Goal: Task Accomplishment & Management: Complete application form

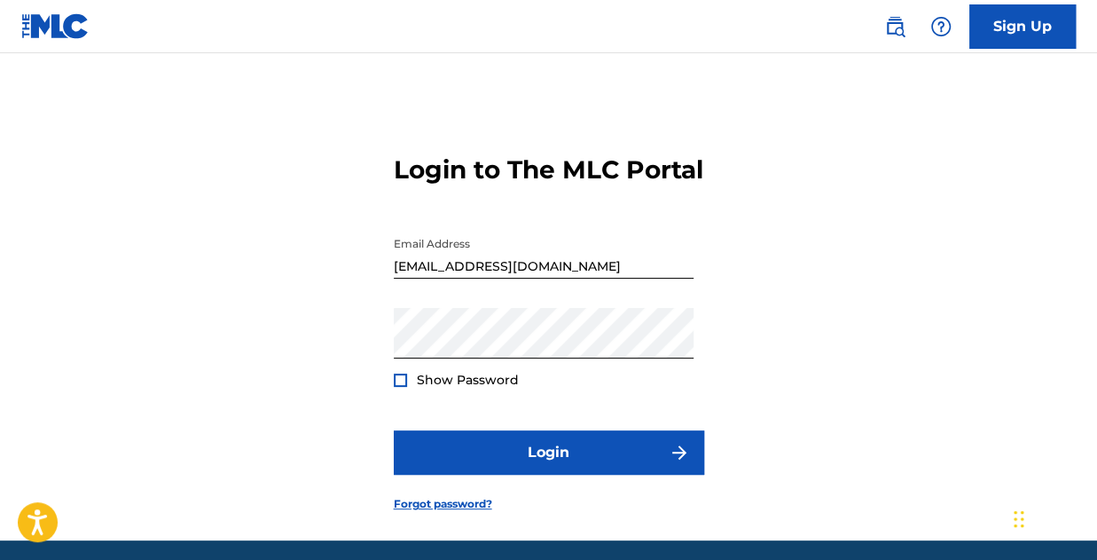
click at [404, 387] on div at bounding box center [400, 379] width 13 height 13
click at [399, 385] on img at bounding box center [401, 380] width 10 height 10
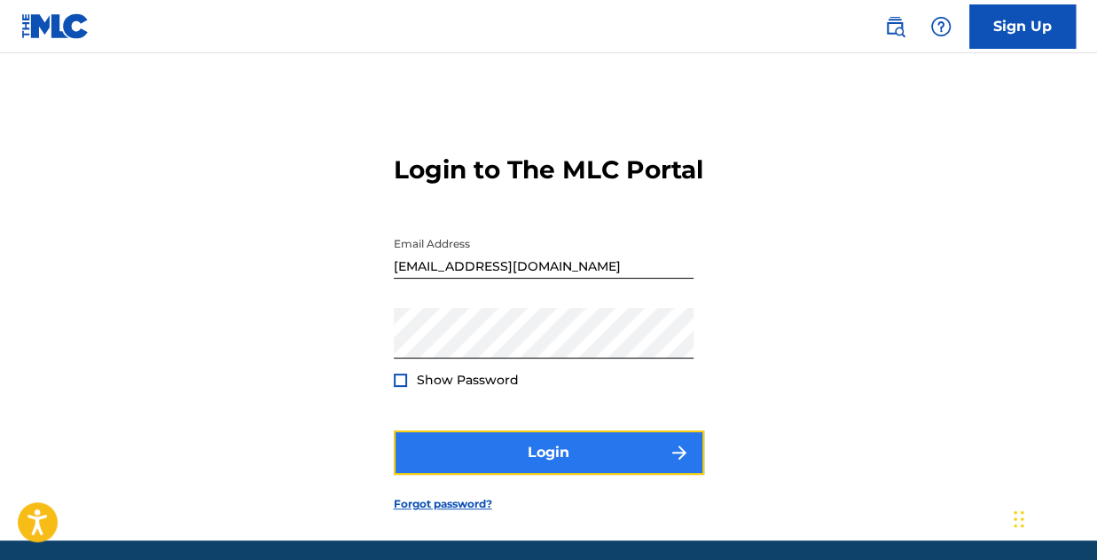
click at [475, 474] on button "Login" at bounding box center [549, 452] width 310 height 44
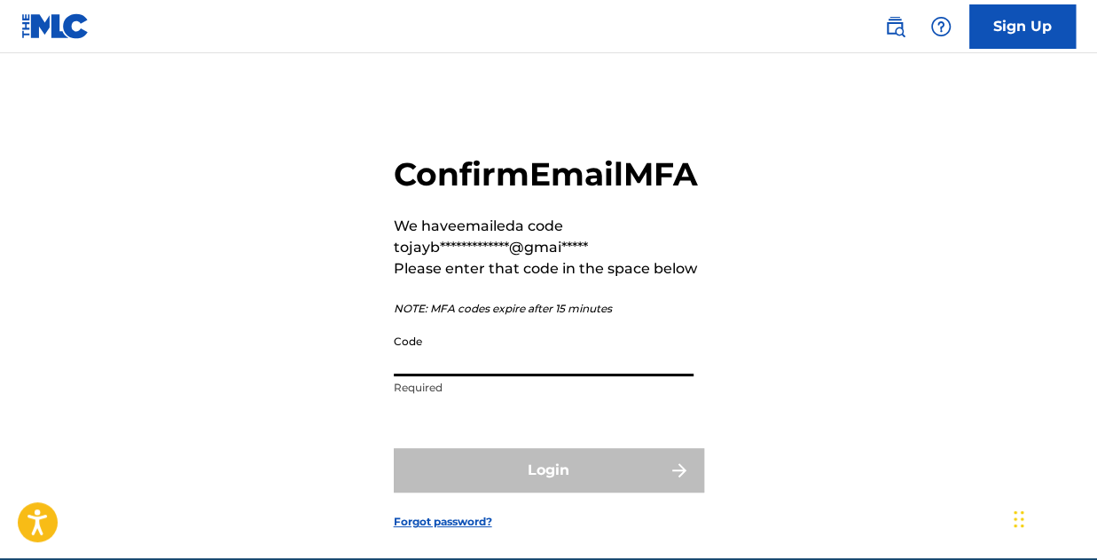
click at [463, 376] on input "Code" at bounding box center [544, 350] width 300 height 51
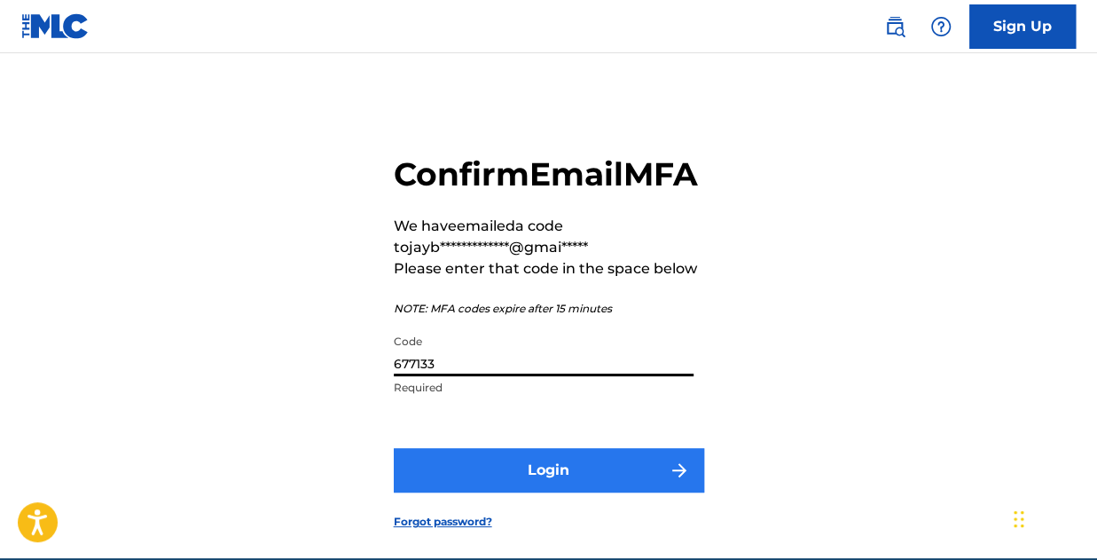
type input "677133"
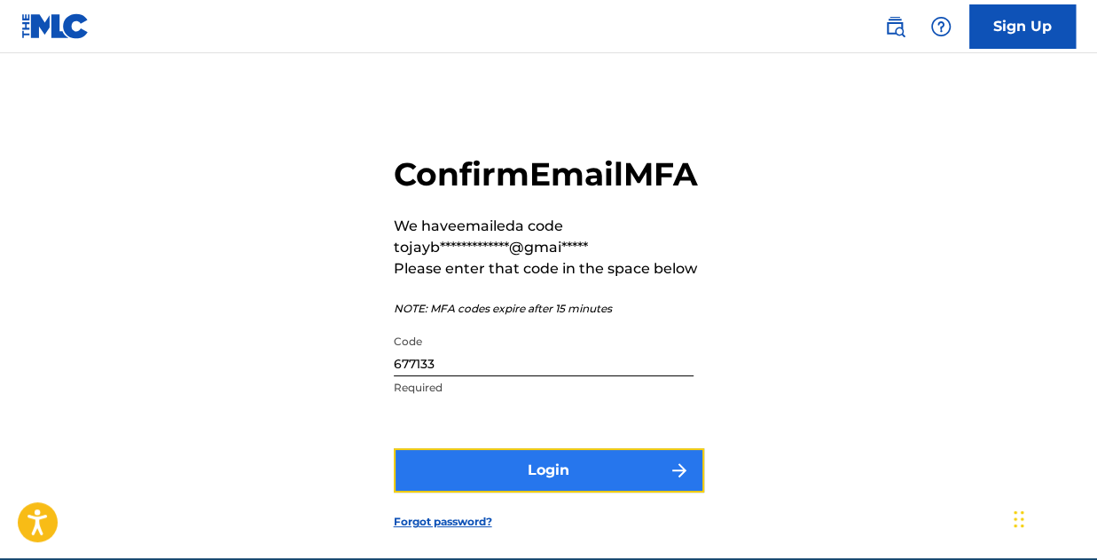
click at [503, 492] on button "Login" at bounding box center [549, 470] width 310 height 44
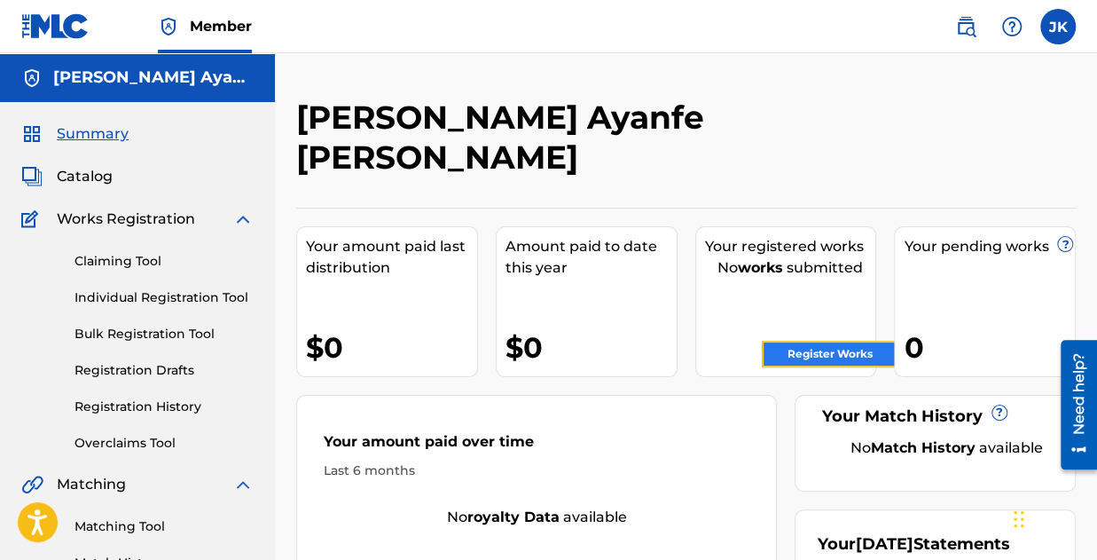
click at [818, 341] on link "Register Works" at bounding box center [830, 354] width 137 height 27
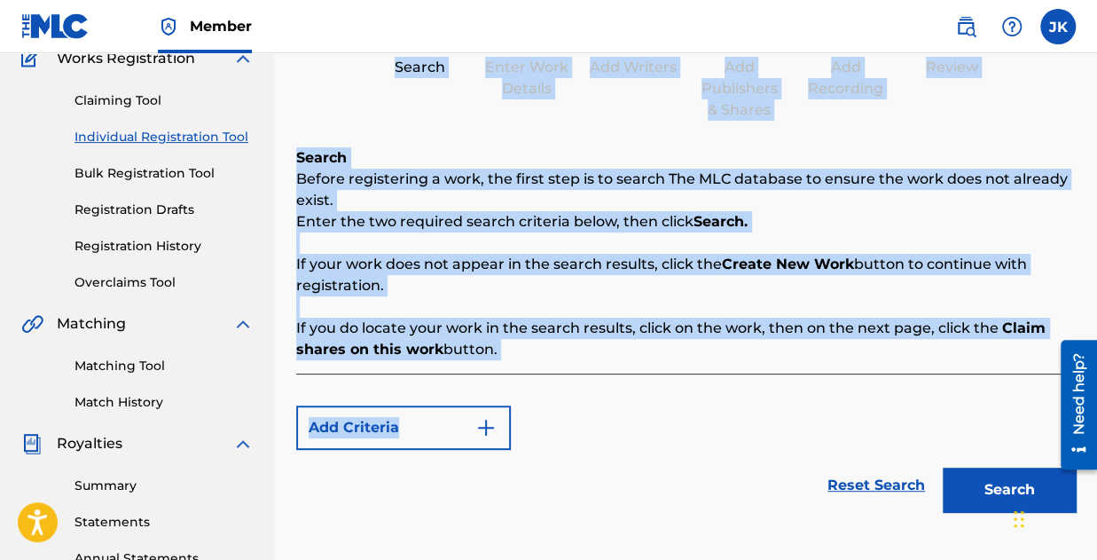
scroll to position [177, 0]
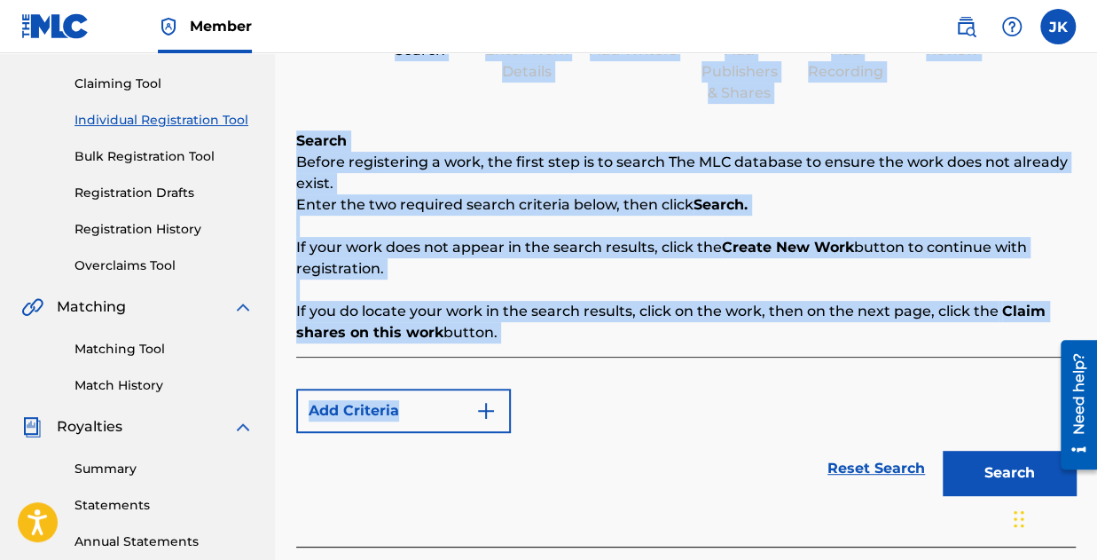
drag, startPoint x: 294, startPoint y: 82, endPoint x: 897, endPoint y: 336, distance: 653.5
click at [897, 336] on div "Register Work Search Enter Work Details Add Writers Add Publishers & Shares Add…" at bounding box center [686, 356] width 822 height 961
click at [516, 231] on div "Search Before registering a work, the first step is to search The MLC database …" at bounding box center [686, 236] width 780 height 213
click at [543, 286] on div "Search Before registering a work, the first step is to search The MLC database …" at bounding box center [686, 236] width 780 height 213
click at [436, 88] on div "Search Enter Work Details Add Writers Add Publishers & Shares Add Recording Rev…" at bounding box center [686, 45] width 780 height 117
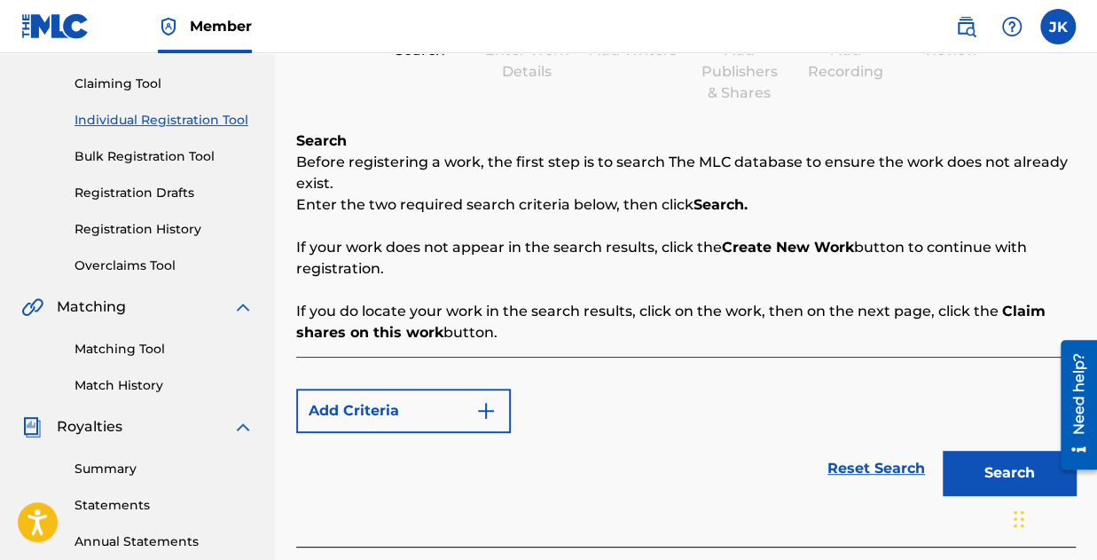
click at [412, 98] on div "Search Enter Work Details Add Writers Add Publishers & Shares Add Recording Rev…" at bounding box center [686, 45] width 780 height 117
drag, startPoint x: 294, startPoint y: 155, endPoint x: 553, endPoint y: 330, distance: 312.4
click at [553, 330] on div "Register Work Search Enter Work Details Add Writers Add Publishers & Shares Add…" at bounding box center [686, 378] width 822 height 917
copy div "Before registering a work, the first step is to search The MLC database to ensu…"
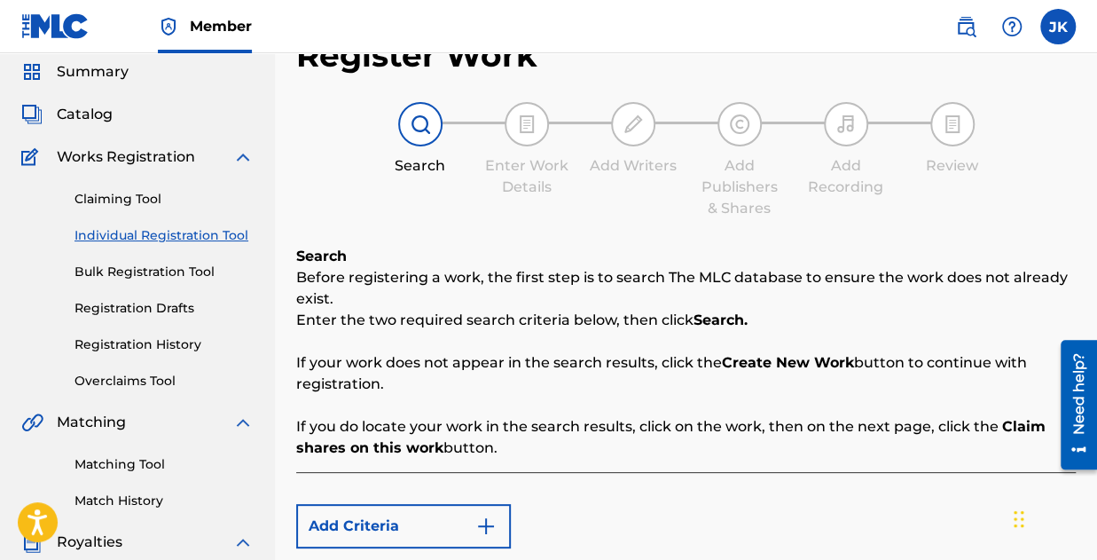
scroll to position [89, 0]
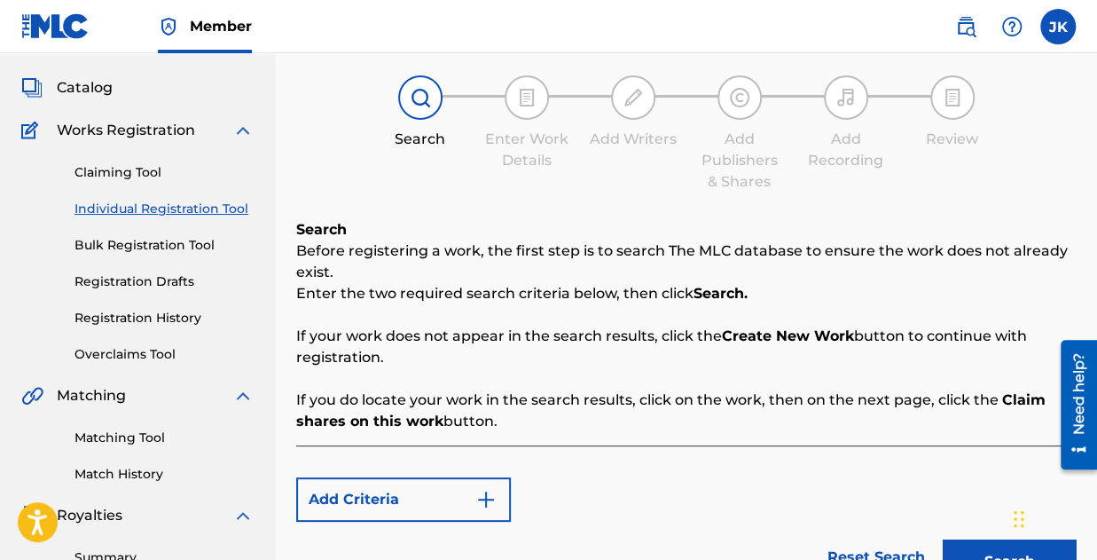
click at [481, 210] on div "Register Work Search Enter Work Details Add Writers Add Publishers & Shares Add…" at bounding box center [686, 331] width 780 height 645
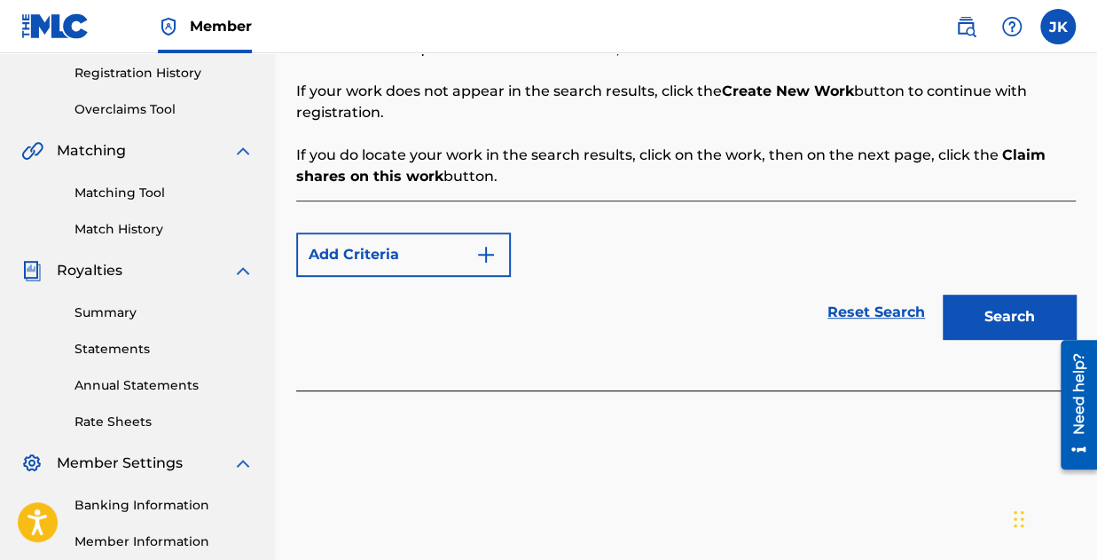
scroll to position [355, 0]
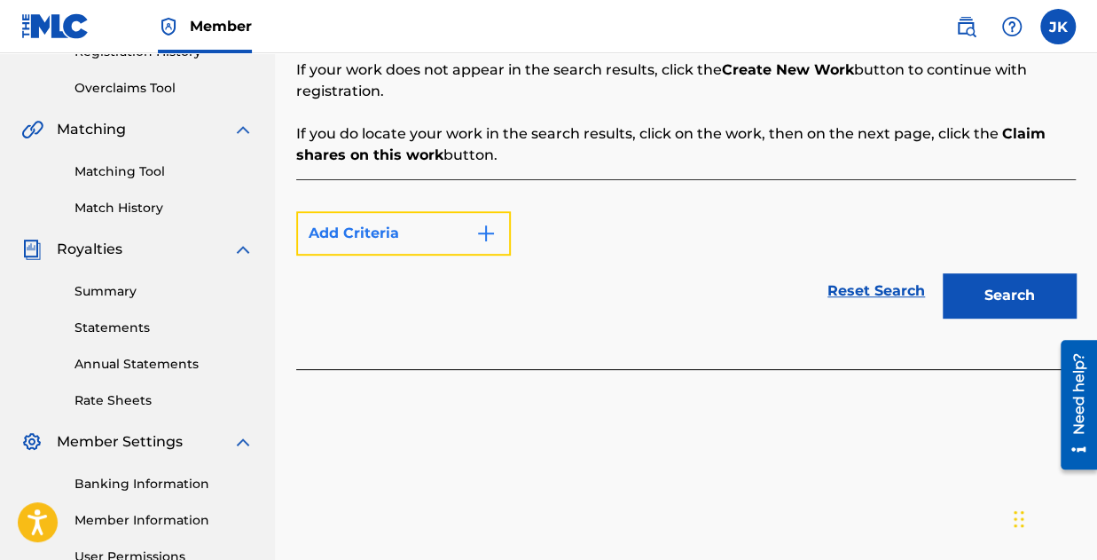
click at [346, 233] on button "Add Criteria" at bounding box center [403, 233] width 215 height 44
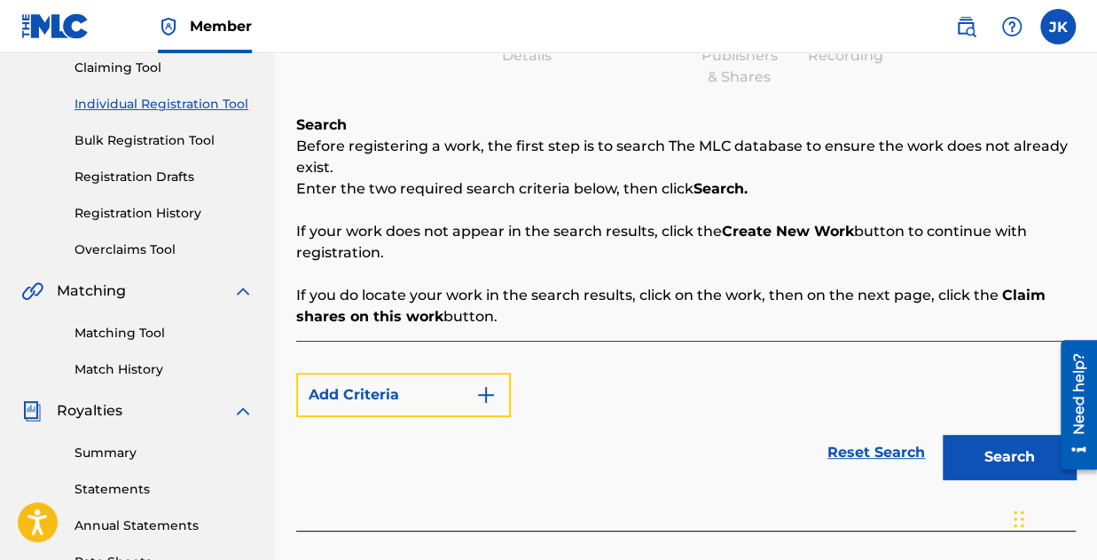
scroll to position [177, 0]
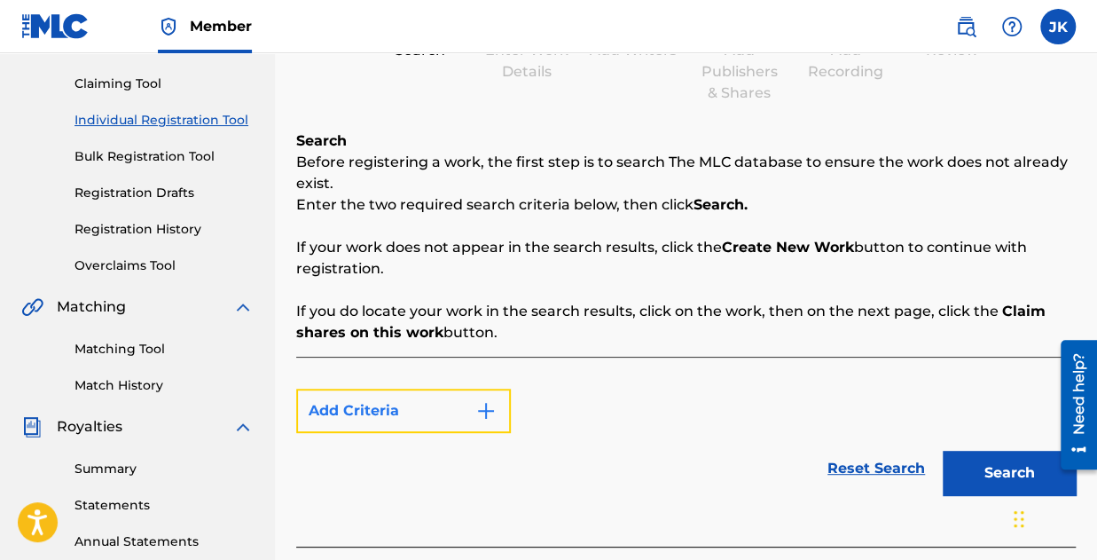
click at [427, 425] on button "Add Criteria" at bounding box center [403, 410] width 215 height 44
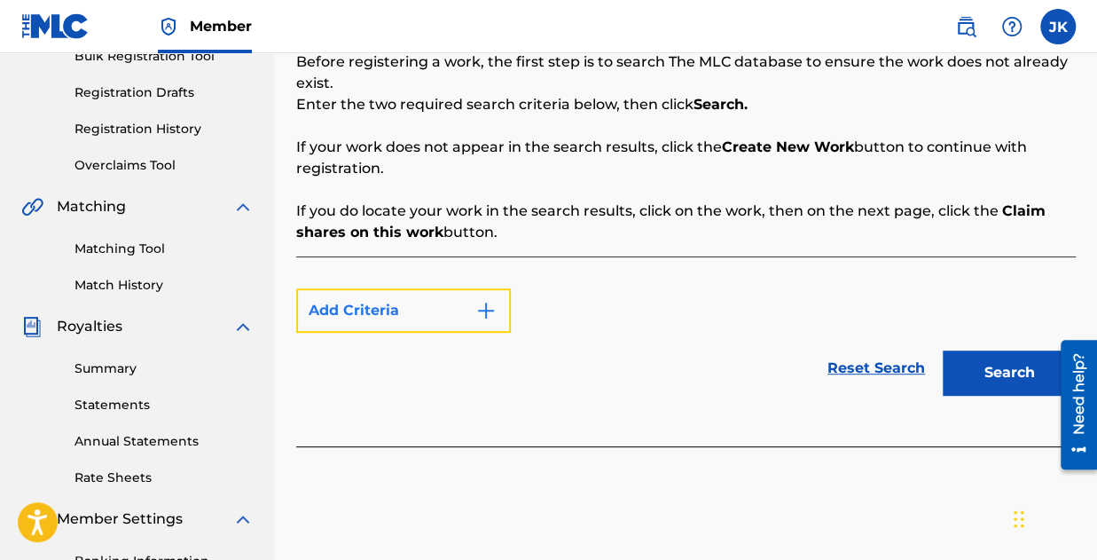
scroll to position [355, 0]
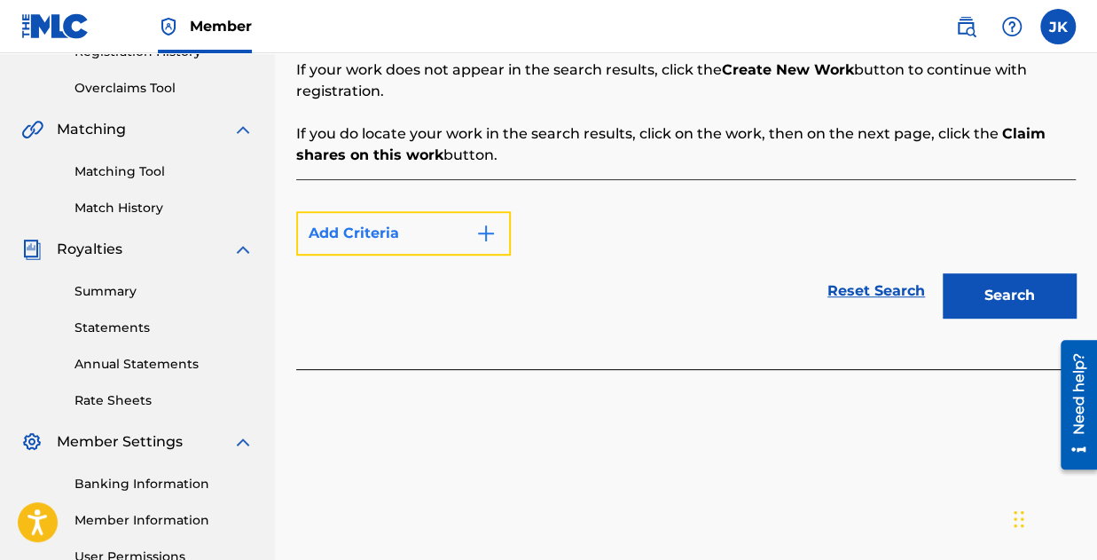
click at [436, 235] on button "Add Criteria" at bounding box center [403, 233] width 215 height 44
click at [435, 231] on div "Max Criteria Reached" at bounding box center [403, 233] width 215 height 44
click at [488, 216] on div "Max Criteria Reached" at bounding box center [403, 233] width 215 height 44
click at [481, 239] on div "Max Criteria Reached" at bounding box center [403, 233] width 215 height 44
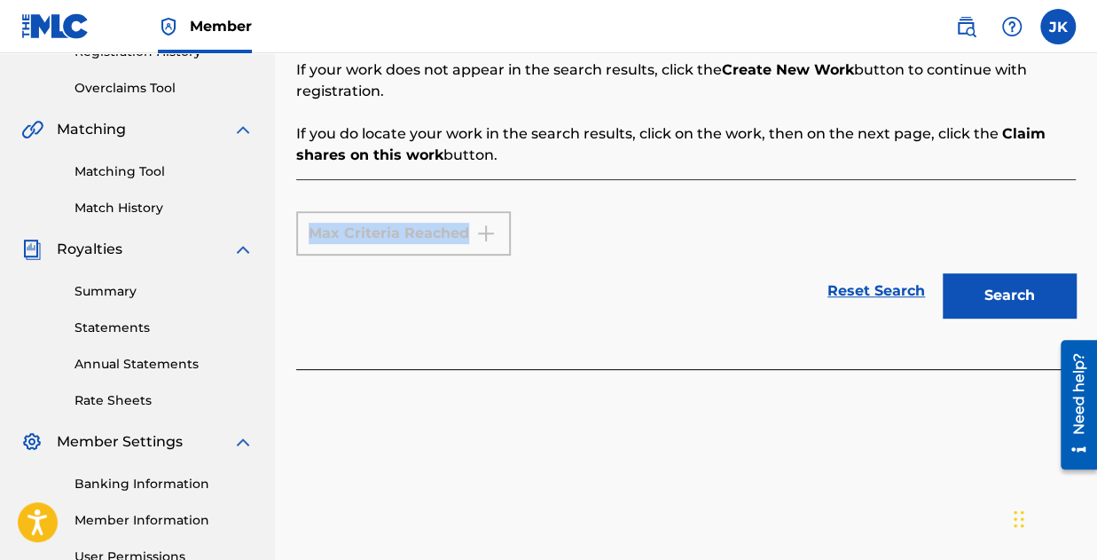
click at [481, 239] on div "Max Criteria Reached" at bounding box center [403, 233] width 215 height 44
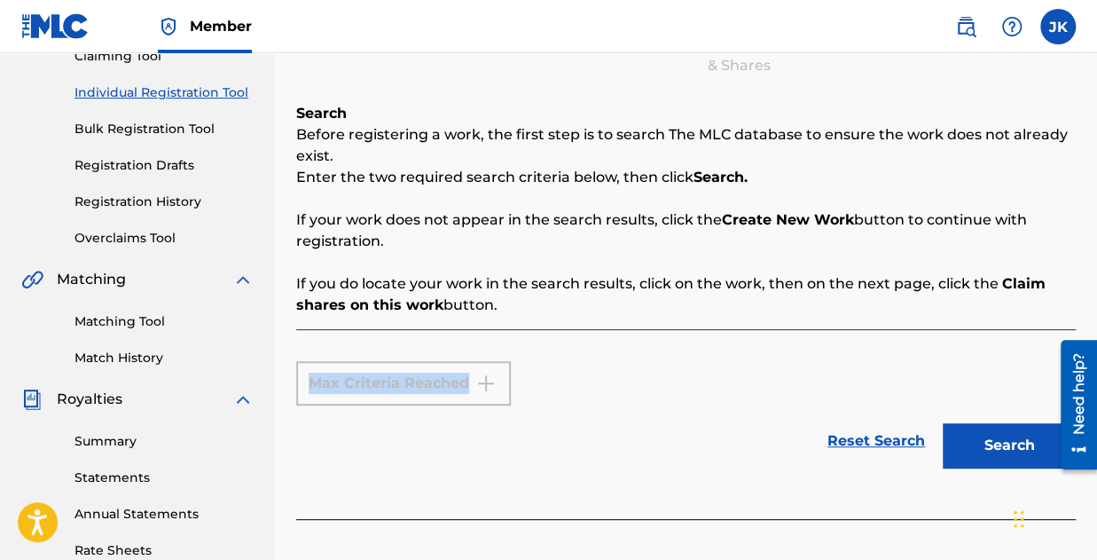
scroll to position [177, 0]
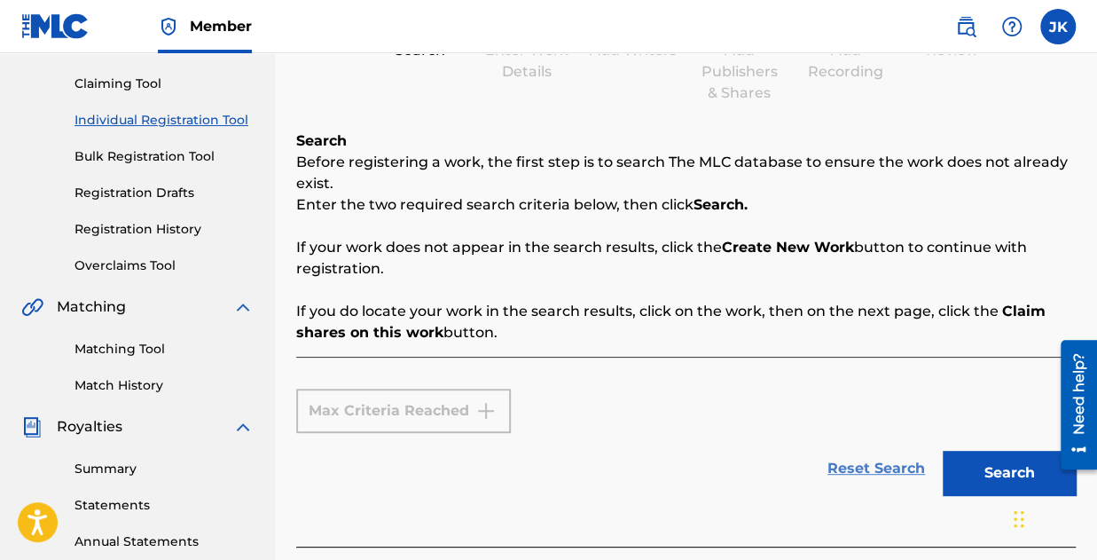
click at [883, 463] on link "Reset Search" at bounding box center [876, 468] width 115 height 39
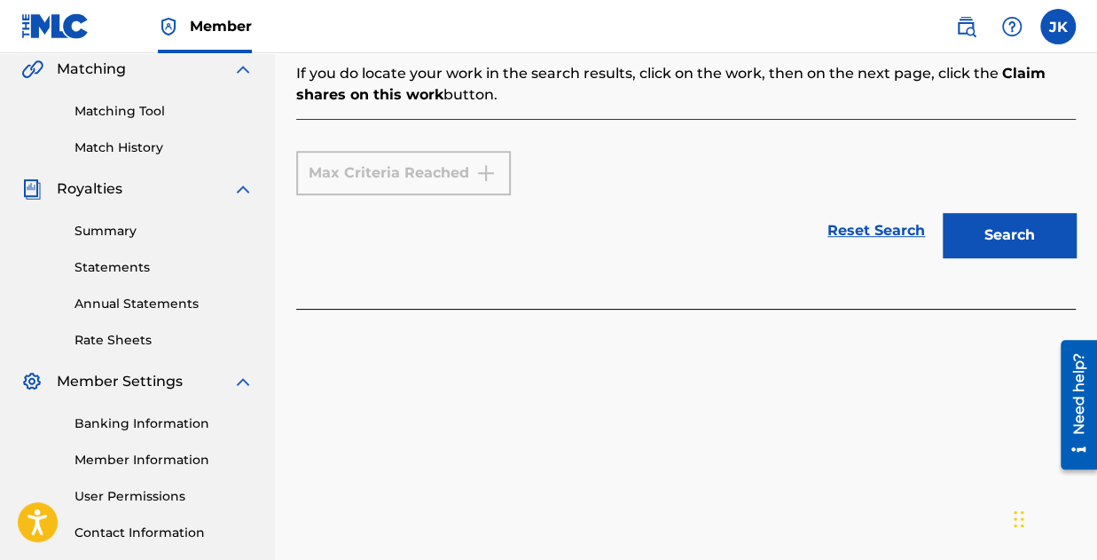
scroll to position [443, 0]
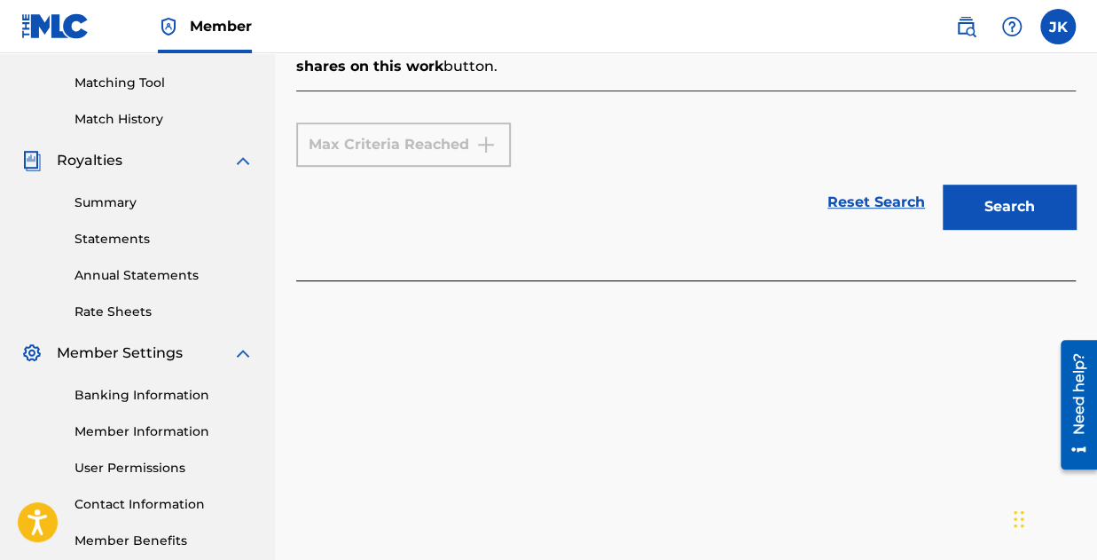
click at [349, 151] on div "Max Criteria Reached" at bounding box center [403, 144] width 215 height 44
click at [239, 170] on img at bounding box center [242, 160] width 21 height 21
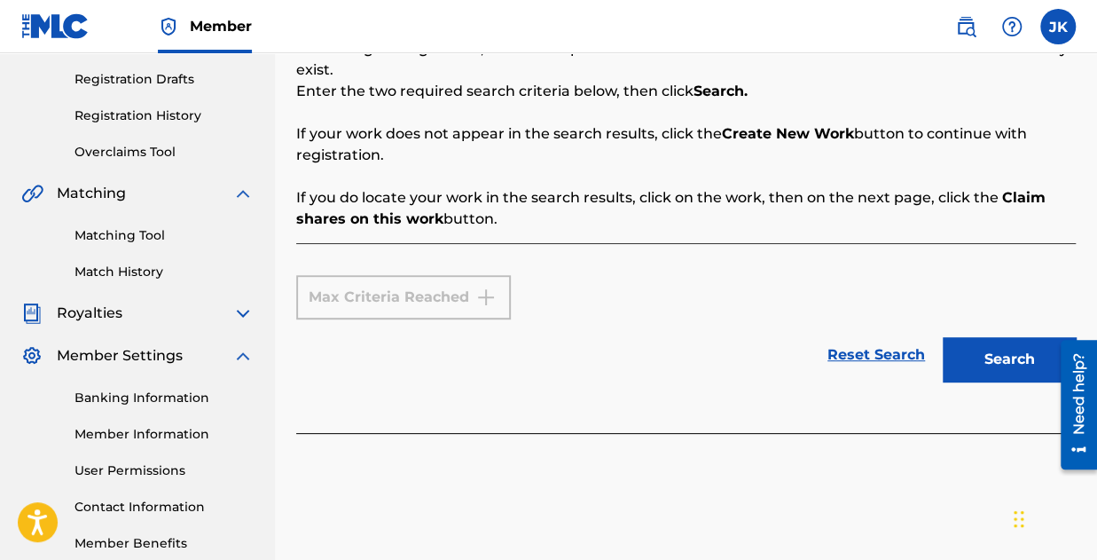
scroll to position [302, 0]
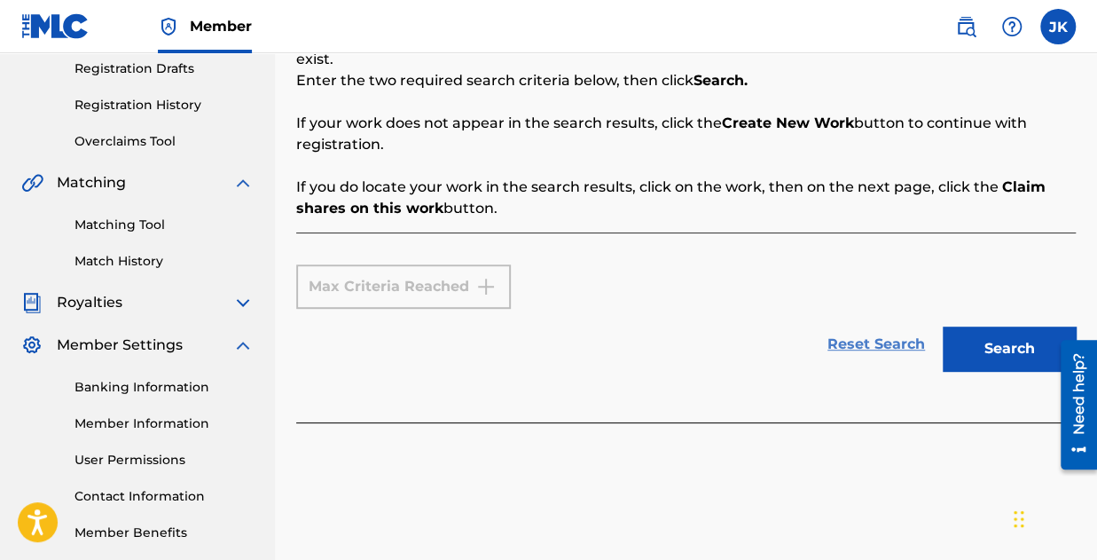
click at [881, 339] on link "Reset Search" at bounding box center [876, 344] width 115 height 39
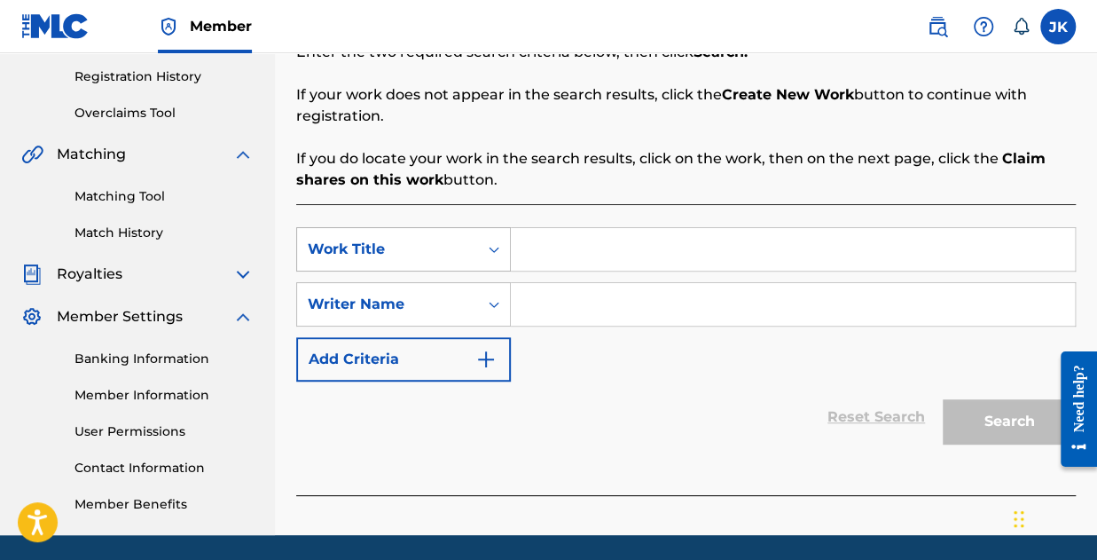
scroll to position [355, 0]
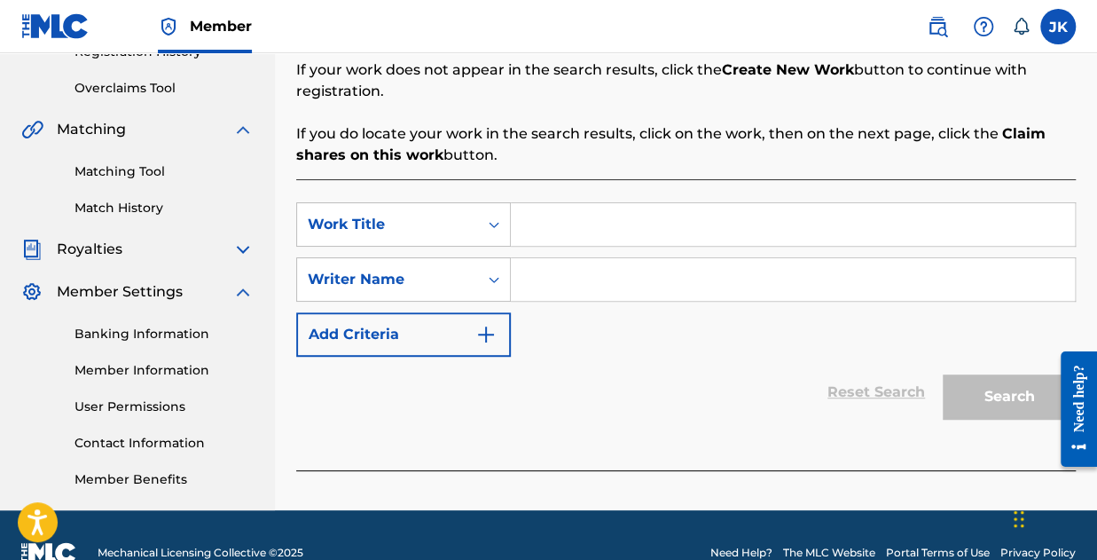
click at [551, 226] on input "Search Form" at bounding box center [793, 224] width 564 height 43
type input "b"
type input "Baby"
click at [587, 279] on input "Search Form" at bounding box center [793, 279] width 564 height 43
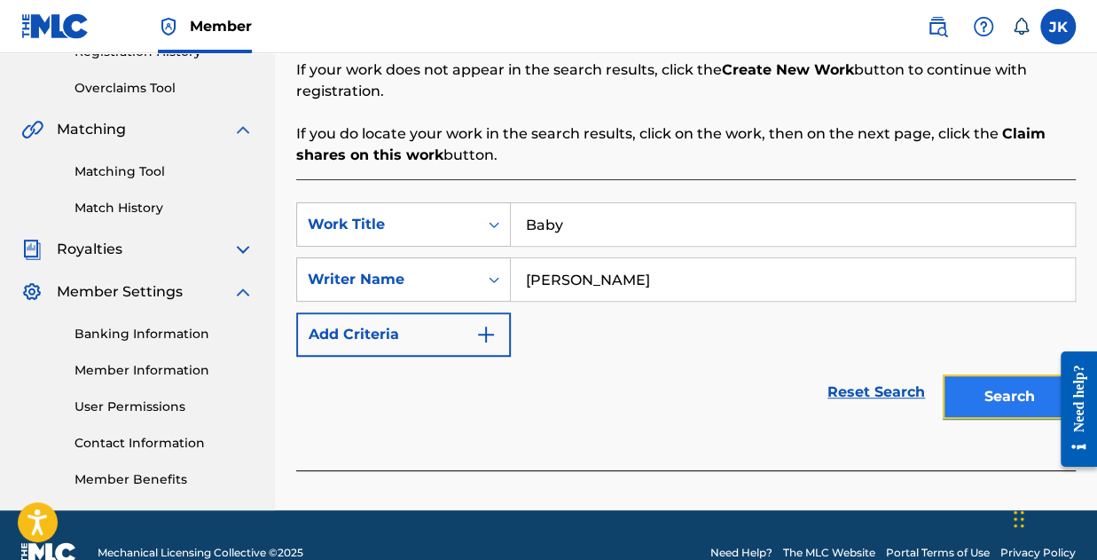
click at [984, 402] on button "Search" at bounding box center [1009, 396] width 133 height 44
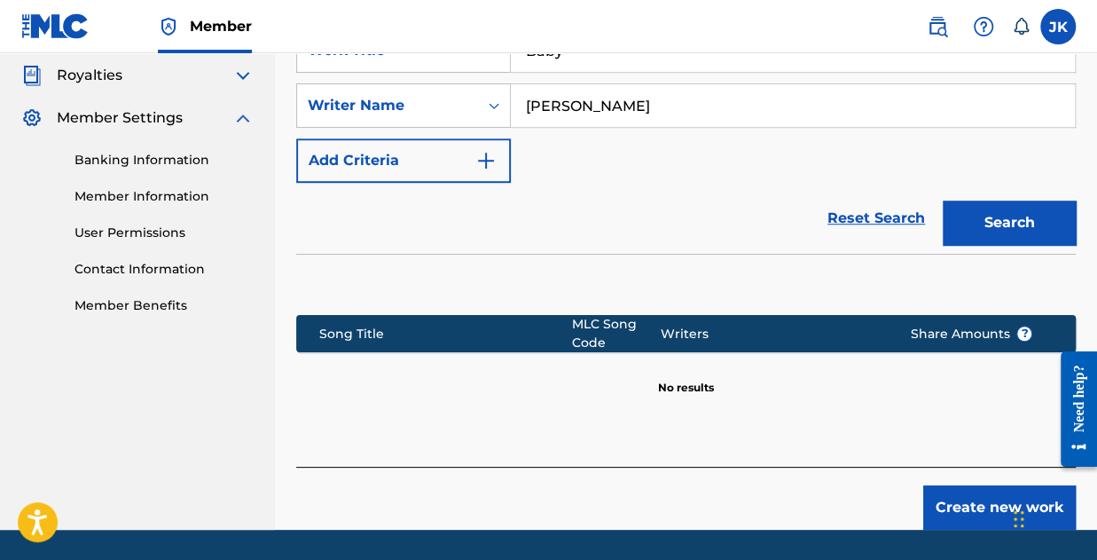
scroll to position [532, 0]
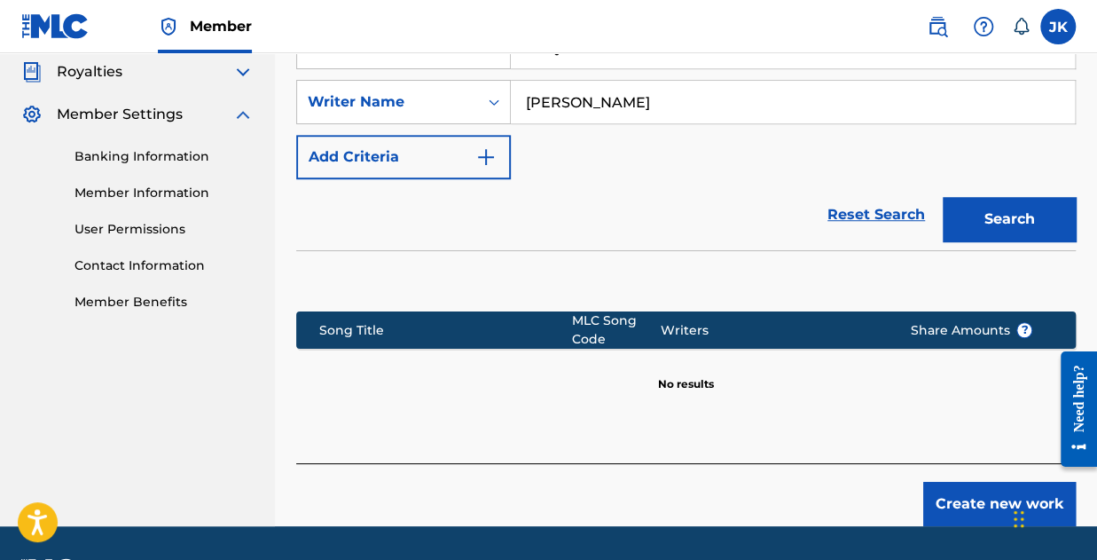
click at [674, 96] on input "[PERSON_NAME]" at bounding box center [793, 102] width 564 height 43
click at [672, 95] on input "[PERSON_NAME]" at bounding box center [793, 102] width 564 height 43
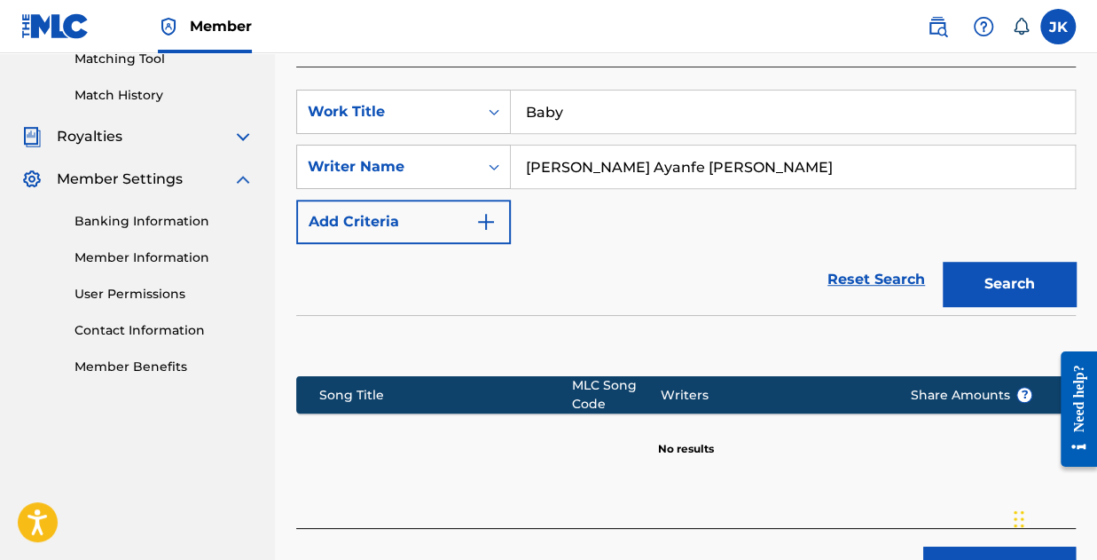
scroll to position [443, 0]
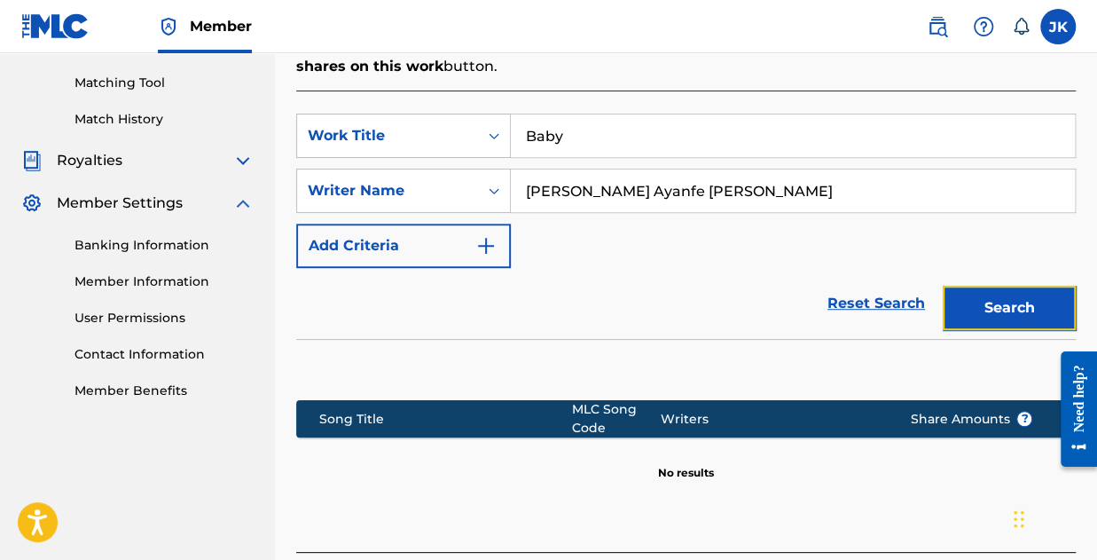
click at [1031, 311] on button "Search" at bounding box center [1009, 308] width 133 height 44
click at [665, 186] on input "[PERSON_NAME] Ayanfe [PERSON_NAME]" at bounding box center [793, 190] width 564 height 43
click at [998, 301] on button "Search" at bounding box center [1009, 308] width 133 height 44
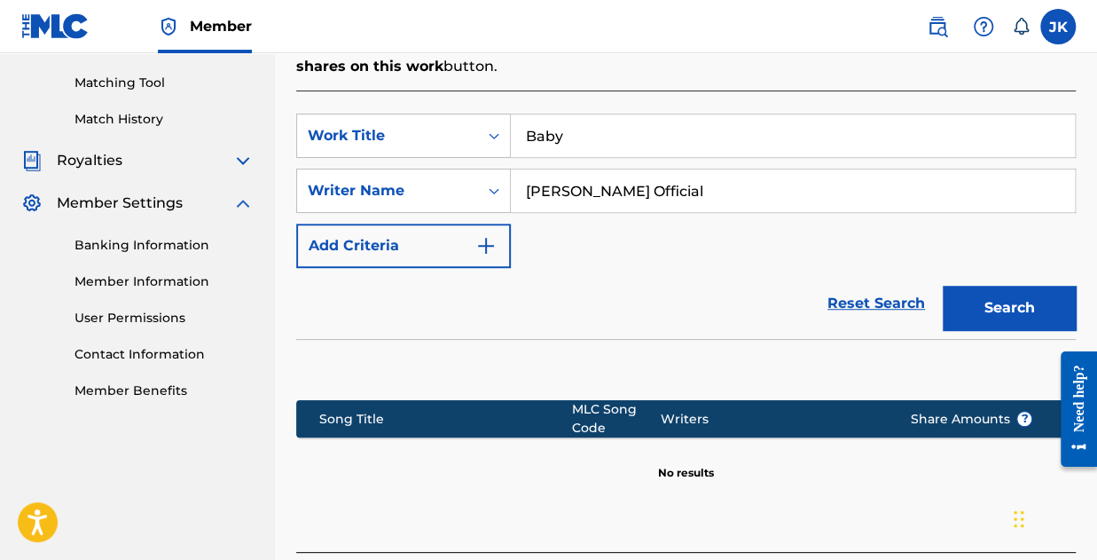
click at [651, 187] on input "[PERSON_NAME] Official" at bounding box center [793, 190] width 564 height 43
type input "[PERSON_NAME]"
click at [981, 297] on button "Search" at bounding box center [1009, 308] width 133 height 44
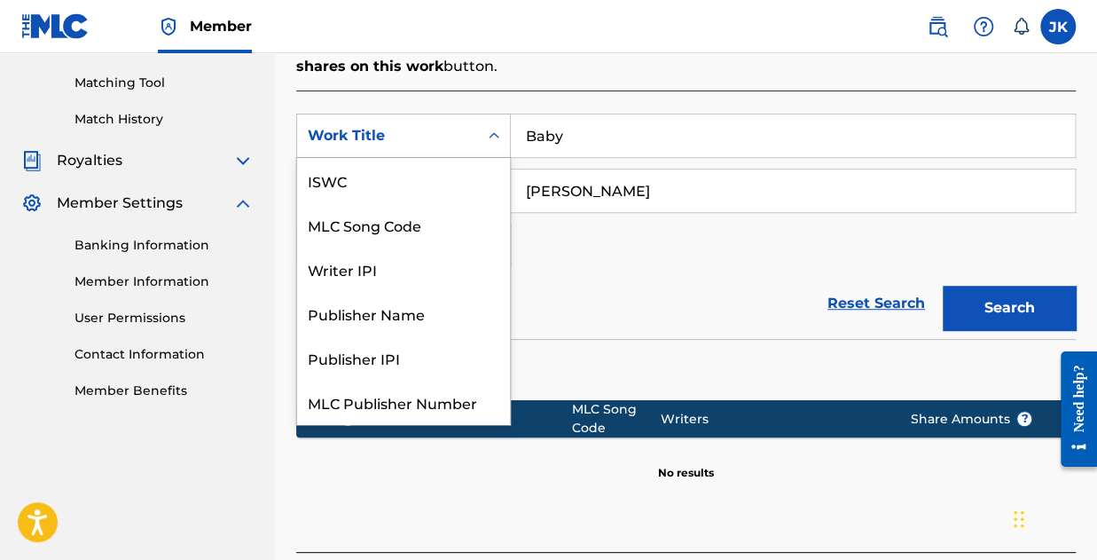
click at [495, 145] on div "Search Form" at bounding box center [494, 136] width 32 height 32
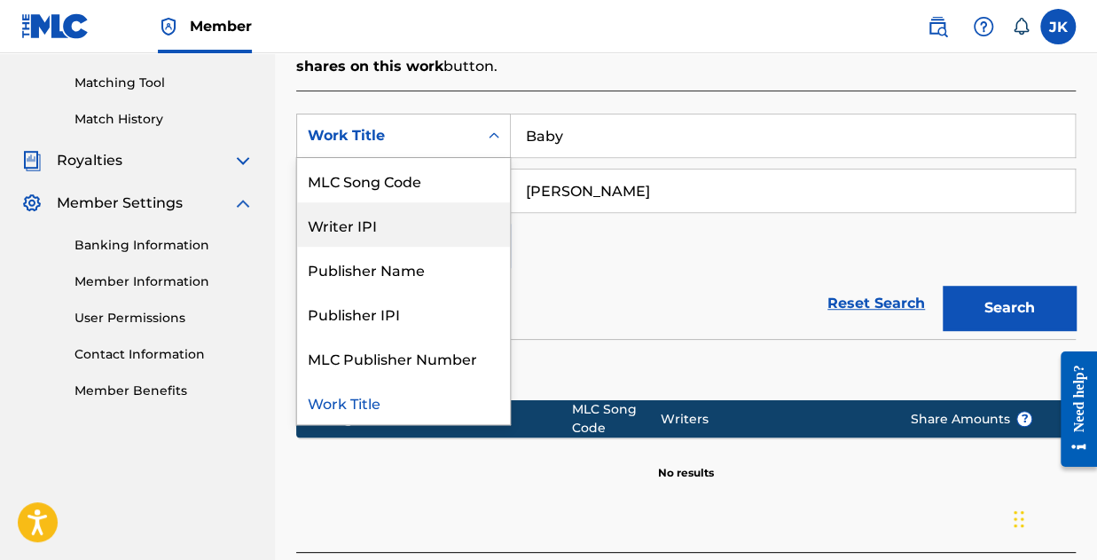
click at [399, 214] on div "Writer IPI" at bounding box center [403, 224] width 213 height 44
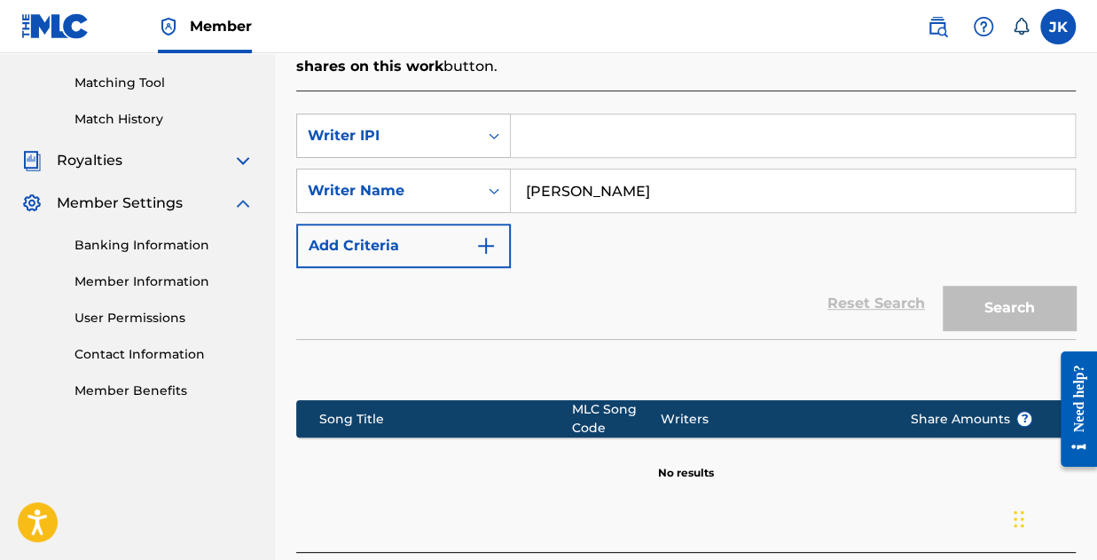
click at [573, 182] on input "Jay Blaze" at bounding box center [793, 190] width 564 height 43
click at [574, 184] on input "Jay Blaze" at bounding box center [793, 190] width 564 height 43
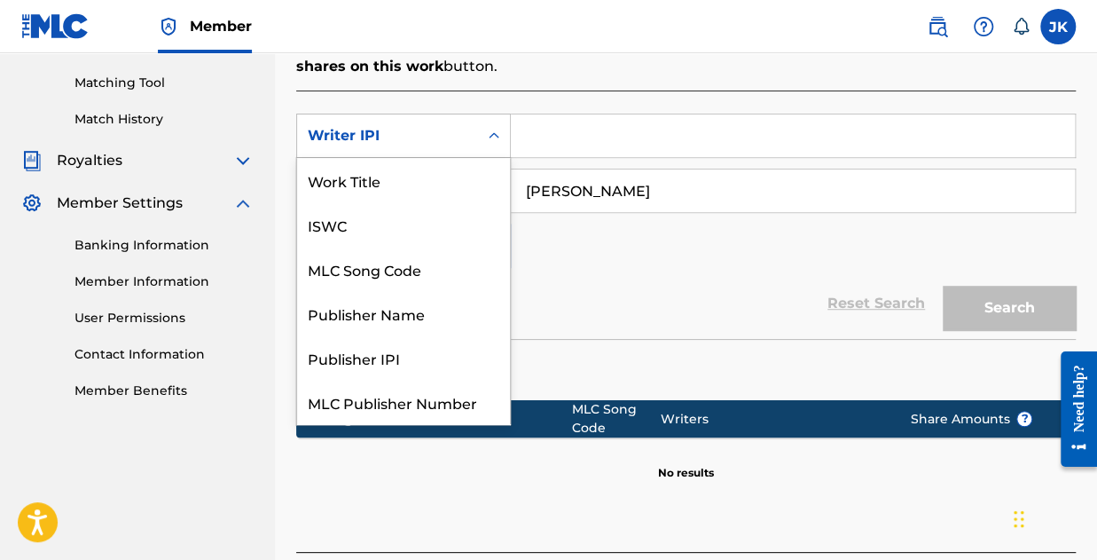
click at [495, 127] on icon "Search Form" at bounding box center [494, 136] width 18 height 18
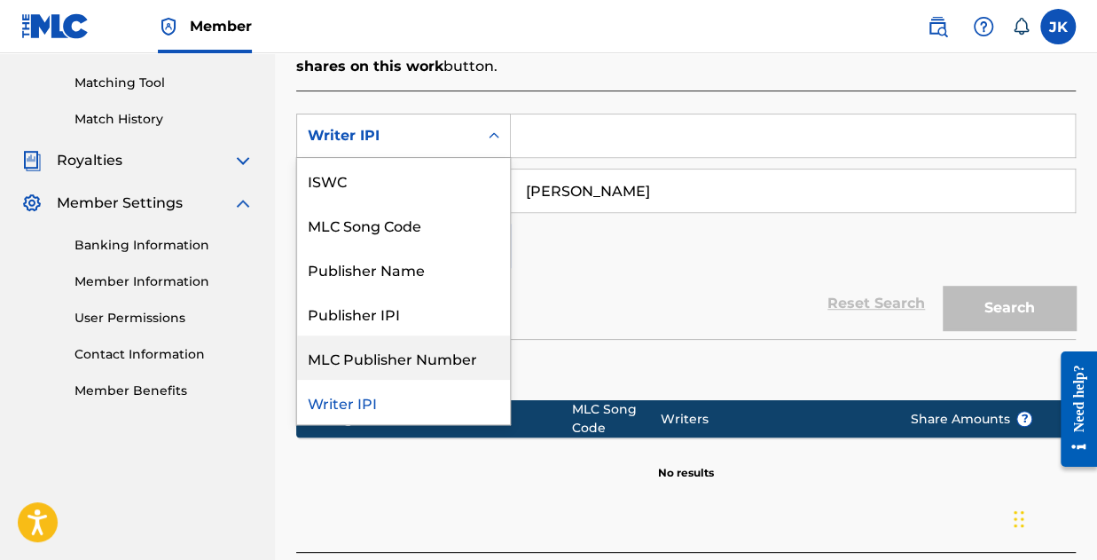
scroll to position [0, 0]
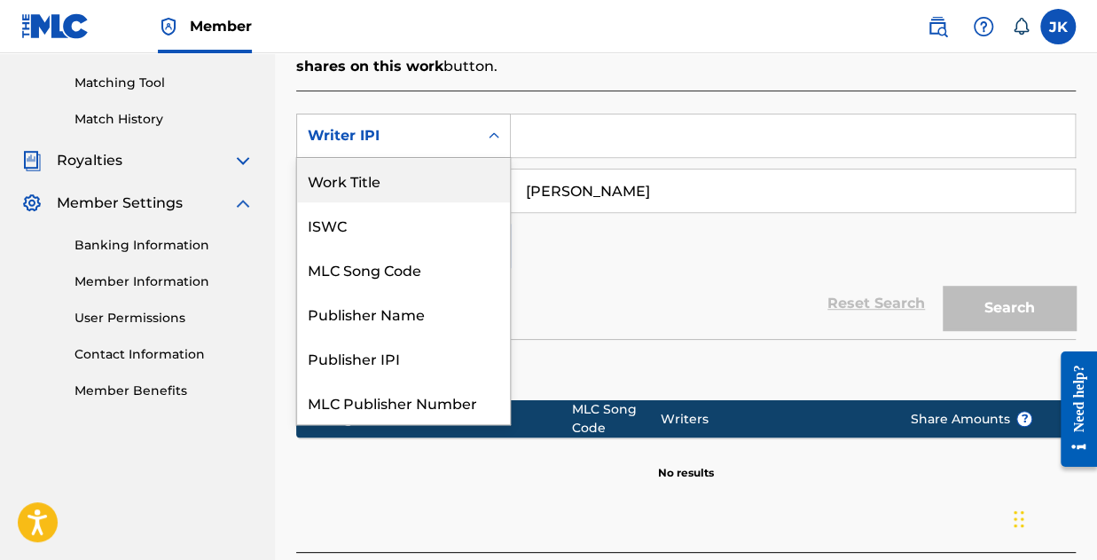
click at [374, 180] on div "Work Title" at bounding box center [403, 180] width 213 height 44
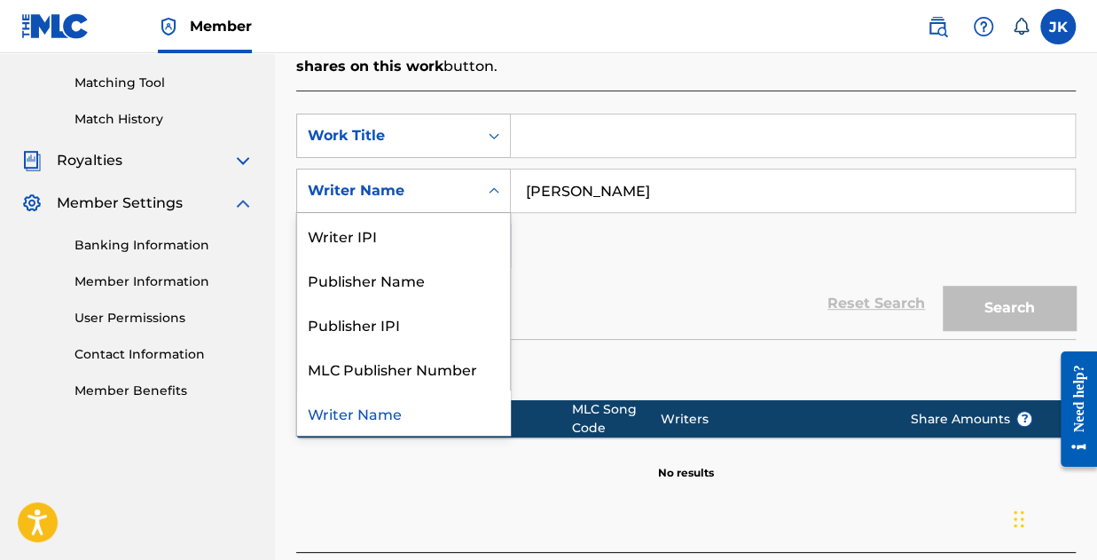
click at [497, 191] on icon "Search Form" at bounding box center [494, 190] width 11 height 6
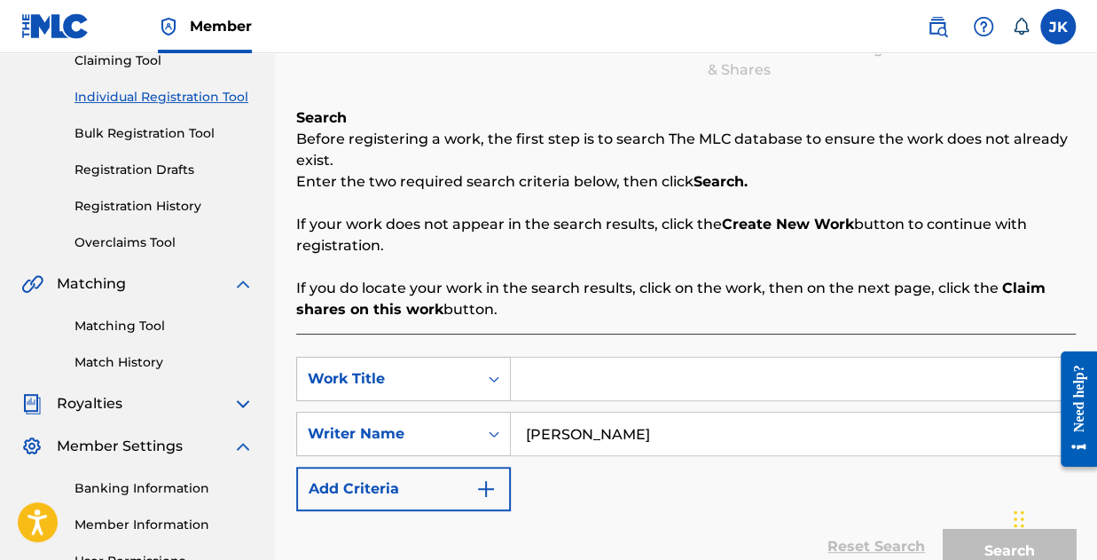
scroll to position [227, 0]
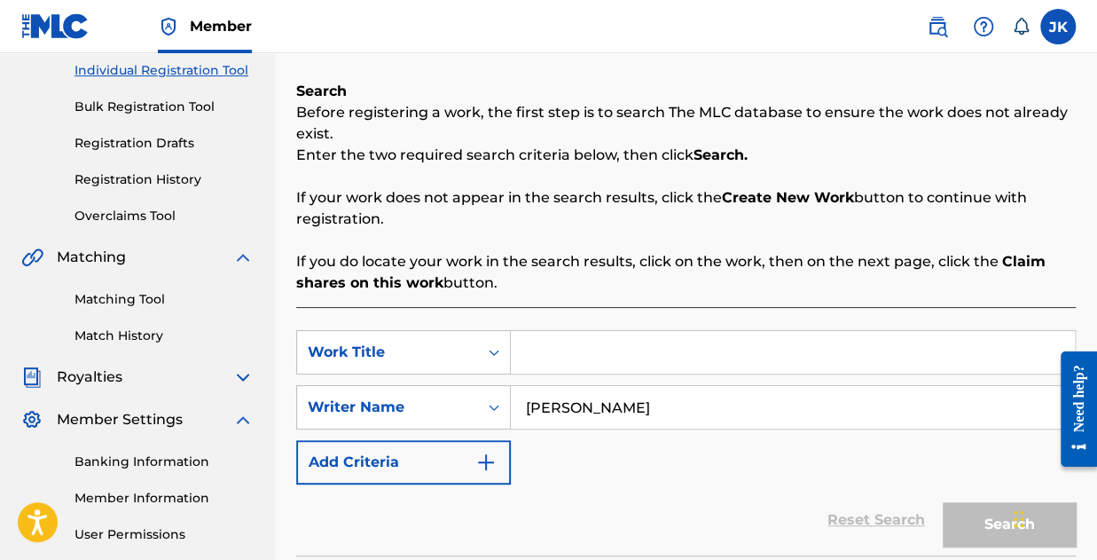
click at [552, 346] on input "Search Form" at bounding box center [793, 352] width 564 height 43
click at [491, 356] on icon "Search Form" at bounding box center [494, 352] width 18 height 18
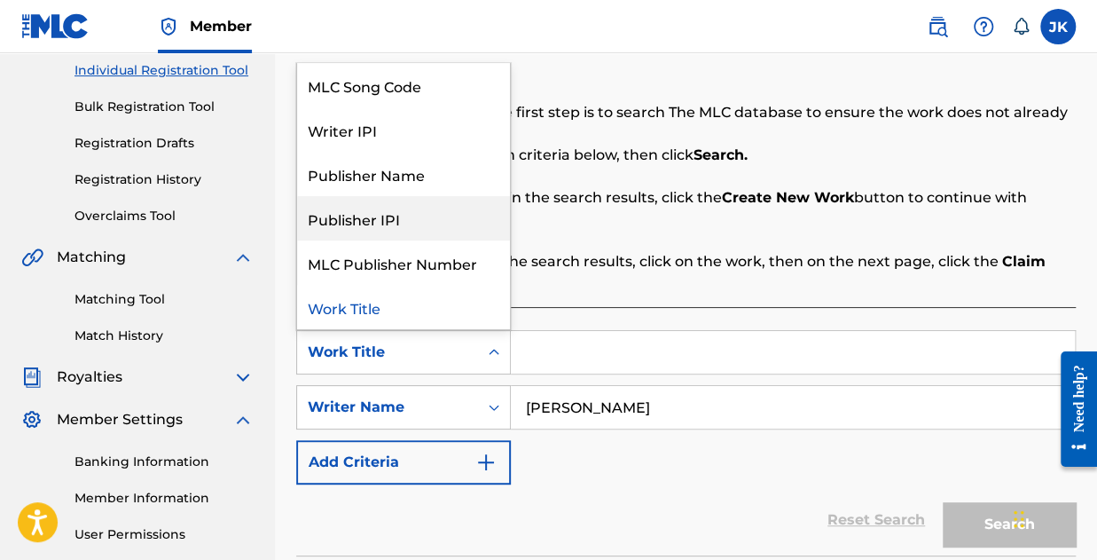
scroll to position [0, 0]
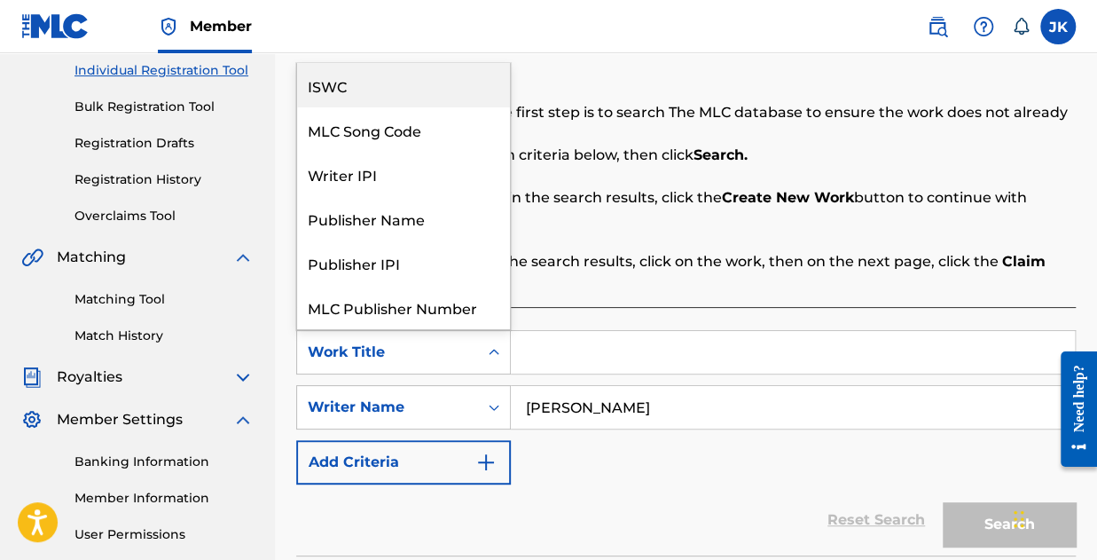
click at [440, 97] on div "ISWC" at bounding box center [403, 85] width 213 height 44
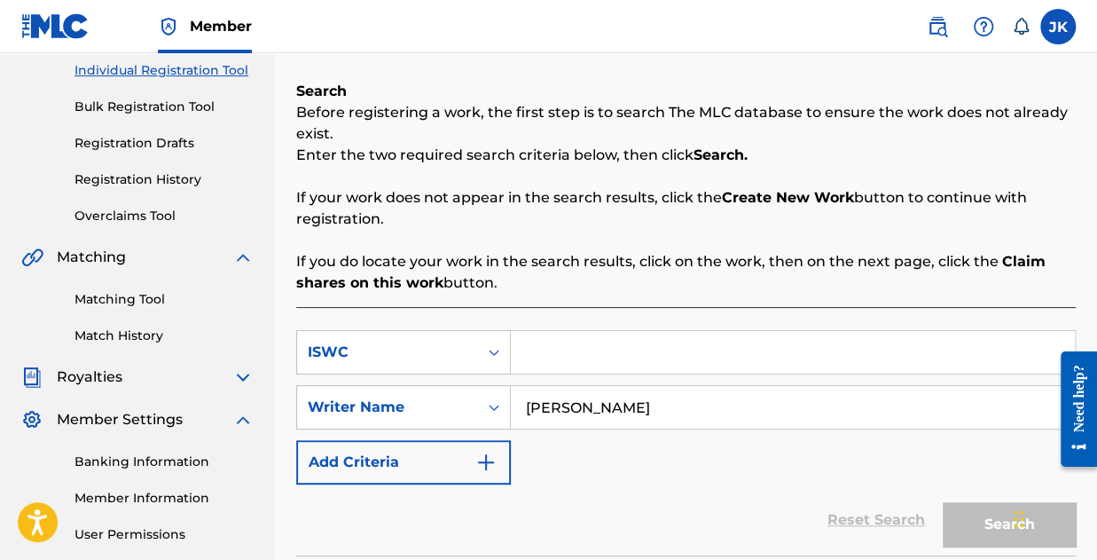
click at [543, 350] on input "Search Form" at bounding box center [793, 352] width 564 height 43
paste input "T-333.517.877-9"
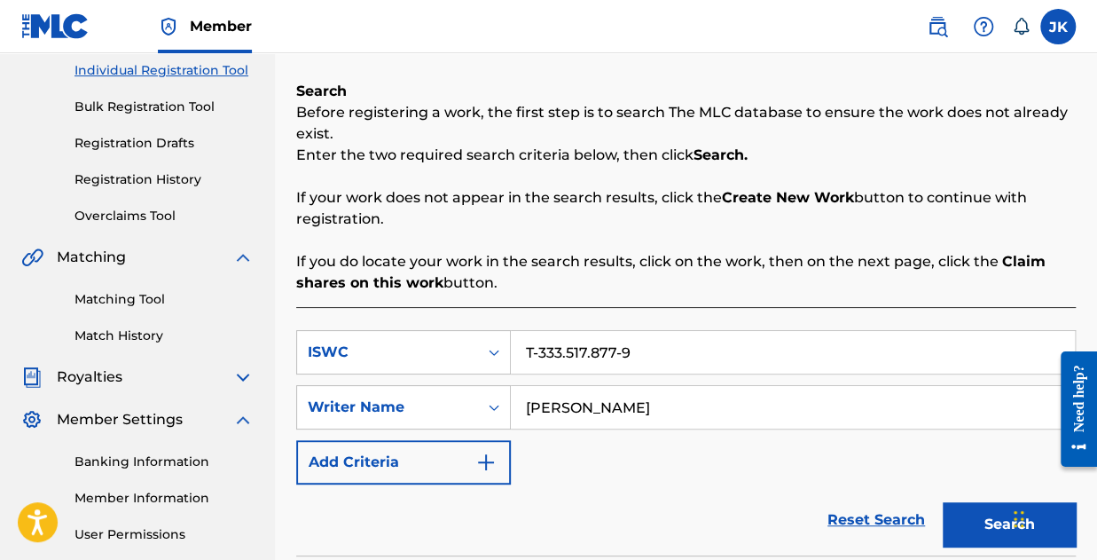
type input "T-333.517.877-9"
click at [480, 417] on div "Search Form" at bounding box center [494, 407] width 32 height 32
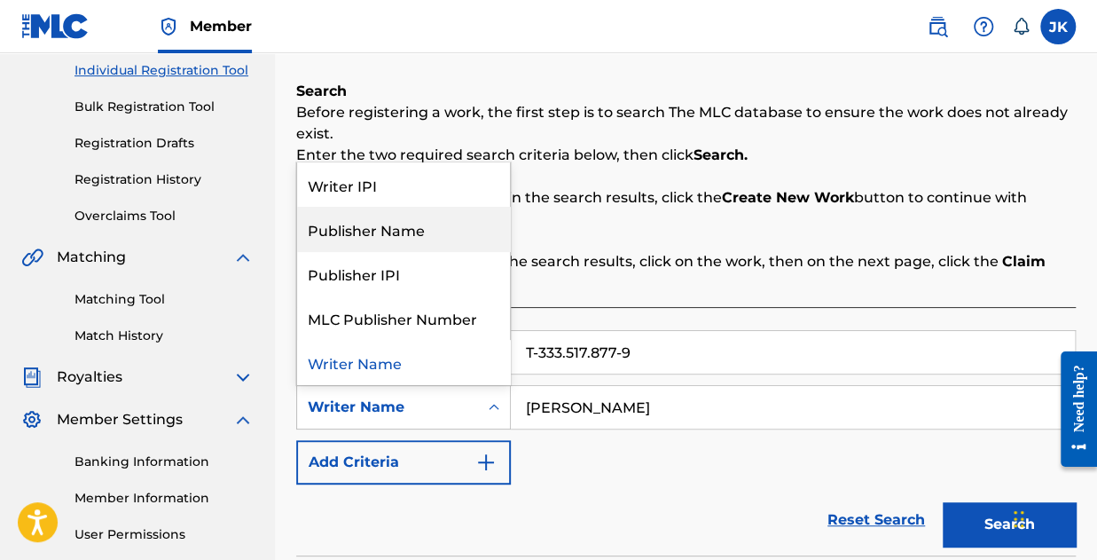
click at [408, 235] on div "Publisher Name" at bounding box center [403, 229] width 213 height 44
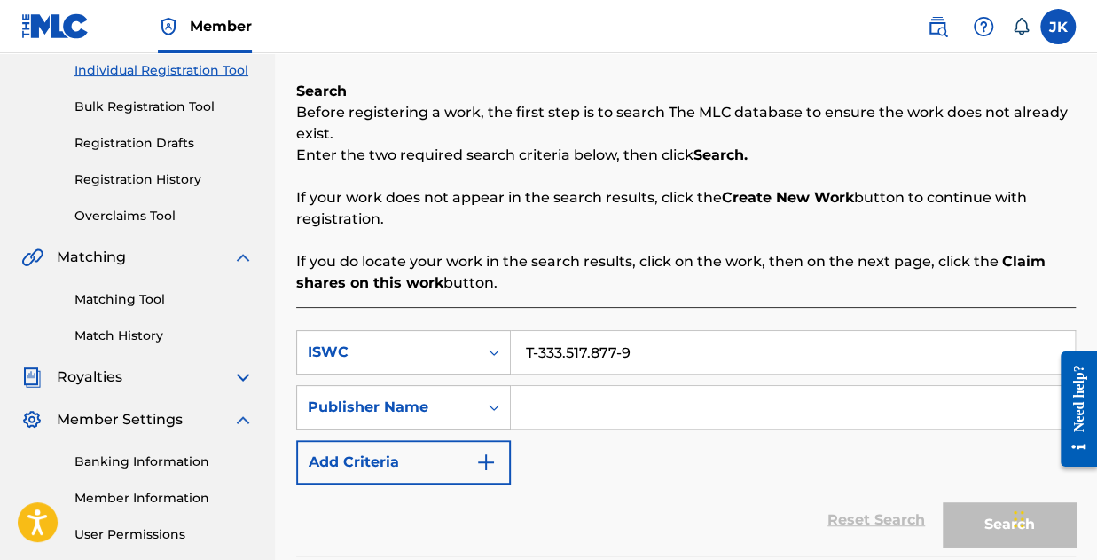
click at [631, 394] on input "Search Form" at bounding box center [793, 407] width 564 height 43
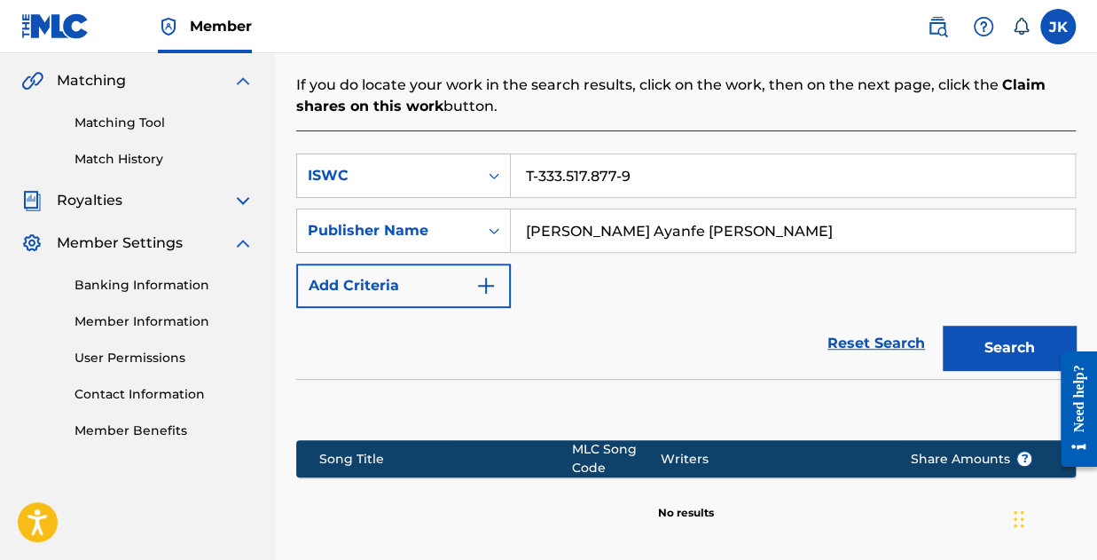
scroll to position [404, 0]
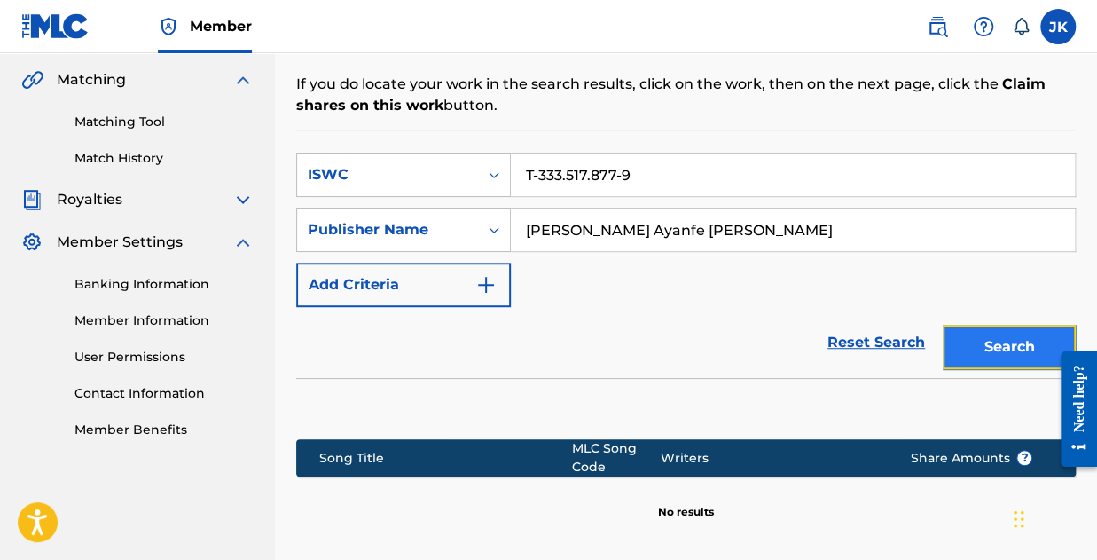
click at [993, 334] on button "Search" at bounding box center [1009, 347] width 133 height 44
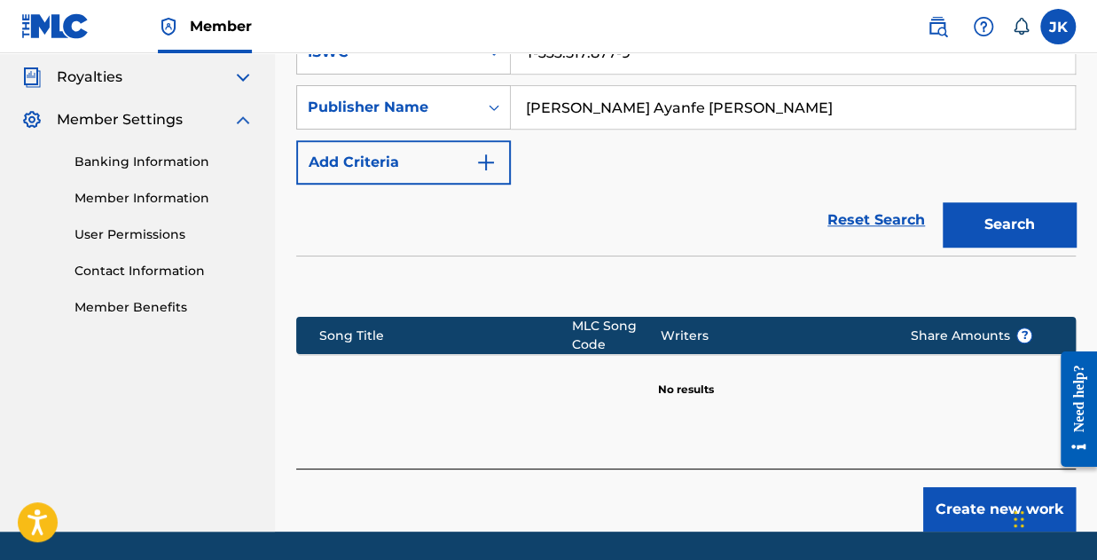
scroll to position [493, 0]
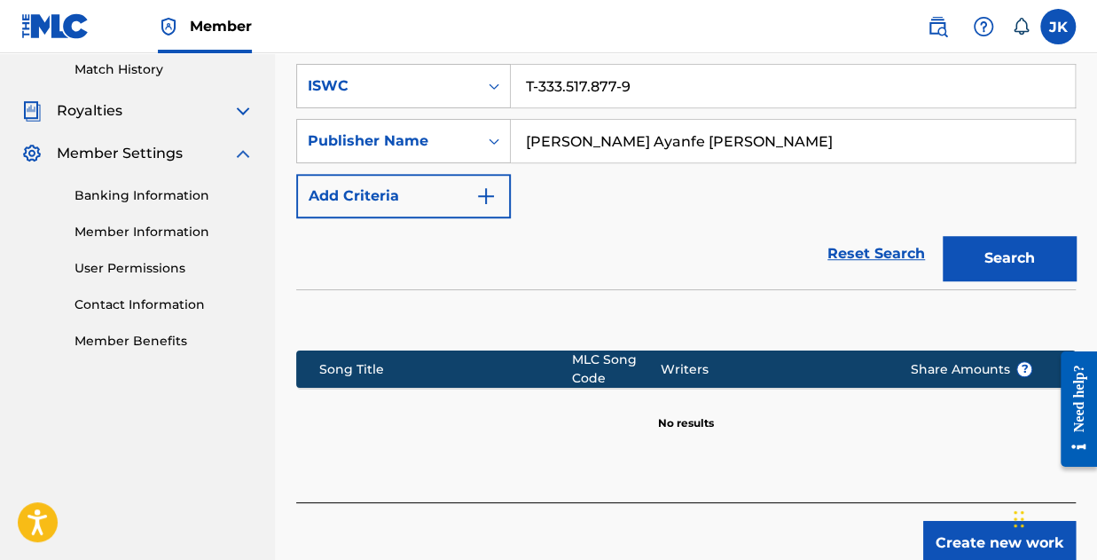
click at [614, 132] on input "[PERSON_NAME] Ayanfe [PERSON_NAME]" at bounding box center [793, 141] width 564 height 43
click at [613, 134] on input "[PERSON_NAME] Ayanfe [PERSON_NAME]" at bounding box center [793, 141] width 564 height 43
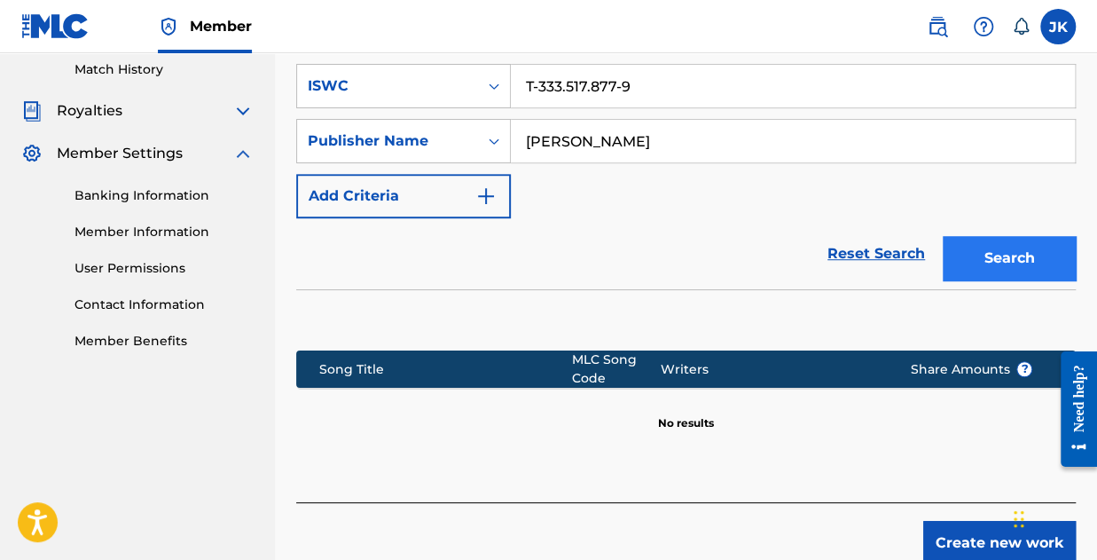
type input "Joseph Kolawole"
click at [990, 273] on button "Search" at bounding box center [1009, 258] width 133 height 44
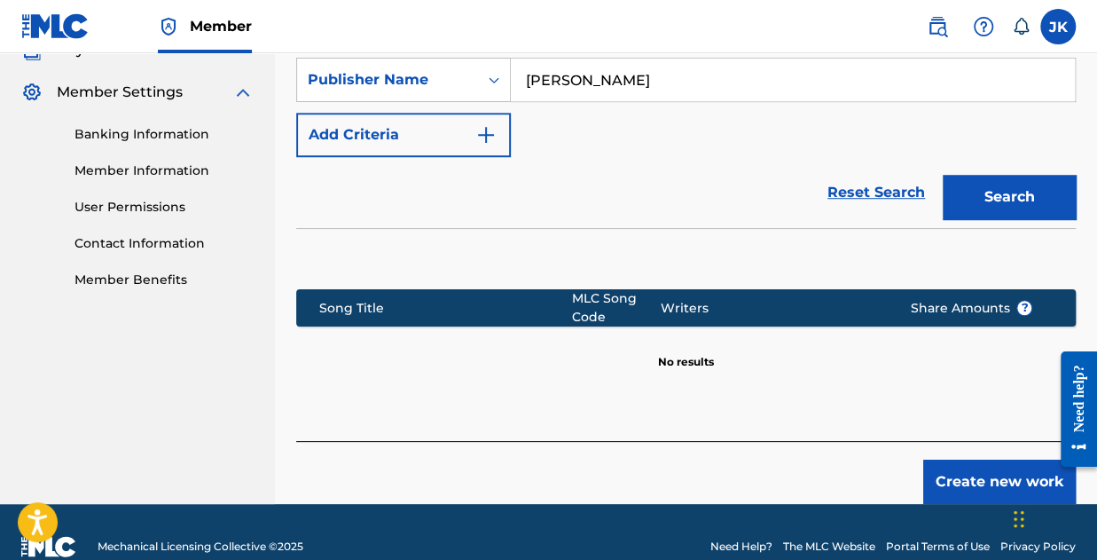
scroll to position [582, 0]
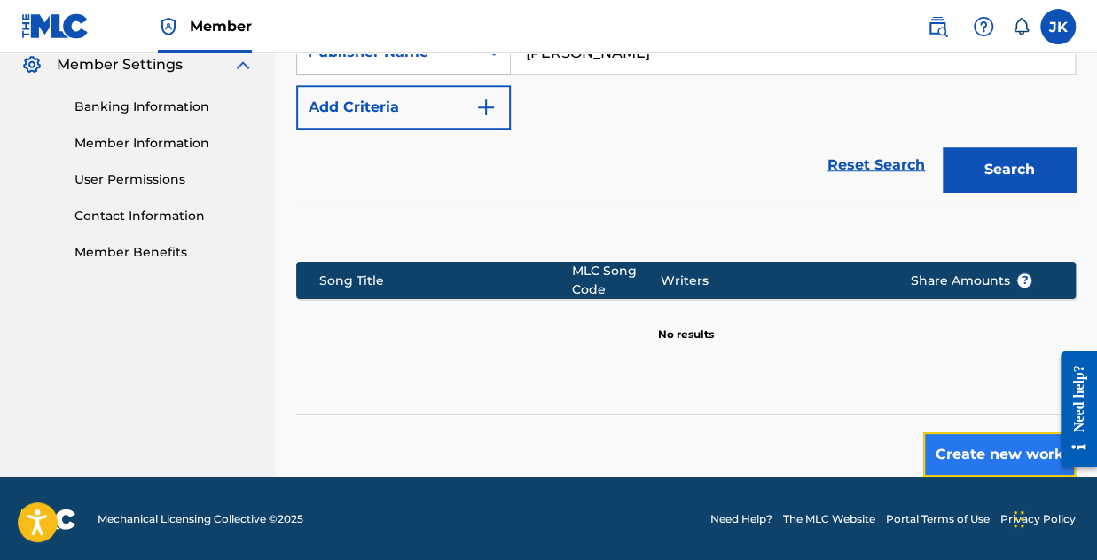
click at [1006, 455] on button "Create new work" at bounding box center [999, 454] width 153 height 44
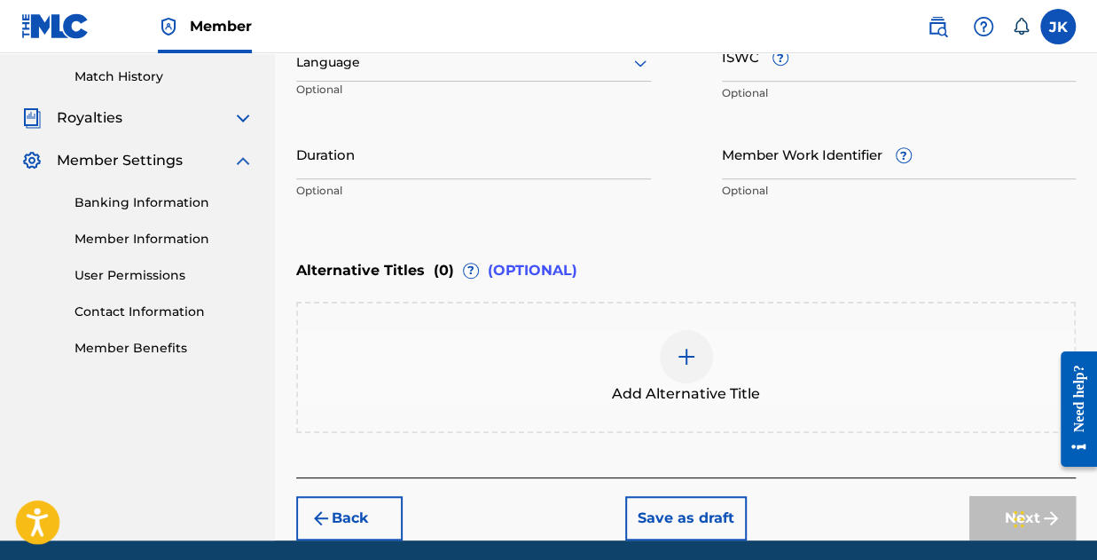
scroll to position [461, 0]
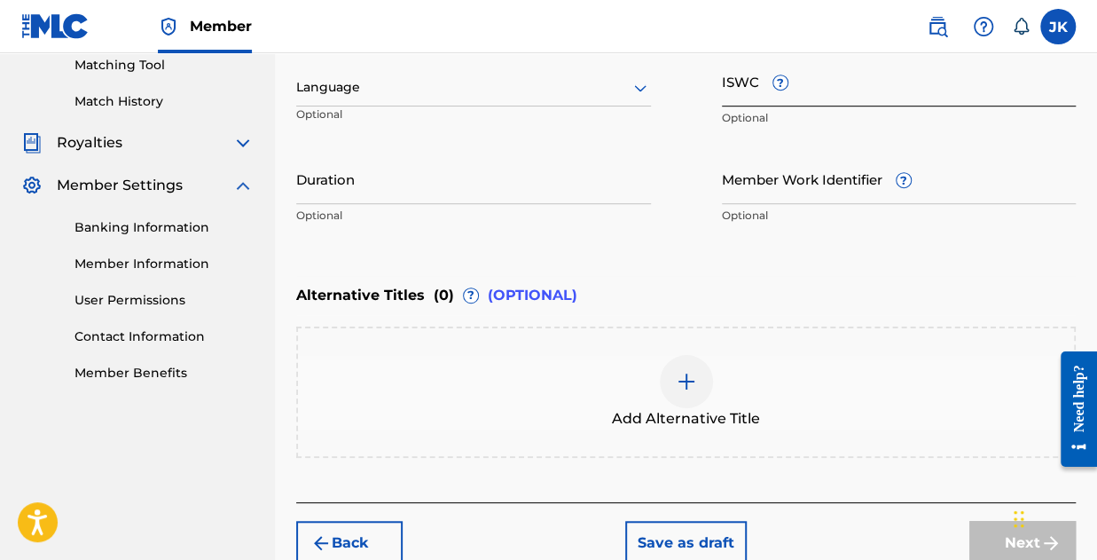
click at [901, 88] on input "ISWC ?" at bounding box center [899, 81] width 355 height 51
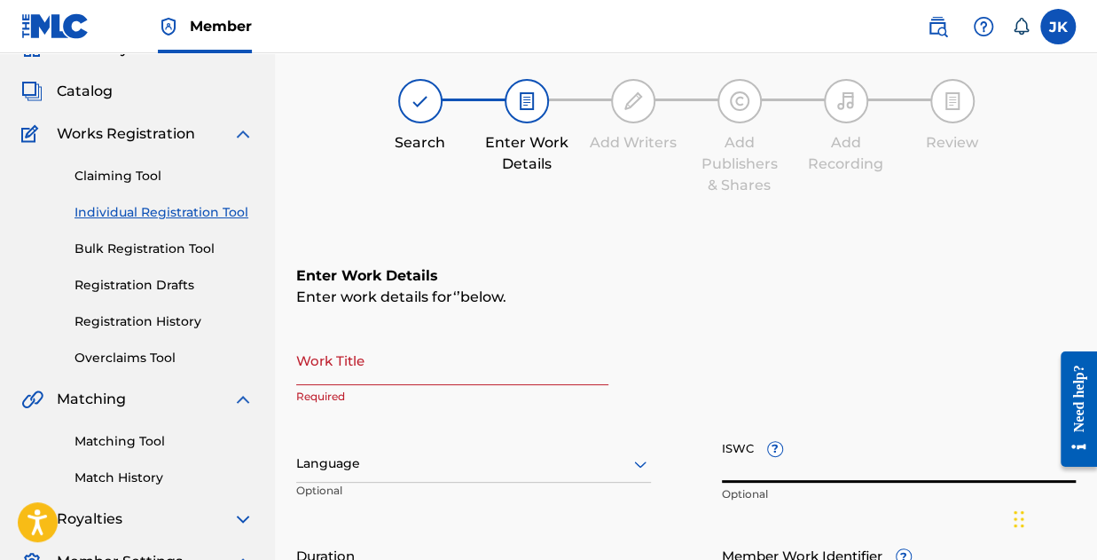
scroll to position [195, 0]
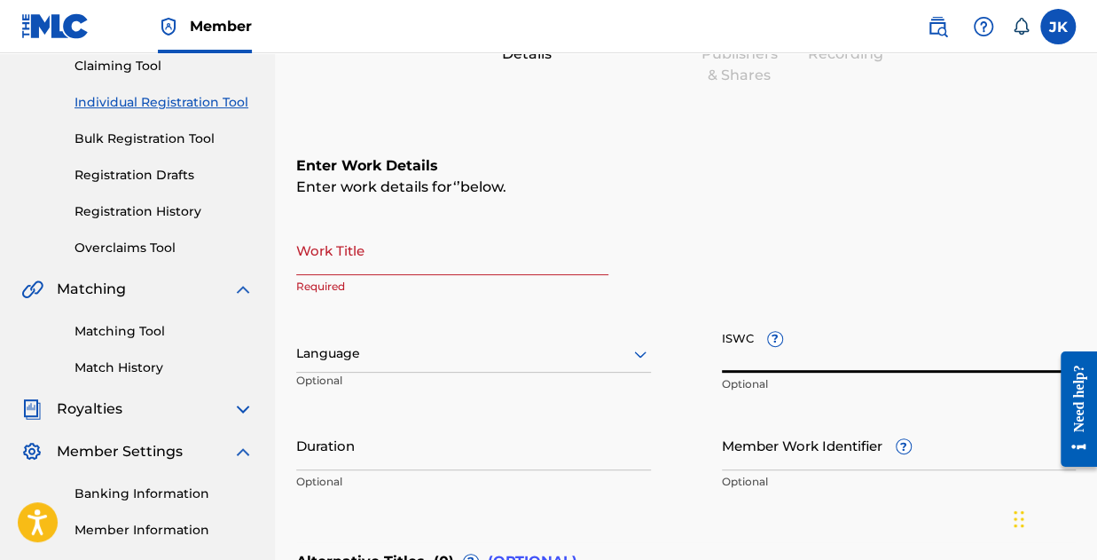
click at [374, 260] on input "Work Title" at bounding box center [452, 249] width 312 height 51
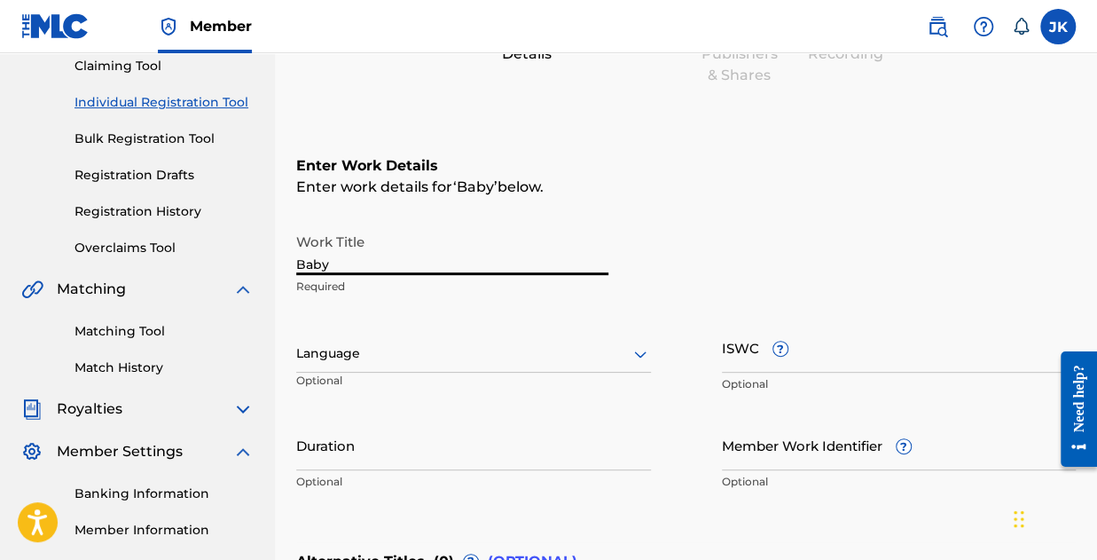
type input "Baby"
click at [356, 358] on div at bounding box center [473, 353] width 355 height 22
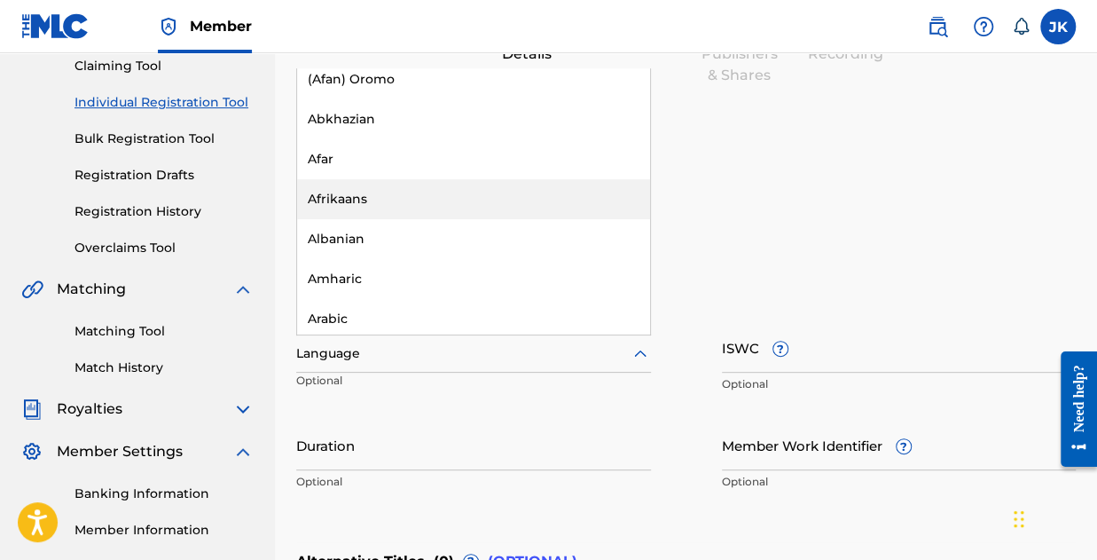
scroll to position [0, 0]
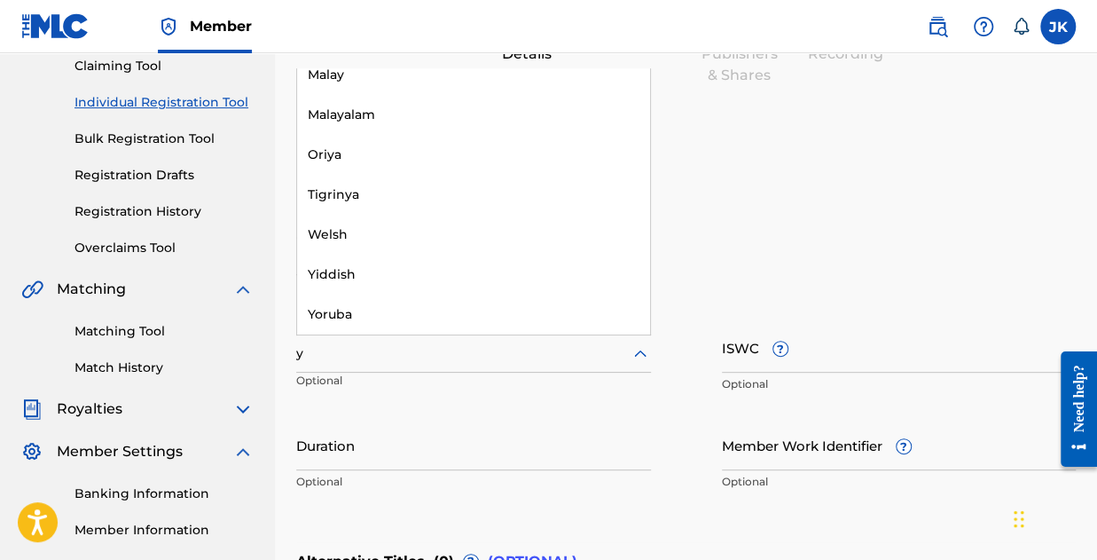
type input "y"
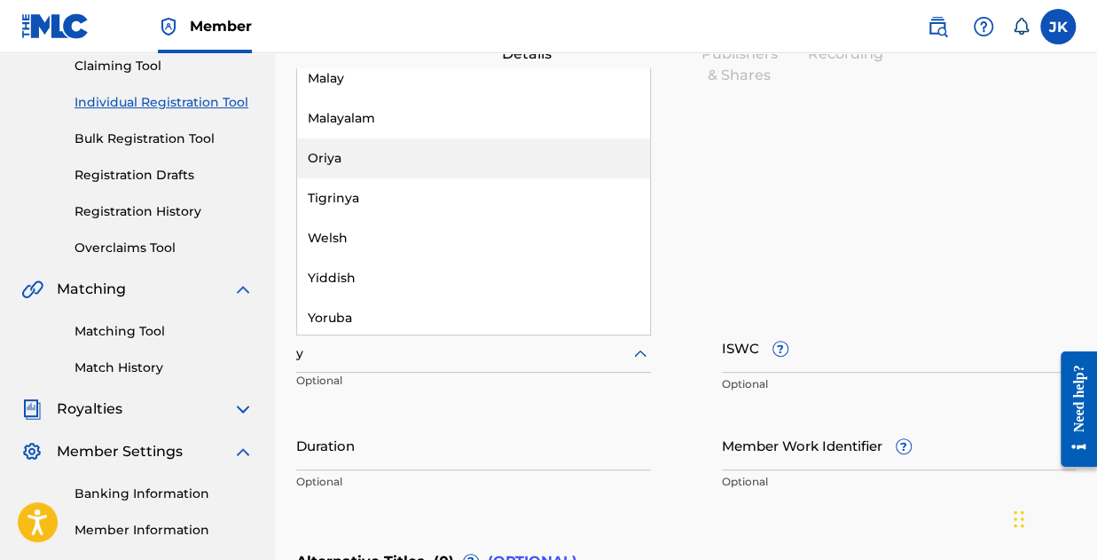
scroll to position [333, 0]
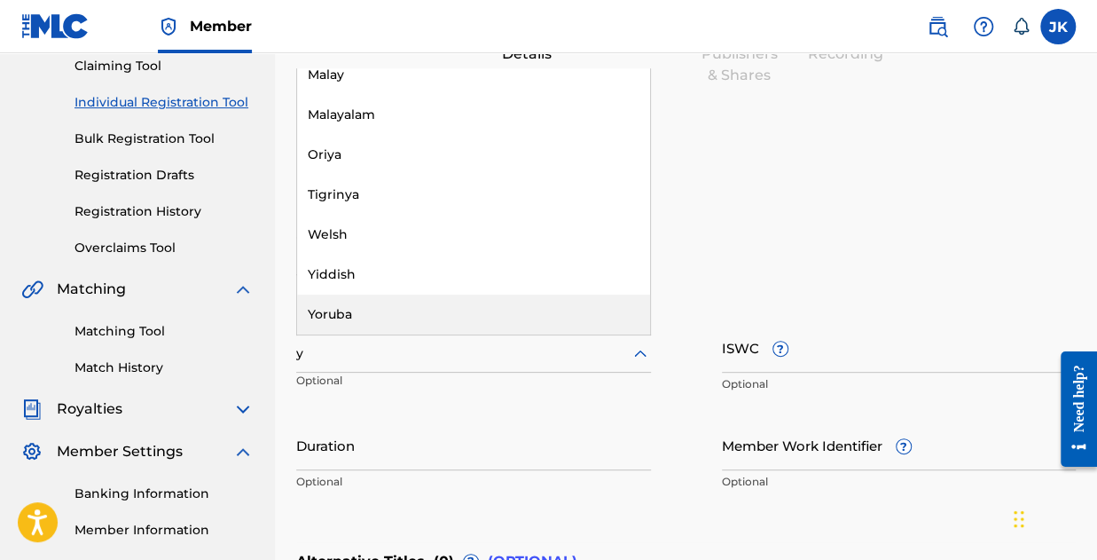
click at [408, 299] on div "Yoruba" at bounding box center [473, 314] width 353 height 40
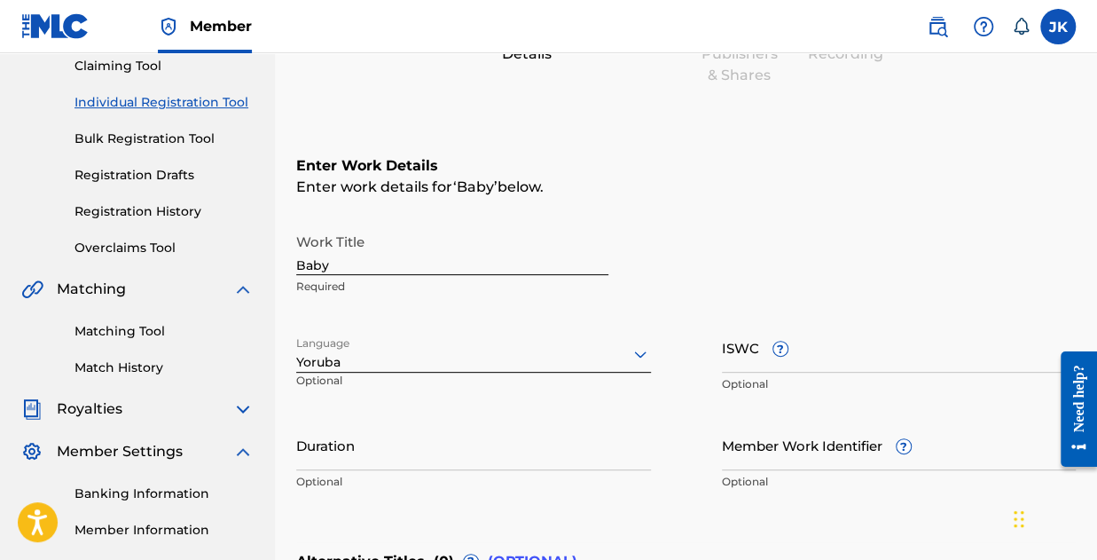
click at [362, 359] on div at bounding box center [473, 353] width 355 height 22
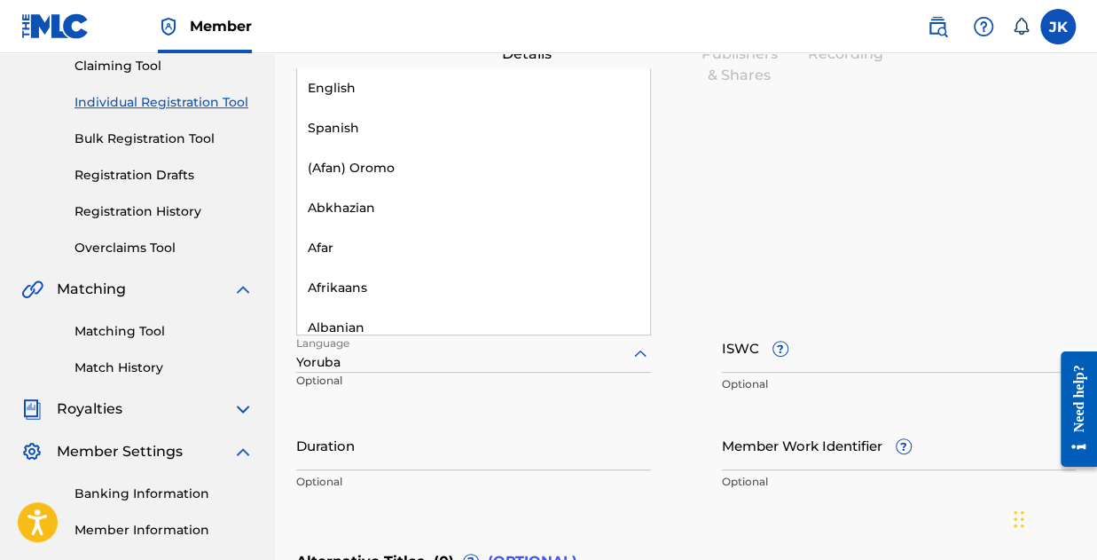
scroll to position [5375, 0]
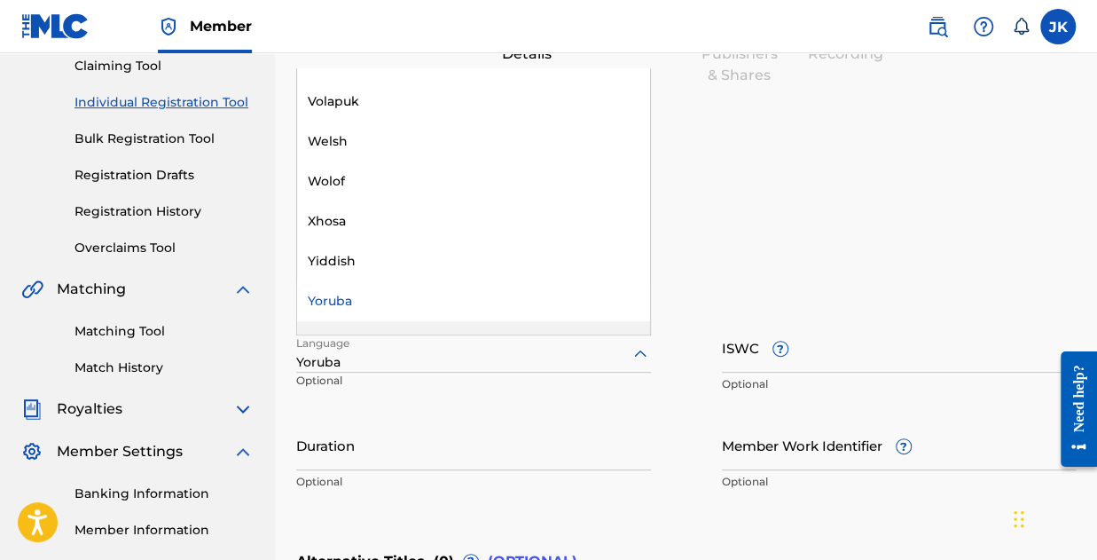
click at [441, 368] on div "Yoruba" at bounding box center [473, 362] width 355 height 19
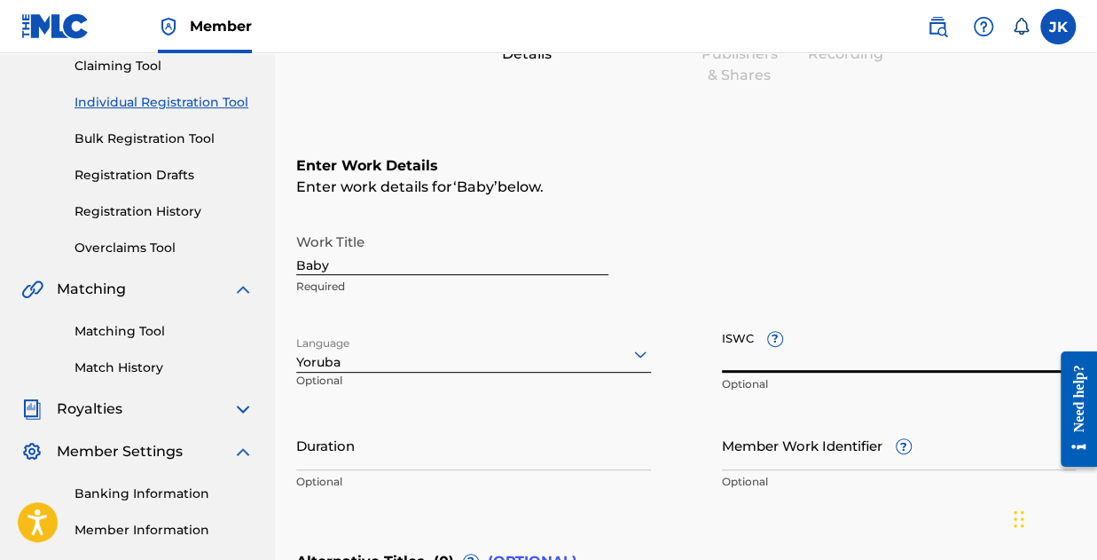
click at [788, 349] on input "ISWC ?" at bounding box center [899, 347] width 355 height 51
paste input "T-333.517.877-9"
type input "T-333.517.877-9"
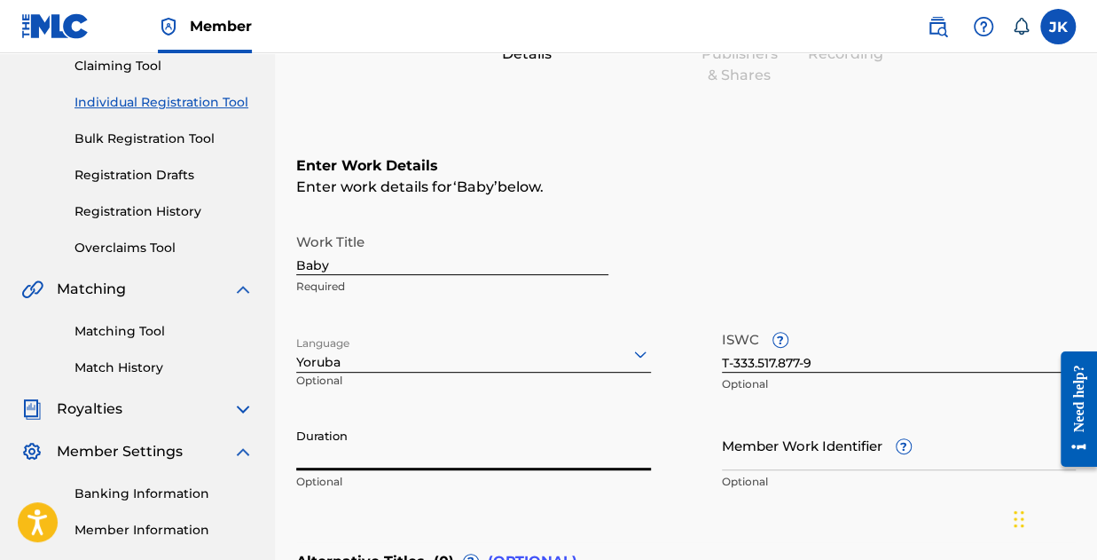
click at [333, 460] on input "Duration" at bounding box center [473, 445] width 355 height 51
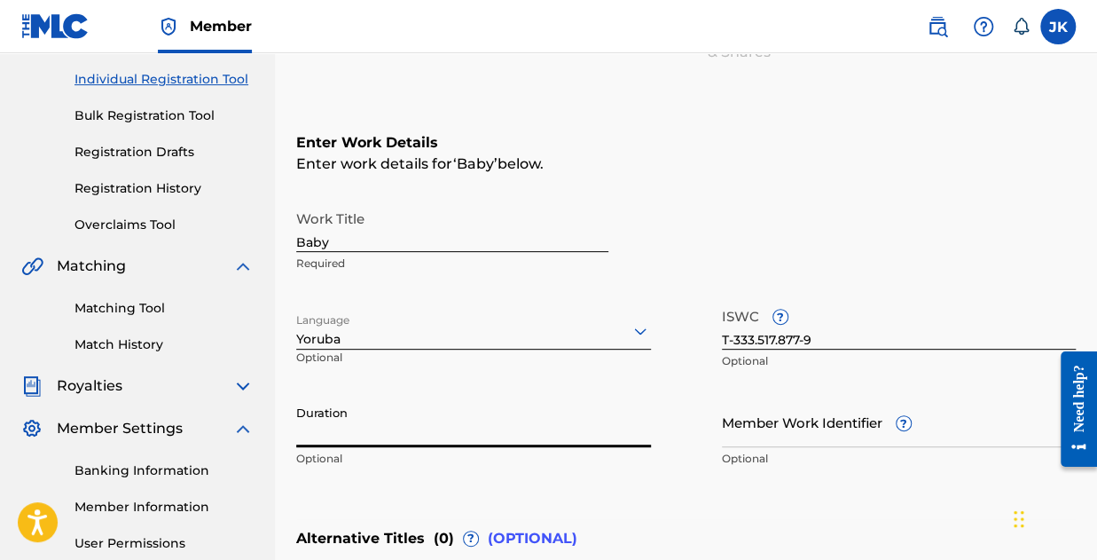
scroll to position [284, 0]
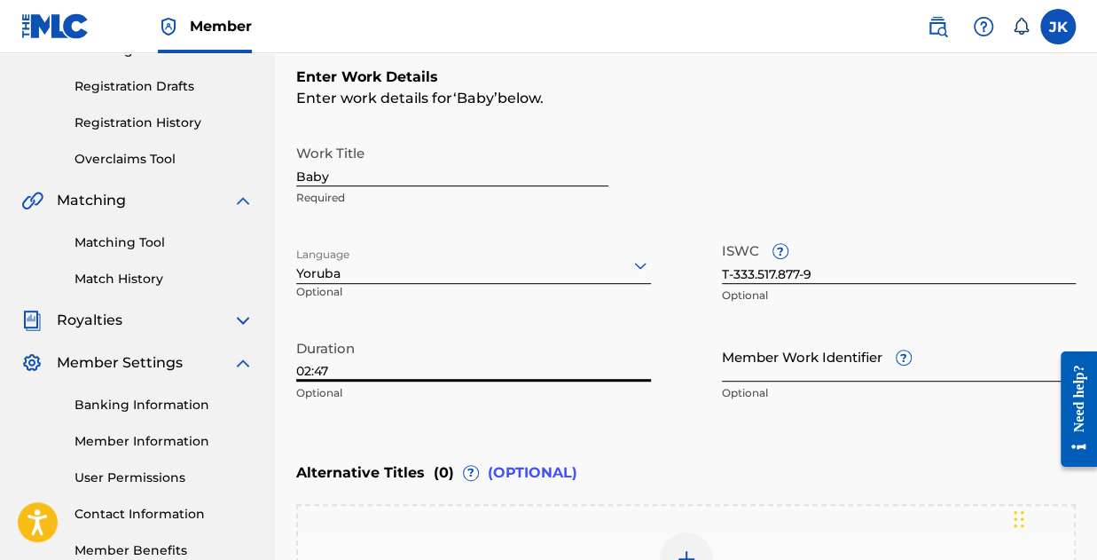
type input "02:47"
click at [767, 375] on input "Member Work Identifier ?" at bounding box center [899, 356] width 355 height 51
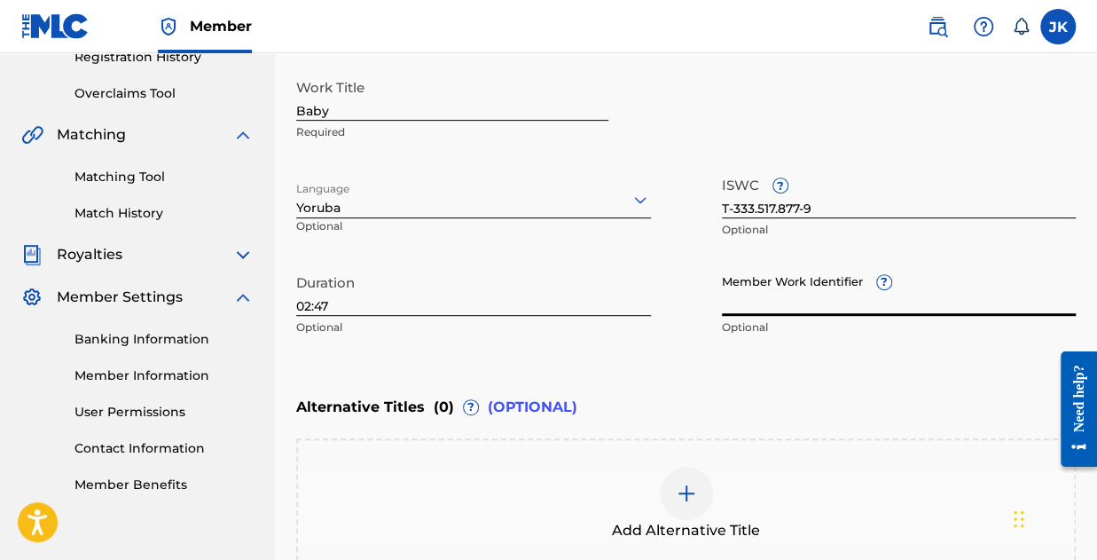
scroll to position [373, 0]
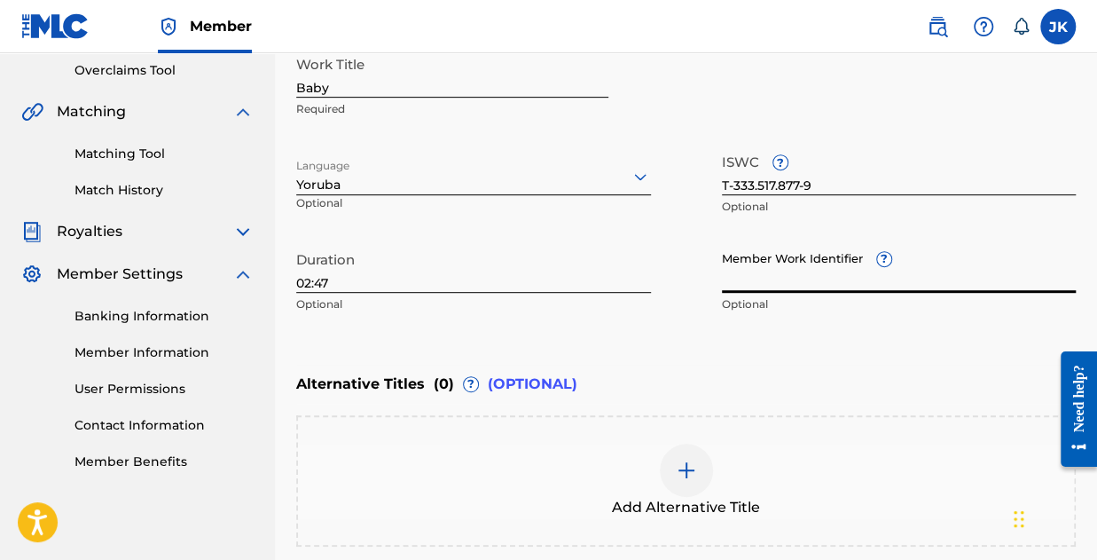
click at [844, 254] on input "Member Work Identifier ?" at bounding box center [899, 267] width 355 height 51
click at [844, 255] on input "Member Work Identifier ?" at bounding box center [899, 267] width 355 height 51
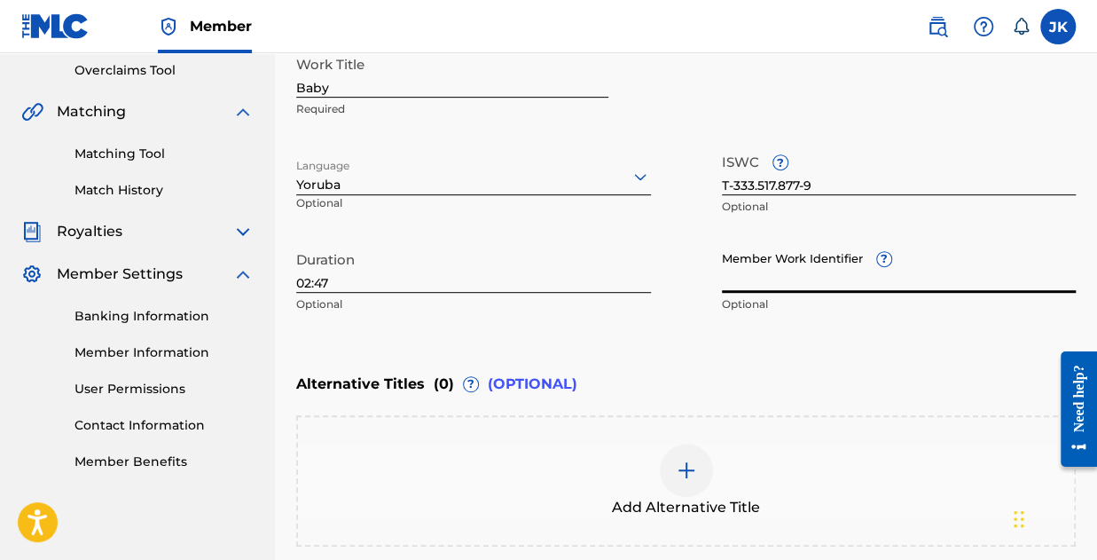
click at [844, 255] on input "Member Work Identifier ?" at bounding box center [899, 267] width 355 height 51
click at [896, 260] on input "Member Work Identifier ?" at bounding box center [899, 267] width 355 height 51
click at [879, 260] on div "Member Work Identifier ? Optional" at bounding box center [899, 282] width 355 height 80
drag, startPoint x: 732, startPoint y: 252, endPoint x: 849, endPoint y: 248, distance: 117.1
click at [849, 248] on input "Member Work Identifier ?" at bounding box center [899, 267] width 355 height 51
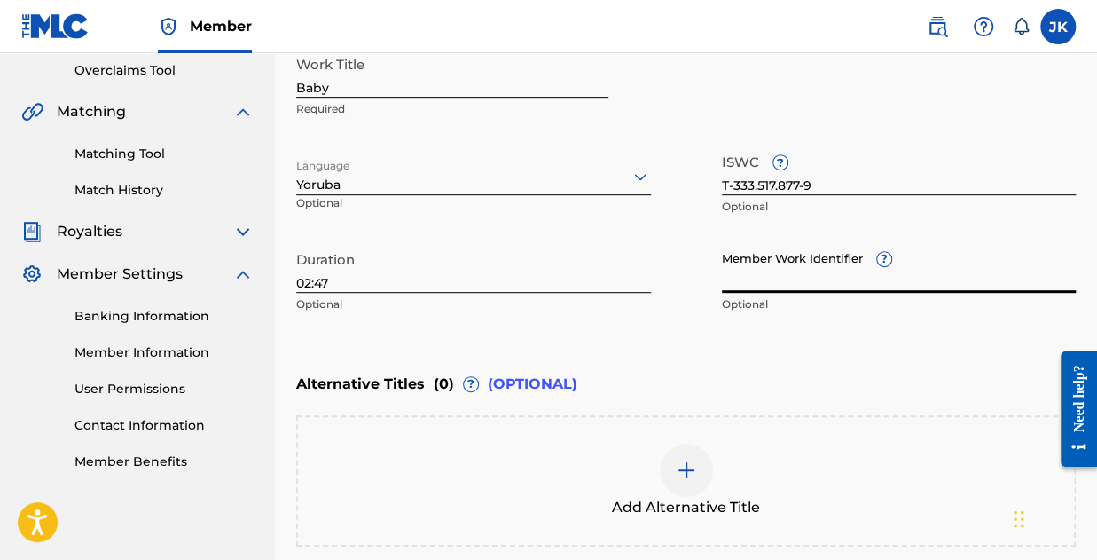
drag, startPoint x: 859, startPoint y: 251, endPoint x: 729, endPoint y: 274, distance: 131.5
click at [732, 275] on input "Member Work Identifier ?" at bounding box center [899, 267] width 355 height 51
paste input "199343548024"
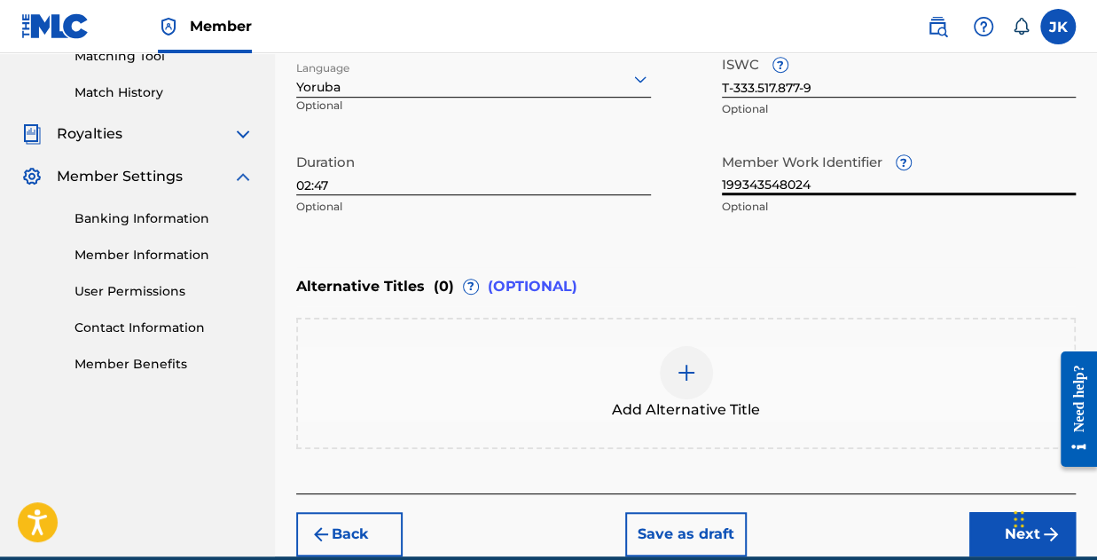
scroll to position [550, 0]
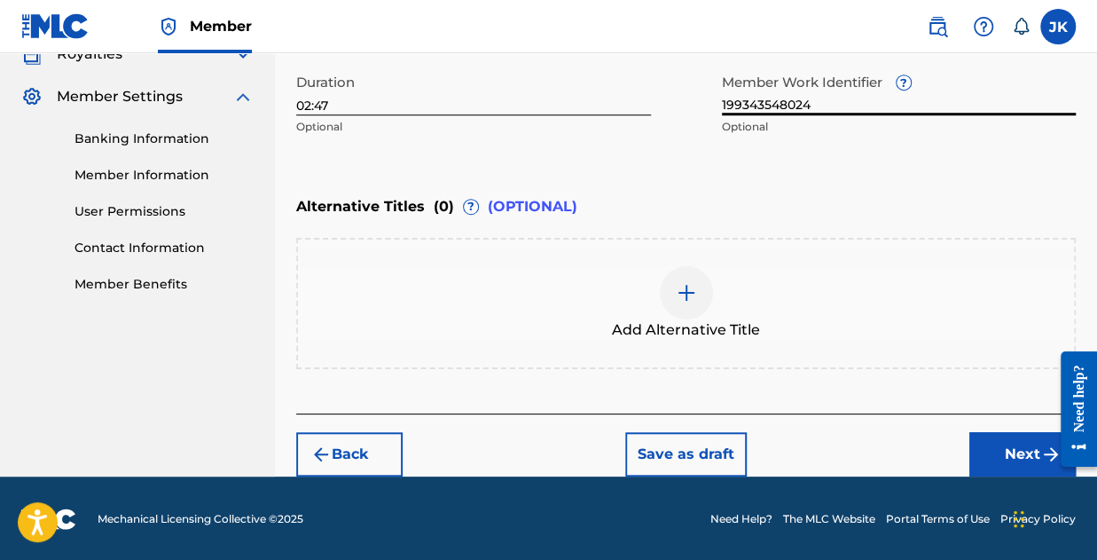
type input "199343548024"
drag, startPoint x: 922, startPoint y: 418, endPoint x: 968, endPoint y: 471, distance: 70.4
click at [920, 419] on div "Back Save as draft Next" at bounding box center [686, 444] width 780 height 63
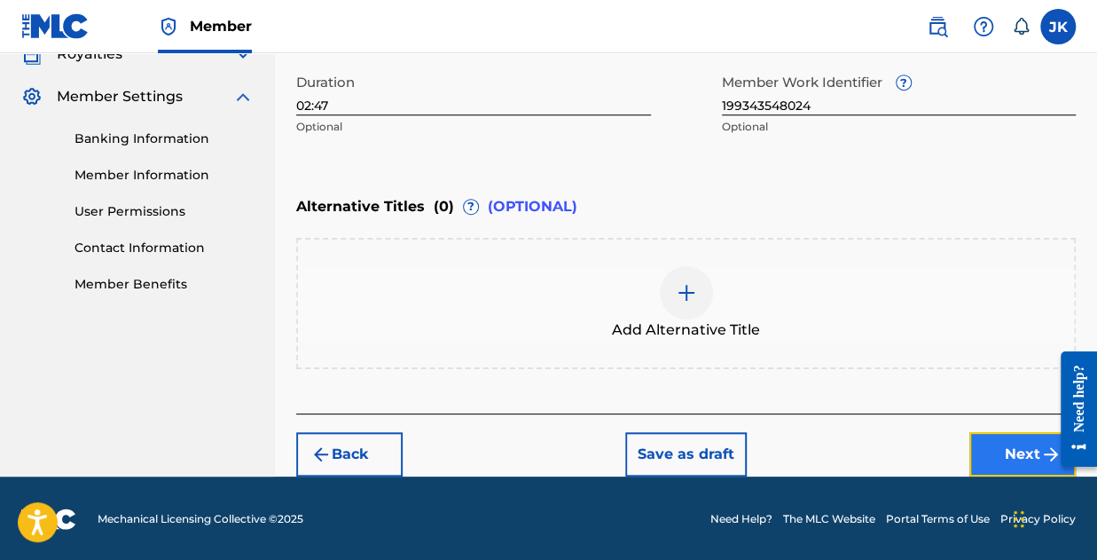
click at [988, 457] on button "Next" at bounding box center [1022, 454] width 106 height 44
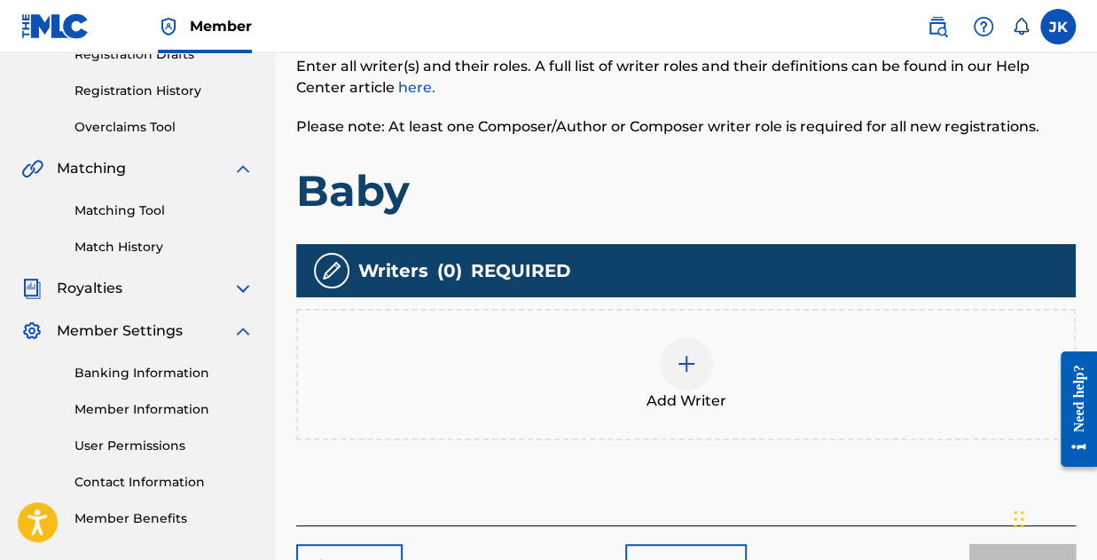
scroll to position [339, 0]
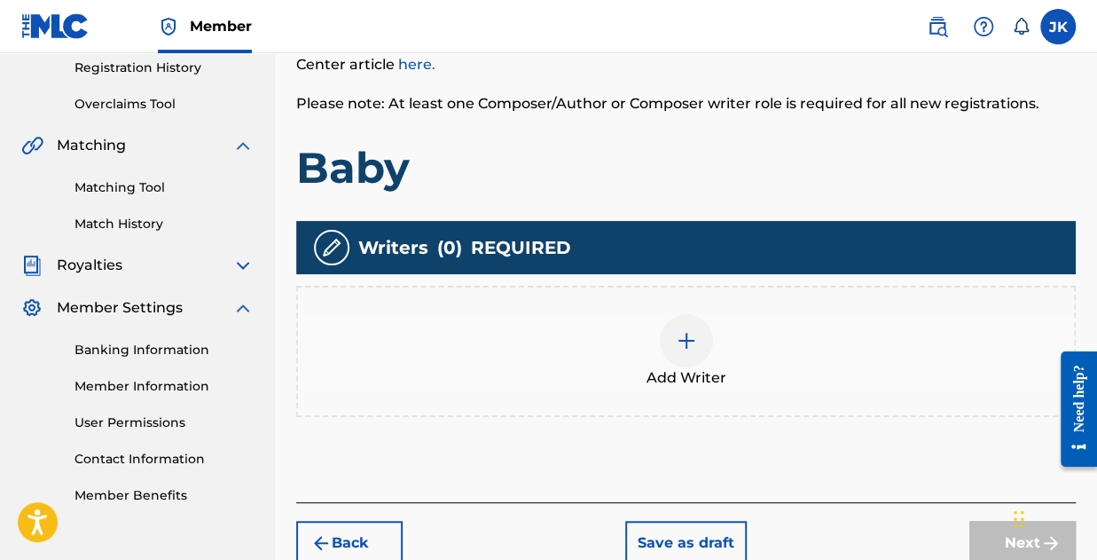
click at [681, 362] on div at bounding box center [686, 340] width 53 height 53
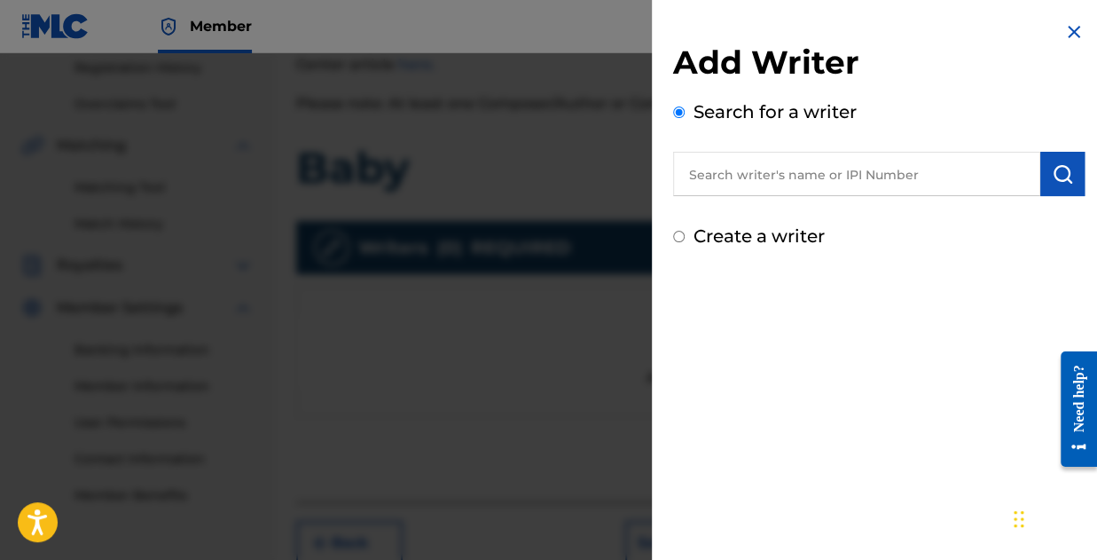
click at [783, 180] on input "text" at bounding box center [856, 174] width 367 height 44
paste input "01173310197"
click at [1056, 187] on button "submit" at bounding box center [1062, 174] width 44 height 44
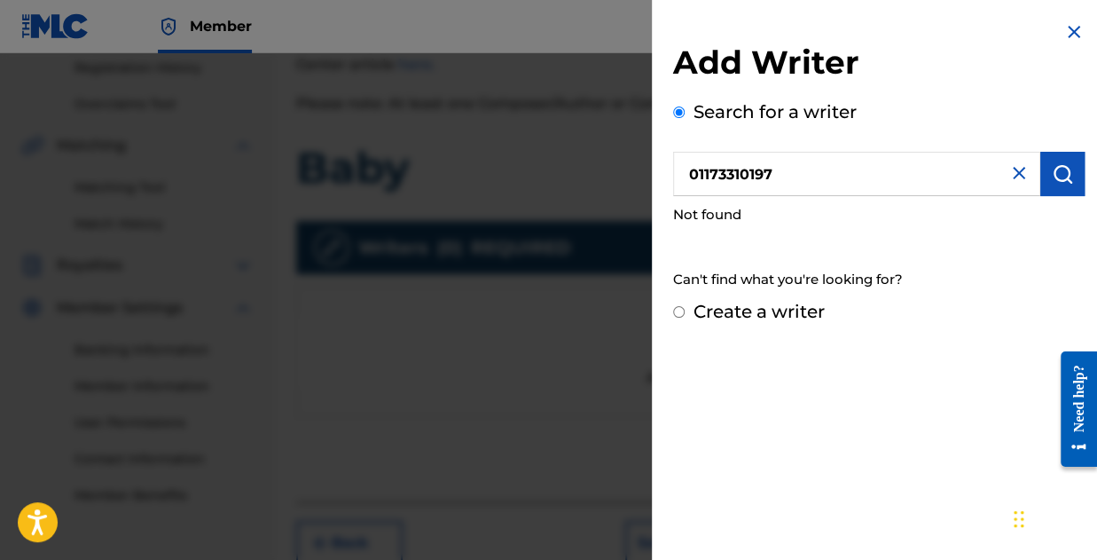
click at [768, 182] on input "01173310197" at bounding box center [856, 174] width 367 height 44
click at [767, 182] on input "01173310197" at bounding box center [856, 174] width 367 height 44
click at [766, 181] on input "01173310197" at bounding box center [856, 174] width 367 height 44
click at [766, 180] on input "01173310197" at bounding box center [856, 174] width 367 height 44
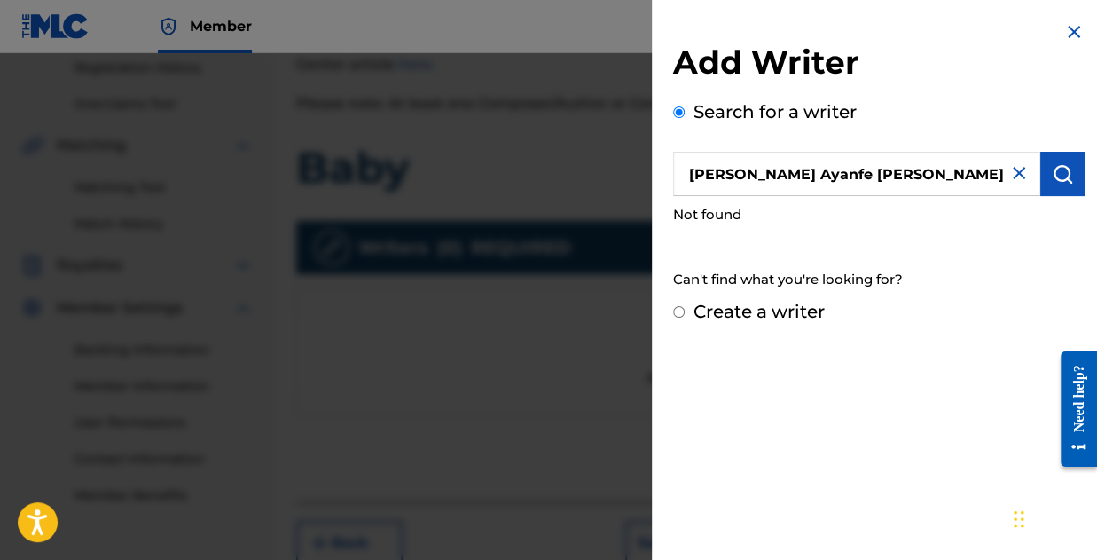
click at [793, 169] on input "[PERSON_NAME] Ayanfe [PERSON_NAME]" at bounding box center [856, 174] width 367 height 44
click at [792, 168] on input "[PERSON_NAME] Ayanfe [PERSON_NAME]" at bounding box center [856, 174] width 367 height 44
click at [821, 177] on input "Joseph Kolawole" at bounding box center [856, 174] width 367 height 44
click at [821, 176] on input "Joseph Kolawole" at bounding box center [856, 174] width 367 height 44
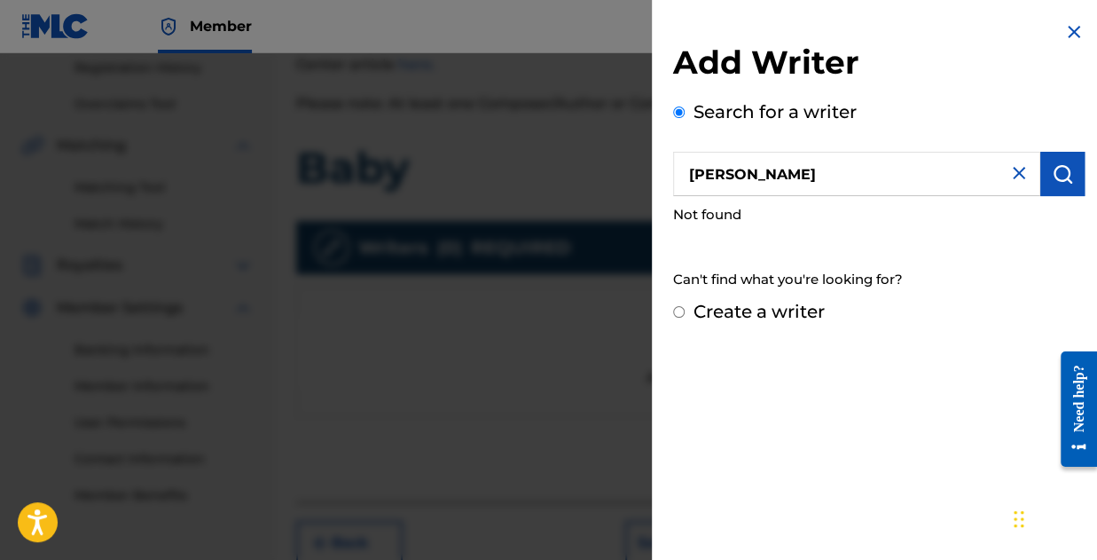
click at [806, 167] on input "Joseph Kolawol" at bounding box center [856, 174] width 367 height 44
click at [805, 168] on input "Joseph Kolawol" at bounding box center [856, 174] width 367 height 44
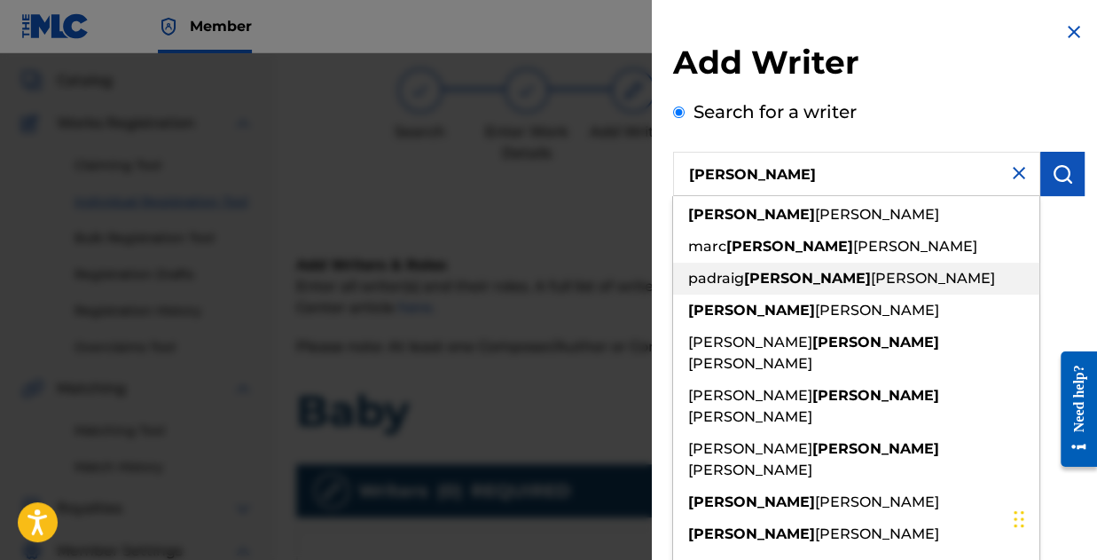
scroll to position [73, 0]
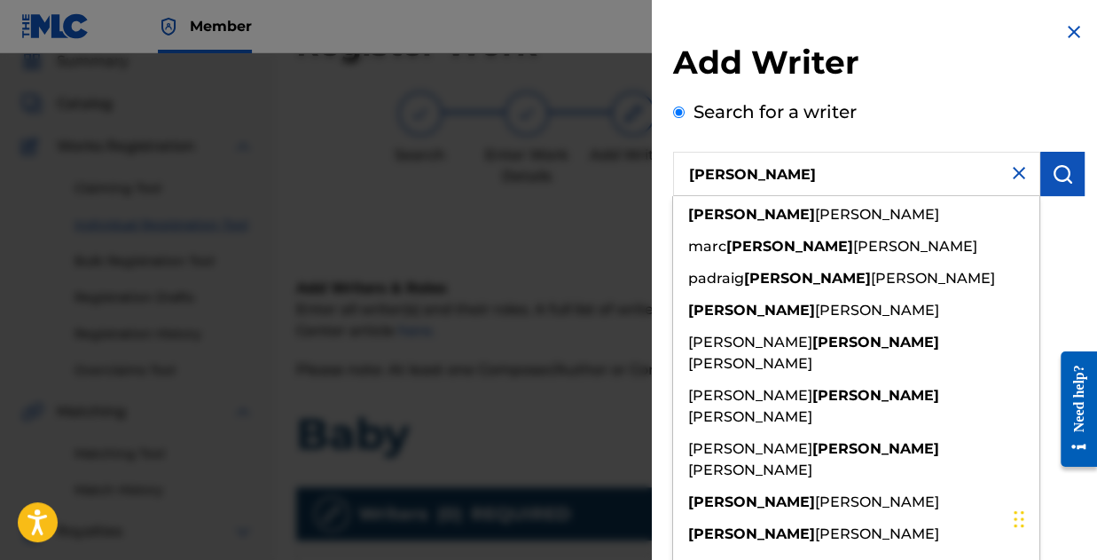
type input "[PERSON_NAME]"
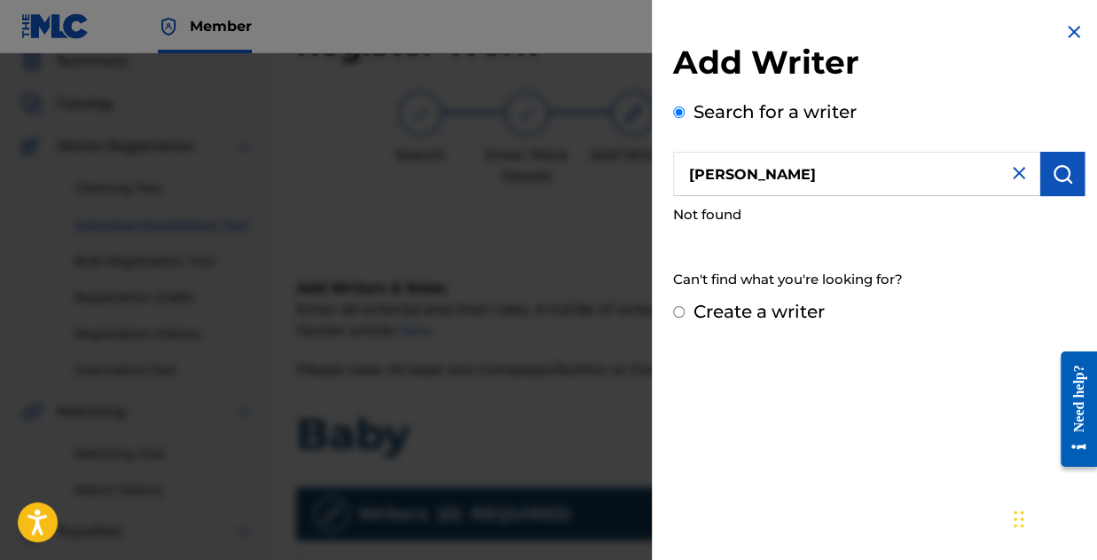
click at [1018, 128] on div "Search for a writer Joseph Not found Can't find what you're looking for?" at bounding box center [879, 198] width 412 height 200
click at [673, 309] on input "Create a writer" at bounding box center [679, 312] width 12 height 12
radio input "false"
radio input "true"
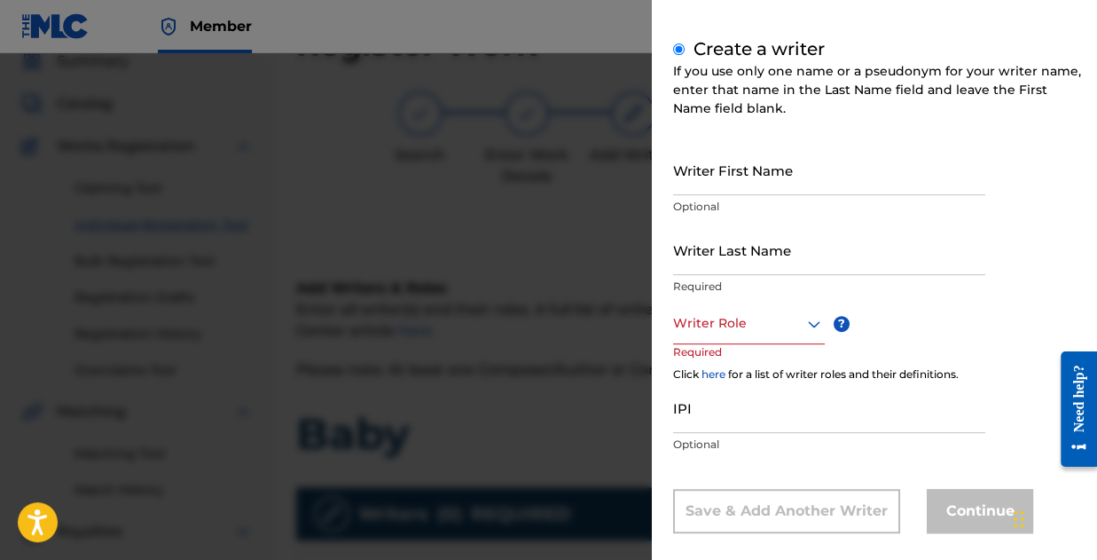
scroll to position [246, 0]
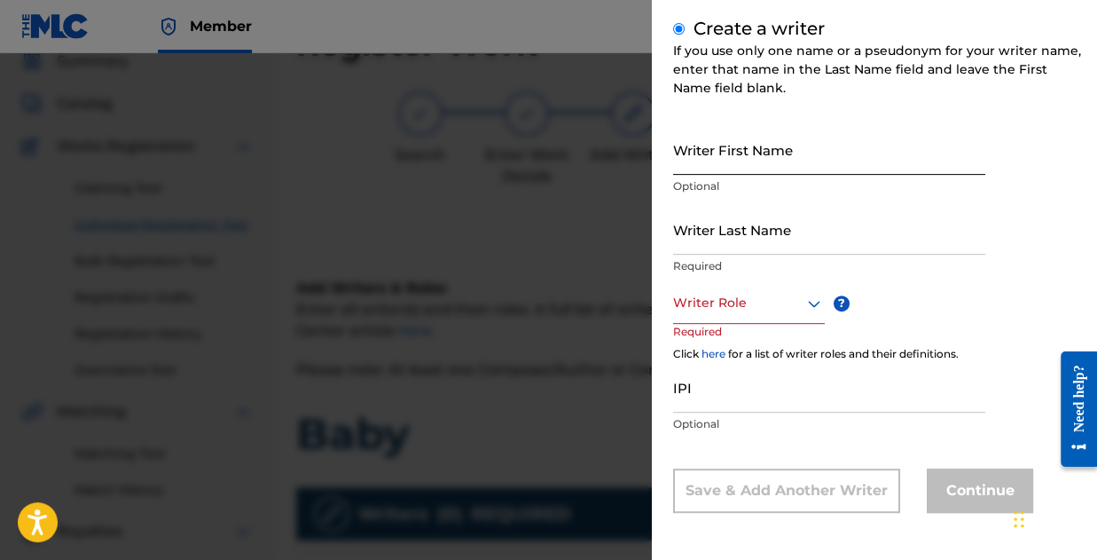
click at [736, 156] on input "Writer First Name" at bounding box center [829, 149] width 312 height 51
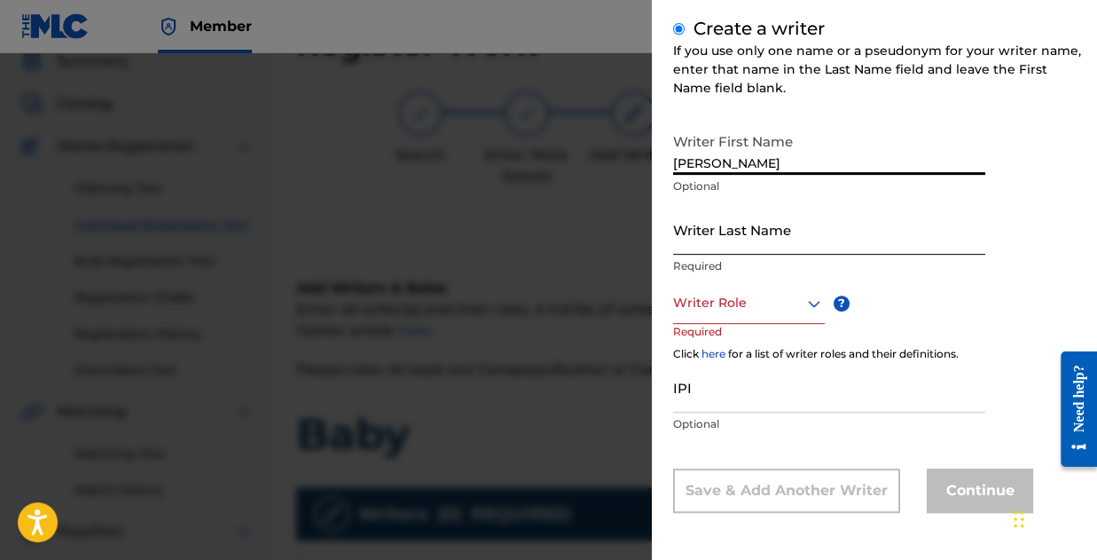
type input "[PERSON_NAME]"
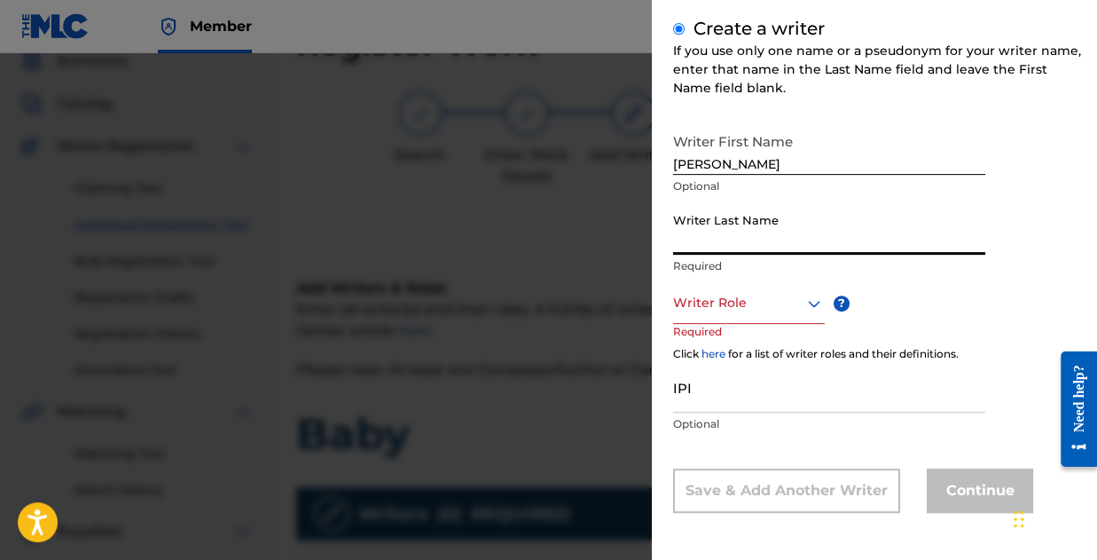
click at [722, 245] on input "Writer Last Name" at bounding box center [829, 229] width 312 height 51
type input "Kolawole"
click at [768, 310] on div at bounding box center [749, 303] width 152 height 22
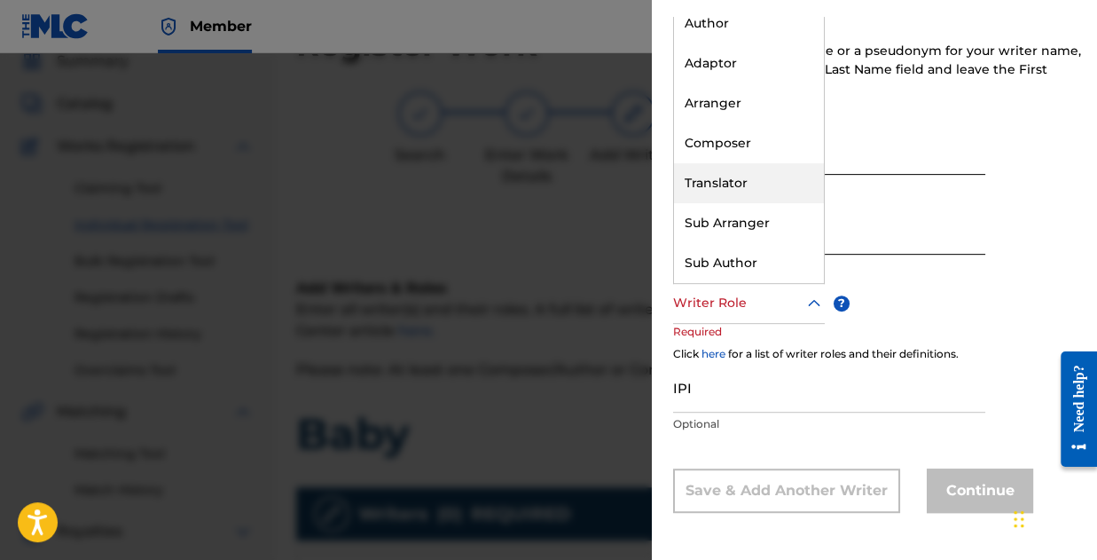
scroll to position [0, 0]
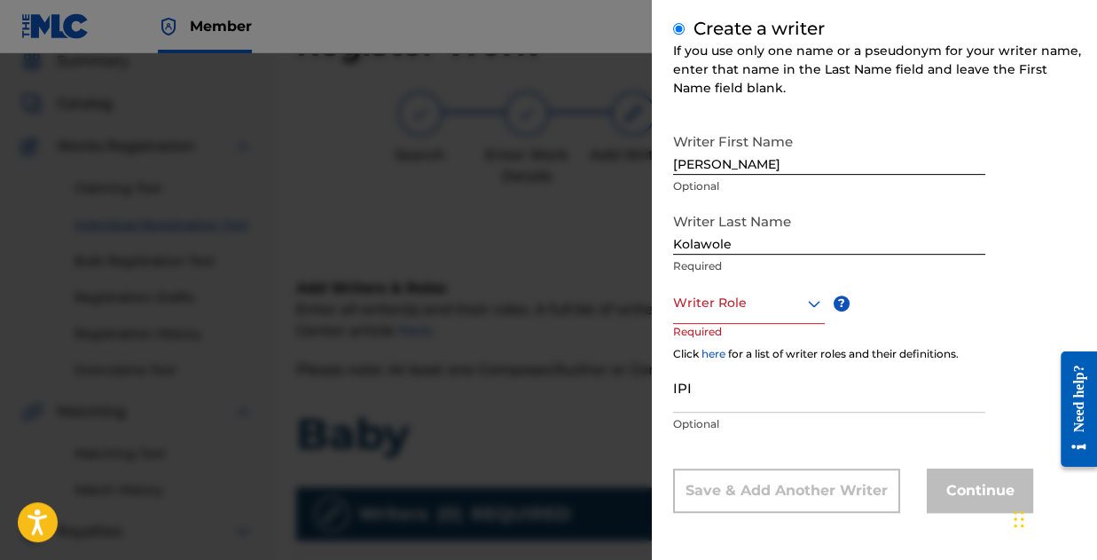
drag, startPoint x: 1070, startPoint y: 295, endPoint x: 991, endPoint y: 263, distance: 85.1
click at [1052, 286] on div "Writer First Name Joseph Optional Writer Last Name Kolawole Required Writer Rol…" at bounding box center [879, 318] width 412 height 388
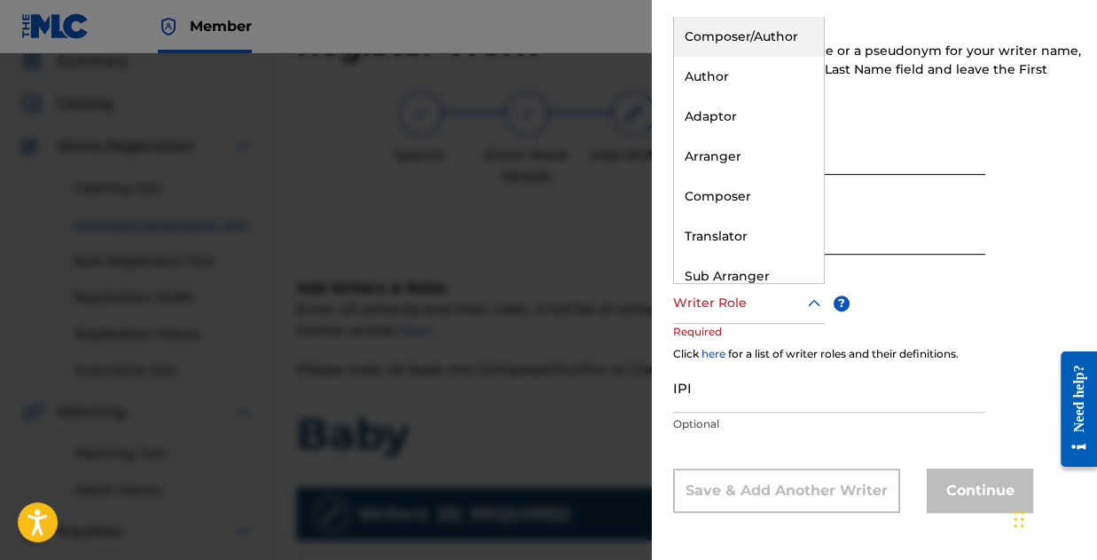
click at [741, 308] on div at bounding box center [749, 303] width 152 height 22
click at [740, 45] on div "Composer/Author" at bounding box center [749, 37] width 150 height 40
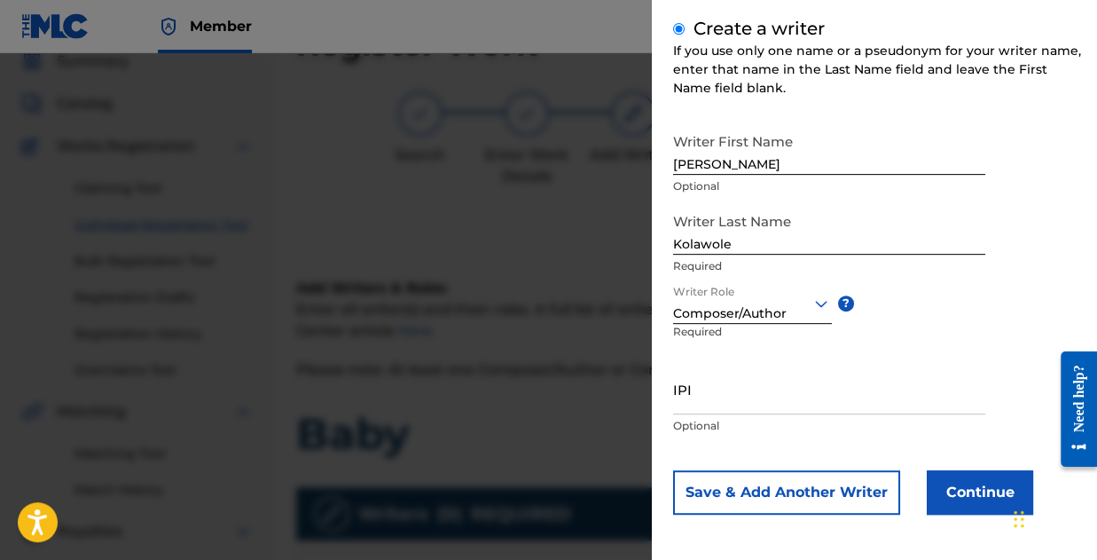
scroll to position [247, 0]
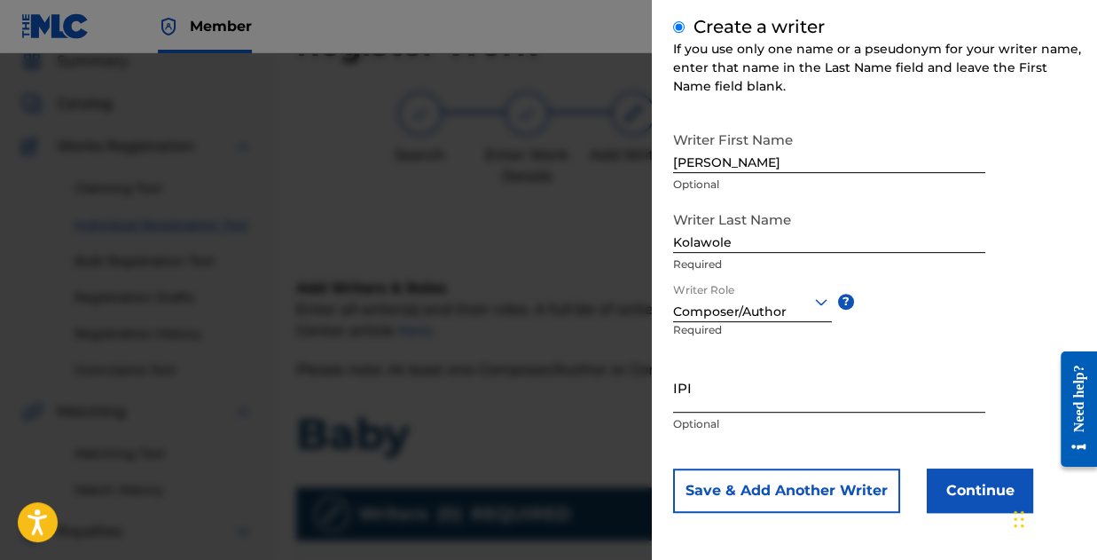
click at [759, 405] on input "IPI" at bounding box center [829, 387] width 312 height 51
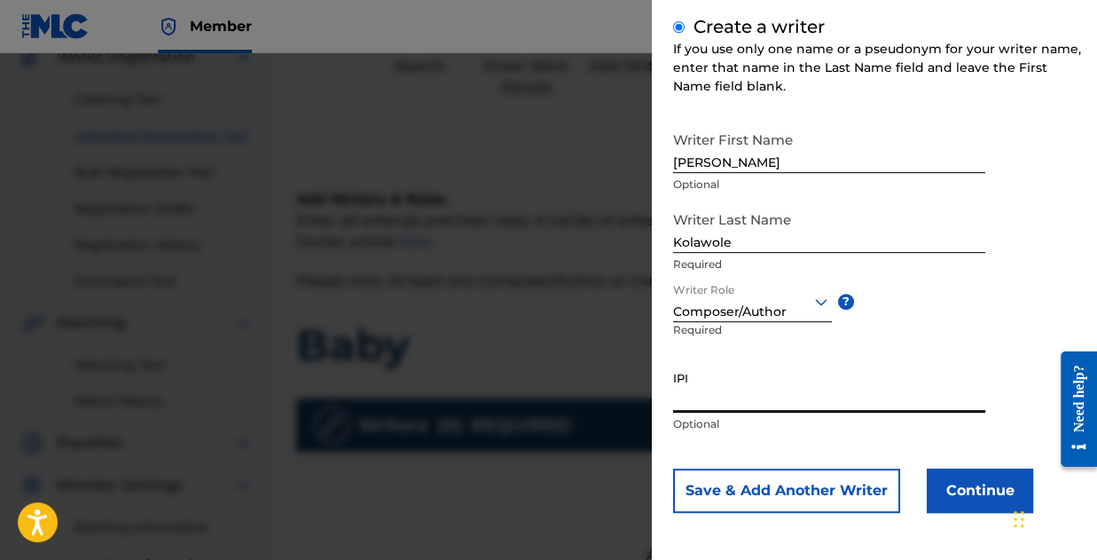
paste input "01173310197"
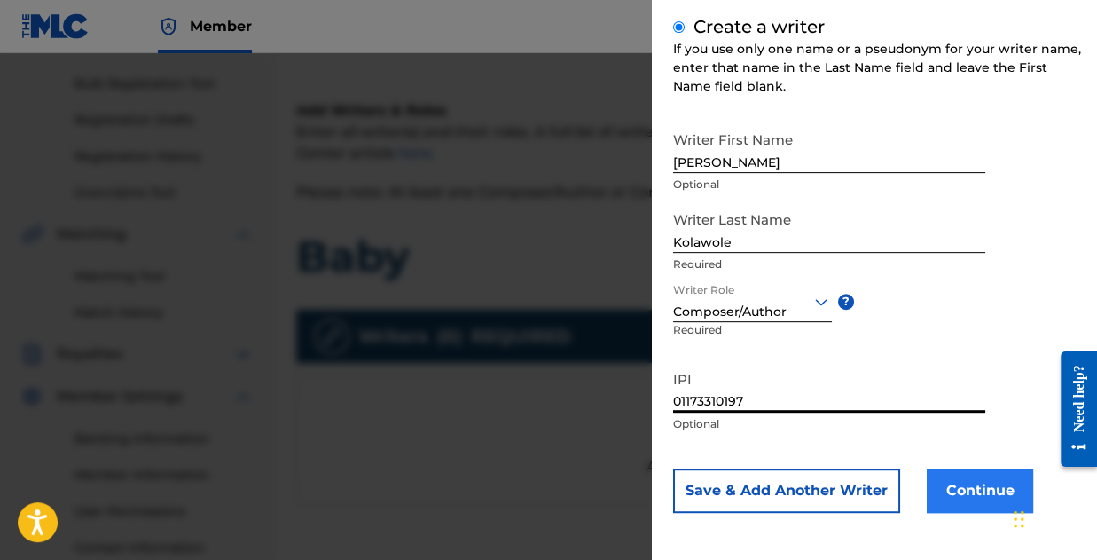
type input "01173310197"
click at [981, 498] on button "Continue" at bounding box center [980, 490] width 106 height 44
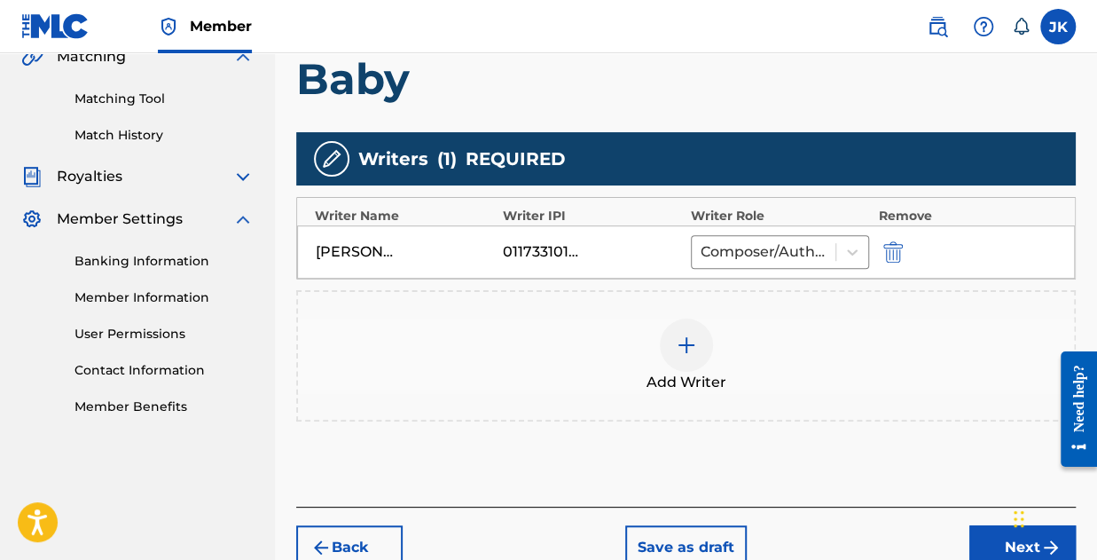
scroll to position [521, 0]
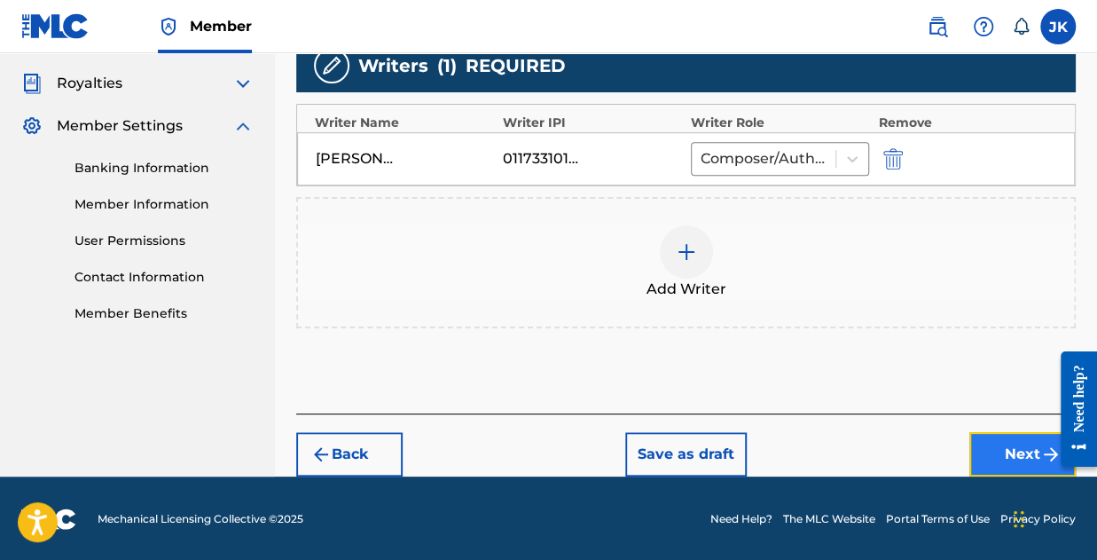
click at [1038, 446] on button "Next" at bounding box center [1022, 454] width 106 height 44
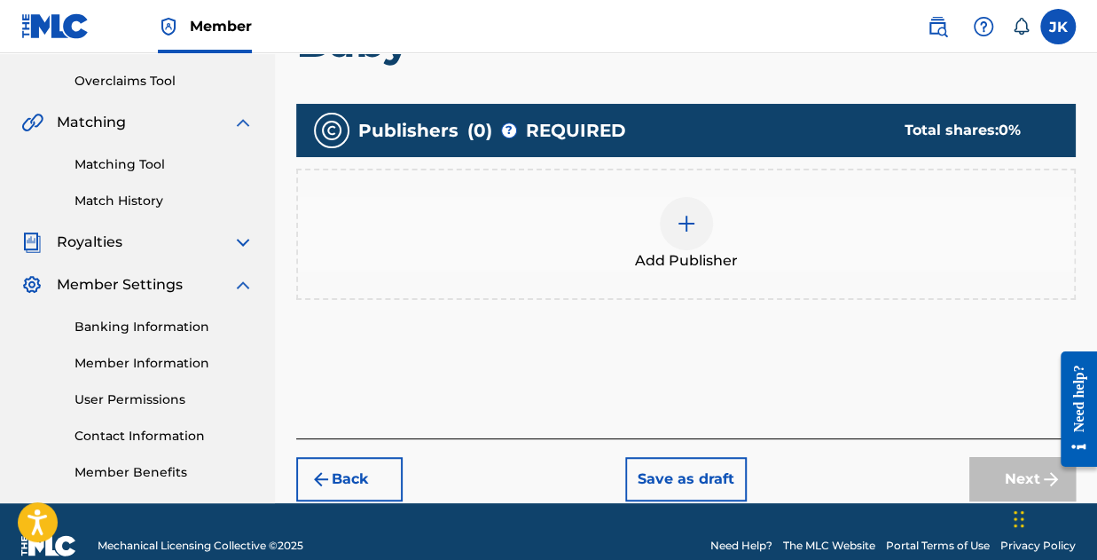
scroll to position [390, 0]
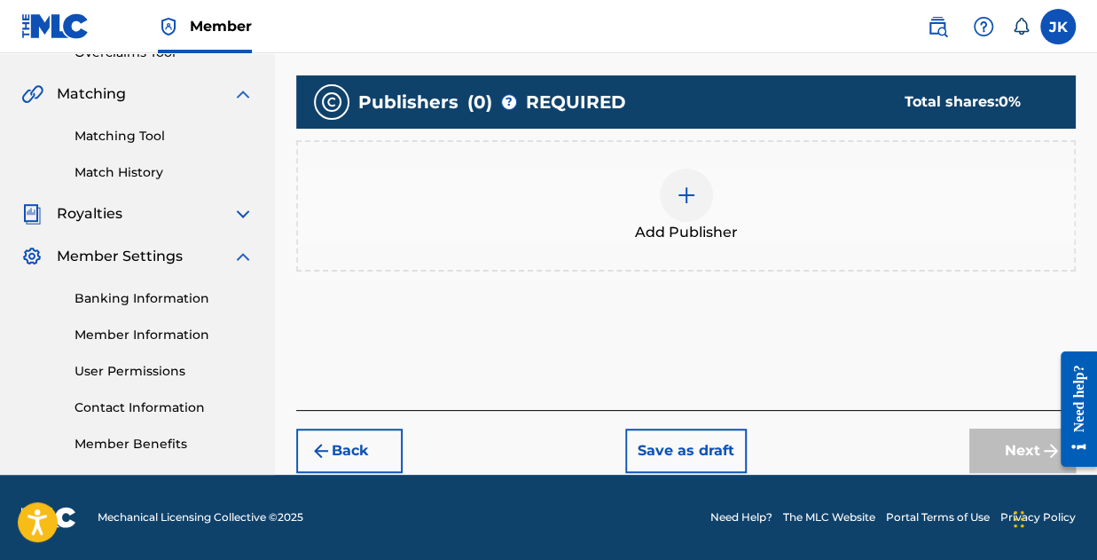
click at [702, 169] on div "Add Publisher" at bounding box center [686, 206] width 776 height 75
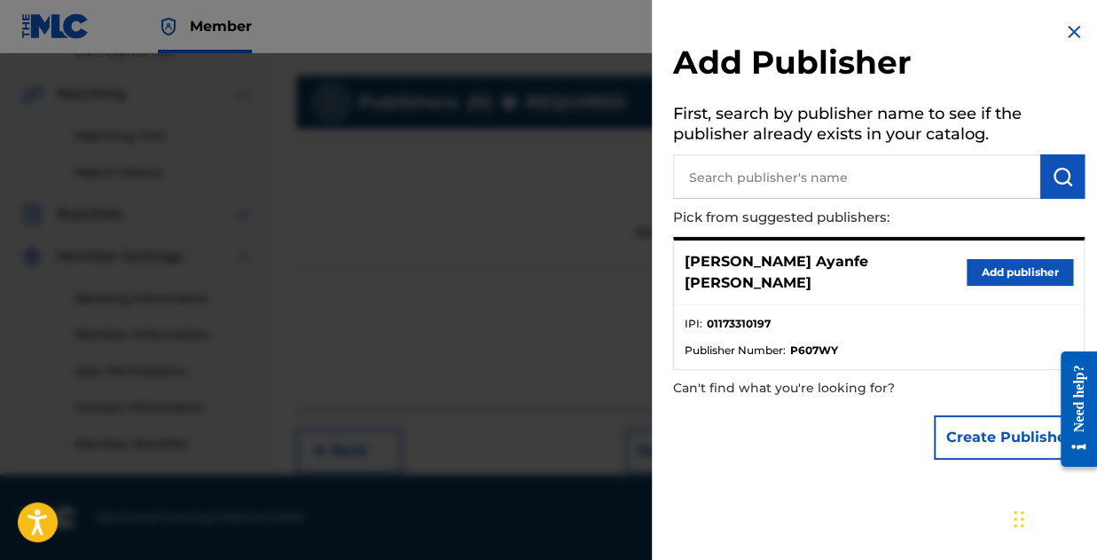
click at [787, 184] on input "text" at bounding box center [856, 176] width 367 height 44
click at [978, 263] on button "Add publisher" at bounding box center [1020, 272] width 106 height 27
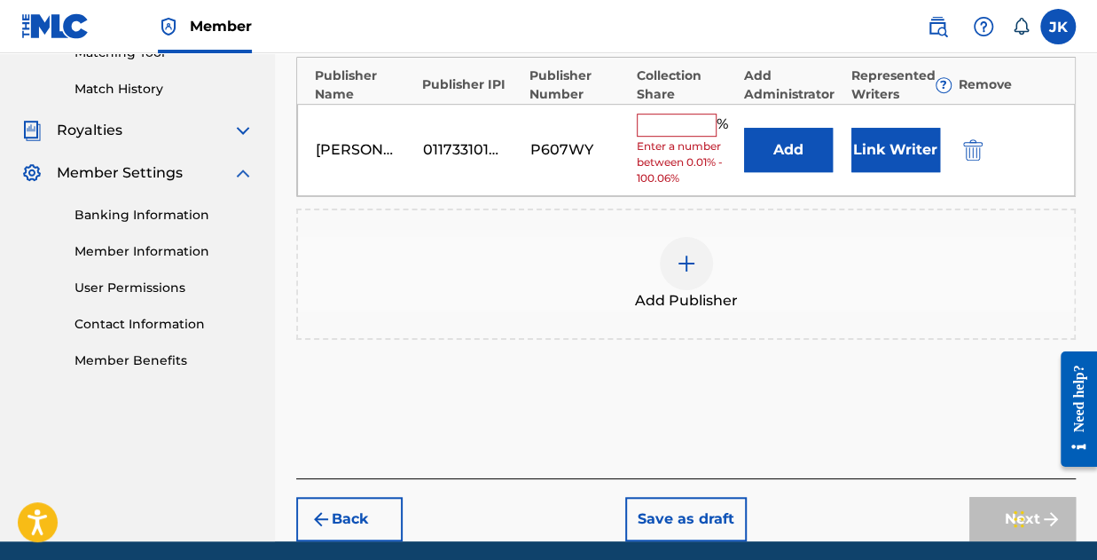
scroll to position [449, 0]
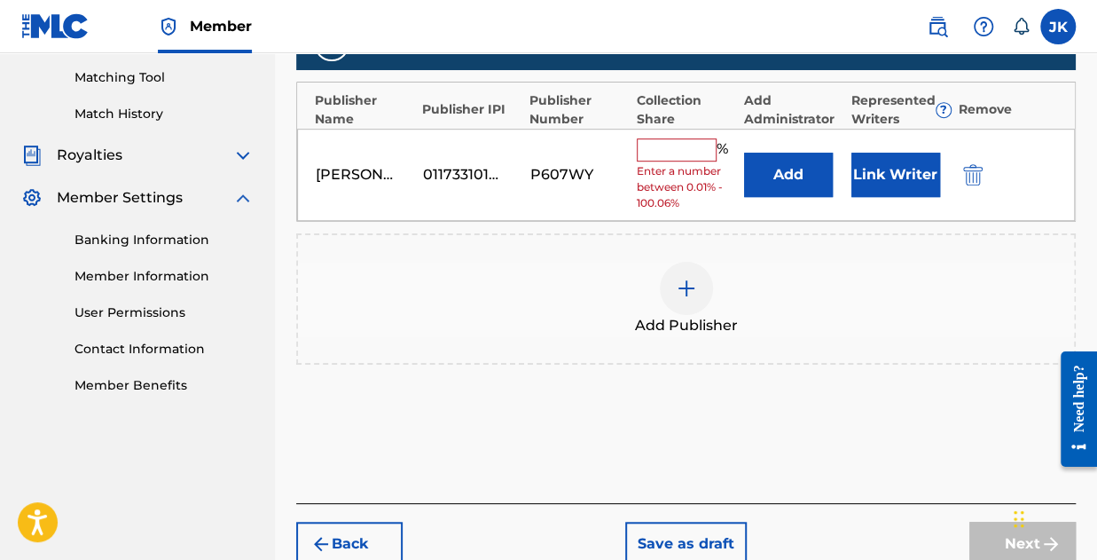
click at [678, 153] on input "text" at bounding box center [677, 149] width 80 height 23
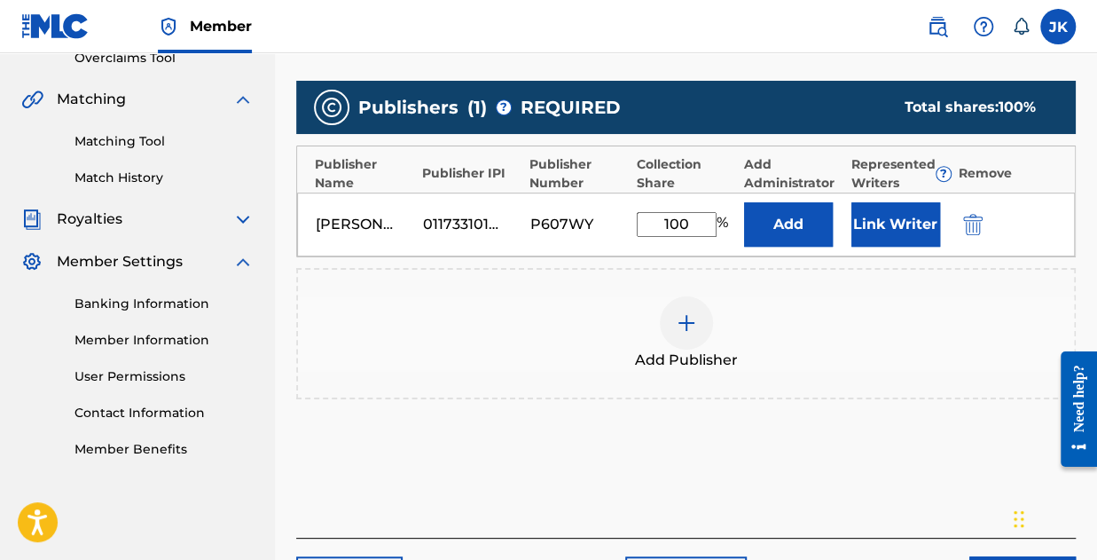
scroll to position [360, 0]
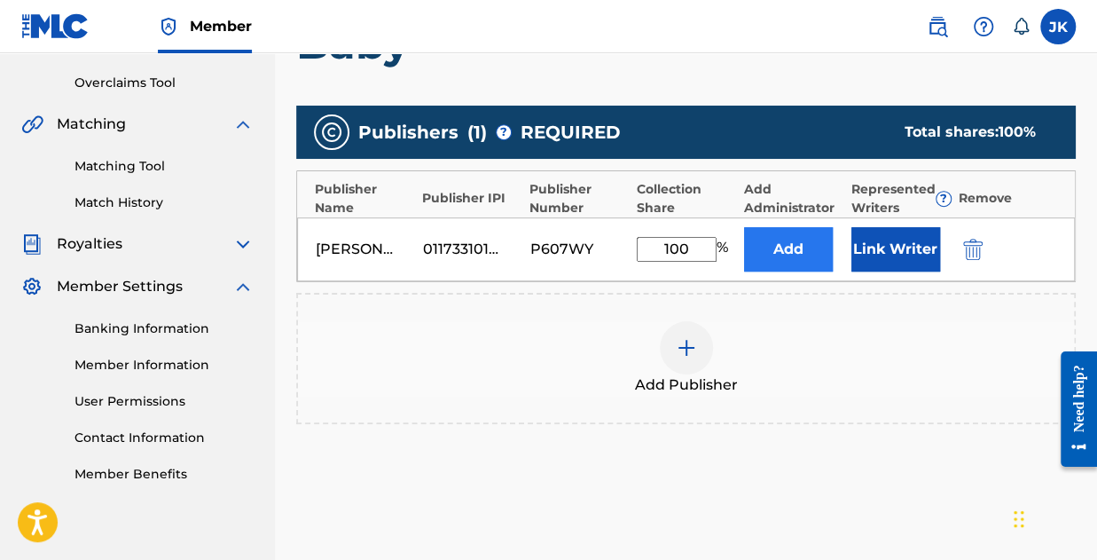
type input "100"
click at [788, 248] on button "Add" at bounding box center [788, 249] width 89 height 44
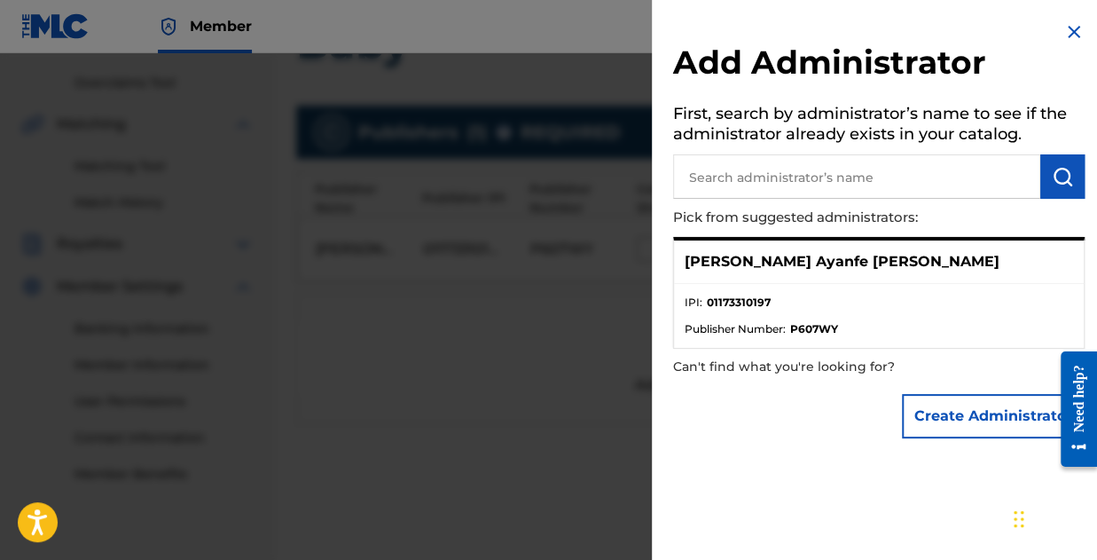
click at [811, 267] on p "[PERSON_NAME] Ayanfe [PERSON_NAME]" at bounding box center [842, 261] width 315 height 21
click at [817, 201] on p "Pick from suggested administrators:" at bounding box center [828, 218] width 310 height 38
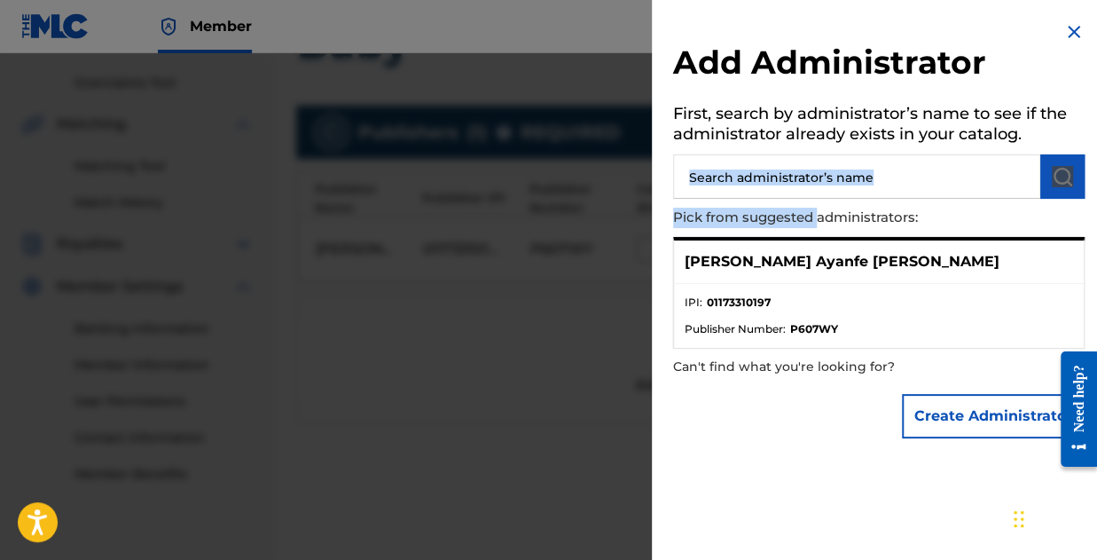
click at [817, 194] on div "Add Administrator First, search by administrator’s name to see if the administr…" at bounding box center [879, 234] width 454 height 468
click at [816, 190] on input "text" at bounding box center [856, 176] width 367 height 44
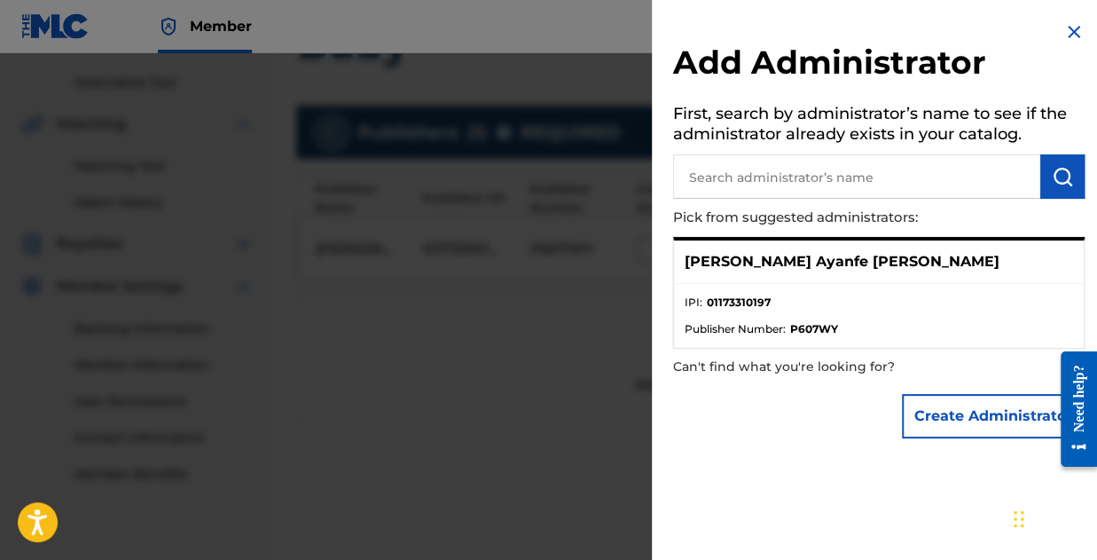
click at [871, 153] on h5 "First, search by administrator’s name to see if the administrator already exist…" at bounding box center [879, 126] width 412 height 56
click at [878, 177] on input "text" at bounding box center [856, 176] width 367 height 44
click at [696, 169] on input "sentric" at bounding box center [856, 176] width 367 height 44
type input "Sentric"
click at [1048, 189] on button "submit" at bounding box center [1062, 176] width 44 height 44
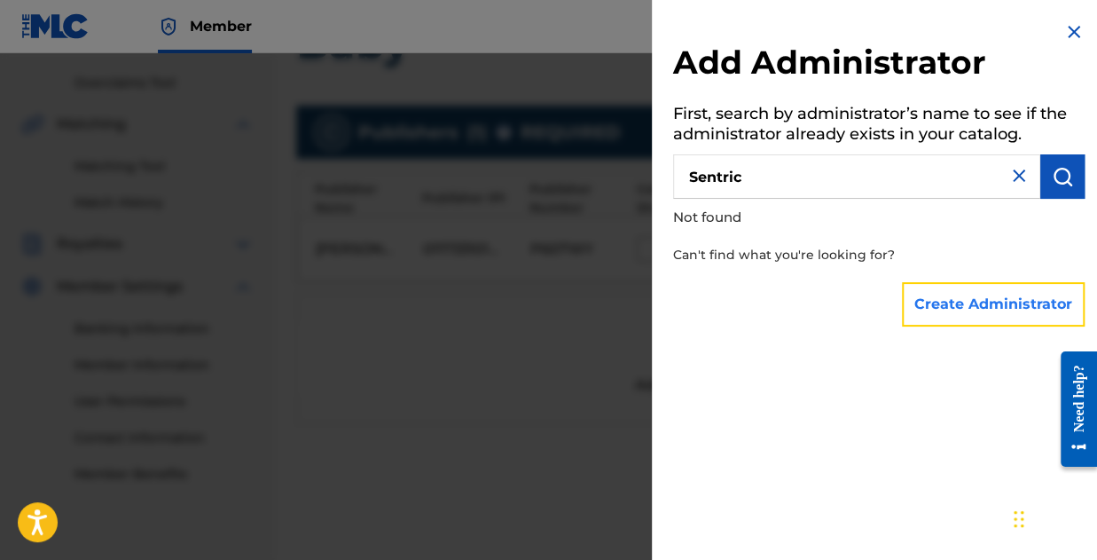
click at [1016, 309] on button "Create Administrator" at bounding box center [993, 304] width 183 height 44
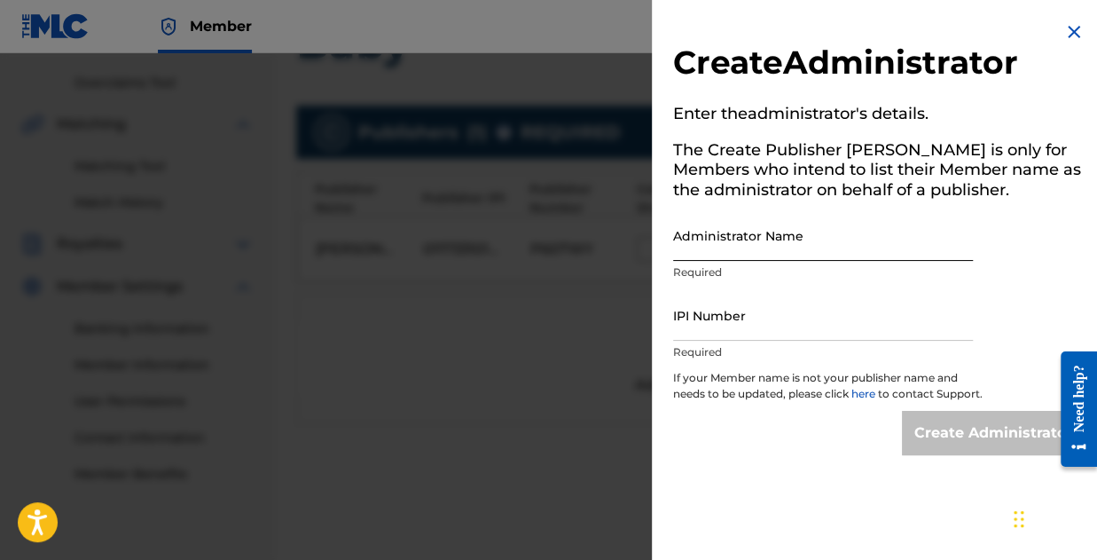
click at [691, 250] on input "Administrator Name" at bounding box center [823, 235] width 300 height 51
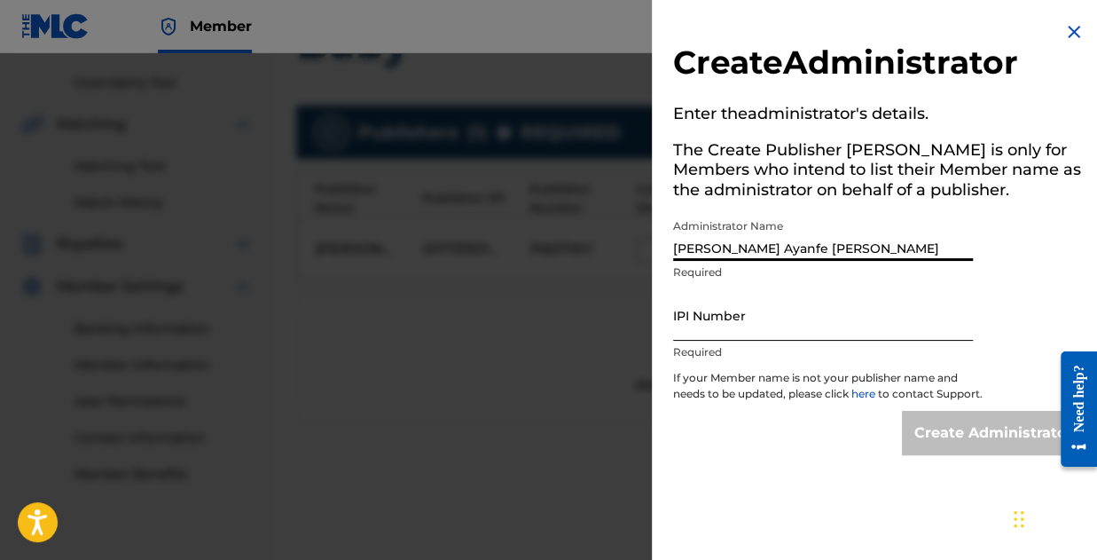
type input "[PERSON_NAME] Ayanfe [PERSON_NAME]"
click at [686, 326] on input "IPI Number" at bounding box center [823, 315] width 300 height 51
type input "01173310197"
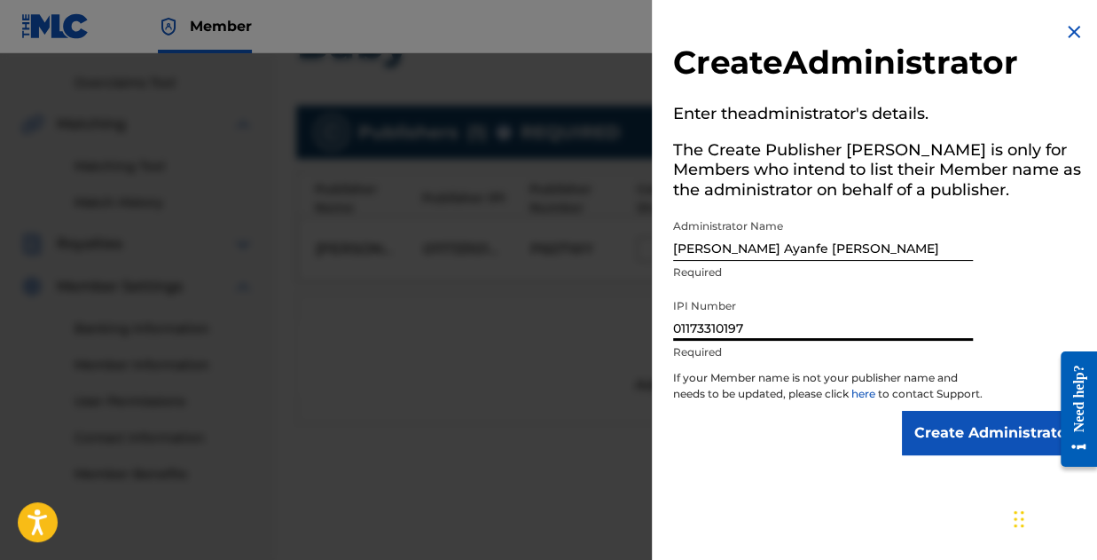
click at [776, 351] on p "Required" at bounding box center [823, 352] width 300 height 16
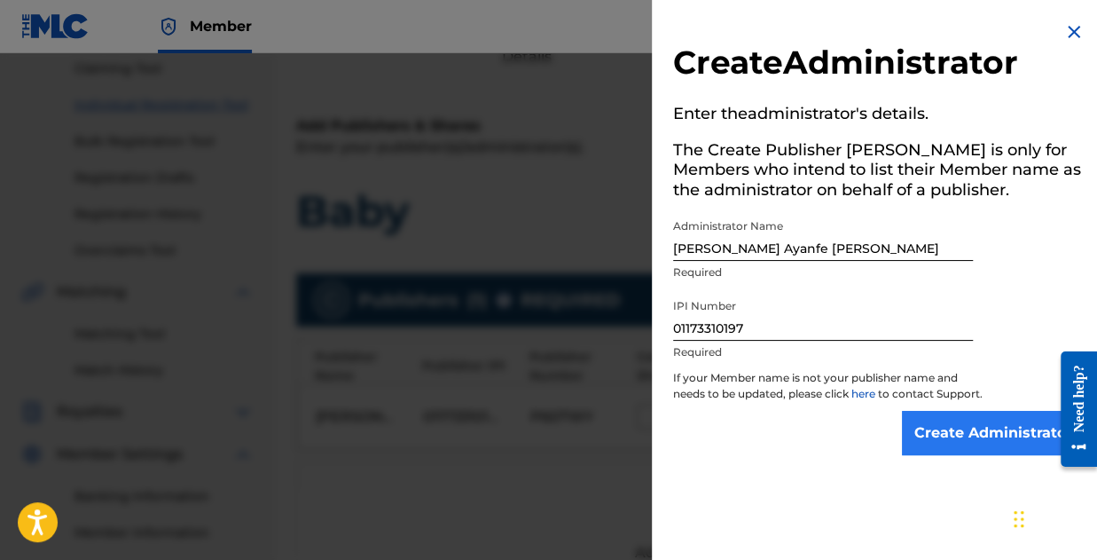
scroll to position [154, 0]
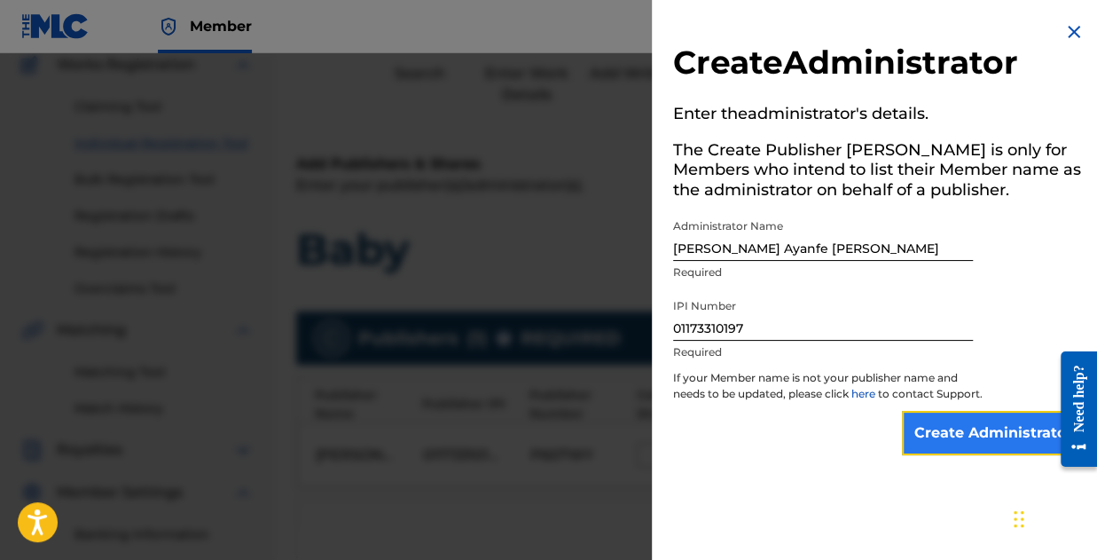
click at [969, 451] on input "Create Administrator" at bounding box center [993, 433] width 183 height 44
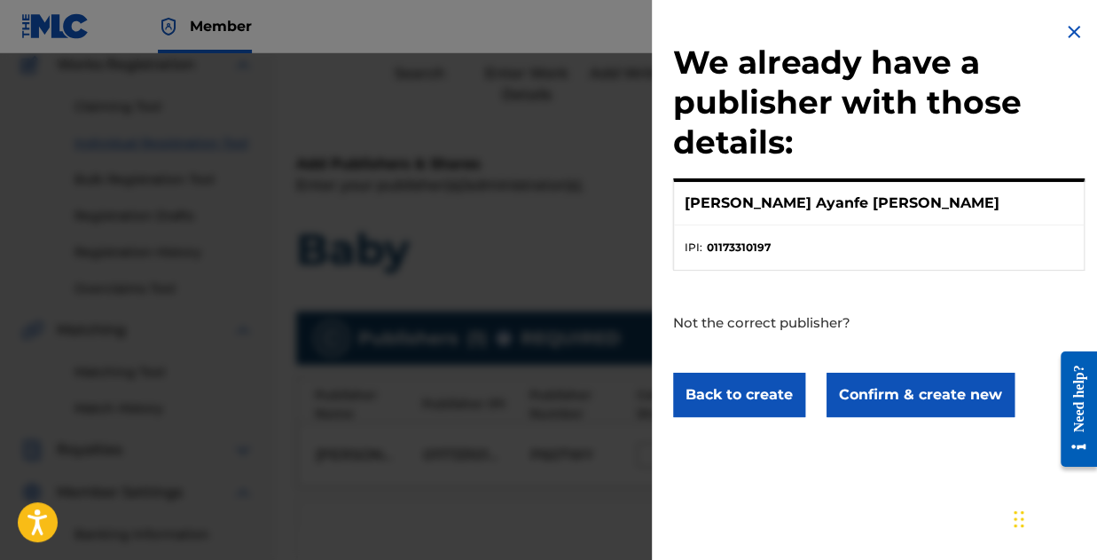
click at [839, 200] on p "[PERSON_NAME] Ayanfe [PERSON_NAME]" at bounding box center [842, 202] width 315 height 21
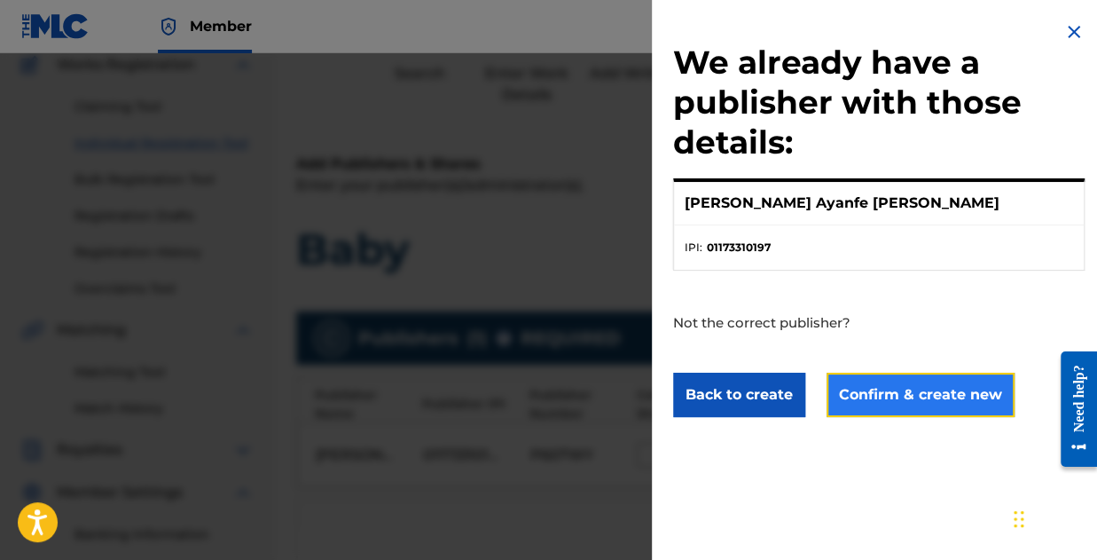
click at [873, 395] on button "Confirm & create new" at bounding box center [921, 395] width 188 height 44
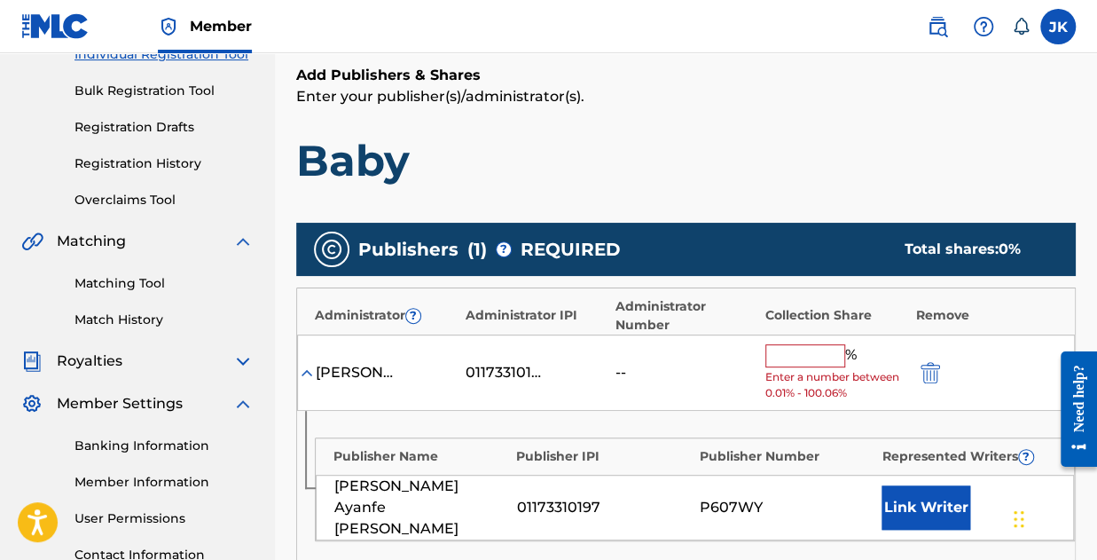
scroll to position [420, 0]
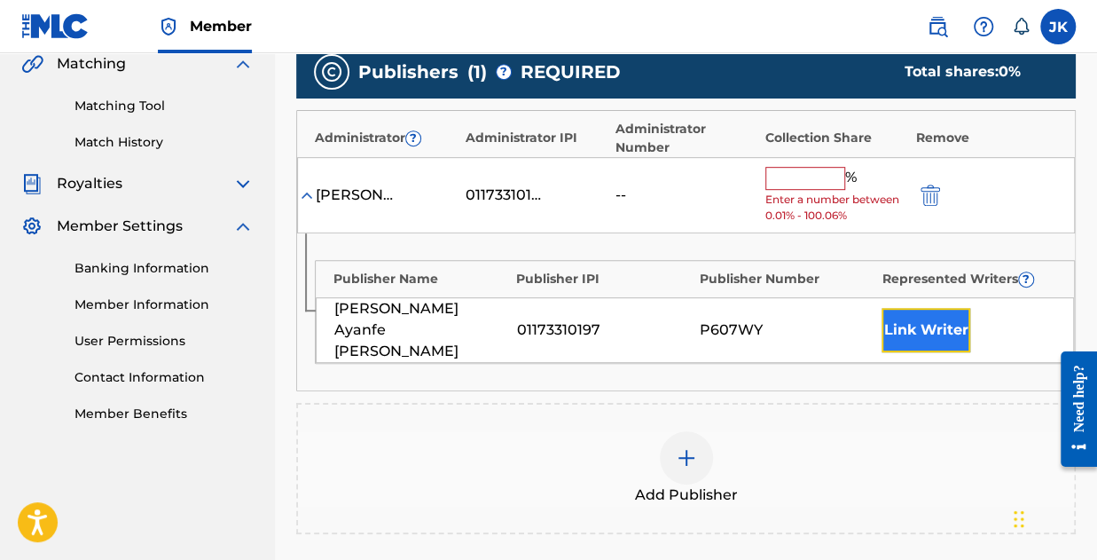
click at [923, 315] on button "Link Writer" at bounding box center [926, 330] width 89 height 44
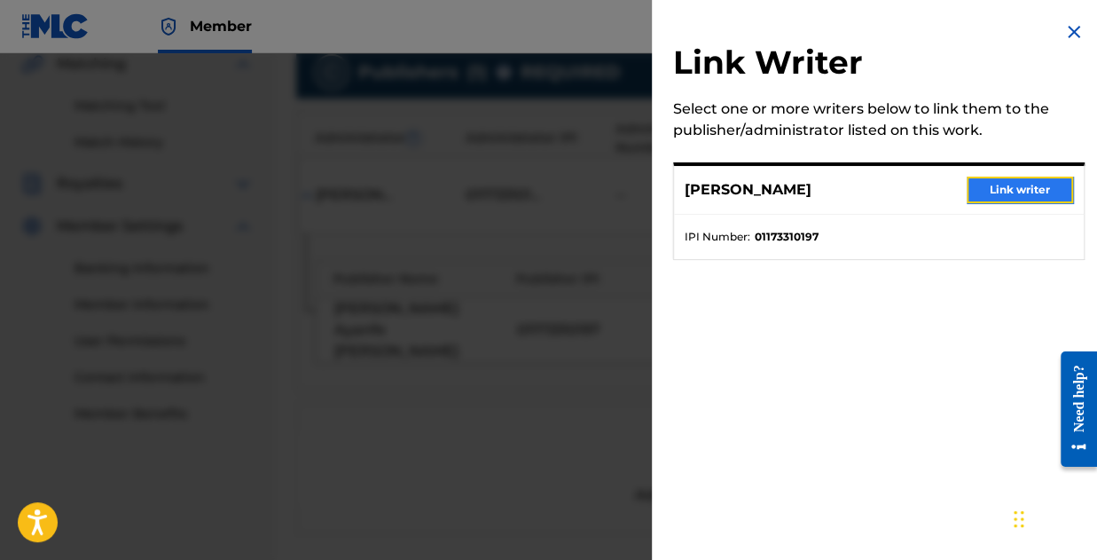
click at [986, 192] on button "Link writer" at bounding box center [1020, 189] width 106 height 27
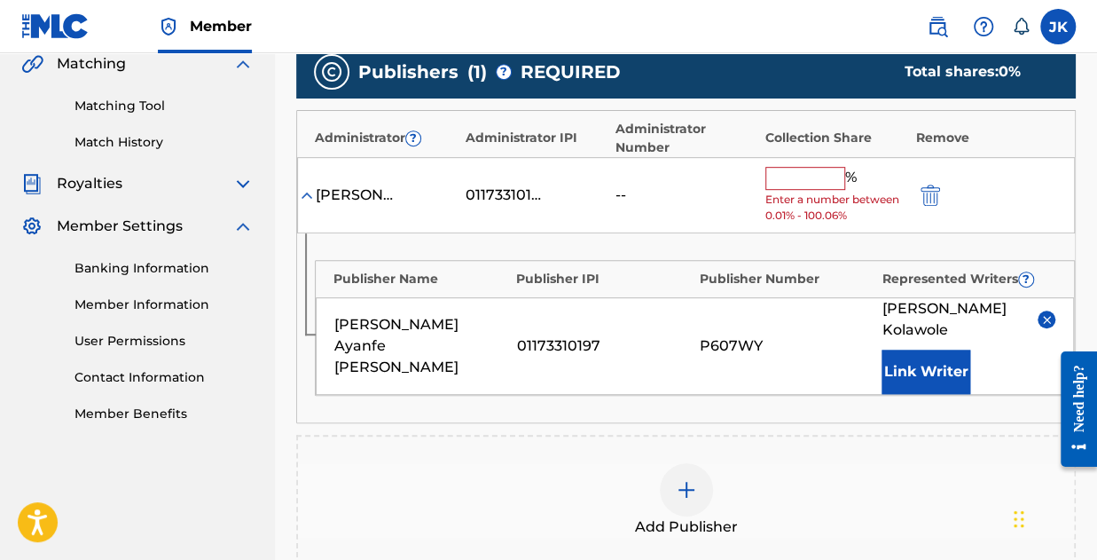
click at [796, 167] on input "text" at bounding box center [805, 178] width 80 height 23
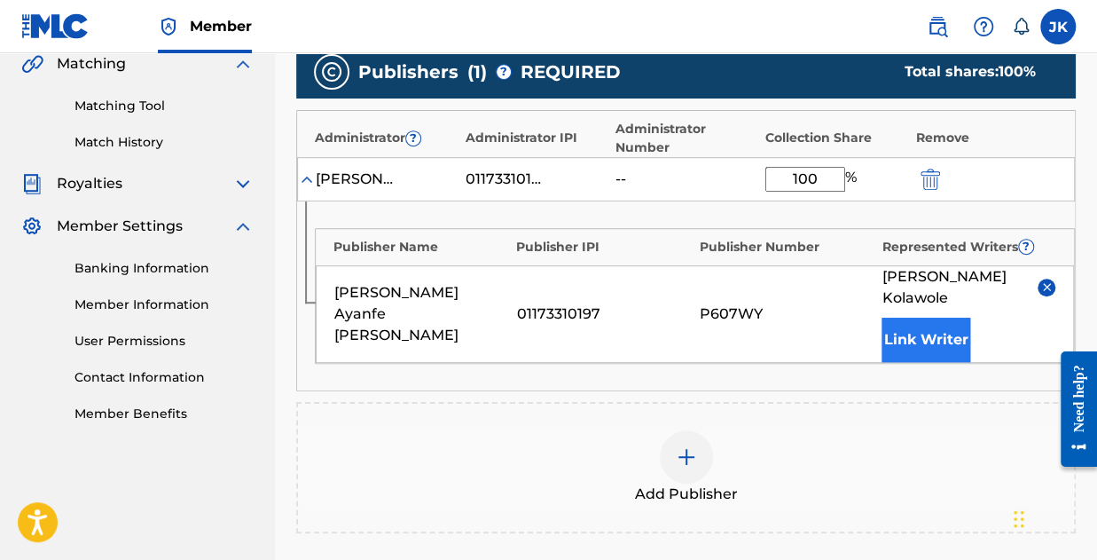
type input "100"
click at [940, 318] on button "Link Writer" at bounding box center [926, 340] width 89 height 44
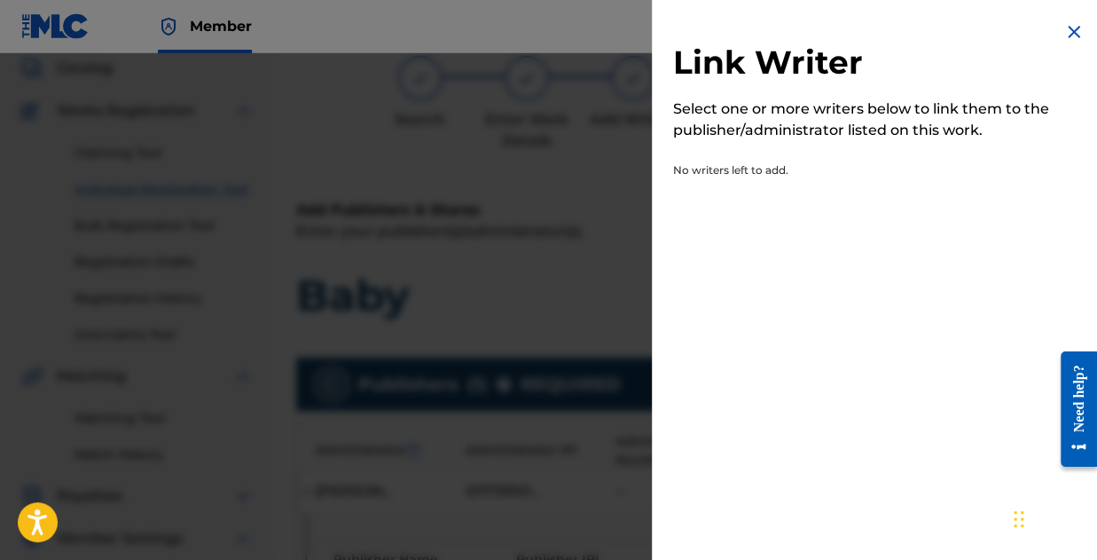
scroll to position [66, 0]
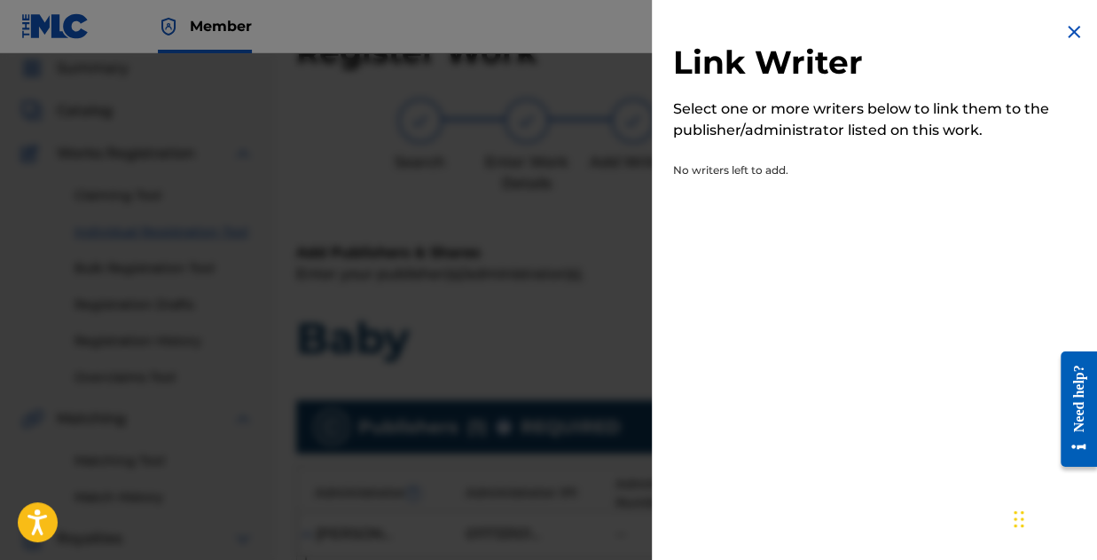
click at [1065, 32] on img at bounding box center [1073, 31] width 21 height 21
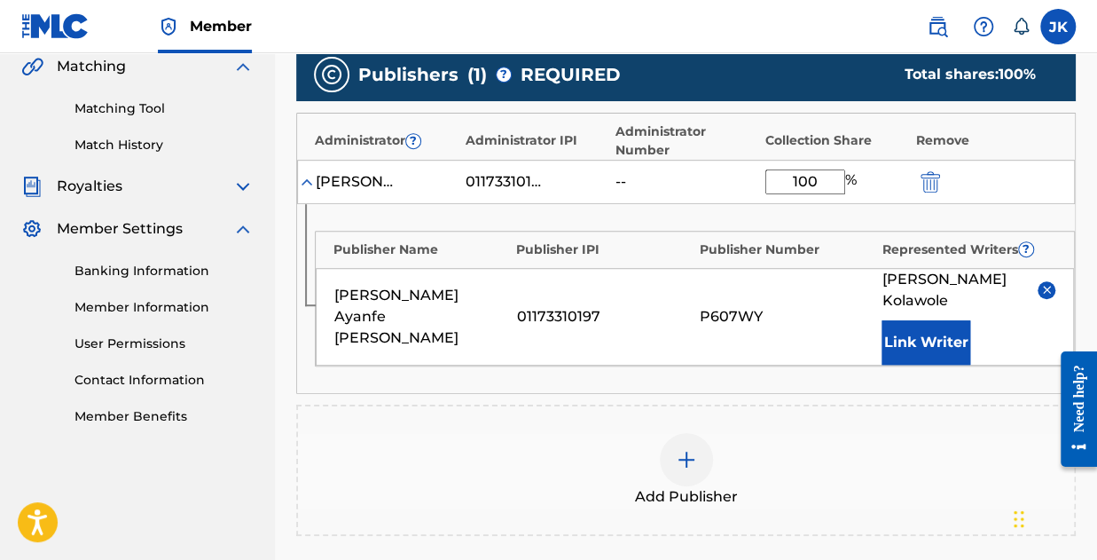
scroll to position [390, 0]
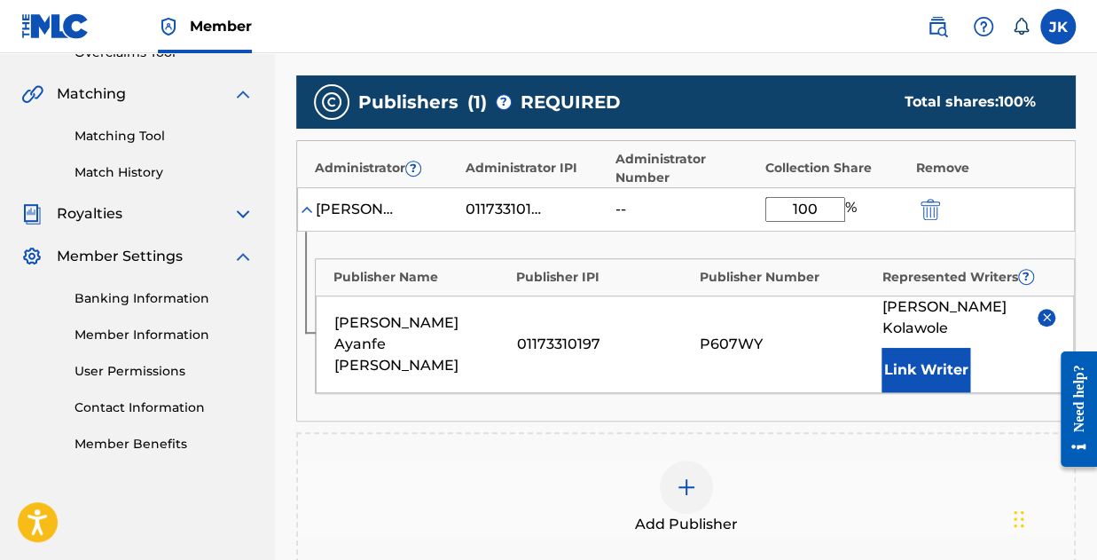
click at [304, 209] on img at bounding box center [307, 209] width 18 height 18
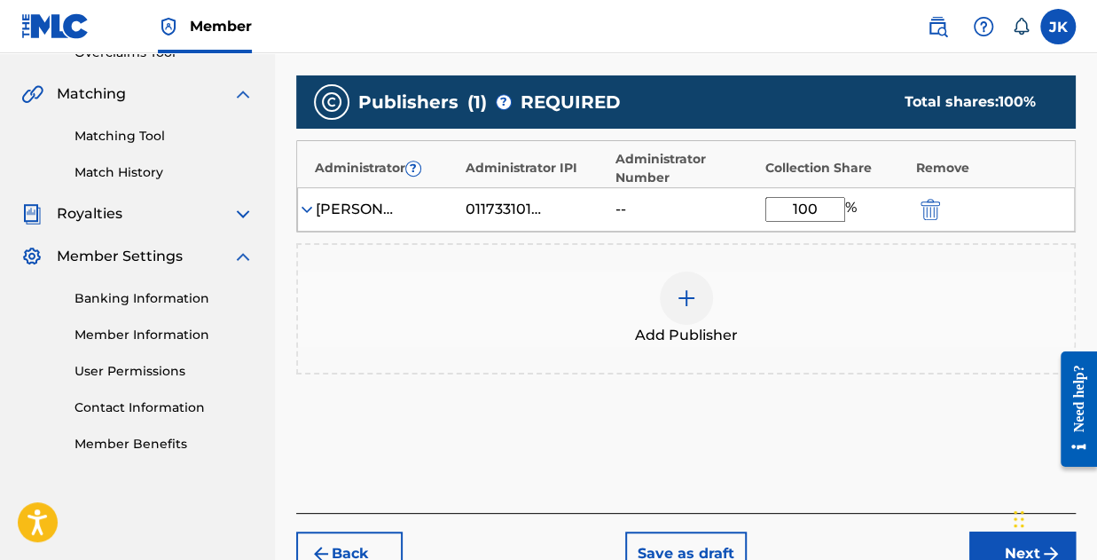
click at [307, 203] on img at bounding box center [307, 209] width 18 height 18
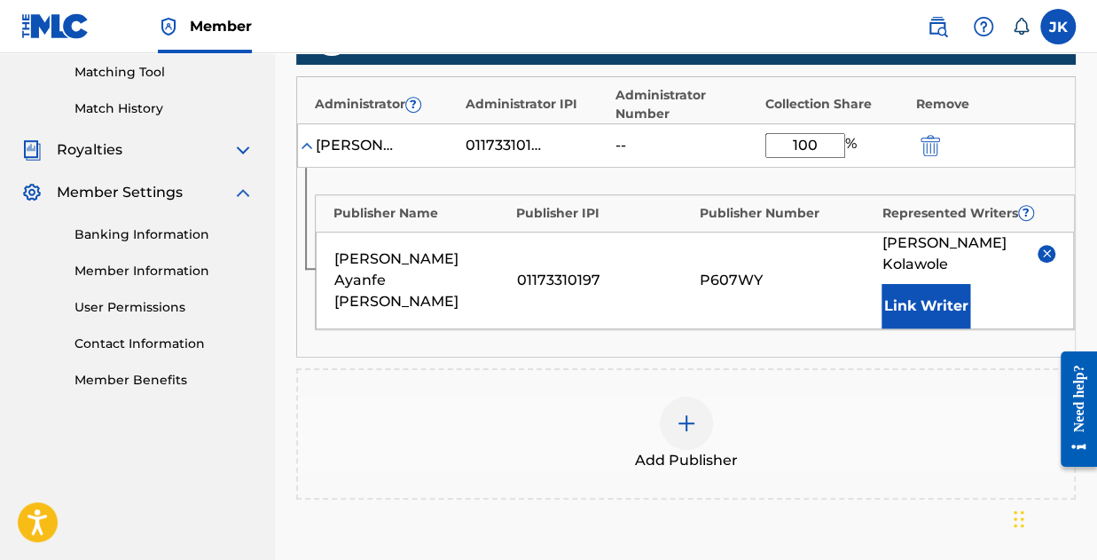
scroll to position [479, 0]
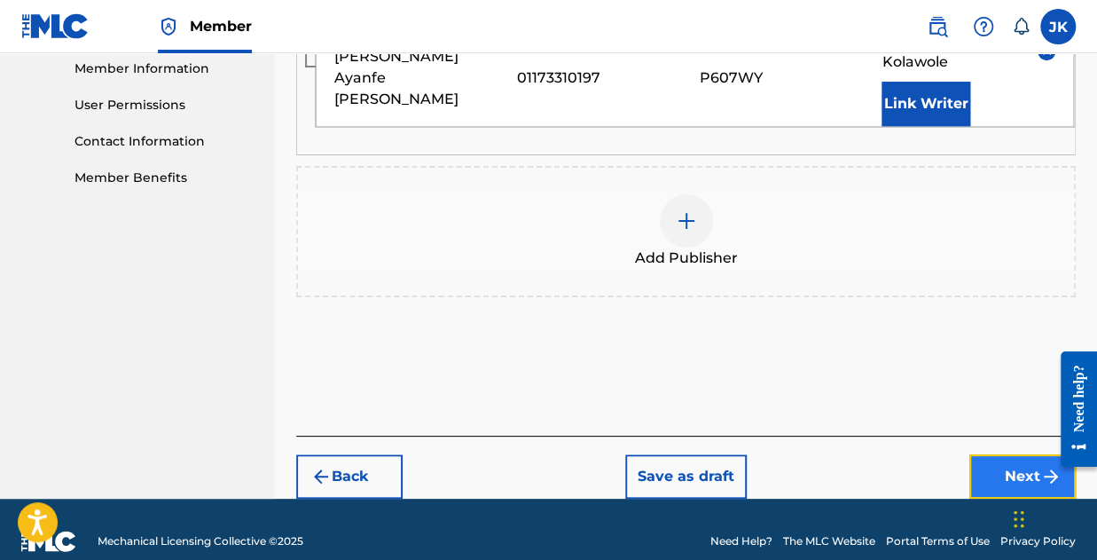
click at [1008, 454] on button "Next" at bounding box center [1022, 476] width 106 height 44
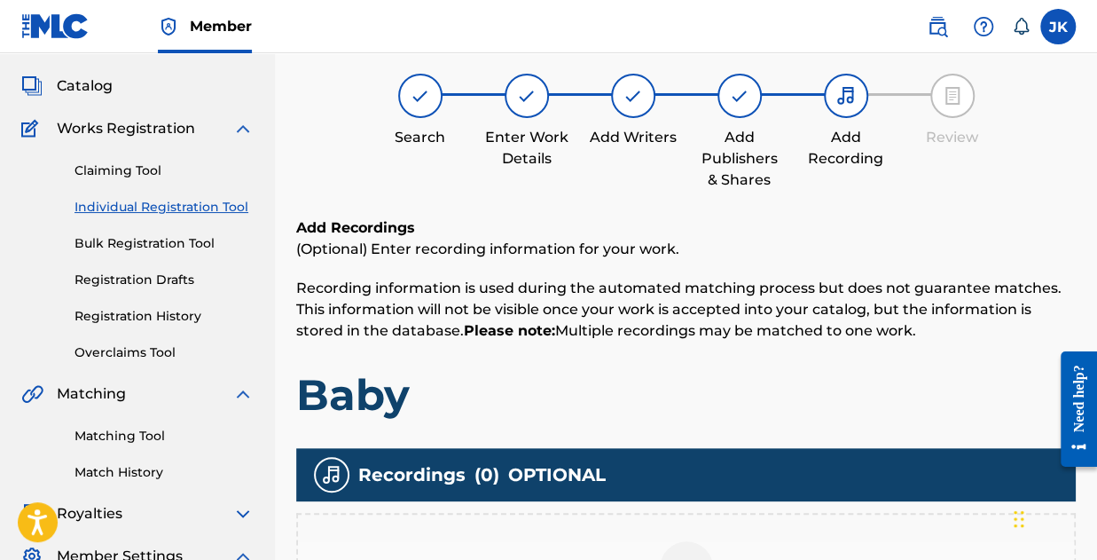
scroll to position [0, 0]
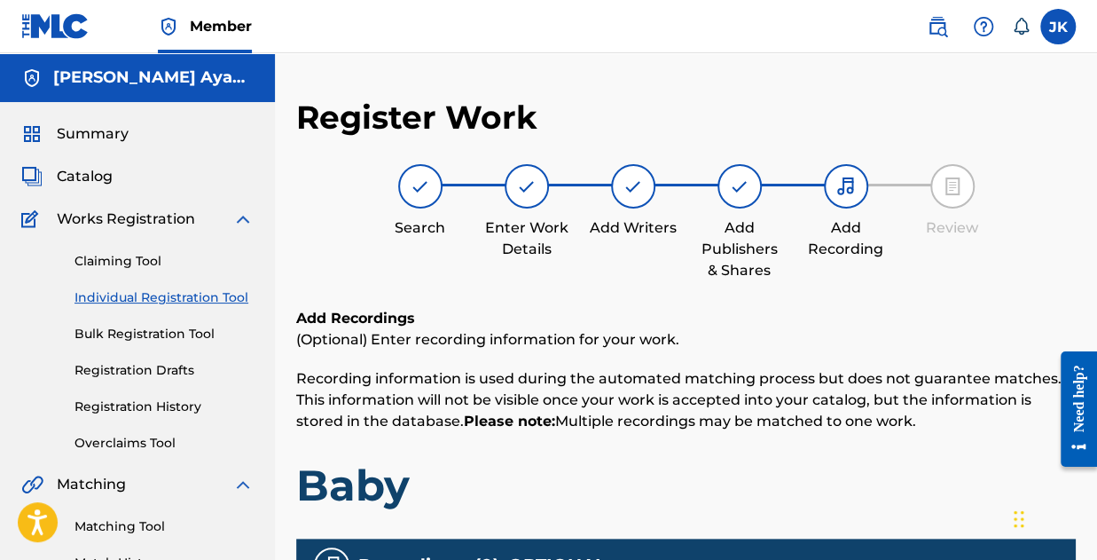
click at [755, 192] on div at bounding box center [740, 186] width 44 height 44
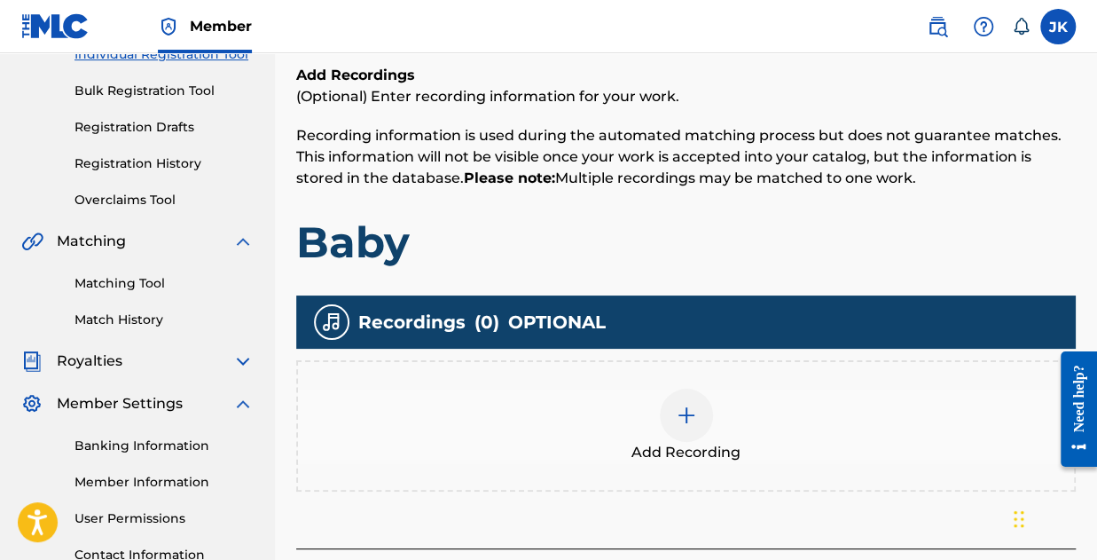
scroll to position [266, 0]
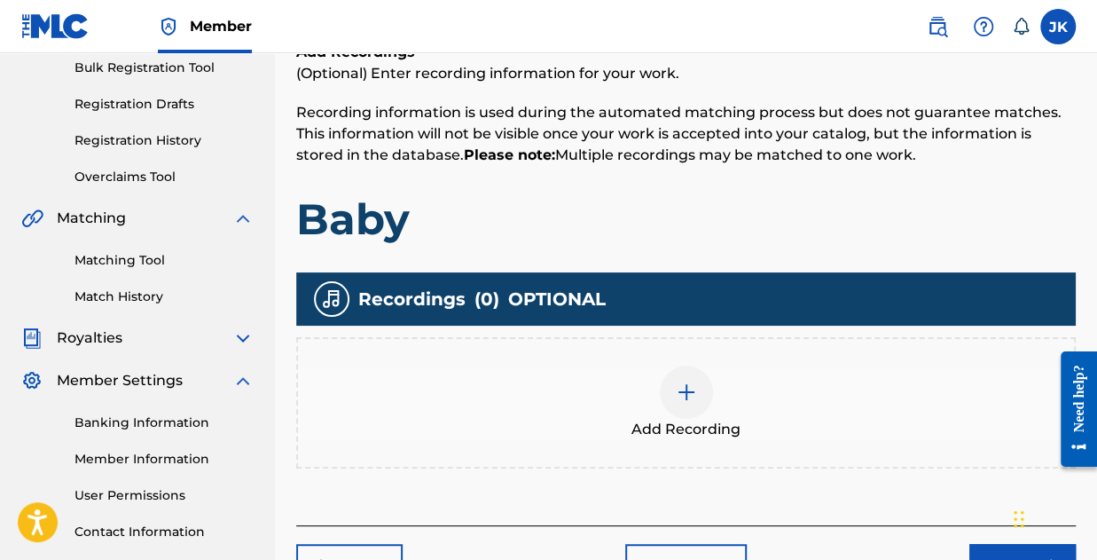
click at [696, 400] on div at bounding box center [686, 391] width 53 height 53
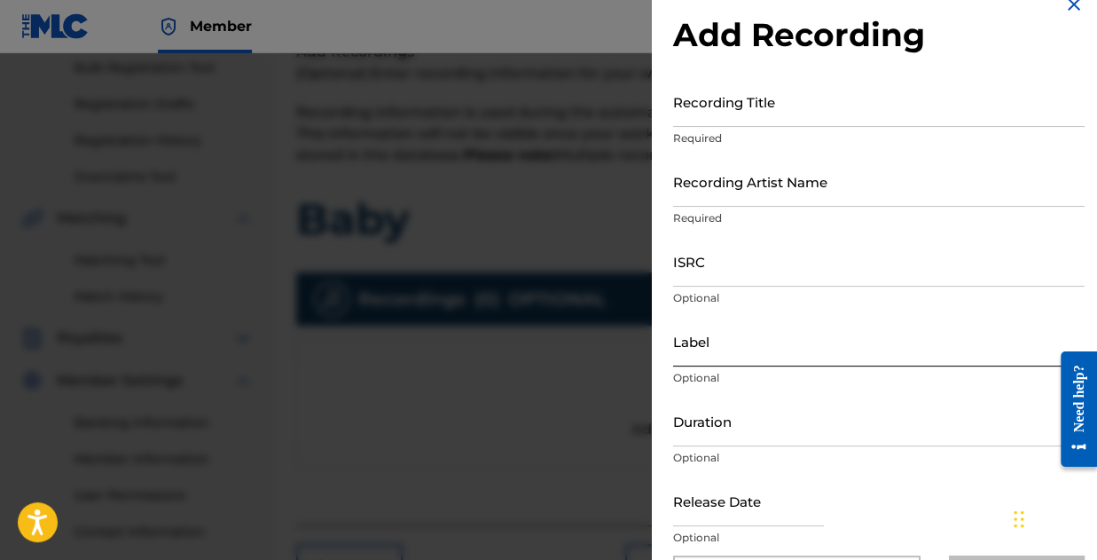
scroll to position [0, 0]
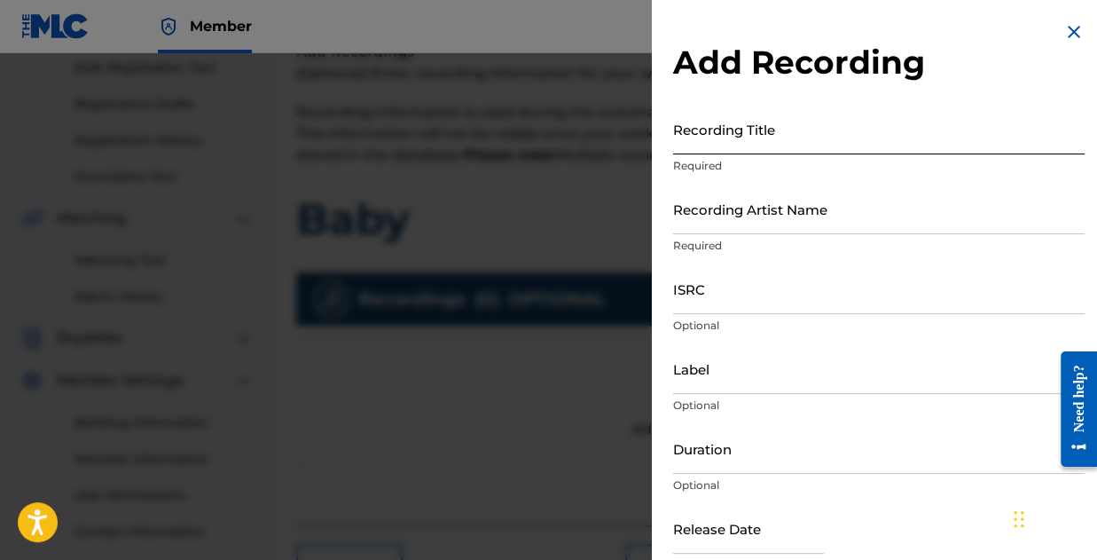
click at [726, 126] on input "Recording Title" at bounding box center [879, 129] width 412 height 51
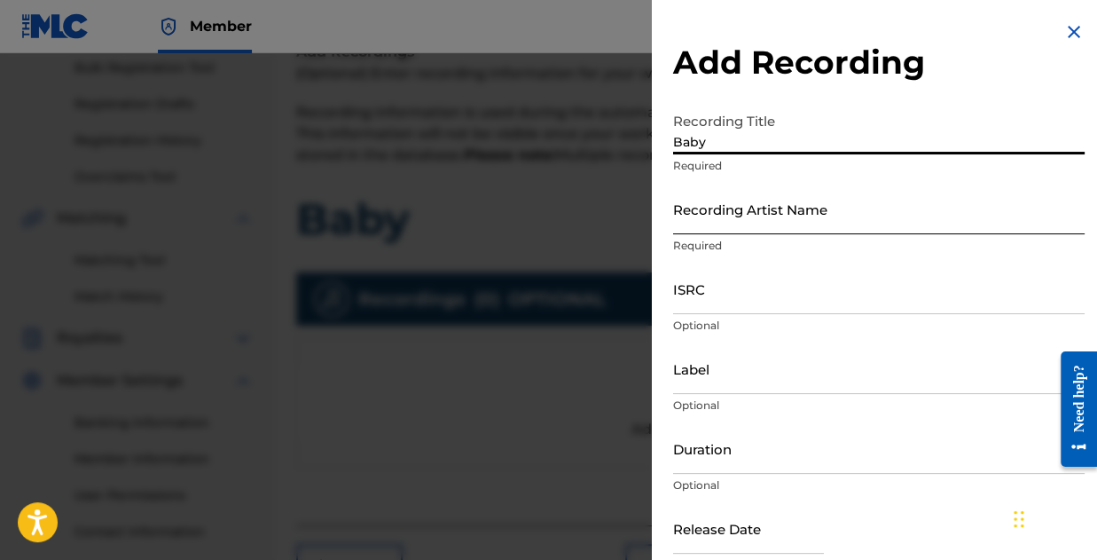
type input "Baby"
click at [773, 217] on input "Recording Artist Name" at bounding box center [879, 209] width 412 height 51
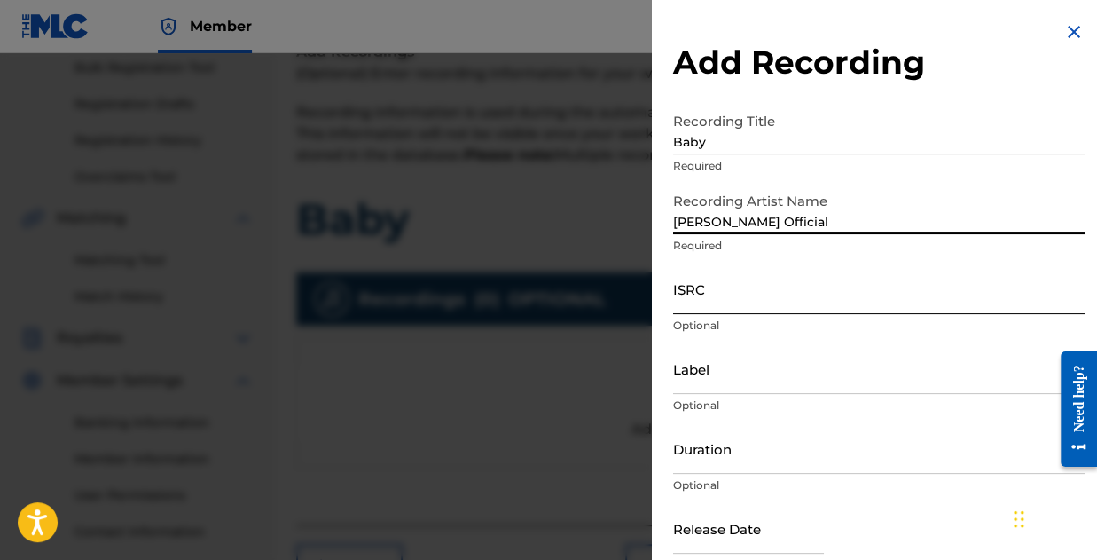
type input "Jay Blaze Official"
click at [777, 289] on input "ISRC" at bounding box center [879, 288] width 412 height 51
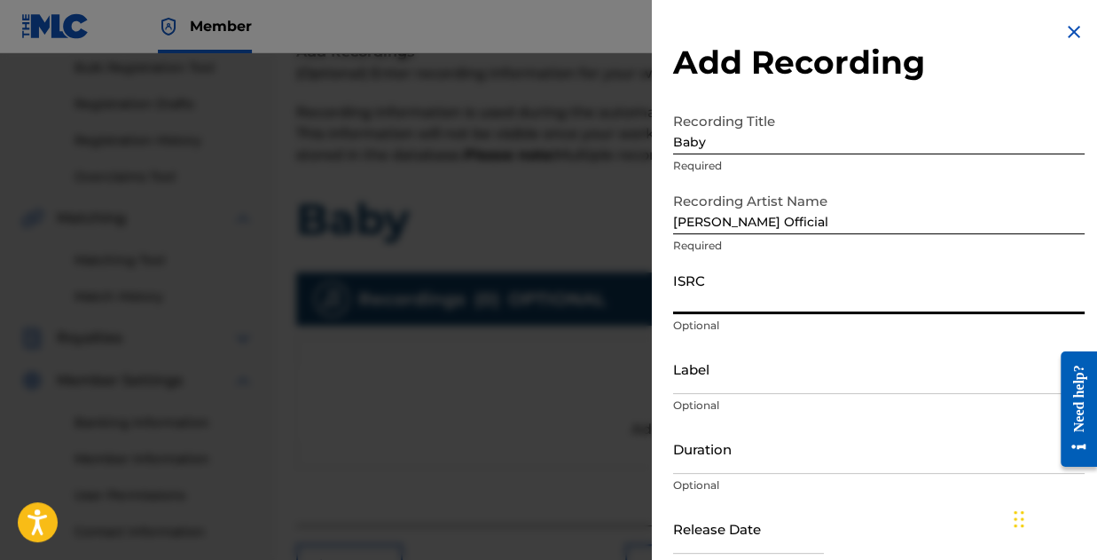
paste input "QZHNC2543991"
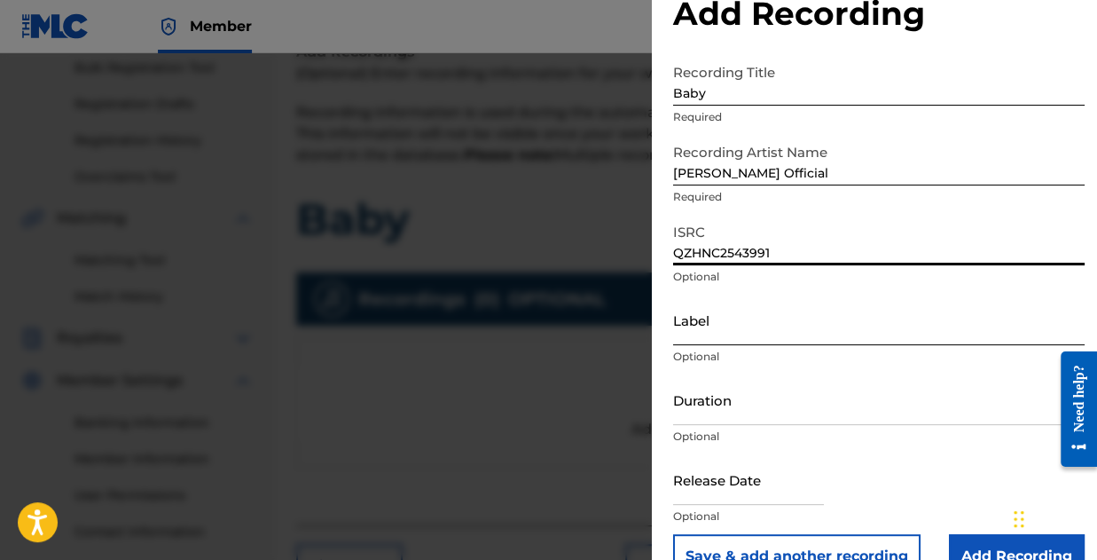
scroll to position [89, 0]
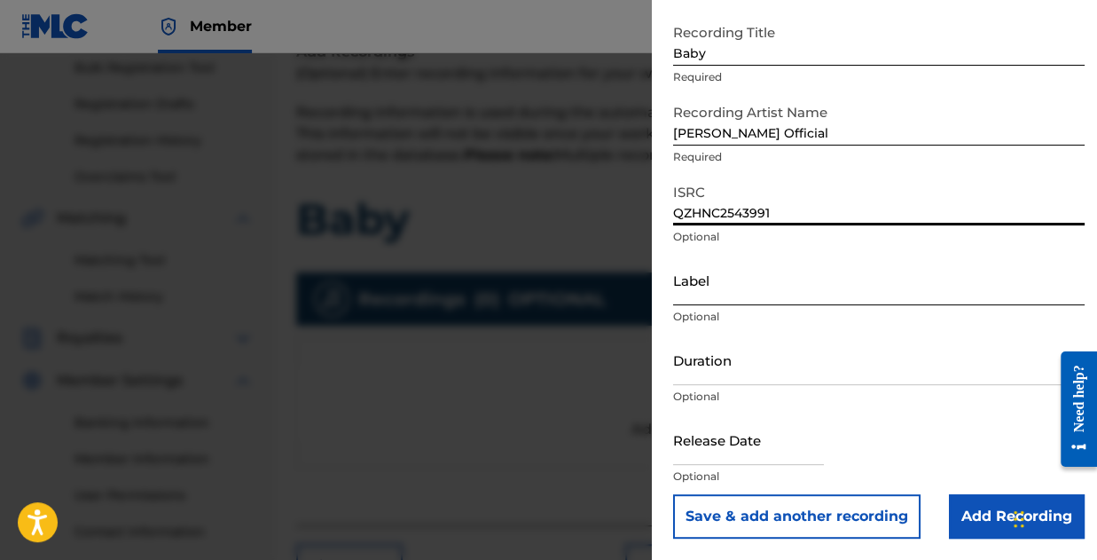
type input "QZHNC2543991"
click at [740, 294] on input "Label" at bounding box center [879, 280] width 412 height 51
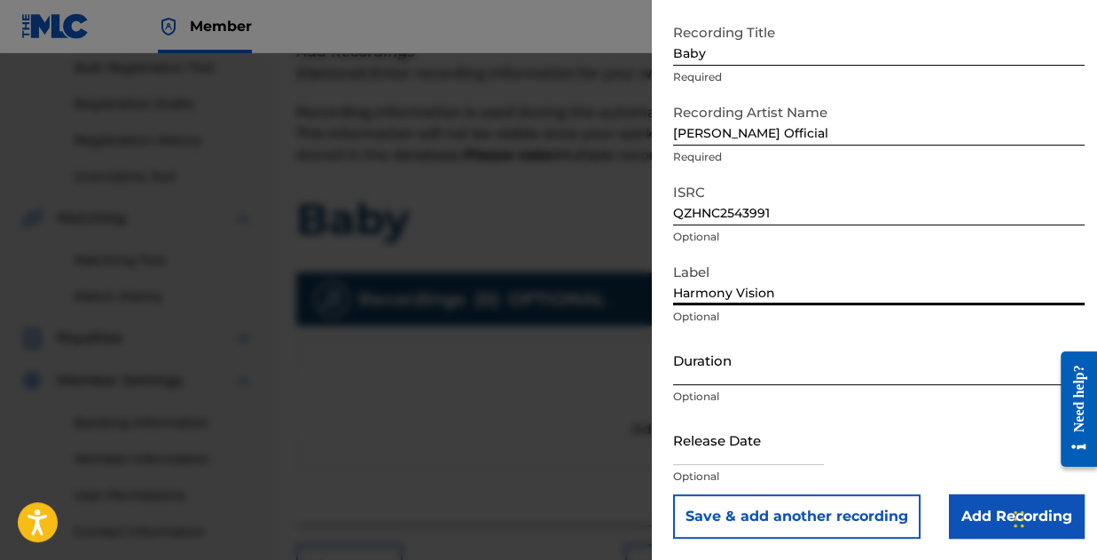
type input "Harmony Vision"
click at [724, 364] on input "Duration" at bounding box center [879, 359] width 412 height 51
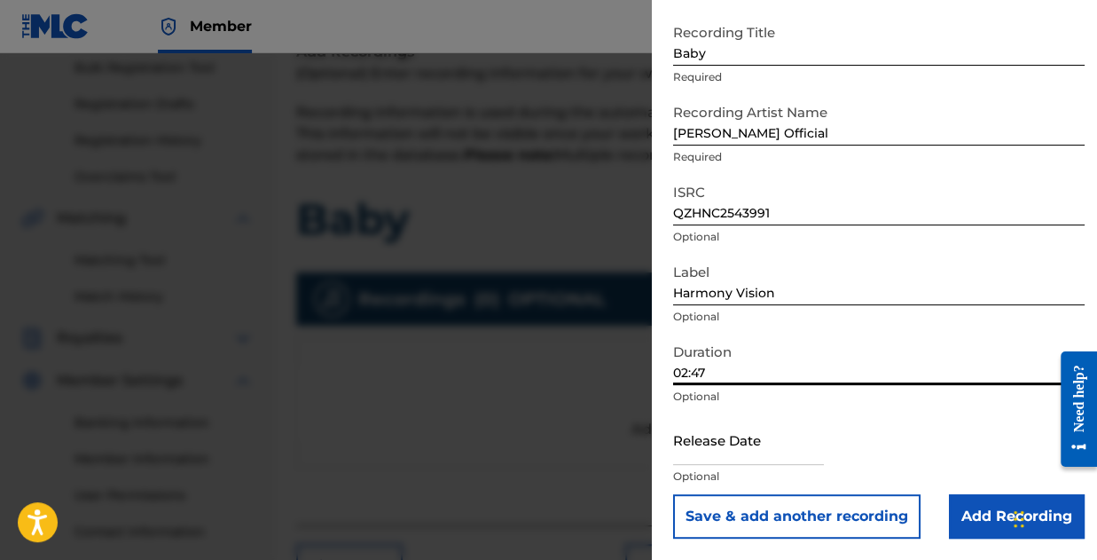
type input "02:47"
click at [879, 419] on div "Release Date Optional" at bounding box center [879, 454] width 412 height 80
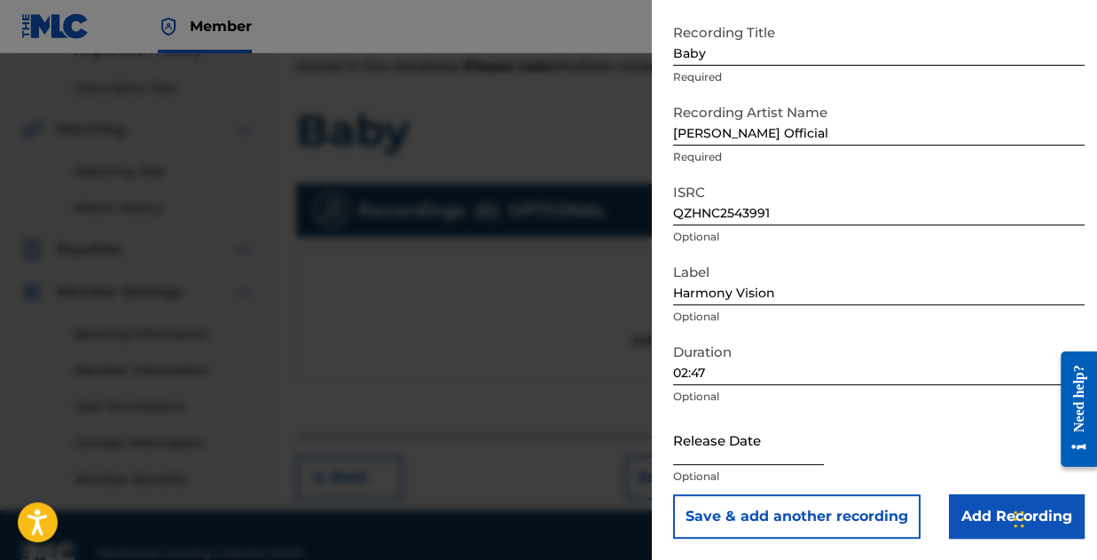
click at [715, 457] on input "text" at bounding box center [748, 439] width 151 height 51
select select "8"
select select "2025"
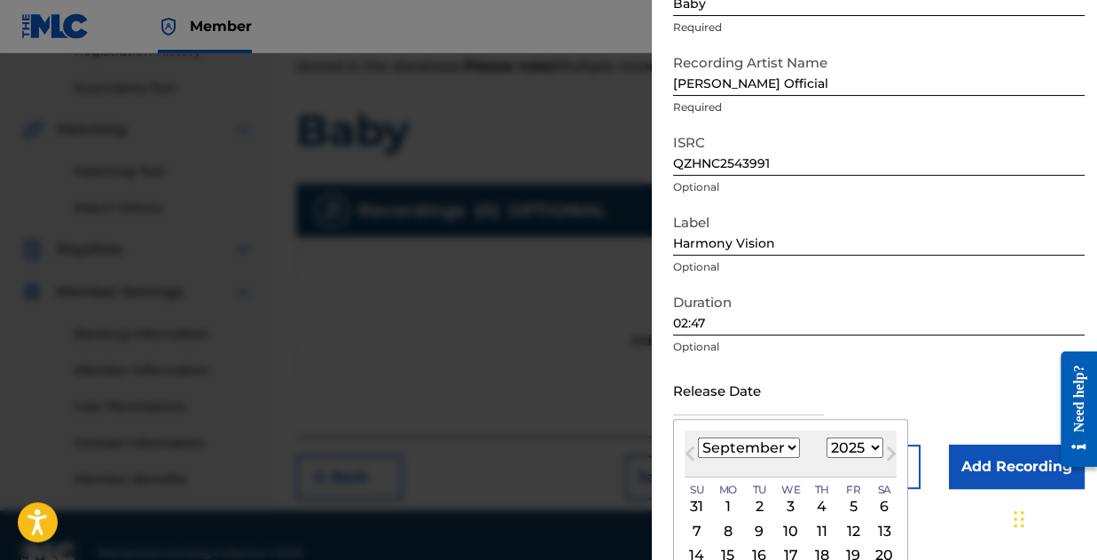
scroll to position [177, 0]
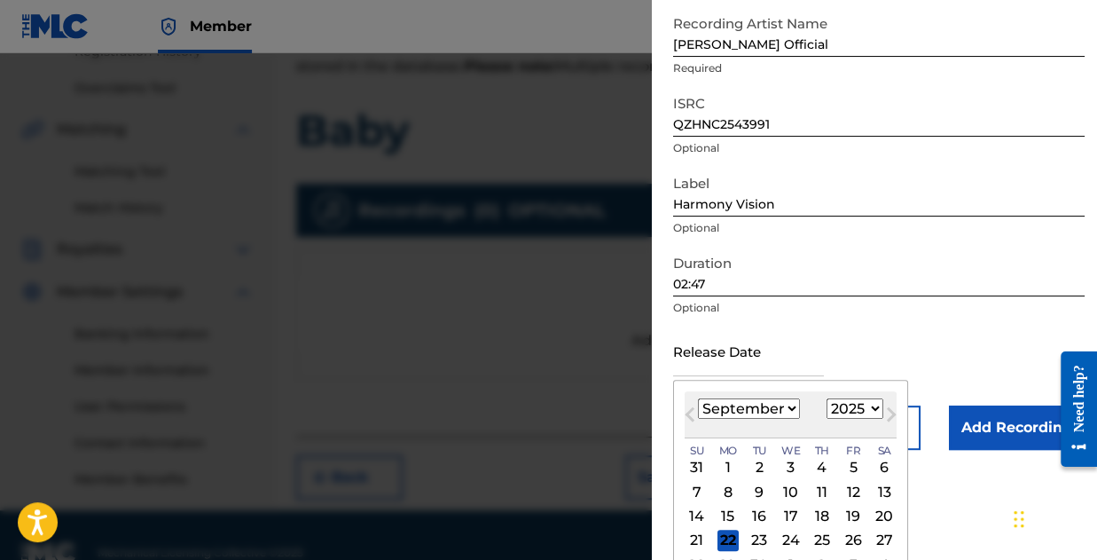
click at [773, 405] on select "January February March April May June July August September October November De…" at bounding box center [749, 408] width 102 height 20
select select "2"
click at [698, 398] on select "January February March April May June July August September October November De…" at bounding box center [749, 408] width 102 height 20
click at [792, 513] on div "12" at bounding box center [790, 516] width 21 height 21
type input "March 12 2025"
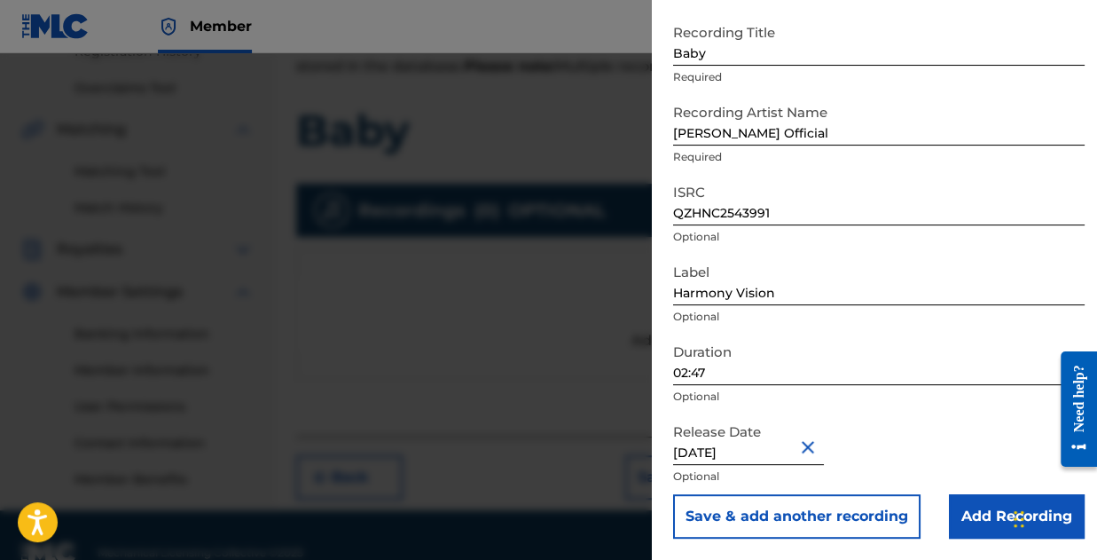
scroll to position [390, 0]
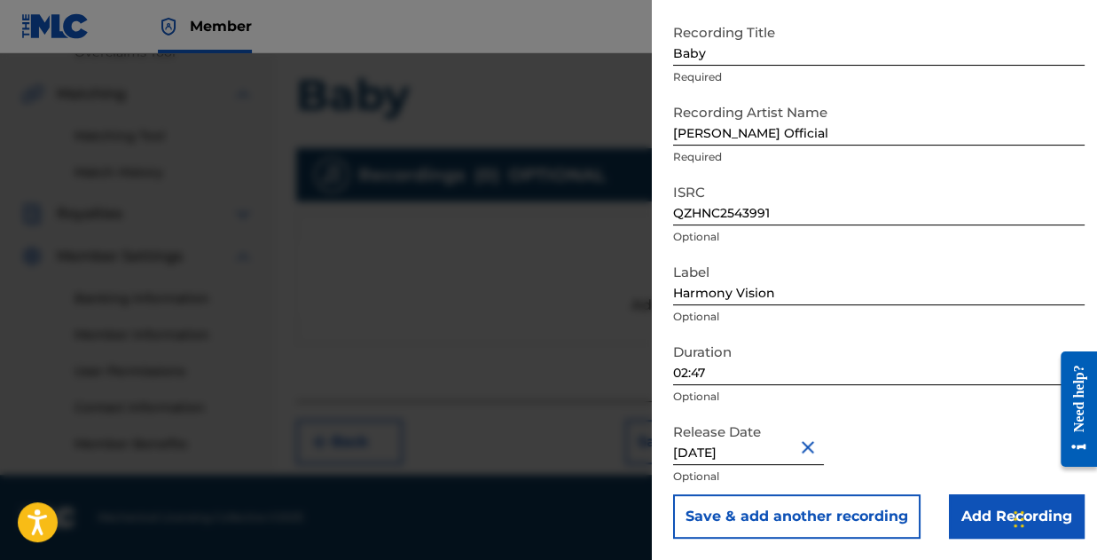
click at [983, 435] on div "Release Date March 12 2025 Optional" at bounding box center [879, 454] width 412 height 80
click at [1008, 453] on div "Release Date March 12 2025 Optional" at bounding box center [879, 454] width 412 height 80
click at [982, 521] on input "Add Recording" at bounding box center [1017, 516] width 136 height 44
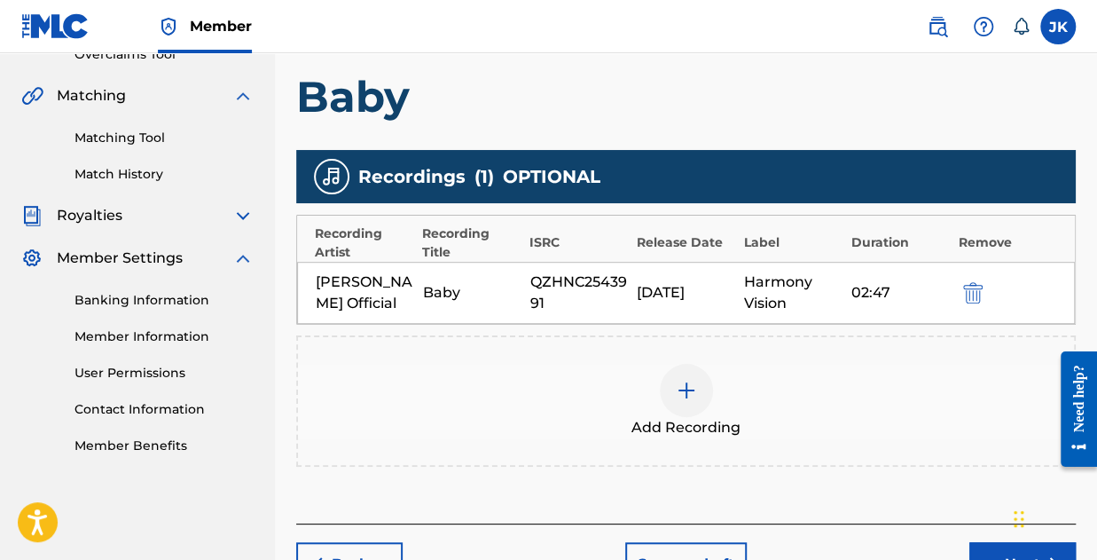
scroll to position [498, 0]
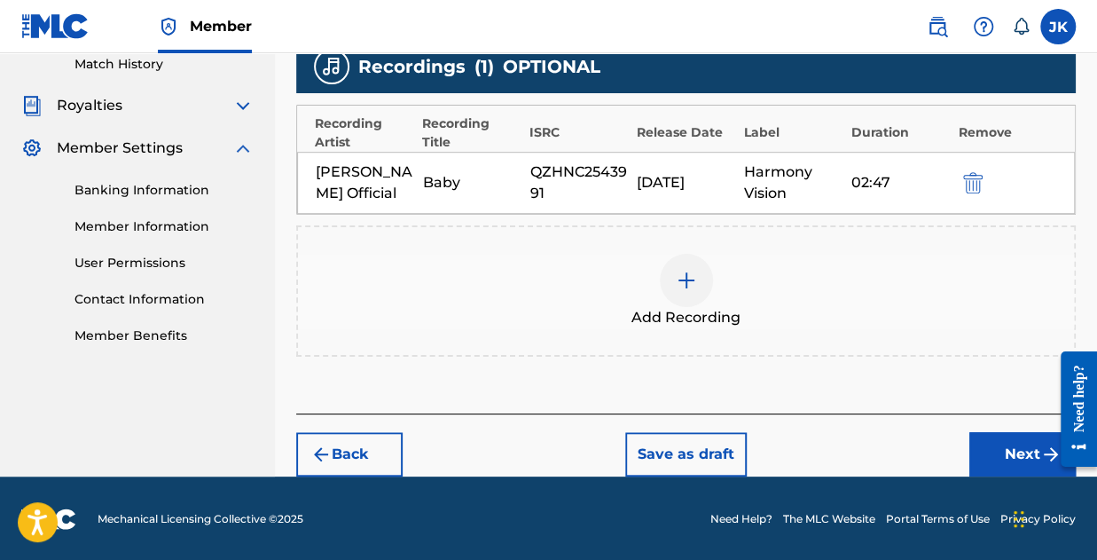
click at [970, 402] on div "Add Recordings (Optional) Enter recording information for your work. Recording …" at bounding box center [686, 111] width 780 height 604
click at [1015, 455] on button "Next" at bounding box center [1022, 454] width 106 height 44
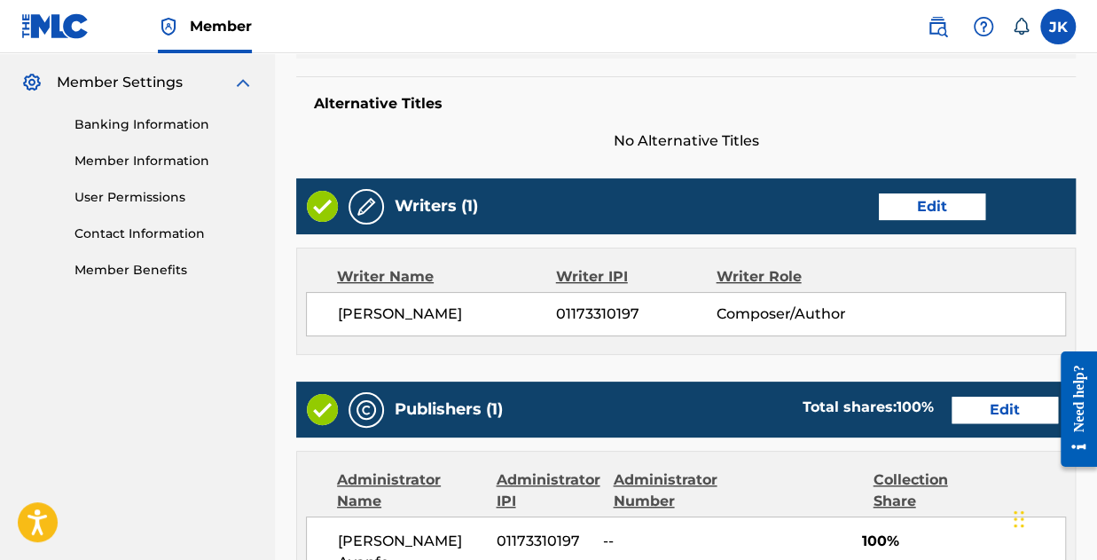
scroll to position [653, 0]
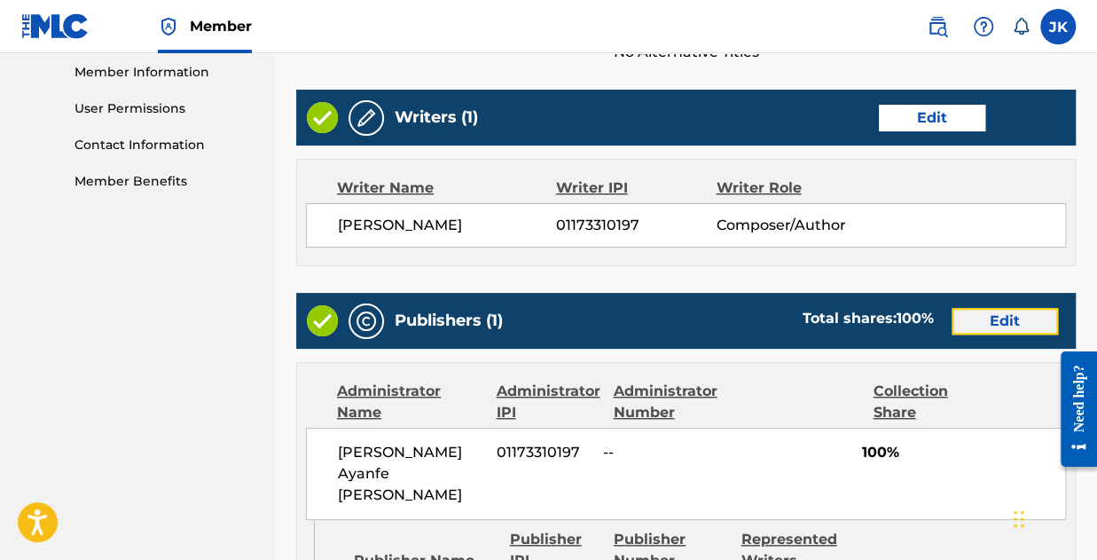
click at [1016, 317] on button "Edit" at bounding box center [1005, 321] width 106 height 27
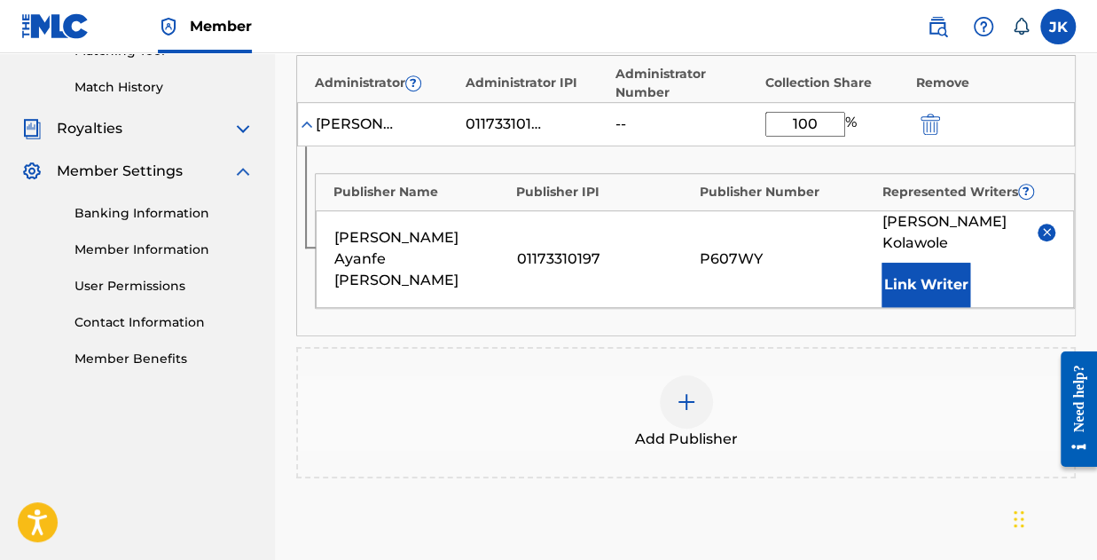
scroll to position [387, 0]
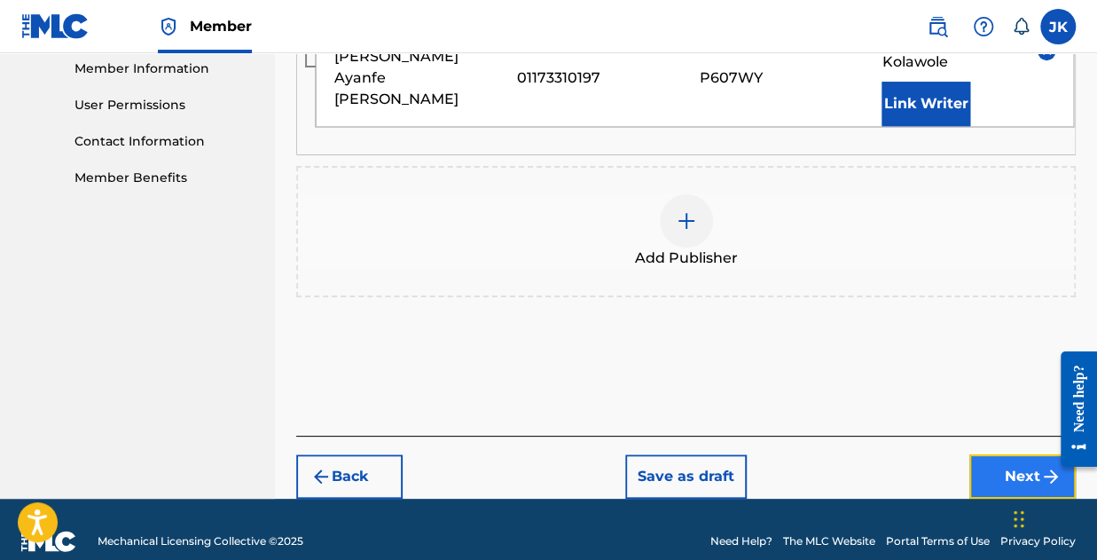
click at [1016, 454] on button "Next" at bounding box center [1022, 476] width 106 height 44
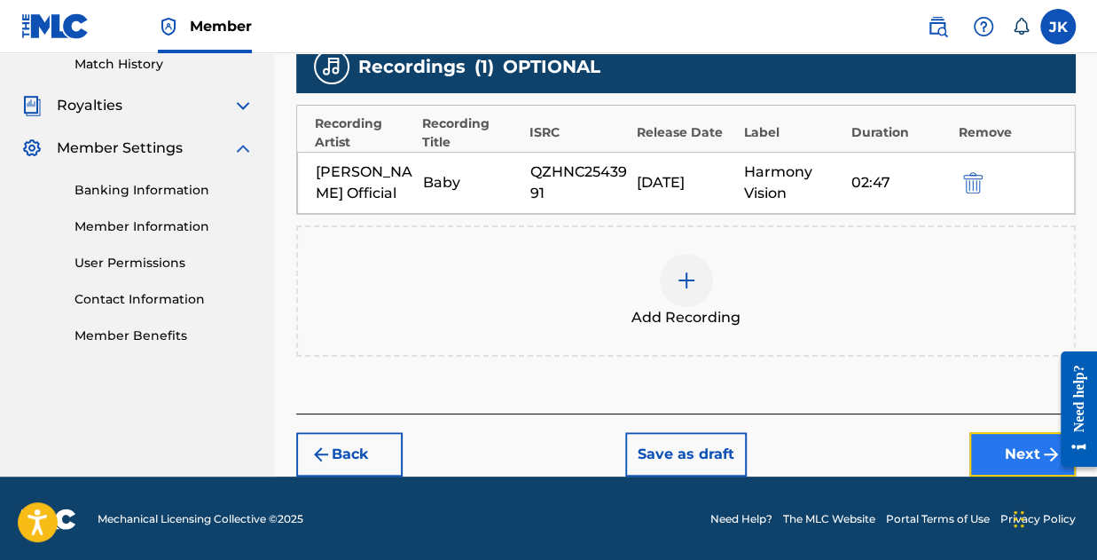
click at [997, 433] on button "Next" at bounding box center [1022, 454] width 106 height 44
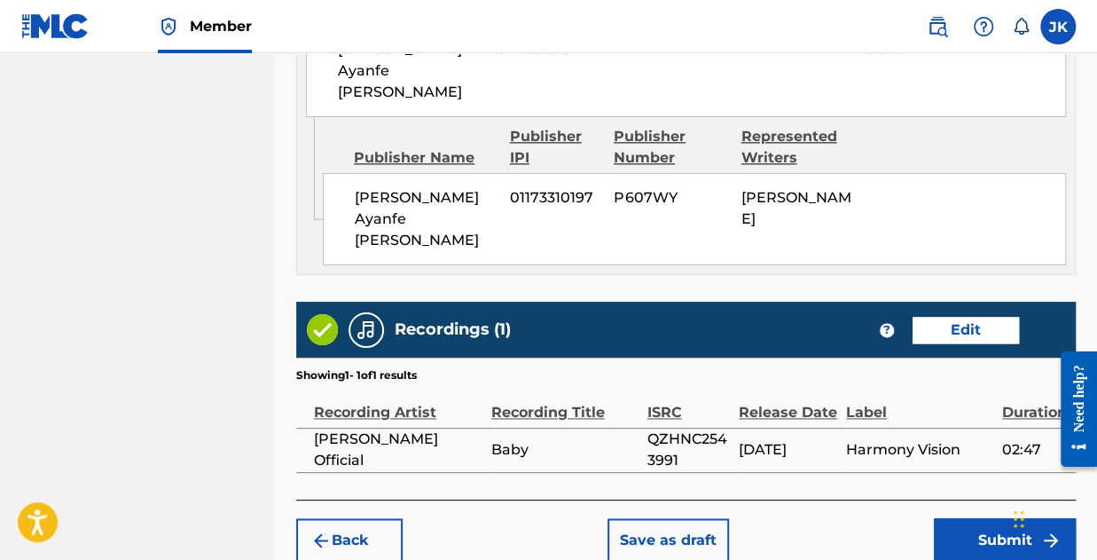
scroll to position [1096, 0]
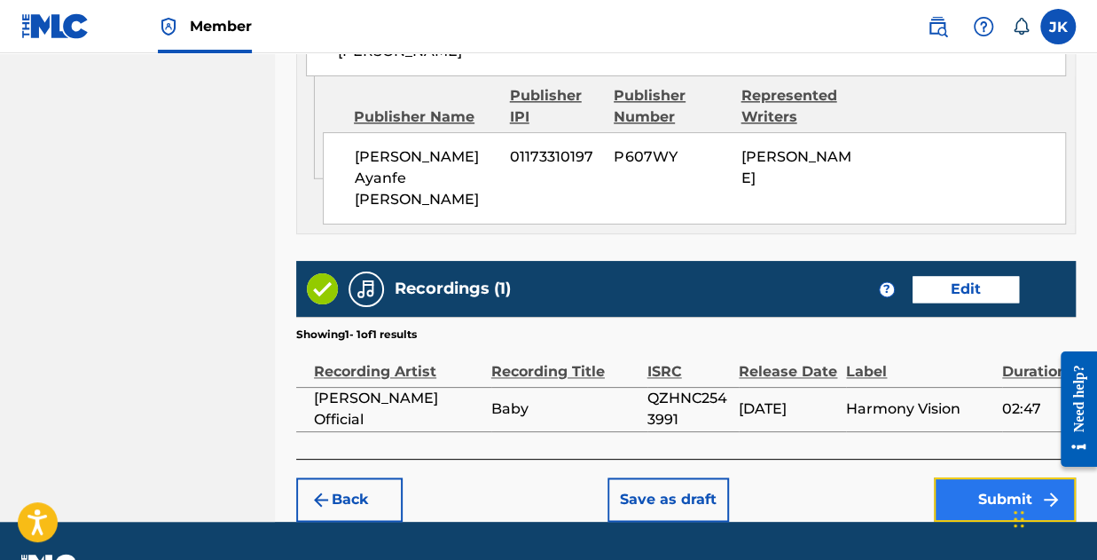
click at [992, 477] on button "Submit" at bounding box center [1005, 499] width 142 height 44
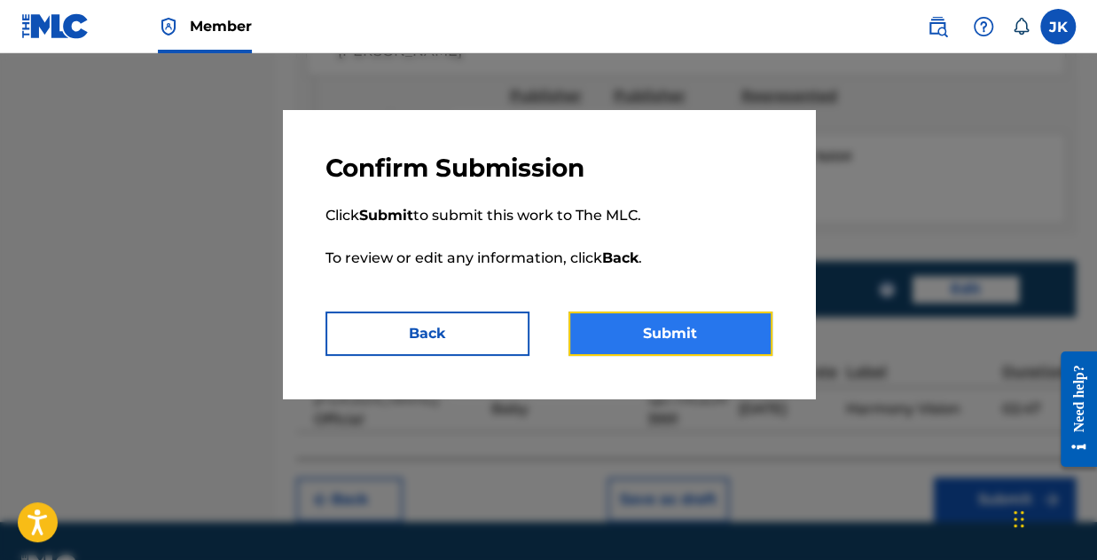
click at [658, 349] on button "Submit" at bounding box center [671, 333] width 204 height 44
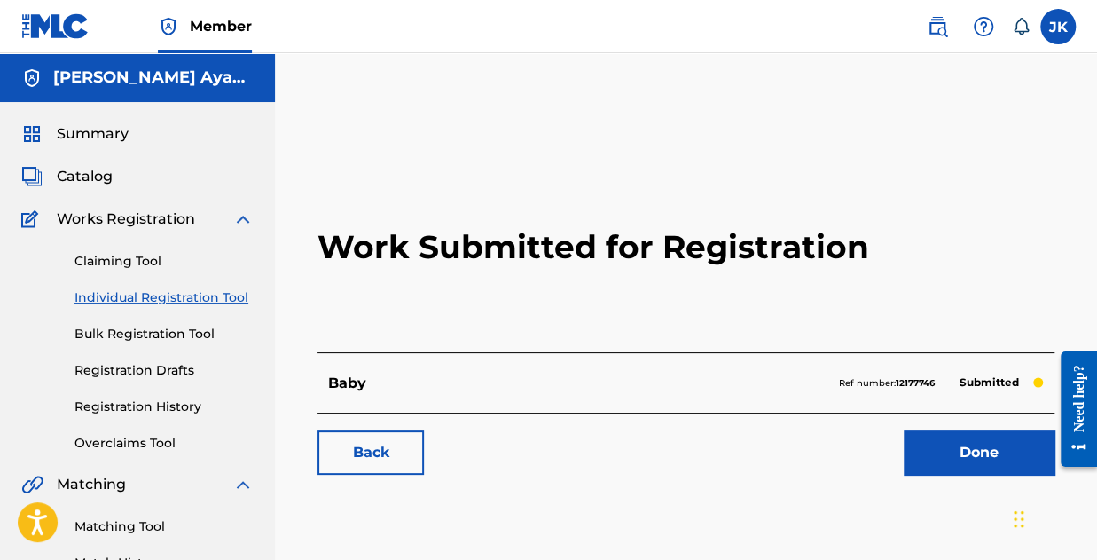
scroll to position [177, 0]
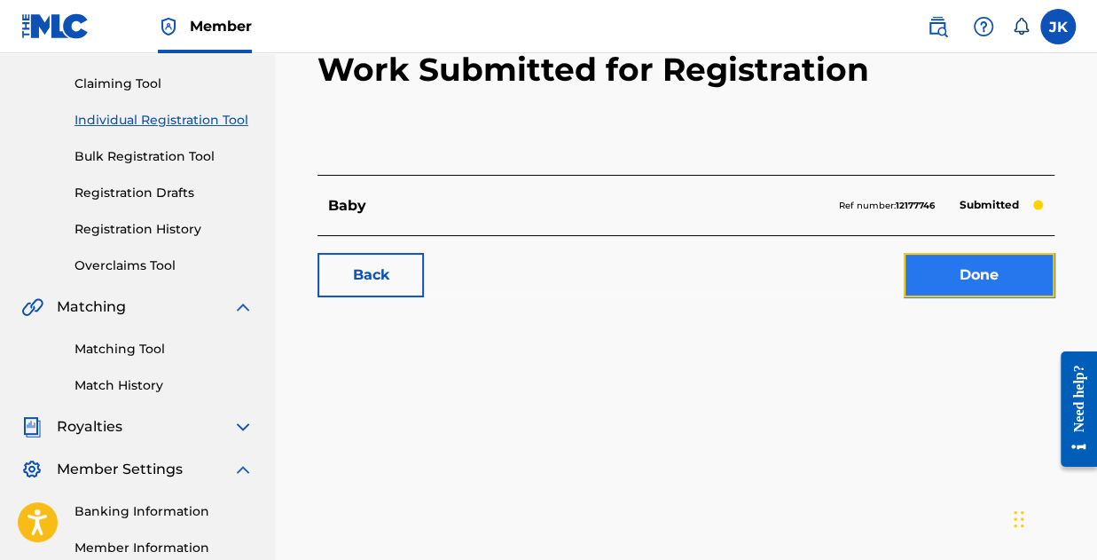
click at [985, 278] on link "Done" at bounding box center [979, 275] width 151 height 44
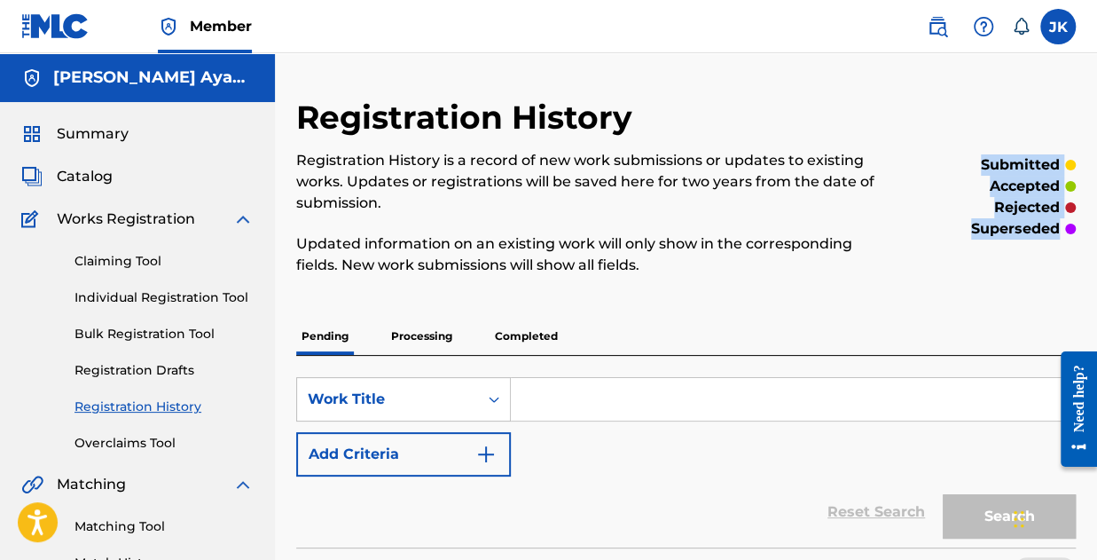
drag, startPoint x: 962, startPoint y: 148, endPoint x: 1076, endPoint y: 224, distance: 136.8
click at [1086, 231] on div "Registration History Registration History is a record of new work submissions o…" at bounding box center [686, 481] width 822 height 767
copy div "submitted accepted rejected superseded"
click at [867, 96] on div "Registration History Registration History is a record of new work submissions o…" at bounding box center [686, 459] width 822 height 812
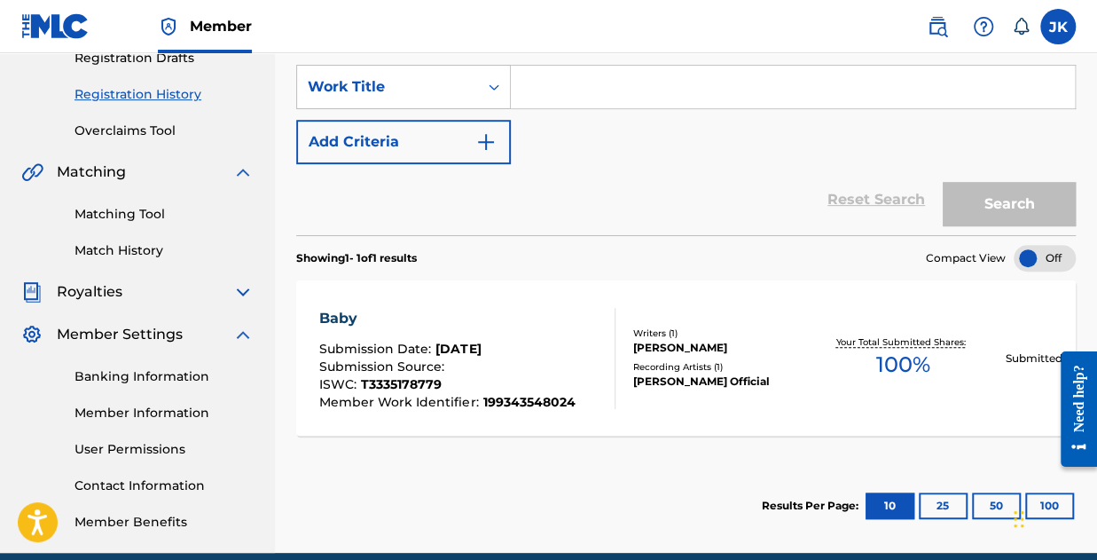
scroll to position [390, 0]
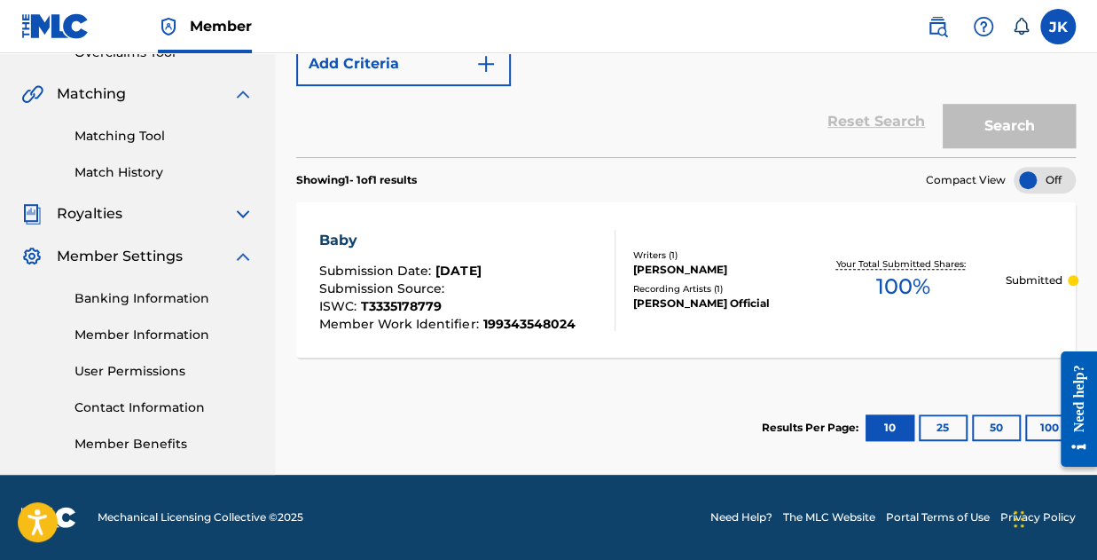
click at [759, 370] on div "Showing 1 - 1 of 1 results Compact View Baby Submission Date : Sep 22, 2025 Sub…" at bounding box center [686, 313] width 780 height 312
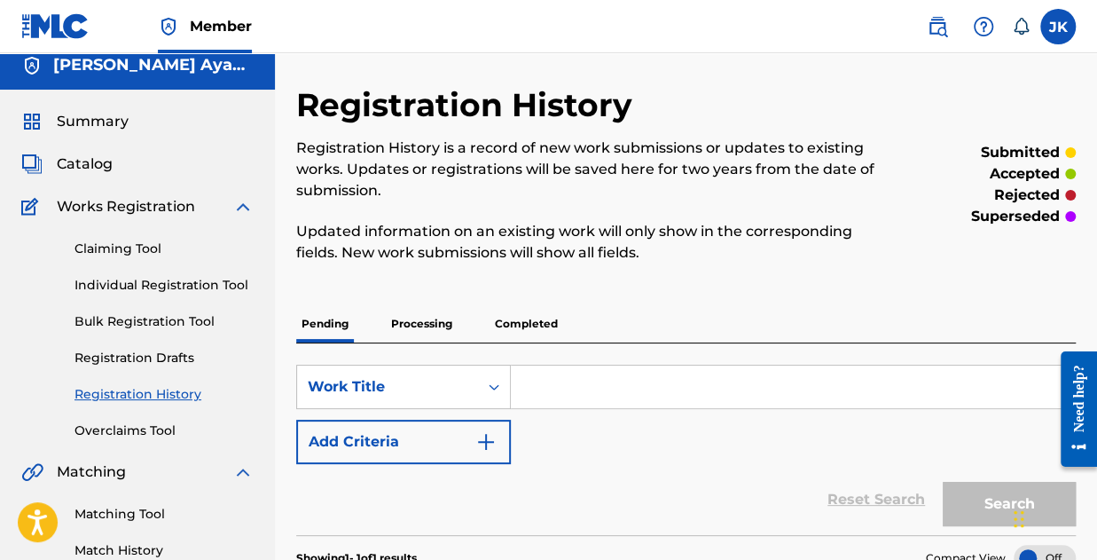
scroll to position [0, 0]
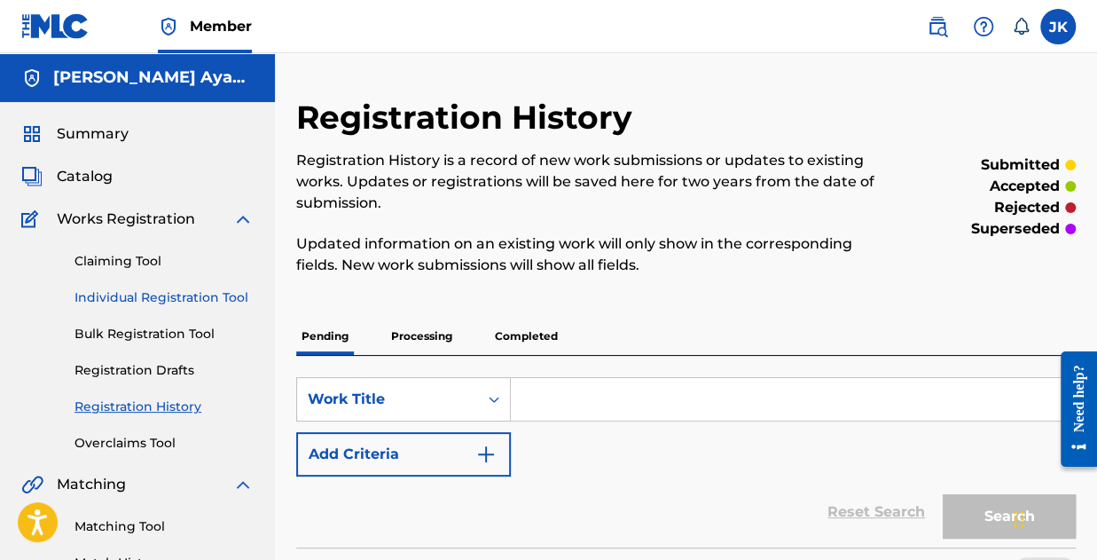
click at [156, 297] on link "Individual Registration Tool" at bounding box center [164, 297] width 179 height 19
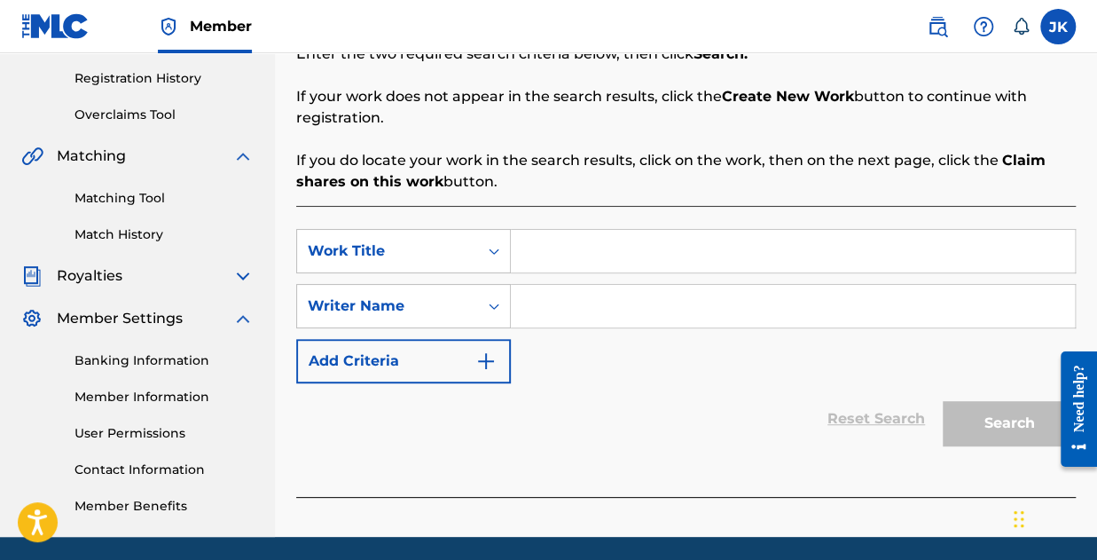
scroll to position [390, 0]
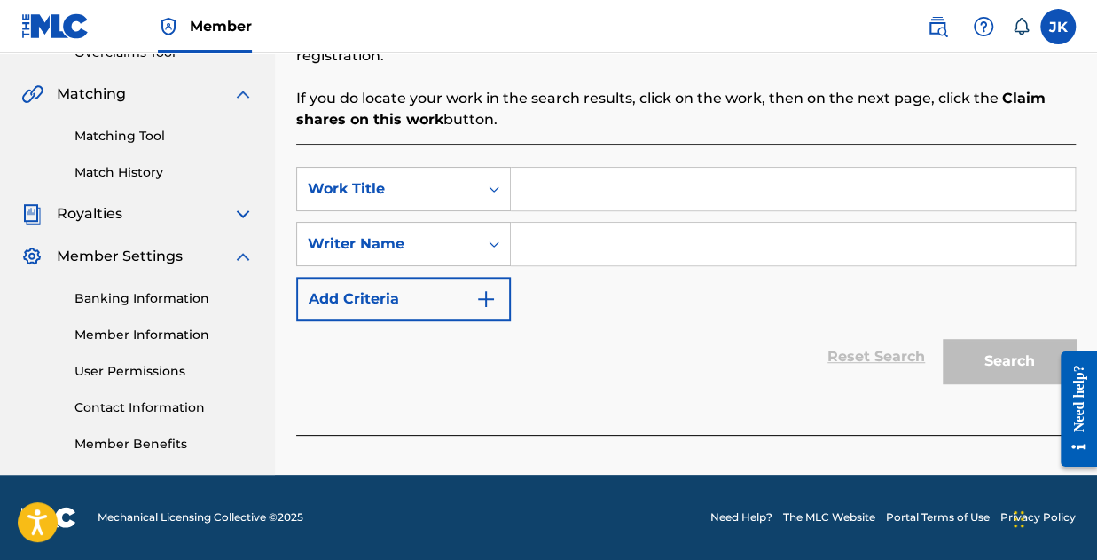
click at [1006, 512] on link "Privacy Policy" at bounding box center [1037, 517] width 75 height 16
click at [997, 351] on div "Search" at bounding box center [1005, 356] width 142 height 71
click at [996, 365] on div "Search" at bounding box center [1005, 356] width 142 height 71
click at [623, 191] on input "Search Form" at bounding box center [793, 189] width 564 height 43
type input "Good Energy"
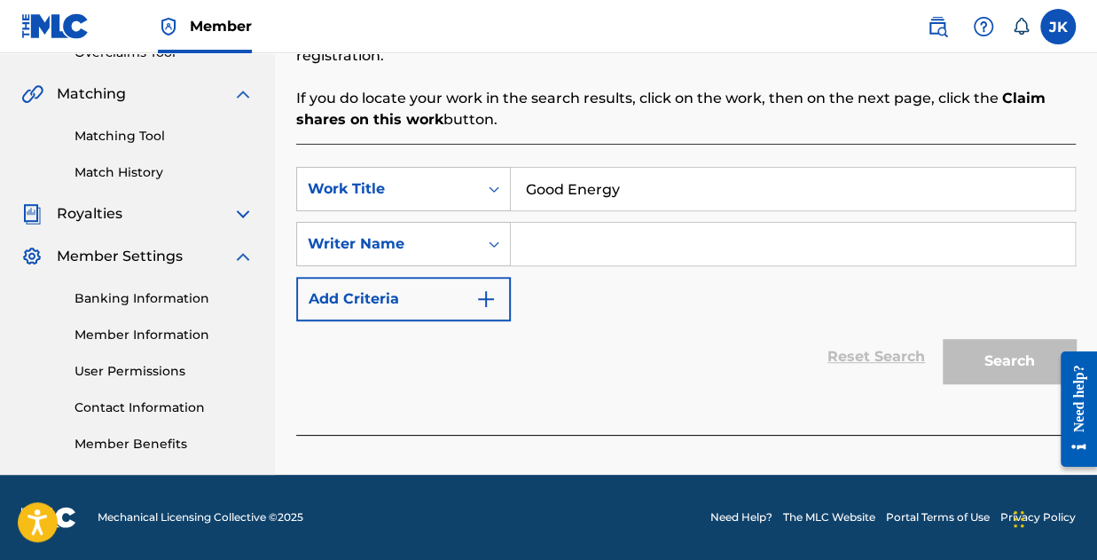
click at [598, 252] on input "Search Form" at bounding box center [793, 244] width 564 height 43
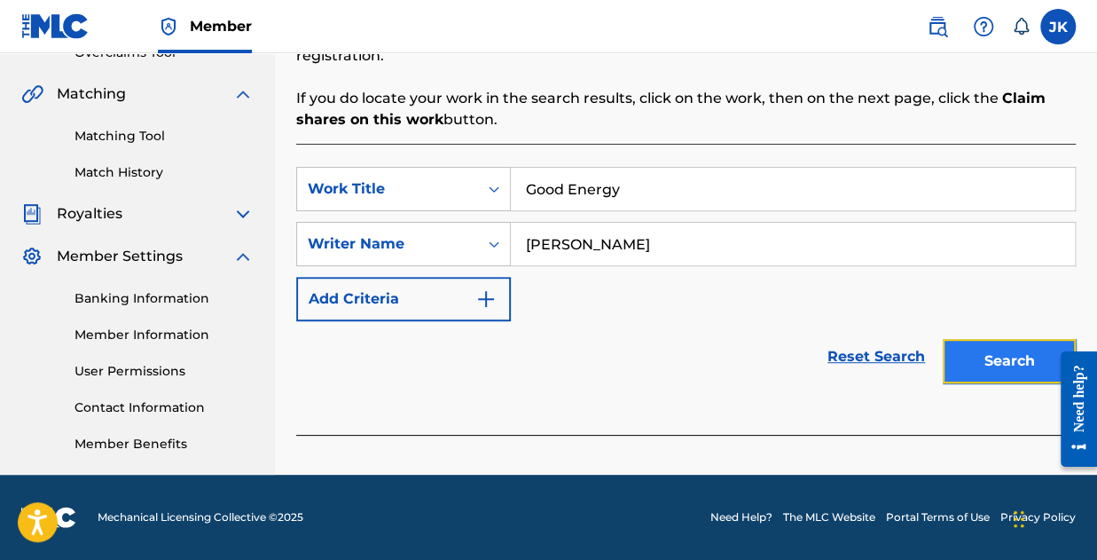
click at [1039, 371] on button "Search" at bounding box center [1009, 361] width 133 height 44
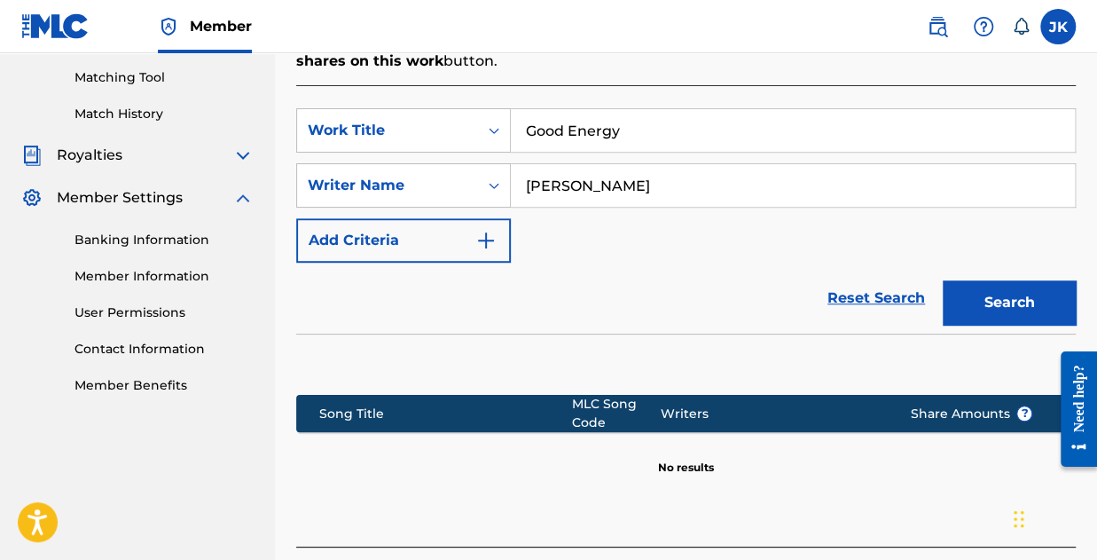
scroll to position [537, 0]
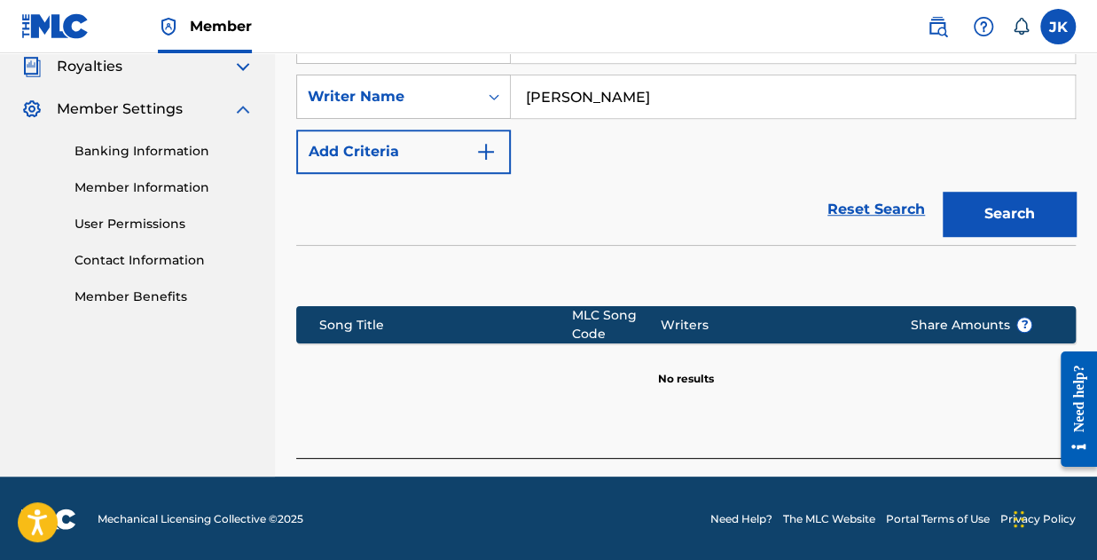
click at [642, 92] on input "joseph" at bounding box center [793, 96] width 564 height 43
type input "joseph kolawole"
click at [943, 192] on button "Search" at bounding box center [1009, 214] width 133 height 44
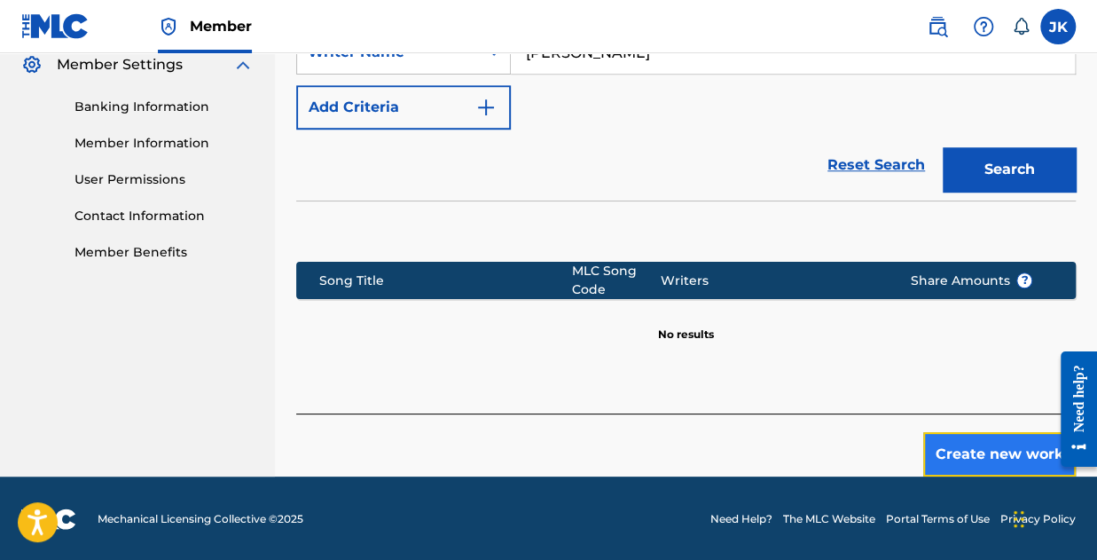
click at [1008, 461] on button "Create new work" at bounding box center [999, 454] width 153 height 44
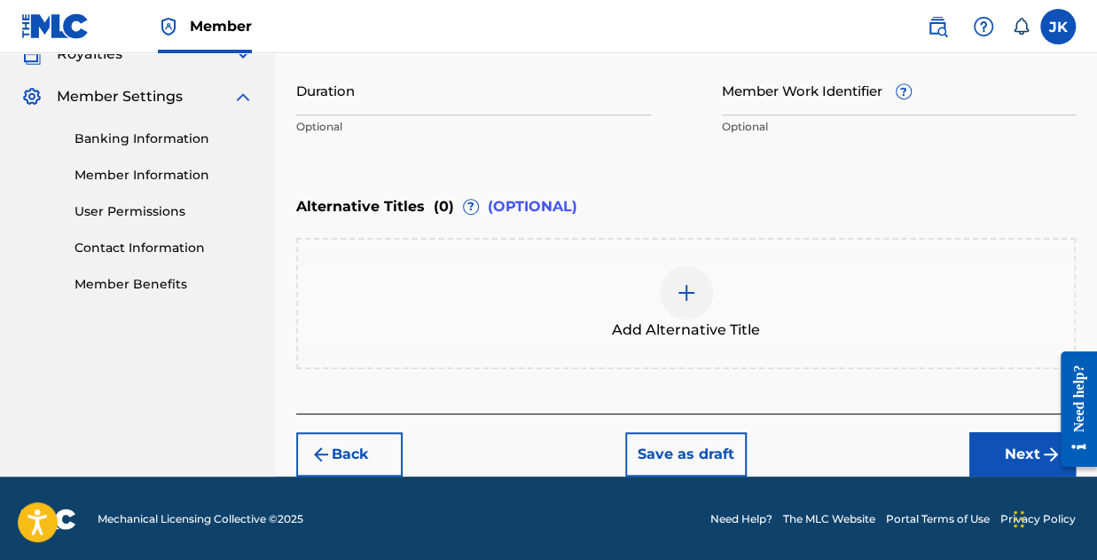
click at [888, 448] on div "Back Save as draft Next" at bounding box center [686, 444] width 780 height 63
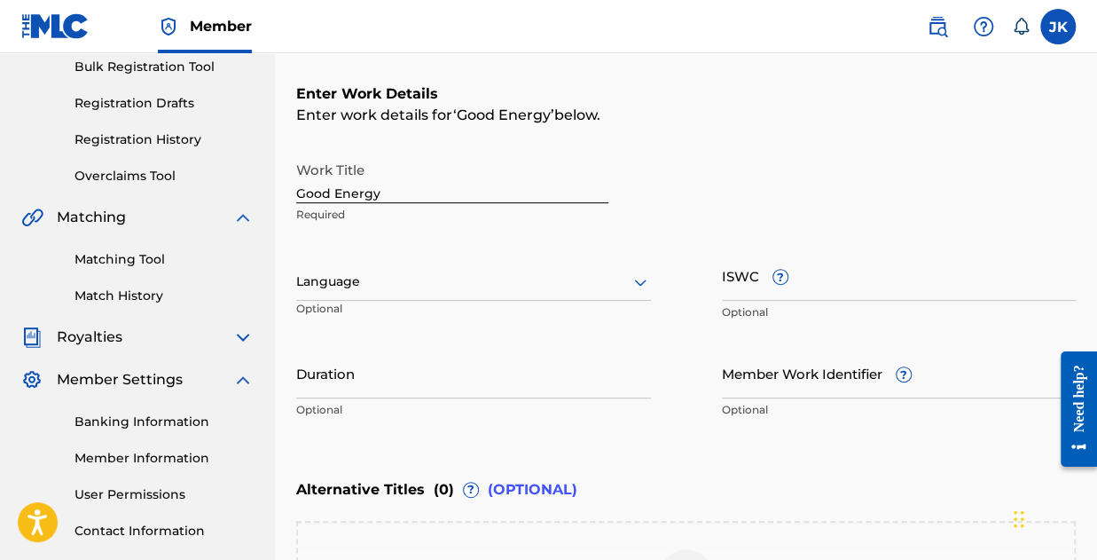
scroll to position [284, 0]
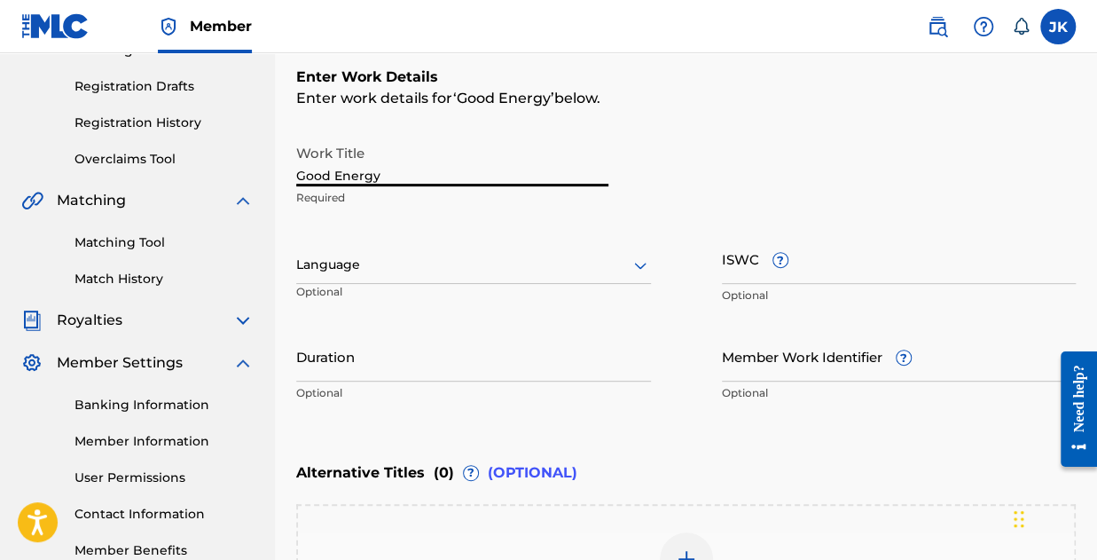
click at [387, 166] on input "Good Energy" at bounding box center [452, 161] width 312 height 51
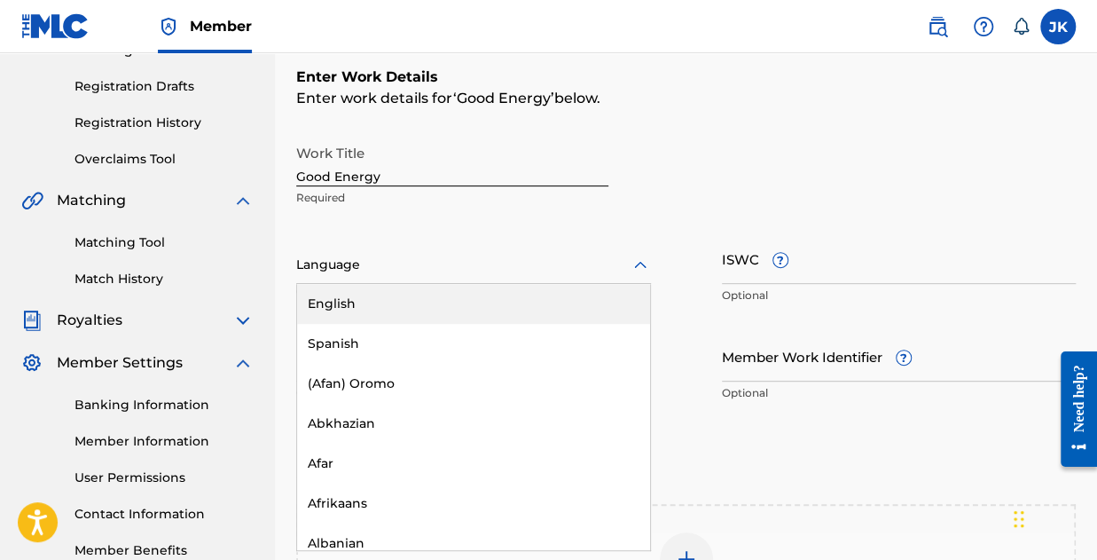
click at [357, 278] on div "Language" at bounding box center [473, 265] width 355 height 37
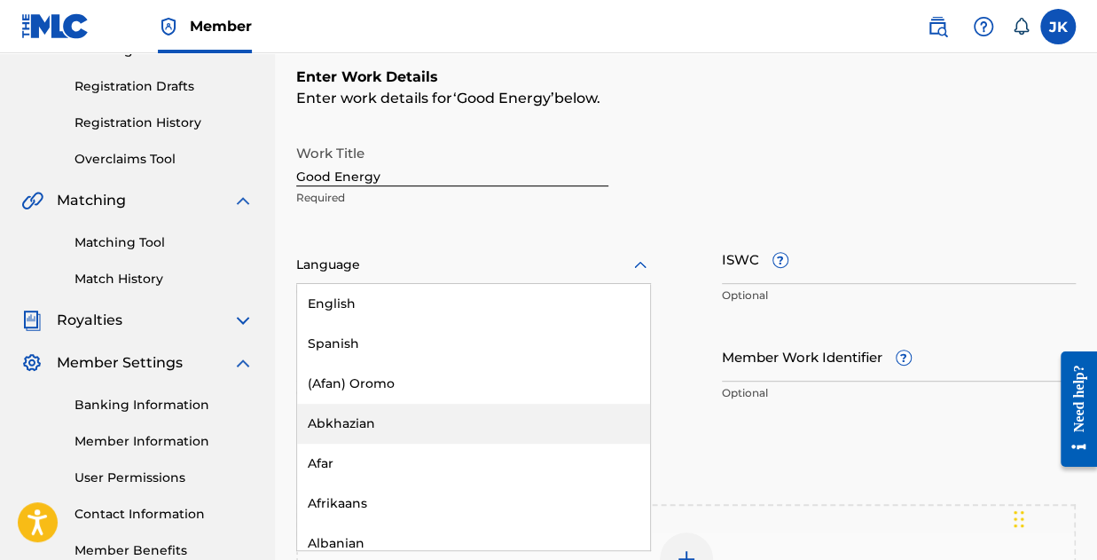
type input "e"
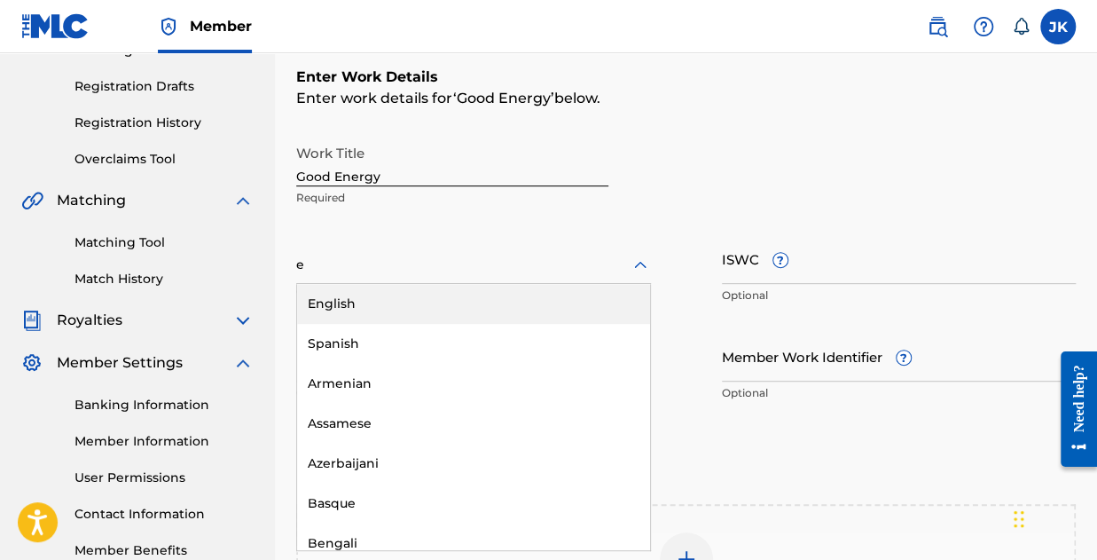
click at [398, 308] on div "English" at bounding box center [473, 304] width 353 height 40
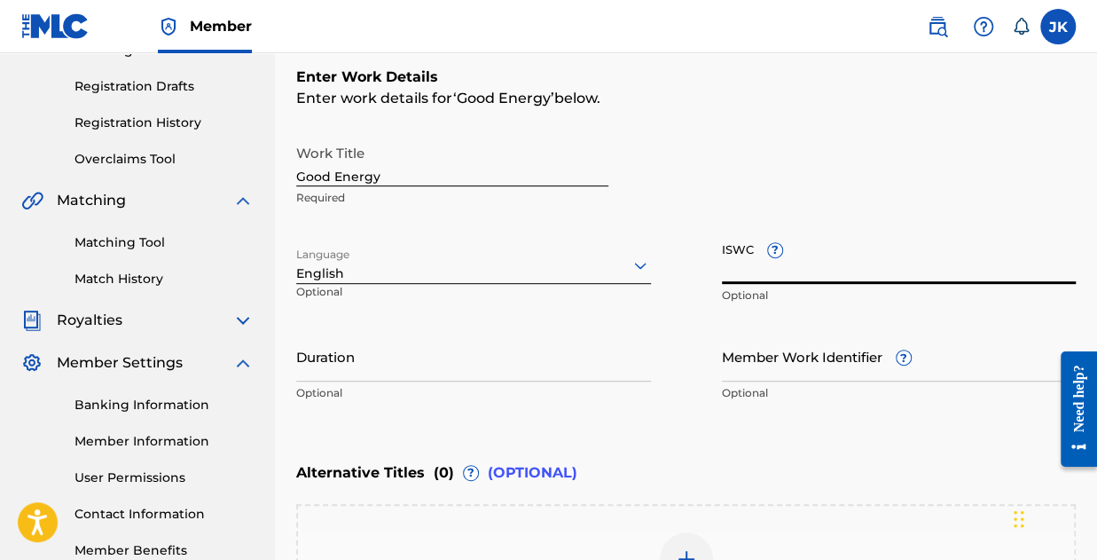
click at [837, 281] on input "ISWC ?" at bounding box center [899, 258] width 355 height 51
paste input "Skyline Beats 24/7 Go!"
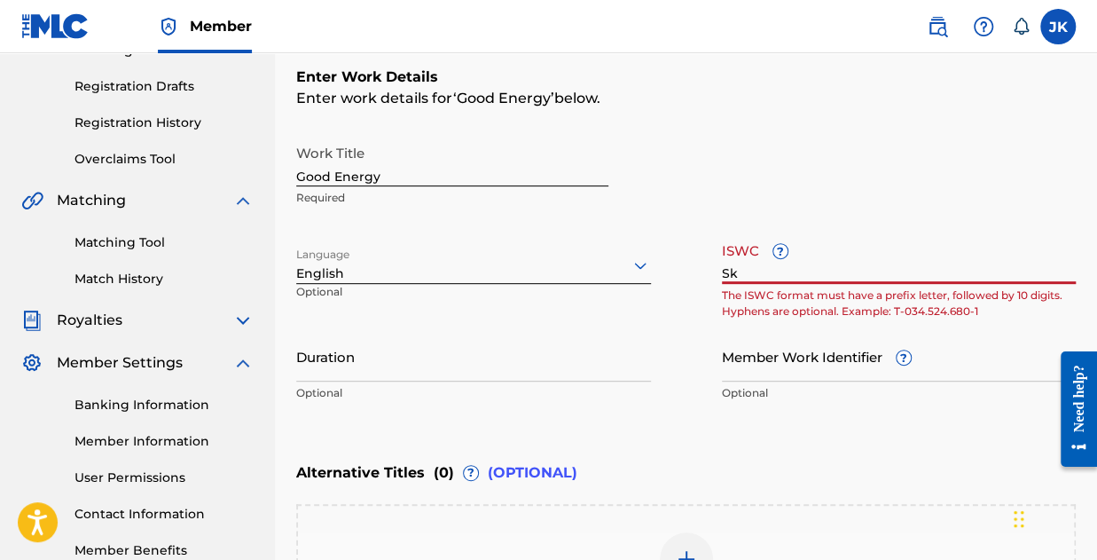
type input "S"
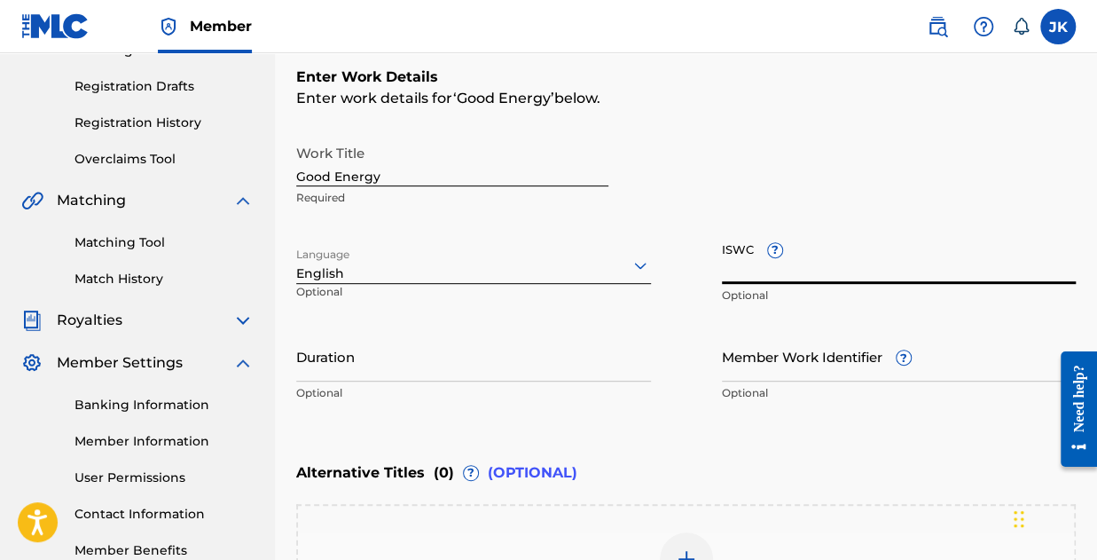
paste input "T-333.517.880-4"
type input "T-333.517.880-4"
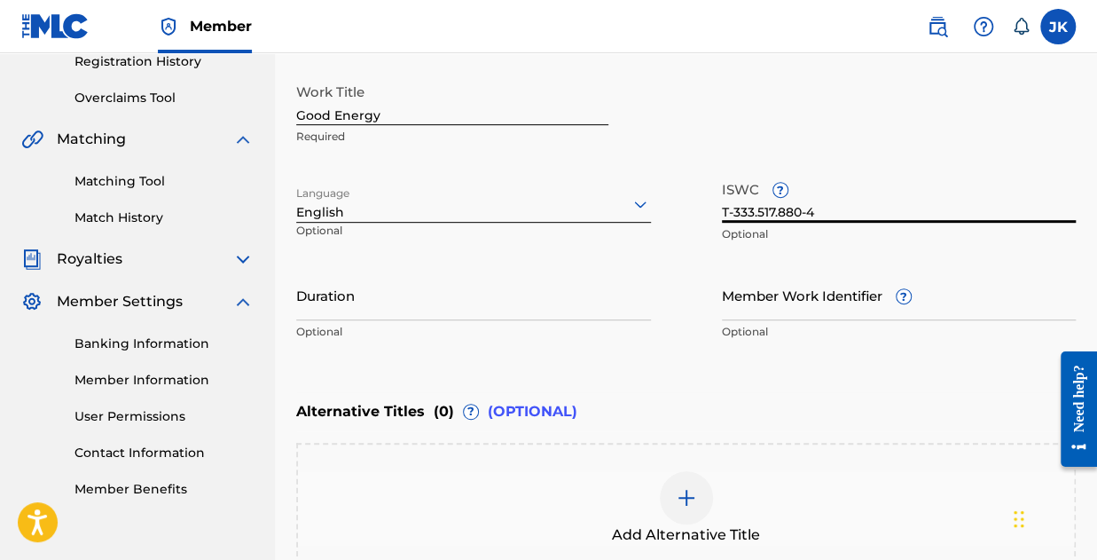
scroll to position [373, 0]
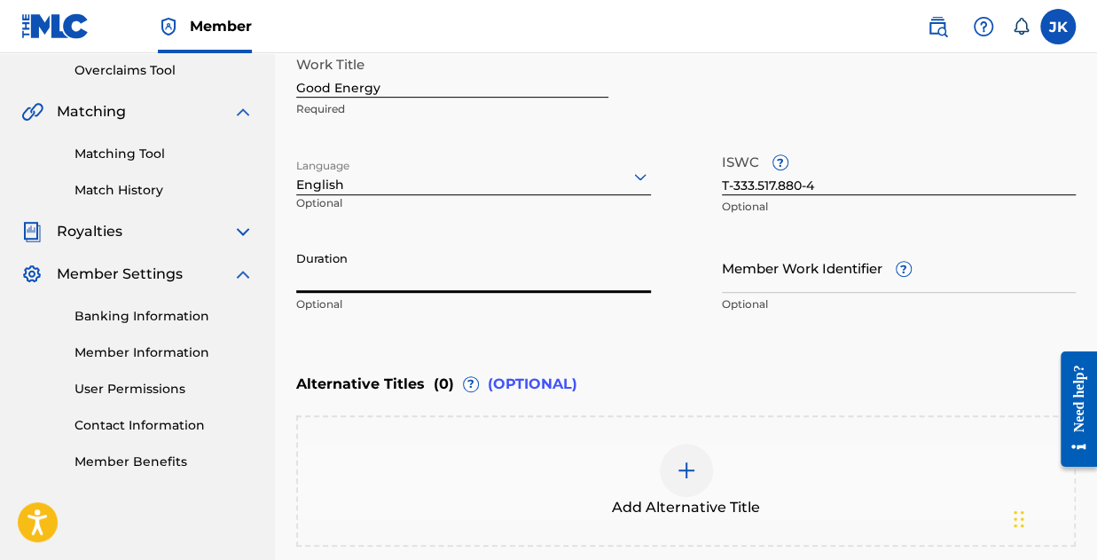
click at [380, 276] on input "Duration" at bounding box center [473, 267] width 355 height 51
click at [302, 278] on input "03:05" at bounding box center [473, 267] width 355 height 51
type input "03:05"
click at [736, 271] on input "Member Work Identifier ?" at bounding box center [899, 267] width 355 height 51
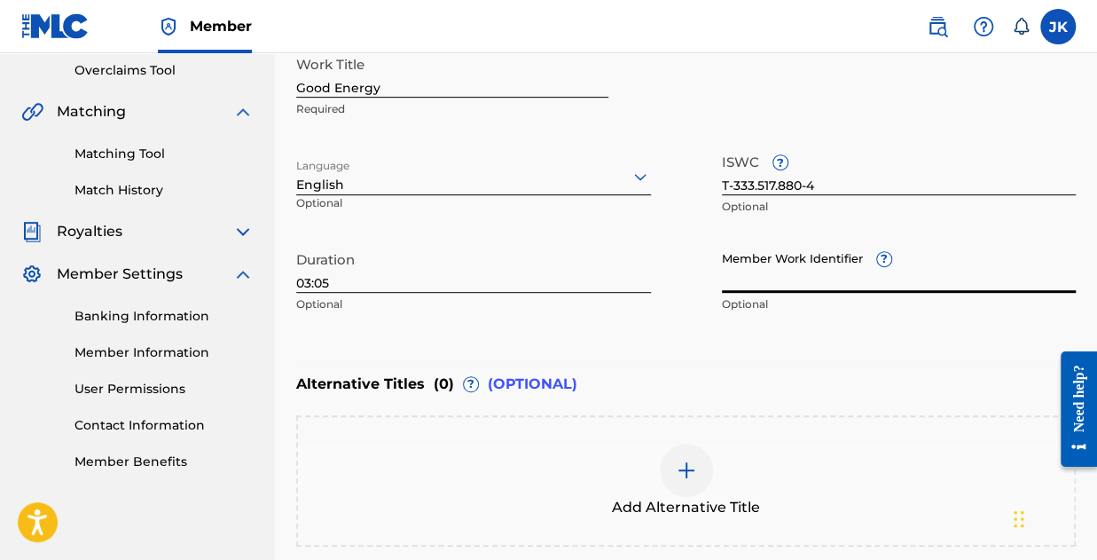
paste input "198884322278"
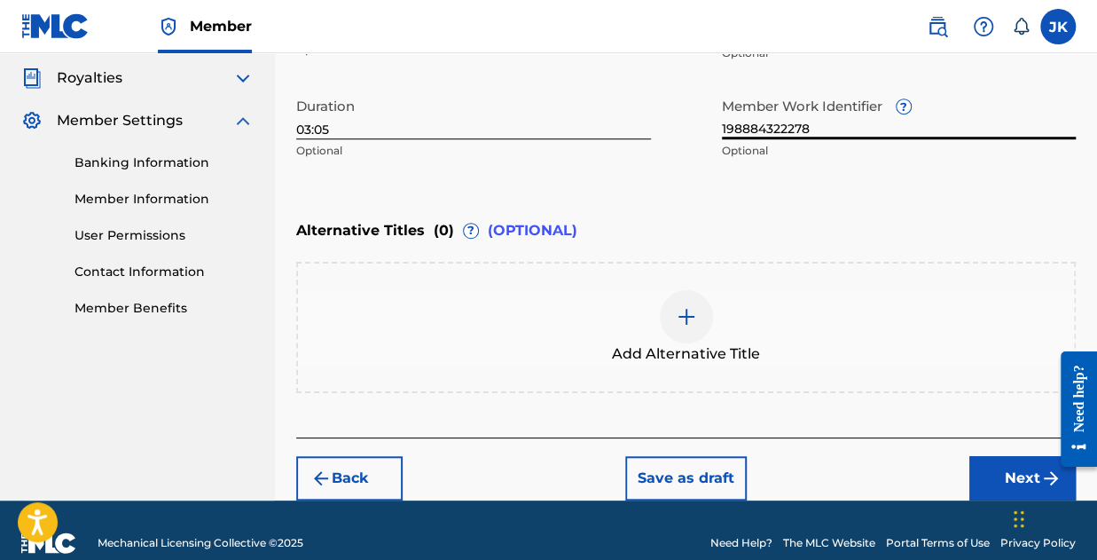
scroll to position [550, 0]
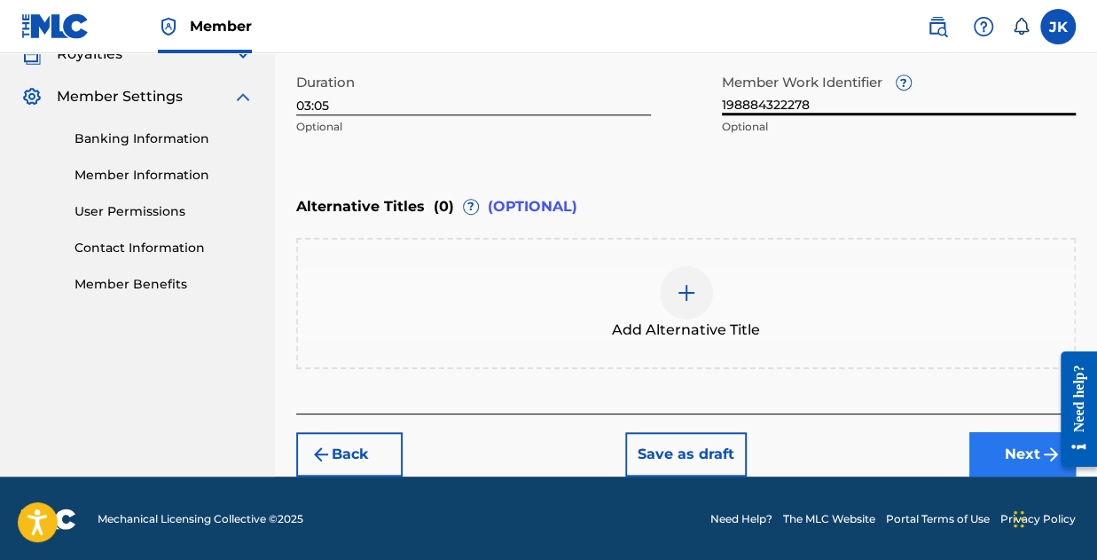
type input "198884322278"
click at [1040, 448] on img "submit" at bounding box center [1050, 453] width 21 height 21
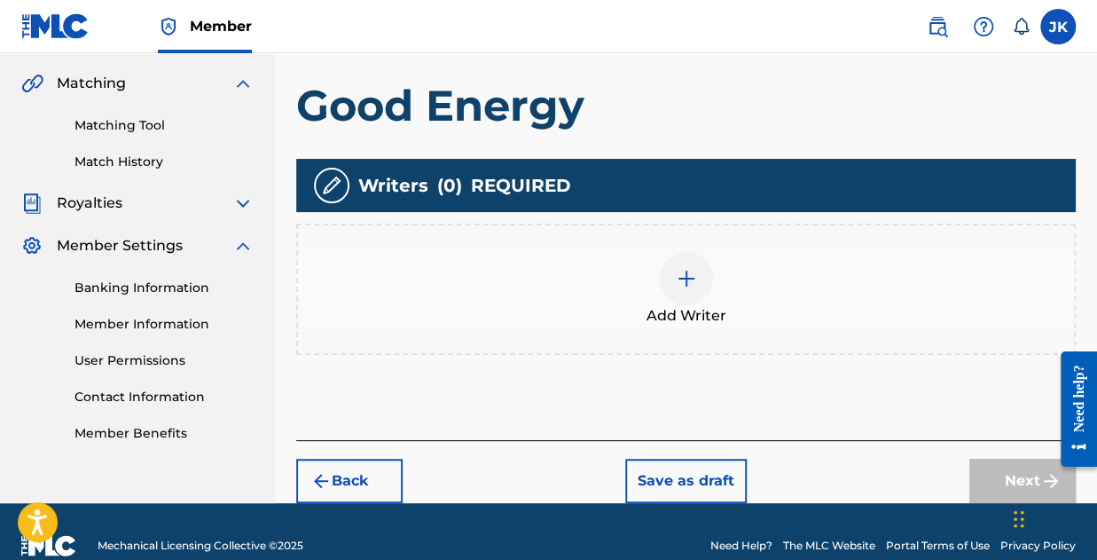
scroll to position [427, 0]
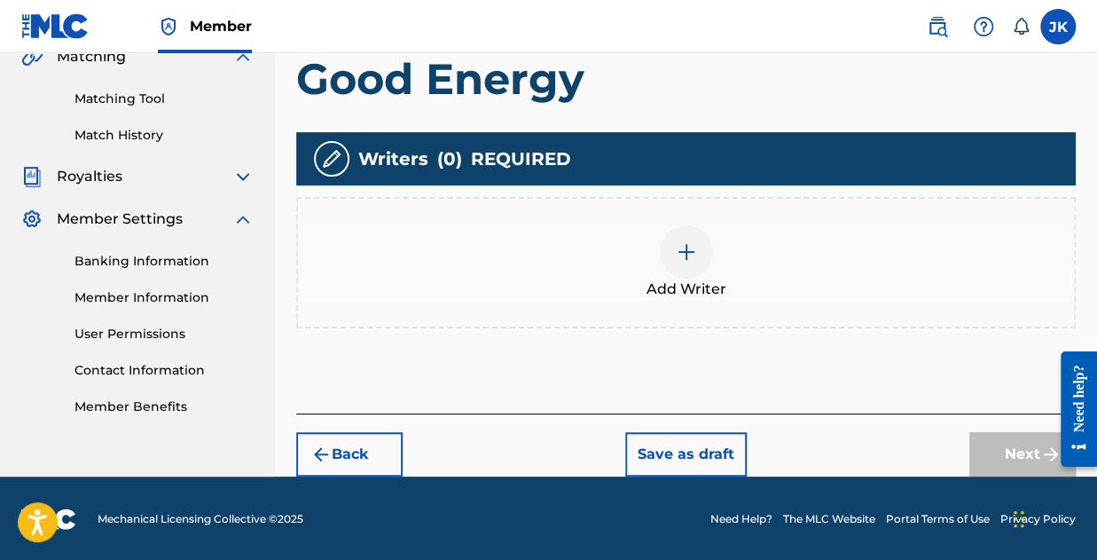
click at [685, 248] on img at bounding box center [686, 251] width 21 height 21
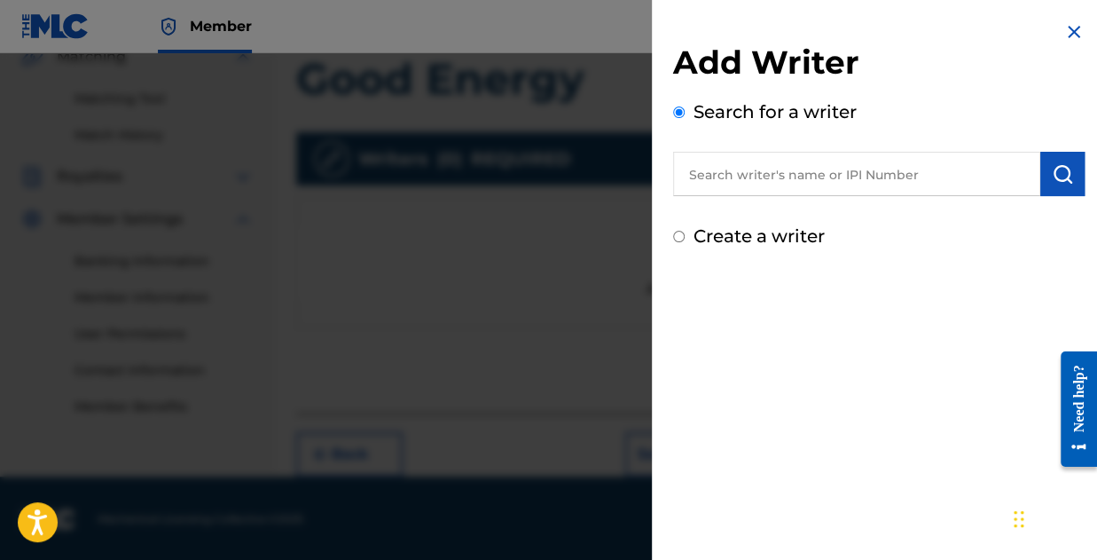
click at [806, 172] on input "text" at bounding box center [856, 174] width 367 height 44
type input "j"
click at [906, 181] on input "text" at bounding box center [856, 174] width 367 height 44
paste input "01173310197"
type input "01173310197"
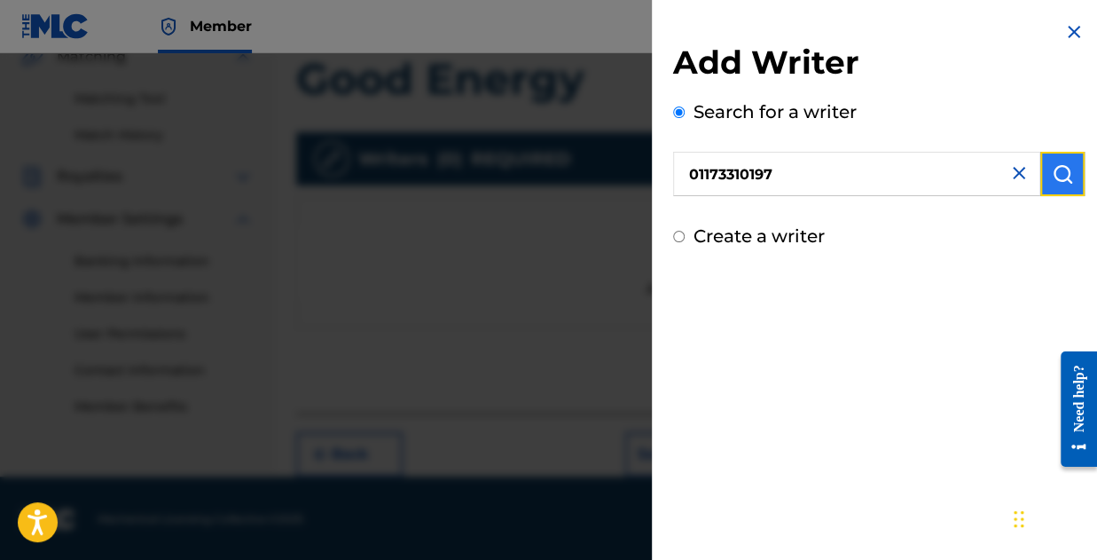
click at [1052, 182] on img "submit" at bounding box center [1062, 173] width 21 height 21
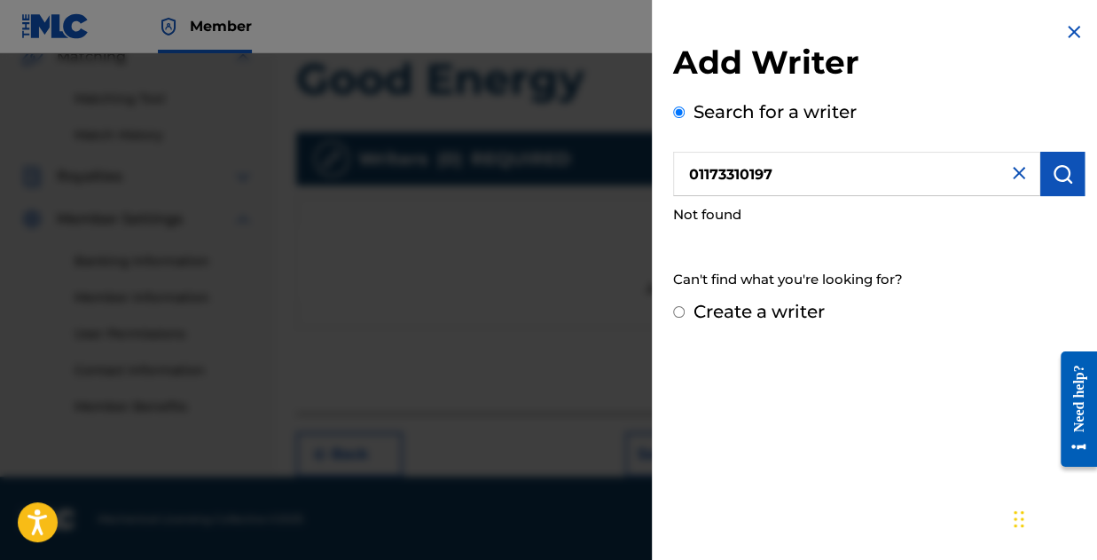
click at [1018, 181] on img at bounding box center [1018, 172] width 21 height 21
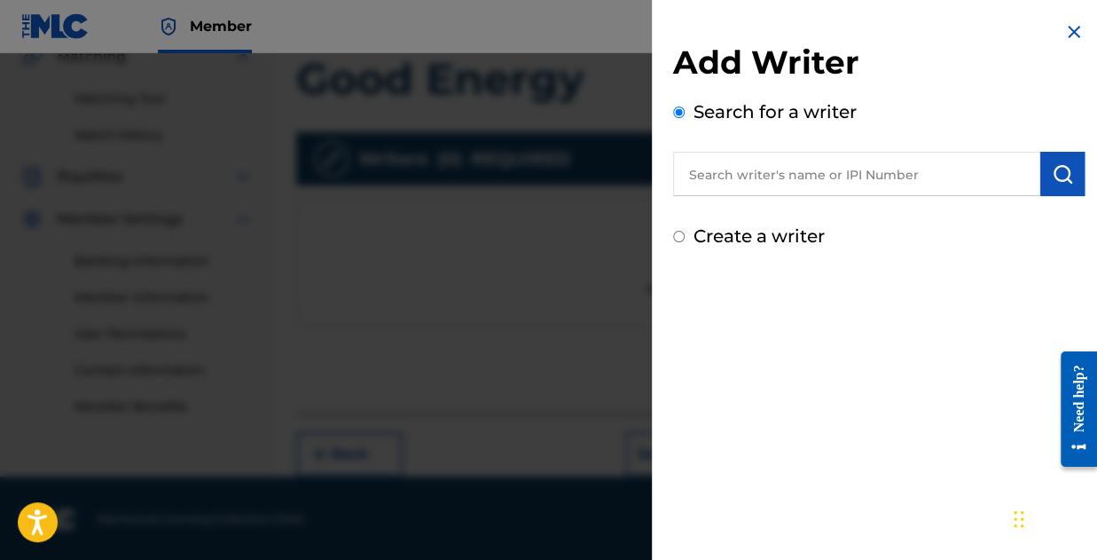
click at [945, 167] on input "text" at bounding box center [856, 174] width 367 height 44
click at [747, 167] on input "Joseph Kolawole" at bounding box center [856, 174] width 367 height 44
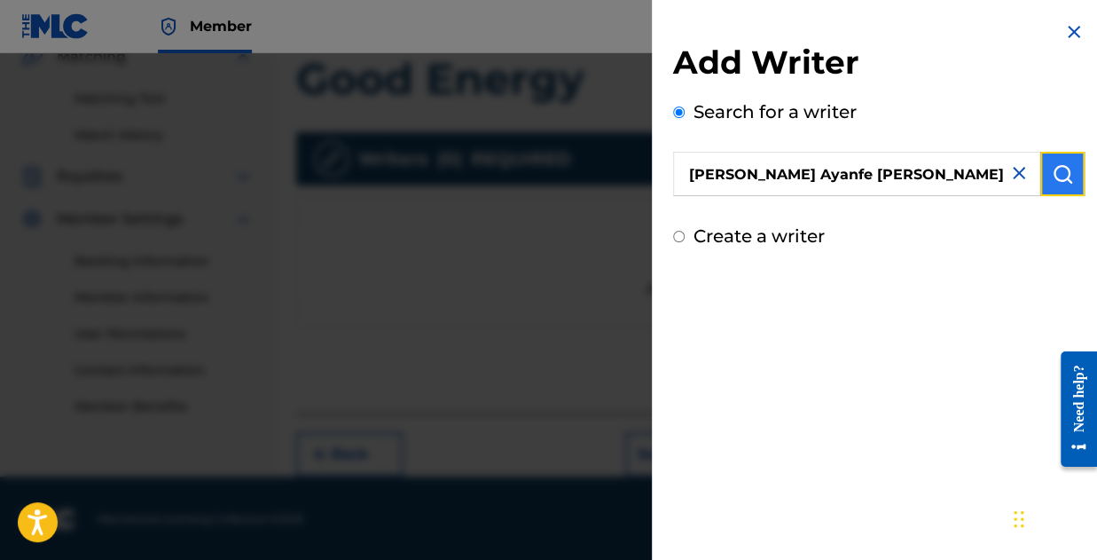
click at [1052, 175] on img "submit" at bounding box center [1062, 173] width 21 height 21
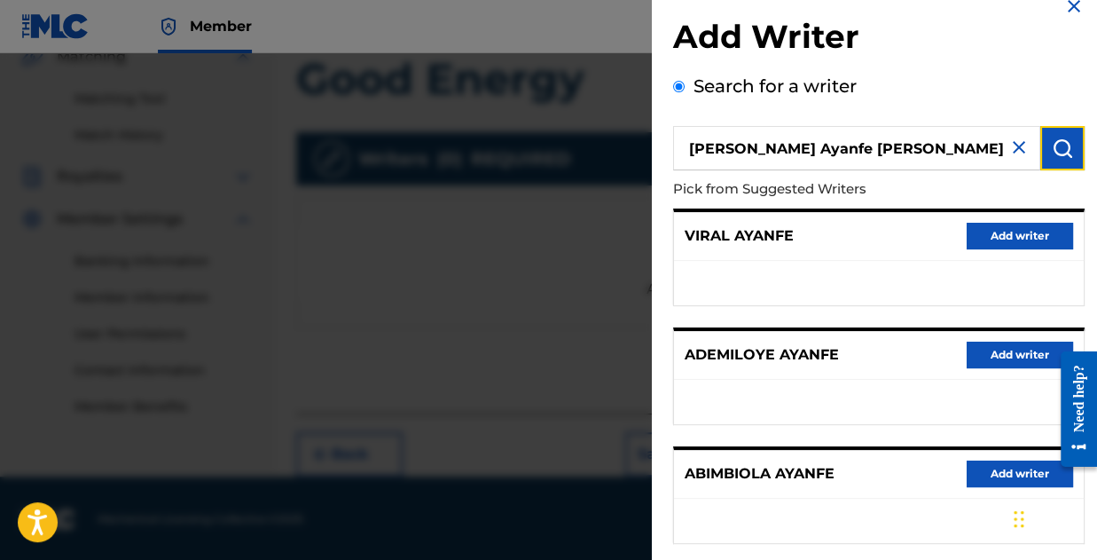
scroll to position [0, 0]
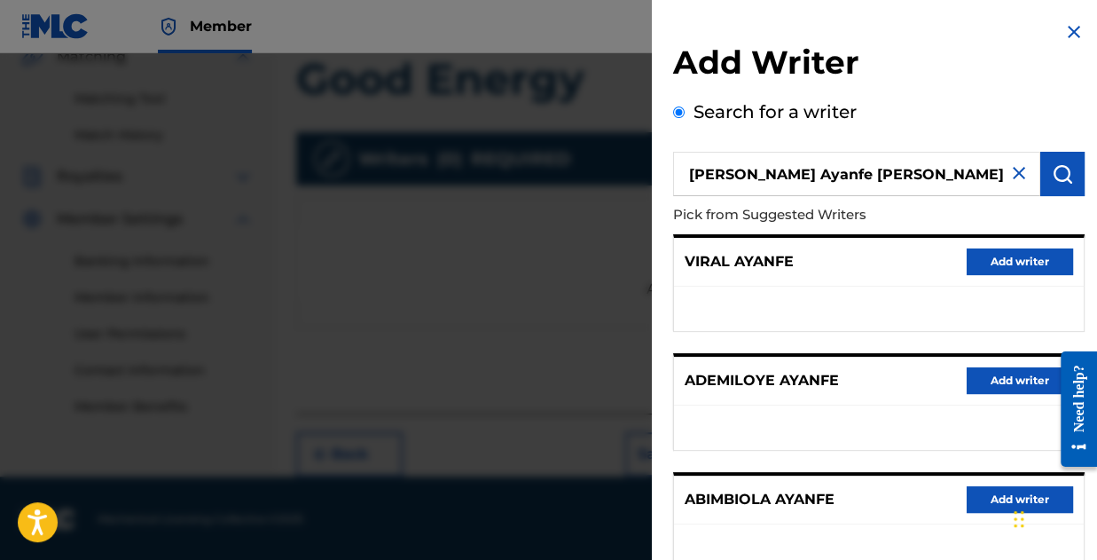
click at [761, 173] on input "[PERSON_NAME] Ayanfe [PERSON_NAME]" at bounding box center [856, 174] width 367 height 44
type input "Joseph Kolawole"
click at [1053, 169] on img "submit" at bounding box center [1062, 173] width 21 height 21
click at [924, 113] on div "Search for a writer Joseph Kolawole Pick from Suggested Writers KOLAWOLE AYOOLA…" at bounding box center [879, 484] width 412 height 773
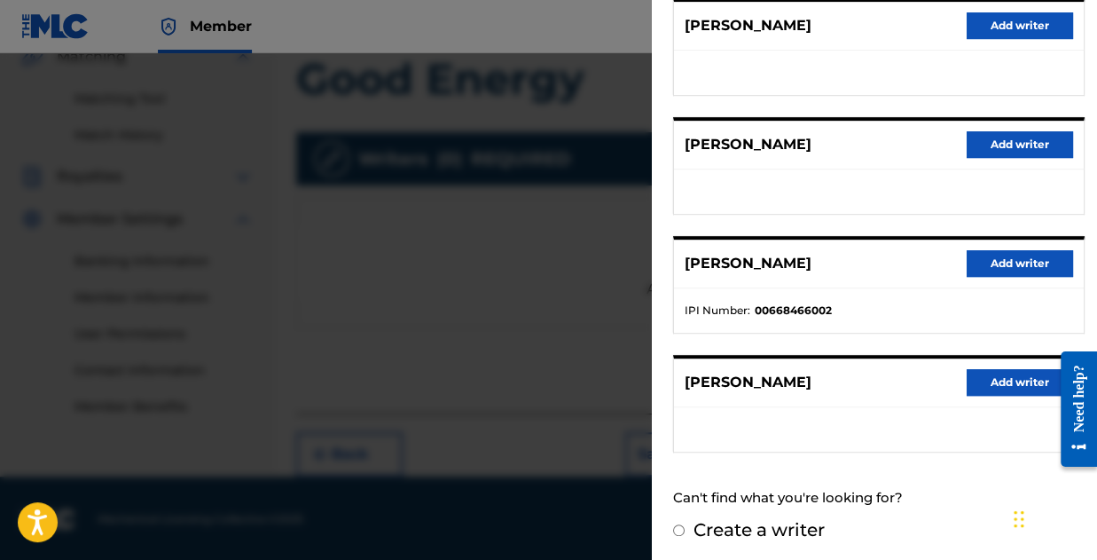
scroll to position [356, 0]
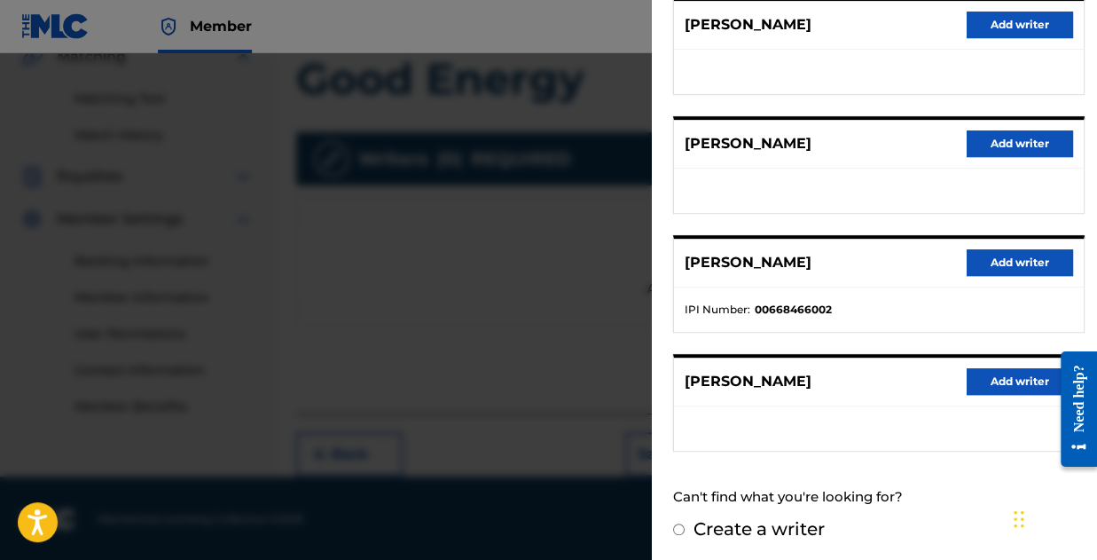
click at [882, 478] on div "Can't find what you're looking for?" at bounding box center [879, 497] width 412 height 38
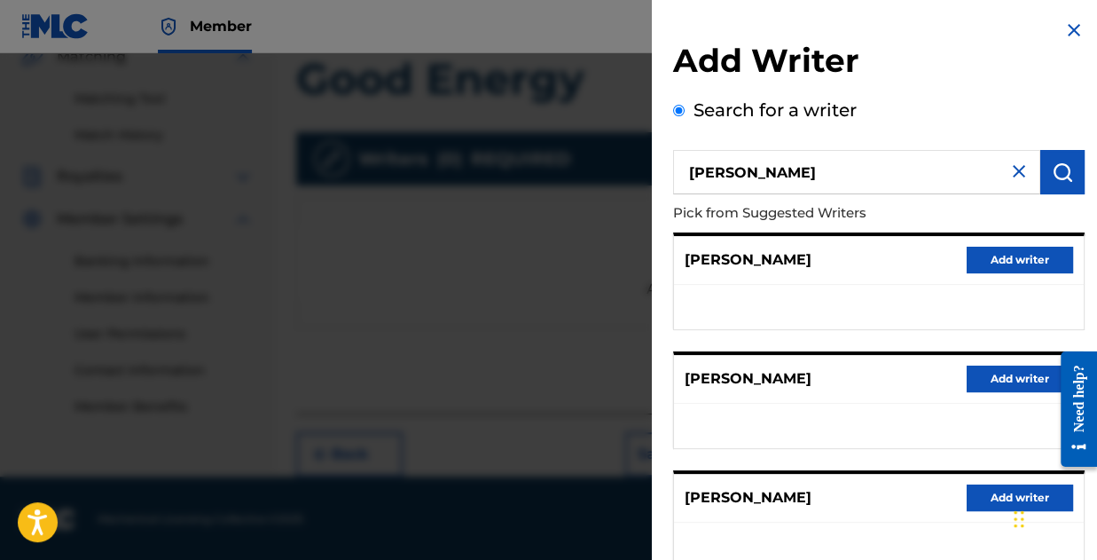
scroll to position [0, 0]
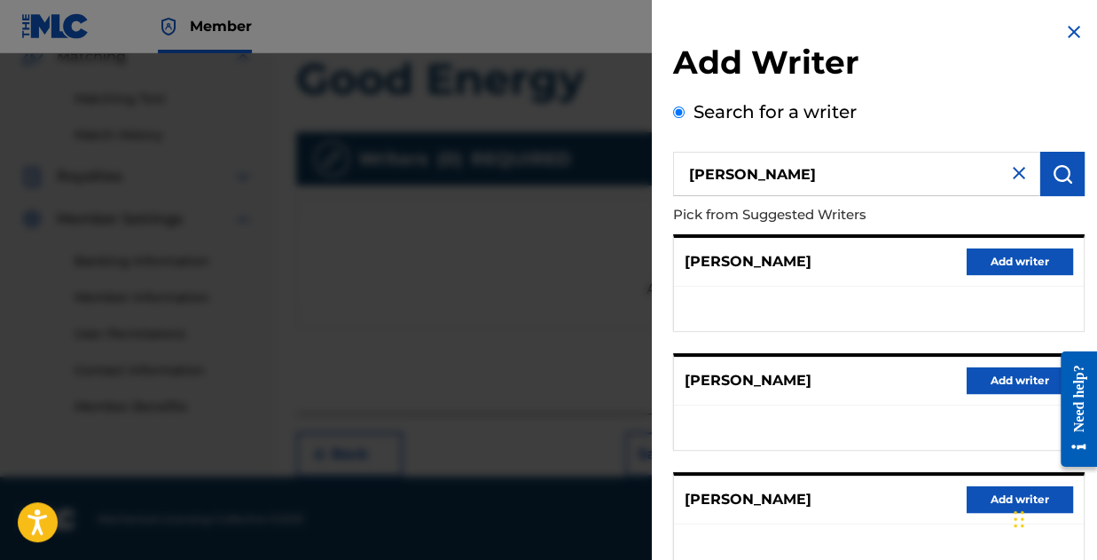
click at [672, 109] on div "Add Writer Search for a writer Joseph Kolawole Pick from Suggested Writers KOLA…" at bounding box center [879, 459] width 454 height 919
click at [678, 114] on input "Search for a writer" at bounding box center [679, 112] width 12 height 12
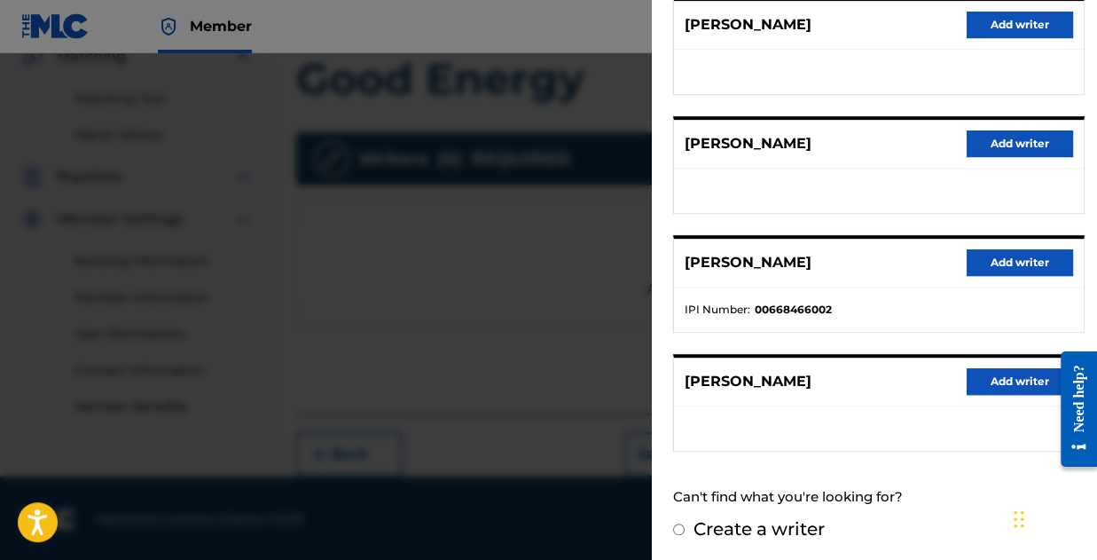
click at [741, 523] on label "Create a writer" at bounding box center [759, 528] width 131 height 21
radio input "true"
click at [685, 523] on input "Create a writer" at bounding box center [679, 529] width 12 height 12
radio input "false"
radio input "true"
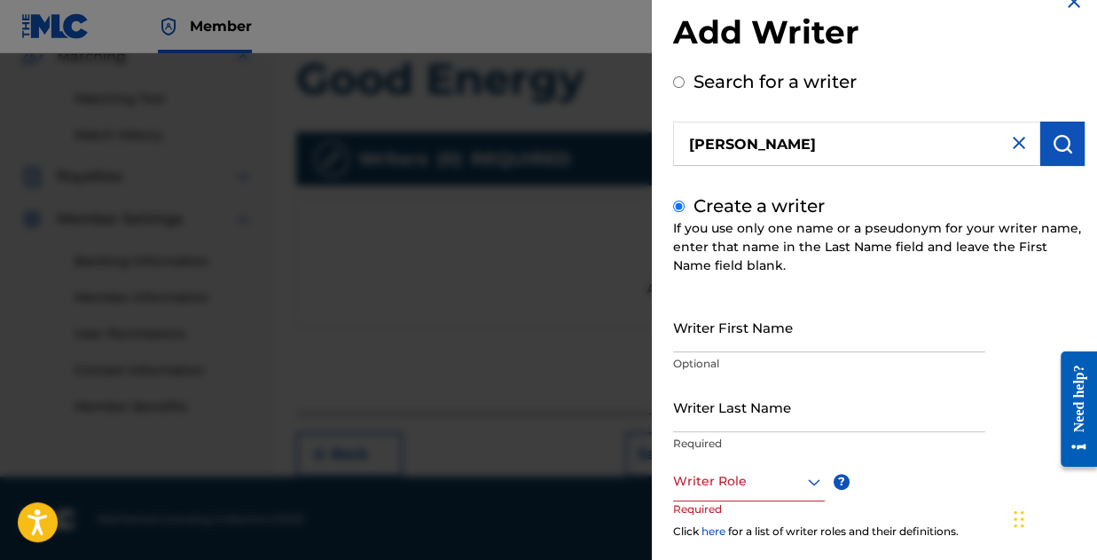
scroll to position [208, 0]
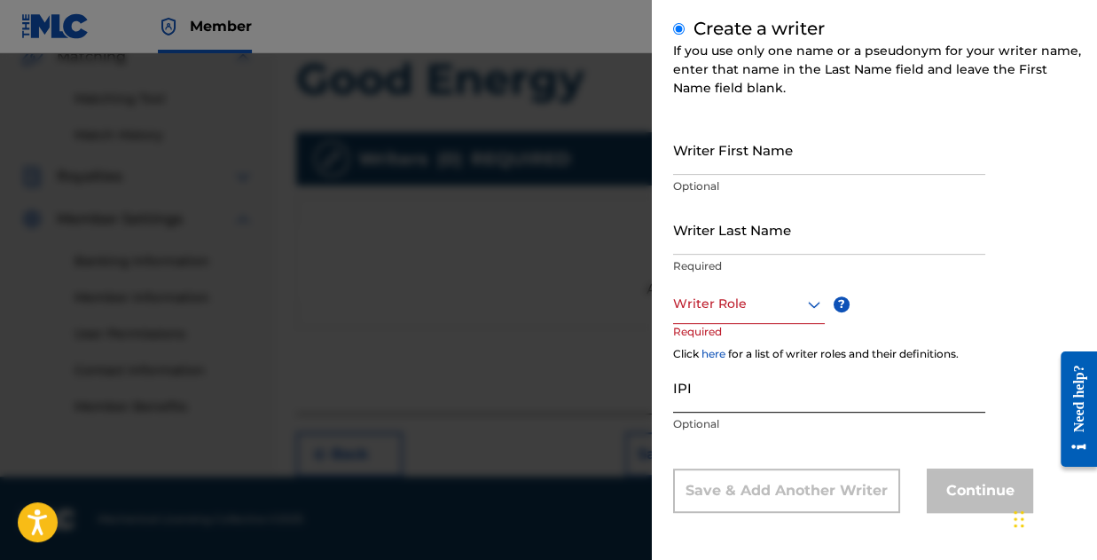
click at [692, 405] on input "IPI" at bounding box center [829, 387] width 312 height 51
paste input "01173310197"
type input "01173310197"
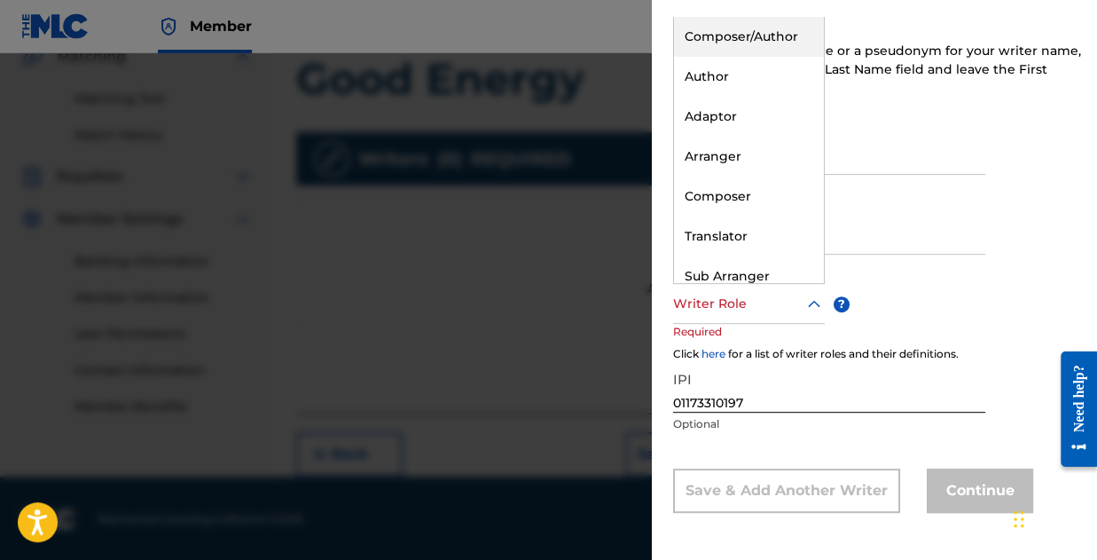
click at [725, 298] on div at bounding box center [749, 304] width 152 height 22
click at [735, 49] on div "Composer/Author" at bounding box center [749, 37] width 150 height 40
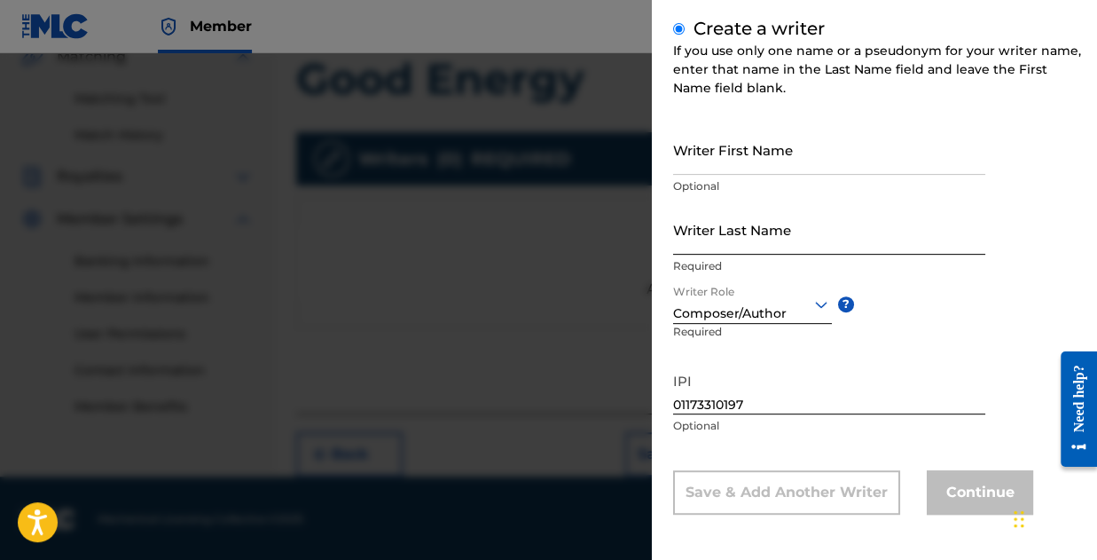
click at [725, 239] on input "Writer Last Name" at bounding box center [829, 229] width 312 height 51
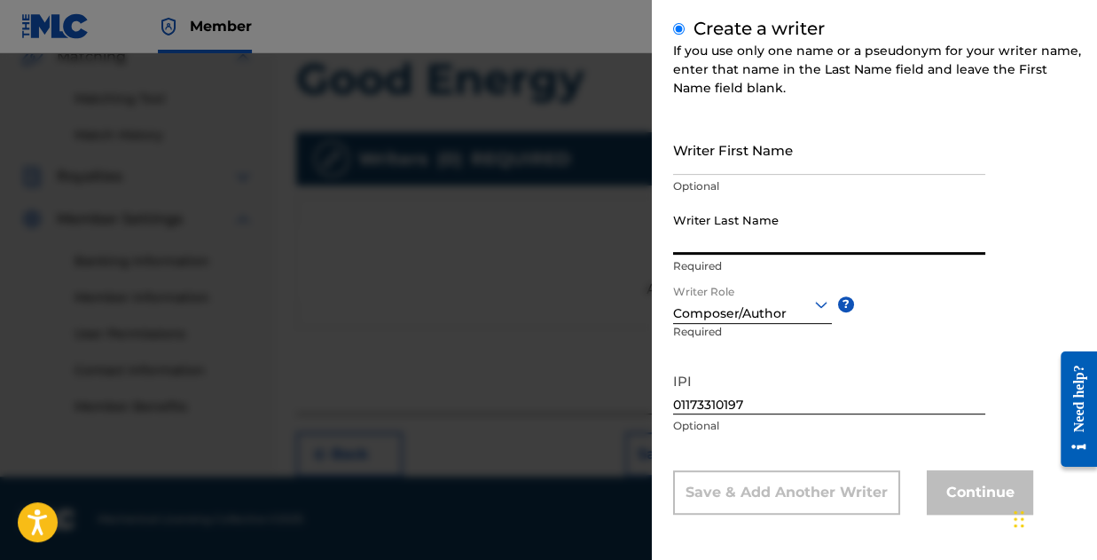
type input "Kolawole"
type input "[PERSON_NAME]"
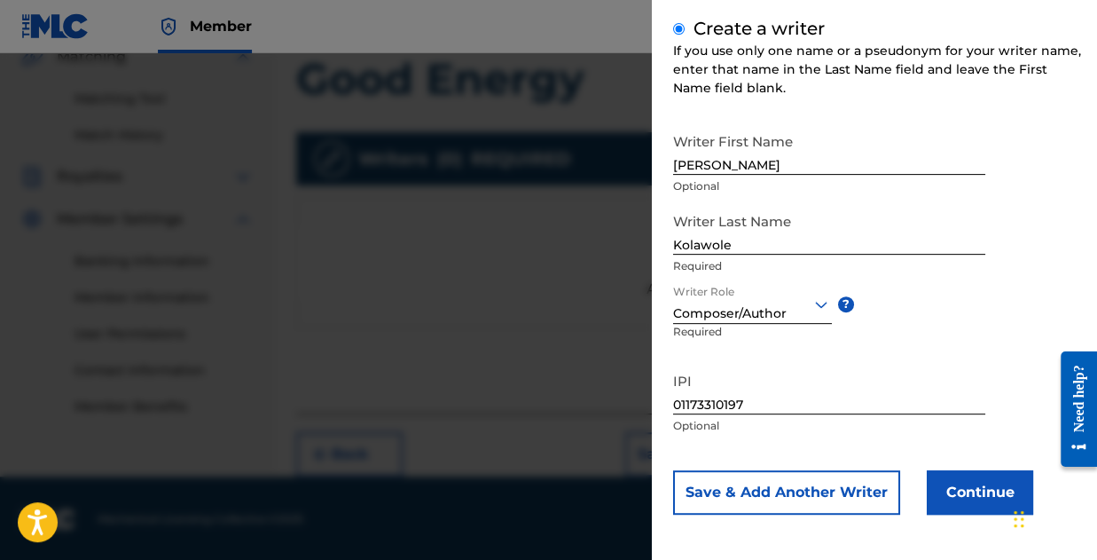
click at [1027, 280] on div "Writer First Name Joseph Optional Writer Last Name Kolawole Required Writer Rol…" at bounding box center [879, 319] width 412 height 390
click at [852, 333] on div "Writer Role Composer/Author ? Required" at bounding box center [766, 324] width 186 height 80
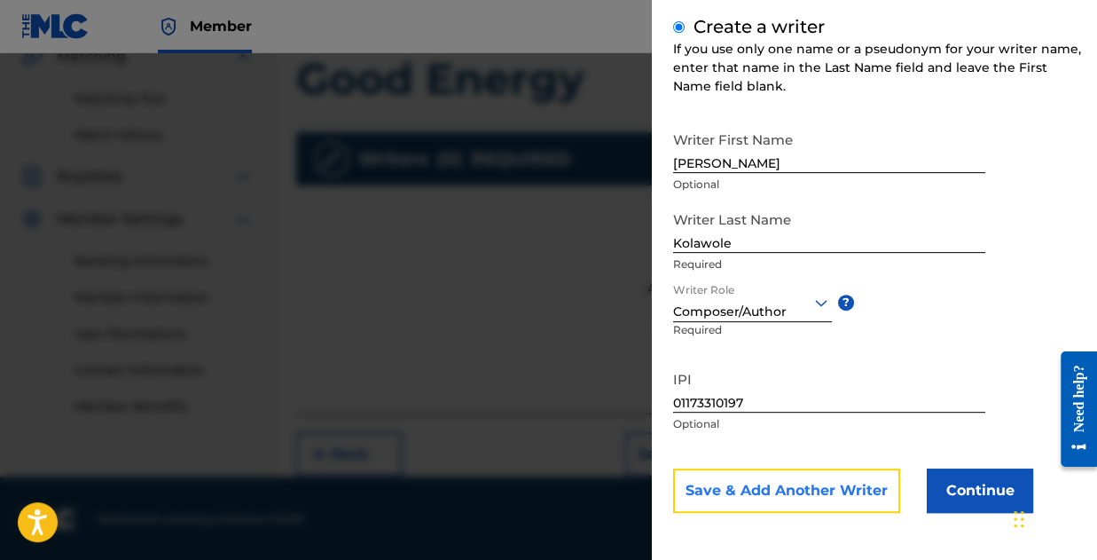
click at [740, 483] on button "Save & Add Another Writer" at bounding box center [786, 490] width 227 height 44
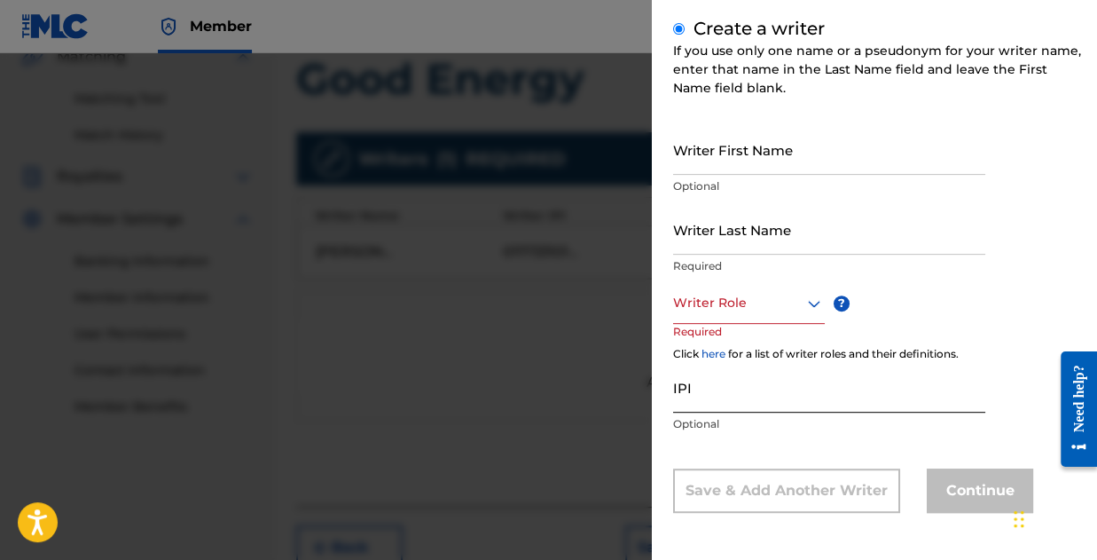
scroll to position [521, 0]
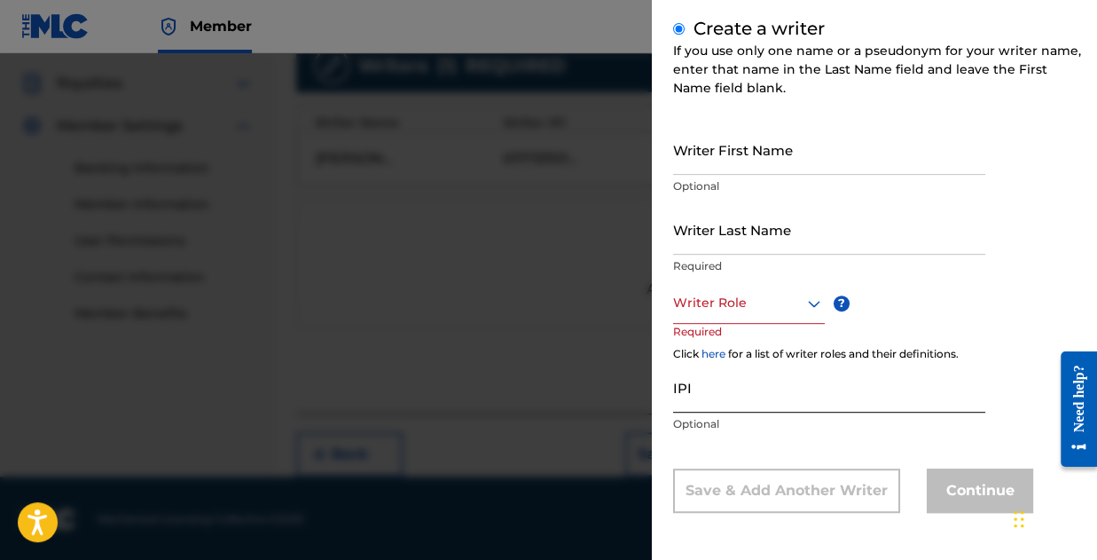
click at [735, 391] on input "IPI" at bounding box center [829, 387] width 312 height 51
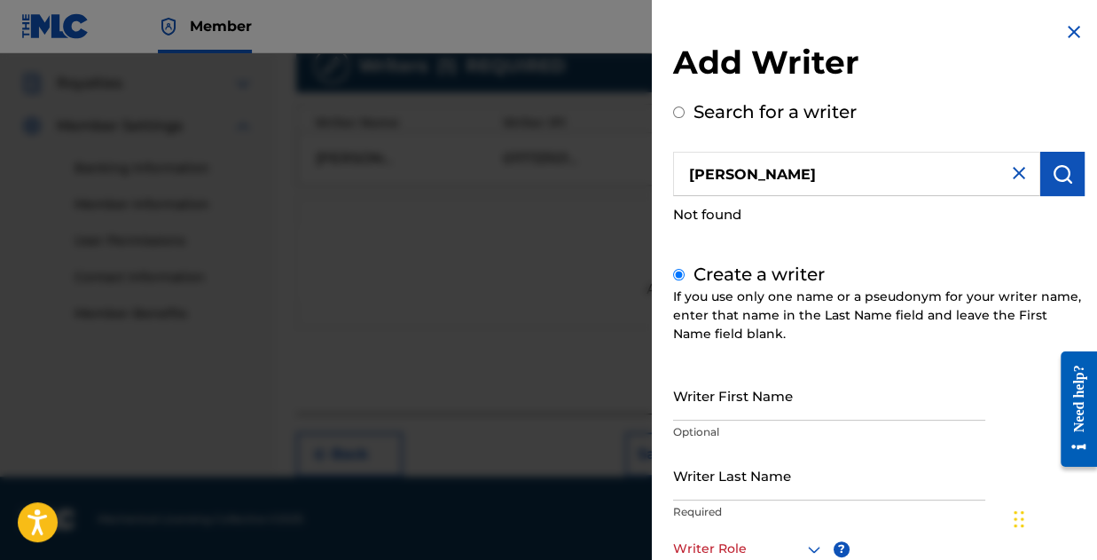
scroll to position [432, 0]
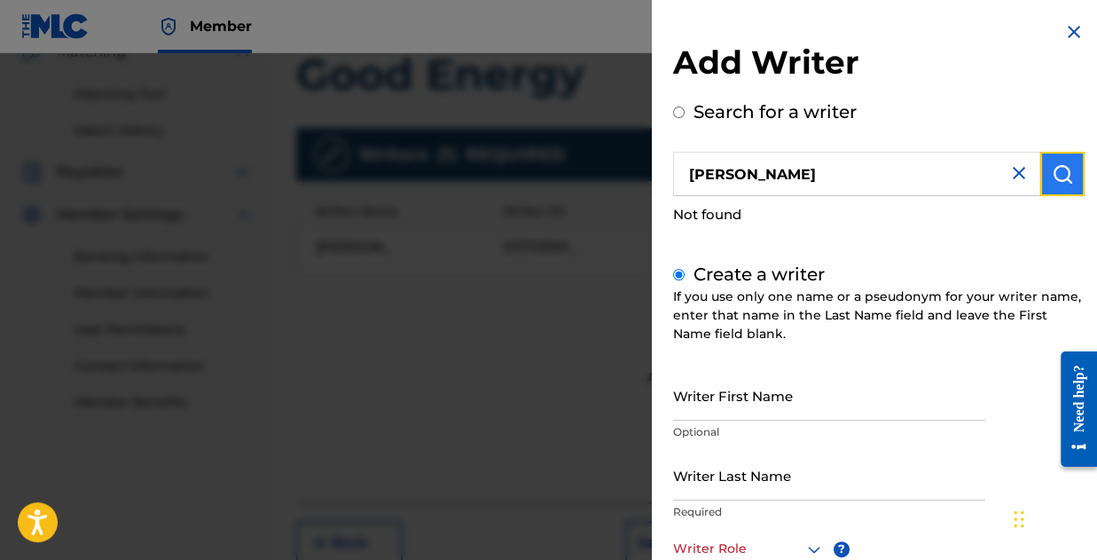
click at [1052, 173] on img "submit" at bounding box center [1062, 173] width 21 height 21
radio input "true"
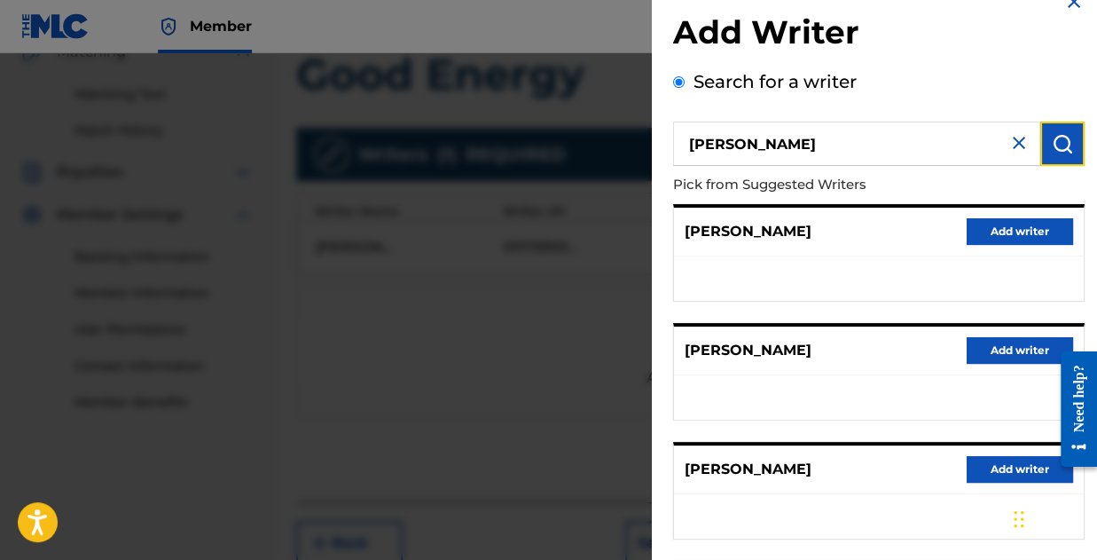
scroll to position [0, 0]
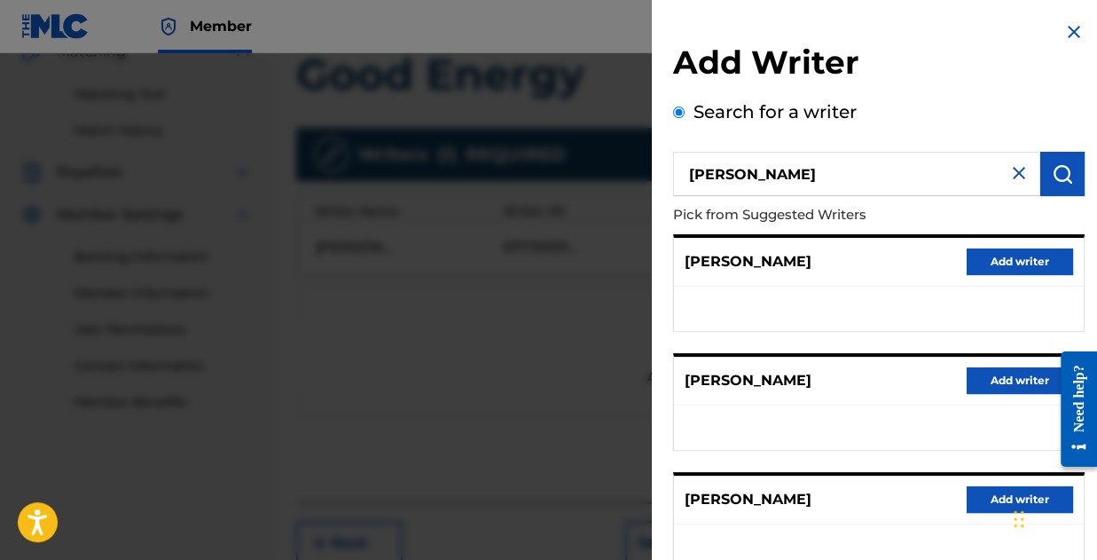
click at [887, 175] on input "Joseph Kolawole" at bounding box center [856, 174] width 367 height 44
paste input "01173310197"
type input "Joseph Kolawole 01173310197"
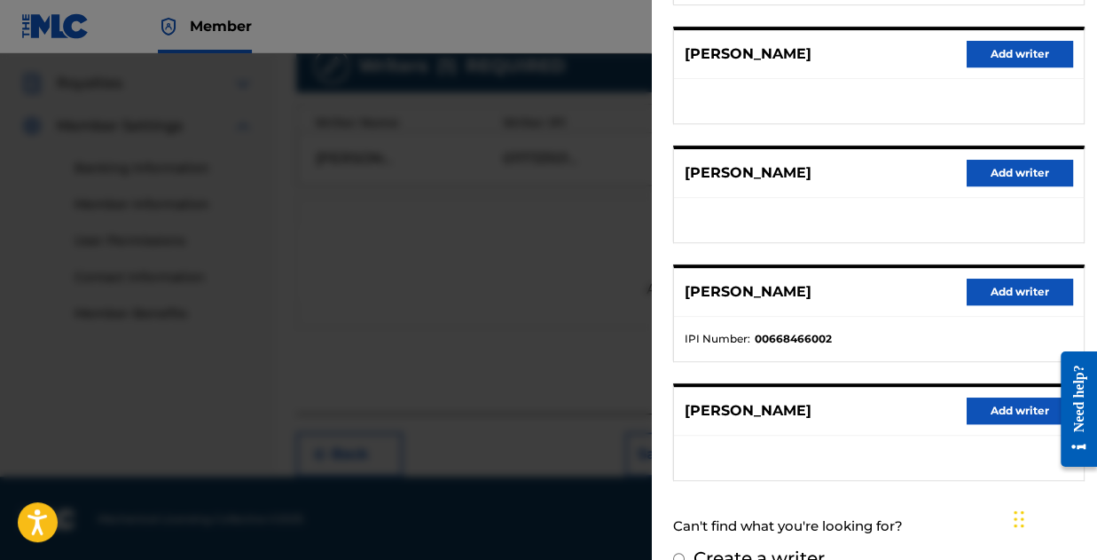
scroll to position [356, 0]
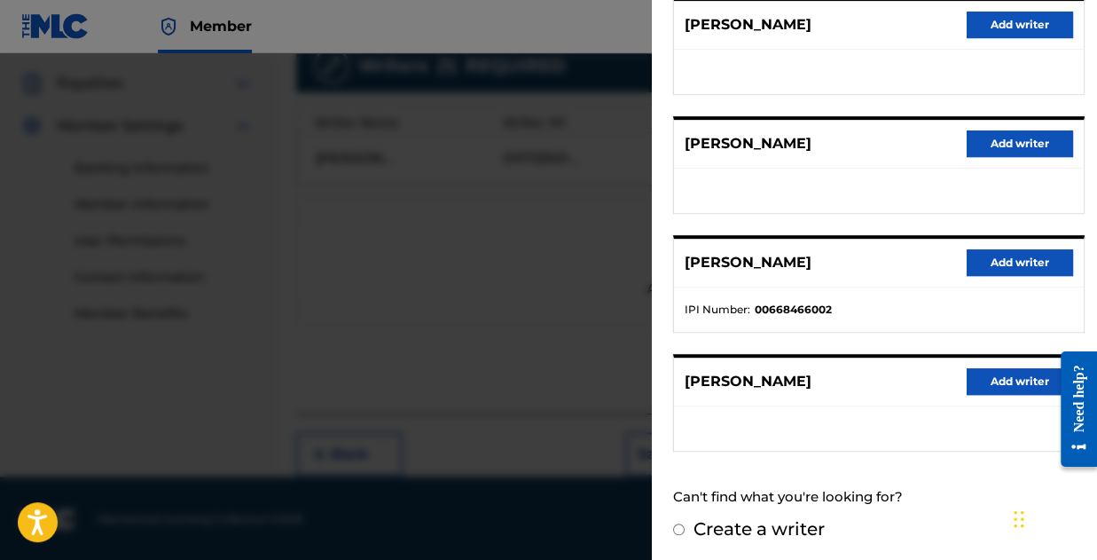
click at [784, 520] on label "Create a writer" at bounding box center [759, 528] width 131 height 21
radio input "true"
click at [685, 523] on input "Create a writer" at bounding box center [679, 529] width 12 height 12
radio input "false"
radio input "true"
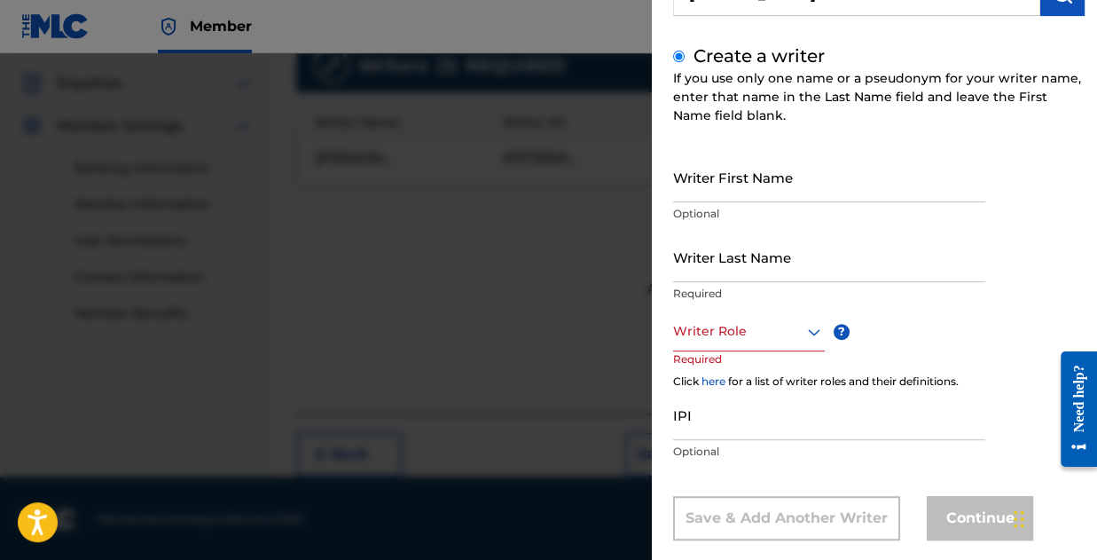
scroll to position [208, 0]
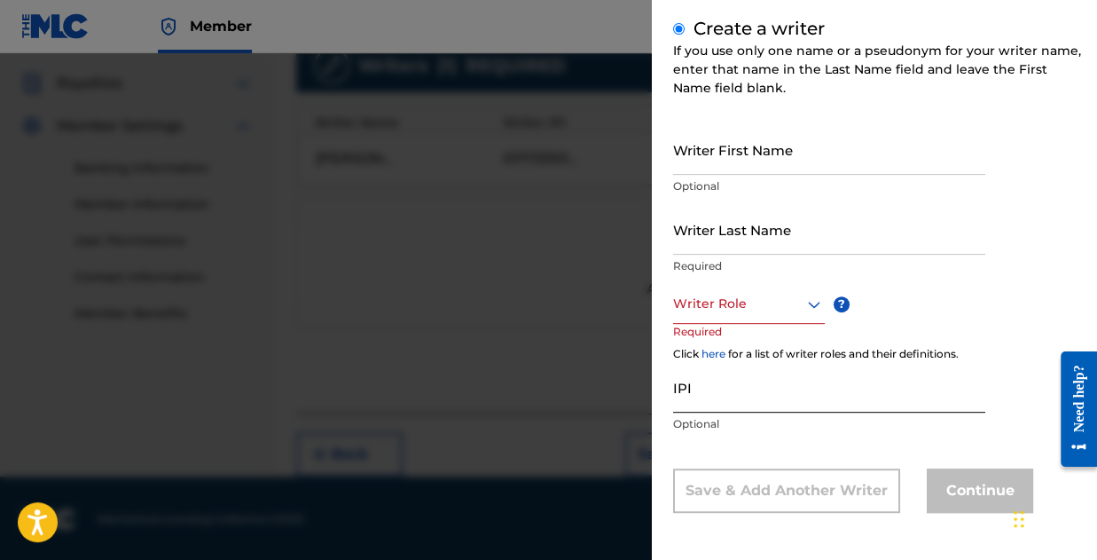
click at [718, 411] on input "IPI" at bounding box center [829, 387] width 312 height 51
paste input "01173310197"
type input "01173310197"
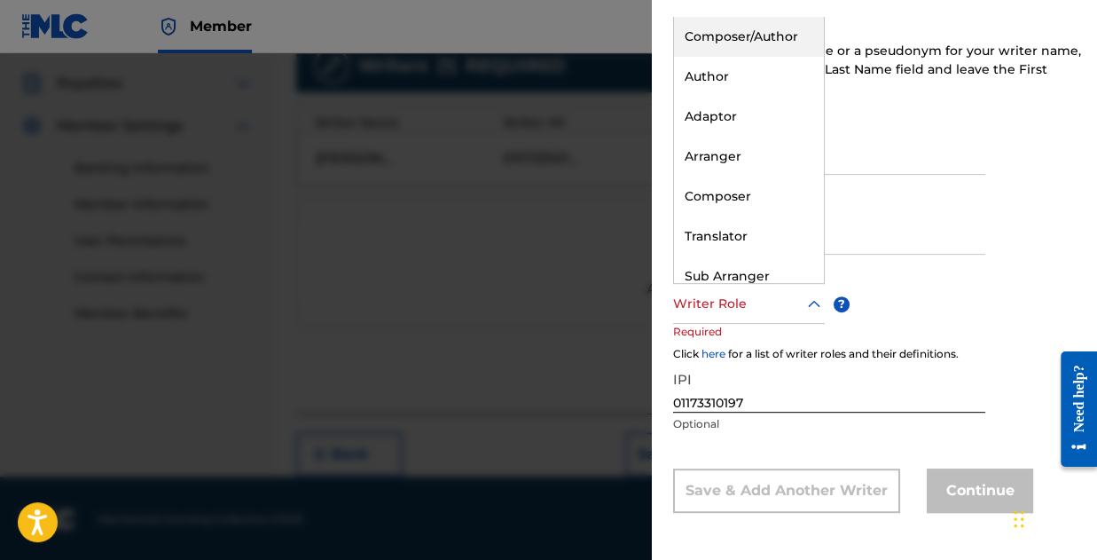
click at [755, 306] on div at bounding box center [749, 304] width 152 height 22
click at [735, 18] on div "Composer/Author" at bounding box center [749, 37] width 150 height 40
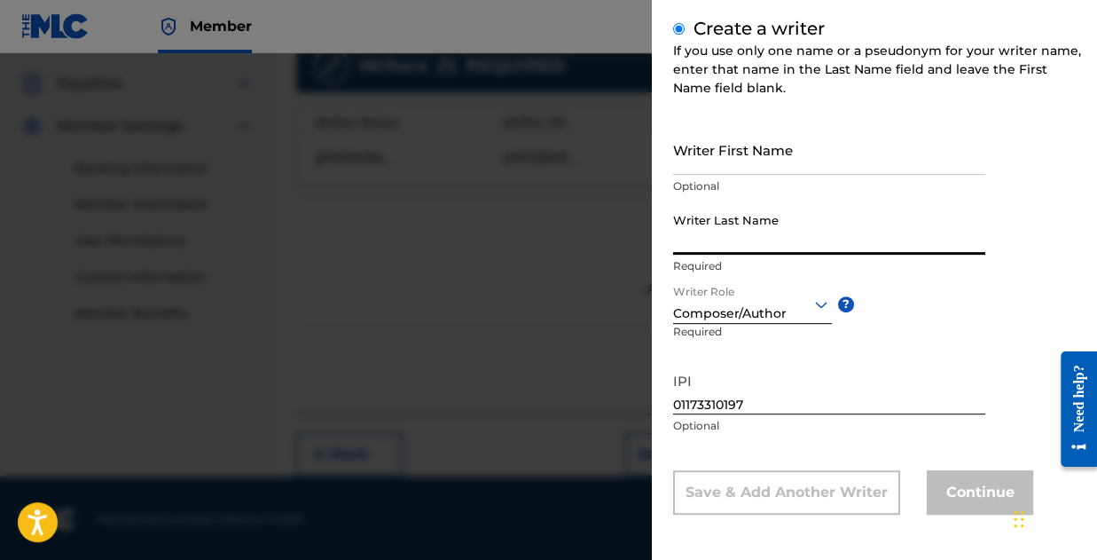
click at [699, 242] on input "Writer Last Name" at bounding box center [829, 229] width 312 height 51
type input "Kolawole"
type input "[PERSON_NAME]"
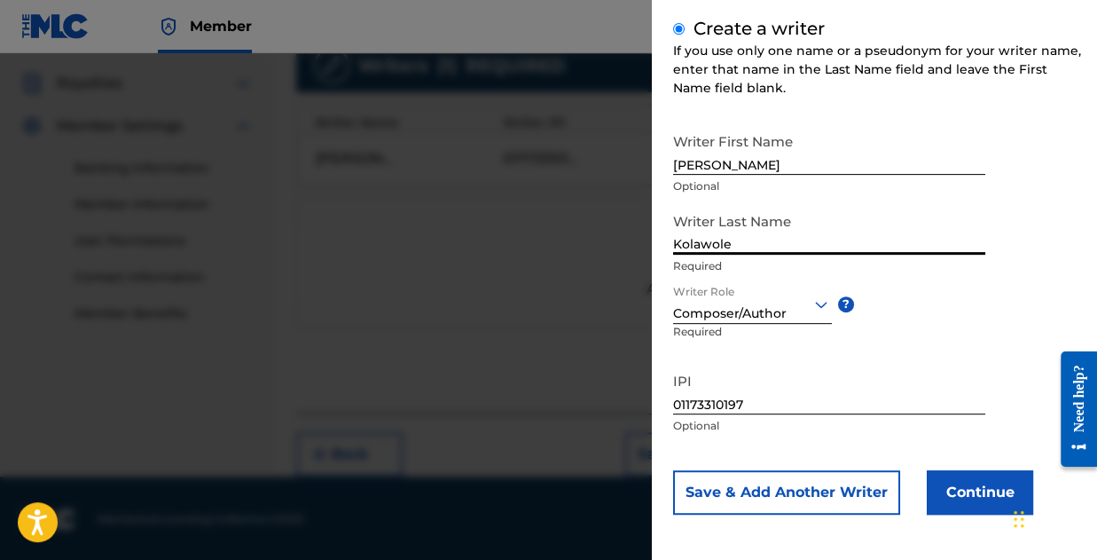
scroll to position [209, 0]
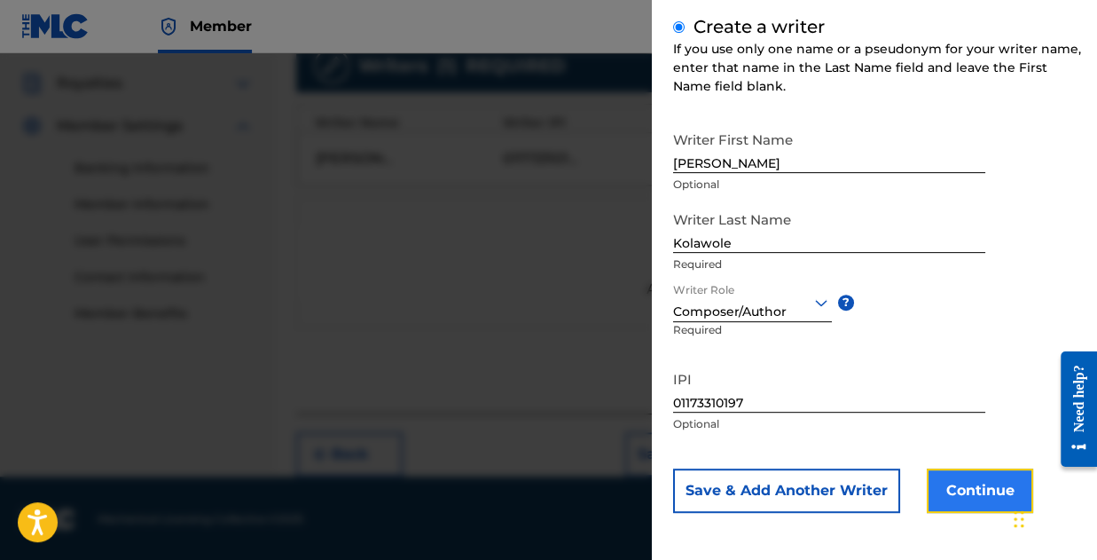
click at [953, 472] on button "Continue" at bounding box center [980, 490] width 106 height 44
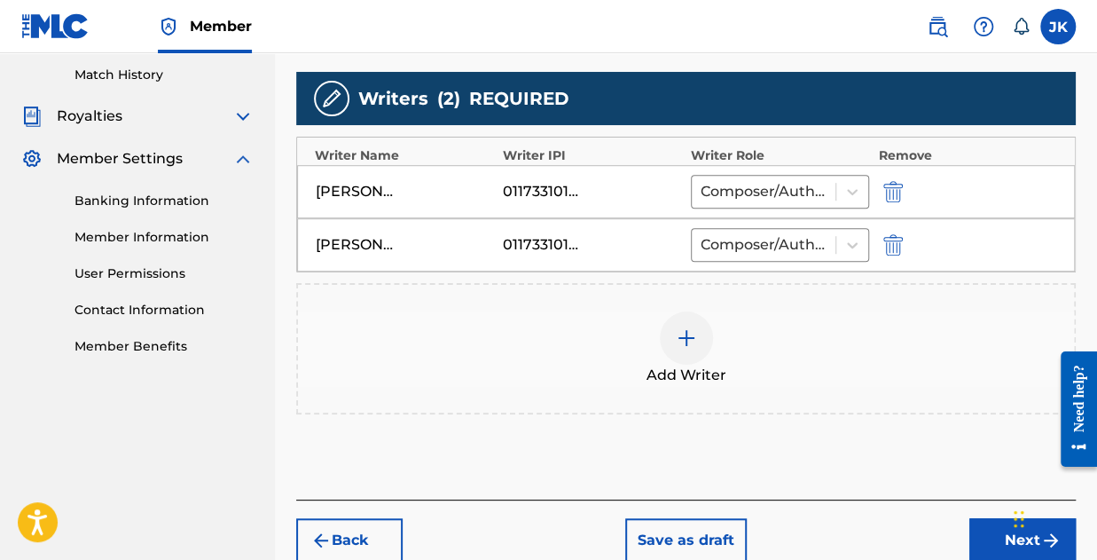
scroll to position [521, 0]
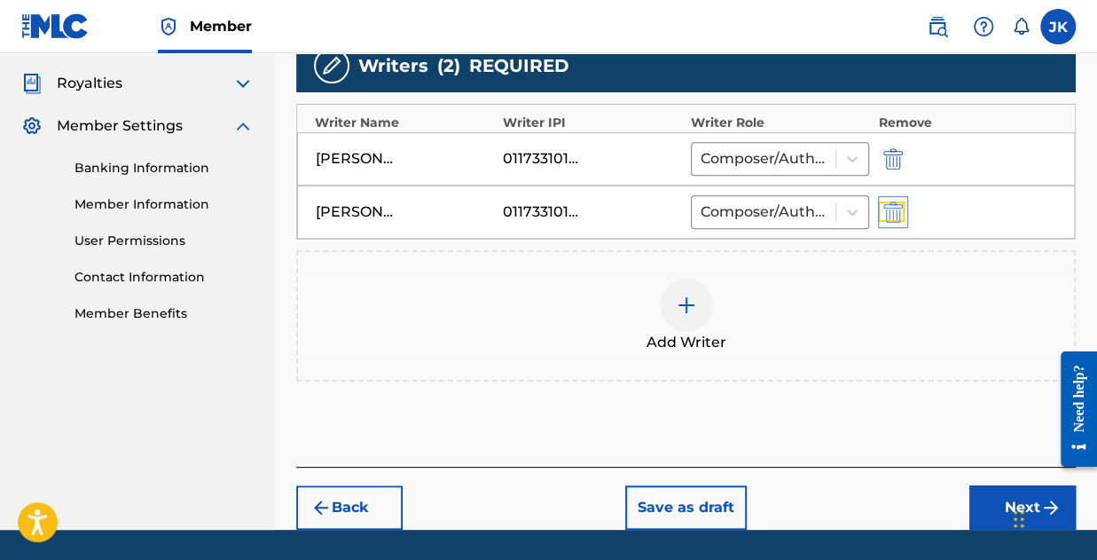
click at [890, 212] on img "submit" at bounding box center [893, 211] width 20 height 21
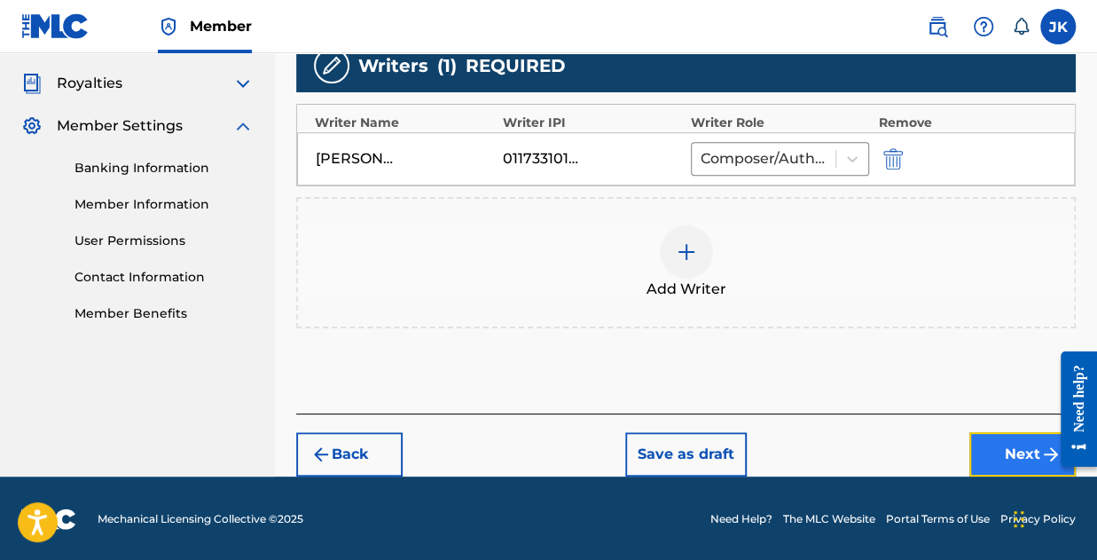
click at [1036, 446] on button "Next" at bounding box center [1022, 454] width 106 height 44
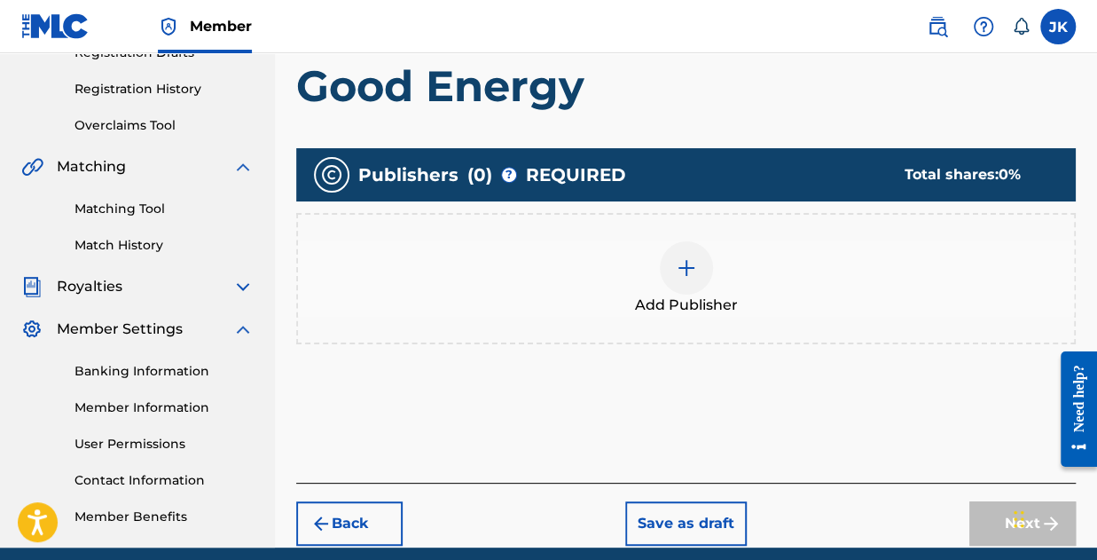
scroll to position [346, 0]
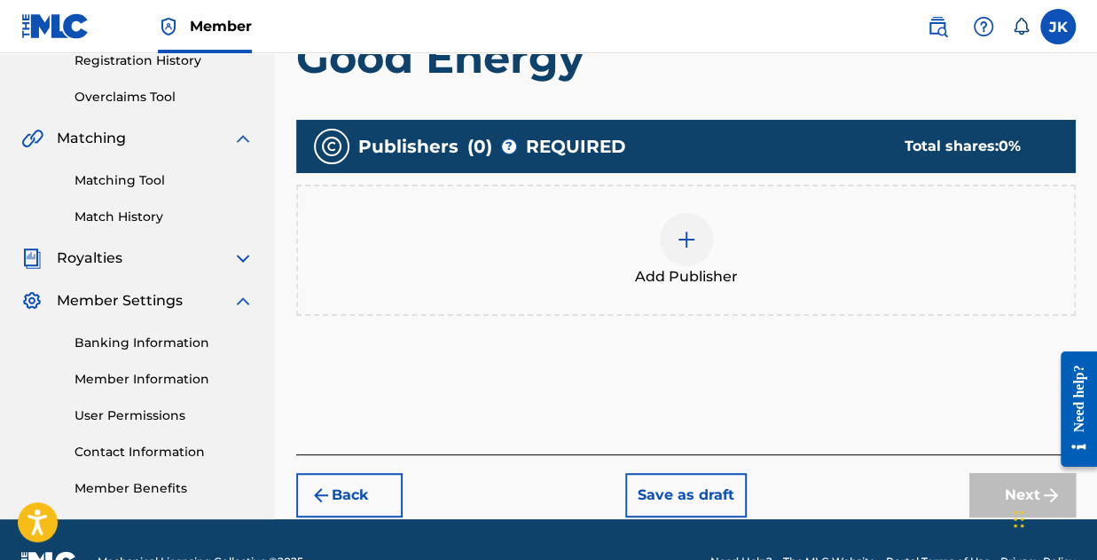
click at [693, 247] on img at bounding box center [686, 239] width 21 height 21
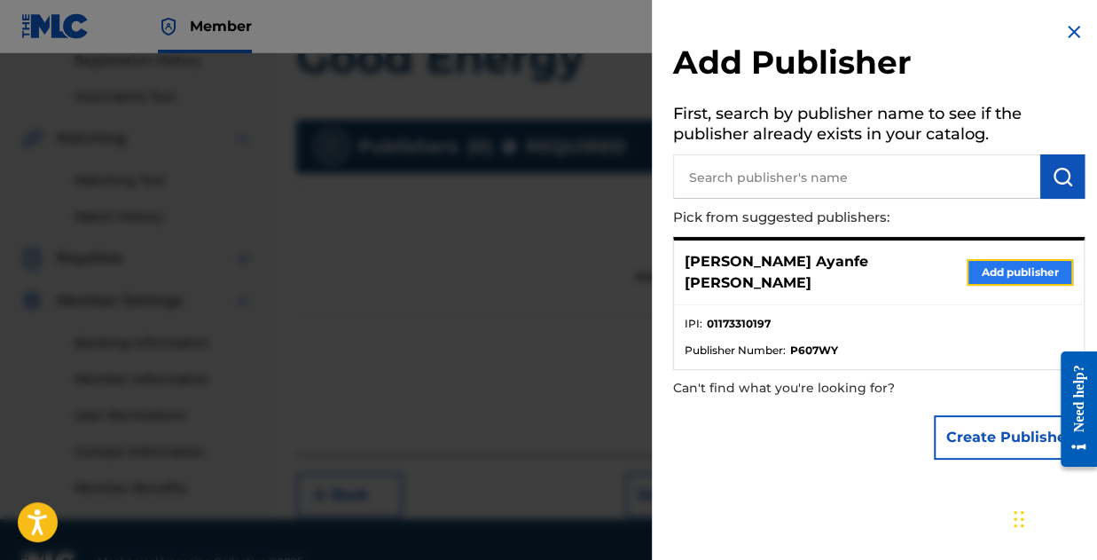
click at [1024, 268] on button "Add publisher" at bounding box center [1020, 272] width 106 height 27
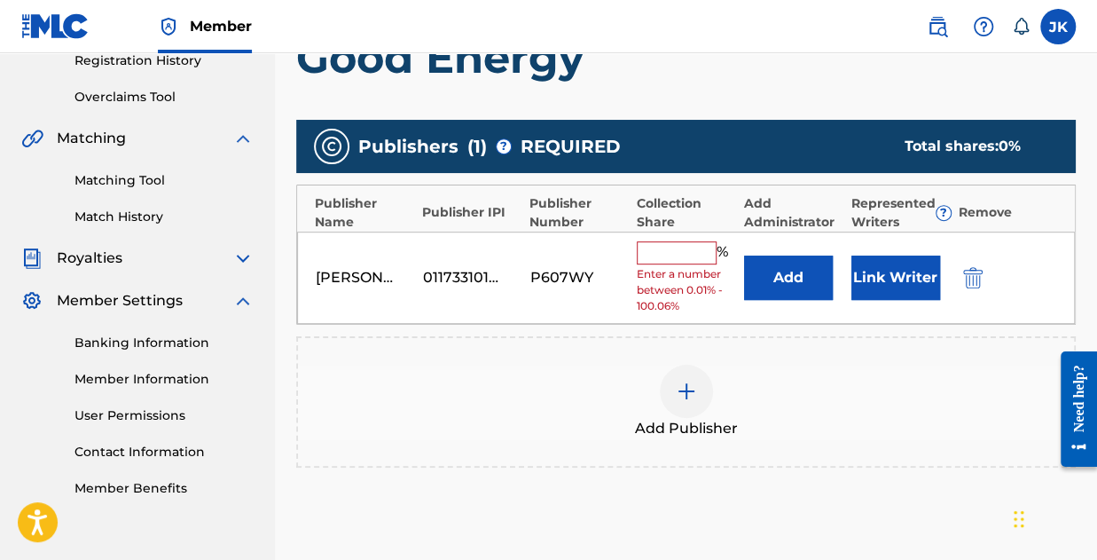
click at [688, 246] on input "text" at bounding box center [677, 252] width 80 height 23
type input "100"
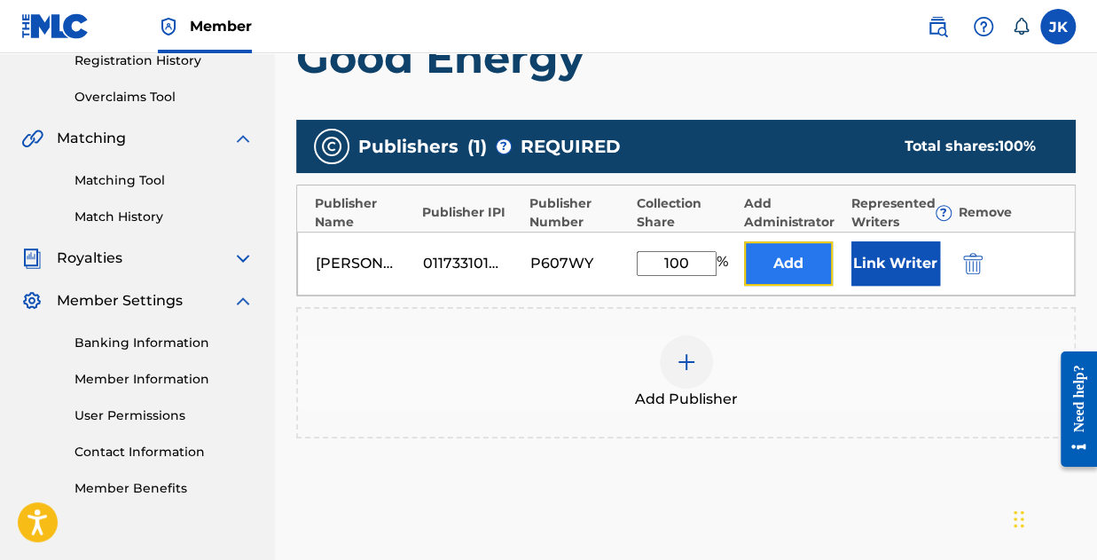
click at [788, 258] on button "Add" at bounding box center [788, 263] width 89 height 44
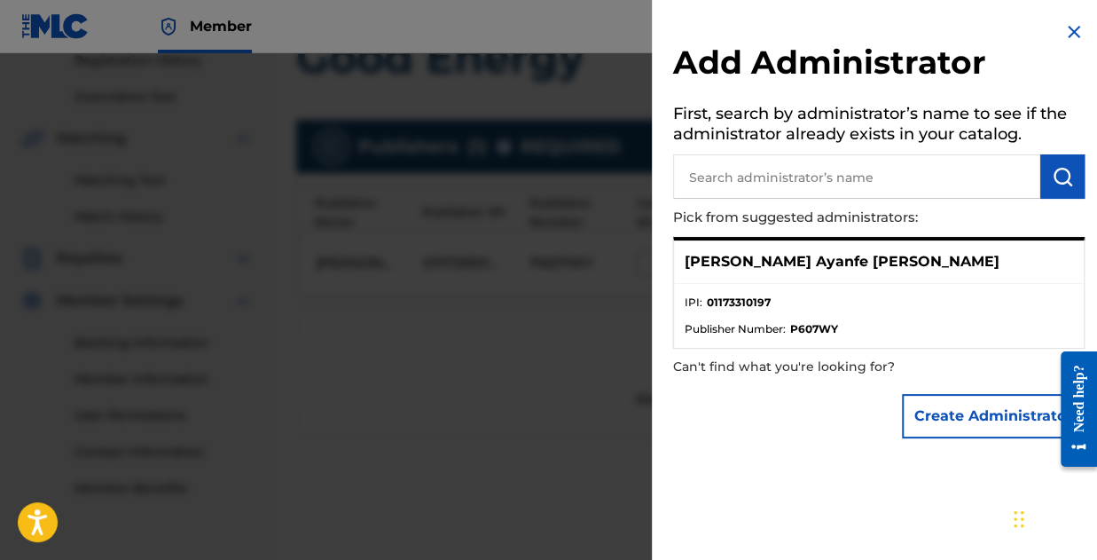
click at [844, 256] on p "[PERSON_NAME] Ayanfe [PERSON_NAME]" at bounding box center [842, 261] width 315 height 21
click at [770, 249] on div "[PERSON_NAME] Ayanfe [PERSON_NAME]" at bounding box center [879, 261] width 410 height 43
click at [749, 262] on p "[PERSON_NAME] Ayanfe [PERSON_NAME]" at bounding box center [842, 261] width 315 height 21
click at [749, 305] on strong "01173310197" at bounding box center [739, 302] width 64 height 16
click at [756, 337] on ul "IPI : 01173310197 Publisher Number : P607WY" at bounding box center [879, 316] width 410 height 64
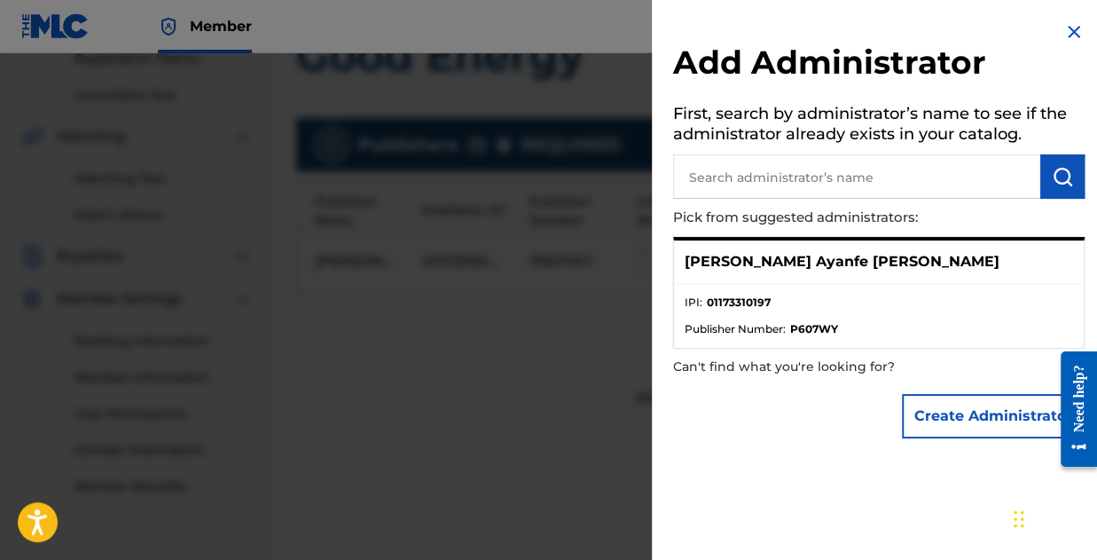
scroll to position [332, 0]
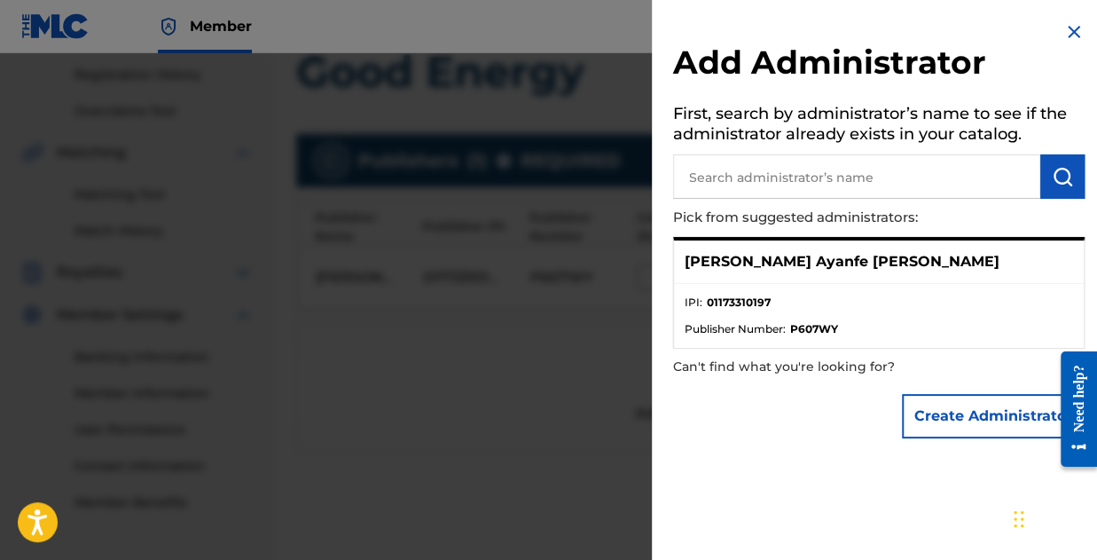
click at [802, 179] on input "text" at bounding box center [856, 176] width 367 height 44
type input "joseph ayanfe kolawole"
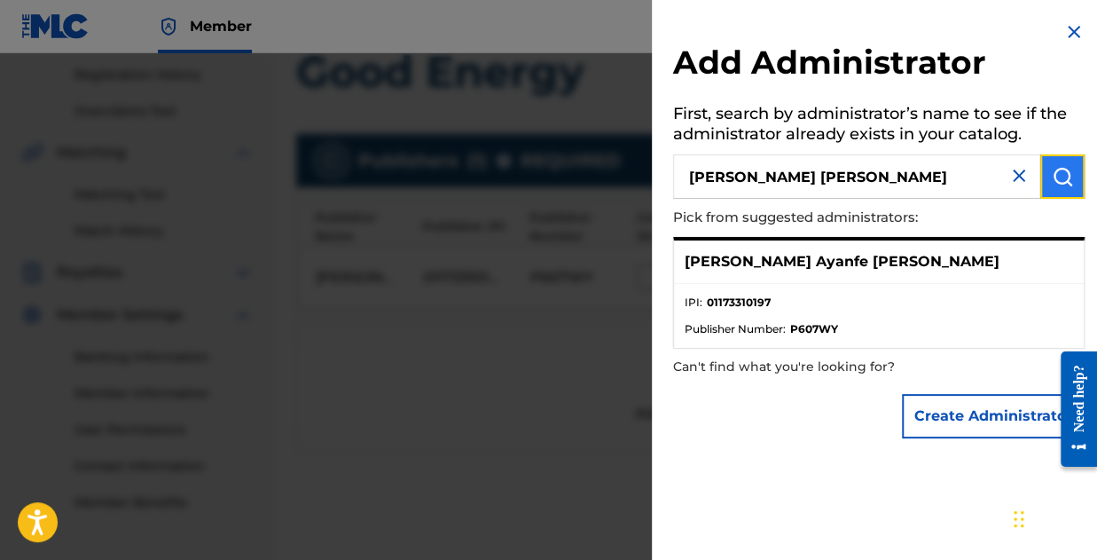
click at [1043, 178] on button "submit" at bounding box center [1062, 176] width 44 height 44
click at [878, 247] on div "[PERSON_NAME] Ayanfe [PERSON_NAME]" at bounding box center [879, 261] width 410 height 43
drag, startPoint x: 844, startPoint y: 263, endPoint x: 847, endPoint y: 310, distance: 47.1
click at [844, 264] on p "[PERSON_NAME] Ayanfe [PERSON_NAME]" at bounding box center [842, 261] width 315 height 21
click at [855, 284] on ul "IPI : 01173310197 Publisher Number : P607WY" at bounding box center [879, 316] width 410 height 64
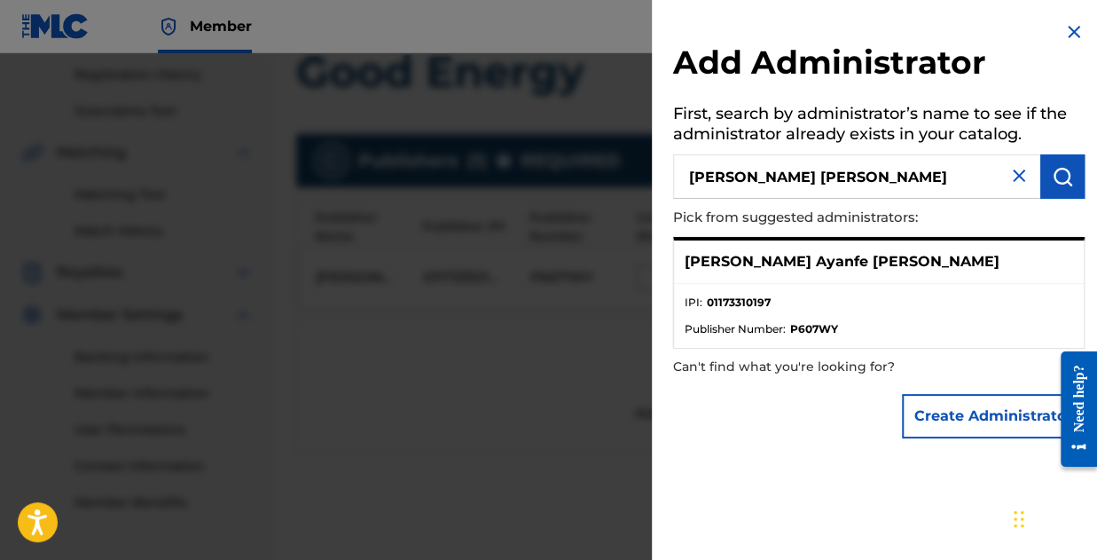
click at [794, 278] on div "[PERSON_NAME] Ayanfe [PERSON_NAME]" at bounding box center [879, 261] width 410 height 43
click at [743, 302] on strong "01173310197" at bounding box center [739, 302] width 64 height 16
drag, startPoint x: 752, startPoint y: 333, endPoint x: 765, endPoint y: 334, distance: 12.5
click at [752, 333] on span "Publisher Number :" at bounding box center [735, 329] width 101 height 16
click at [806, 341] on ul "IPI : 01173310197 Publisher Number : P607WY" at bounding box center [879, 316] width 410 height 64
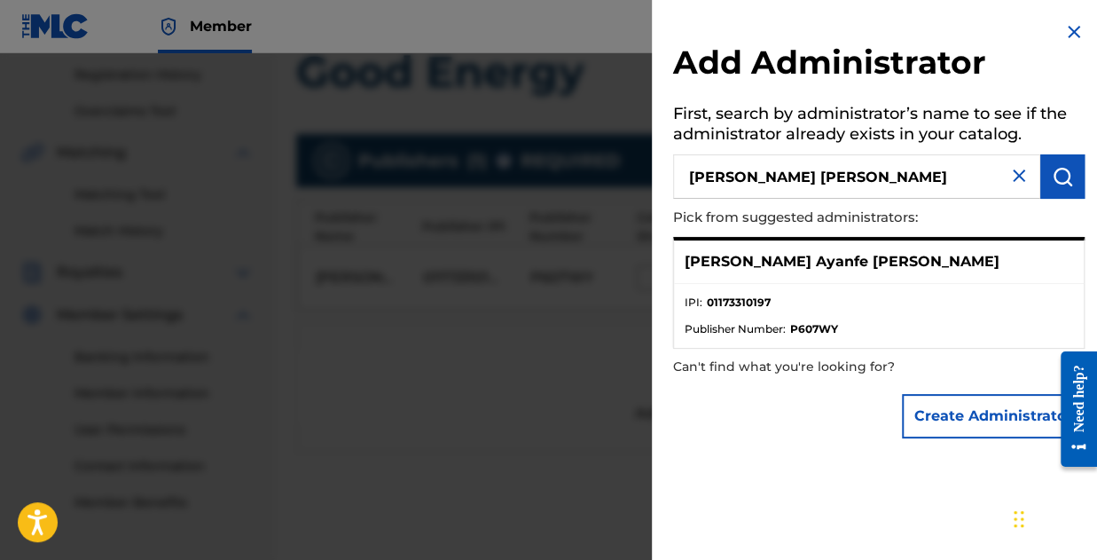
click at [832, 326] on strong "P607WY" at bounding box center [814, 329] width 48 height 16
click at [842, 335] on li "Publisher Number : P607WY" at bounding box center [879, 329] width 388 height 16
click at [1071, 34] on img at bounding box center [1073, 31] width 21 height 21
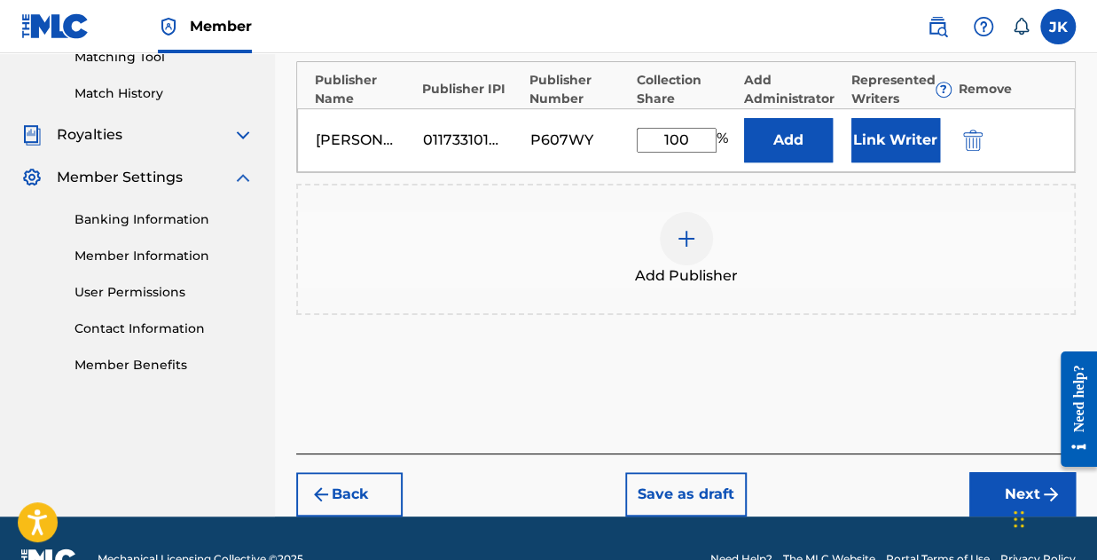
scroll to position [509, 0]
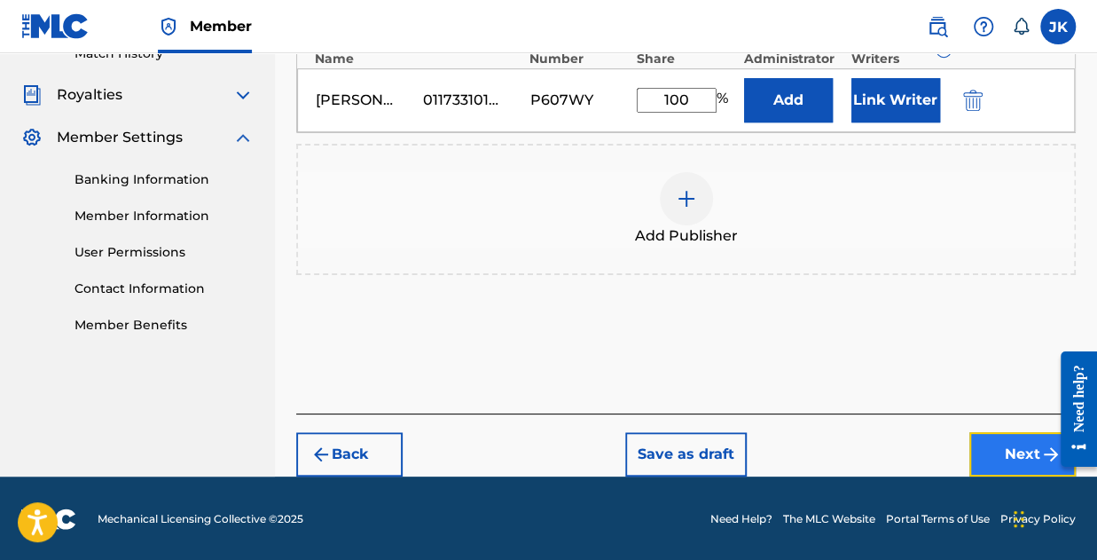
click at [1023, 443] on button "Next" at bounding box center [1022, 454] width 106 height 44
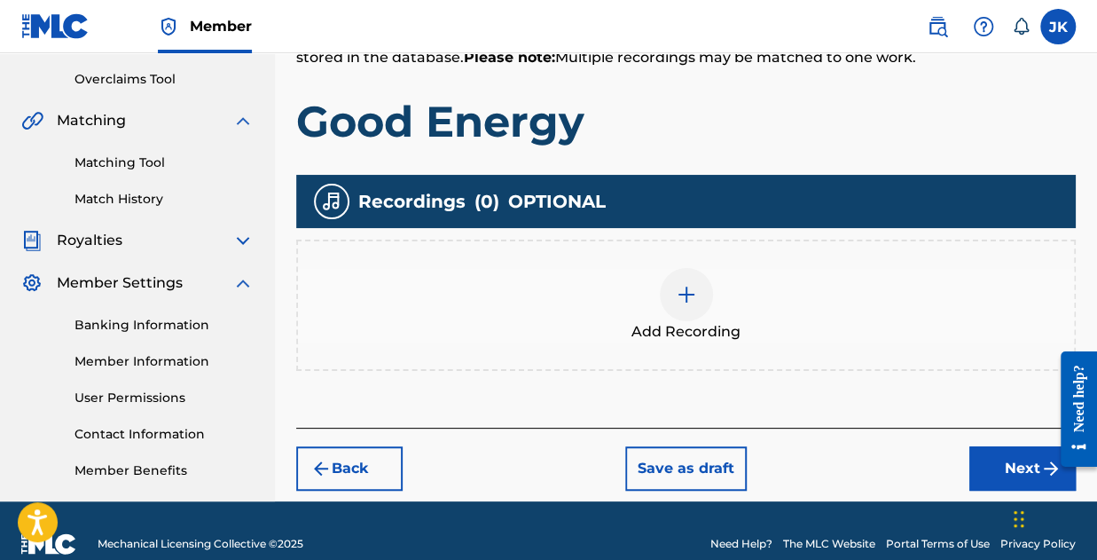
scroll to position [390, 0]
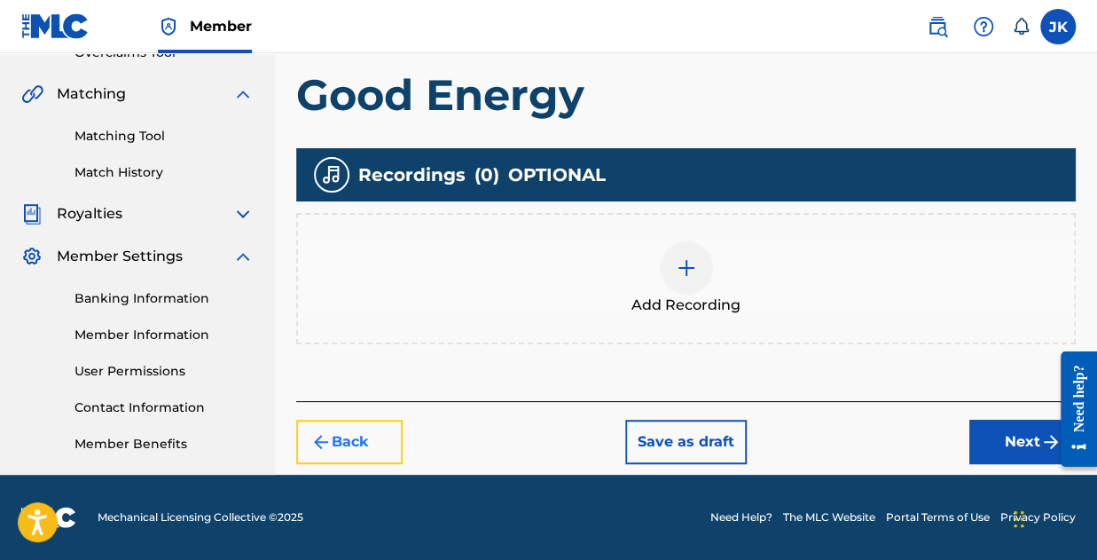
click at [357, 433] on button "Back" at bounding box center [349, 442] width 106 height 44
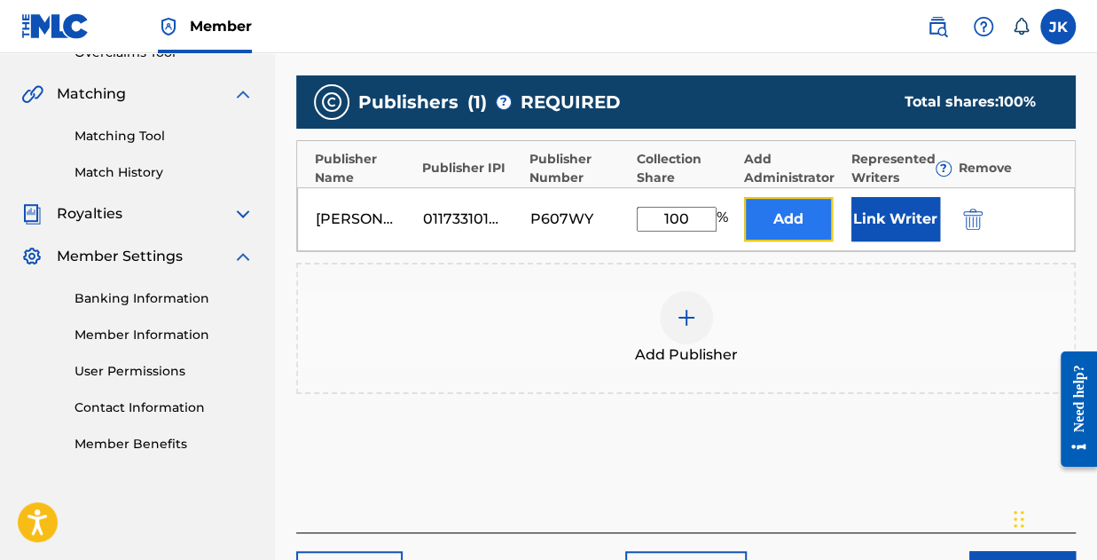
click at [786, 231] on button "Add" at bounding box center [788, 219] width 89 height 44
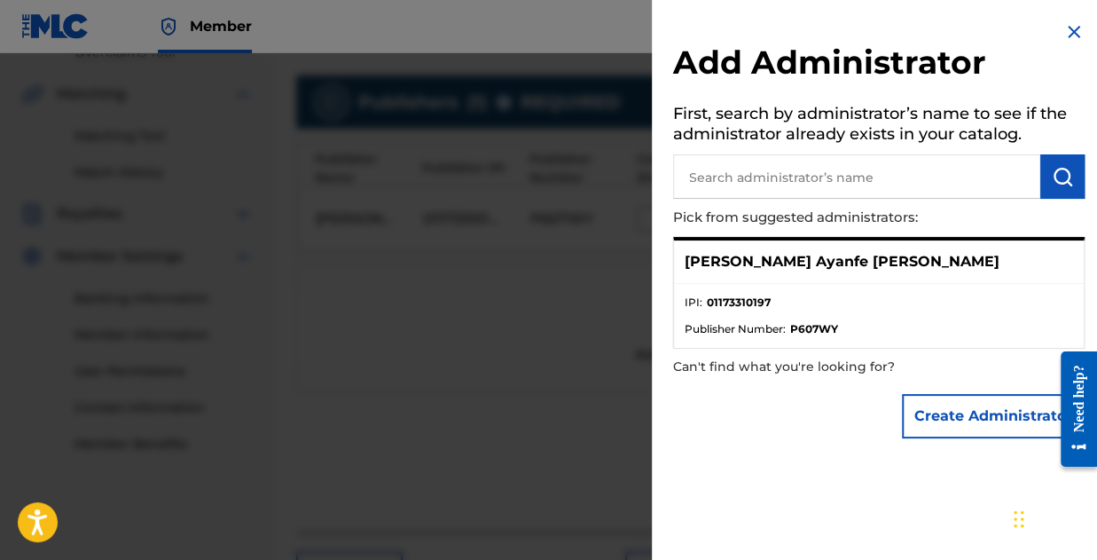
click at [793, 279] on div "[PERSON_NAME] Ayanfe [PERSON_NAME]" at bounding box center [879, 261] width 410 height 43
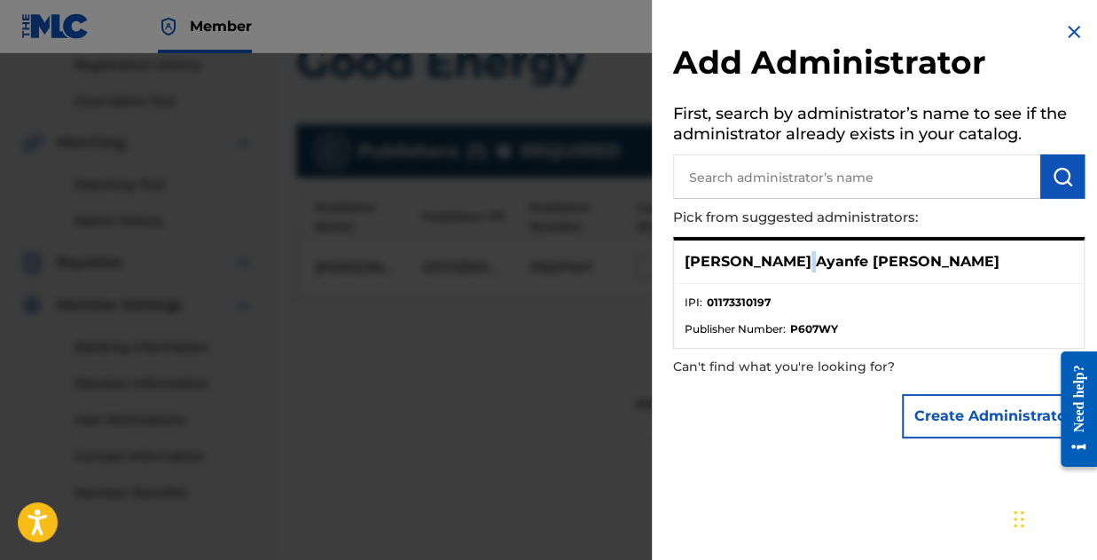
scroll to position [332, 0]
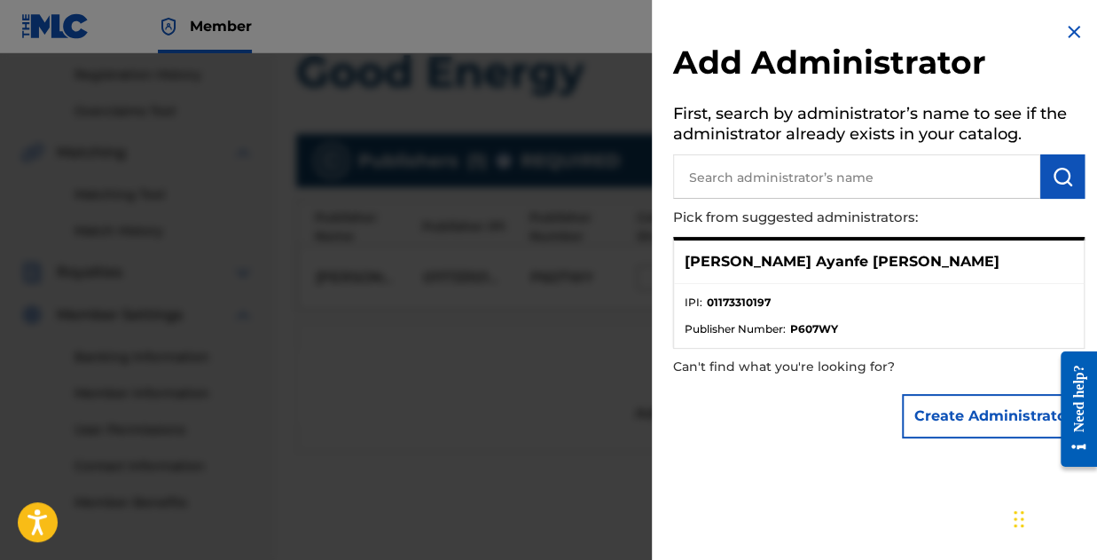
click at [763, 322] on span "Publisher Number :" at bounding box center [735, 329] width 101 height 16
drag, startPoint x: 765, startPoint y: 322, endPoint x: 805, endPoint y: 304, distance: 44.5
click at [767, 321] on span "Publisher Number :" at bounding box center [735, 329] width 101 height 16
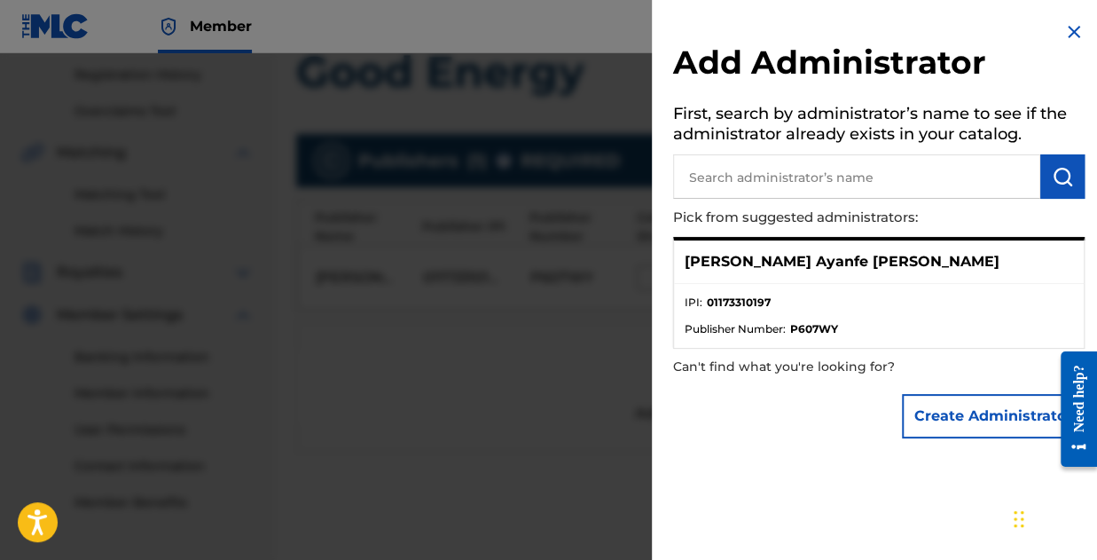
click at [942, 286] on ul "IPI : 01173310197 Publisher Number : P607WY" at bounding box center [879, 316] width 410 height 64
drag, startPoint x: 942, startPoint y: 286, endPoint x: 913, endPoint y: 224, distance: 68.6
click at [941, 239] on div "Joseph Ayanfe Kolawole IPI : 01173310197 Publisher Number : P607WY" at bounding box center [879, 293] width 412 height 112
drag, startPoint x: 898, startPoint y: 229, endPoint x: 851, endPoint y: 255, distance: 52.8
click at [871, 247] on div "Add Administrator First, search by administrator’s name to see if the administr…" at bounding box center [879, 234] width 454 height 468
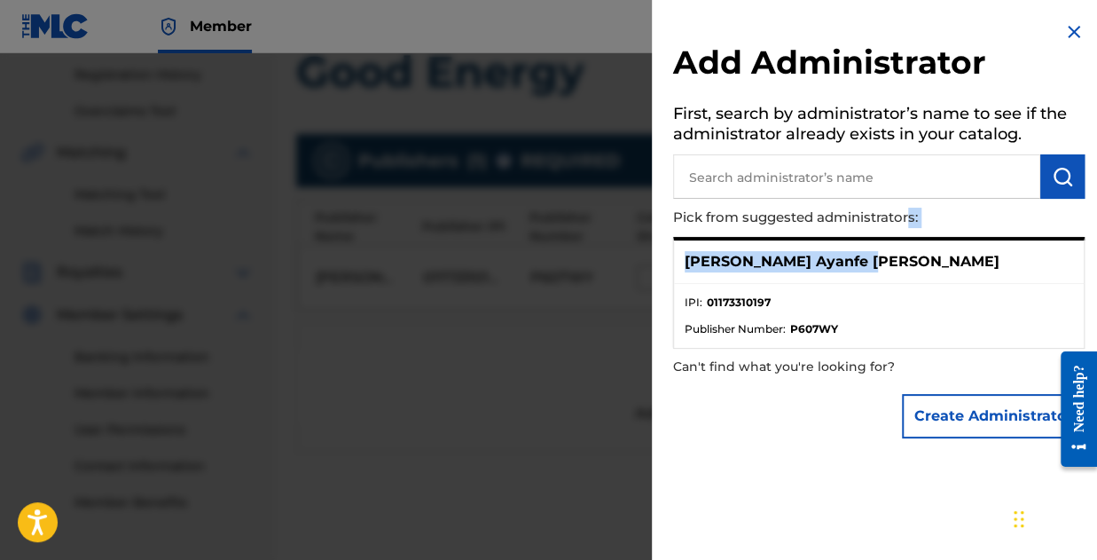
click at [851, 256] on p "[PERSON_NAME] Ayanfe [PERSON_NAME]" at bounding box center [842, 261] width 315 height 21
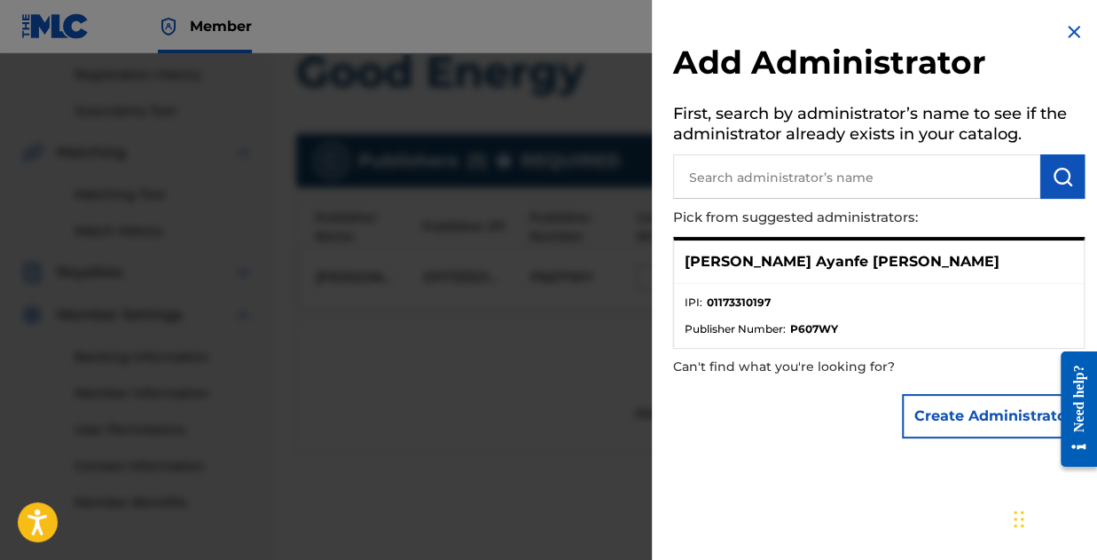
click at [922, 341] on ul "IPI : 01173310197 Publisher Number : P607WY" at bounding box center [879, 316] width 410 height 64
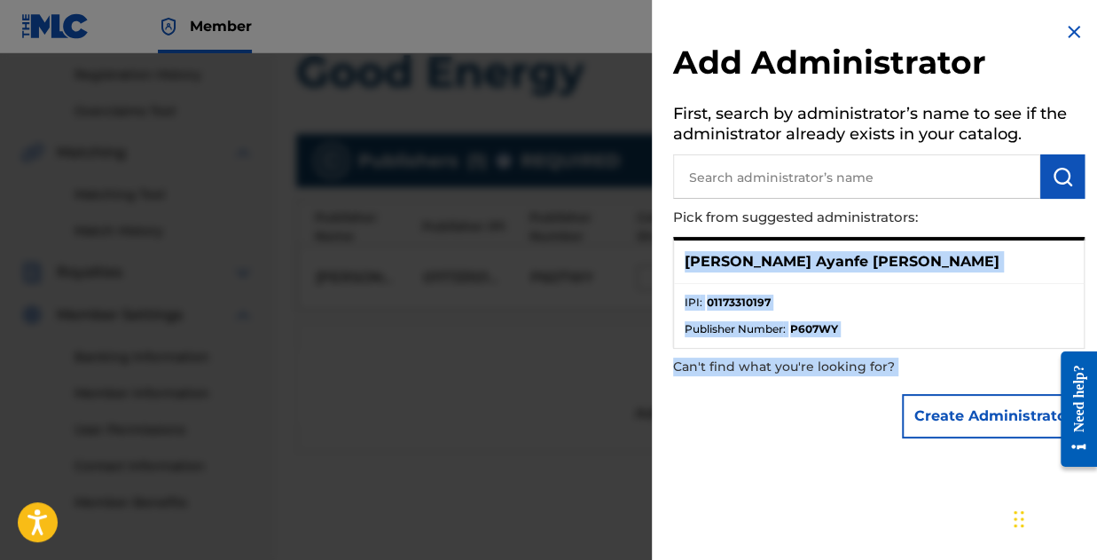
drag, startPoint x: 681, startPoint y: 247, endPoint x: 851, endPoint y: 423, distance: 245.3
click at [851, 423] on div "Add Administrator First, search by administrator’s name to see if the administr…" at bounding box center [879, 234] width 454 height 468
click at [859, 301] on li "IPI : 01173310197" at bounding box center [879, 307] width 388 height 27
click at [841, 460] on div "Add Administrator First, search by administrator’s name to see if the administr…" at bounding box center [879, 234] width 454 height 468
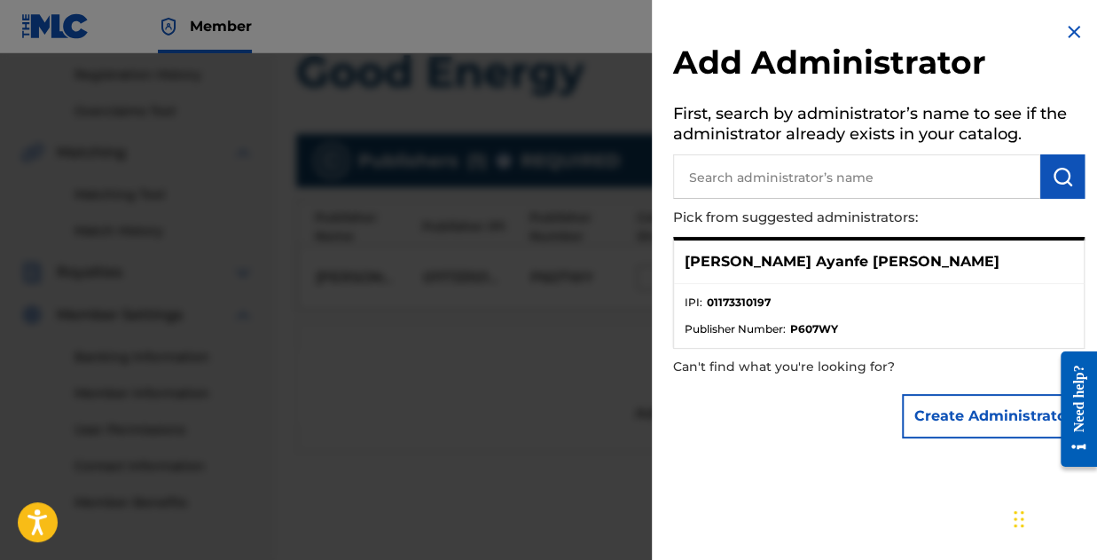
drag, startPoint x: 841, startPoint y: 428, endPoint x: 841, endPoint y: 418, distance: 10.6
click at [841, 420] on div "Create Administrator" at bounding box center [879, 416] width 412 height 62
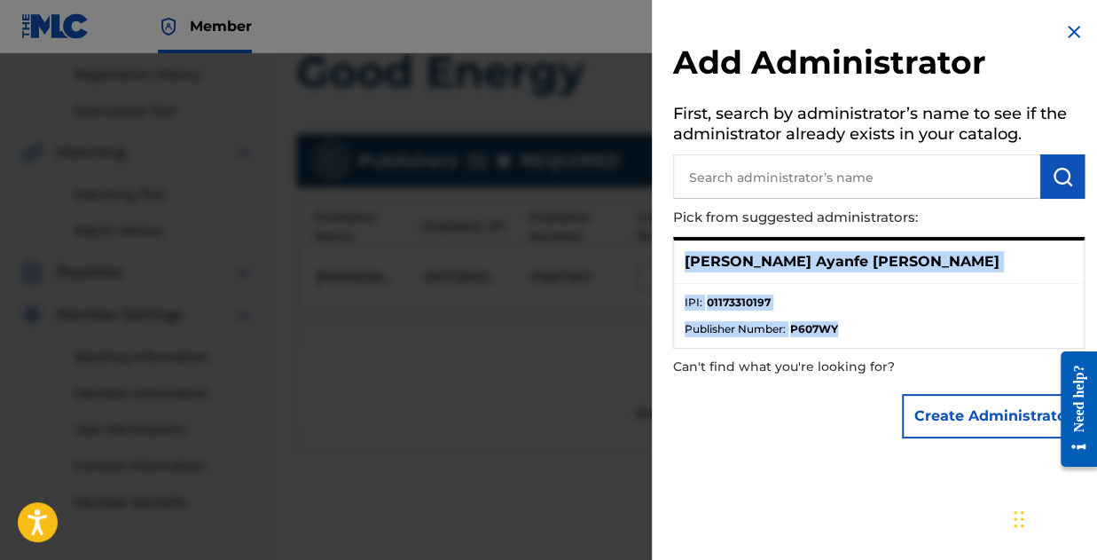
drag, startPoint x: 679, startPoint y: 246, endPoint x: 844, endPoint y: 327, distance: 184.0
click at [844, 327] on div "Joseph Ayanfe Kolawole IPI : 01173310197 Publisher Number : P607WY" at bounding box center [879, 293] width 412 height 112
drag, startPoint x: 835, startPoint y: 297, endPoint x: 1014, endPoint y: 283, distance: 179.7
click at [1014, 284] on ul "IPI : 01173310197 Publisher Number : P607WY" at bounding box center [879, 316] width 410 height 64
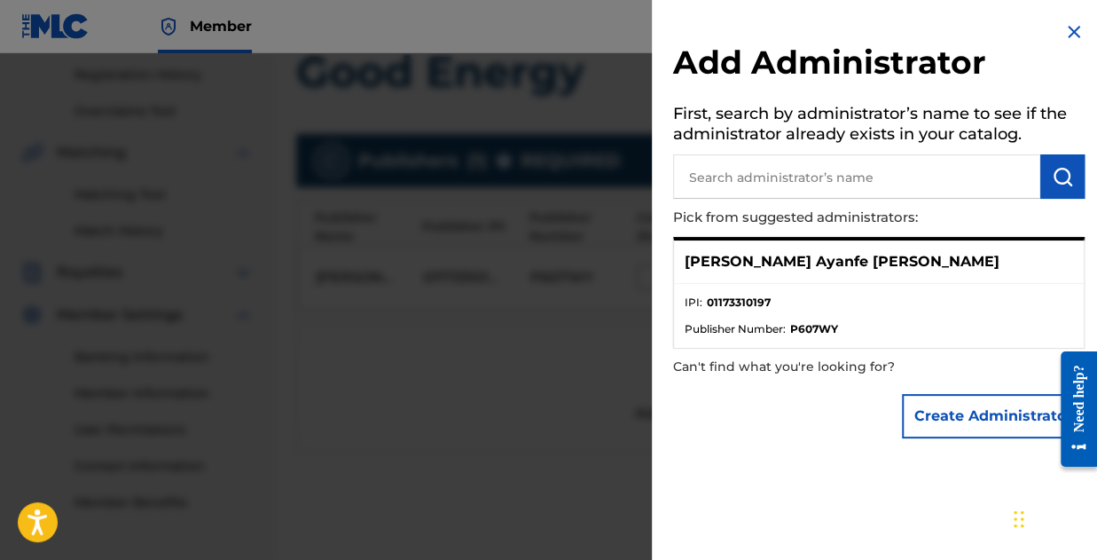
click at [827, 398] on div "Create Administrator" at bounding box center [879, 416] width 412 height 62
click at [807, 192] on input "text" at bounding box center [856, 176] width 367 height 44
click at [793, 255] on p "[PERSON_NAME] Ayanfe [PERSON_NAME]" at bounding box center [842, 261] width 315 height 21
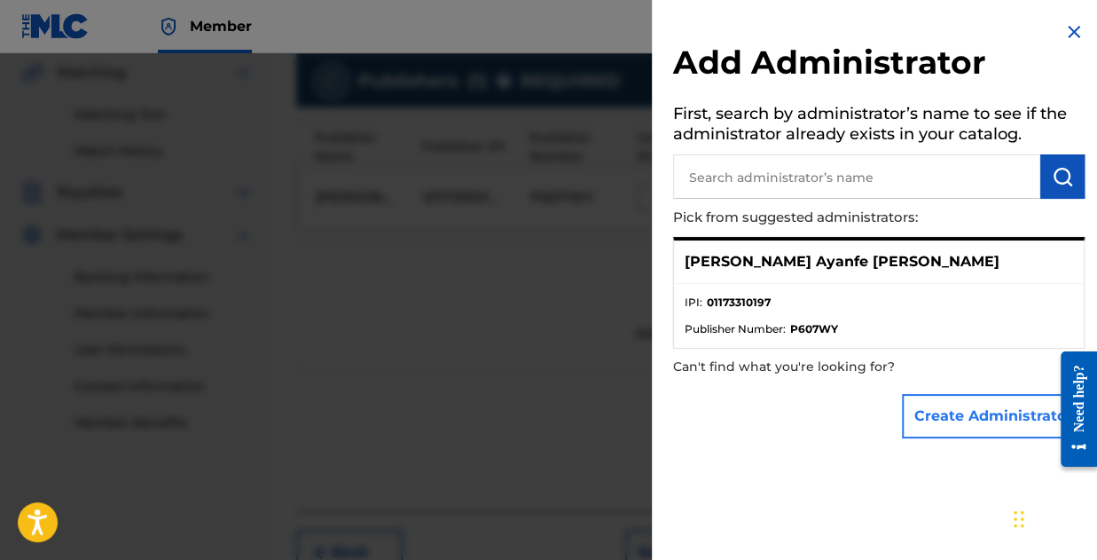
scroll to position [509, 0]
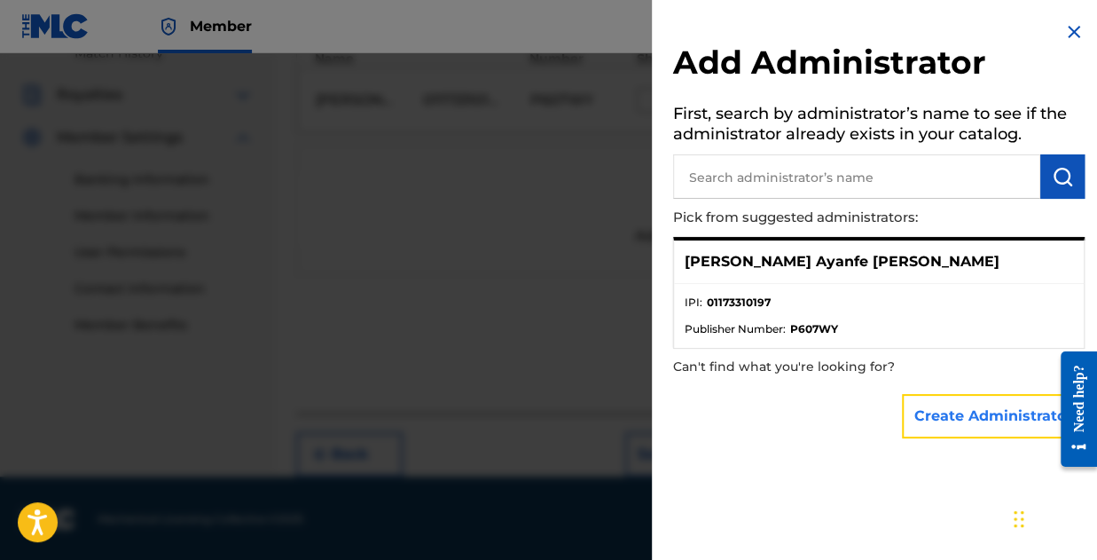
click at [1001, 408] on button "Create Administrator" at bounding box center [993, 416] width 183 height 44
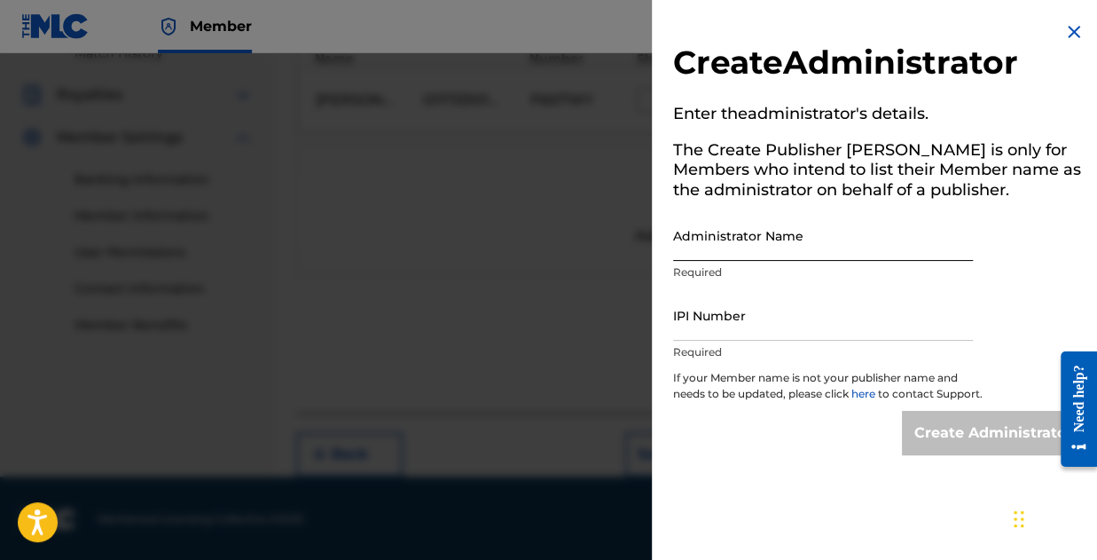
click at [701, 259] on input "Administrator Name" at bounding box center [823, 235] width 300 height 51
type input "[PERSON_NAME] Ayanfe [PERSON_NAME]"
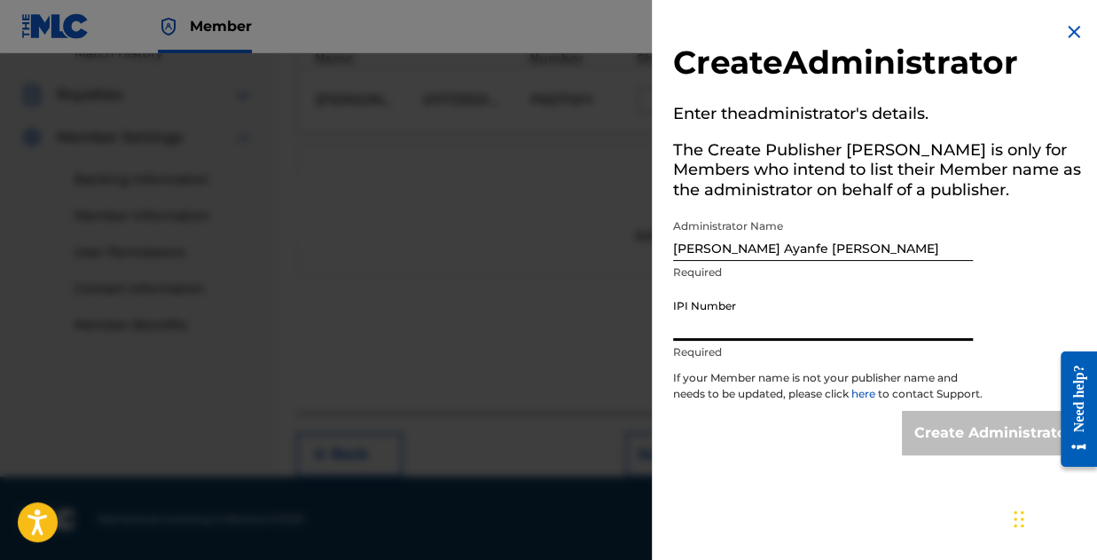
click at [745, 333] on input "IPI Number" at bounding box center [823, 315] width 300 height 51
type input "01173310197"
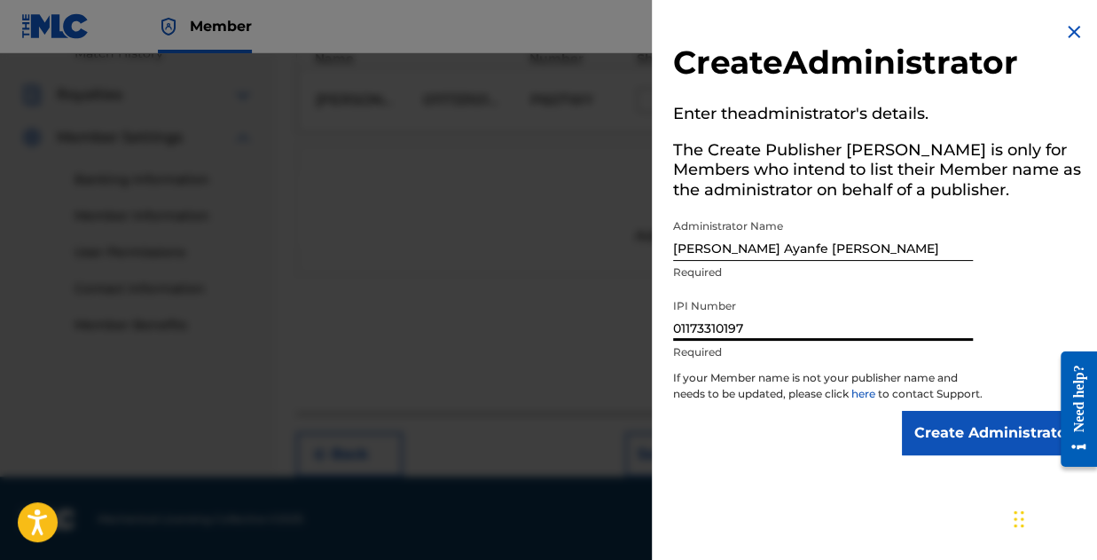
click at [729, 455] on div "Create Administrator" at bounding box center [879, 433] width 412 height 44
click at [710, 396] on p "If your Member name is not your publisher name and needs to be updated, please …" at bounding box center [828, 390] width 310 height 41
click at [679, 381] on p "If your Member name is not your publisher name and needs to be updated, please …" at bounding box center [828, 390] width 310 height 41
drag, startPoint x: 677, startPoint y: 373, endPoint x: 704, endPoint y: 366, distance: 28.4
click at [684, 370] on p "If your Member name is not your publisher name and needs to be updated, please …" at bounding box center [828, 390] width 310 height 41
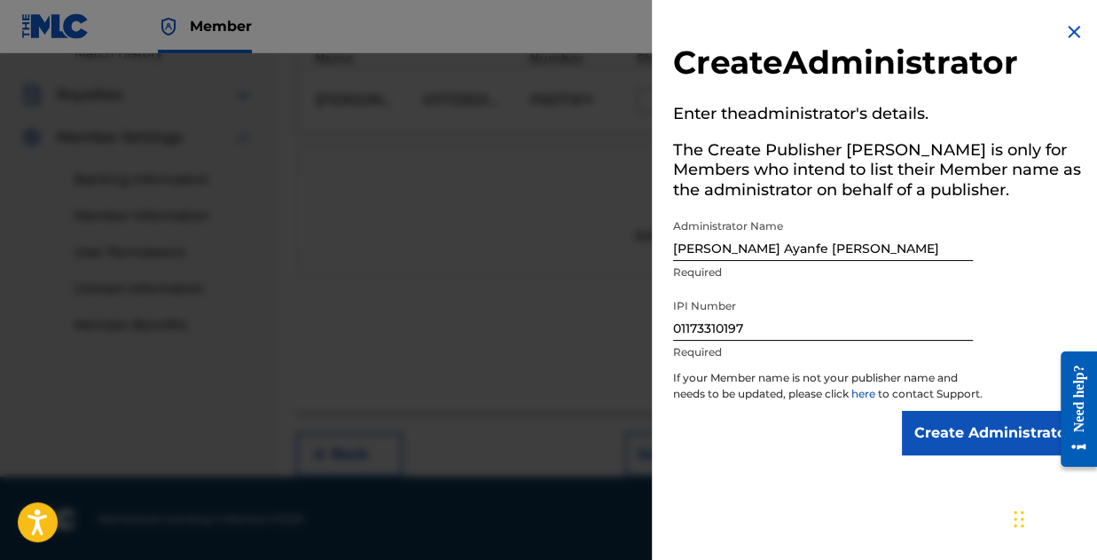
click at [747, 357] on p "Required" at bounding box center [823, 352] width 300 height 16
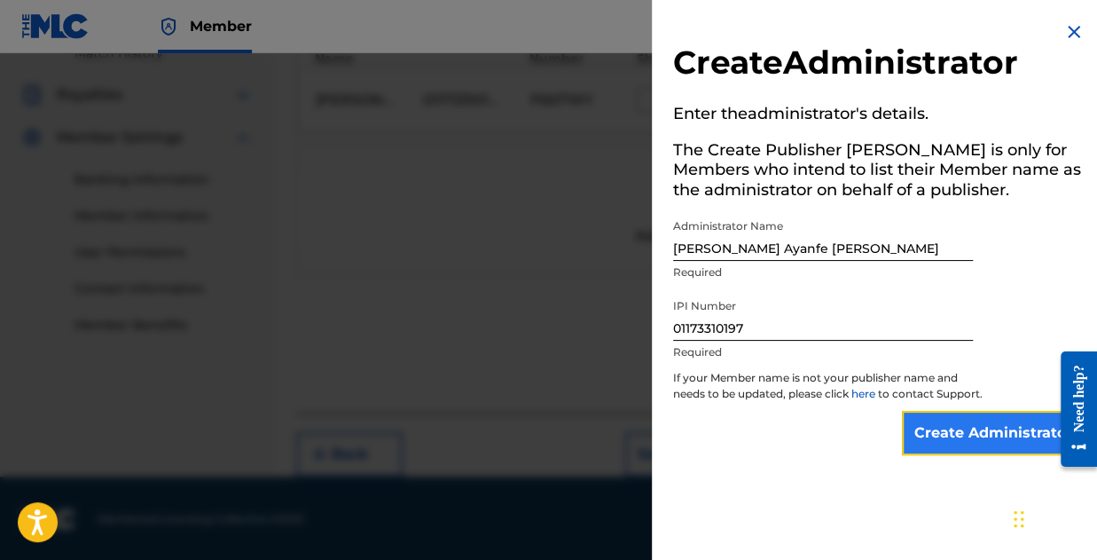
click at [986, 443] on input "Create Administrator" at bounding box center [993, 433] width 183 height 44
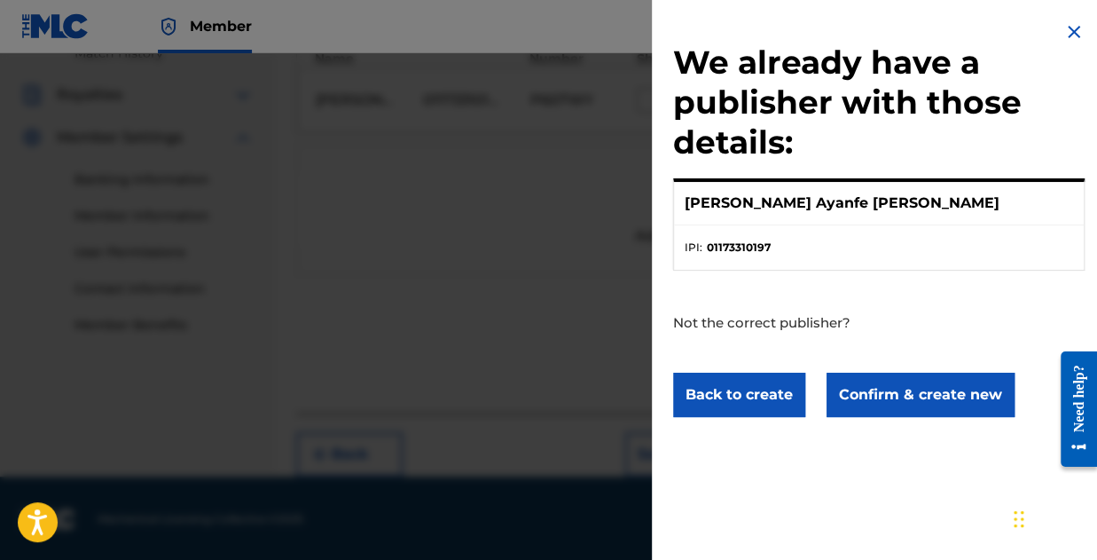
click at [805, 198] on p "[PERSON_NAME] Ayanfe [PERSON_NAME]" at bounding box center [842, 202] width 315 height 21
click at [802, 239] on li "IPI : 01173310197" at bounding box center [879, 247] width 388 height 16
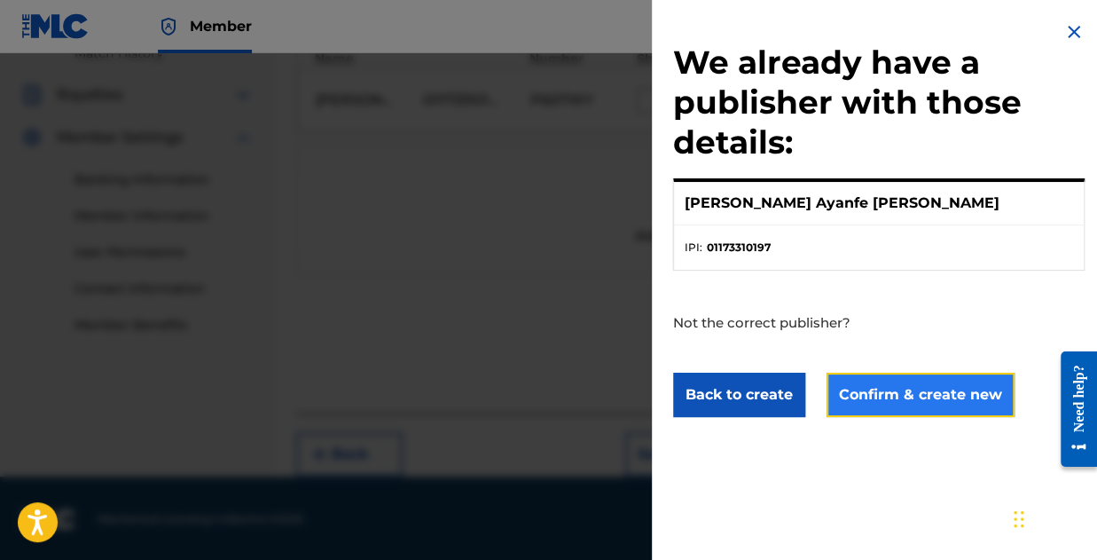
click at [903, 389] on button "Confirm & create new" at bounding box center [921, 395] width 188 height 44
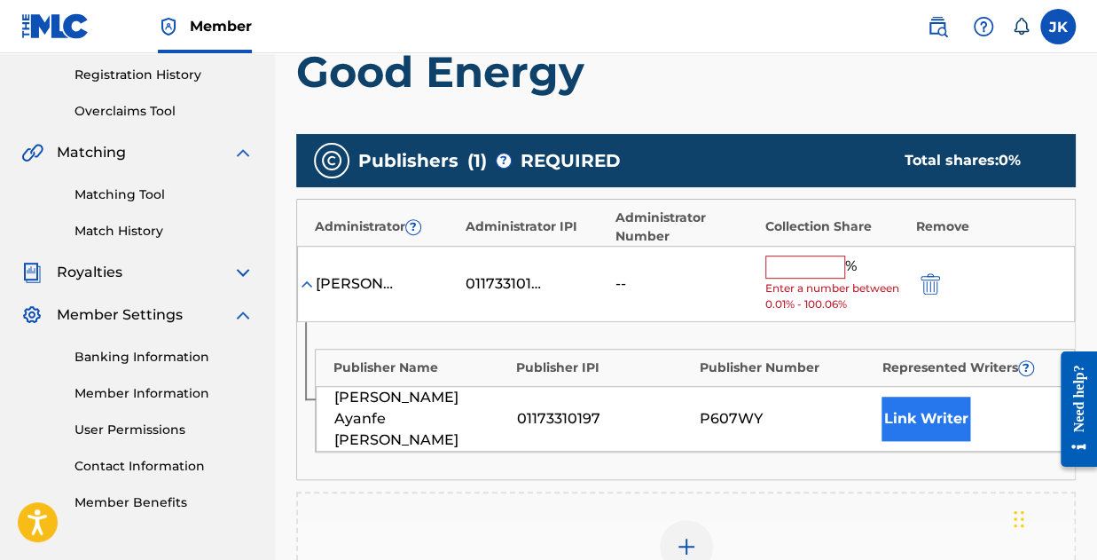
scroll to position [420, 0]
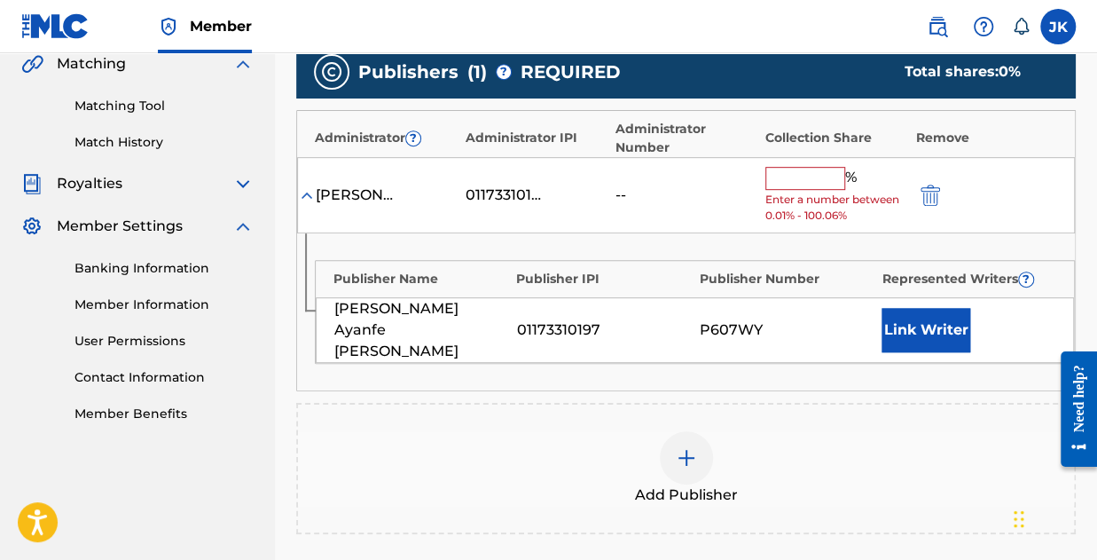
click at [776, 179] on input "text" at bounding box center [805, 178] width 80 height 23
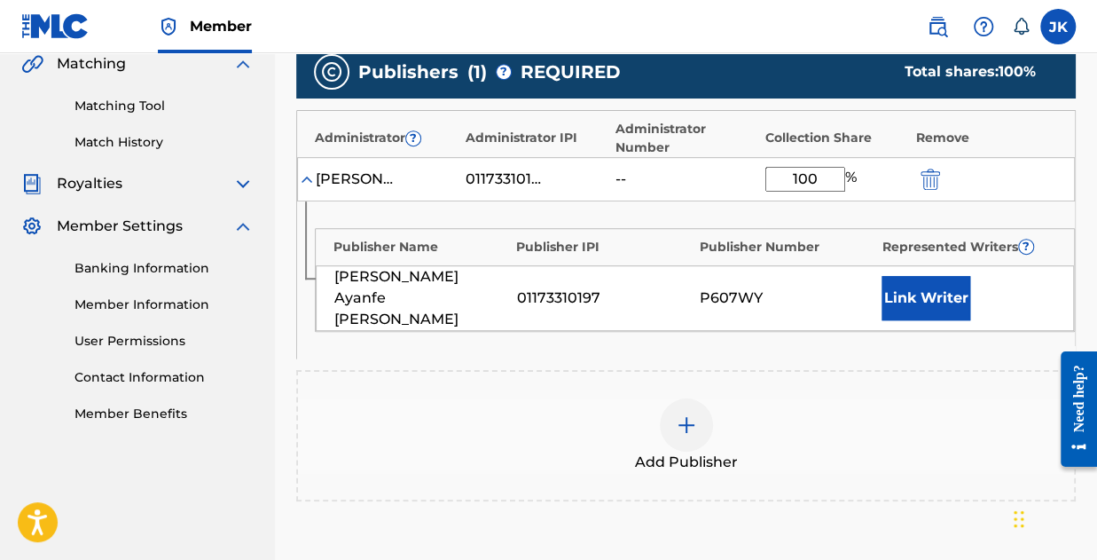
type input "100"
click at [876, 414] on div "Add Publisher" at bounding box center [686, 435] width 776 height 75
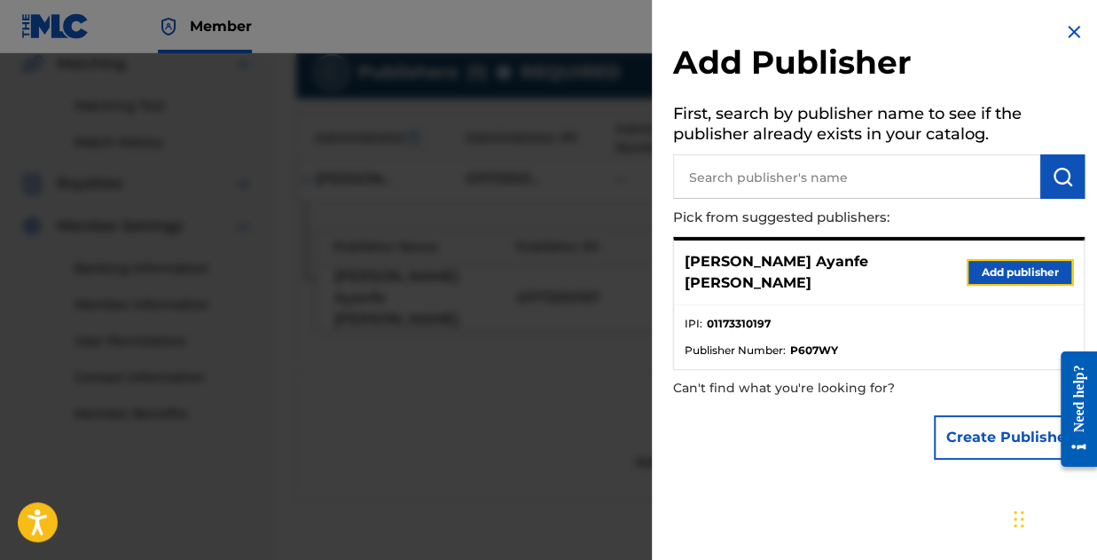
click at [995, 260] on button "Add publisher" at bounding box center [1020, 272] width 106 height 27
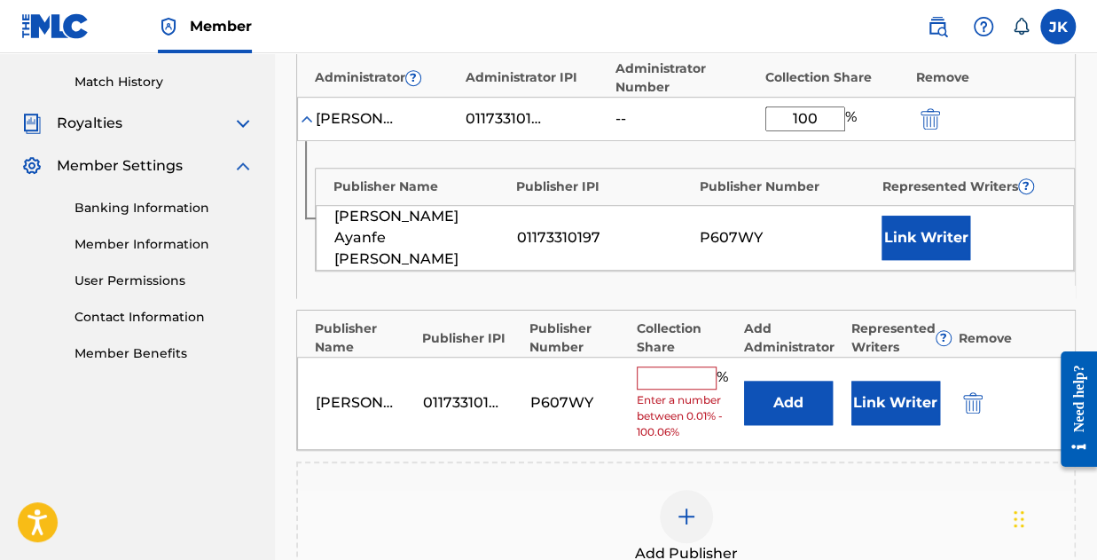
scroll to position [509, 0]
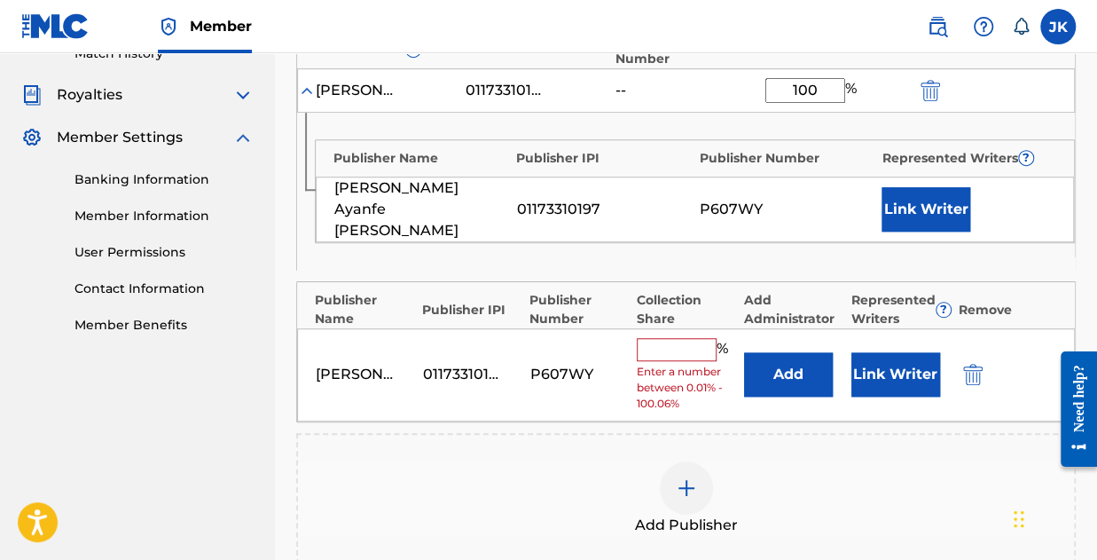
click at [965, 363] on div "Joseph Ayanfe Kolawole 01173310197 P607WY % Enter a number between 0.01% - 100.…" at bounding box center [686, 374] width 778 height 93
click at [972, 364] on img "submit" at bounding box center [973, 374] width 20 height 21
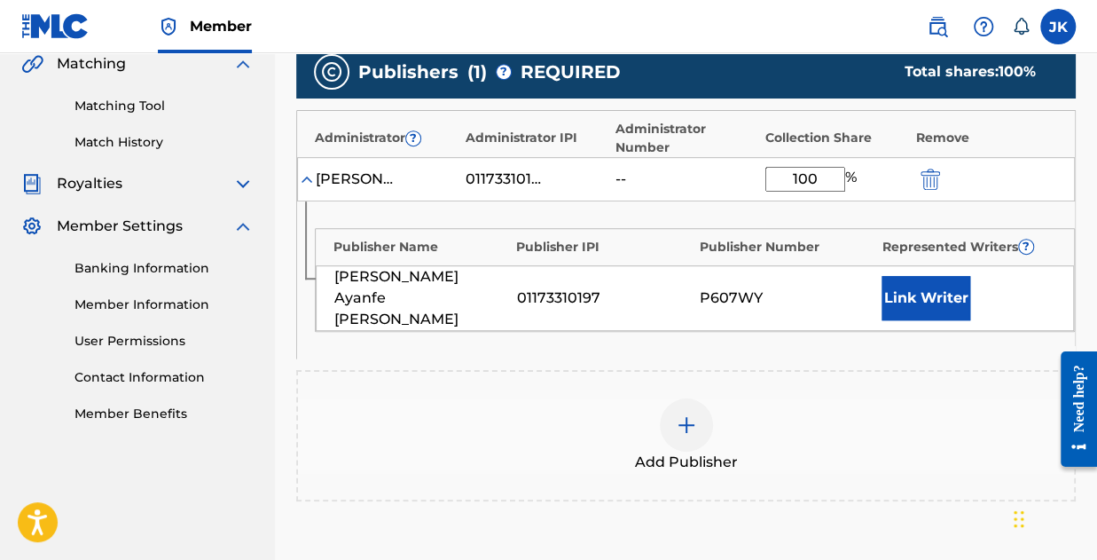
scroll to position [598, 0]
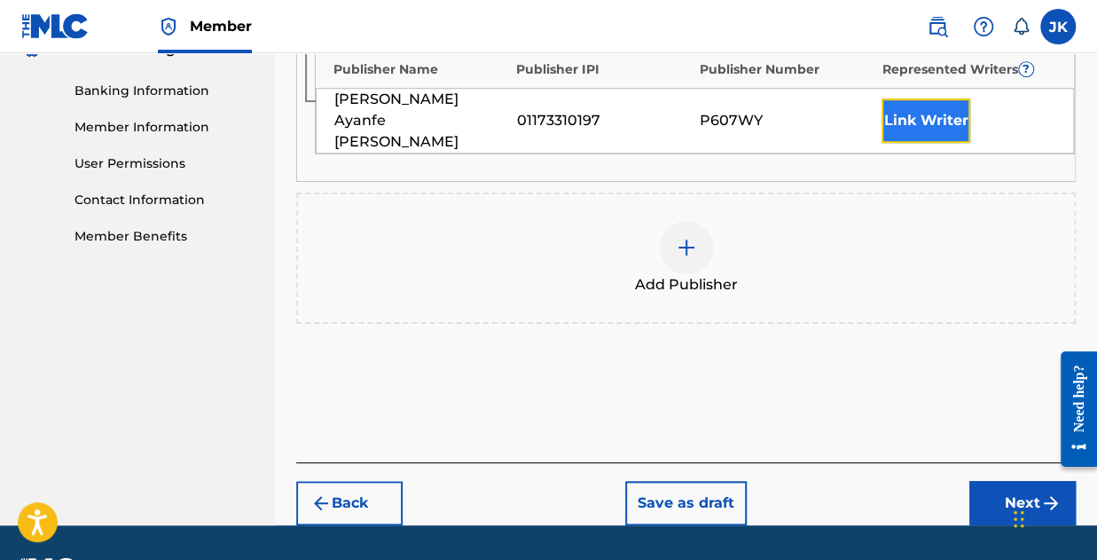
click at [934, 109] on button "Link Writer" at bounding box center [926, 120] width 89 height 44
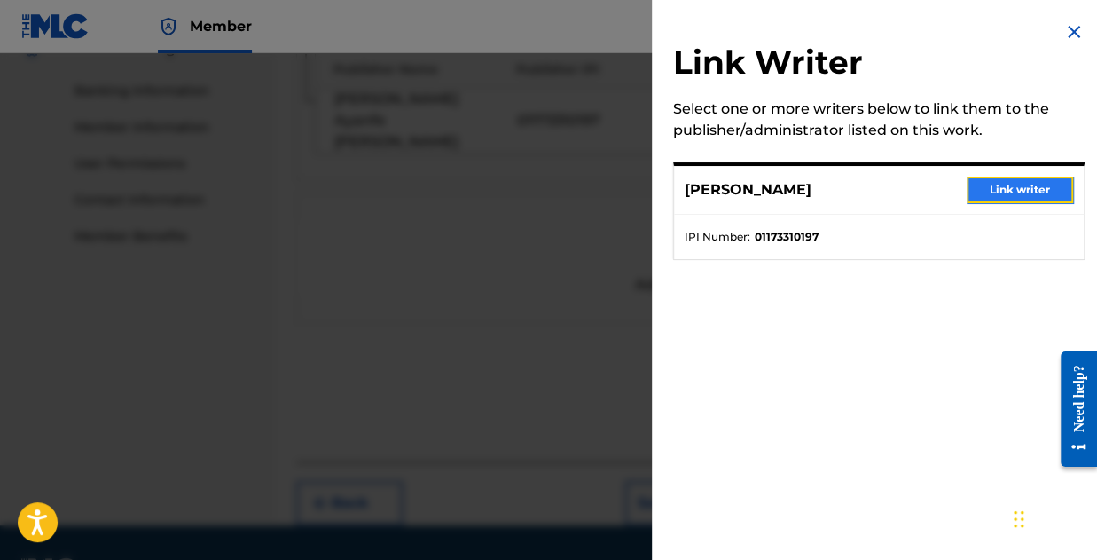
click at [1033, 194] on button "Link writer" at bounding box center [1020, 189] width 106 height 27
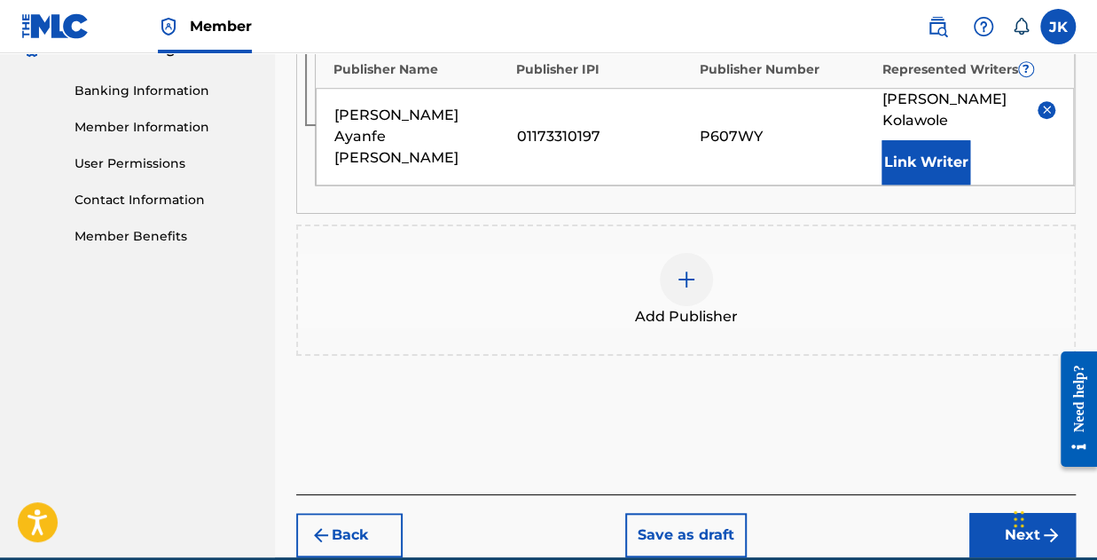
click at [1013, 505] on div "Chat Widget" at bounding box center [1052, 516] width 89 height 85
click at [1005, 521] on button "Next" at bounding box center [1022, 535] width 106 height 44
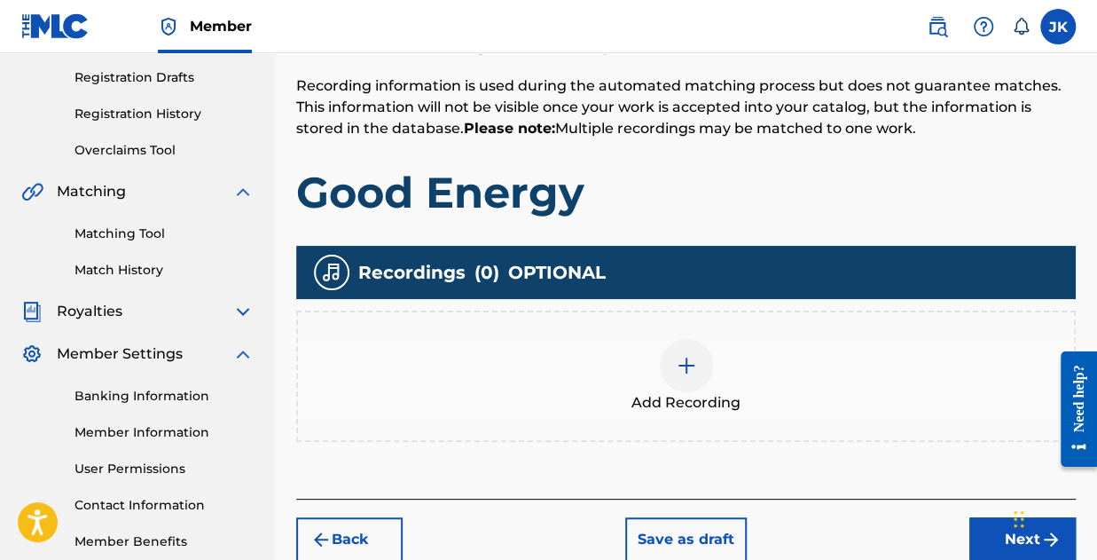
scroll to position [346, 0]
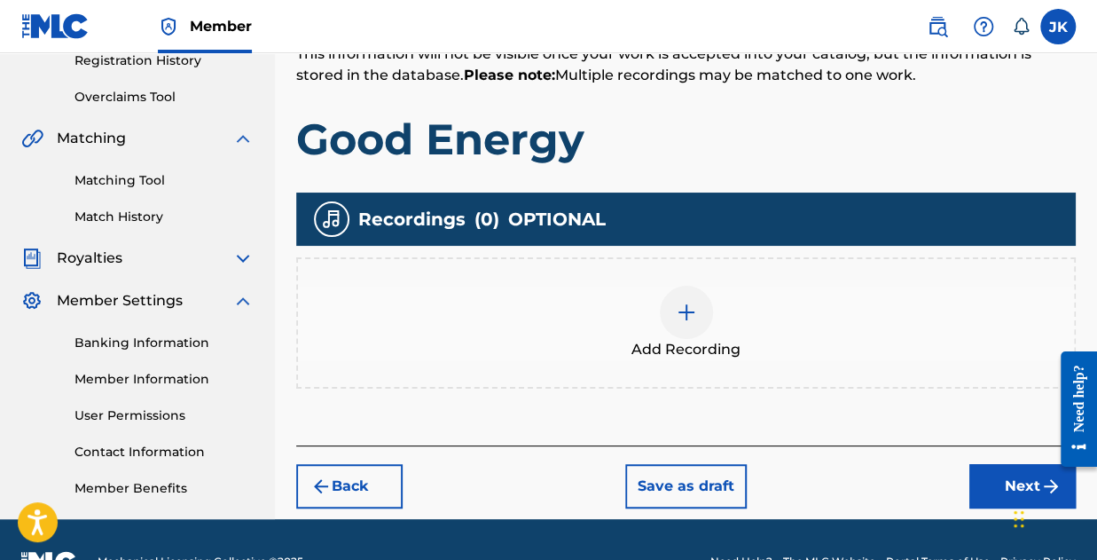
click at [691, 316] on img at bounding box center [686, 312] width 21 height 21
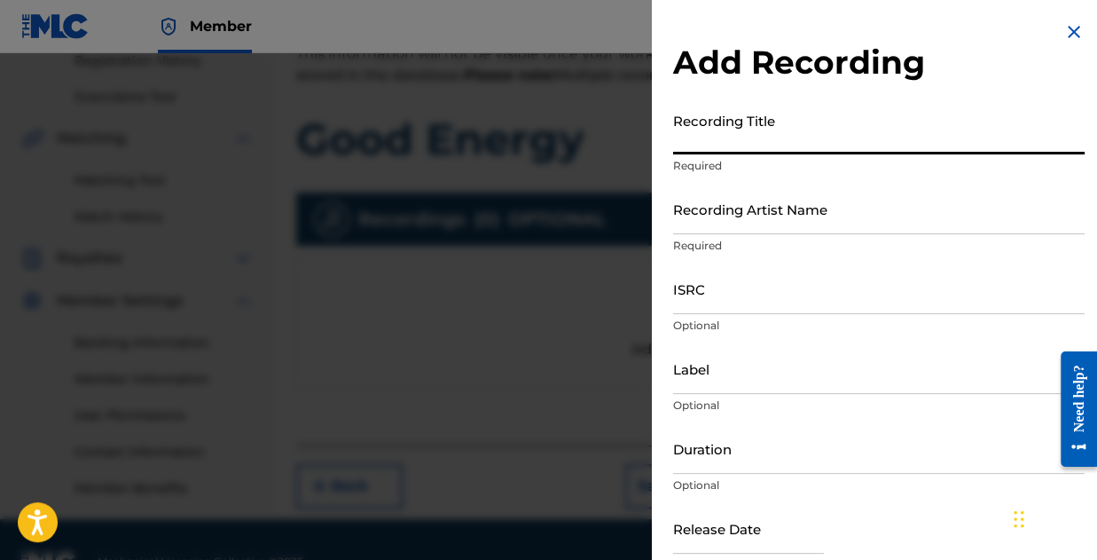
click at [704, 145] on input "Recording Title" at bounding box center [879, 129] width 412 height 51
type input "Good Energy"
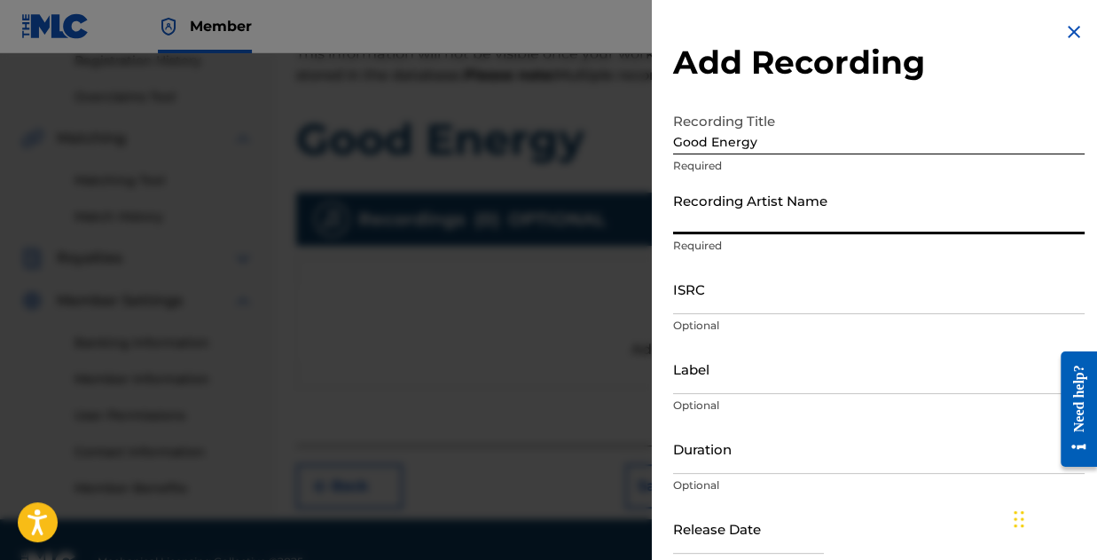
click at [717, 216] on input "Recording Artist Name" at bounding box center [879, 209] width 412 height 51
type input "Jay Blaze Official"
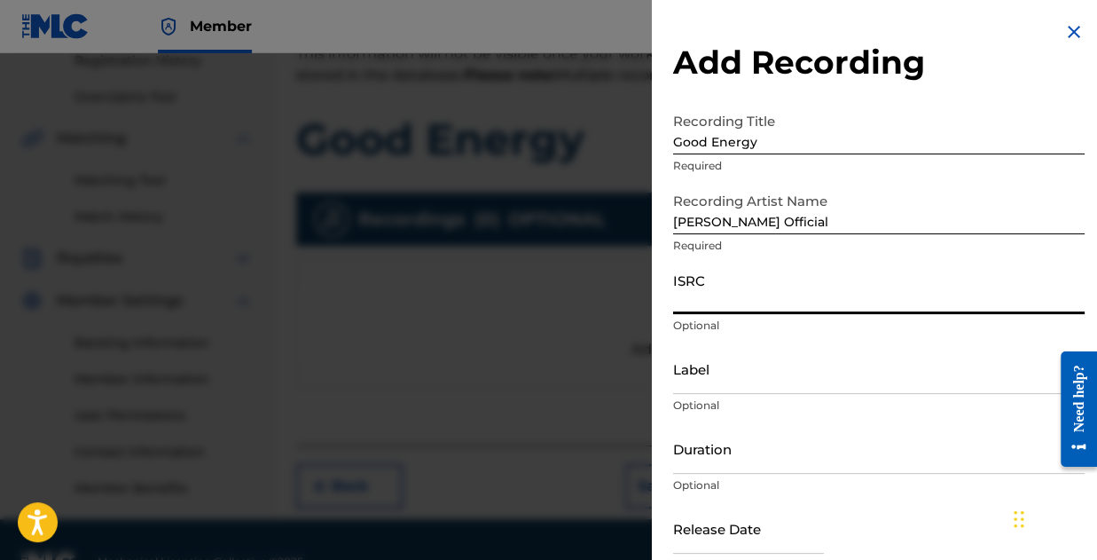
click at [728, 297] on input "ISRC" at bounding box center [879, 288] width 412 height 51
paste input "QZWFM2417141"
type input "QZWFM2417141"
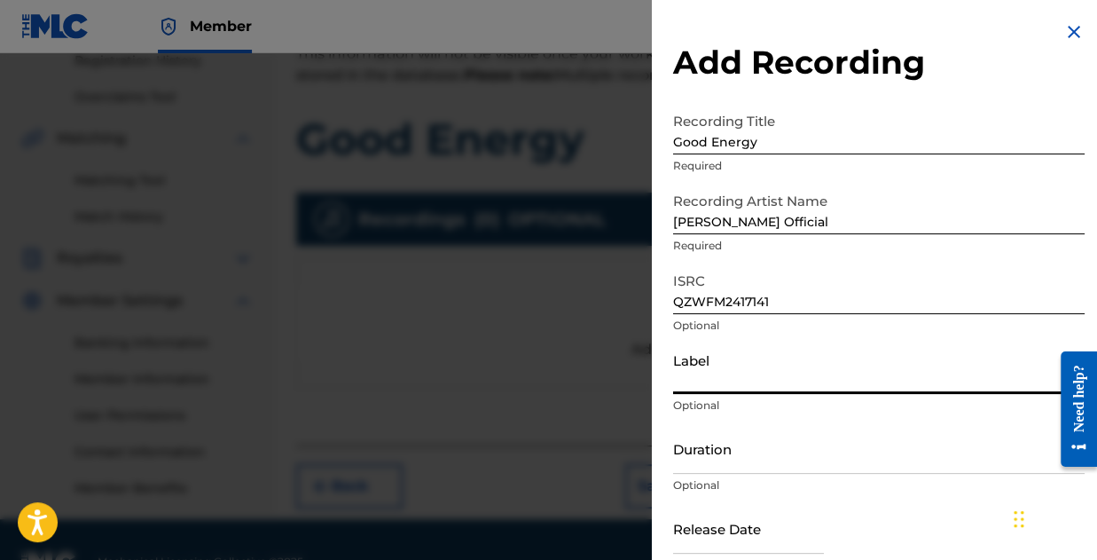
click at [770, 379] on input "Label" at bounding box center [879, 368] width 412 height 51
type input "Harmony Vision"
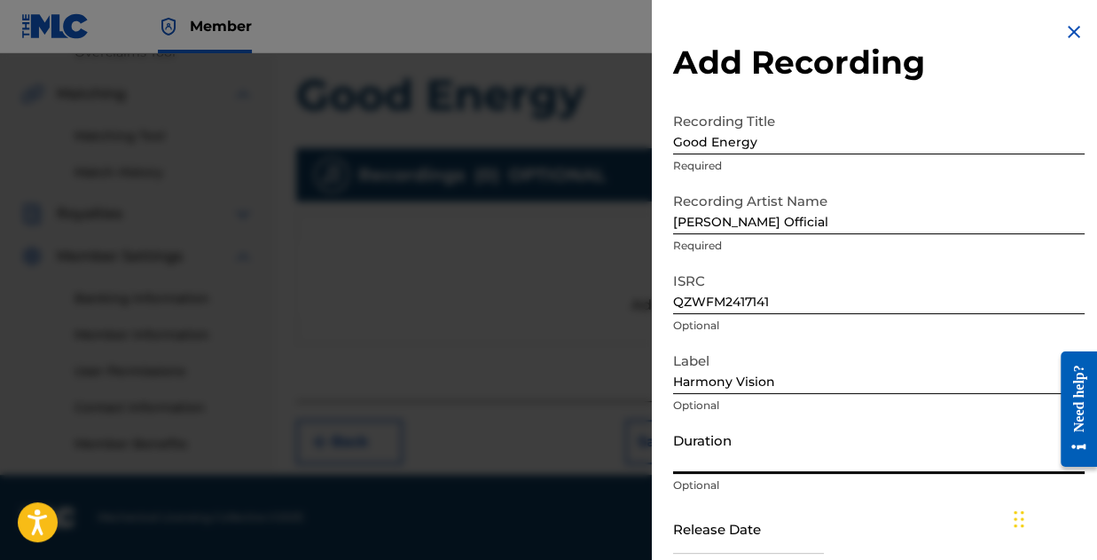
click at [741, 459] on input "Duration" at bounding box center [879, 448] width 412 height 51
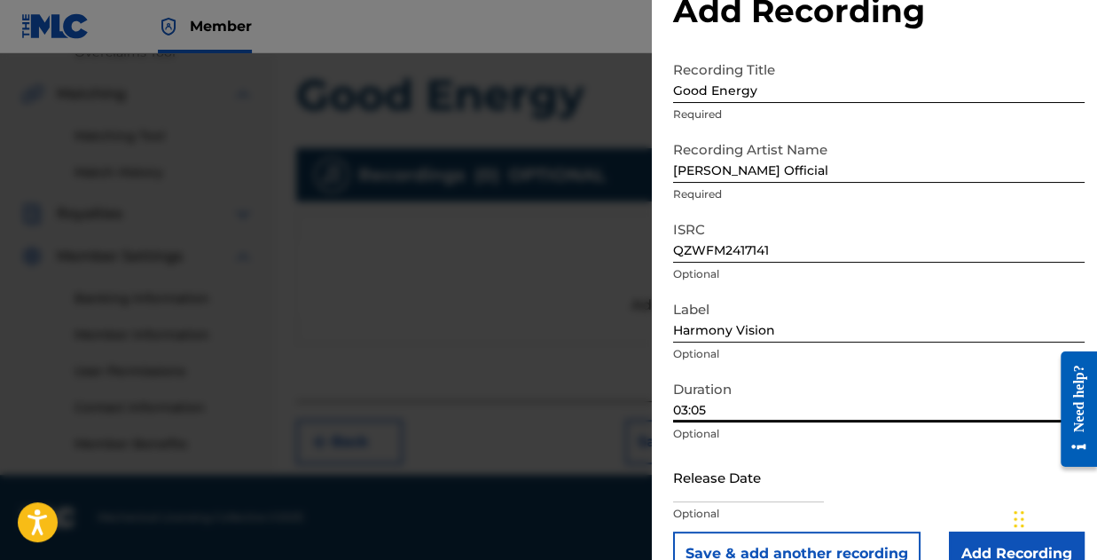
scroll to position [89, 0]
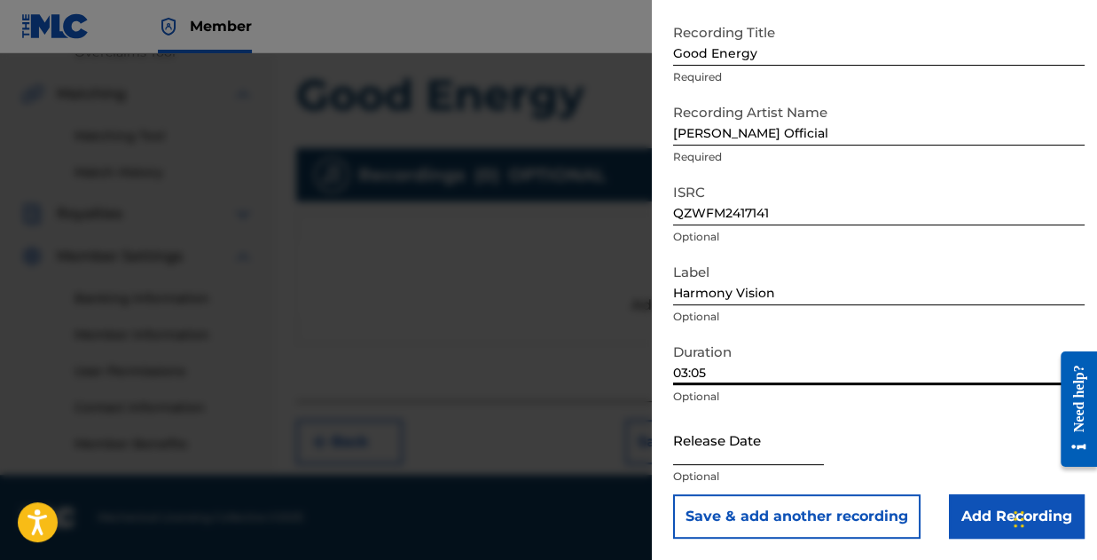
type input "03:05"
click at [718, 451] on input "text" at bounding box center [748, 439] width 151 height 51
select select "8"
select select "2025"
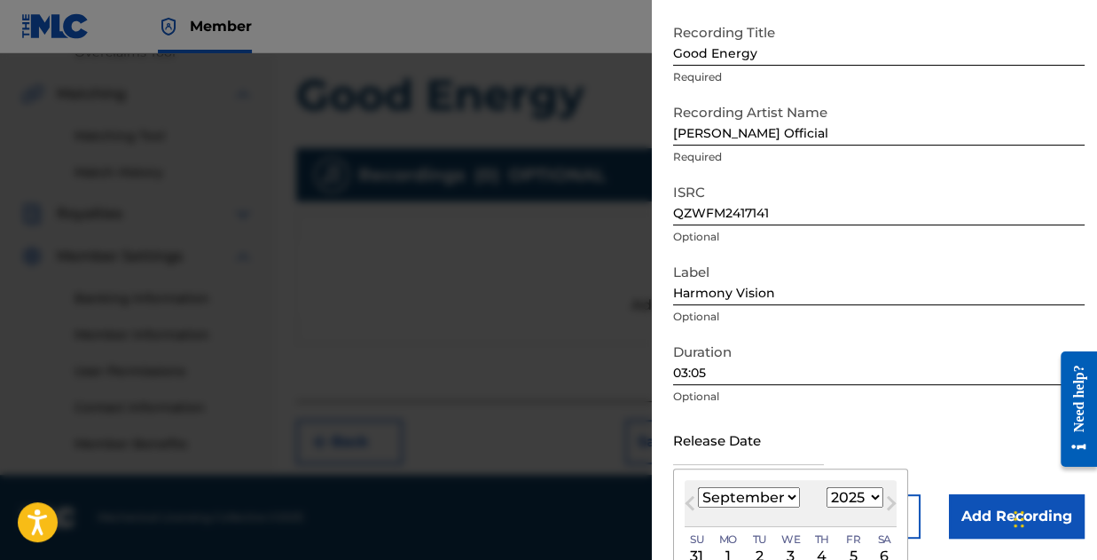
click at [757, 499] on select "January February March April May June July August September October November De…" at bounding box center [749, 497] width 102 height 20
select select "9"
click at [698, 487] on select "January February March April May June July August September October November De…" at bounding box center [749, 497] width 102 height 20
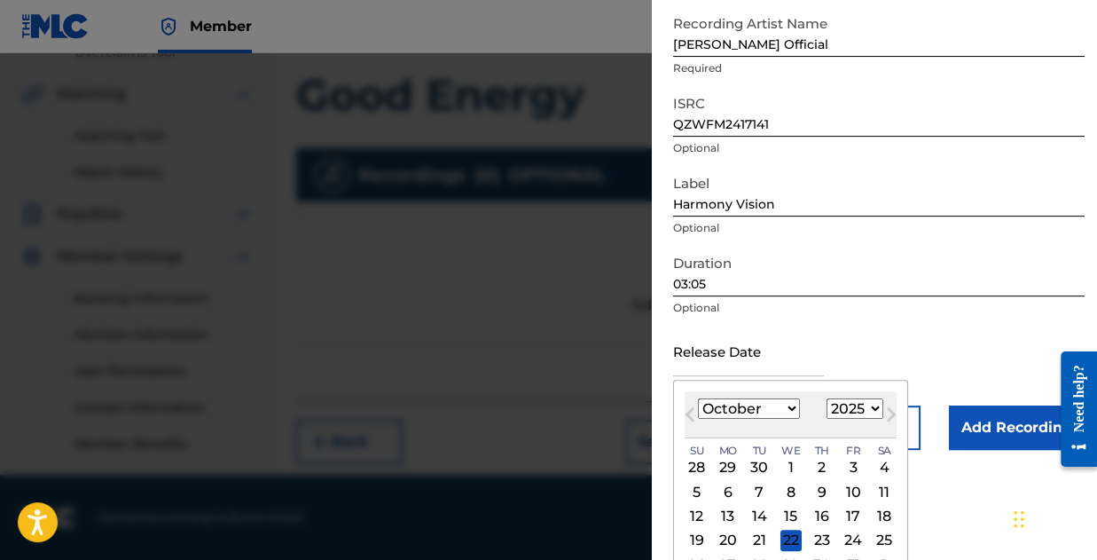
click at [866, 396] on div "October 2025 January February March April May June July August September Octobe…" at bounding box center [791, 414] width 212 height 47
click at [863, 410] on select "1899 1900 1901 1902 1903 1904 1905 1906 1907 1908 1909 1910 1911 1912 1913 1914…" at bounding box center [855, 408] width 57 height 20
select select "2024"
click at [827, 398] on select "1899 1900 1901 1902 1903 1904 1905 1906 1907 1908 1909 1910 1911 1912 1913 1914…" at bounding box center [855, 408] width 57 height 20
click at [843, 468] on div "4" at bounding box center [853, 467] width 21 height 21
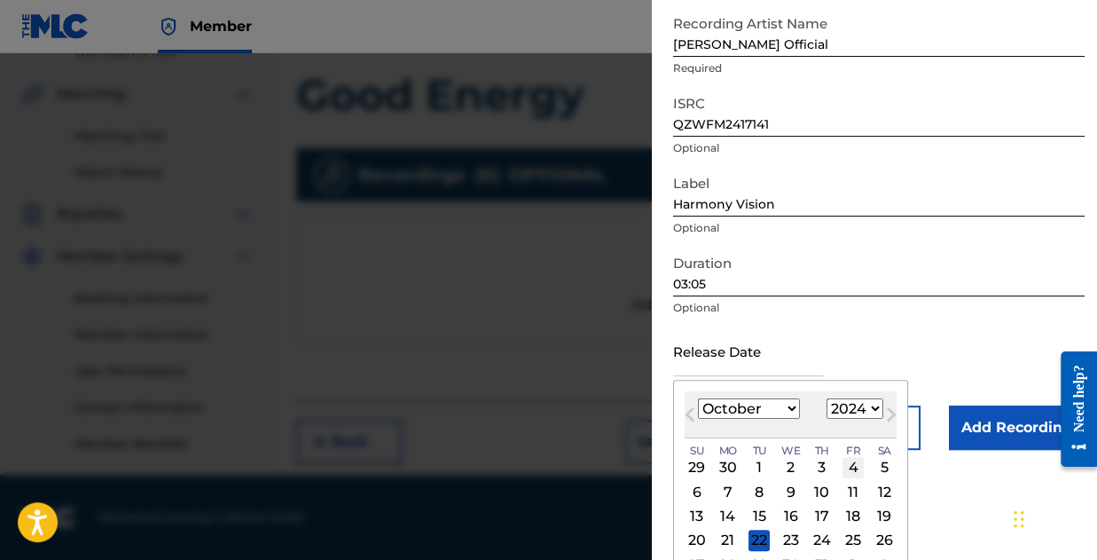
type input "October 4 2024"
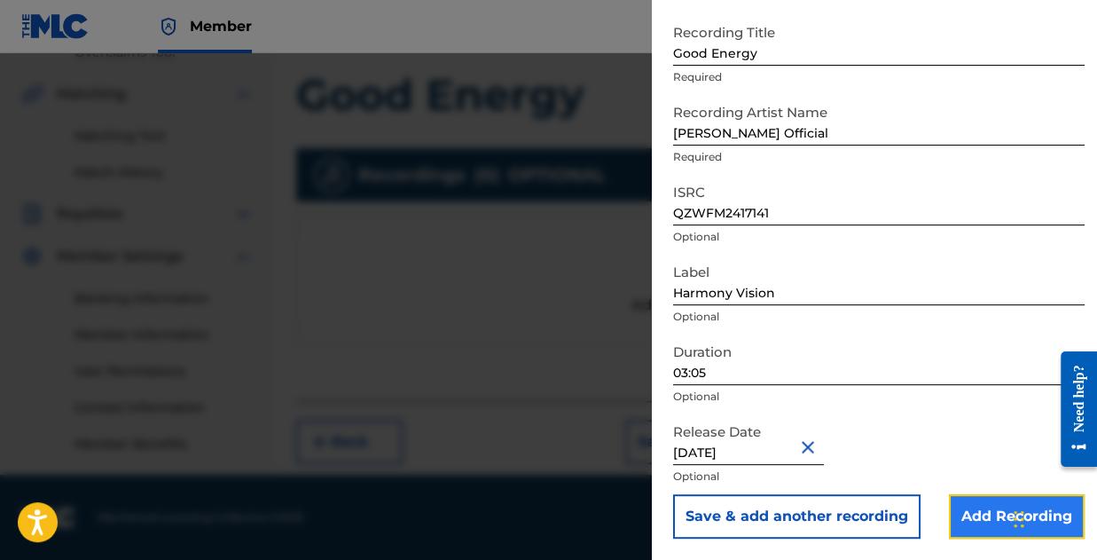
click at [971, 505] on input "Add Recording" at bounding box center [1017, 516] width 136 height 44
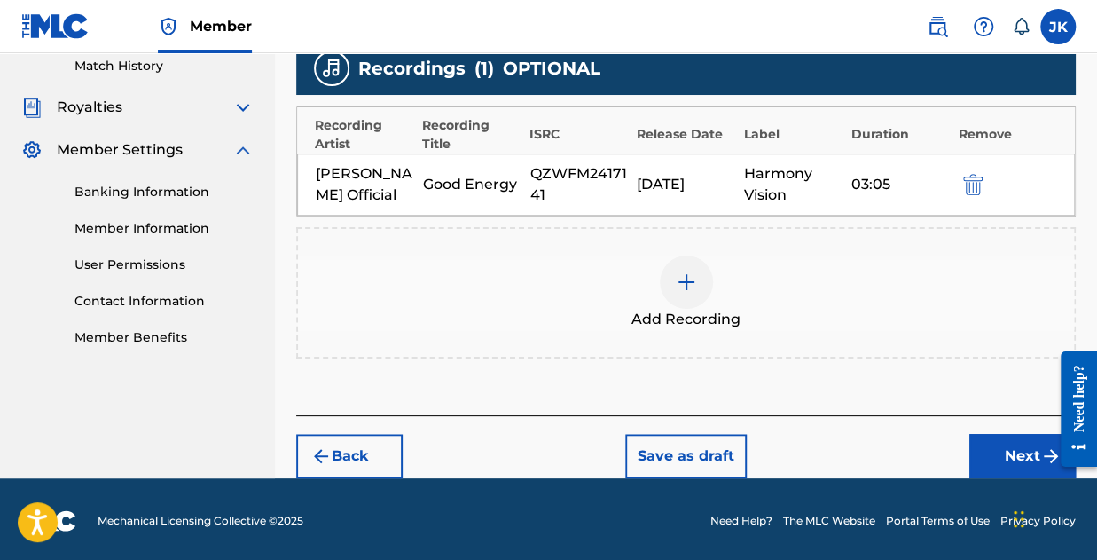
scroll to position [498, 0]
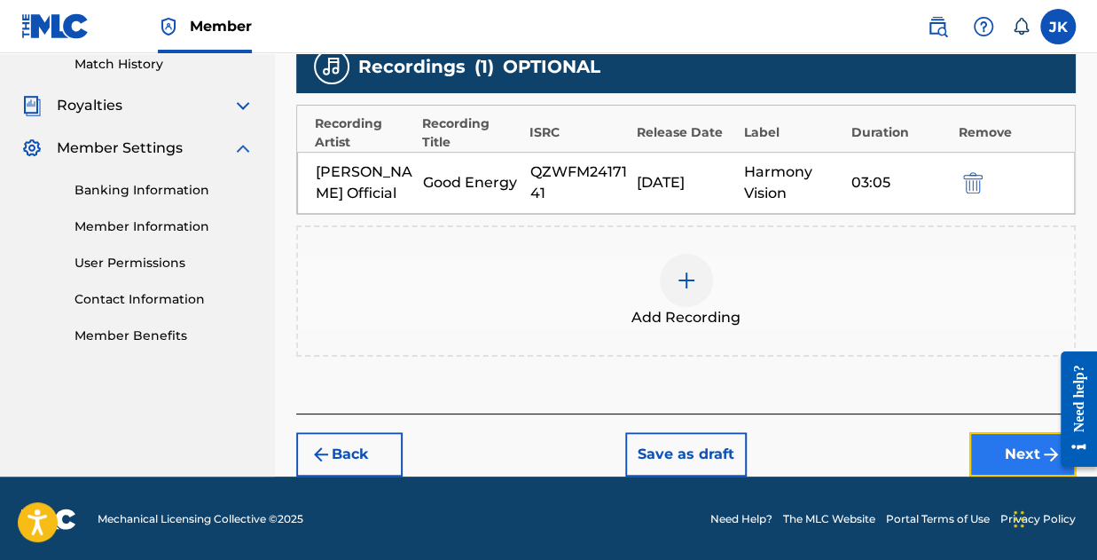
click at [1006, 453] on button "Next" at bounding box center [1022, 454] width 106 height 44
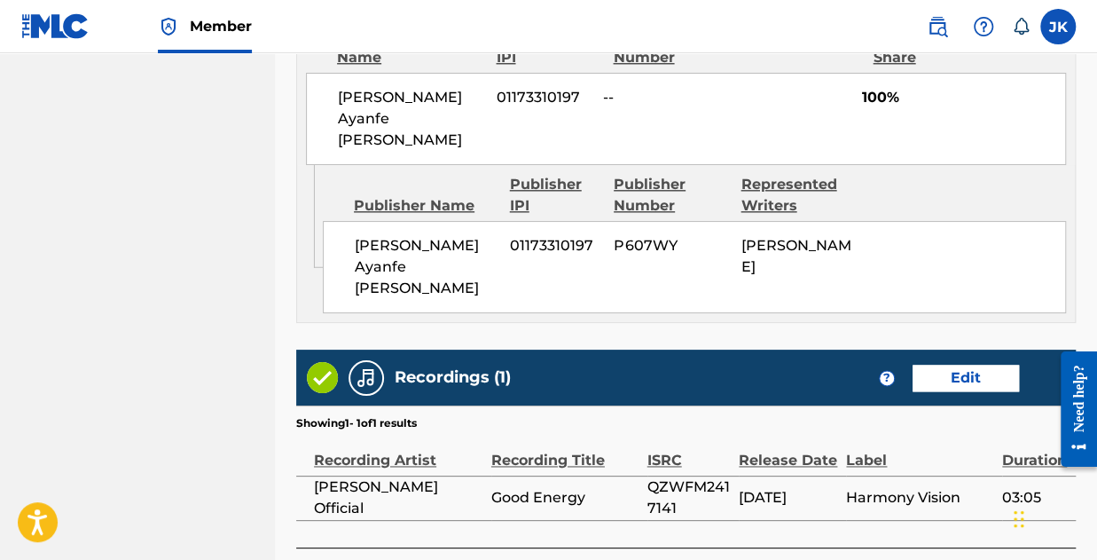
scroll to position [1096, 0]
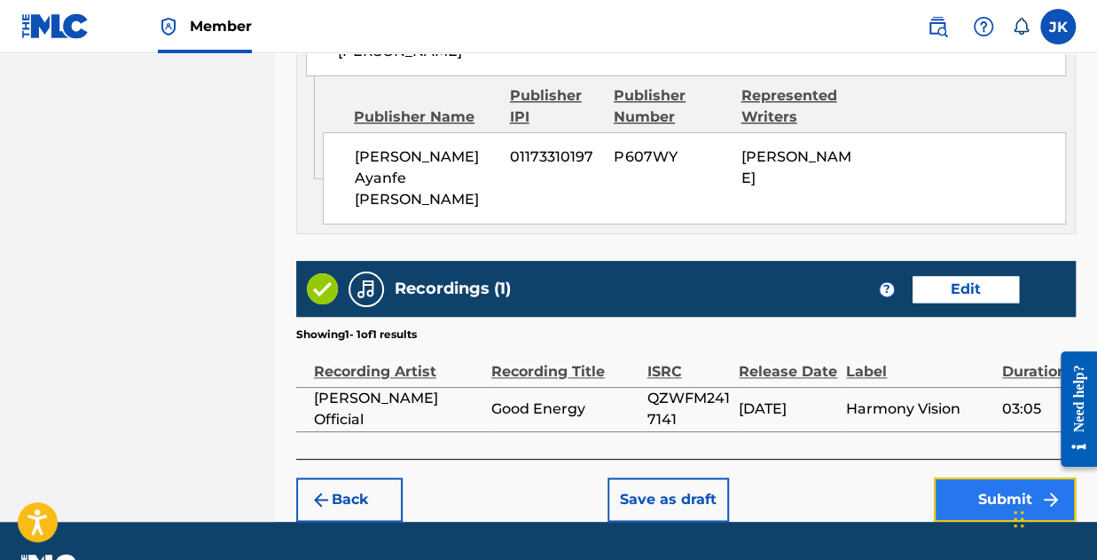
click at [990, 477] on button "Submit" at bounding box center [1005, 499] width 142 height 44
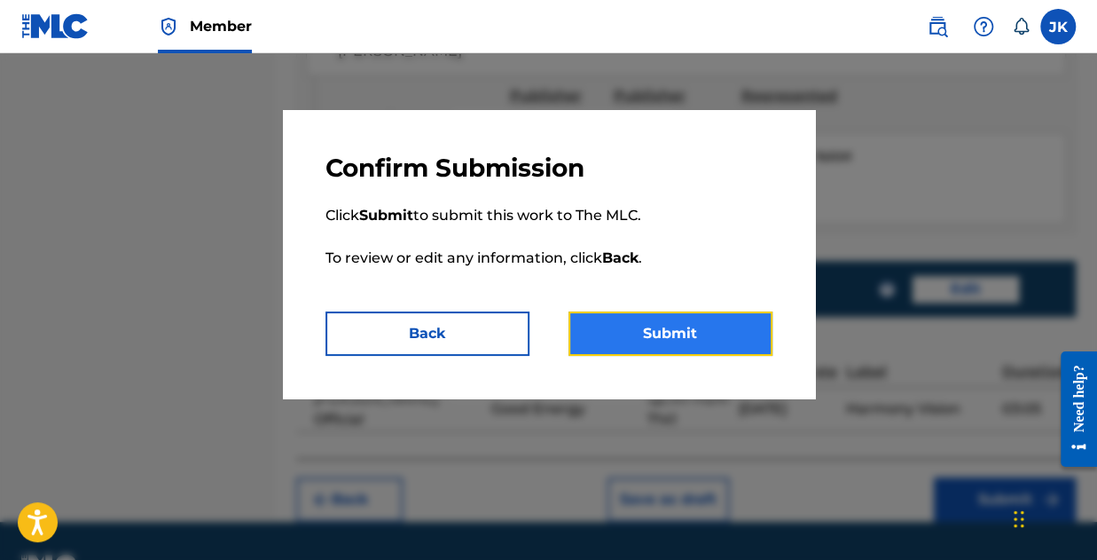
click at [654, 330] on button "Submit" at bounding box center [671, 333] width 204 height 44
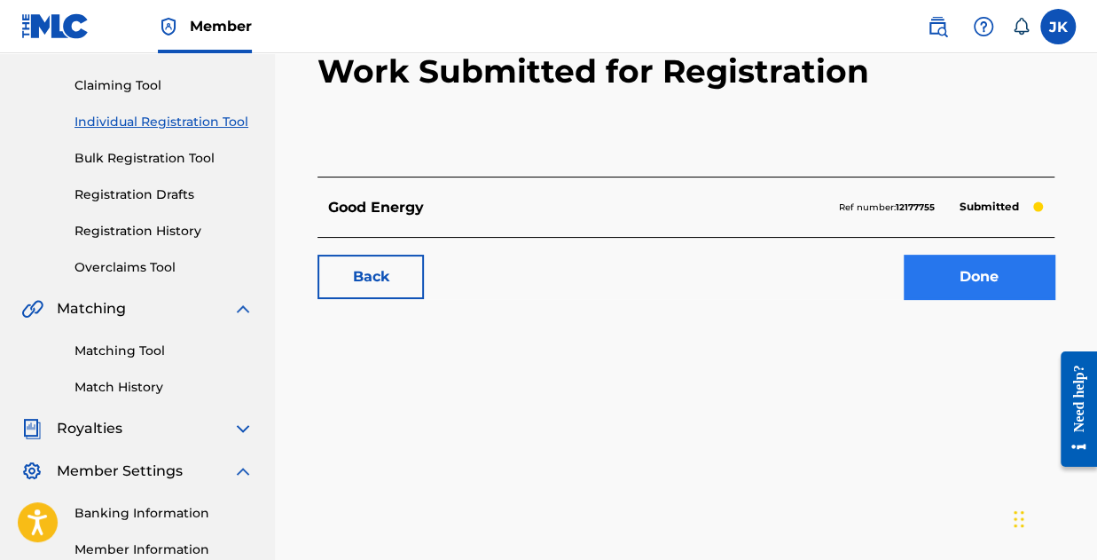
scroll to position [177, 0]
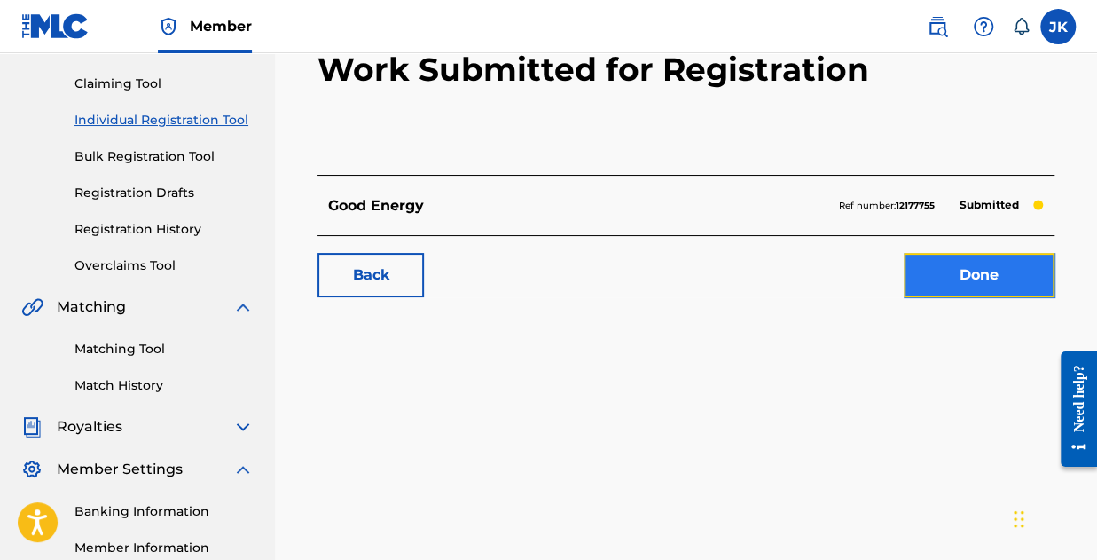
click at [952, 274] on link "Done" at bounding box center [979, 275] width 151 height 44
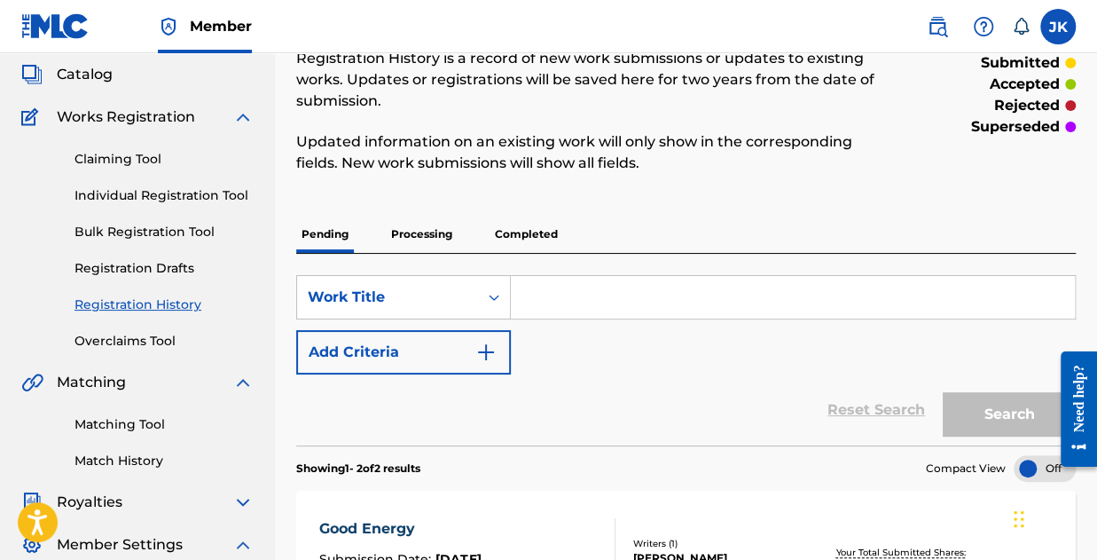
scroll to position [191, 0]
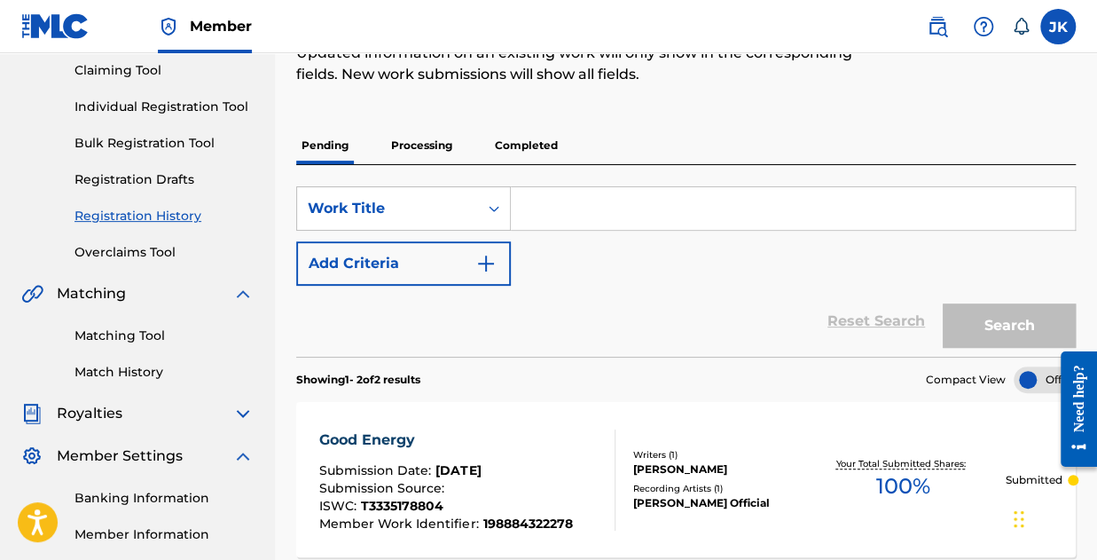
click at [608, 189] on input "Search Form" at bounding box center [793, 208] width 564 height 43
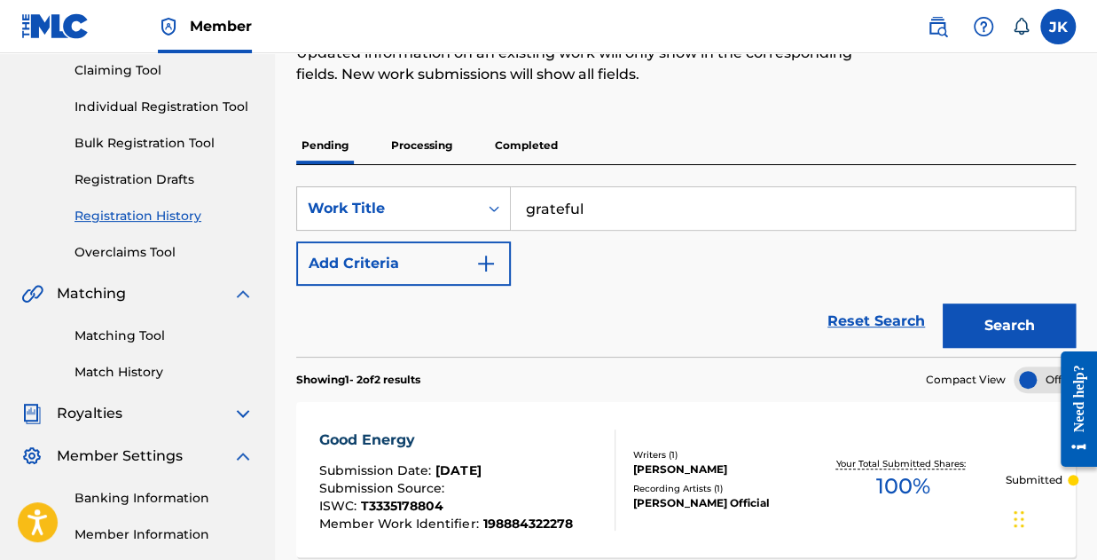
type input "grateful"
click at [943, 303] on button "Search" at bounding box center [1009, 325] width 133 height 44
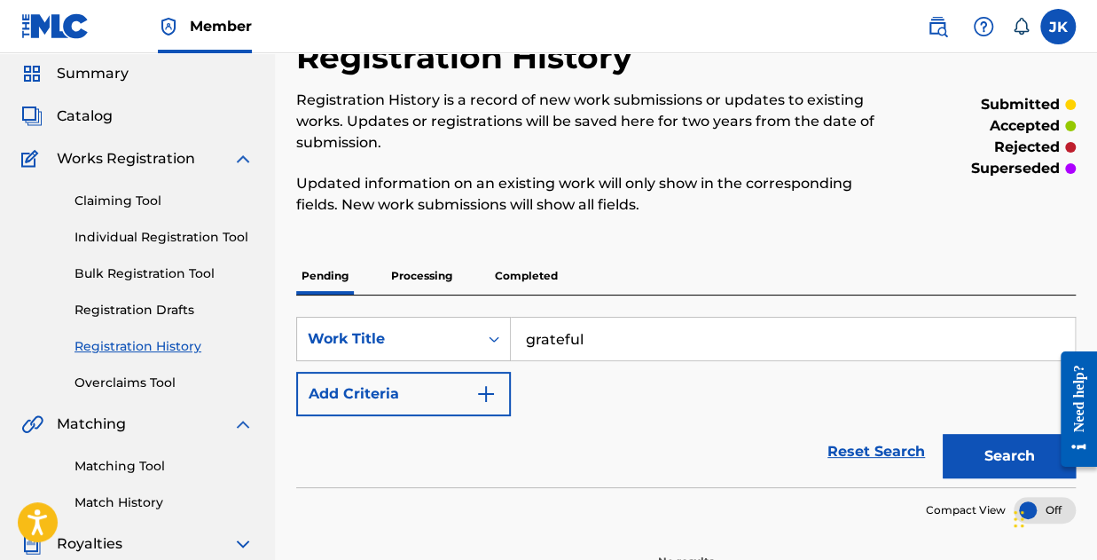
scroll to position [89, 0]
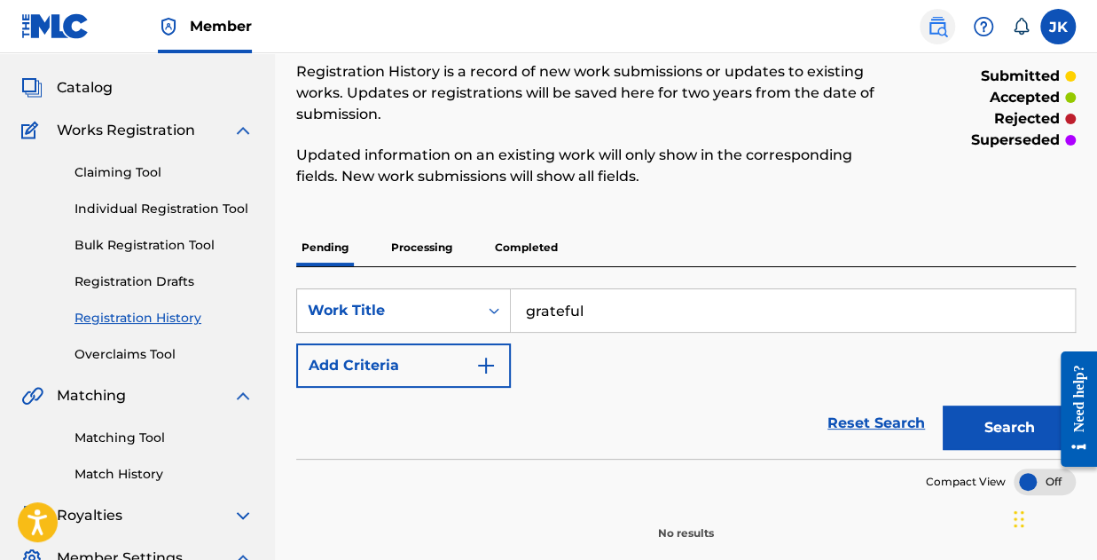
click at [938, 20] on img at bounding box center [937, 26] width 21 height 21
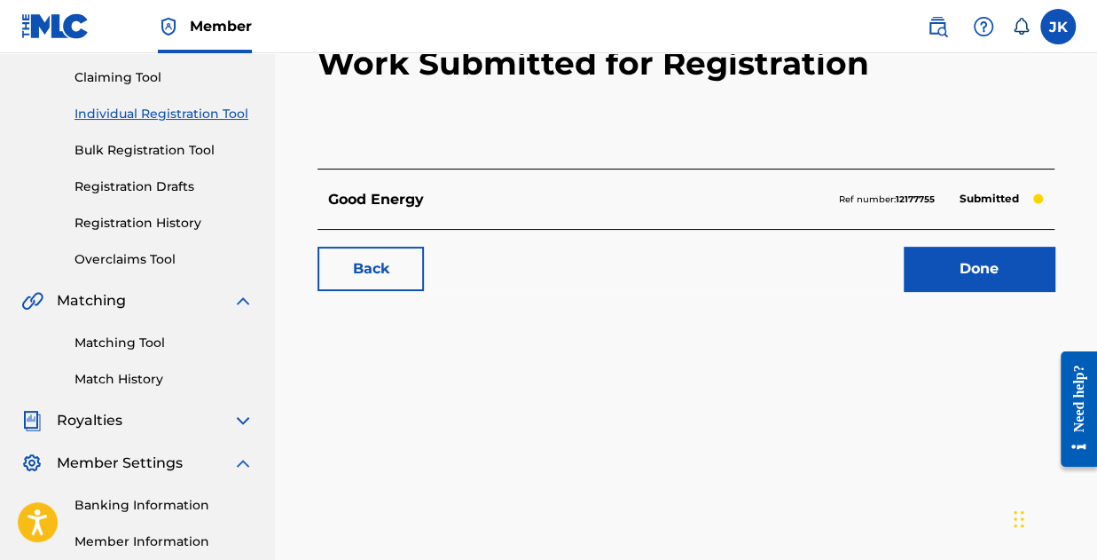
scroll to position [177, 0]
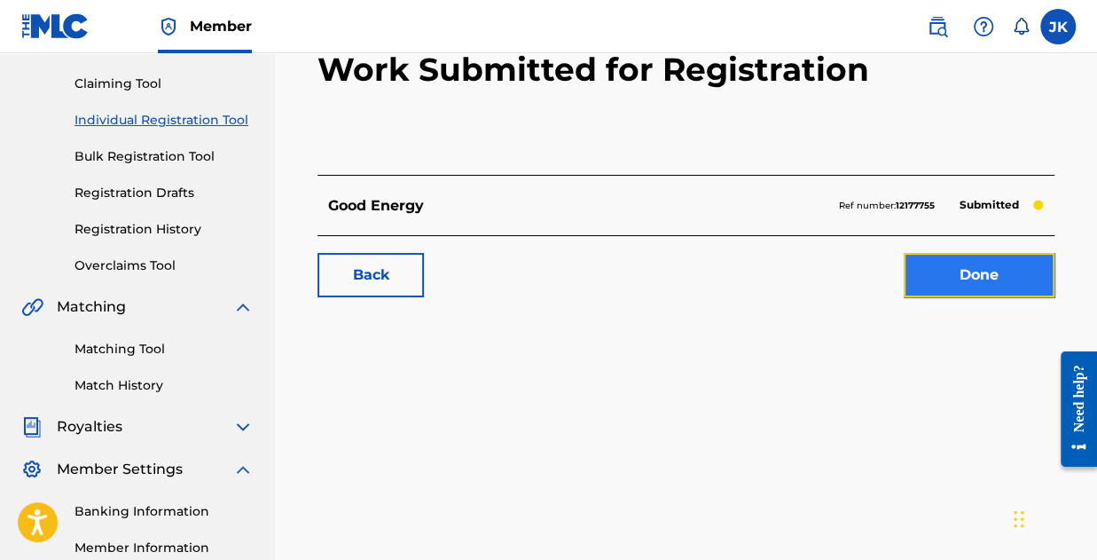
click at [951, 269] on link "Done" at bounding box center [979, 275] width 151 height 44
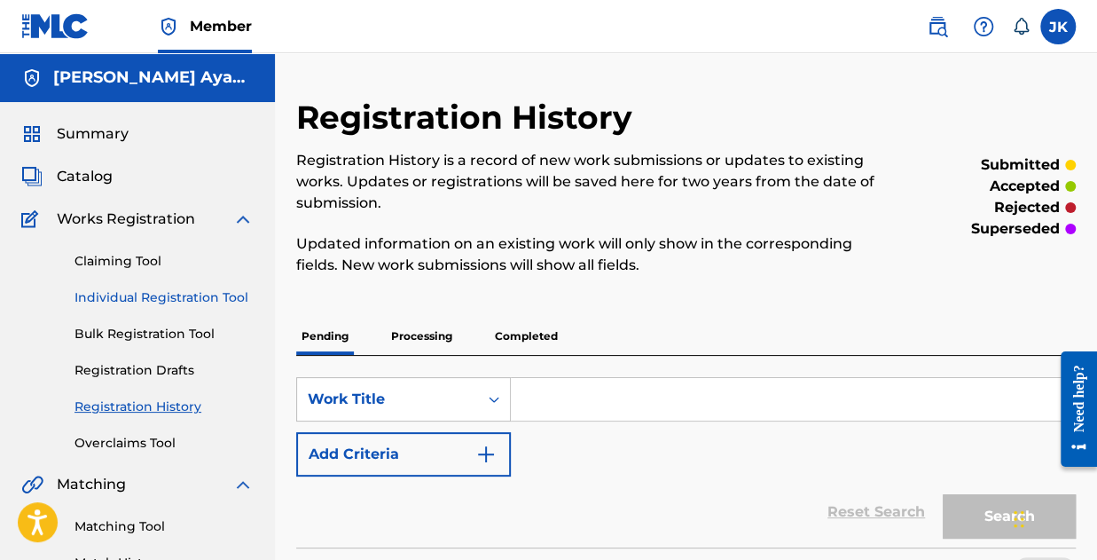
click at [147, 291] on link "Individual Registration Tool" at bounding box center [164, 297] width 179 height 19
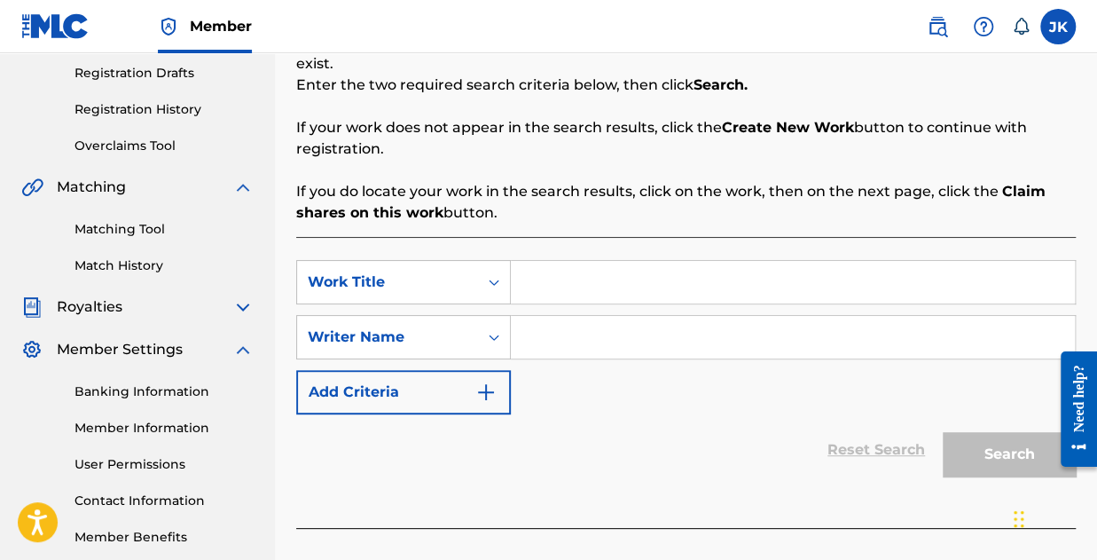
scroll to position [302, 0]
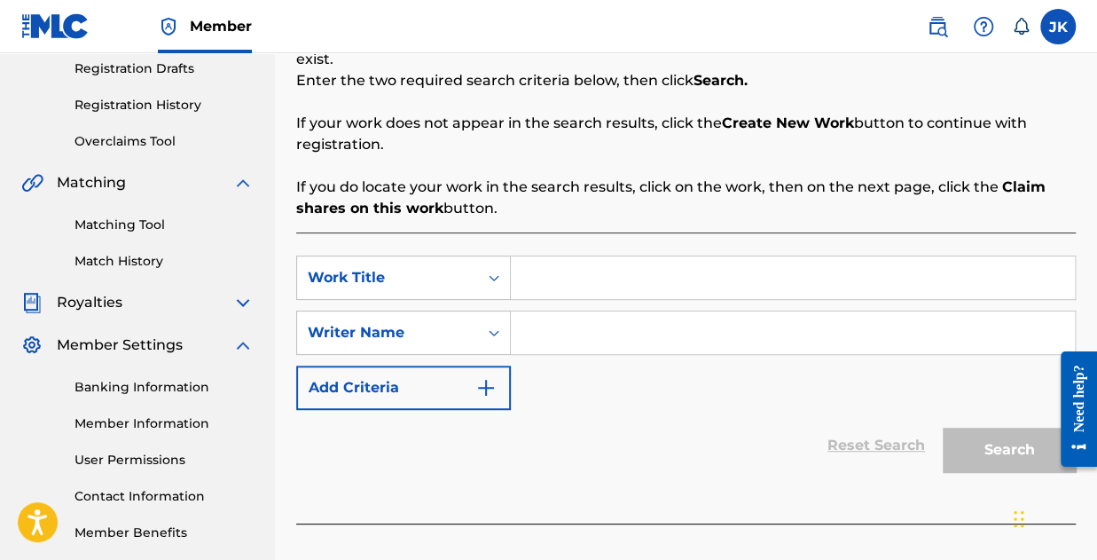
click at [631, 243] on div "SearchWithCriteriafe9f3168-d310-49ad-be4c-40834d757662 Work Title SearchWithCri…" at bounding box center [686, 377] width 780 height 291
click at [621, 259] on input "Search Form" at bounding box center [793, 277] width 564 height 43
click at [612, 263] on input "Search Form" at bounding box center [793, 277] width 564 height 43
type input "Grateful"
click at [624, 325] on input "Search Form" at bounding box center [793, 332] width 564 height 43
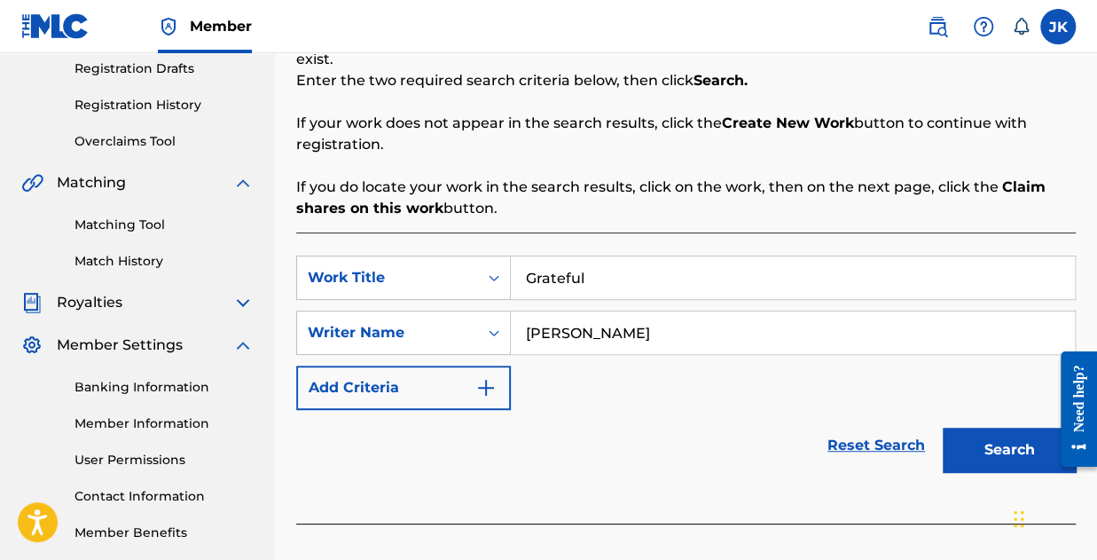
type input "[PERSON_NAME]"
click at [943, 427] on button "Search" at bounding box center [1009, 449] width 133 height 44
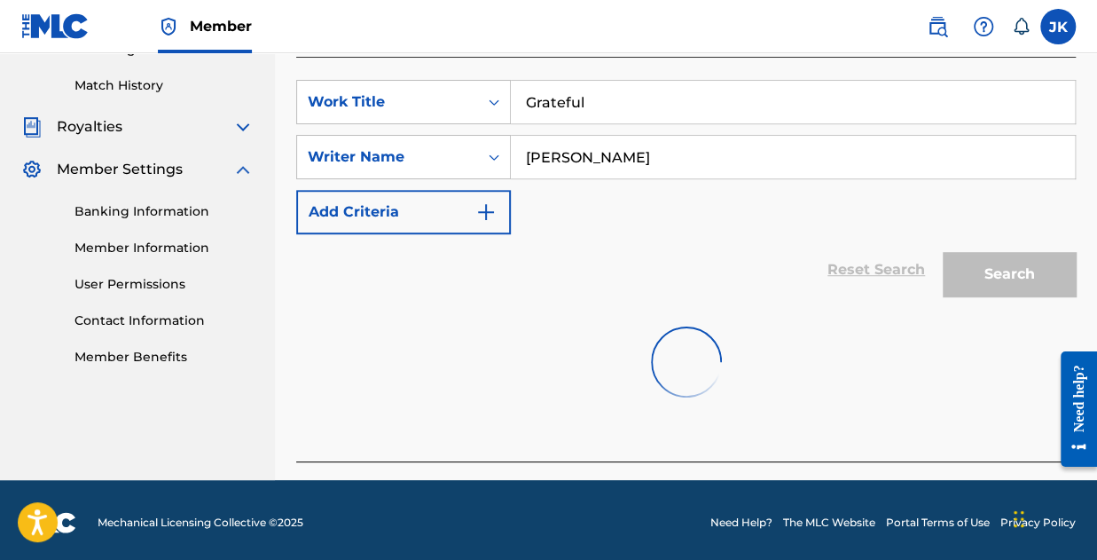
scroll to position [482, 0]
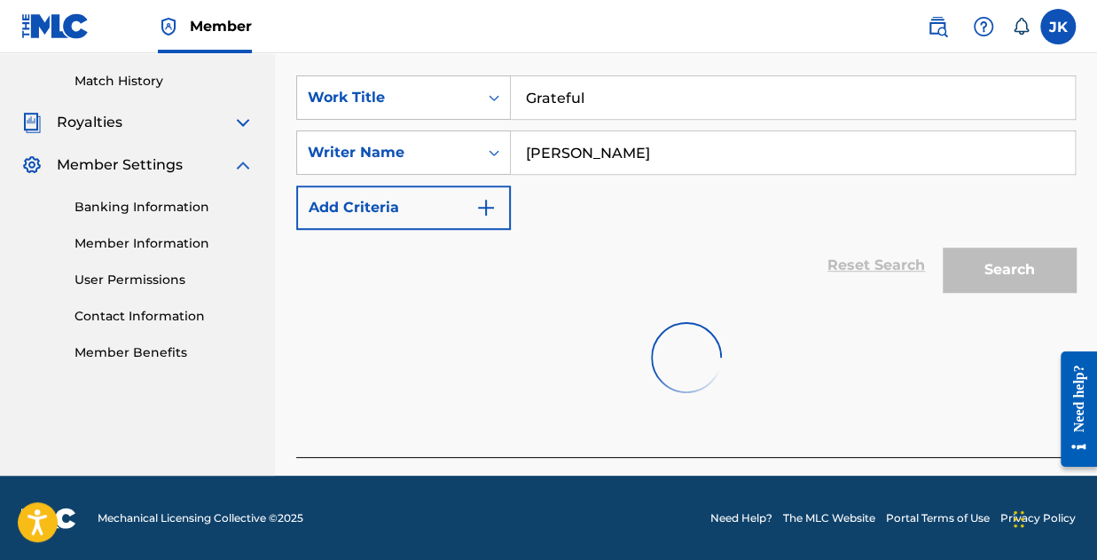
click at [645, 280] on div "Reset Search Search" at bounding box center [686, 265] width 780 height 71
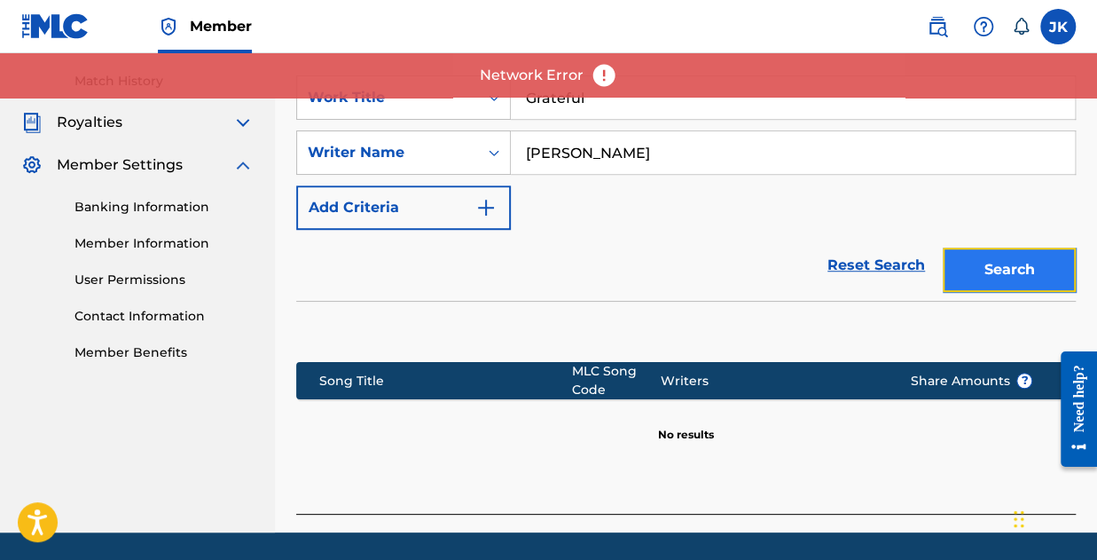
click at [1002, 271] on button "Search" at bounding box center [1009, 269] width 133 height 44
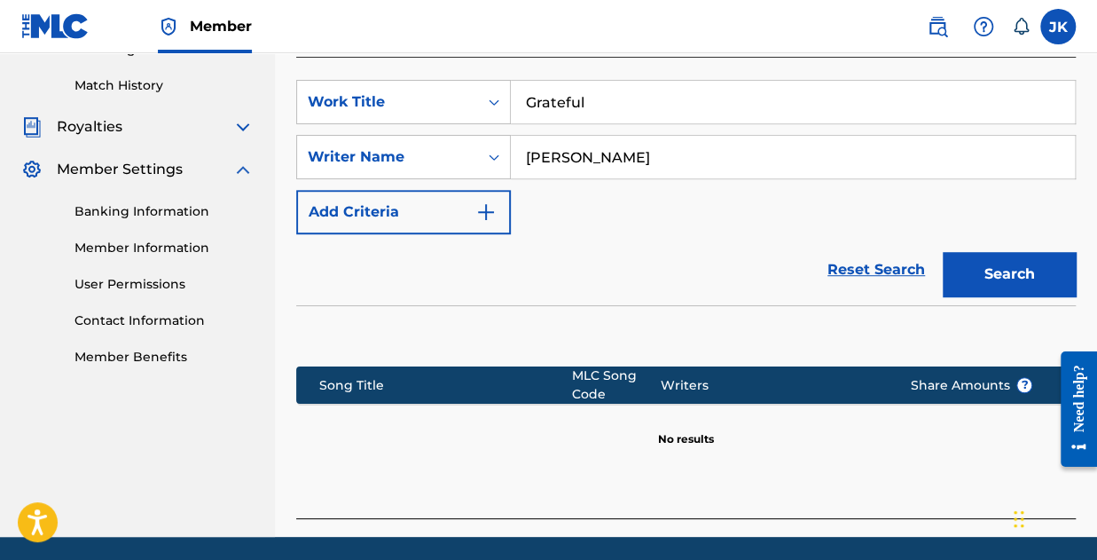
scroll to position [449, 0]
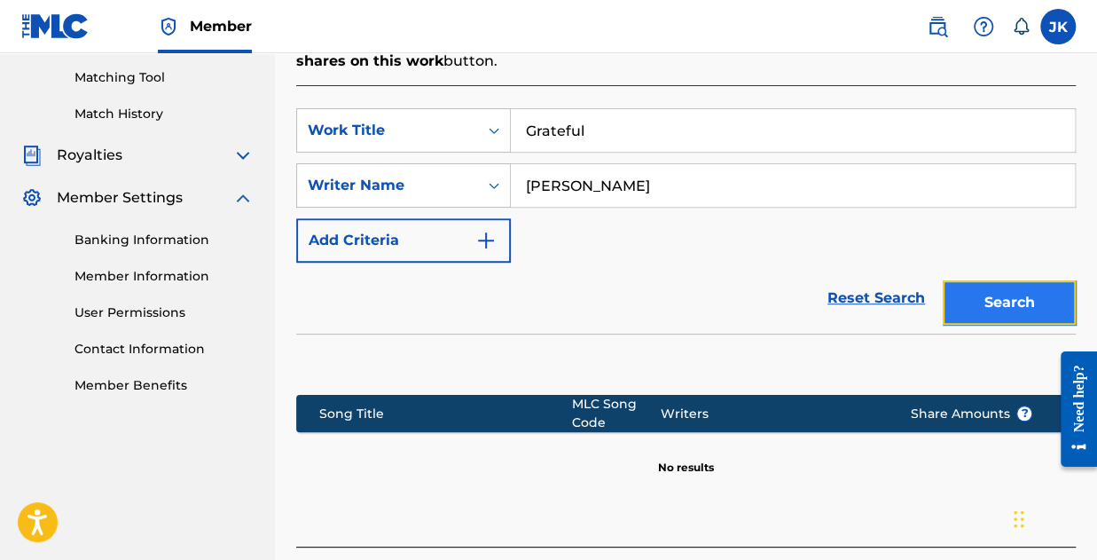
click at [976, 301] on button "Search" at bounding box center [1009, 302] width 133 height 44
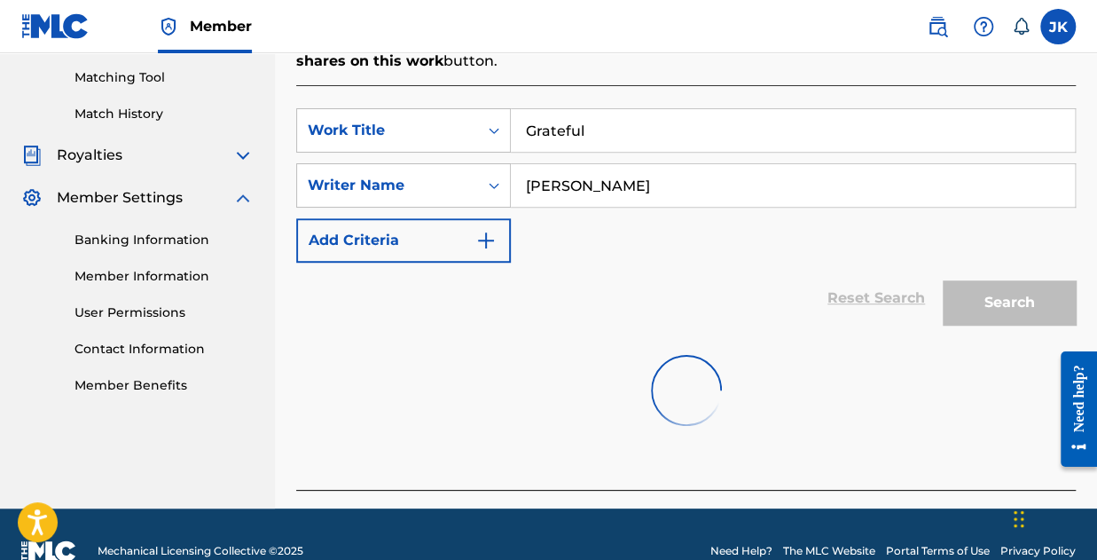
scroll to position [482, 0]
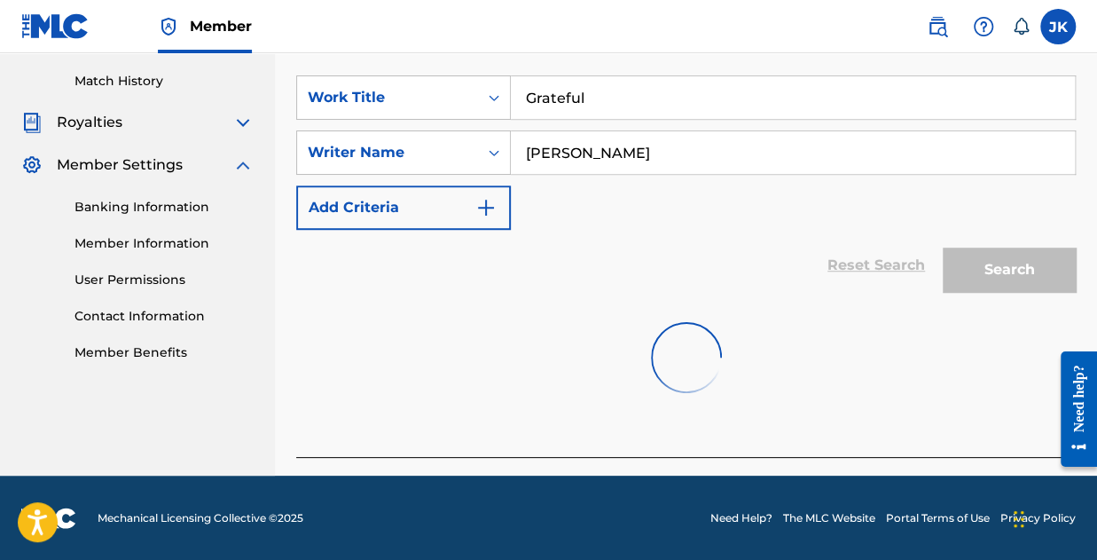
click at [868, 458] on div at bounding box center [686, 466] width 780 height 19
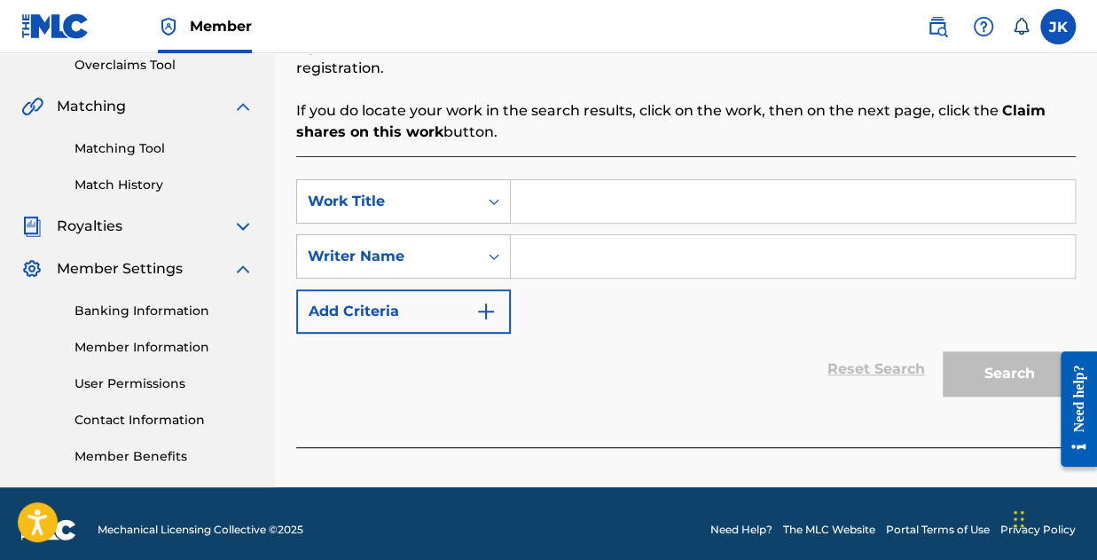
scroll to position [390, 0]
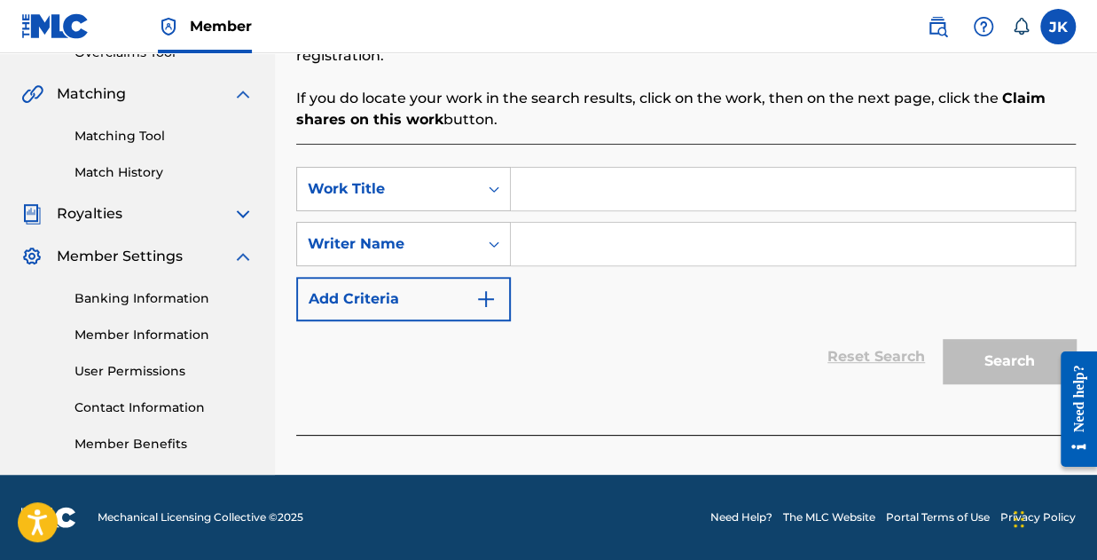
click at [558, 184] on input "Search Form" at bounding box center [793, 189] width 564 height 43
type input "Grateful"
click at [540, 239] on input "Search Form" at bounding box center [793, 244] width 564 height 43
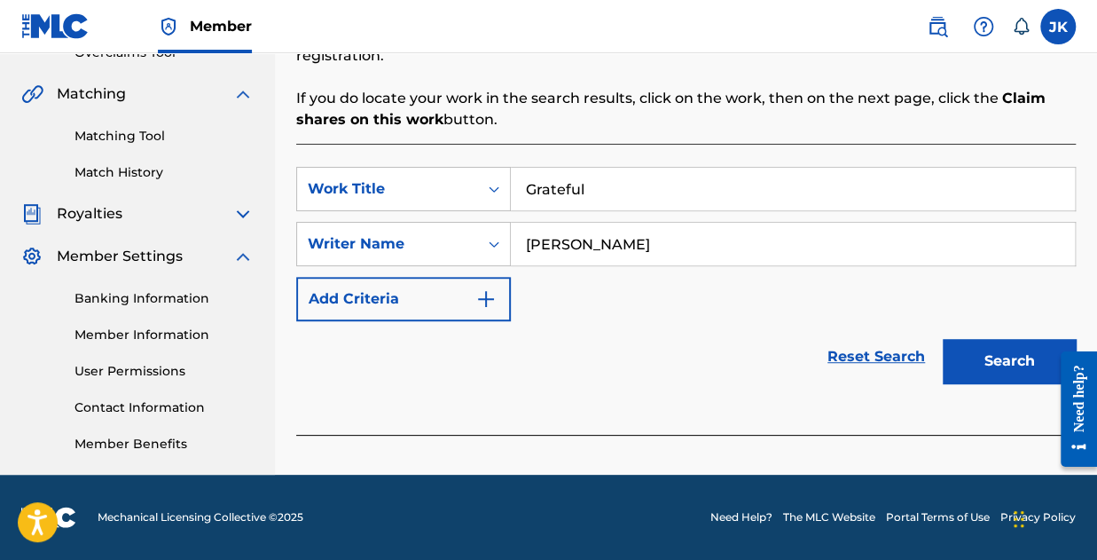
type input "[PERSON_NAME]"
click at [1063, 367] on div "Need help?" at bounding box center [1079, 407] width 36 height 115
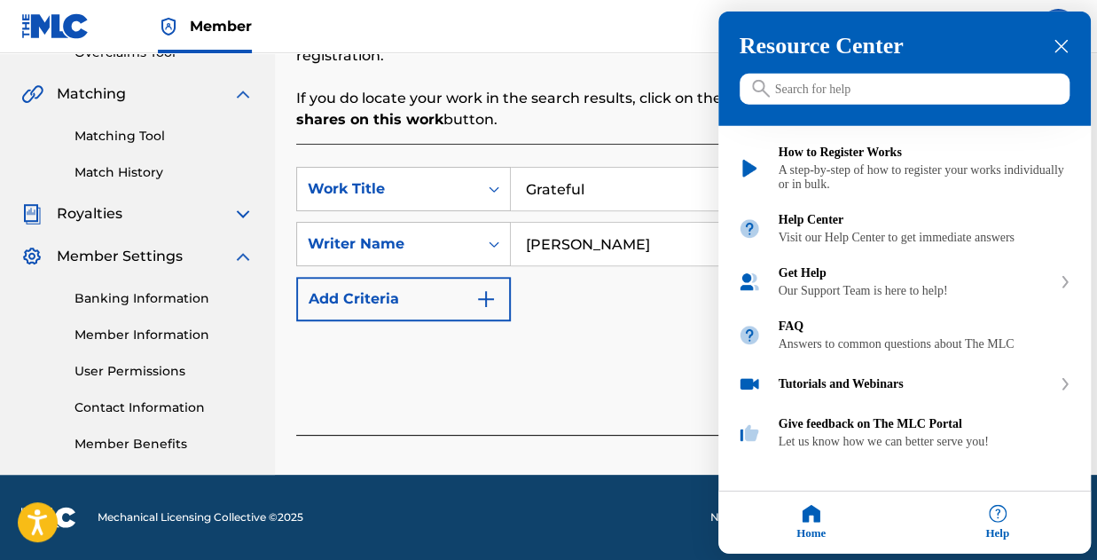
click at [610, 330] on div at bounding box center [548, 280] width 1097 height 560
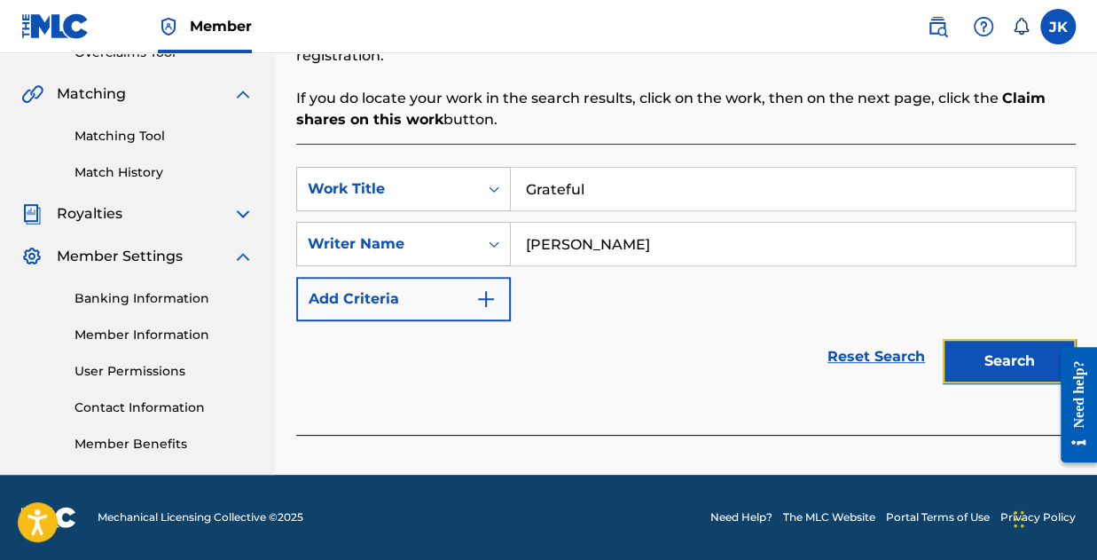
click at [1001, 371] on button "Search" at bounding box center [1009, 361] width 133 height 44
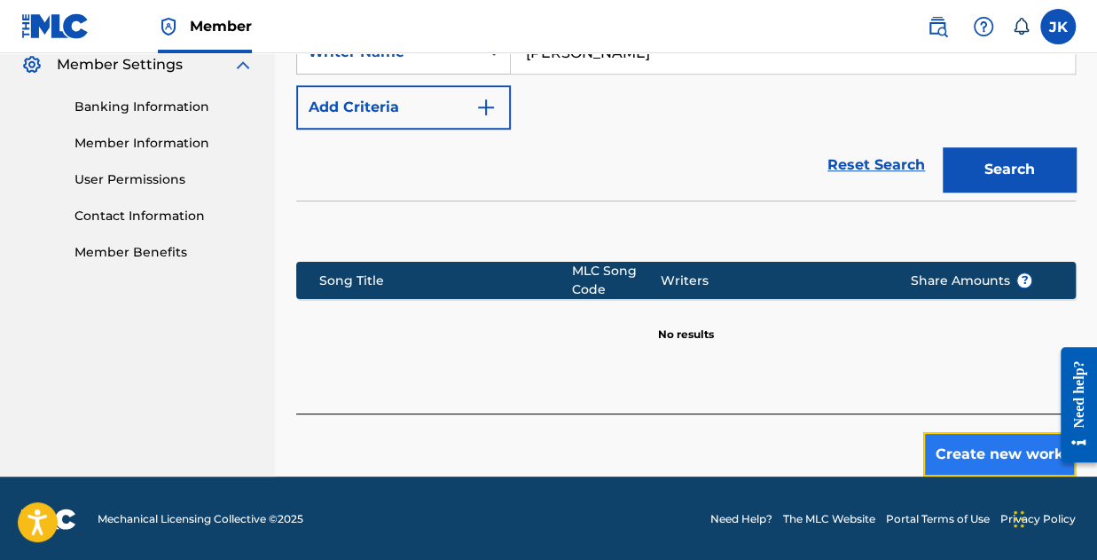
click at [967, 458] on button "Create new work" at bounding box center [999, 454] width 153 height 44
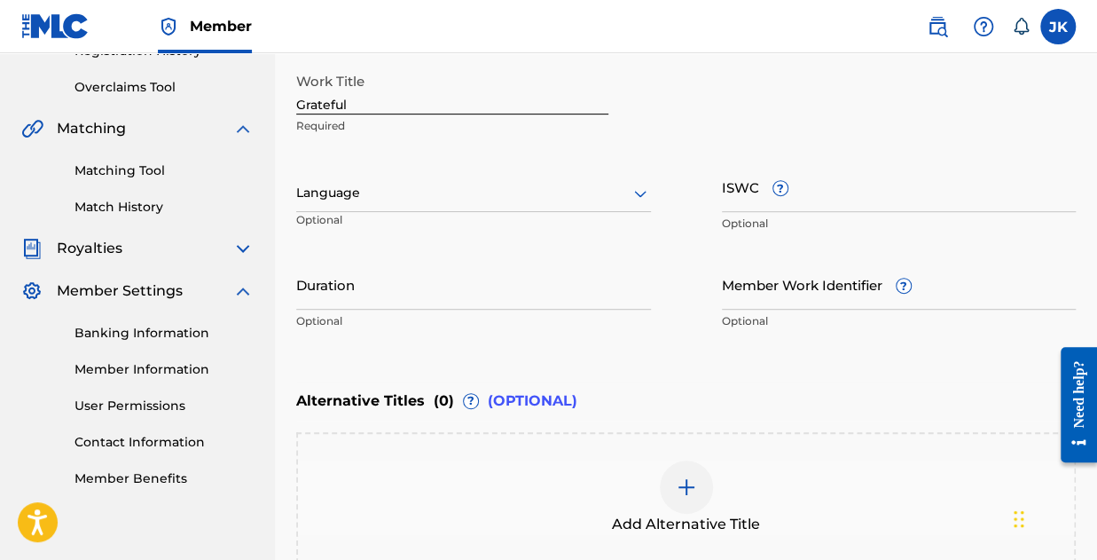
scroll to position [373, 0]
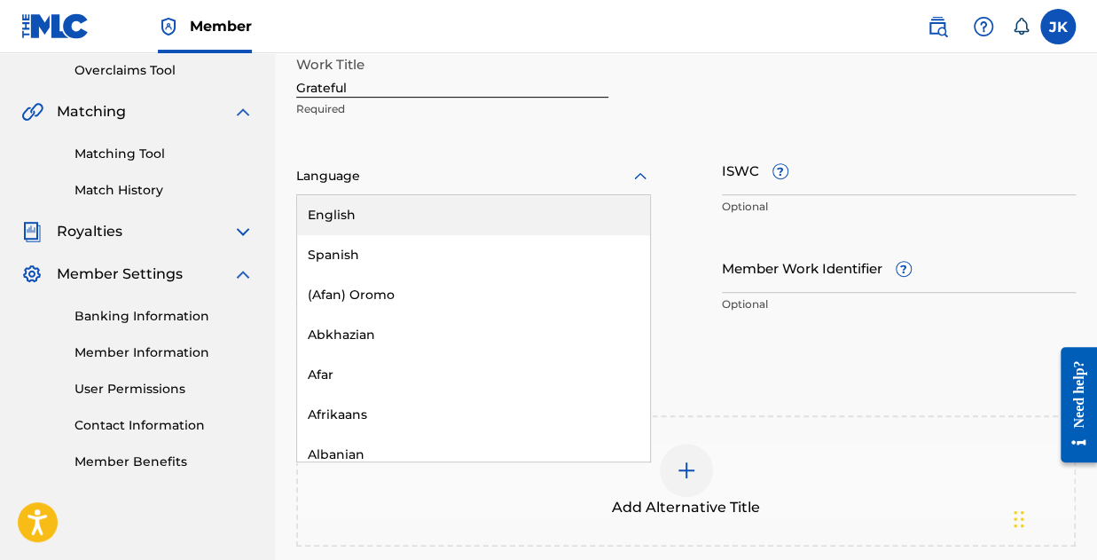
click at [365, 176] on div at bounding box center [473, 176] width 355 height 22
click at [362, 214] on div "English" at bounding box center [473, 215] width 353 height 40
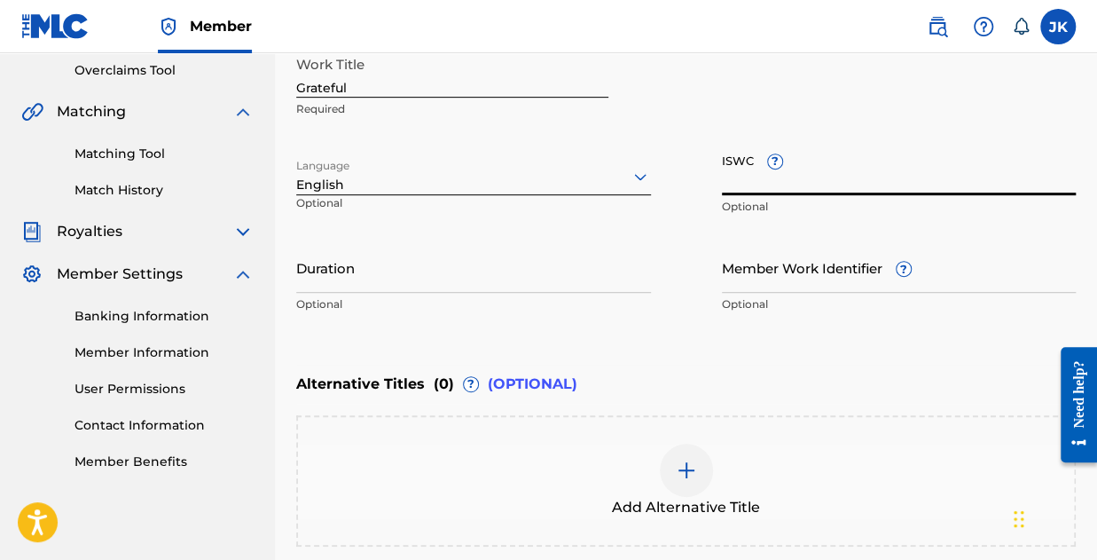
click at [824, 184] on input "ISWC ?" at bounding box center [899, 170] width 355 height 51
paste input "T-333.517.873-5"
type input "T-333.517.873-5"
click at [786, 277] on input "Member Work Identifier ?" at bounding box center [899, 267] width 355 height 51
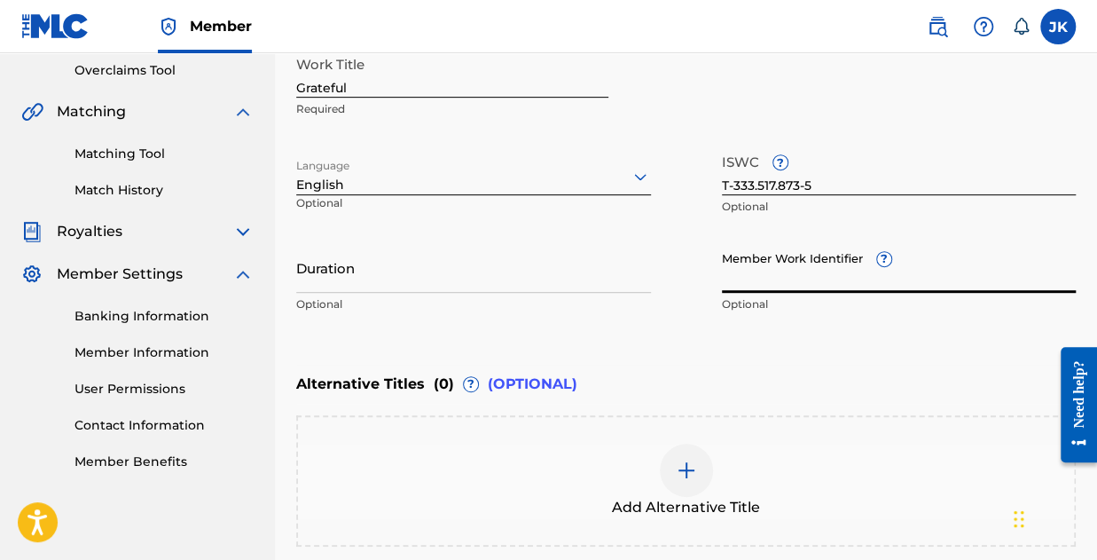
paste input "199343557484"
type input "199343557484"
click at [341, 275] on input "Duration" at bounding box center [473, 267] width 355 height 51
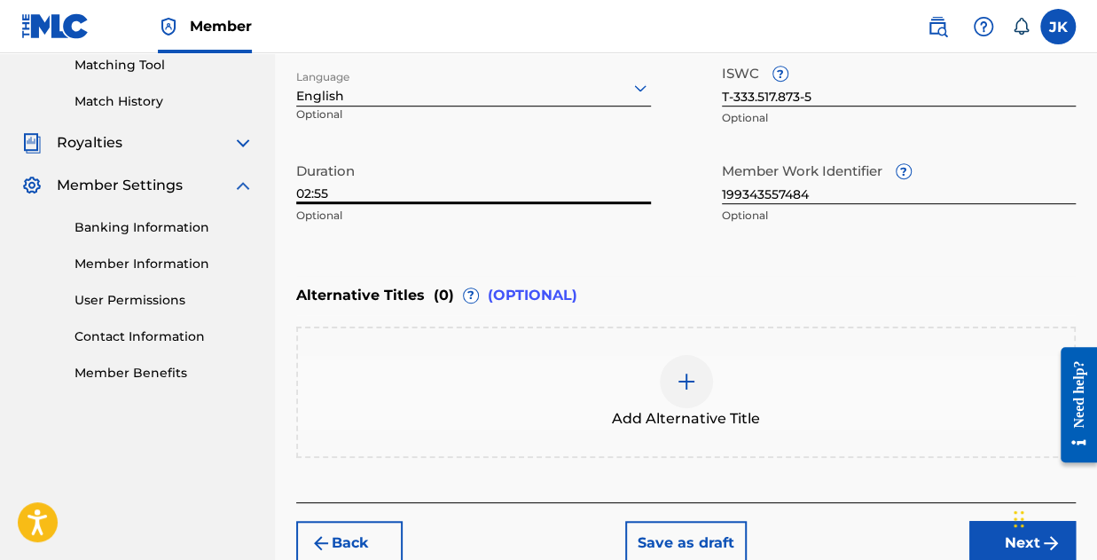
scroll to position [550, 0]
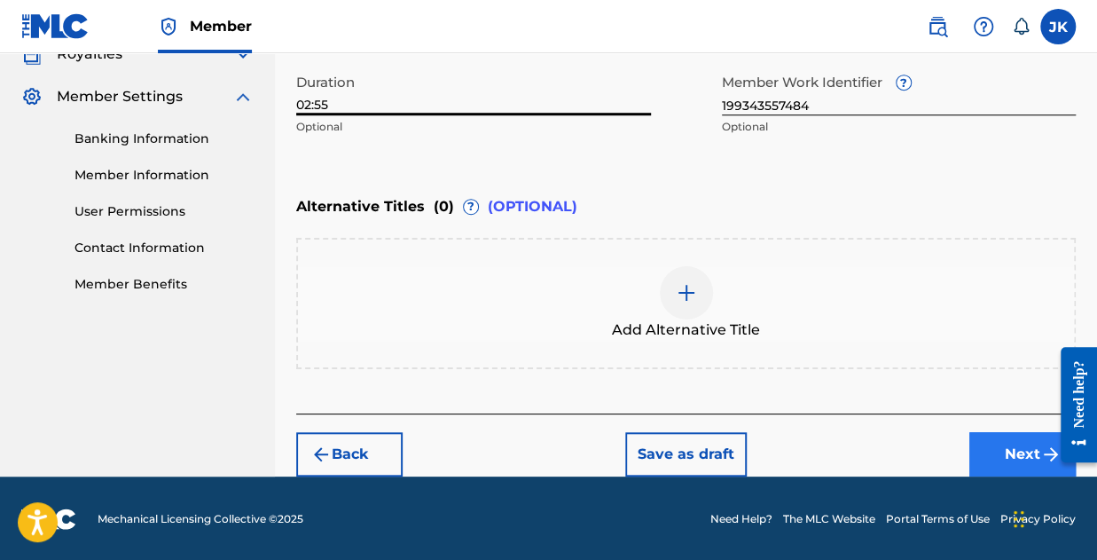
type input "02:55"
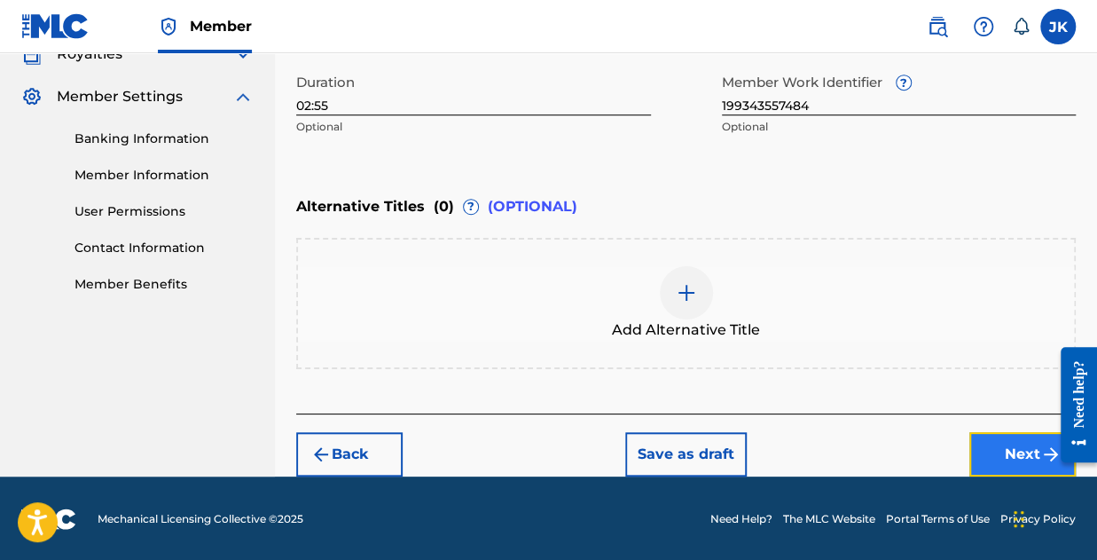
click at [1023, 454] on button "Next" at bounding box center [1022, 454] width 106 height 44
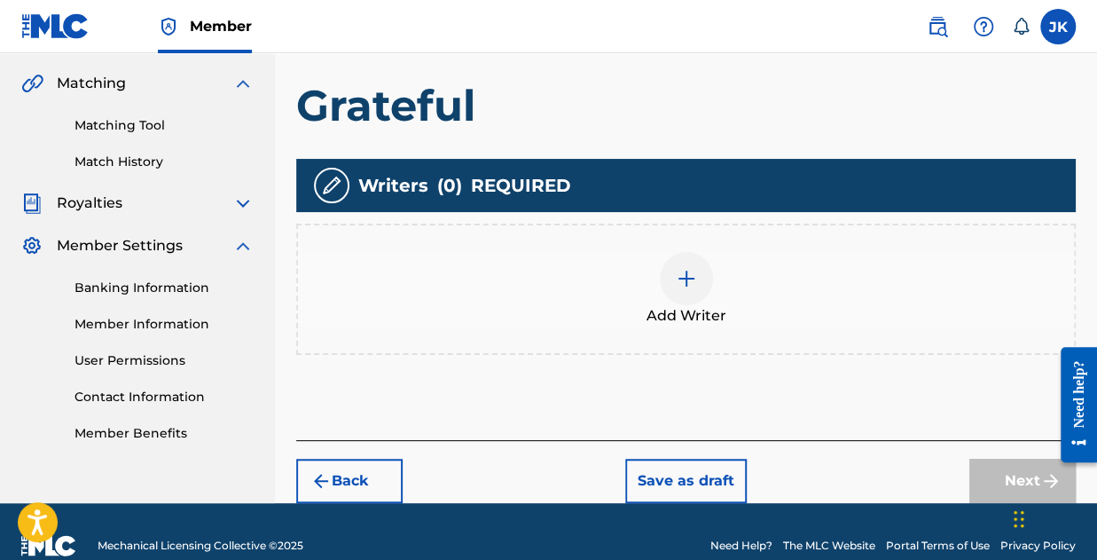
scroll to position [427, 0]
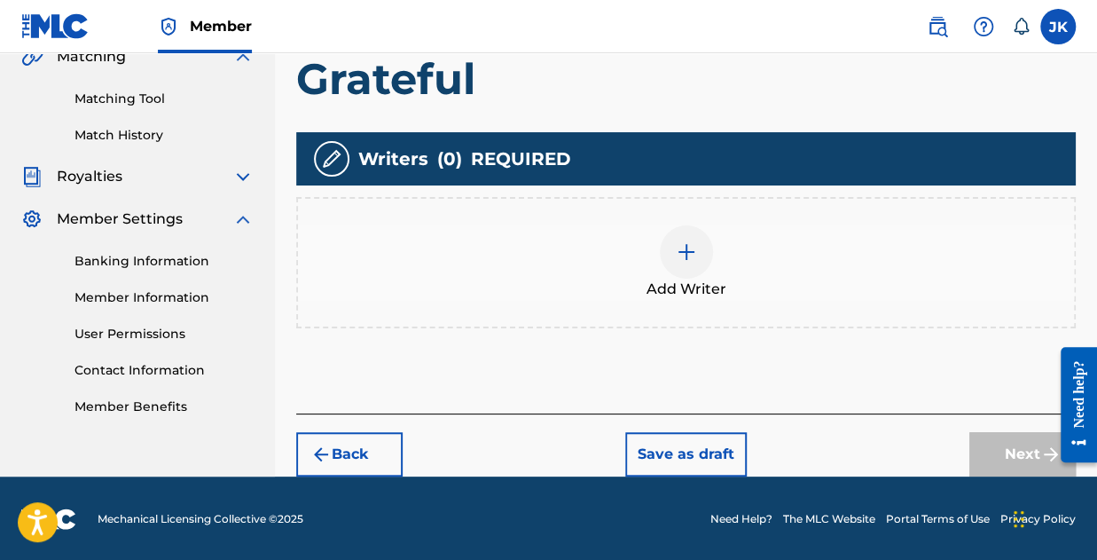
click at [676, 255] on img at bounding box center [686, 251] width 21 height 21
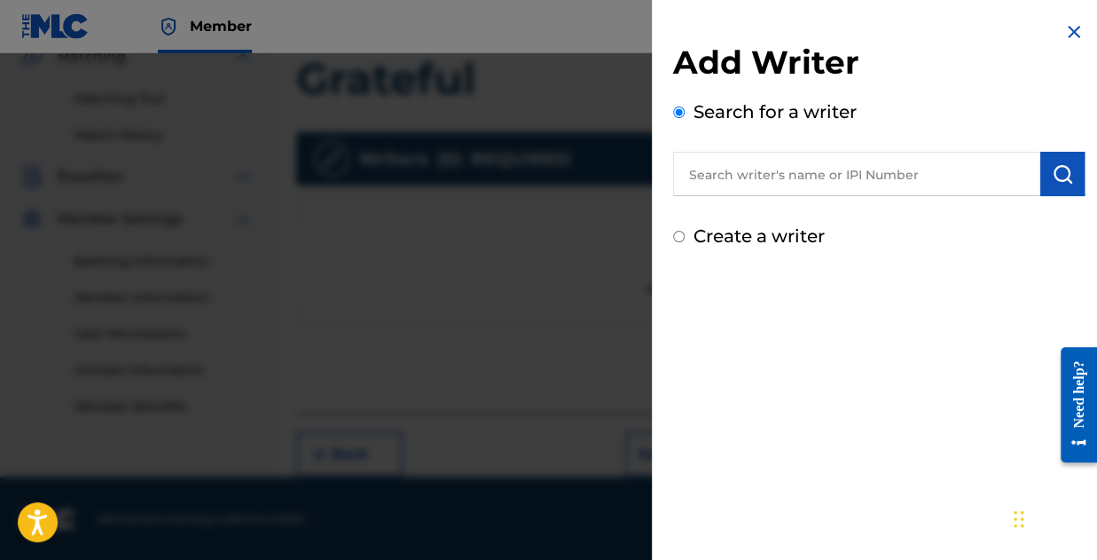
click at [875, 174] on input "text" at bounding box center [856, 174] width 367 height 44
click at [683, 108] on input "Search for a writer" at bounding box center [679, 112] width 12 height 12
click at [777, 178] on input "text" at bounding box center [856, 174] width 367 height 44
type input "j"
type input "[PERSON_NAME]"
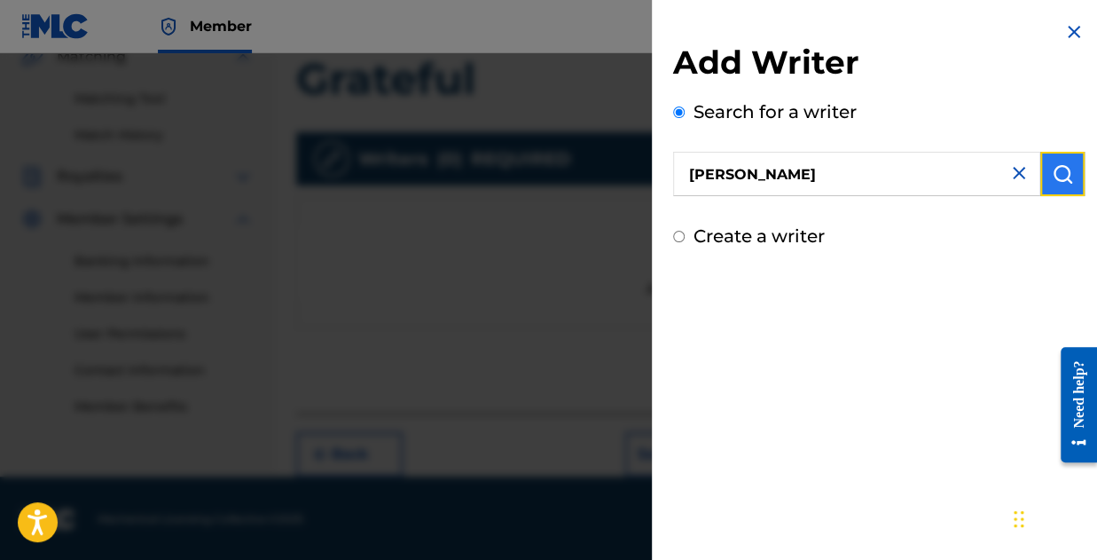
click at [1064, 161] on button "submit" at bounding box center [1062, 174] width 44 height 44
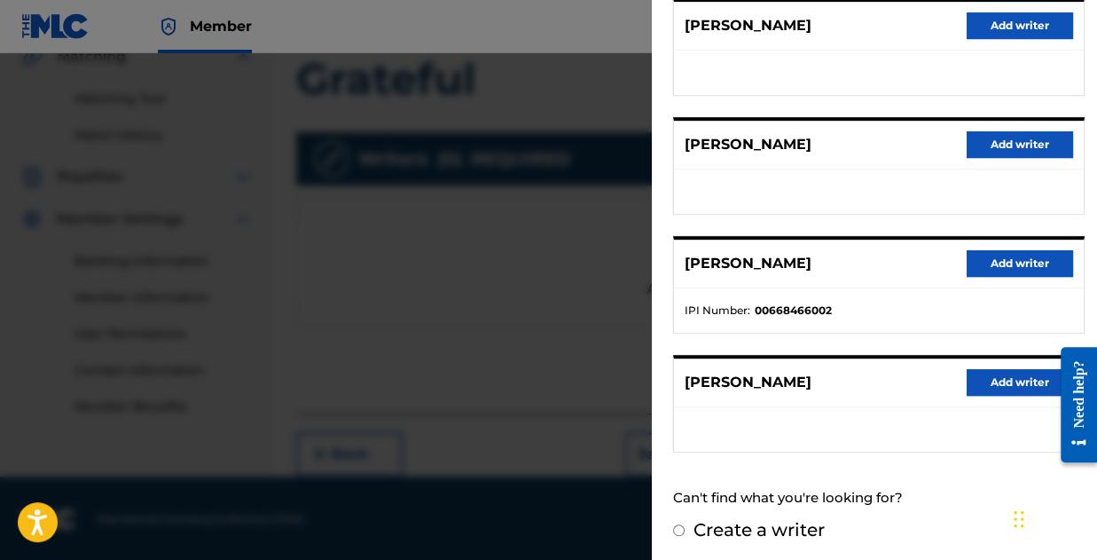
scroll to position [356, 0]
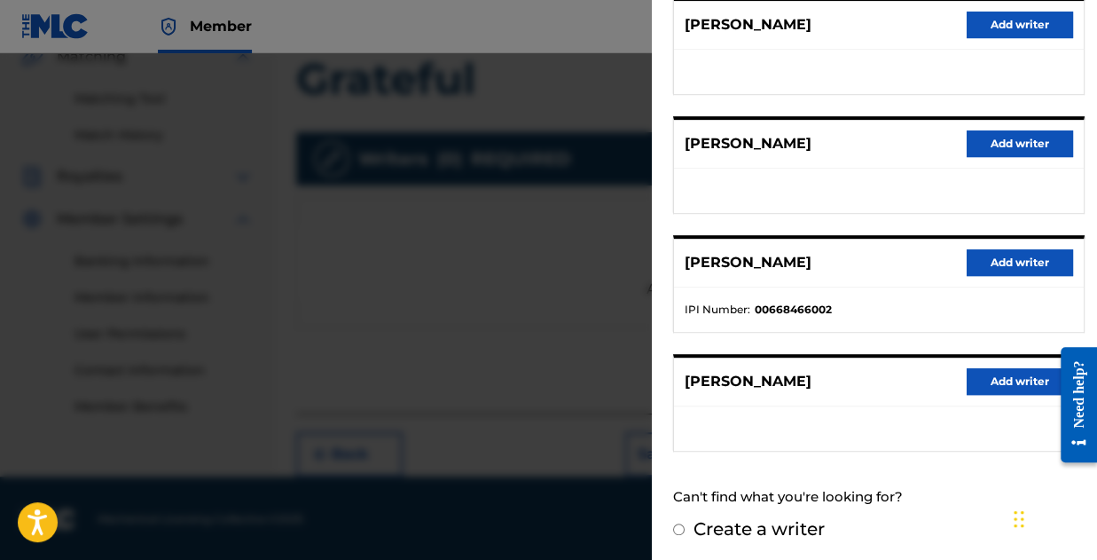
click at [793, 494] on div "Can't find what you're looking for?" at bounding box center [879, 497] width 412 height 38
click at [686, 515] on div "Create a writer" at bounding box center [879, 528] width 412 height 27
click at [677, 523] on input "Create a writer" at bounding box center [679, 529] width 12 height 12
radio input "false"
radio input "true"
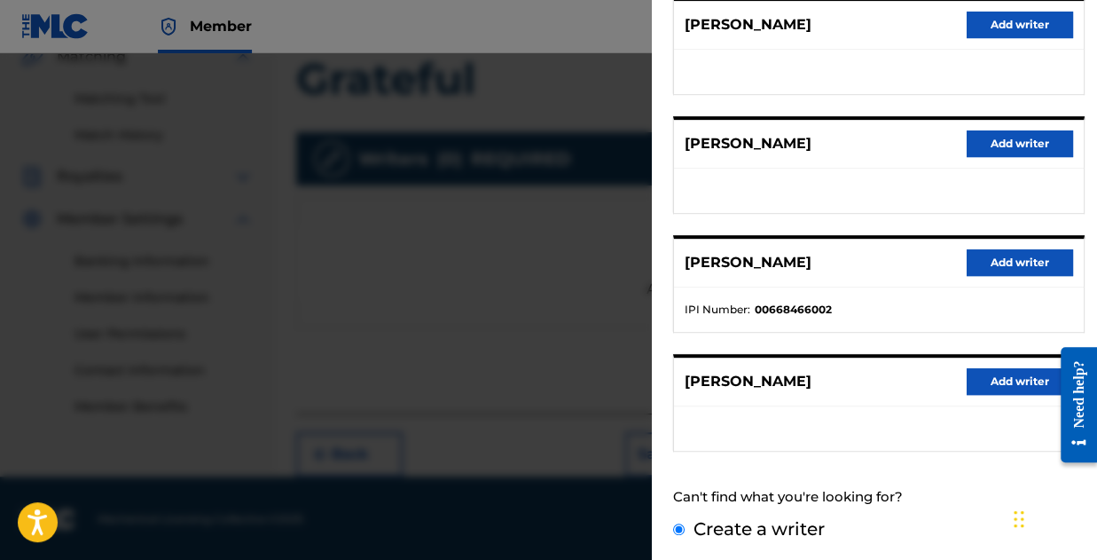
scroll to position [208, 0]
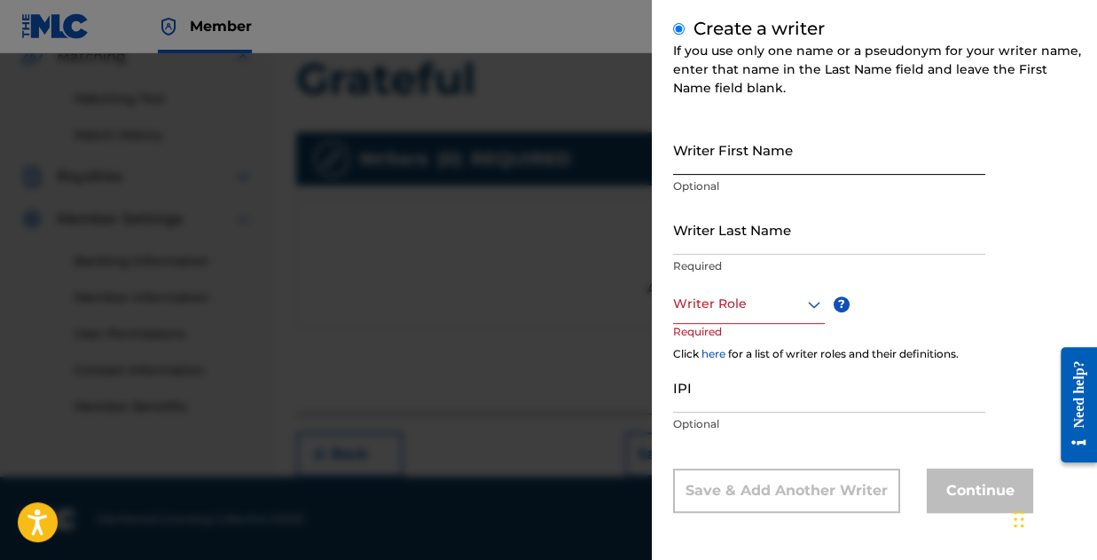
click at [736, 162] on input "Writer First Name" at bounding box center [829, 149] width 312 height 51
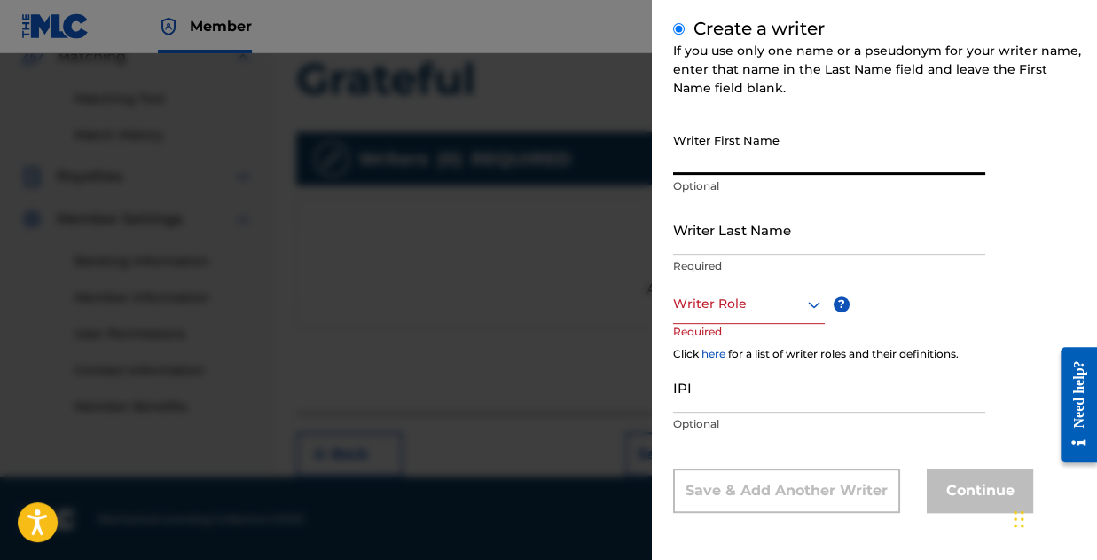
type input "[PERSON_NAME]"
type input "Kolawole"
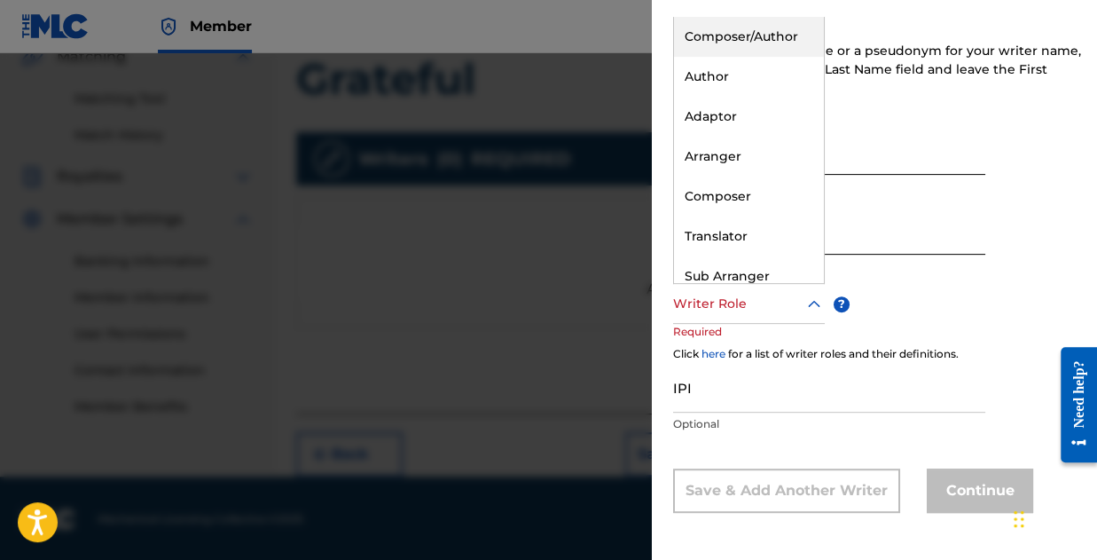
click at [740, 307] on div at bounding box center [749, 304] width 152 height 22
click at [729, 38] on div "Composer/Author" at bounding box center [749, 37] width 150 height 40
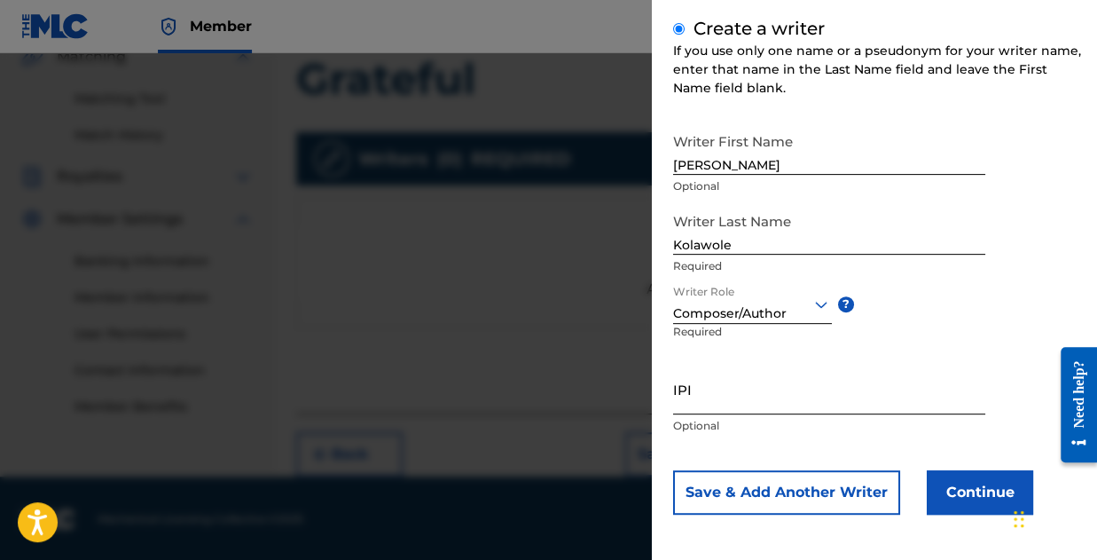
click at [721, 393] on input "IPI" at bounding box center [829, 389] width 312 height 51
click at [721, 392] on input "IPI" at bounding box center [829, 389] width 312 height 51
paste input "01173310197"
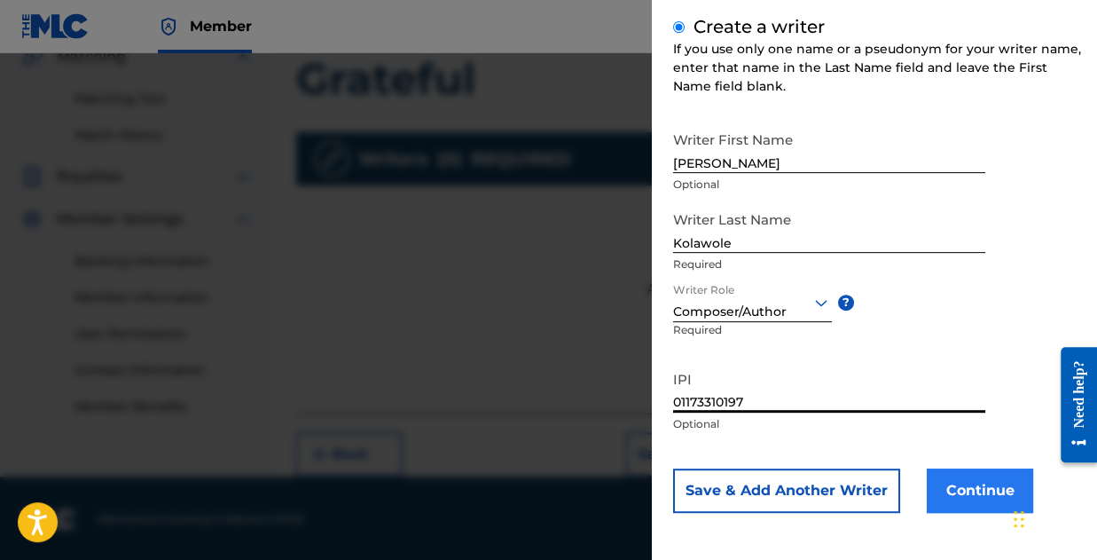
type input "01173310197"
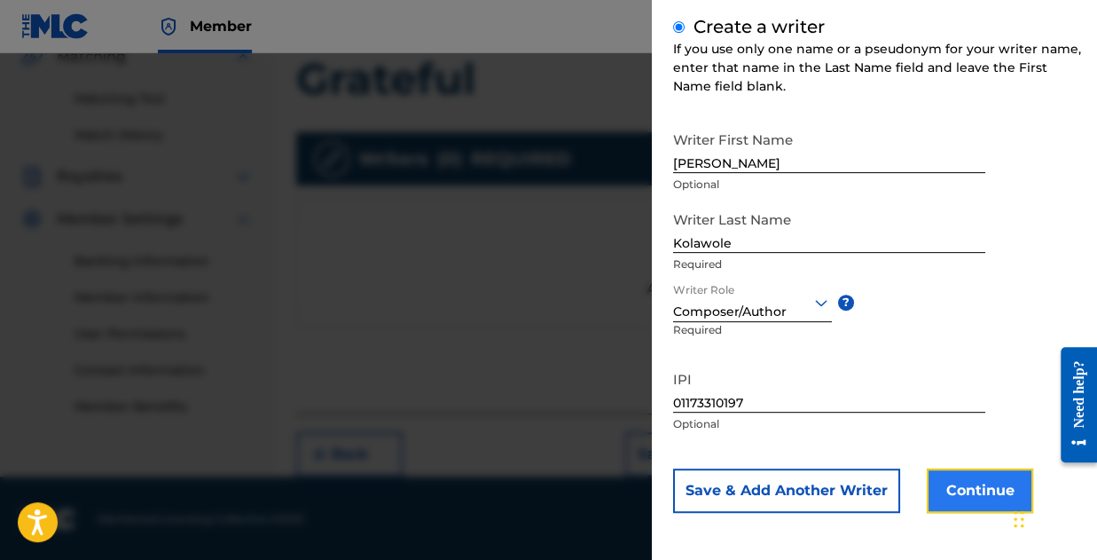
click at [964, 499] on button "Continue" at bounding box center [980, 490] width 106 height 44
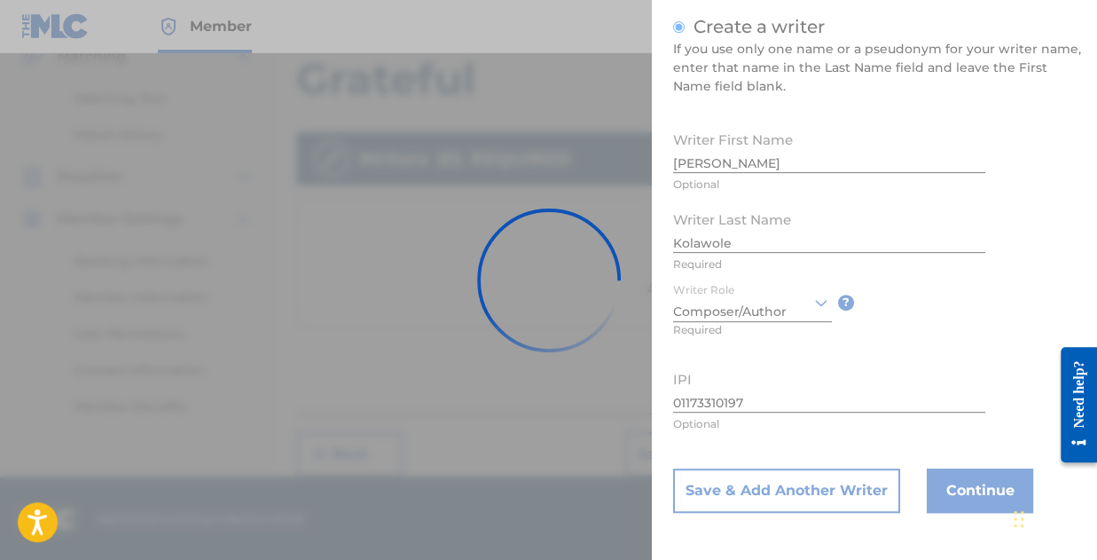
click at [963, 488] on div at bounding box center [548, 280] width 1097 height 560
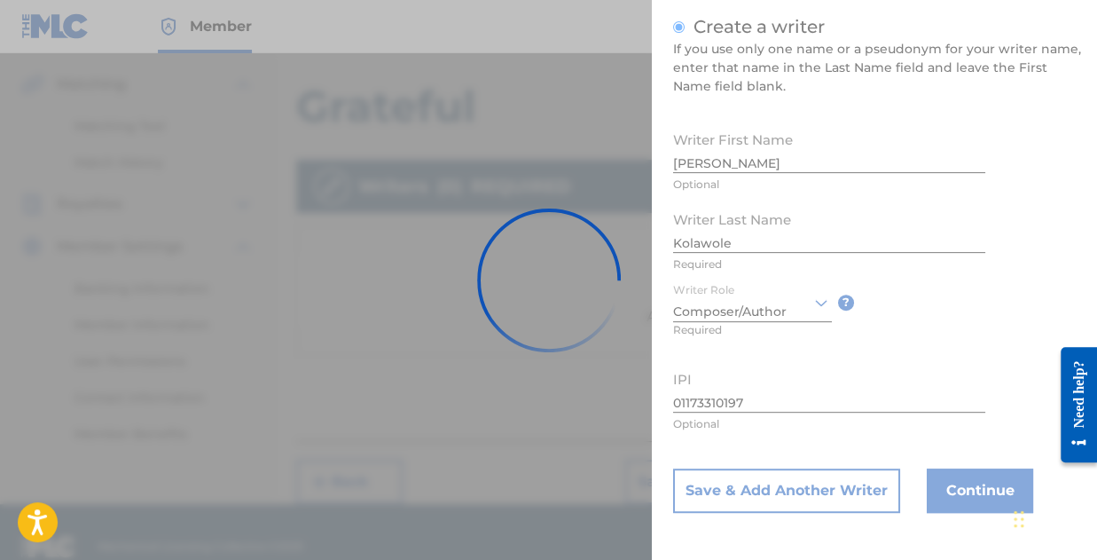
scroll to position [427, 0]
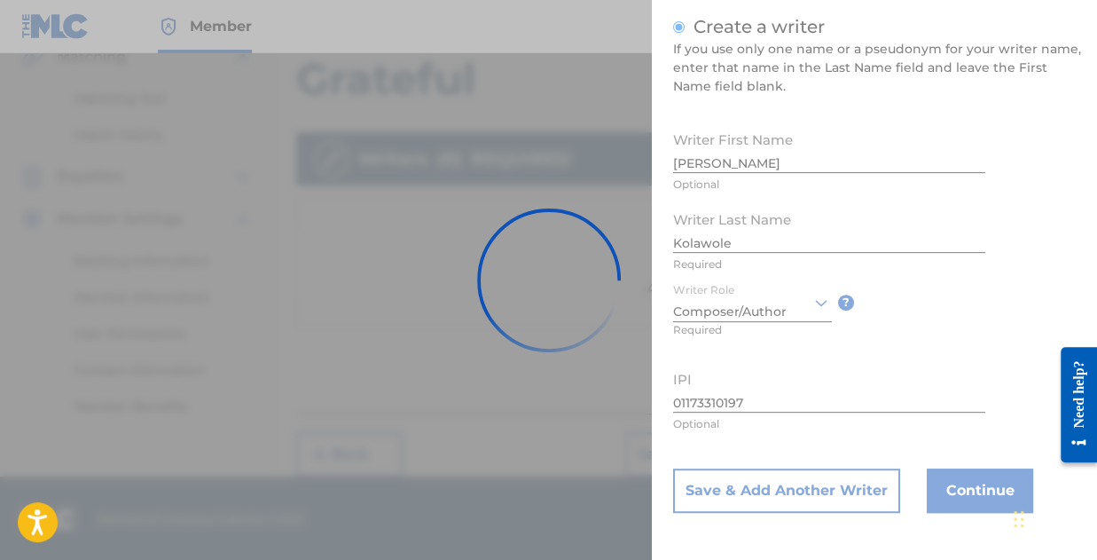
click at [981, 498] on div at bounding box center [548, 280] width 1097 height 560
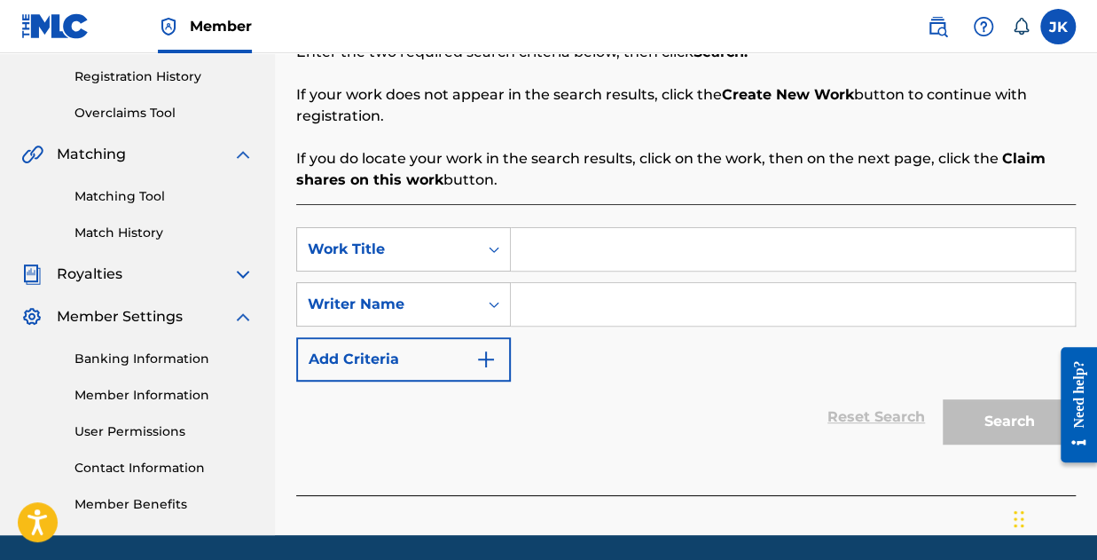
scroll to position [390, 0]
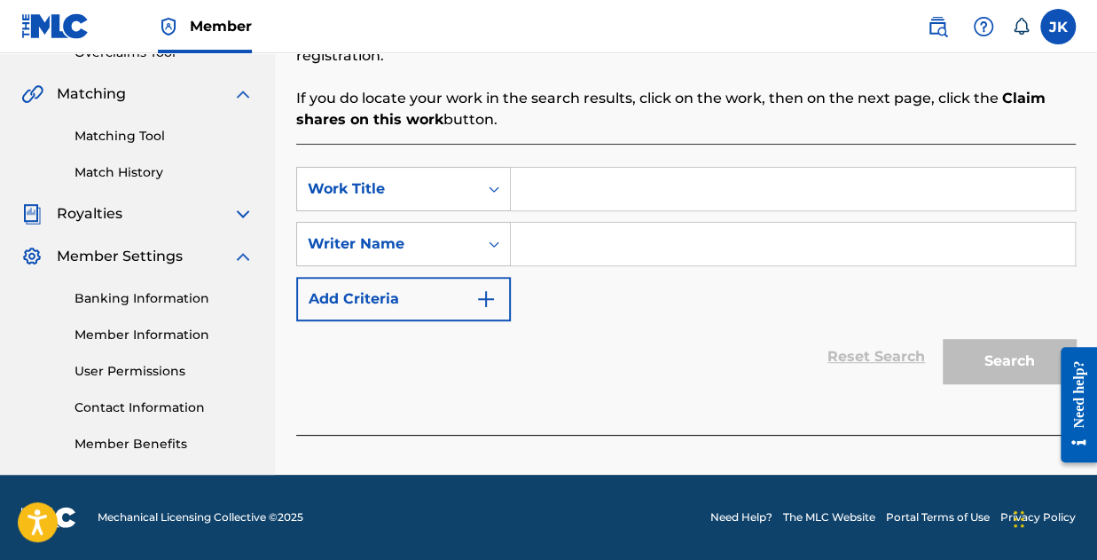
click at [658, 194] on input "Search Form" at bounding box center [793, 189] width 564 height 43
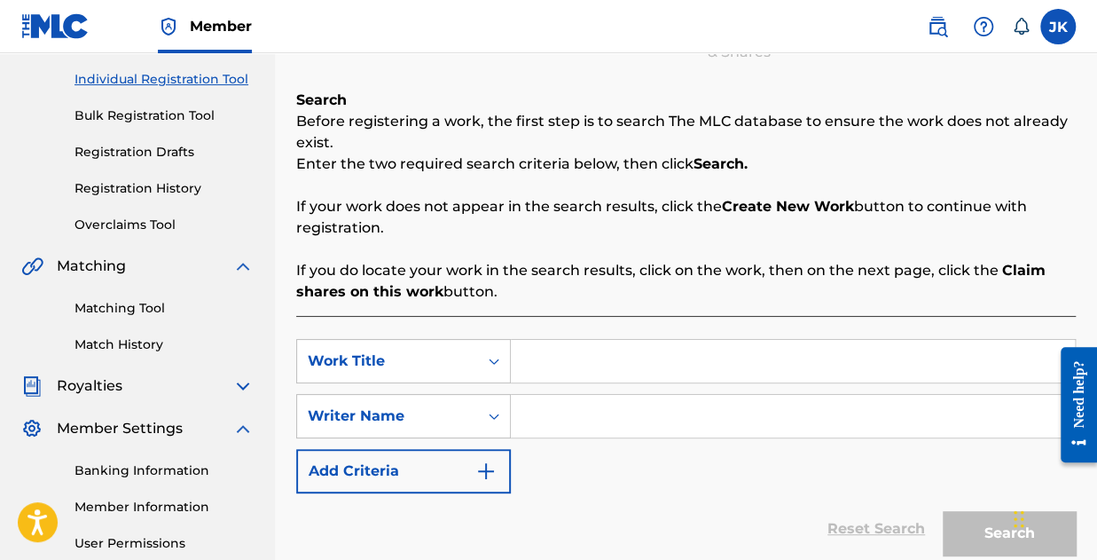
scroll to position [213, 0]
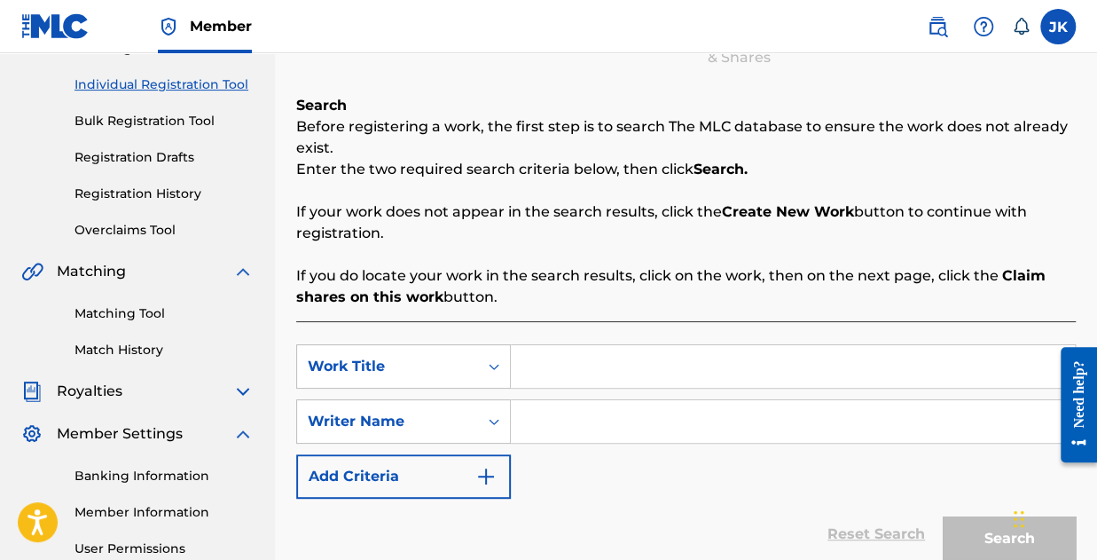
click at [592, 367] on input "Search Form" at bounding box center [793, 366] width 564 height 43
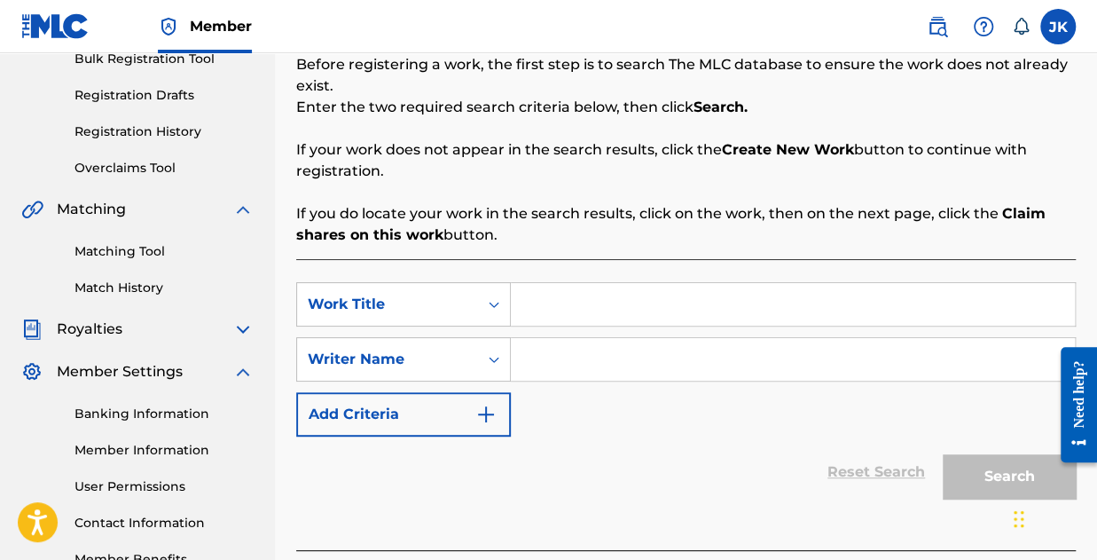
scroll to position [302, 0]
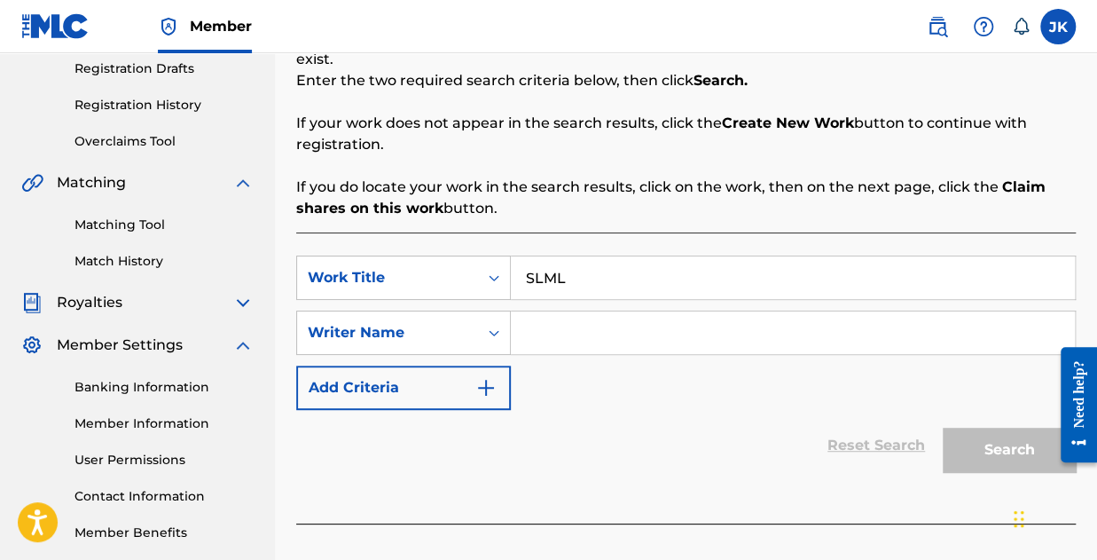
type input "SLML"
click at [584, 337] on input "Search Form" at bounding box center [793, 332] width 564 height 43
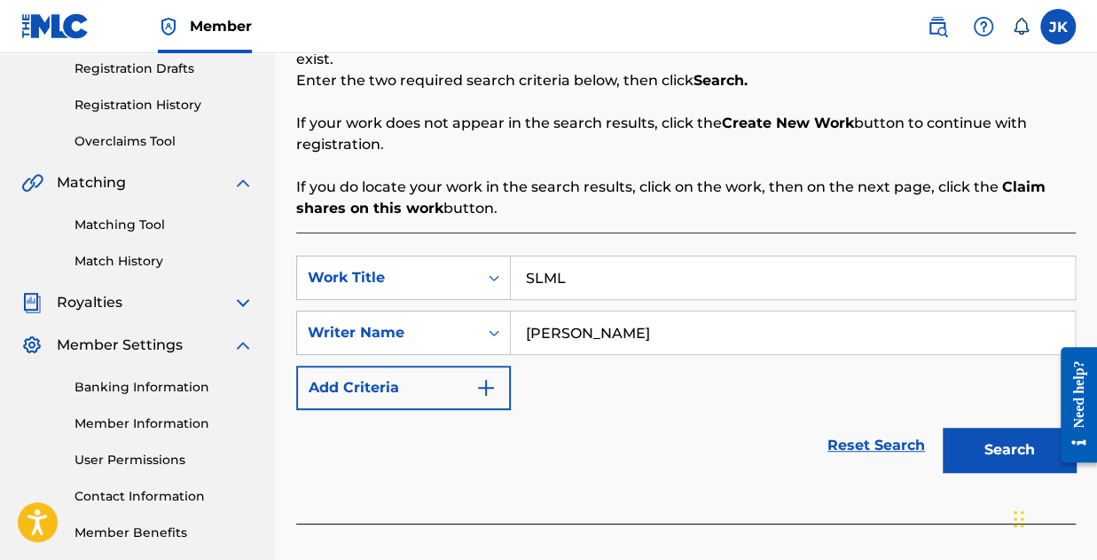
click at [584, 337] on input "[PERSON_NAME]" at bounding box center [793, 332] width 564 height 43
type input "[PERSON_NAME]"
click at [992, 444] on button "Search" at bounding box center [1009, 449] width 133 height 44
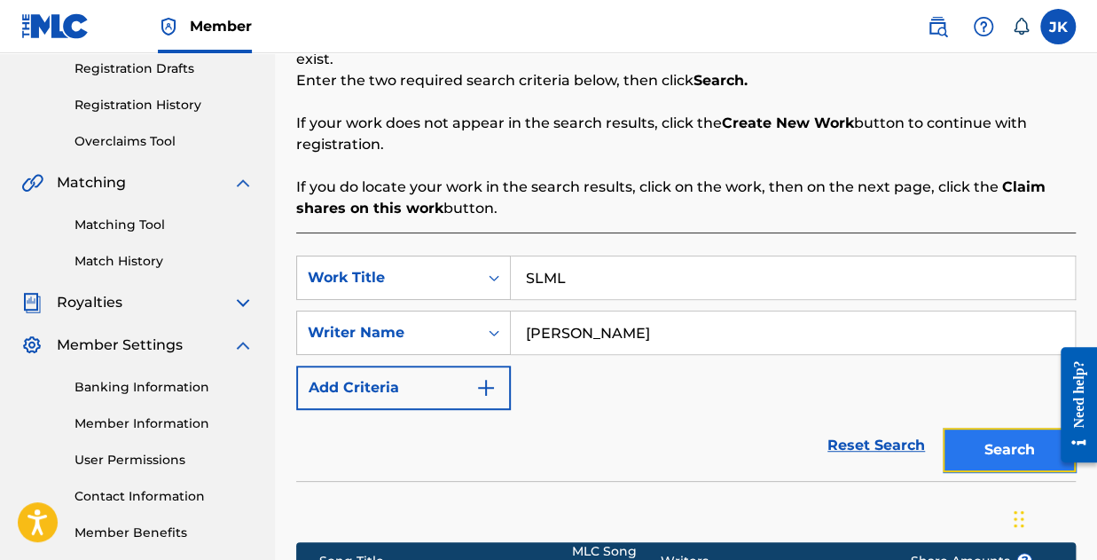
click at [993, 444] on button "Search" at bounding box center [1009, 449] width 133 height 44
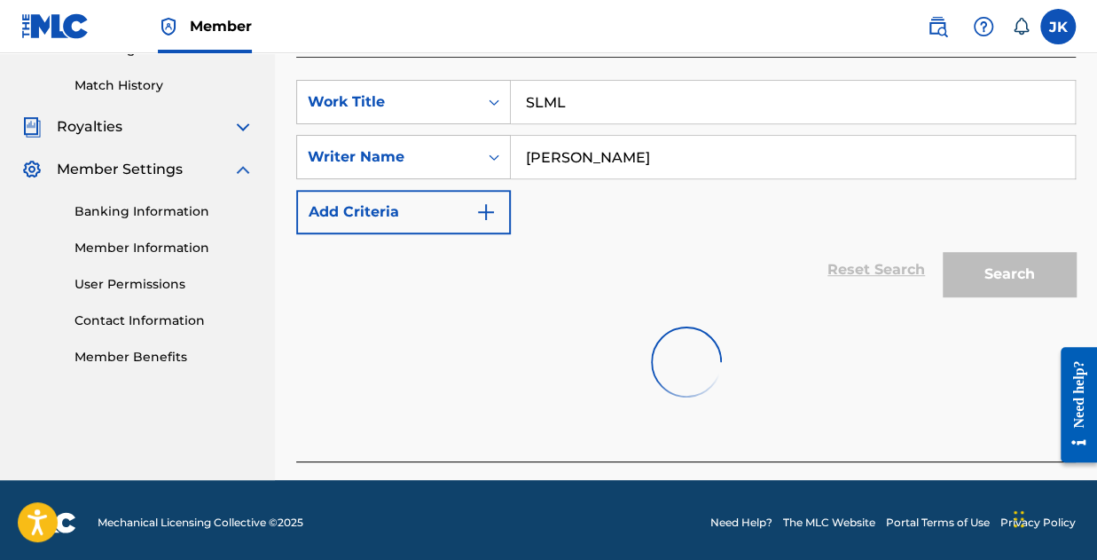
scroll to position [482, 0]
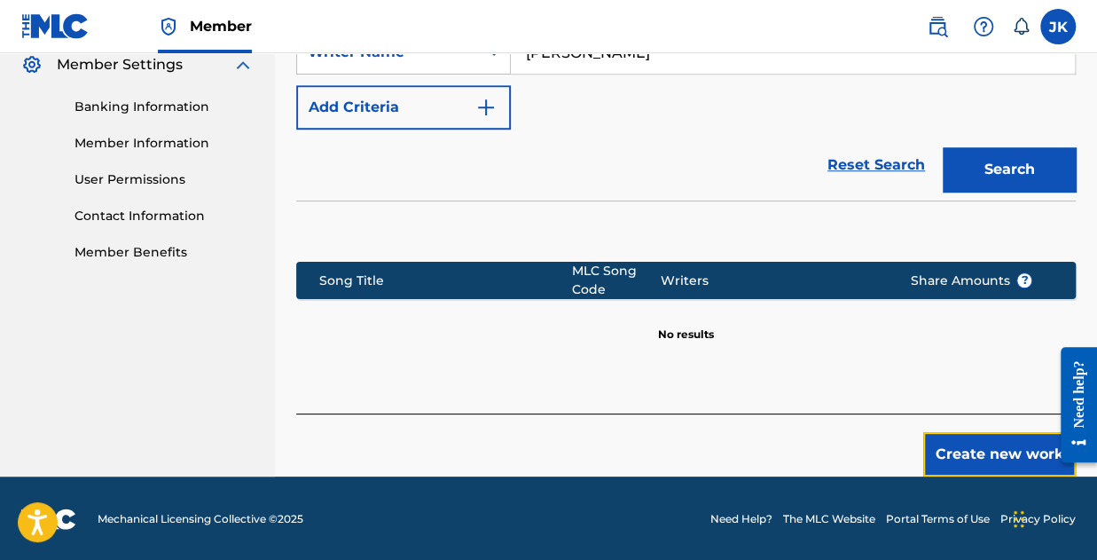
click at [991, 447] on button "Create new work" at bounding box center [999, 454] width 153 height 44
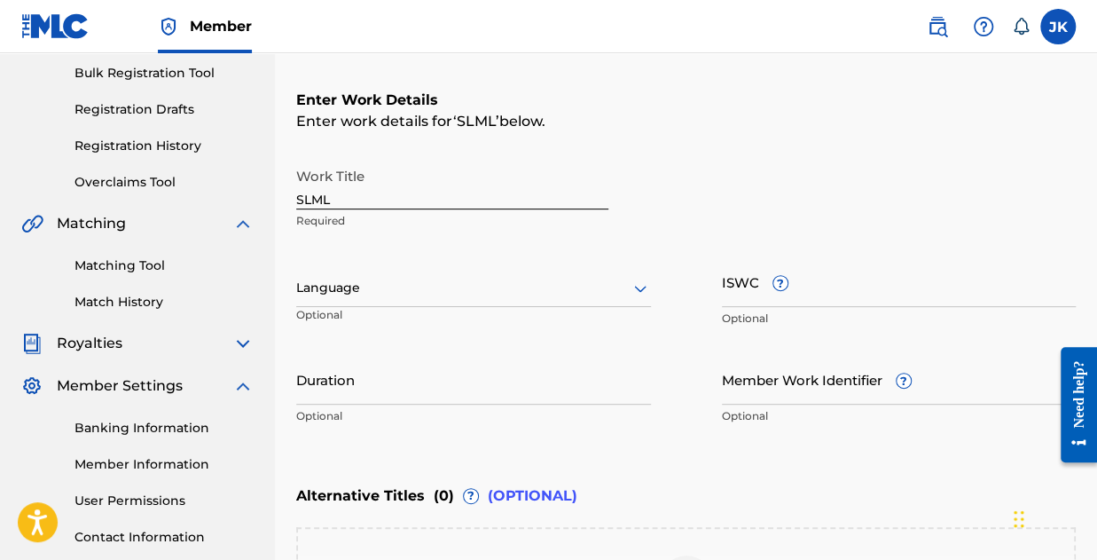
scroll to position [284, 0]
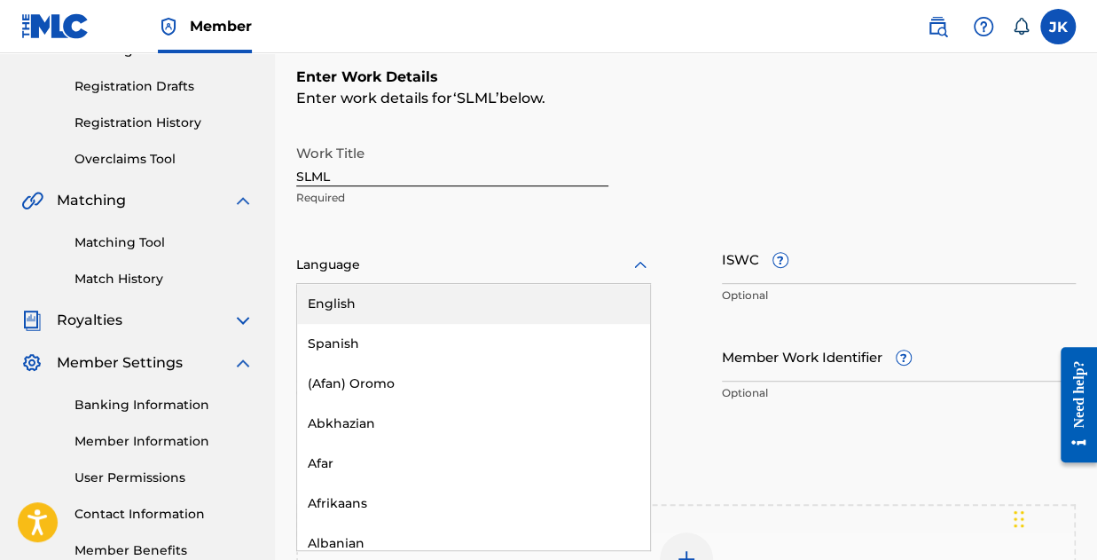
click at [381, 276] on div "Language" at bounding box center [473, 265] width 355 height 37
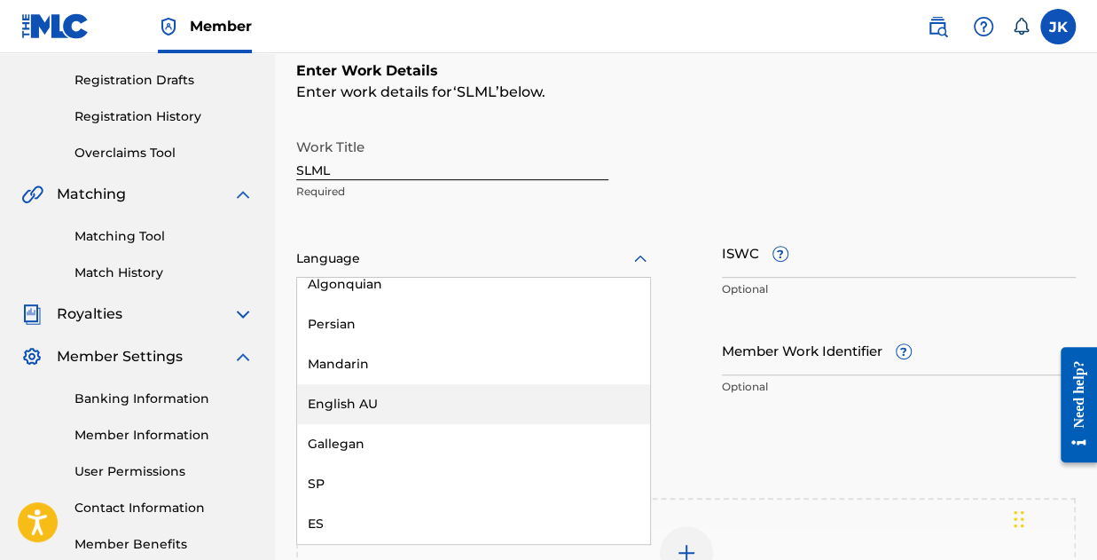
scroll to position [550, 0]
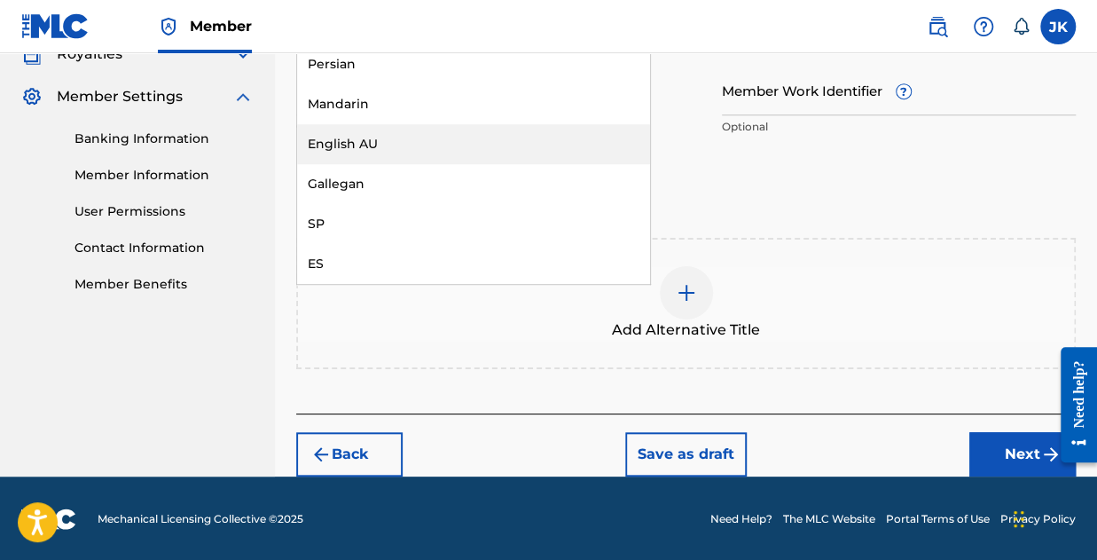
type input "y"
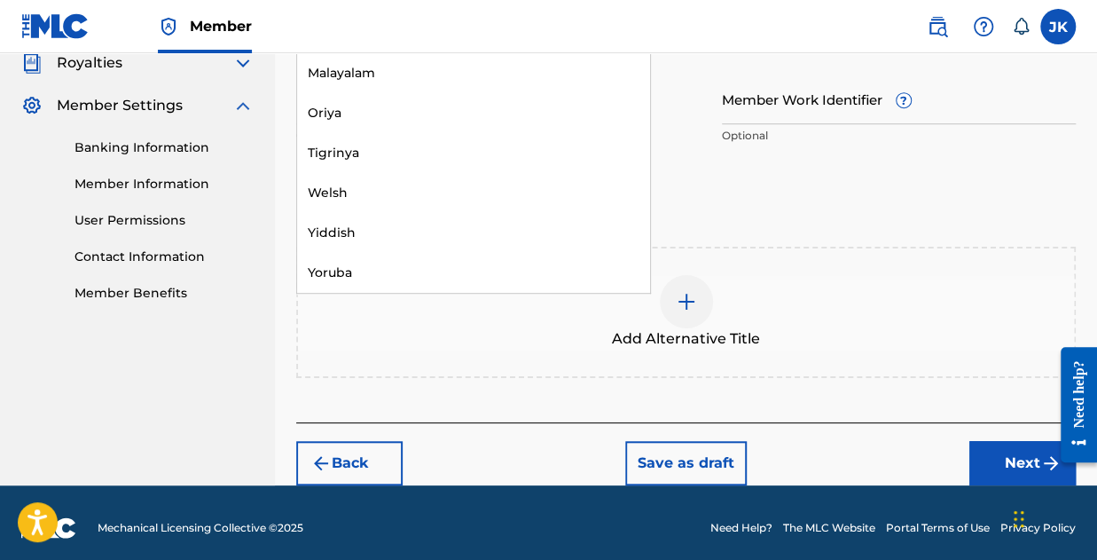
scroll to position [333, 0]
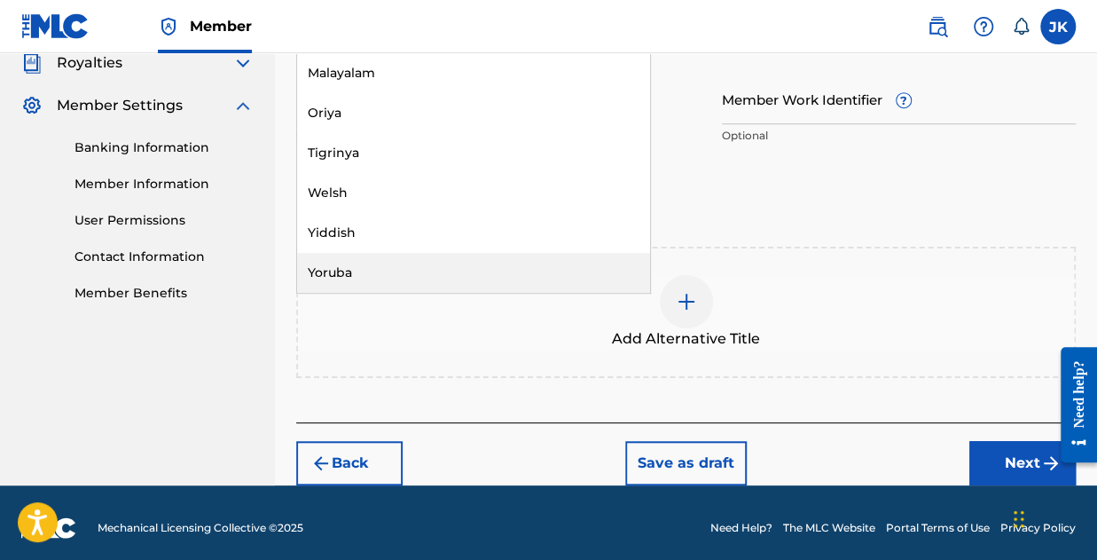
click at [369, 256] on div "Yoruba" at bounding box center [473, 273] width 353 height 40
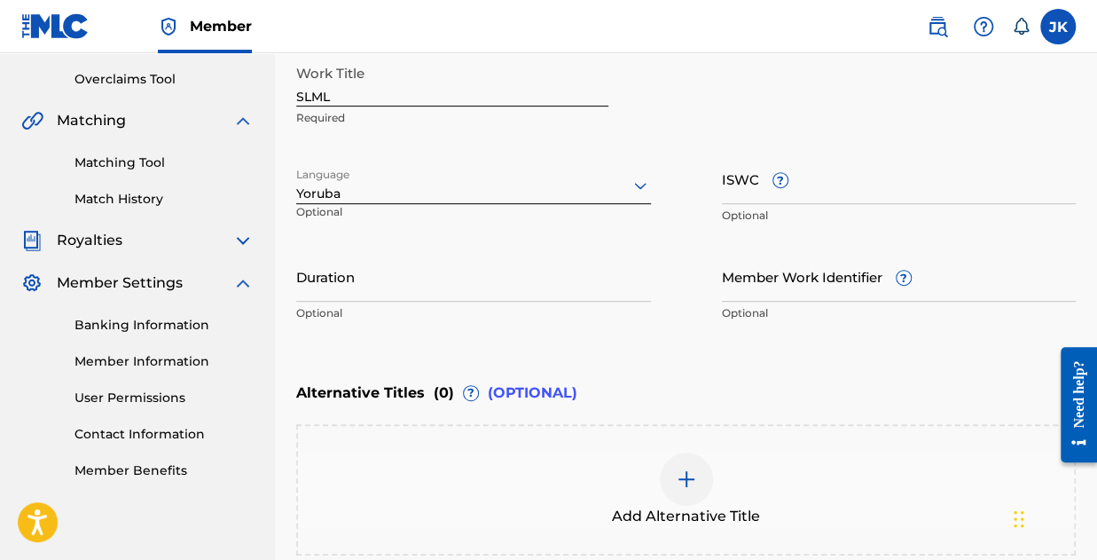
scroll to position [364, 0]
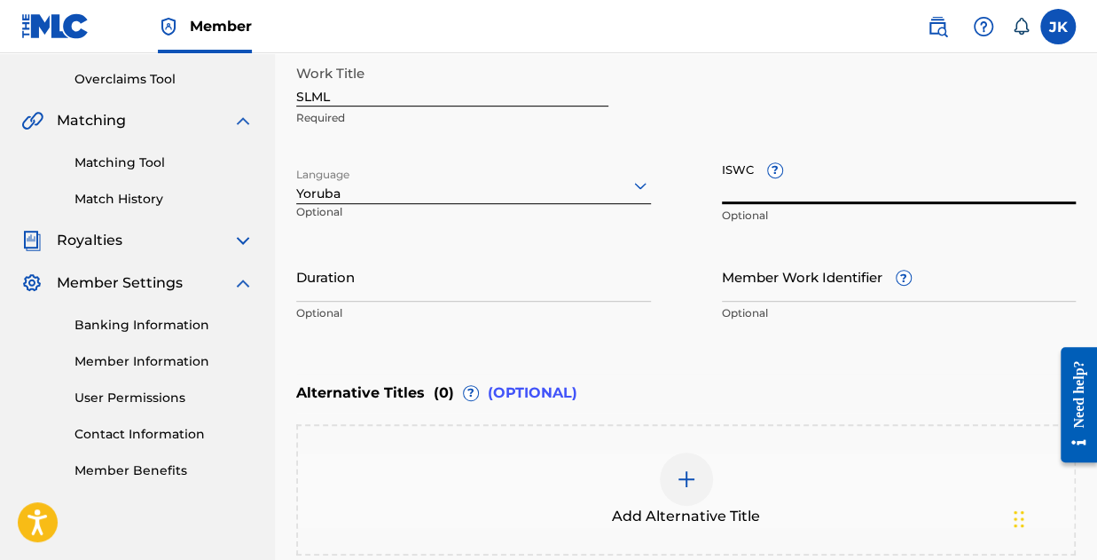
click at [763, 188] on input "ISWC ?" at bounding box center [899, 178] width 355 height 51
paste input "T-334.951.605-4"
type input "T-334.951.605-4"
click at [386, 286] on input "Duration" at bounding box center [473, 276] width 355 height 51
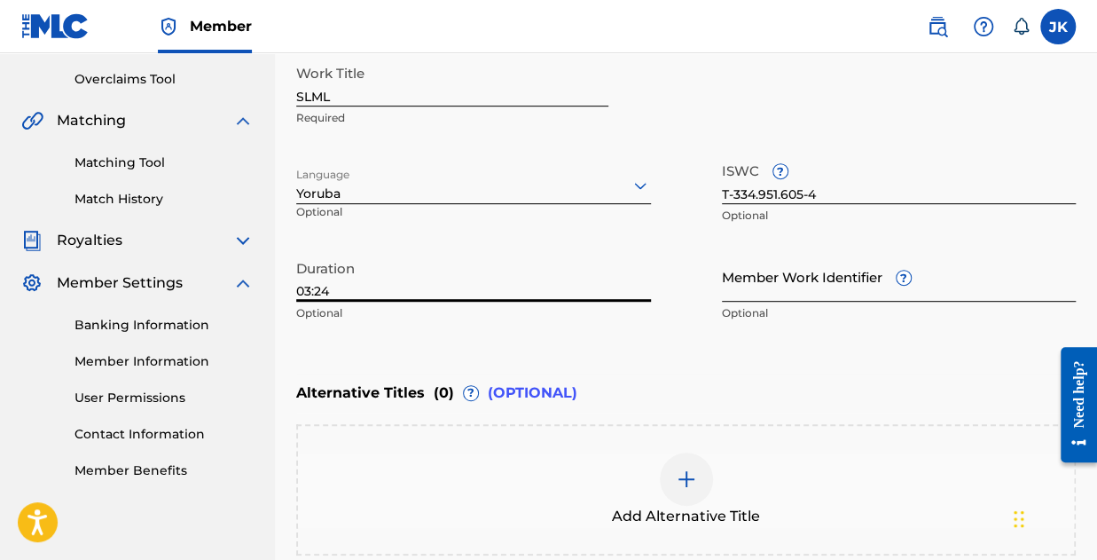
type input "03:24"
click at [800, 290] on input "Member Work Identifier ?" at bounding box center [899, 276] width 355 height 51
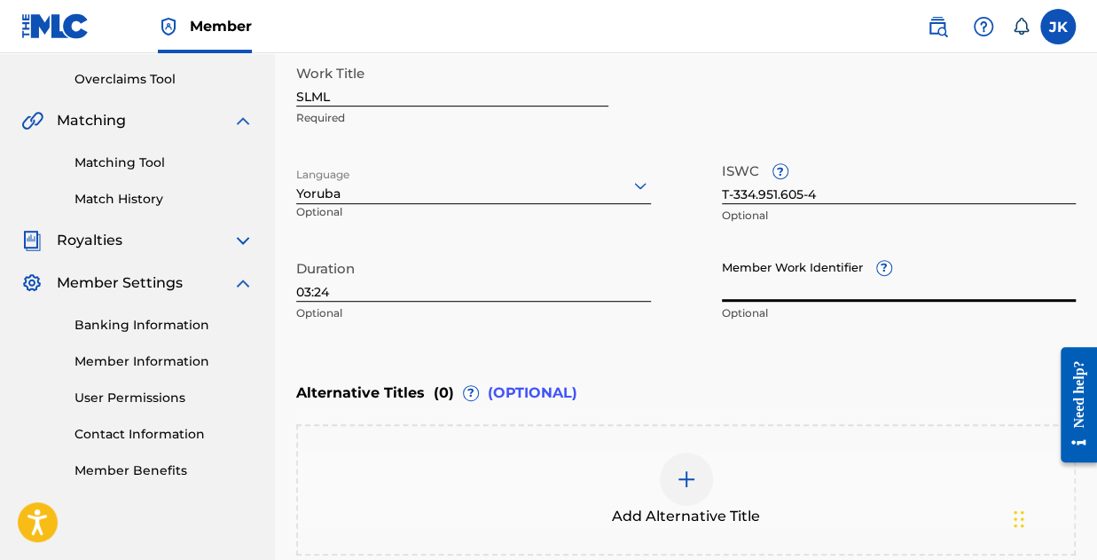
paste input "199513969598"
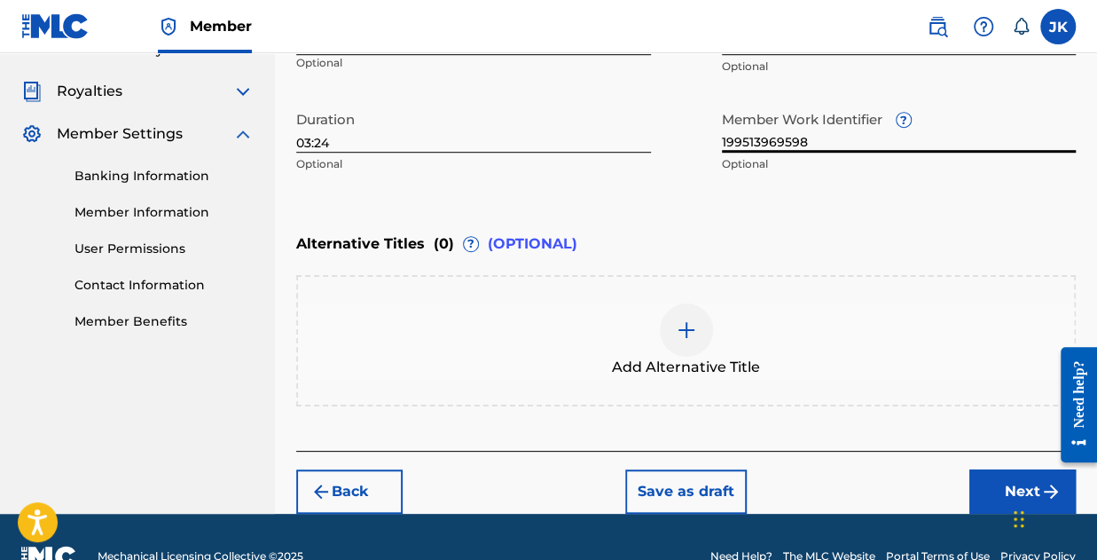
scroll to position [550, 0]
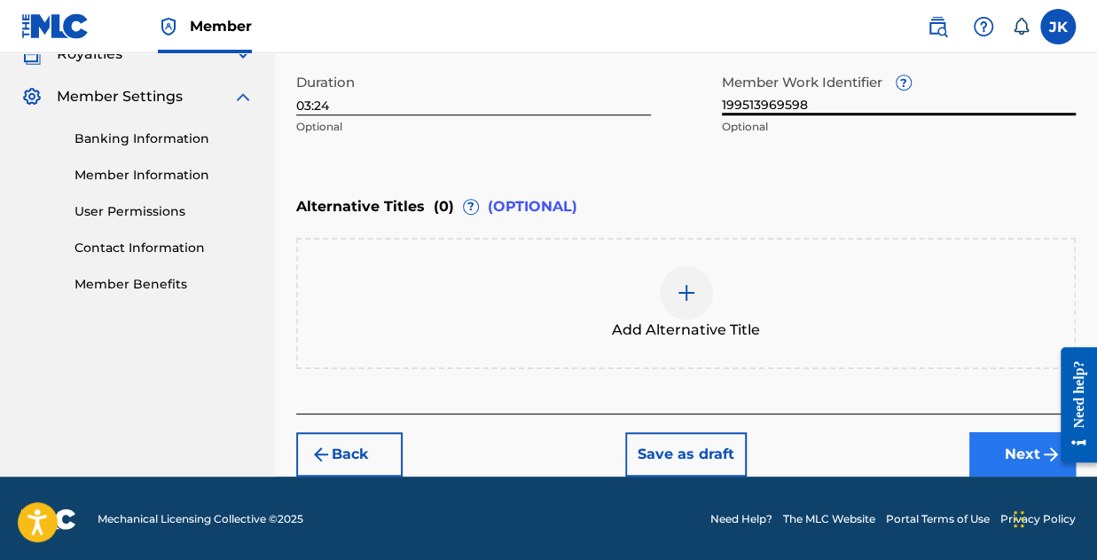
type input "199513969598"
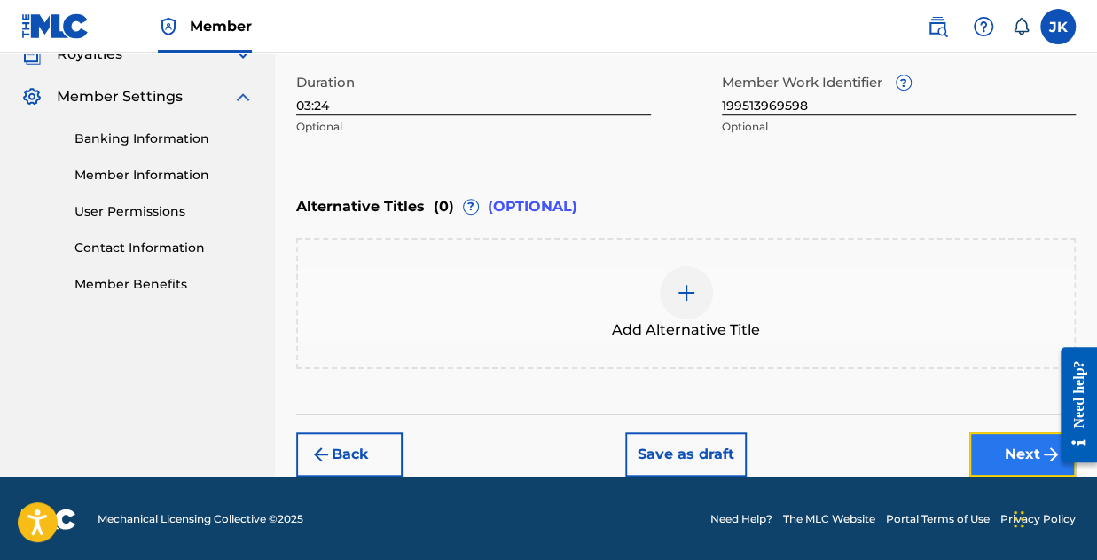
click at [1030, 459] on button "Next" at bounding box center [1022, 454] width 106 height 44
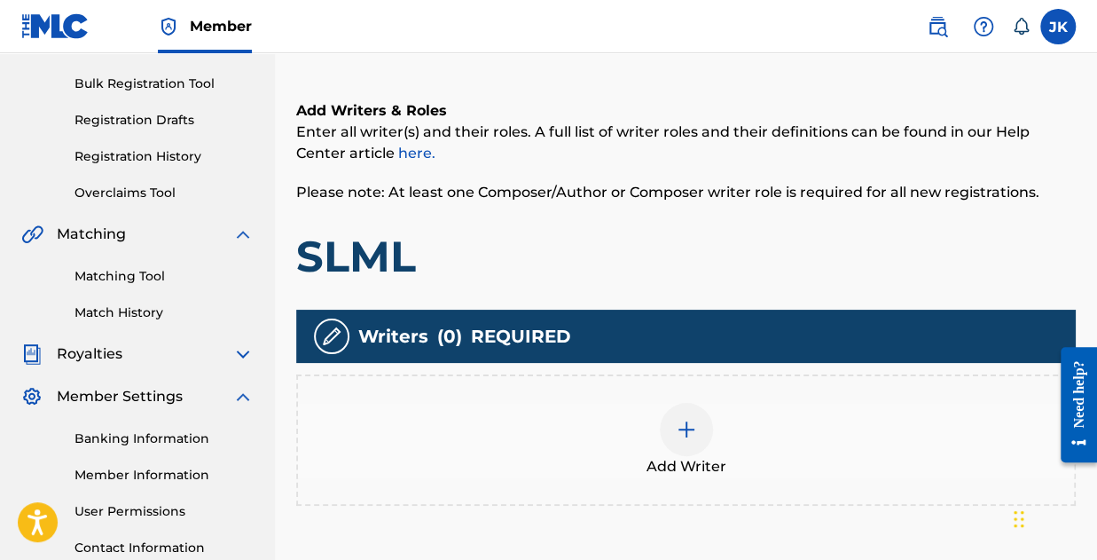
scroll to position [339, 0]
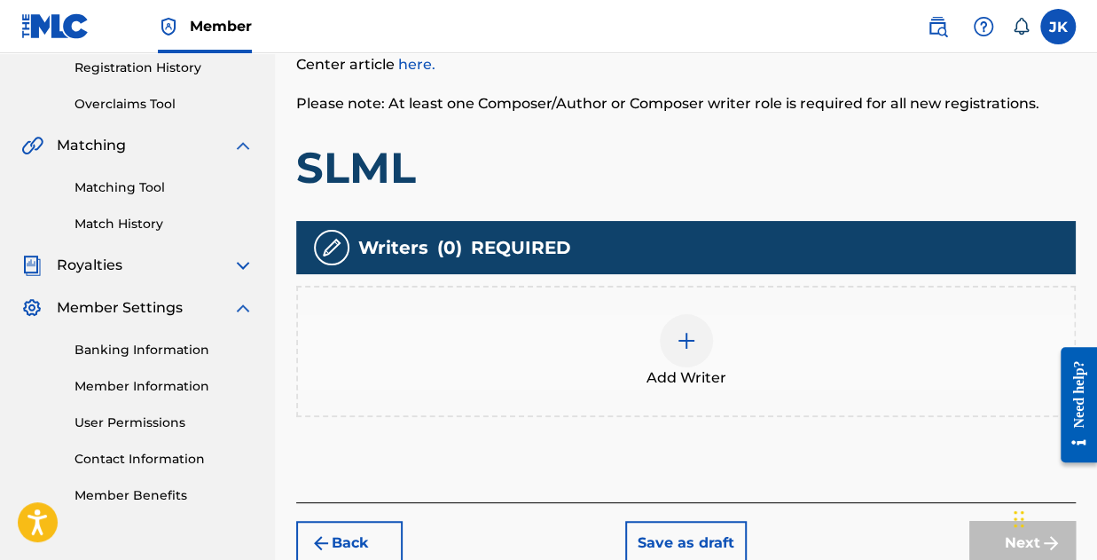
click at [686, 327] on div at bounding box center [686, 340] width 53 height 53
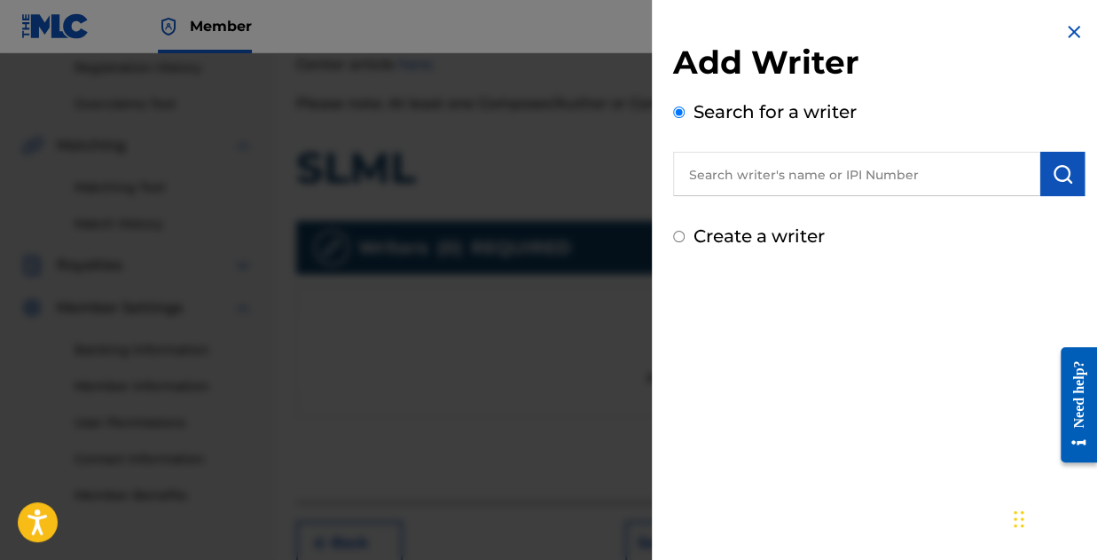
click at [743, 168] on input "text" at bounding box center [856, 174] width 367 height 44
paste input "01173310197"
type input "01173310197"
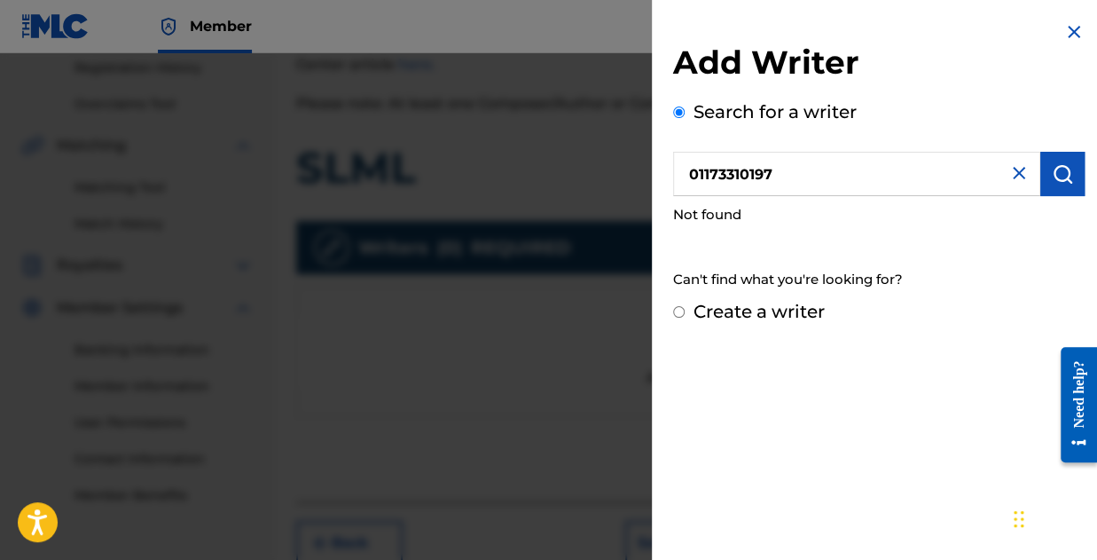
click at [744, 308] on label "Create a writer" at bounding box center [759, 311] width 131 height 21
radio input "true"
click at [685, 308] on input "Create a writer" at bounding box center [679, 312] width 12 height 12
radio input "false"
radio input "true"
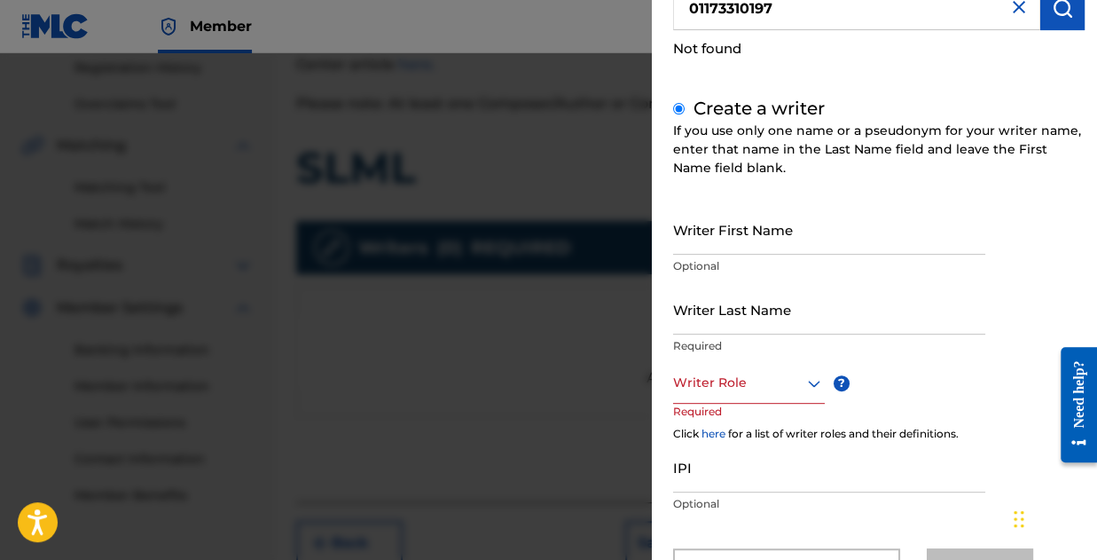
scroll to position [177, 0]
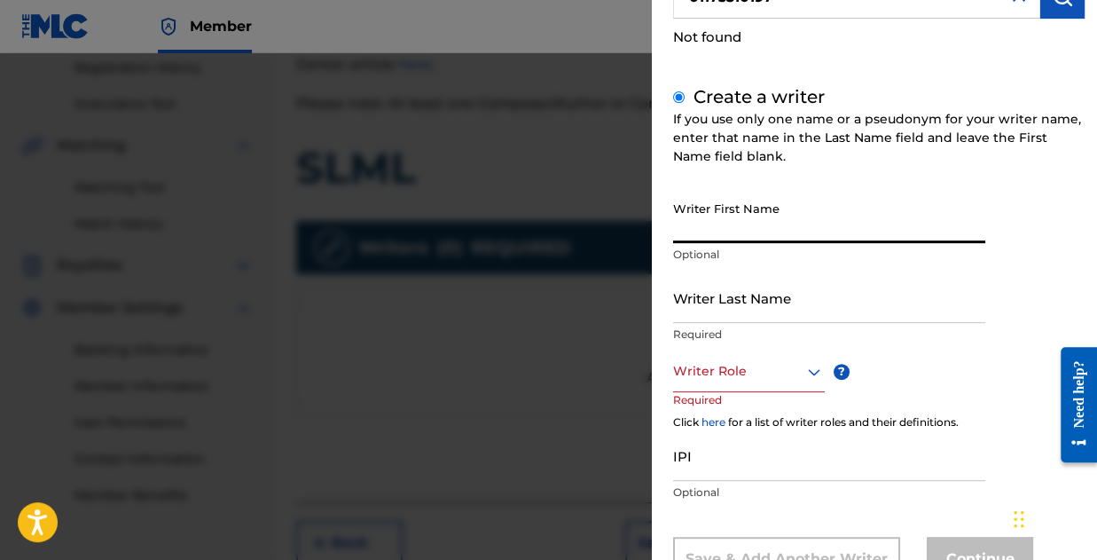
click at [711, 224] on input "Writer First Name" at bounding box center [829, 217] width 312 height 51
type input "[PERSON_NAME]"
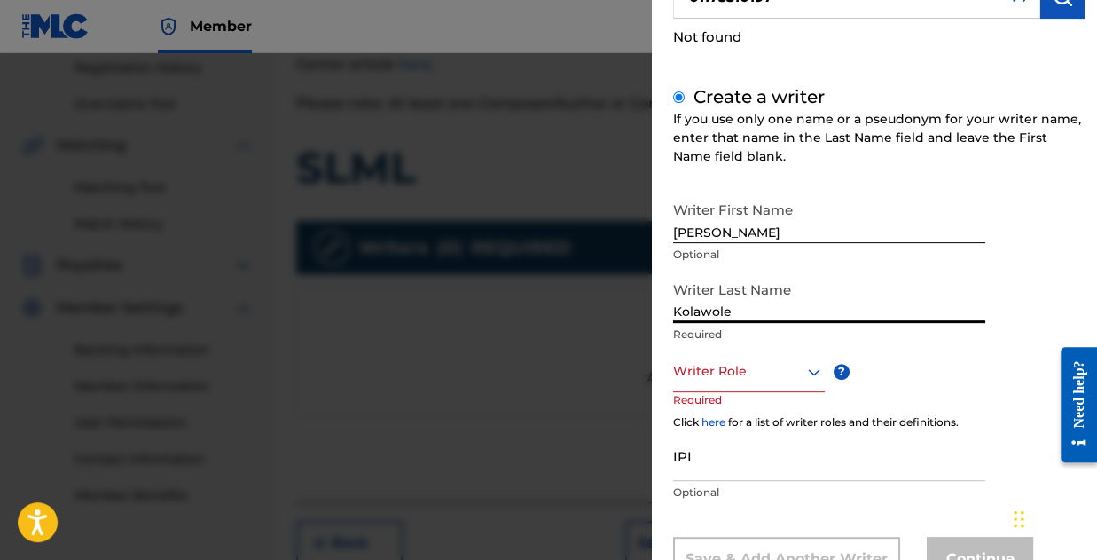
type input "Kolawole"
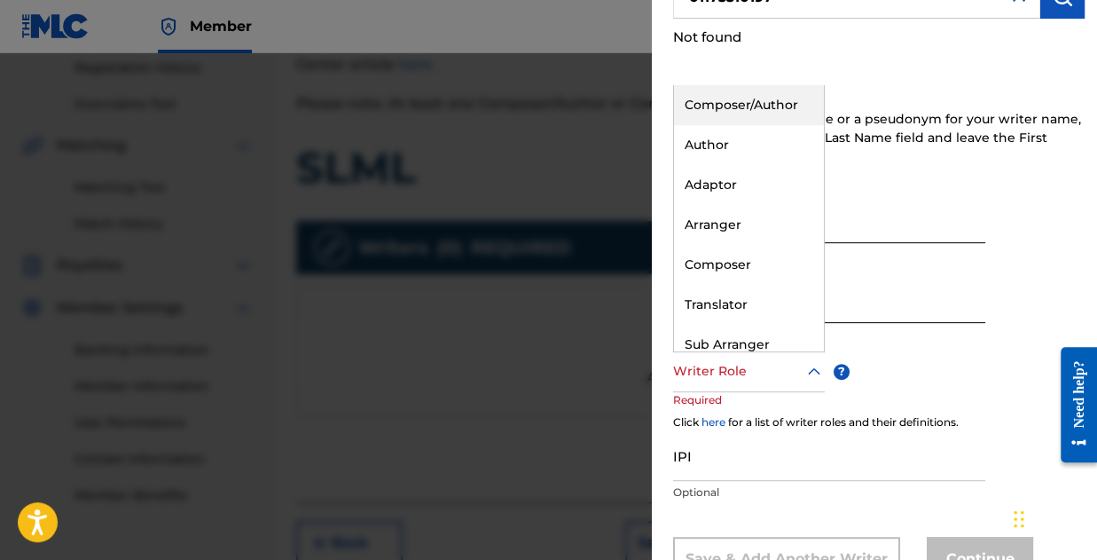
click at [762, 389] on div "Writer Role" at bounding box center [749, 372] width 152 height 40
click at [764, 114] on div "Composer/Author" at bounding box center [749, 105] width 150 height 40
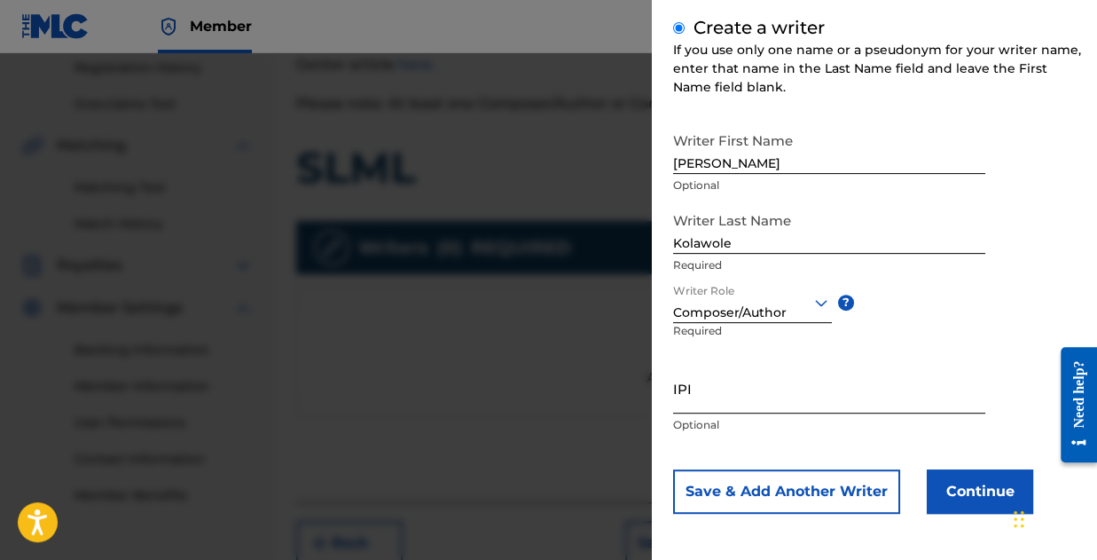
scroll to position [247, 0]
click at [759, 403] on input "IPI" at bounding box center [829, 387] width 312 height 51
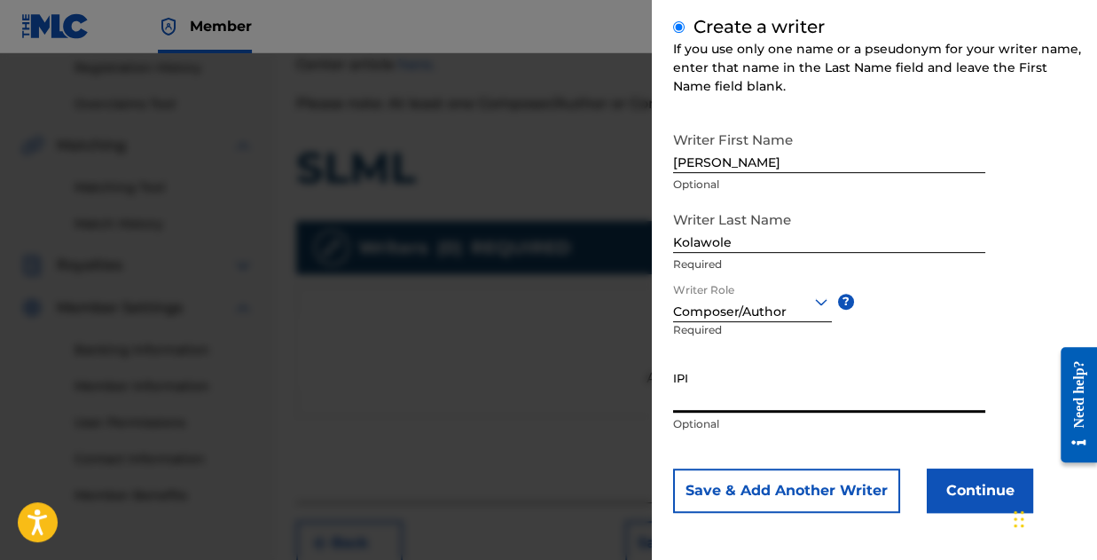
paste input "01173310197"
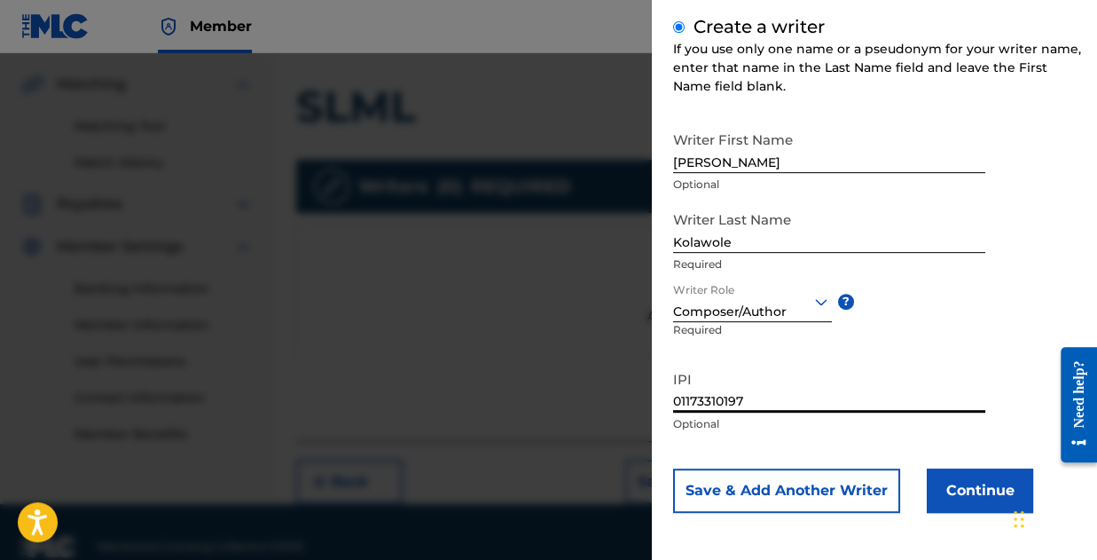
scroll to position [427, 0]
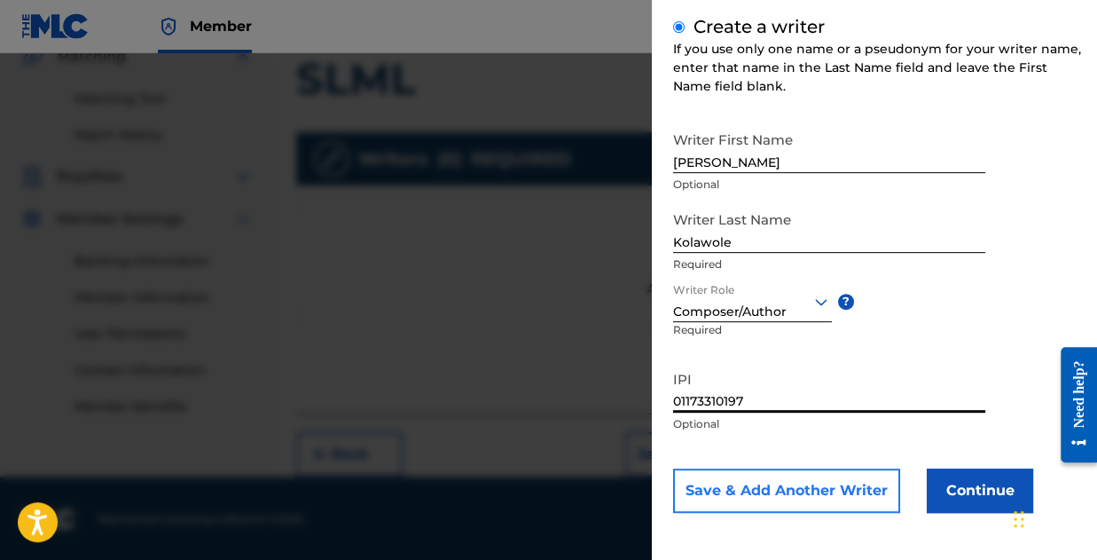
type input "01173310197"
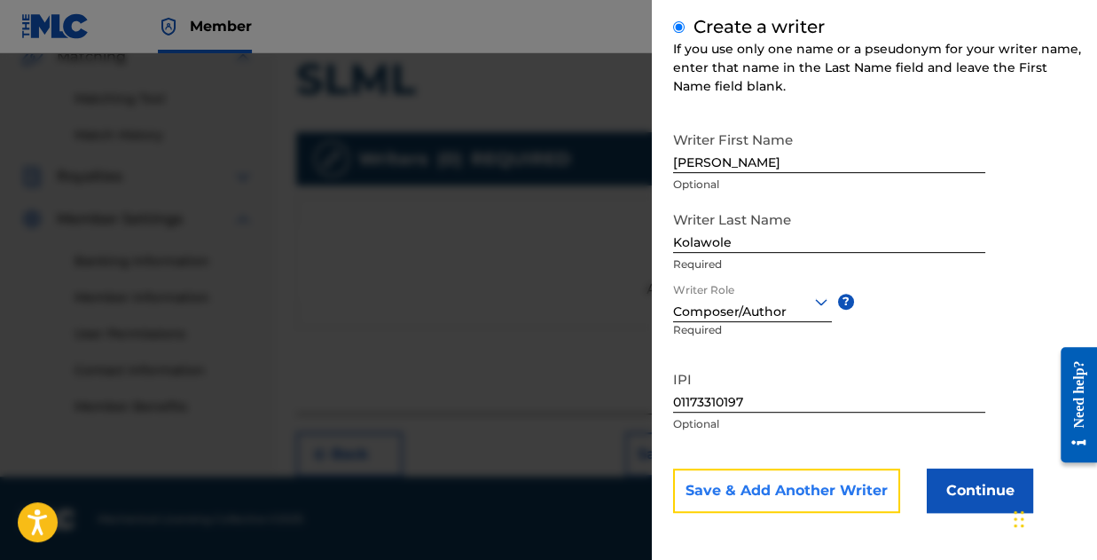
click at [846, 489] on button "Save & Add Another Writer" at bounding box center [786, 490] width 227 height 44
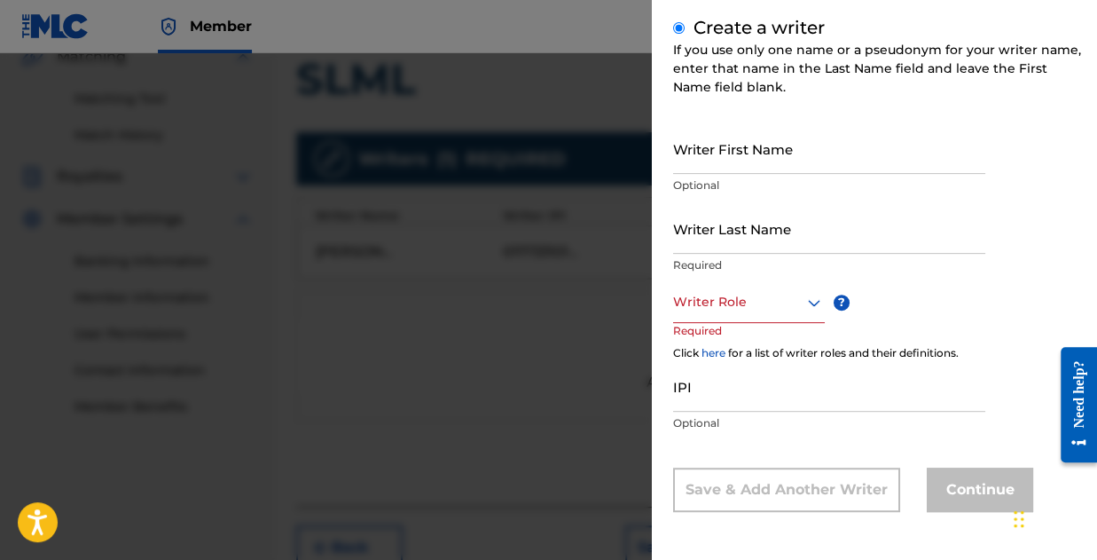
scroll to position [246, 0]
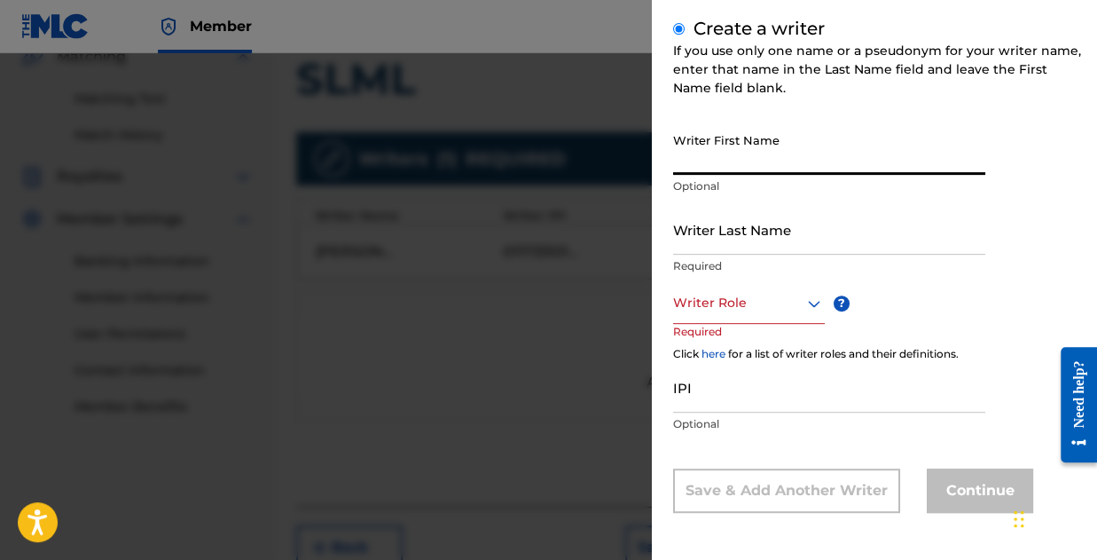
click at [719, 173] on input "Writer First Name" at bounding box center [829, 149] width 312 height 51
type input "Olayinka"
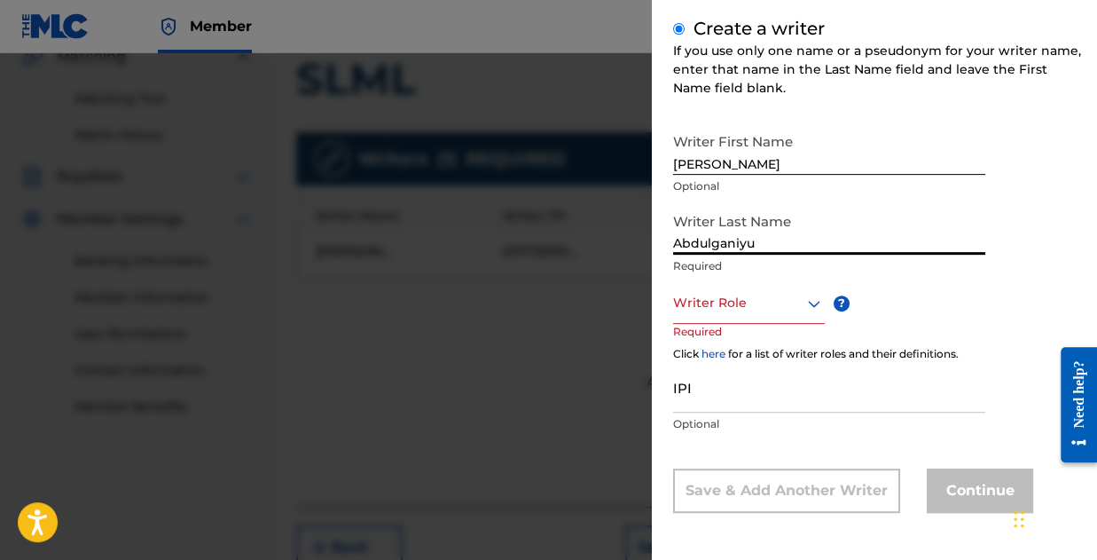
type input "Abdulganiyu"
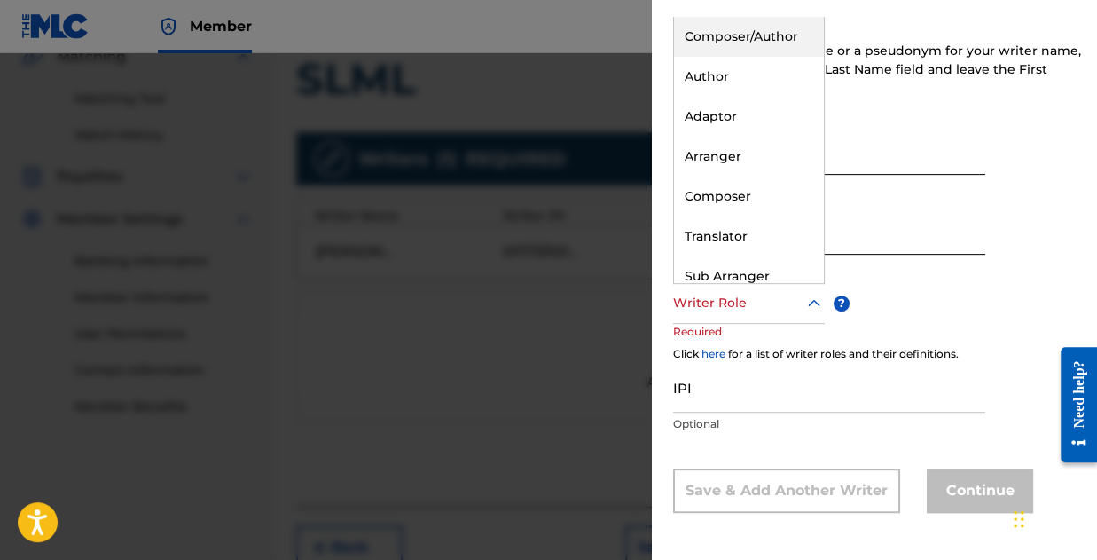
click at [752, 311] on div at bounding box center [749, 303] width 152 height 22
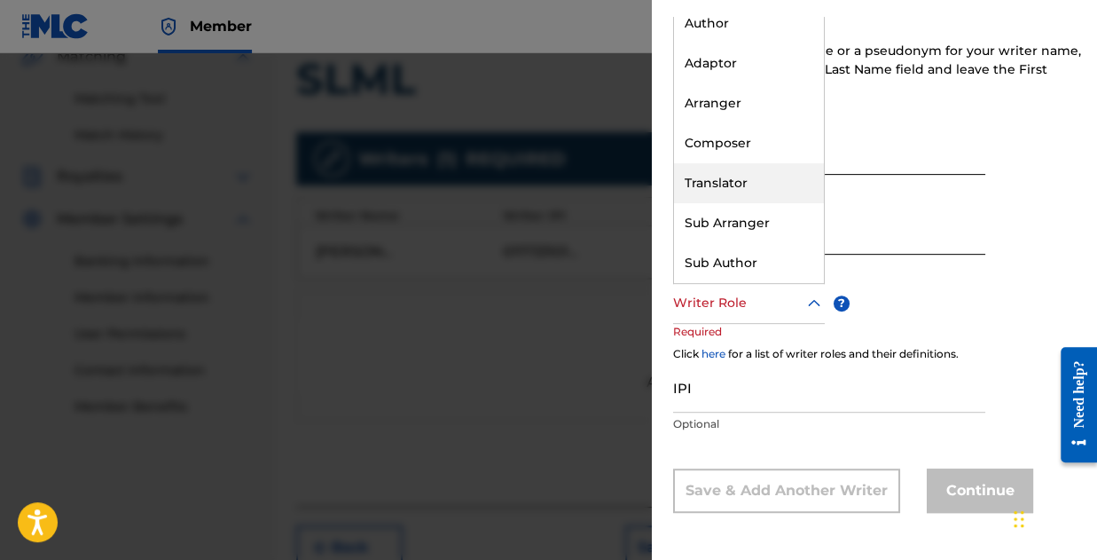
scroll to position [0, 0]
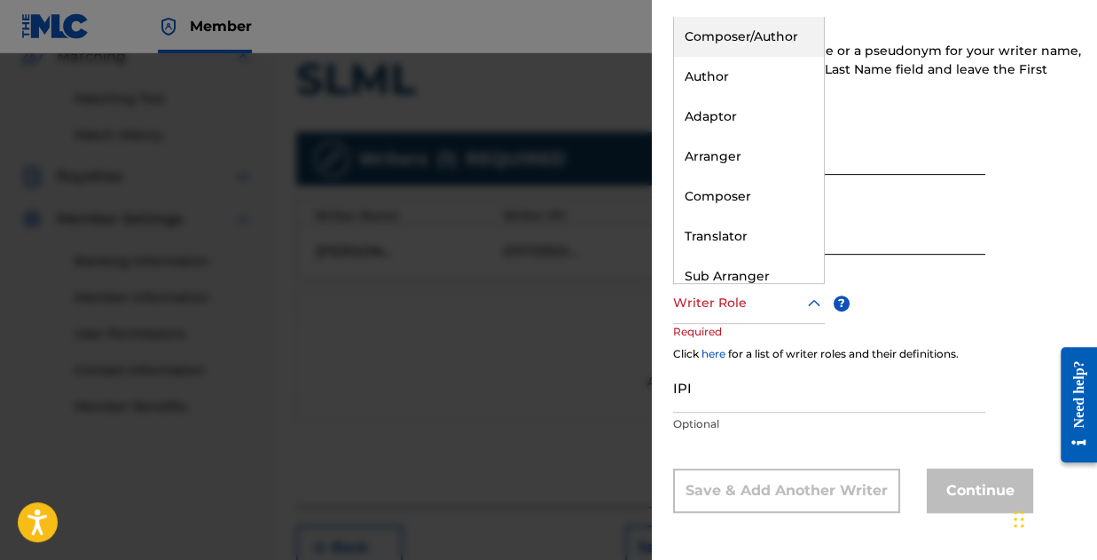
click at [761, 37] on div "Composer/Author" at bounding box center [749, 37] width 150 height 40
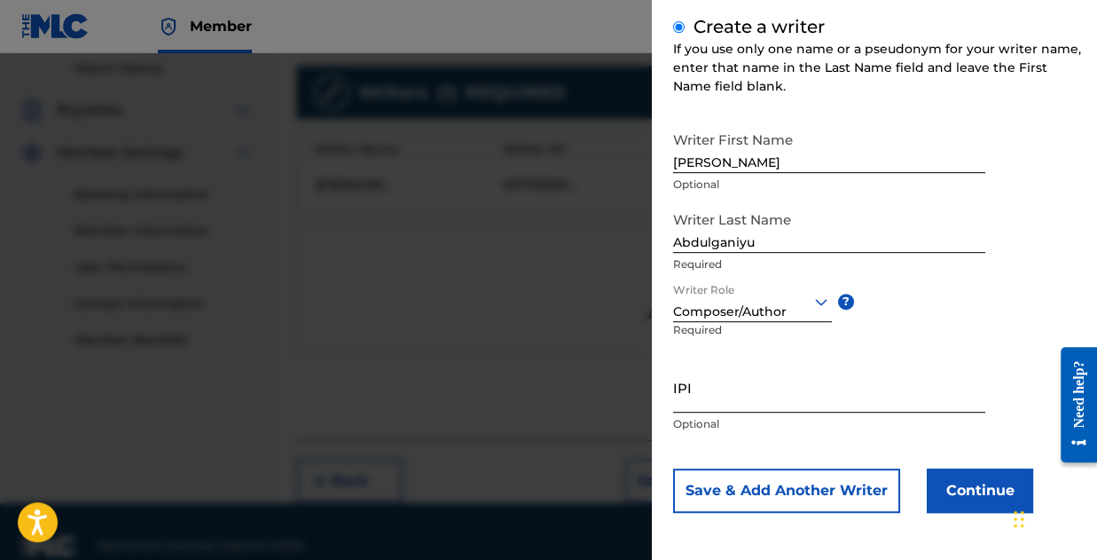
scroll to position [516, 0]
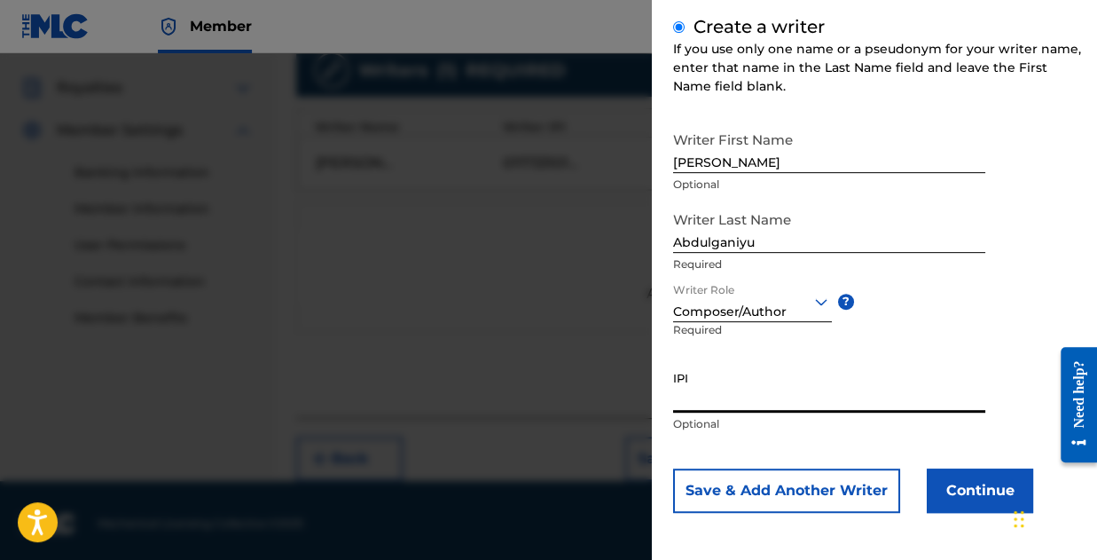
click at [759, 391] on input "IPI" at bounding box center [829, 387] width 312 height 51
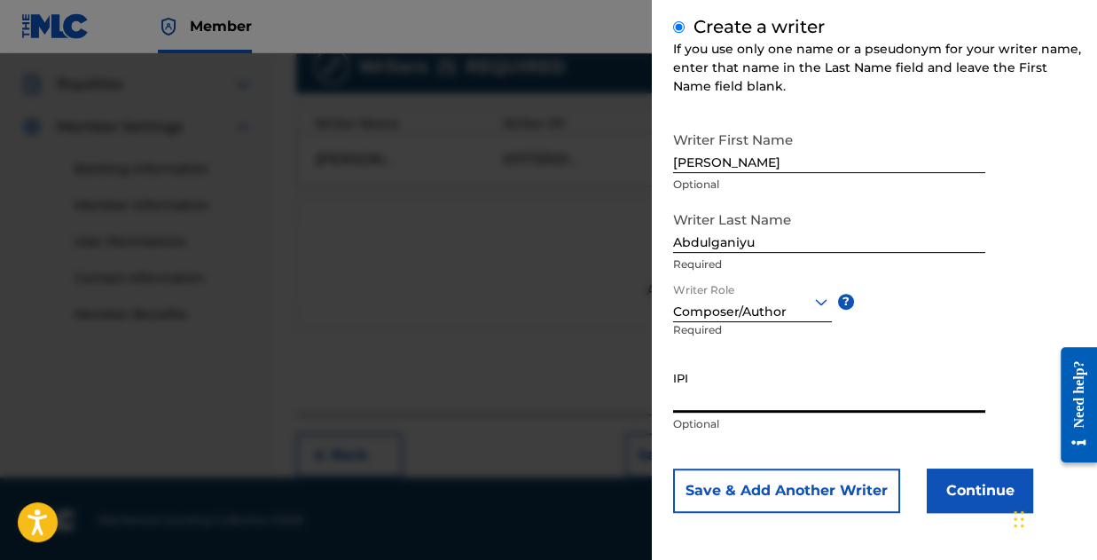
scroll to position [521, 0]
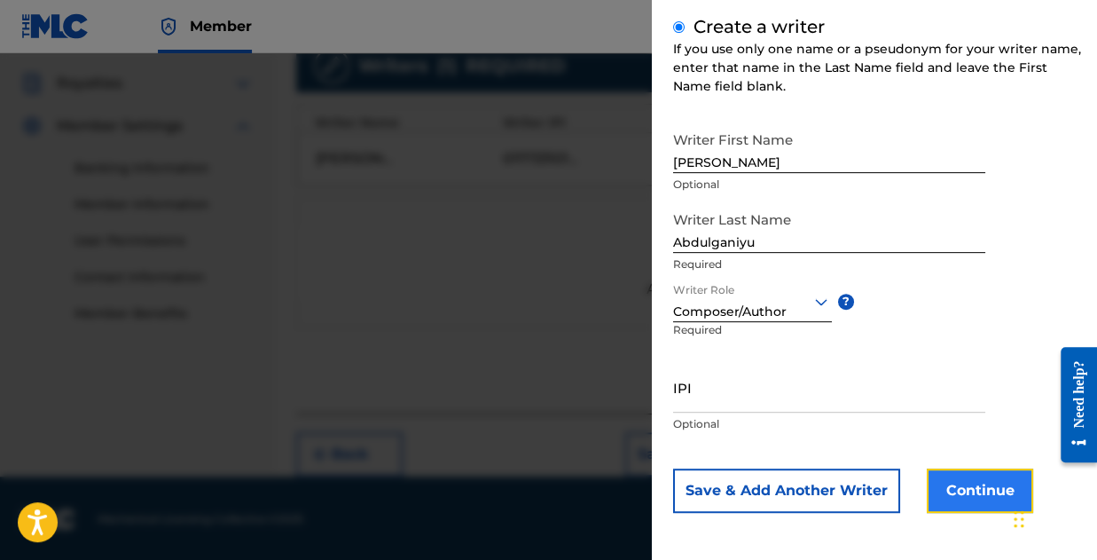
click at [1000, 477] on button "Continue" at bounding box center [980, 490] width 106 height 44
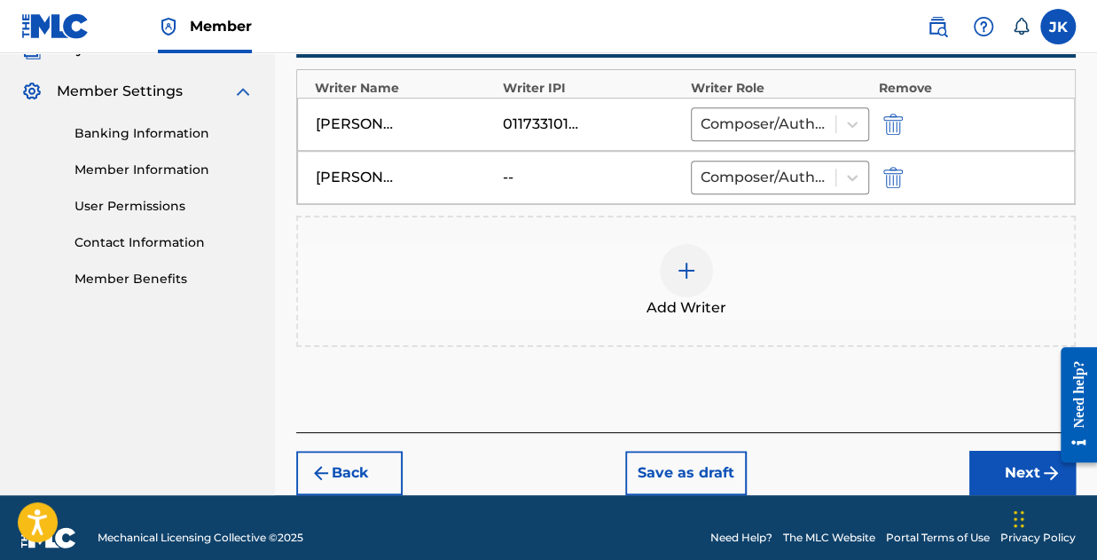
scroll to position [573, 0]
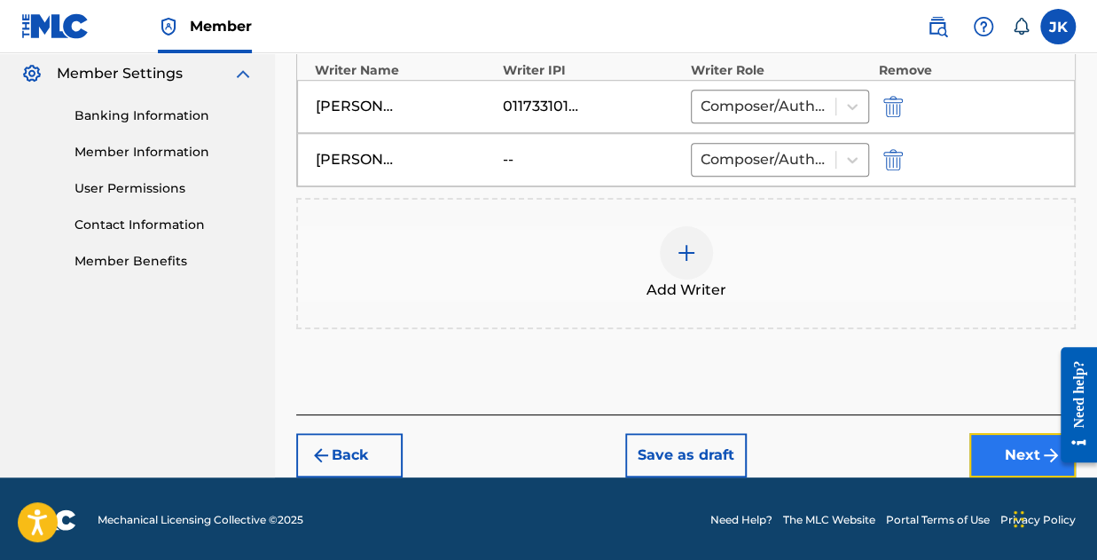
click at [1000, 437] on button "Next" at bounding box center [1022, 455] width 106 height 44
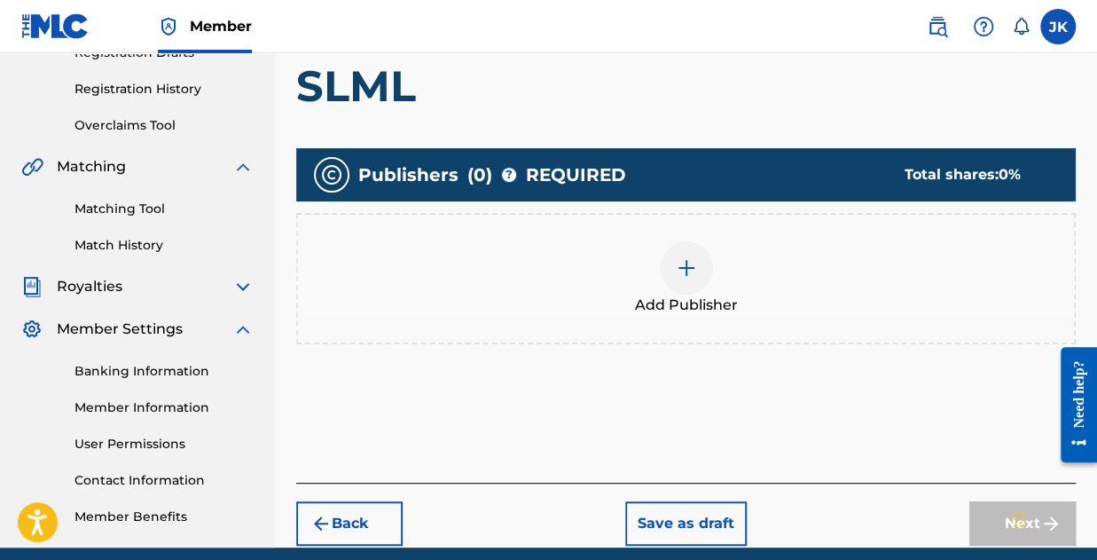
scroll to position [346, 0]
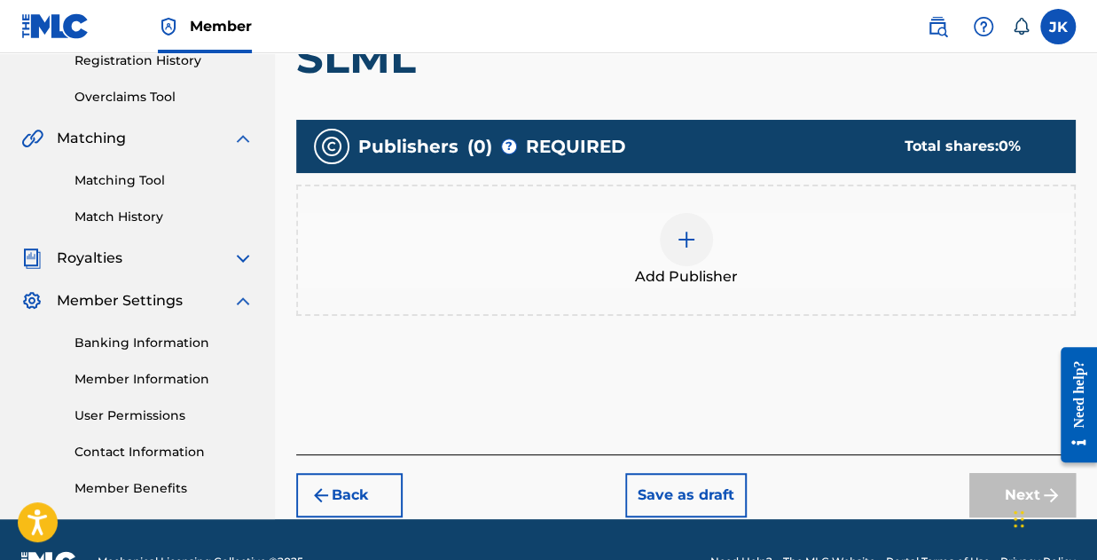
click at [704, 236] on div at bounding box center [686, 239] width 53 height 53
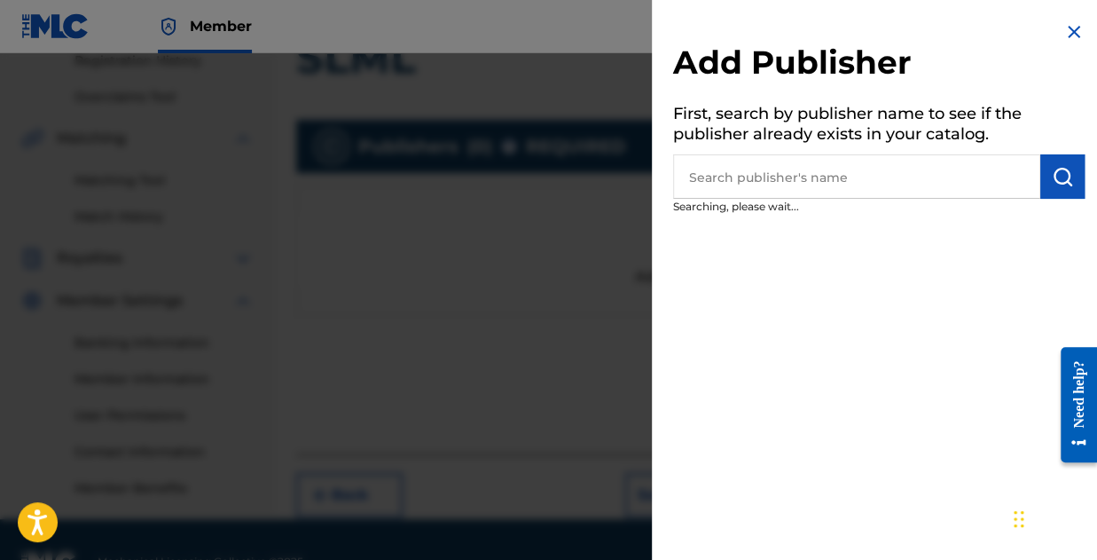
click at [717, 191] on input "text" at bounding box center [856, 176] width 367 height 44
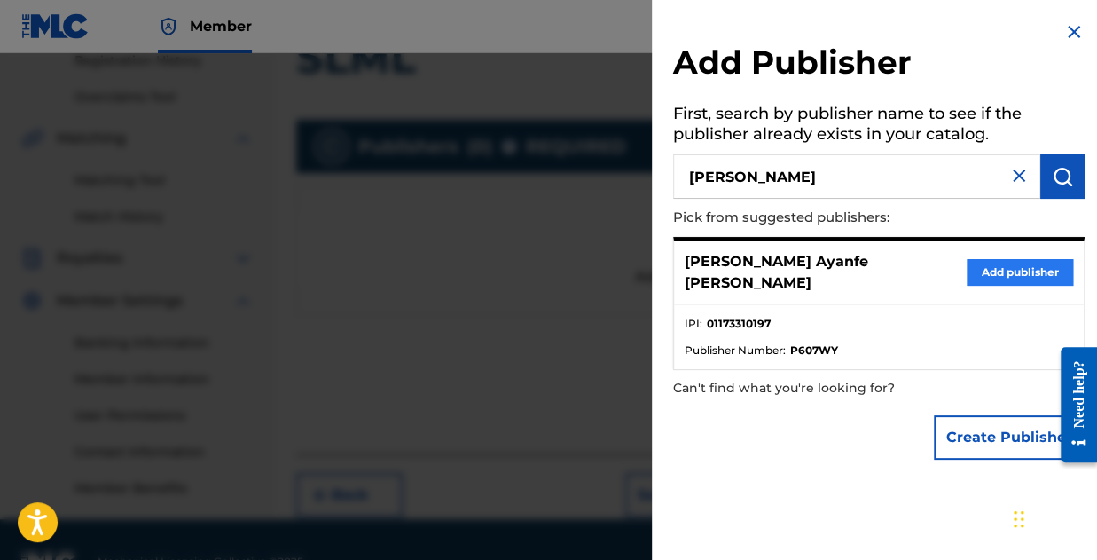
type input "Joseph Ko"
click at [1011, 271] on button "Add publisher" at bounding box center [1020, 272] width 106 height 27
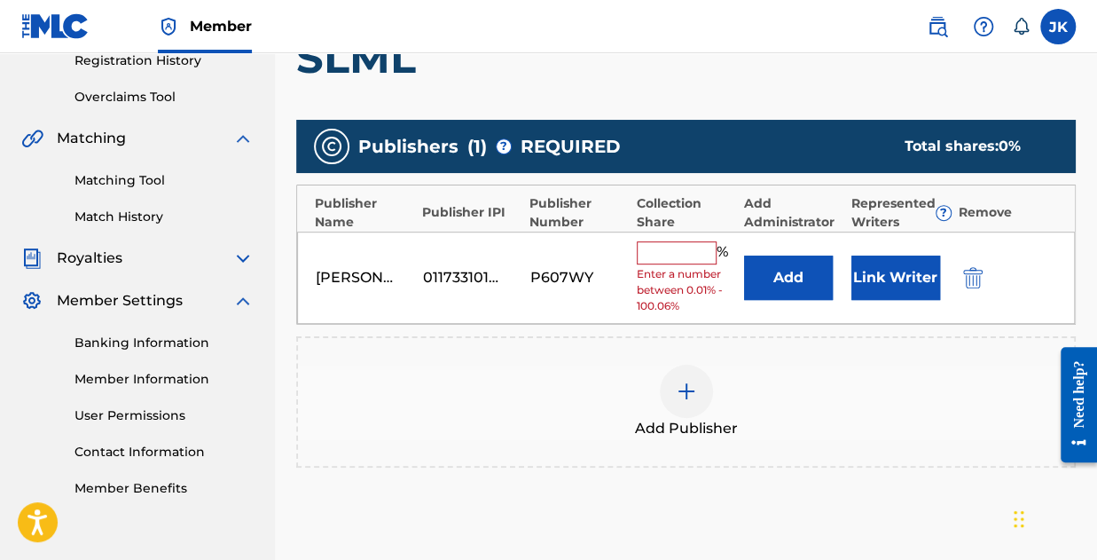
click at [663, 255] on input "text" at bounding box center [677, 252] width 80 height 23
type input "100"
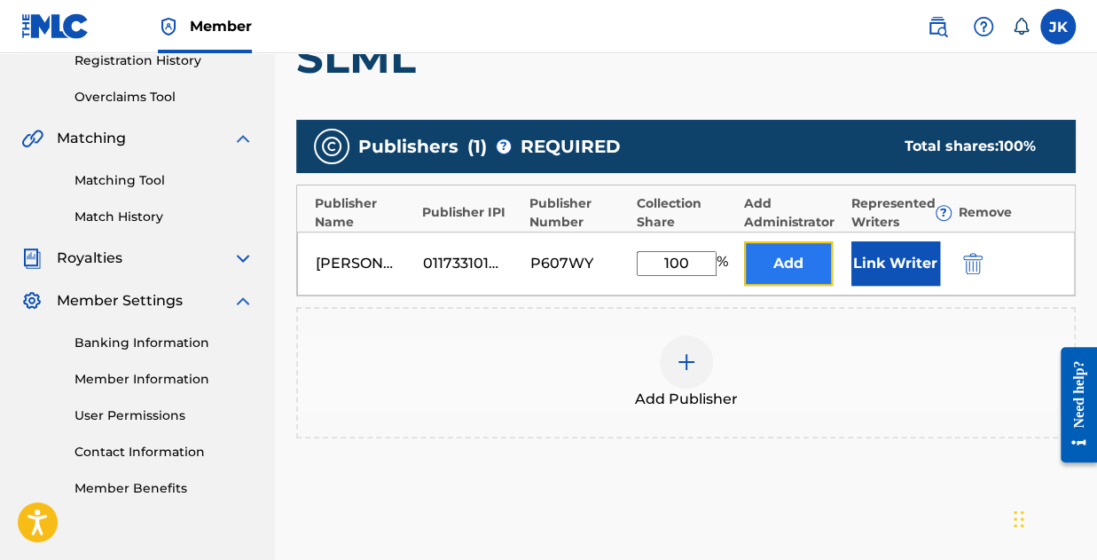
click at [771, 262] on button "Add" at bounding box center [788, 263] width 89 height 44
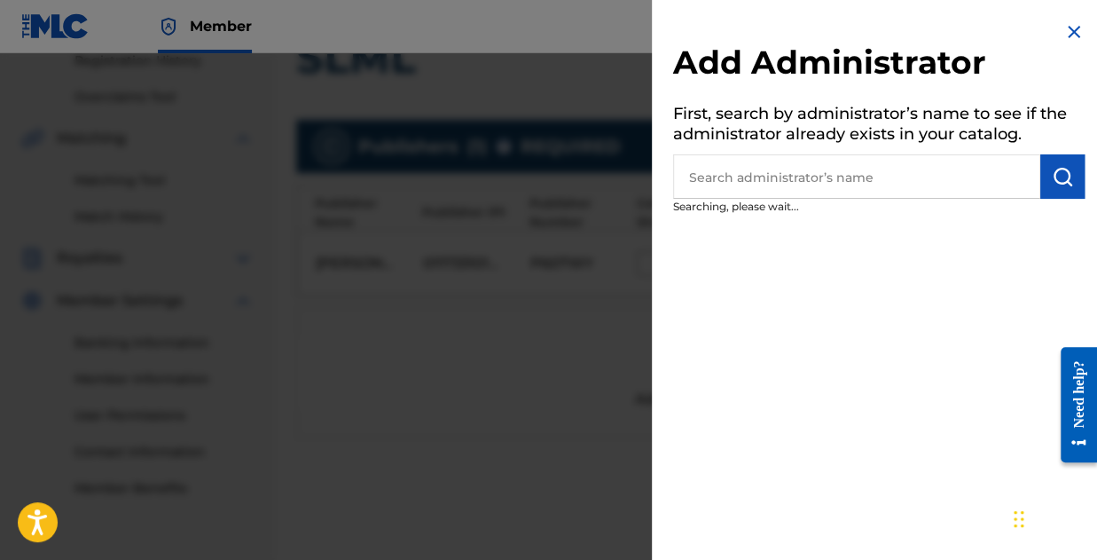
click at [803, 173] on input "text" at bounding box center [856, 176] width 367 height 44
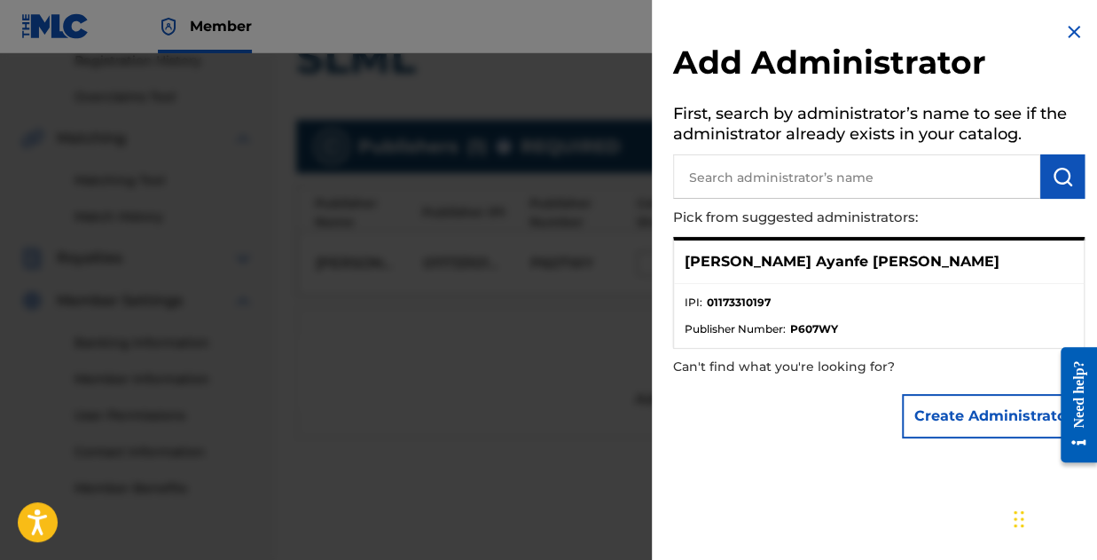
click at [827, 261] on p "[PERSON_NAME] Ayanfe [PERSON_NAME]" at bounding box center [842, 261] width 315 height 21
click at [796, 184] on input "text" at bounding box center [856, 176] width 367 height 44
click at [780, 278] on div "[PERSON_NAME] Ayanfe [PERSON_NAME]" at bounding box center [879, 261] width 410 height 43
click at [775, 261] on p "[PERSON_NAME] Ayanfe [PERSON_NAME]" at bounding box center [842, 261] width 315 height 21
click at [773, 261] on p "[PERSON_NAME] Ayanfe [PERSON_NAME]" at bounding box center [842, 261] width 315 height 21
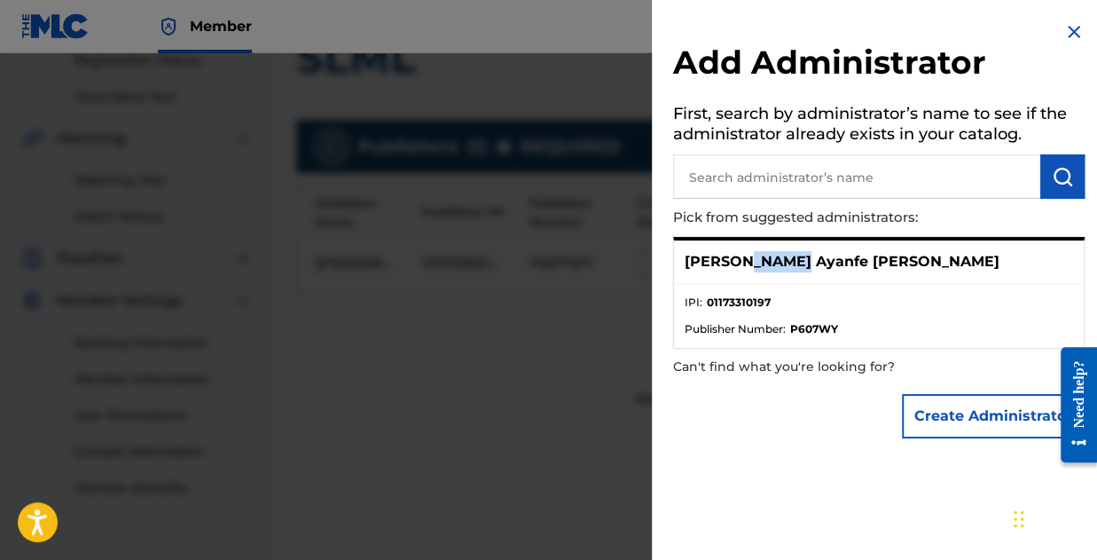
click at [773, 259] on p "[PERSON_NAME] Ayanfe [PERSON_NAME]" at bounding box center [842, 261] width 315 height 21
click at [741, 325] on span "Publisher Number :" at bounding box center [735, 329] width 101 height 16
click at [739, 321] on span "Publisher Number :" at bounding box center [735, 329] width 101 height 16
click at [835, 294] on li "IPI : 01173310197" at bounding box center [879, 307] width 388 height 27
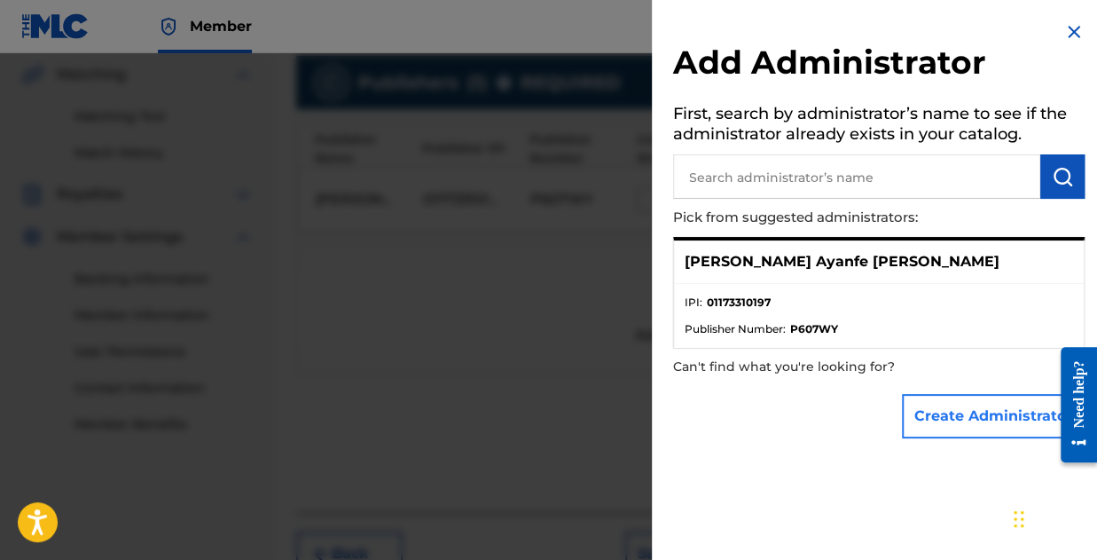
scroll to position [435, 0]
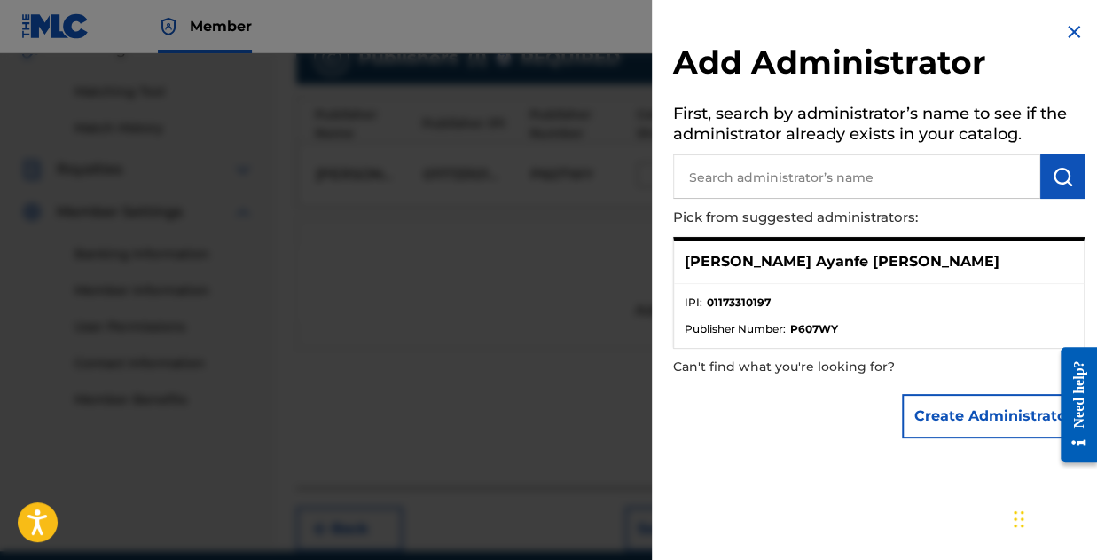
click at [881, 192] on input "text" at bounding box center [856, 176] width 367 height 44
type input "[PERSON_NAME]"
click at [1049, 187] on button "submit" at bounding box center [1062, 176] width 44 height 44
click at [859, 271] on p "[PERSON_NAME] Ayanfe [PERSON_NAME]" at bounding box center [842, 261] width 315 height 21
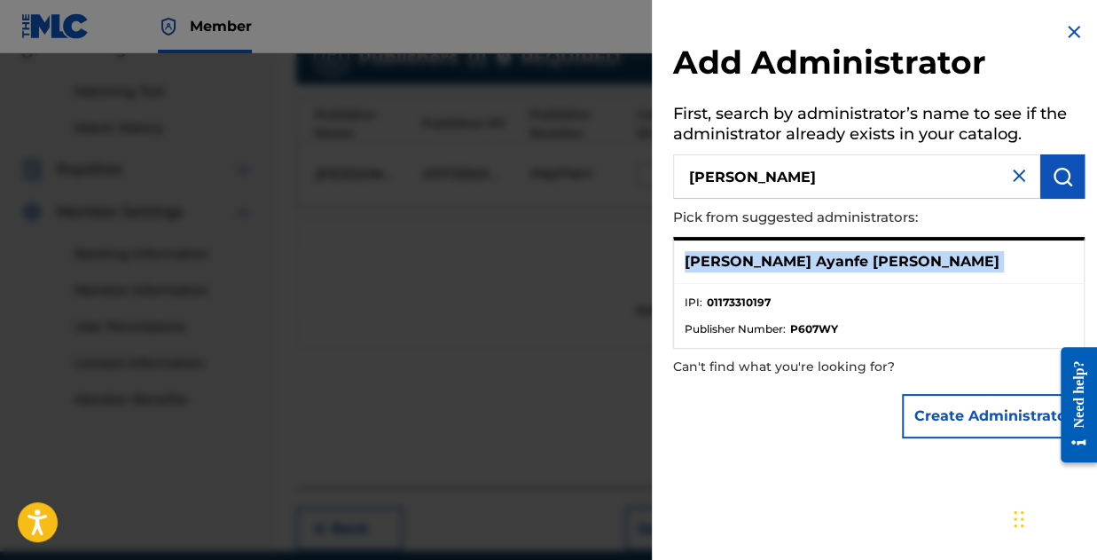
click at [859, 271] on p "[PERSON_NAME] Ayanfe [PERSON_NAME]" at bounding box center [842, 261] width 315 height 21
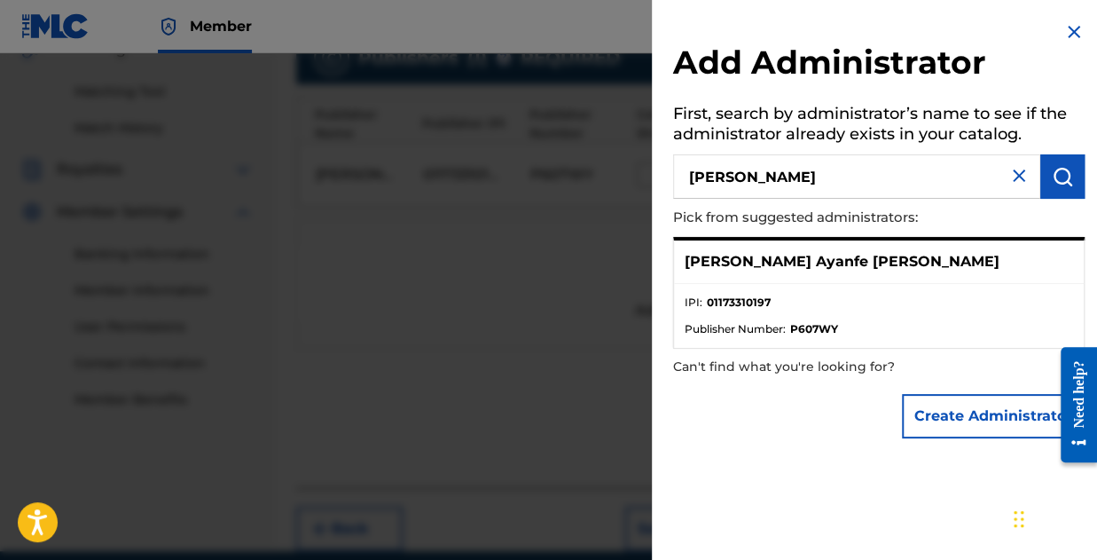
click at [834, 323] on strong "P607WY" at bounding box center [814, 329] width 48 height 16
click at [783, 394] on div "Create Administrator" at bounding box center [879, 416] width 412 height 62
drag, startPoint x: 740, startPoint y: 153, endPoint x: 741, endPoint y: 180, distance: 27.6
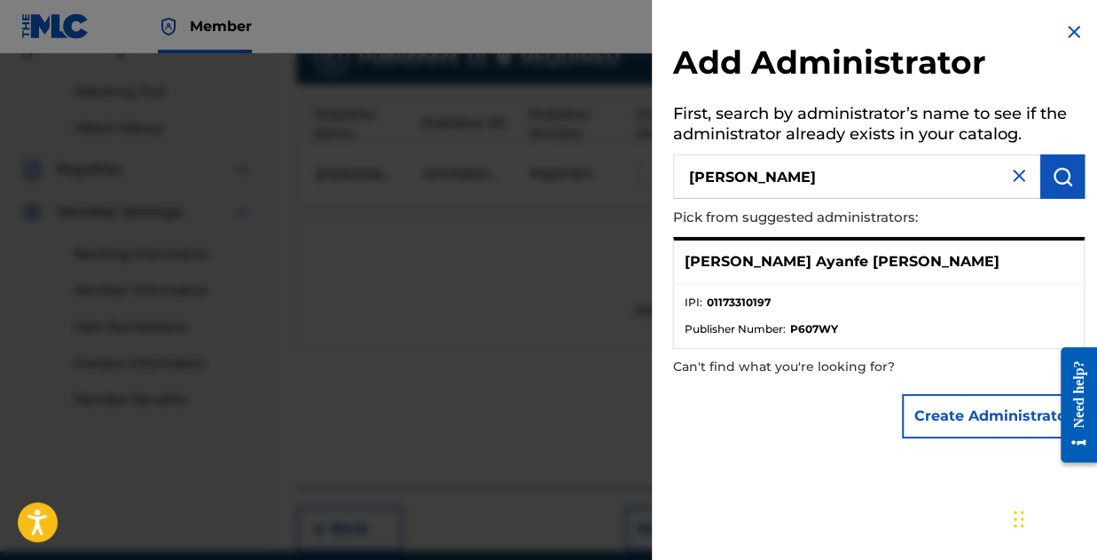
click at [740, 152] on h5 "First, search by administrator’s name to see if the administrator already exist…" at bounding box center [879, 126] width 412 height 56
click at [748, 184] on input "[PERSON_NAME]" at bounding box center [856, 176] width 367 height 44
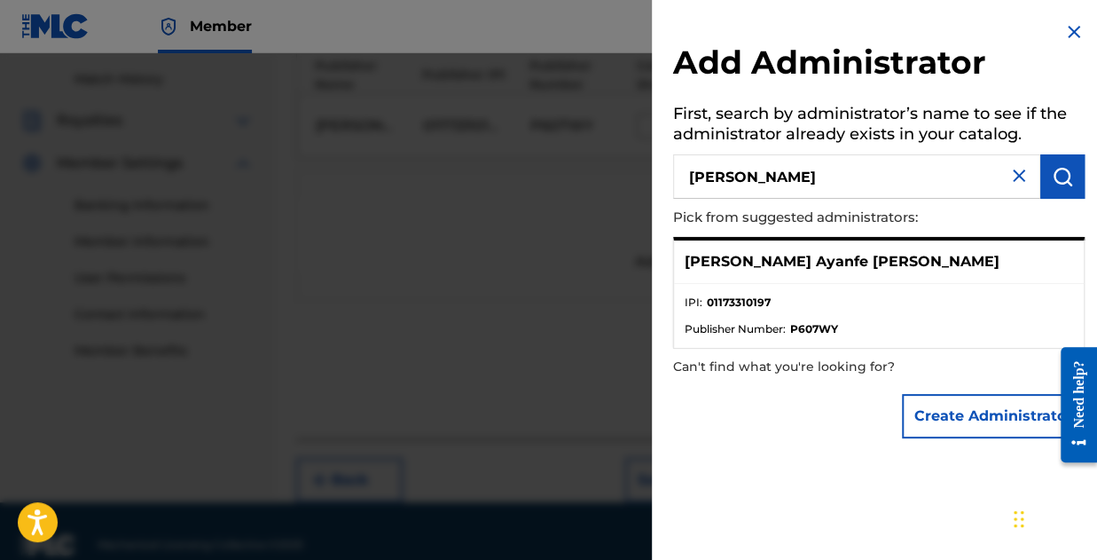
scroll to position [509, 0]
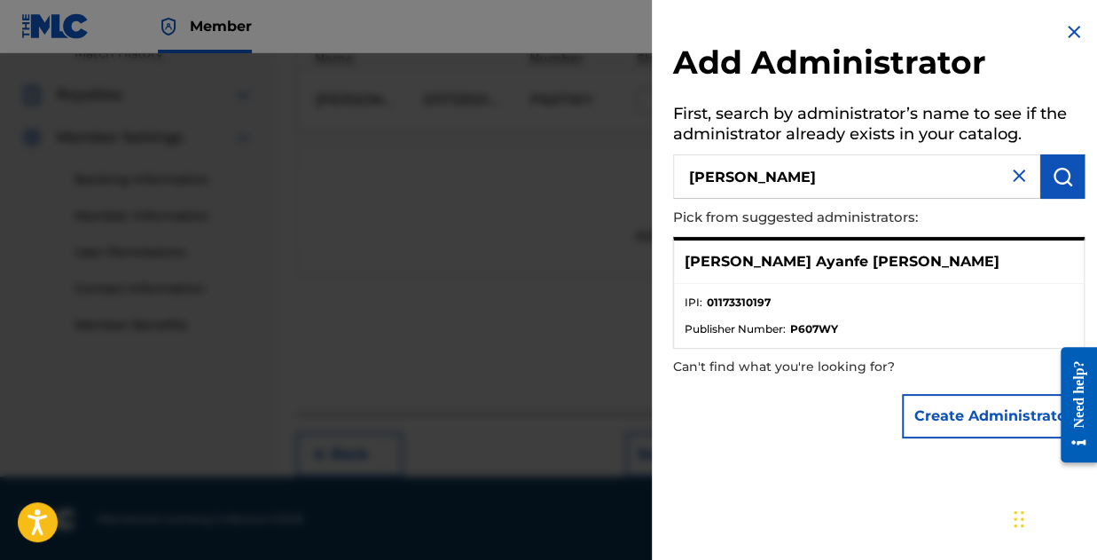
click at [897, 427] on div "Create Administrator" at bounding box center [879, 416] width 412 height 62
click at [867, 271] on div "[PERSON_NAME] Ayanfe [PERSON_NAME]" at bounding box center [879, 261] width 410 height 43
click at [991, 414] on button "Create Administrator" at bounding box center [993, 416] width 183 height 44
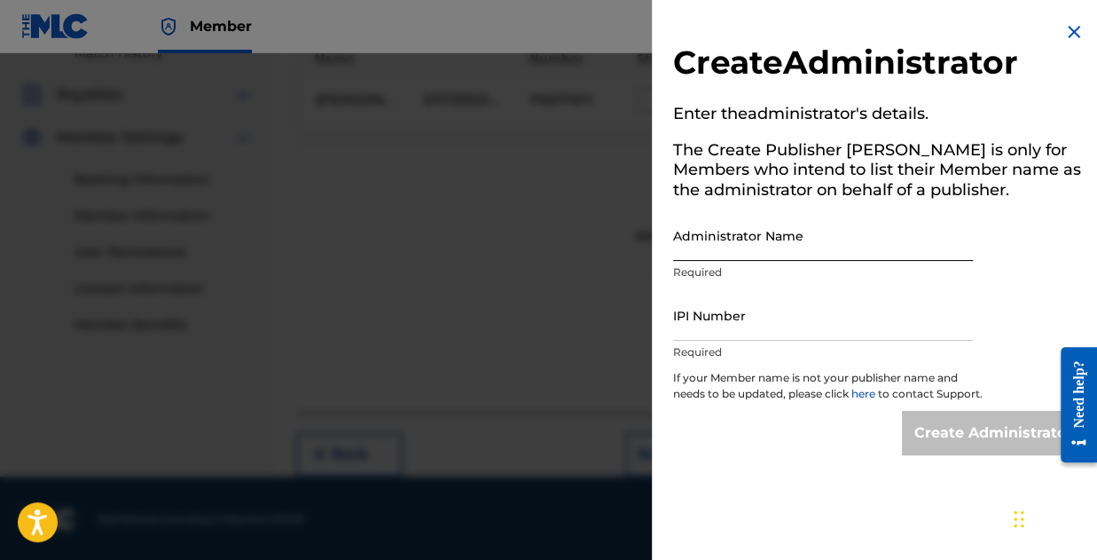
click at [788, 239] on input "Administrator Name" at bounding box center [823, 235] width 300 height 51
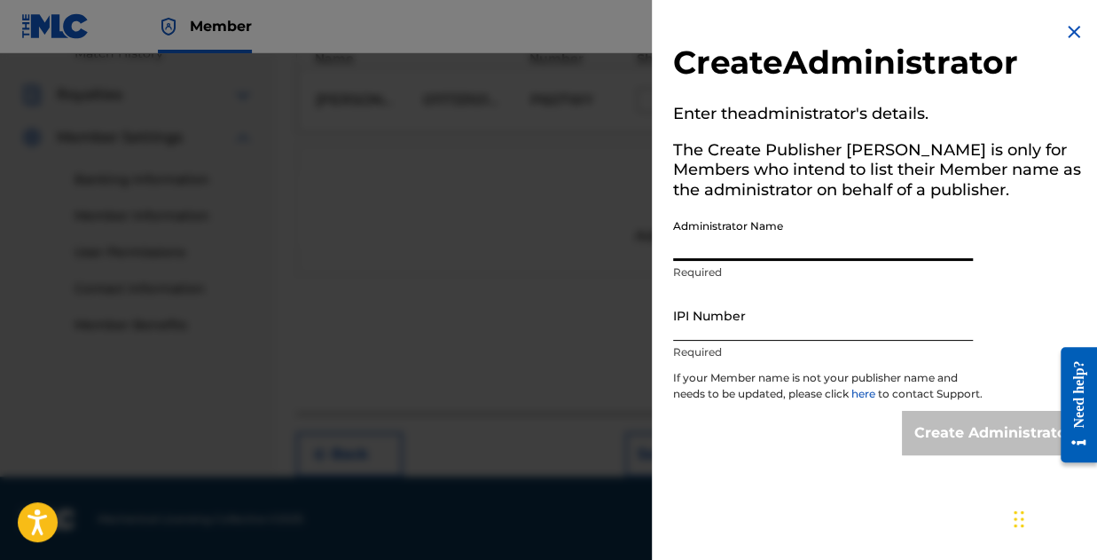
type input "[PERSON_NAME] Ayanfe [PERSON_NAME]"
click at [777, 335] on input "IPI Number" at bounding box center [823, 315] width 300 height 51
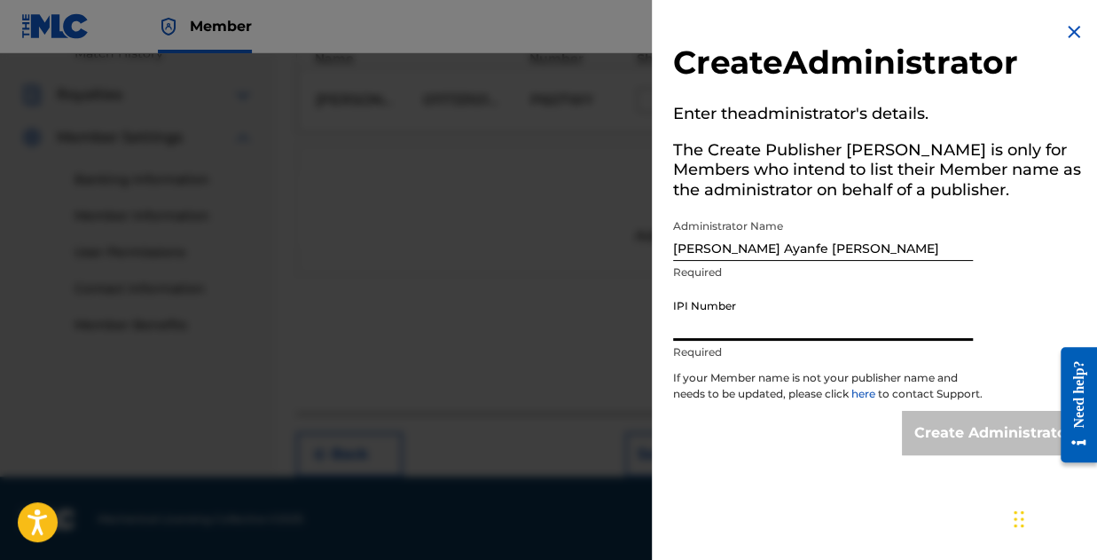
type input "01173310197"
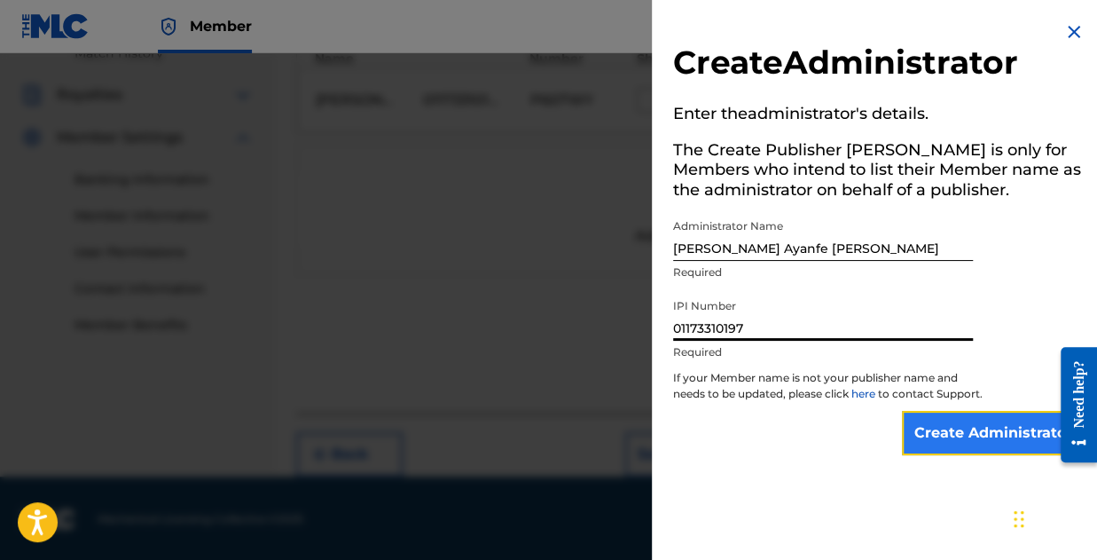
click at [979, 439] on input "Create Administrator" at bounding box center [993, 433] width 183 height 44
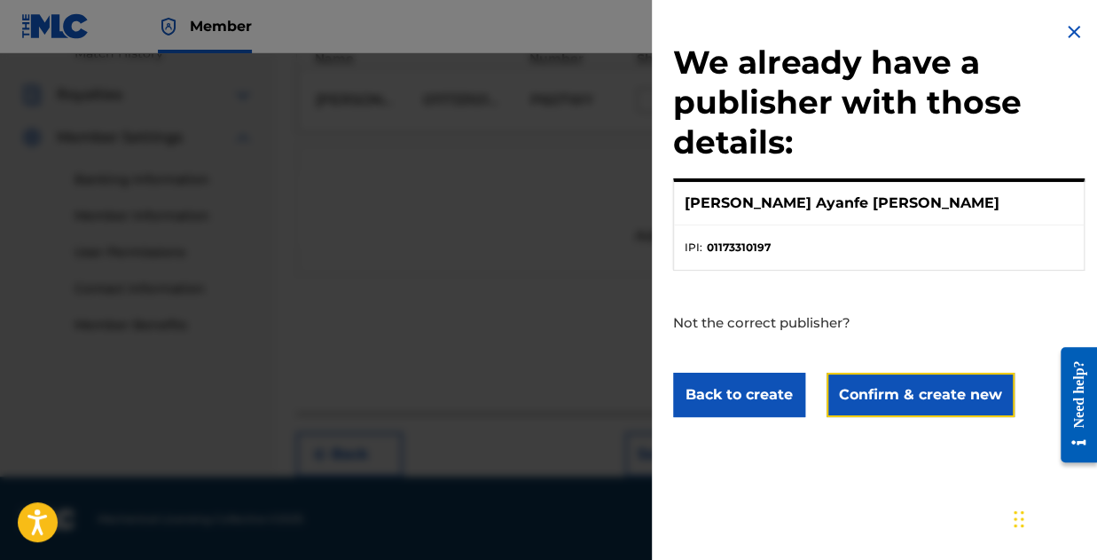
click at [881, 388] on button "Confirm & create new" at bounding box center [921, 395] width 188 height 44
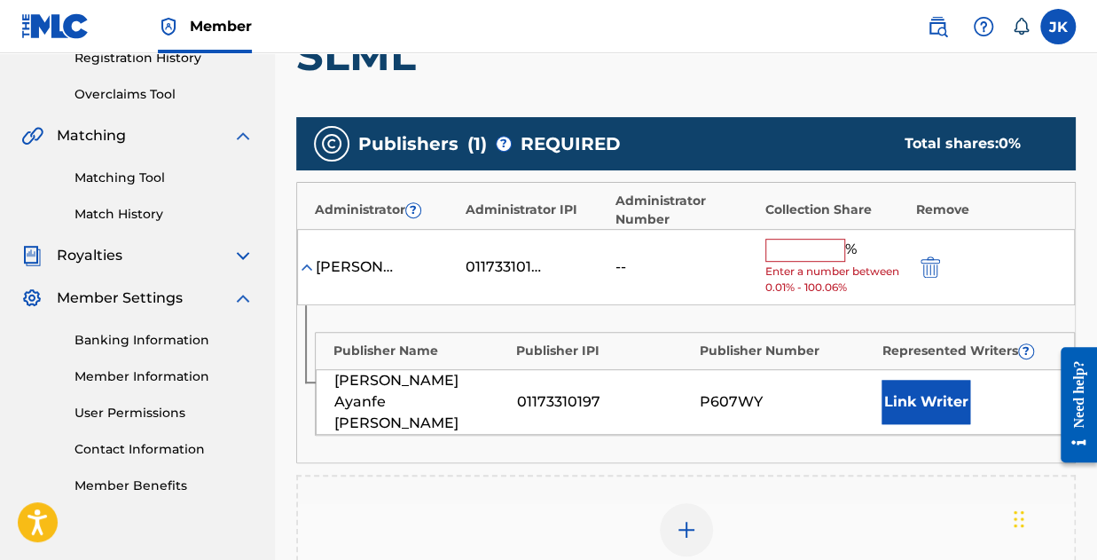
scroll to position [332, 0]
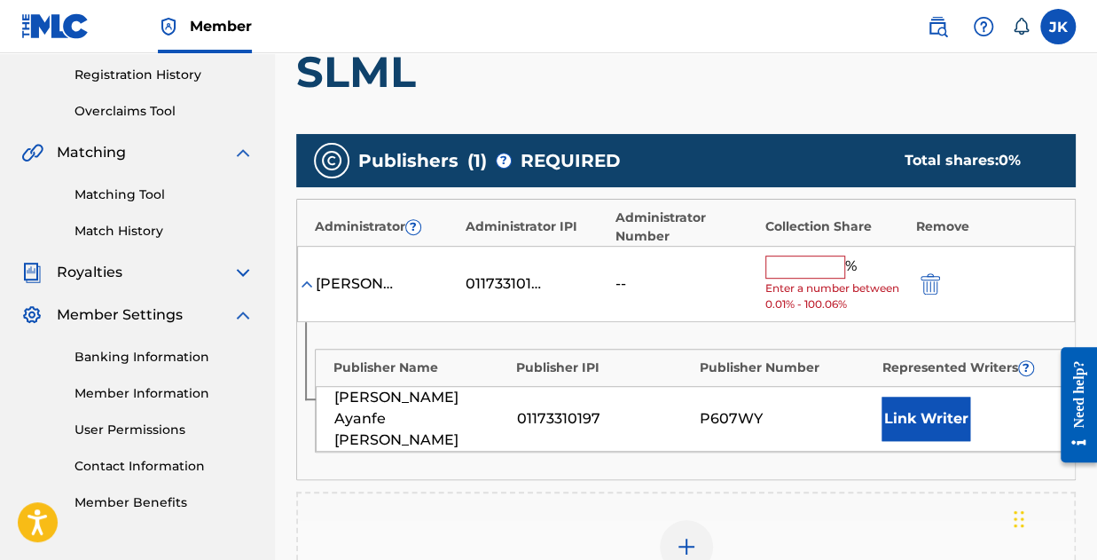
click at [819, 269] on input "text" at bounding box center [805, 266] width 80 height 23
click at [820, 333] on div "Publisher Name Publisher IPI Publisher Number Represented Writers ? Joseph Ayan…" at bounding box center [686, 400] width 778 height 157
click at [797, 269] on input "text" at bounding box center [805, 266] width 80 height 23
type input "100"
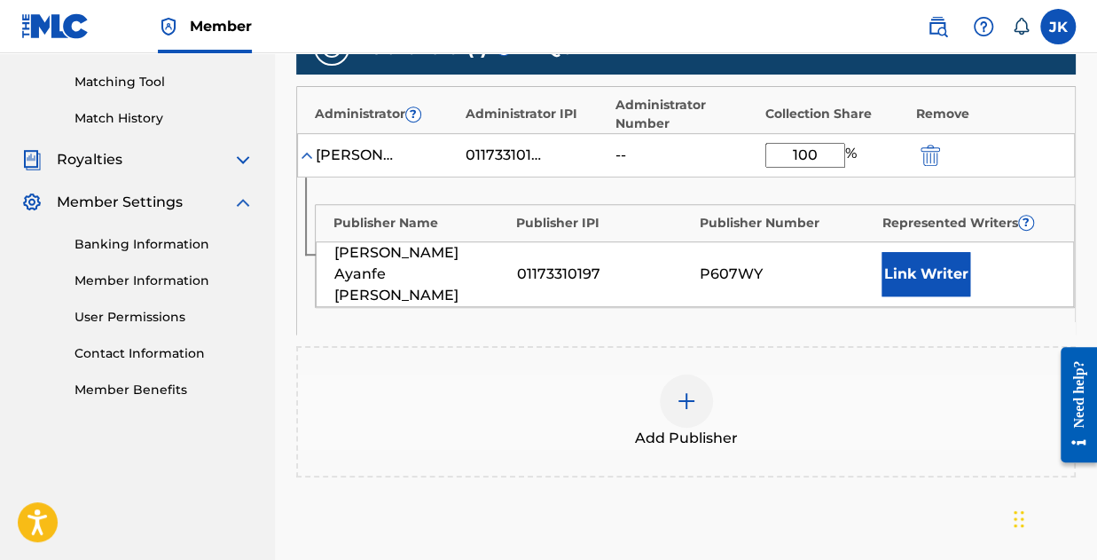
scroll to position [420, 0]
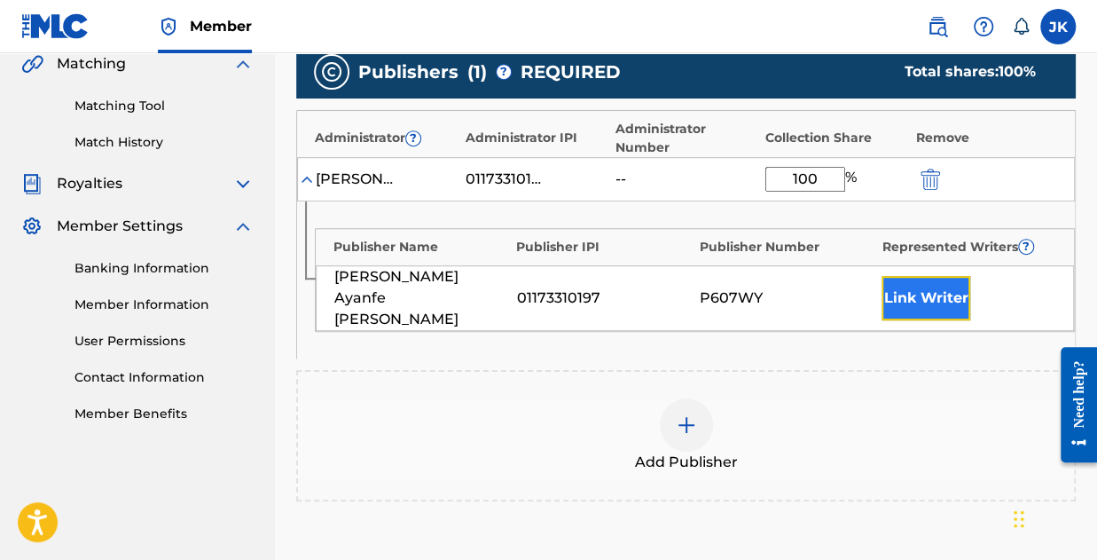
click at [951, 285] on button "Link Writer" at bounding box center [926, 298] width 89 height 44
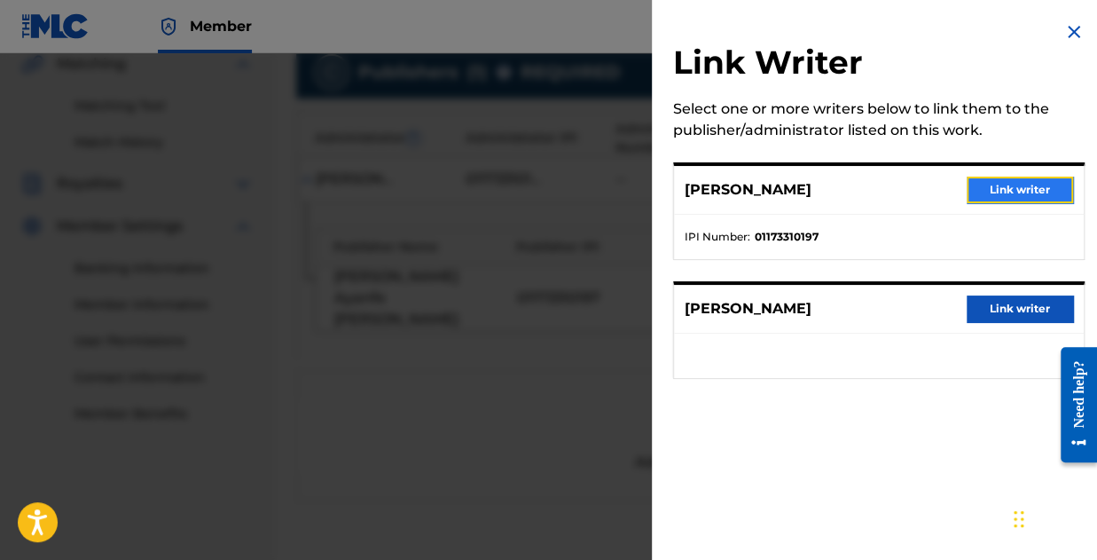
click at [1043, 191] on button "Link writer" at bounding box center [1020, 189] width 106 height 27
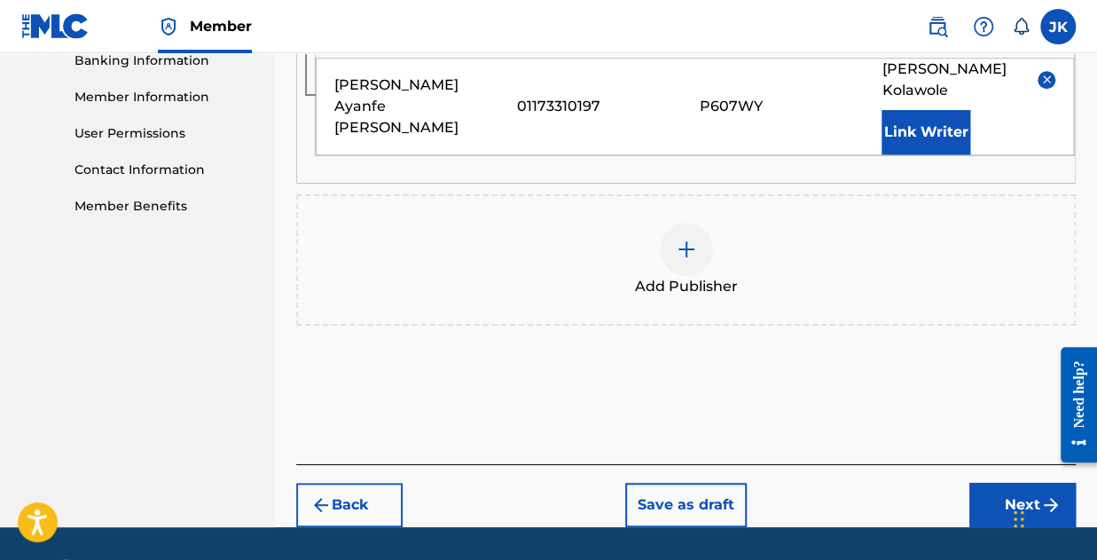
scroll to position [656, 0]
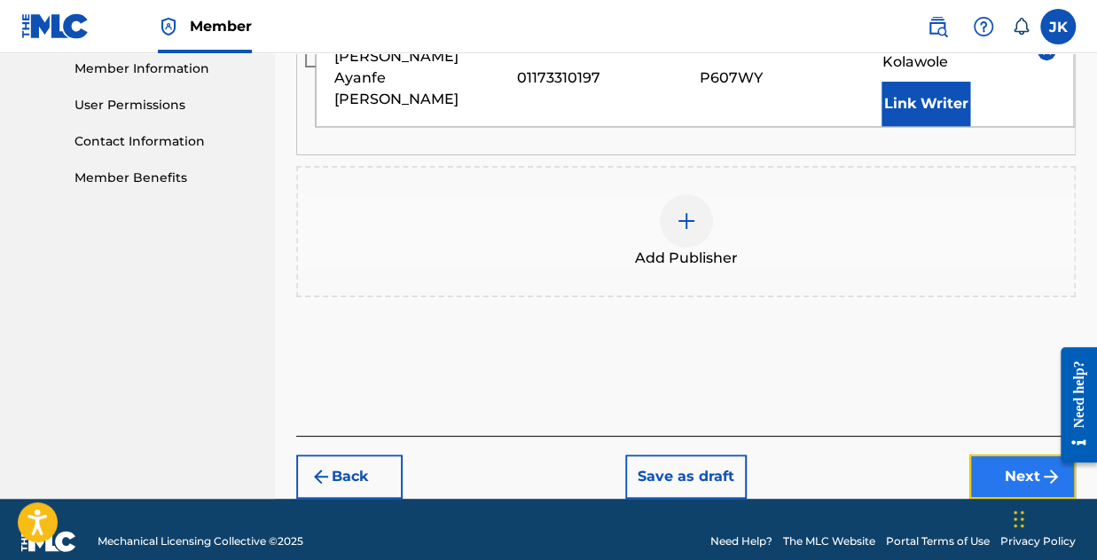
click at [1032, 454] on button "Next" at bounding box center [1022, 476] width 106 height 44
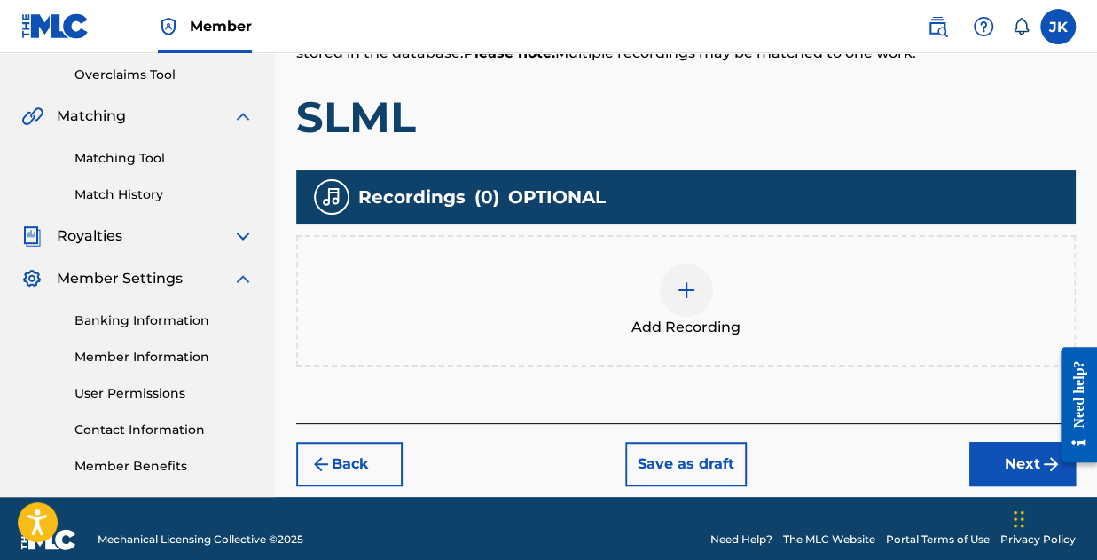
scroll to position [390, 0]
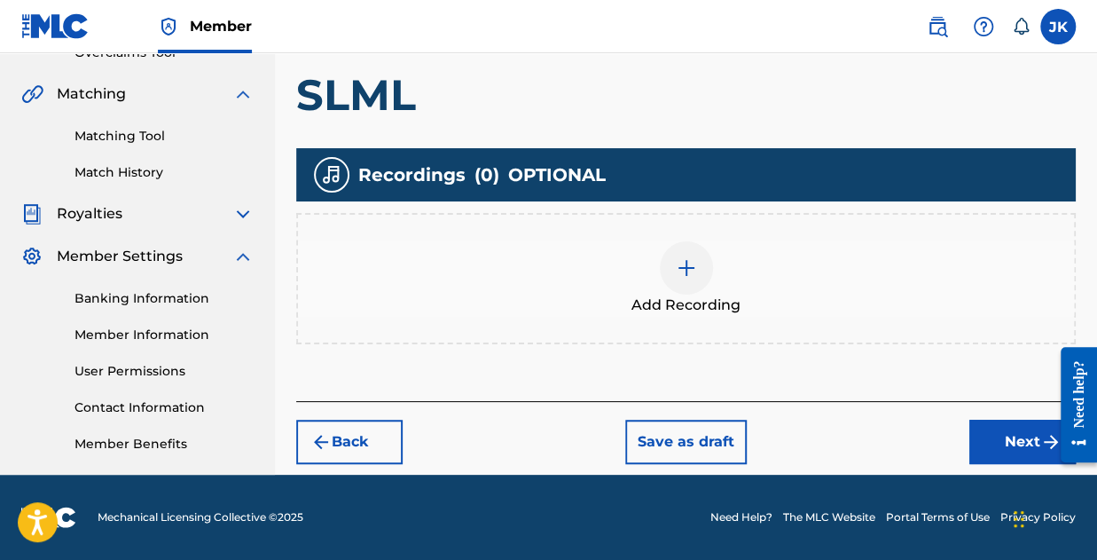
click at [692, 267] on img at bounding box center [686, 267] width 21 height 21
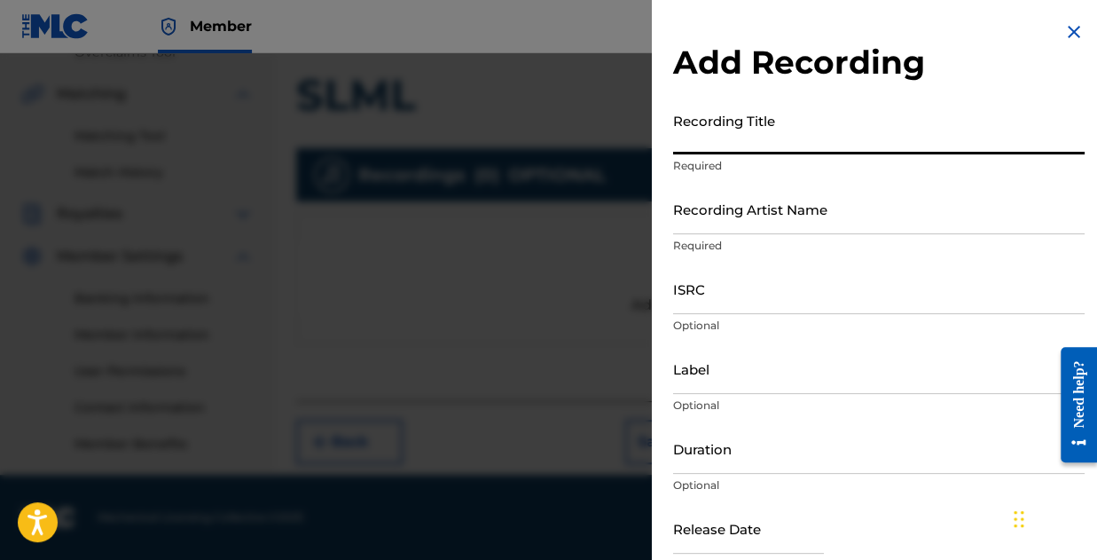
click at [777, 145] on input "Recording Title" at bounding box center [879, 129] width 412 height 51
type input "SLML"
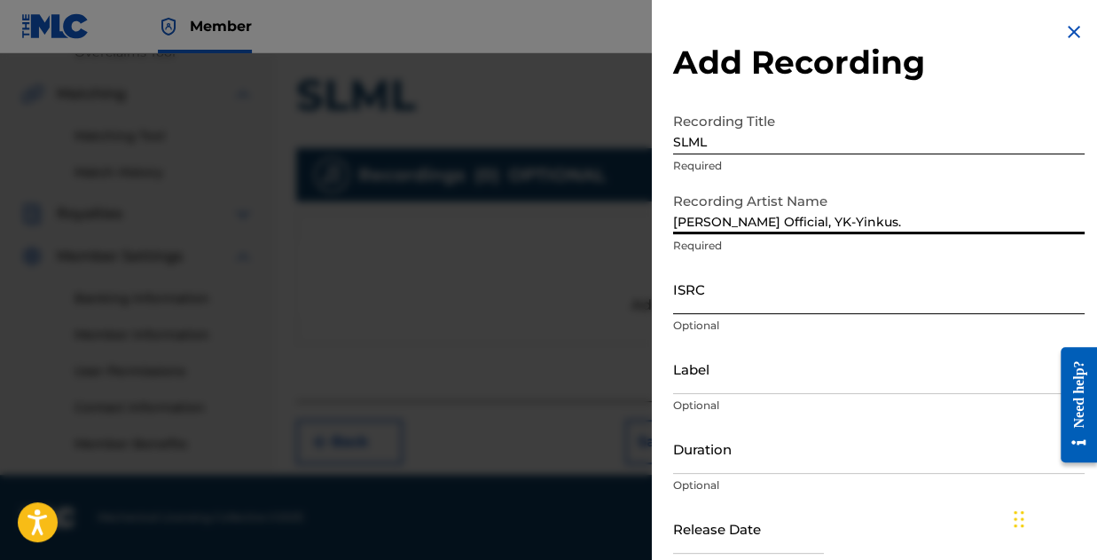
type input "Jay Blaze Official, YK-Yinkus."
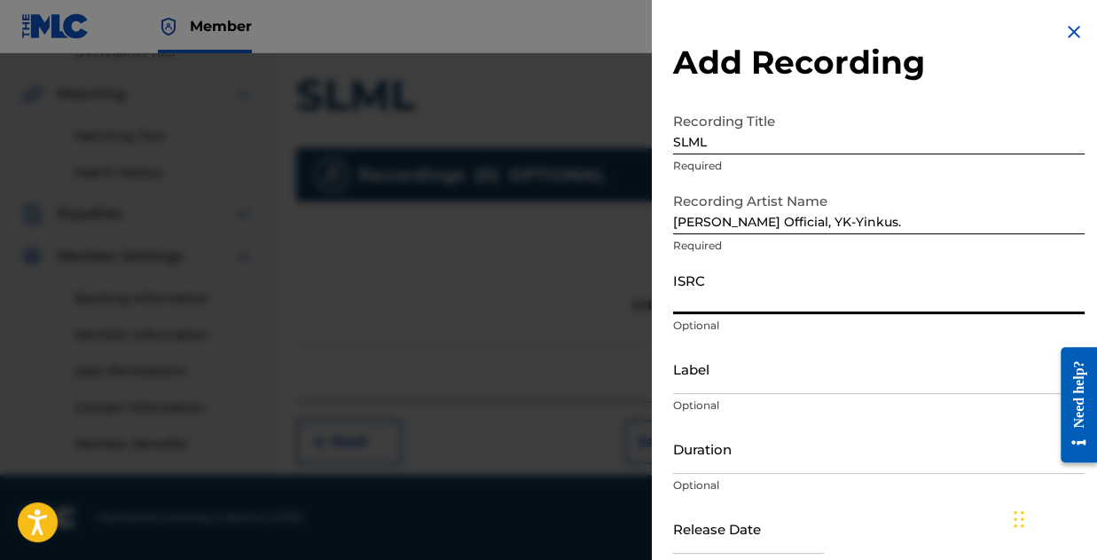
paste input "QZWFE2575828"
type input "QZWFE2575828"
click at [746, 382] on input "Label" at bounding box center [879, 368] width 412 height 51
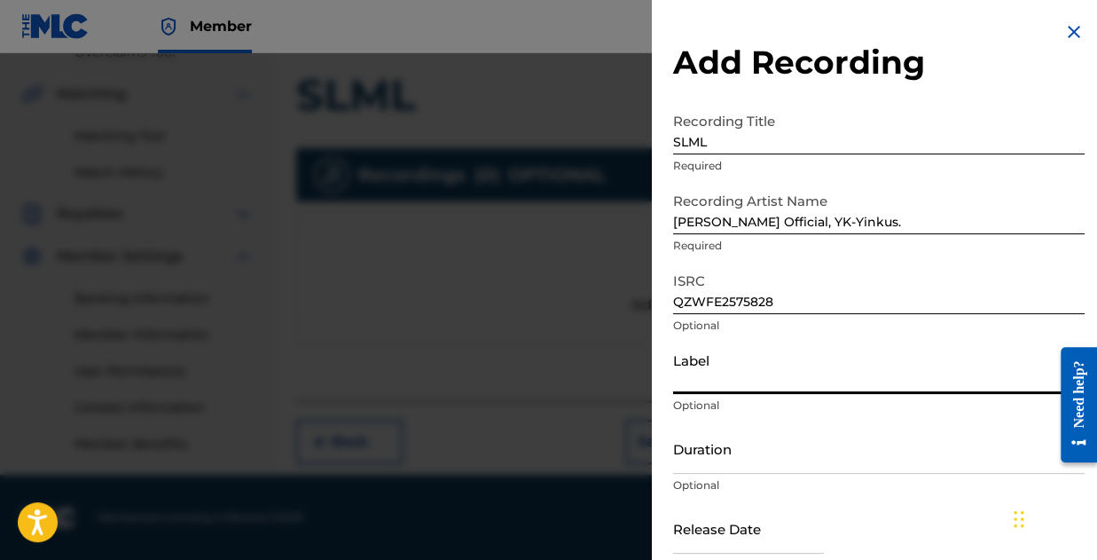
type input "Harmony Vision"
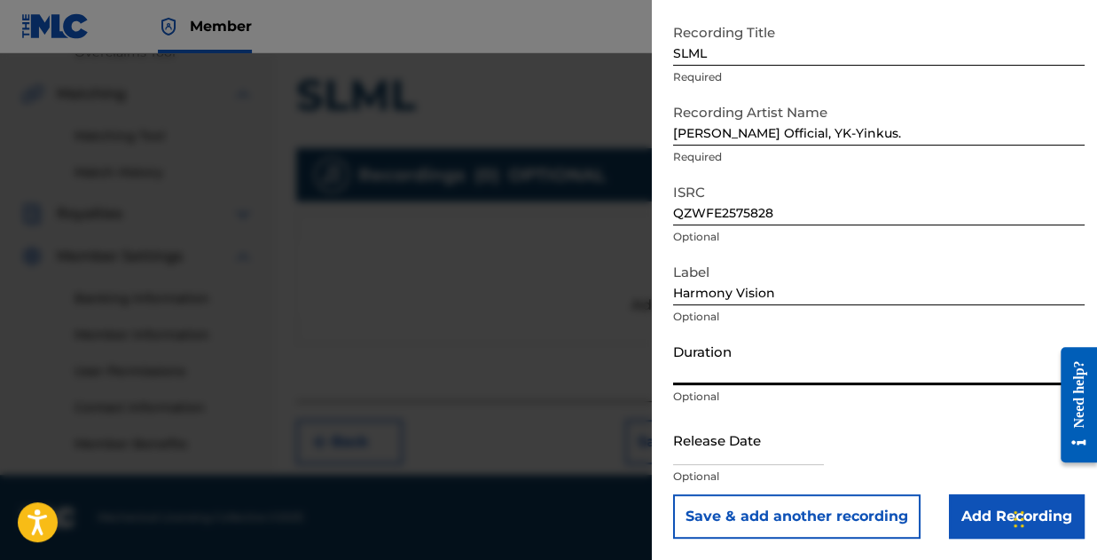
click at [775, 361] on input "Duration" at bounding box center [879, 359] width 412 height 51
click at [686, 377] on input "02:24" at bounding box center [879, 359] width 412 height 51
type input "03:24"
click at [768, 455] on input "text" at bounding box center [748, 439] width 151 height 51
select select "8"
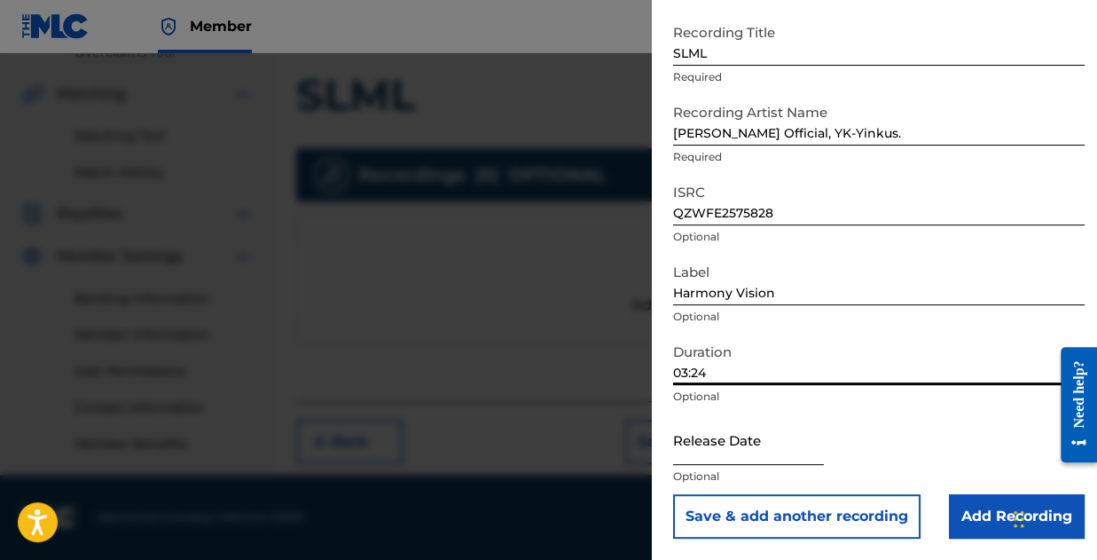
select select "2025"
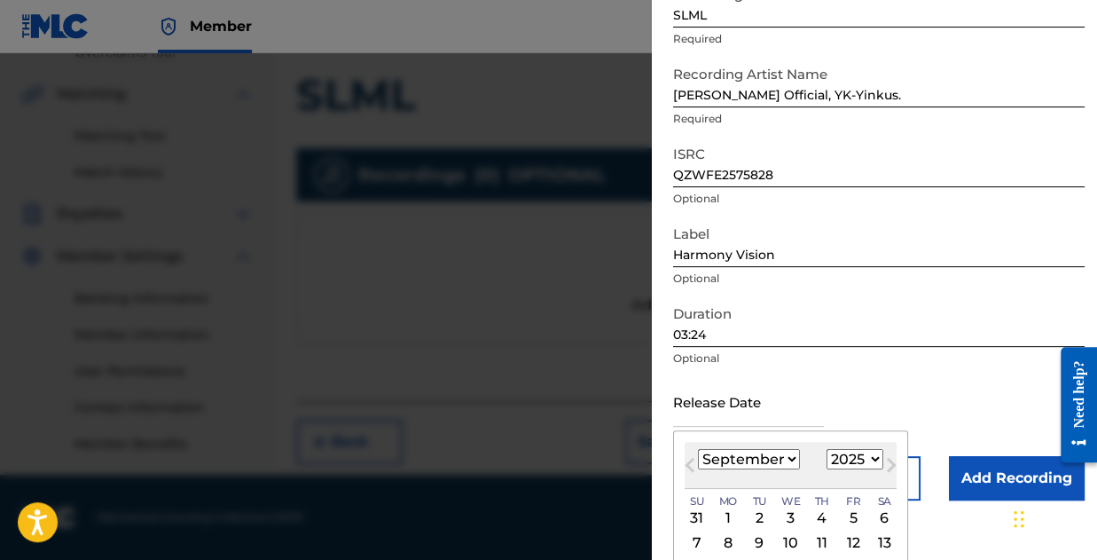
scroll to position [177, 0]
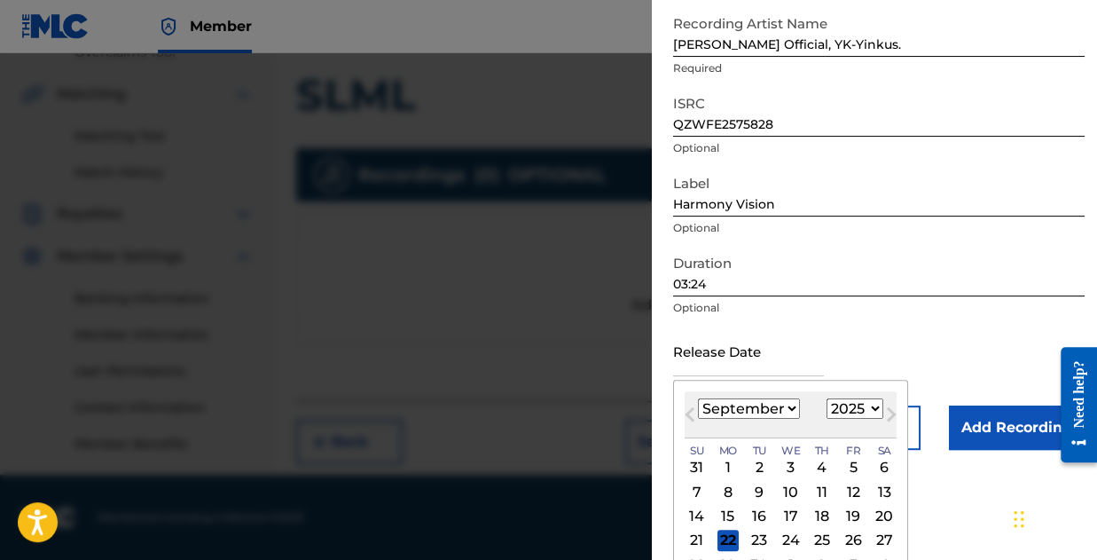
click at [752, 405] on select "January February March April May June July August September October November De…" at bounding box center [749, 408] width 102 height 20
select select "0"
click at [698, 398] on select "January February March April May June July August September October November De…" at bounding box center [749, 408] width 102 height 20
click at [704, 508] on div "12" at bounding box center [696, 516] width 21 height 21
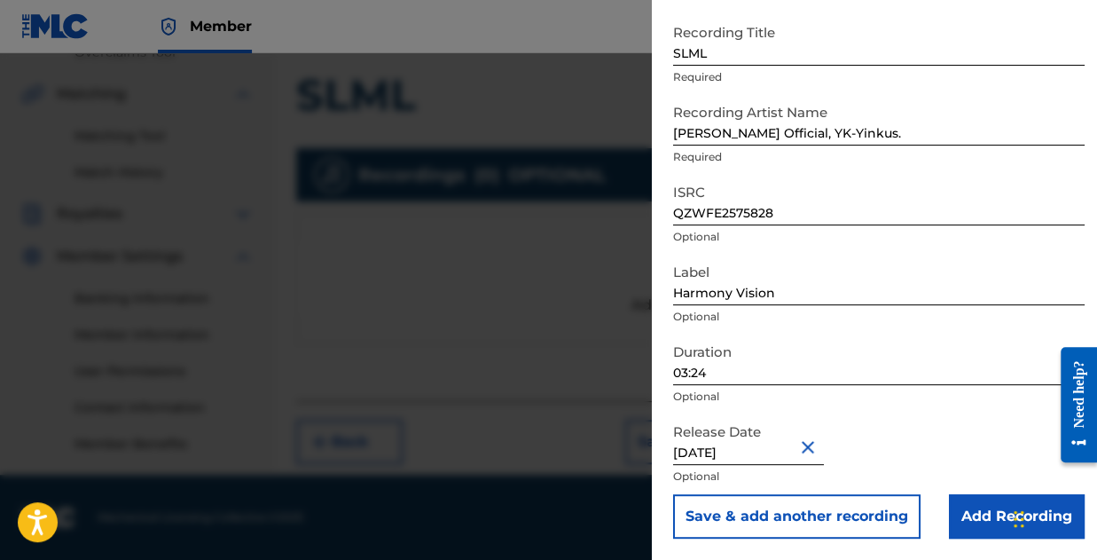
type input "January 12 2022"
click at [926, 446] on div "Release Date January 12 2022 Optional" at bounding box center [879, 454] width 412 height 80
click at [1001, 514] on input "Add Recording" at bounding box center [1017, 516] width 136 height 44
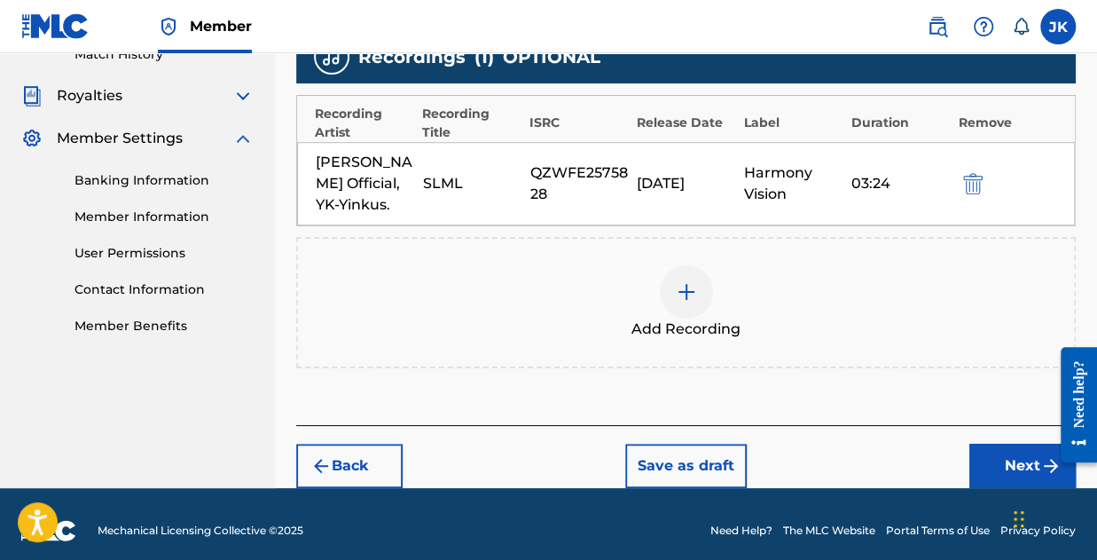
scroll to position [520, 0]
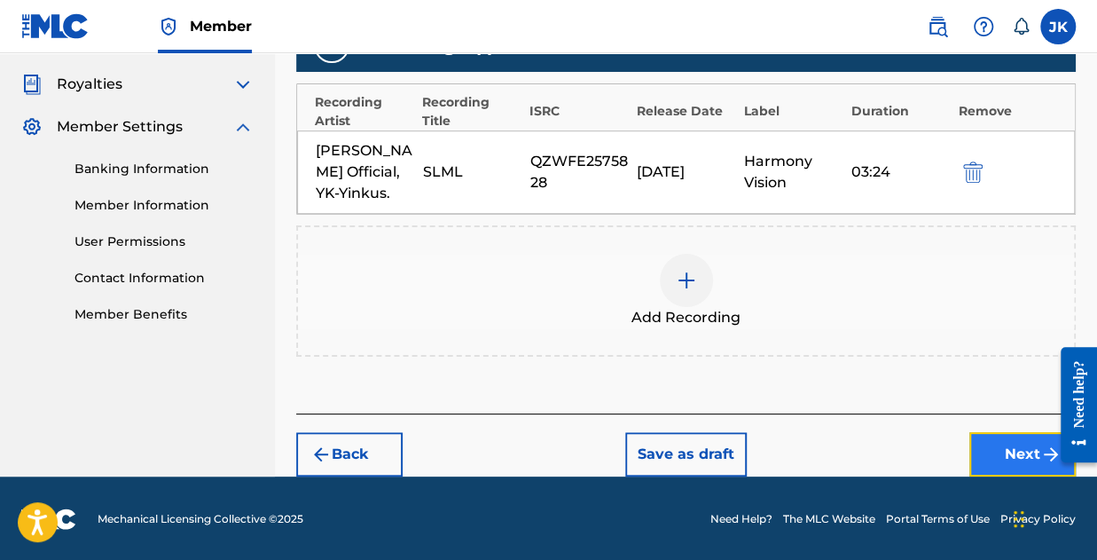
click at [982, 450] on button "Next" at bounding box center [1022, 454] width 106 height 44
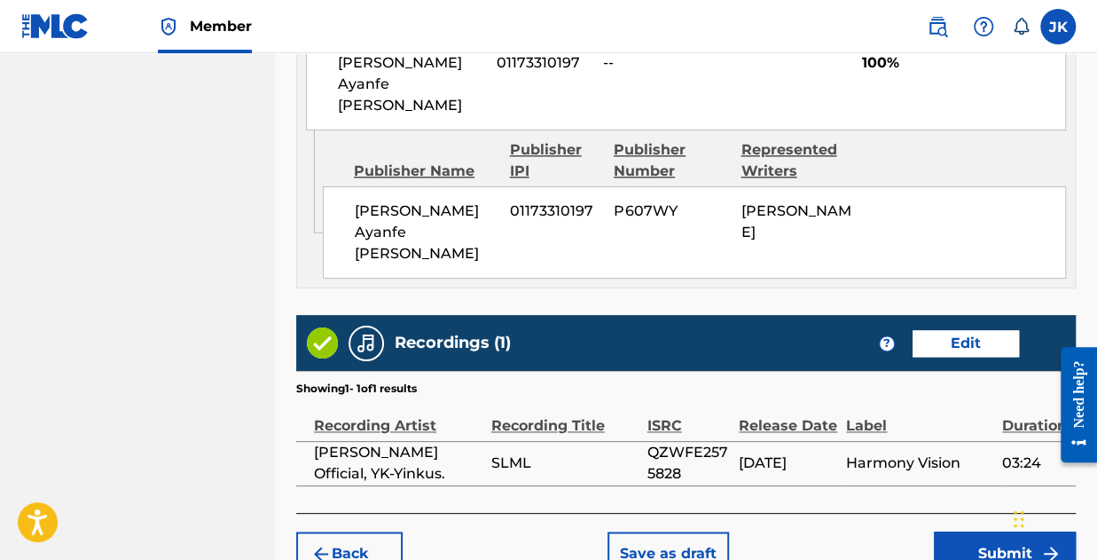
scroll to position [1109, 0]
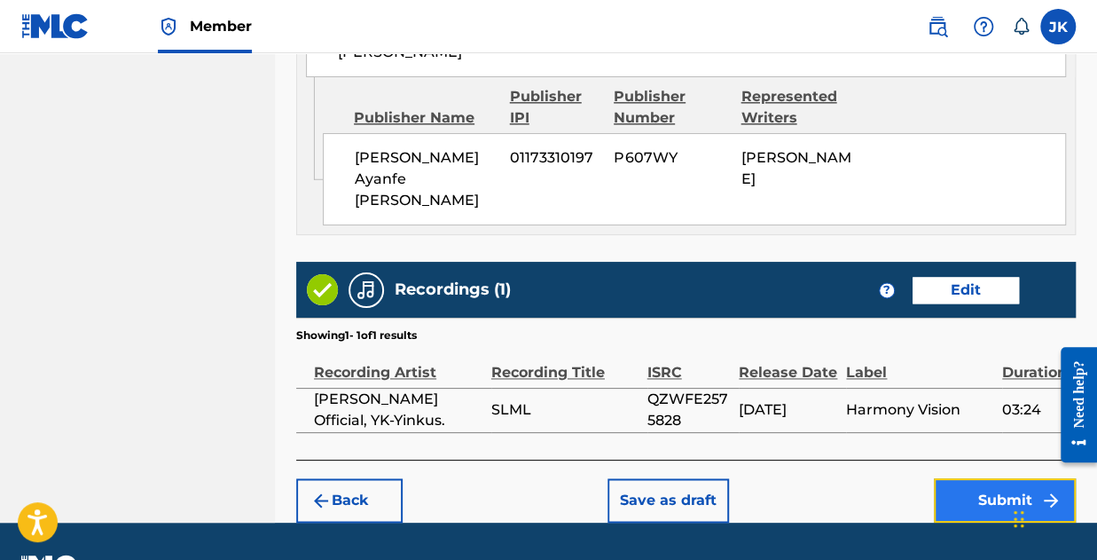
click at [982, 478] on button "Submit" at bounding box center [1005, 500] width 142 height 44
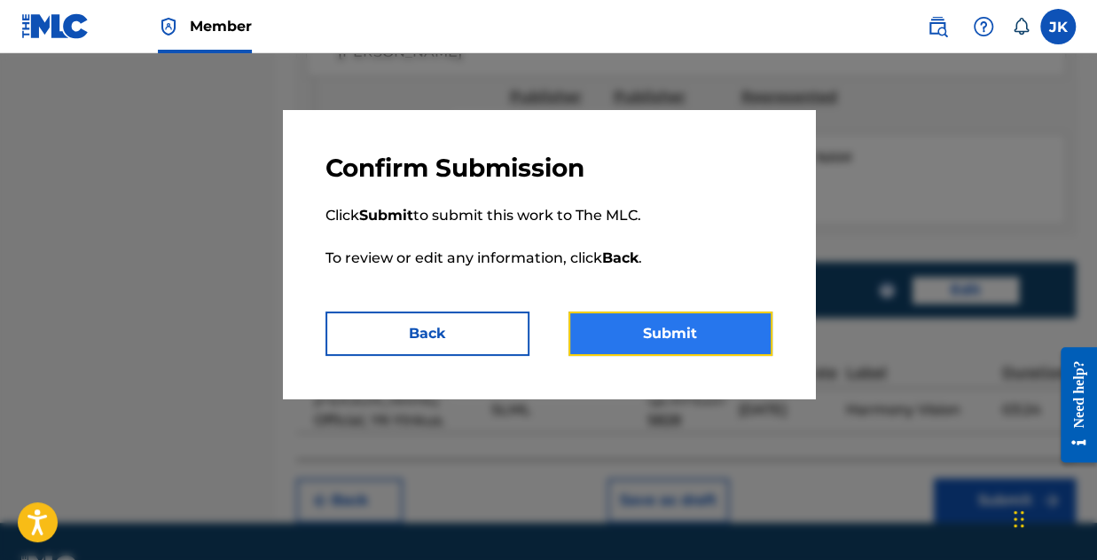
click at [658, 349] on button "Submit" at bounding box center [671, 333] width 204 height 44
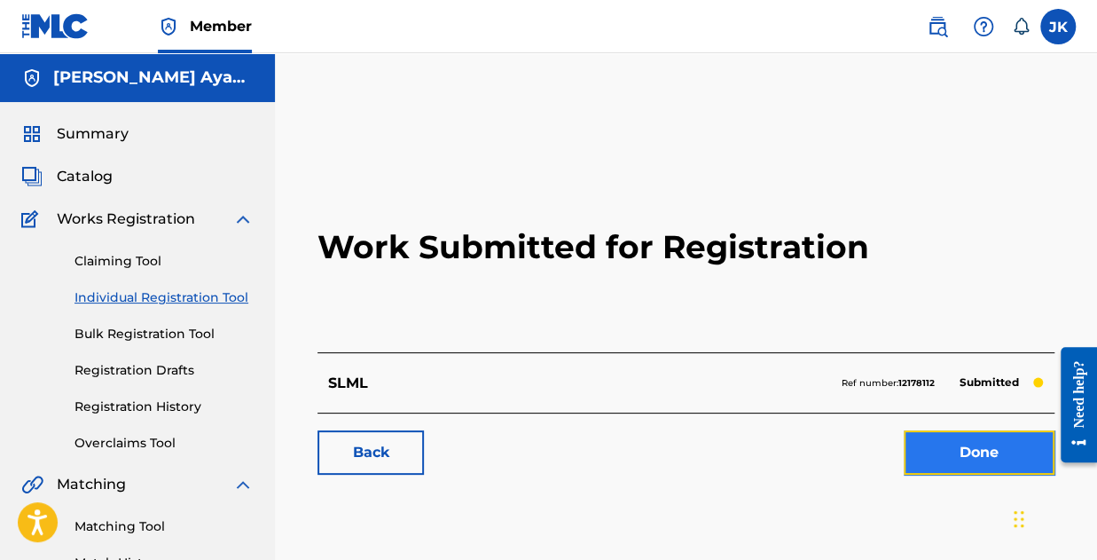
click at [1008, 459] on link "Done" at bounding box center [979, 452] width 151 height 44
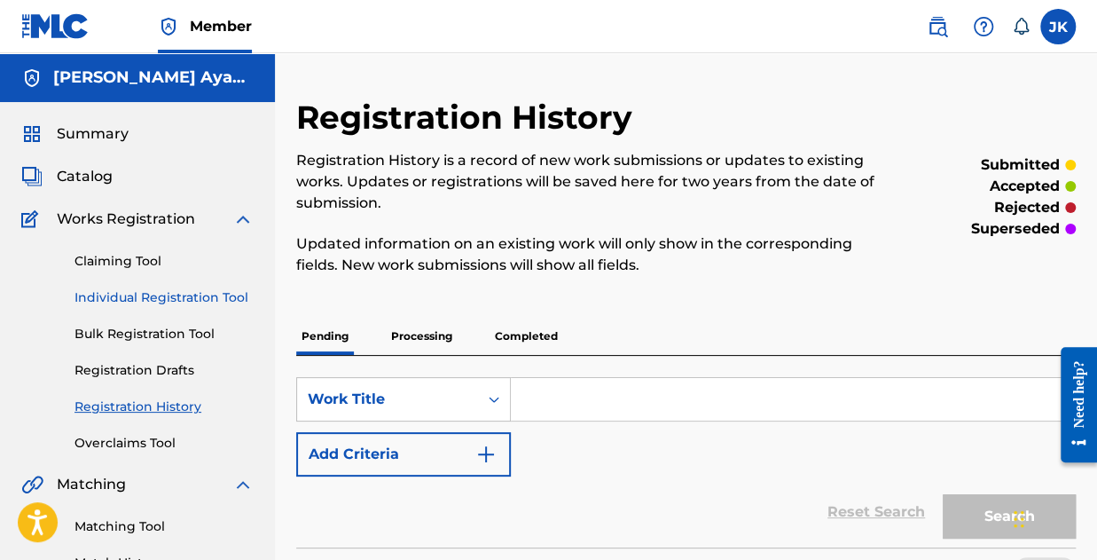
click at [147, 292] on link "Individual Registration Tool" at bounding box center [164, 297] width 179 height 19
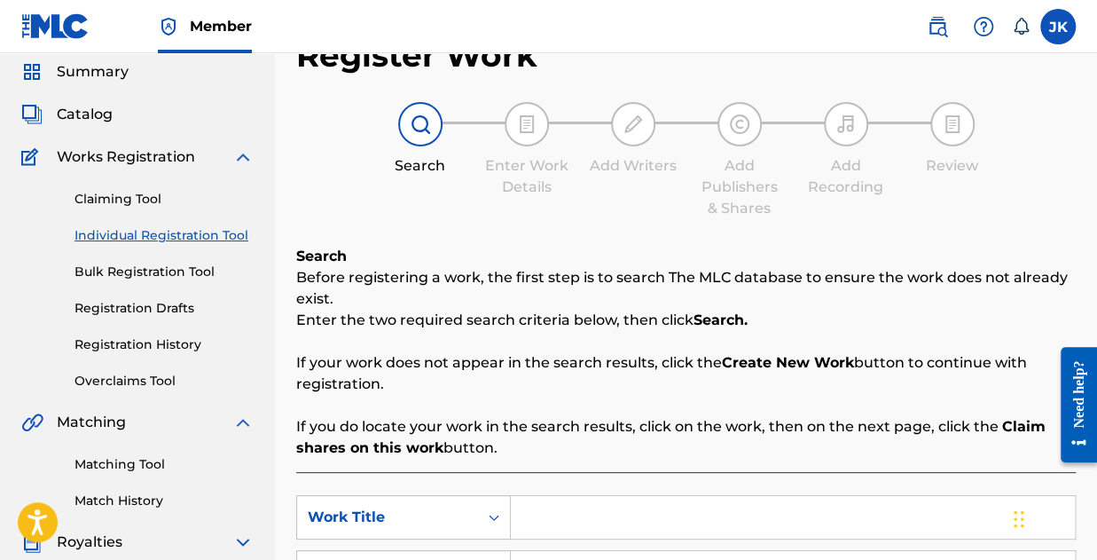
scroll to position [177, 0]
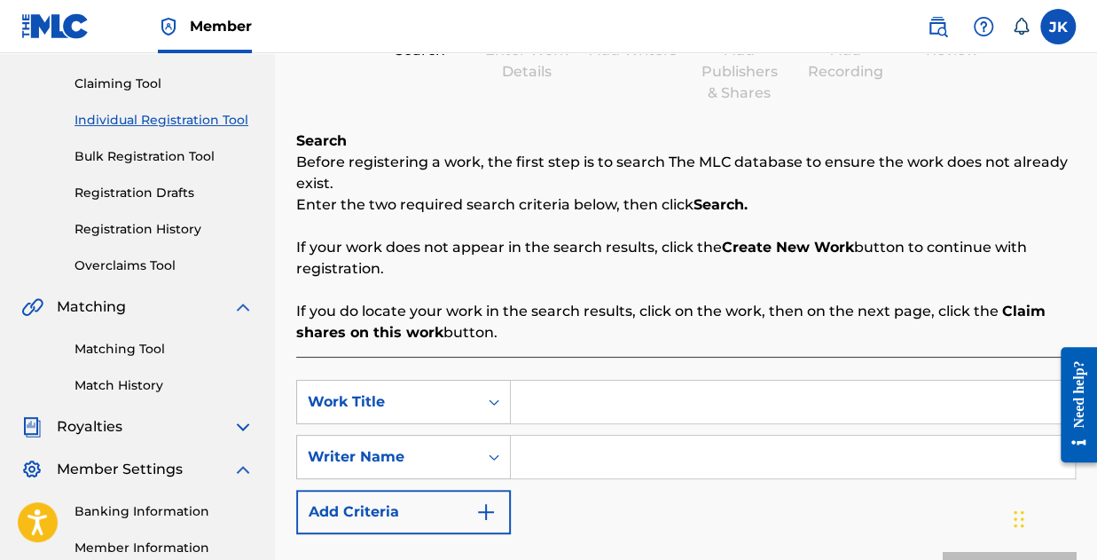
click at [550, 418] on input "Search Form" at bounding box center [793, 401] width 564 height 43
type input "Nothing"
click at [557, 430] on div "SearchWithCriteriac0001c0c-69da-4371-a43c-eaa02cffacbb Work Title Nothing Searc…" at bounding box center [686, 457] width 780 height 154
click at [555, 455] on input "Search Form" at bounding box center [793, 456] width 564 height 43
type input "Joseph Kolawole"
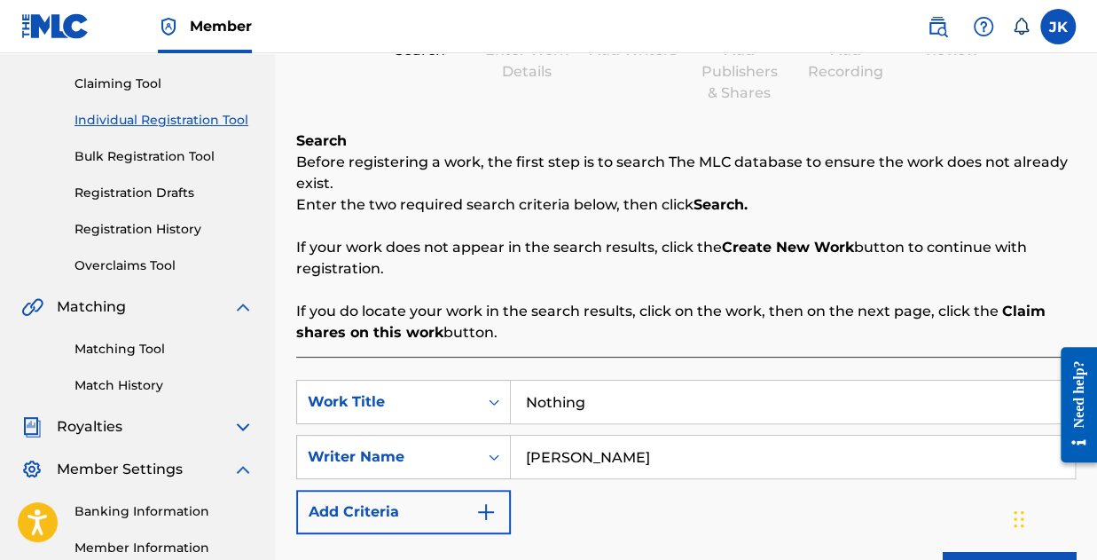
click at [656, 494] on div "SearchWithCriteriac0001c0c-69da-4371-a43c-eaa02cffacbb Work Title Nothing Searc…" at bounding box center [686, 457] width 780 height 154
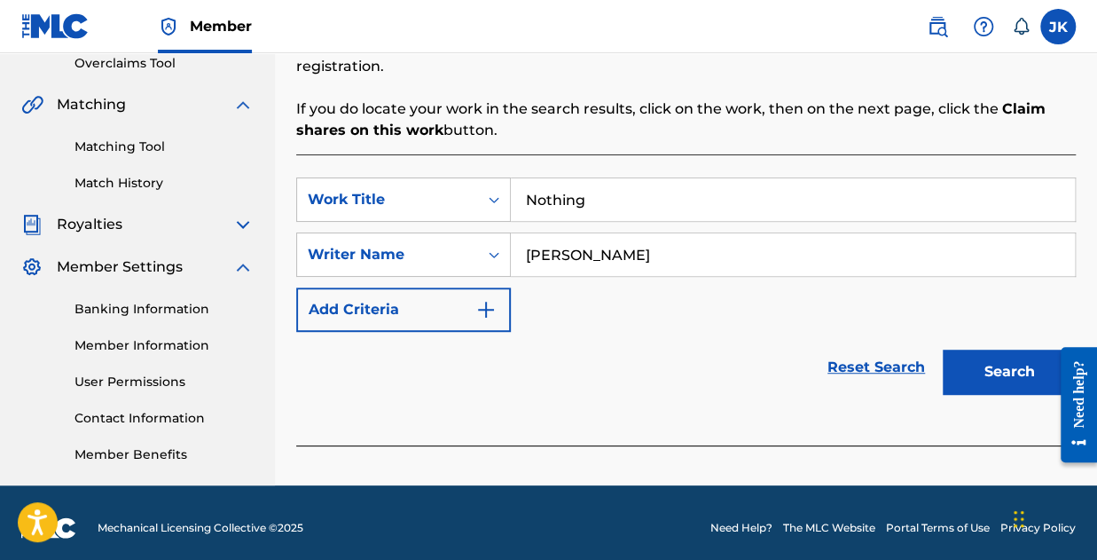
scroll to position [390, 0]
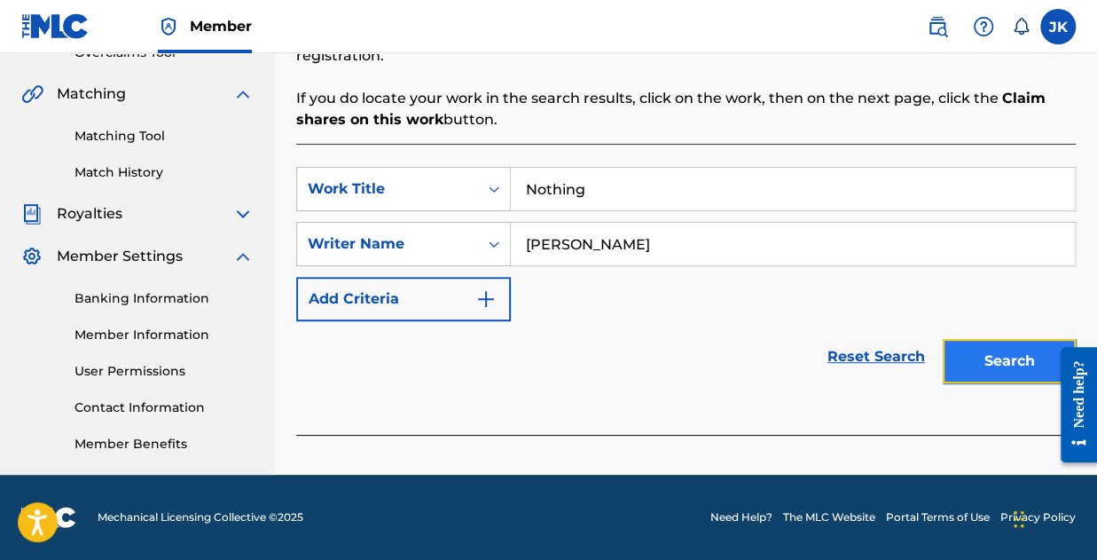
click at [1016, 365] on button "Search" at bounding box center [1009, 361] width 133 height 44
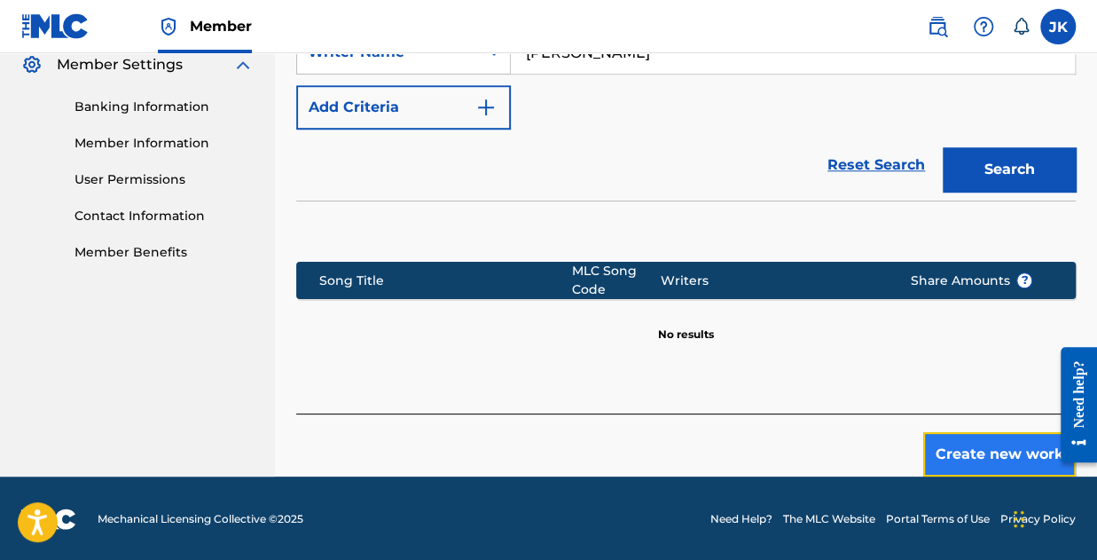
click at [1002, 452] on button "Create new work" at bounding box center [999, 454] width 153 height 44
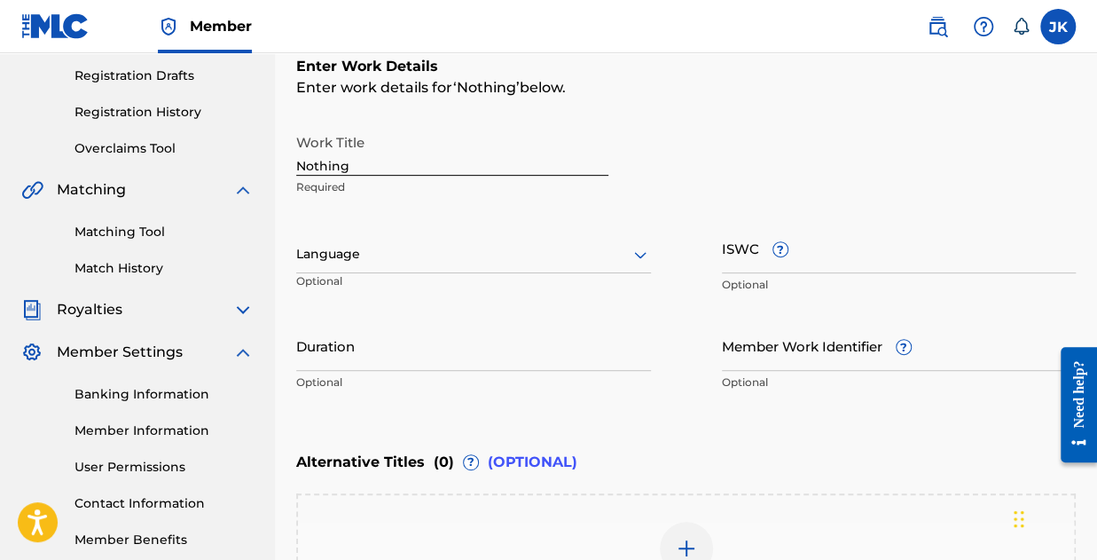
scroll to position [195, 0]
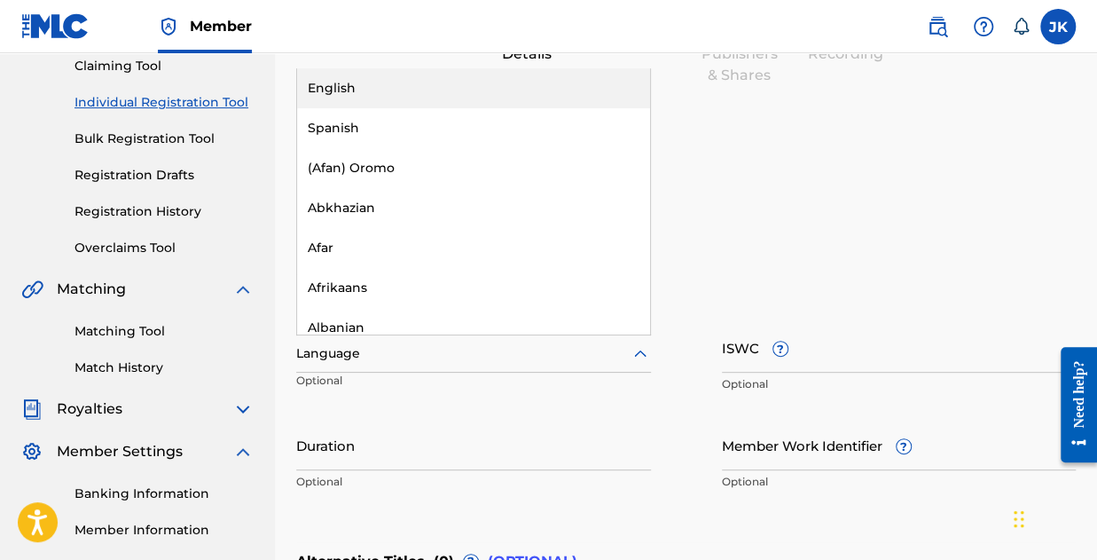
click at [376, 359] on div at bounding box center [473, 353] width 355 height 22
click at [364, 88] on div "English" at bounding box center [473, 88] width 353 height 40
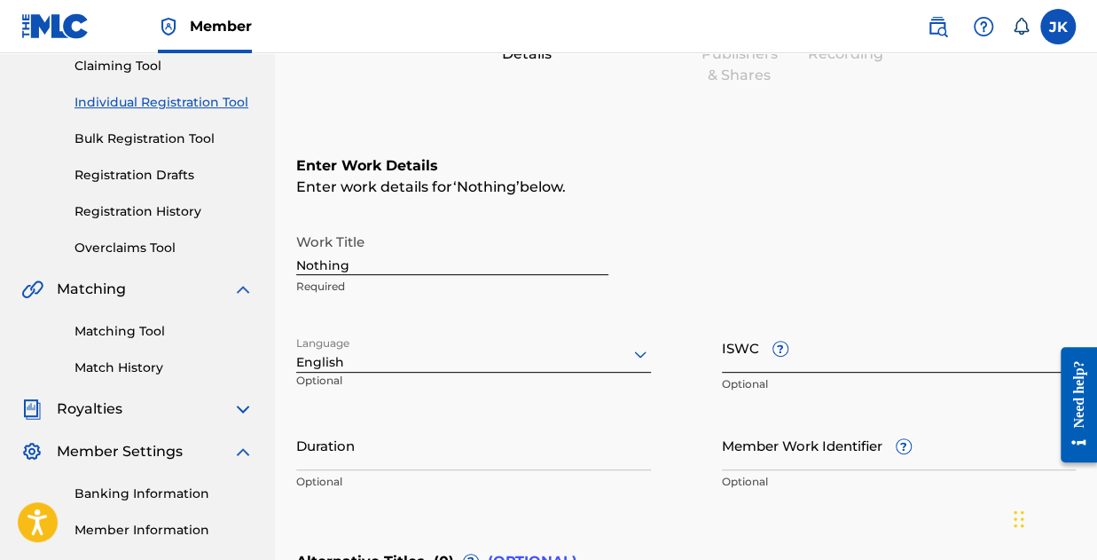
click at [746, 359] on input "ISWC ?" at bounding box center [899, 347] width 355 height 51
paste input "T-334.945.279-1"
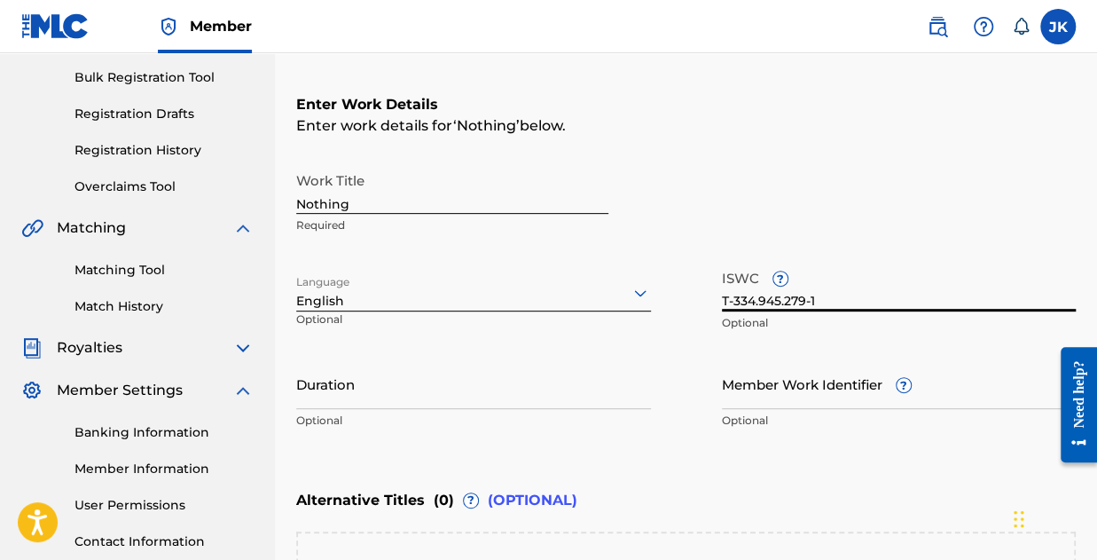
scroll to position [284, 0]
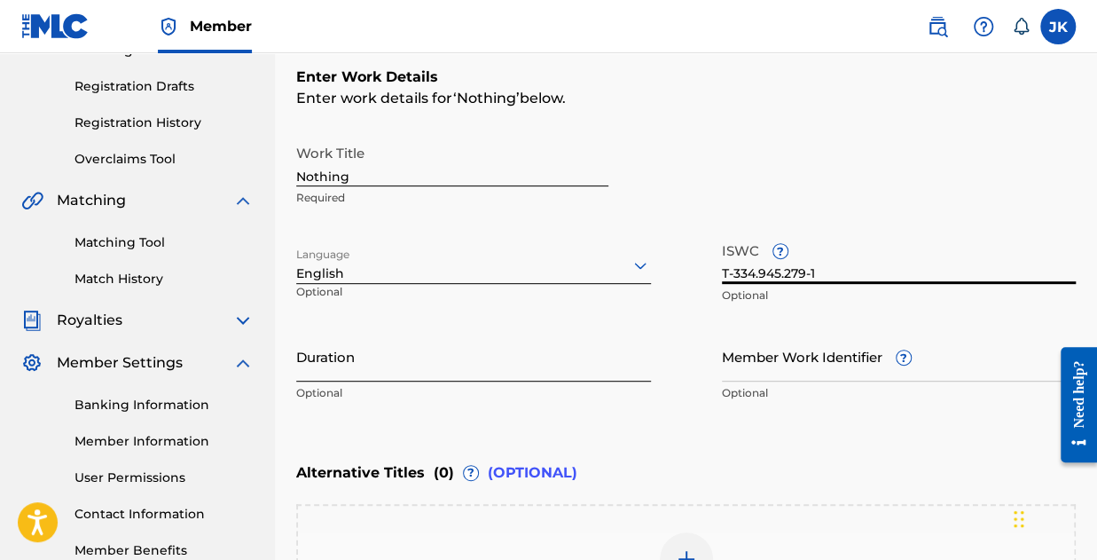
type input "T-334.945.279-1"
click at [384, 380] on input "Duration" at bounding box center [473, 356] width 355 height 51
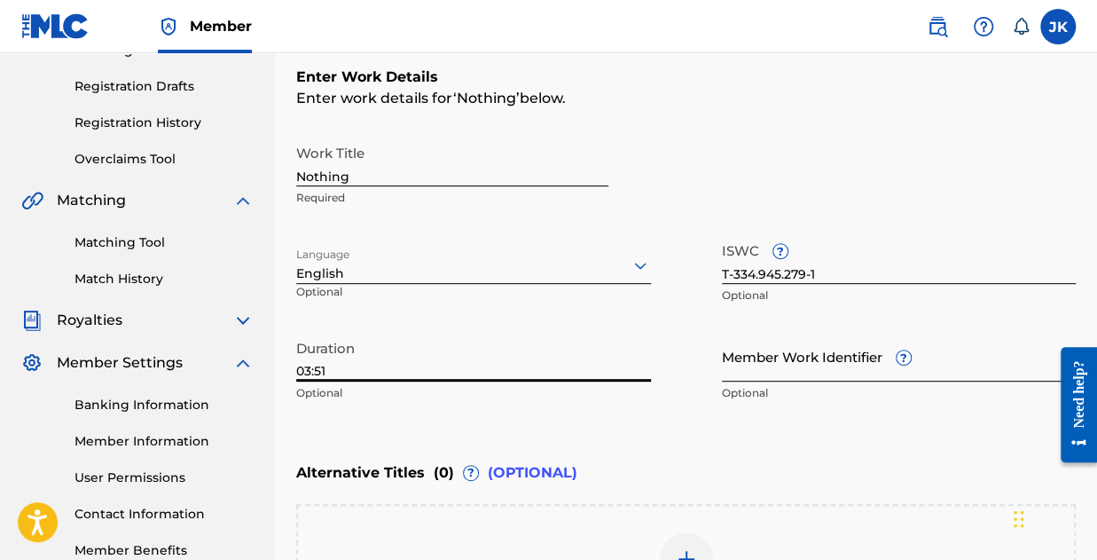
type input "03:51"
drag, startPoint x: 741, startPoint y: 347, endPoint x: 740, endPoint y: 356, distance: 8.9
click at [740, 349] on input "Member Work Identifier ?" at bounding box center [899, 356] width 355 height 51
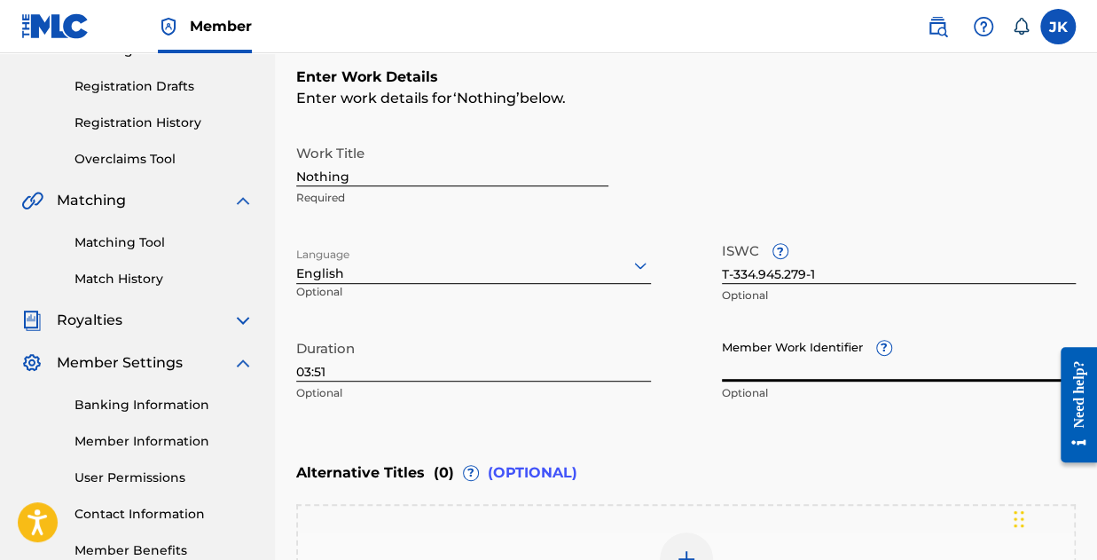
paste input "199079211506"
type input "199079211506"
click at [690, 384] on div "Work Title Nothing Required Language English Optional ISWC ? T-334.945.279-1 Op…" at bounding box center [686, 273] width 780 height 275
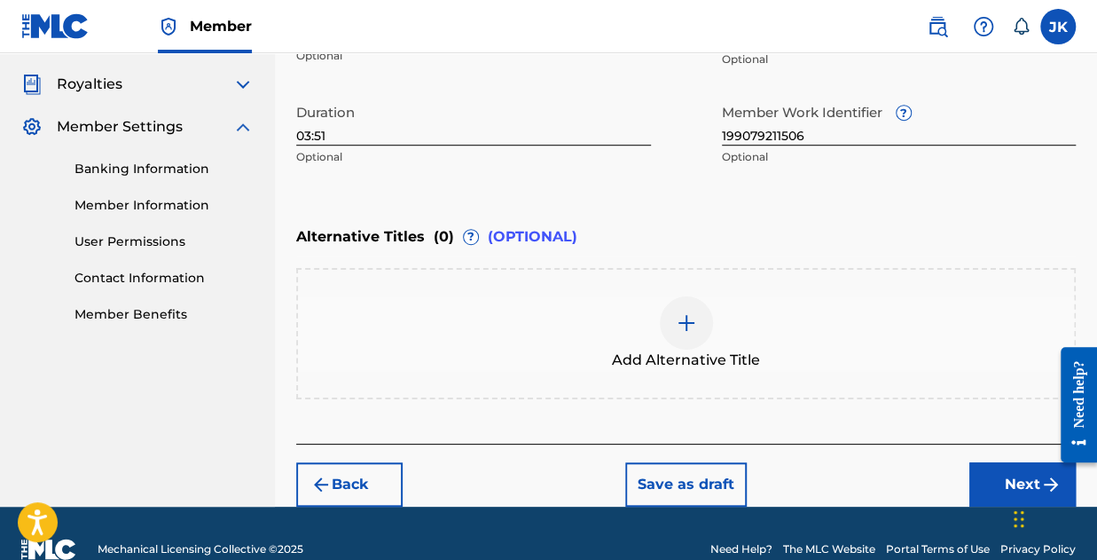
scroll to position [550, 0]
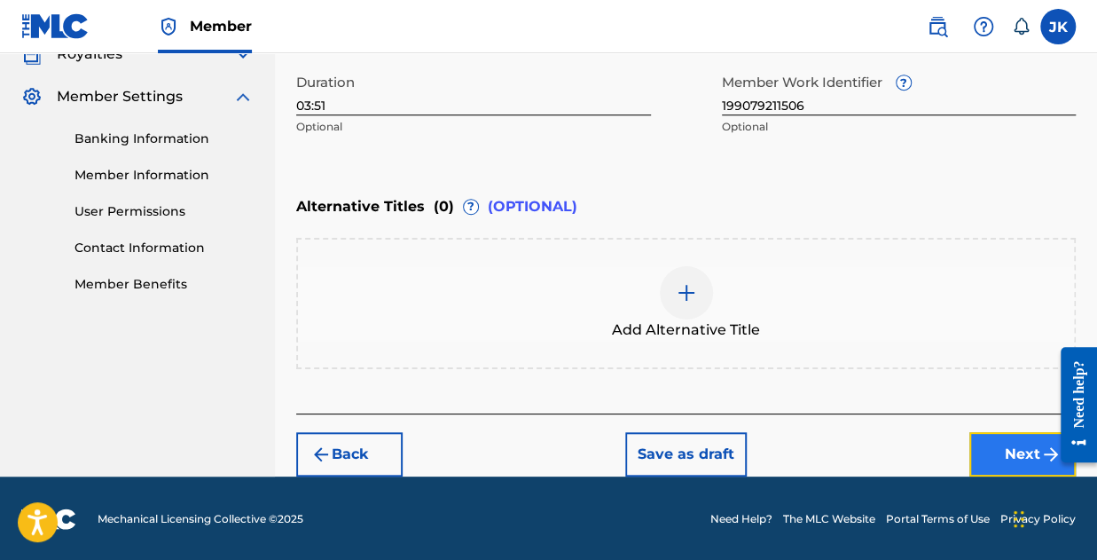
click at [1021, 444] on button "Next" at bounding box center [1022, 454] width 106 height 44
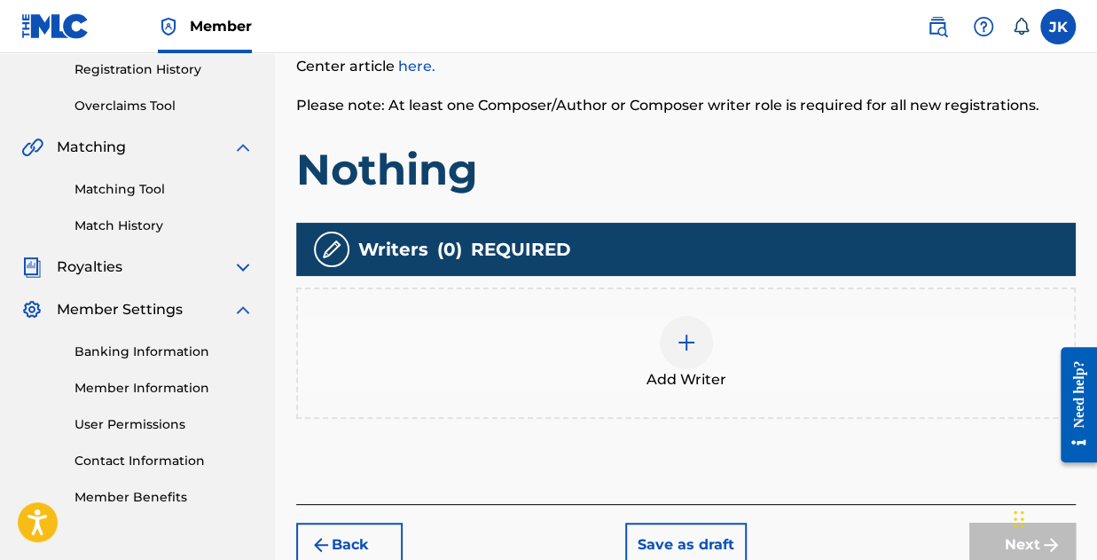
scroll to position [427, 0]
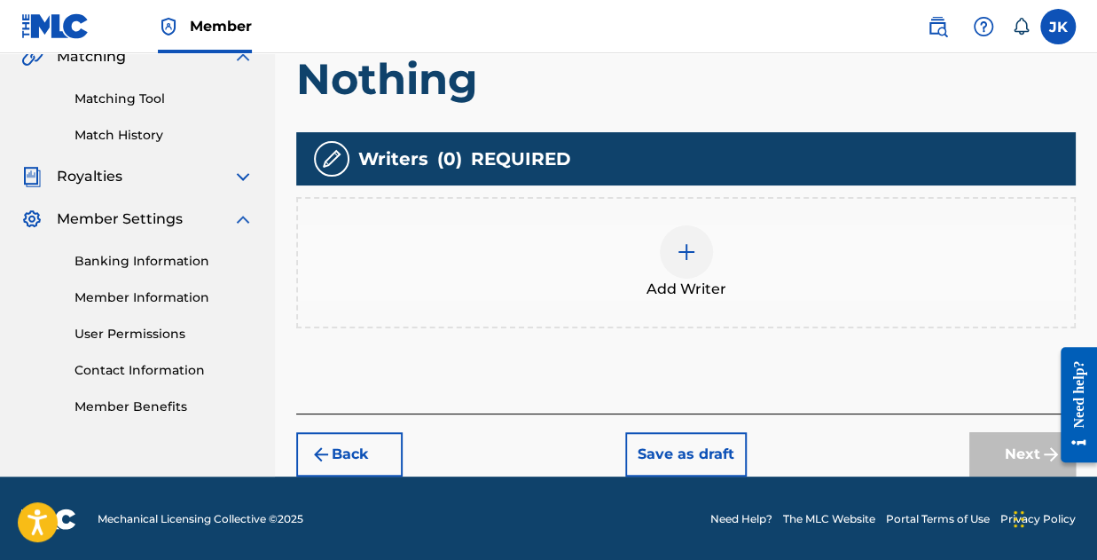
click at [701, 254] on div at bounding box center [686, 251] width 53 height 53
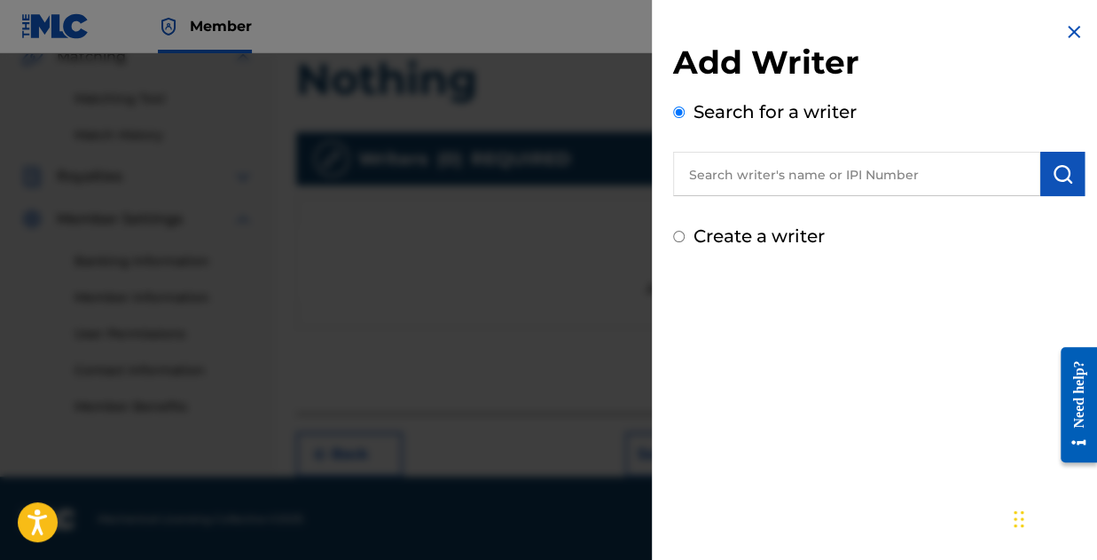
click at [739, 181] on input "text" at bounding box center [856, 174] width 367 height 44
type input "Joseph Kolawole"
click at [718, 221] on div "Add Writer Search for a writer Joseph Kolawole Create a writer" at bounding box center [879, 146] width 412 height 207
click at [713, 234] on label "Create a writer" at bounding box center [759, 235] width 131 height 21
radio input "true"
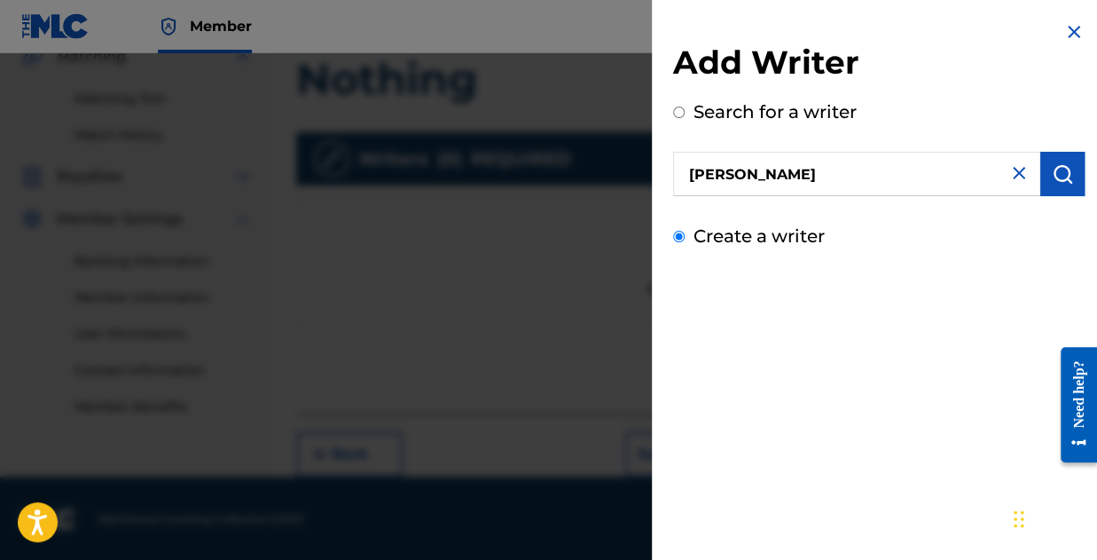
click at [685, 234] on input "Create a writer" at bounding box center [679, 237] width 12 height 12
radio input "false"
radio input "true"
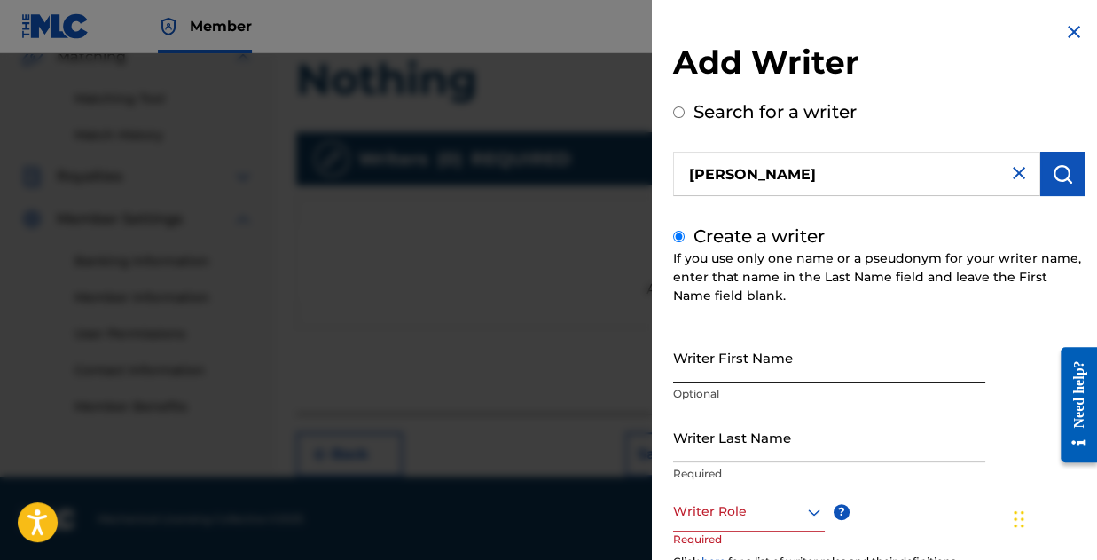
click at [741, 379] on input "Writer First Name" at bounding box center [829, 357] width 312 height 51
type input "[PERSON_NAME]"
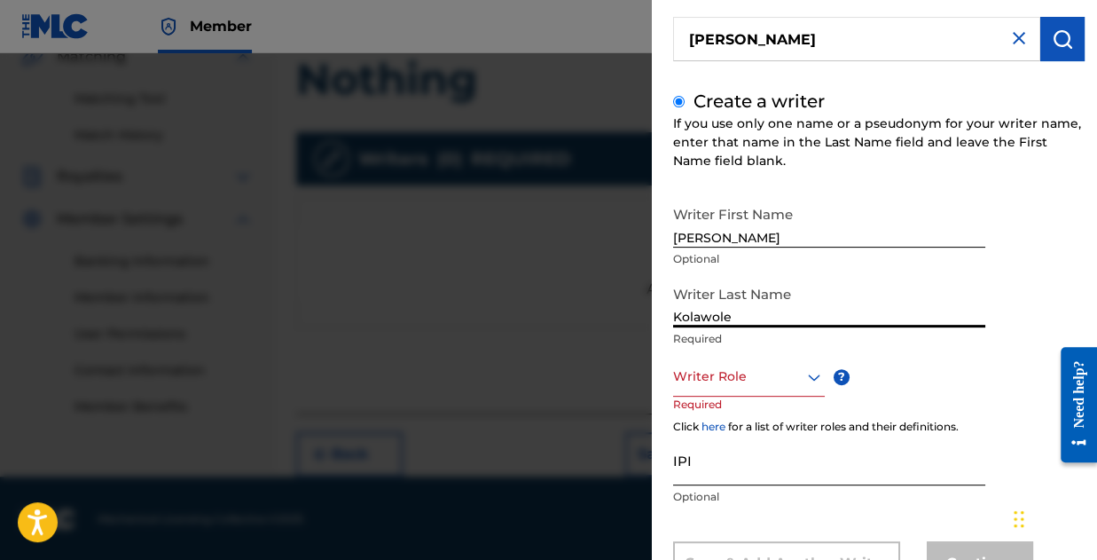
scroll to position [177, 0]
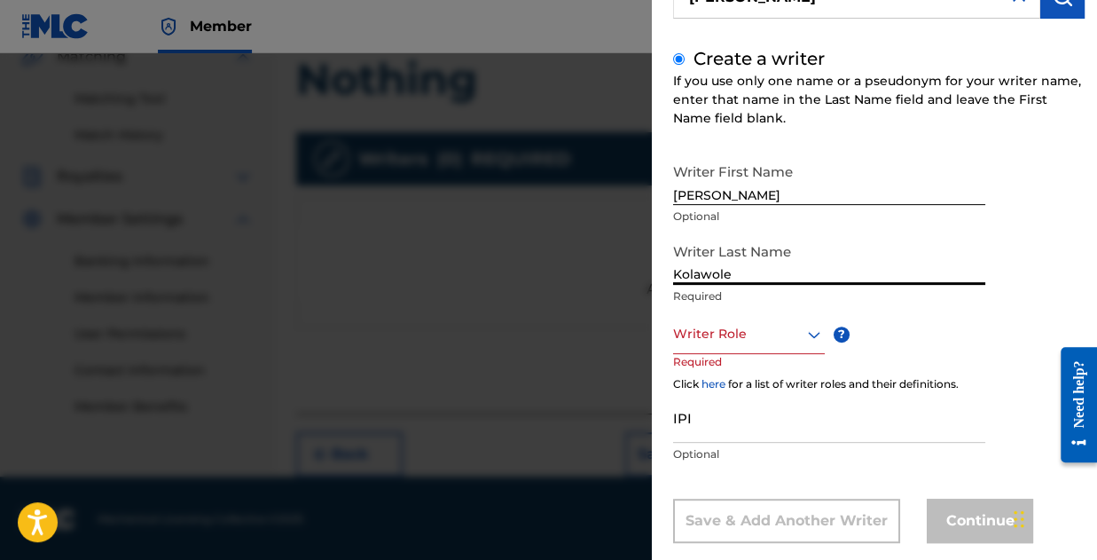
type input "Kolawole"
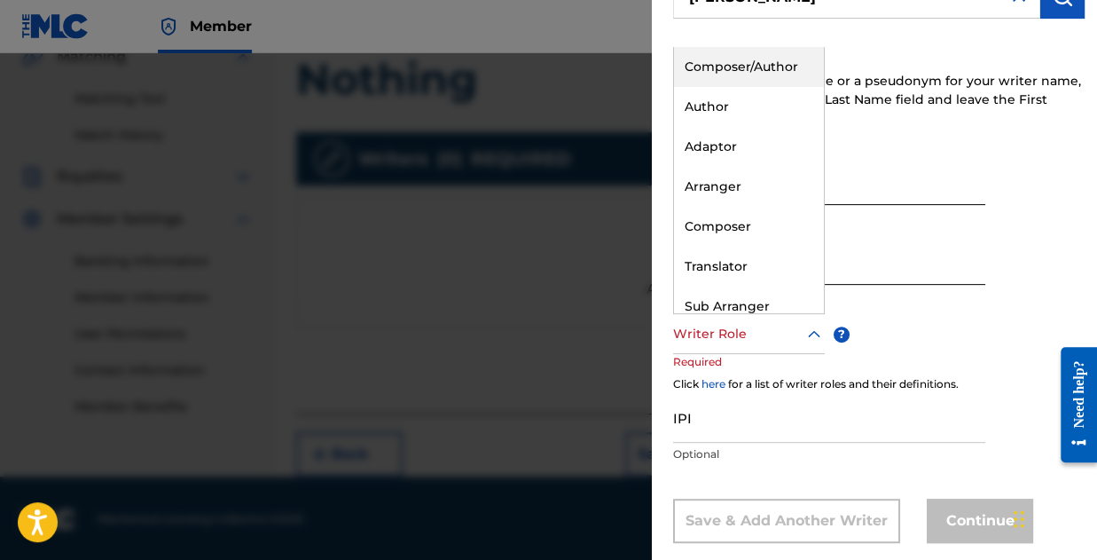
click at [771, 341] on div at bounding box center [749, 334] width 152 height 22
click at [731, 70] on div "Composer/Author" at bounding box center [749, 67] width 150 height 40
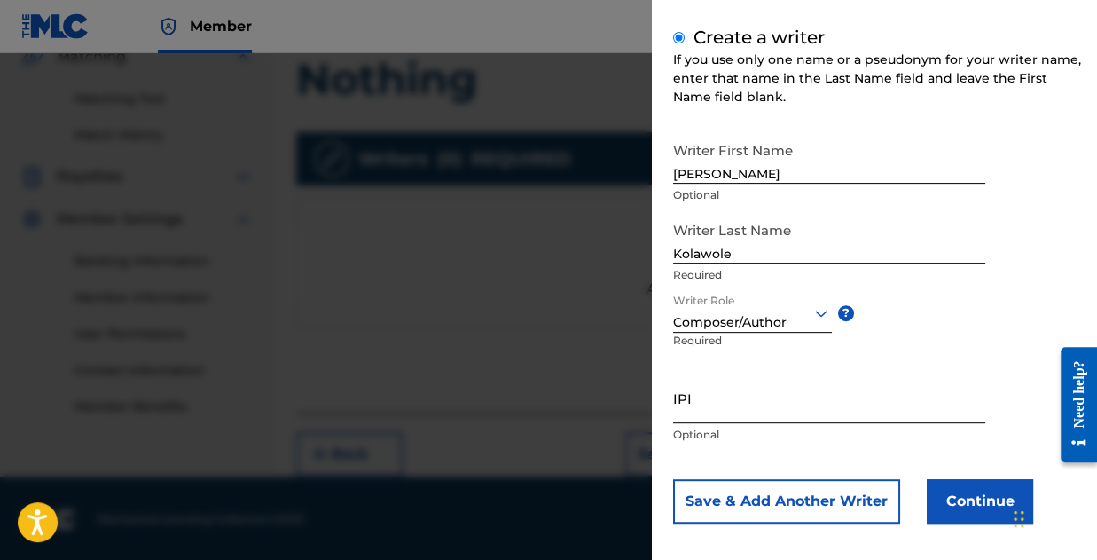
scroll to position [209, 0]
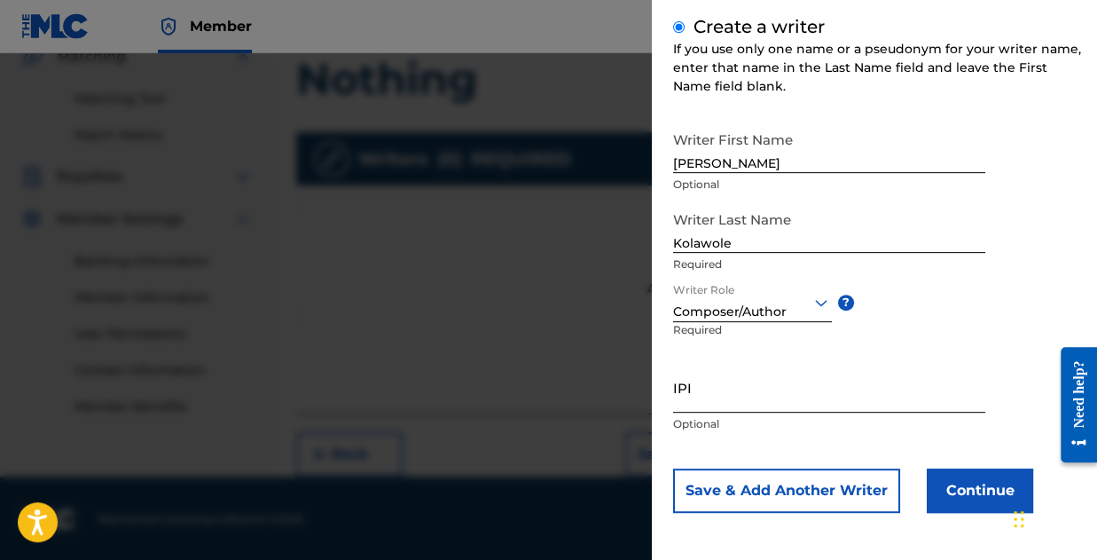
click at [707, 401] on input "IPI" at bounding box center [829, 387] width 312 height 51
paste input "01173310197"
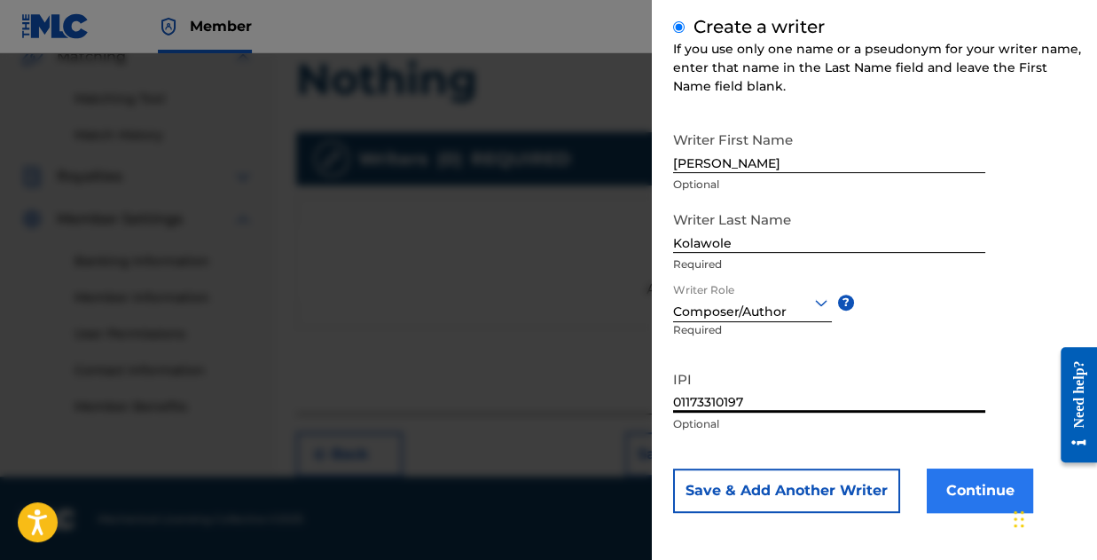
type input "01173310197"
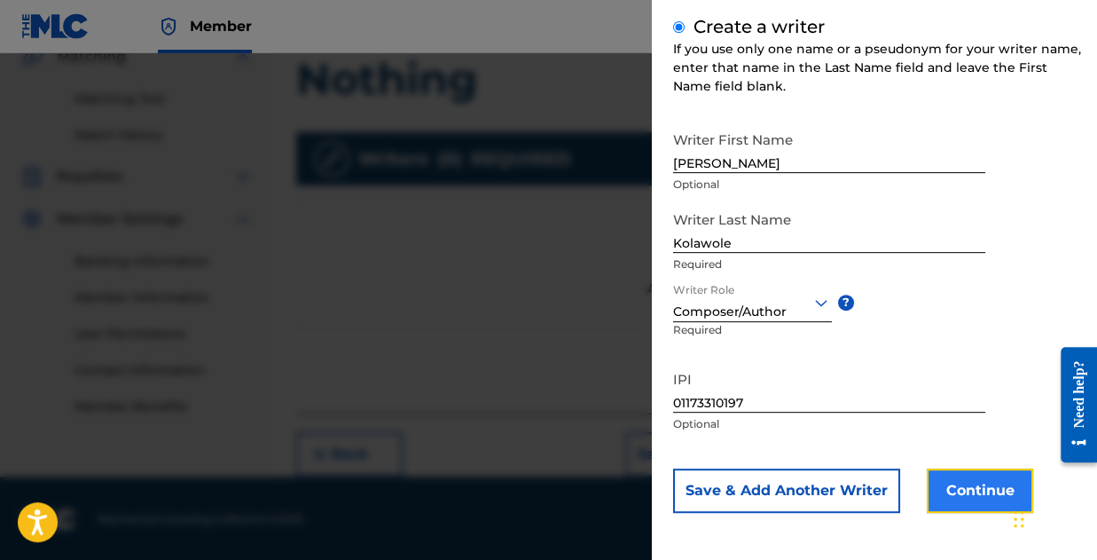
click at [969, 492] on button "Continue" at bounding box center [980, 490] width 106 height 44
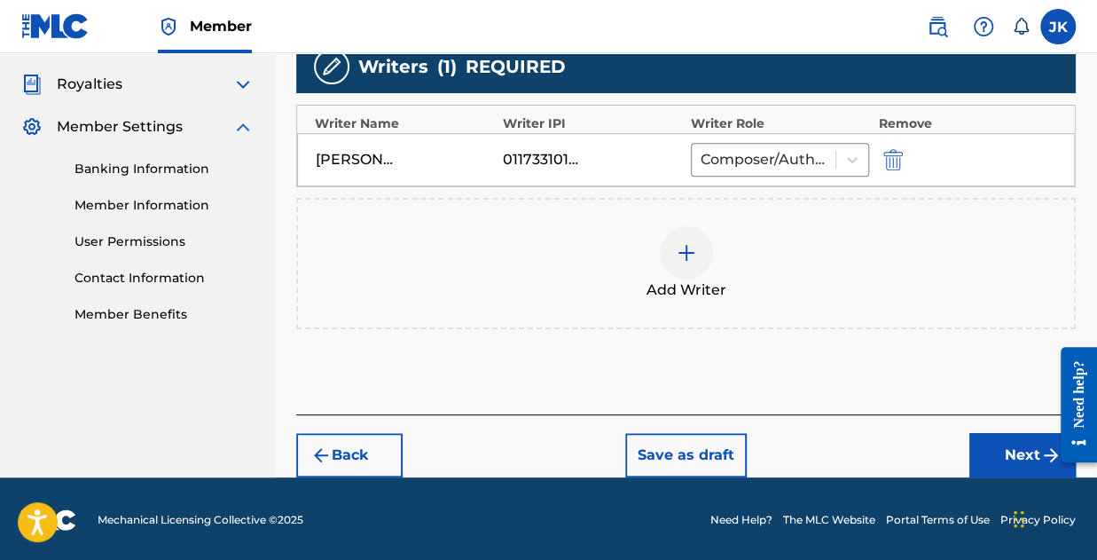
scroll to position [521, 0]
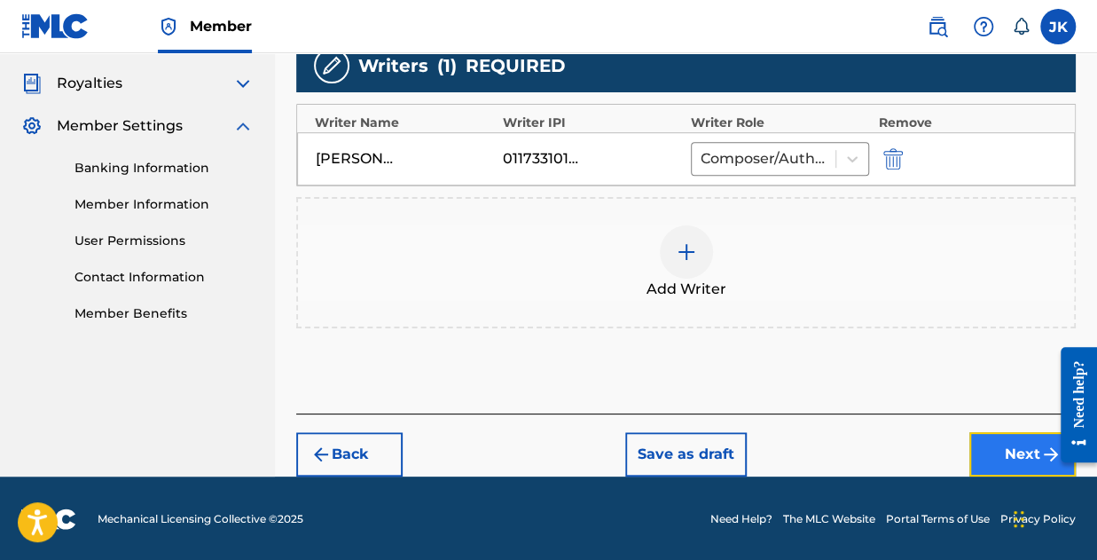
click at [1037, 450] on button "Next" at bounding box center [1022, 454] width 106 height 44
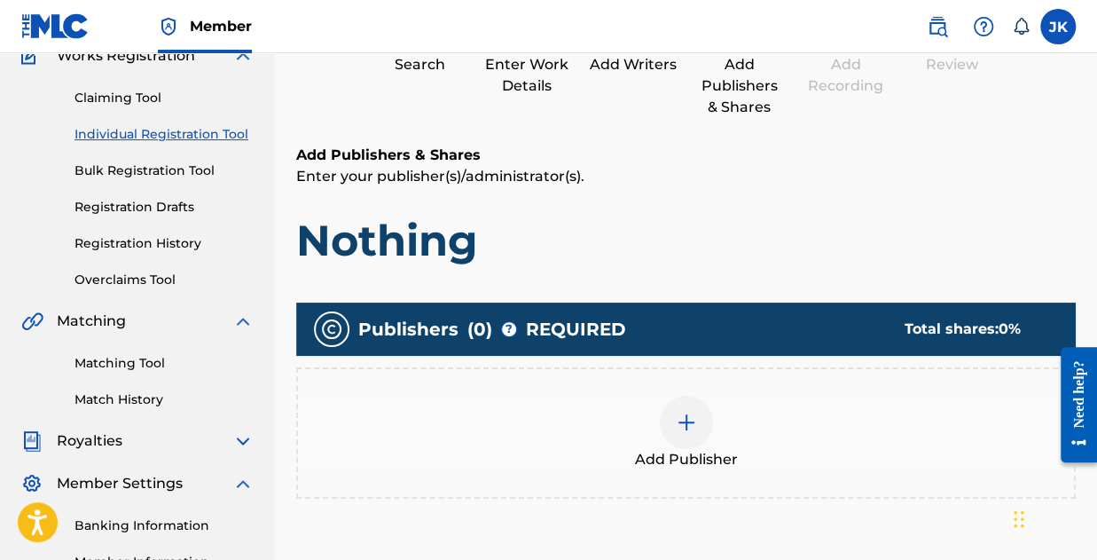
scroll to position [346, 0]
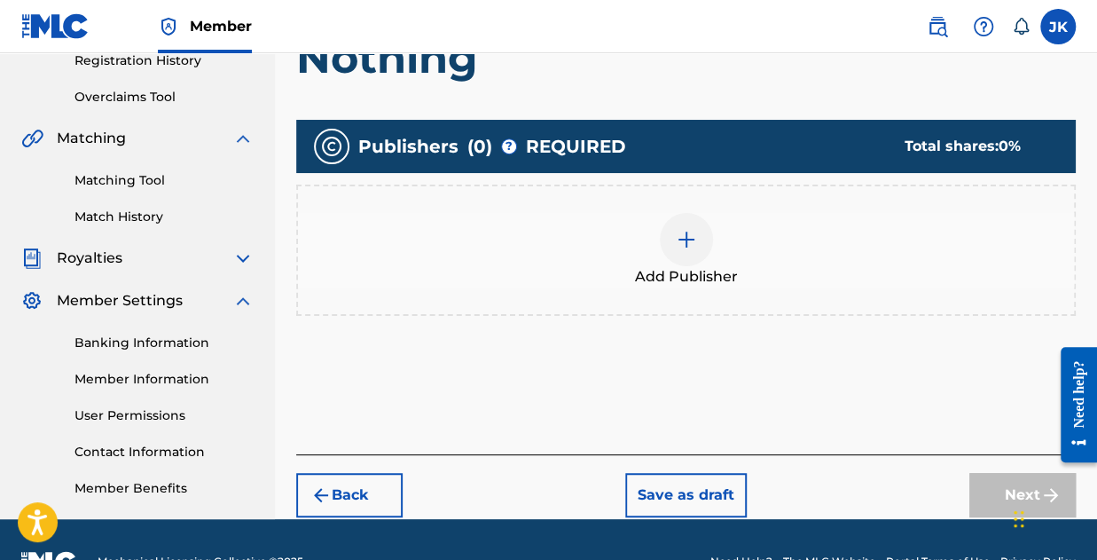
click at [689, 232] on img at bounding box center [686, 239] width 21 height 21
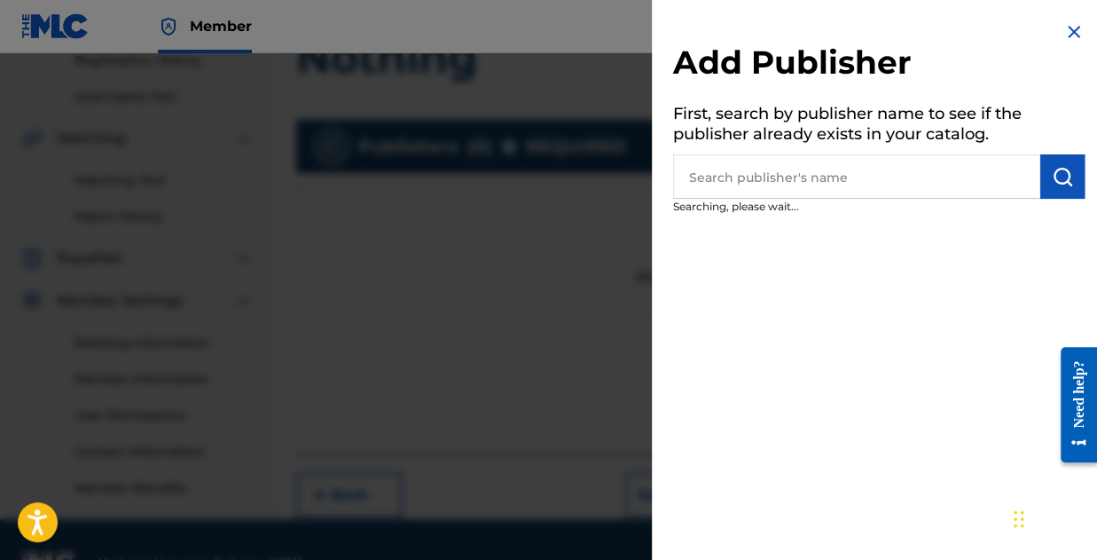
click at [840, 170] on input "text" at bounding box center [856, 176] width 367 height 44
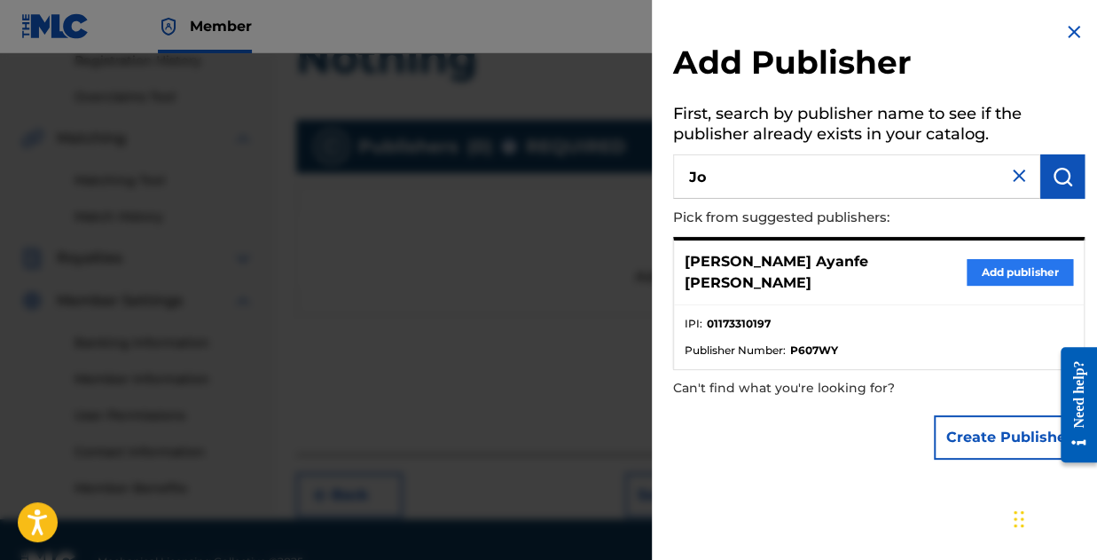
type input "Jo"
click at [1005, 263] on button "Add publisher" at bounding box center [1020, 272] width 106 height 27
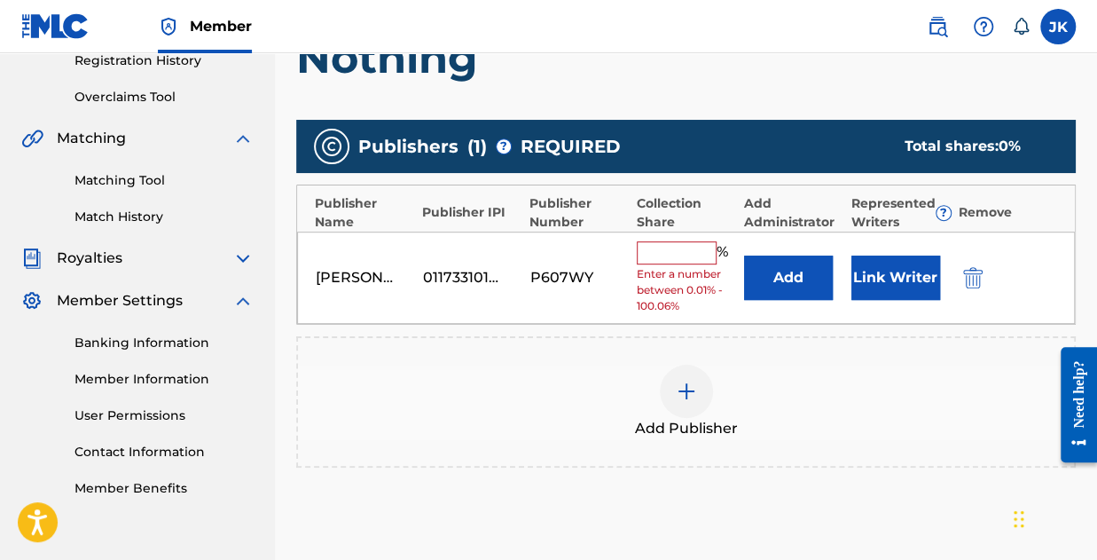
click at [685, 244] on input "text" at bounding box center [677, 252] width 80 height 23
type input "100"
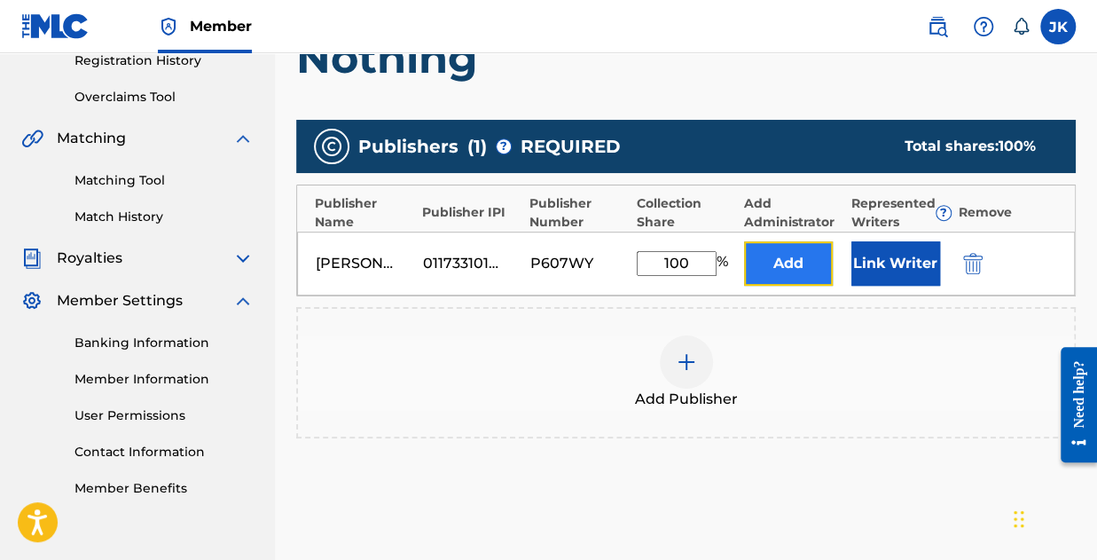
click at [791, 271] on button "Add" at bounding box center [788, 263] width 89 height 44
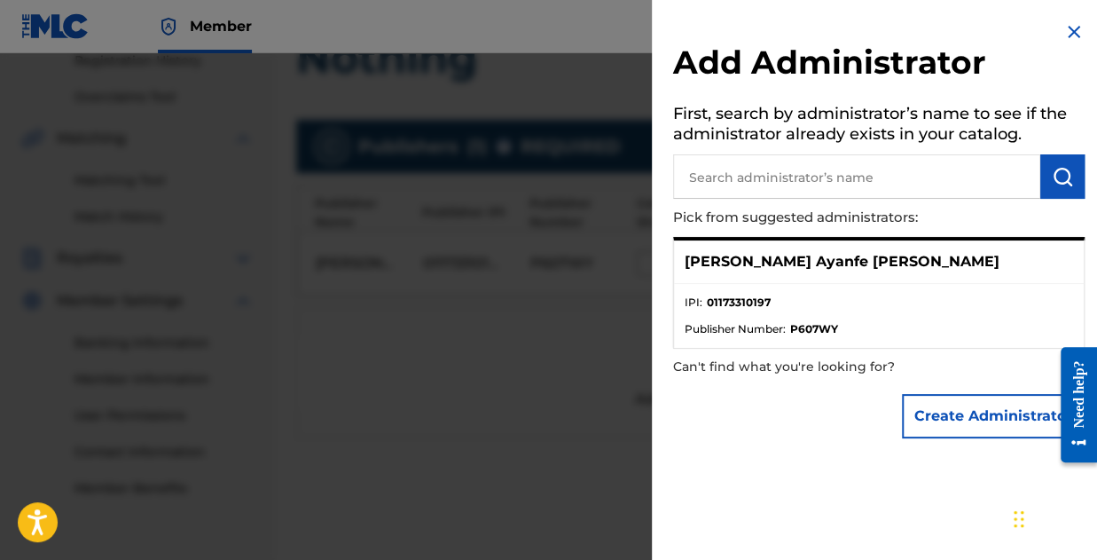
click at [771, 169] on input "text" at bounding box center [856, 176] width 367 height 44
click at [951, 423] on button "Create Administrator" at bounding box center [993, 416] width 183 height 44
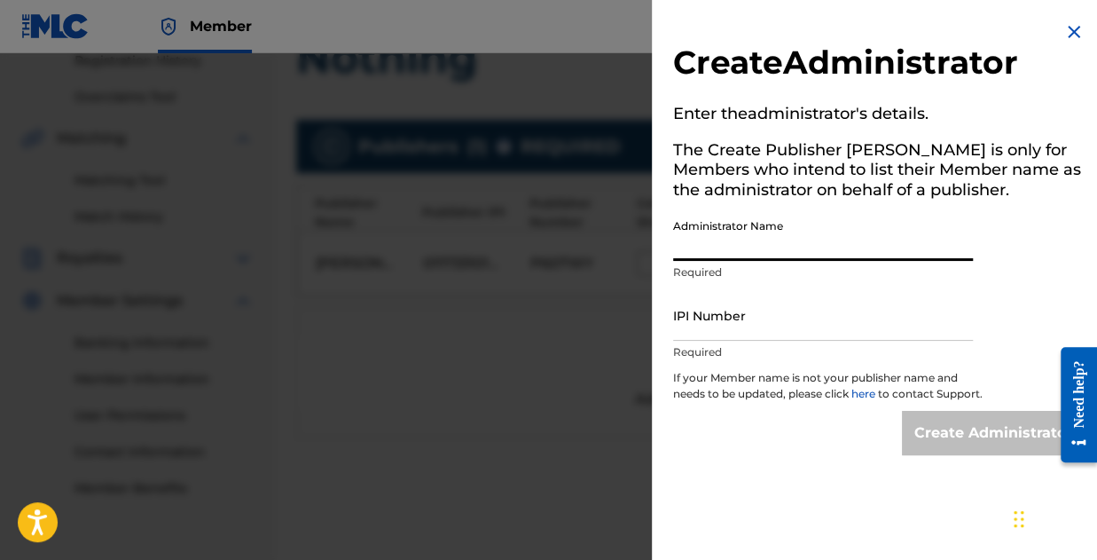
click at [698, 244] on input "Administrator Name" at bounding box center [823, 235] width 300 height 51
type input "[PERSON_NAME] Ayanfe [PERSON_NAME]"
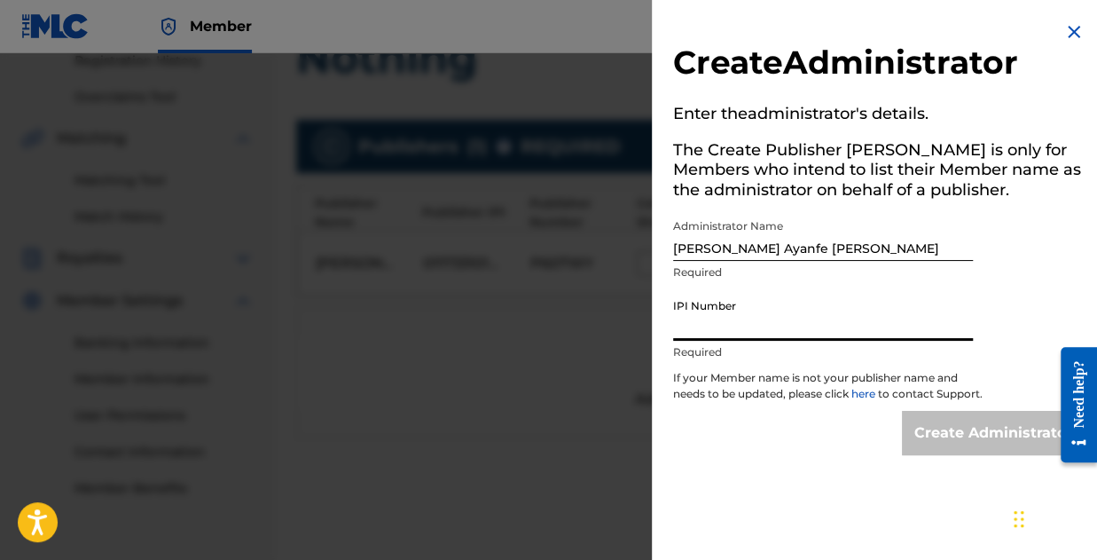
click at [719, 336] on input "IPI Number" at bounding box center [823, 315] width 300 height 51
type input "01173310197"
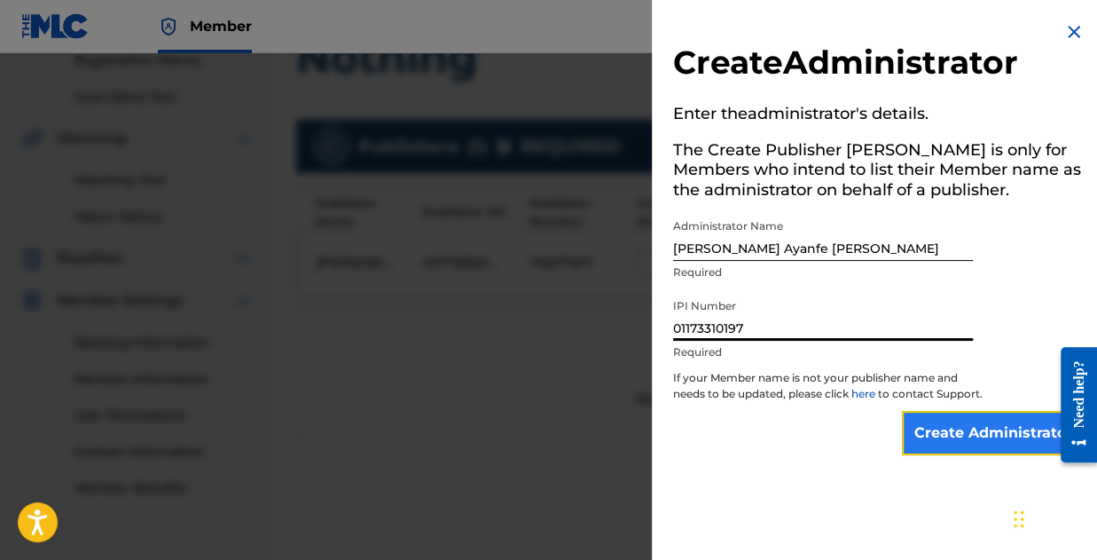
click at [977, 454] on input "Create Administrator" at bounding box center [993, 433] width 183 height 44
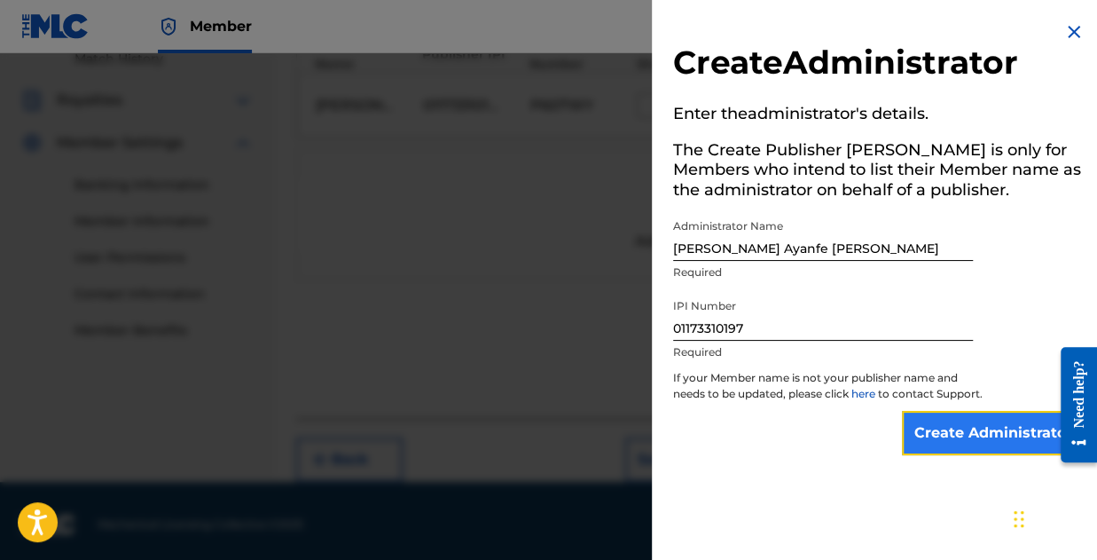
scroll to position [509, 0]
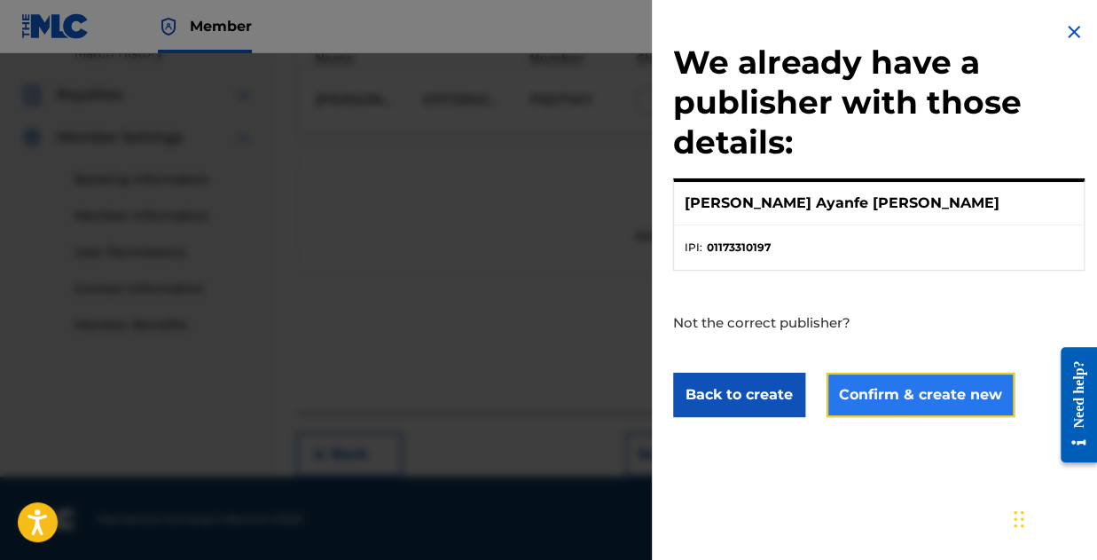
click at [946, 389] on button "Confirm & create new" at bounding box center [921, 395] width 188 height 44
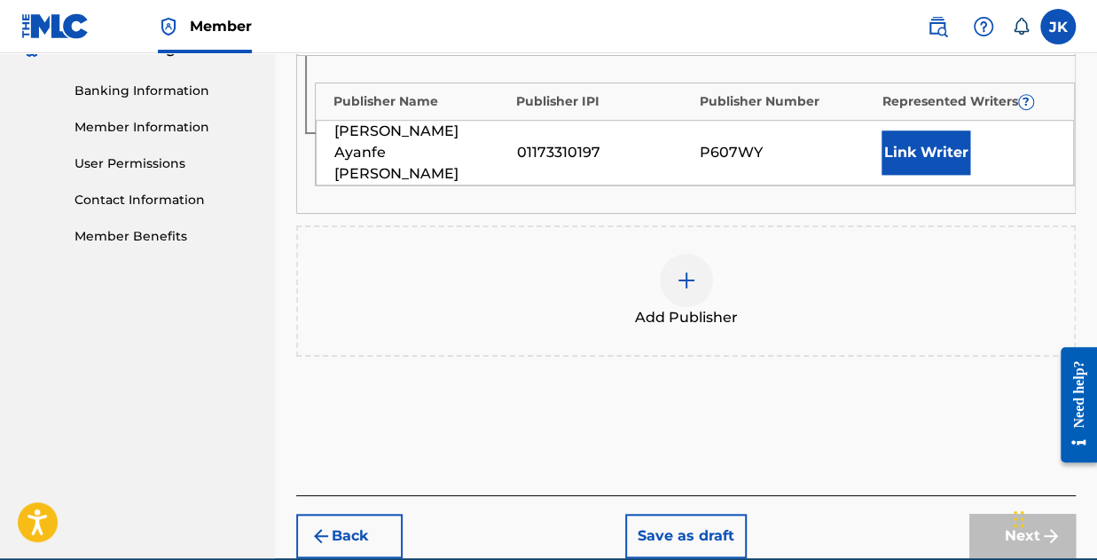
scroll to position [657, 0]
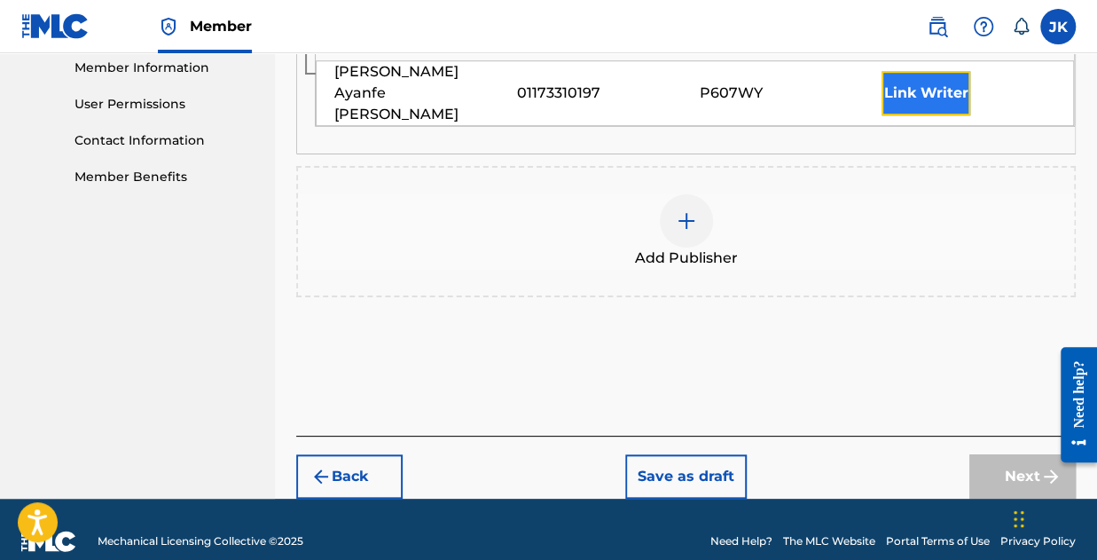
click at [934, 81] on button "Link Writer" at bounding box center [926, 93] width 89 height 44
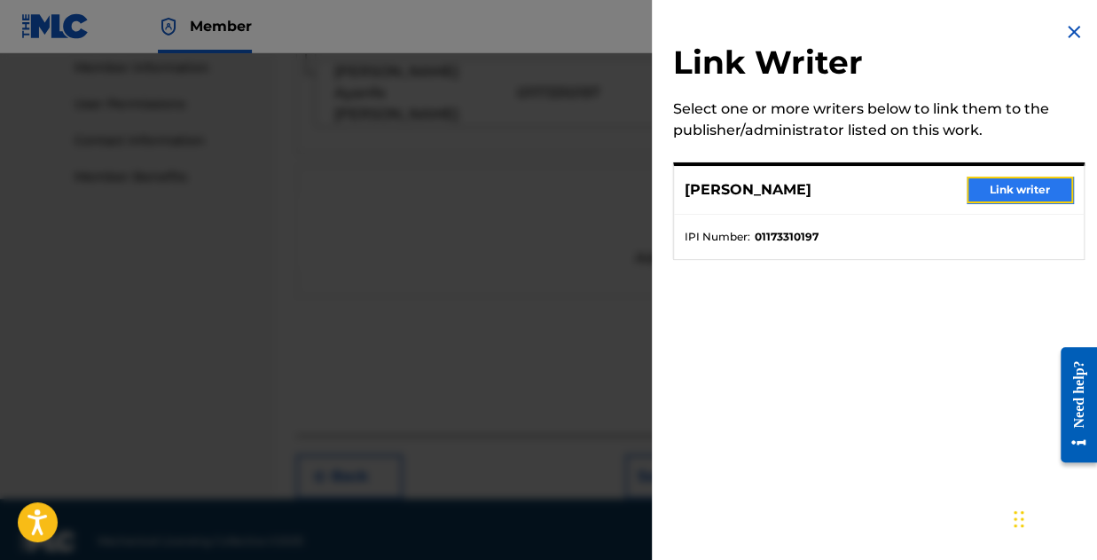
click at [971, 185] on button "Link writer" at bounding box center [1020, 189] width 106 height 27
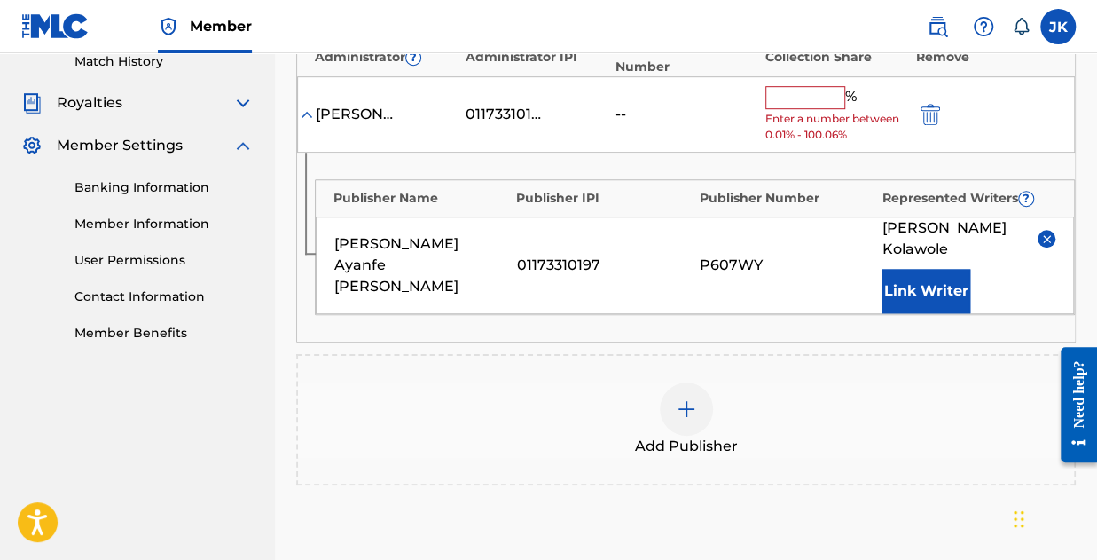
scroll to position [391, 0]
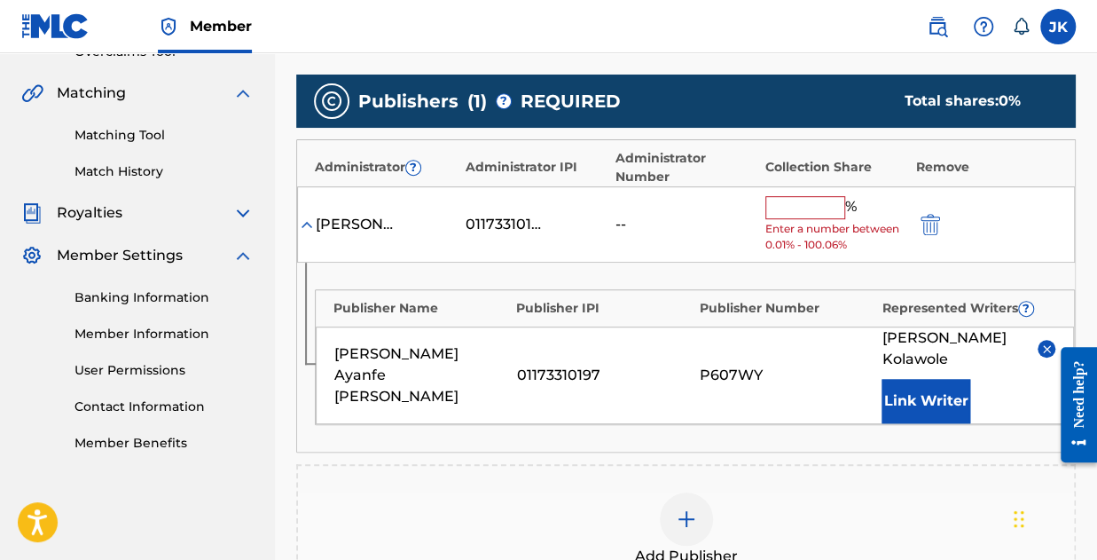
click at [797, 200] on input "text" at bounding box center [805, 207] width 80 height 23
type input "100"
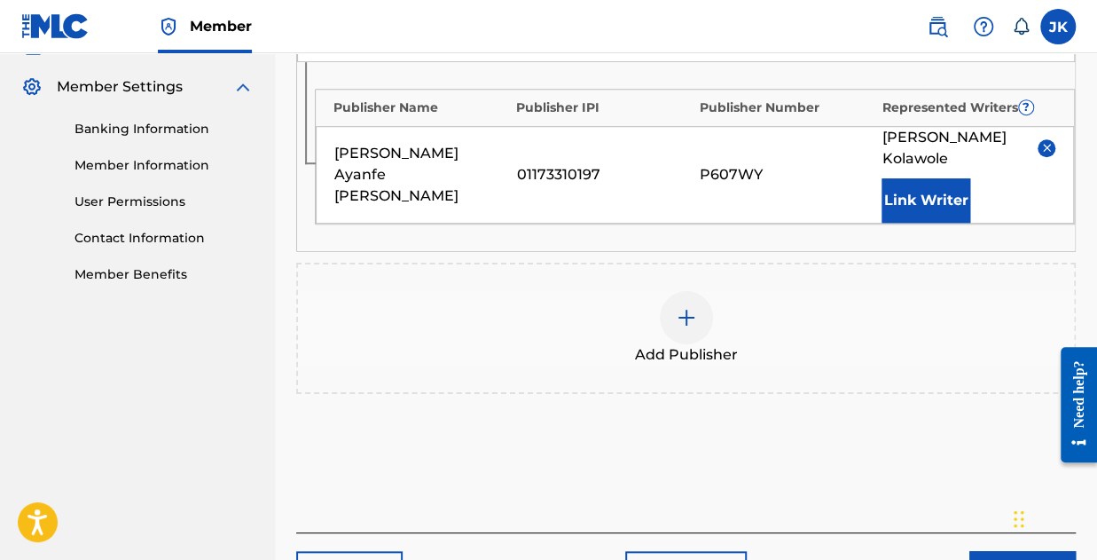
scroll to position [656, 0]
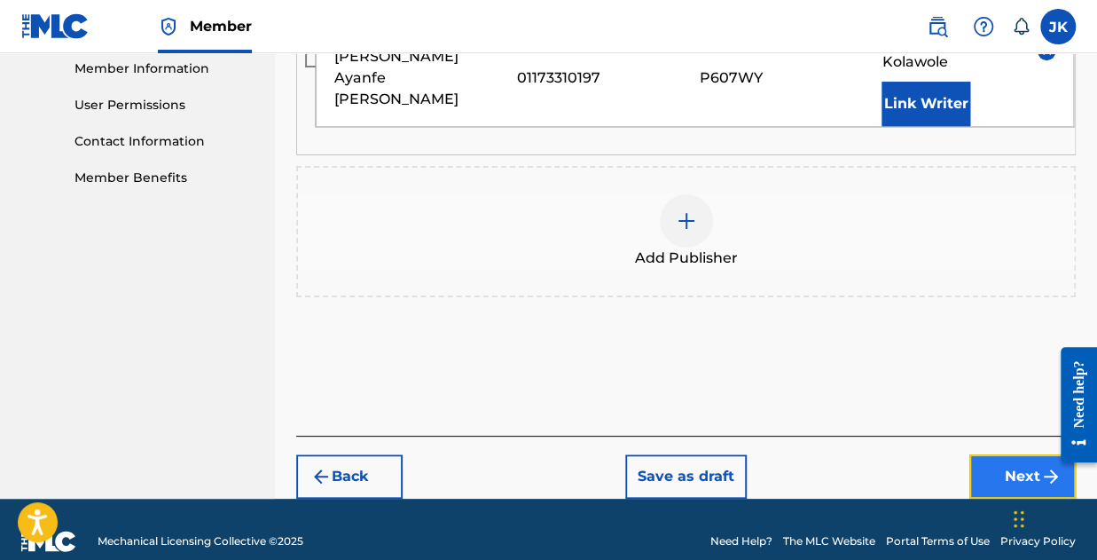
click at [1004, 454] on button "Next" at bounding box center [1022, 476] width 106 height 44
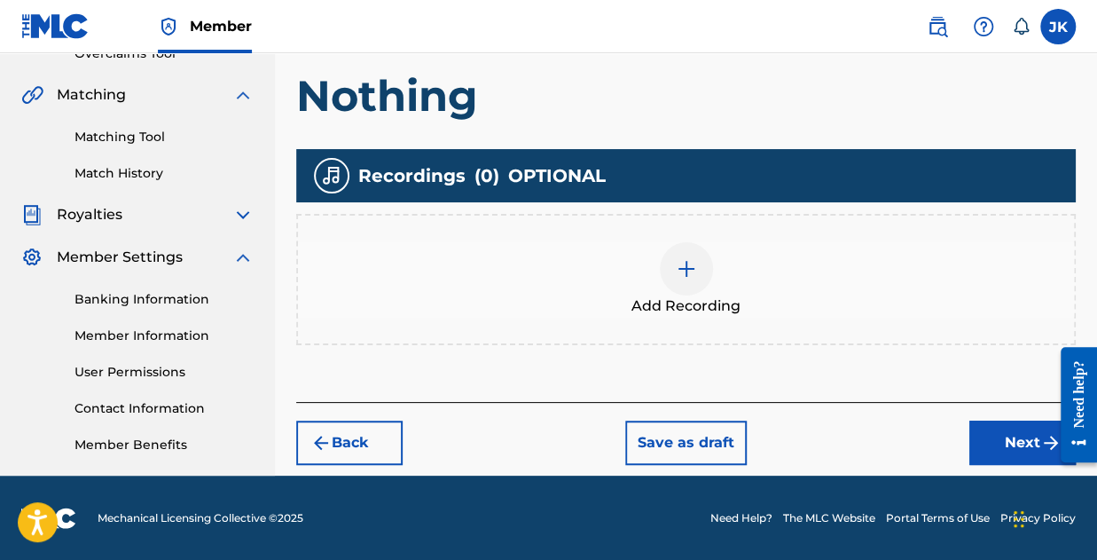
scroll to position [390, 0]
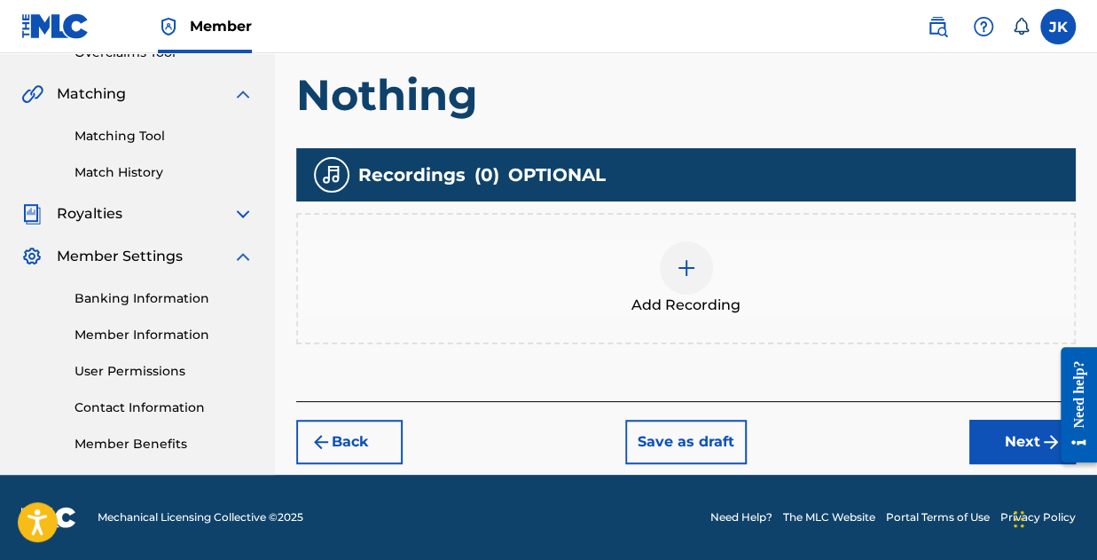
click at [677, 260] on img at bounding box center [686, 267] width 21 height 21
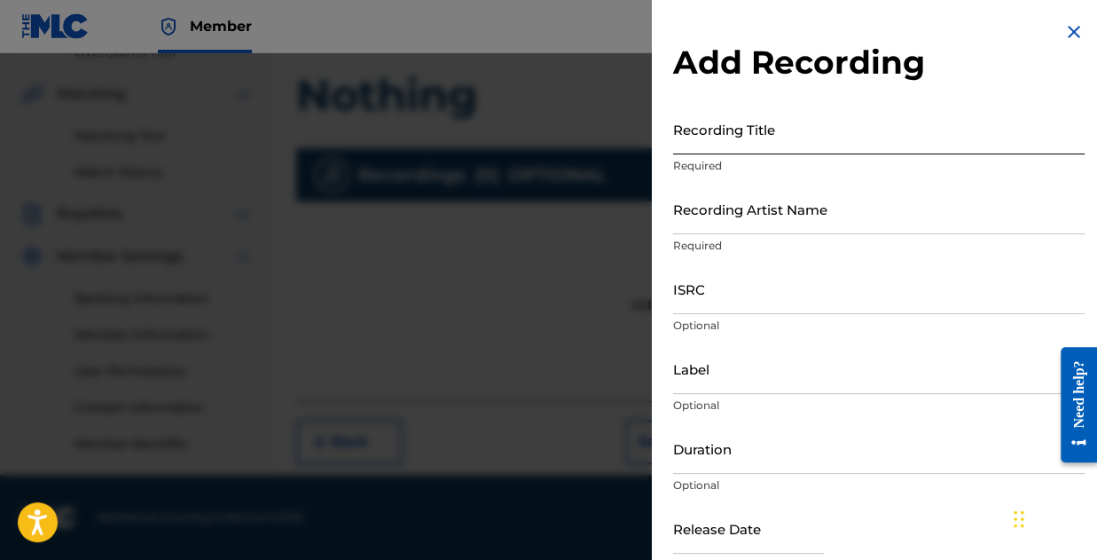
click at [733, 128] on input "Recording Title" at bounding box center [879, 129] width 412 height 51
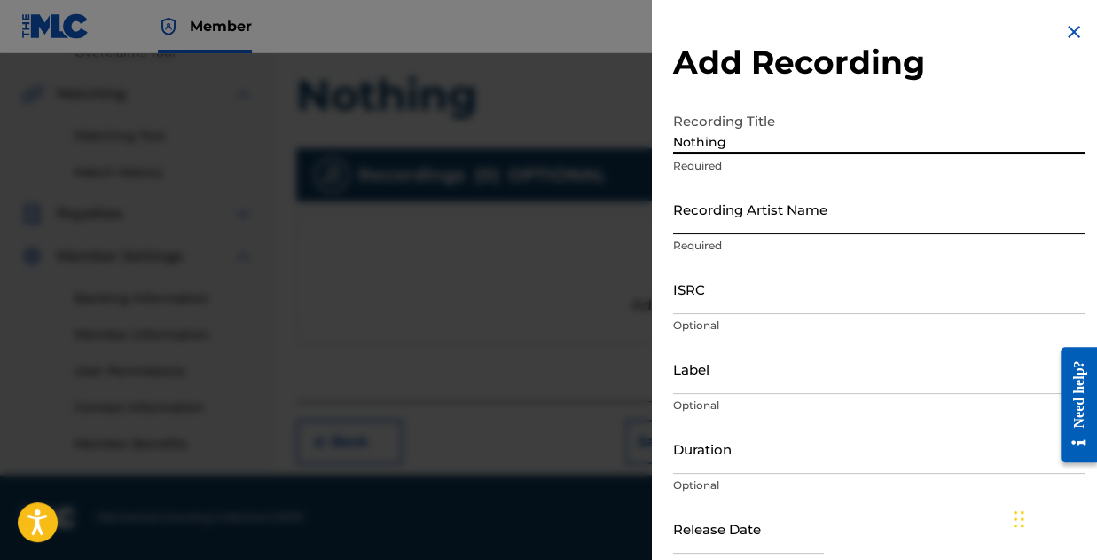
type input "Nothing"
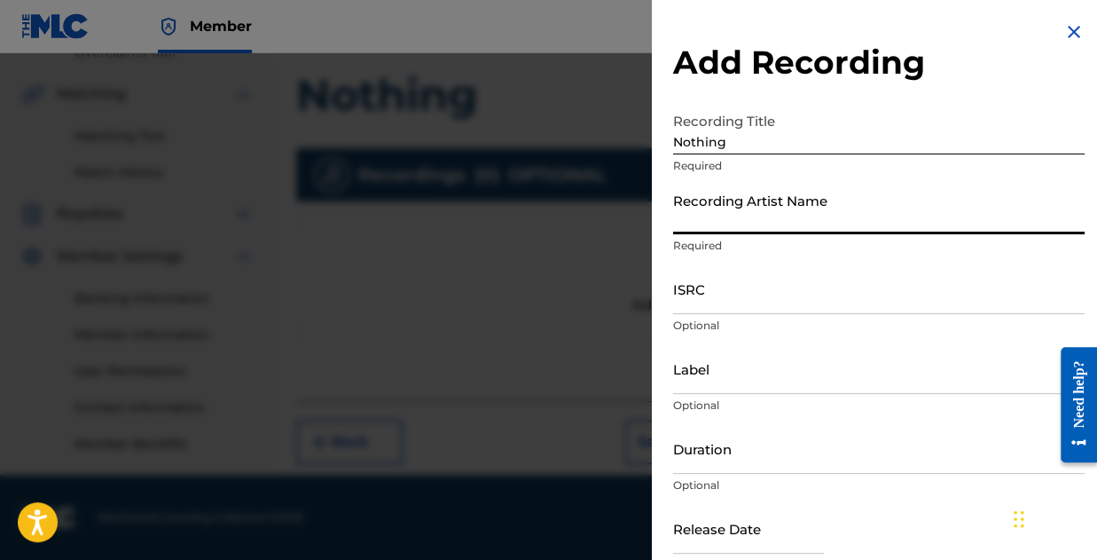
click at [747, 230] on input "Recording Artist Name" at bounding box center [879, 209] width 412 height 51
type input "Jay Blaze Official"
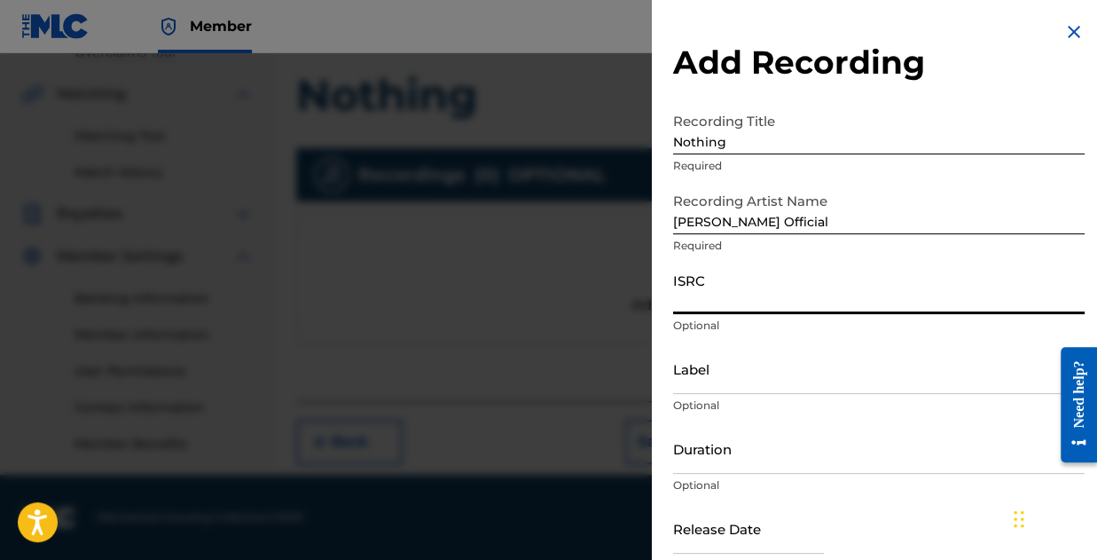
click at [743, 293] on input "ISRC" at bounding box center [879, 288] width 412 height 51
paste input "QZHN72560720"
type input "QZHN72560720"
click at [699, 385] on input "Label" at bounding box center [879, 368] width 412 height 51
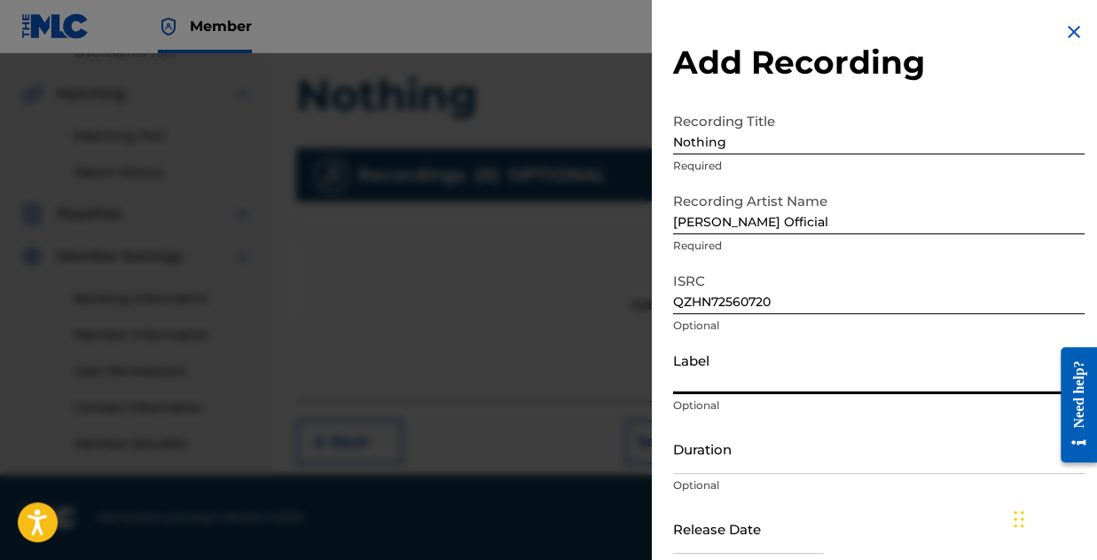
click at [733, 380] on input "Label" at bounding box center [879, 368] width 412 height 51
type input "Harmony Vision"
click at [710, 459] on input "Duration" at bounding box center [879, 448] width 412 height 51
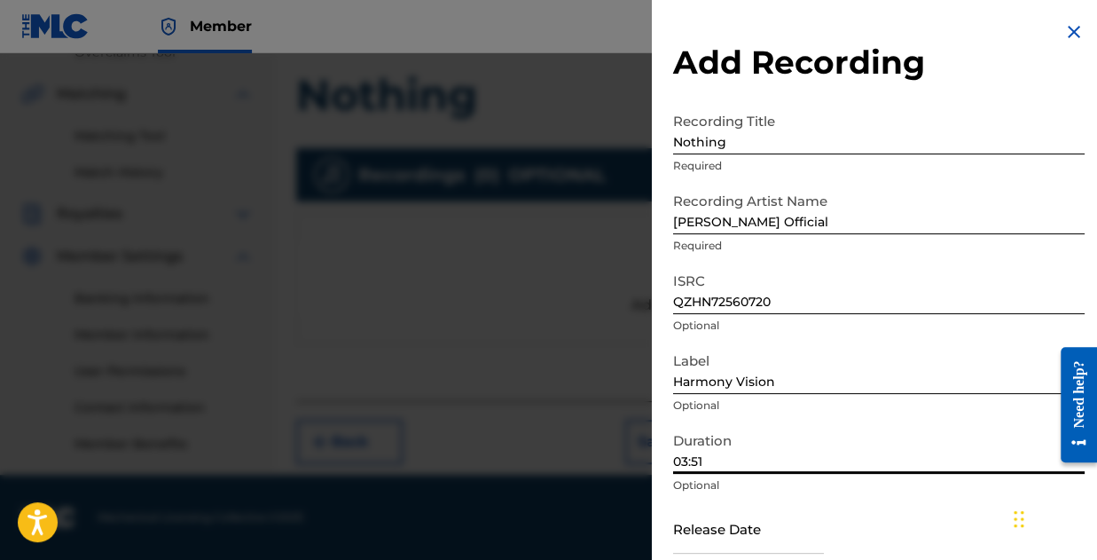
scroll to position [89, 0]
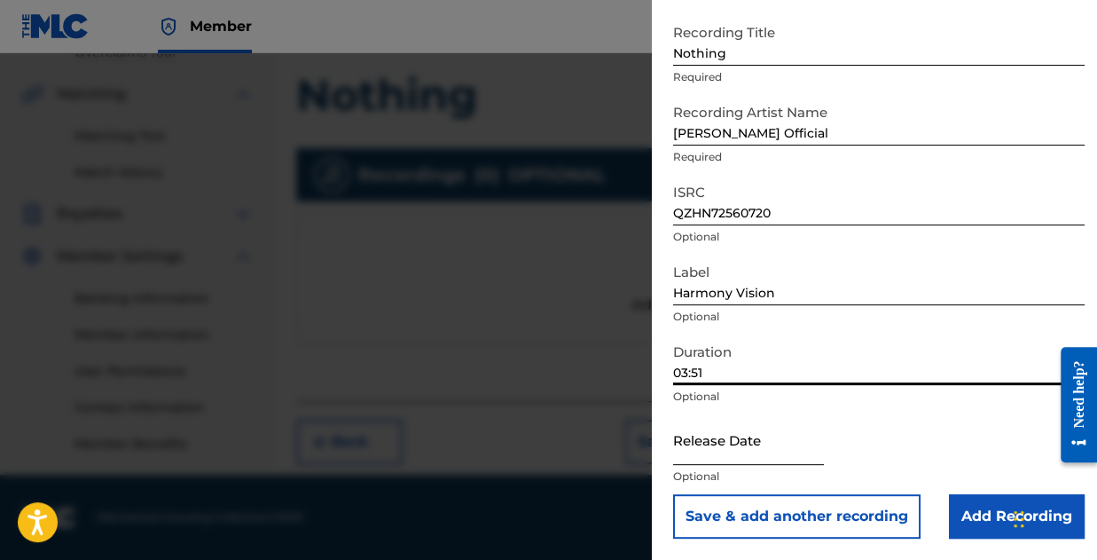
type input "03:51"
click at [788, 443] on input "text" at bounding box center [748, 439] width 151 height 51
select select "8"
select select "2025"
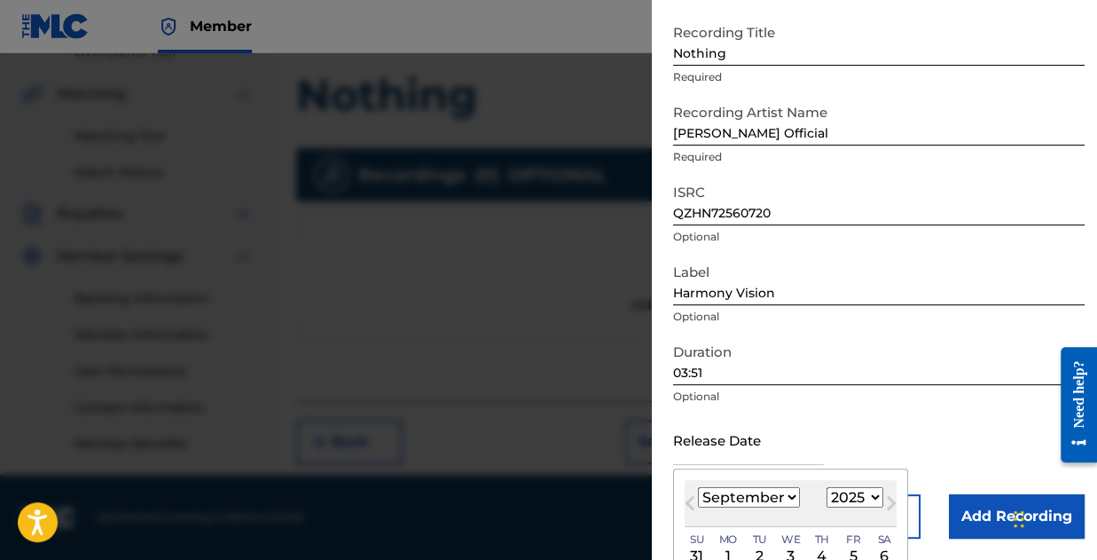
click at [757, 499] on select "January February March April May June July August September October November De…" at bounding box center [749, 497] width 102 height 20
select select "1"
click at [698, 487] on select "January February March April May June July August September October November De…" at bounding box center [749, 497] width 102 height 20
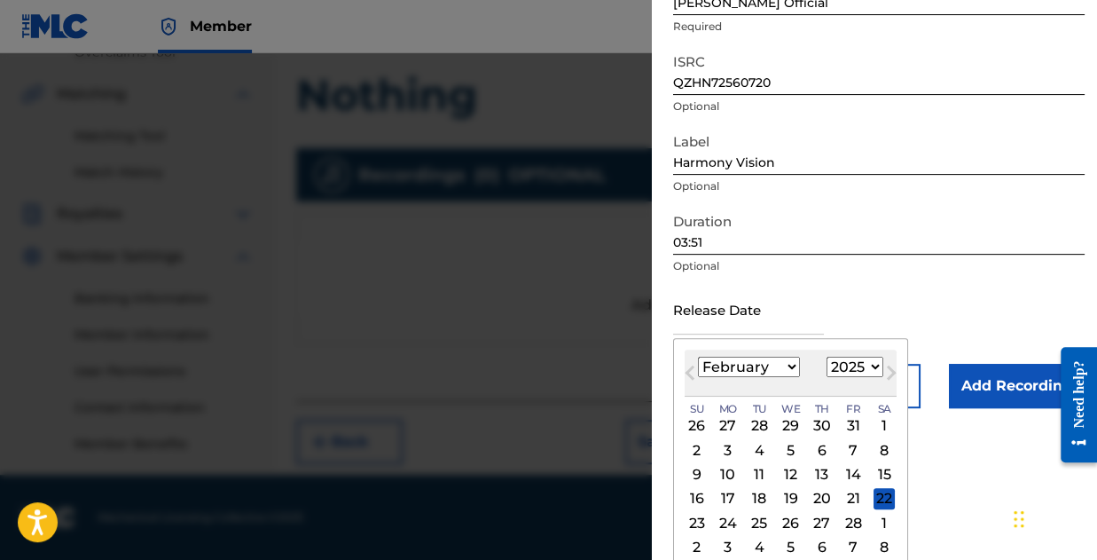
scroll to position [229, 0]
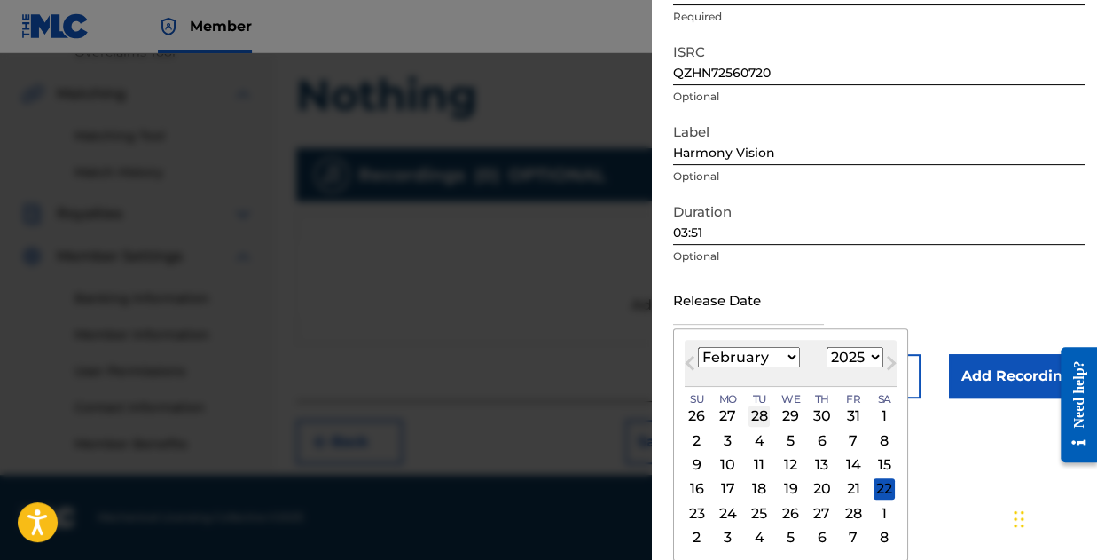
click at [759, 410] on div "28" at bounding box center [759, 415] width 21 height 21
type input "January 28 2025"
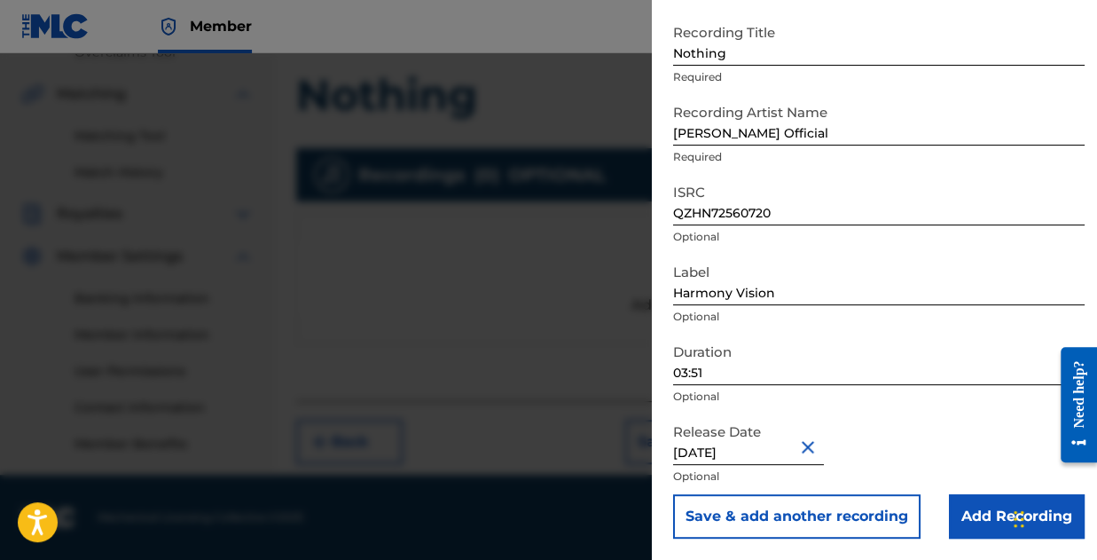
click at [928, 451] on div "Release Date January 28 2025 Optional" at bounding box center [879, 454] width 412 height 80
click at [992, 505] on input "Add Recording" at bounding box center [1017, 516] width 136 height 44
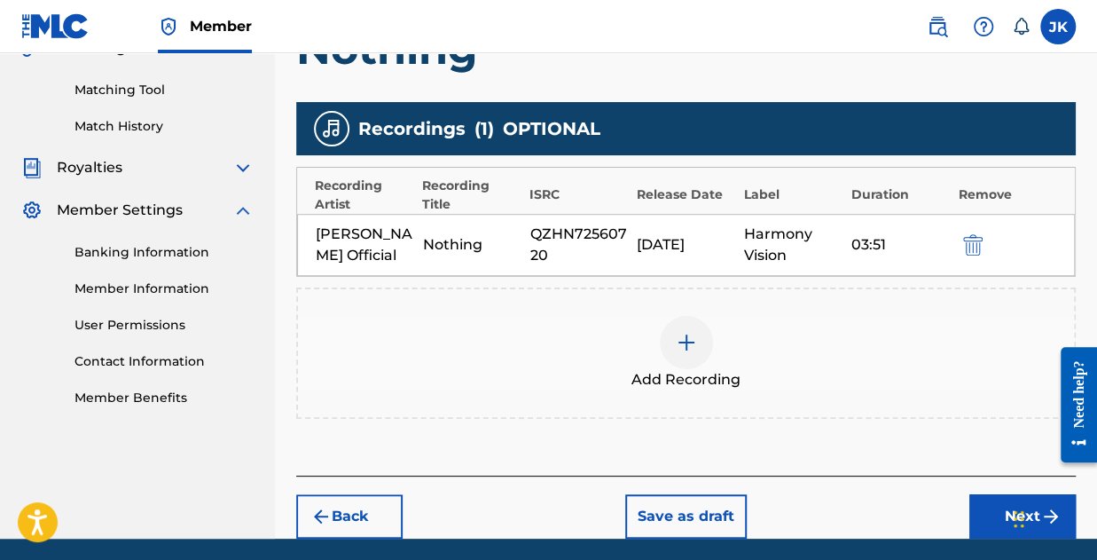
scroll to position [498, 0]
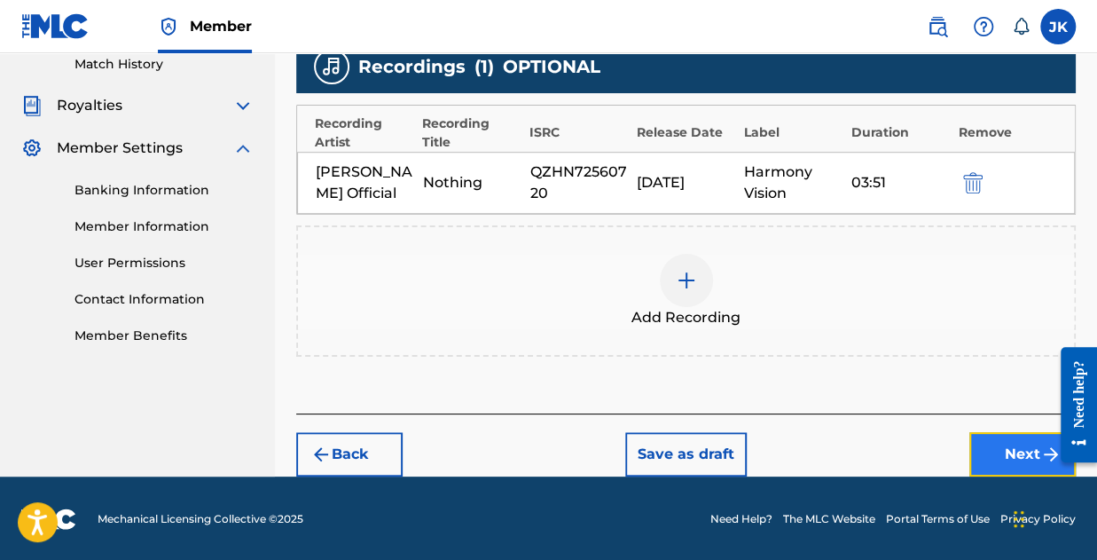
click at [1031, 453] on button "Next" at bounding box center [1022, 454] width 106 height 44
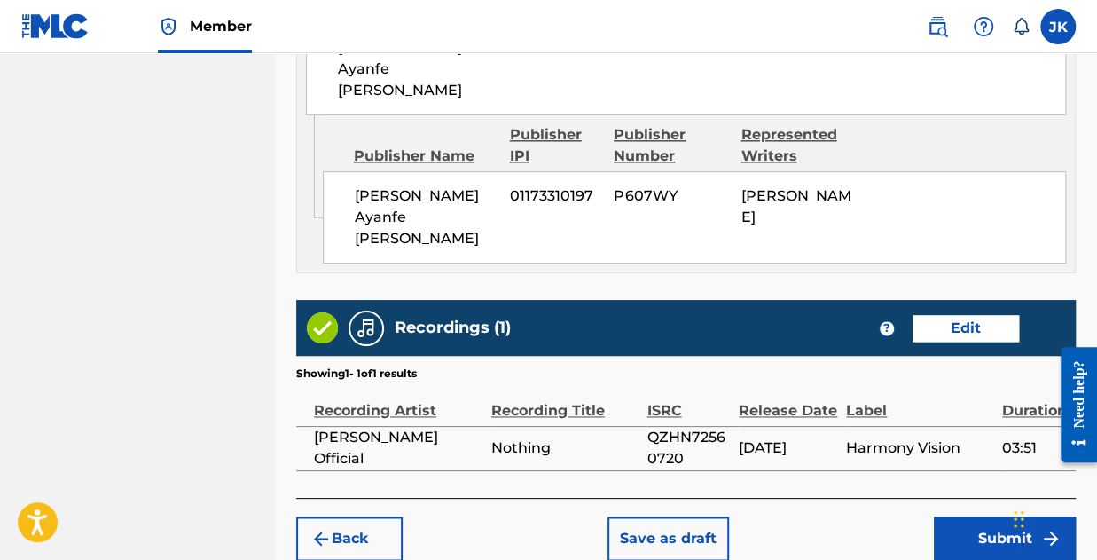
scroll to position [1096, 0]
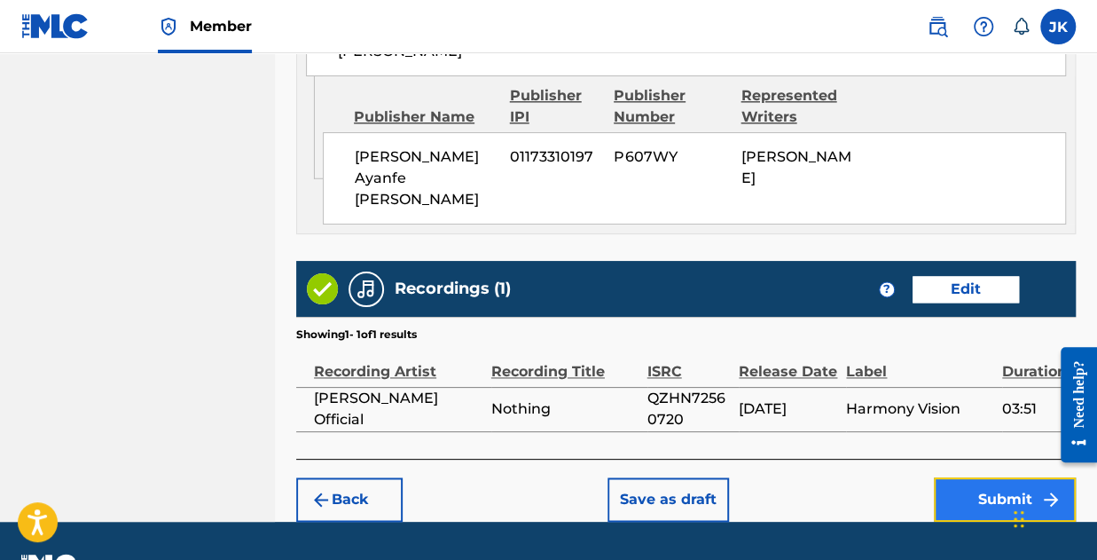
click at [999, 477] on button "Submit" at bounding box center [1005, 499] width 142 height 44
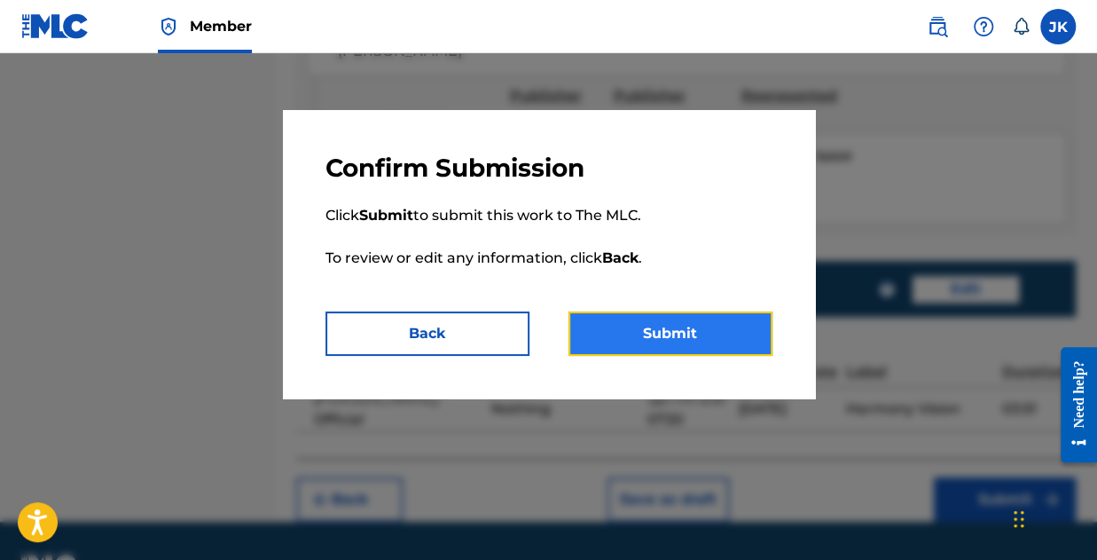
click at [708, 331] on button "Submit" at bounding box center [671, 333] width 204 height 44
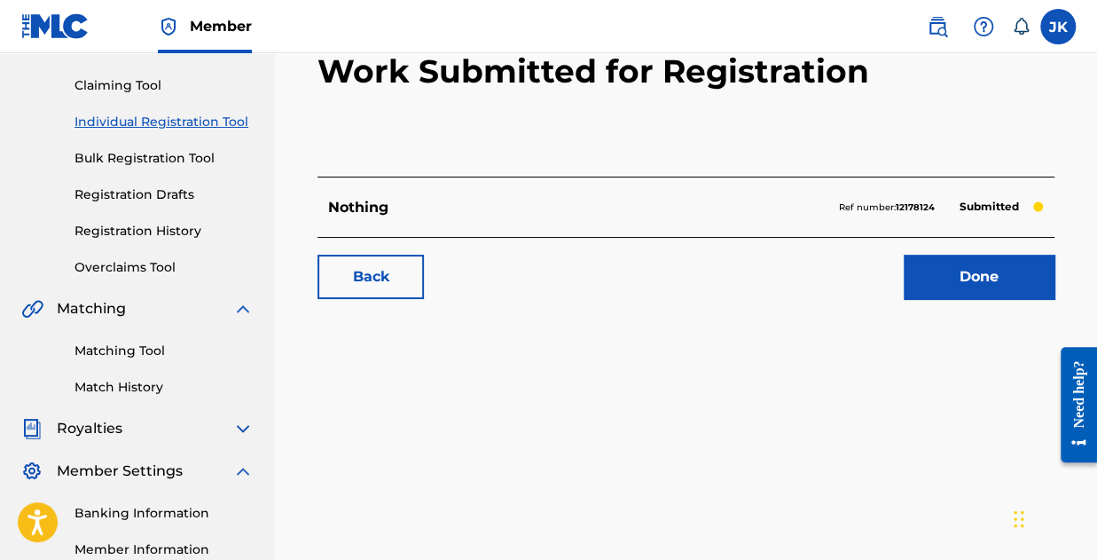
scroll to position [177, 0]
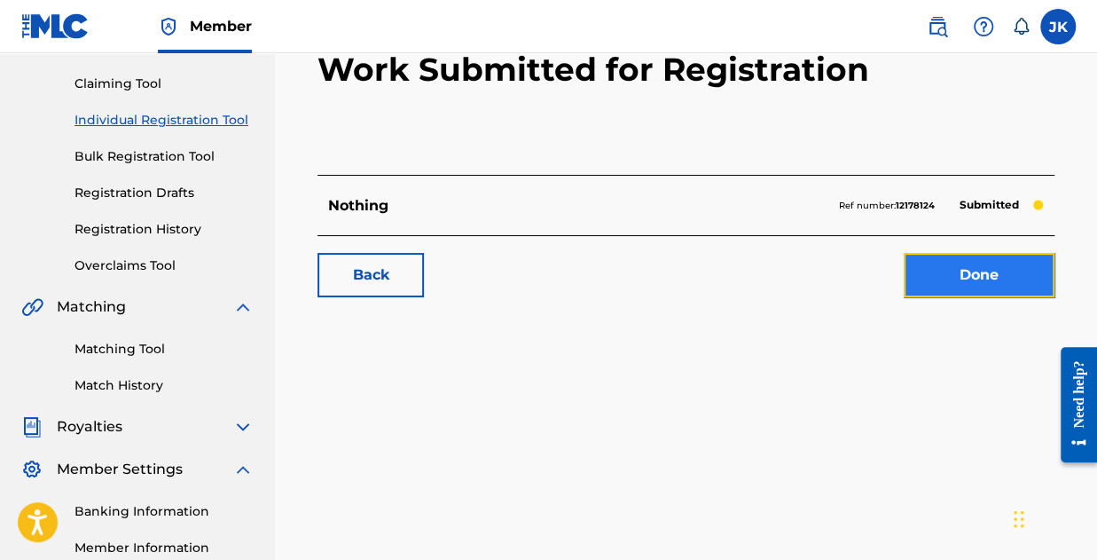
click at [937, 262] on link "Done" at bounding box center [979, 275] width 151 height 44
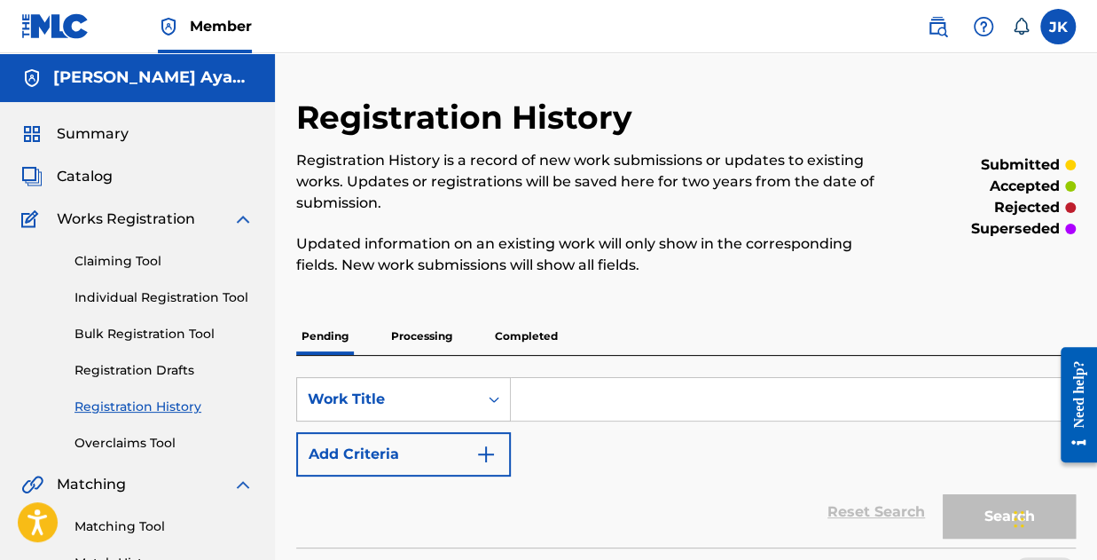
click at [552, 409] on input "Search Form" at bounding box center [793, 399] width 564 height 43
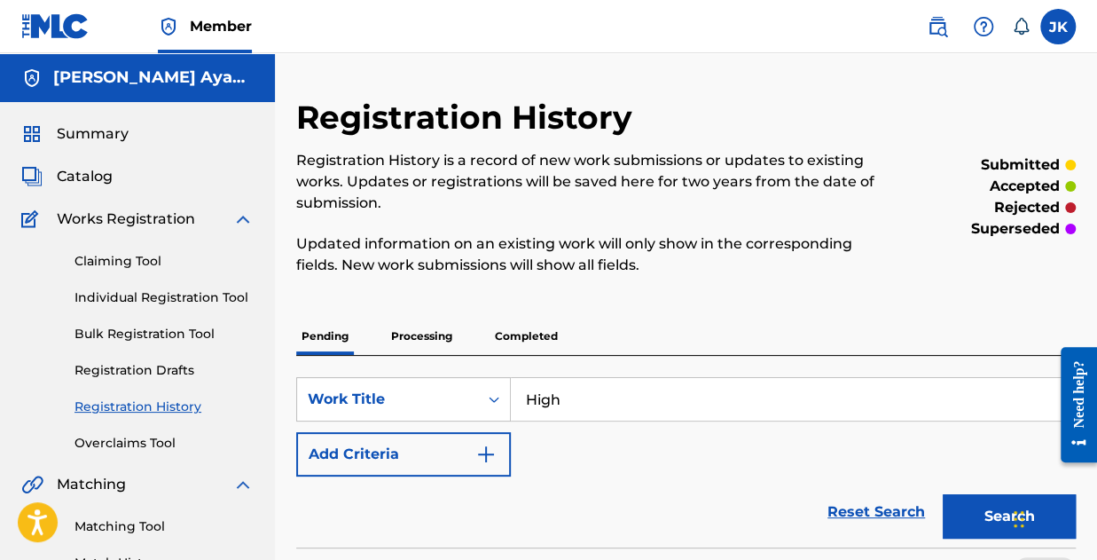
type input "High"
click at [537, 444] on div "SearchWithCriteria52730633-859f-4ae7-ac0b-c49babb2f579 Work Title High Add Crit…" at bounding box center [686, 426] width 780 height 99
click at [537, 446] on div "SearchWithCriteria52730633-859f-4ae7-ac0b-c49babb2f579 Work Title High Add Crit…" at bounding box center [686, 426] width 780 height 99
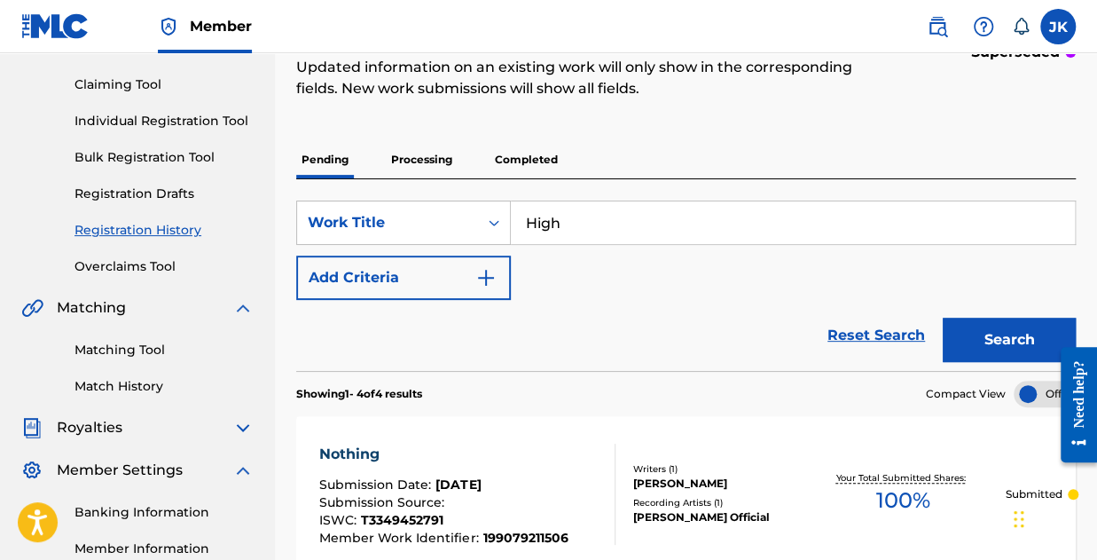
scroll to position [177, 0]
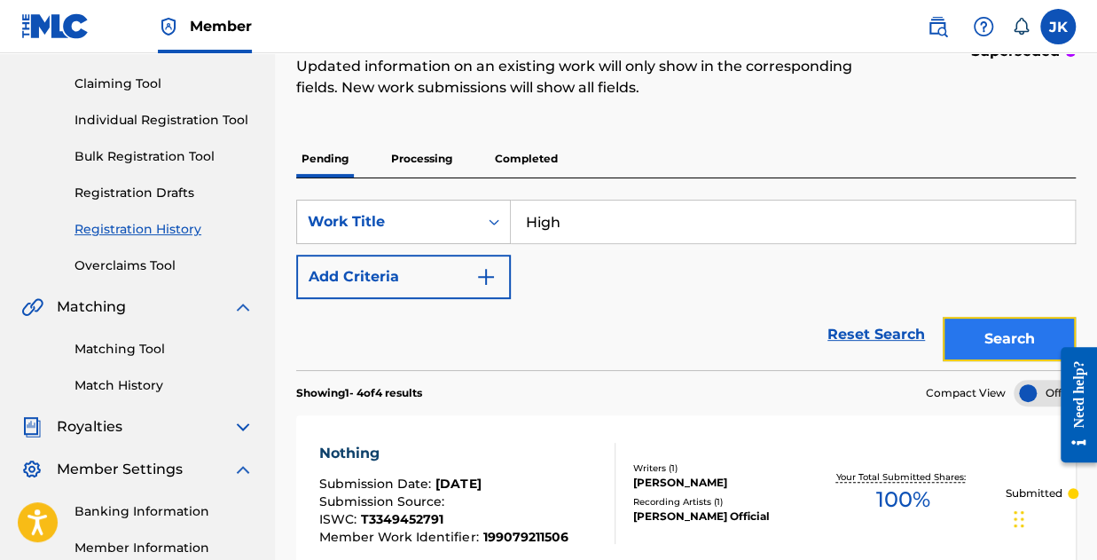
click at [1050, 329] on button "Search" at bounding box center [1009, 339] width 133 height 44
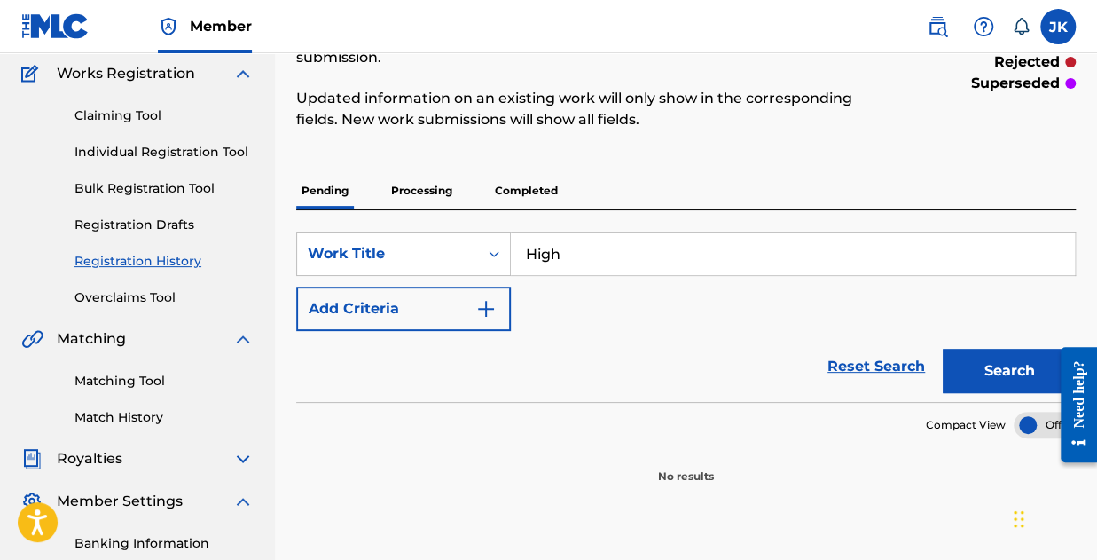
scroll to position [124, 0]
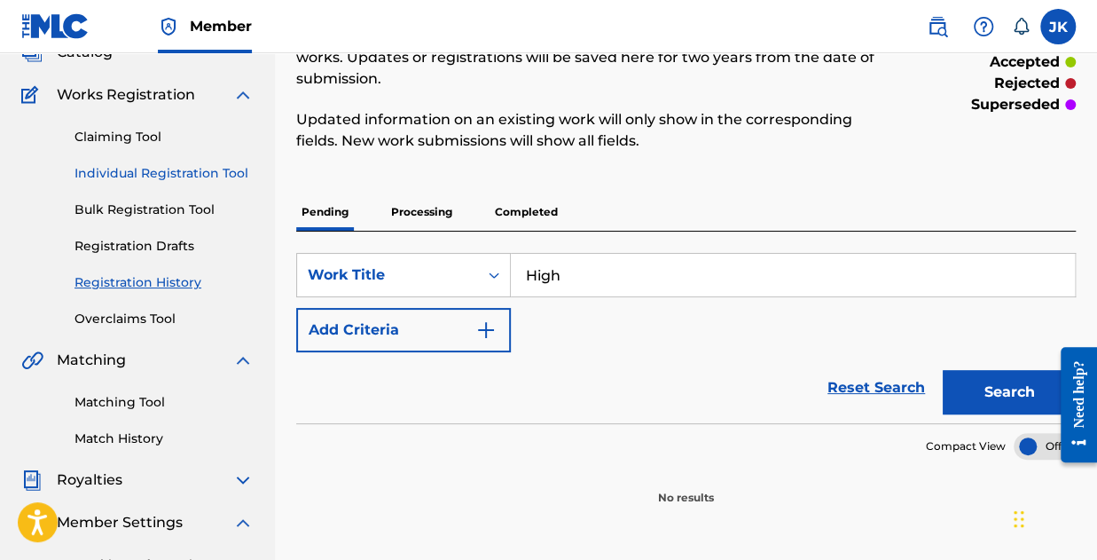
click at [129, 175] on link "Individual Registration Tool" at bounding box center [164, 173] width 179 height 19
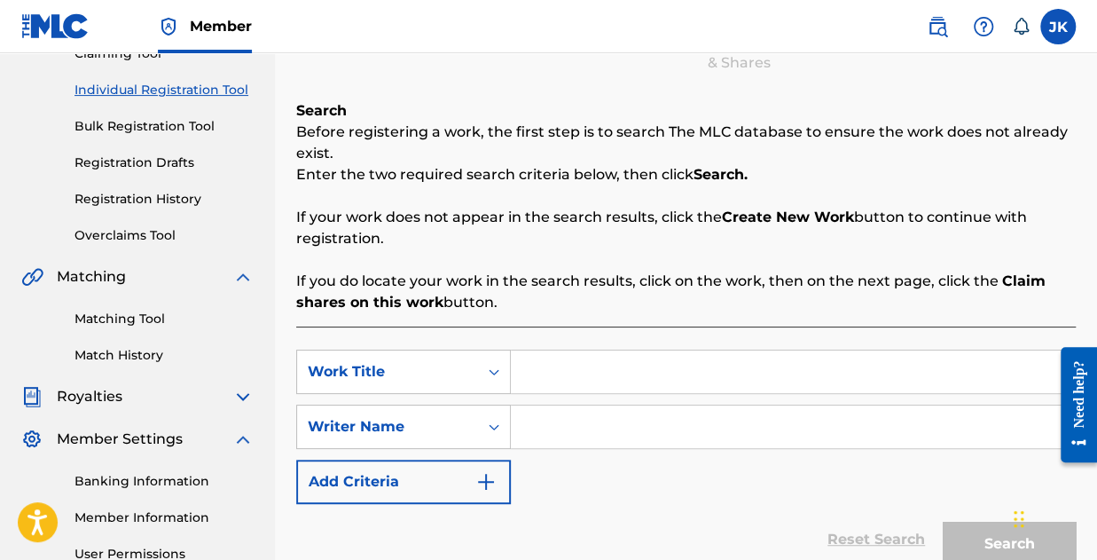
scroll to position [355, 0]
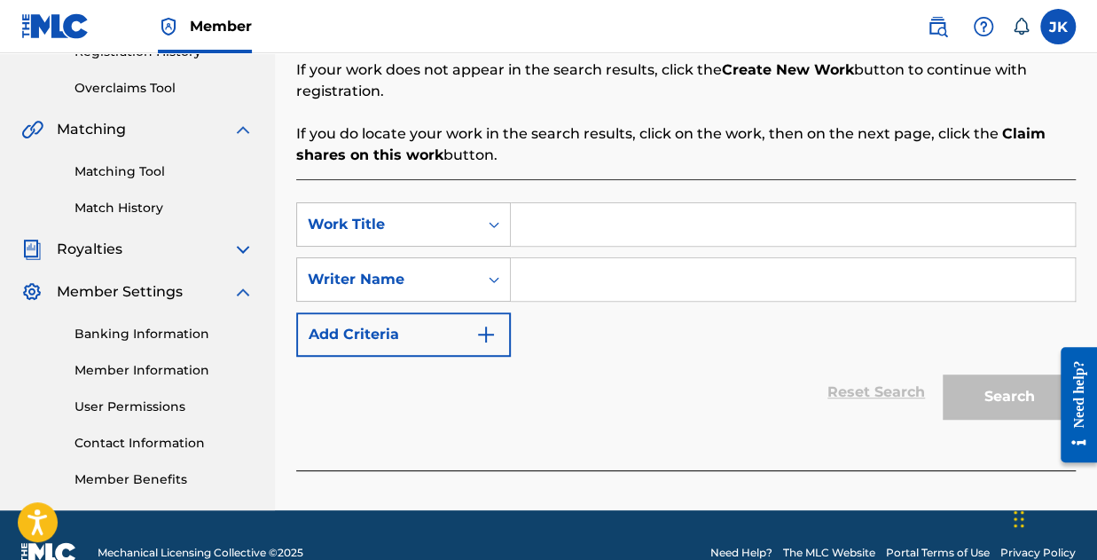
click at [634, 200] on div "SearchWithCriteriac0001c0c-69da-4371-a43c-eaa02cffacbb Work Title SearchWithCri…" at bounding box center [686, 324] width 780 height 291
click at [619, 223] on input "Search Form" at bounding box center [793, 224] width 564 height 43
type input "High"
click at [611, 292] on input "Search Form" at bounding box center [793, 279] width 564 height 43
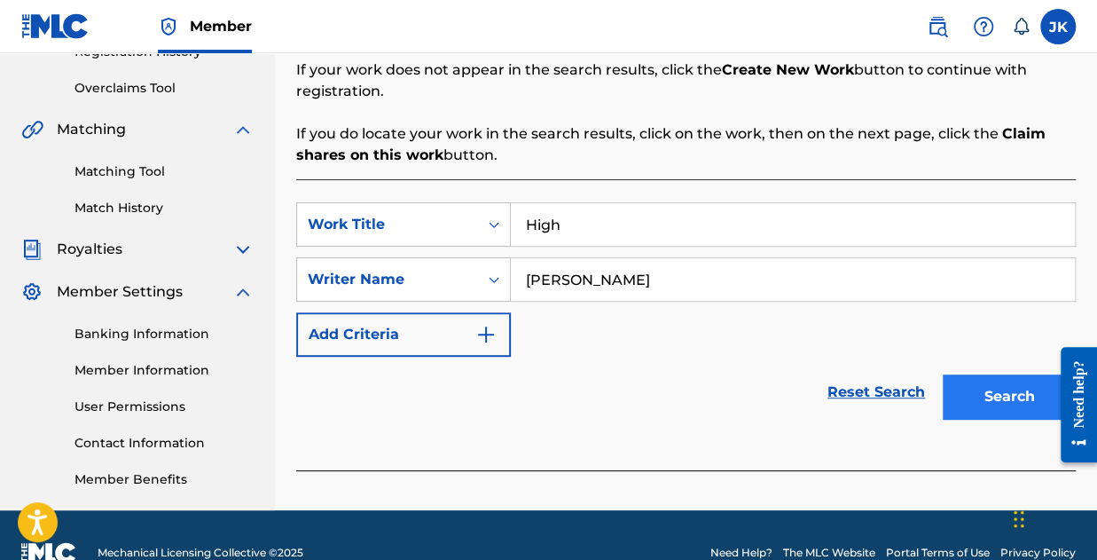
type input "Joseph Kolawole"
click at [990, 386] on button "Search" at bounding box center [1009, 396] width 133 height 44
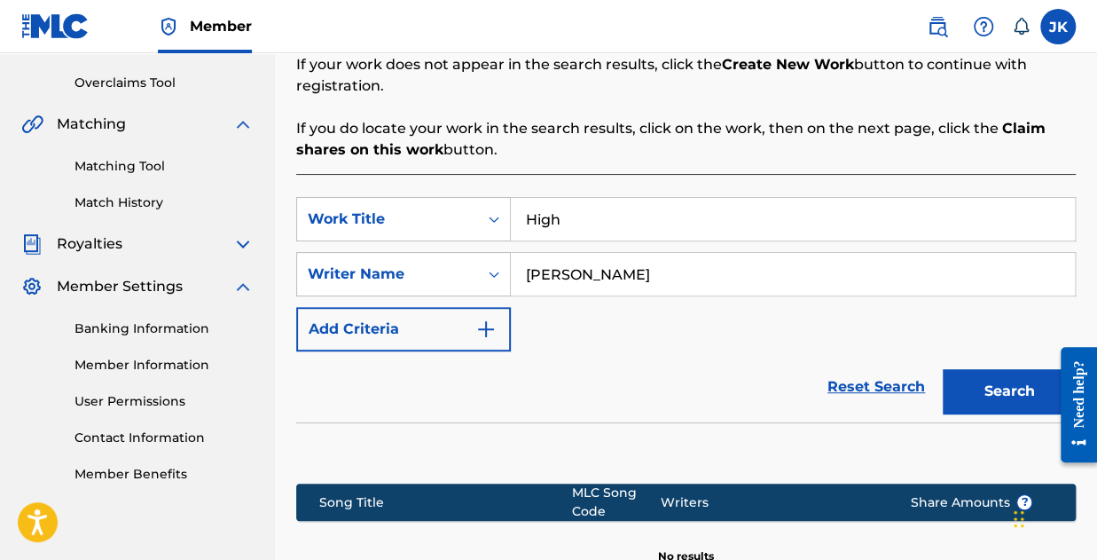
scroll to position [582, 0]
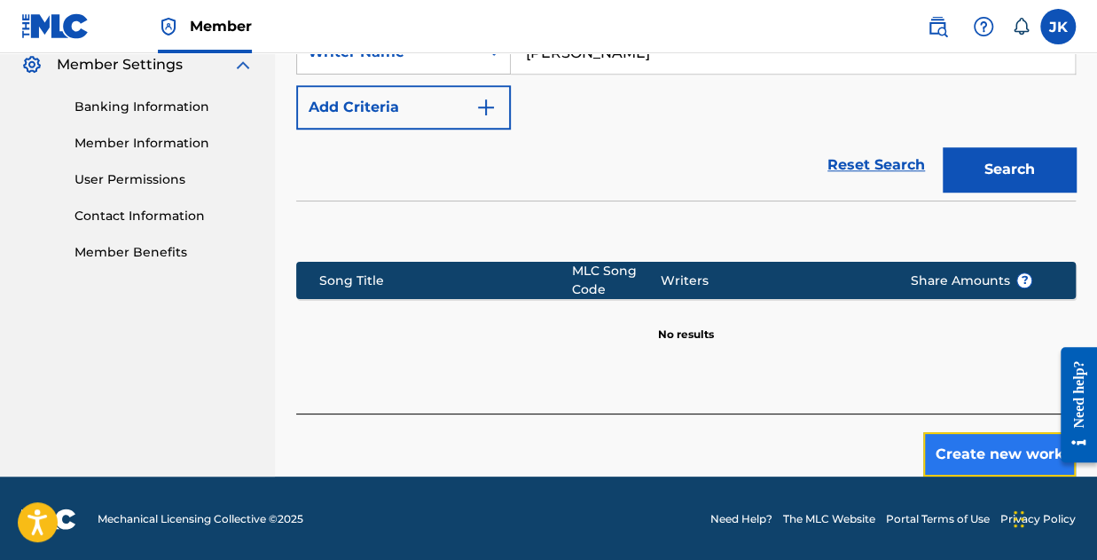
click at [987, 459] on button "Create new work" at bounding box center [999, 454] width 153 height 44
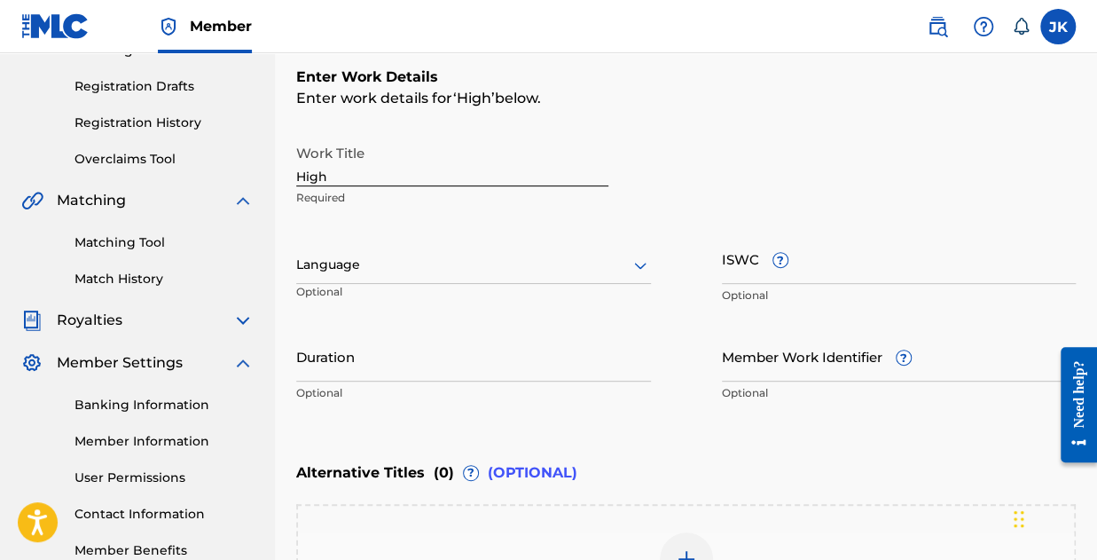
scroll to position [284, 0]
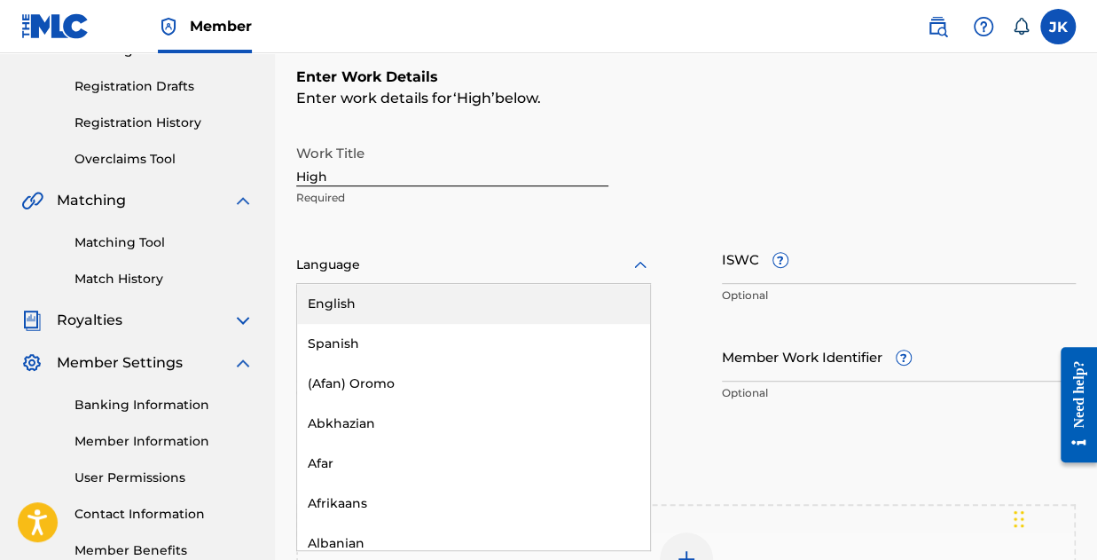
click at [351, 259] on div at bounding box center [473, 265] width 355 height 22
click at [369, 302] on div "English" at bounding box center [473, 304] width 353 height 40
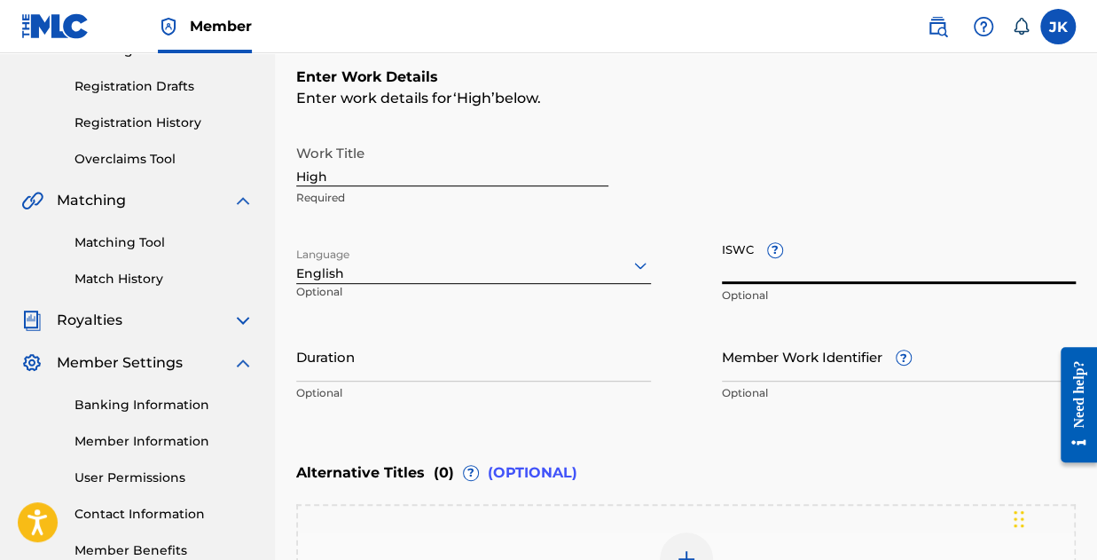
click at [770, 280] on input "ISWC ?" at bounding box center [899, 258] width 355 height 51
paste input "T-334.951.654-3"
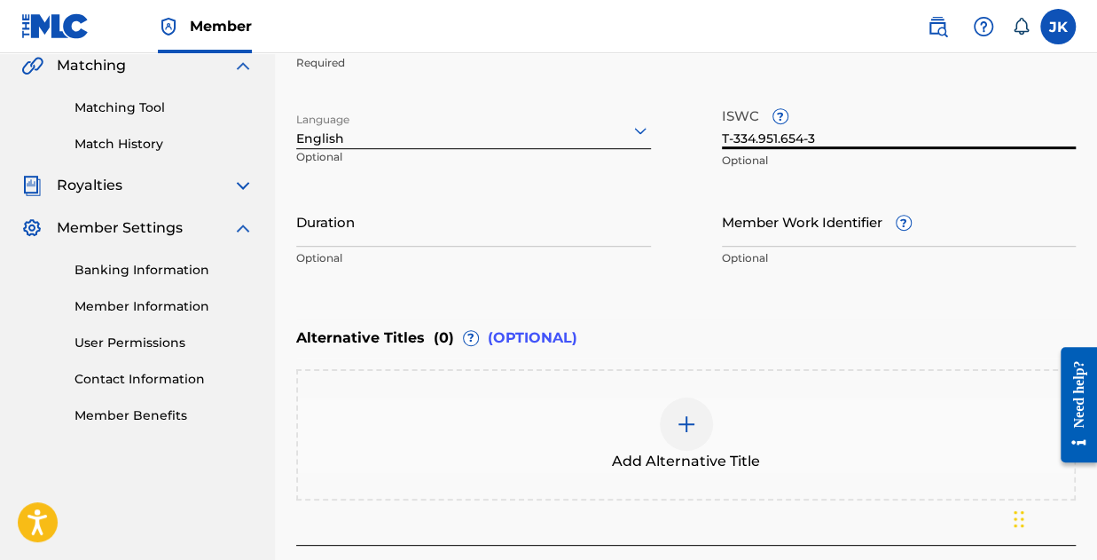
scroll to position [461, 0]
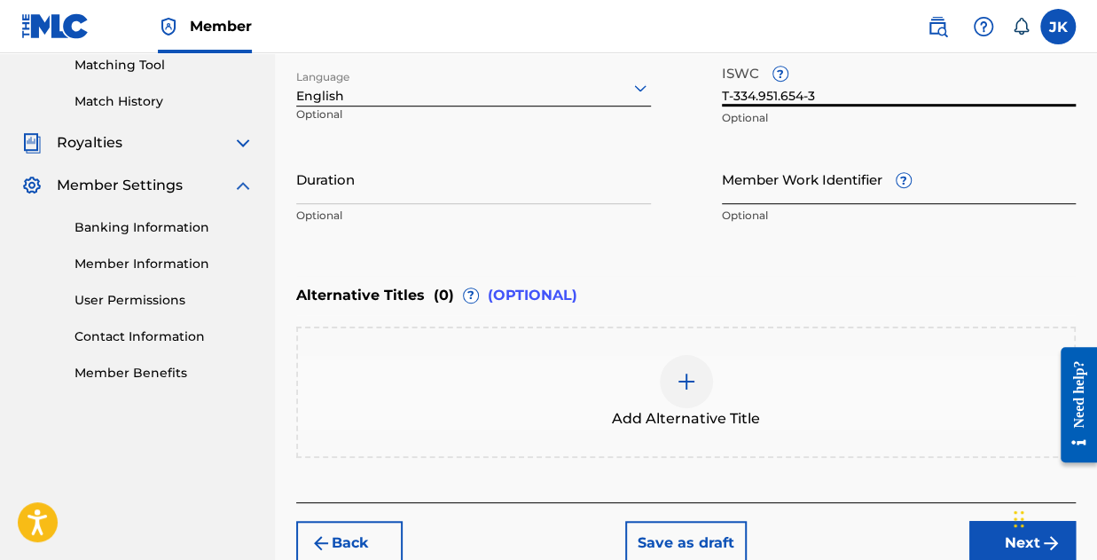
type input "T-334.951.654-3"
click at [779, 196] on input "Member Work Identifier ?" at bounding box center [899, 178] width 355 height 51
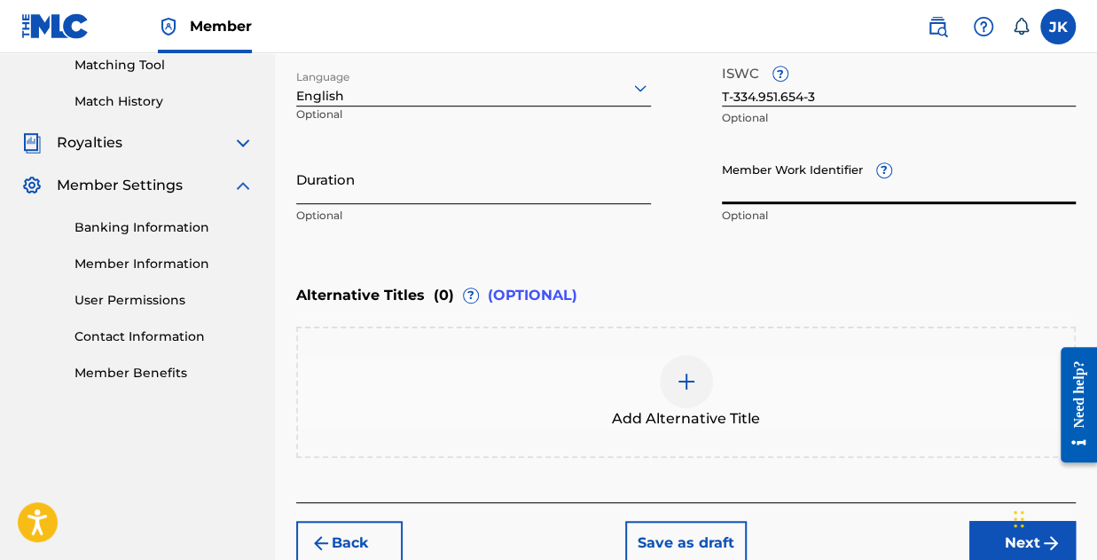
click at [422, 191] on input "Duration" at bounding box center [473, 178] width 355 height 51
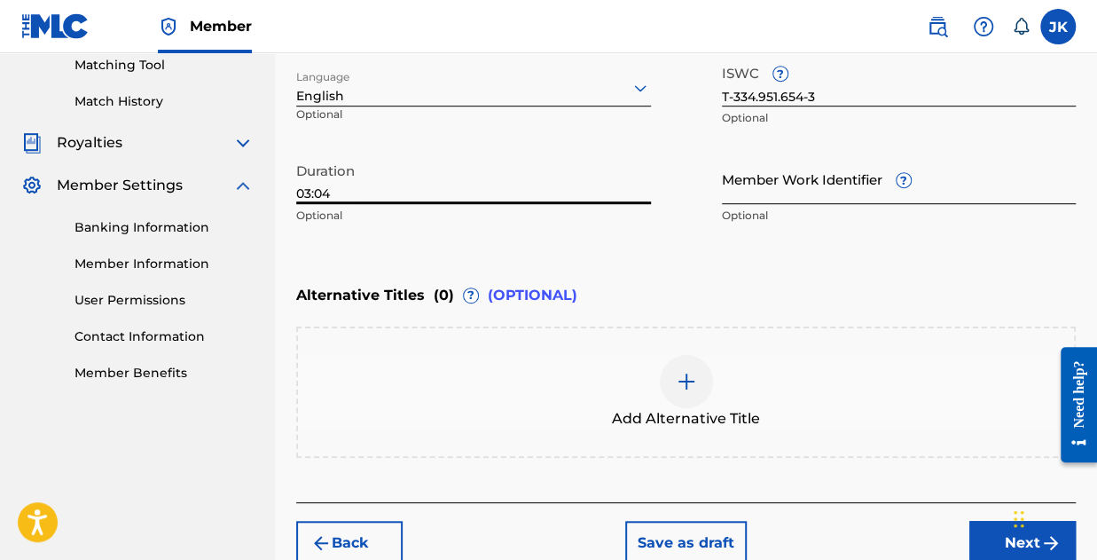
type input "03:04"
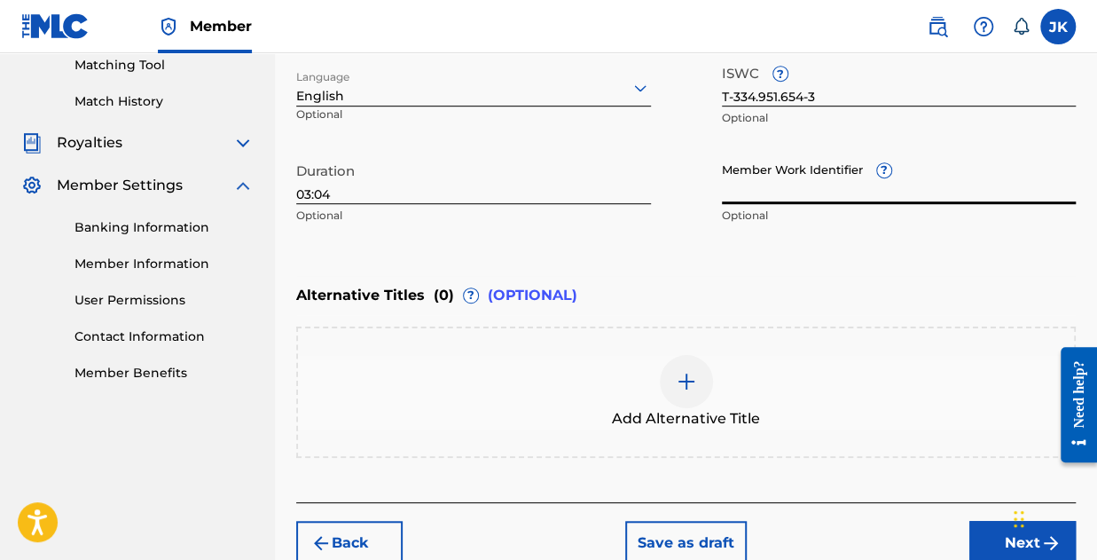
click at [779, 187] on input "Member Work Identifier ?" at bounding box center [899, 178] width 355 height 51
paste input "199085256249"
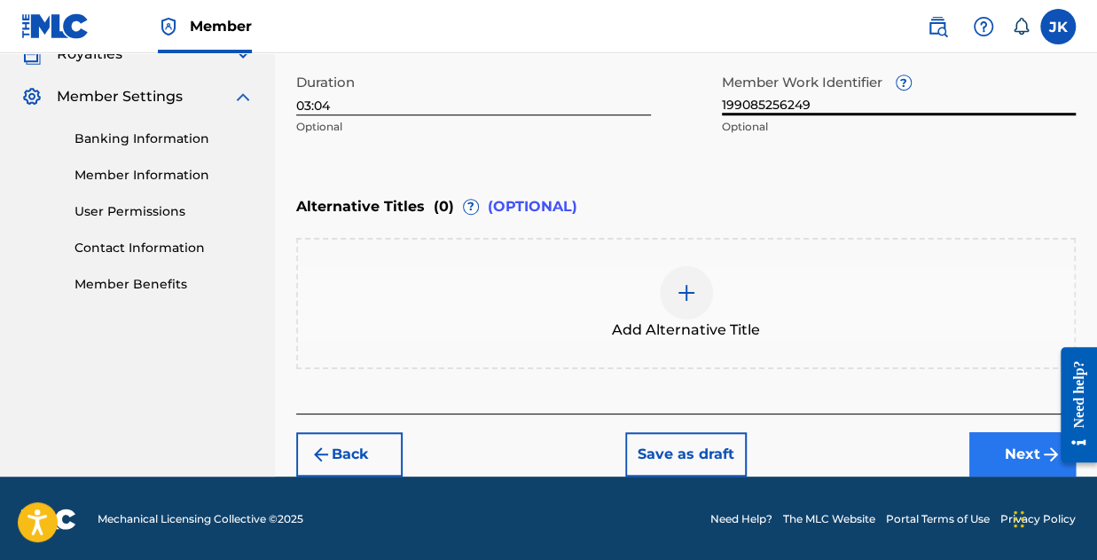
type input "199085256249"
drag, startPoint x: 1005, startPoint y: 451, endPoint x: 1008, endPoint y: 470, distance: 19.7
click at [1008, 470] on button "Next" at bounding box center [1022, 454] width 106 height 44
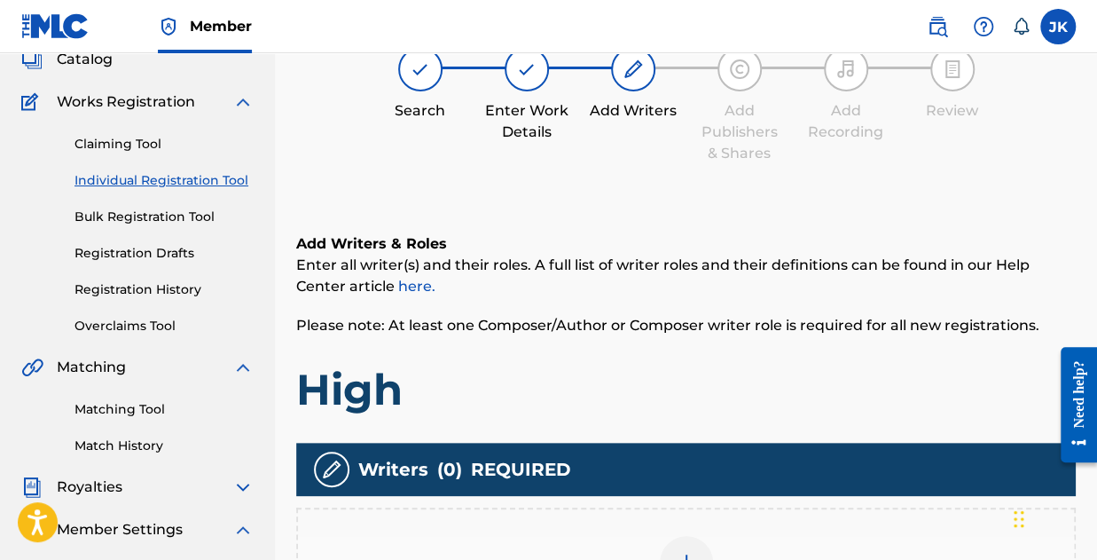
scroll to position [266, 0]
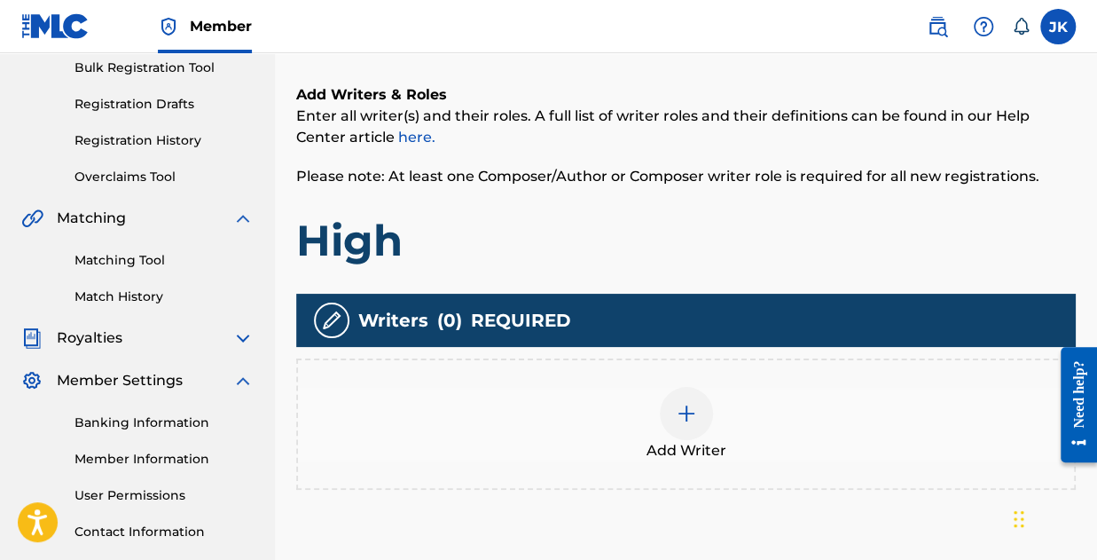
click at [685, 423] on img at bounding box center [686, 413] width 21 height 21
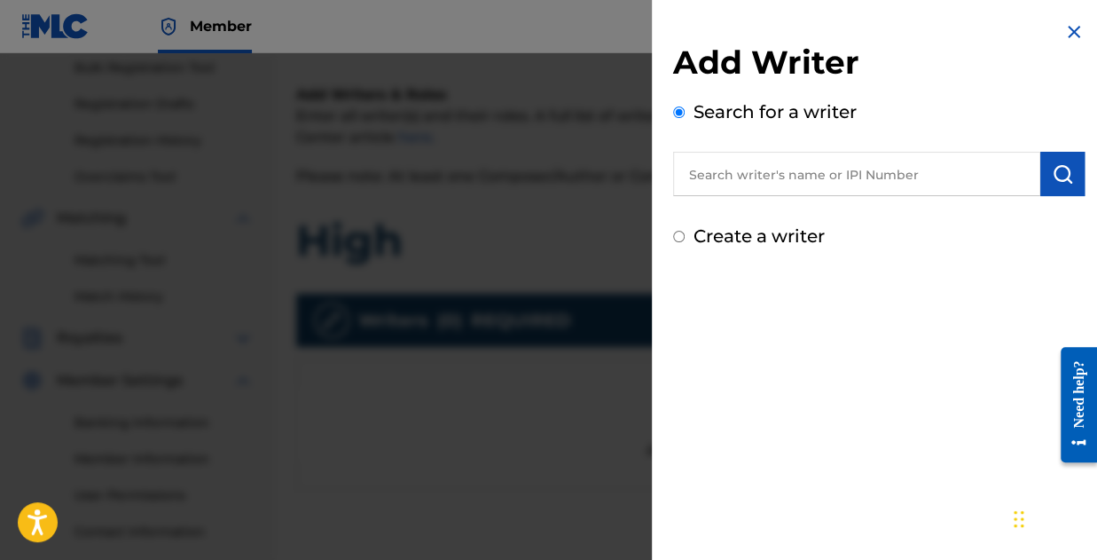
scroll to position [427, 0]
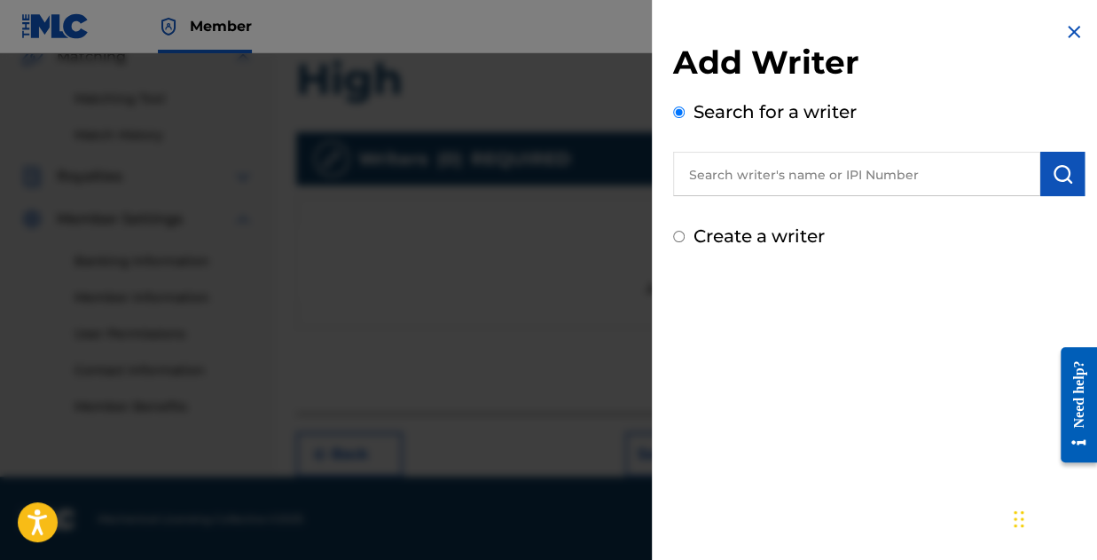
click at [745, 234] on label "Create a writer" at bounding box center [759, 235] width 131 height 21
radio input "true"
click at [685, 234] on input "Create a writer" at bounding box center [679, 237] width 12 height 12
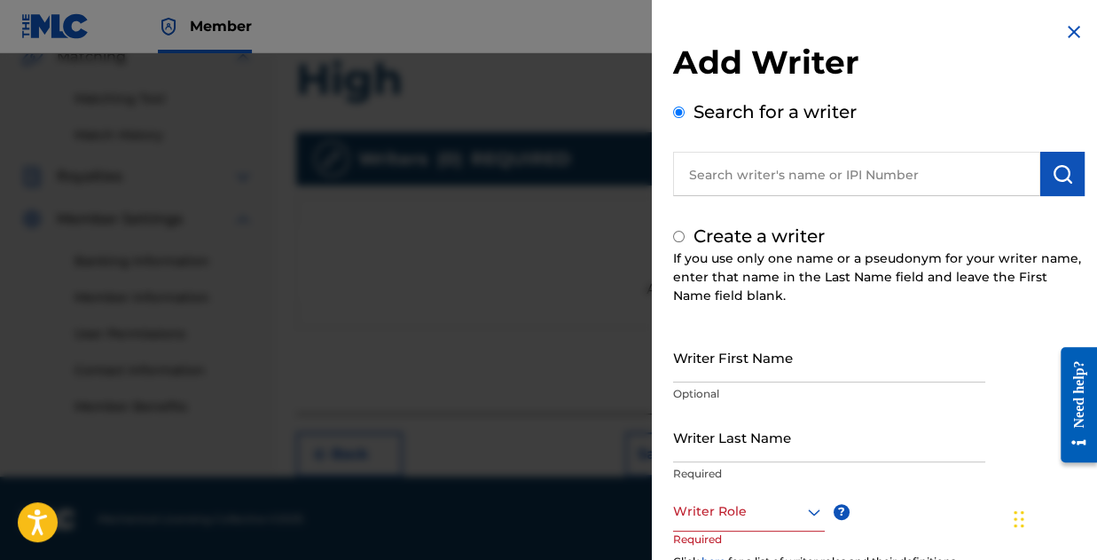
radio input "false"
radio input "true"
click at [765, 363] on input "Writer First Name" at bounding box center [829, 357] width 312 height 51
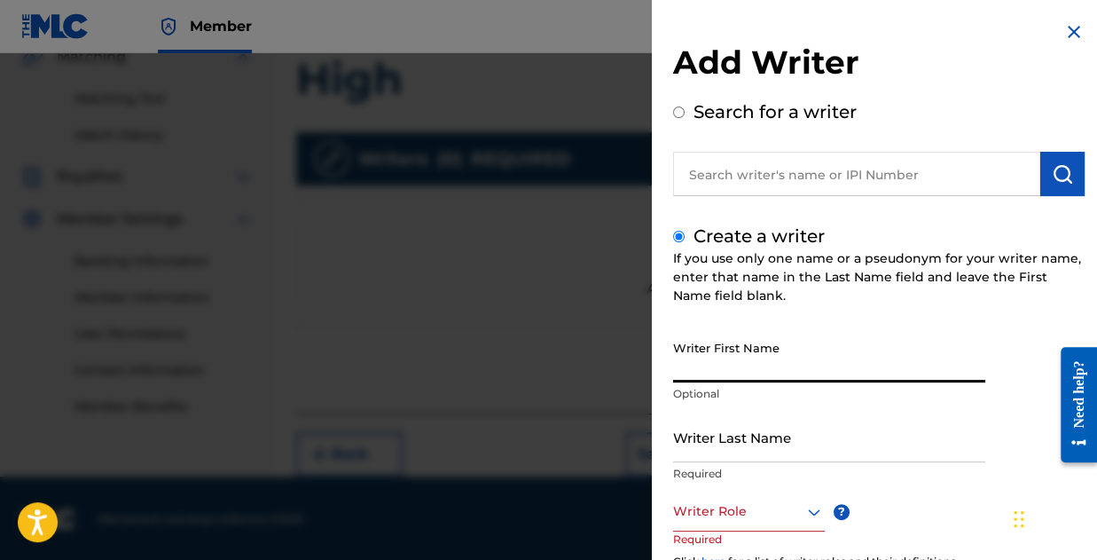
type input "[PERSON_NAME]"
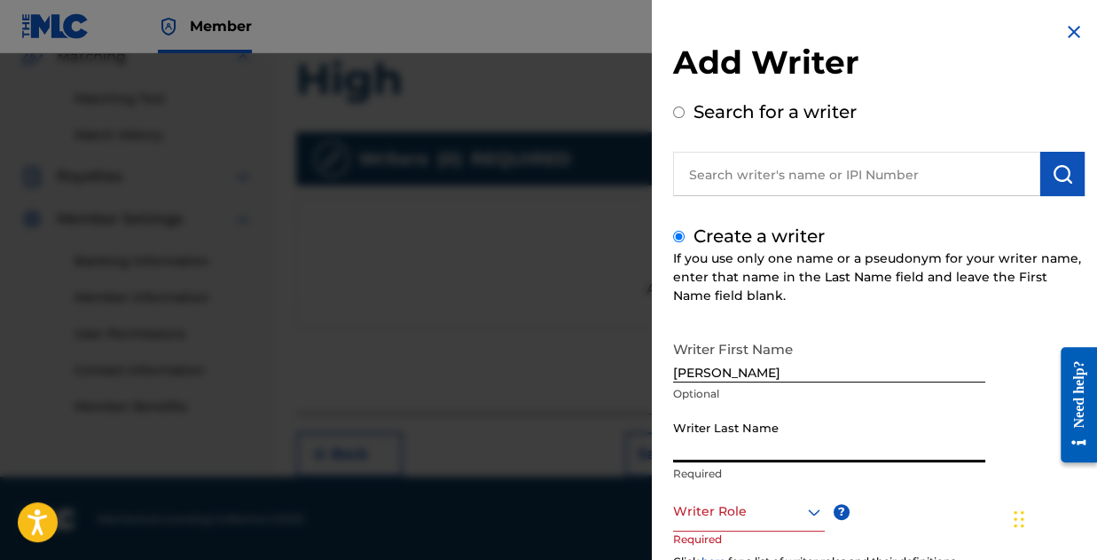
click at [766, 460] on input "Writer Last Name" at bounding box center [829, 437] width 312 height 51
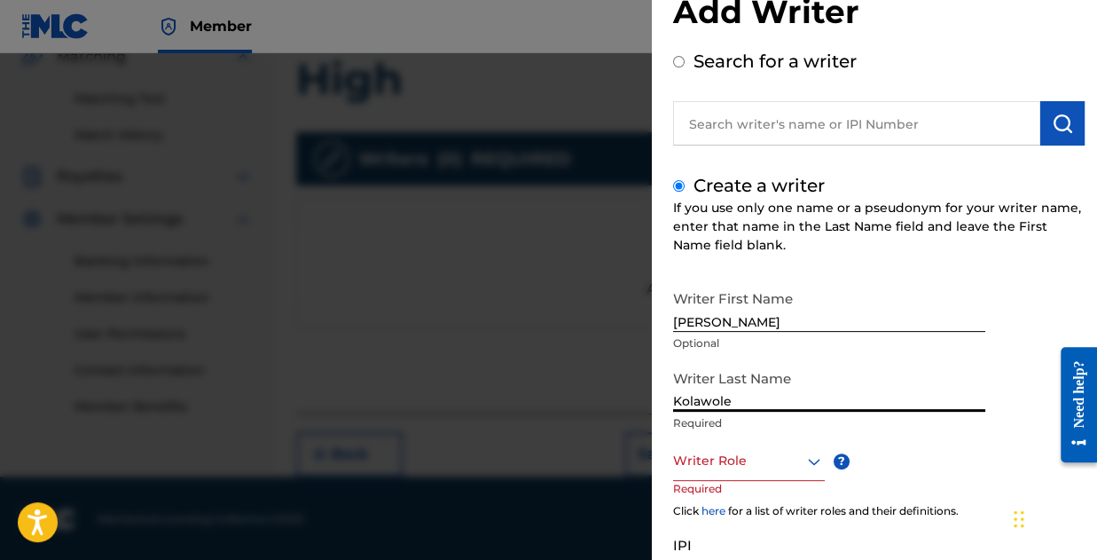
scroll to position [89, 0]
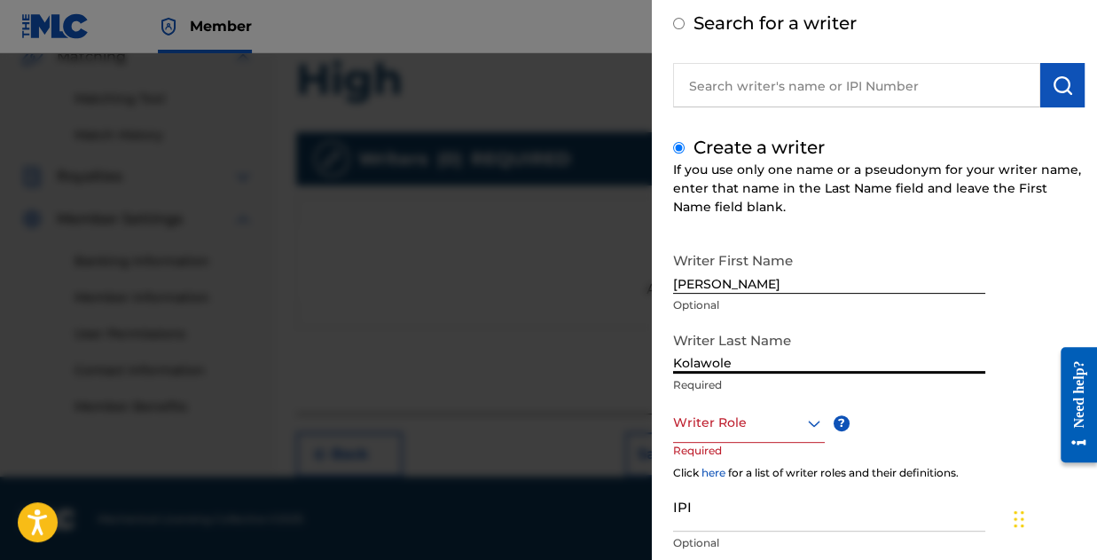
type input "Kolawole"
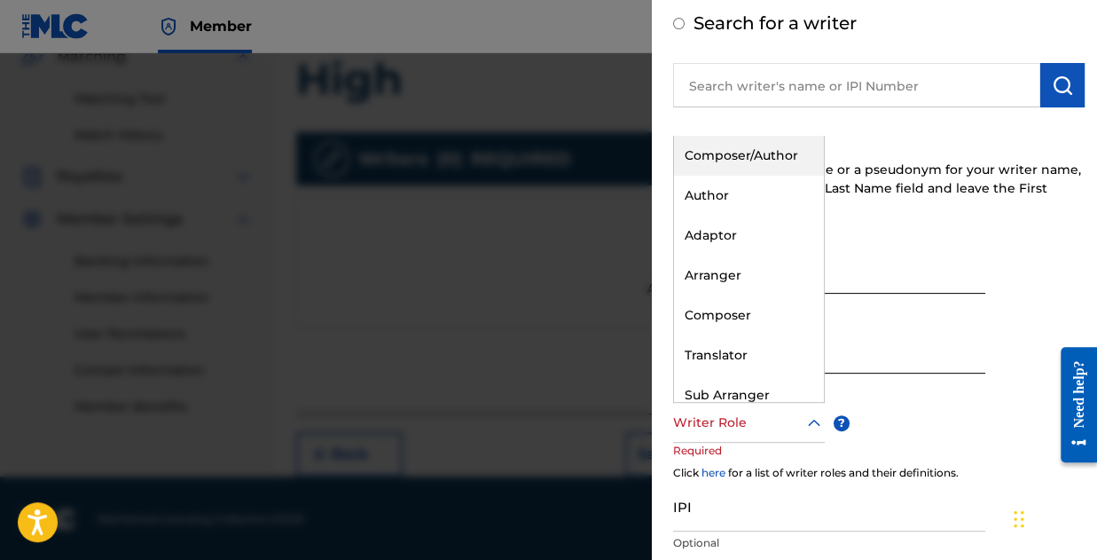
click at [749, 423] on div at bounding box center [749, 423] width 152 height 22
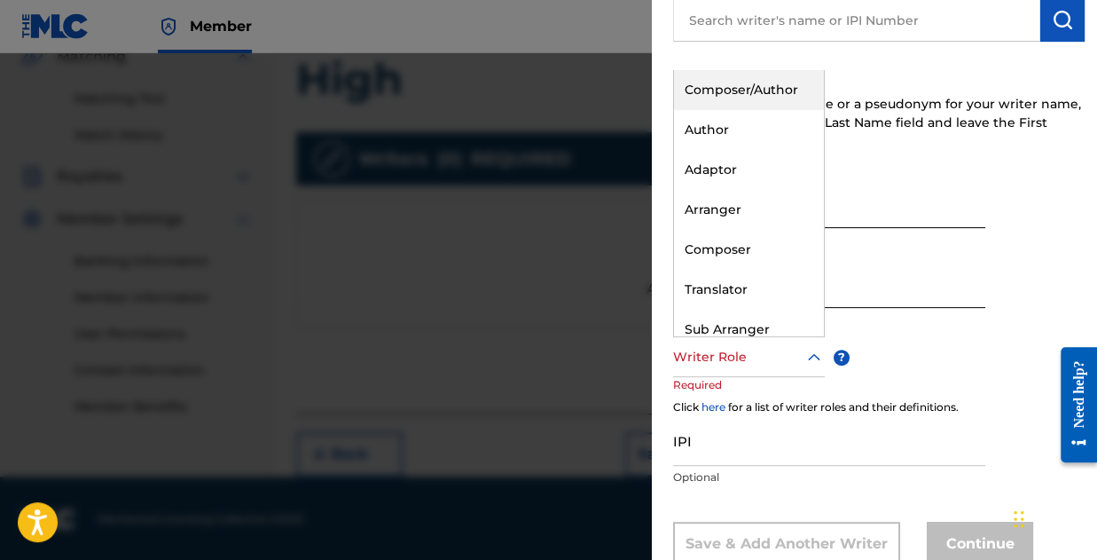
scroll to position [177, 0]
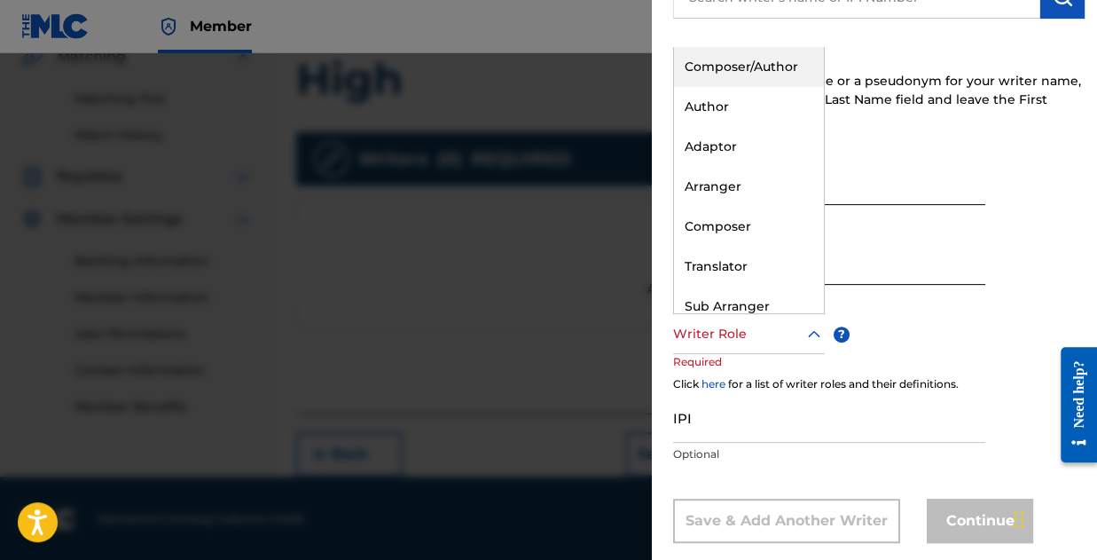
click at [721, 74] on div "Composer/Author" at bounding box center [749, 67] width 150 height 40
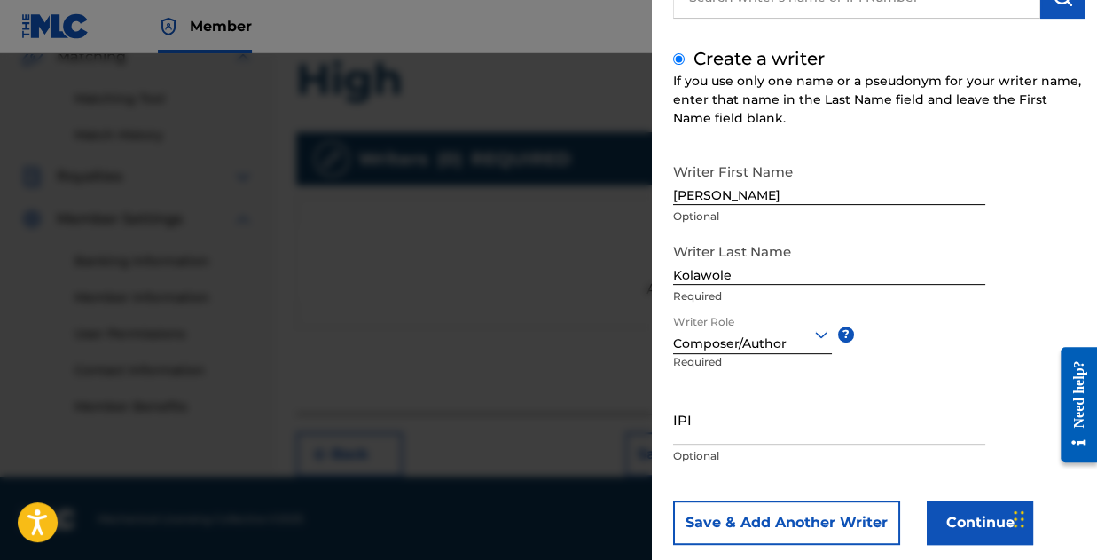
click at [768, 444] on div "IPI Optional" at bounding box center [829, 434] width 312 height 80
click at [768, 442] on input "IPI" at bounding box center [829, 419] width 312 height 51
paste input "01173310197"
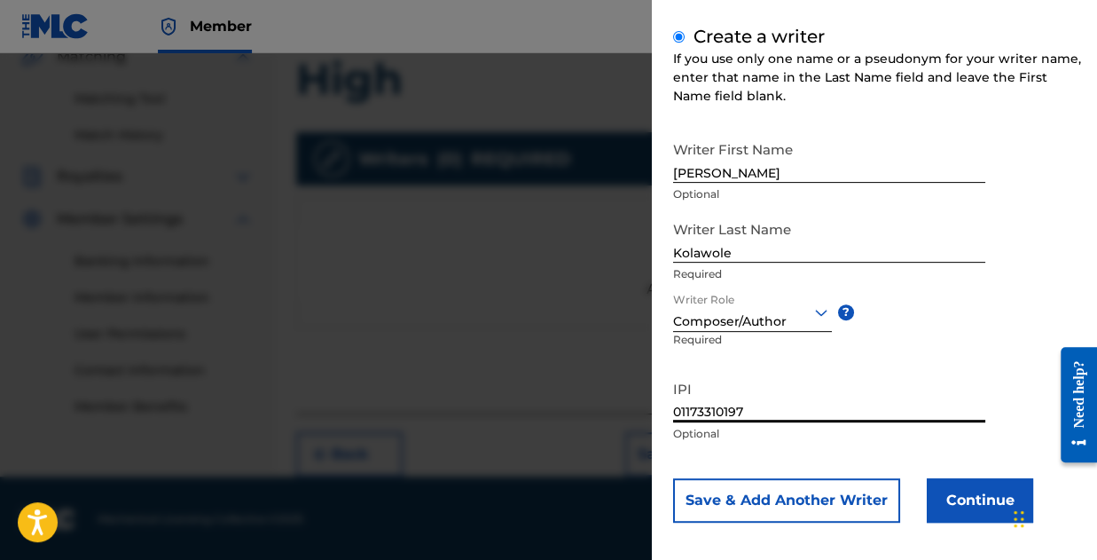
scroll to position [209, 0]
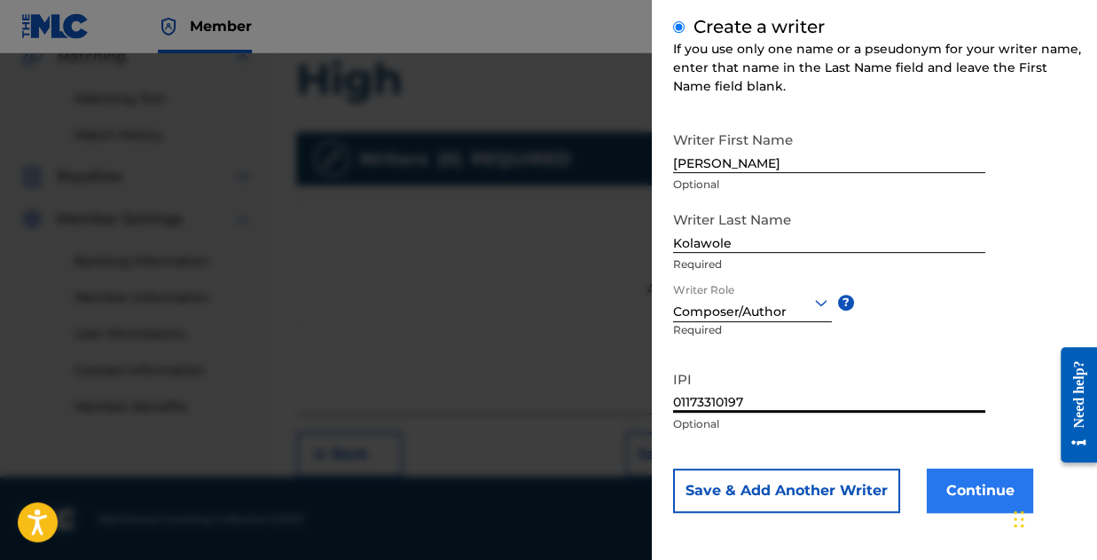
type input "01173310197"
click at [991, 486] on button "Continue" at bounding box center [980, 490] width 106 height 44
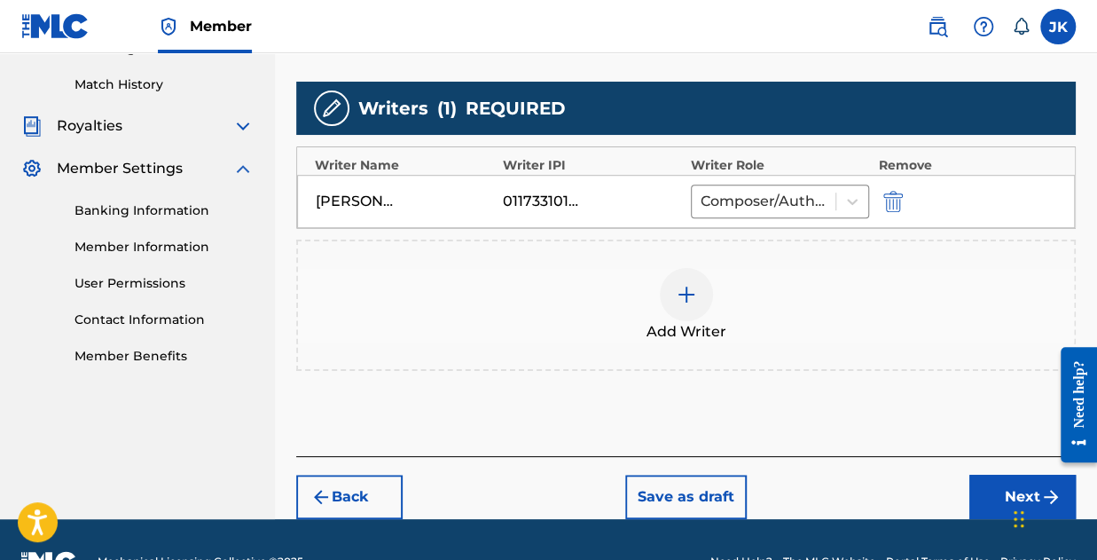
scroll to position [521, 0]
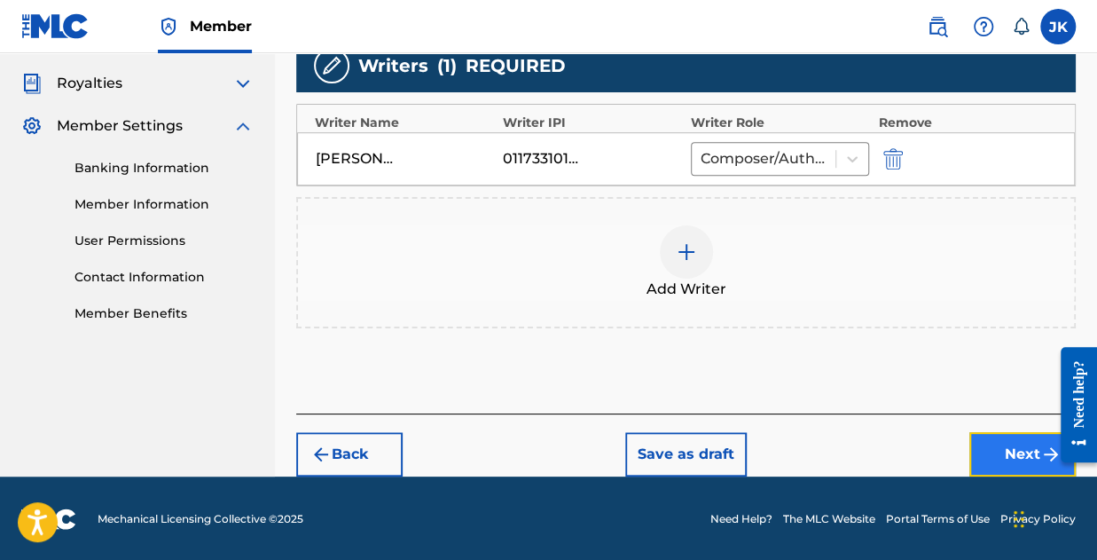
click at [1031, 443] on button "Next" at bounding box center [1022, 454] width 106 height 44
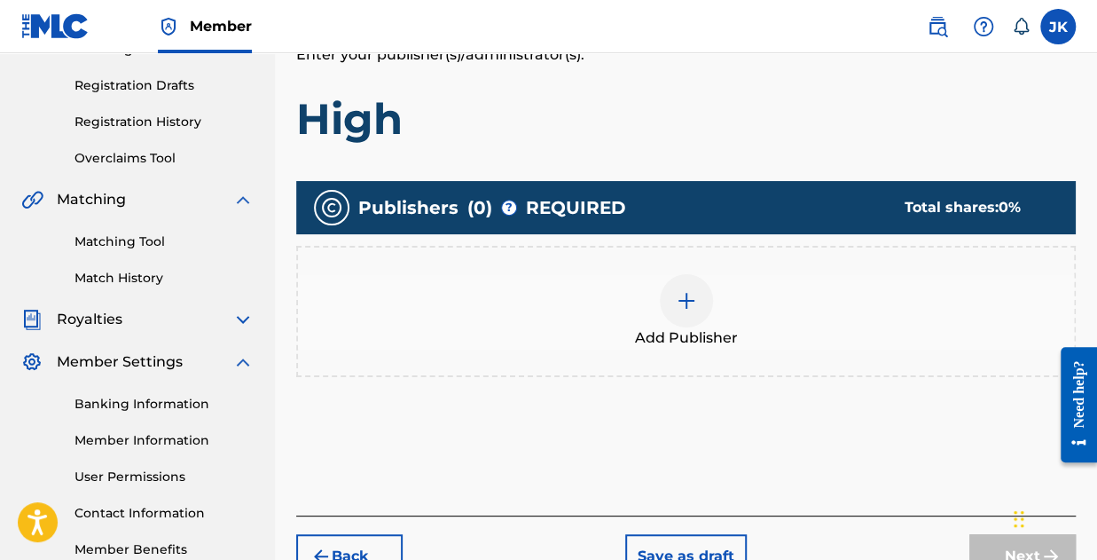
scroll to position [257, 0]
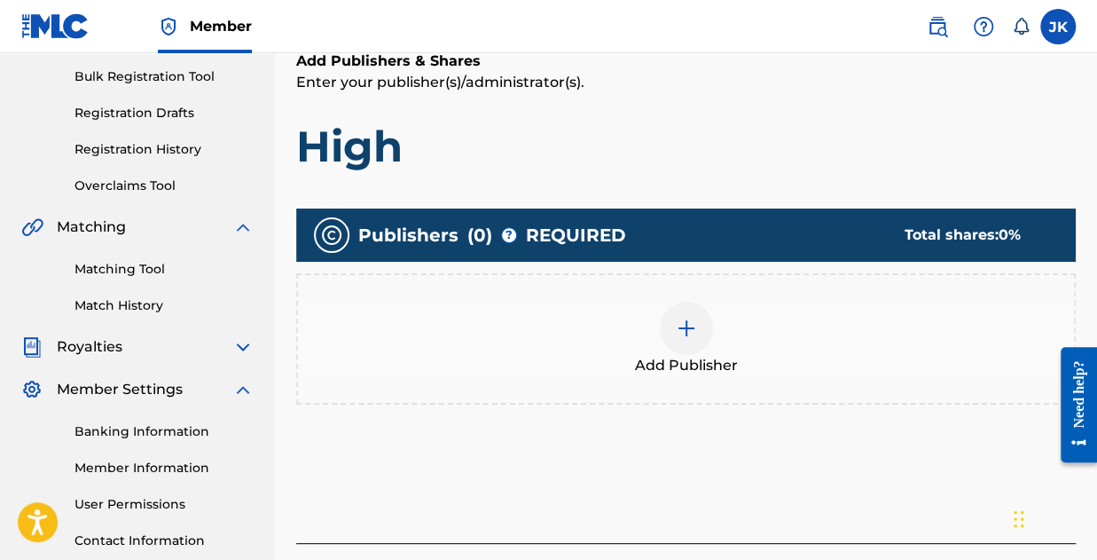
click at [682, 339] on div at bounding box center [686, 328] width 53 height 53
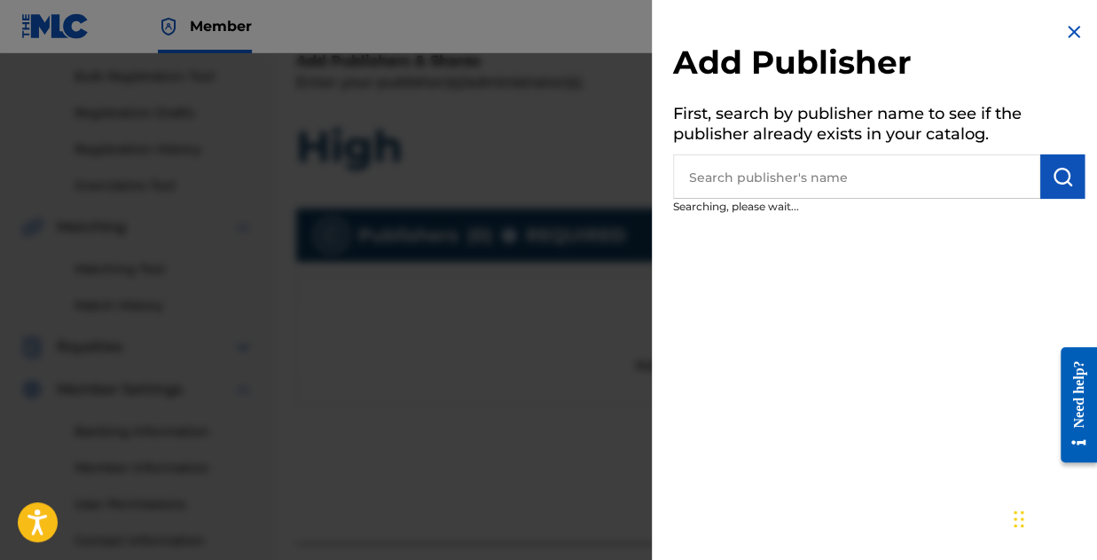
scroll to position [346, 0]
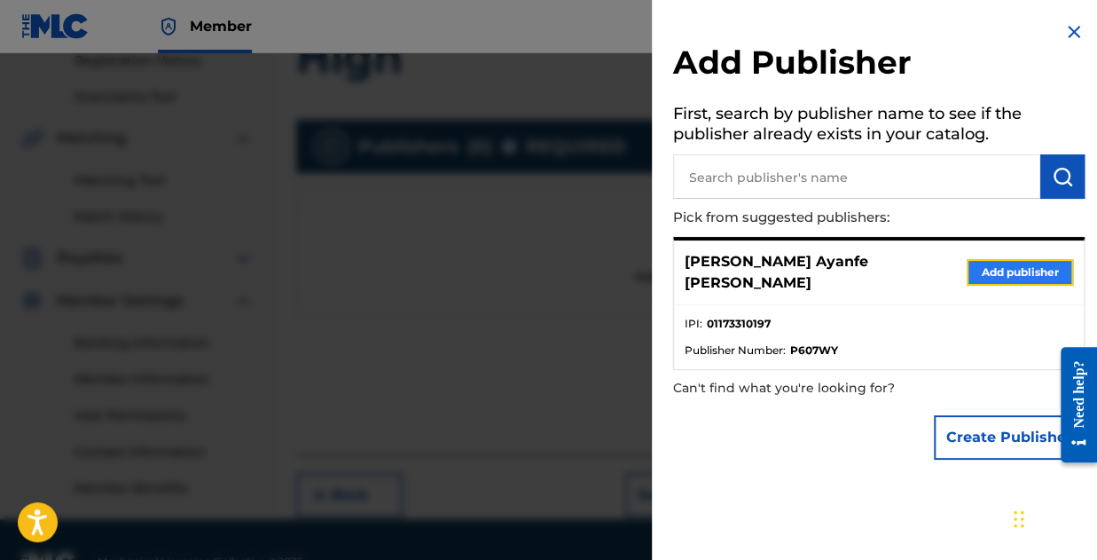
click at [1003, 260] on button "Add publisher" at bounding box center [1020, 272] width 106 height 27
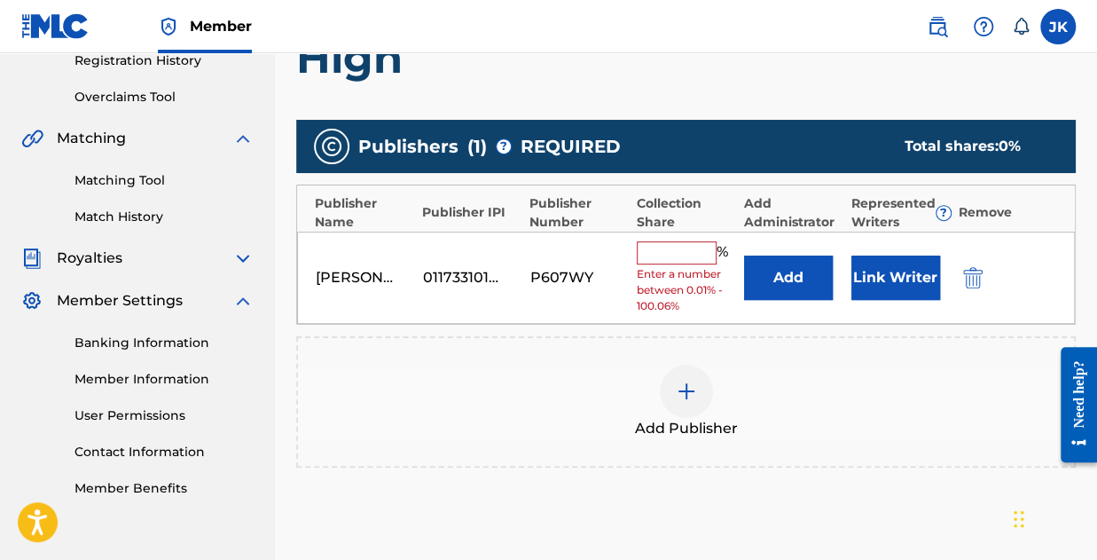
click at [708, 249] on input "text" at bounding box center [677, 252] width 80 height 23
type input "100"
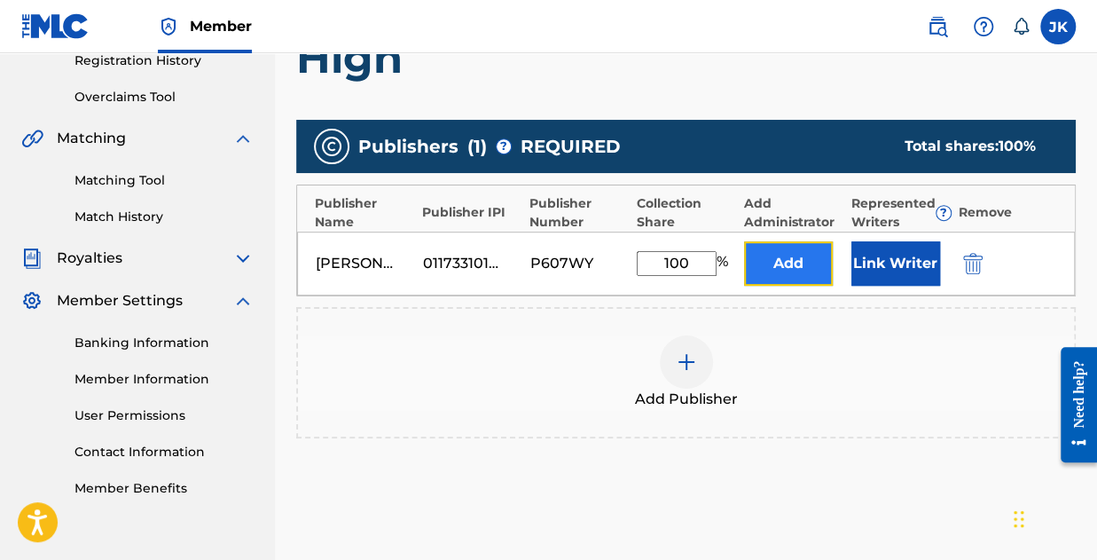
click at [789, 260] on button "Add" at bounding box center [788, 263] width 89 height 44
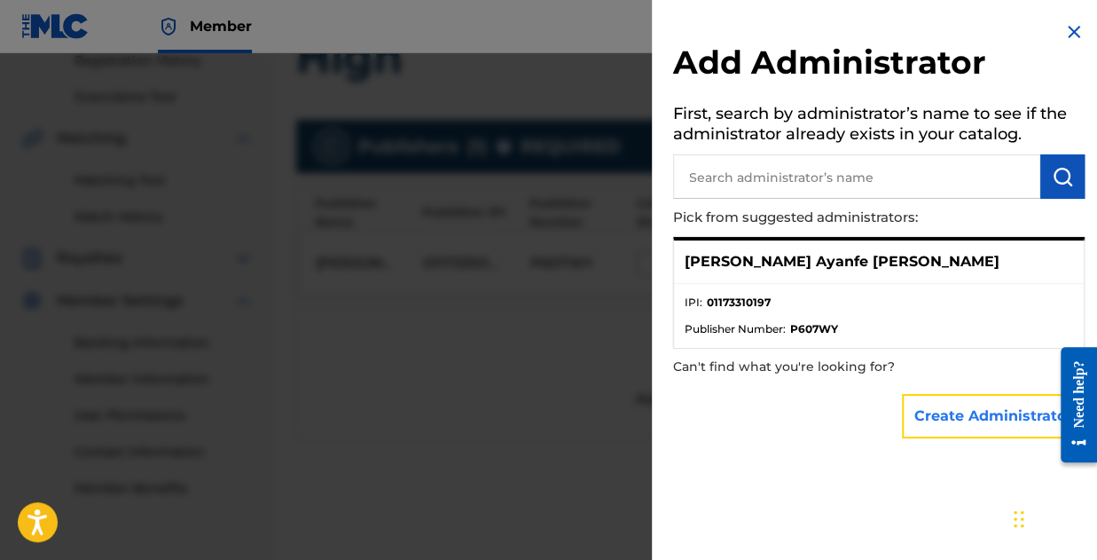
click at [945, 425] on button "Create Administrator" at bounding box center [993, 416] width 183 height 44
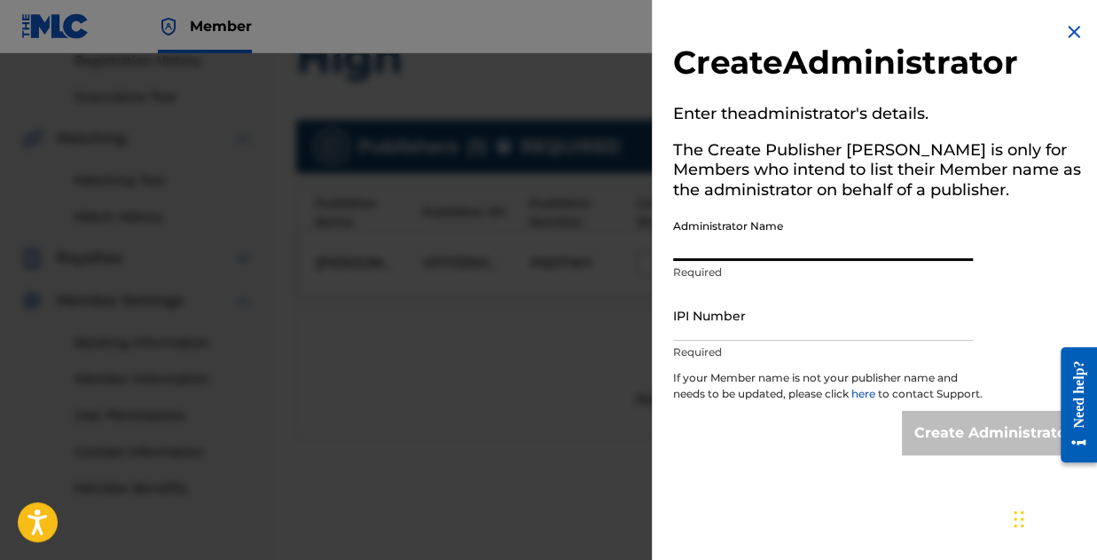
click at [767, 251] on input "Administrator Name" at bounding box center [823, 235] width 300 height 51
type input "[PERSON_NAME] Ayanfe [PERSON_NAME]"
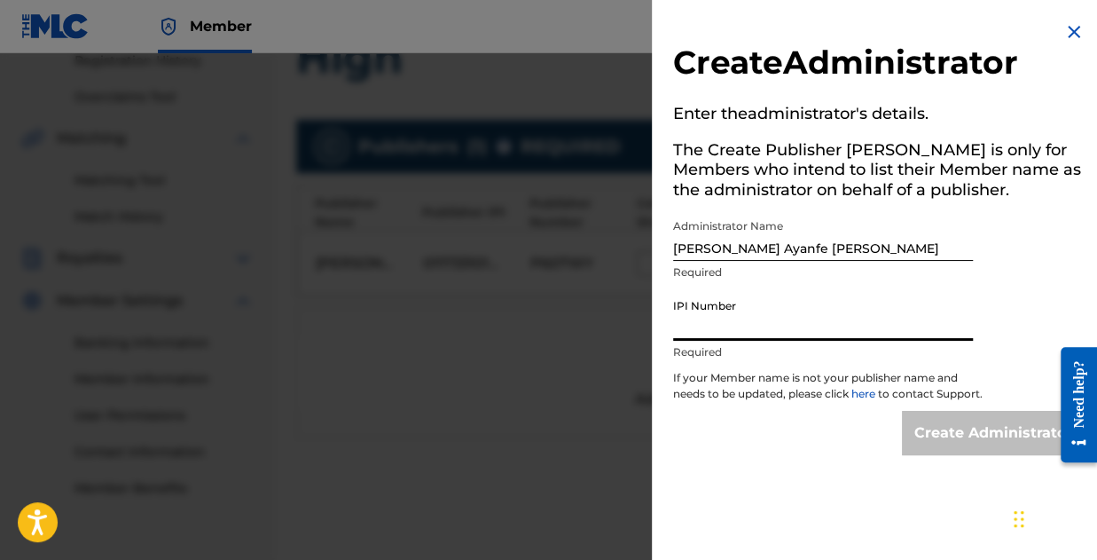
click at [747, 334] on input "IPI Number" at bounding box center [823, 315] width 300 height 51
type input "01173310197"
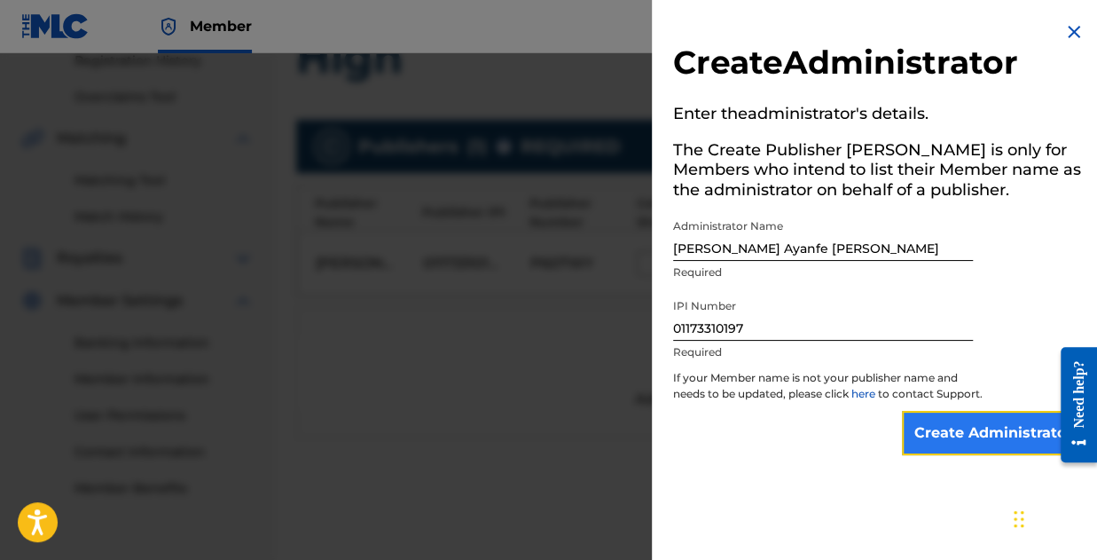
click at [1007, 442] on input "Create Administrator" at bounding box center [993, 433] width 183 height 44
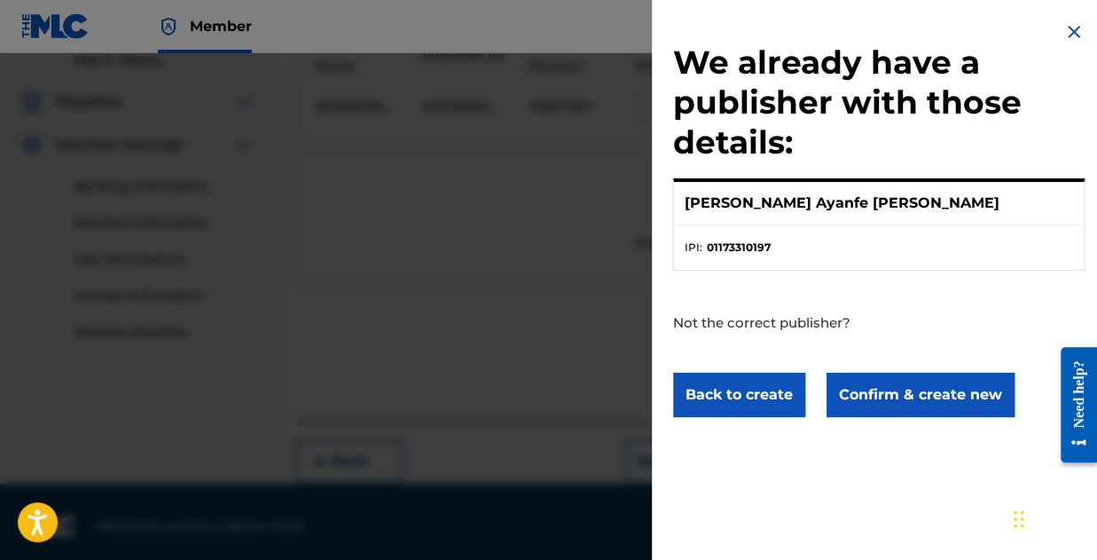
scroll to position [509, 0]
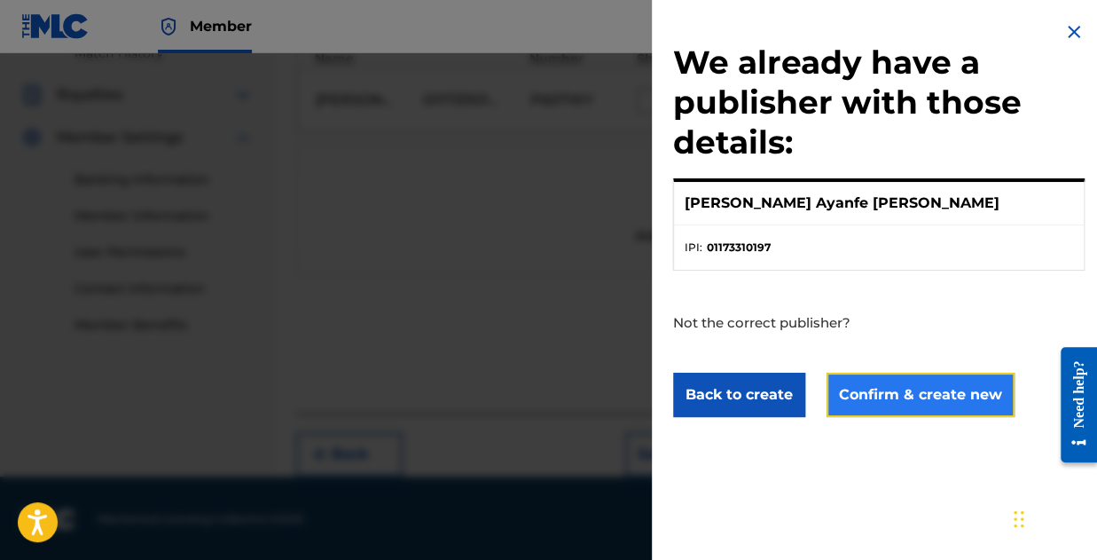
click at [898, 375] on button "Confirm & create new" at bounding box center [921, 395] width 188 height 44
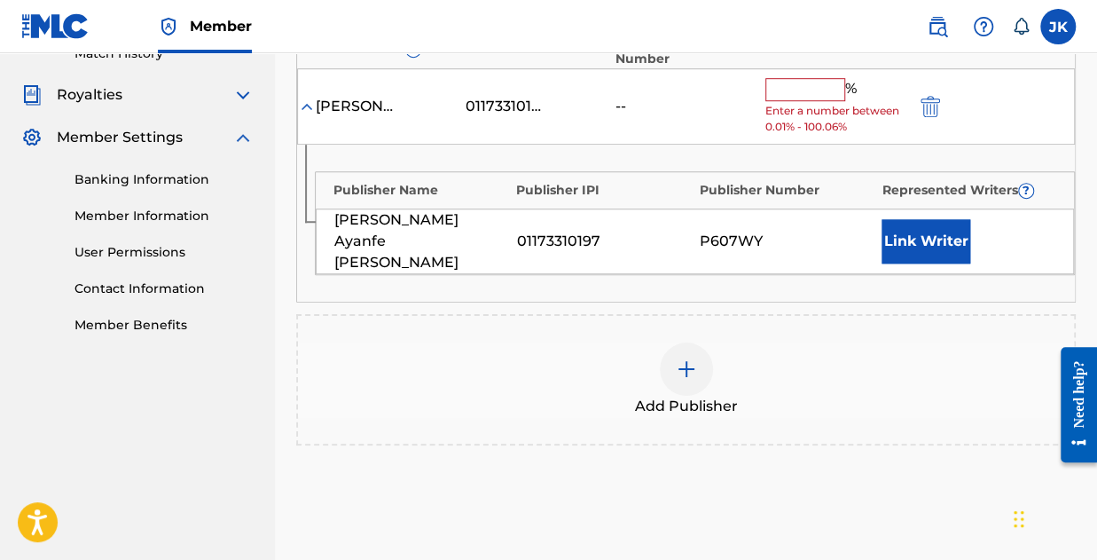
click at [805, 97] on input "text" at bounding box center [805, 89] width 80 height 23
type input "100"
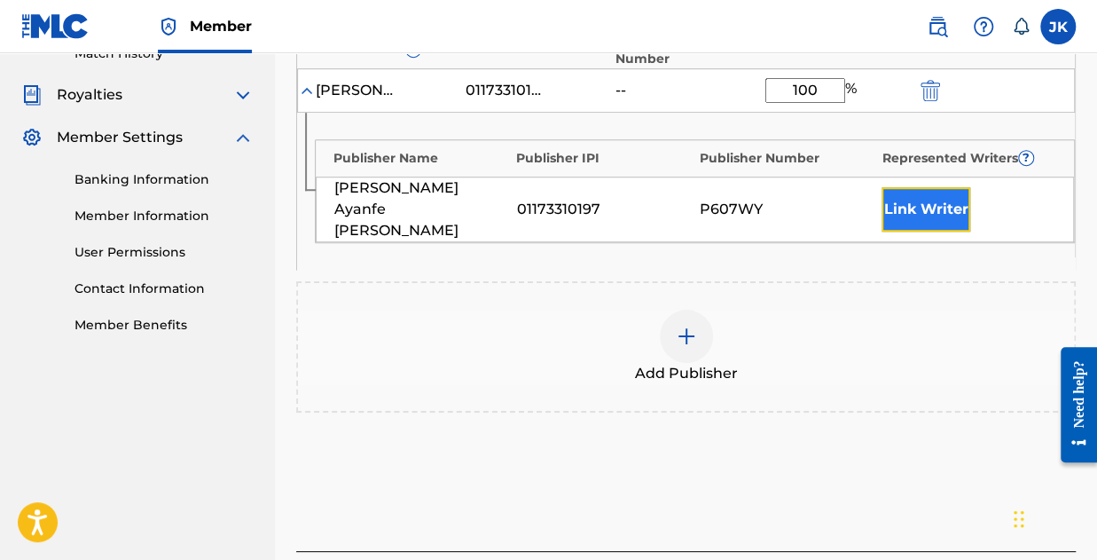
click at [934, 210] on button "Link Writer" at bounding box center [926, 209] width 89 height 44
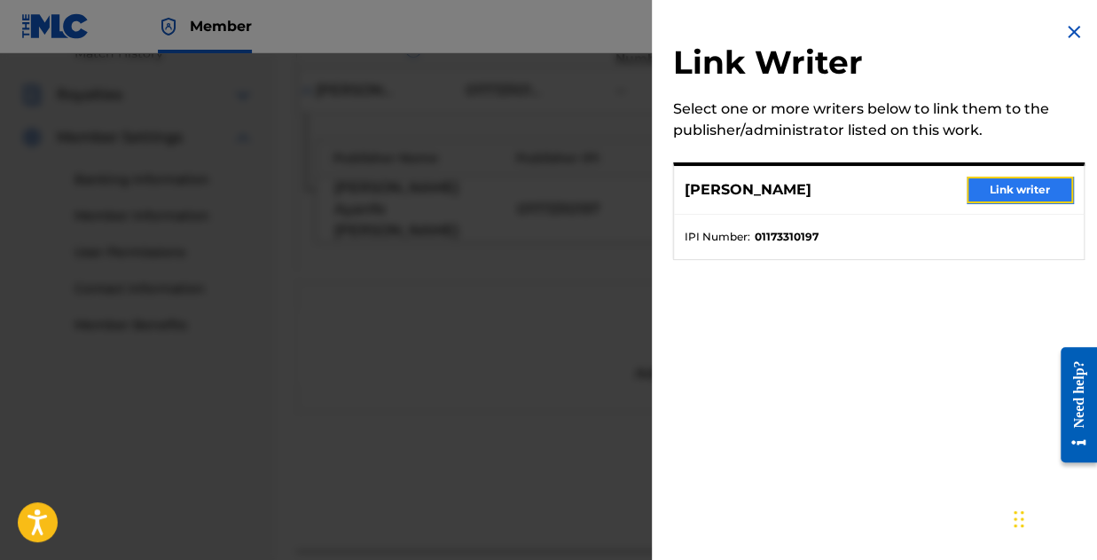
click at [1002, 191] on button "Link writer" at bounding box center [1020, 189] width 106 height 27
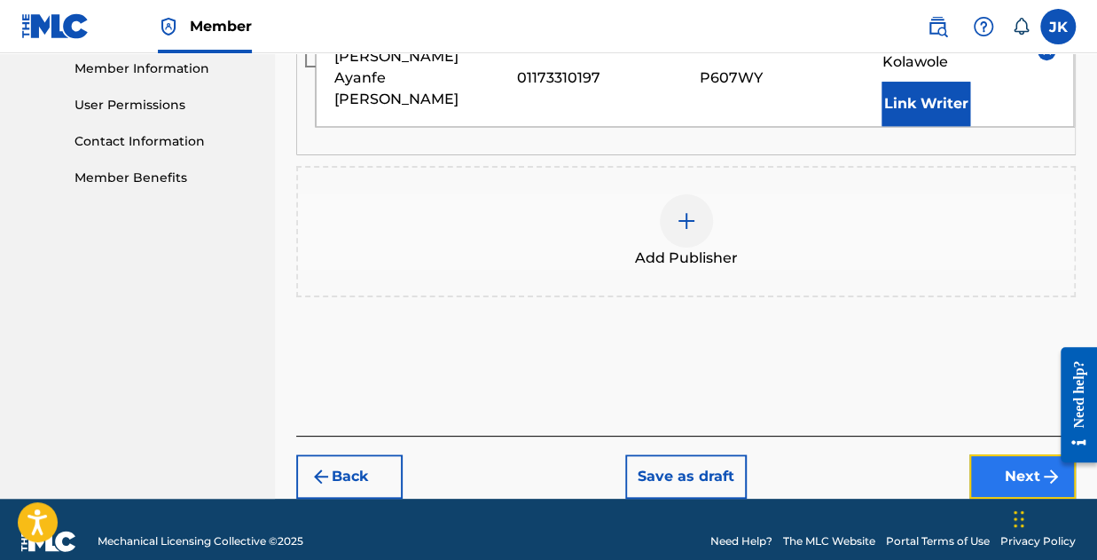
click at [1023, 459] on button "Next" at bounding box center [1022, 476] width 106 height 44
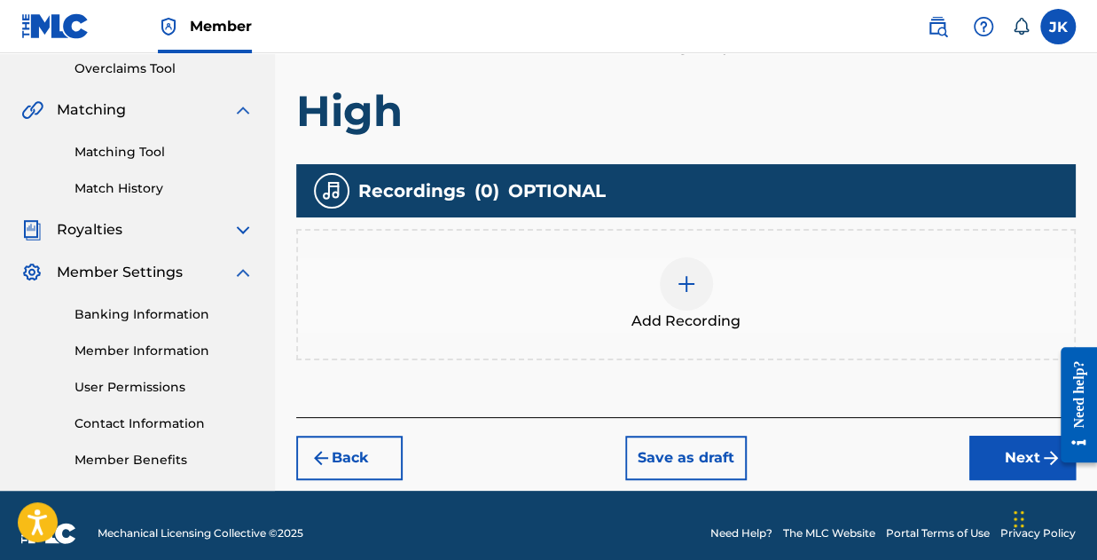
scroll to position [390, 0]
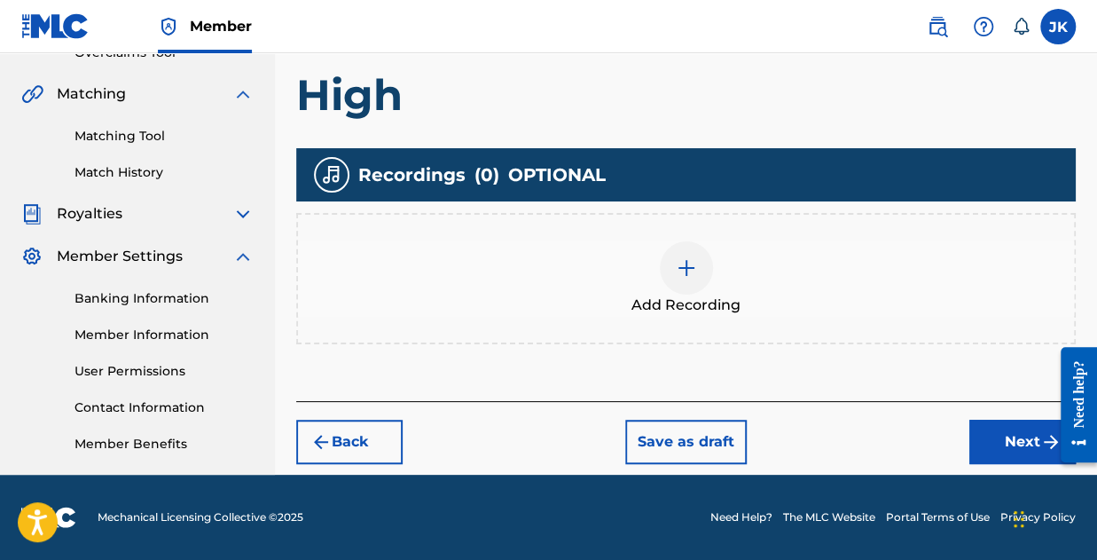
click at [686, 263] on img at bounding box center [686, 267] width 21 height 21
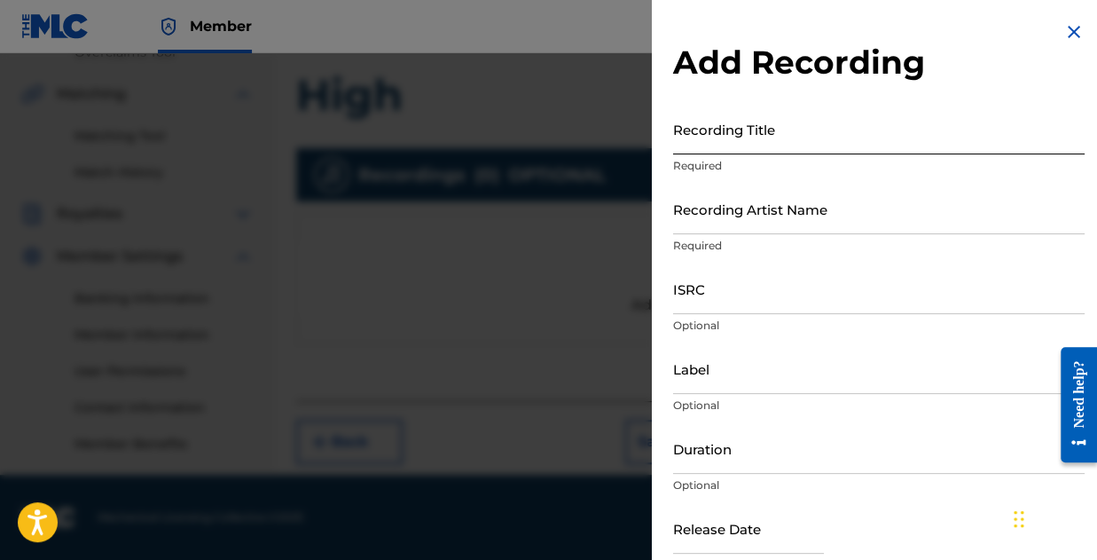
click at [733, 137] on input "Recording Title" at bounding box center [879, 129] width 412 height 51
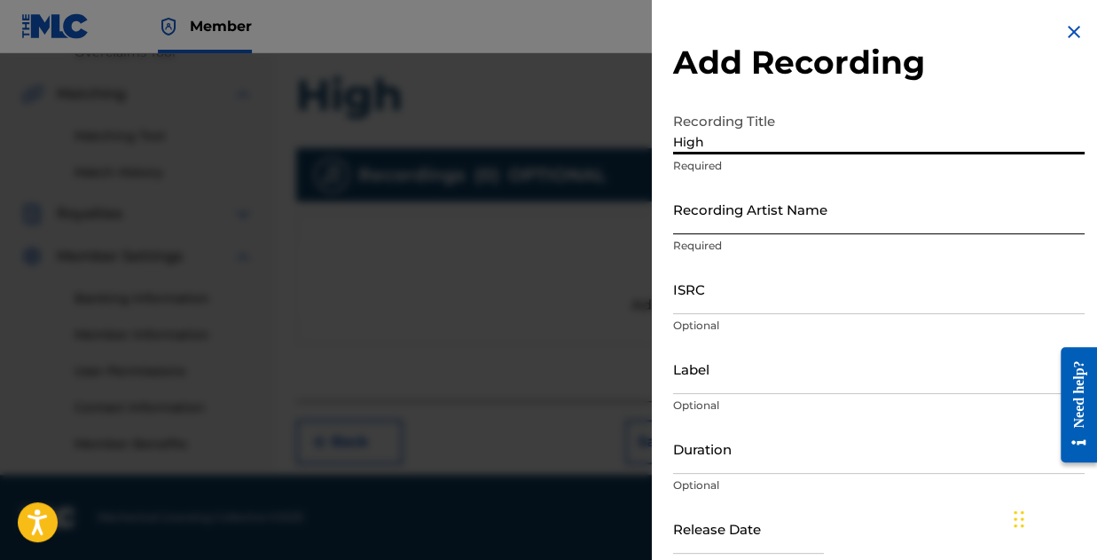
type input "High"
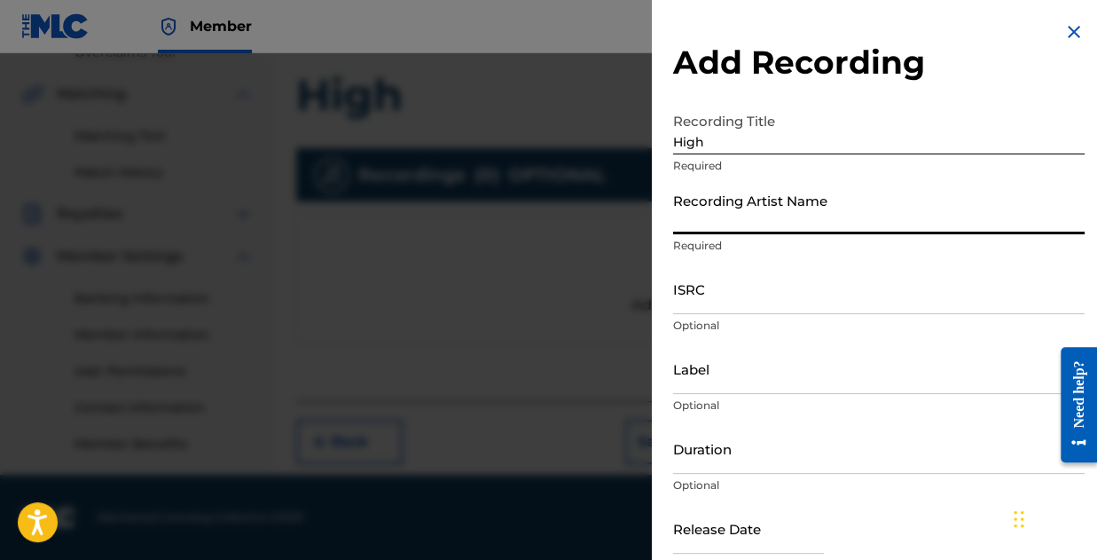
click at [734, 211] on input "Recording Artist Name" at bounding box center [879, 209] width 412 height 51
type input "Jay Blaze Official"
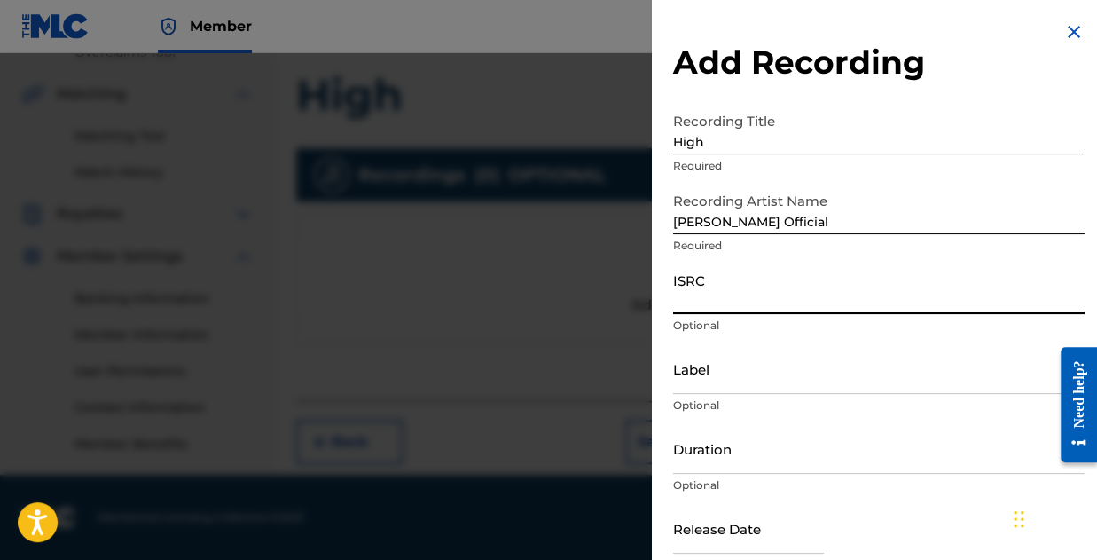
click at [757, 292] on input "ISRC" at bounding box center [879, 288] width 412 height 51
paste input "QZDA82526093"
type input "QZDA82526093"
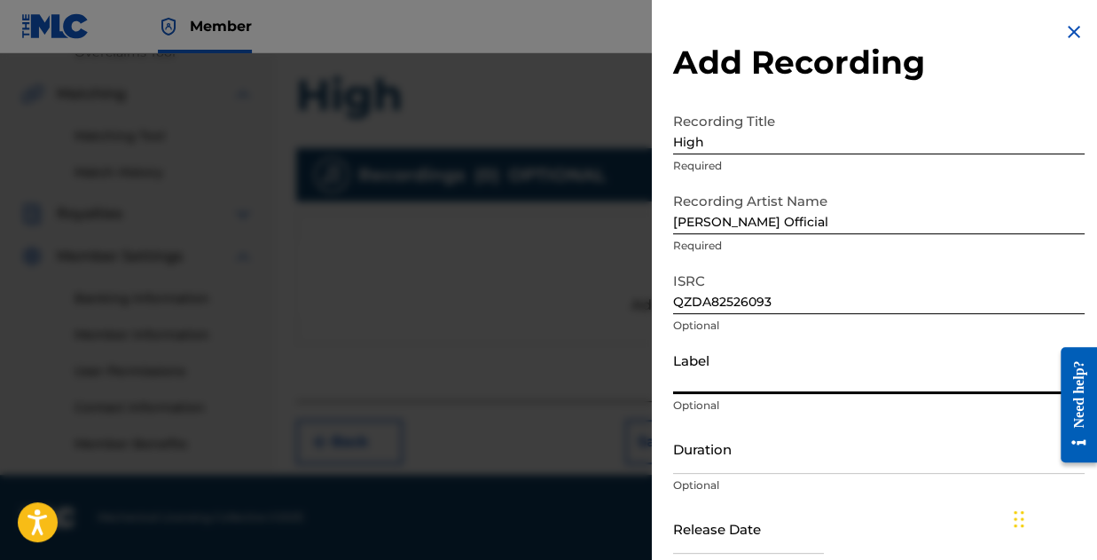
click at [786, 371] on input "Label" at bounding box center [879, 368] width 412 height 51
type input "Harmony Vision"
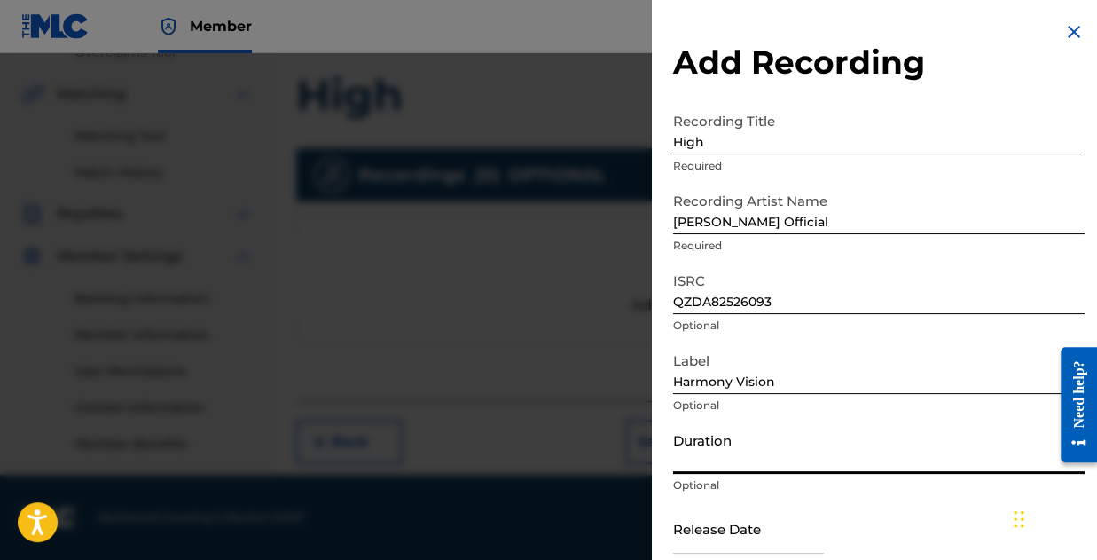
click at [757, 458] on input "Duration" at bounding box center [879, 448] width 412 height 51
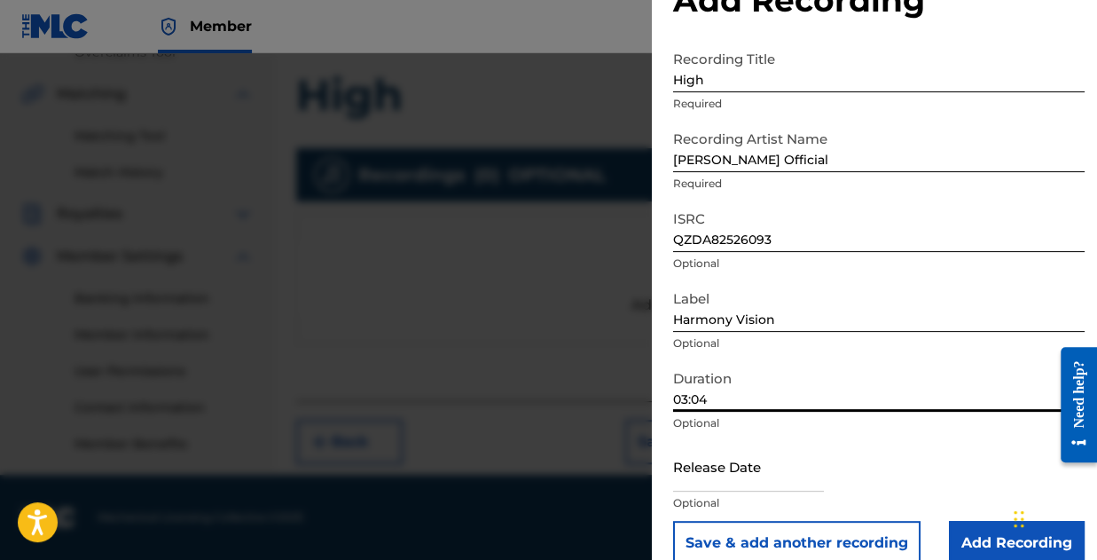
scroll to position [89, 0]
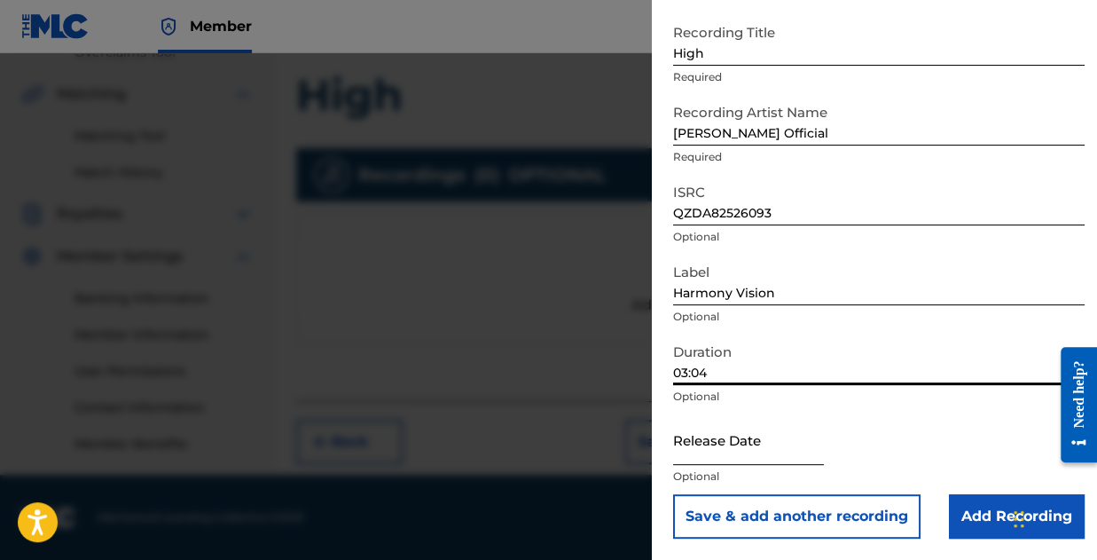
type input "03:04"
click at [759, 457] on input "text" at bounding box center [748, 439] width 151 height 51
select select "8"
select select "2025"
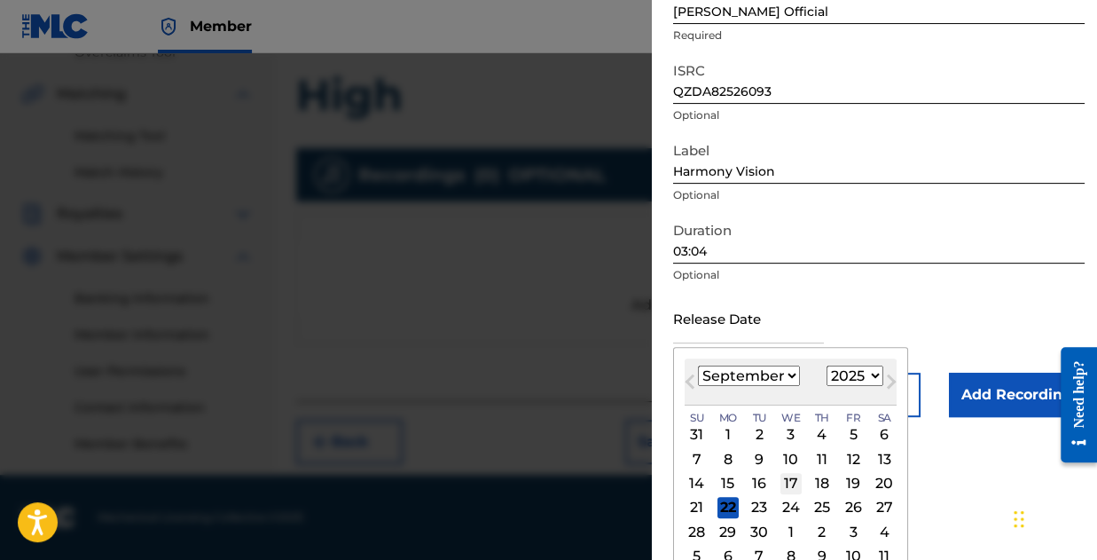
scroll to position [229, 0]
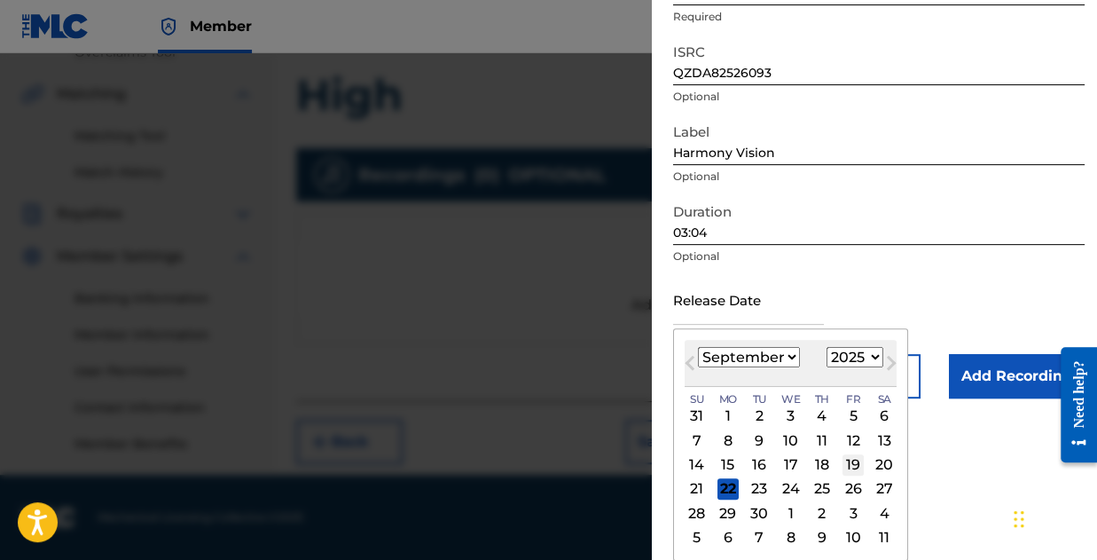
click at [848, 464] on div "19" at bounding box center [853, 464] width 21 height 21
type input "September 19 2025"
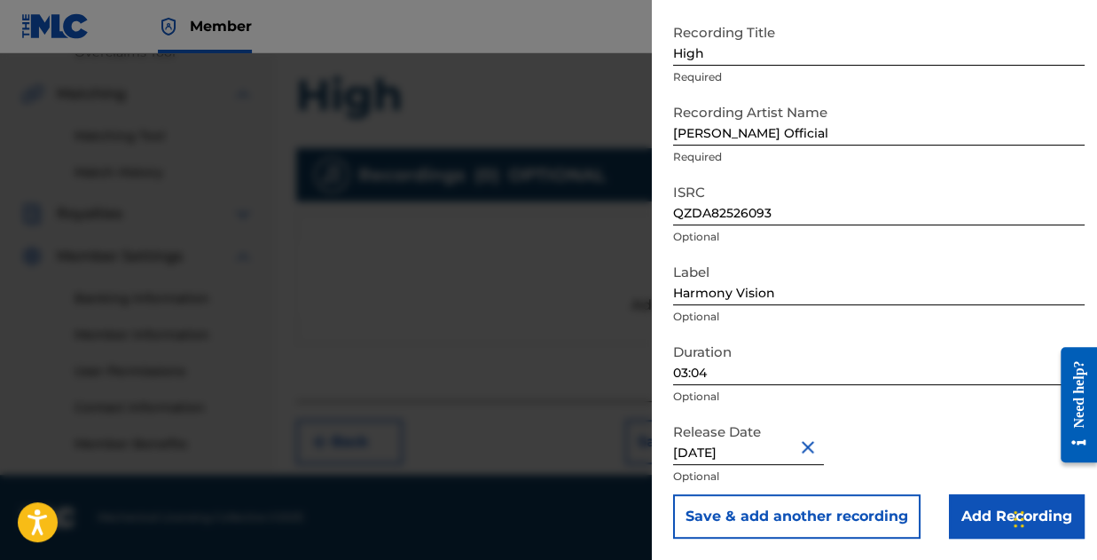
click at [713, 453] on input "September 19 2025" at bounding box center [748, 439] width 151 height 51
select select "8"
select select "2025"
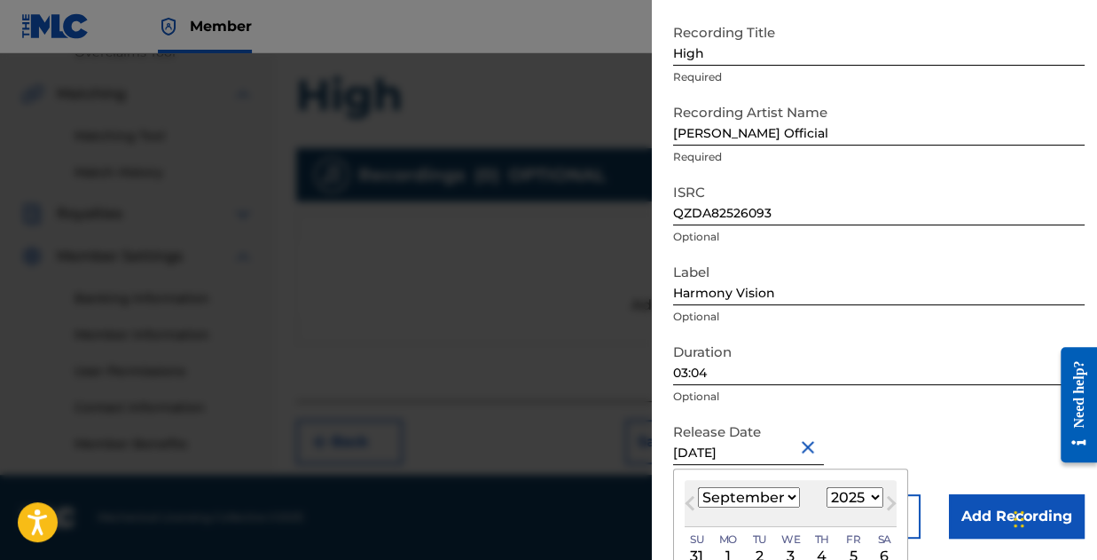
click at [750, 494] on select "January February March April May June July August September October November De…" at bounding box center [749, 497] width 102 height 20
select select "1"
click at [698, 487] on select "January February March April May June July August September October November De…" at bounding box center [749, 497] width 102 height 20
click at [796, 451] on input "September 19 2025" at bounding box center [748, 439] width 151 height 51
type input "September 19 2023"
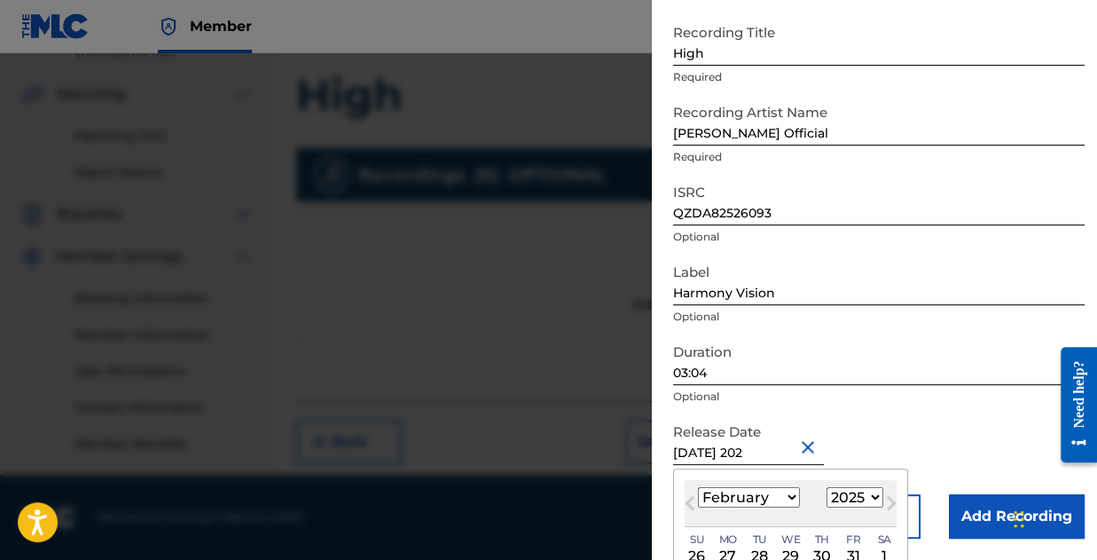
select select "8"
select select "2023"
type input "September 19 2023"
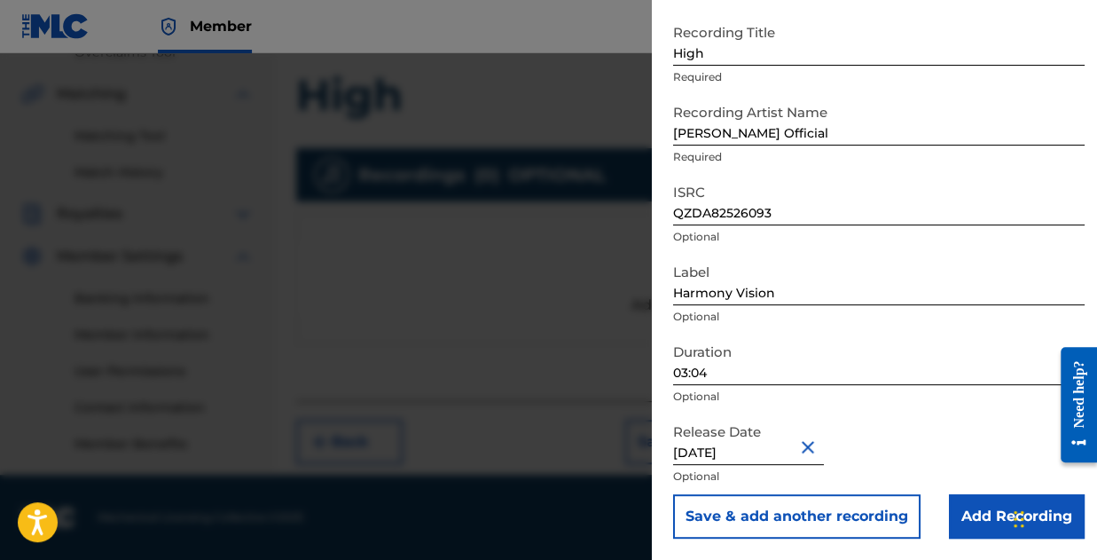
click at [947, 425] on div "Release Date September 19 2023 Optional" at bounding box center [879, 454] width 412 height 80
click at [996, 509] on input "Add Recording" at bounding box center [1017, 516] width 136 height 44
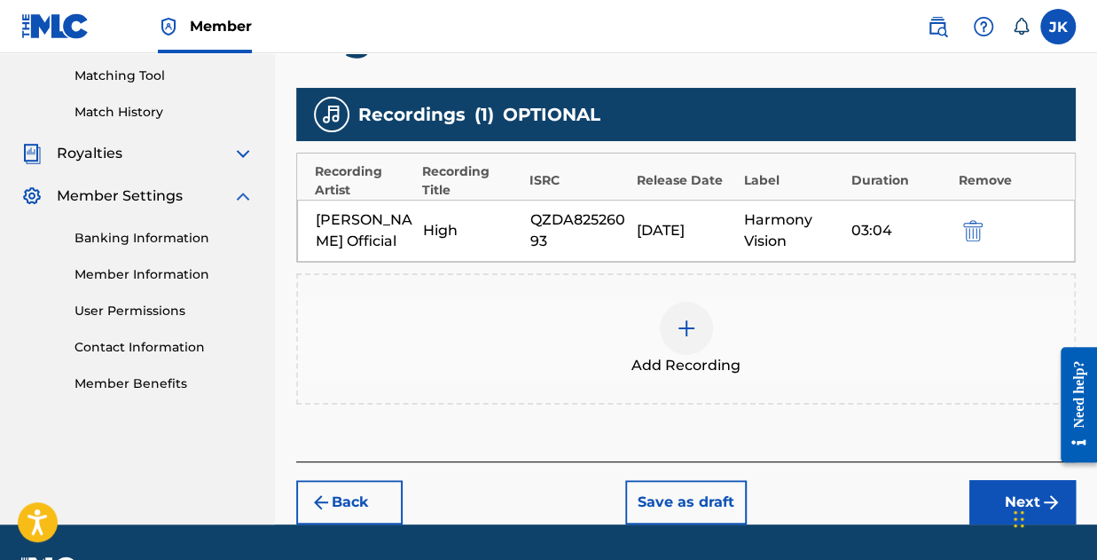
scroll to position [498, 0]
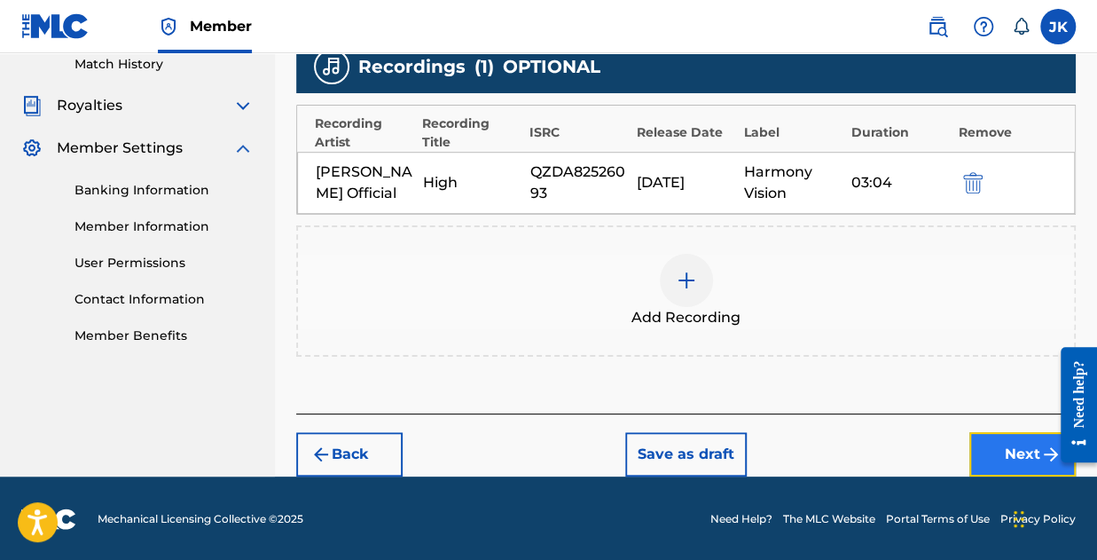
click at [994, 443] on button "Next" at bounding box center [1022, 454] width 106 height 44
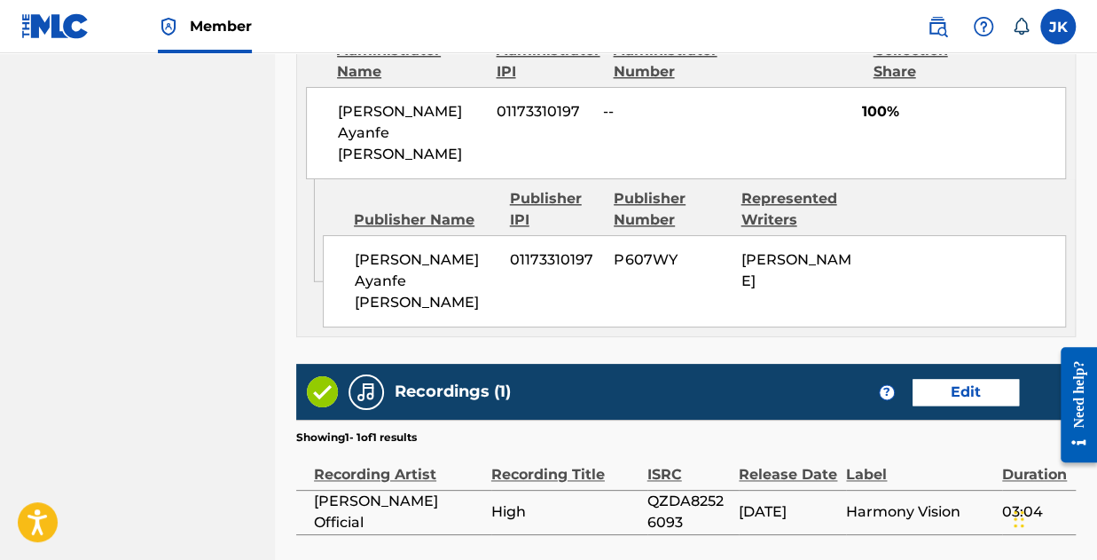
scroll to position [1096, 0]
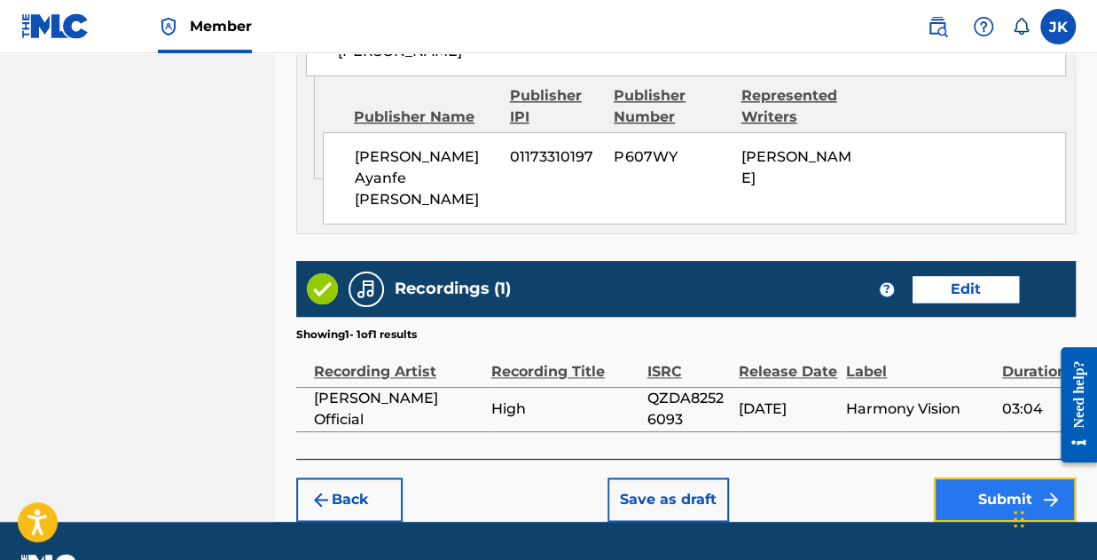
click at [987, 477] on button "Submit" at bounding box center [1005, 499] width 142 height 44
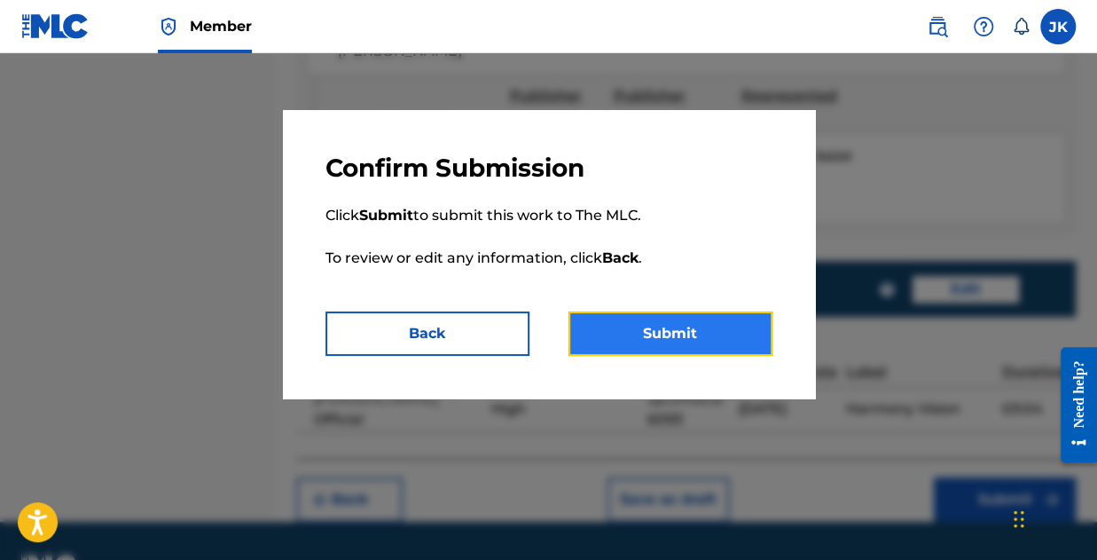
click at [728, 354] on button "Submit" at bounding box center [671, 333] width 204 height 44
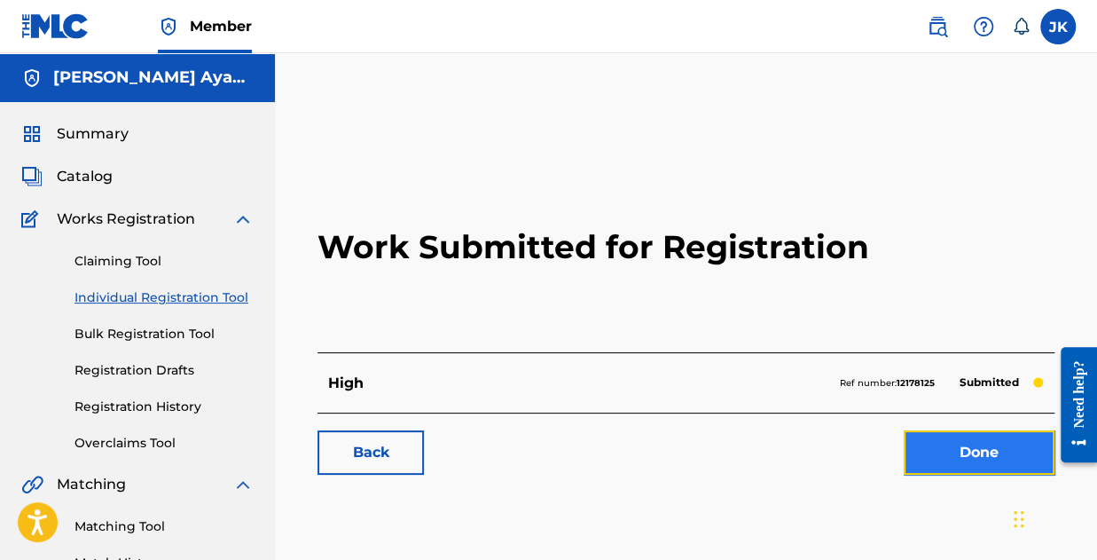
click at [983, 443] on link "Done" at bounding box center [979, 452] width 151 height 44
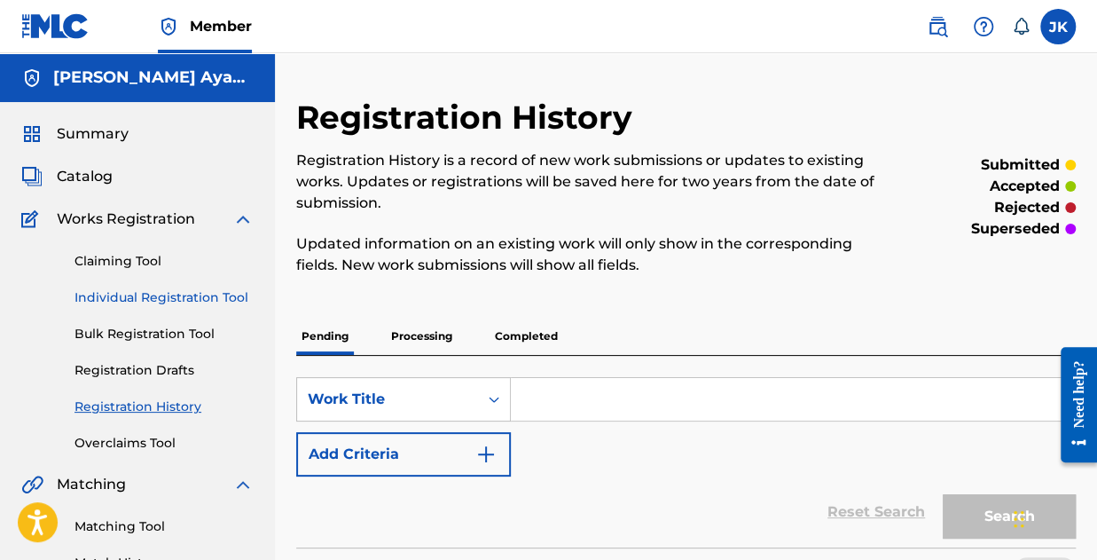
click at [137, 299] on link "Individual Registration Tool" at bounding box center [164, 297] width 179 height 19
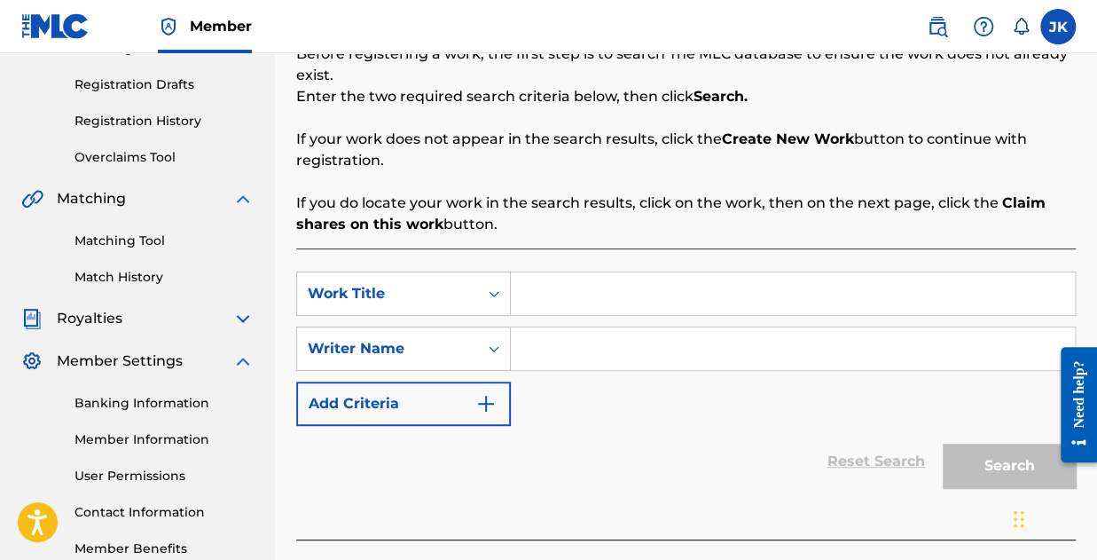
scroll to position [390, 0]
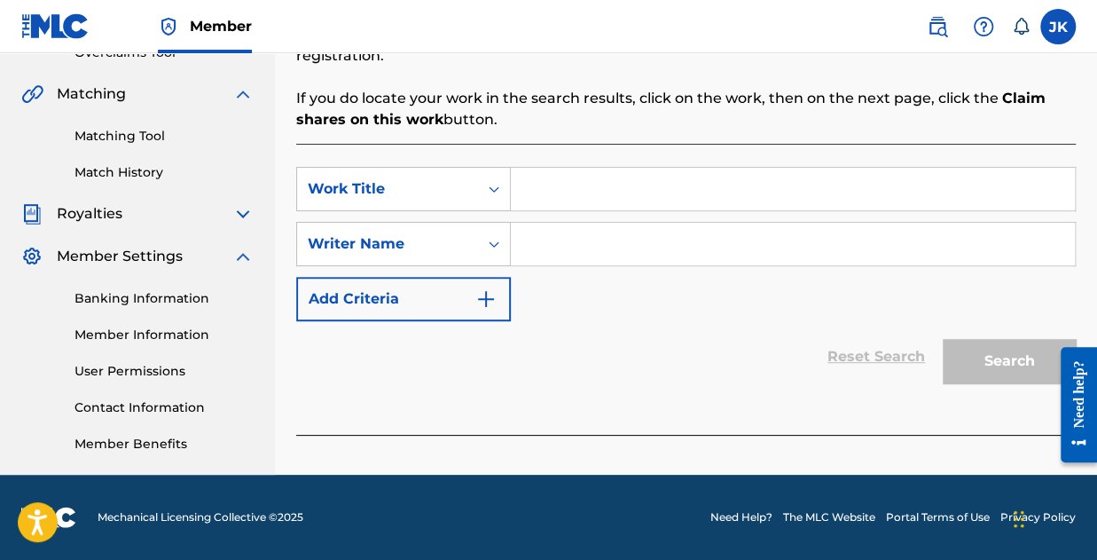
click at [557, 216] on div "SearchWithCriteriac0001c0c-69da-4371-a43c-eaa02cffacbb Work Title SearchWithCri…" at bounding box center [686, 244] width 780 height 154
click at [557, 189] on input "Search Form" at bounding box center [793, 189] width 564 height 43
click at [553, 200] on input "Search Form" at bounding box center [793, 189] width 564 height 43
type input "Money Talks"
click at [598, 244] on input "Search Form" at bounding box center [793, 244] width 564 height 43
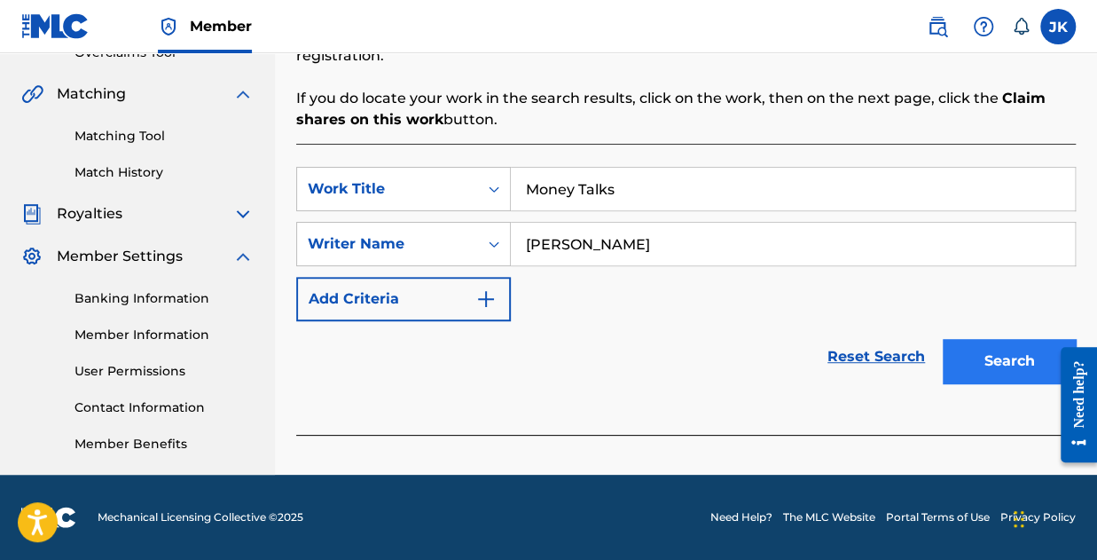
type input "Joseph Kolawole"
click at [1000, 370] on button "Search" at bounding box center [1009, 361] width 133 height 44
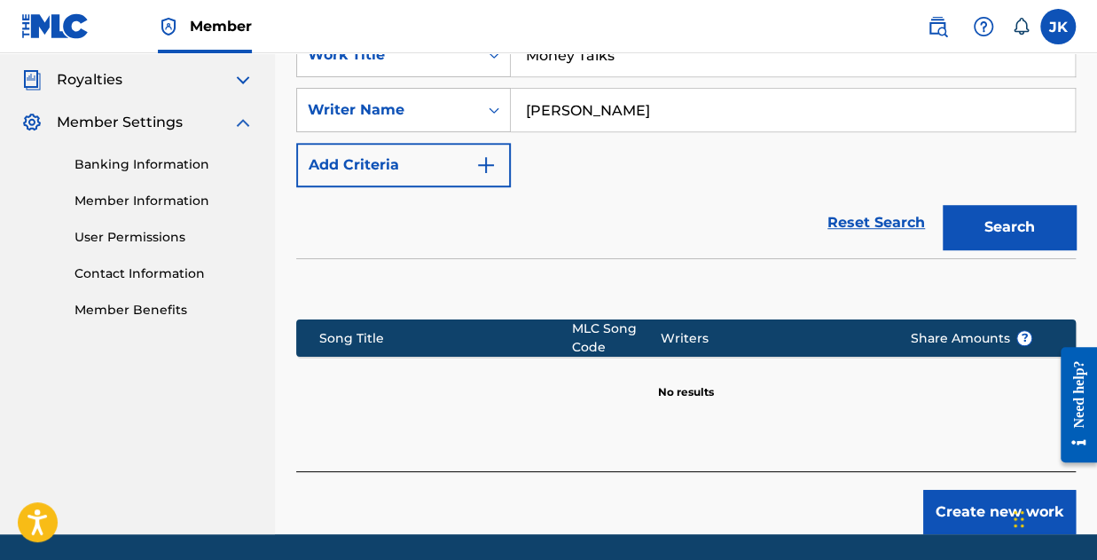
scroll to position [582, 0]
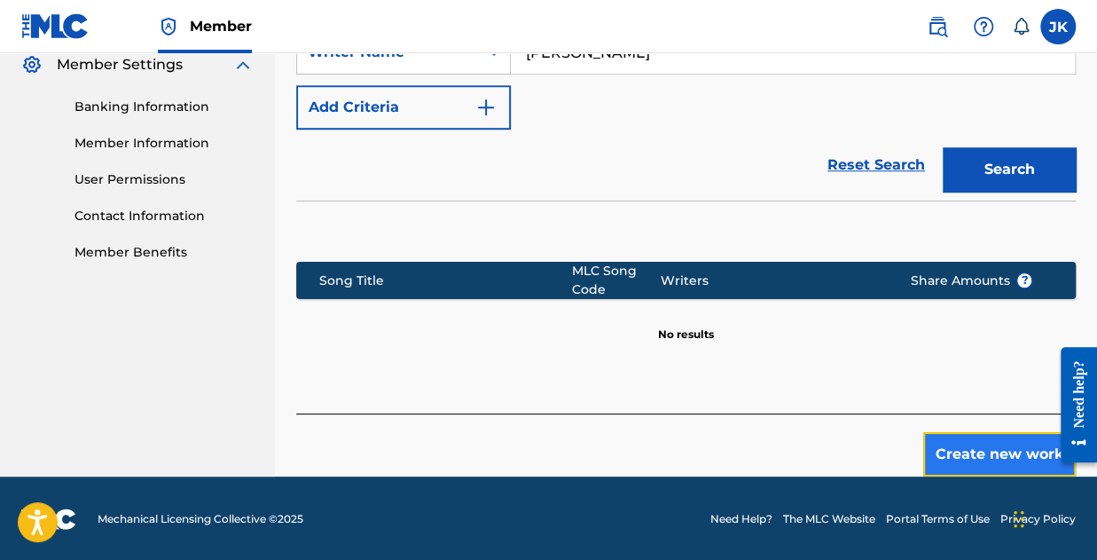
click at [1011, 457] on button "Create new work" at bounding box center [999, 454] width 153 height 44
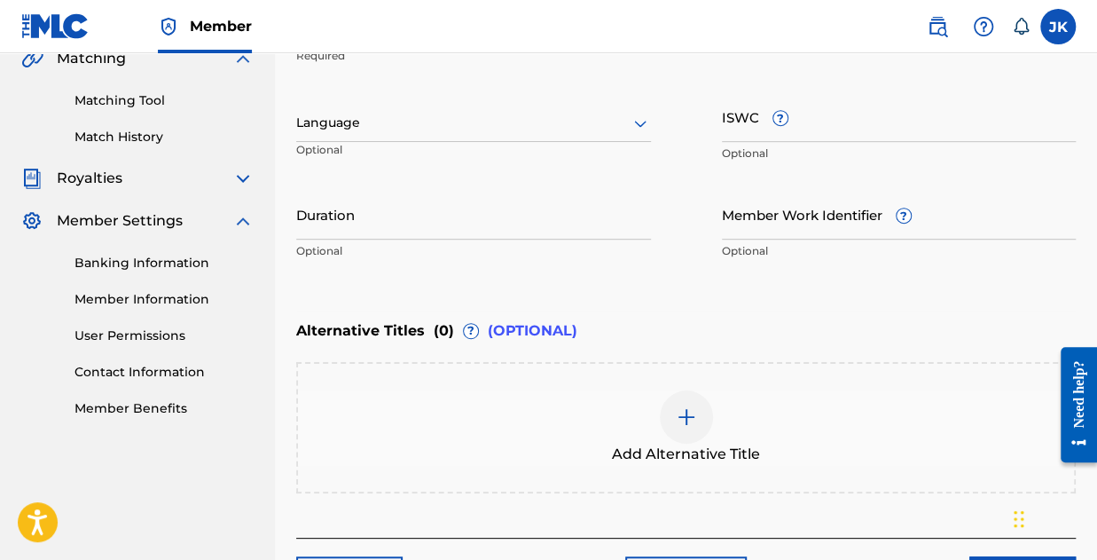
scroll to position [195, 0]
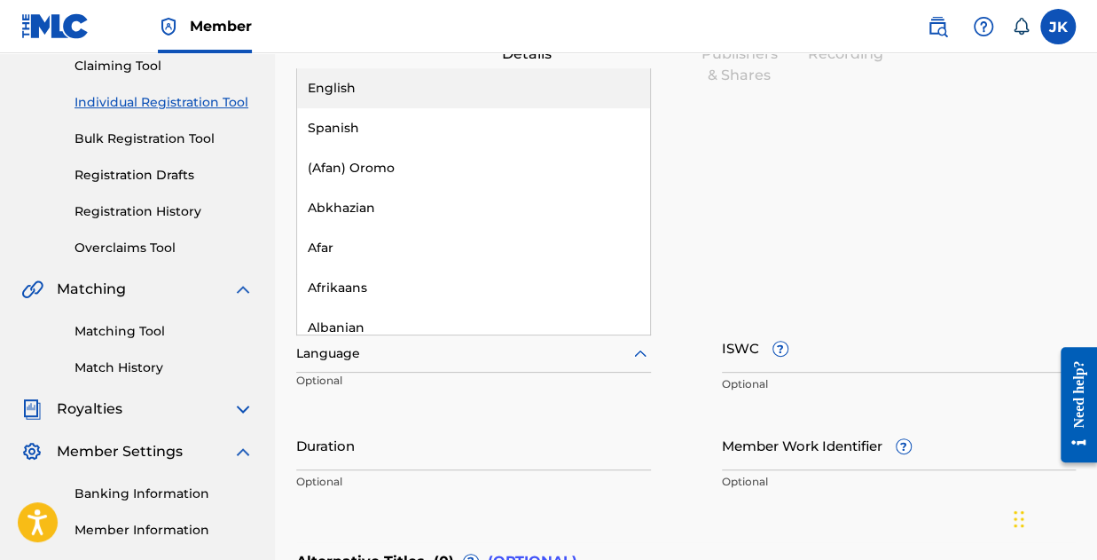
click at [372, 350] on div at bounding box center [473, 353] width 355 height 22
click at [365, 102] on div "English" at bounding box center [473, 88] width 353 height 40
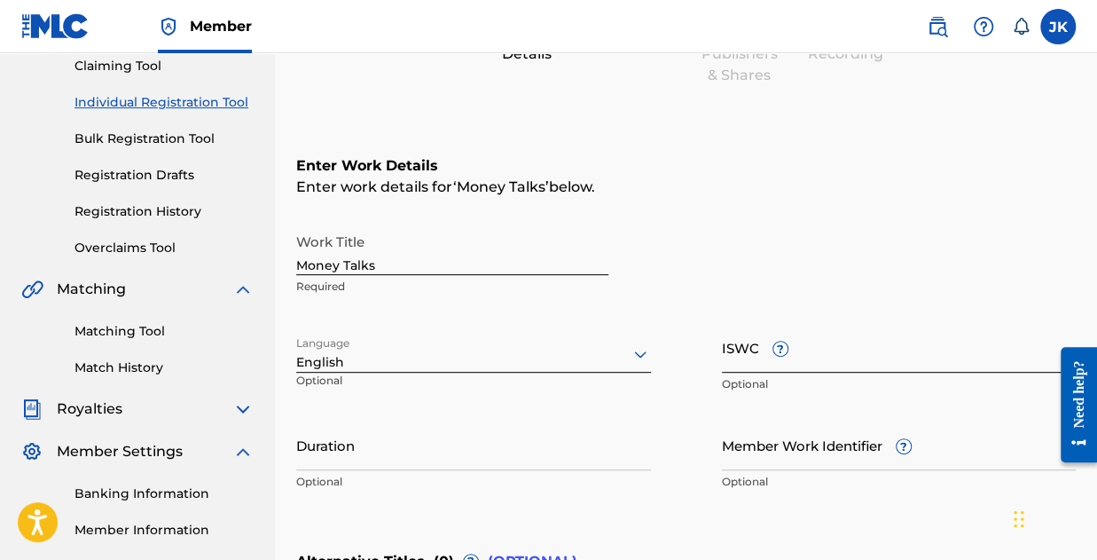
click at [798, 365] on input "ISWC ?" at bounding box center [899, 347] width 355 height 51
paste input "T-334.945.347-6"
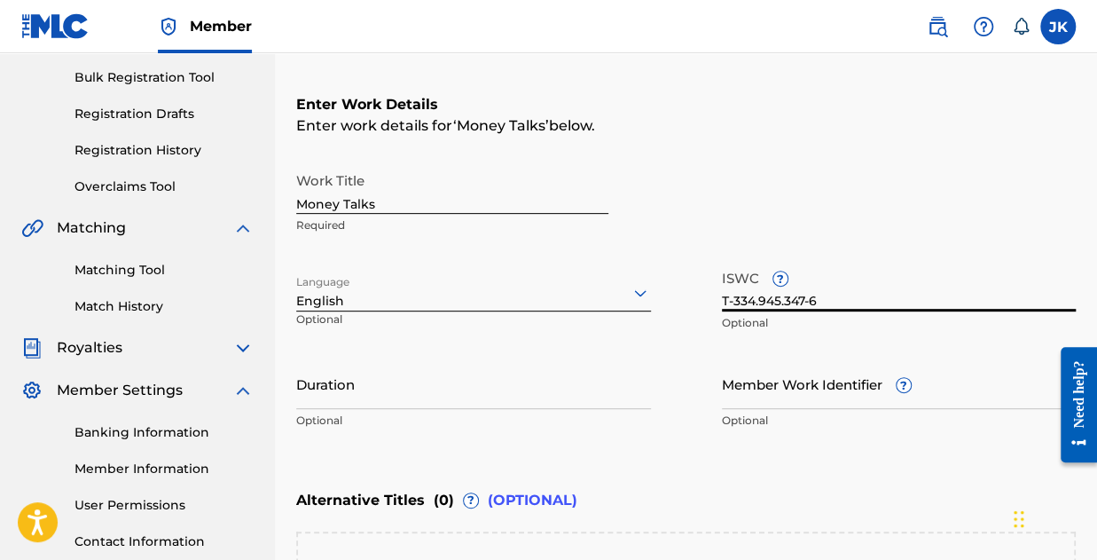
scroll to position [284, 0]
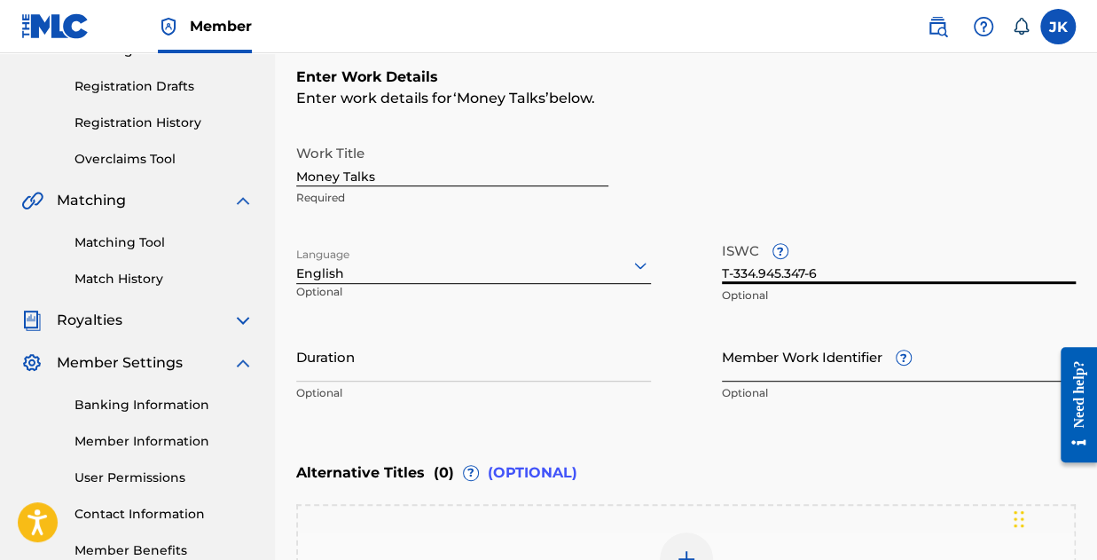
type input "T-334.945.347-6"
click at [795, 365] on input "Member Work Identifier ?" at bounding box center [899, 356] width 355 height 51
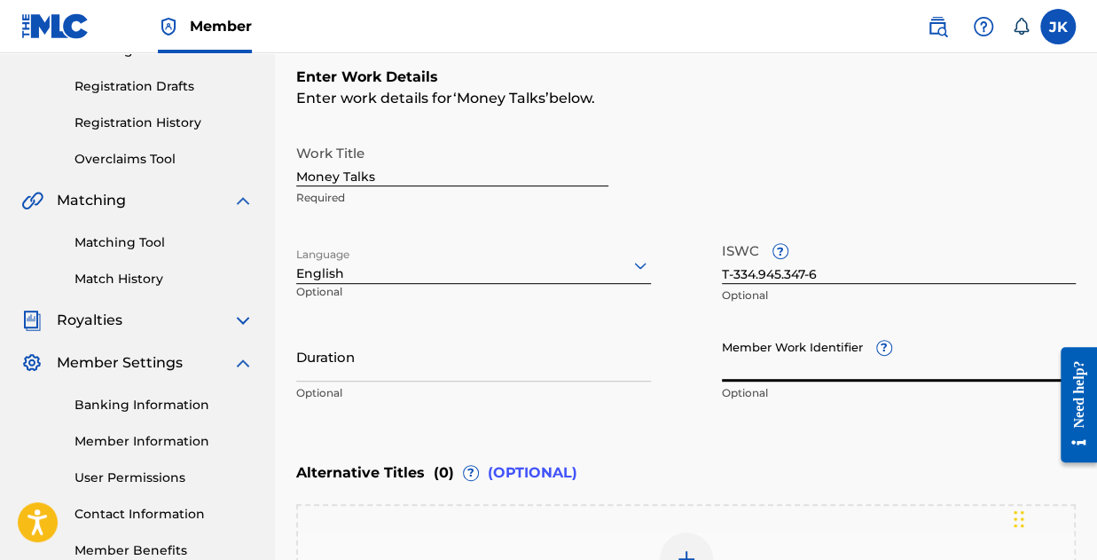
paste input "199089533483"
type input "199089533483"
click at [355, 371] on input "Duration" at bounding box center [473, 356] width 355 height 51
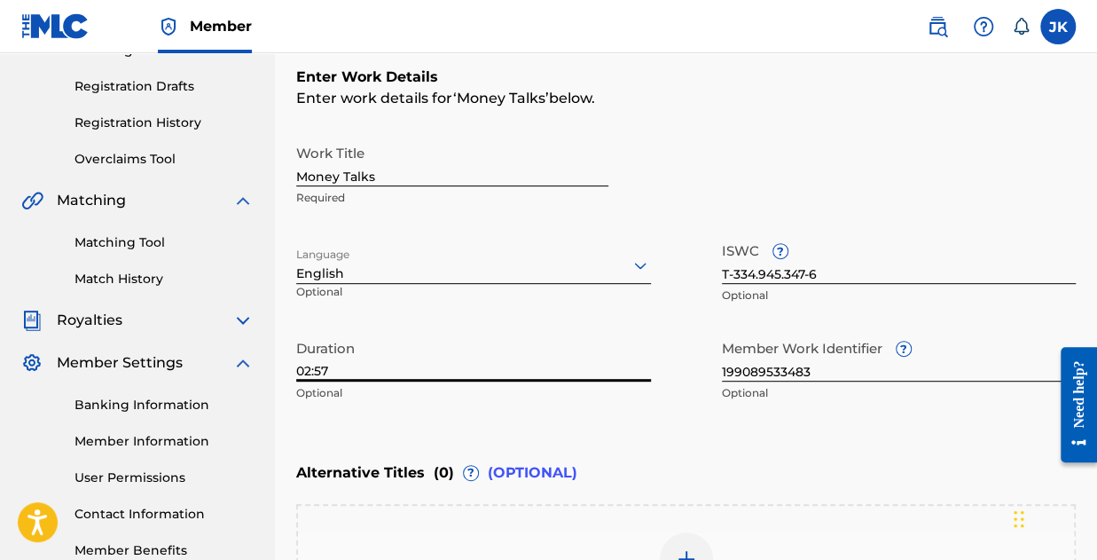
type input "02:57"
click at [597, 425] on div "Enter Work Details Enter work details for ‘ Money Talks ’ below. Work Title Mon…" at bounding box center [686, 238] width 780 height 429
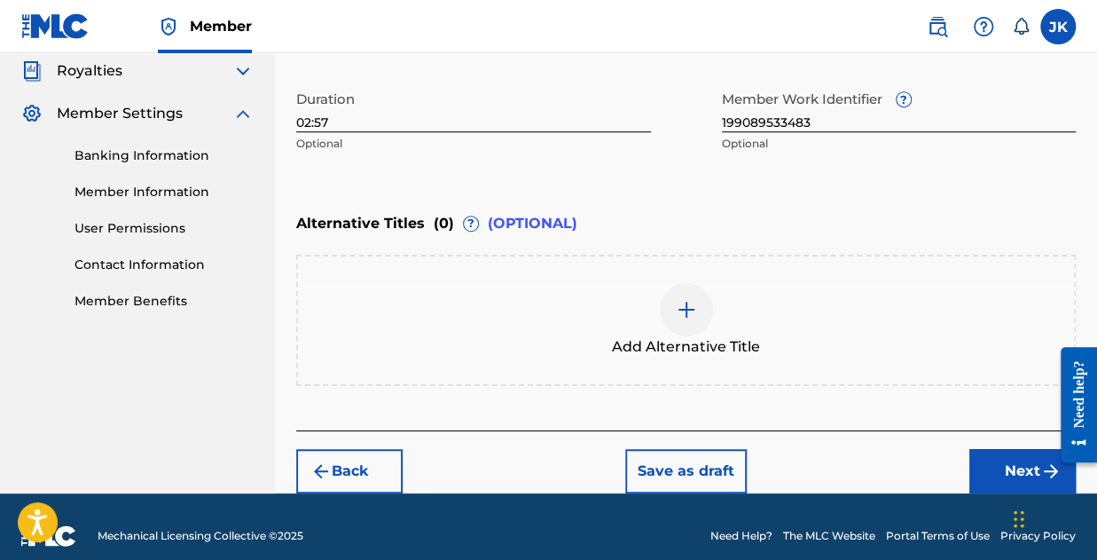
scroll to position [550, 0]
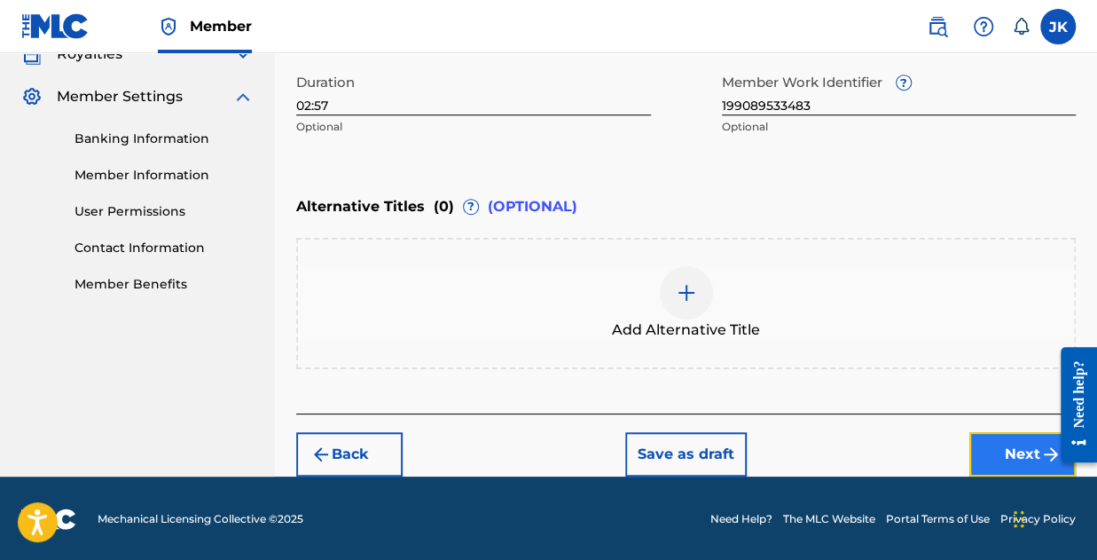
click at [991, 453] on button "Next" at bounding box center [1022, 454] width 106 height 44
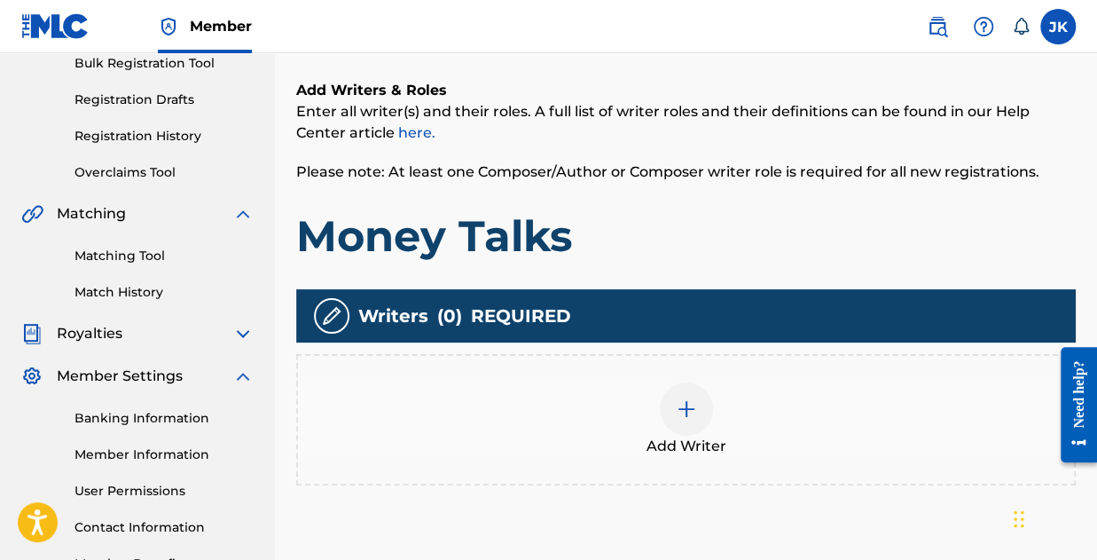
scroll to position [427, 0]
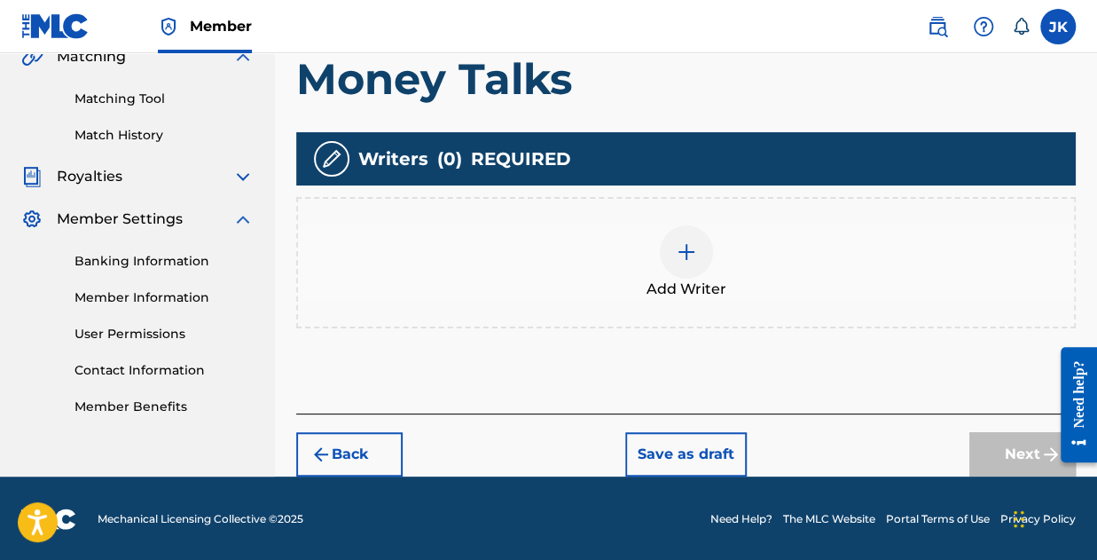
click at [686, 242] on img at bounding box center [686, 251] width 21 height 21
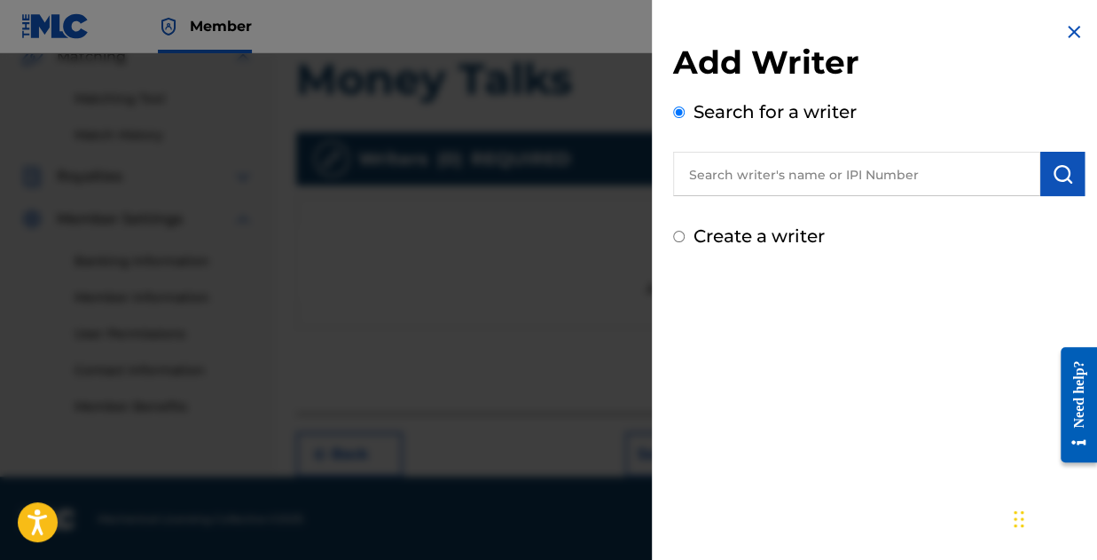
click at [811, 187] on input "text" at bounding box center [856, 174] width 367 height 44
click at [694, 231] on label "Create a writer" at bounding box center [759, 235] width 131 height 21
radio input "true"
click at [685, 231] on input "Create a writer" at bounding box center [679, 237] width 12 height 12
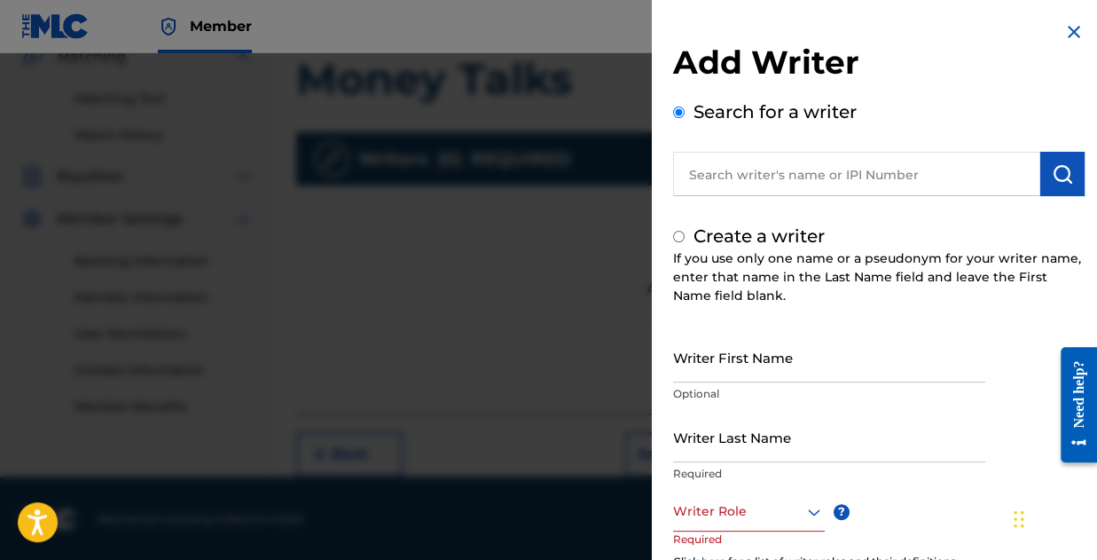
radio input "false"
radio input "true"
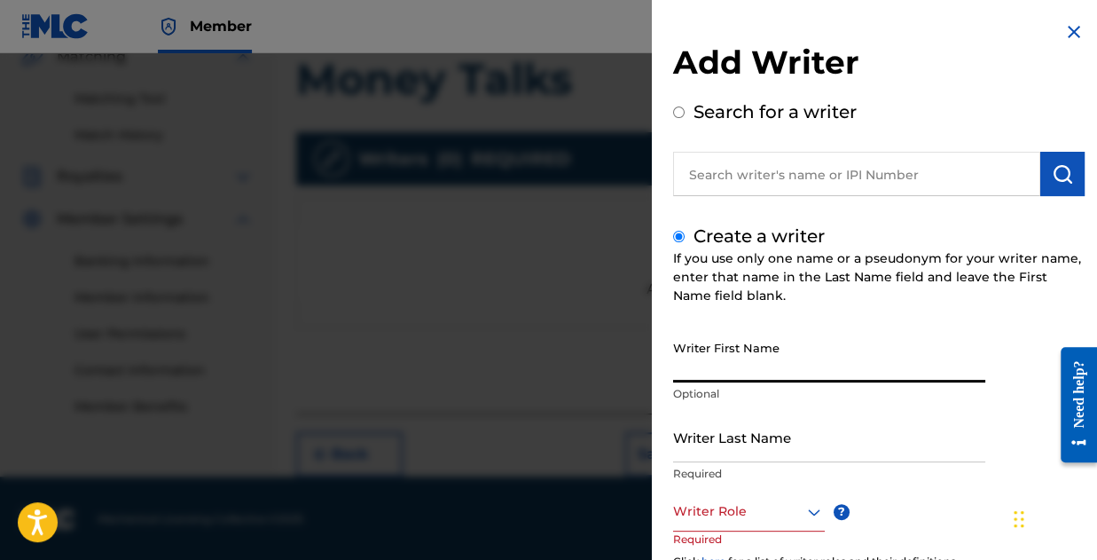
click at [777, 357] on input "Writer First Name" at bounding box center [829, 357] width 312 height 51
type input "[PERSON_NAME]"
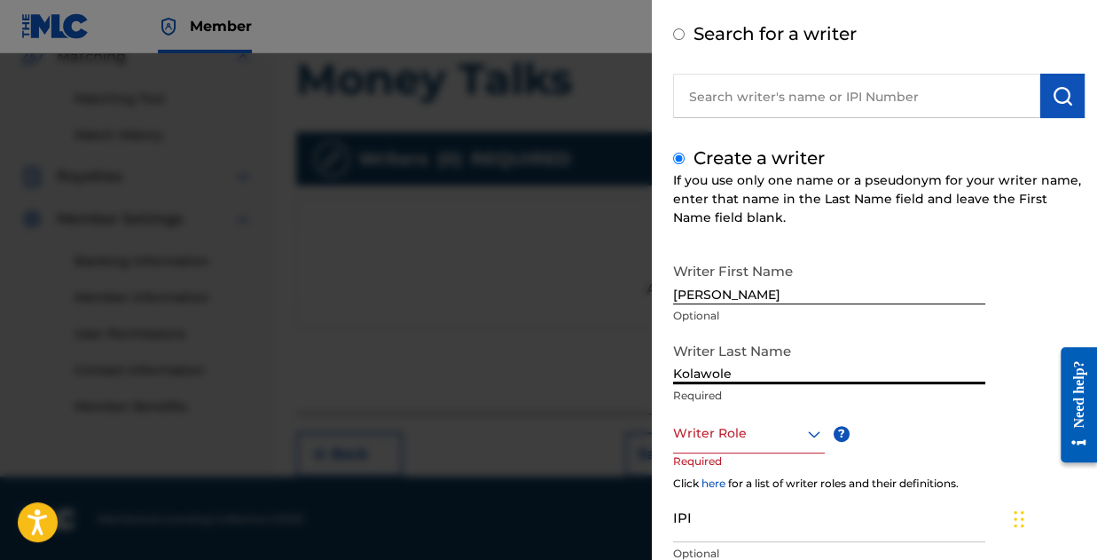
scroll to position [177, 0]
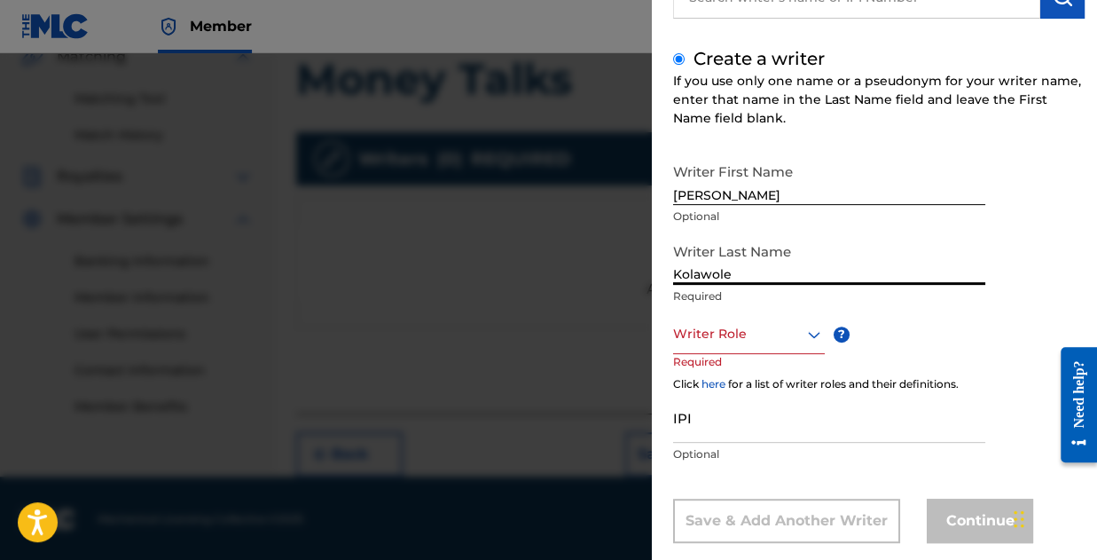
type input "Kolawole"
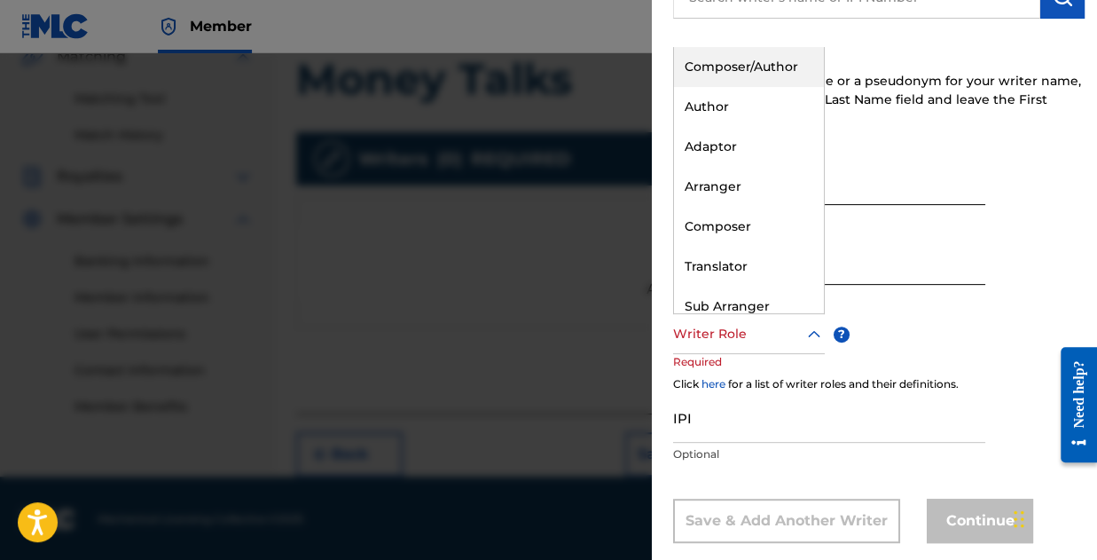
click at [727, 341] on div at bounding box center [749, 334] width 152 height 22
click at [723, 61] on div "Composer/Author" at bounding box center [749, 67] width 150 height 40
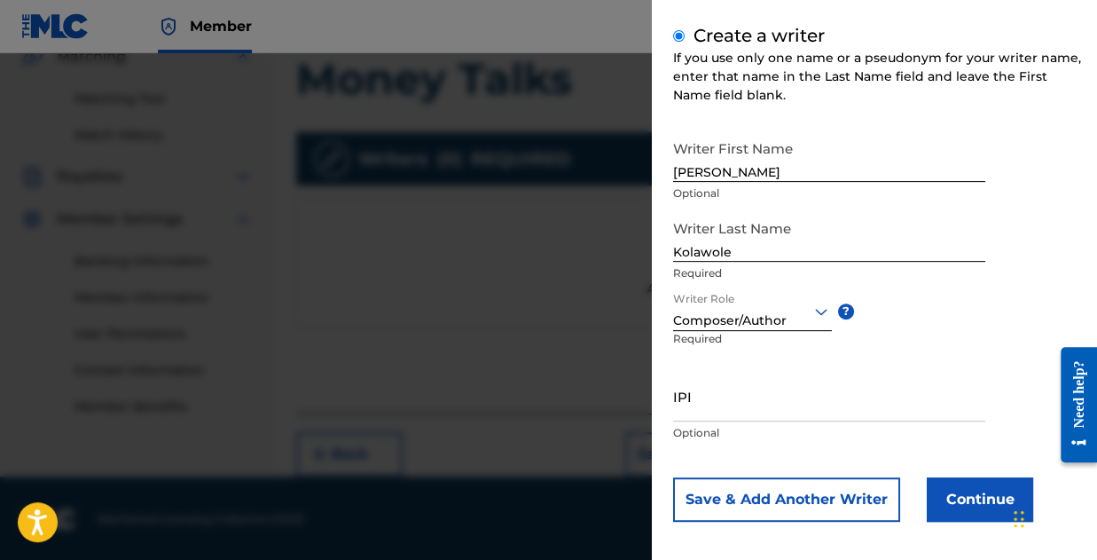
scroll to position [209, 0]
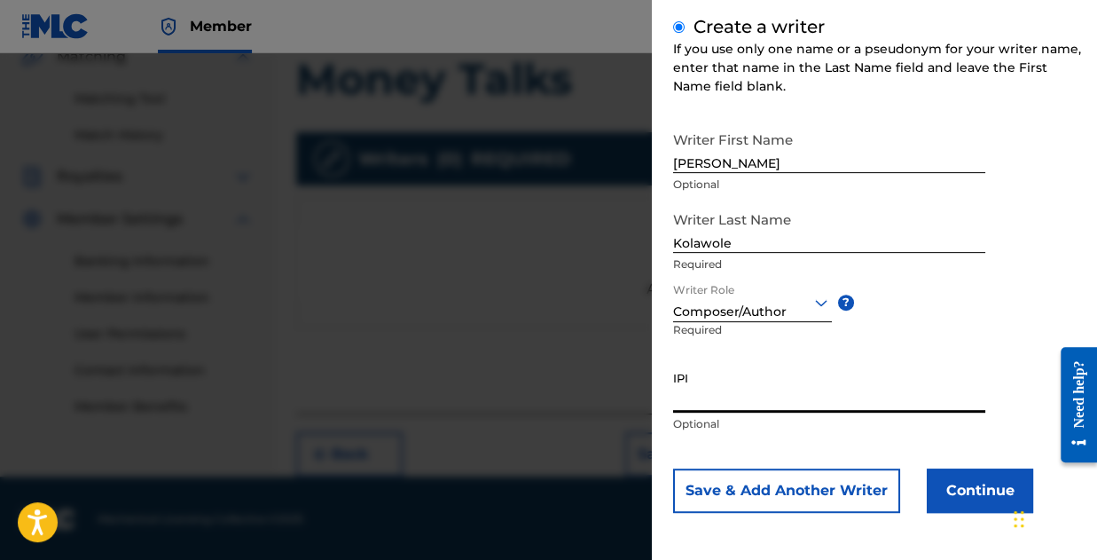
click at [731, 396] on input "IPI" at bounding box center [829, 387] width 312 height 51
paste input "01173310197"
type input "01173310197"
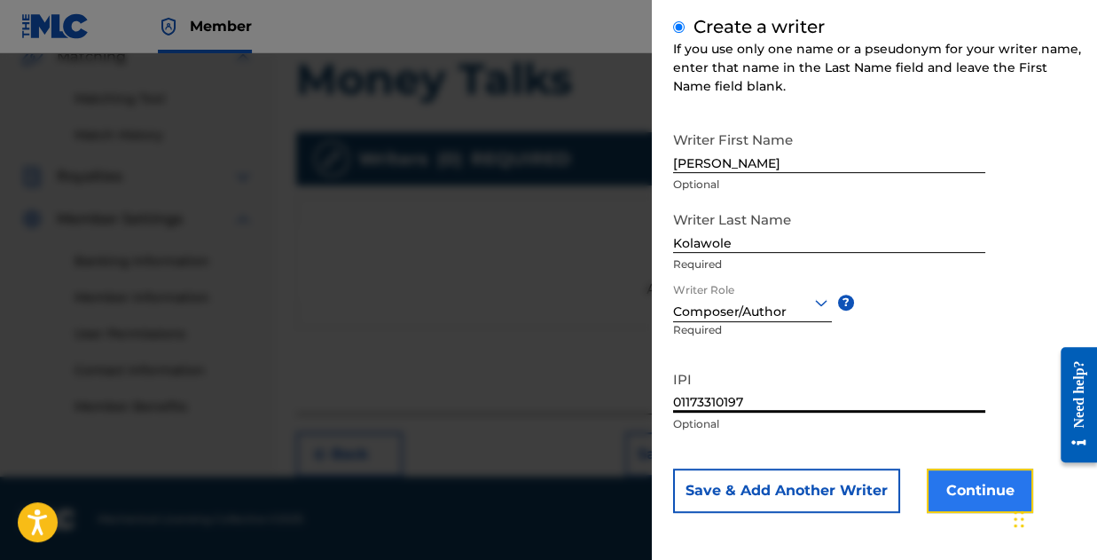
click at [985, 484] on button "Continue" at bounding box center [980, 490] width 106 height 44
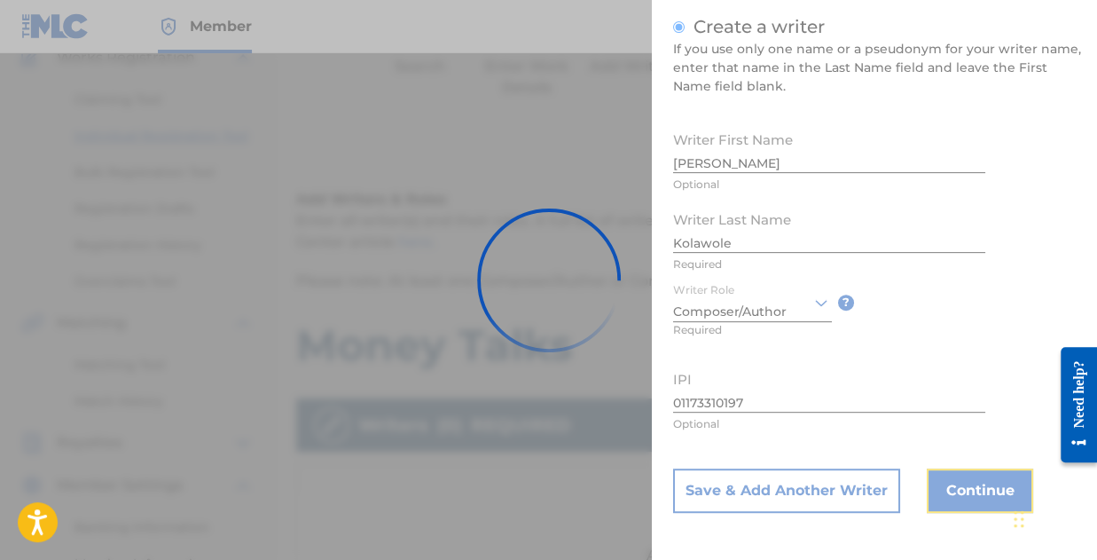
scroll to position [0, 0]
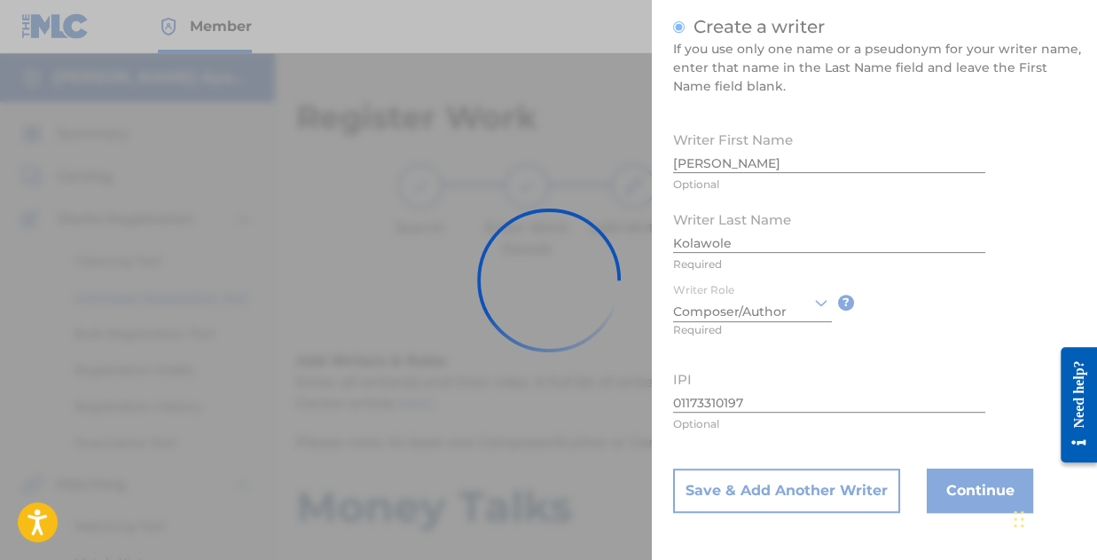
click at [958, 482] on div at bounding box center [548, 280] width 1097 height 560
click at [959, 482] on div at bounding box center [548, 280] width 1097 height 560
click at [965, 490] on div at bounding box center [548, 280] width 1097 height 560
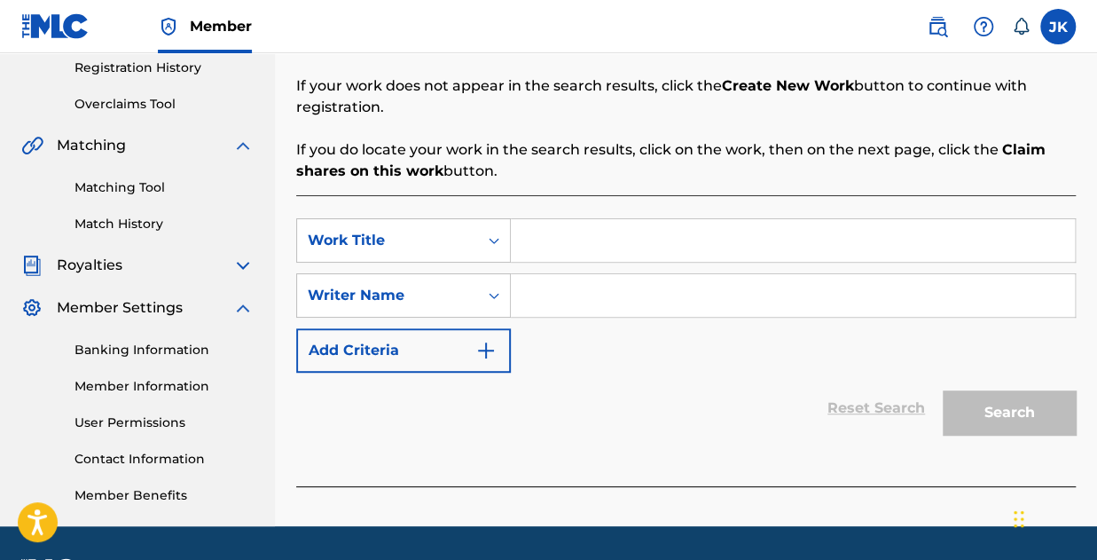
scroll to position [390, 0]
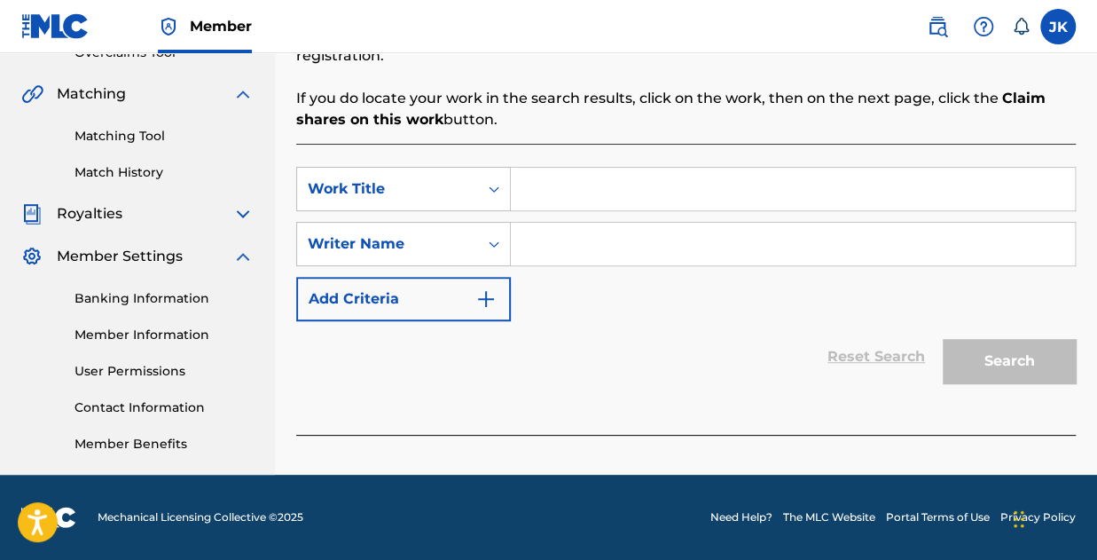
click at [566, 198] on input "Search Form" at bounding box center [793, 189] width 564 height 43
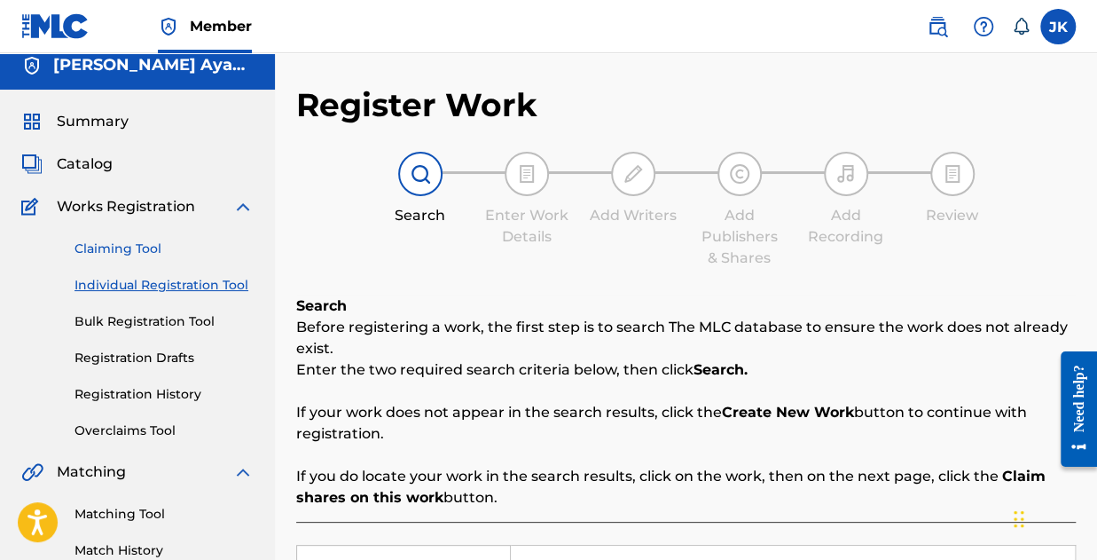
scroll to position [0, 0]
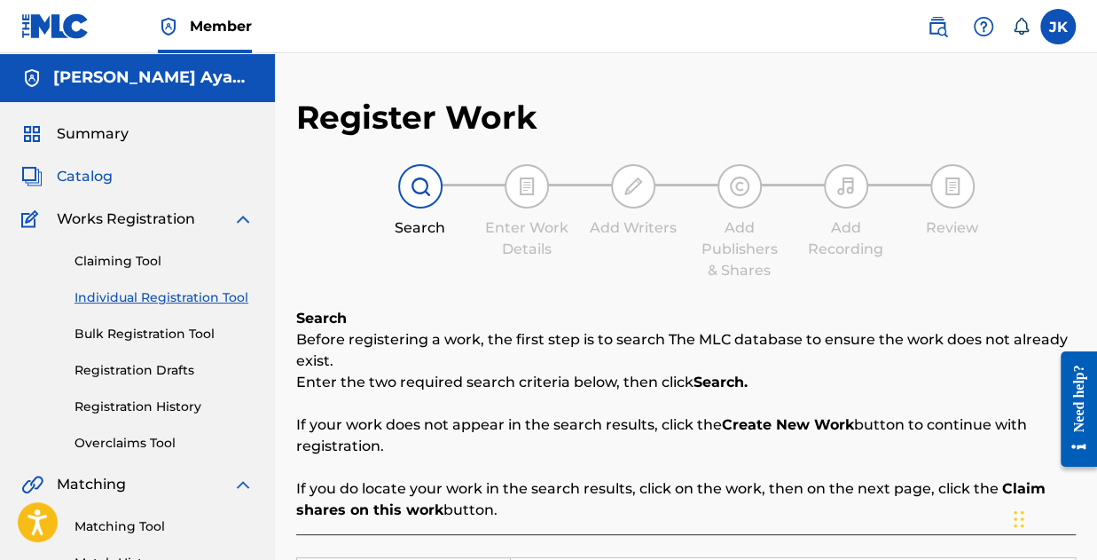
click at [80, 169] on span "Catalog" at bounding box center [85, 176] width 56 height 21
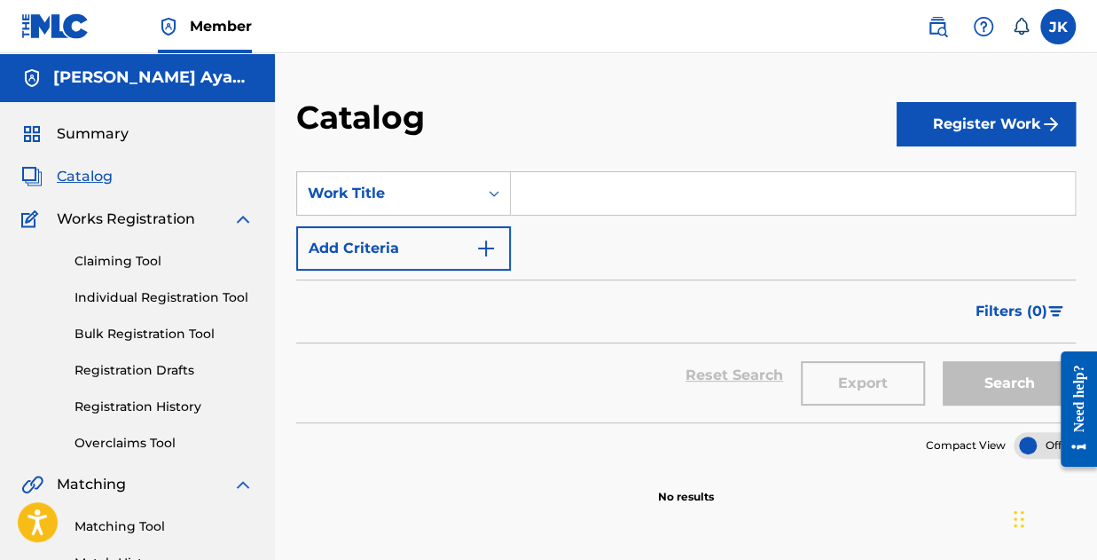
click at [87, 174] on span "Catalog" at bounding box center [85, 176] width 56 height 21
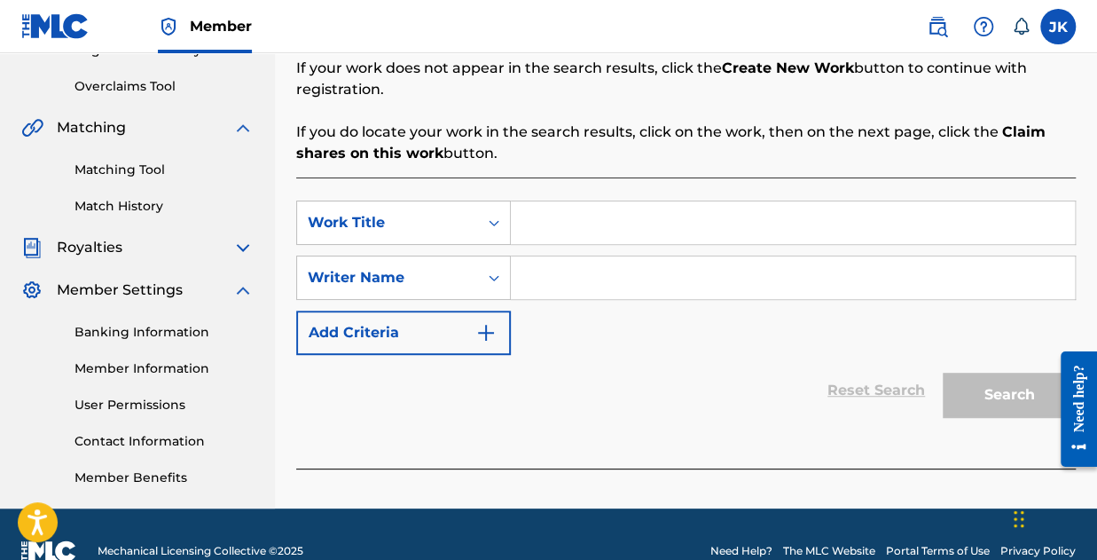
scroll to position [390, 0]
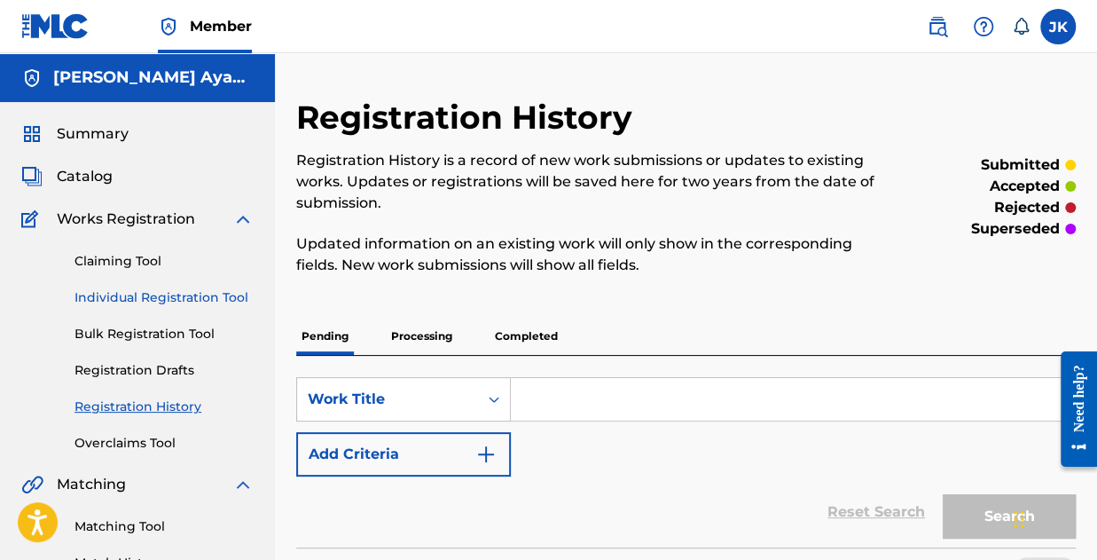
click at [108, 296] on link "Individual Registration Tool" at bounding box center [164, 297] width 179 height 19
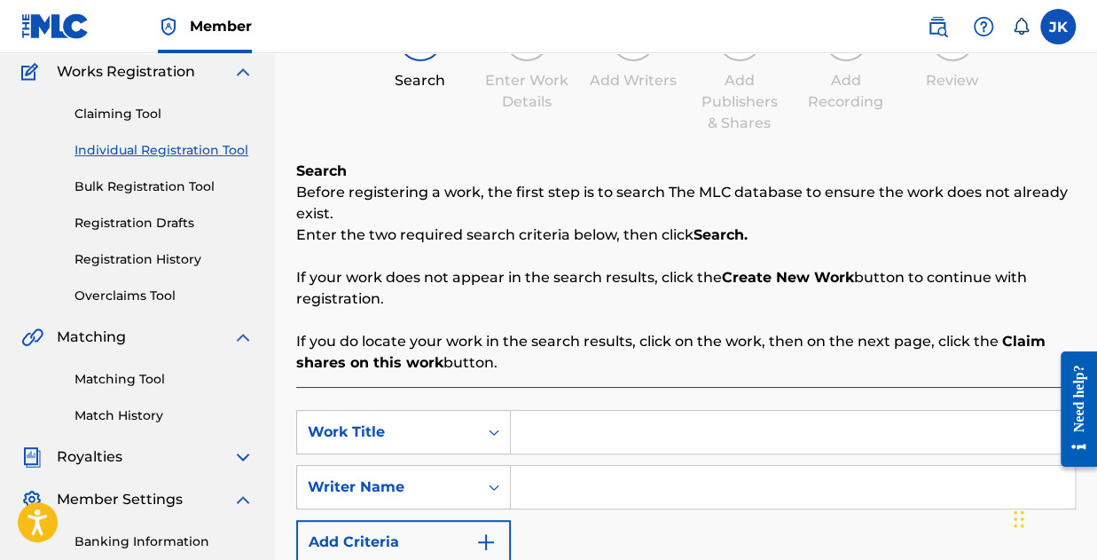
scroll to position [266, 0]
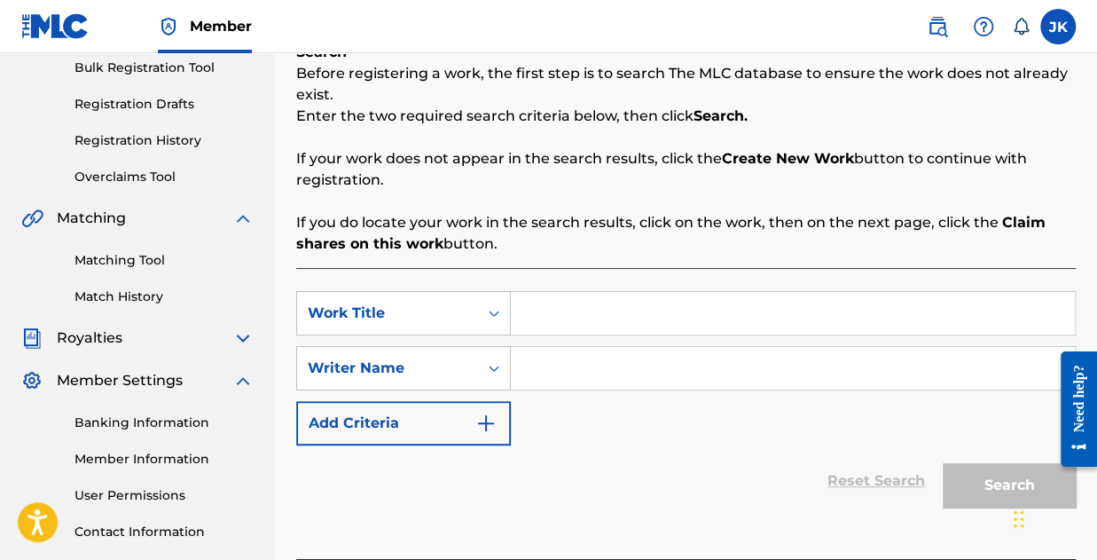
click at [601, 323] on input "Search Form" at bounding box center [793, 313] width 564 height 43
type input "mONEY tALKS"
click at [583, 349] on input "Search Form" at bounding box center [793, 368] width 564 height 43
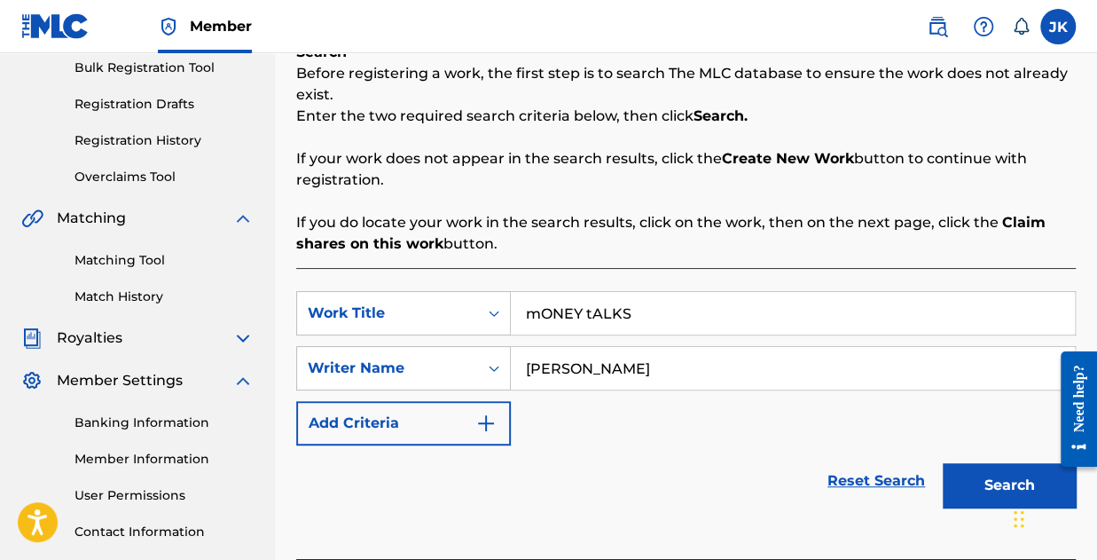
type input "Joseph Kol"
click at [1019, 495] on div "Chat Widget" at bounding box center [1052, 516] width 89 height 85
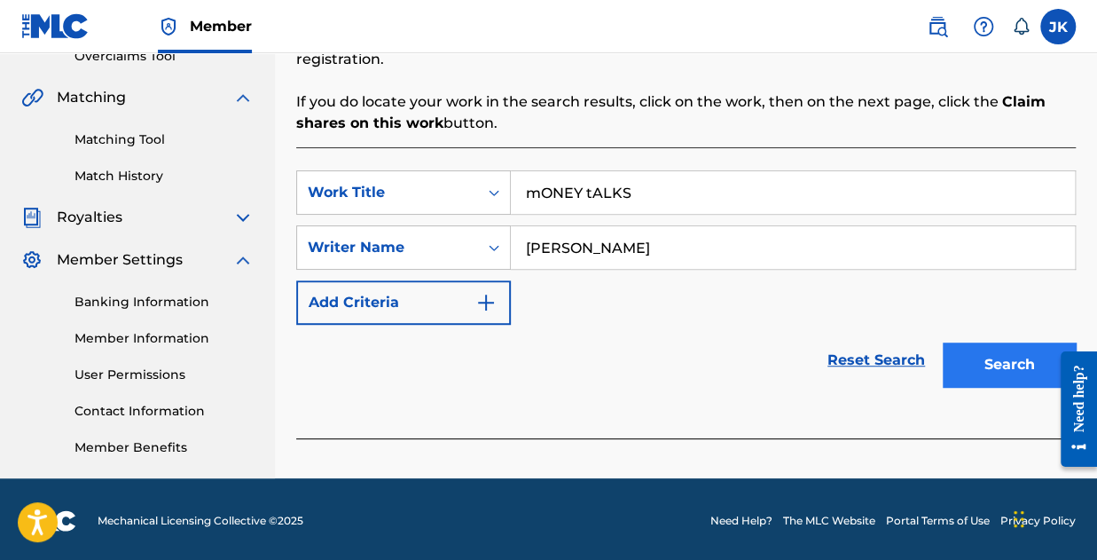
scroll to position [390, 0]
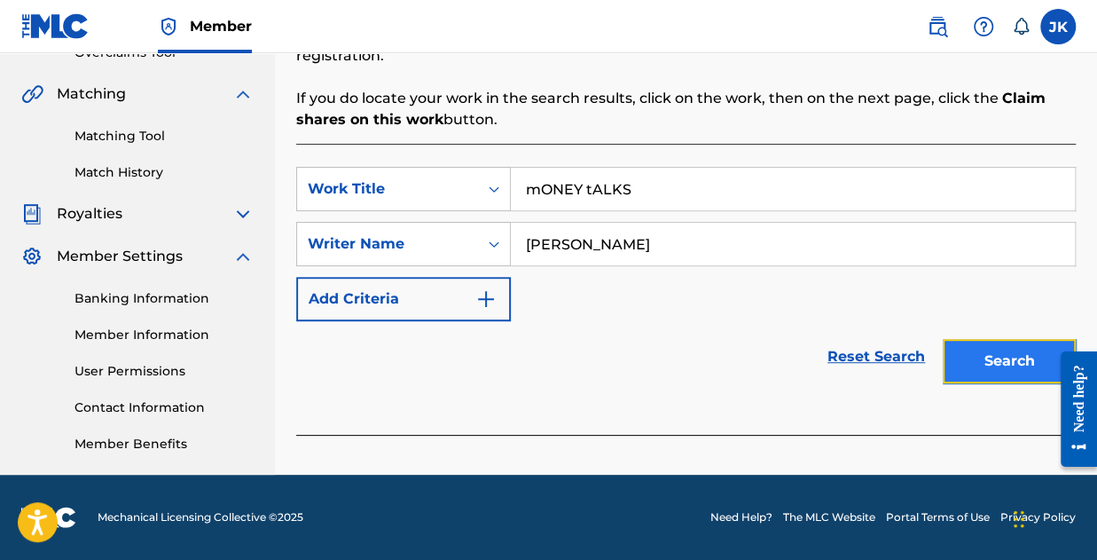
click at [992, 349] on button "Search" at bounding box center [1009, 361] width 133 height 44
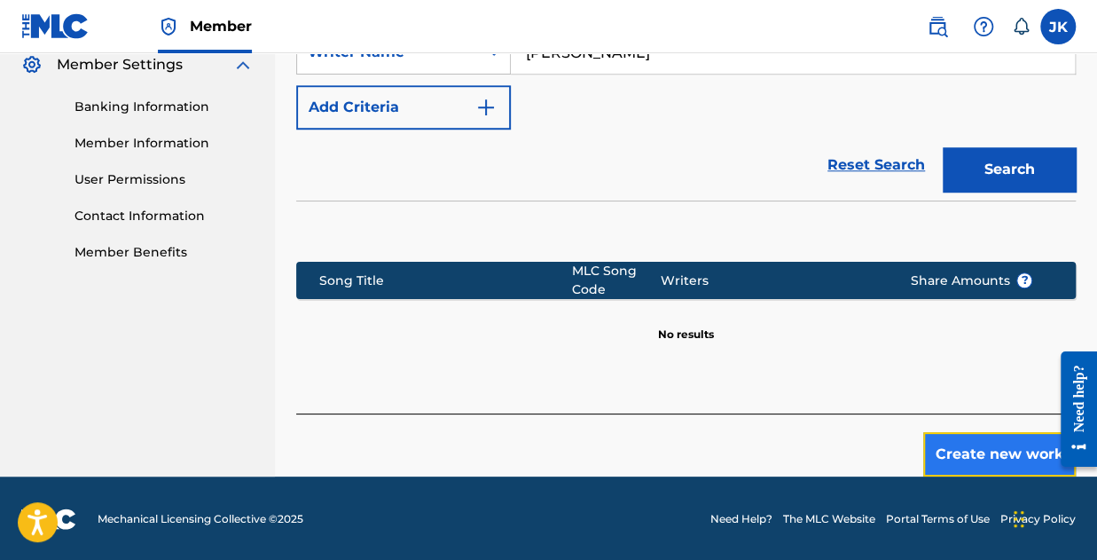
click at [990, 433] on button "Create new work" at bounding box center [999, 454] width 153 height 44
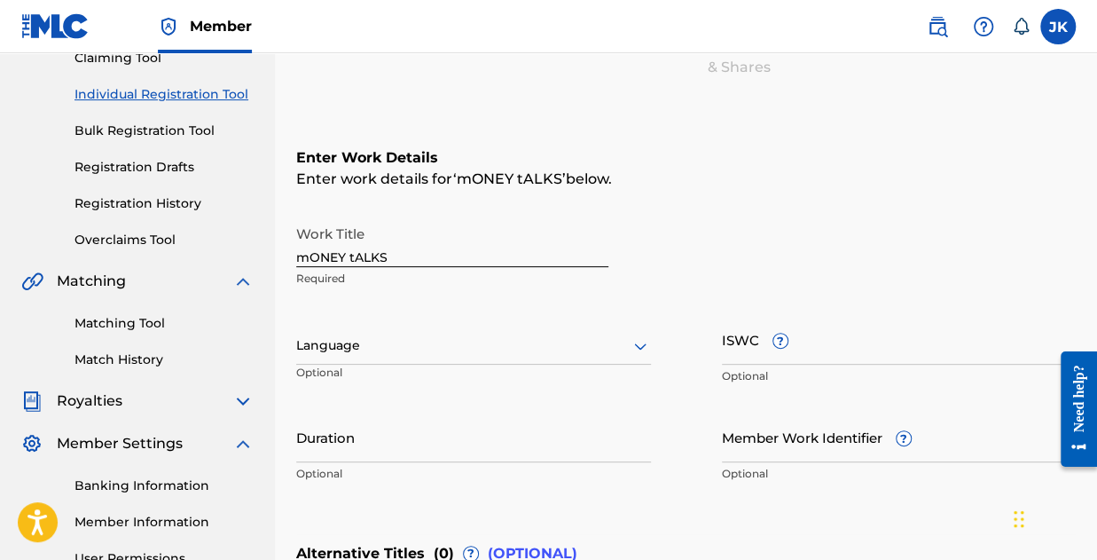
scroll to position [195, 0]
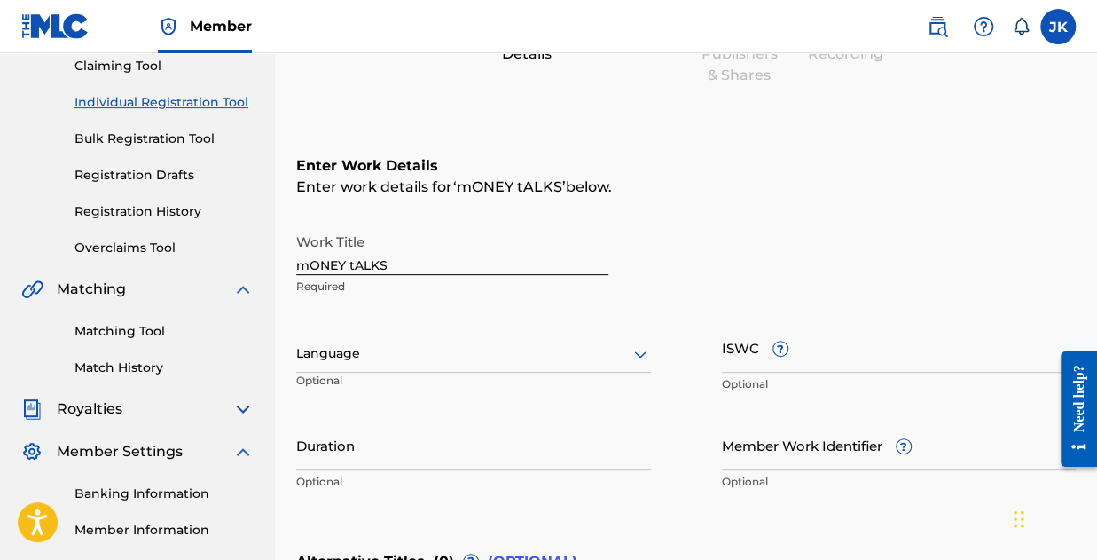
click at [392, 267] on input "mONEY tALKS" at bounding box center [452, 249] width 312 height 51
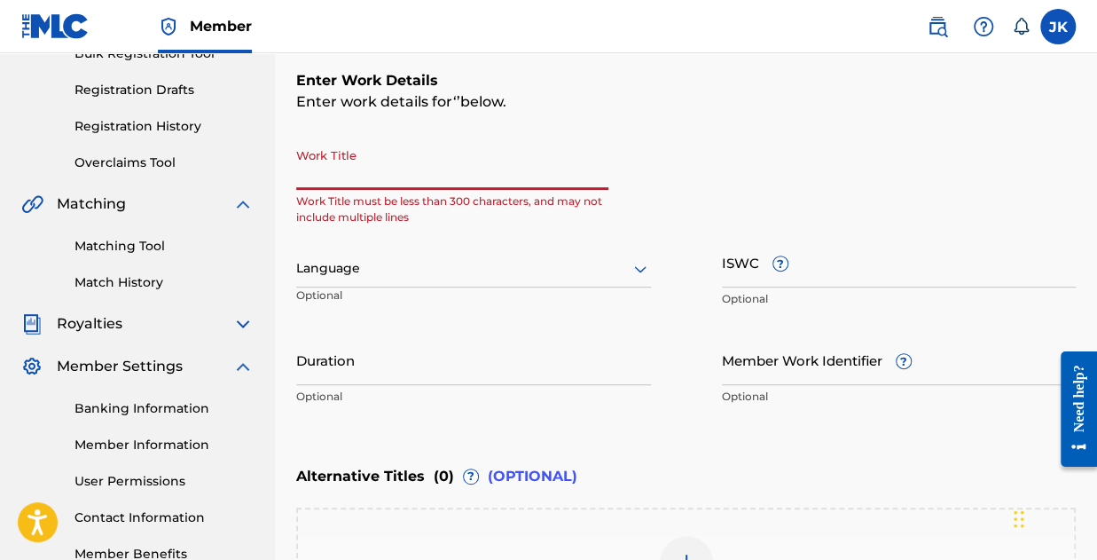
scroll to position [284, 0]
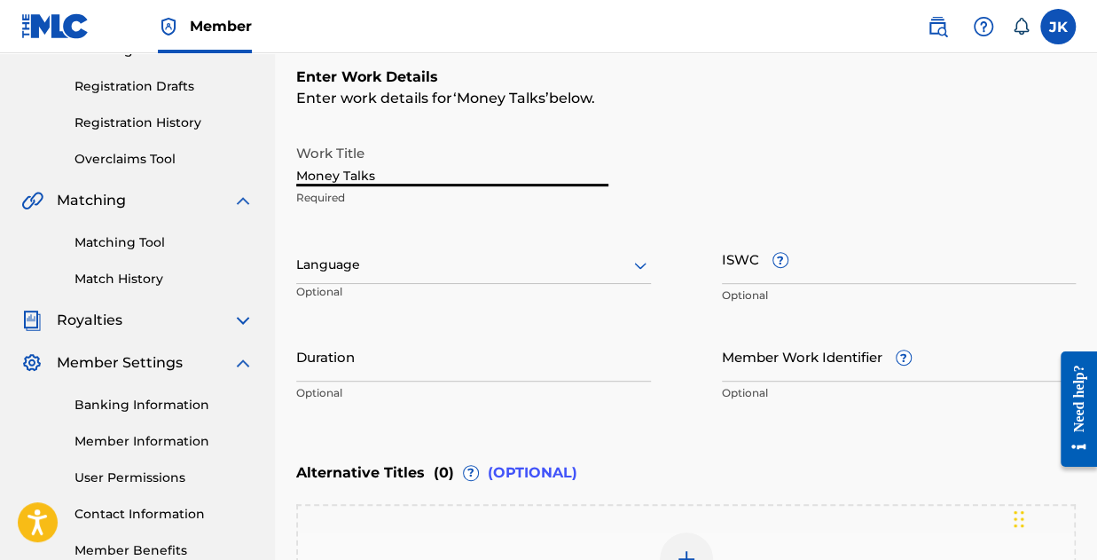
type input "Money Talks"
click at [420, 274] on div at bounding box center [473, 265] width 355 height 22
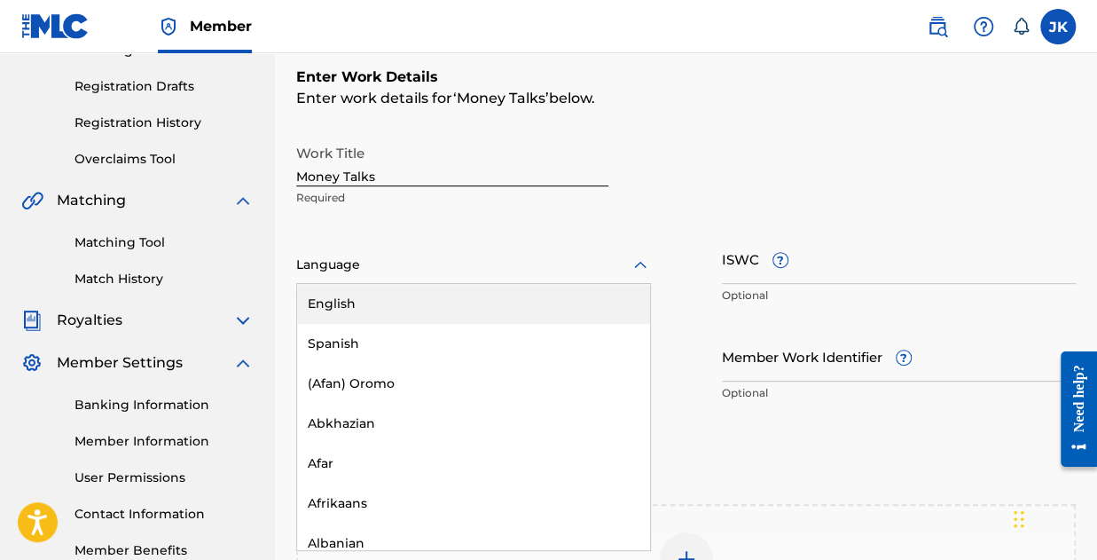
click at [385, 311] on div "English" at bounding box center [473, 304] width 353 height 40
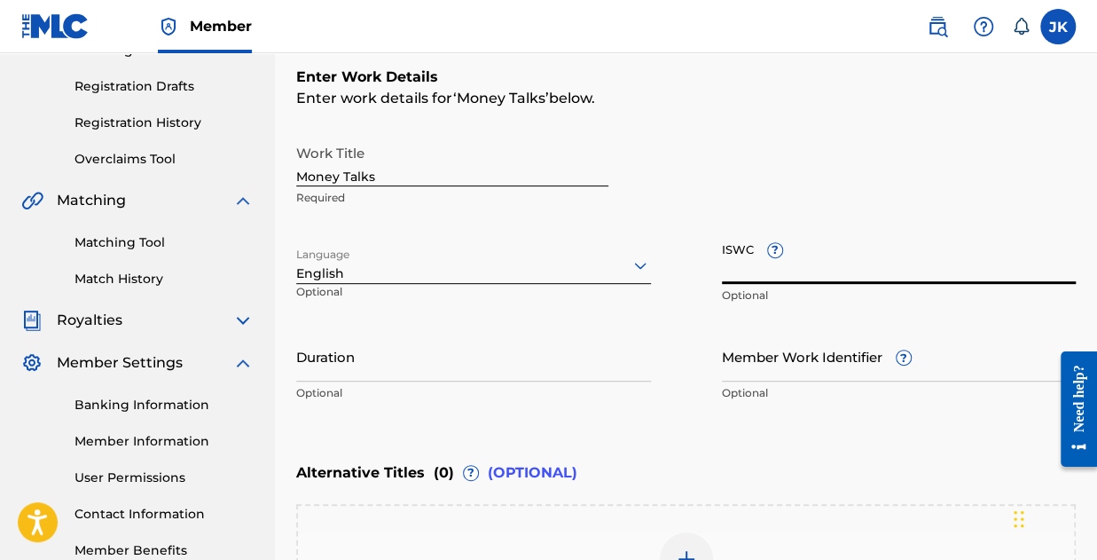
click at [749, 271] on input "ISWC ?" at bounding box center [899, 258] width 355 height 51
paste input "T-334.945.347-6"
type input "T-334.945.347-6"
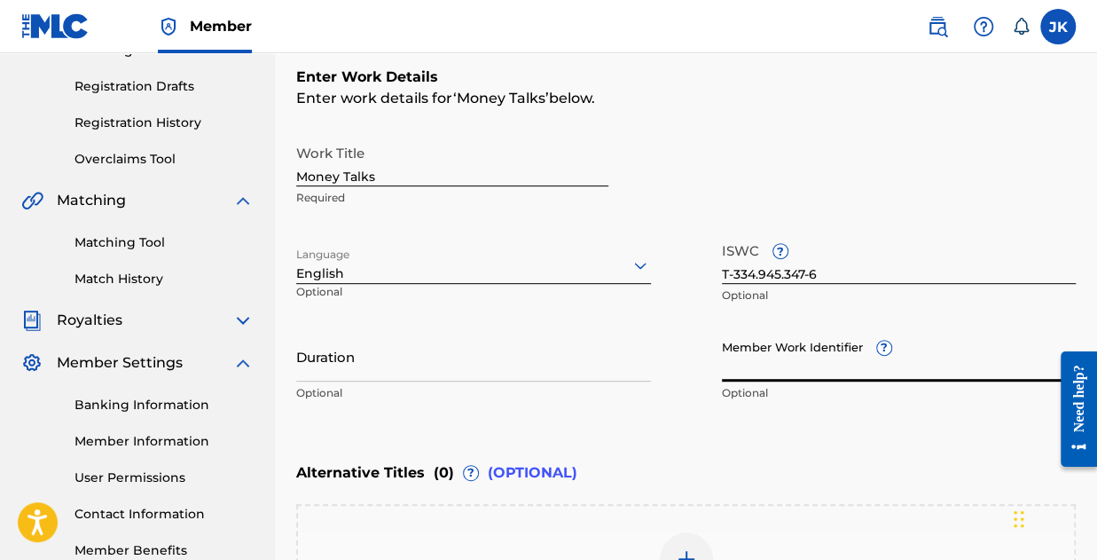
click at [791, 366] on input "Member Work Identifier ?" at bounding box center [899, 356] width 355 height 51
paste input "199089533483"
type input "199089533483"
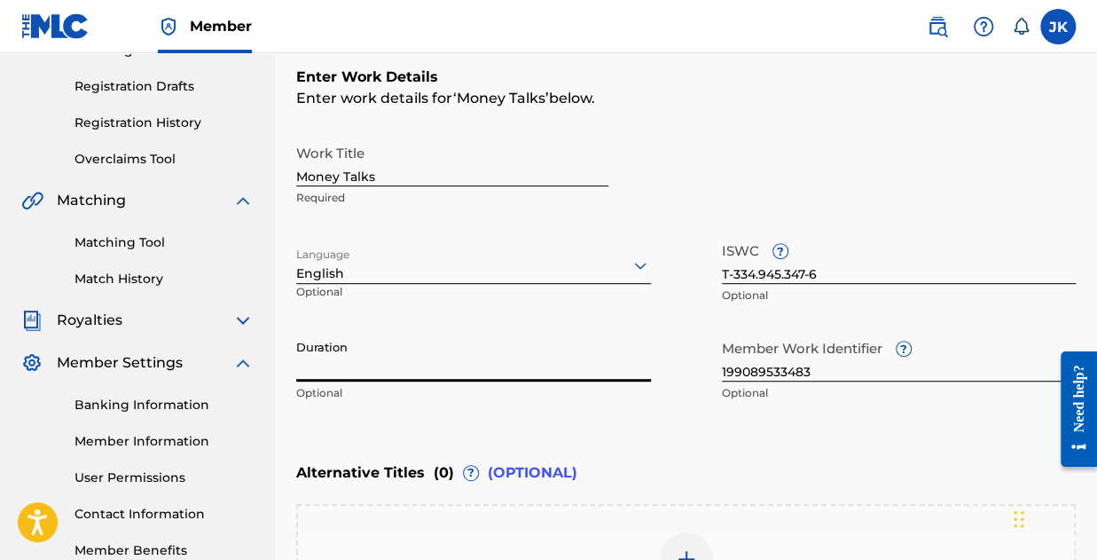
click at [412, 379] on input "Duration" at bounding box center [473, 356] width 355 height 51
type input "02:57"
click at [667, 489] on div "Alternative Titles ( 0 ) ? (OPTIONAL)" at bounding box center [686, 472] width 780 height 39
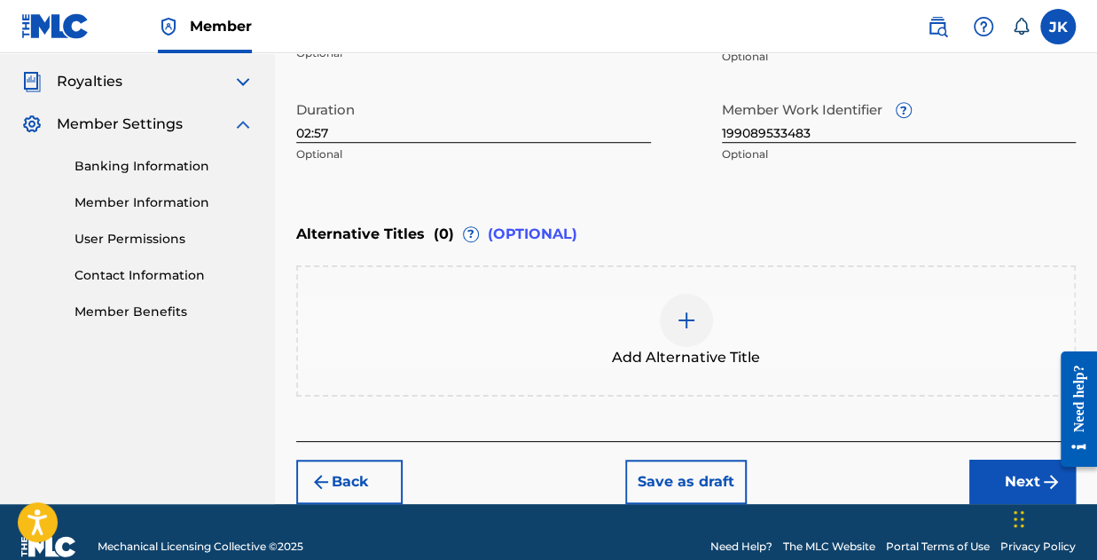
scroll to position [550, 0]
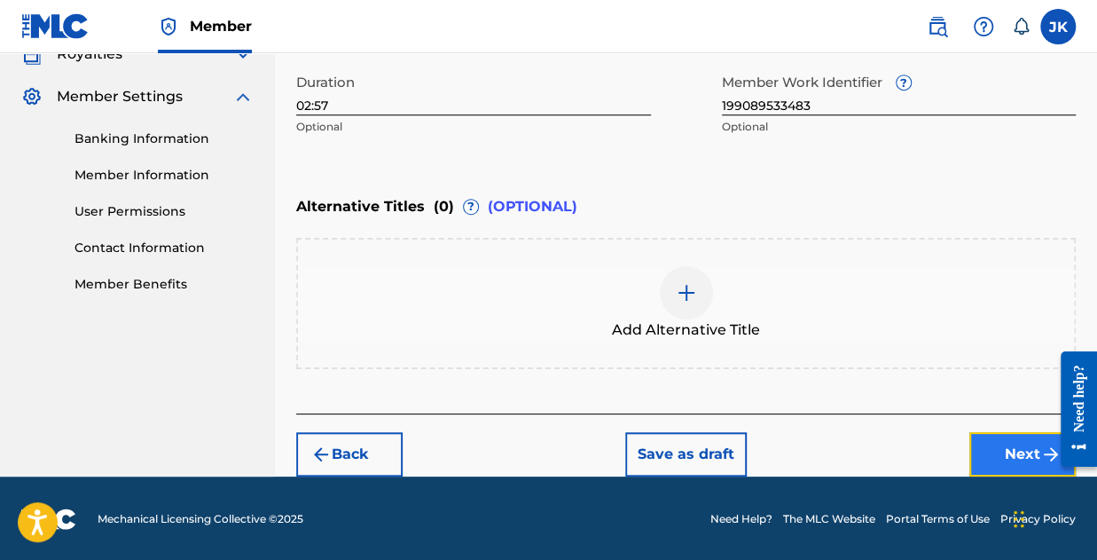
click at [991, 457] on button "Next" at bounding box center [1022, 454] width 106 height 44
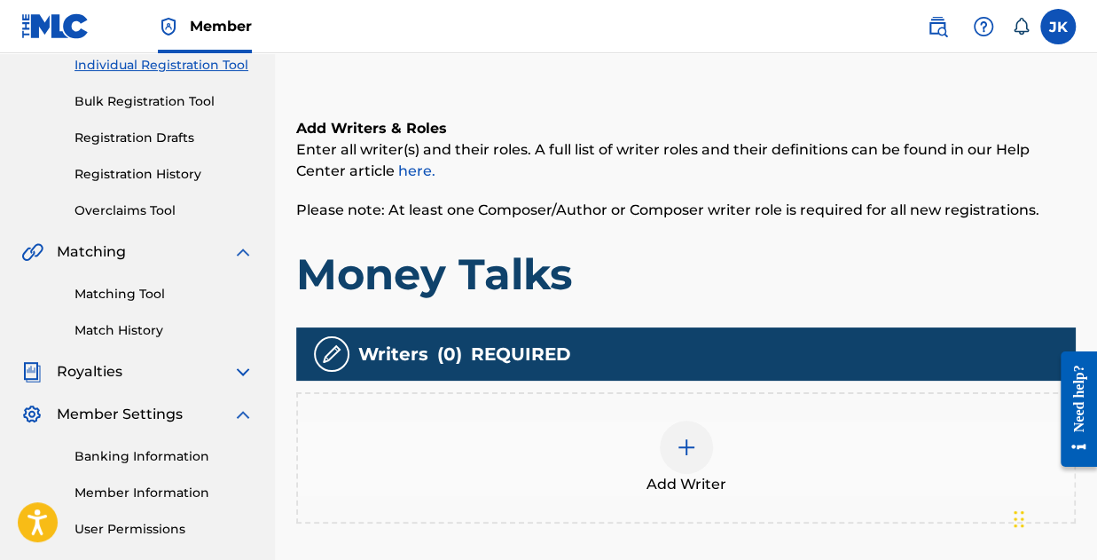
scroll to position [427, 0]
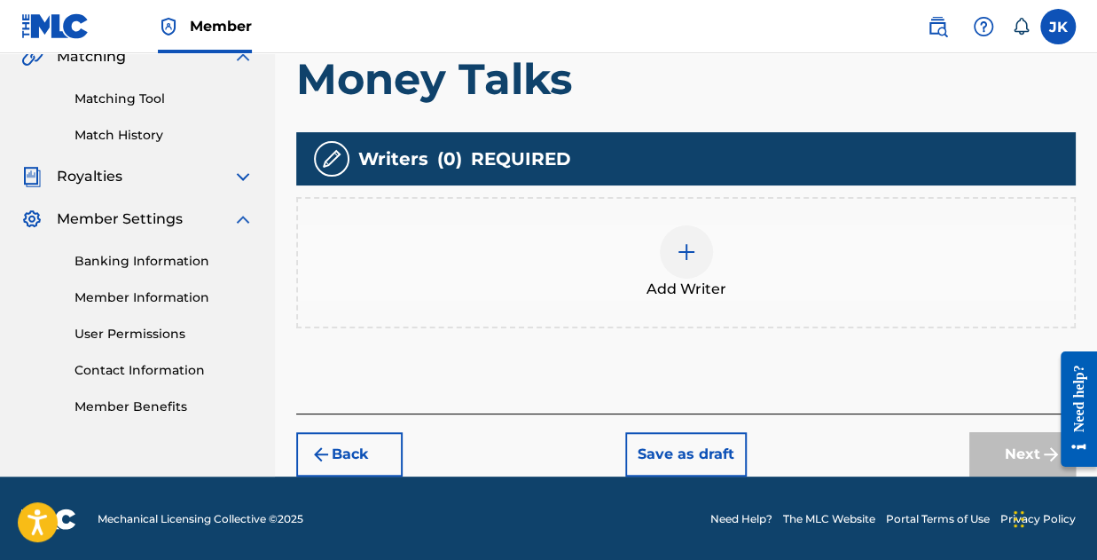
click at [707, 269] on div "Add Writer" at bounding box center [686, 262] width 776 height 75
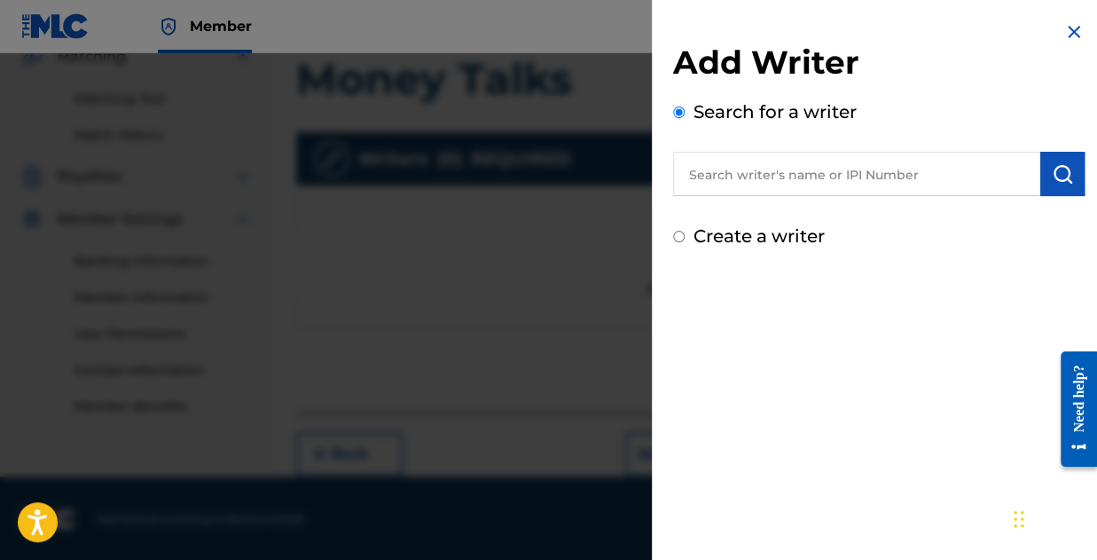
click at [784, 185] on input "text" at bounding box center [856, 174] width 367 height 44
click at [736, 241] on label "Create a writer" at bounding box center [759, 235] width 131 height 21
radio input "true"
click at [685, 241] on input "Create a writer" at bounding box center [679, 237] width 12 height 12
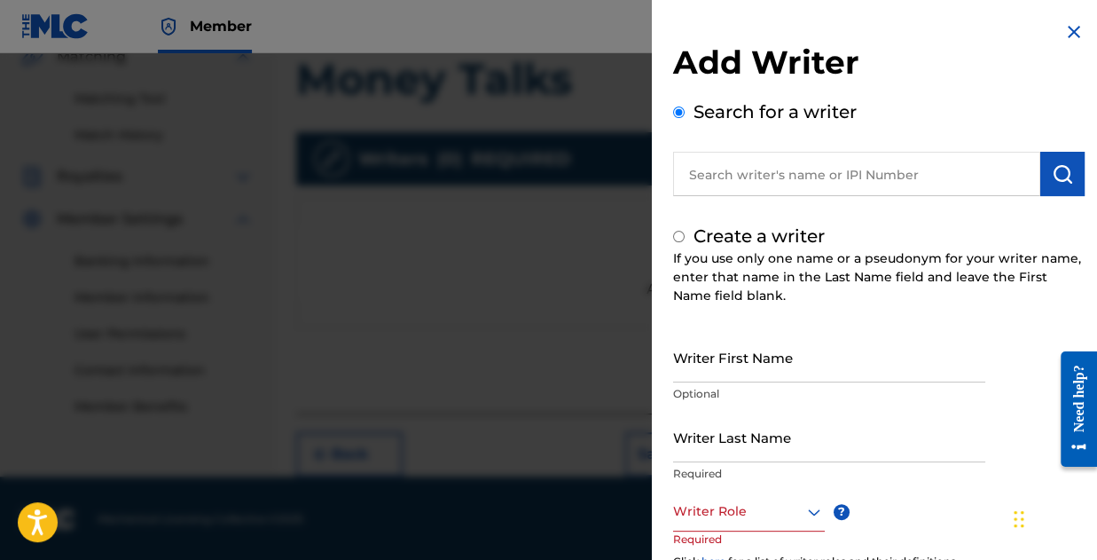
radio input "false"
radio input "true"
click at [742, 372] on input "Writer First Name" at bounding box center [829, 357] width 312 height 51
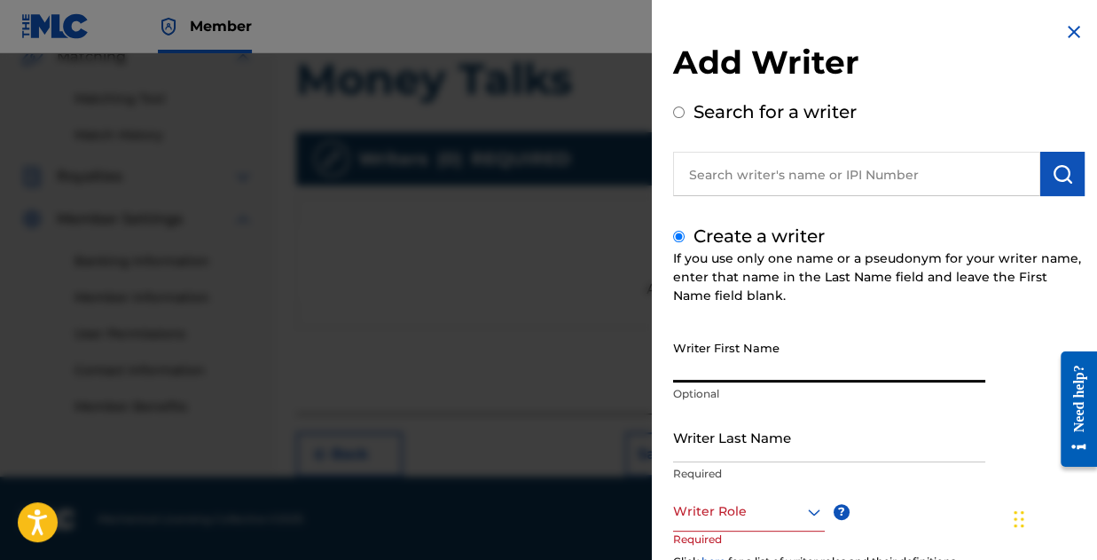
type input "[PERSON_NAME]"
type input "Kolawole"
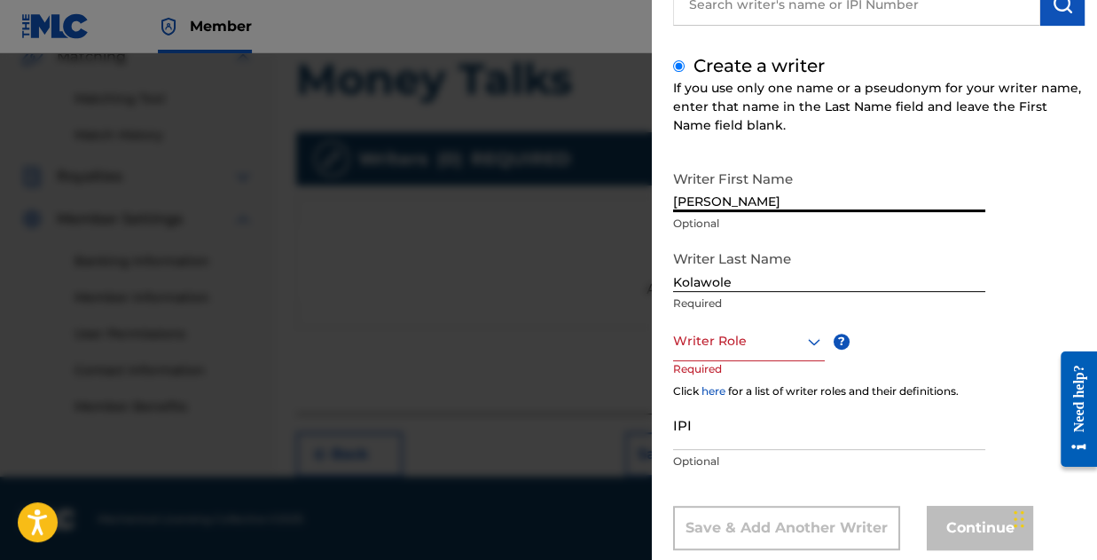
scroll to position [177, 0]
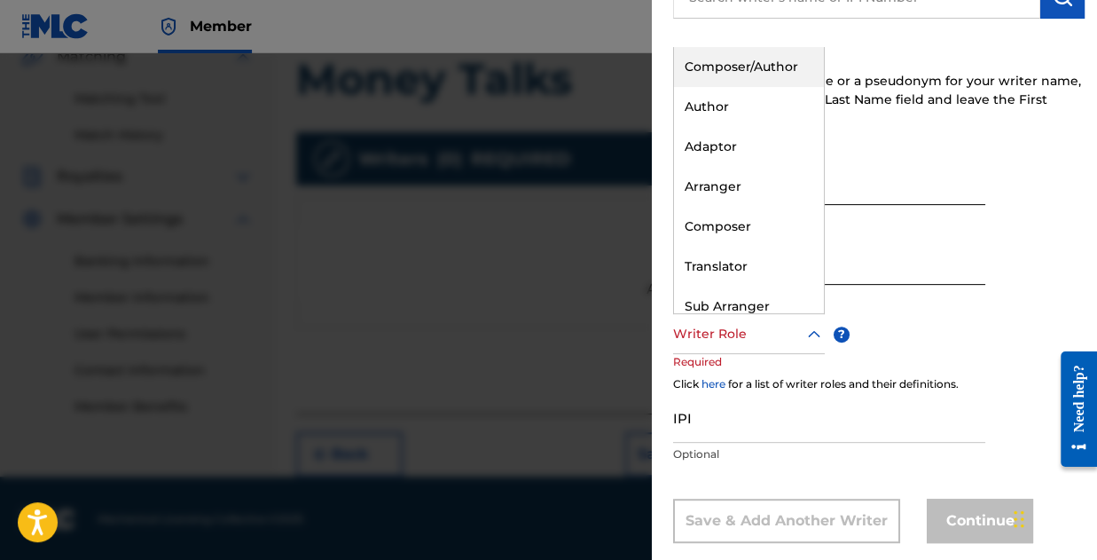
click at [743, 343] on div at bounding box center [749, 334] width 152 height 22
click at [718, 73] on div "Composer/Author" at bounding box center [749, 67] width 150 height 40
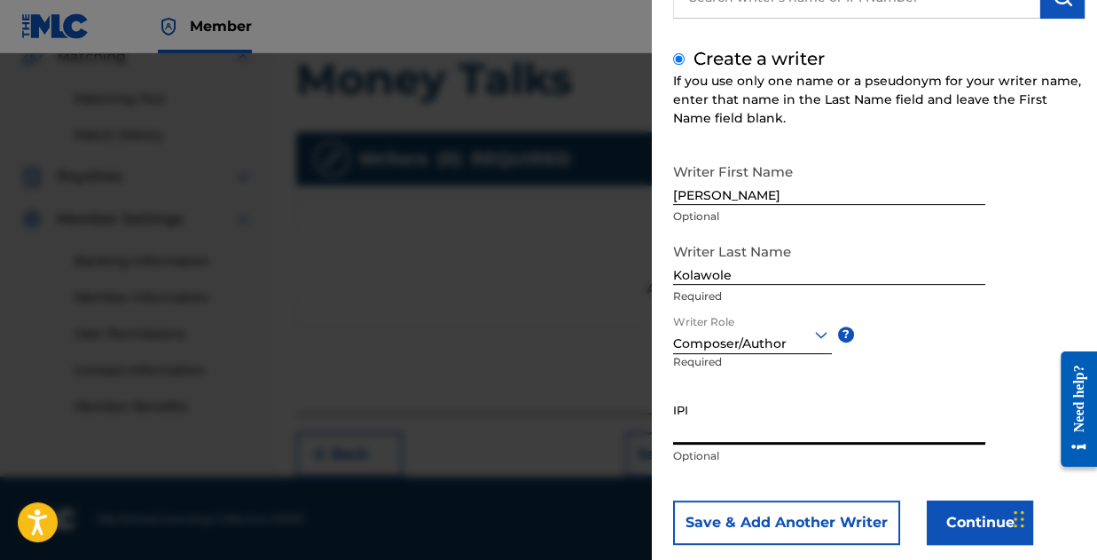
click at [709, 431] on input "IPI" at bounding box center [829, 419] width 312 height 51
paste input "01173310197"
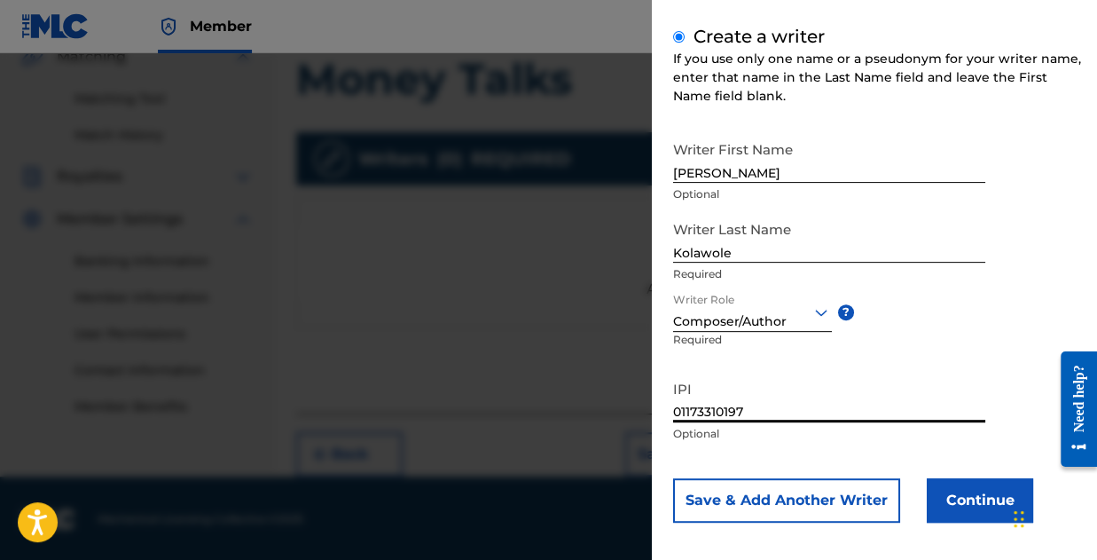
scroll to position [209, 0]
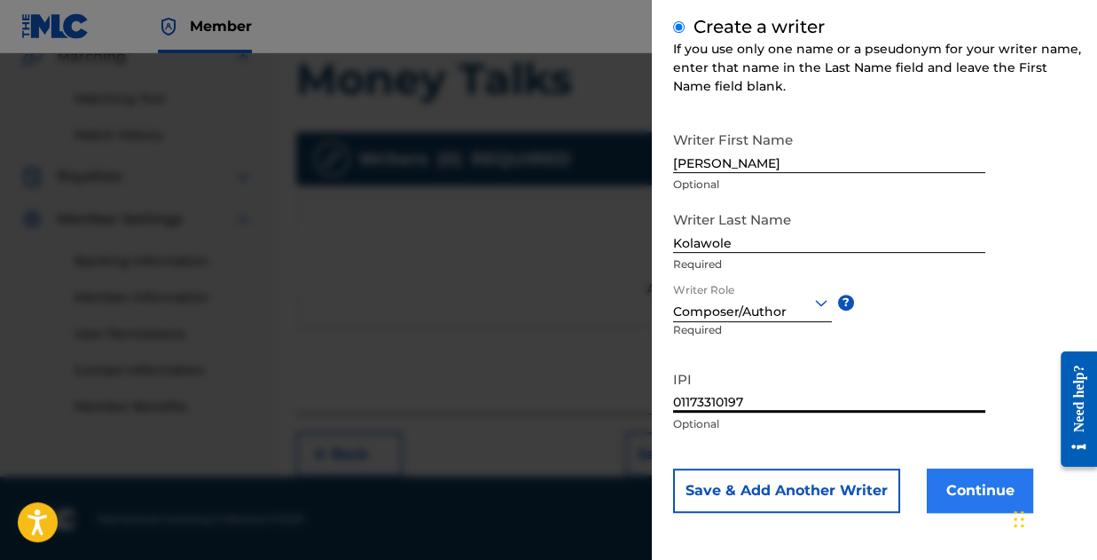
type input "01173310197"
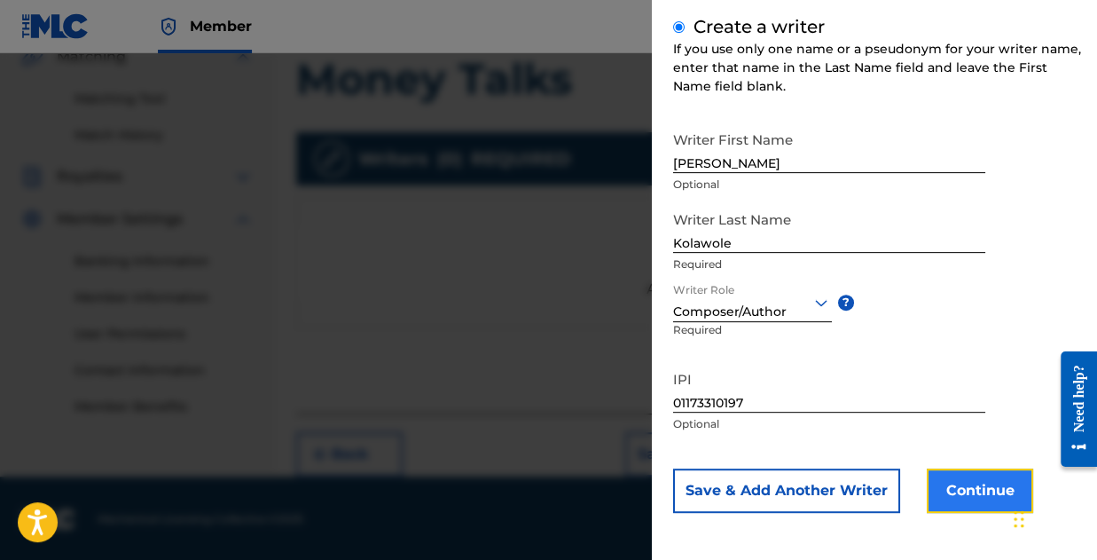
click at [969, 482] on button "Continue" at bounding box center [980, 490] width 106 height 44
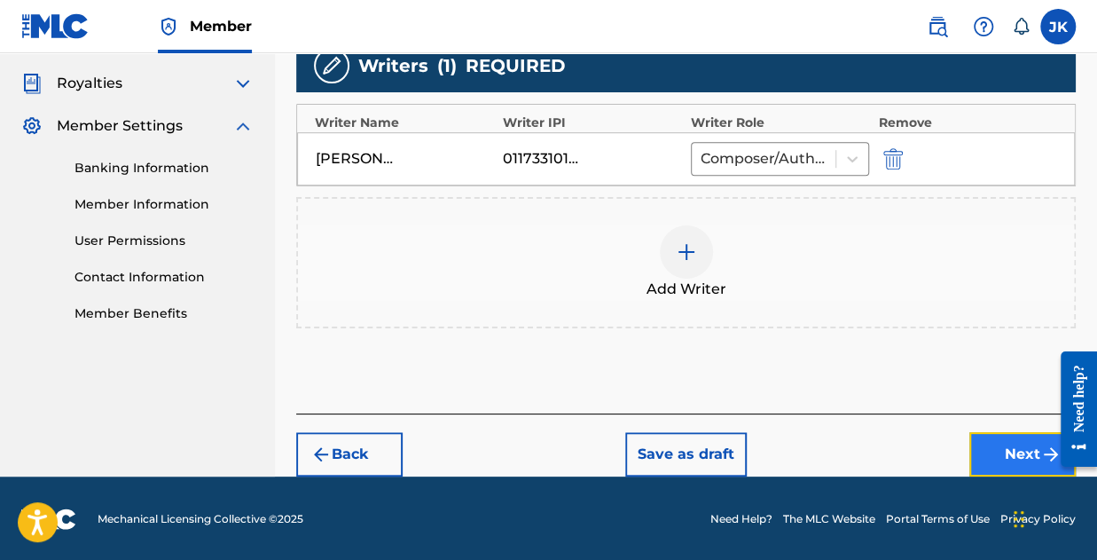
click at [997, 443] on button "Next" at bounding box center [1022, 454] width 106 height 44
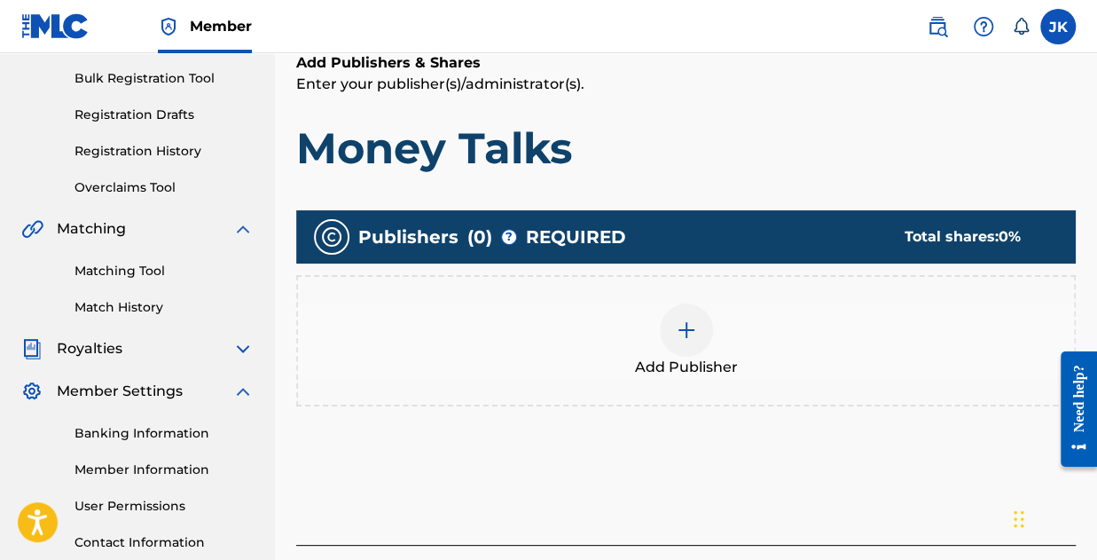
scroll to position [257, 0]
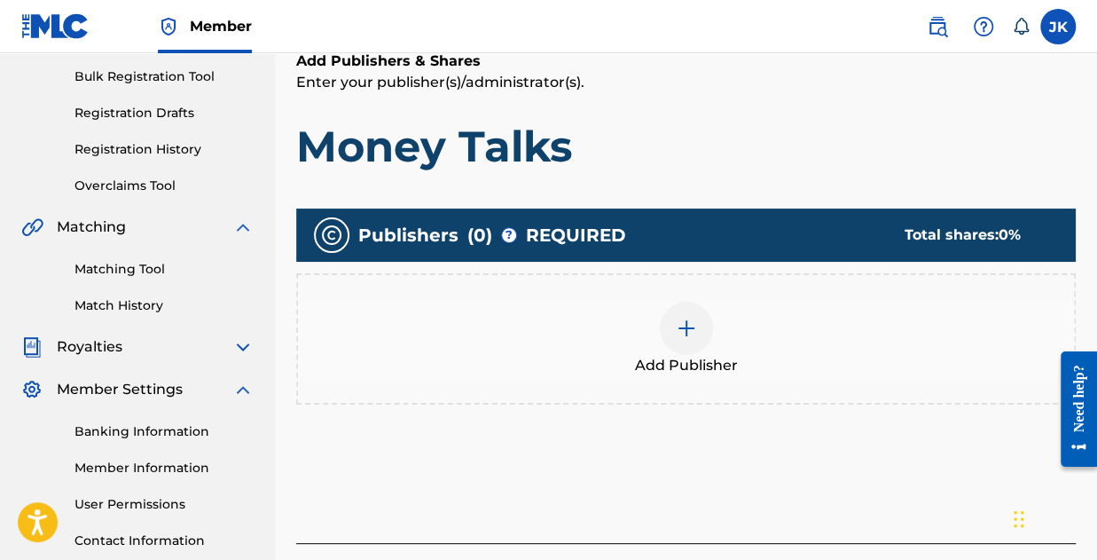
click at [674, 314] on div at bounding box center [686, 328] width 53 height 53
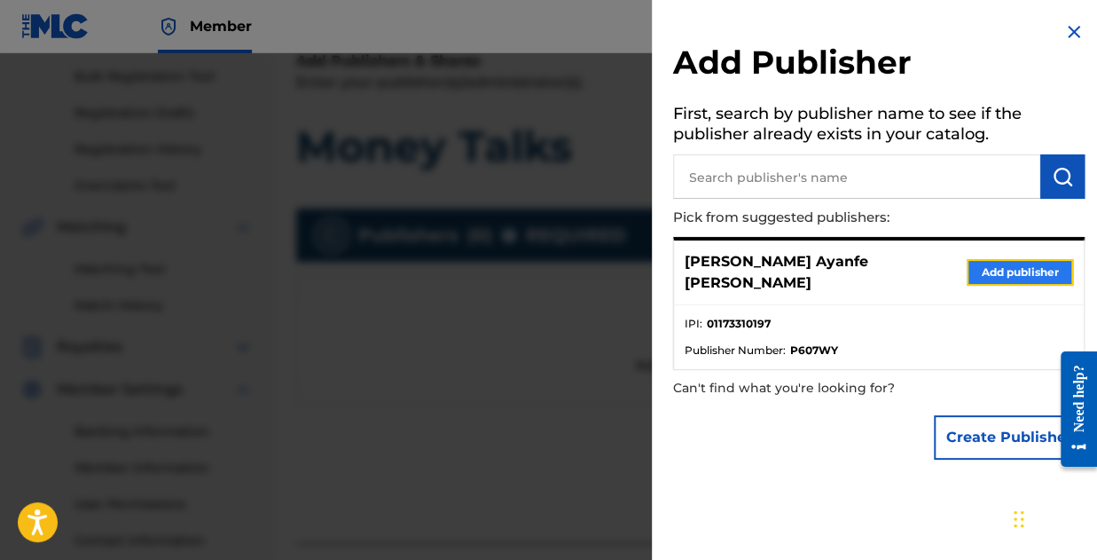
click at [1000, 263] on button "Add publisher" at bounding box center [1020, 272] width 106 height 27
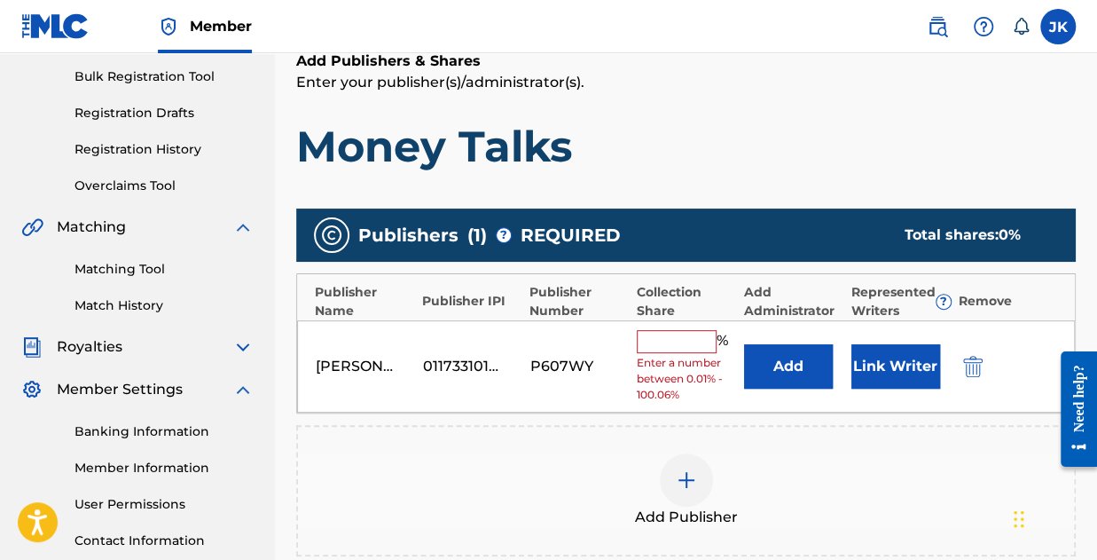
click at [662, 336] on input "text" at bounding box center [677, 341] width 80 height 23
type input "100"
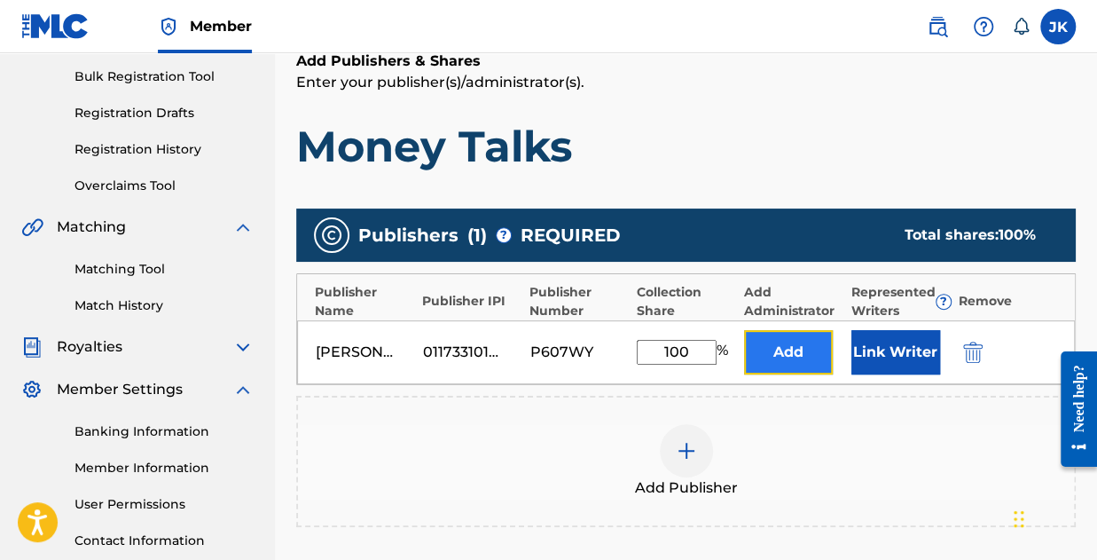
click at [791, 359] on button "Add" at bounding box center [788, 352] width 89 height 44
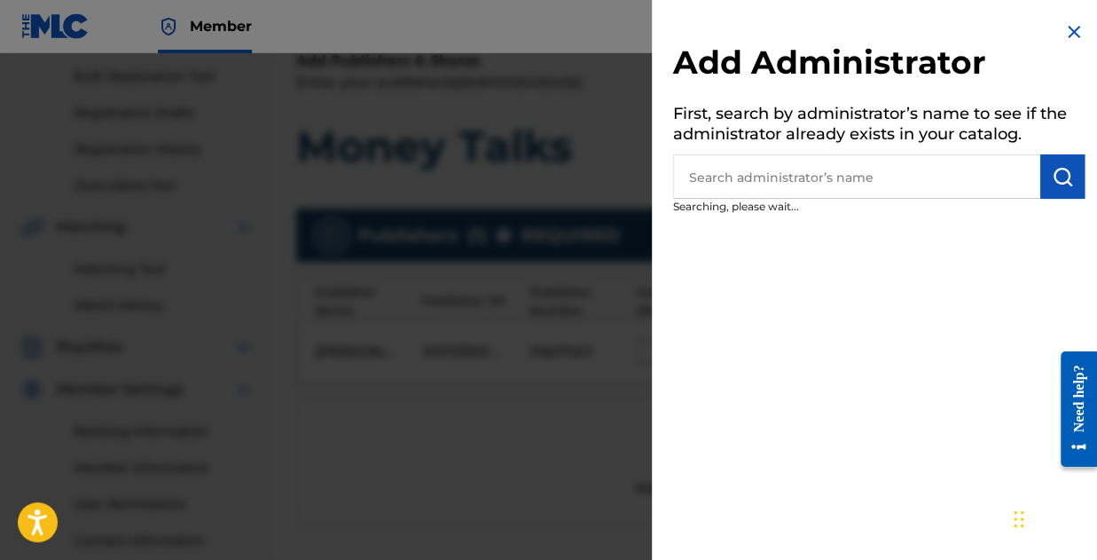
click at [768, 179] on input "text" at bounding box center [856, 176] width 367 height 44
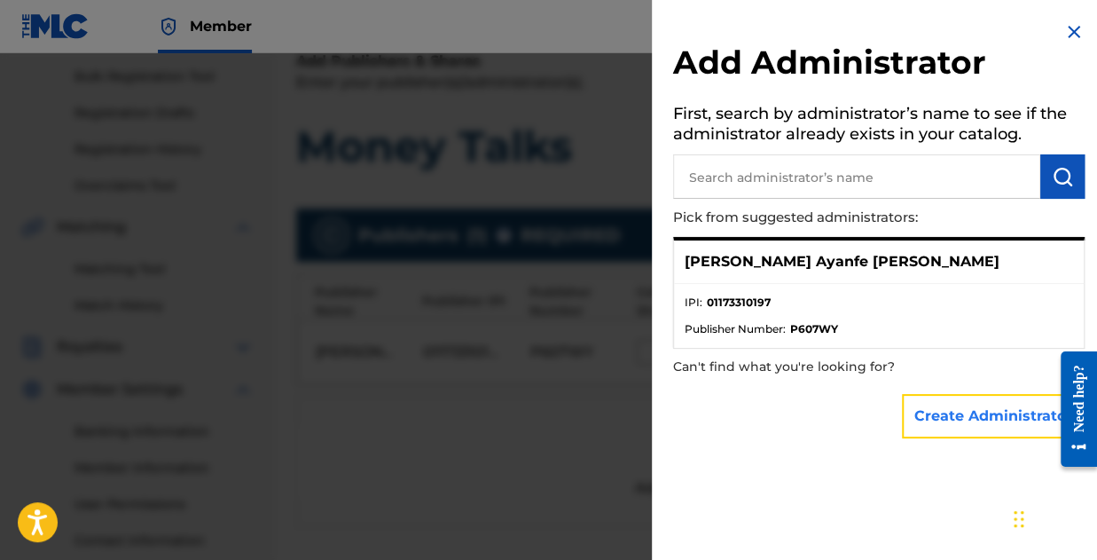
click at [931, 413] on button "Create Administrator" at bounding box center [993, 416] width 183 height 44
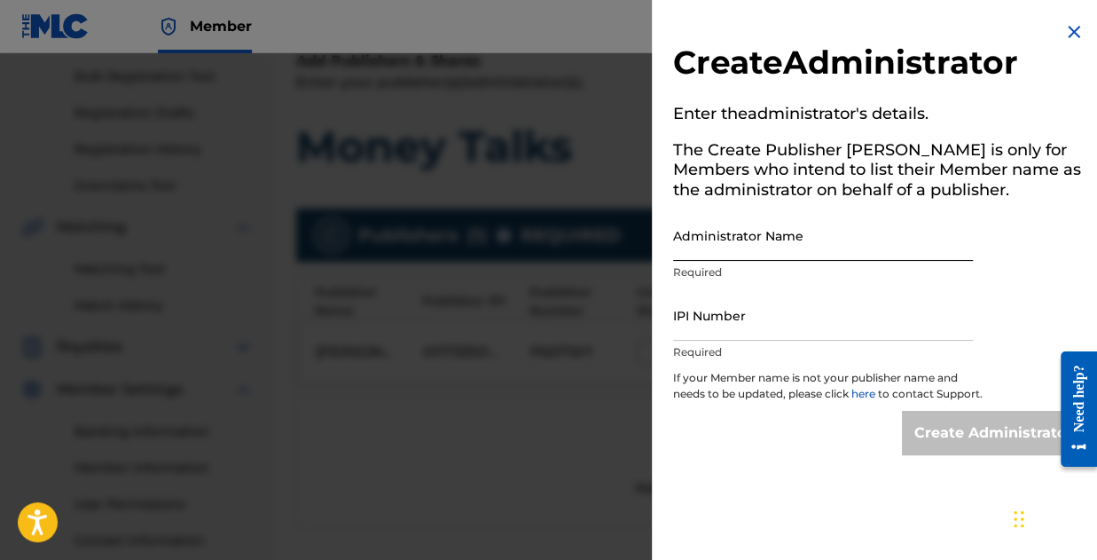
click at [750, 255] on input "Administrator Name" at bounding box center [823, 235] width 300 height 51
click at [804, 251] on input "Administrator Name" at bounding box center [823, 235] width 300 height 51
type input "[PERSON_NAME] Ayanfe [PERSON_NAME]"
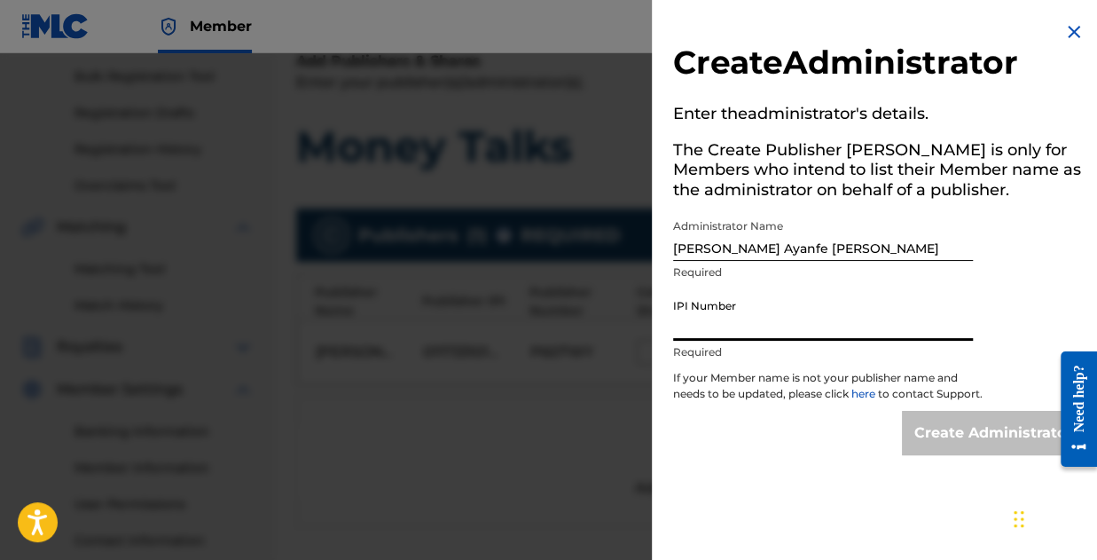
click at [770, 334] on input "IPI Number" at bounding box center [823, 315] width 300 height 51
type input "01173310197"
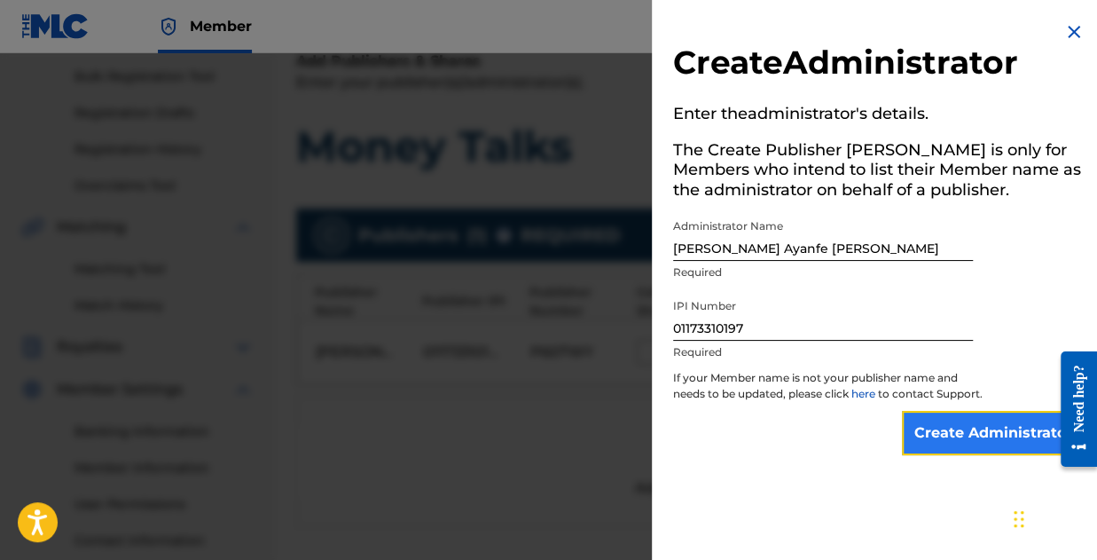
click at [989, 439] on input "Create Administrator" at bounding box center [993, 433] width 183 height 44
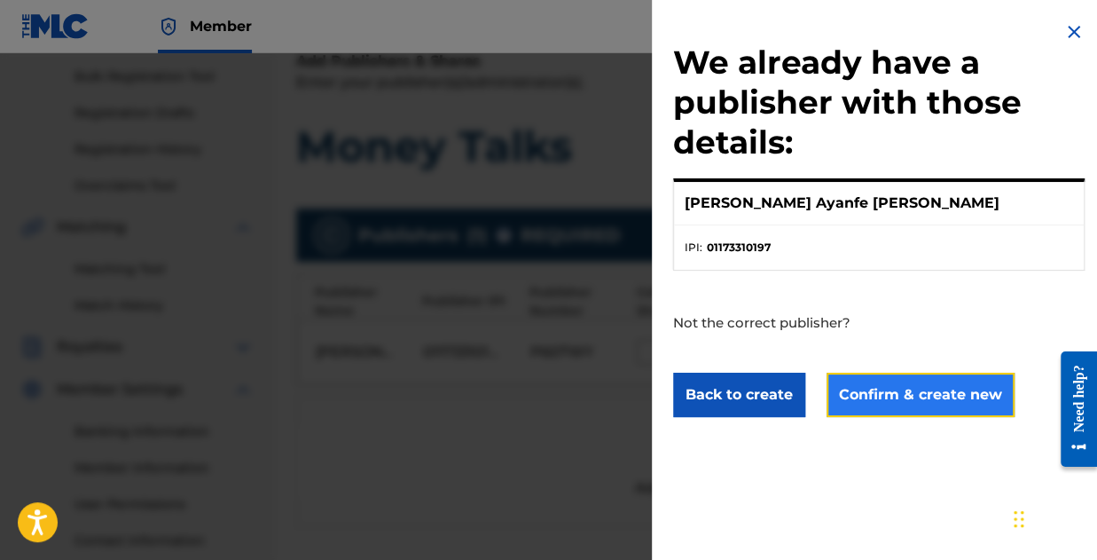
click at [933, 407] on button "Confirm & create new" at bounding box center [921, 395] width 188 height 44
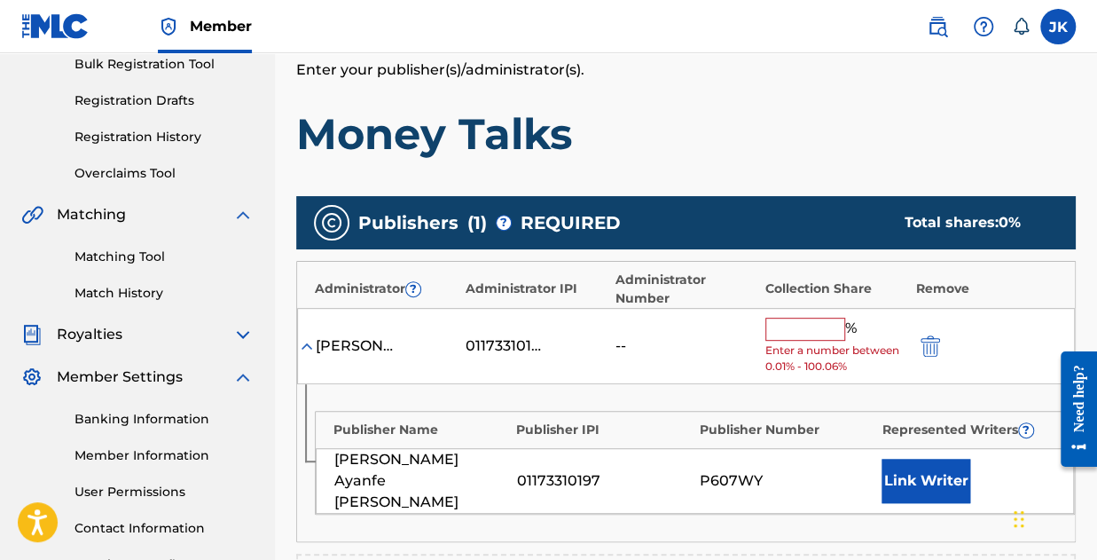
scroll to position [346, 0]
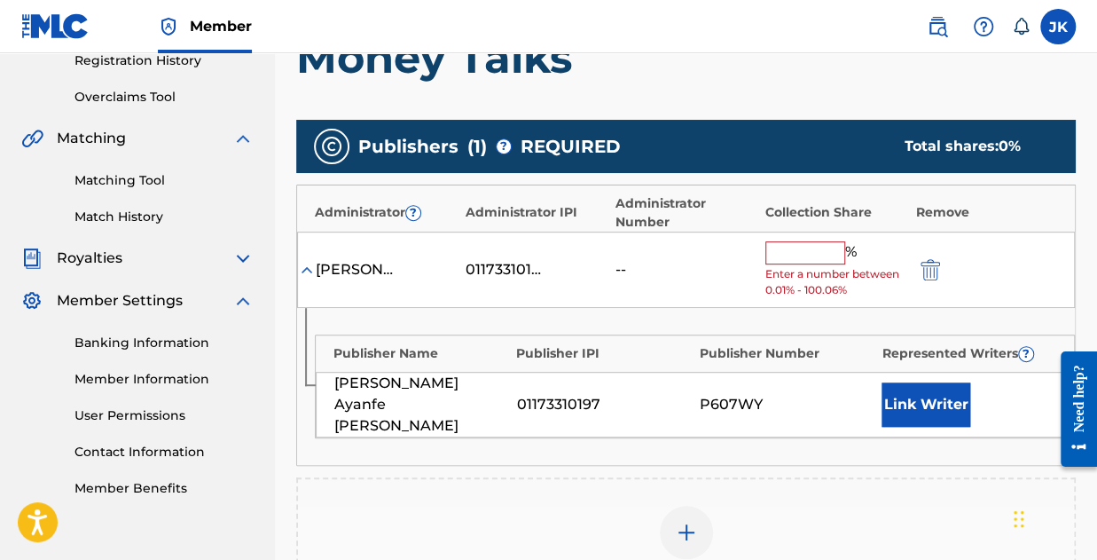
click at [811, 241] on input "text" at bounding box center [805, 252] width 80 height 23
type input "100"
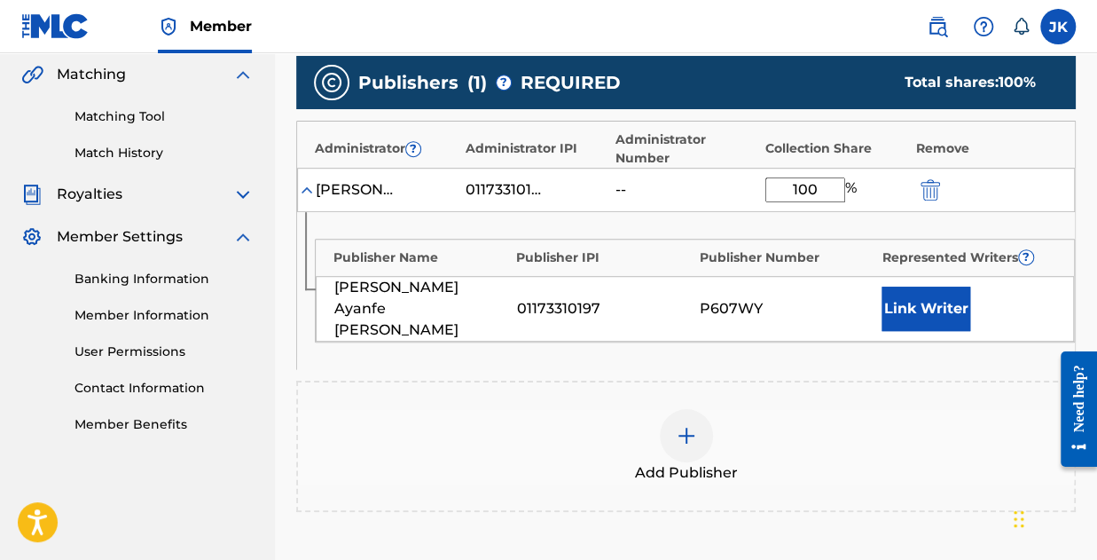
scroll to position [435, 0]
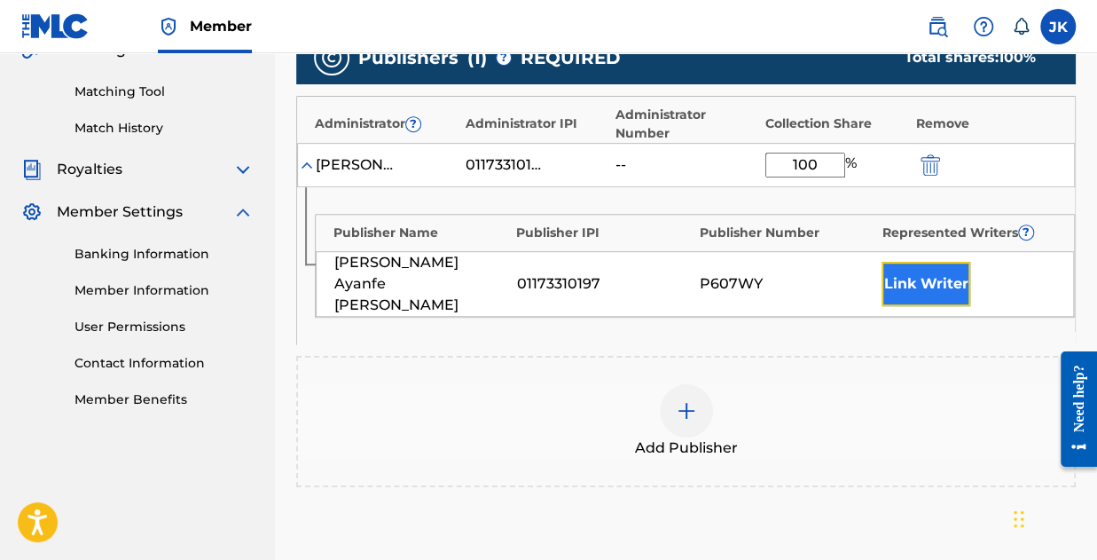
click at [914, 284] on button "Link Writer" at bounding box center [926, 284] width 89 height 44
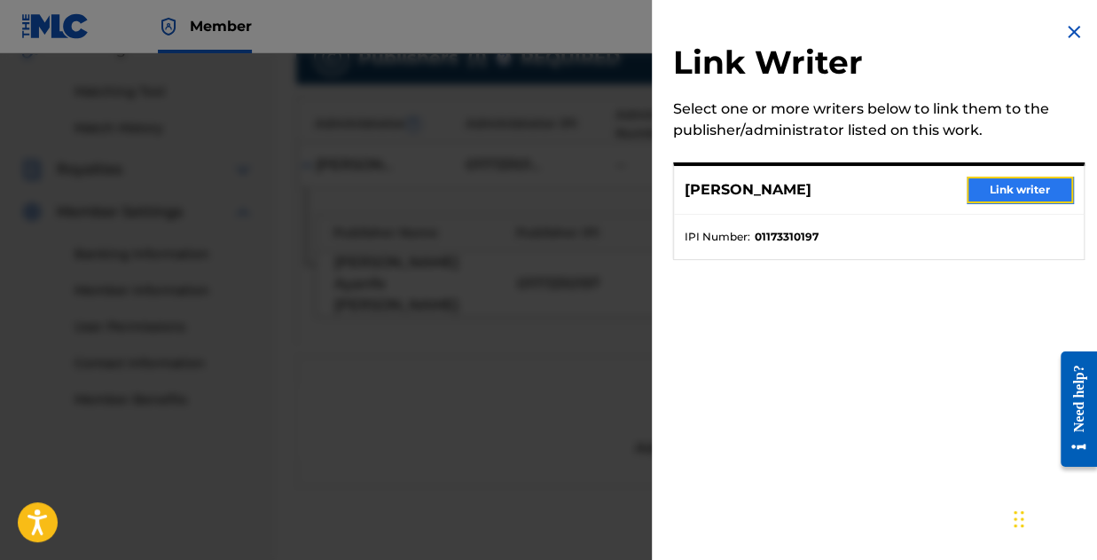
click at [1003, 184] on button "Link writer" at bounding box center [1020, 189] width 106 height 27
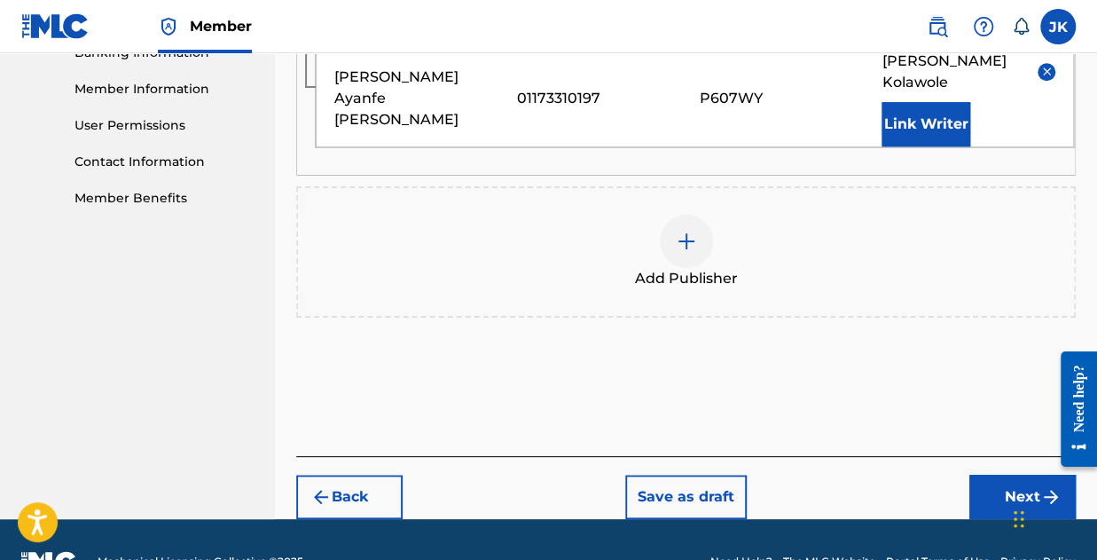
scroll to position [656, 0]
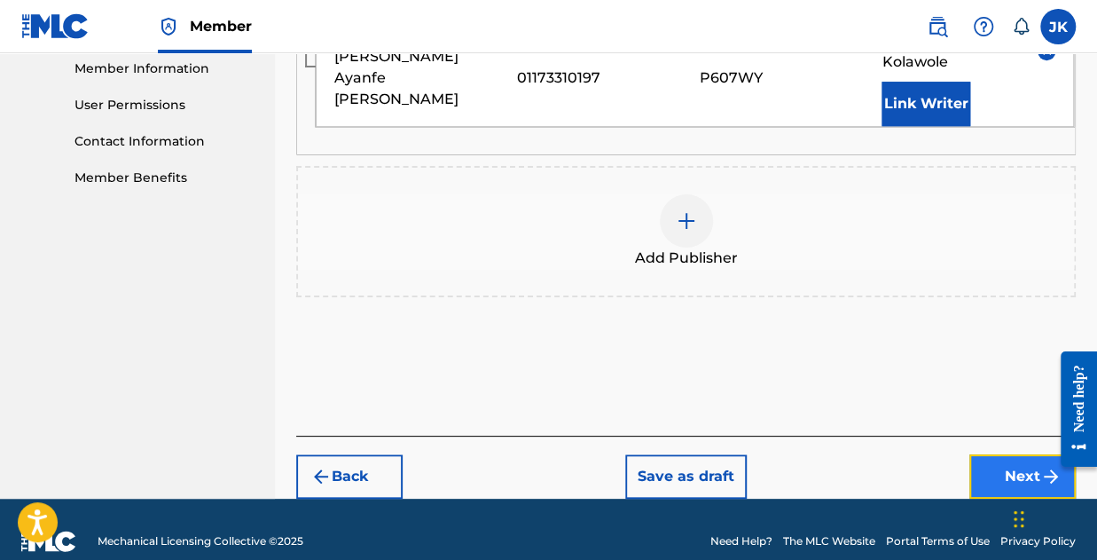
click at [1015, 454] on button "Next" at bounding box center [1022, 476] width 106 height 44
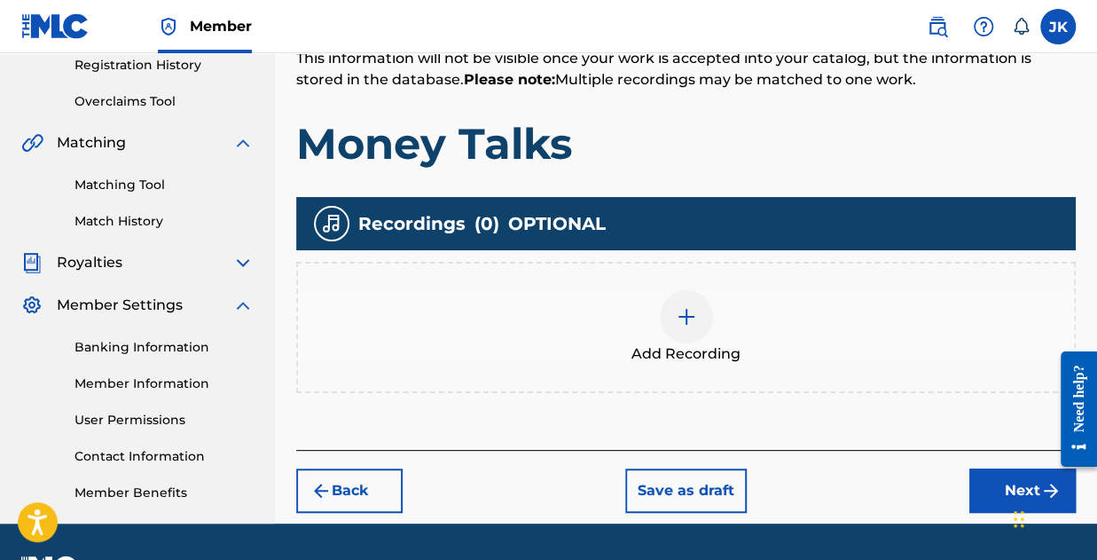
scroll to position [346, 0]
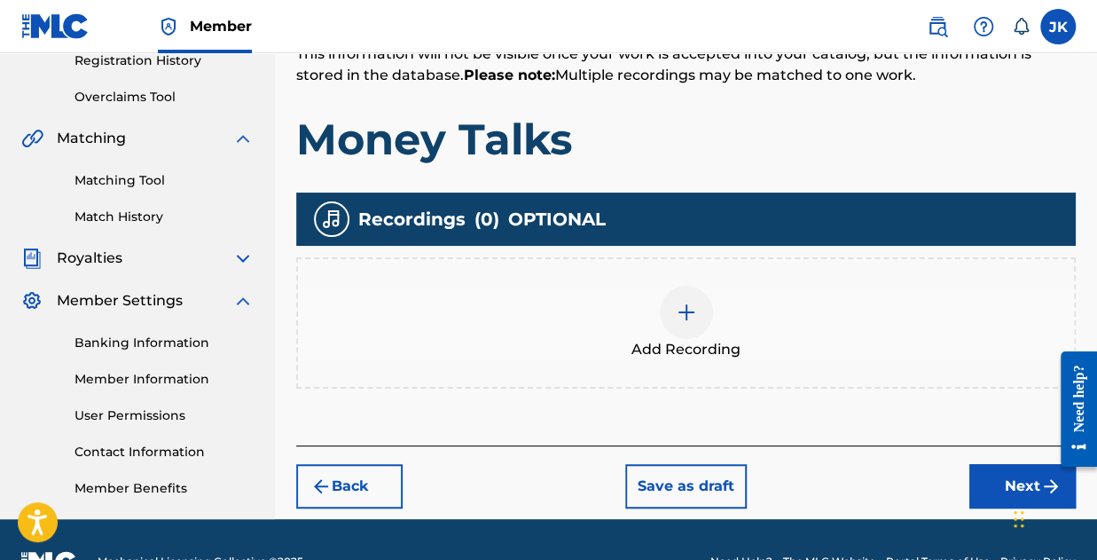
click at [671, 308] on div at bounding box center [686, 312] width 53 height 53
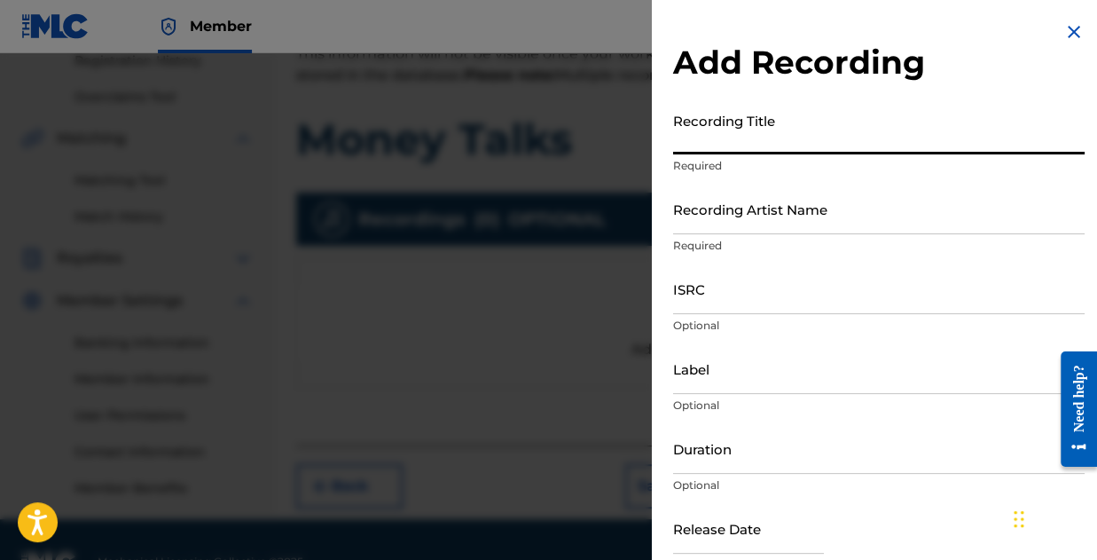
click at [710, 153] on input "Recording Title" at bounding box center [879, 129] width 412 height 51
type input "Money Talks"
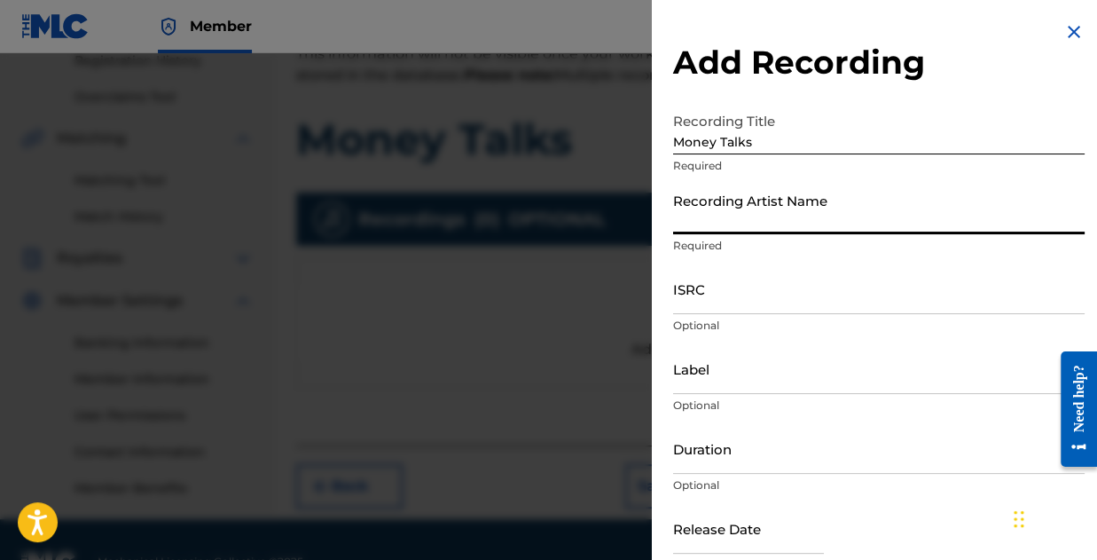
click at [737, 207] on input "Recording Artist Name" at bounding box center [879, 209] width 412 height 51
type input "Jay Blaze Official"
click at [782, 297] on input "ISRC" at bounding box center [879, 288] width 412 height 51
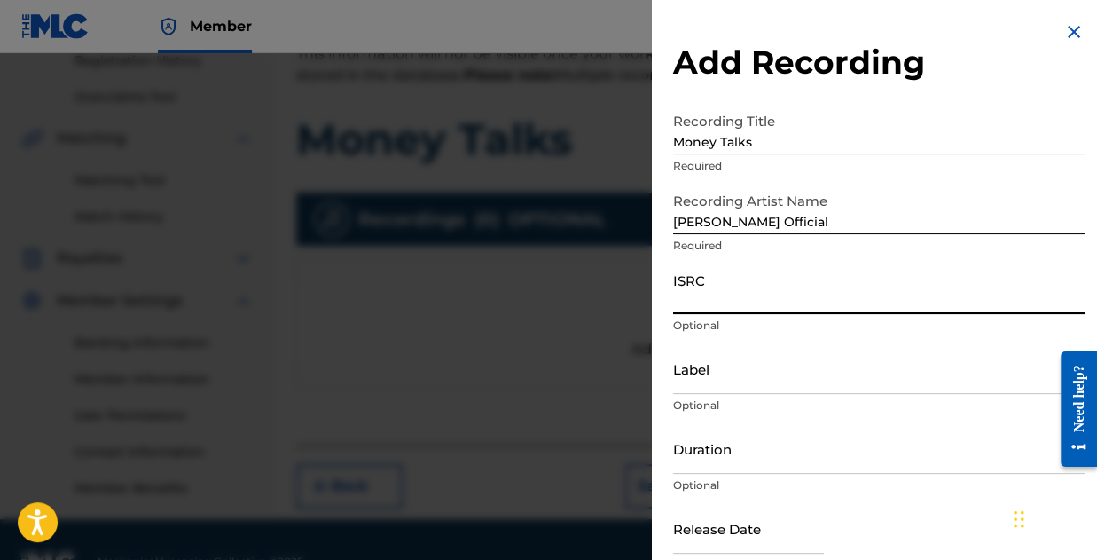
paste input "QT3EX2457791"
type input "QT3EX2457791"
click at [759, 371] on input "Label" at bounding box center [879, 368] width 412 height 51
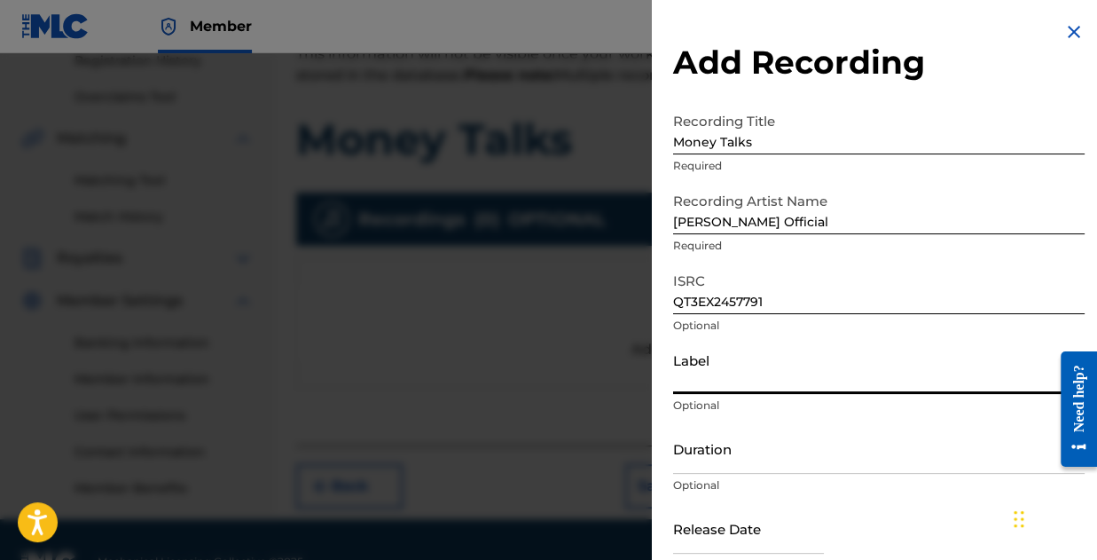
type input "Harmony Vision"
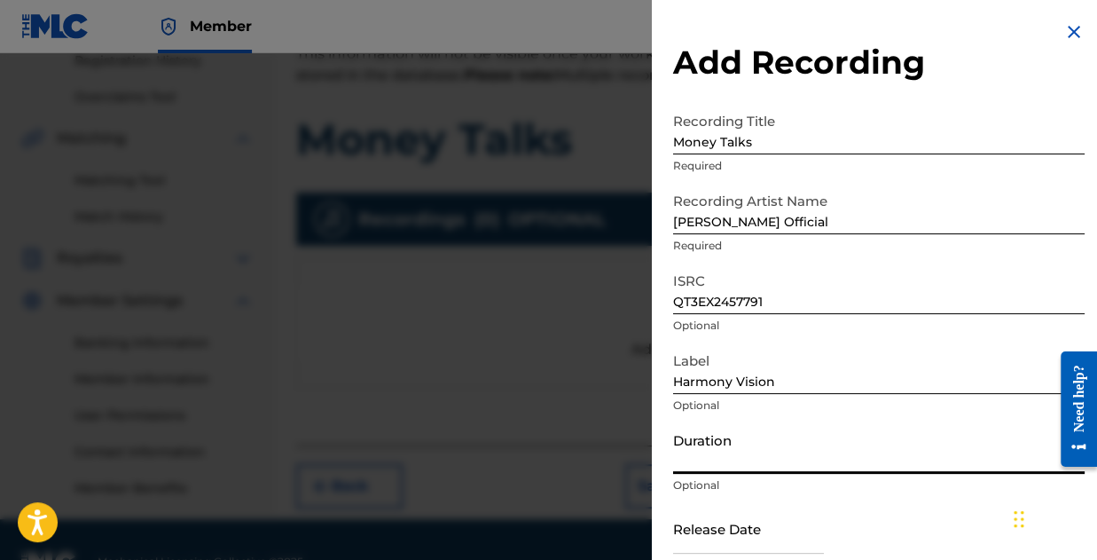
click at [693, 471] on input "Duration" at bounding box center [879, 448] width 412 height 51
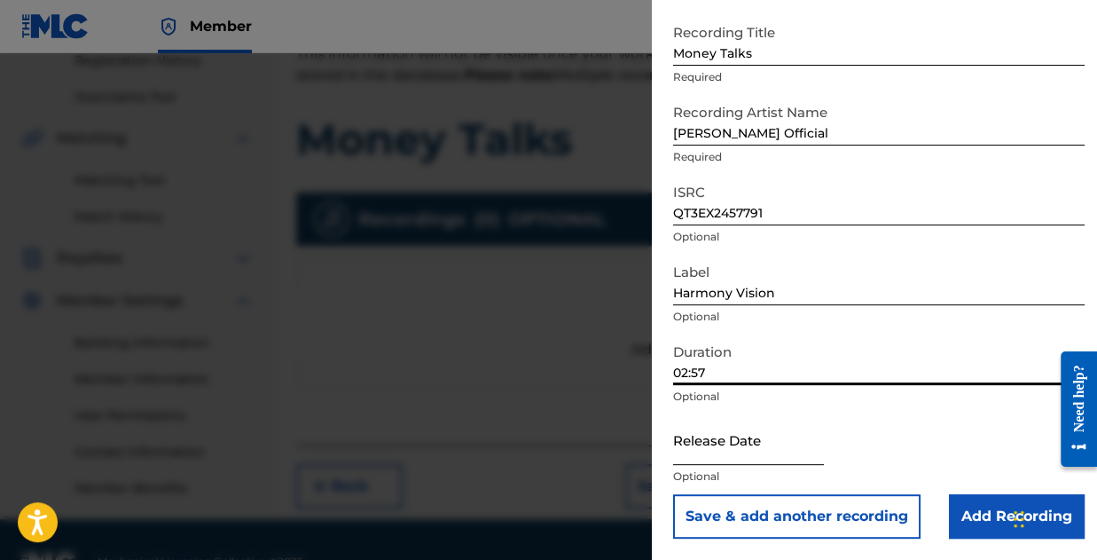
type input "02:57"
click at [724, 449] on input "text" at bounding box center [748, 439] width 151 height 51
select select "8"
select select "2025"
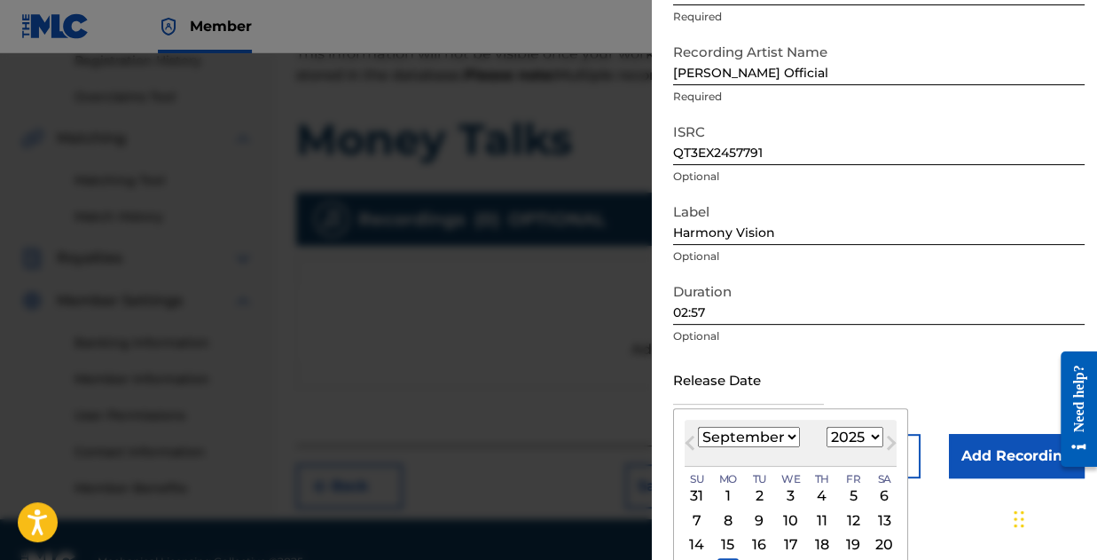
scroll to position [177, 0]
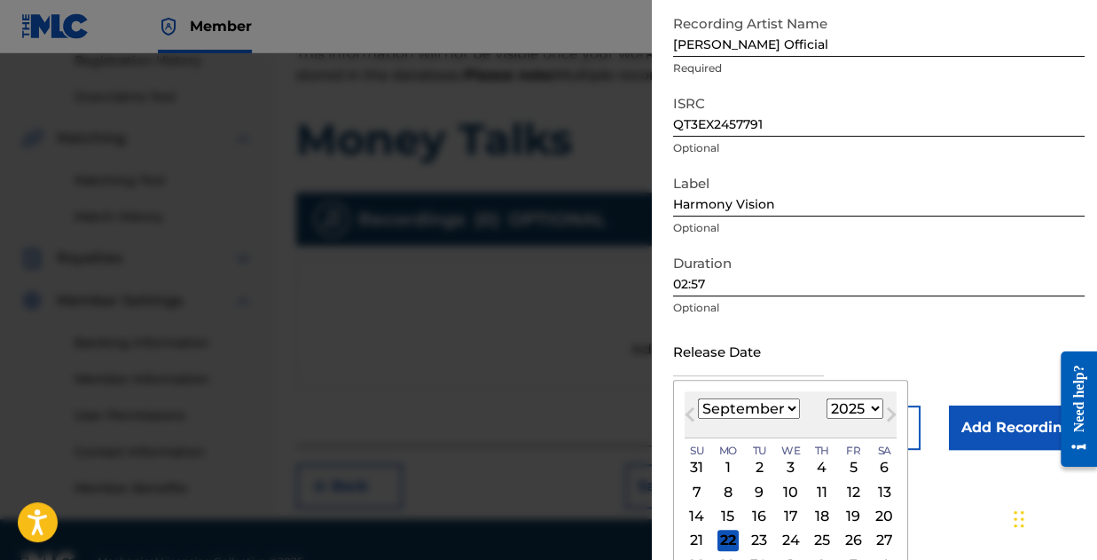
click at [727, 417] on select "January February March April May June July August September October November De…" at bounding box center [749, 408] width 102 height 20
select select "0"
click at [698, 398] on select "January February March April May June July August September October November De…" at bounding box center [749, 408] width 102 height 20
click at [883, 491] on div "11" at bounding box center [884, 491] width 21 height 21
type input "January 11 2025"
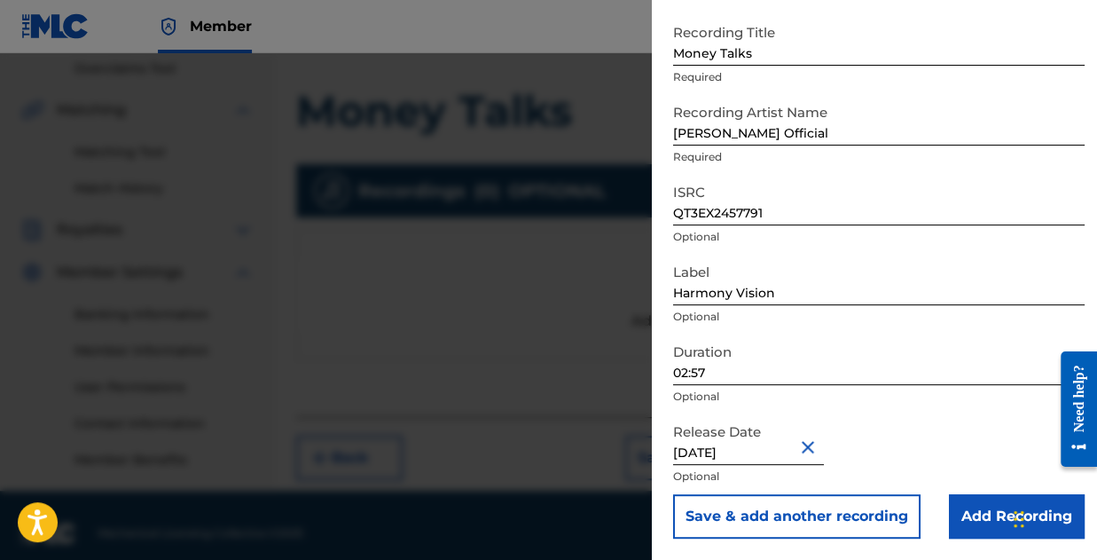
scroll to position [390, 0]
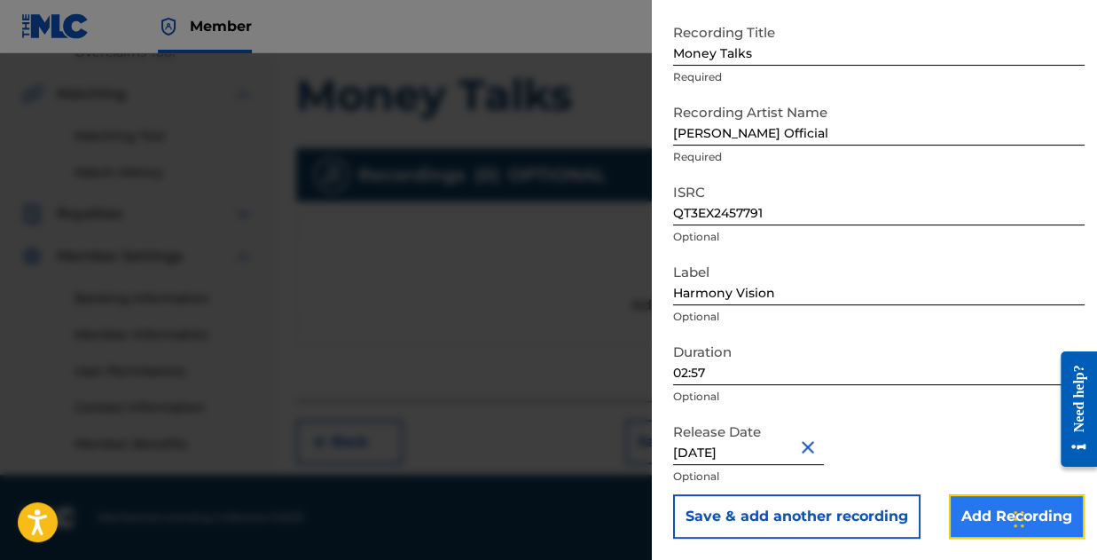
click at [979, 509] on input "Add Recording" at bounding box center [1017, 516] width 136 height 44
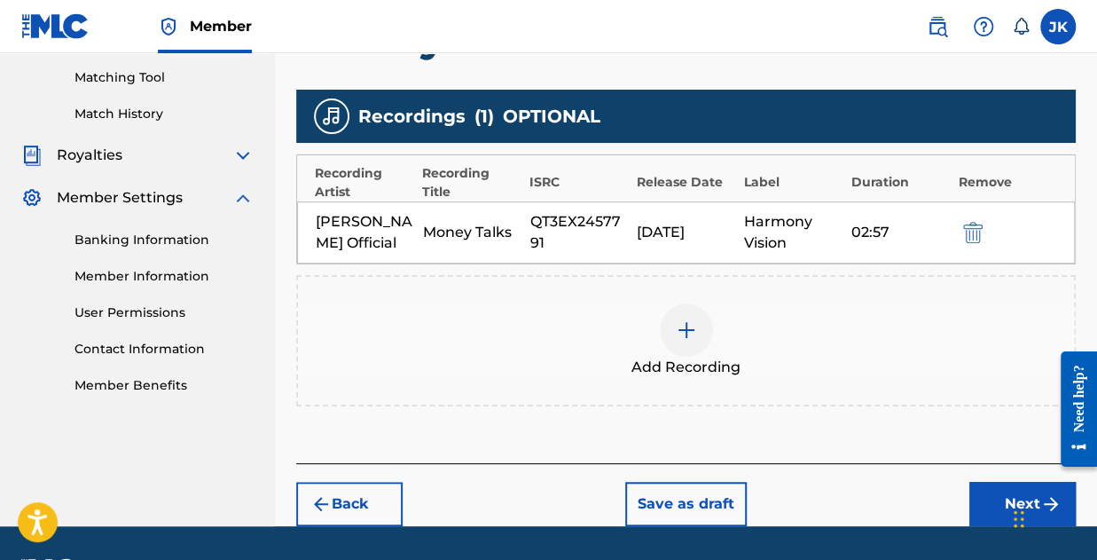
scroll to position [498, 0]
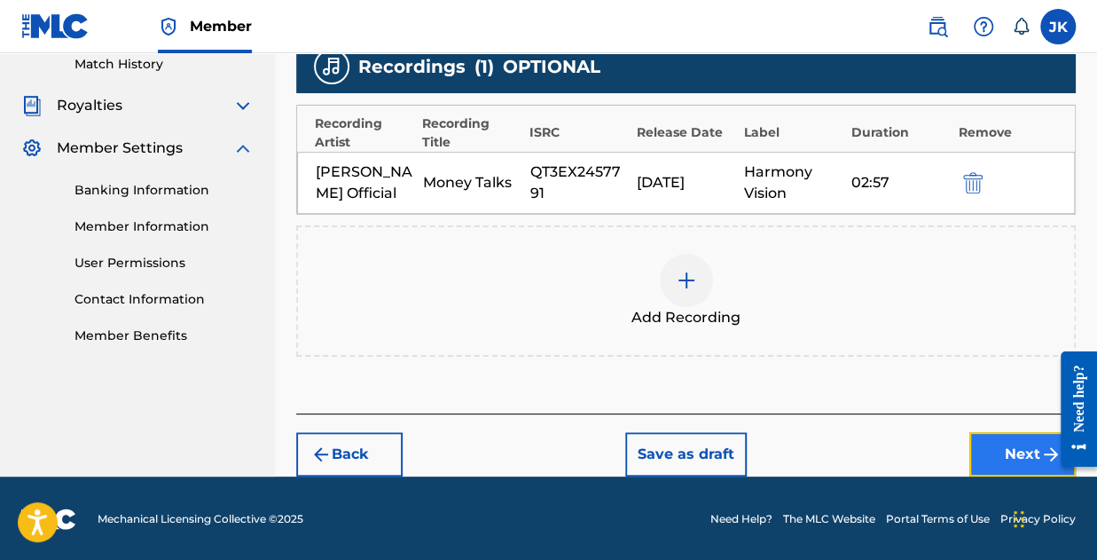
click at [1038, 441] on button "Next" at bounding box center [1022, 454] width 106 height 44
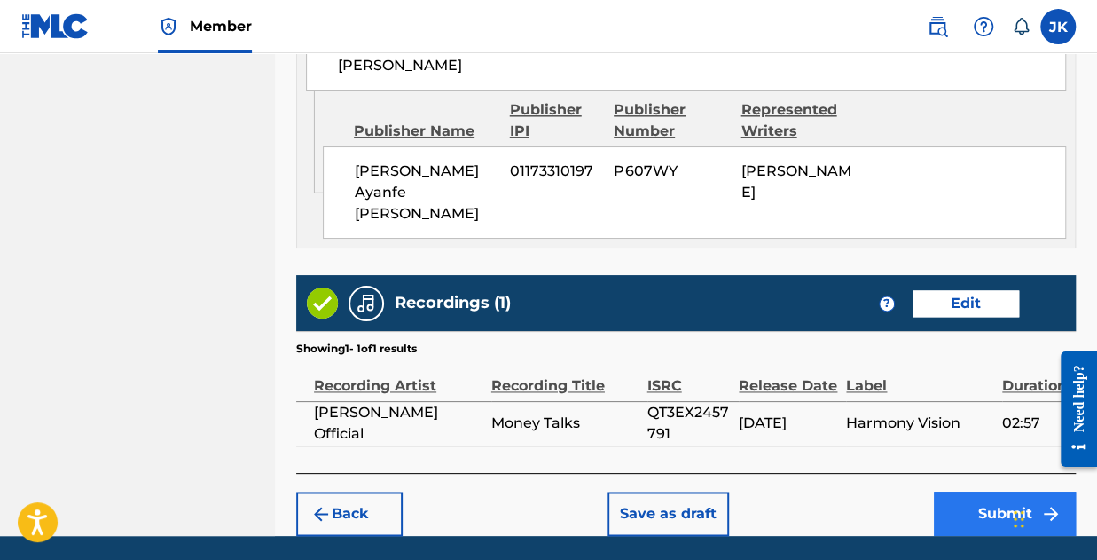
scroll to position [1096, 0]
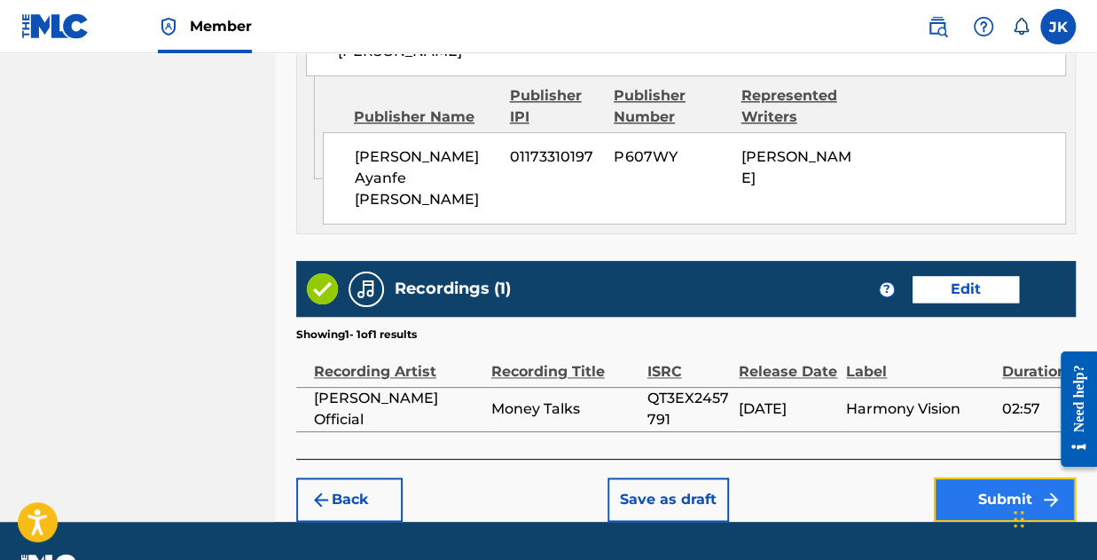
click at [990, 477] on button "Submit" at bounding box center [1005, 499] width 142 height 44
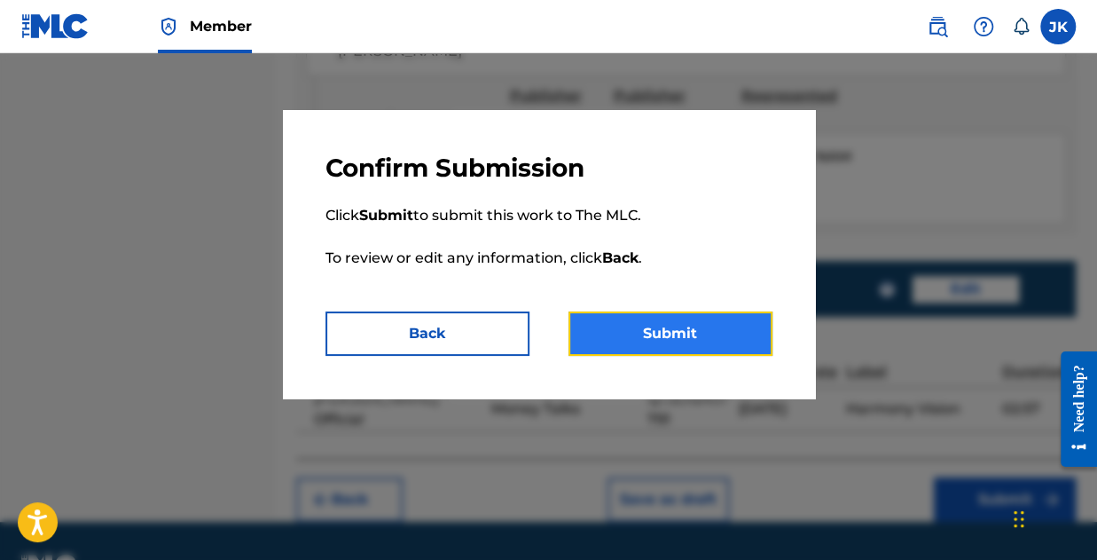
click at [690, 333] on button "Submit" at bounding box center [671, 333] width 204 height 44
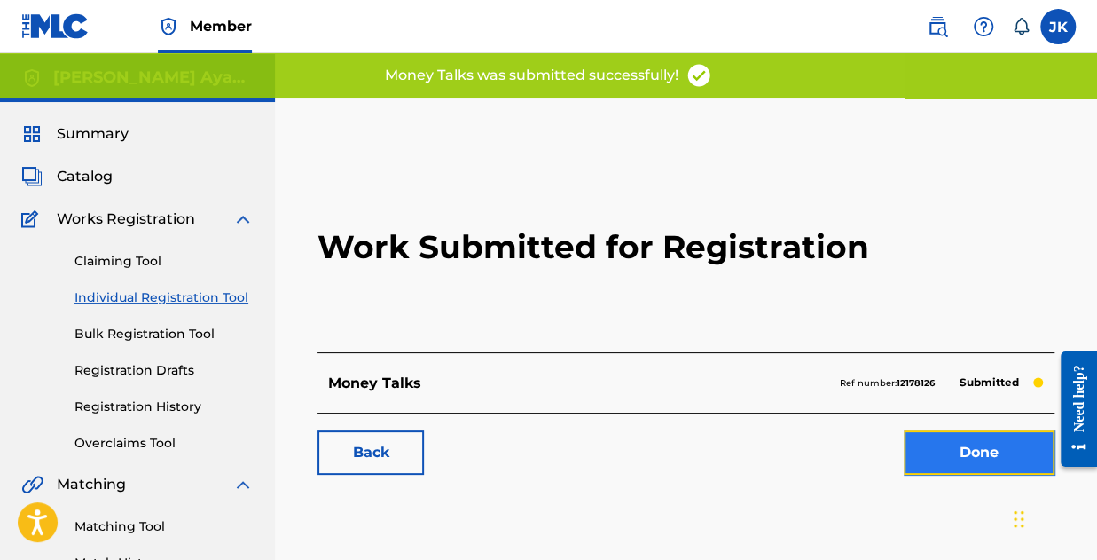
click at [988, 455] on link "Done" at bounding box center [979, 452] width 151 height 44
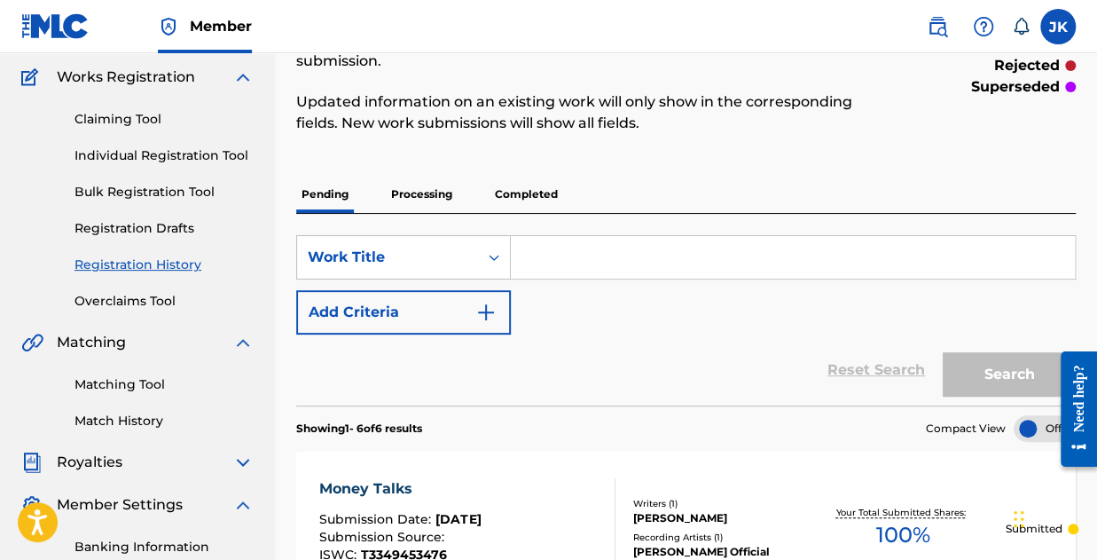
scroll to position [38, 0]
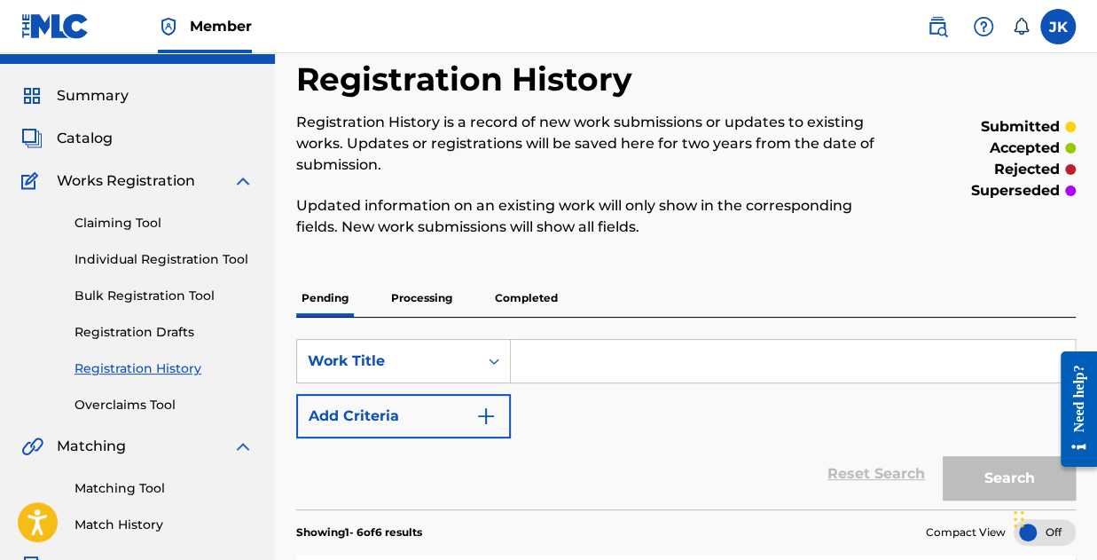
drag, startPoint x: 132, startPoint y: 260, endPoint x: 142, endPoint y: 244, distance: 18.7
click at [133, 259] on link "Individual Registration Tool" at bounding box center [164, 259] width 179 height 19
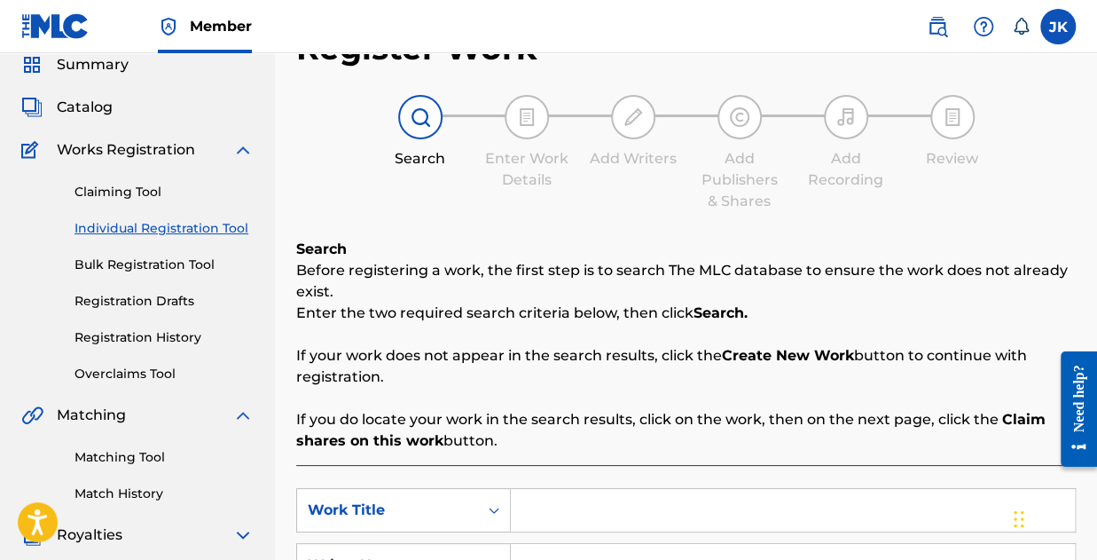
scroll to position [266, 0]
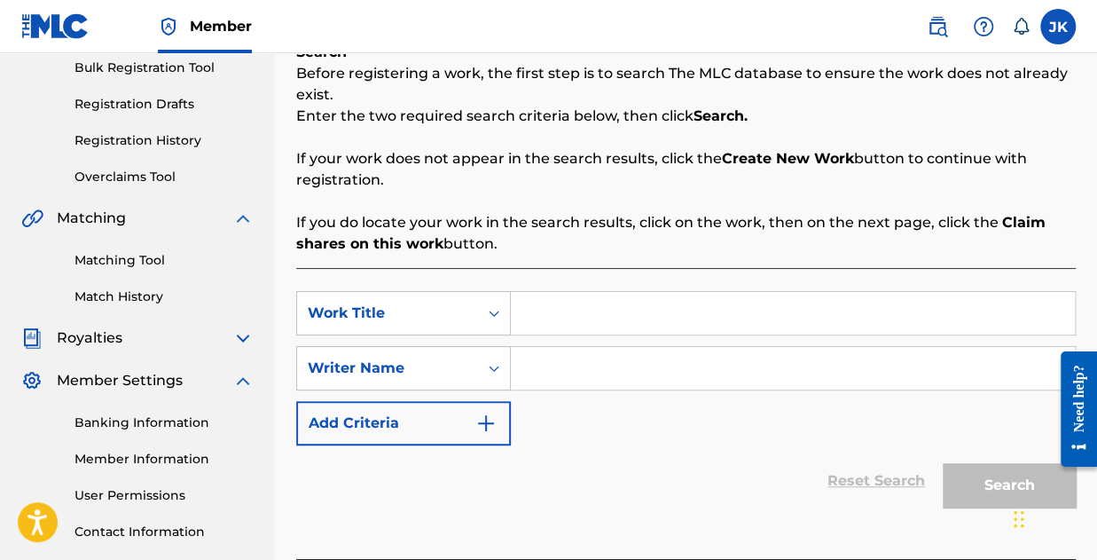
click at [601, 320] on input "Search Form" at bounding box center [793, 313] width 564 height 43
type input "Grateful"
click at [617, 384] on input "Search Form" at bounding box center [793, 368] width 564 height 43
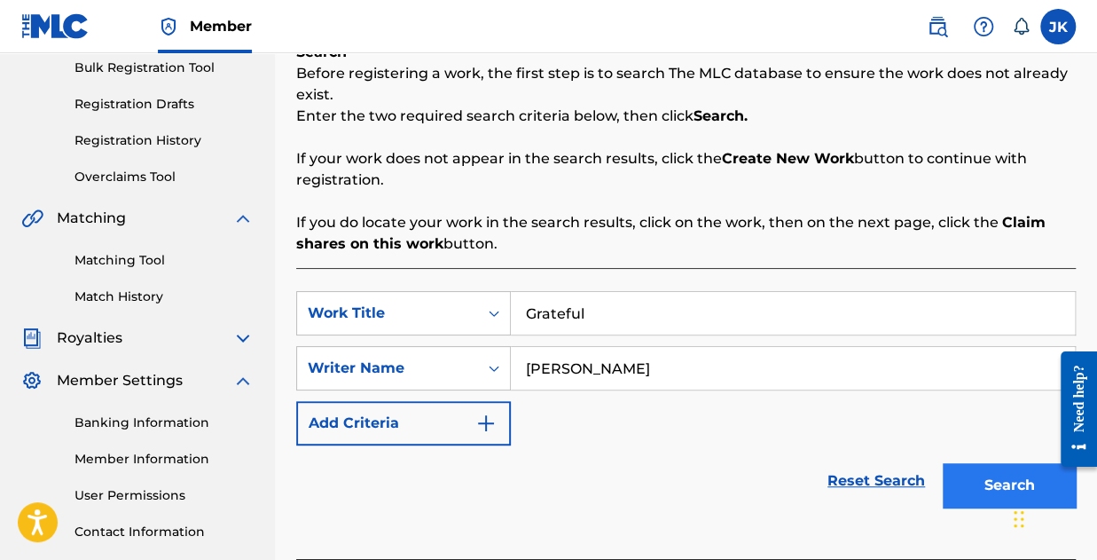
type input "Joseph Kolawole"
click at [966, 483] on button "Search" at bounding box center [1009, 485] width 133 height 44
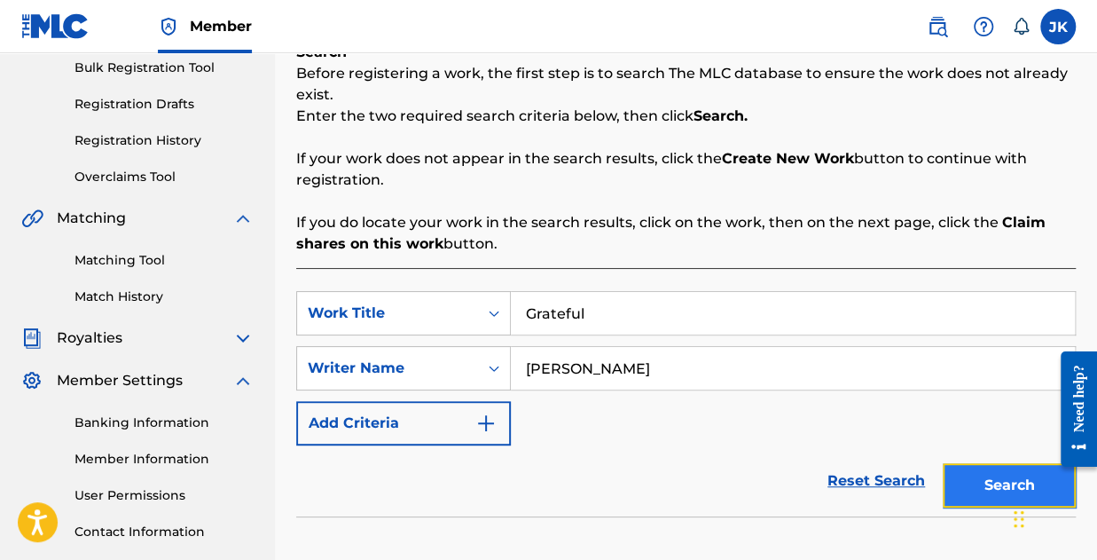
click at [997, 474] on button "Search" at bounding box center [1009, 485] width 133 height 44
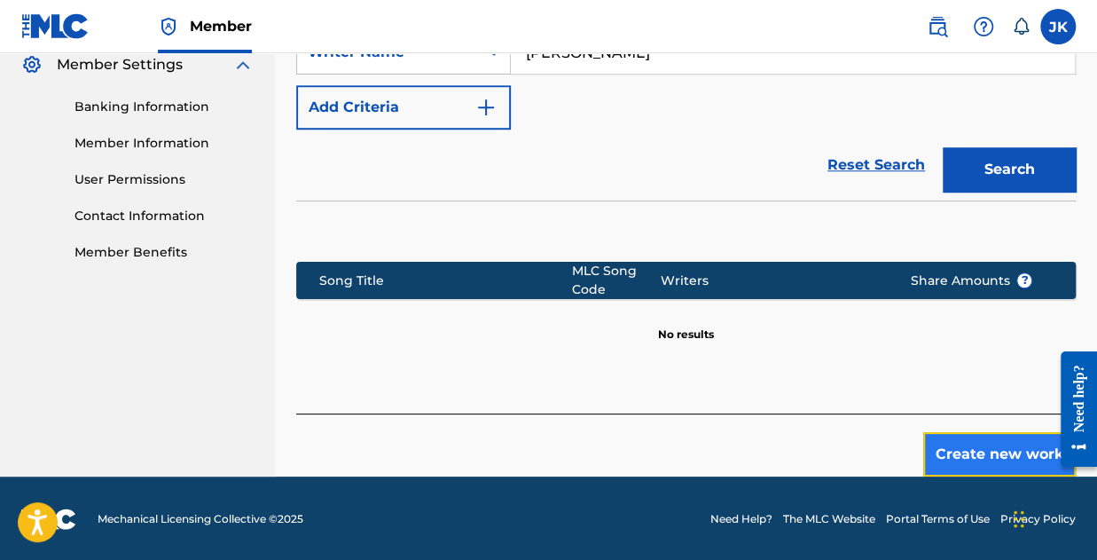
click at [990, 444] on button "Create new work" at bounding box center [999, 454] width 153 height 44
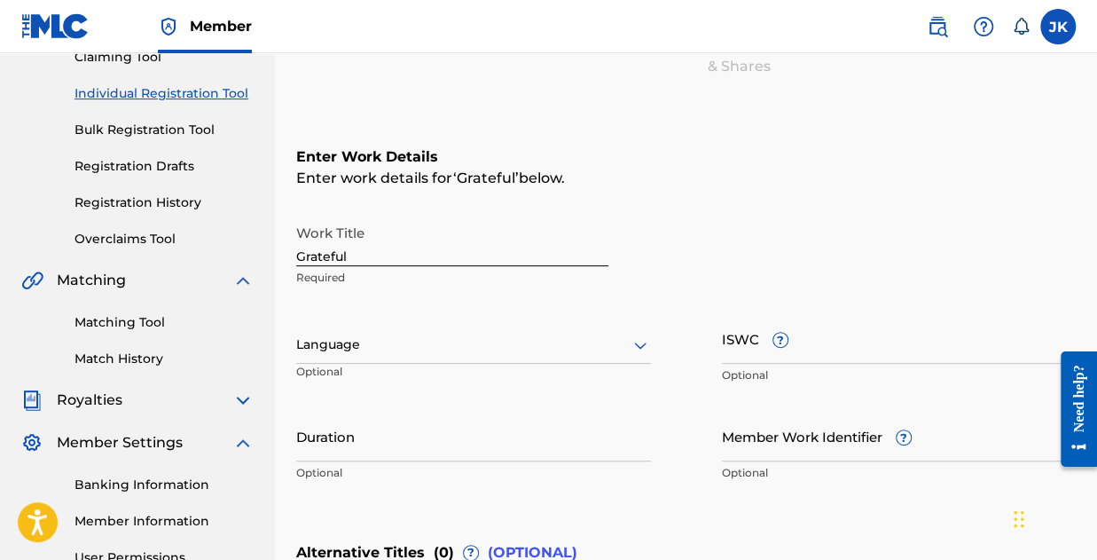
scroll to position [195, 0]
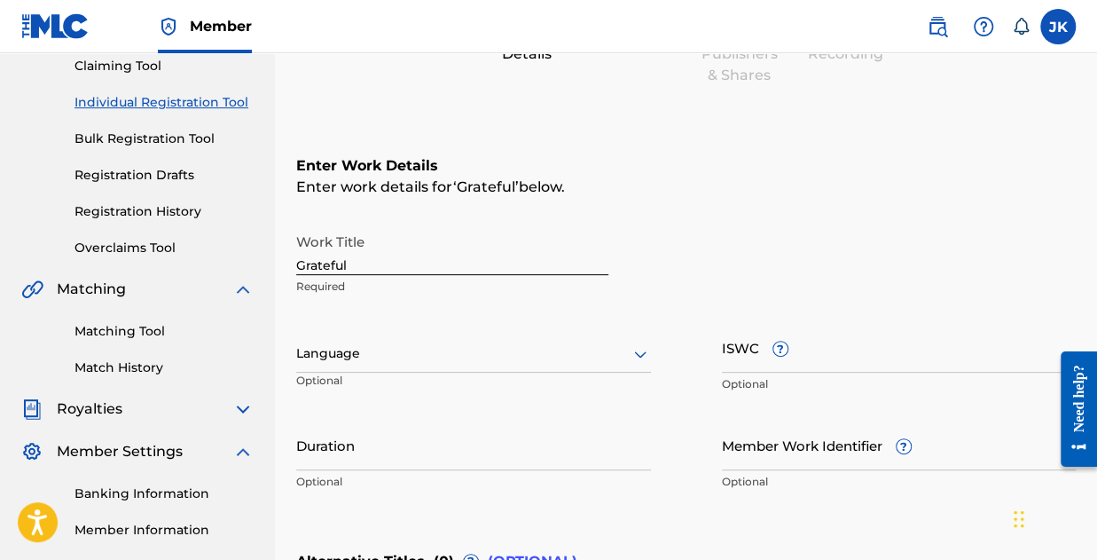
click at [348, 353] on div at bounding box center [473, 353] width 355 height 22
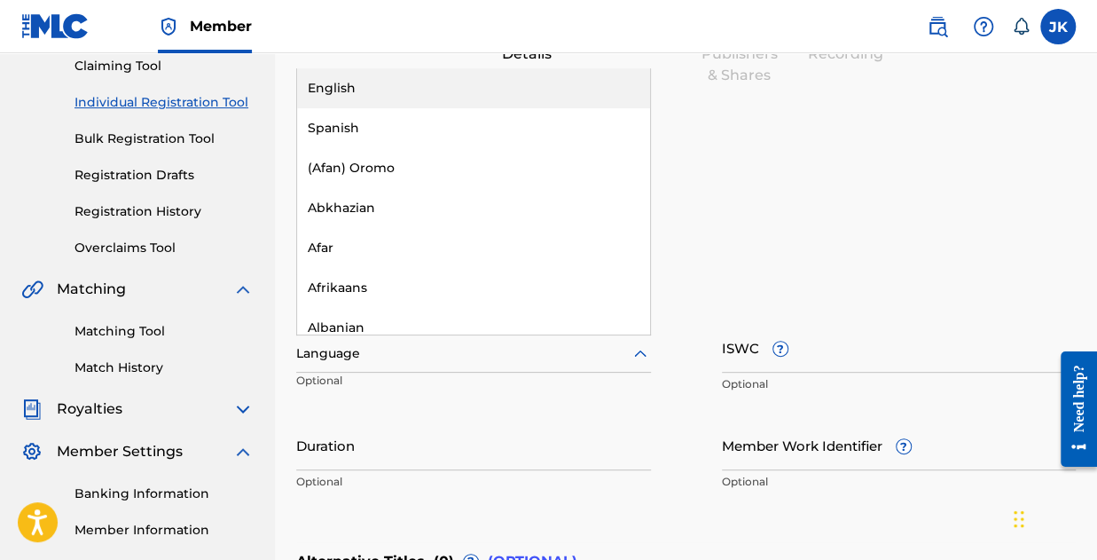
click at [381, 97] on div "English" at bounding box center [473, 88] width 353 height 40
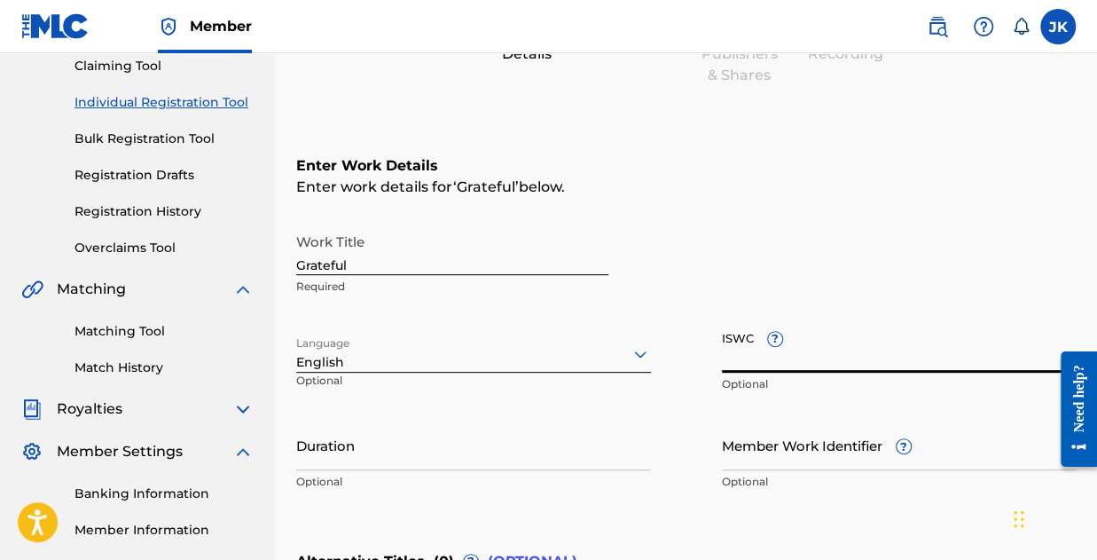
click at [782, 365] on input "ISWC ?" at bounding box center [899, 347] width 355 height 51
paste input "T-333.517.873-5"
type input "T-333.517.873-5"
click at [351, 450] on input "Duration" at bounding box center [473, 445] width 355 height 51
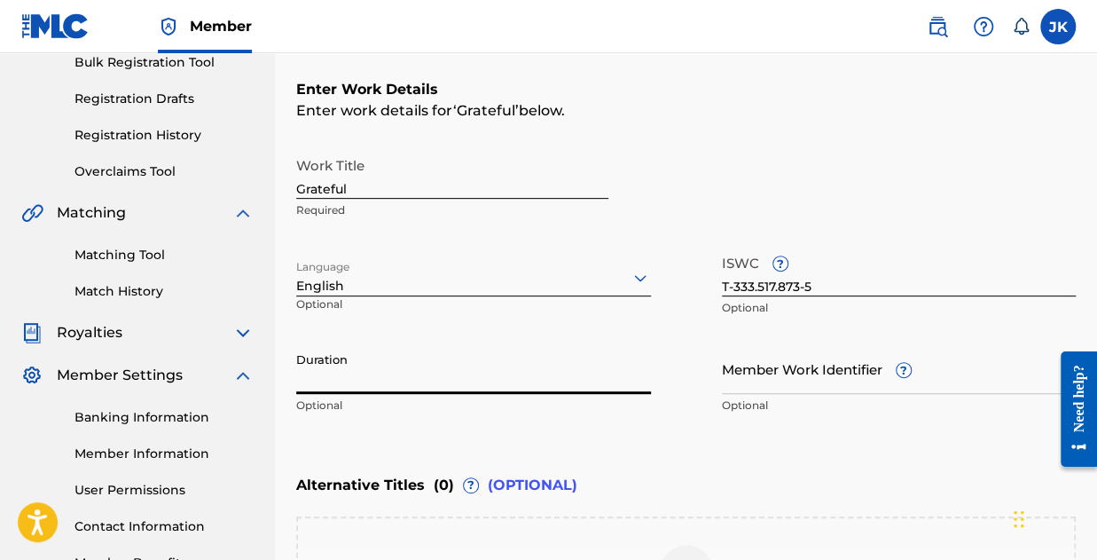
scroll to position [373, 0]
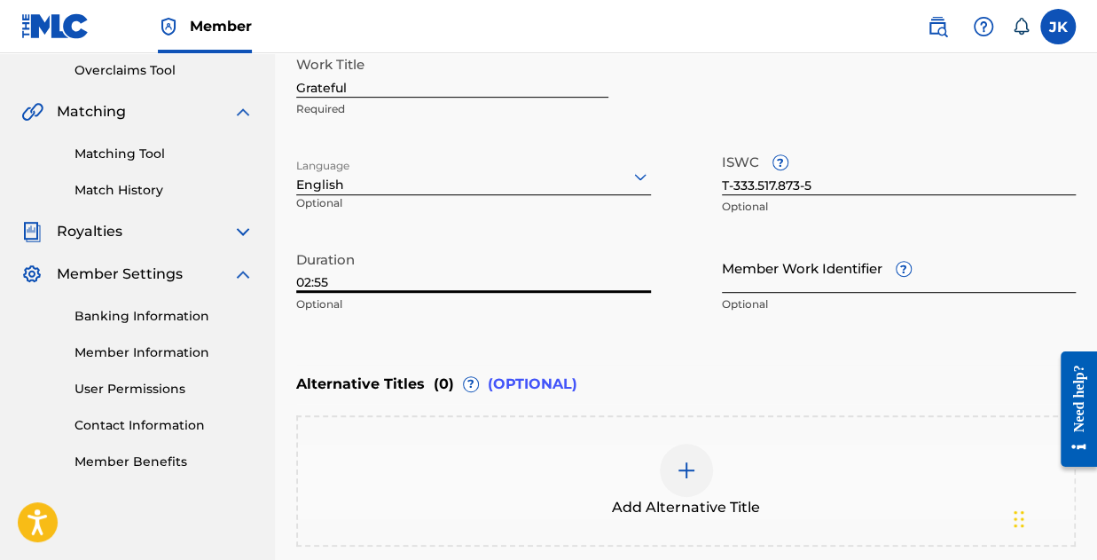
type input "02:55"
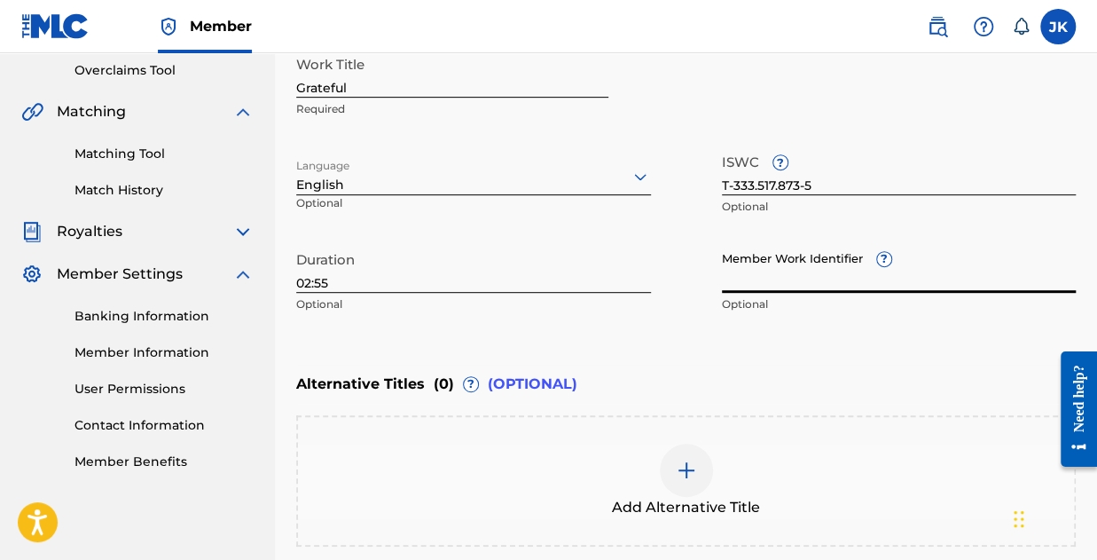
click at [800, 269] on input "Member Work Identifier ?" at bounding box center [899, 267] width 355 height 51
paste input "199343557484"
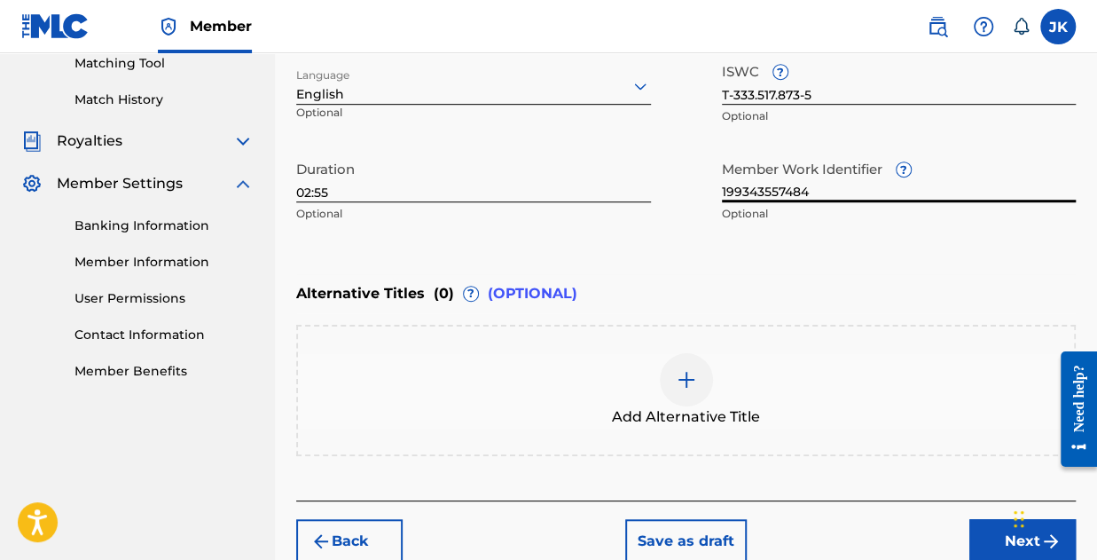
scroll to position [550, 0]
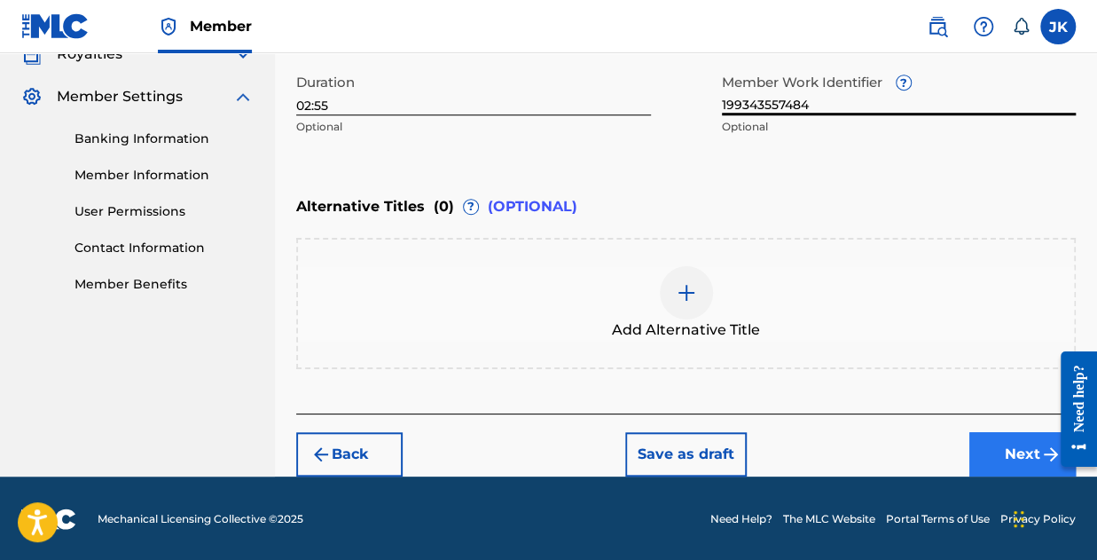
type input "199343557484"
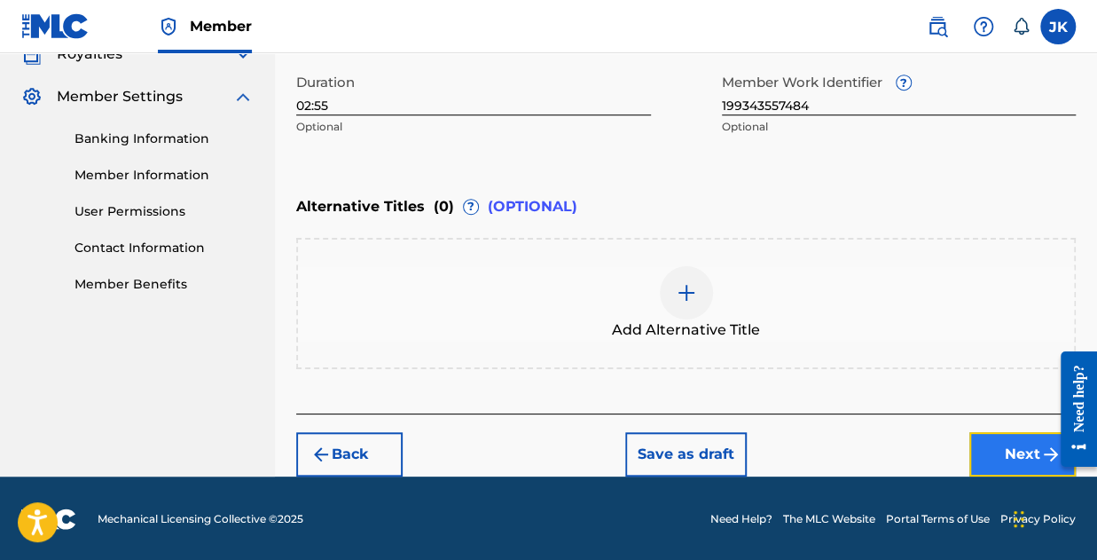
click at [996, 452] on button "Next" at bounding box center [1022, 454] width 106 height 44
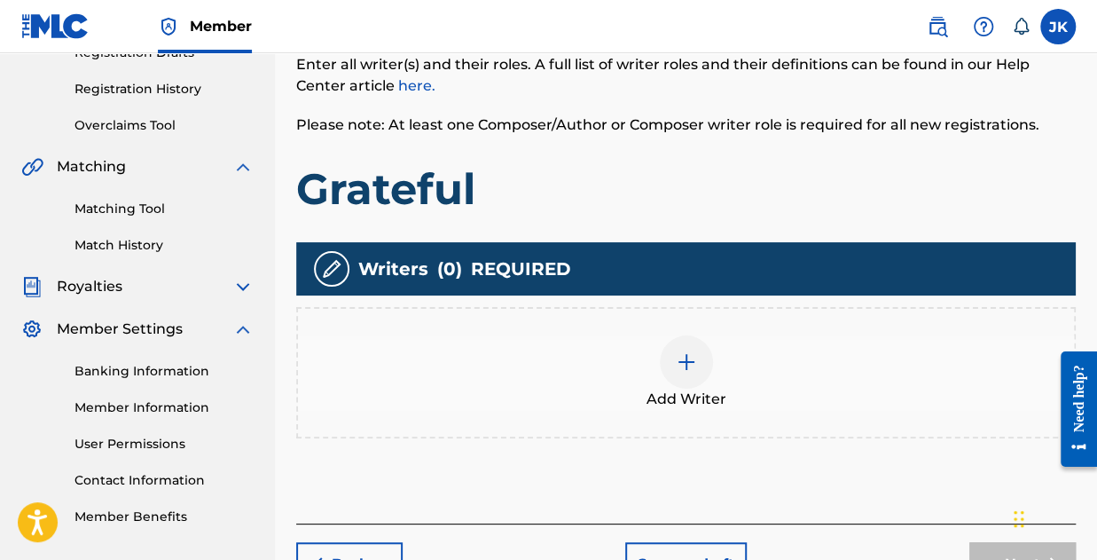
scroll to position [427, 0]
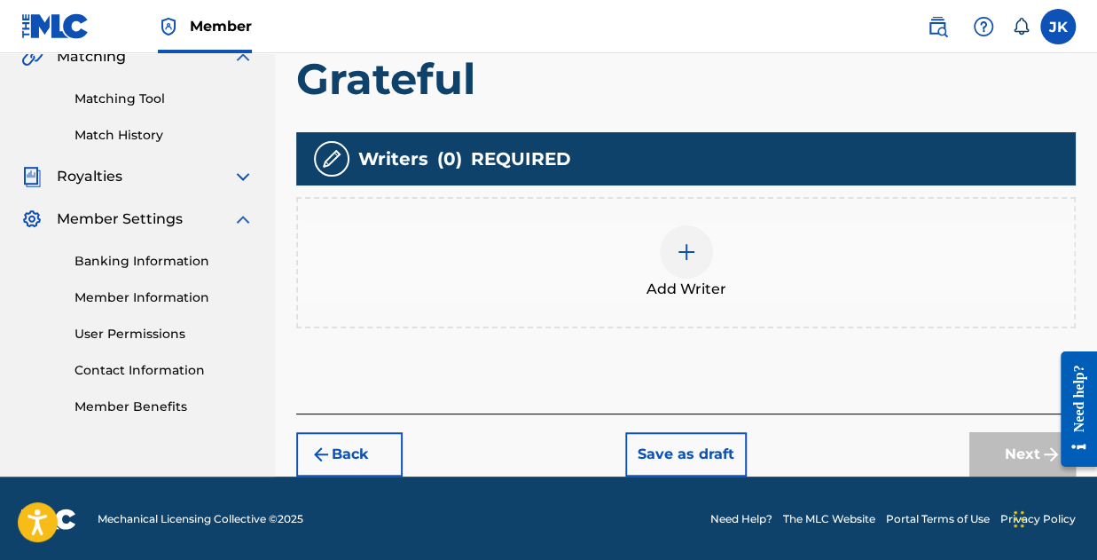
click at [689, 253] on img at bounding box center [686, 251] width 21 height 21
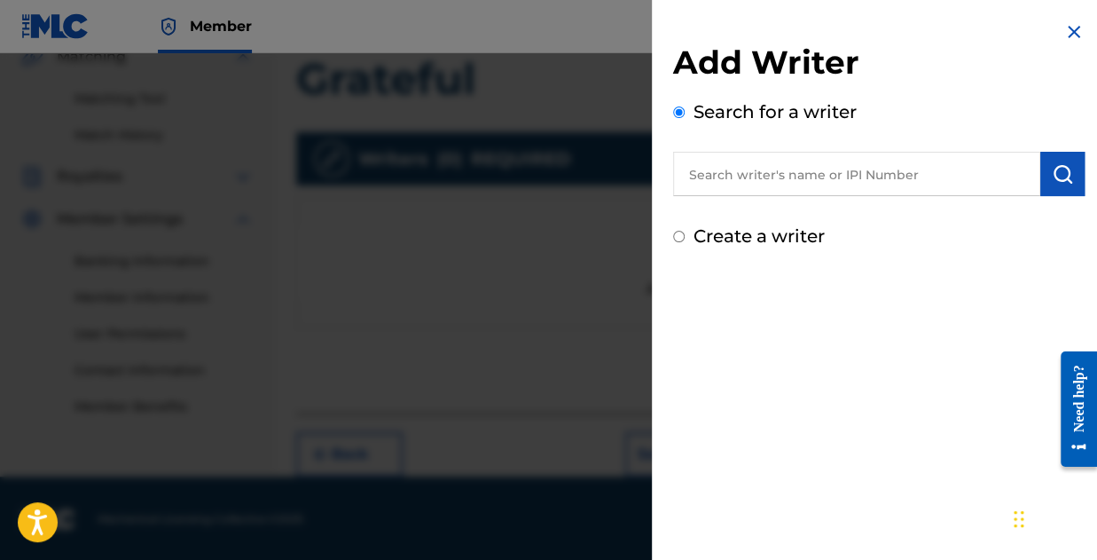
click at [784, 173] on input "text" at bounding box center [856, 174] width 367 height 44
click at [724, 231] on label "Create a writer" at bounding box center [759, 235] width 131 height 21
radio input "true"
click at [685, 231] on input "Create a writer" at bounding box center [679, 237] width 12 height 12
radio input "false"
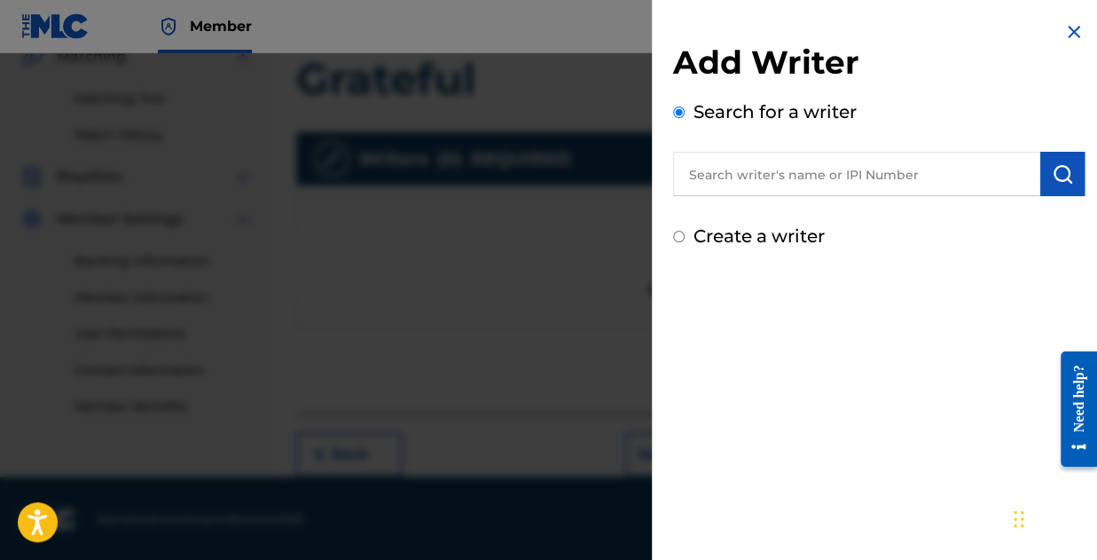
radio input "true"
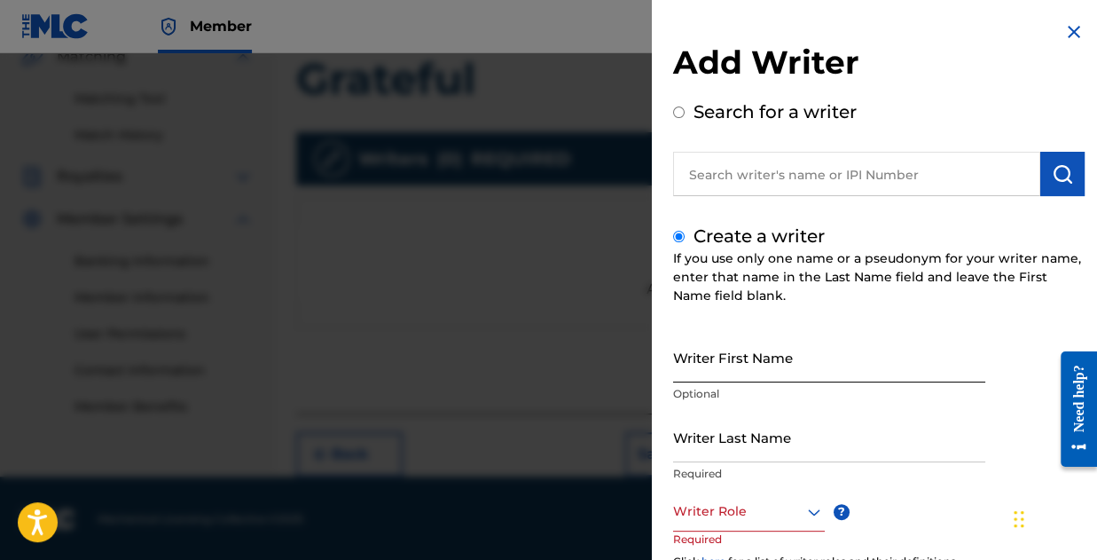
click at [716, 367] on input "Writer First Name" at bounding box center [829, 357] width 312 height 51
type input "[PERSON_NAME]"
type input "Kolawole"
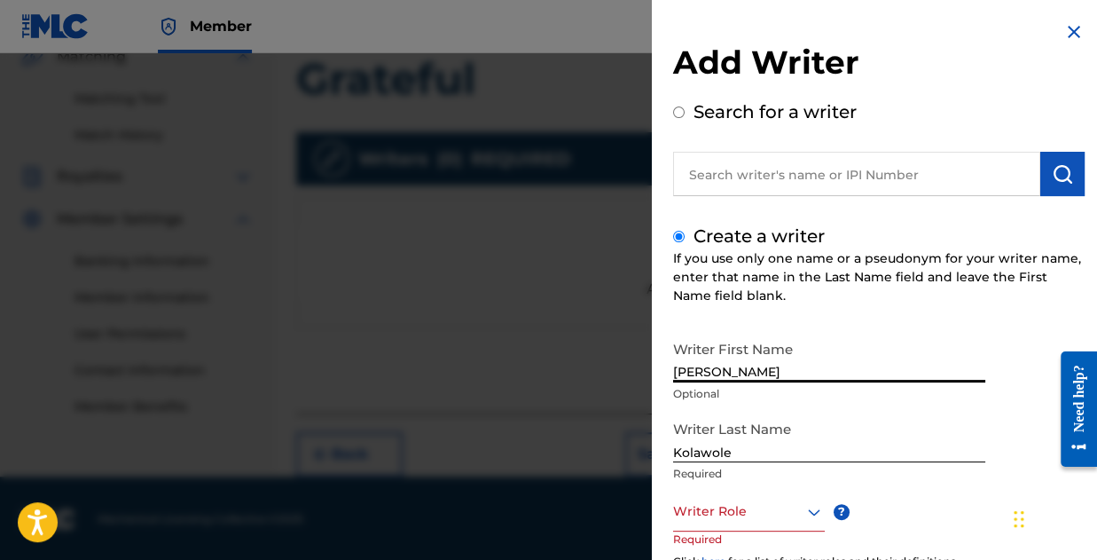
scroll to position [177, 0]
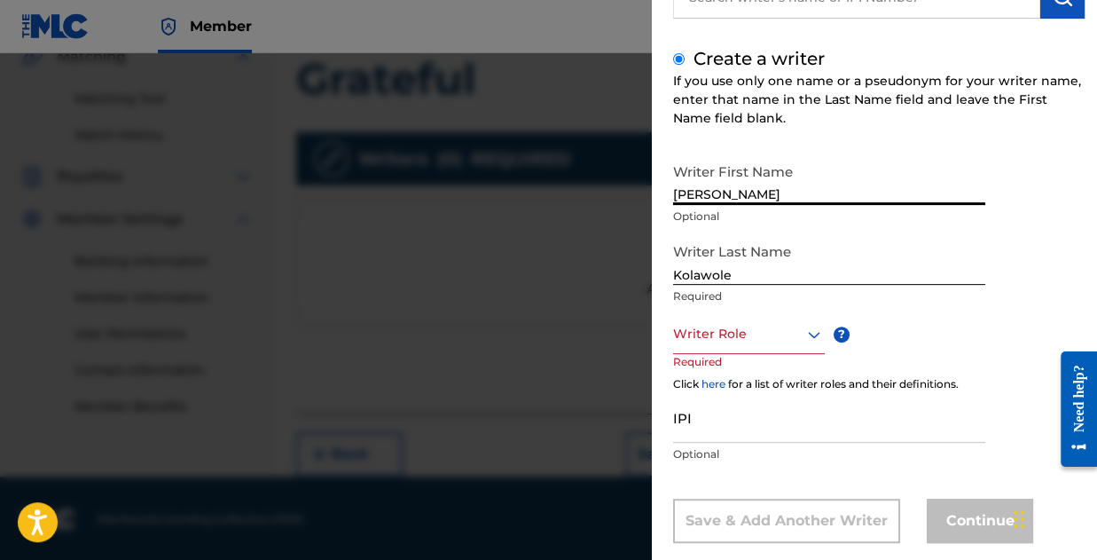
click at [729, 352] on div "Writer Role" at bounding box center [749, 334] width 152 height 40
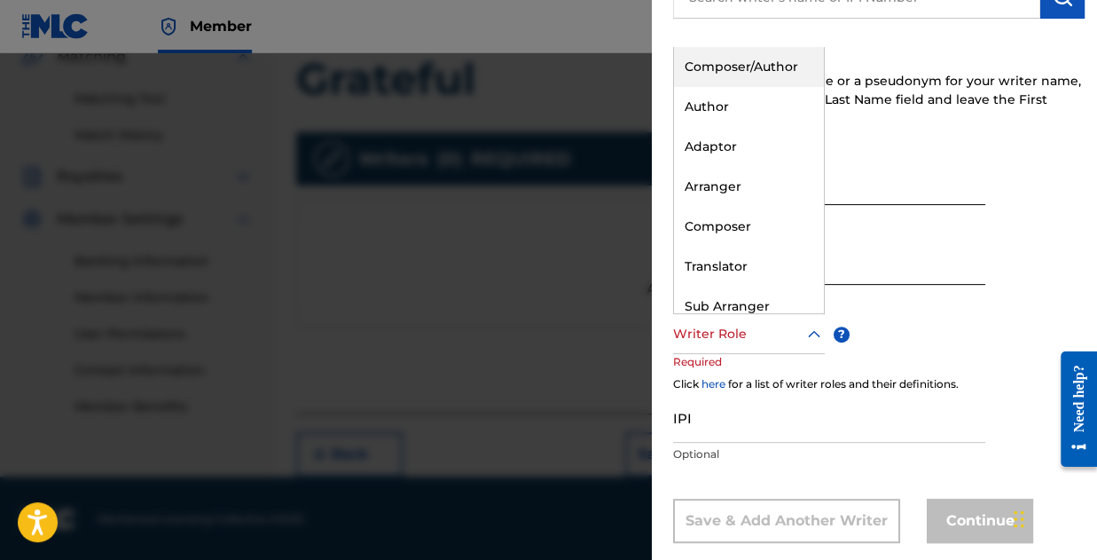
click at [715, 72] on div "Composer/Author" at bounding box center [749, 67] width 150 height 40
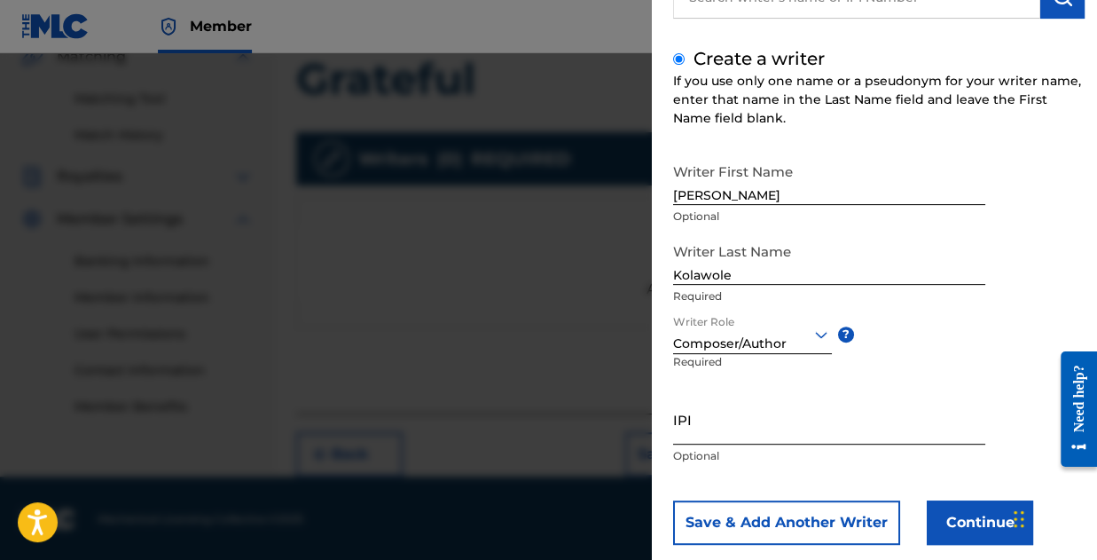
click at [681, 436] on input "IPI" at bounding box center [829, 419] width 312 height 51
click at [712, 412] on input "IPI" at bounding box center [829, 419] width 312 height 51
click at [706, 430] on input "IPI" at bounding box center [829, 419] width 312 height 51
paste input "01173310197"
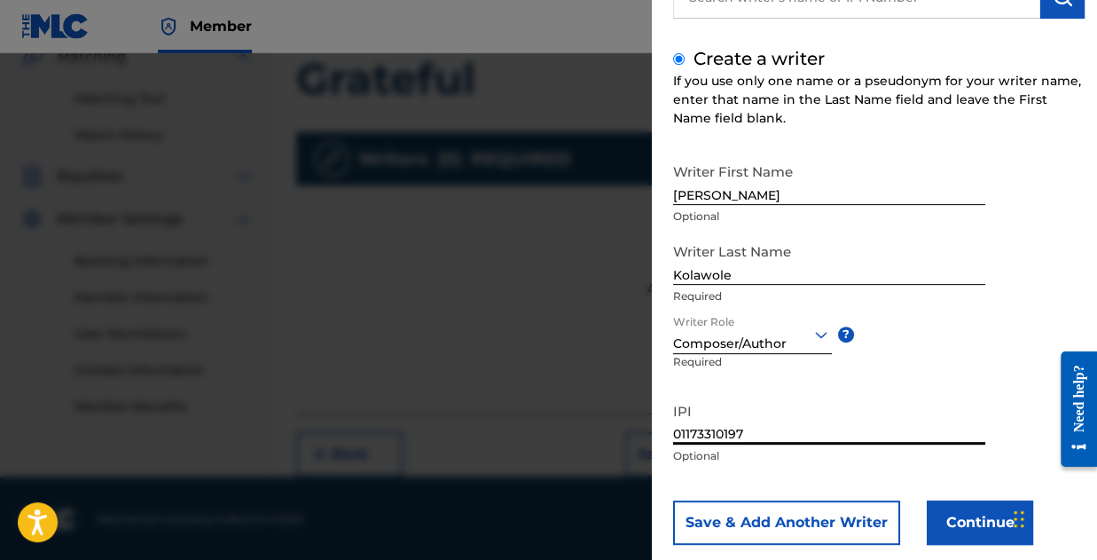
scroll to position [209, 0]
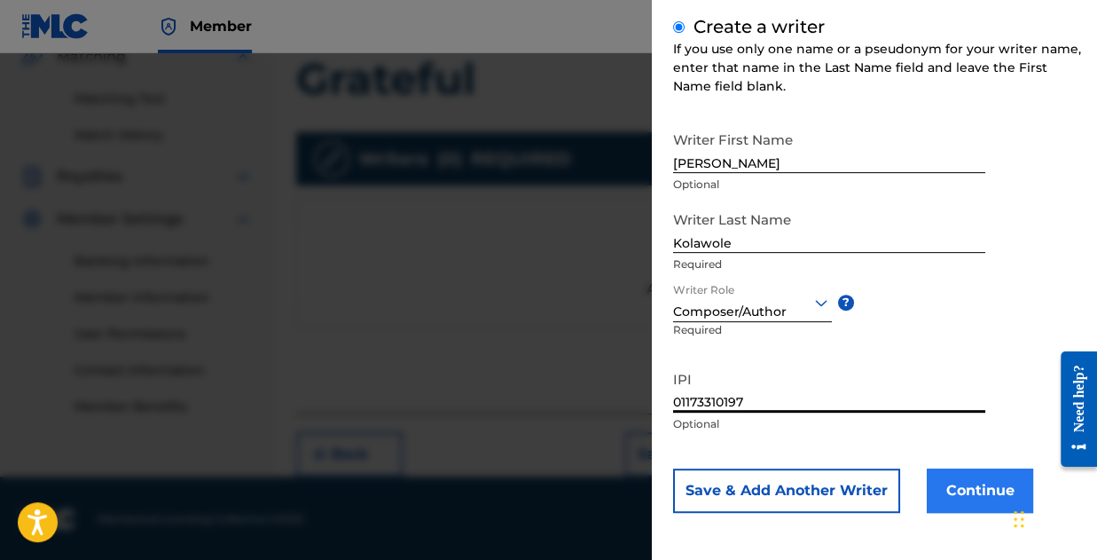
type input "01173310197"
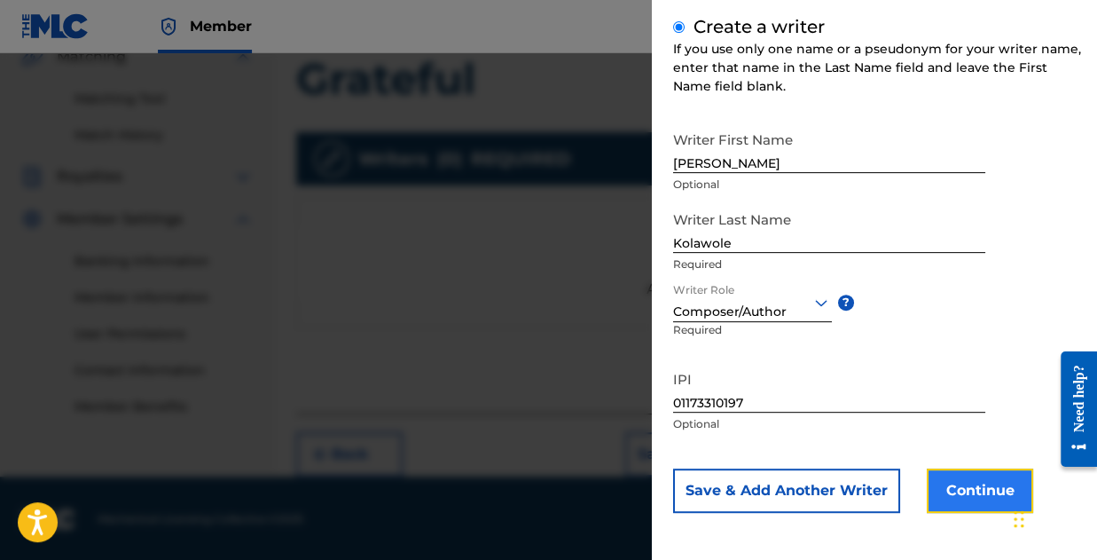
click at [1005, 490] on button "Continue" at bounding box center [980, 490] width 106 height 44
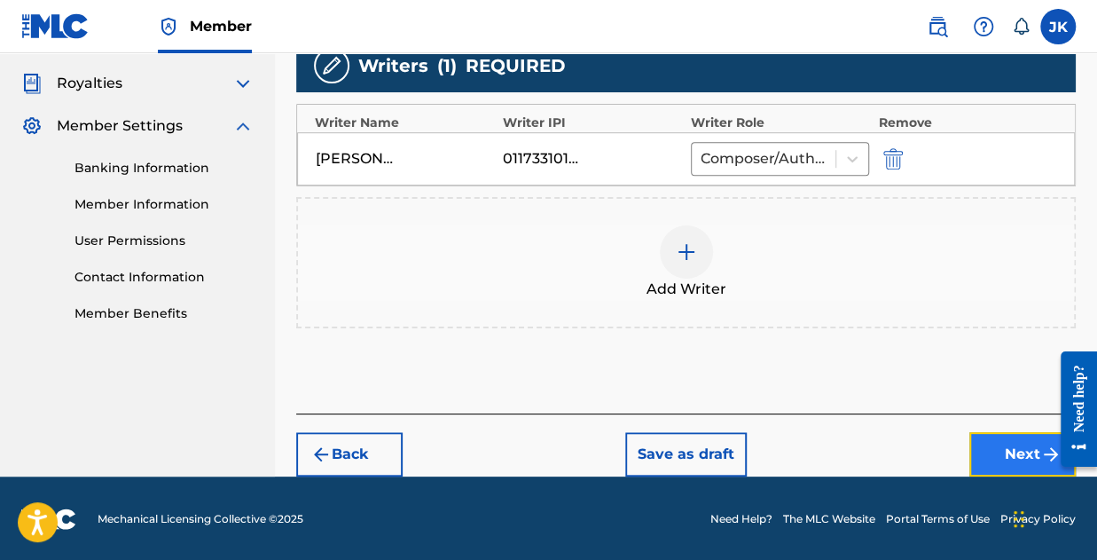
click at [986, 460] on button "Next" at bounding box center [1022, 454] width 106 height 44
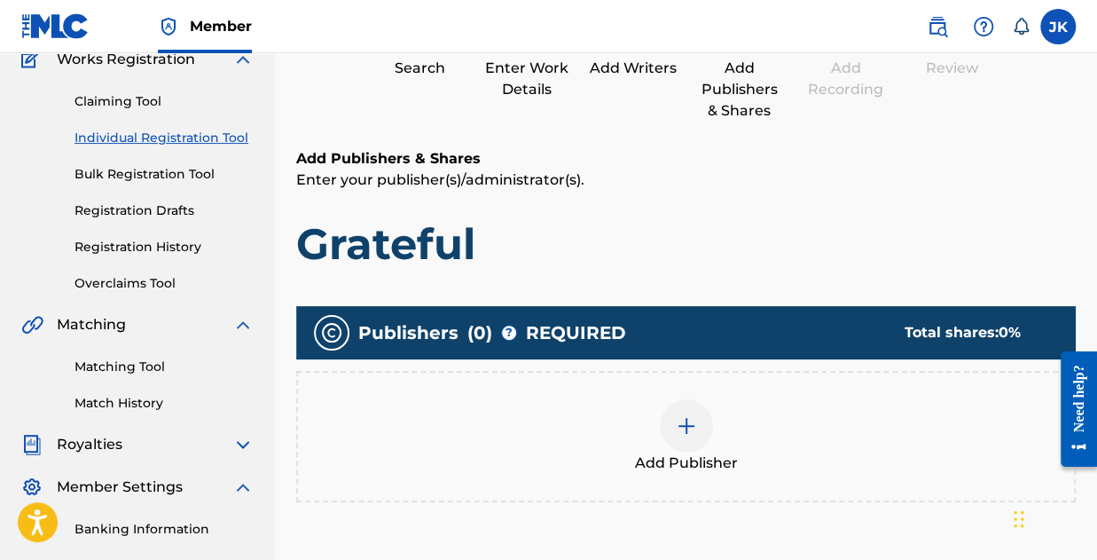
scroll to position [257, 0]
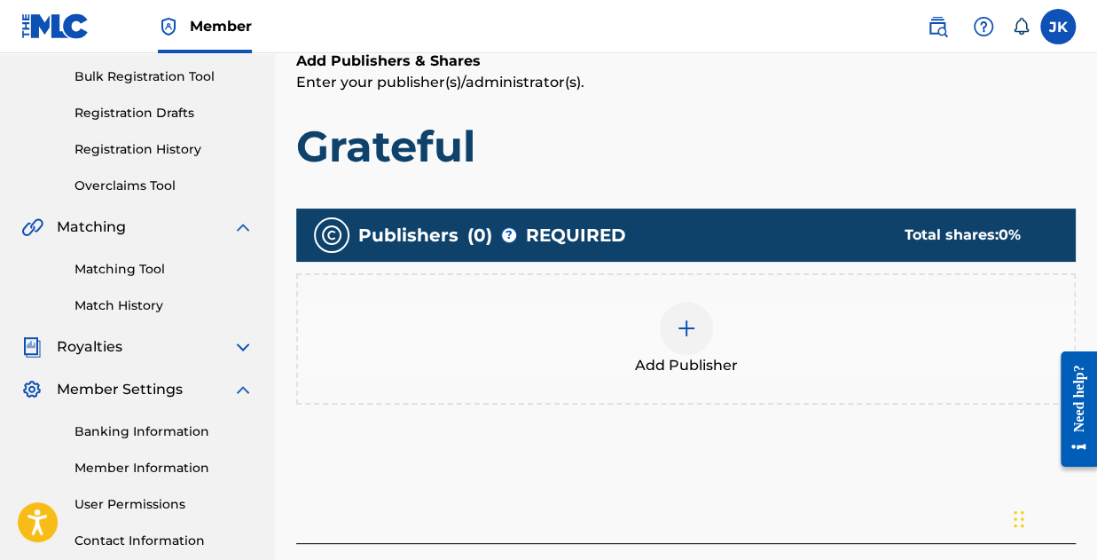
click at [697, 322] on div at bounding box center [686, 328] width 53 height 53
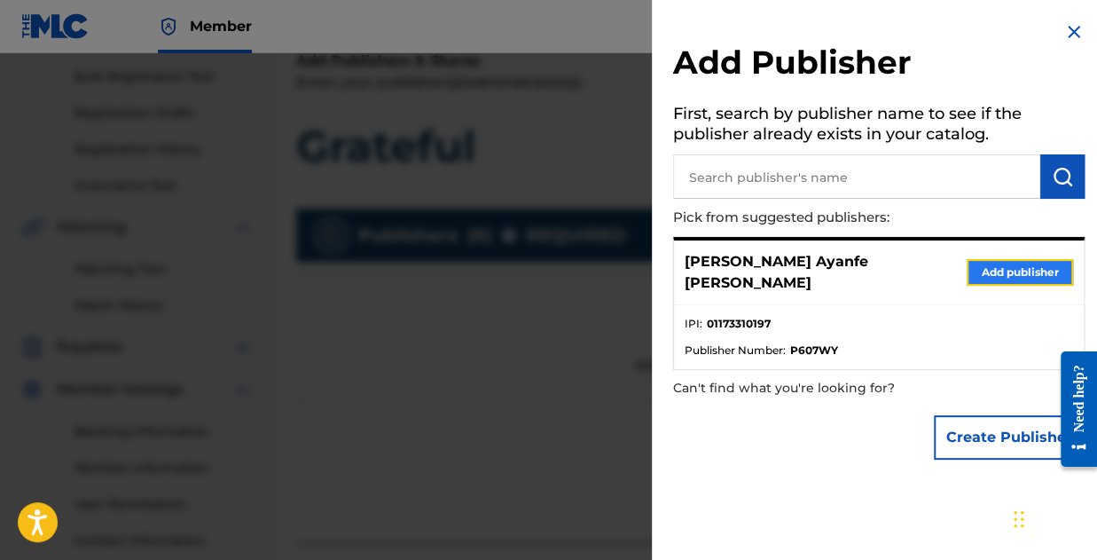
click at [996, 269] on button "Add publisher" at bounding box center [1020, 272] width 106 height 27
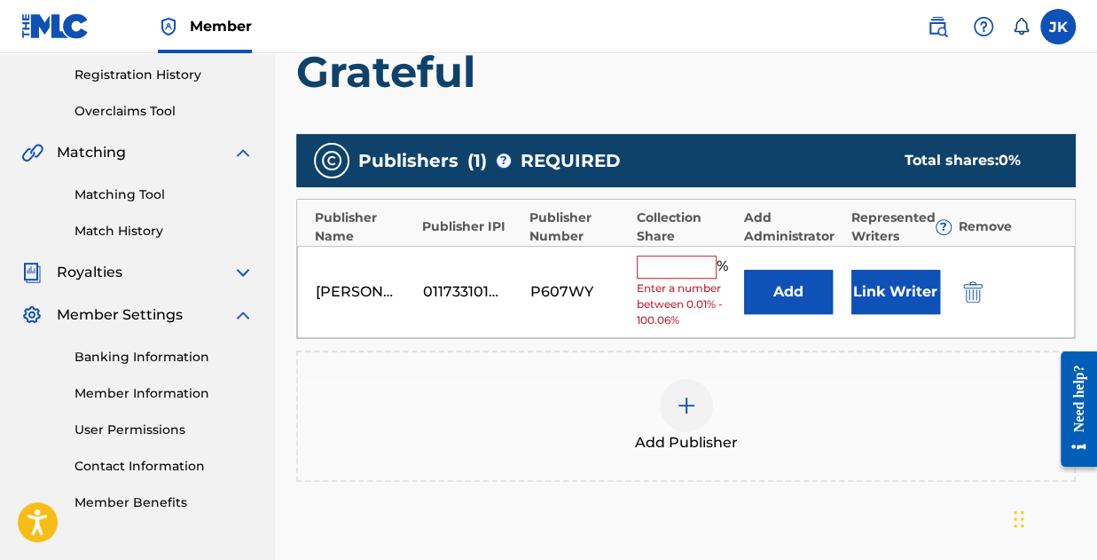
scroll to position [435, 0]
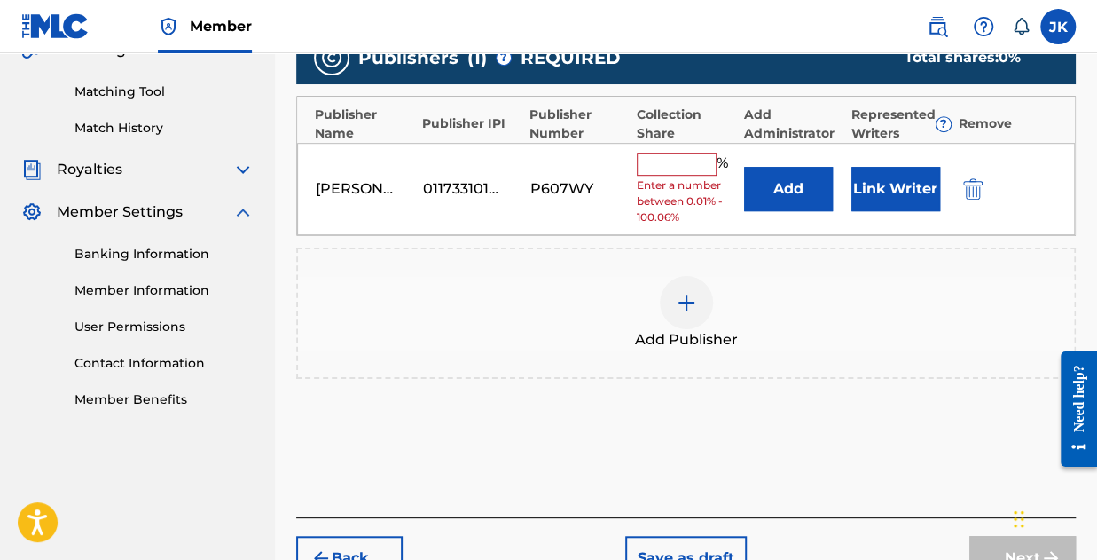
click at [688, 171] on input "text" at bounding box center [677, 164] width 80 height 23
type input "100"
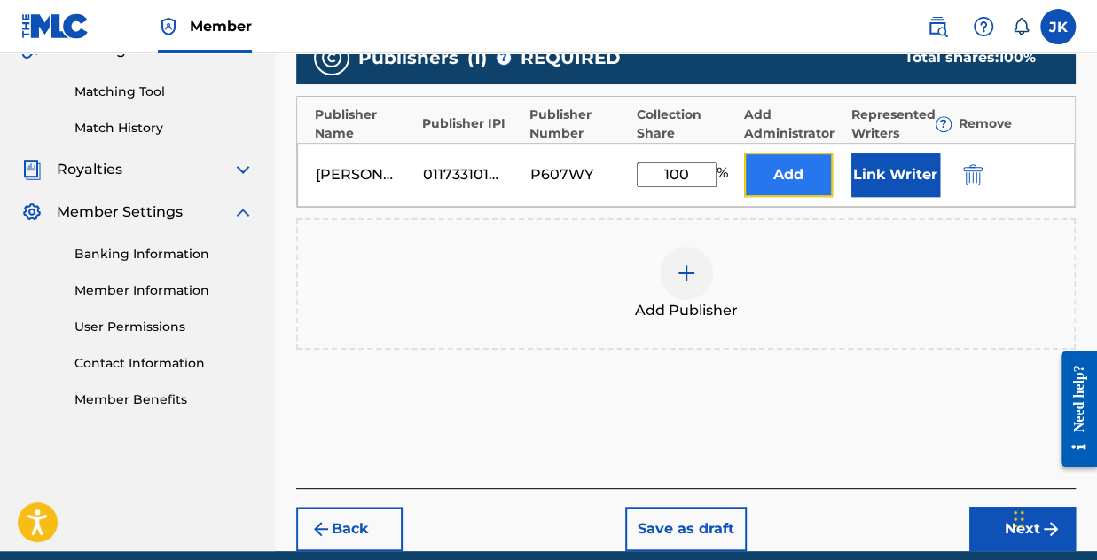
click at [798, 184] on button "Add" at bounding box center [788, 175] width 89 height 44
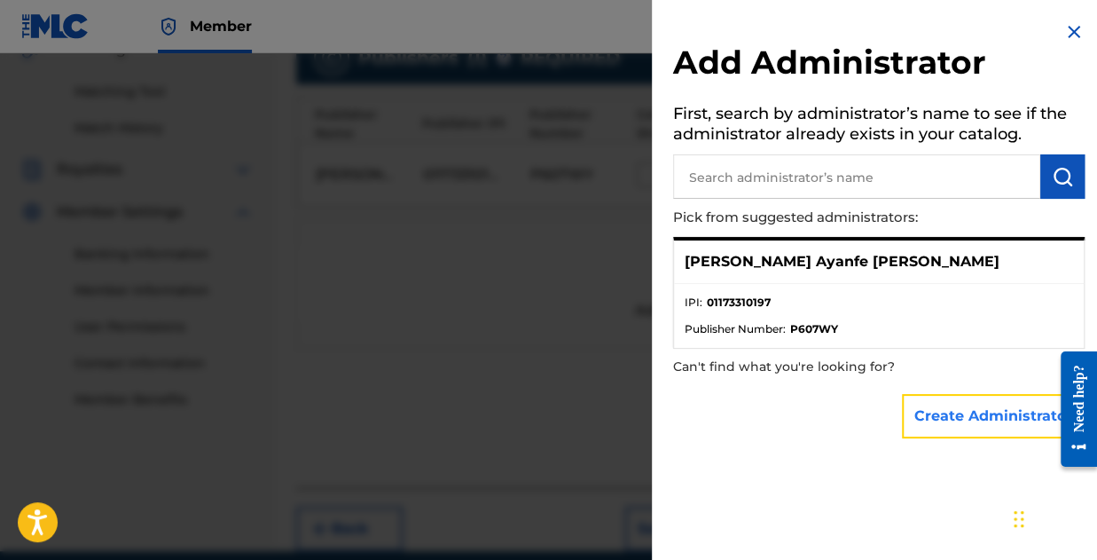
click at [960, 409] on button "Create Administrator" at bounding box center [993, 416] width 183 height 44
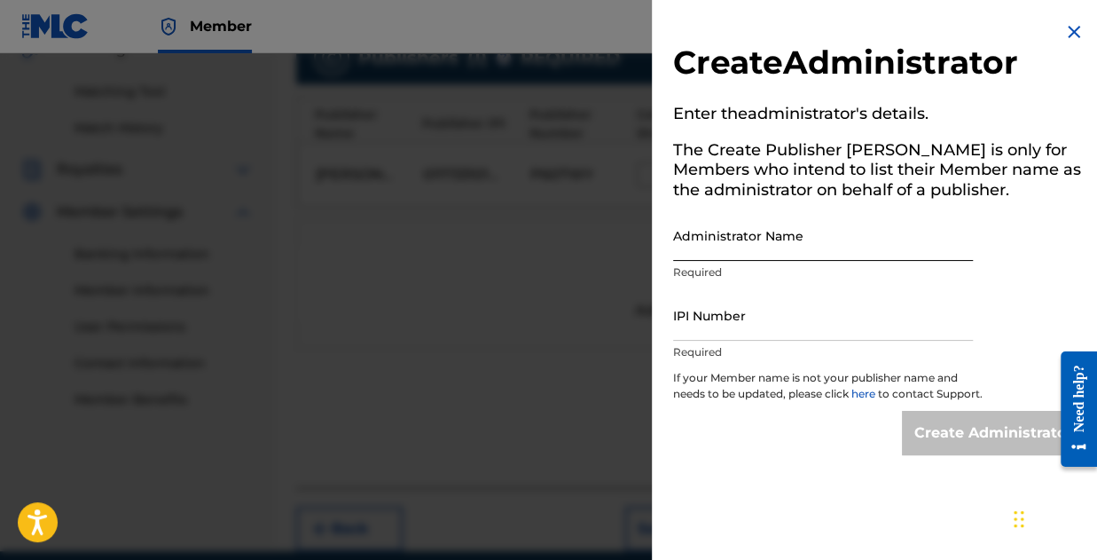
click at [754, 233] on input "Administrator Name" at bounding box center [823, 235] width 300 height 51
type input "[PERSON_NAME] Ayanfe [PERSON_NAME]"
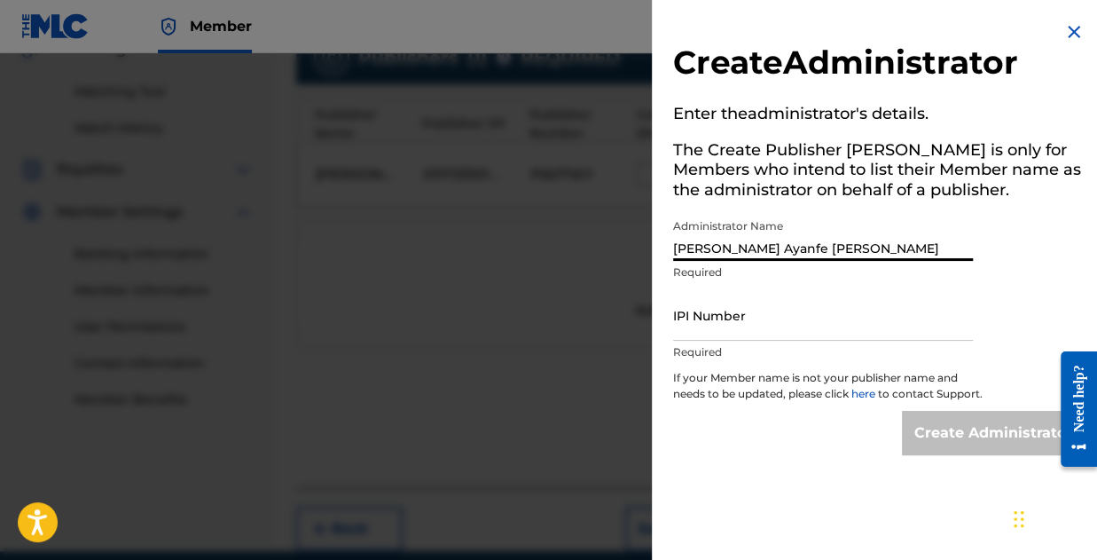
click at [695, 341] on div "IPI Number Required" at bounding box center [823, 330] width 300 height 80
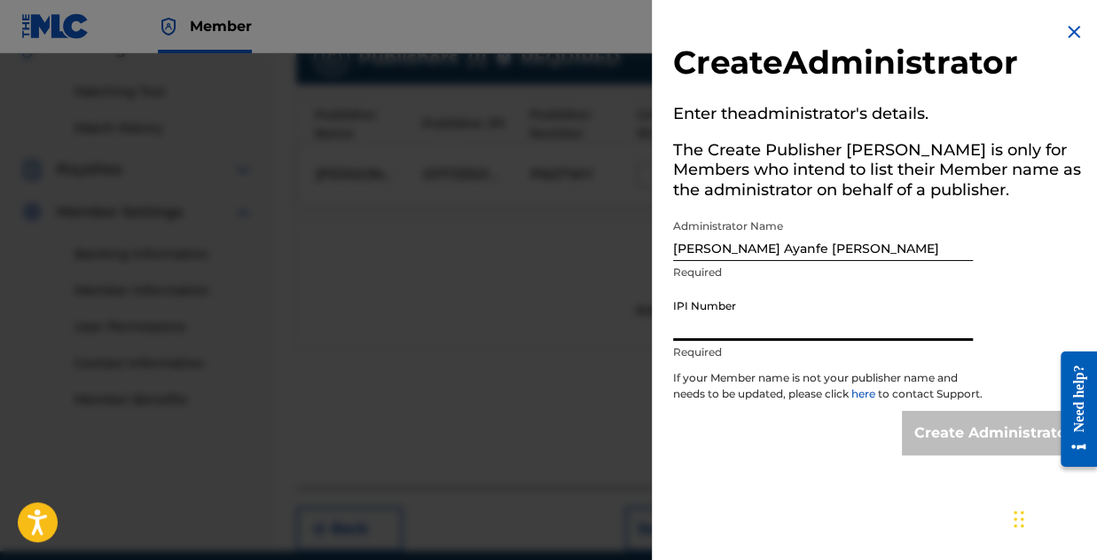
click at [702, 333] on input "IPI Number" at bounding box center [823, 315] width 300 height 51
type input "01173310197"
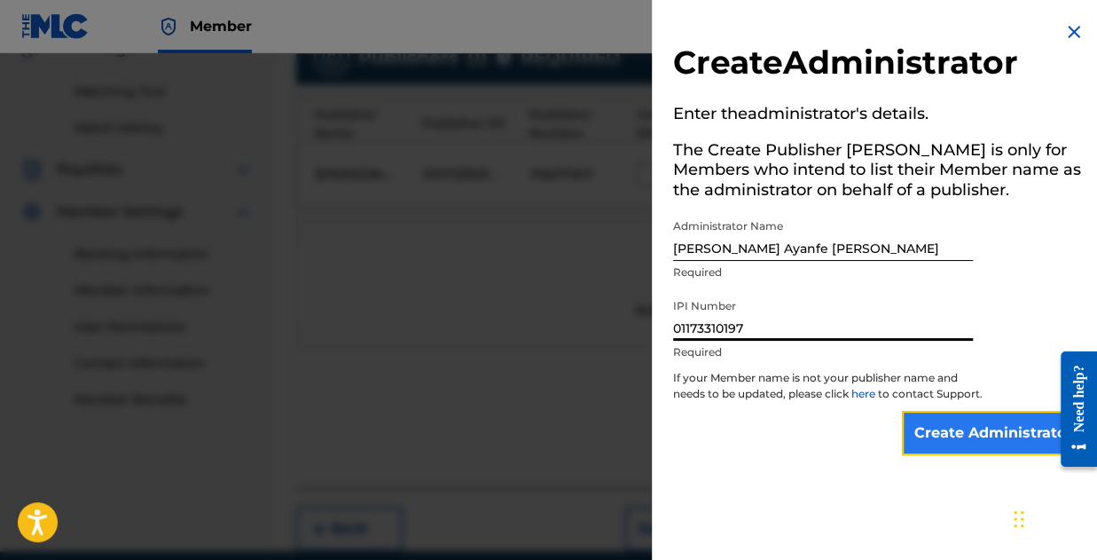
click at [961, 437] on input "Create Administrator" at bounding box center [993, 433] width 183 height 44
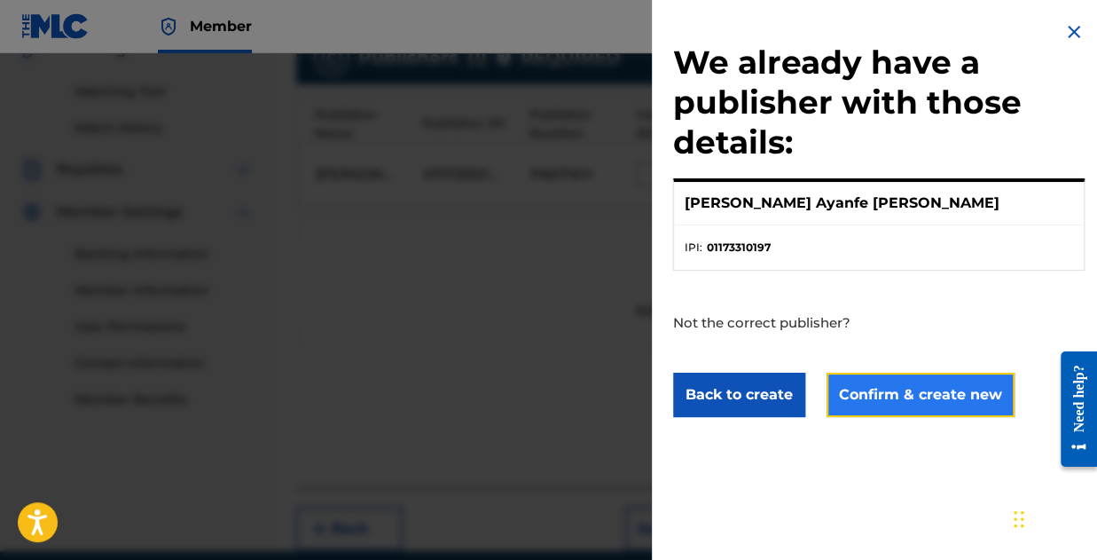
click at [928, 405] on button "Confirm & create new" at bounding box center [921, 395] width 188 height 44
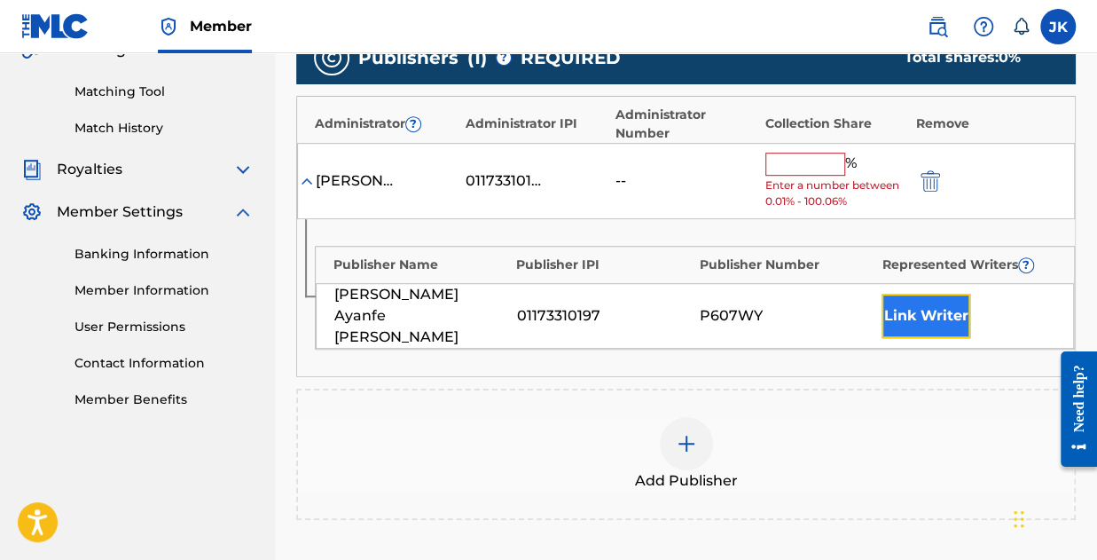
click at [947, 299] on button "Link Writer" at bounding box center [926, 316] width 89 height 44
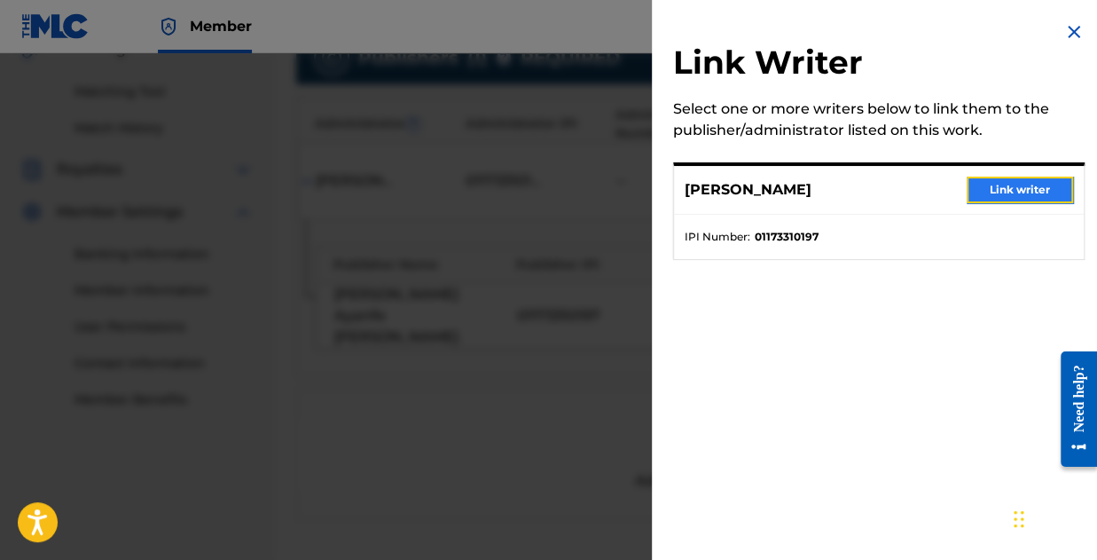
click at [998, 185] on button "Link writer" at bounding box center [1020, 189] width 106 height 27
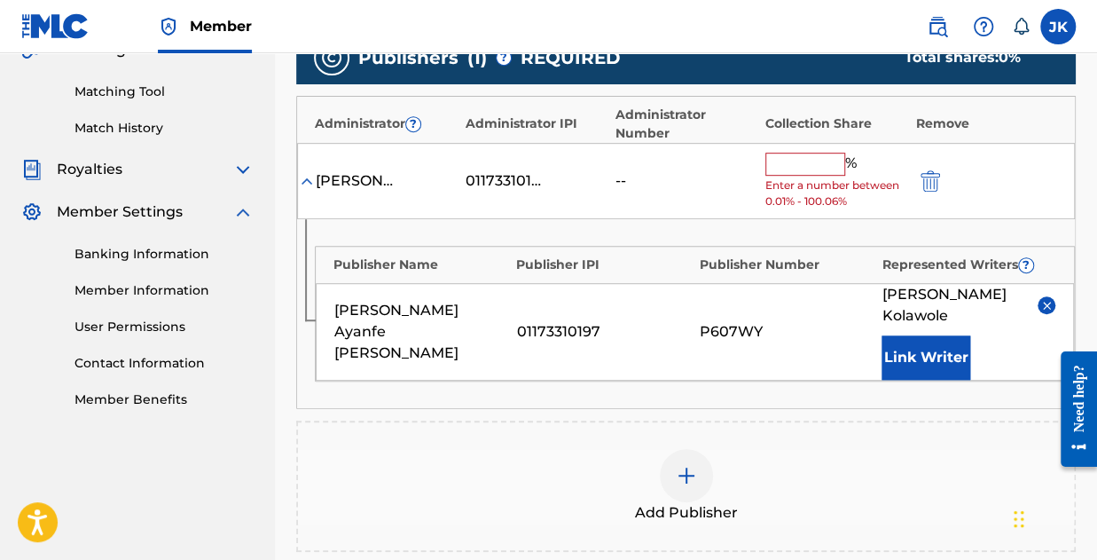
click at [788, 169] on input "text" at bounding box center [805, 164] width 80 height 23
type input "100"
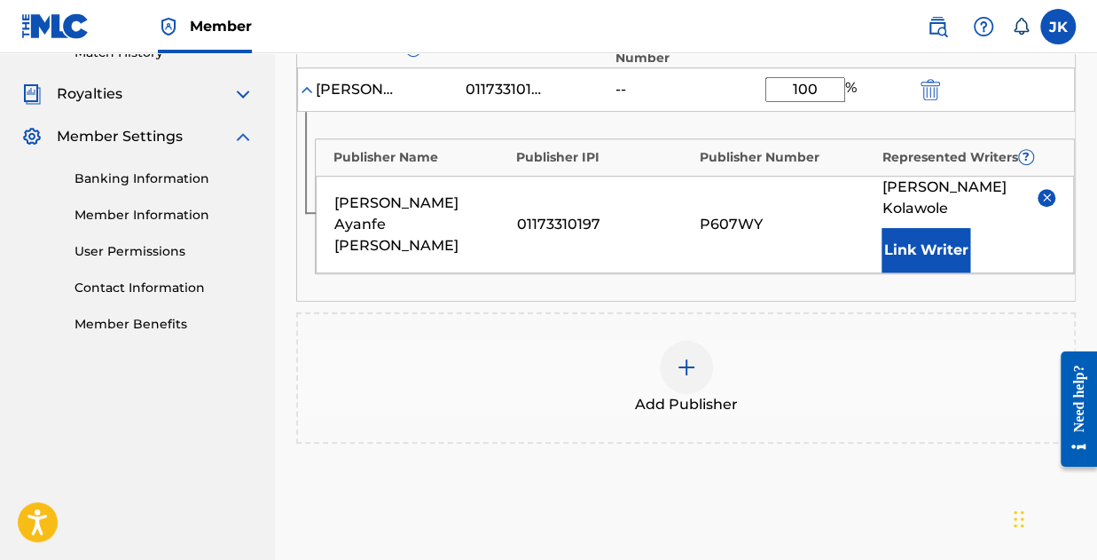
scroll to position [612, 0]
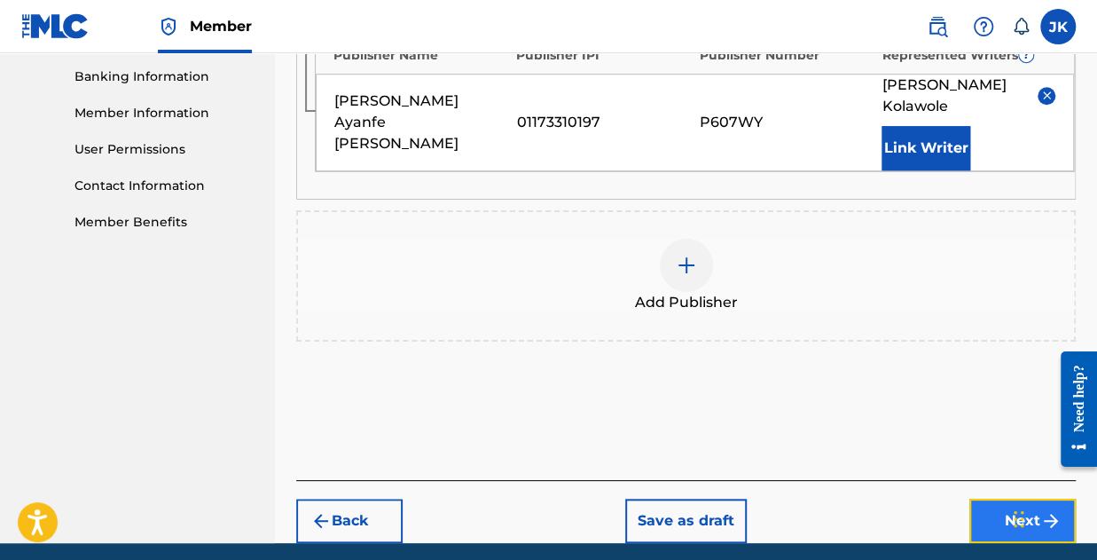
click at [992, 498] on button "Next" at bounding box center [1022, 520] width 106 height 44
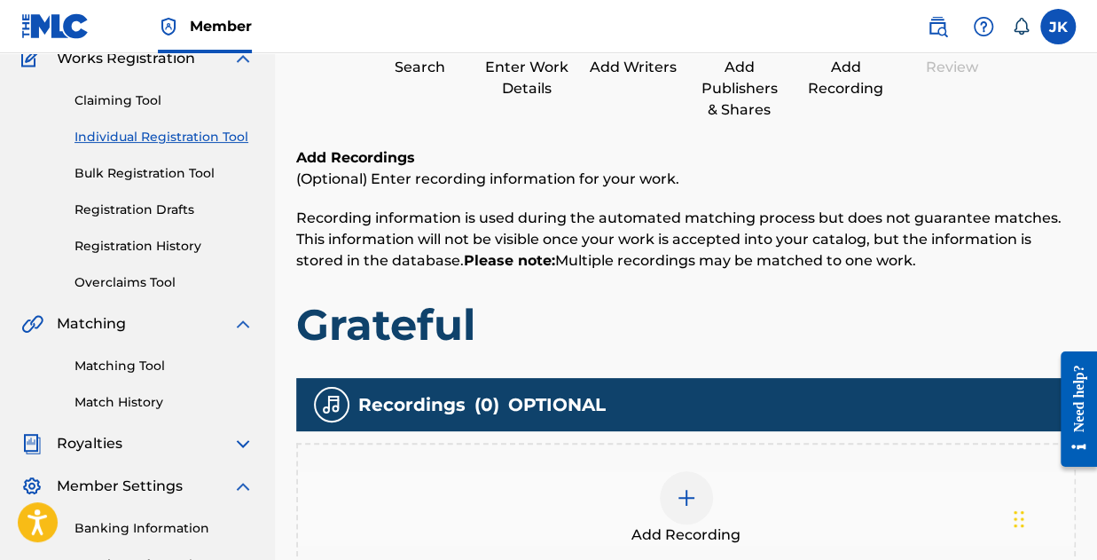
scroll to position [257, 0]
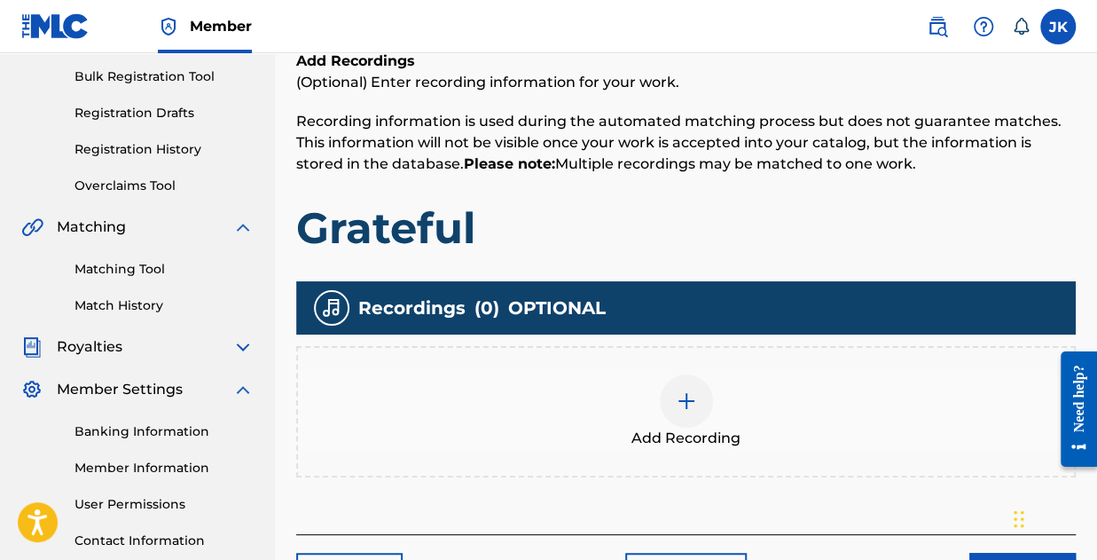
click at [685, 405] on img at bounding box center [686, 400] width 21 height 21
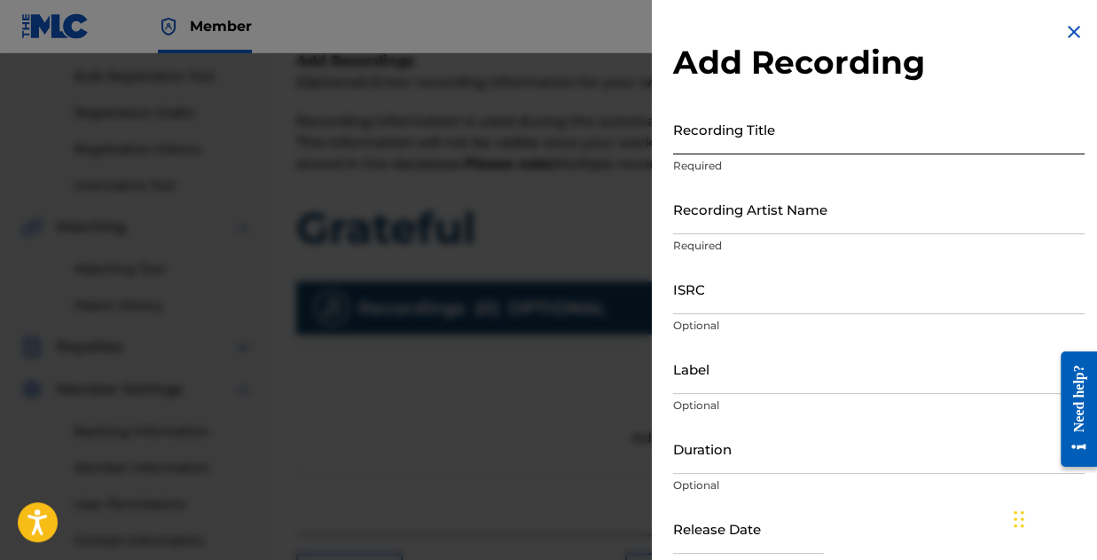
click at [683, 145] on input "Recording Title" at bounding box center [879, 129] width 412 height 51
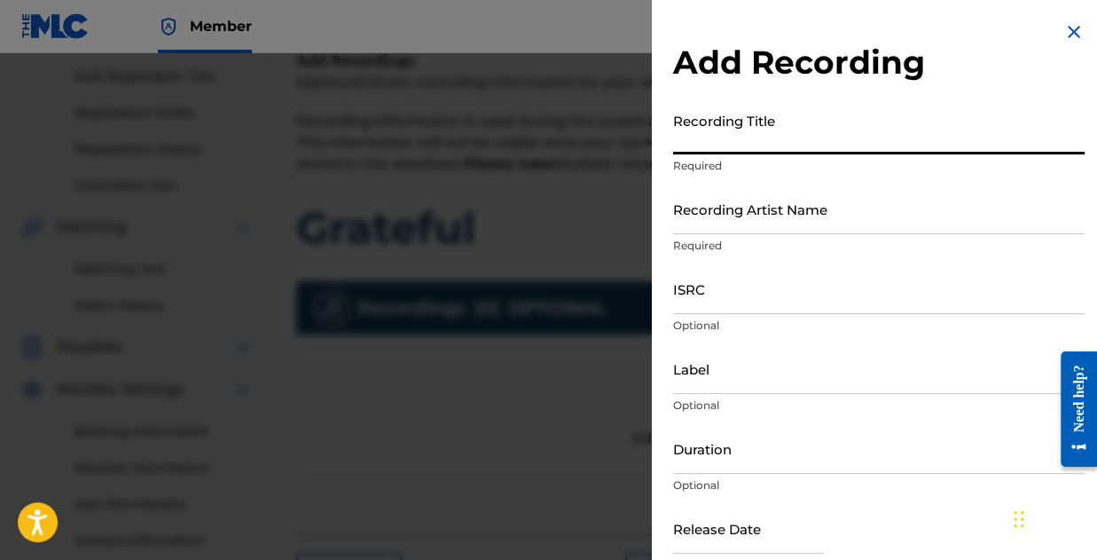
click at [736, 145] on input "Recording Title" at bounding box center [879, 129] width 412 height 51
type input "Grateful"
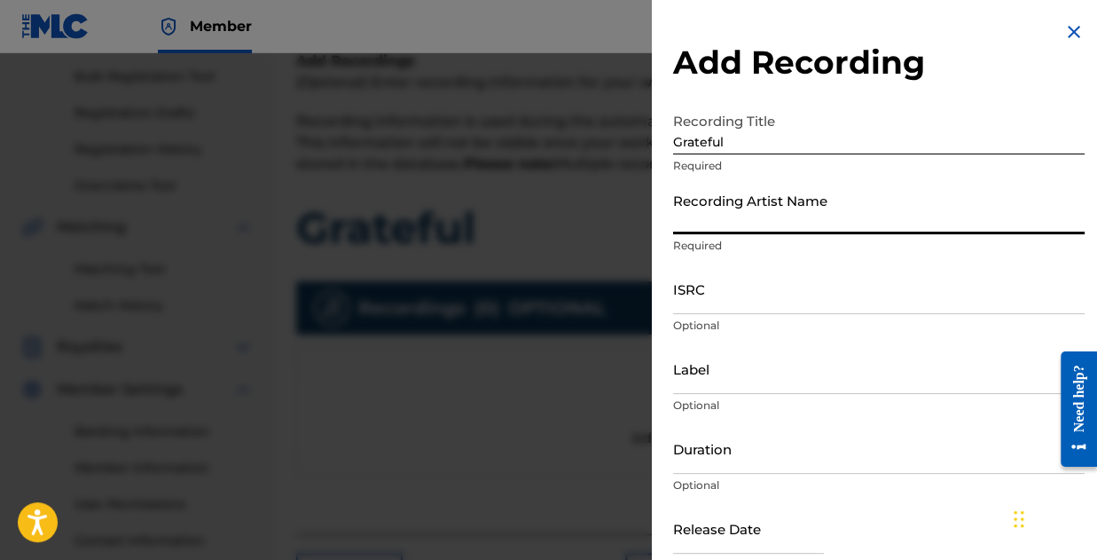
click at [741, 216] on input "Recording Artist Name" at bounding box center [879, 209] width 412 height 51
type input "Jay Blaze Official"
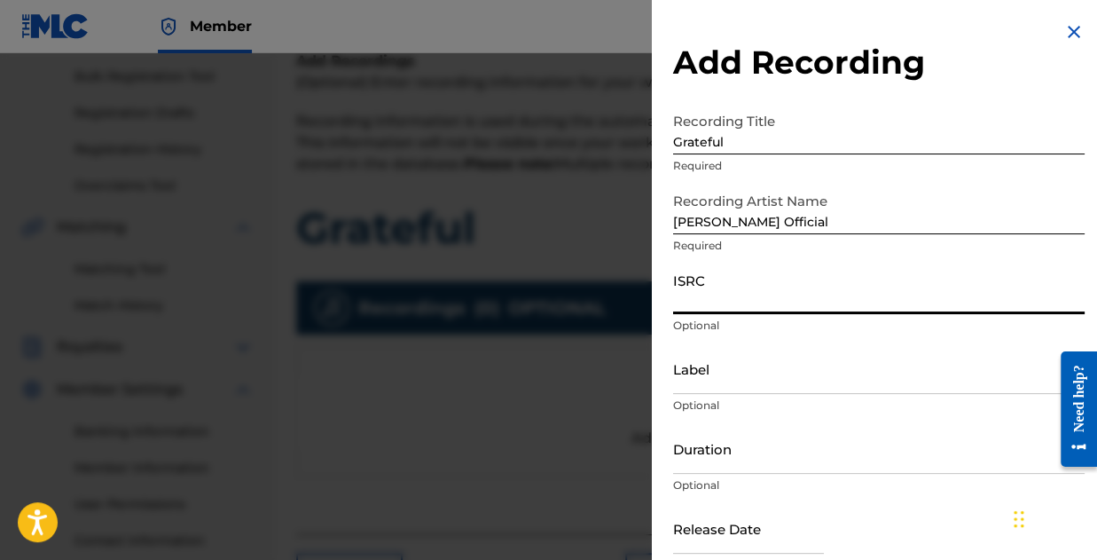
click at [786, 304] on input "ISRC" at bounding box center [879, 288] width 412 height 51
paste input "QZHNC2542003"
type input "QZHNC2542003"
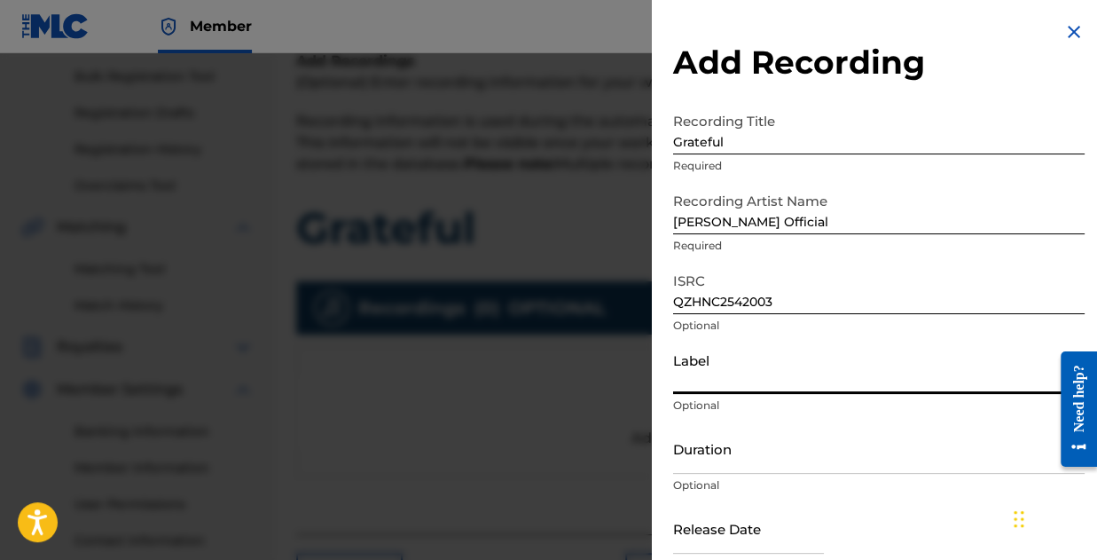
click at [764, 385] on input "Label" at bounding box center [879, 368] width 412 height 51
type input "Harmony Vision"
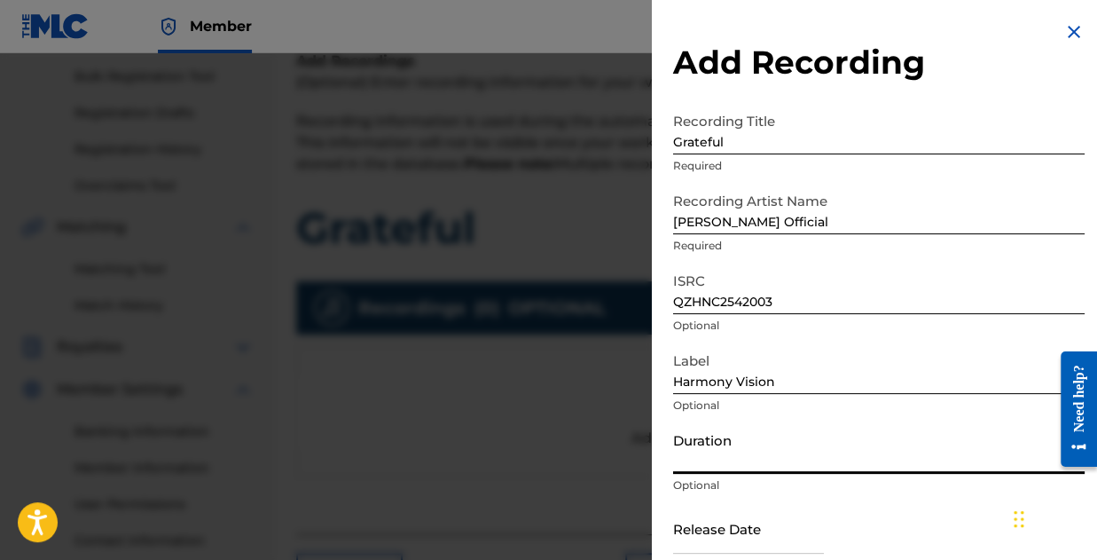
click at [720, 466] on input "Duration" at bounding box center [879, 448] width 412 height 51
click at [737, 460] on input "Duration" at bounding box center [879, 448] width 412 height 51
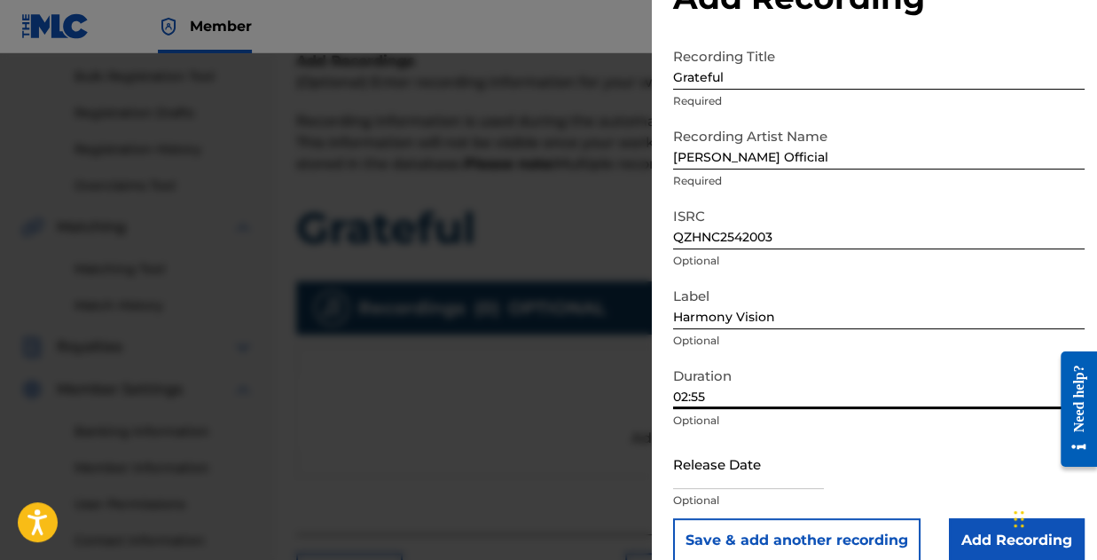
scroll to position [89, 0]
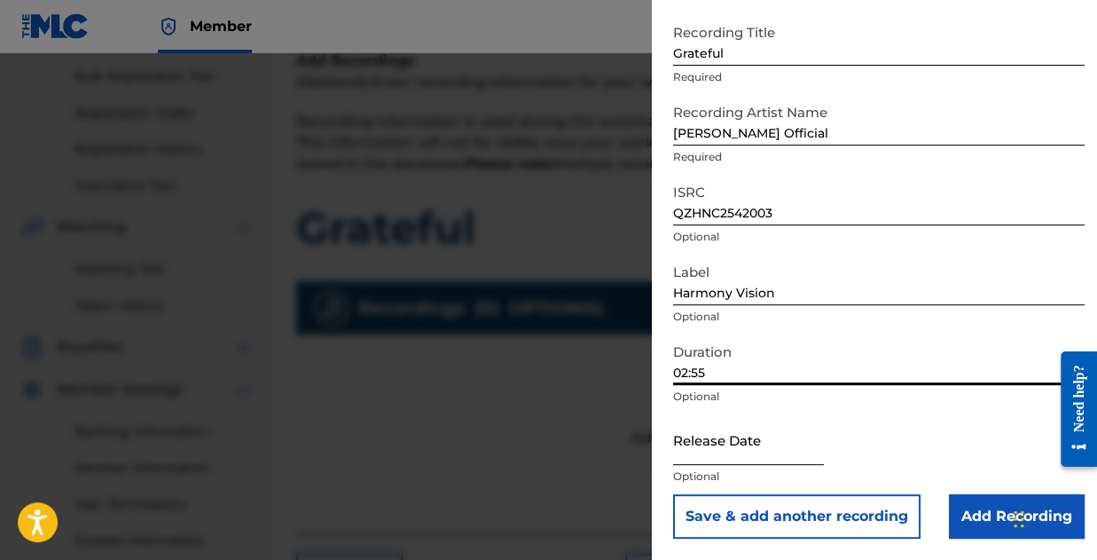
type input "02:55"
click at [772, 459] on input "text" at bounding box center [748, 439] width 151 height 51
select select "8"
select select "2025"
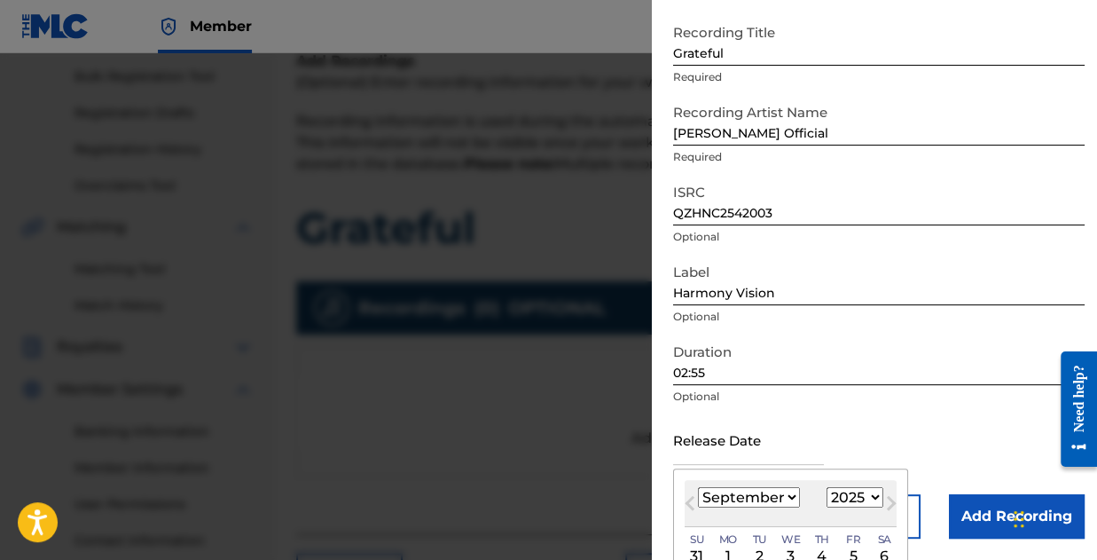
click at [772, 493] on select "January February March April May June July August September October November De…" at bounding box center [749, 497] width 102 height 20
select select "2"
click at [698, 487] on select "January February March April May June July August September October November De…" at bounding box center [749, 497] width 102 height 20
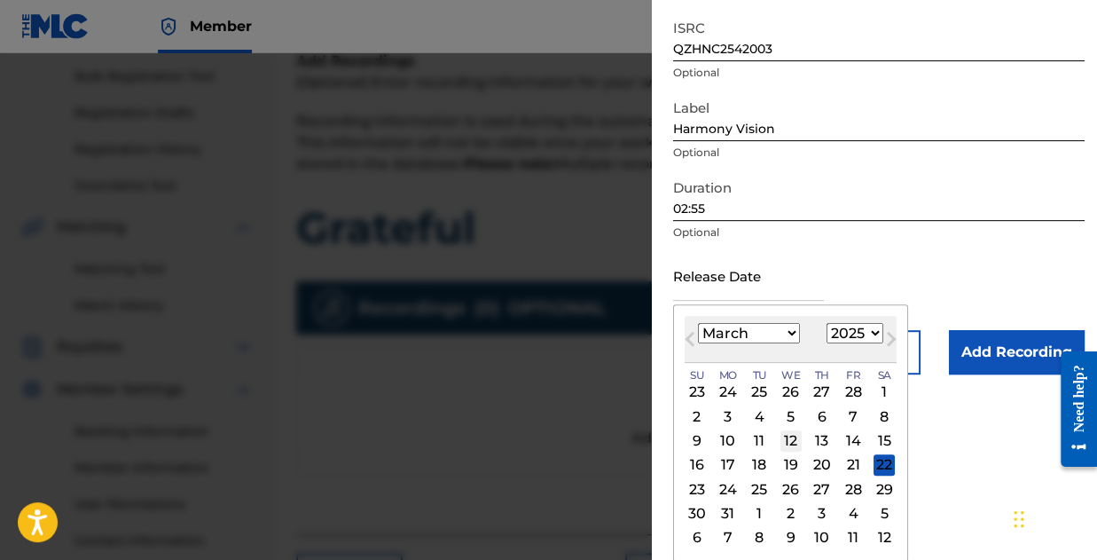
click at [785, 435] on div "12" at bounding box center [790, 440] width 21 height 21
type input "March 12 2025"
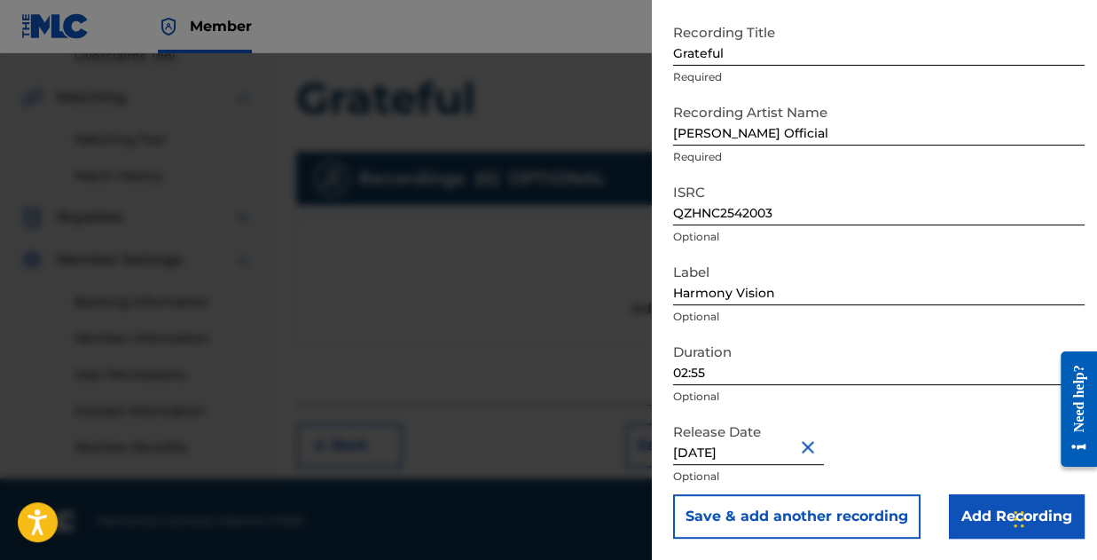
scroll to position [390, 0]
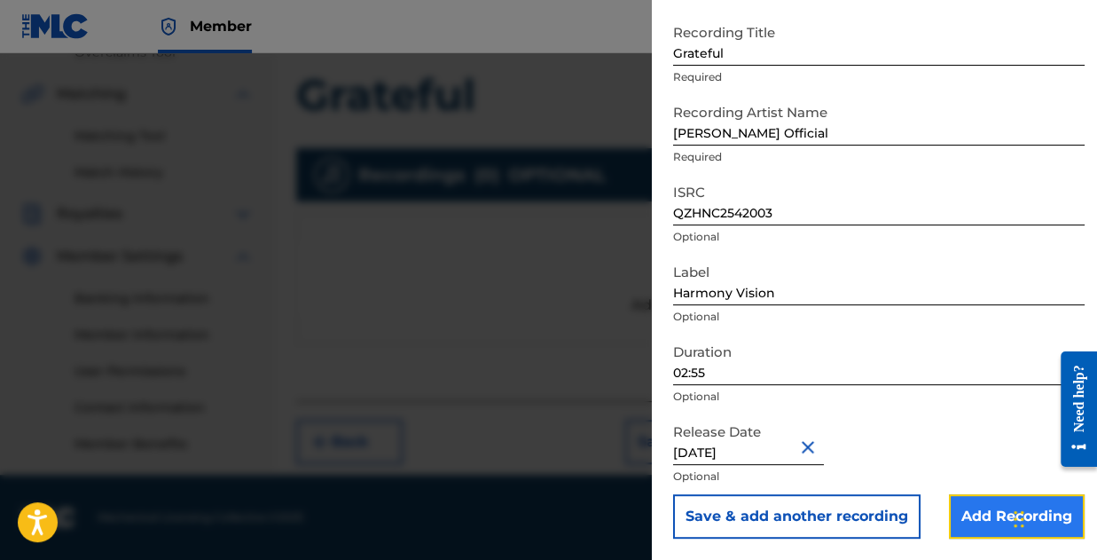
click at [981, 510] on input "Add Recording" at bounding box center [1017, 516] width 136 height 44
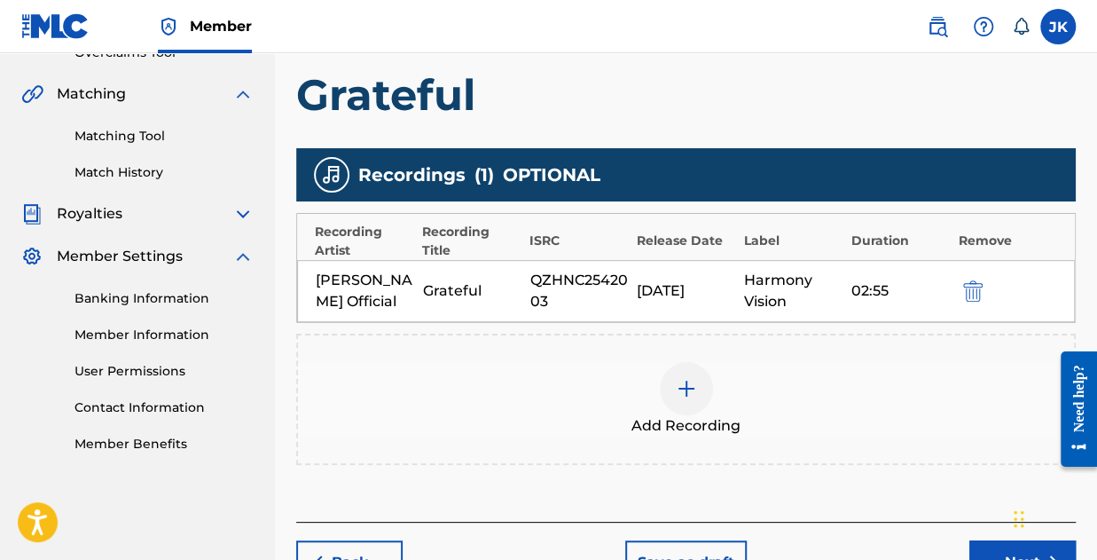
scroll to position [498, 0]
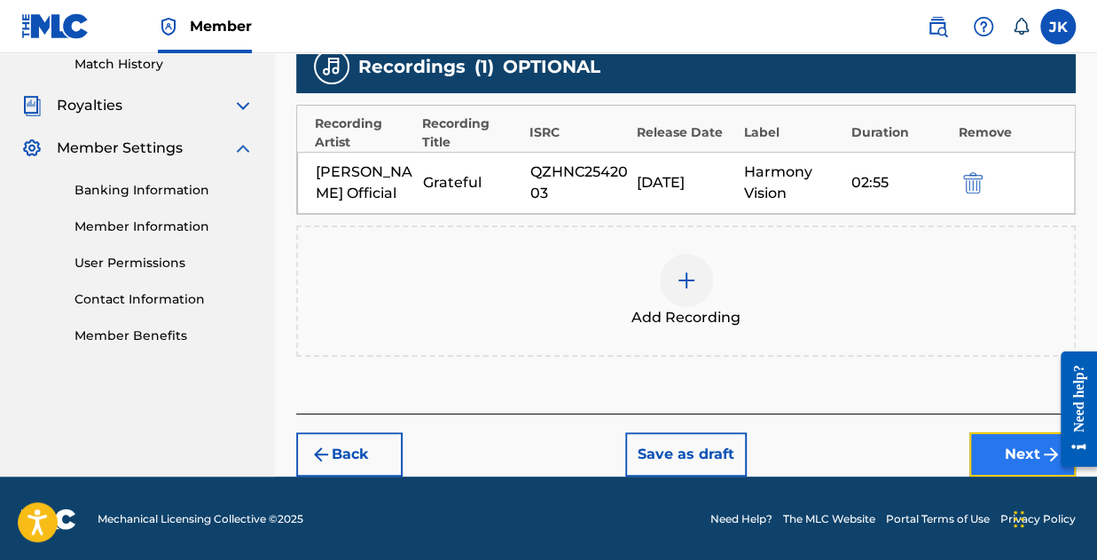
click at [1008, 461] on button "Next" at bounding box center [1022, 454] width 106 height 44
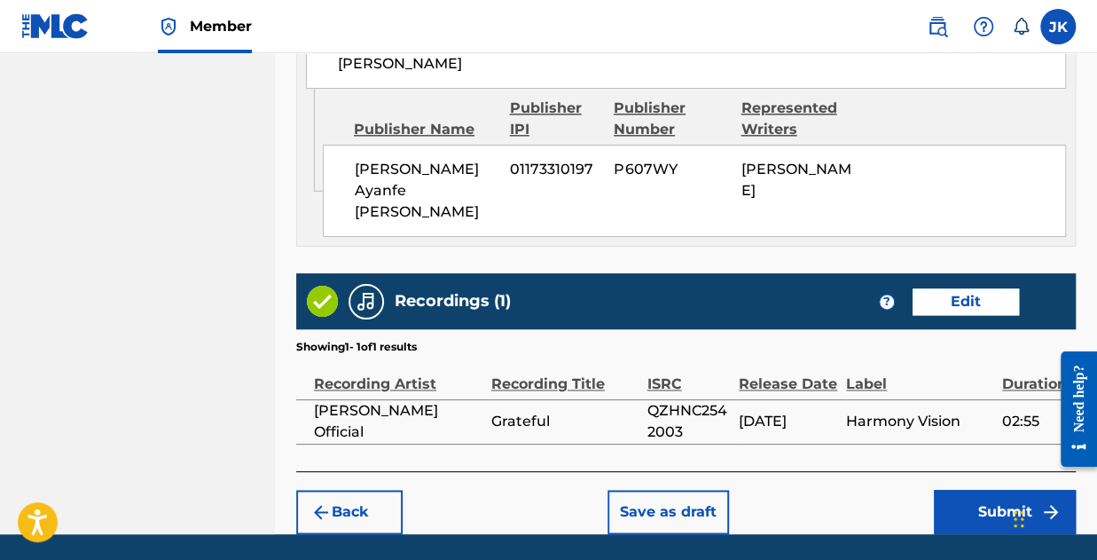
scroll to position [1096, 0]
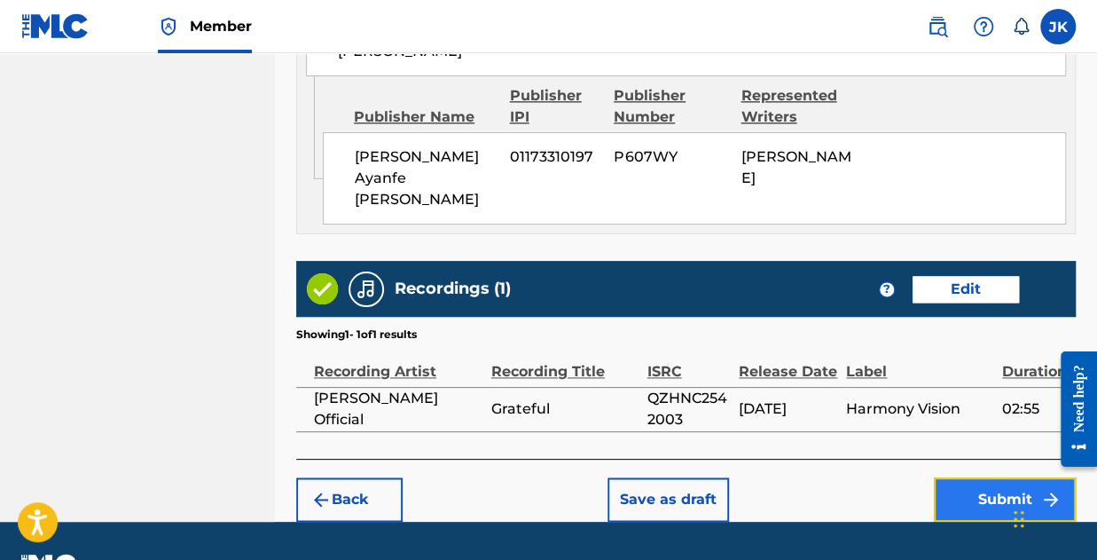
click at [1005, 477] on button "Submit" at bounding box center [1005, 499] width 142 height 44
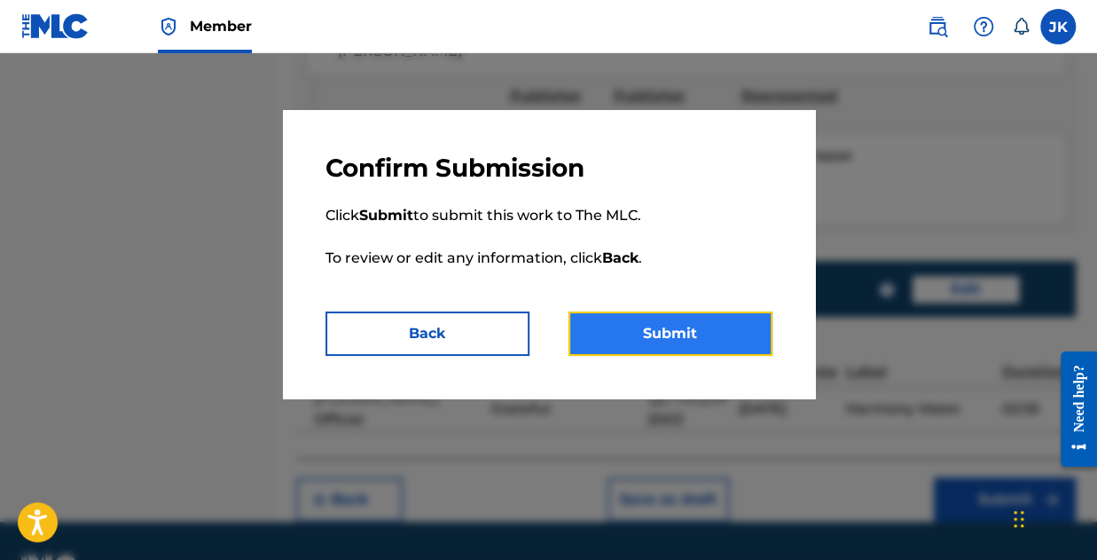
click at [663, 332] on button "Submit" at bounding box center [671, 333] width 204 height 44
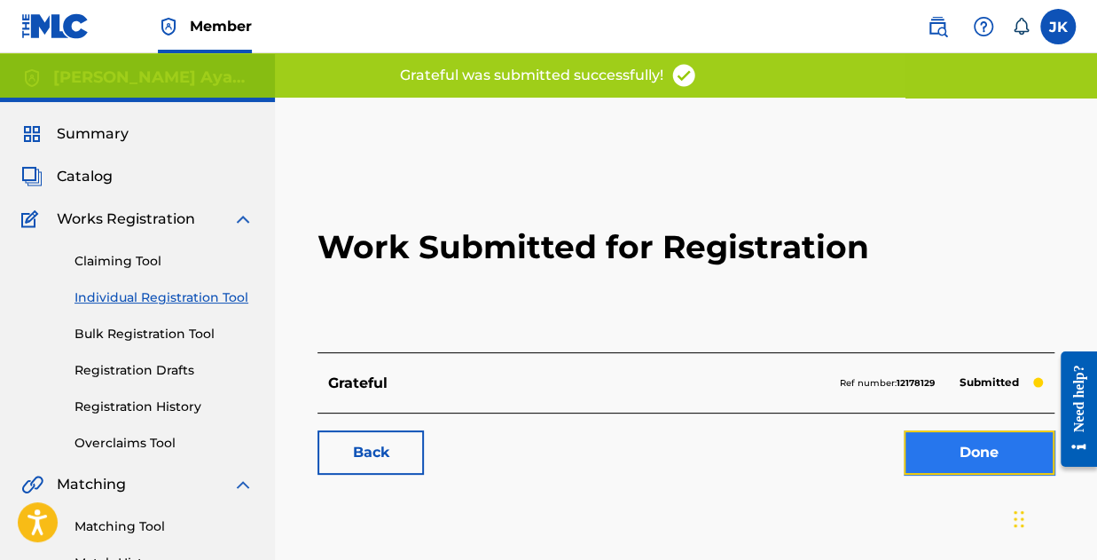
click at [987, 454] on link "Done" at bounding box center [979, 452] width 151 height 44
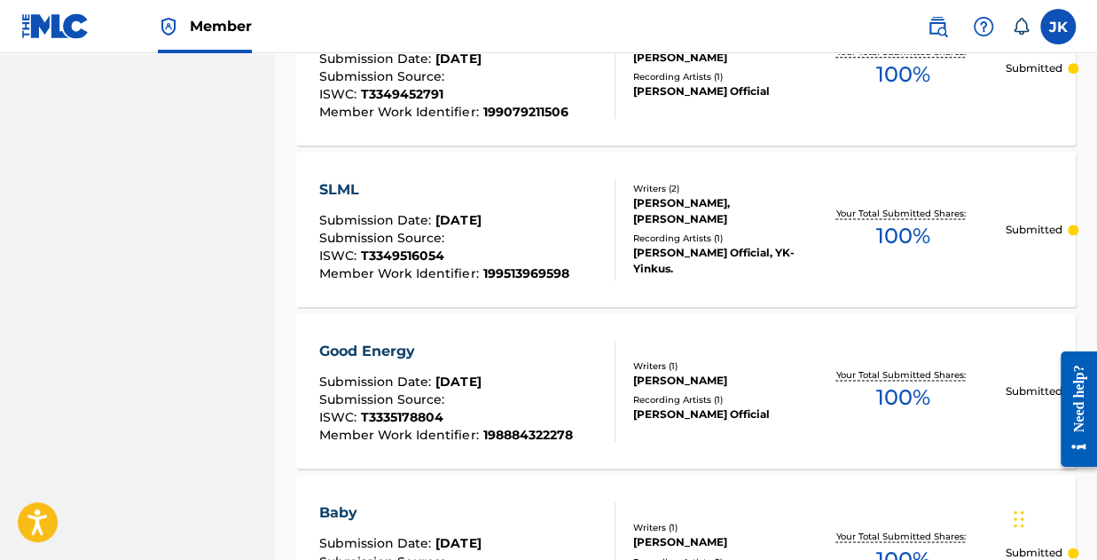
scroll to position [1353, 0]
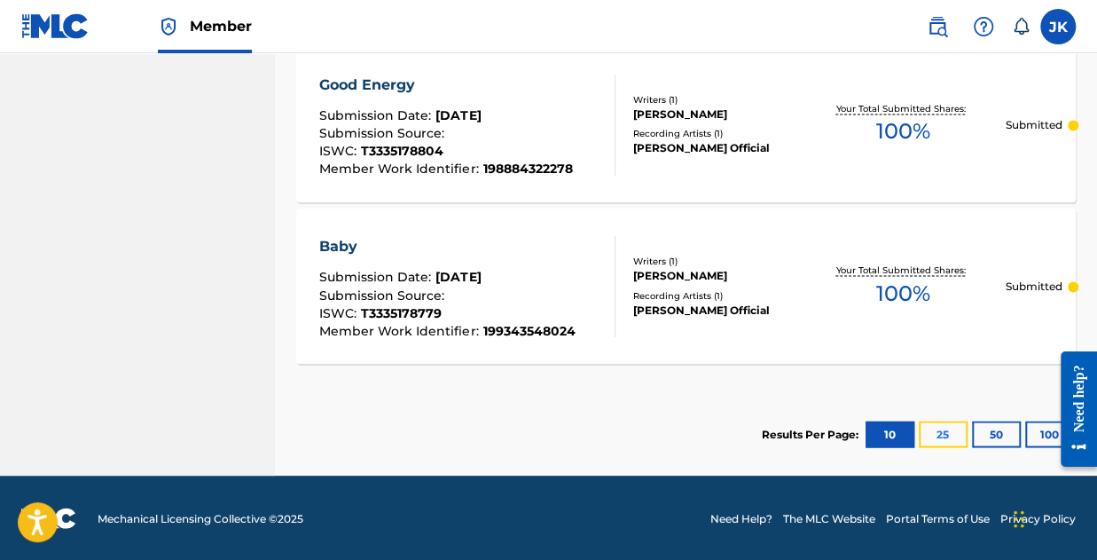
click at [942, 424] on button "25" at bounding box center [943, 433] width 49 height 27
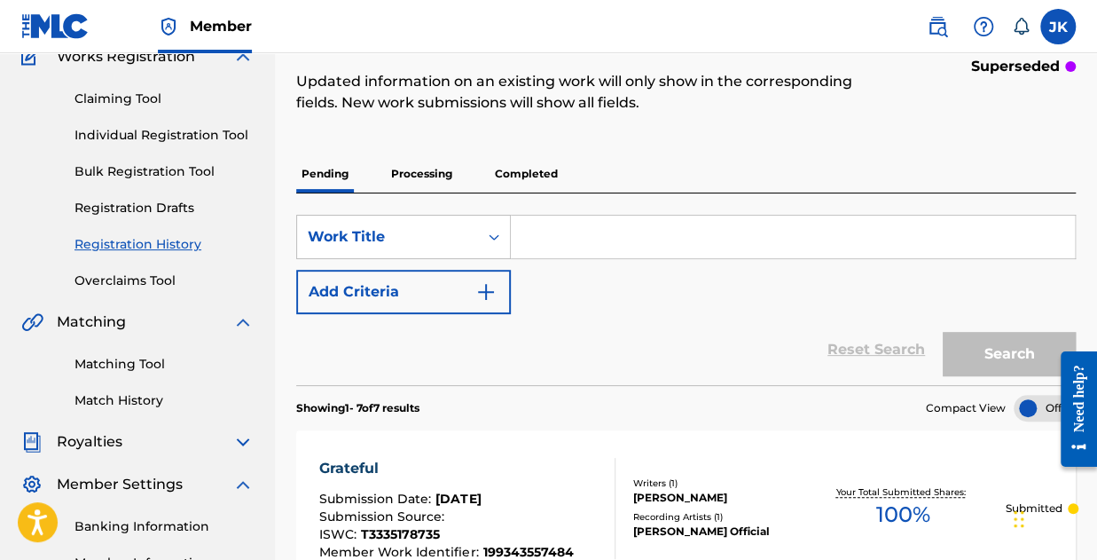
scroll to position [0, 0]
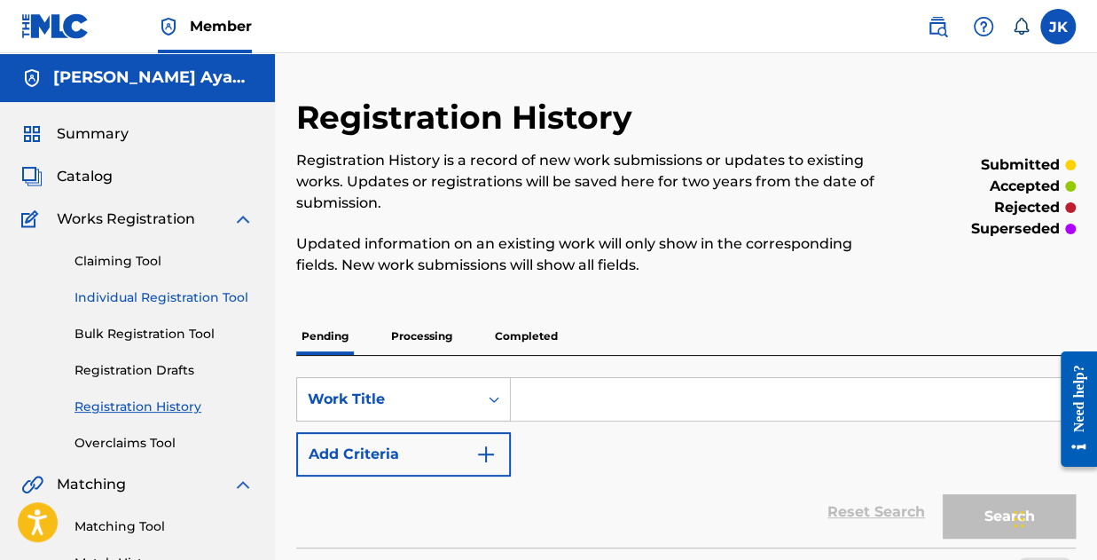
click at [154, 295] on link "Individual Registration Tool" at bounding box center [164, 297] width 179 height 19
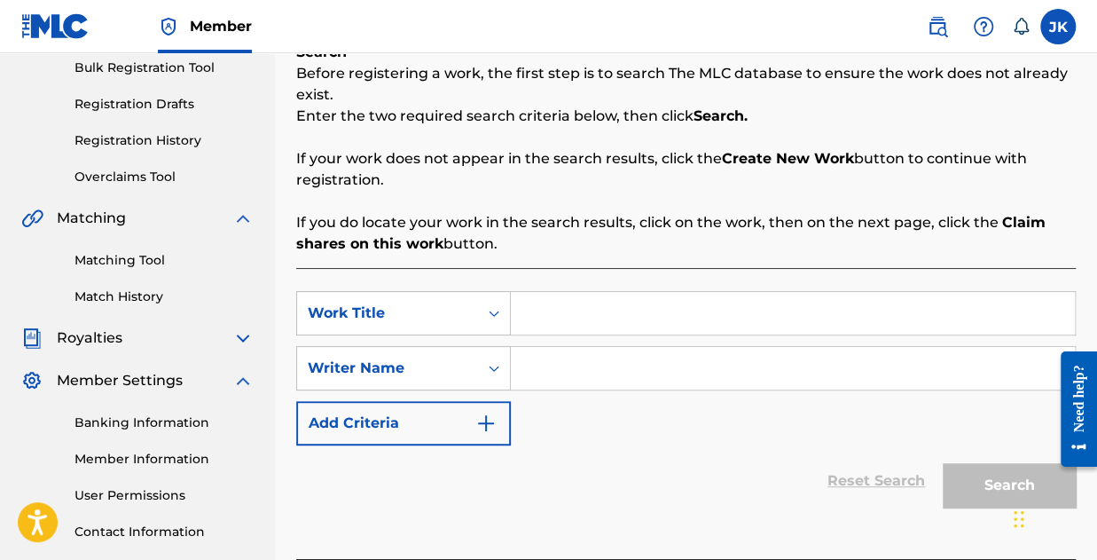
scroll to position [355, 0]
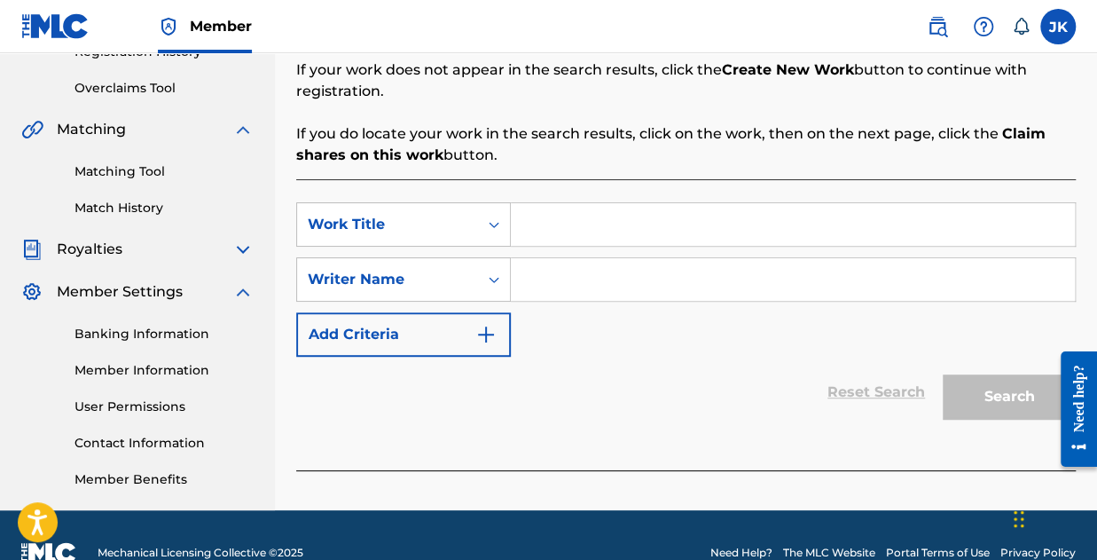
click at [553, 234] on input "Search Form" at bounding box center [793, 224] width 564 height 43
type input "Glowing"
click at [566, 286] on input "Search Form" at bounding box center [793, 279] width 564 height 43
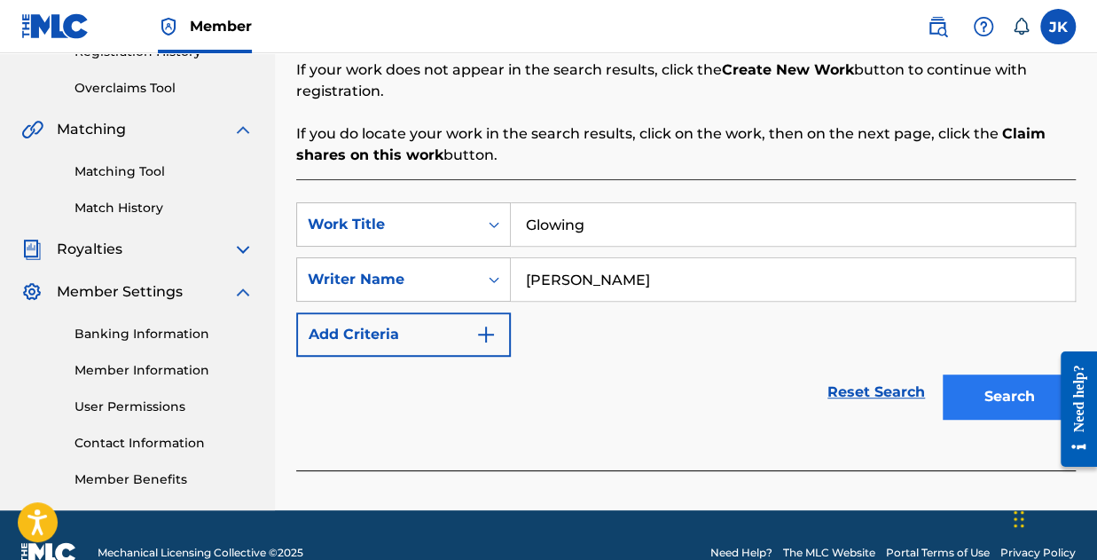
type input "Joseph Kolawole"
click at [1022, 409] on button "Search" at bounding box center [1009, 396] width 133 height 44
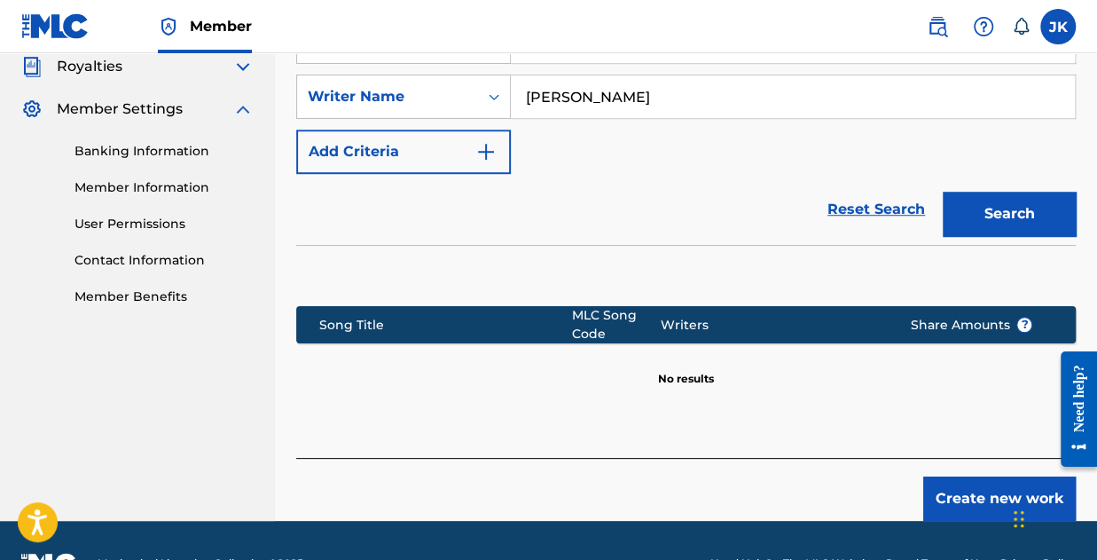
scroll to position [582, 0]
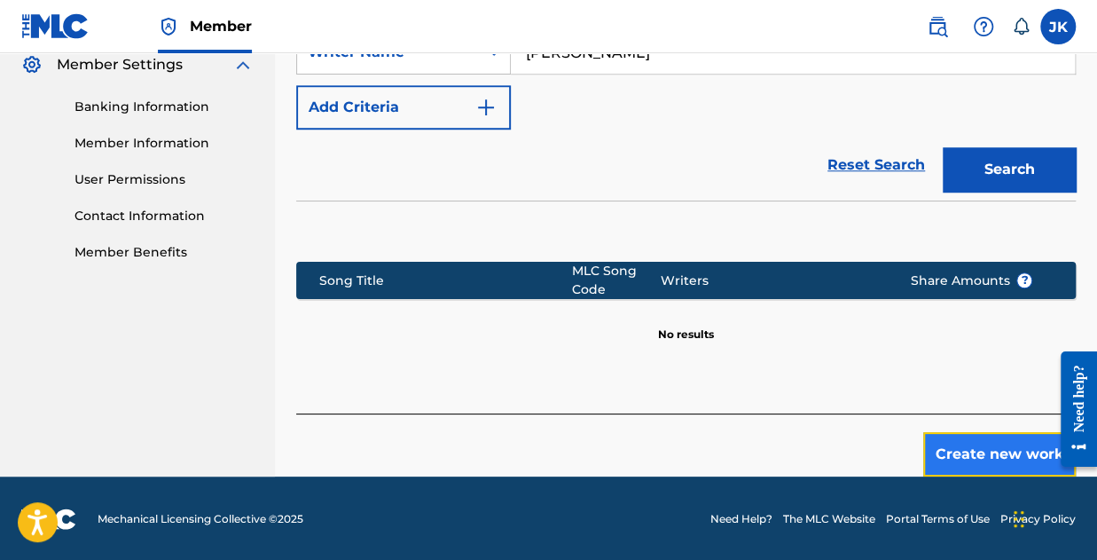
click at [981, 456] on button "Create new work" at bounding box center [999, 454] width 153 height 44
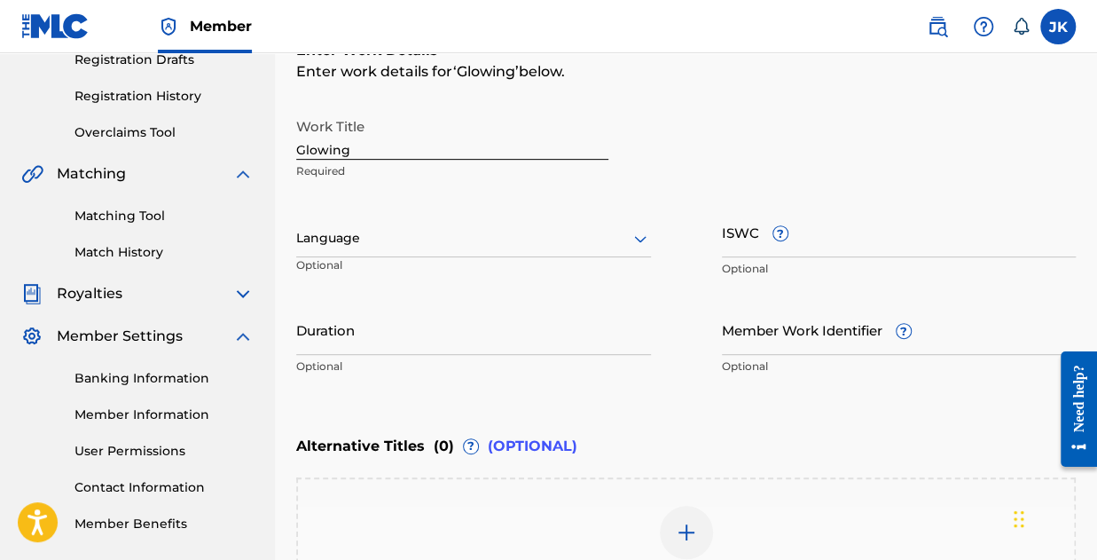
scroll to position [284, 0]
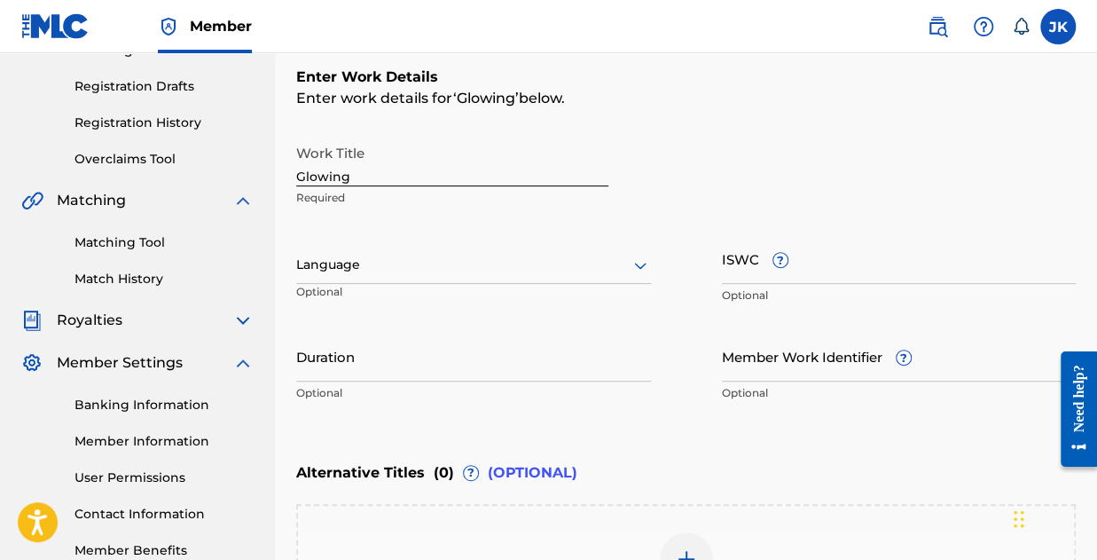
click at [371, 284] on p "Optional" at bounding box center [355, 298] width 118 height 29
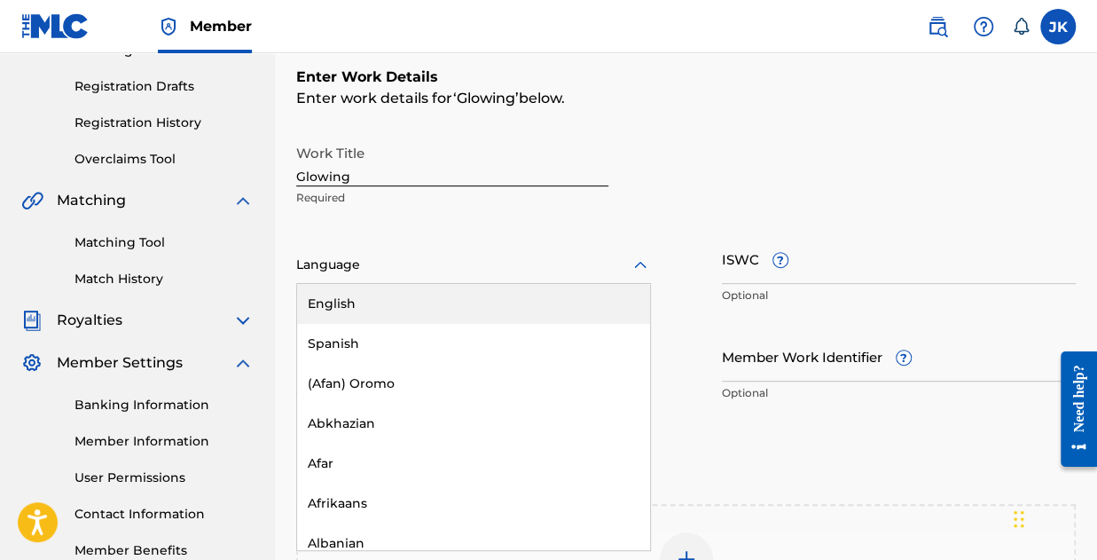
click at [373, 277] on div "Language" at bounding box center [473, 265] width 355 height 37
click at [365, 302] on div "English" at bounding box center [473, 304] width 353 height 40
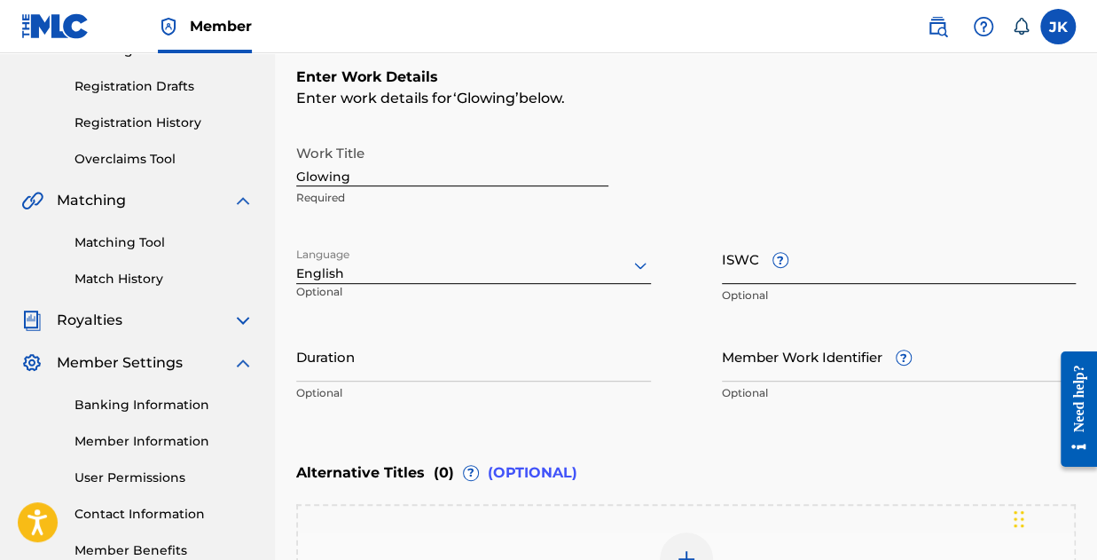
click at [795, 278] on input "ISWC ?" at bounding box center [899, 258] width 355 height 51
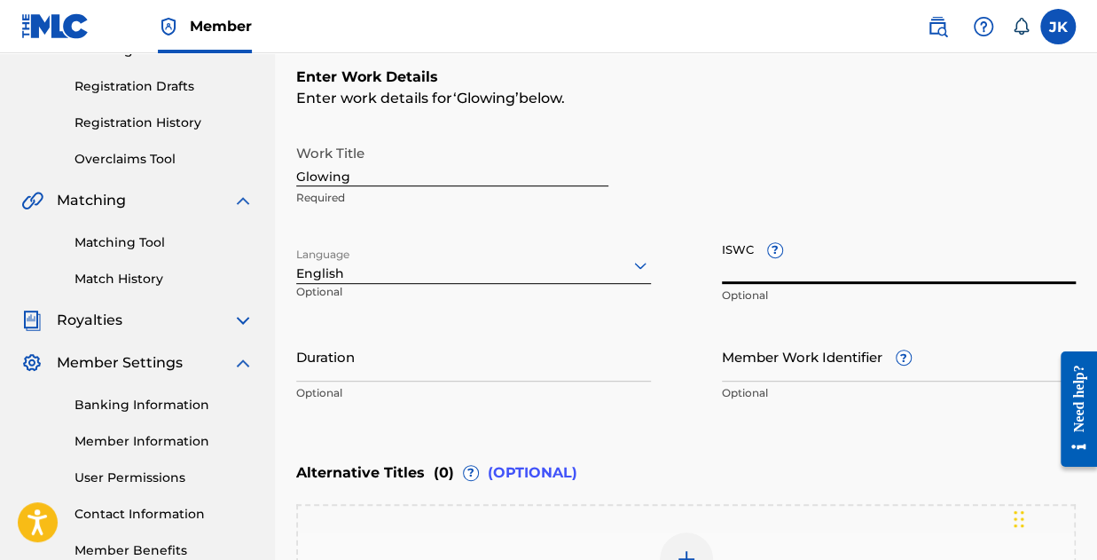
paste input "T-333.517.878-0"
type input "T-333.517.878-0"
click at [389, 368] on input "Duration" at bounding box center [473, 356] width 355 height 51
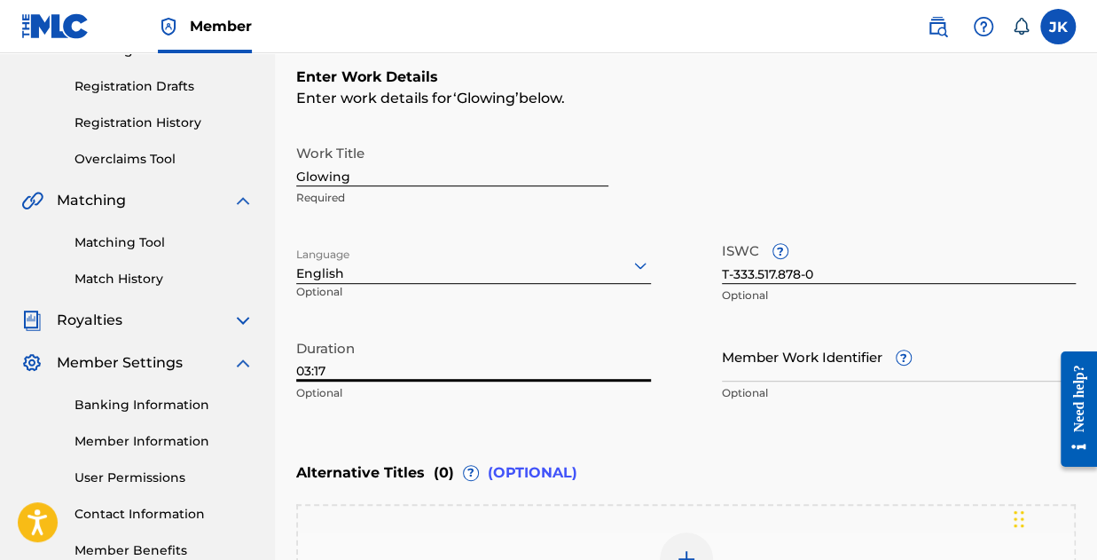
type input "03:17"
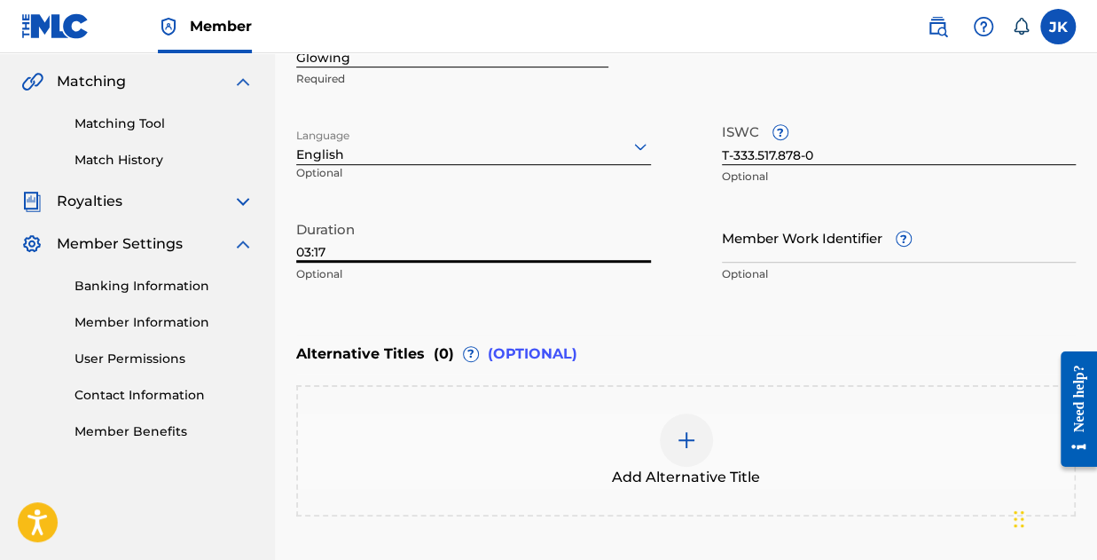
scroll to position [550, 0]
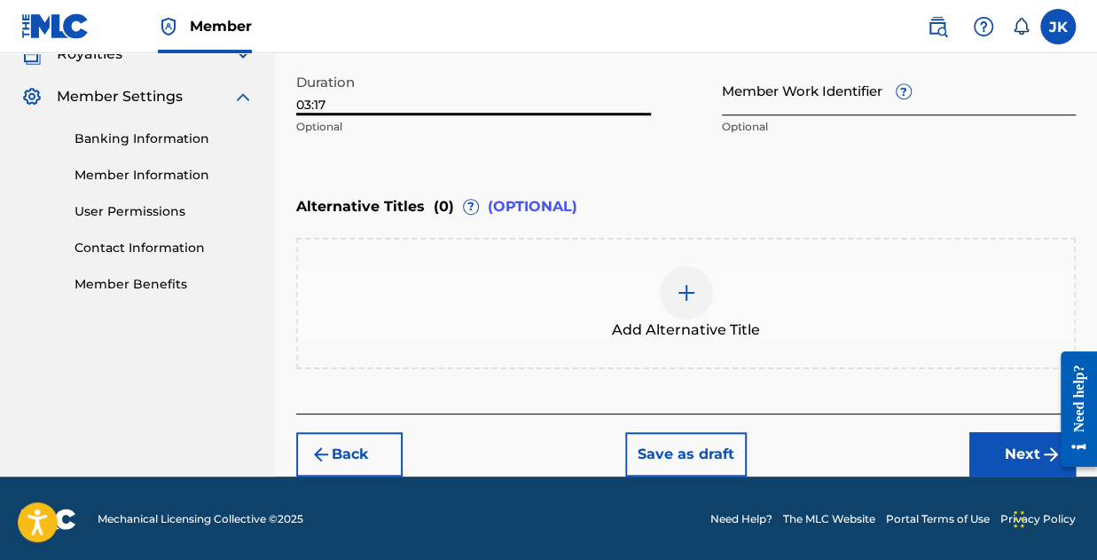
click at [781, 106] on input "Member Work Identifier ?" at bounding box center [899, 90] width 355 height 51
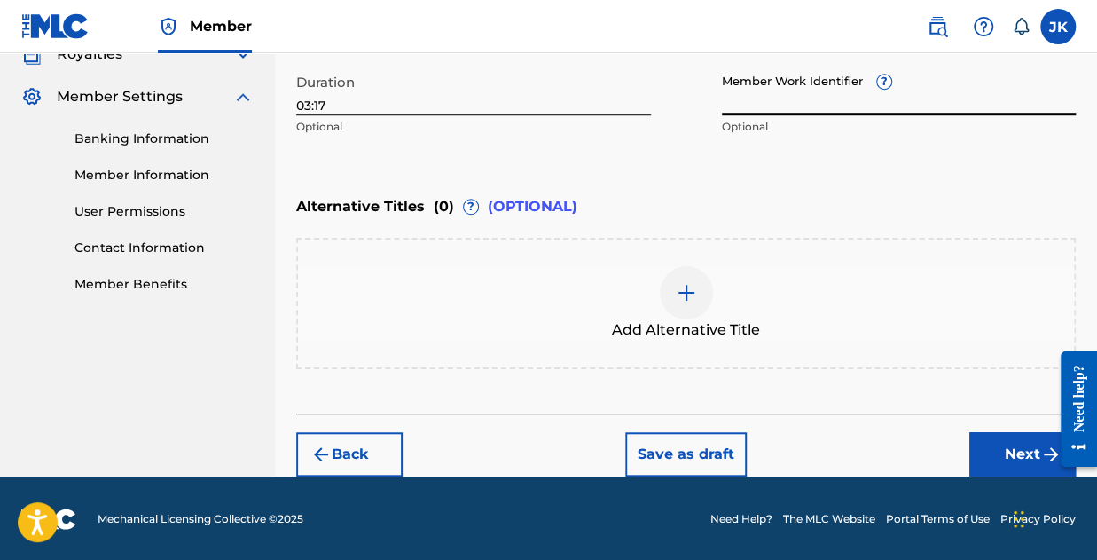
paste input "199089538815"
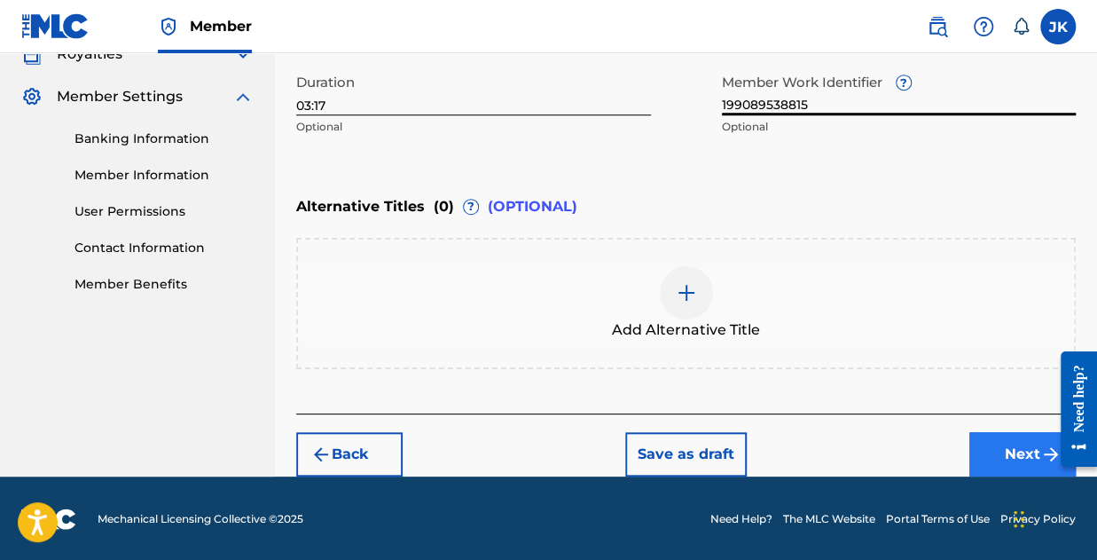
type input "199089538815"
click at [1020, 453] on button "Next" at bounding box center [1022, 454] width 106 height 44
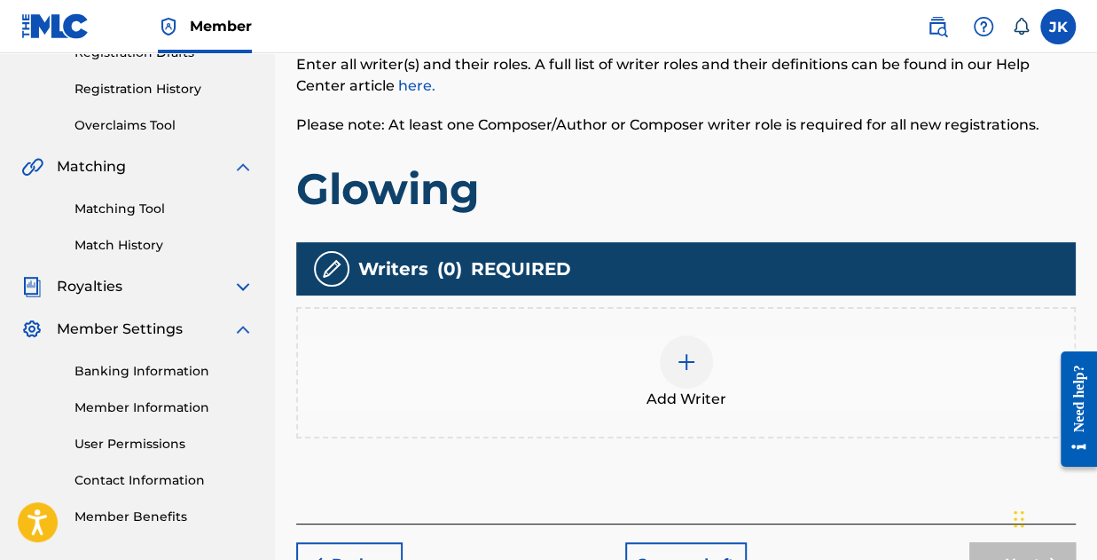
scroll to position [427, 0]
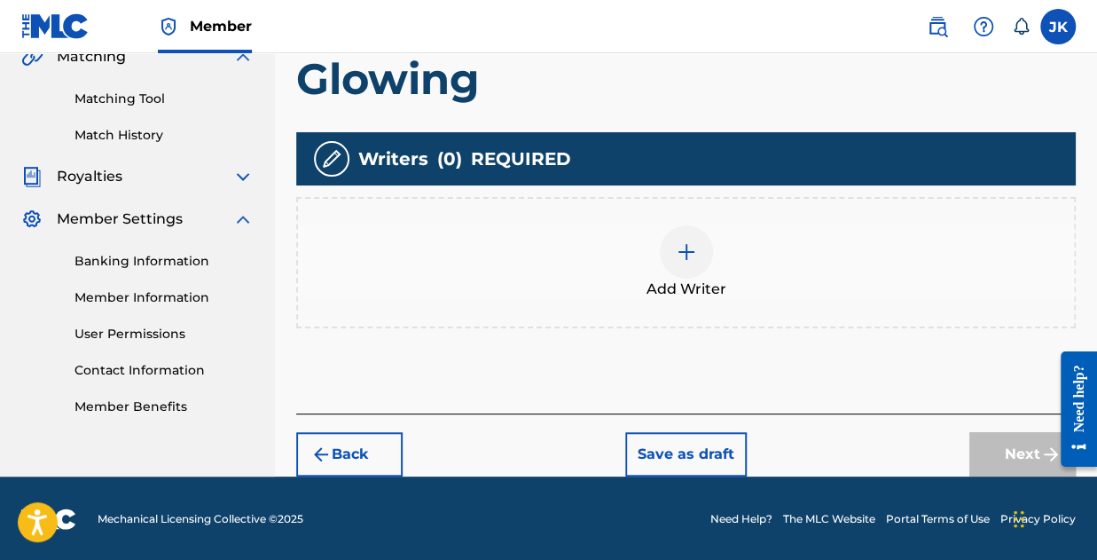
click at [667, 271] on div at bounding box center [686, 251] width 53 height 53
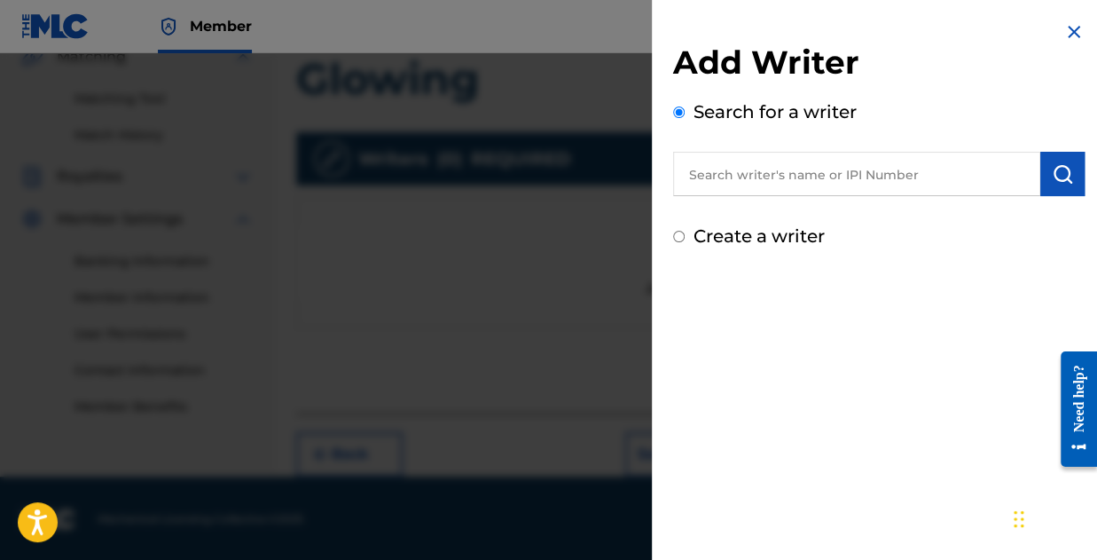
click at [788, 231] on label "Create a writer" at bounding box center [759, 235] width 131 height 21
radio input "true"
click at [685, 231] on input "Create a writer" at bounding box center [679, 237] width 12 height 12
radio input "false"
radio input "true"
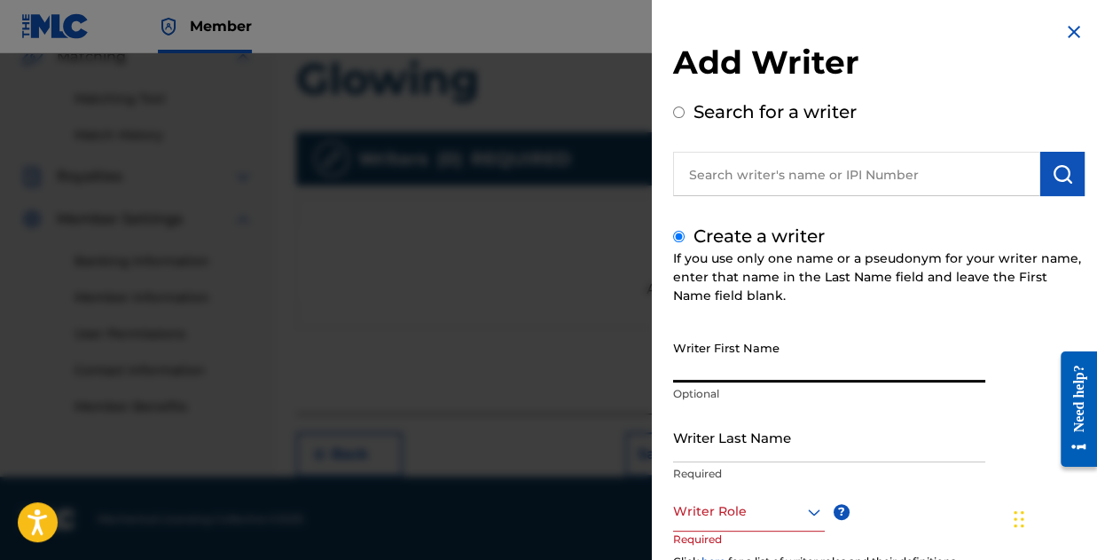
click at [719, 356] on input "Writer First Name" at bounding box center [829, 357] width 312 height 51
type input "[PERSON_NAME]"
click at [729, 446] on input "Writer Last Name" at bounding box center [829, 437] width 312 height 51
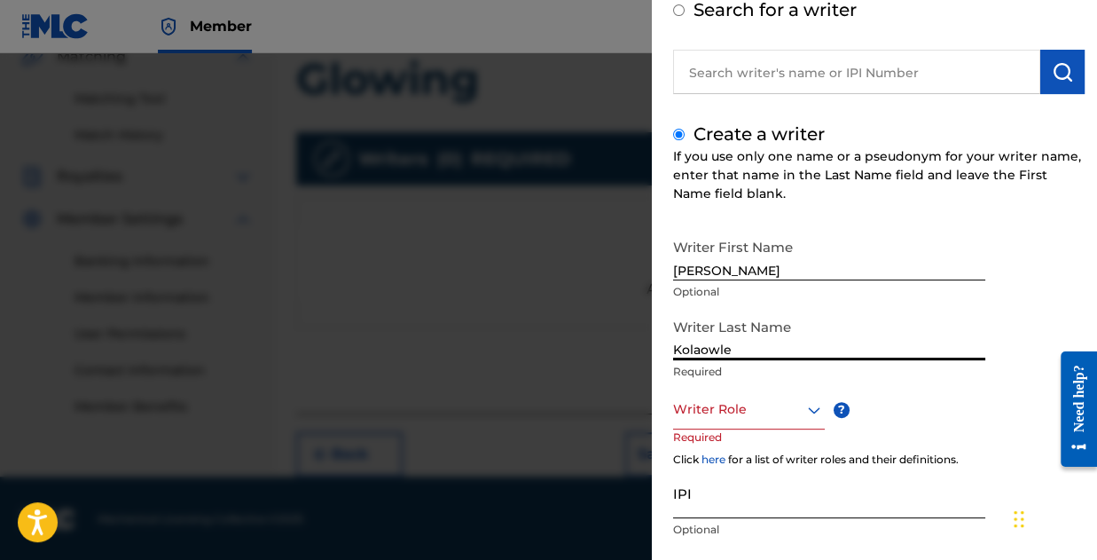
scroll to position [177, 0]
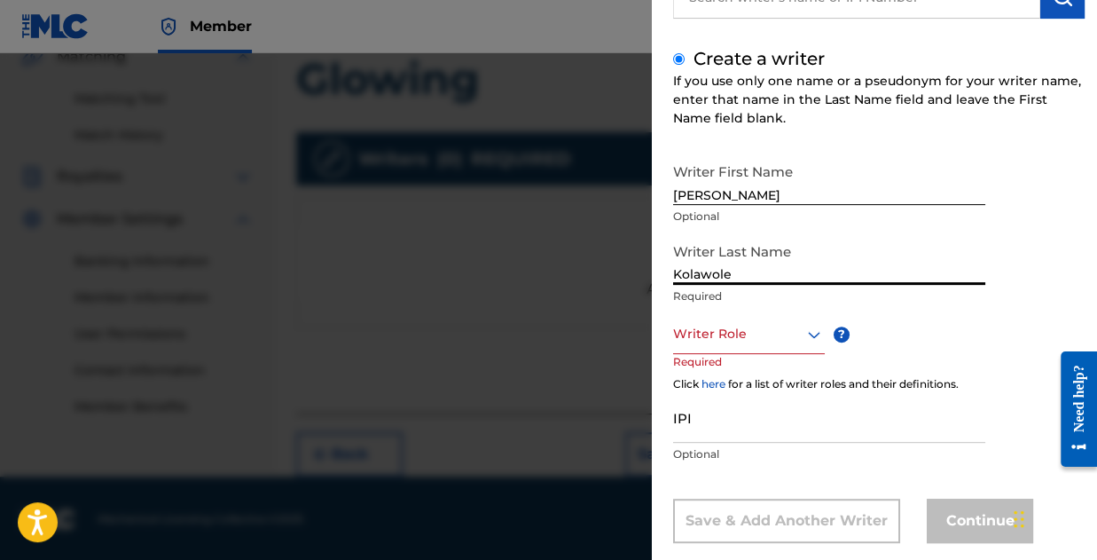
type input "Kolawole"
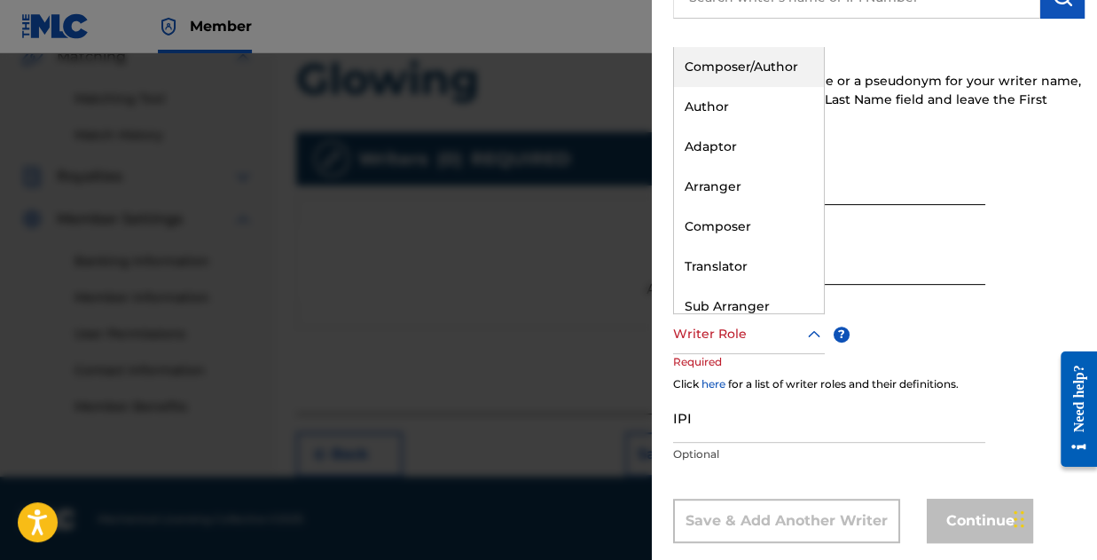
click at [738, 332] on div at bounding box center [749, 334] width 152 height 22
click at [700, 57] on div "Composer/Author" at bounding box center [749, 67] width 150 height 40
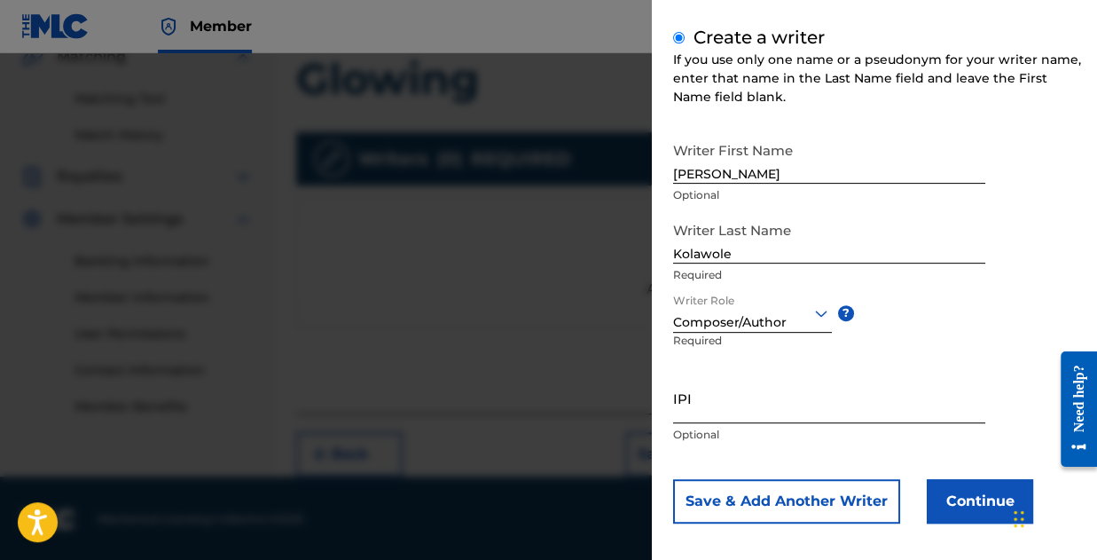
scroll to position [209, 0]
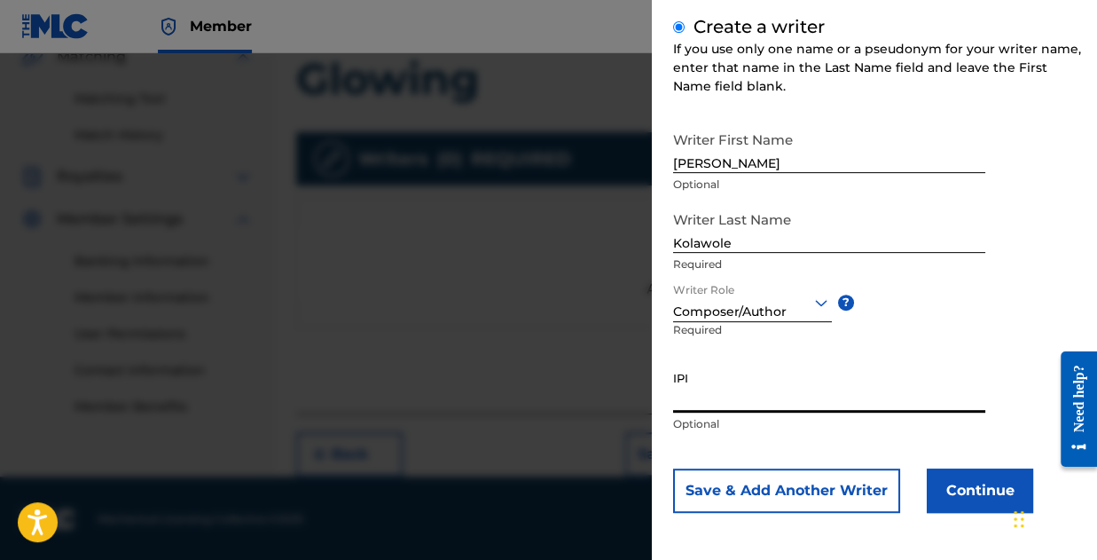
click at [706, 396] on input "IPI" at bounding box center [829, 387] width 312 height 51
paste input "01173310197"
type input "01173310197"
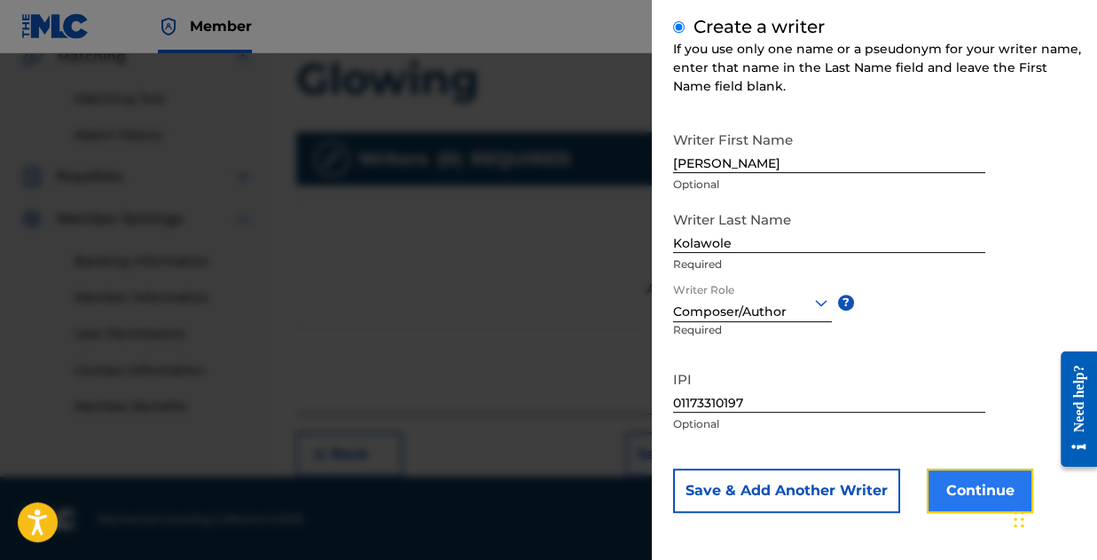
click at [949, 489] on button "Continue" at bounding box center [980, 490] width 106 height 44
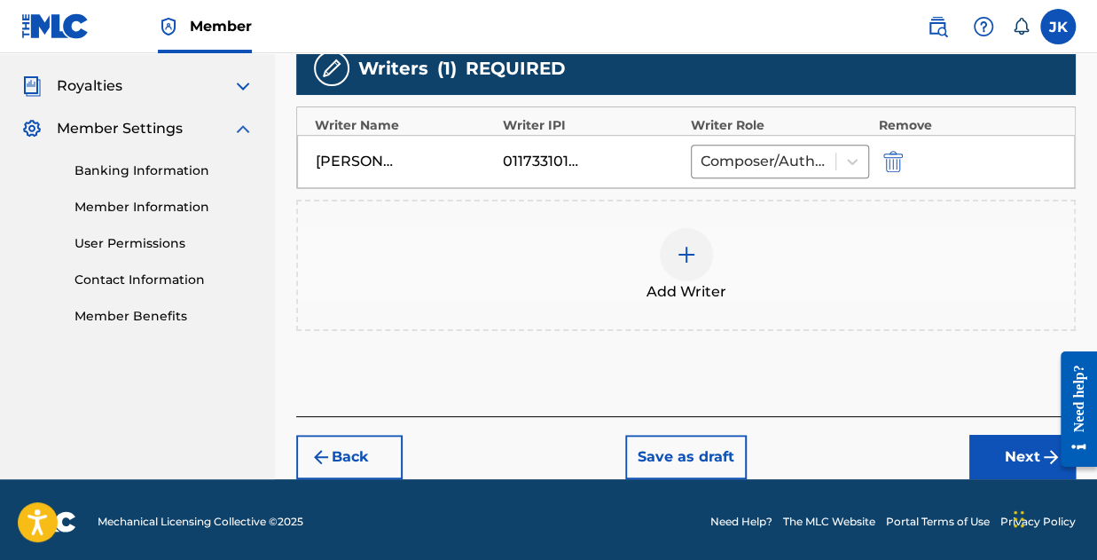
scroll to position [521, 0]
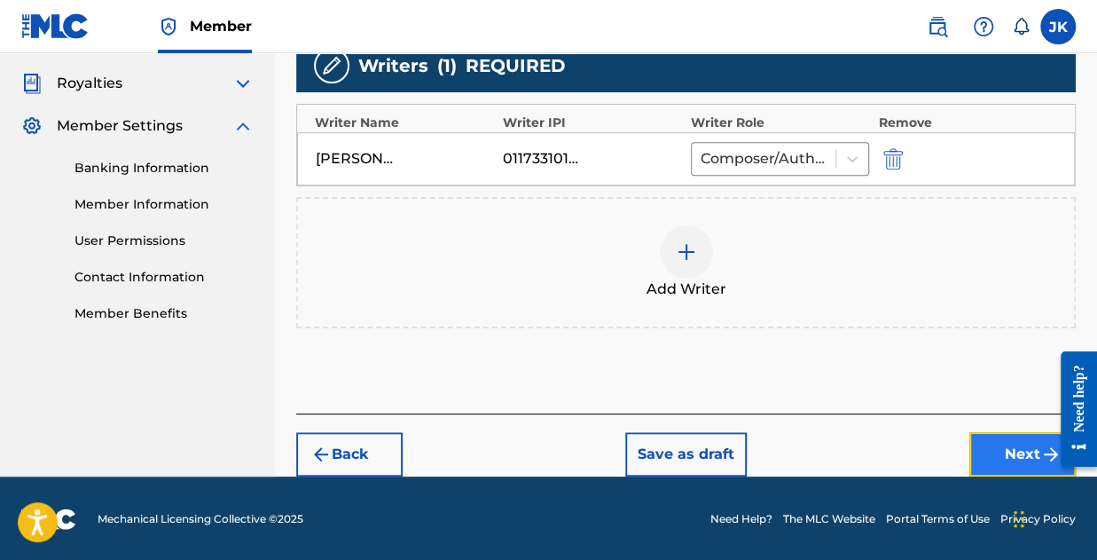
click at [999, 459] on button "Next" at bounding box center [1022, 454] width 106 height 44
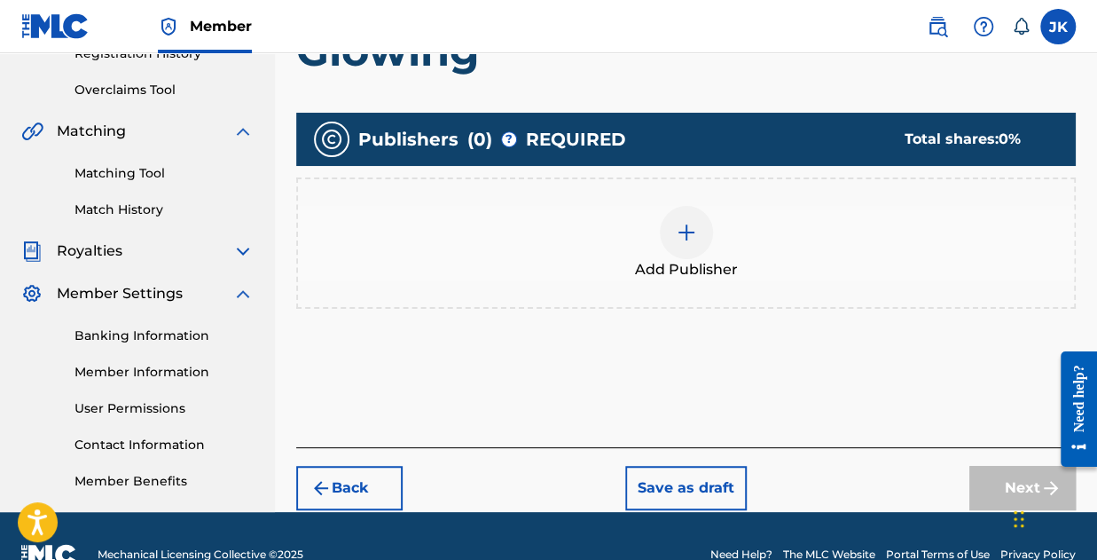
scroll to position [355, 0]
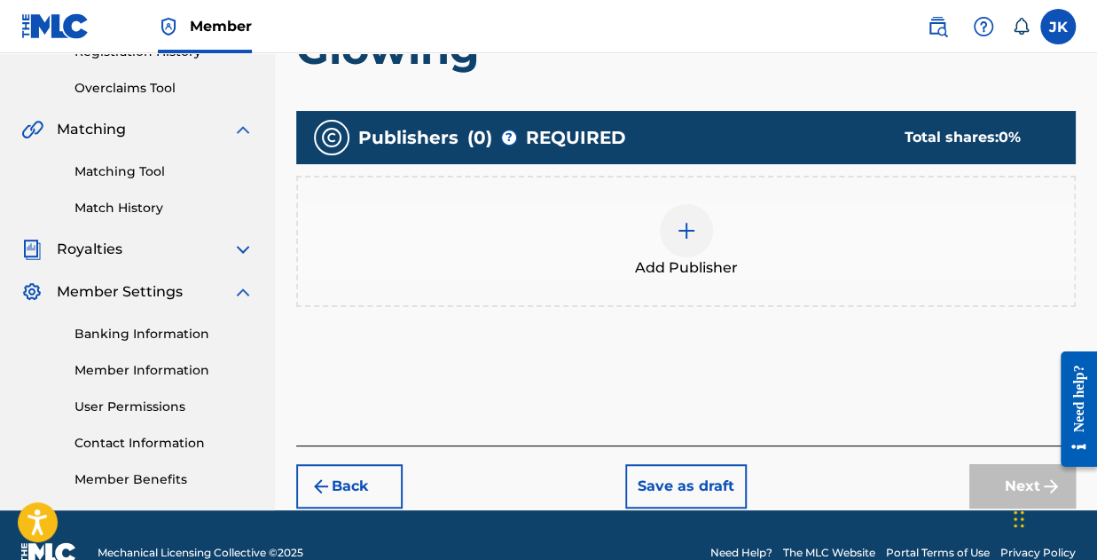
click at [683, 226] on img at bounding box center [686, 230] width 21 height 21
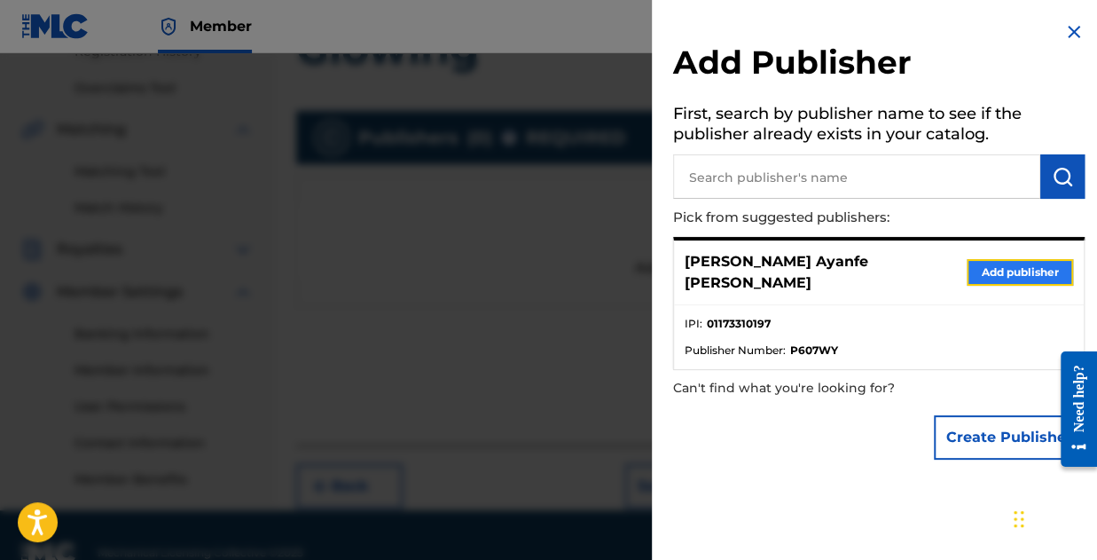
click at [981, 271] on button "Add publisher" at bounding box center [1020, 272] width 106 height 27
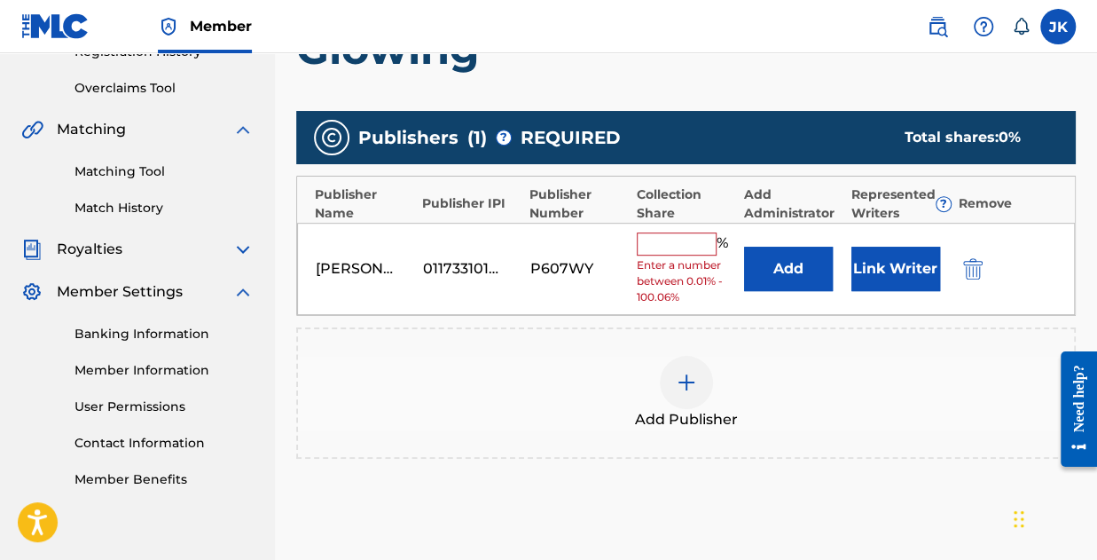
click at [686, 243] on input "text" at bounding box center [677, 243] width 80 height 23
type input "100"
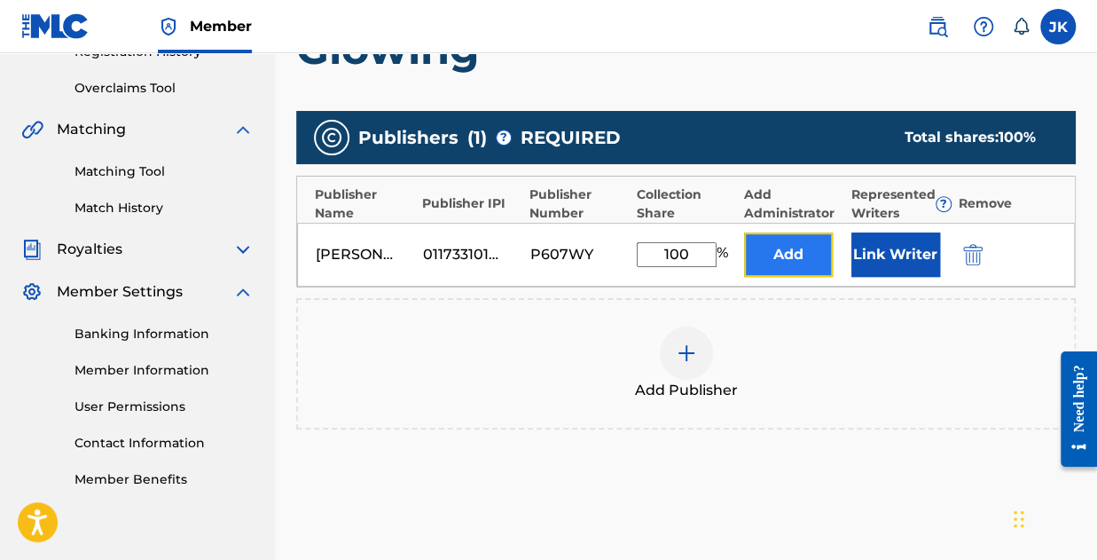
click at [783, 246] on button "Add" at bounding box center [788, 254] width 89 height 44
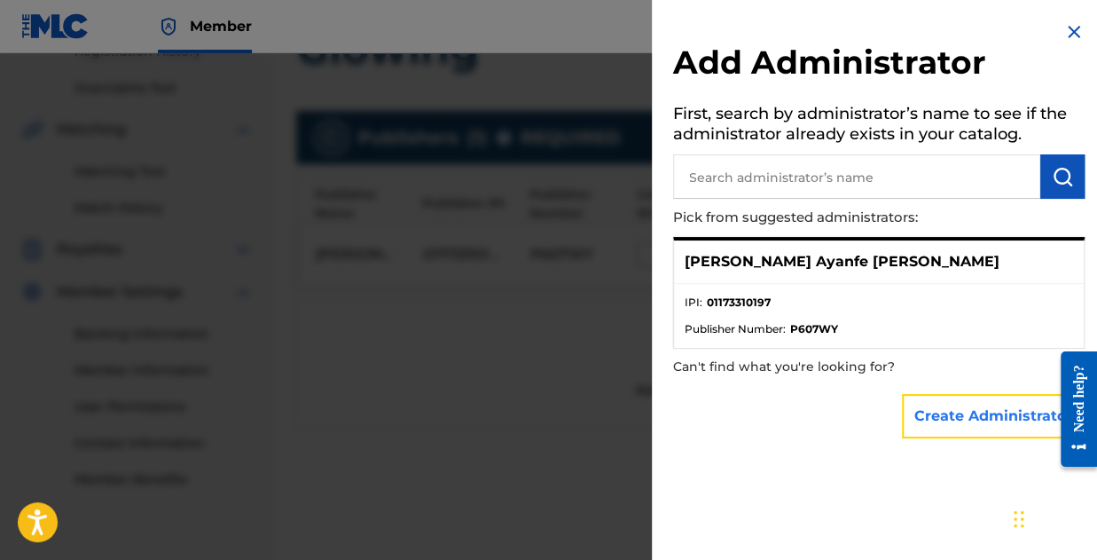
click at [955, 402] on button "Create Administrator" at bounding box center [993, 416] width 183 height 44
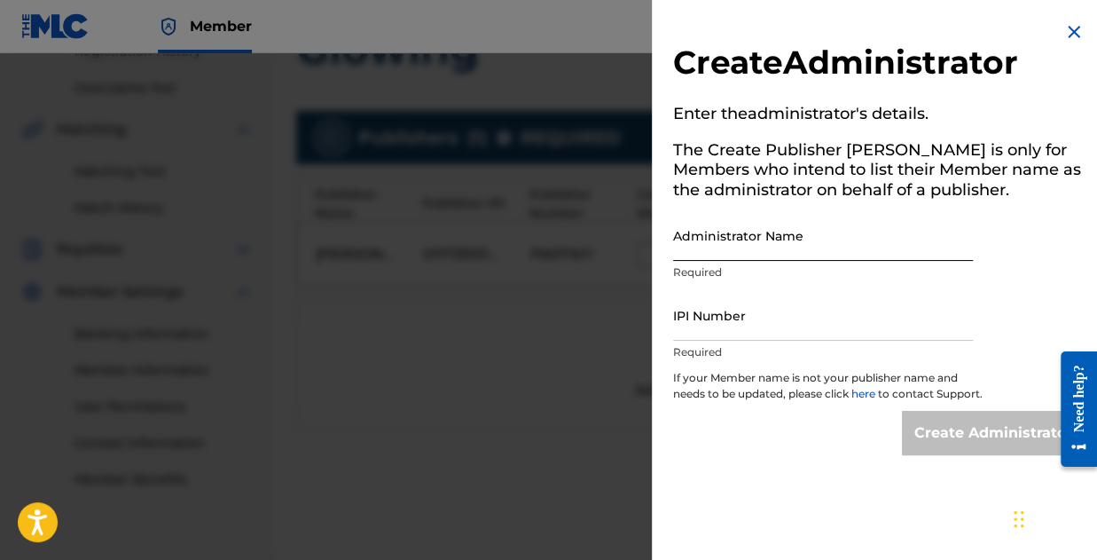
click at [766, 247] on input "Administrator Name" at bounding box center [823, 235] width 300 height 51
type input "[PERSON_NAME] Ayanfe [PERSON_NAME]"
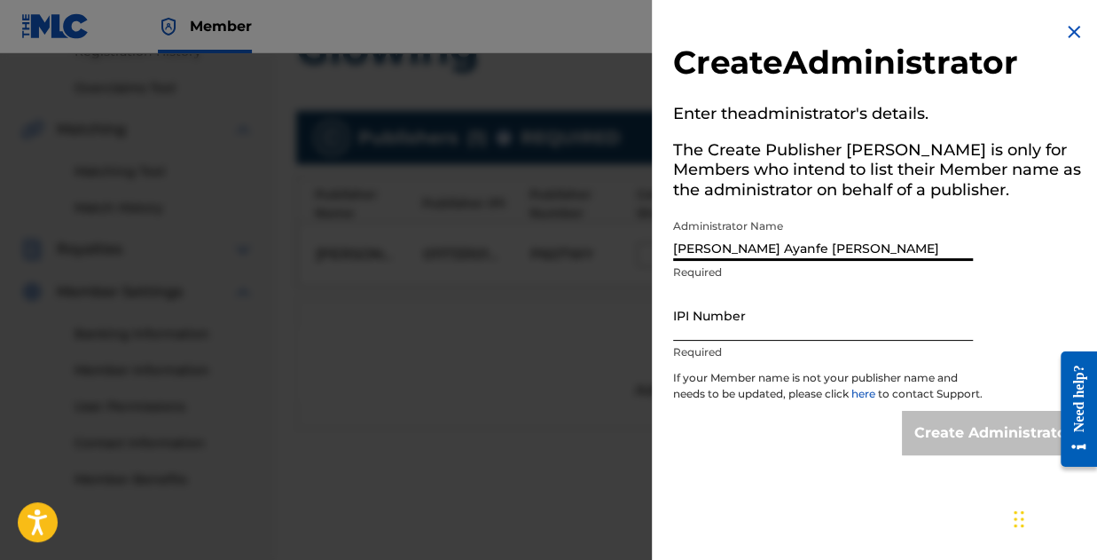
click at [729, 333] on input "IPI Number" at bounding box center [823, 315] width 300 height 51
type input "01173310197"
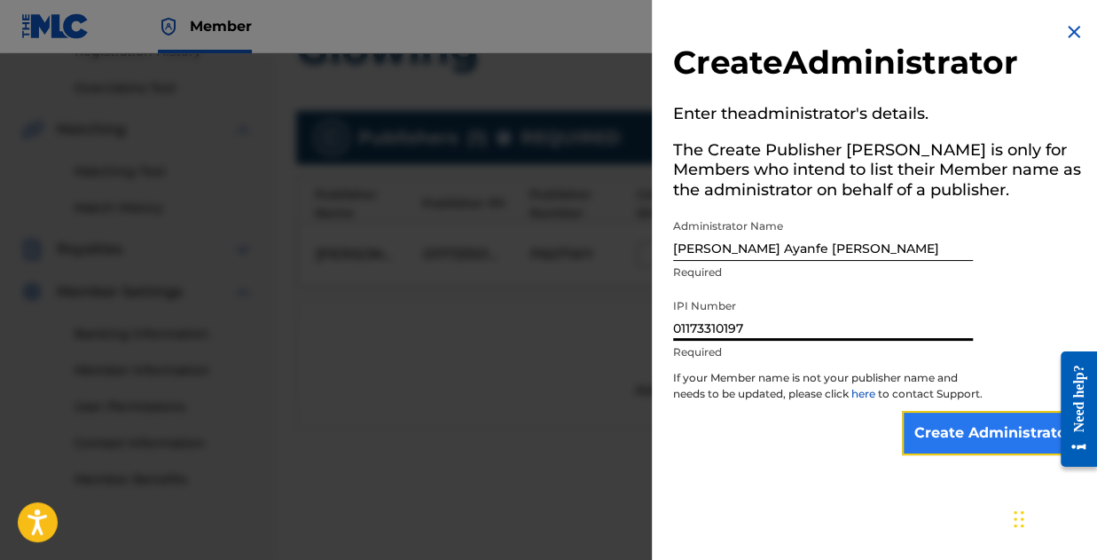
click at [958, 455] on input "Create Administrator" at bounding box center [993, 433] width 183 height 44
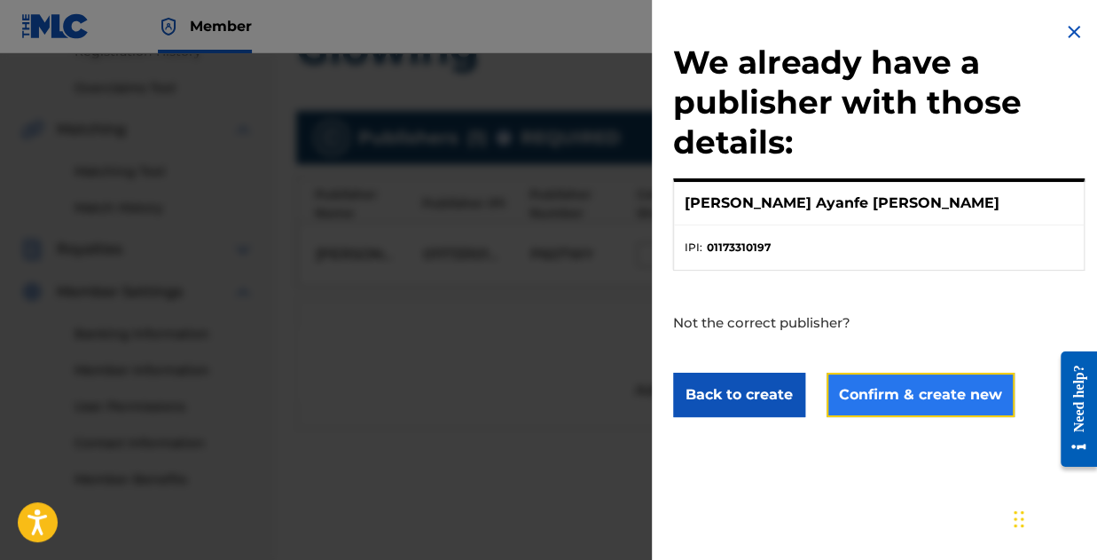
click at [917, 393] on button "Confirm & create new" at bounding box center [921, 395] width 188 height 44
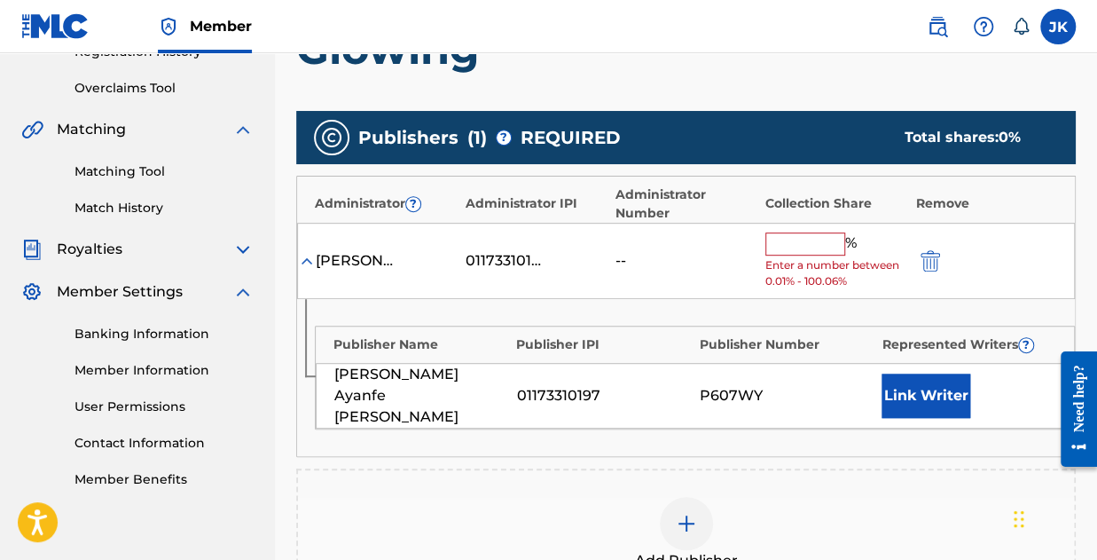
click at [816, 240] on input "text" at bounding box center [805, 243] width 80 height 23
type input "100"
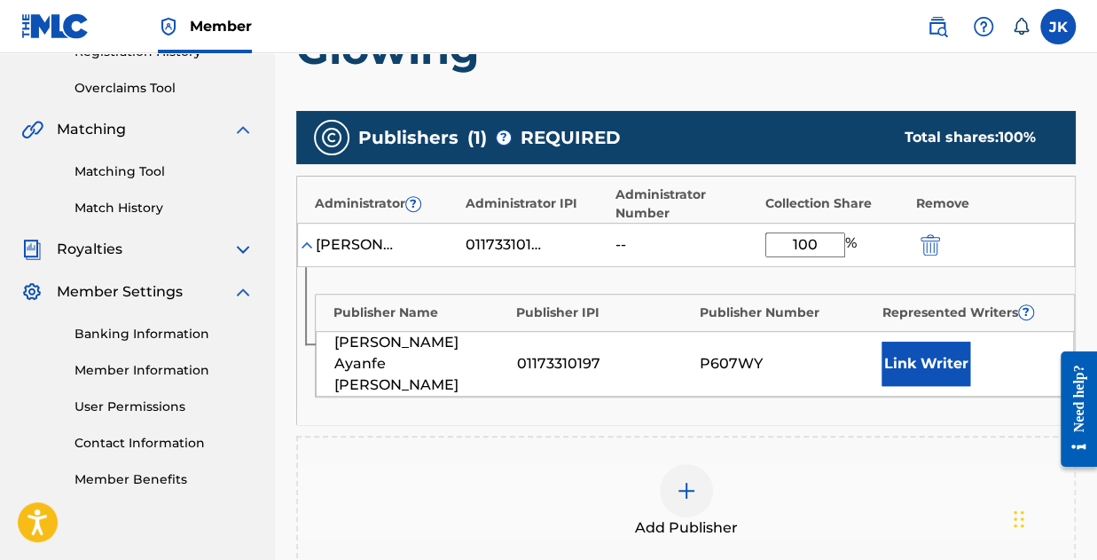
click at [671, 234] on div "--" at bounding box center [656, 244] width 80 height 21
click at [936, 364] on button "Link Writer" at bounding box center [926, 363] width 89 height 44
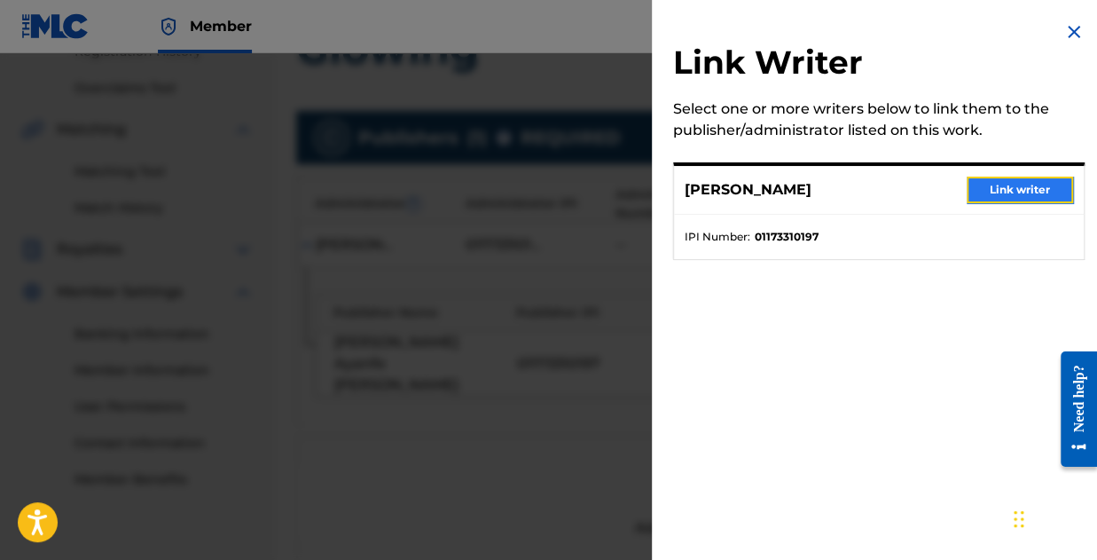
click at [997, 195] on button "Link writer" at bounding box center [1020, 189] width 106 height 27
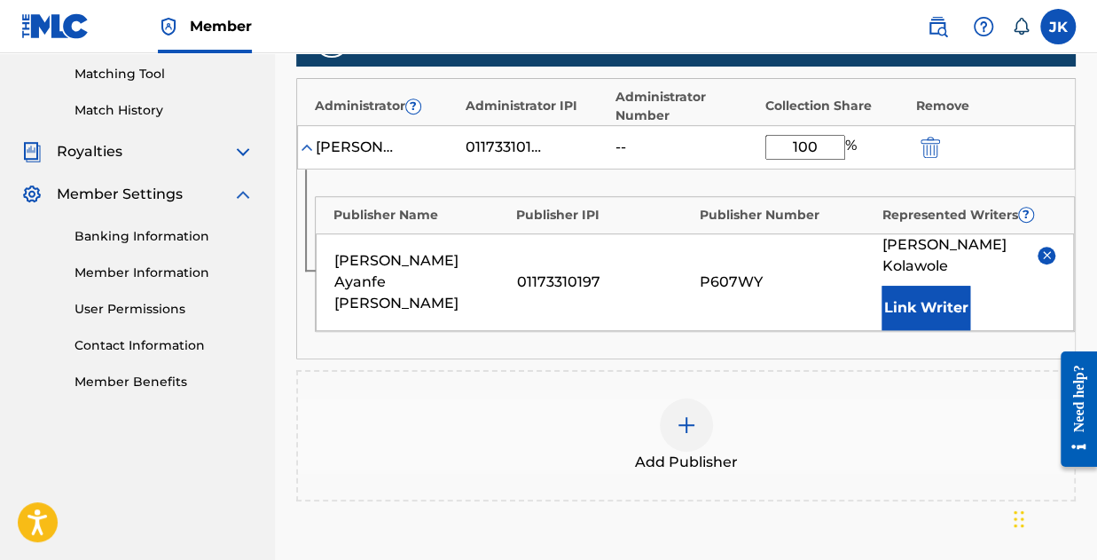
scroll to position [568, 0]
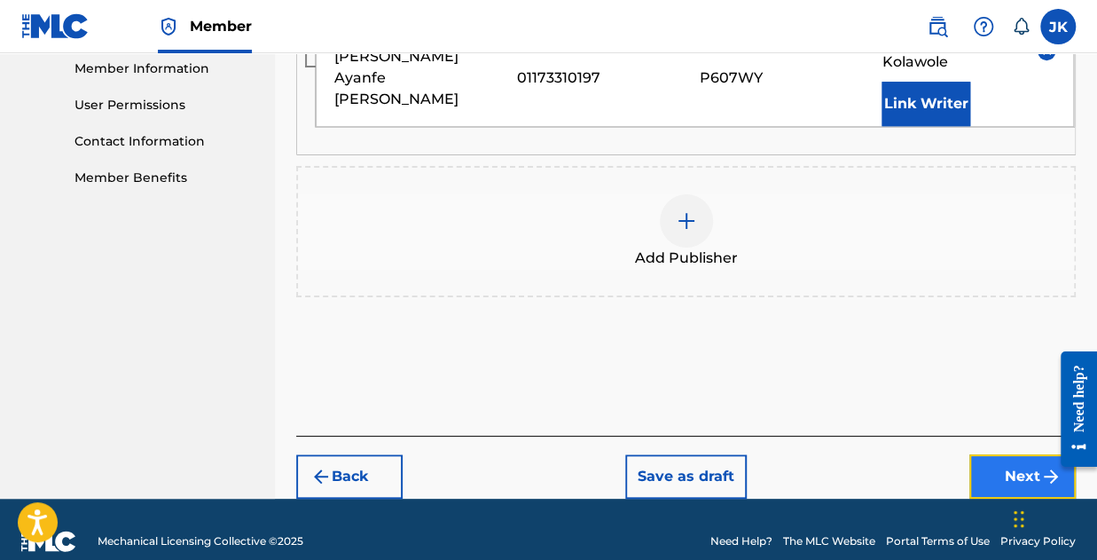
click at [1028, 455] on button "Next" at bounding box center [1022, 476] width 106 height 44
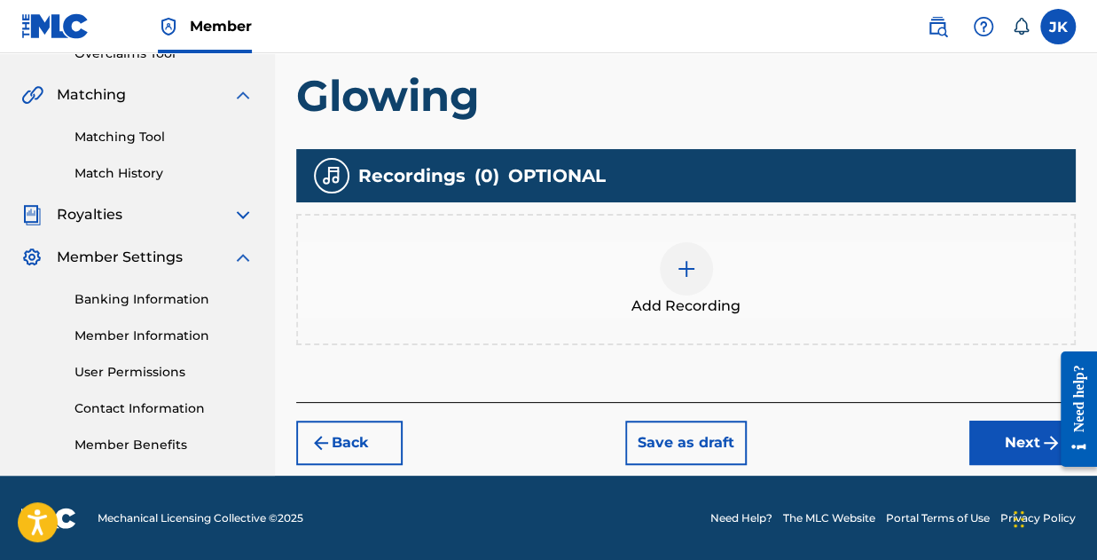
scroll to position [390, 0]
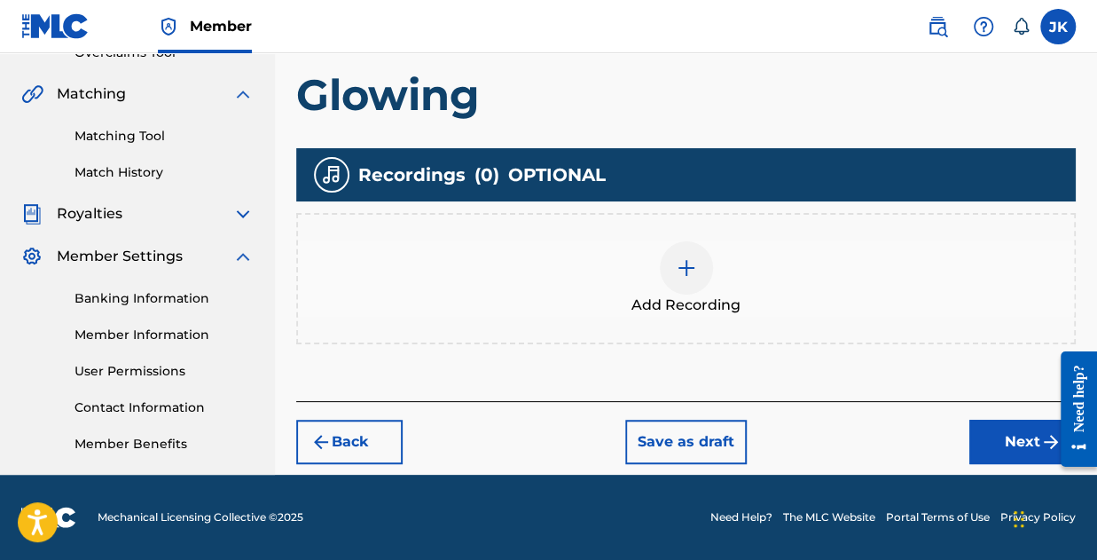
click at [673, 263] on div at bounding box center [686, 267] width 53 height 53
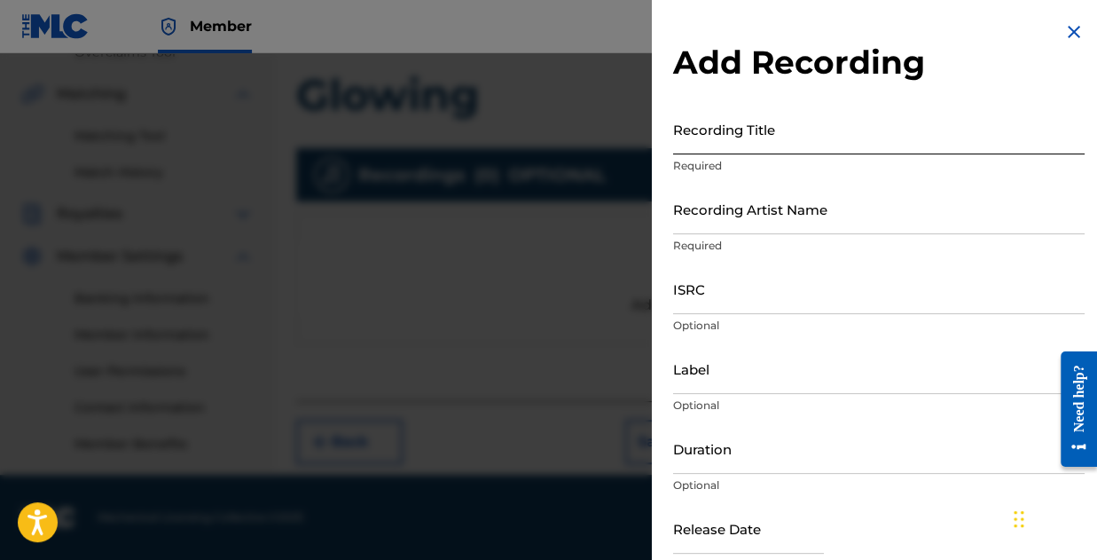
click at [686, 143] on input "Recording Title" at bounding box center [879, 129] width 412 height 51
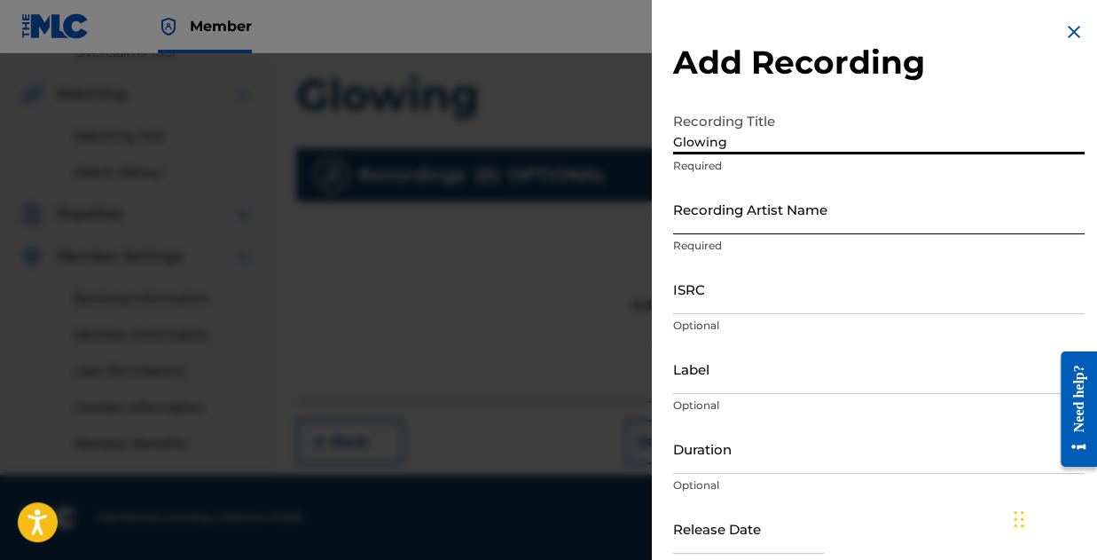
type input "Glowing"
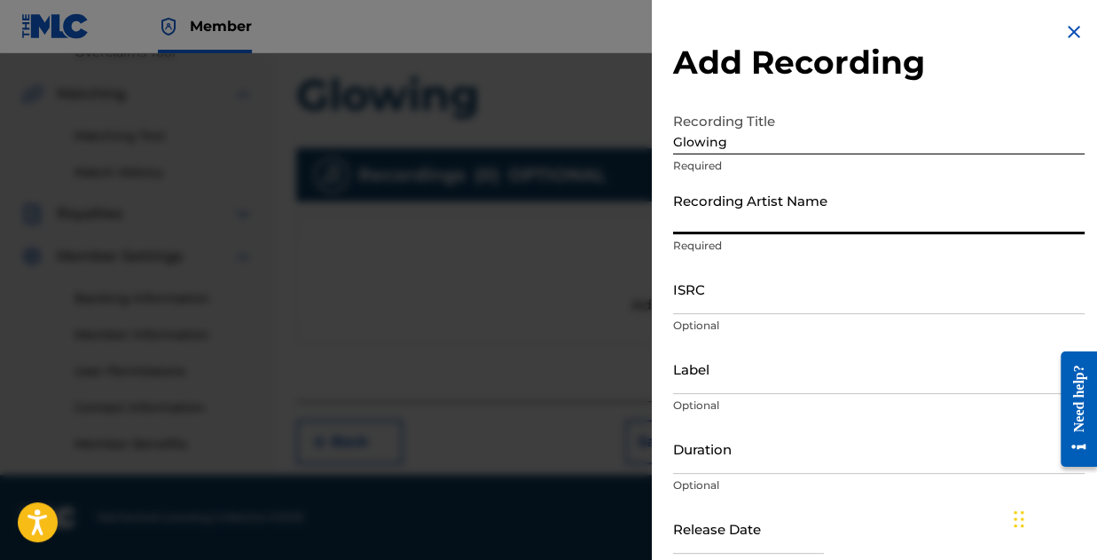
click at [708, 211] on input "Recording Artist Name" at bounding box center [879, 209] width 412 height 51
type input "Jay Blaze Official"
click at [716, 294] on input "ISRC" at bounding box center [879, 288] width 412 height 51
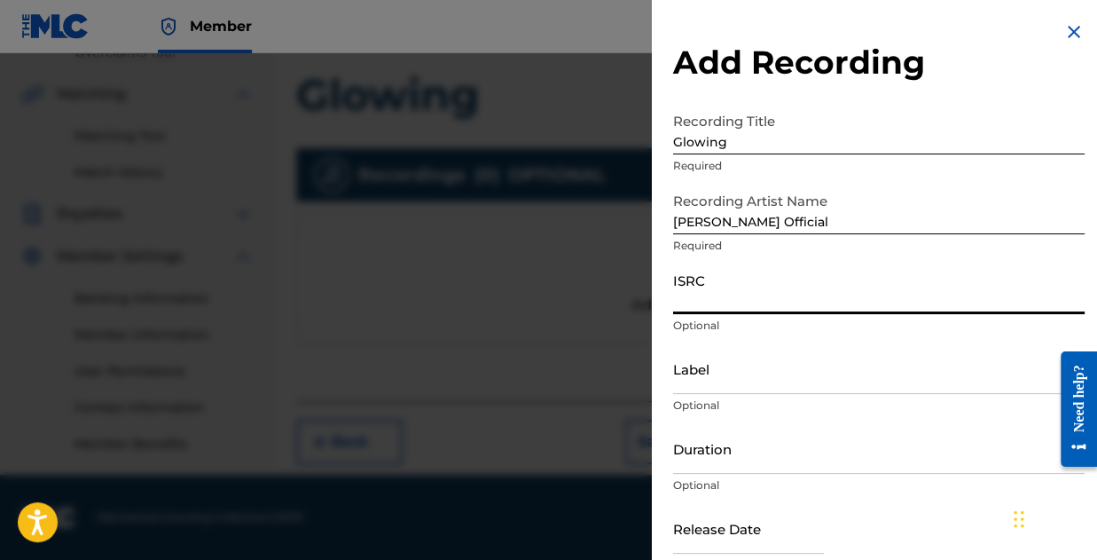
paste input "QZFZ32532702"
type input "QZFZ32532702"
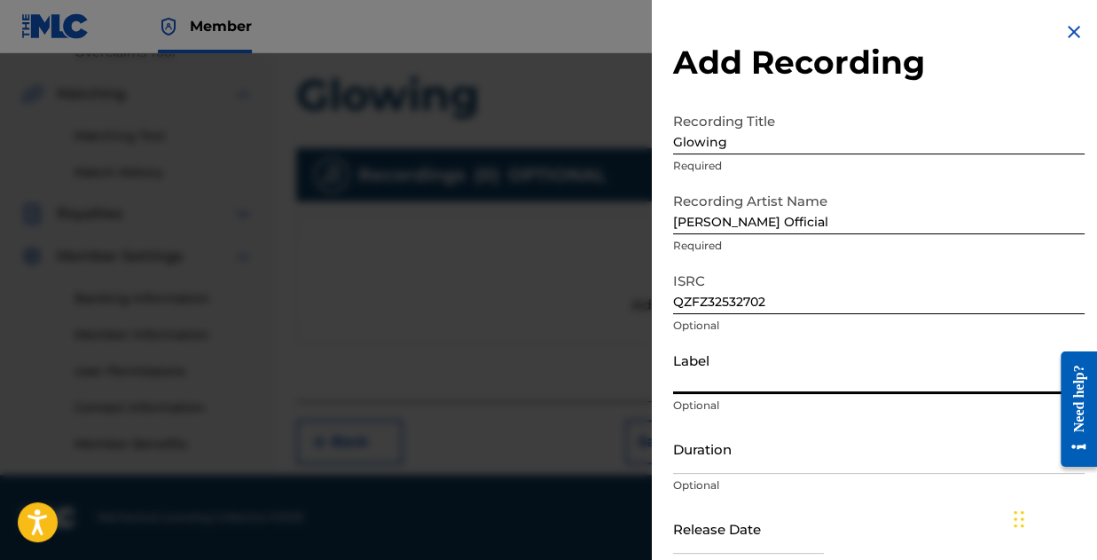
click at [706, 390] on input "Label" at bounding box center [879, 368] width 412 height 51
type input "Harmony Vision"
click at [719, 453] on input "Duration" at bounding box center [879, 448] width 412 height 51
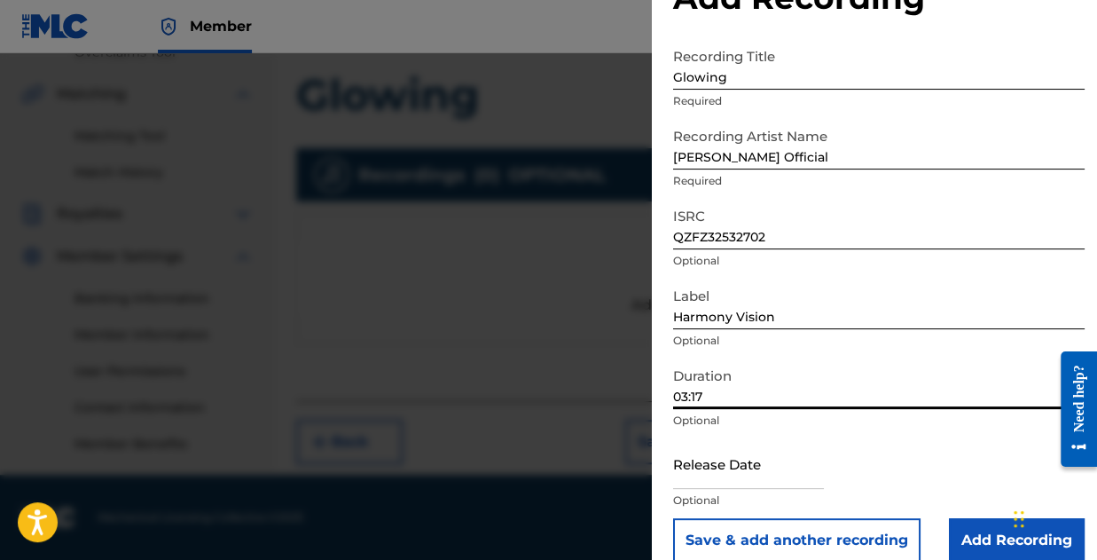
scroll to position [89, 0]
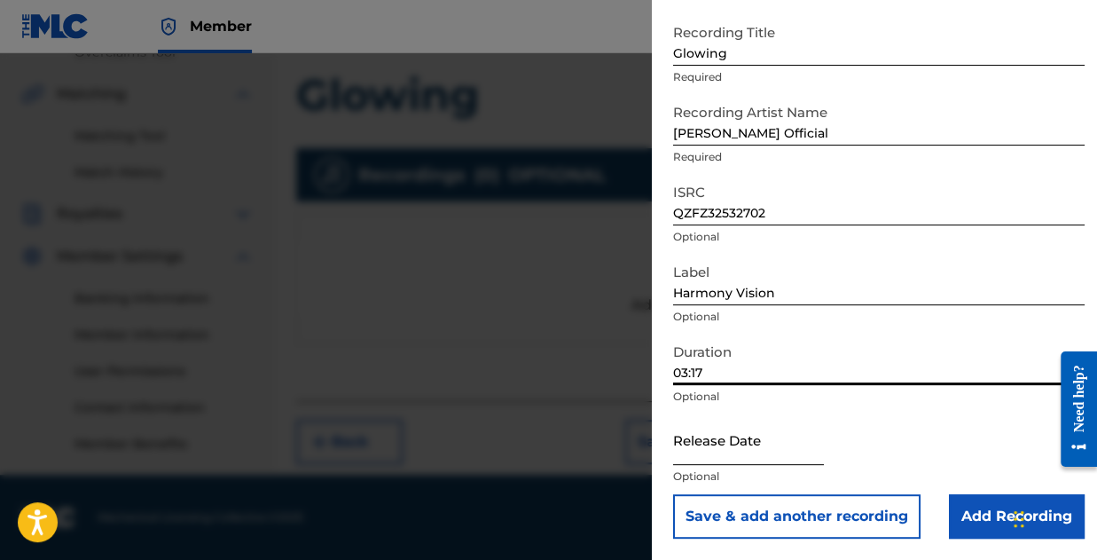
type input "03:17"
click at [738, 452] on input "text" at bounding box center [748, 439] width 151 height 51
select select "8"
select select "2025"
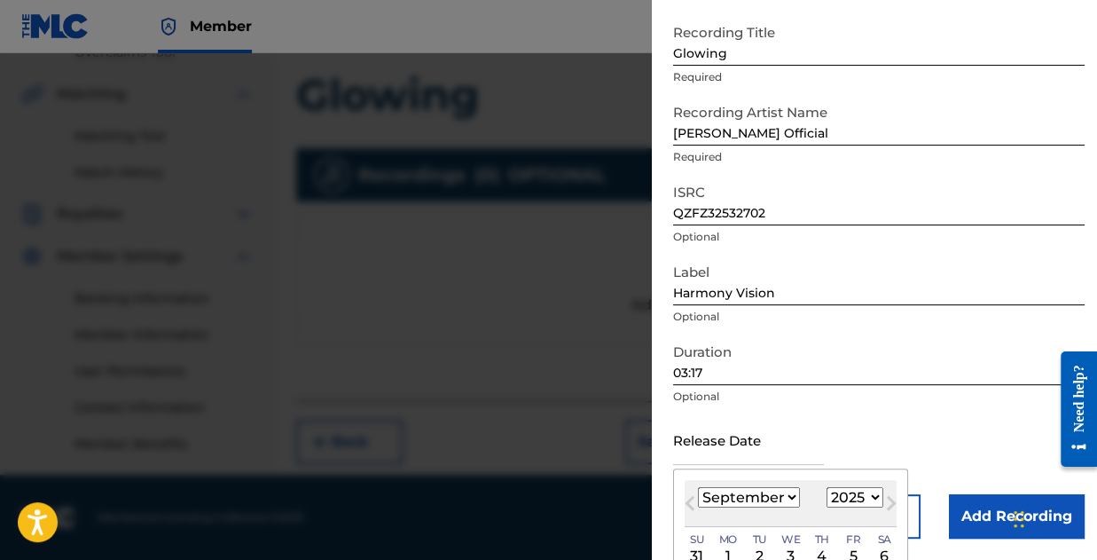
click at [759, 498] on select "January February March April May June July August September October November De…" at bounding box center [749, 497] width 102 height 20
select select "0"
click at [698, 487] on select "January February March April May June July August September October November De…" at bounding box center [749, 497] width 102 height 20
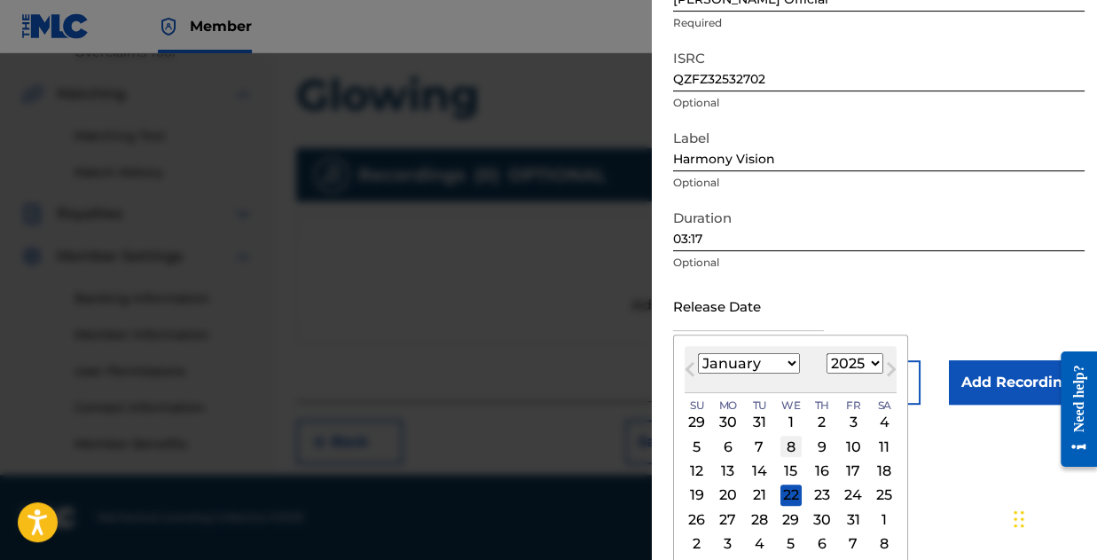
scroll to position [229, 0]
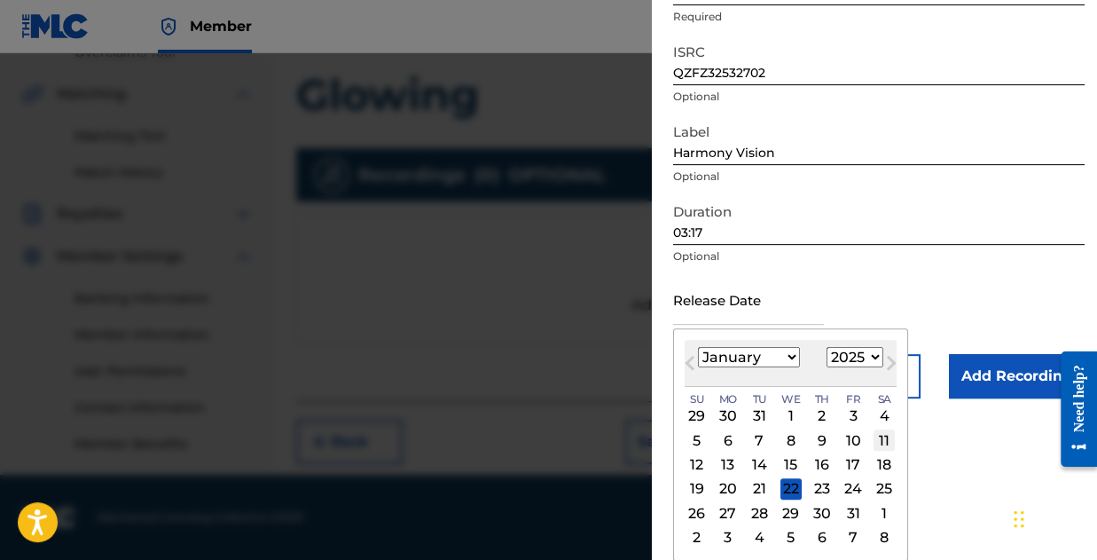
click at [890, 431] on div "11" at bounding box center [884, 439] width 21 height 21
type input "January 11 2025"
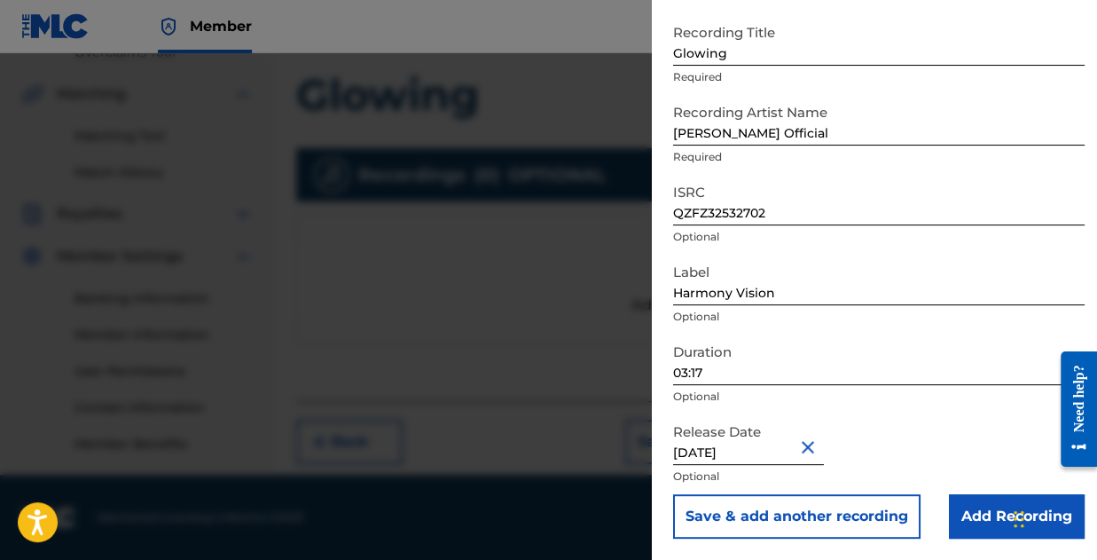
scroll to position [89, 0]
click at [1015, 517] on div "Chat Widget" at bounding box center [1052, 516] width 89 height 85
drag, startPoint x: 1002, startPoint y: 514, endPoint x: 1000, endPoint y: 505, distance: 9.0
click at [1002, 513] on input "Add Recording" at bounding box center [1017, 516] width 136 height 44
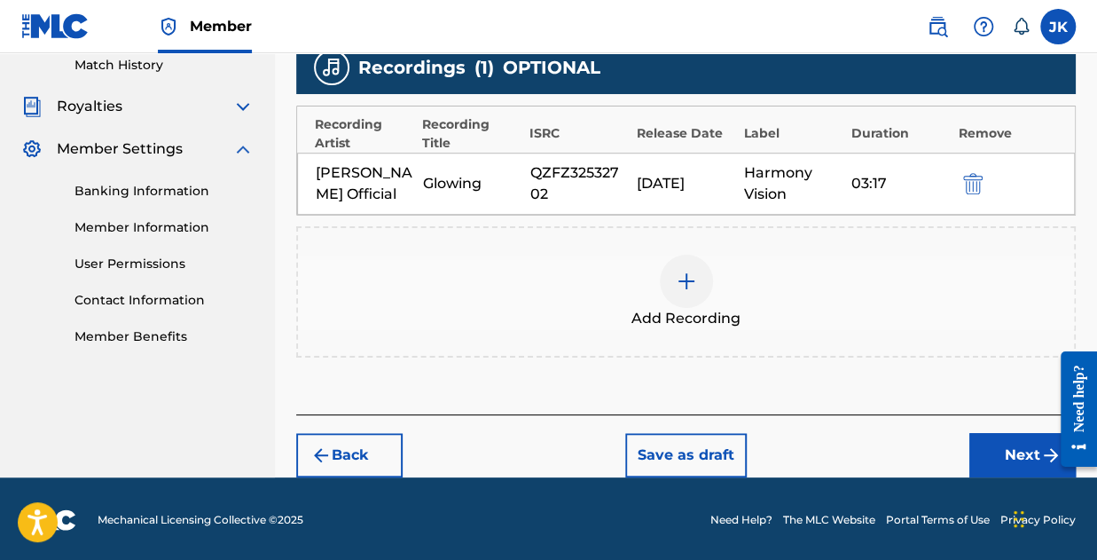
scroll to position [498, 0]
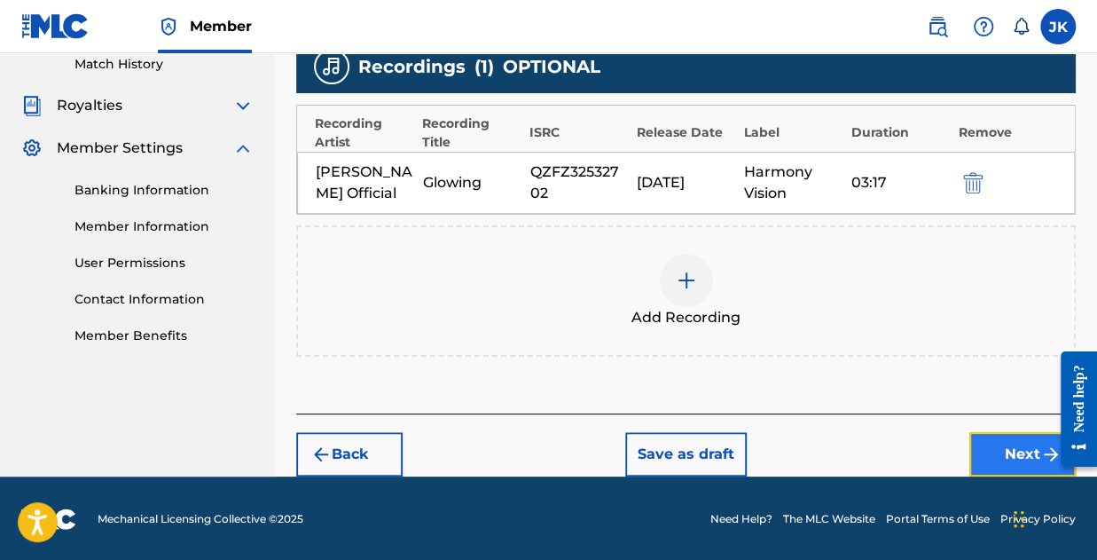
click at [1032, 459] on button "Next" at bounding box center [1022, 454] width 106 height 44
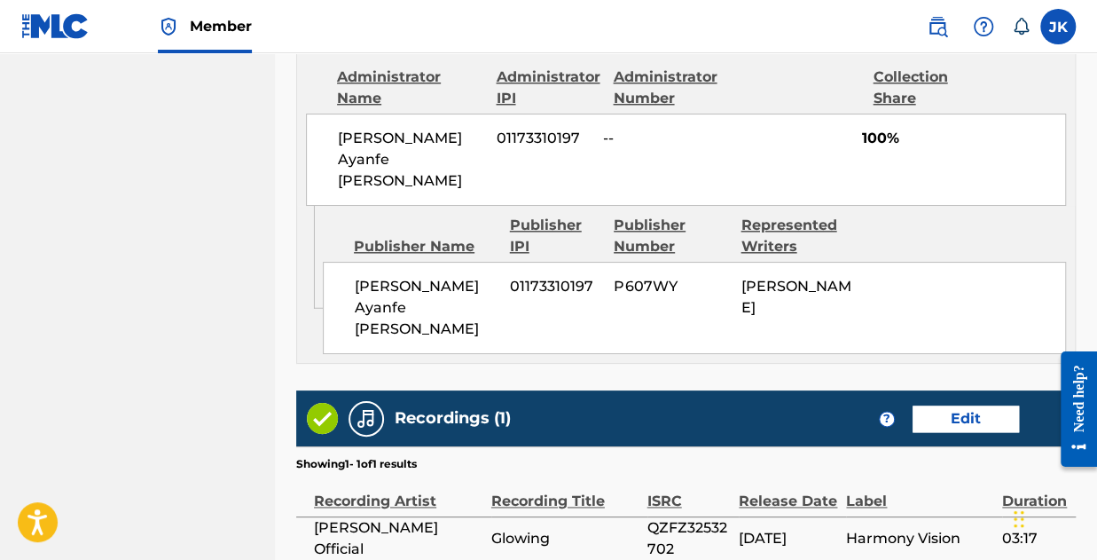
scroll to position [1096, 0]
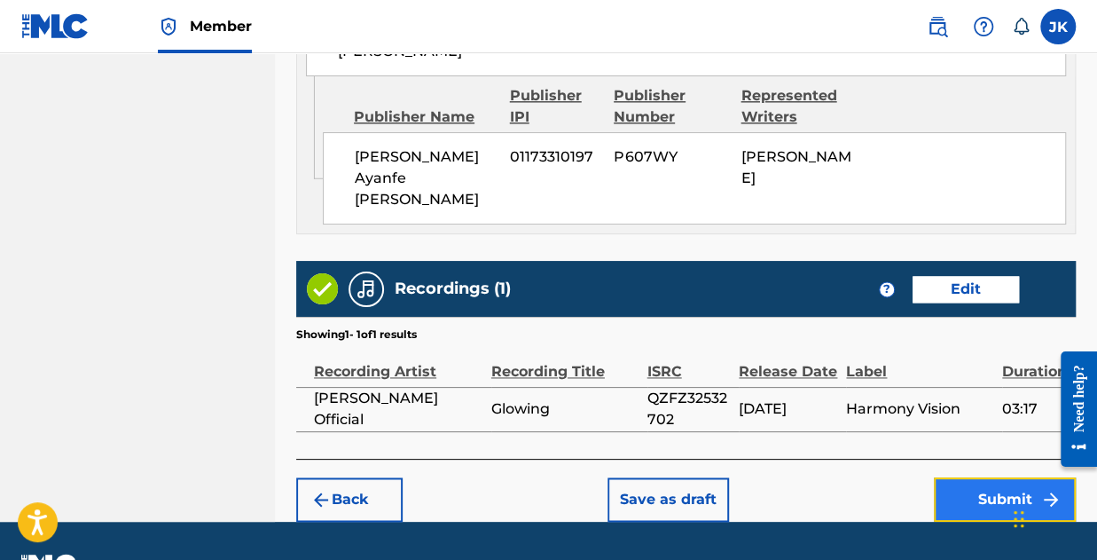
click at [972, 477] on button "Submit" at bounding box center [1005, 499] width 142 height 44
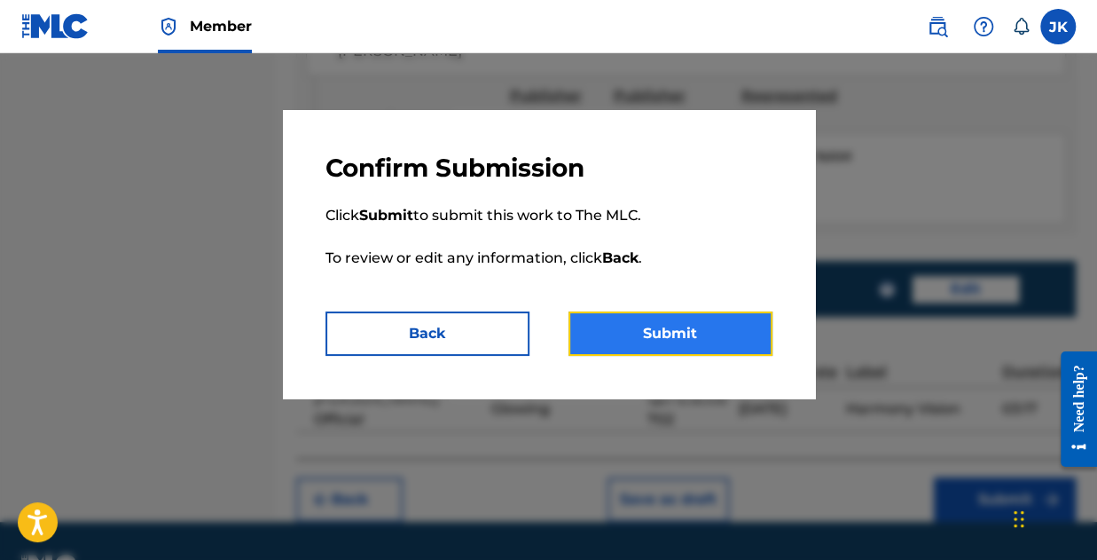
click at [653, 352] on button "Submit" at bounding box center [671, 333] width 204 height 44
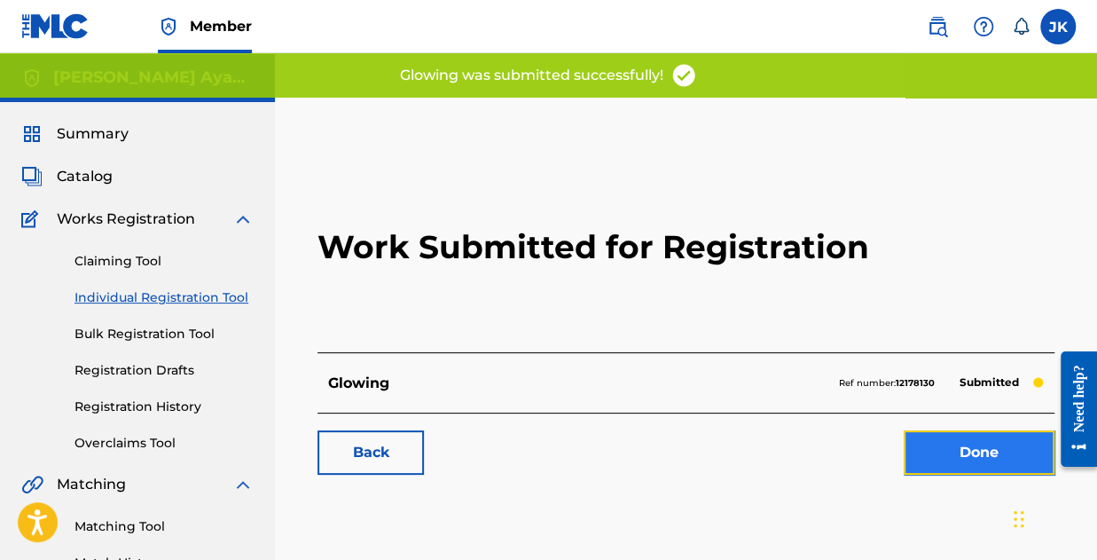
click at [986, 448] on link "Done" at bounding box center [979, 452] width 151 height 44
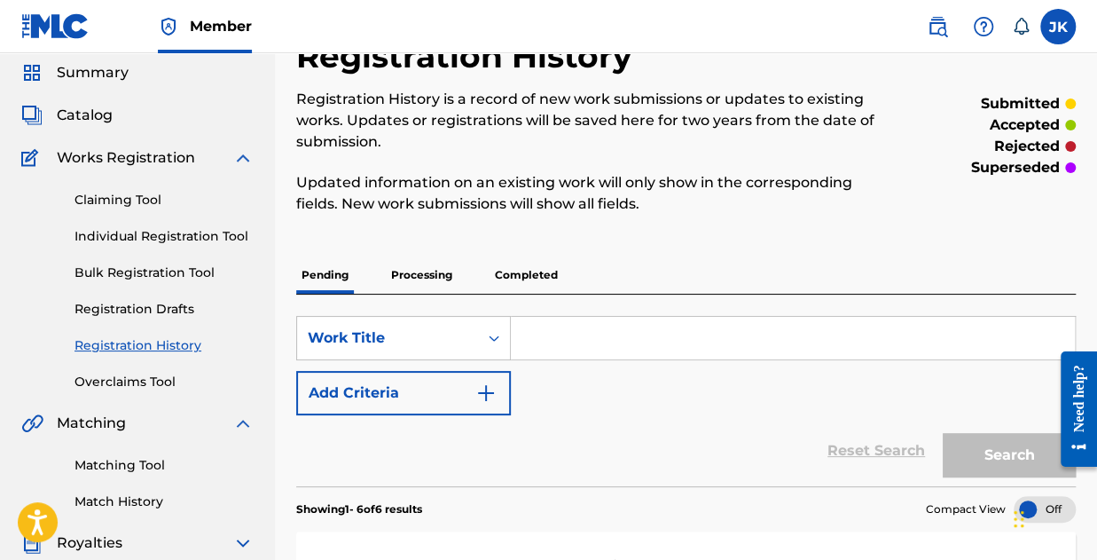
scroll to position [89, 0]
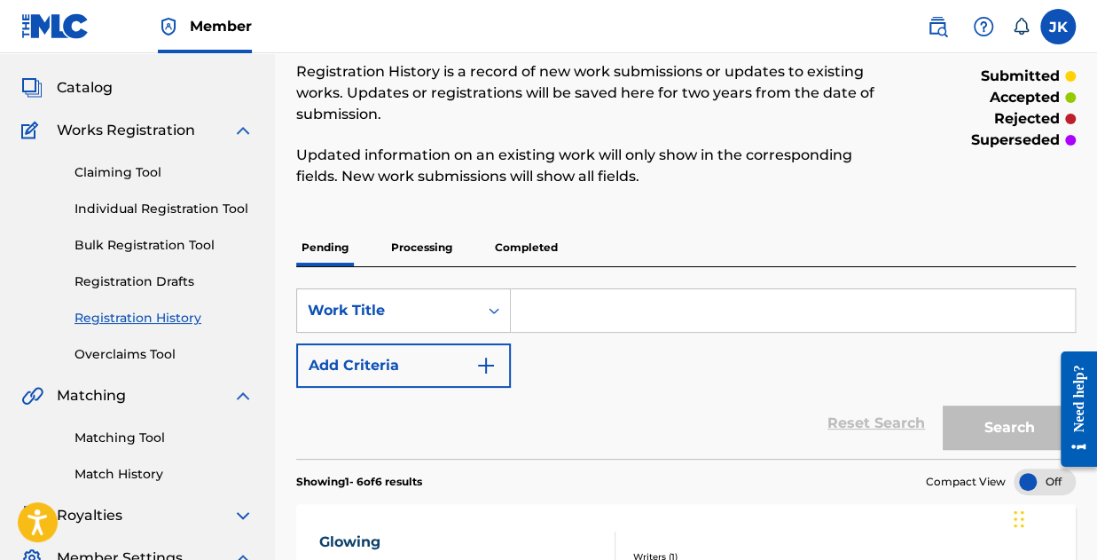
click at [596, 316] on input "Search Form" at bounding box center [793, 310] width 564 height 43
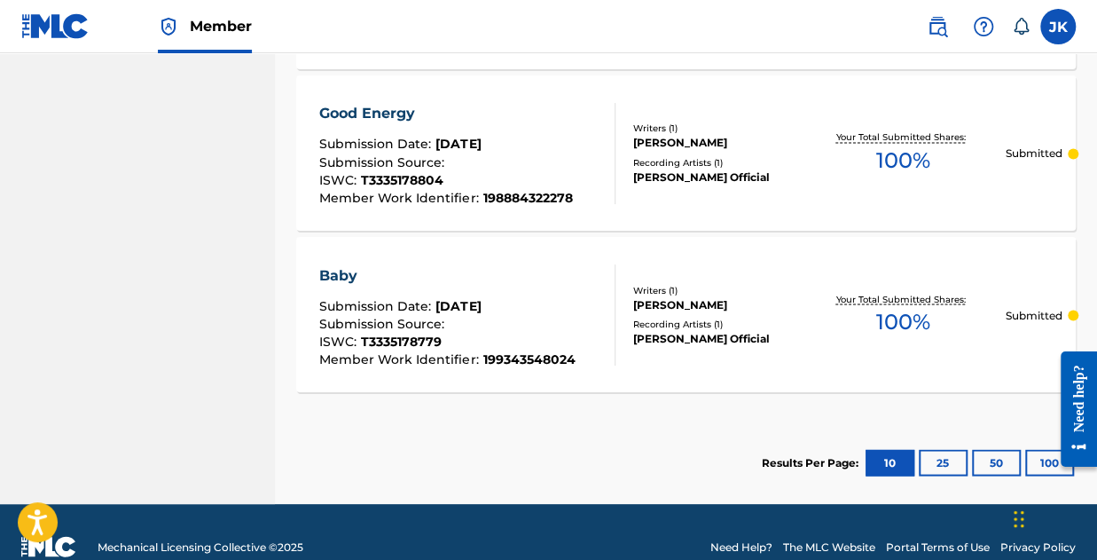
scroll to position [1514, 0]
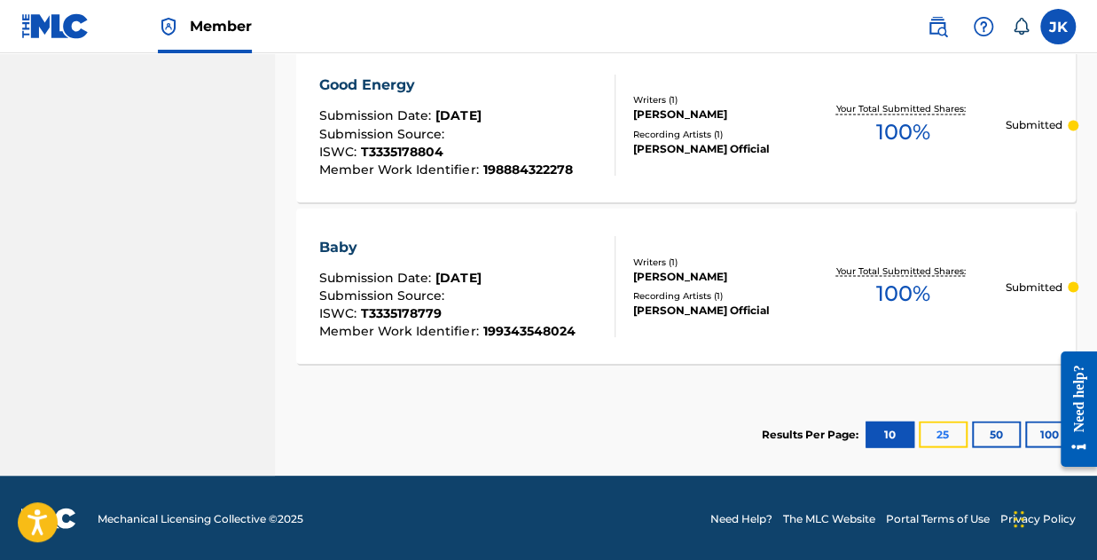
click at [940, 435] on button "25" at bounding box center [943, 433] width 49 height 27
drag, startPoint x: 776, startPoint y: 91, endPoint x: 579, endPoint y: 37, distance: 204.2
click at [579, 37] on nav "Member JK JK Joseph Kolawole jayblazeofficial1@gmail.com Notification Preferenc…" at bounding box center [548, 26] width 1097 height 53
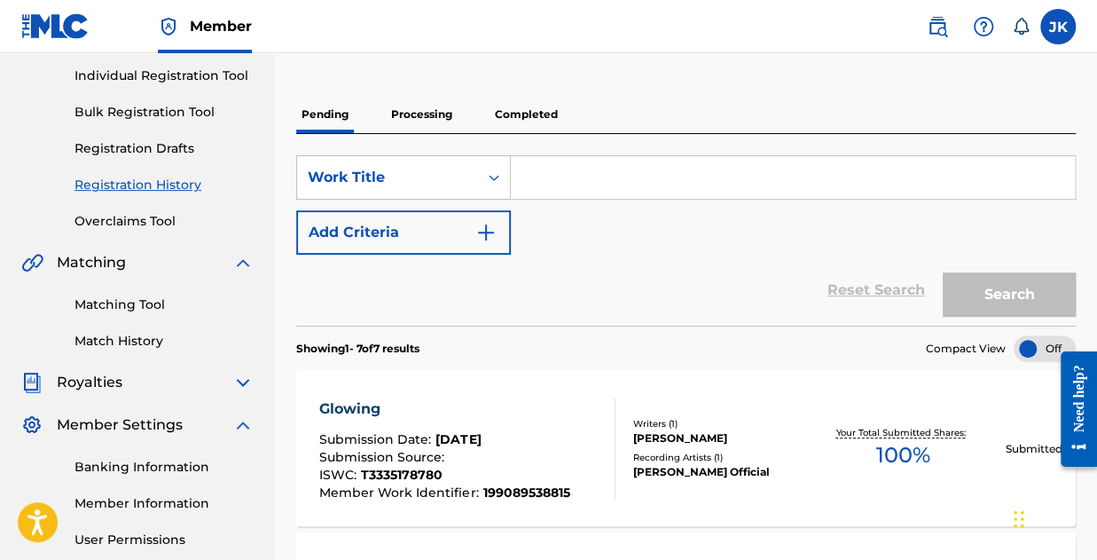
scroll to position [0, 0]
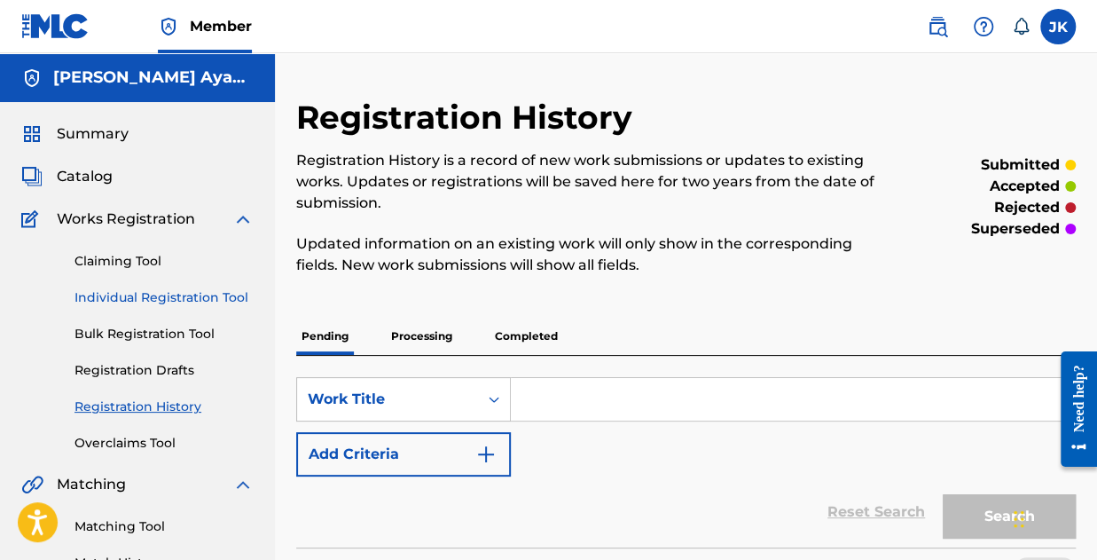
click at [171, 295] on link "Individual Registration Tool" at bounding box center [164, 297] width 179 height 19
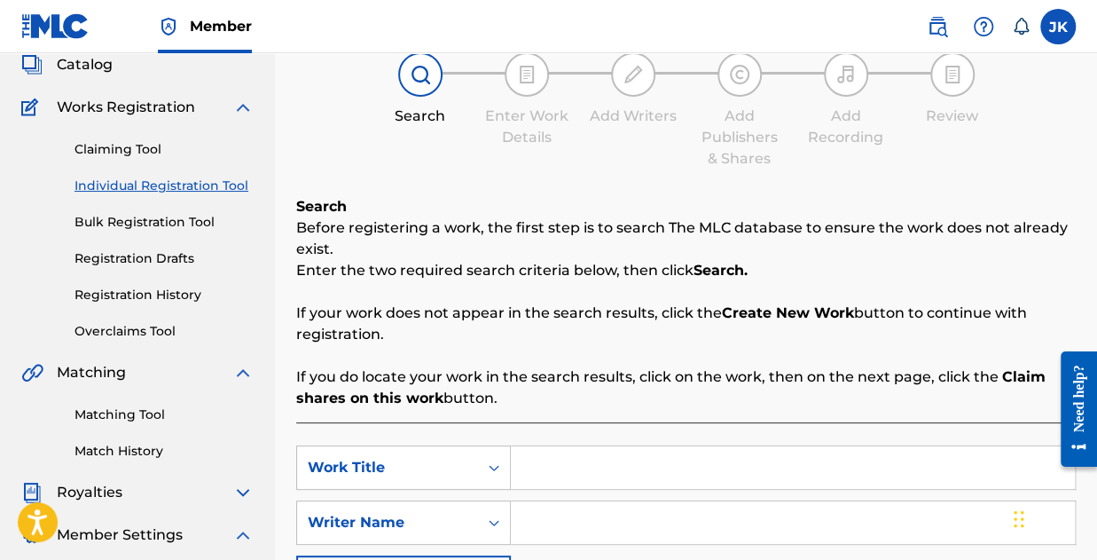
scroll to position [266, 0]
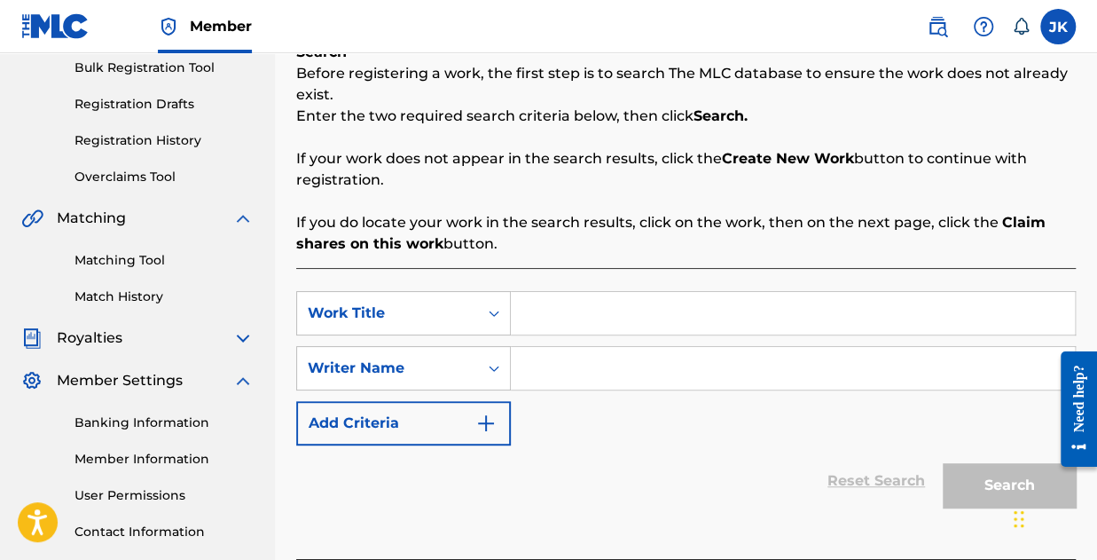
click at [575, 324] on input "Search Form" at bounding box center [793, 313] width 564 height 43
click at [550, 319] on input "Search Form" at bounding box center [793, 313] width 564 height 43
type input "Kilode"
click at [554, 352] on input "Search Form" at bounding box center [793, 368] width 564 height 43
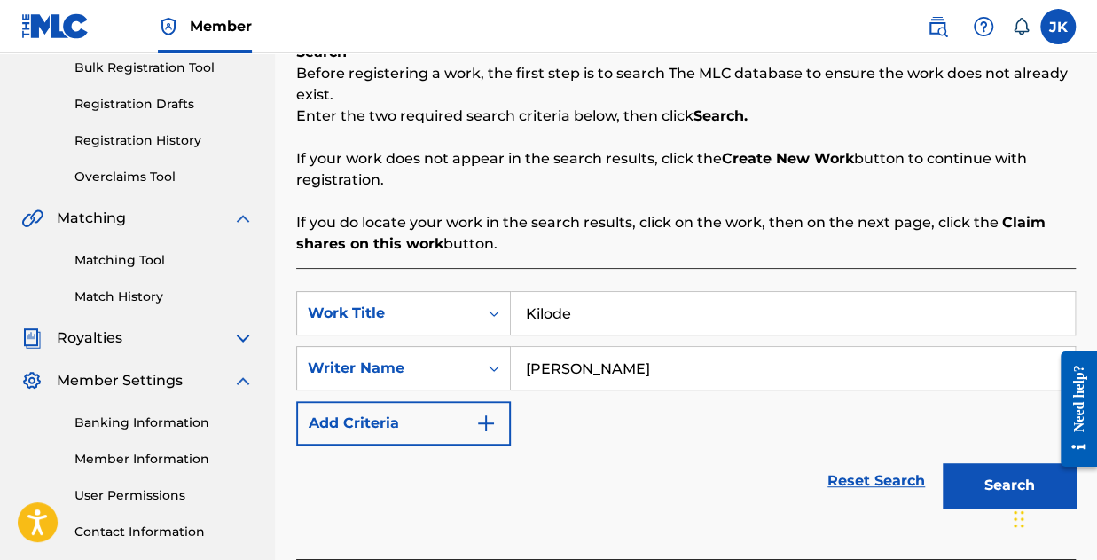
type input "Joseph Kolawole"
click at [1005, 485] on button "Search" at bounding box center [1009, 485] width 133 height 44
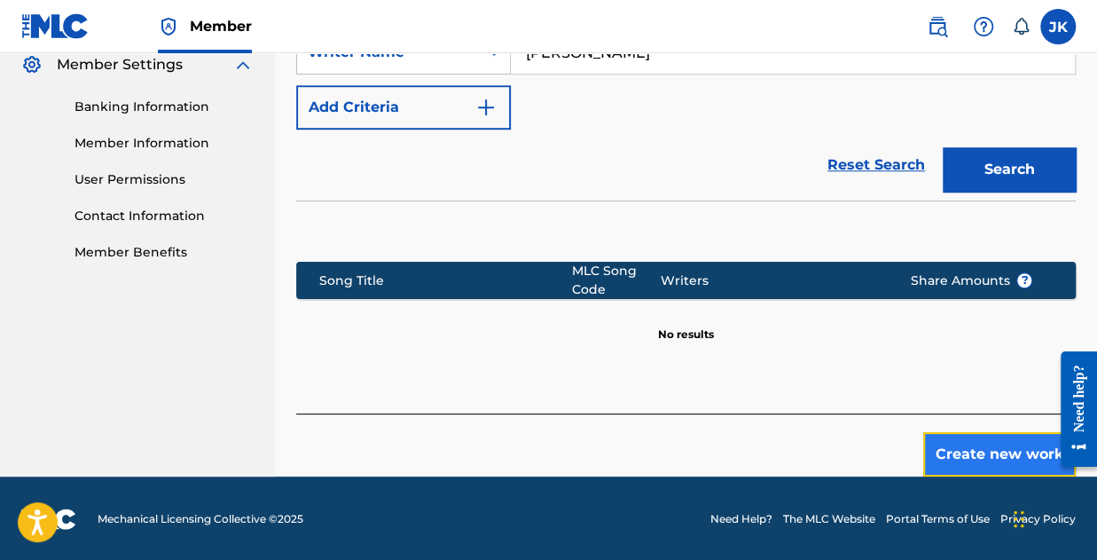
click at [980, 457] on button "Create new work" at bounding box center [999, 454] width 153 height 44
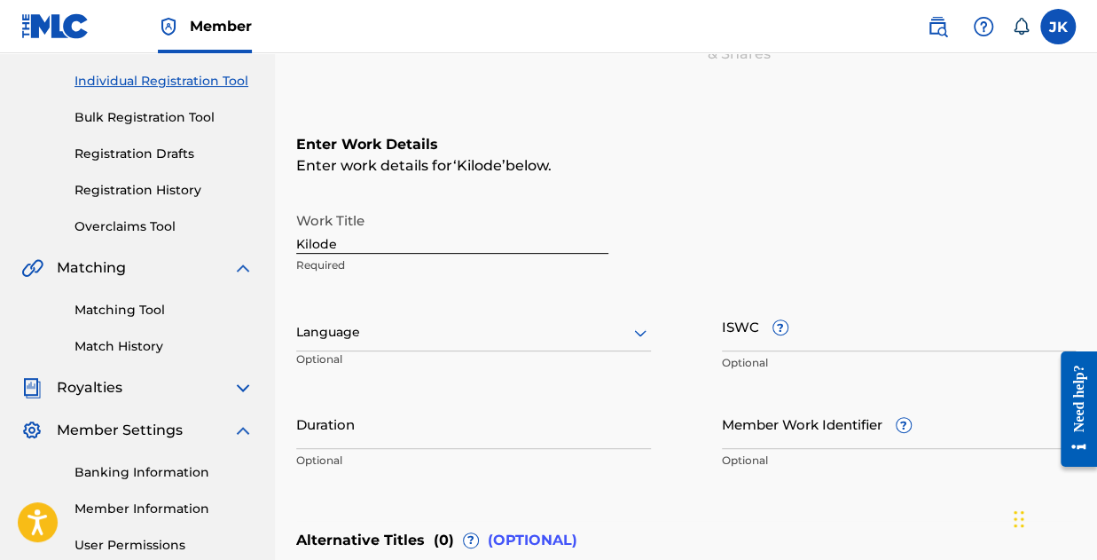
scroll to position [195, 0]
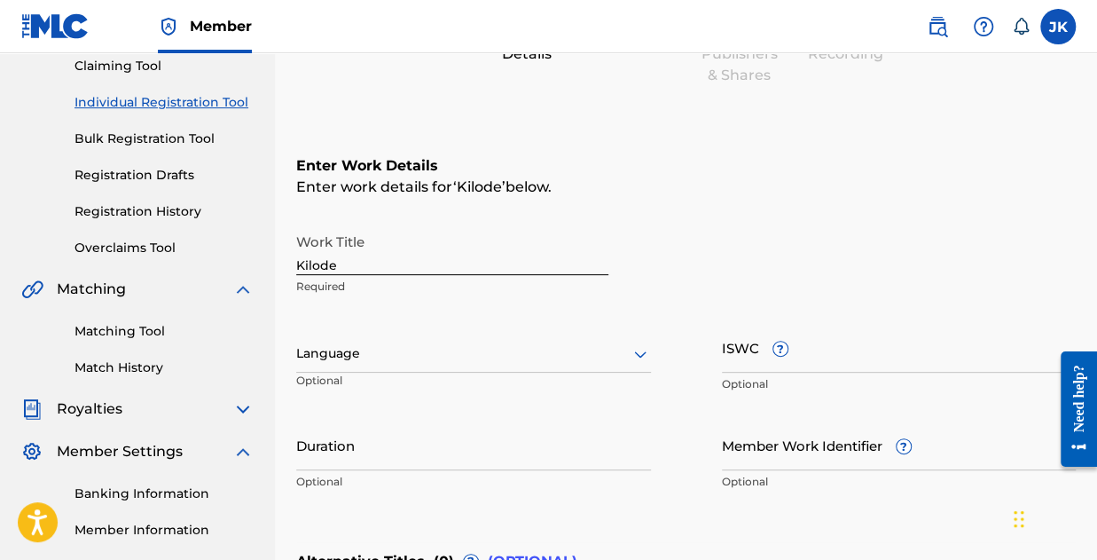
click at [364, 355] on div at bounding box center [473, 353] width 355 height 22
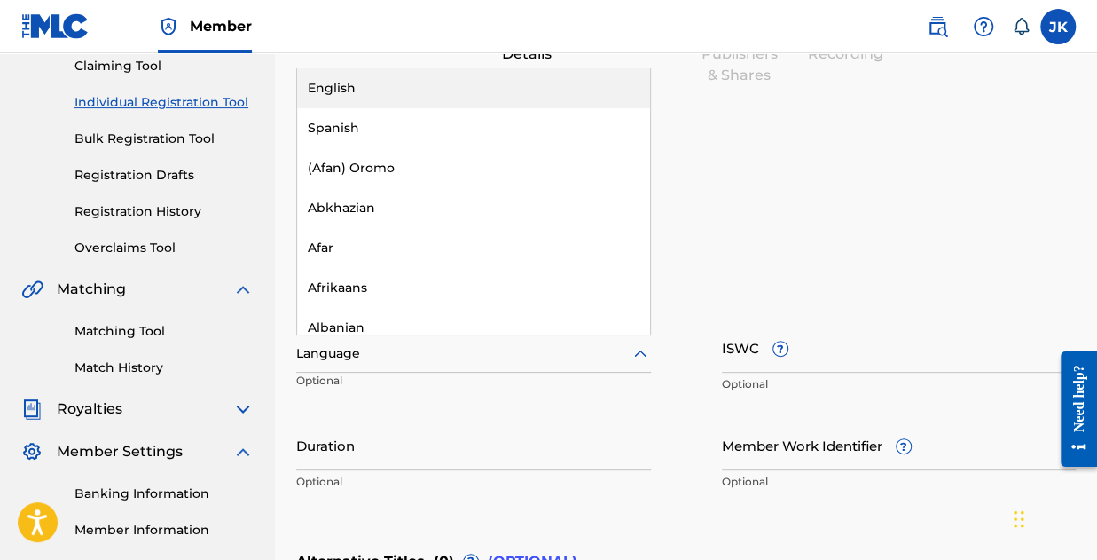
click at [402, 77] on div "English" at bounding box center [473, 88] width 353 height 40
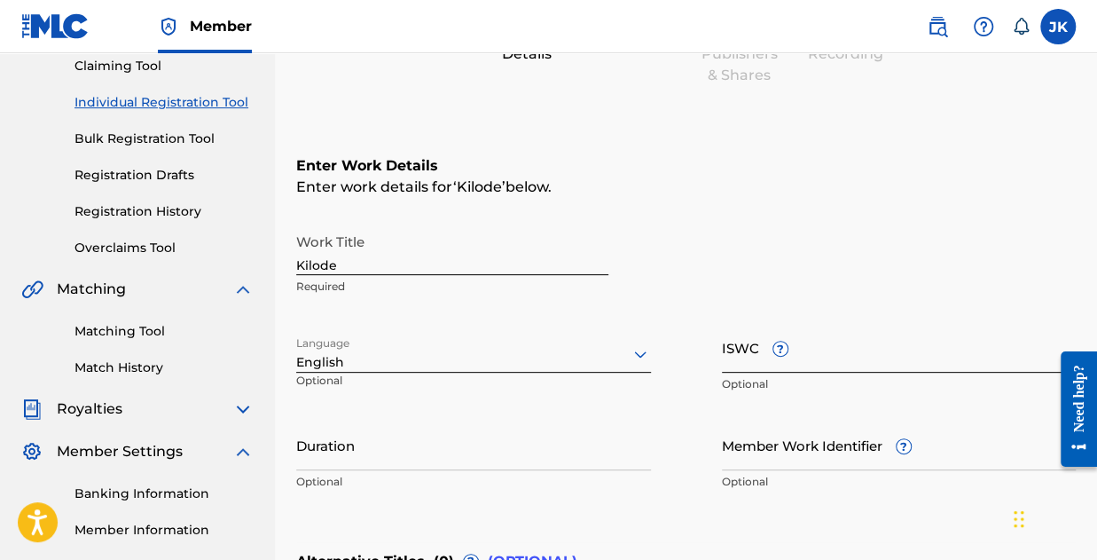
click at [765, 341] on input "ISWC ?" at bounding box center [899, 347] width 355 height 51
paste input "T-334.945.365-8"
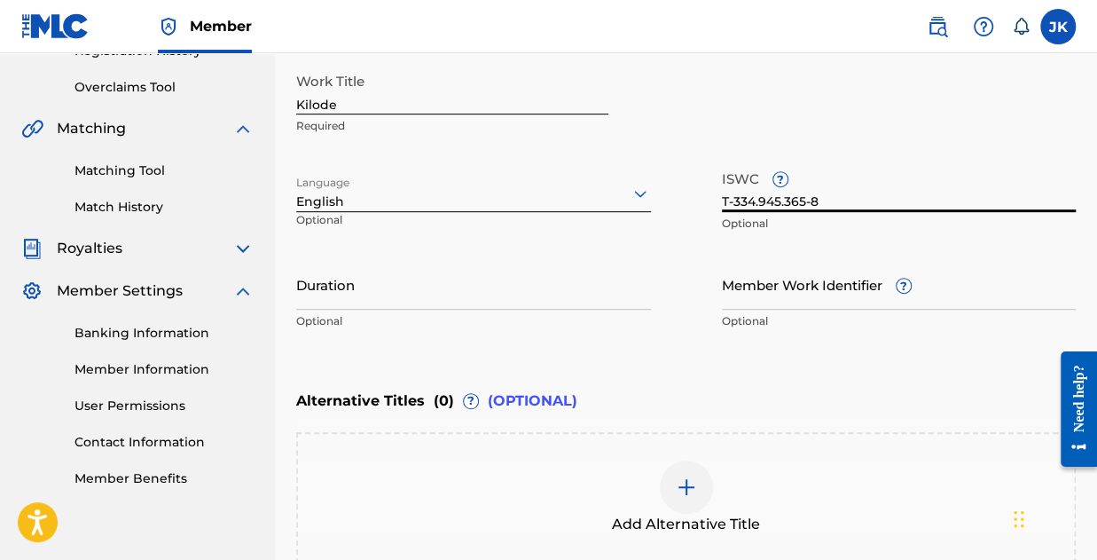
scroll to position [373, 0]
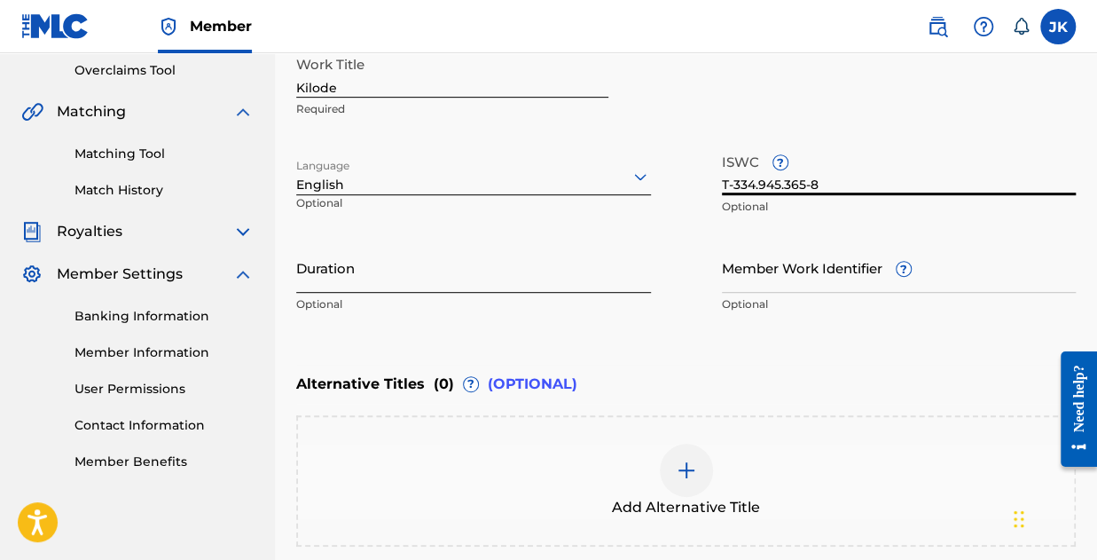
type input "T-334.945.365-8"
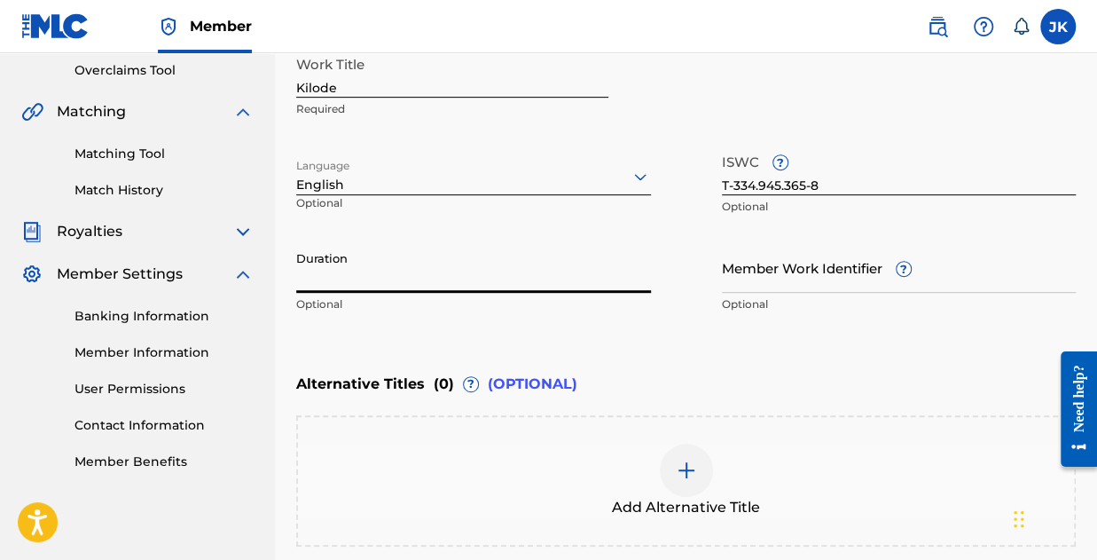
click at [400, 284] on input "Duration" at bounding box center [473, 267] width 355 height 51
type input "03:41"
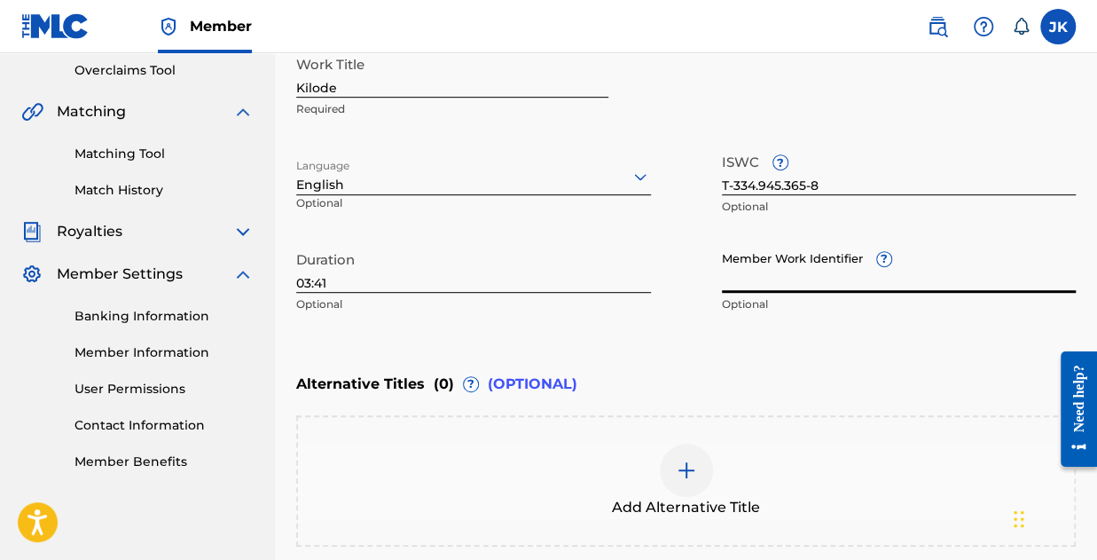
click at [767, 283] on input "Member Work Identifier ?" at bounding box center [899, 267] width 355 height 51
paste input "198878178775"
type input "198878178775"
click at [814, 327] on div "Enter Work Details Enter work details for ‘ Kilode ’ below. Work Title Kilode R…" at bounding box center [686, 149] width 780 height 429
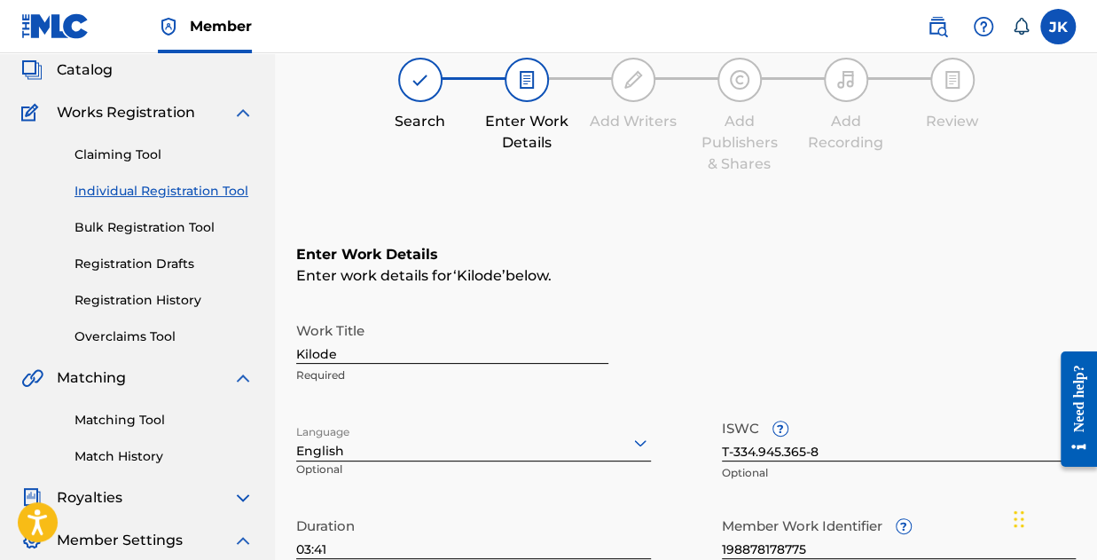
scroll to position [195, 0]
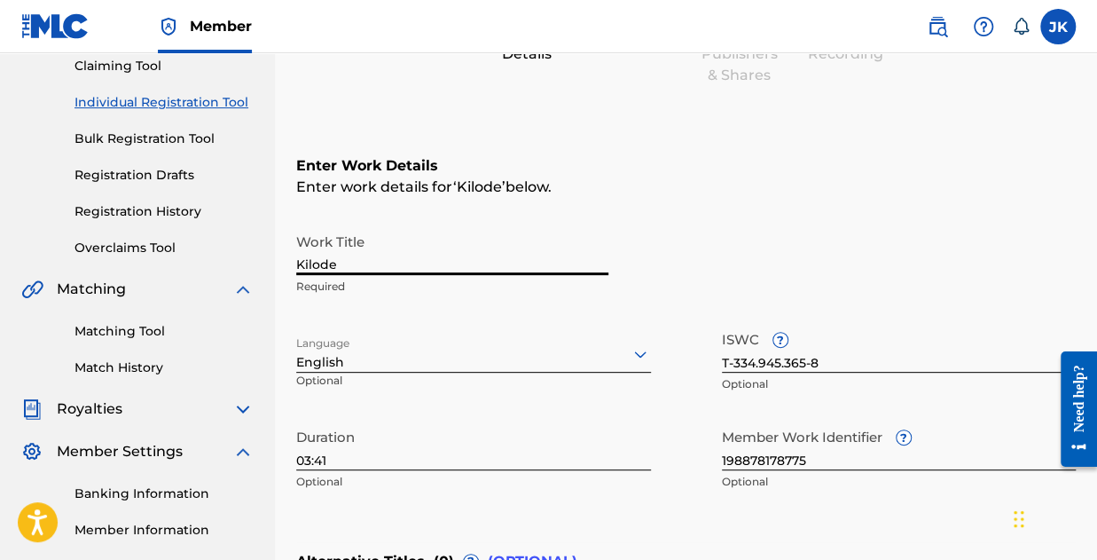
click at [394, 269] on input "Kilode" at bounding box center [452, 249] width 312 height 51
type input "Kilode (Why)"
click at [671, 312] on div "Work Title Kilode (Why) Required Language English Optional ISWC ? T-334.945.365…" at bounding box center [686, 361] width 780 height 275
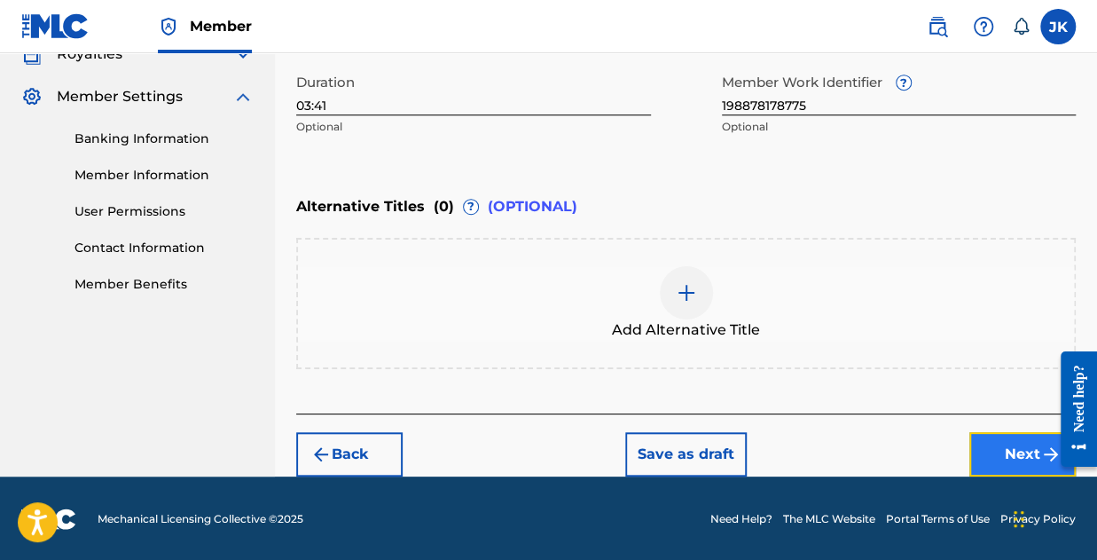
click at [1016, 453] on button "Next" at bounding box center [1022, 454] width 106 height 44
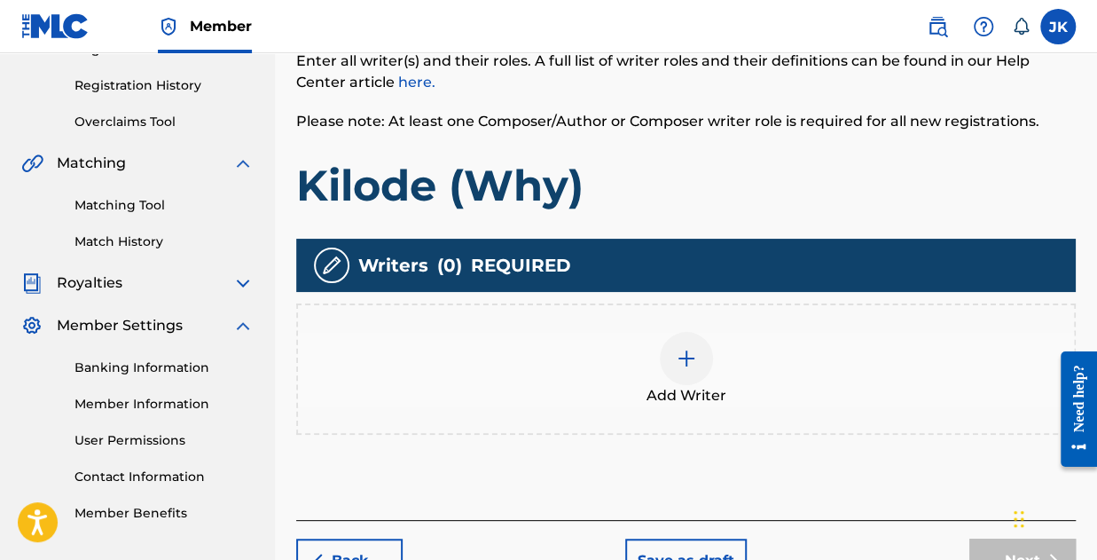
scroll to position [346, 0]
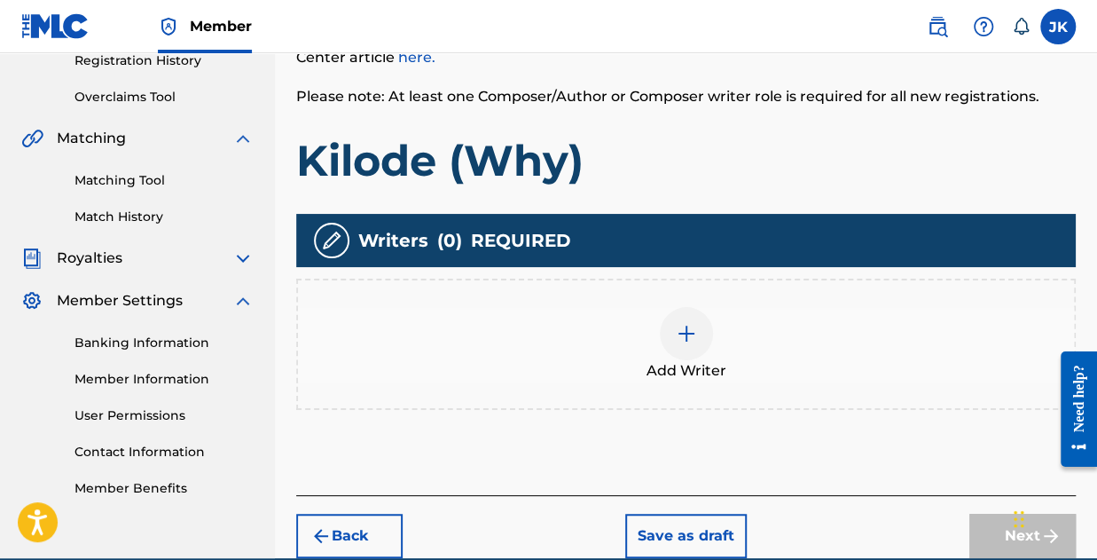
click at [685, 332] on img at bounding box center [686, 333] width 21 height 21
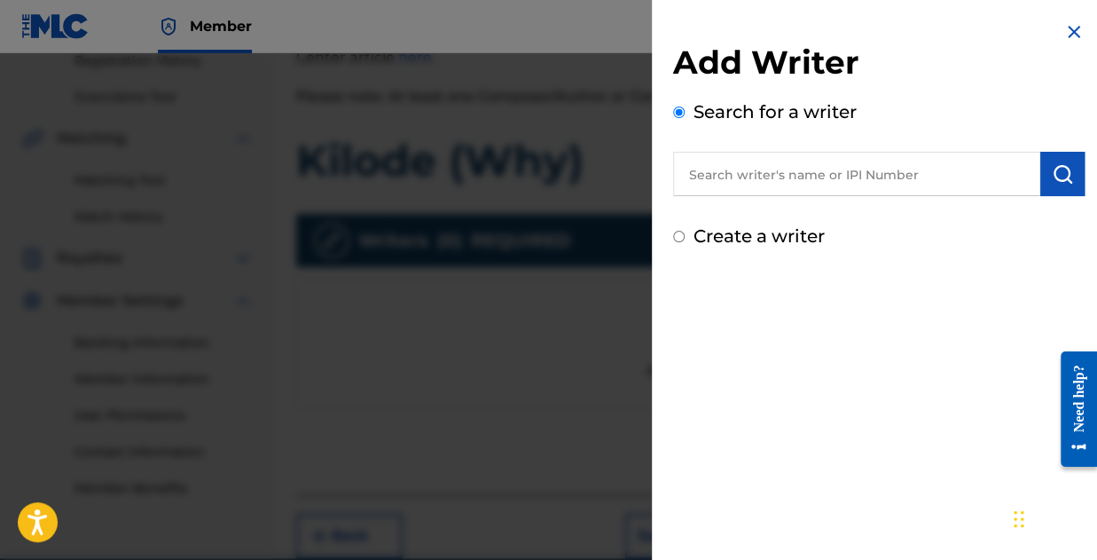
click at [746, 249] on div "Add Writer Search for a writer Create a writer" at bounding box center [879, 135] width 454 height 271
click at [746, 244] on label "Create a writer" at bounding box center [759, 235] width 131 height 21
radio input "true"
click at [685, 242] on input "Create a writer" at bounding box center [679, 237] width 12 height 12
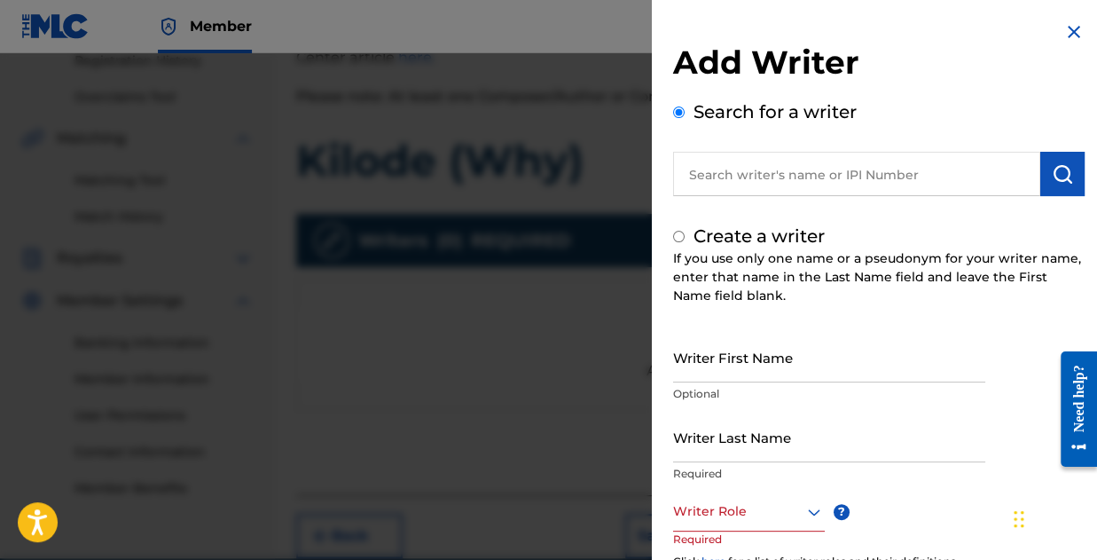
radio input "false"
radio input "true"
click at [836, 362] on input "Writer First Name" at bounding box center [829, 357] width 312 height 51
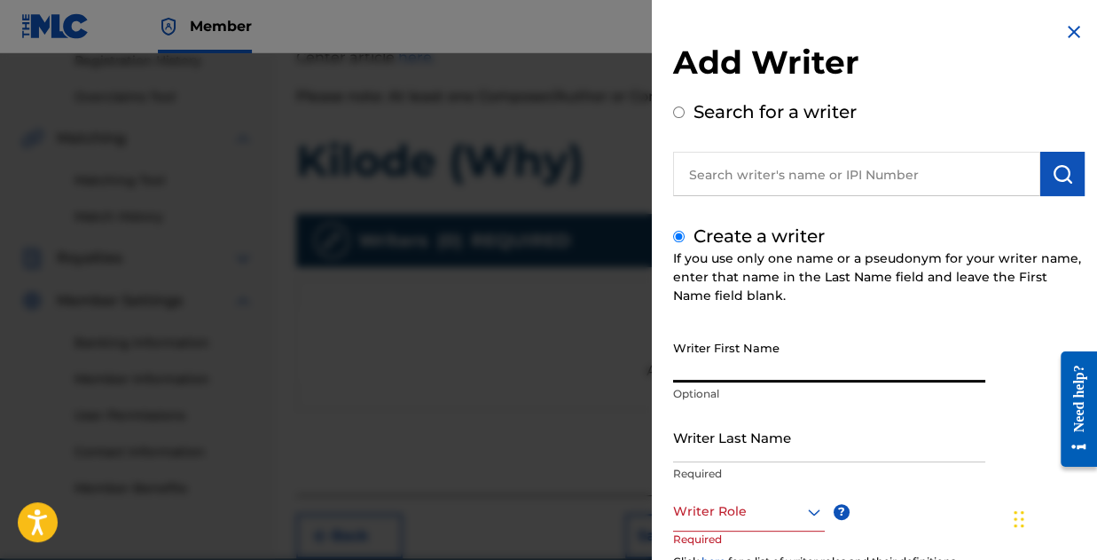
type input "[PERSON_NAME]"
type input "Kolawole"
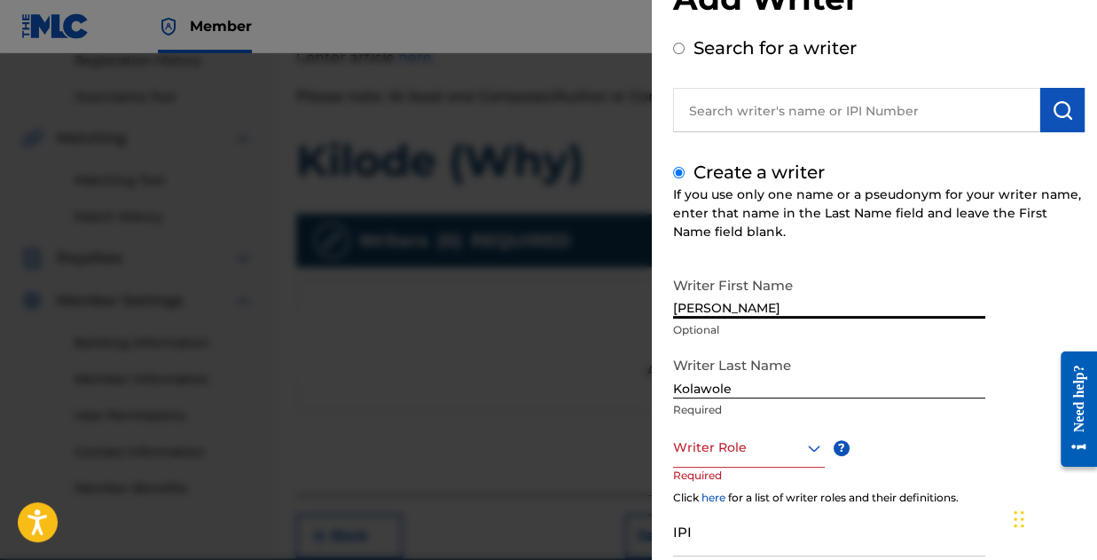
scroll to position [208, 0]
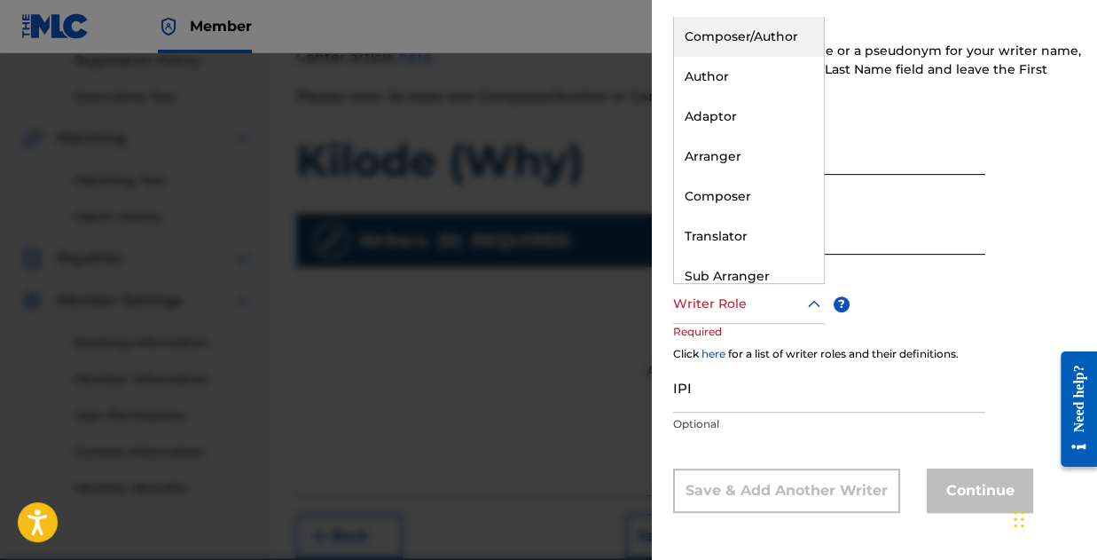
click at [760, 304] on div at bounding box center [749, 304] width 152 height 22
click at [722, 40] on div "Composer/Author" at bounding box center [749, 37] width 150 height 40
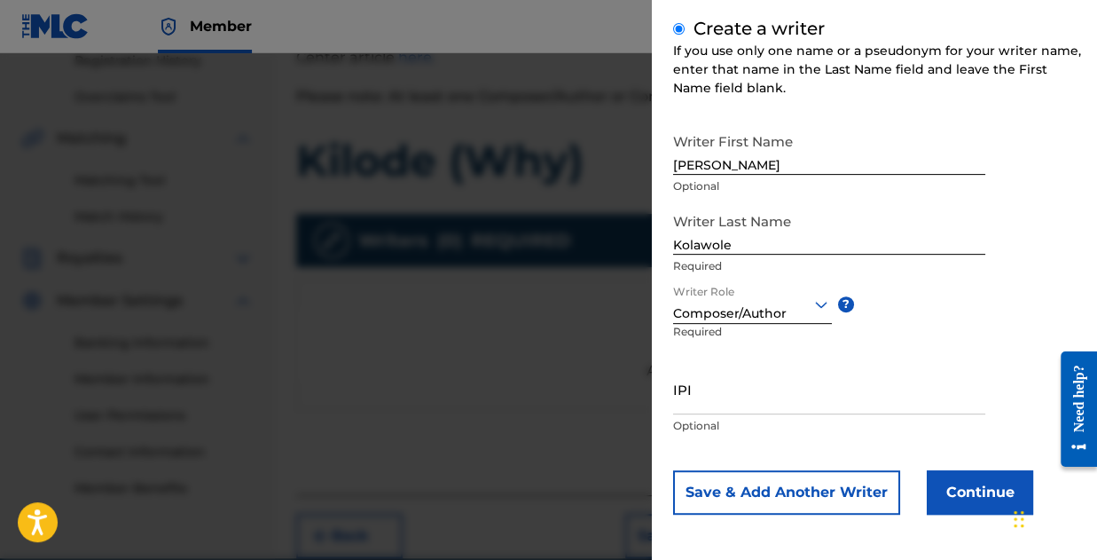
scroll to position [209, 0]
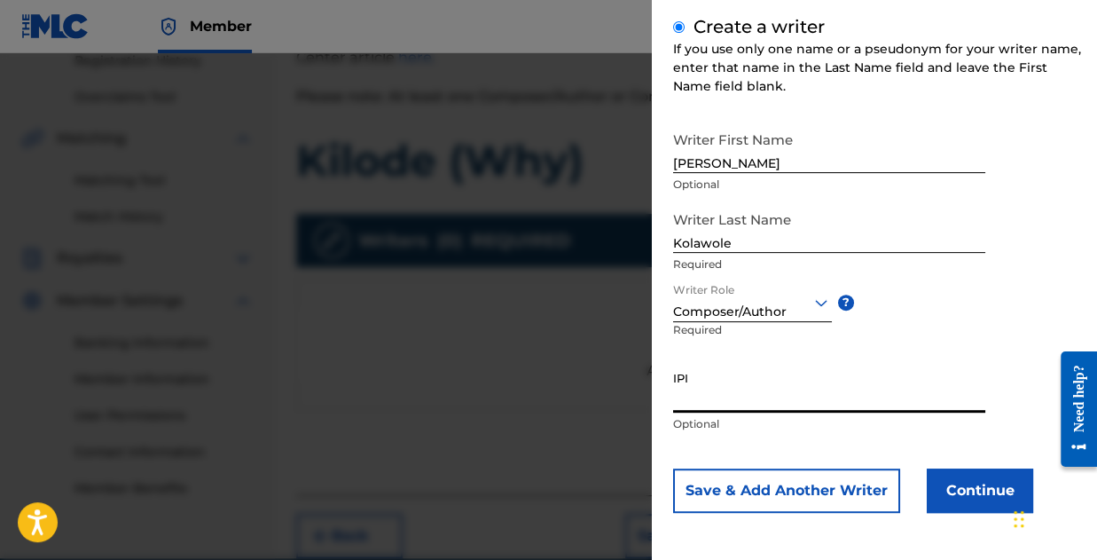
click at [714, 387] on input "IPI" at bounding box center [829, 387] width 312 height 51
click at [733, 401] on input "IPI" at bounding box center [829, 387] width 312 height 51
paste input "01173310197"
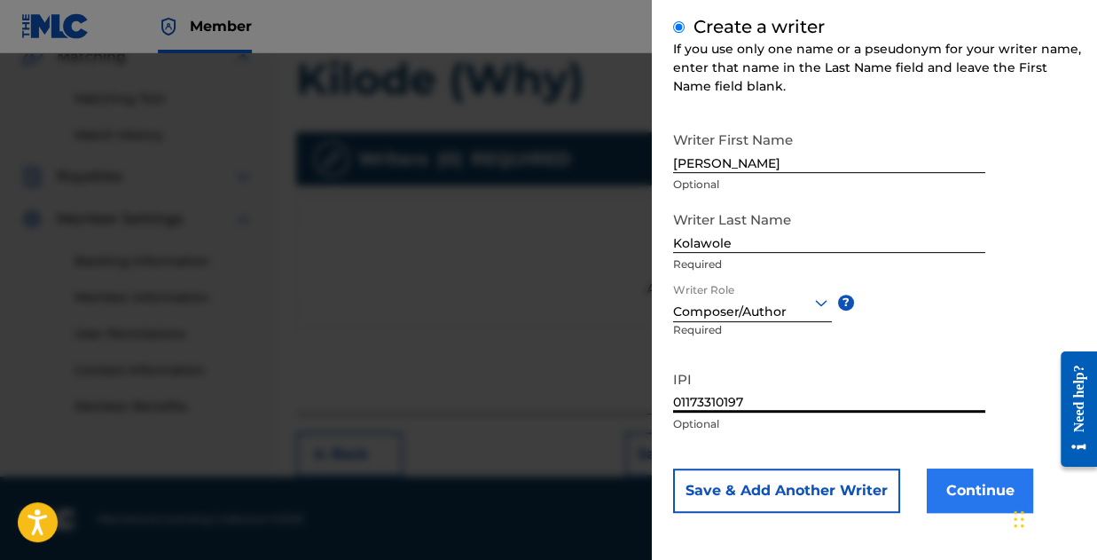
type input "01173310197"
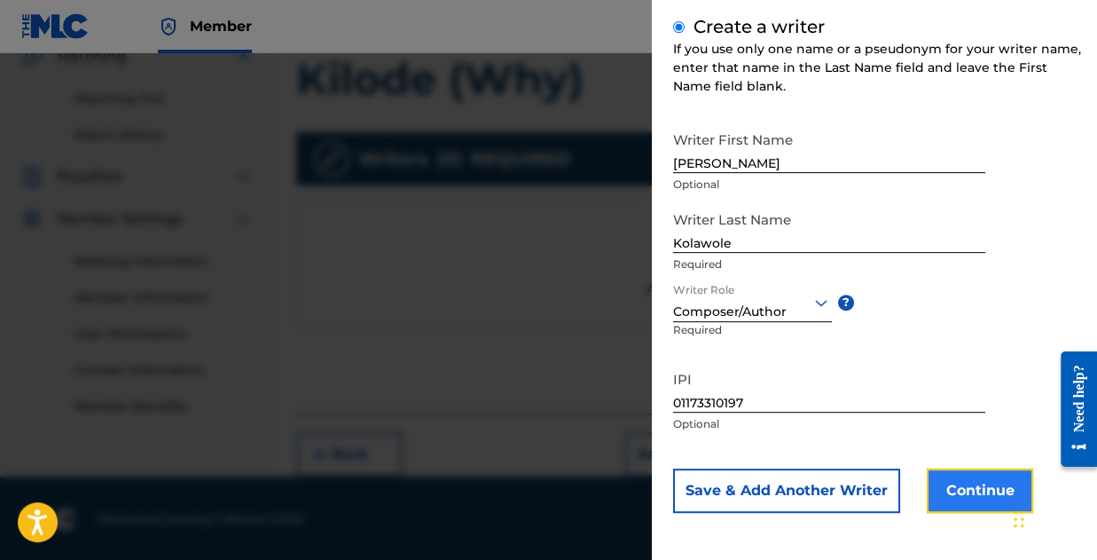
click at [972, 482] on button "Continue" at bounding box center [980, 490] width 106 height 44
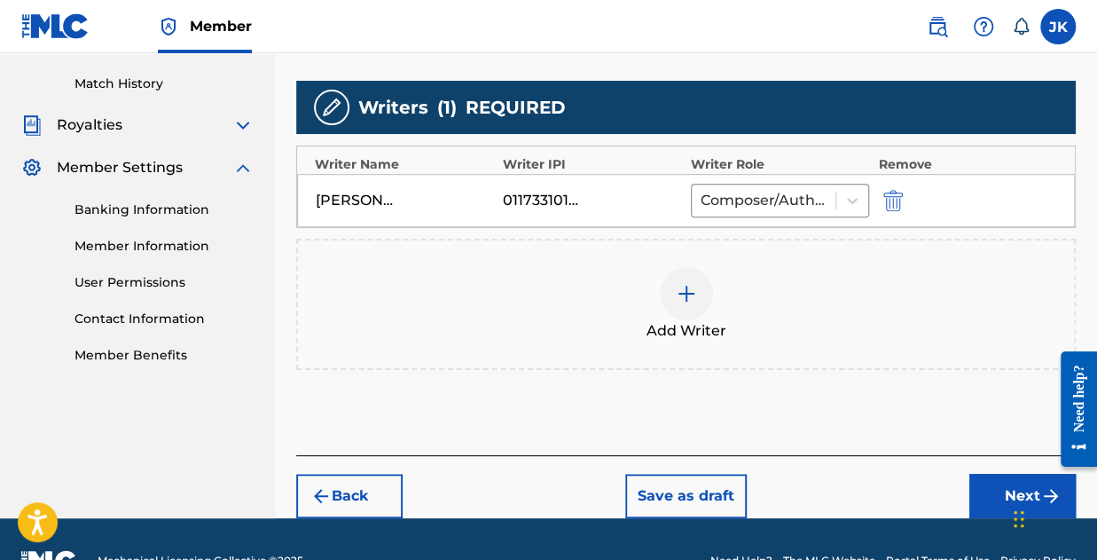
scroll to position [521, 0]
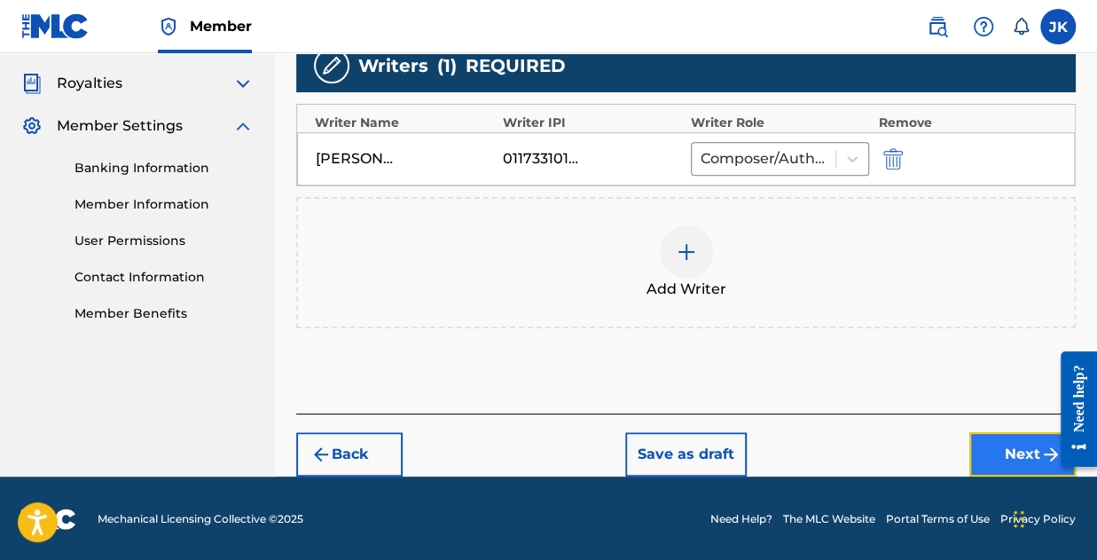
click at [1010, 447] on button "Next" at bounding box center [1022, 454] width 106 height 44
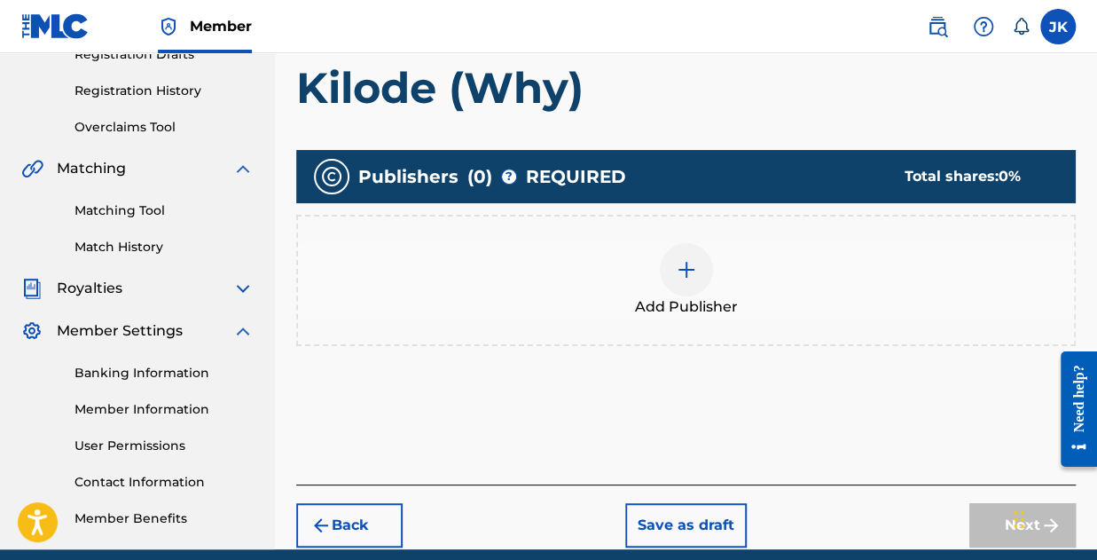
scroll to position [346, 0]
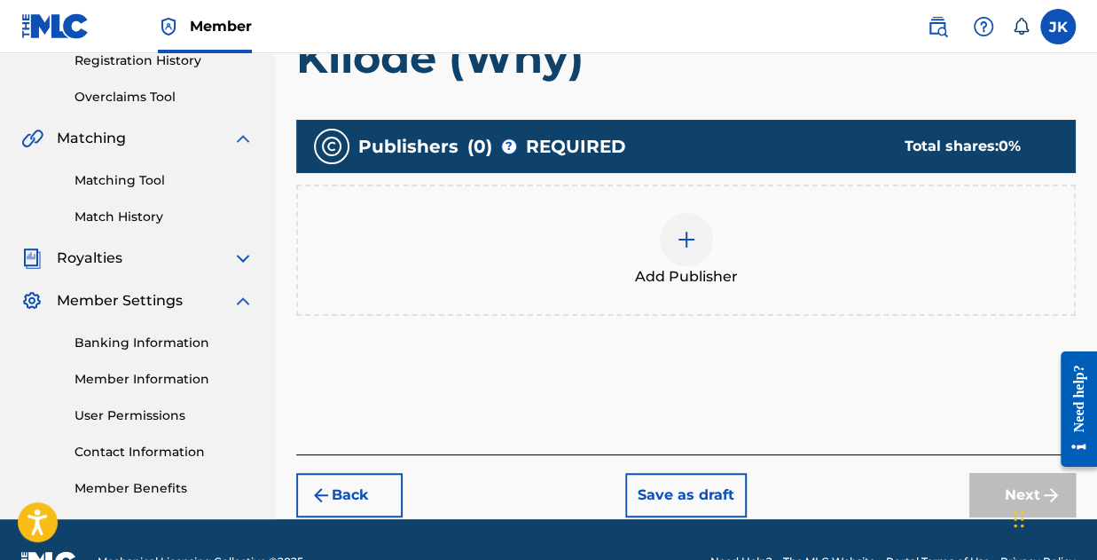
click at [686, 237] on img at bounding box center [686, 239] width 21 height 21
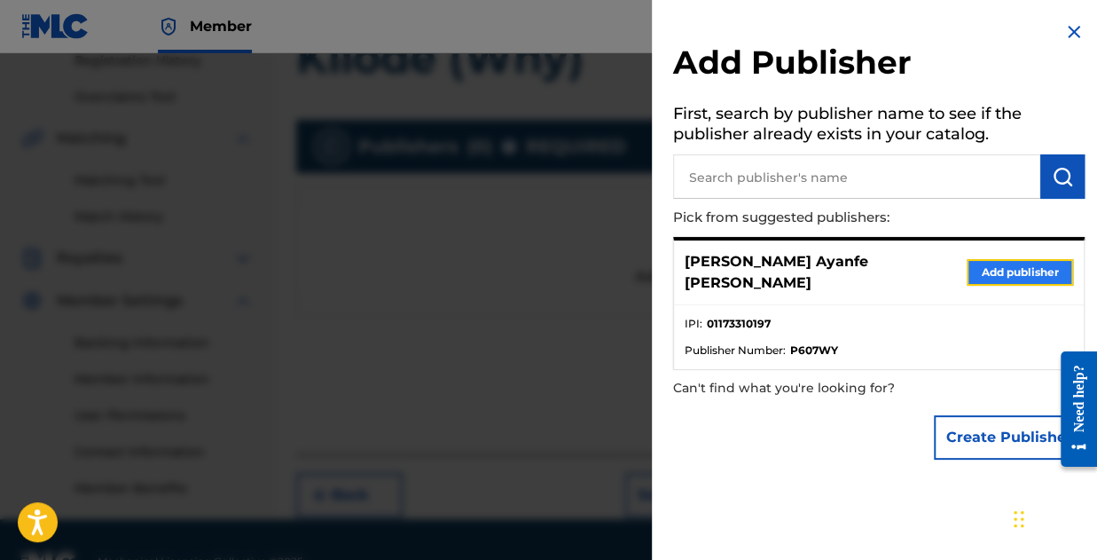
click at [995, 259] on button "Add publisher" at bounding box center [1020, 272] width 106 height 27
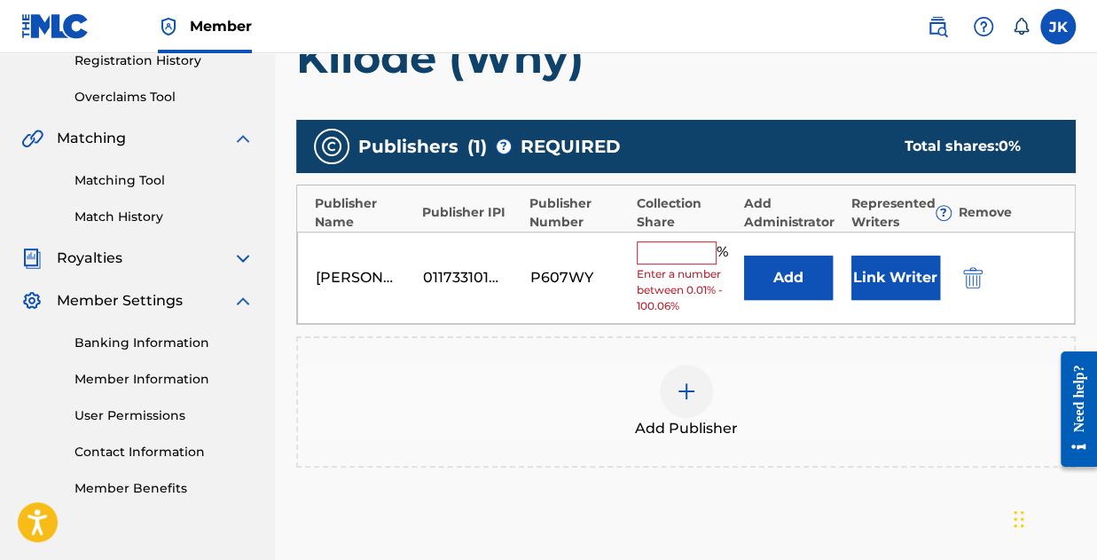
click at [700, 247] on input "text" at bounding box center [677, 252] width 80 height 23
type input "100"
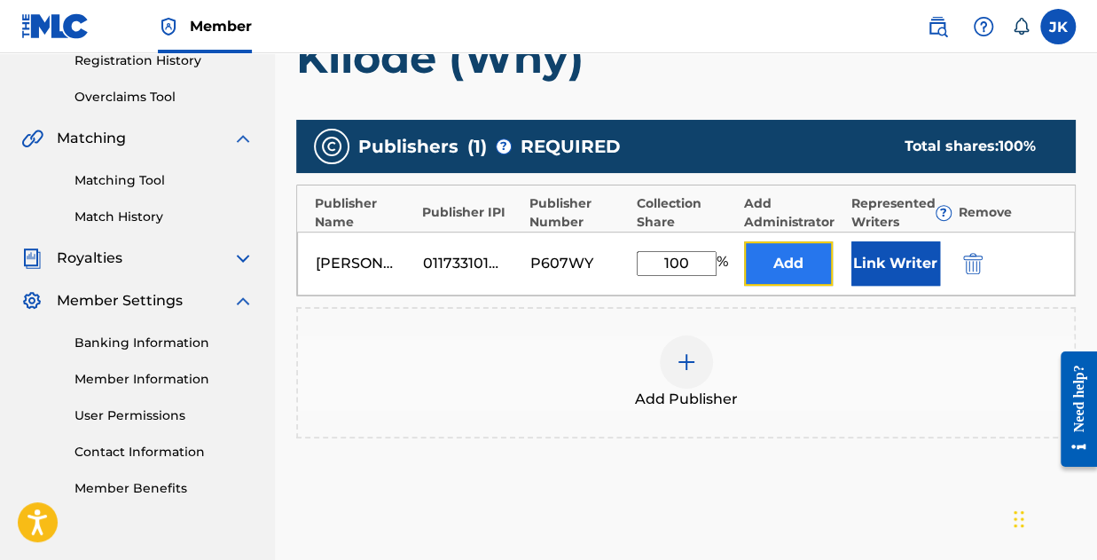
click at [789, 269] on button "Add" at bounding box center [788, 263] width 89 height 44
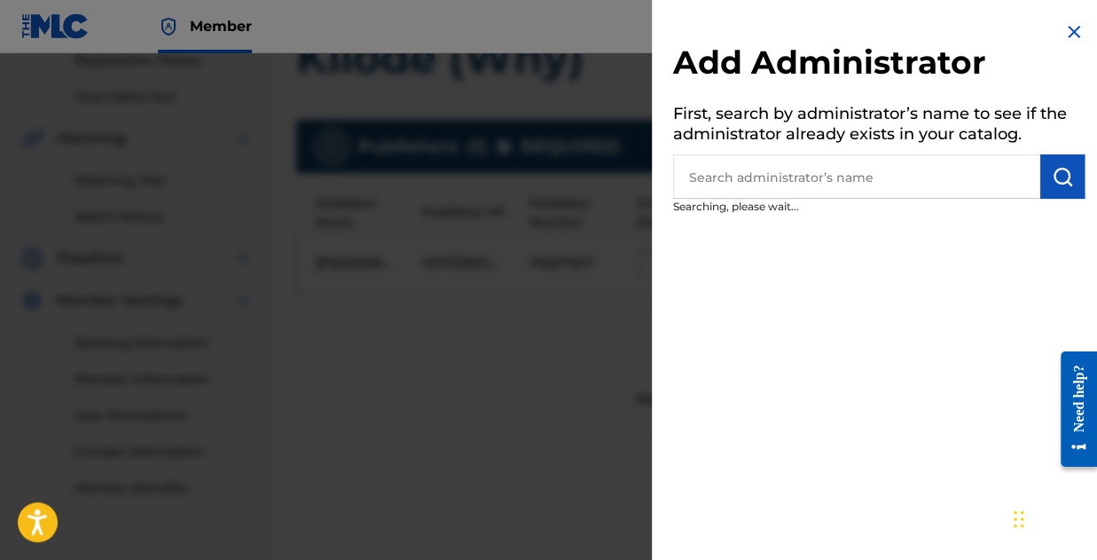
click at [796, 185] on input "text" at bounding box center [856, 176] width 367 height 44
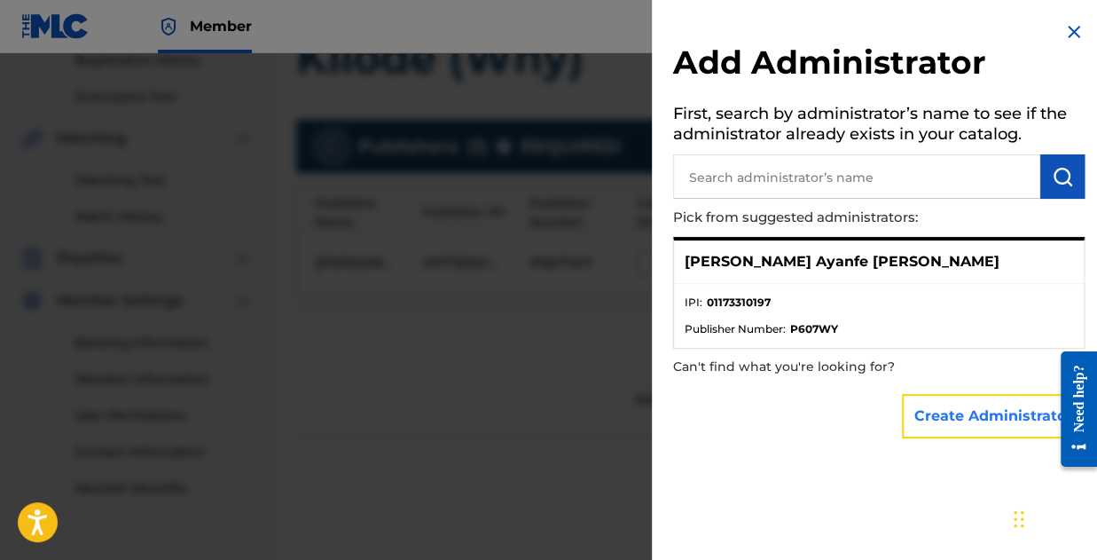
click at [969, 429] on button "Create Administrator" at bounding box center [993, 416] width 183 height 44
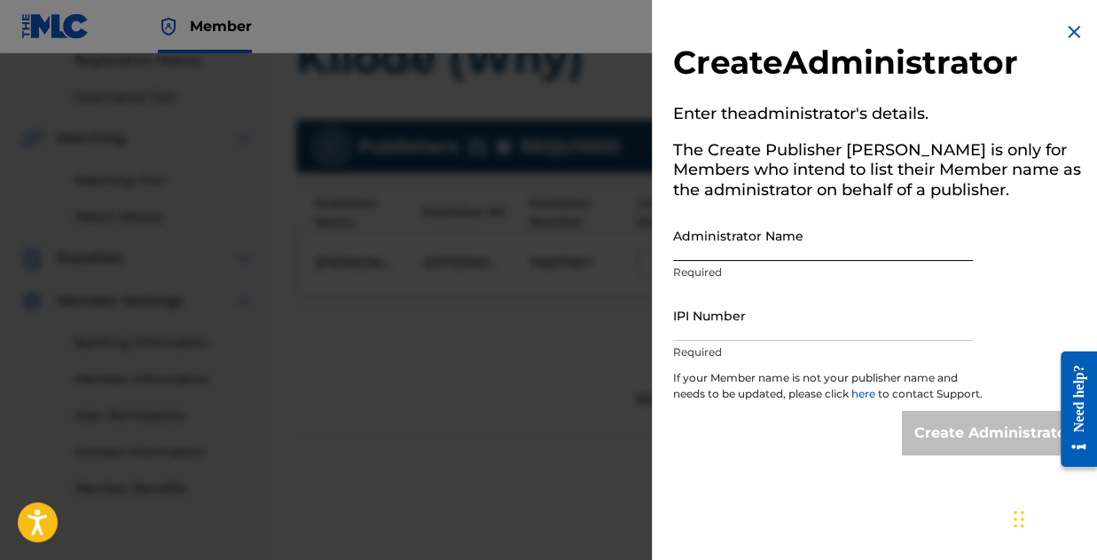
click at [814, 243] on input "Administrator Name" at bounding box center [823, 235] width 300 height 51
type input "[PERSON_NAME] Ayanfe [PERSON_NAME]"
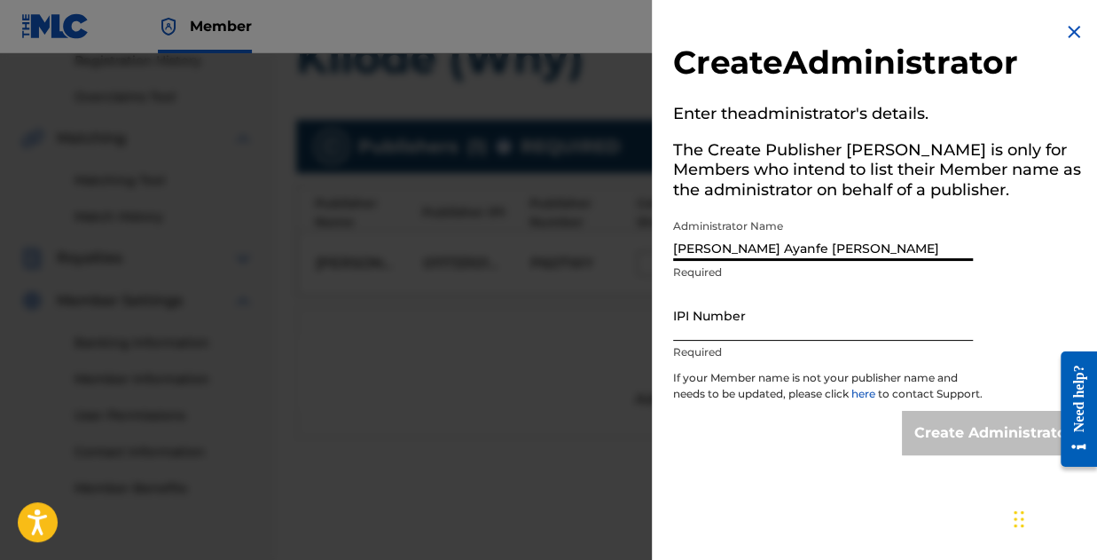
click at [781, 334] on input "IPI Number" at bounding box center [823, 315] width 300 height 51
type input "01173310197"
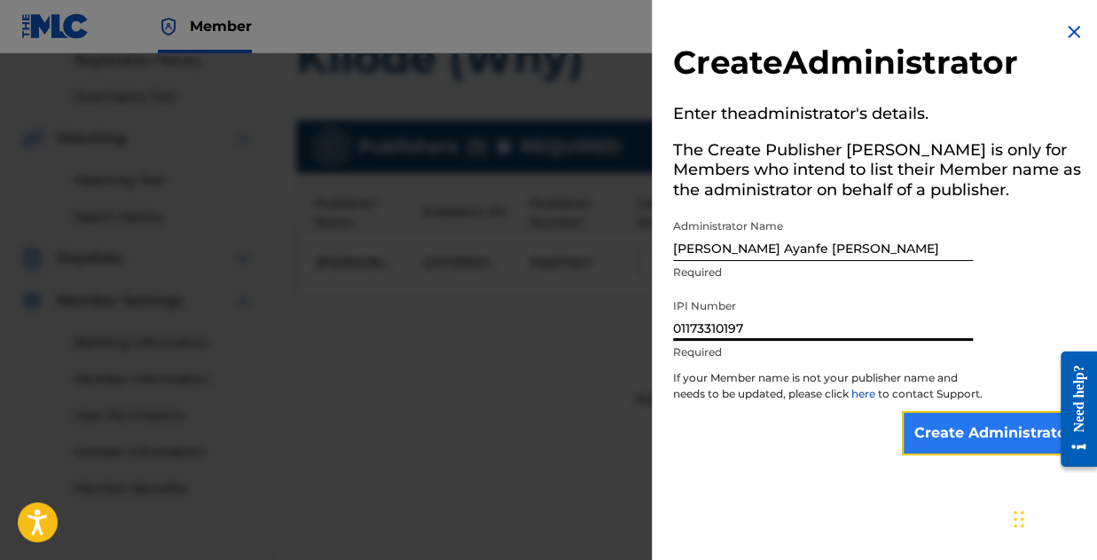
click at [987, 455] on input "Create Administrator" at bounding box center [993, 433] width 183 height 44
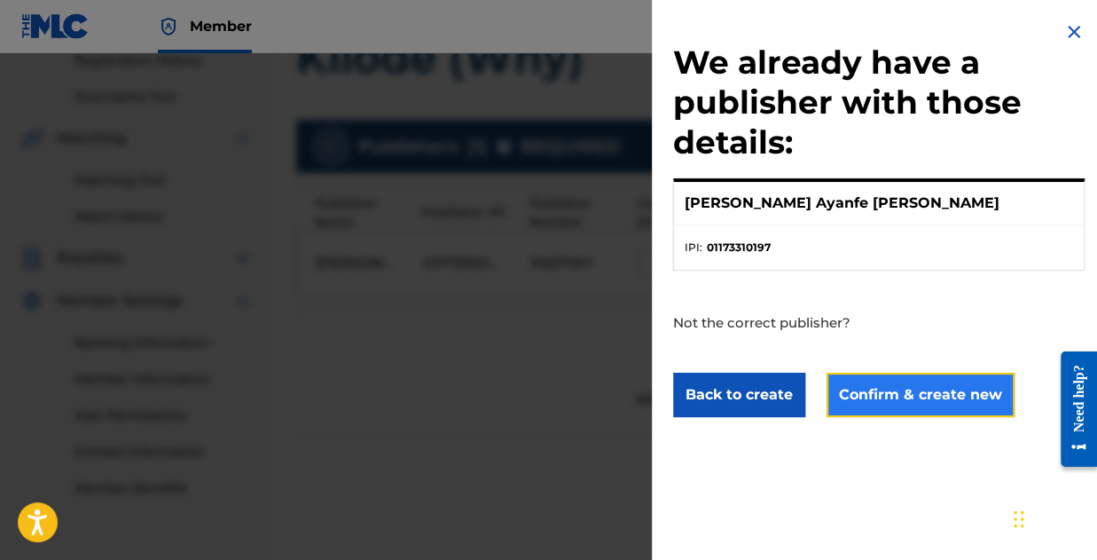
click at [876, 389] on button "Confirm & create new" at bounding box center [921, 395] width 188 height 44
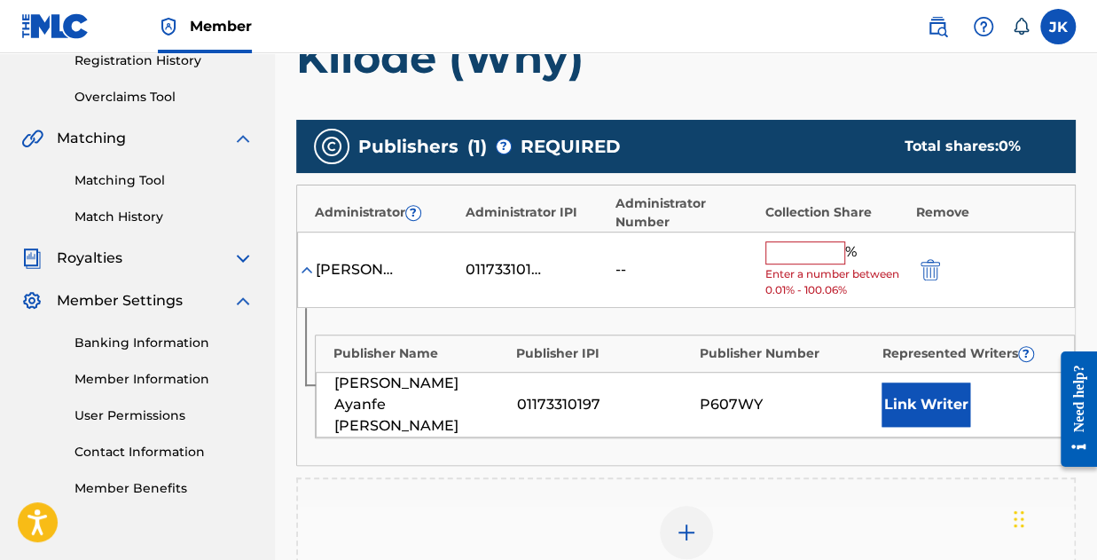
click at [821, 241] on input "text" at bounding box center [805, 252] width 80 height 23
type input "100"
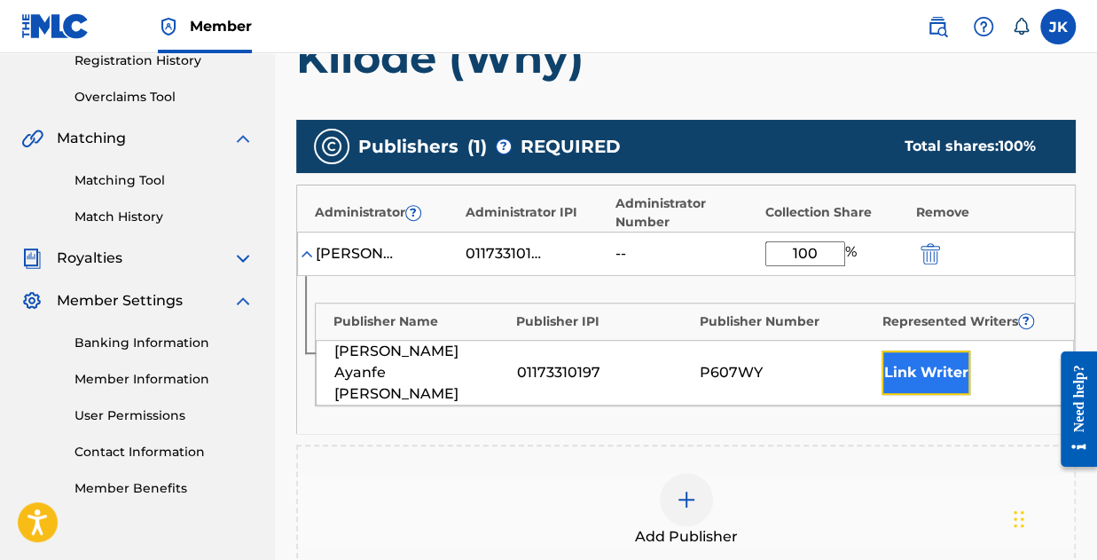
click at [899, 365] on button "Link Writer" at bounding box center [926, 372] width 89 height 44
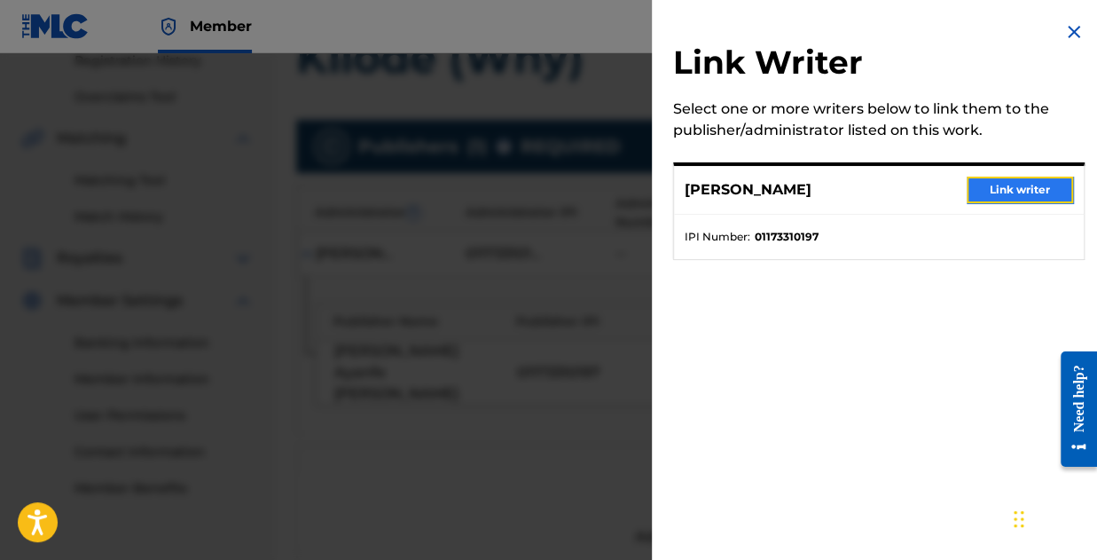
click at [1012, 189] on button "Link writer" at bounding box center [1020, 189] width 106 height 27
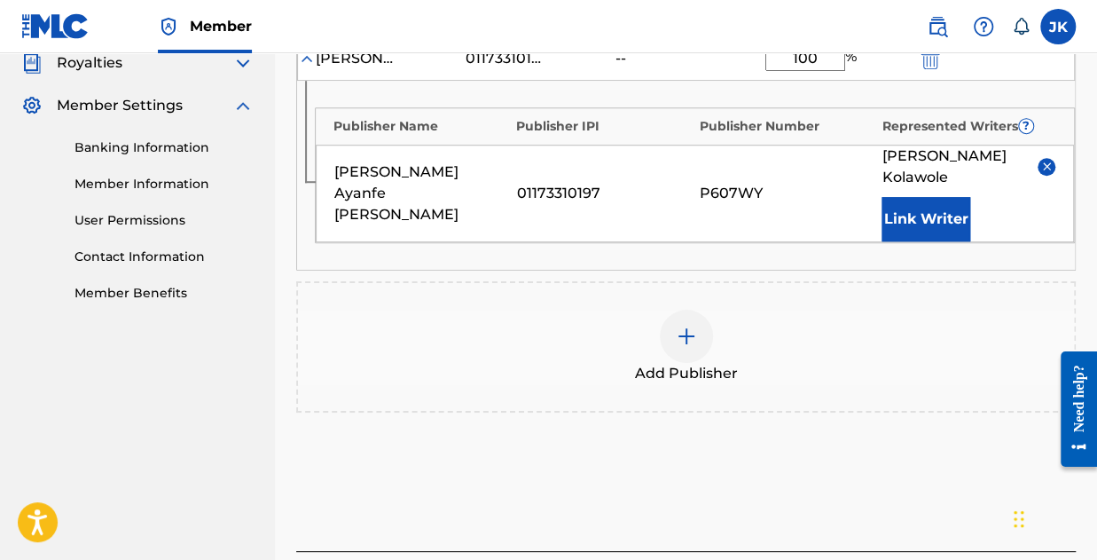
scroll to position [612, 0]
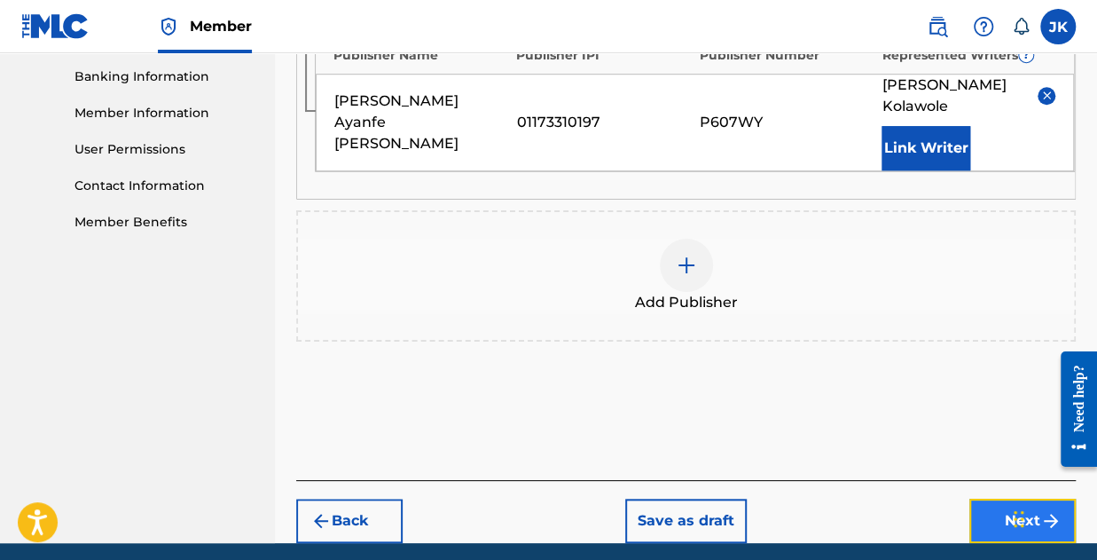
click at [995, 498] on button "Next" at bounding box center [1022, 520] width 106 height 44
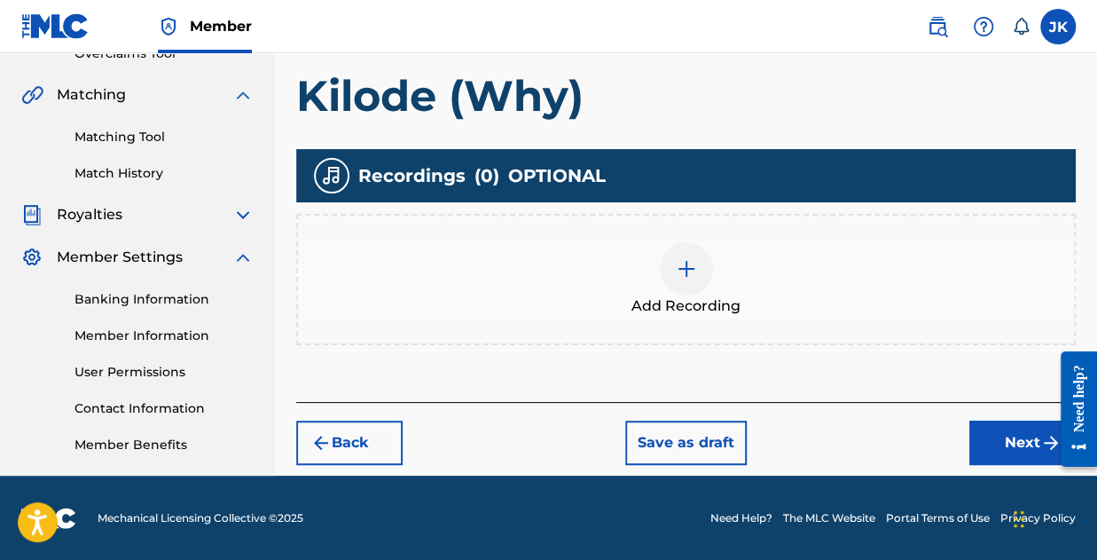
scroll to position [390, 0]
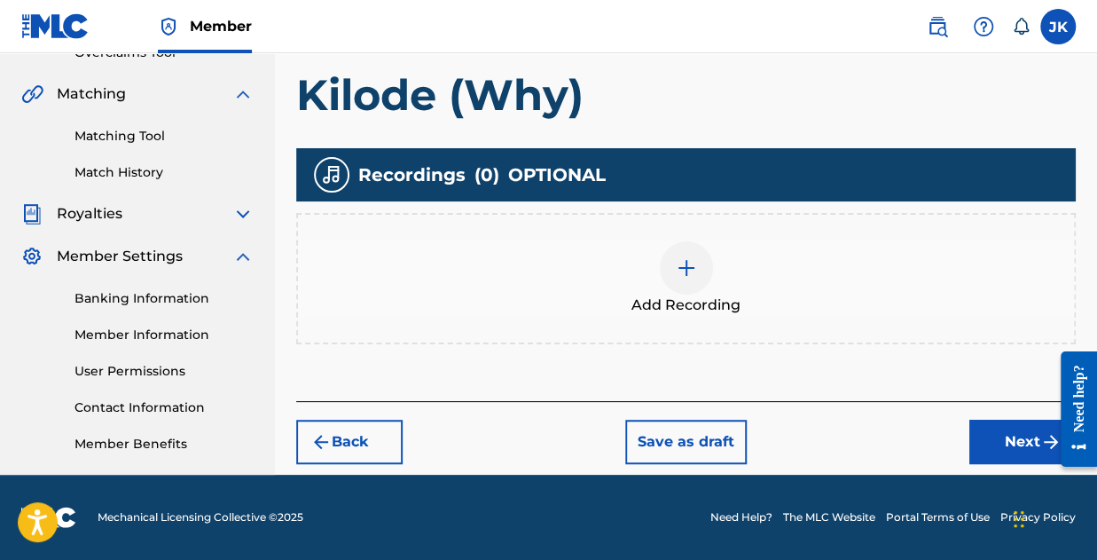
click at [677, 271] on img at bounding box center [686, 267] width 21 height 21
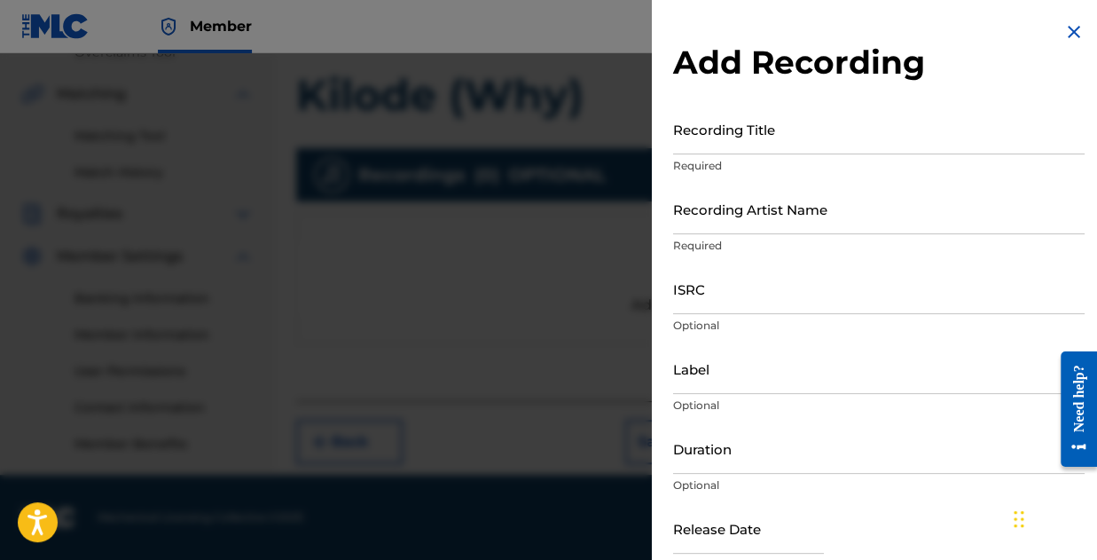
click at [700, 158] on p "Required" at bounding box center [879, 166] width 412 height 16
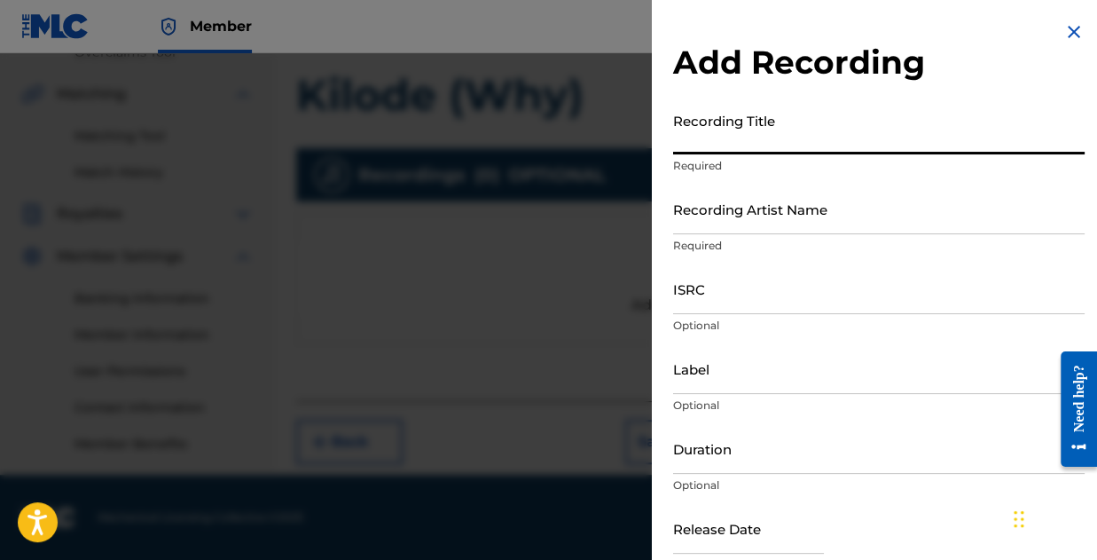
click at [701, 145] on input "Recording Title" at bounding box center [879, 129] width 412 height 51
type input "Kilode (Why)"
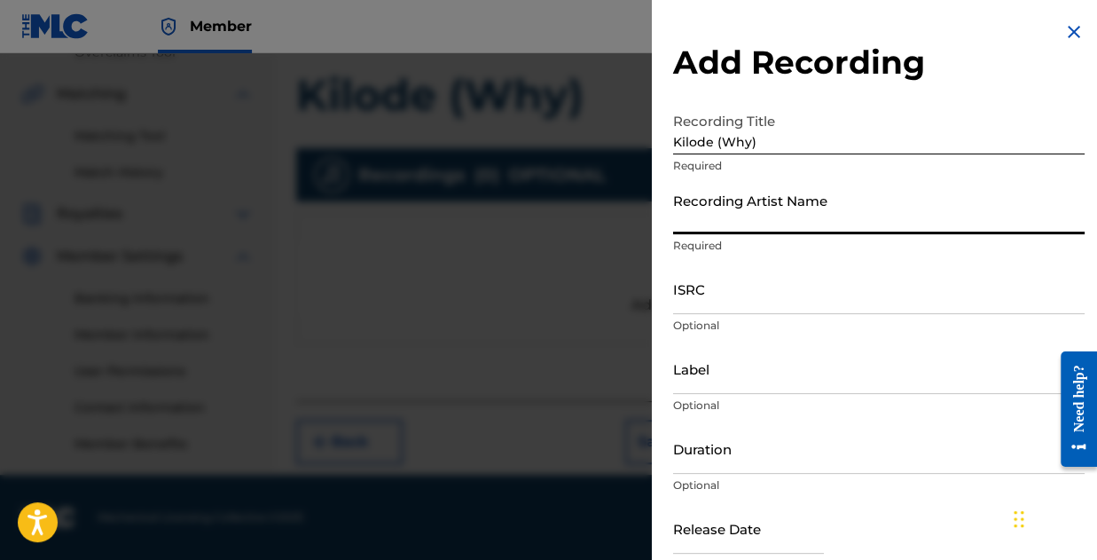
click at [780, 216] on input "Recording Artist Name" at bounding box center [879, 209] width 412 height 51
type input "Jay Blaze Official"
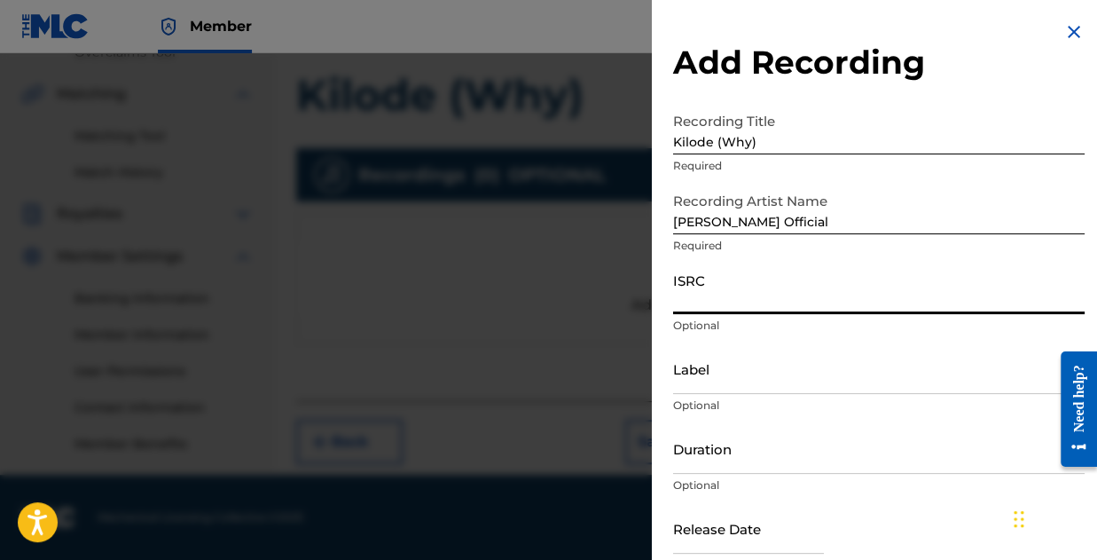
click at [797, 292] on input "ISRC" at bounding box center [879, 288] width 412 height 51
paste input "QZZ762451759"
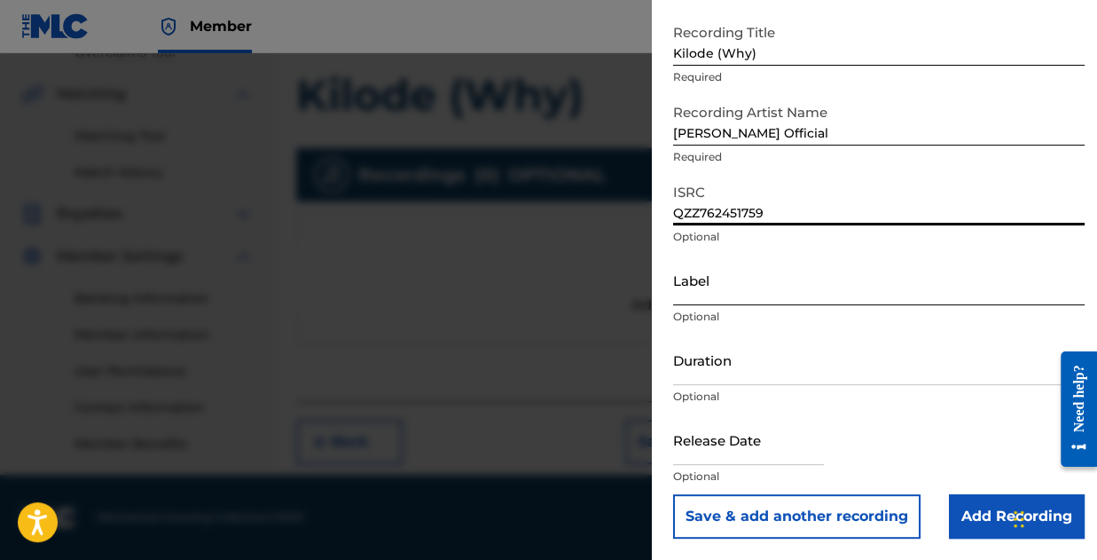
type input "QZZ762451759"
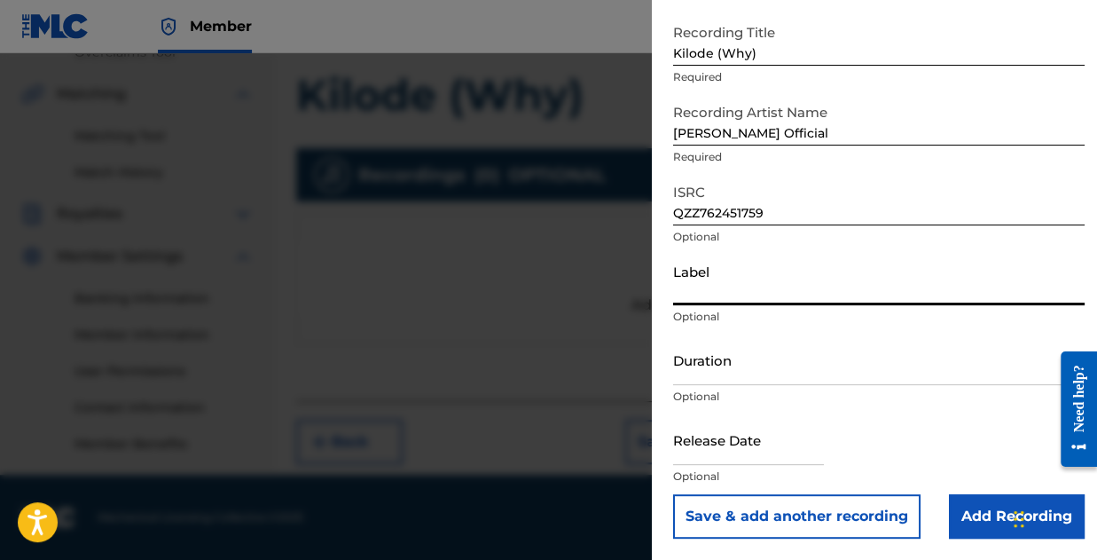
click at [729, 300] on input "Label" at bounding box center [879, 280] width 412 height 51
type input "Harmony Vision"
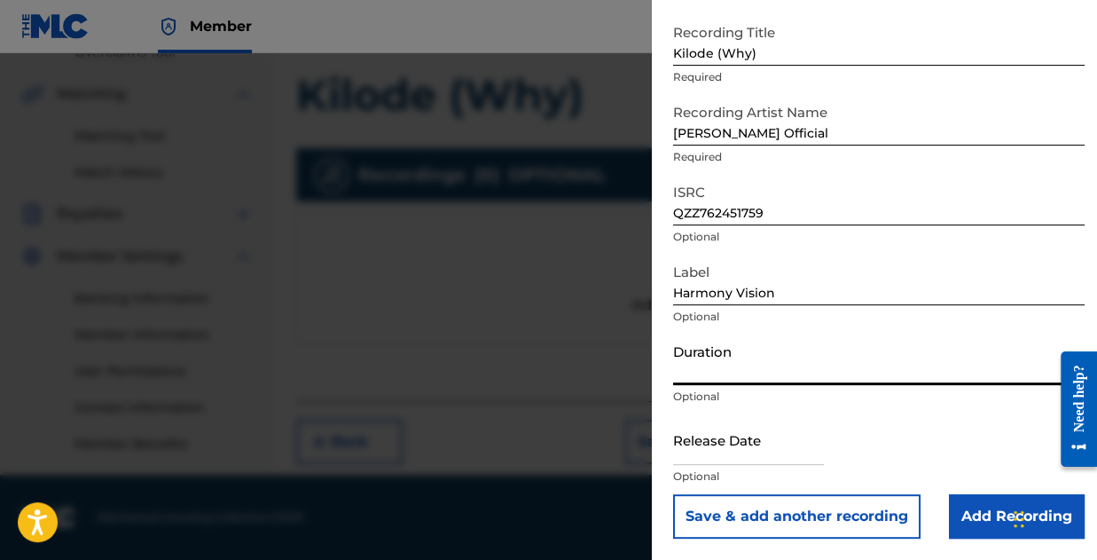
click at [758, 357] on input "Duration" at bounding box center [879, 359] width 412 height 51
type input "03:41"
click at [724, 461] on input "text" at bounding box center [748, 439] width 151 height 51
select select "8"
select select "2025"
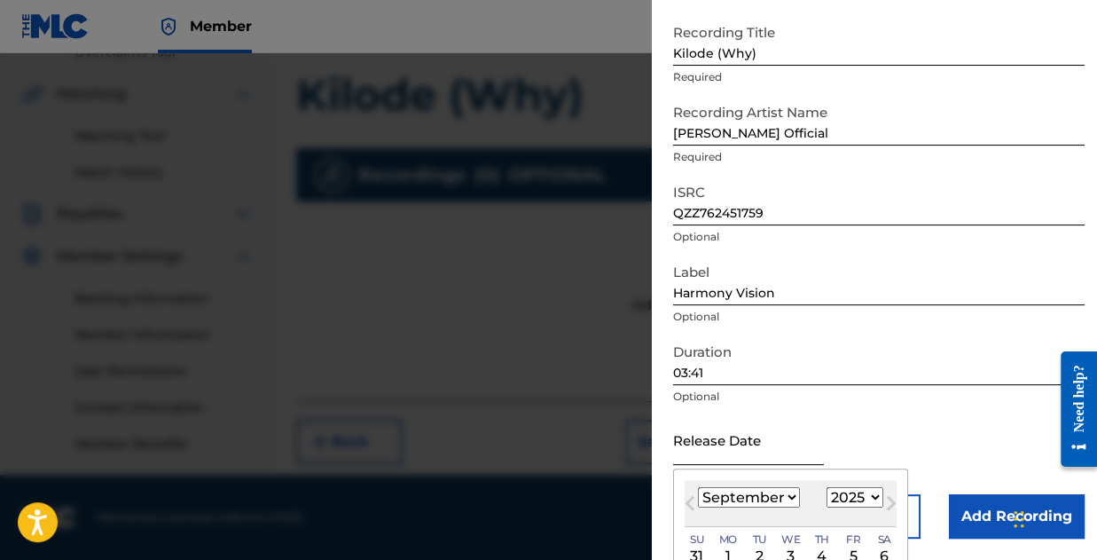
scroll to position [177, 0]
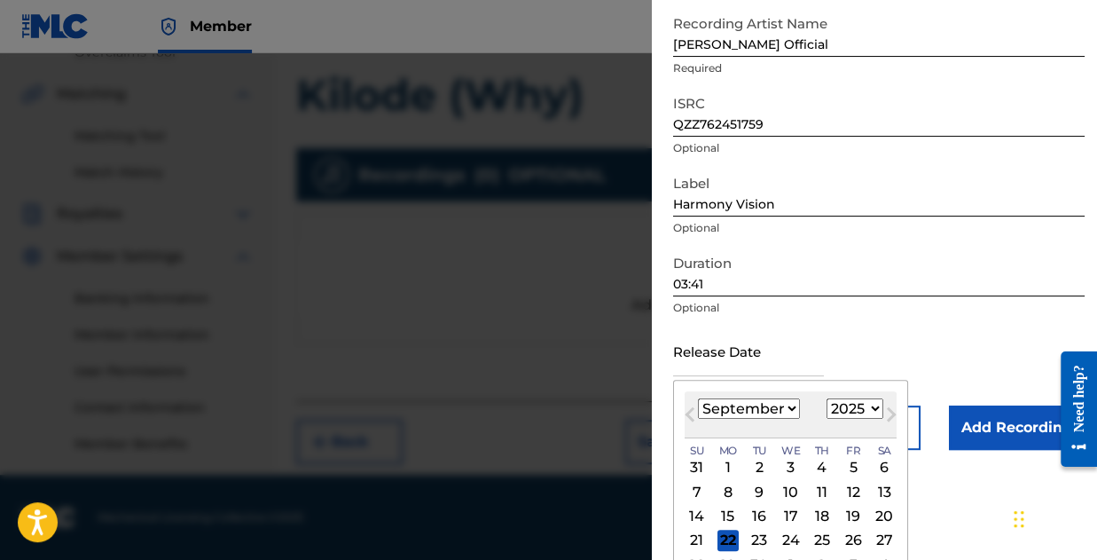
click at [736, 395] on div "September 2025 January February March April May June July August September Octo…" at bounding box center [791, 414] width 212 height 47
click at [740, 400] on select "January February March April May June July August September October November De…" at bounding box center [749, 408] width 102 height 20
select select "10"
click at [698, 398] on select "January February March April May June July August September October November De…" at bounding box center [749, 408] width 102 height 20
click at [789, 486] on div "5" at bounding box center [790, 491] width 21 height 21
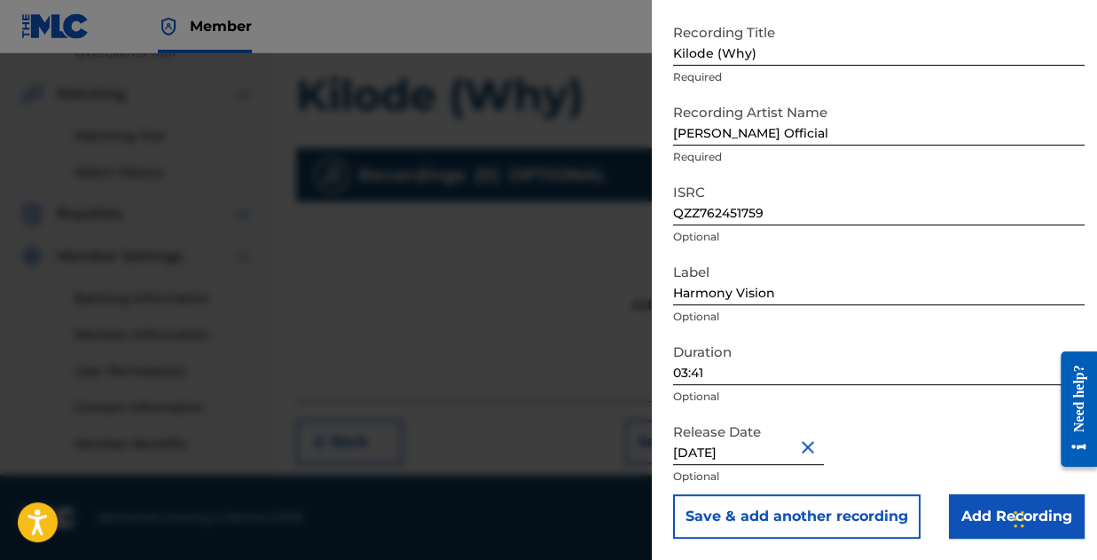
scroll to position [89, 0]
type input "November 5 2024"
click at [954, 504] on input "Add Recording" at bounding box center [1017, 516] width 136 height 44
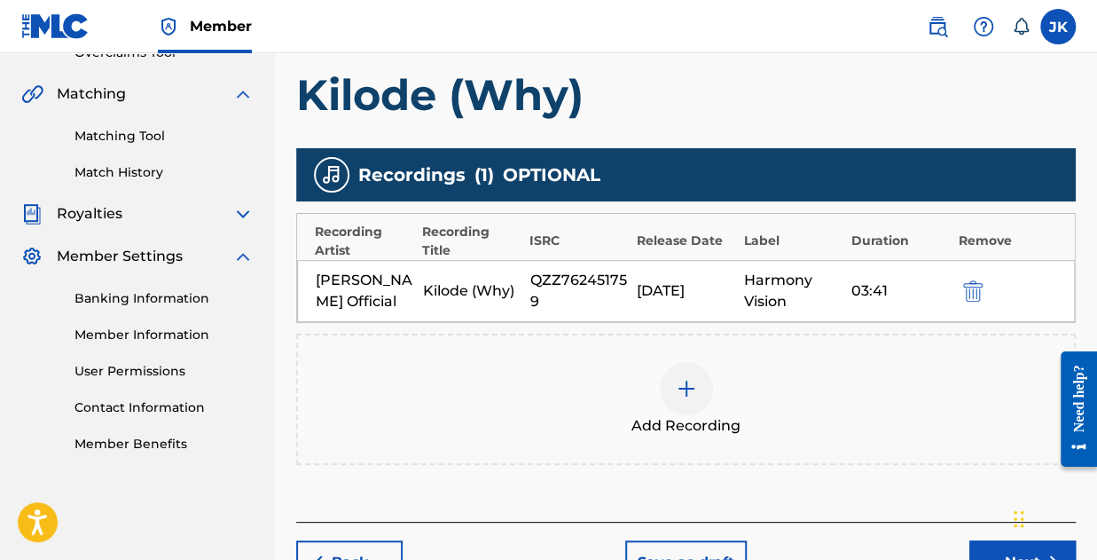
click at [685, 389] on img at bounding box center [686, 388] width 21 height 21
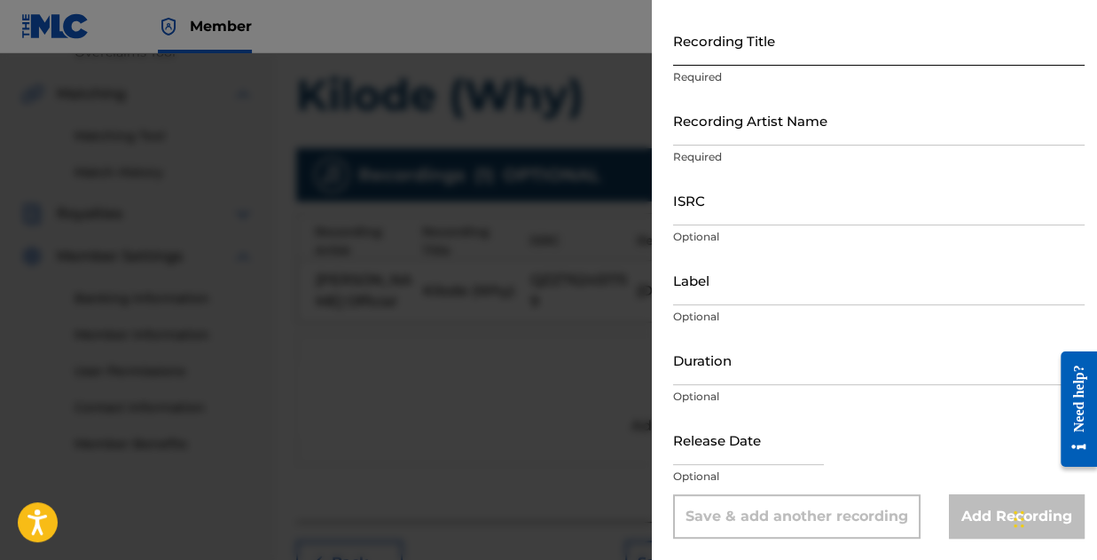
scroll to position [0, 0]
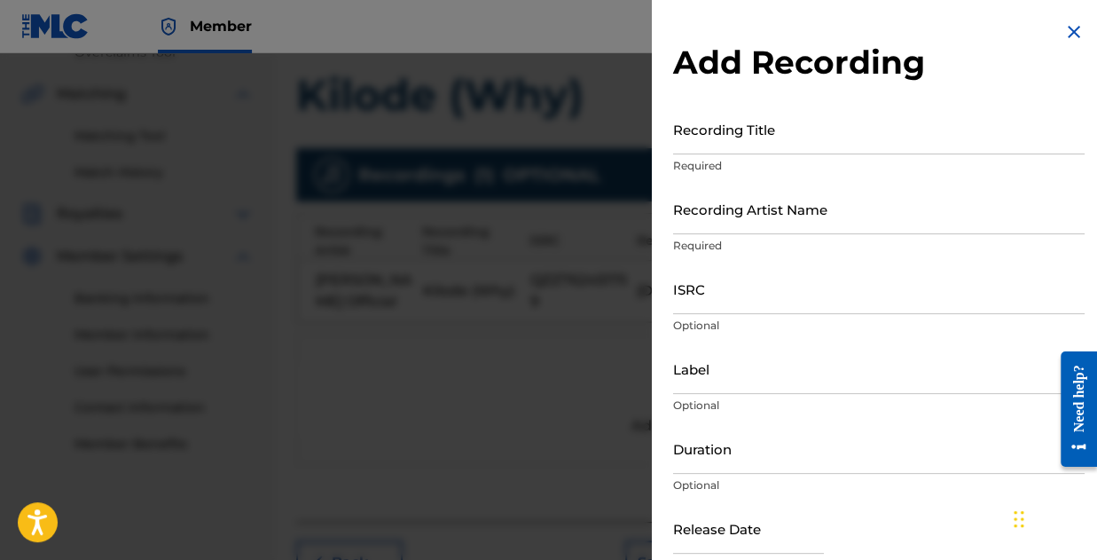
click at [1064, 30] on img at bounding box center [1073, 31] width 21 height 21
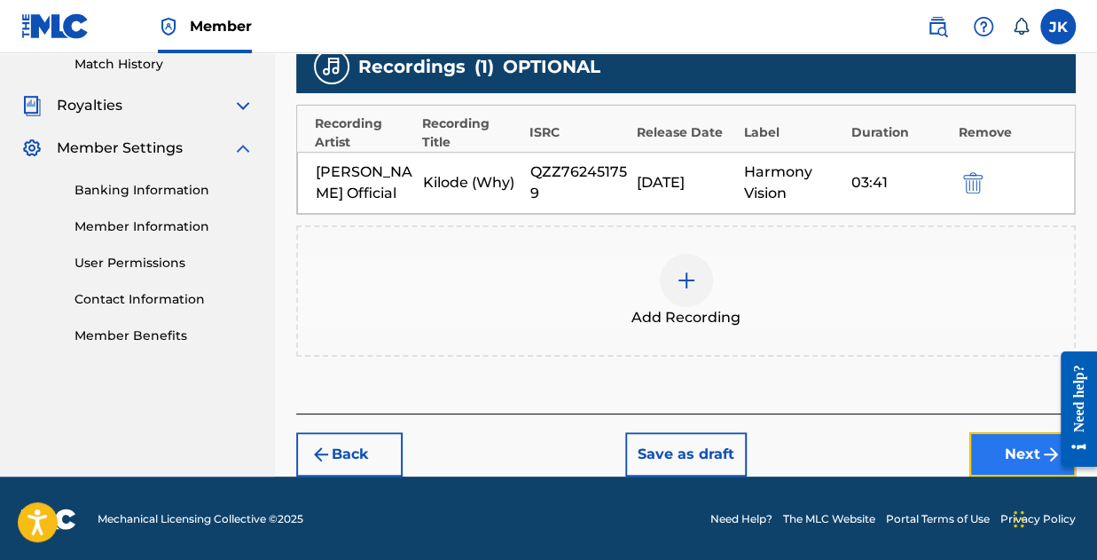
click at [1032, 455] on button "Next" at bounding box center [1022, 454] width 106 height 44
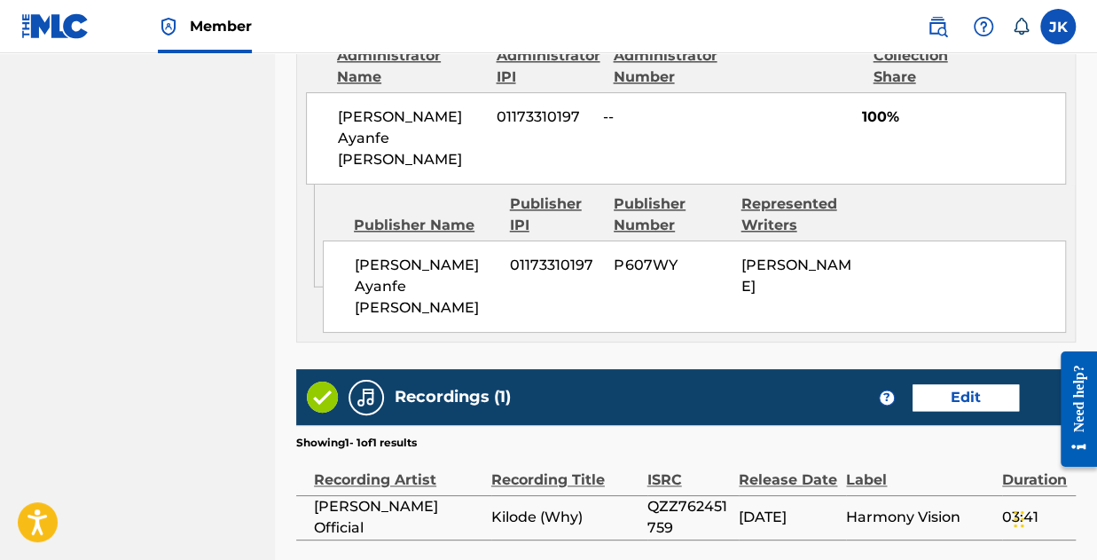
scroll to position [1096, 0]
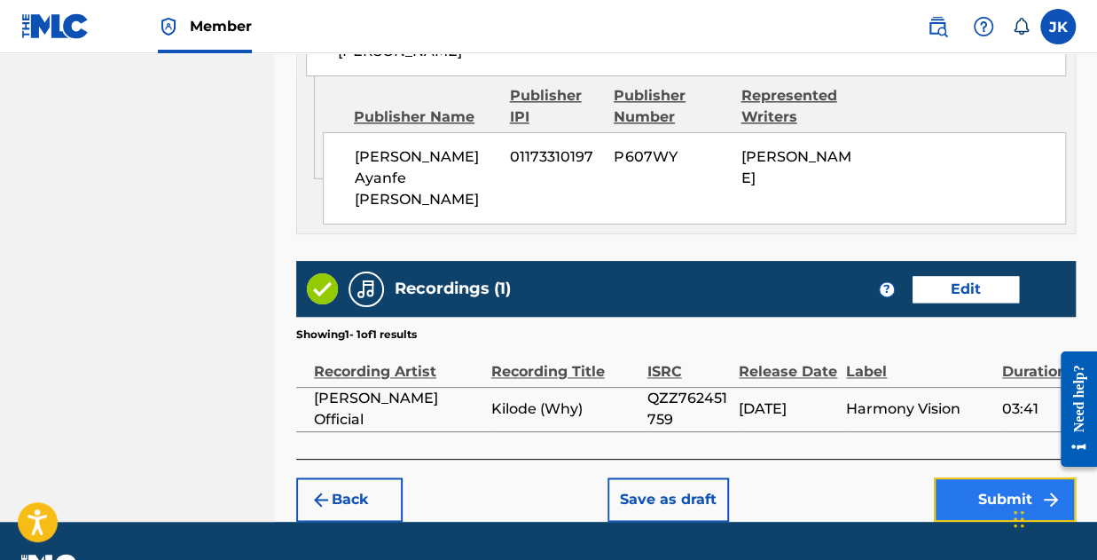
click at [976, 477] on button "Submit" at bounding box center [1005, 499] width 142 height 44
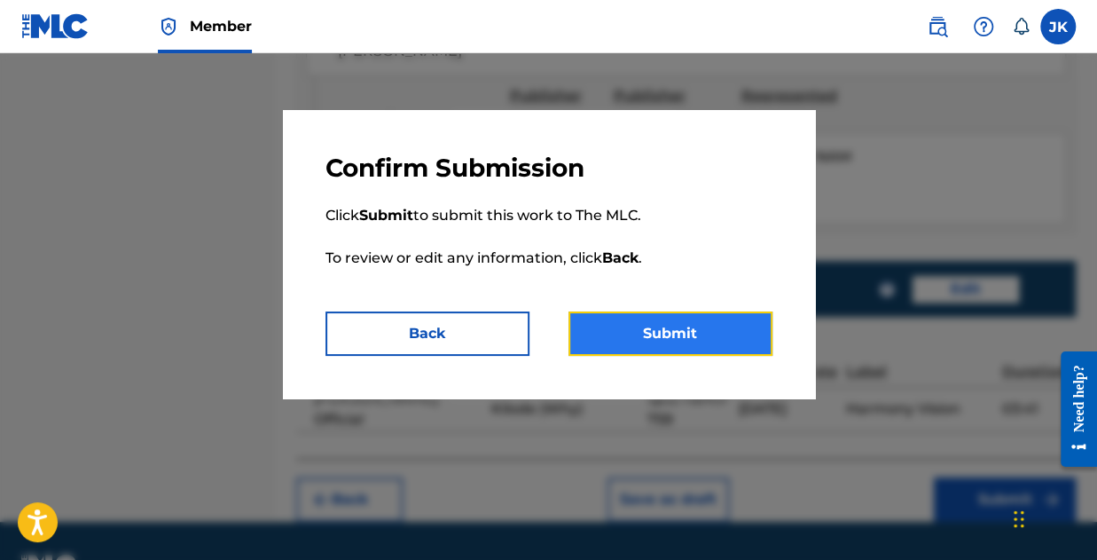
click at [679, 346] on button "Submit" at bounding box center [671, 333] width 204 height 44
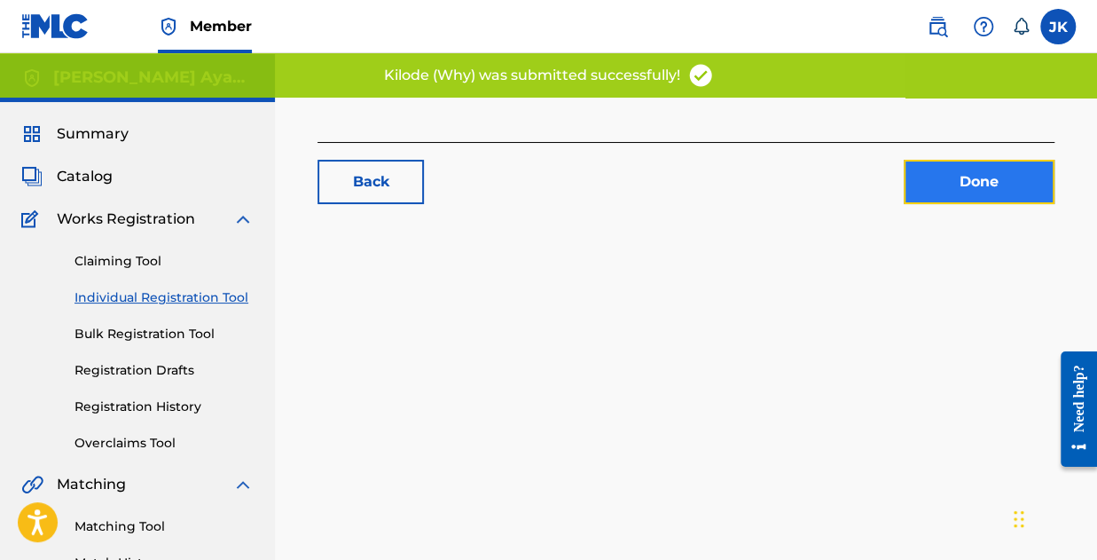
click at [987, 180] on link "Done" at bounding box center [979, 182] width 151 height 44
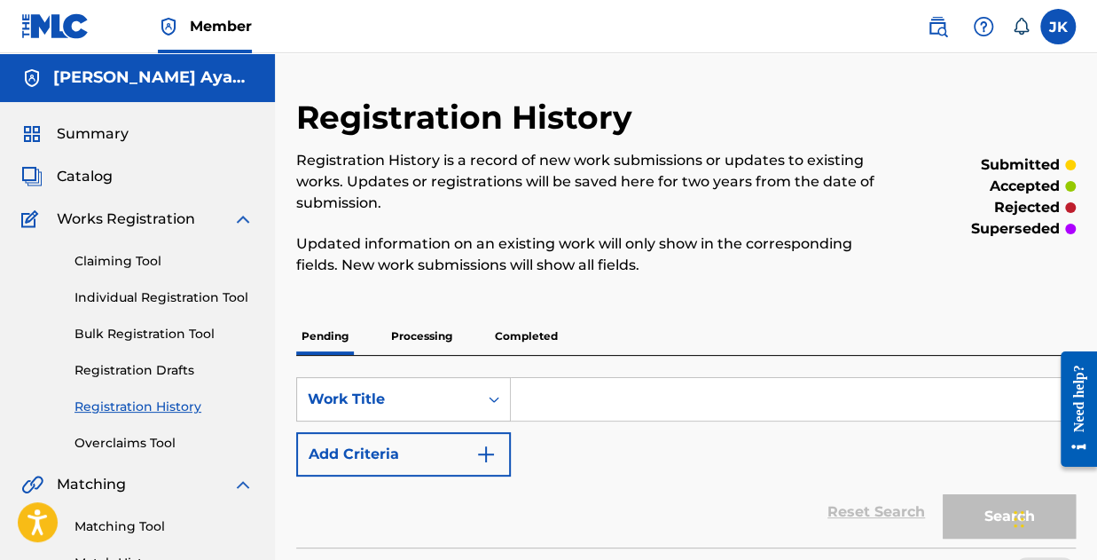
click at [250, 212] on img at bounding box center [242, 218] width 21 height 21
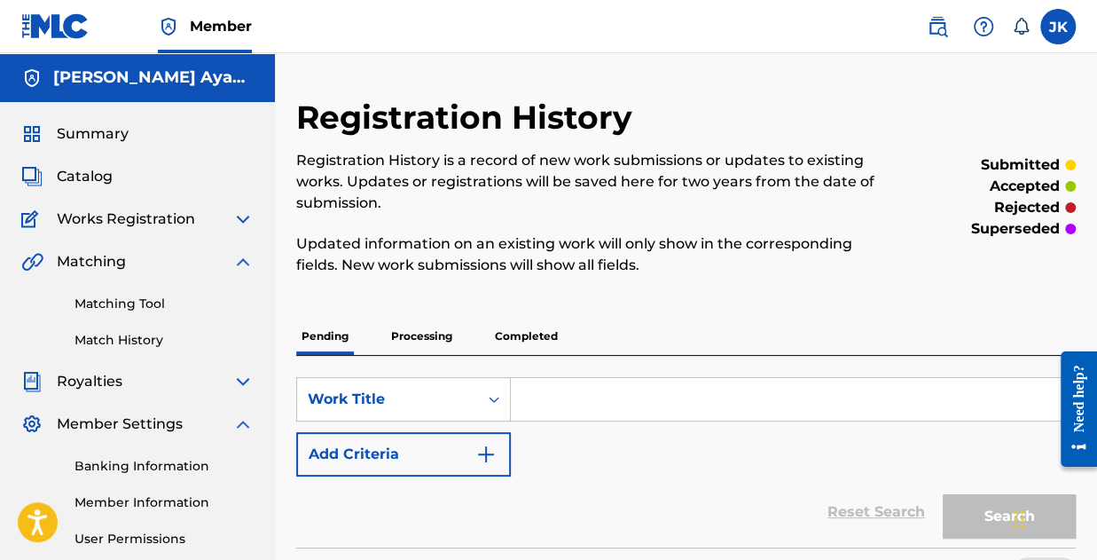
click at [234, 265] on img at bounding box center [242, 261] width 21 height 21
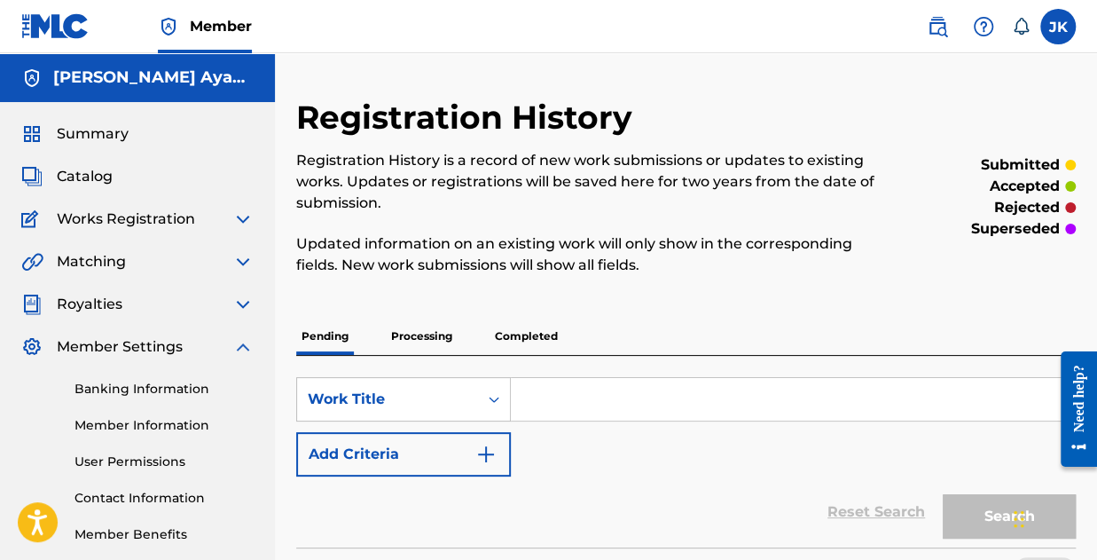
click at [245, 302] on img at bounding box center [242, 304] width 21 height 21
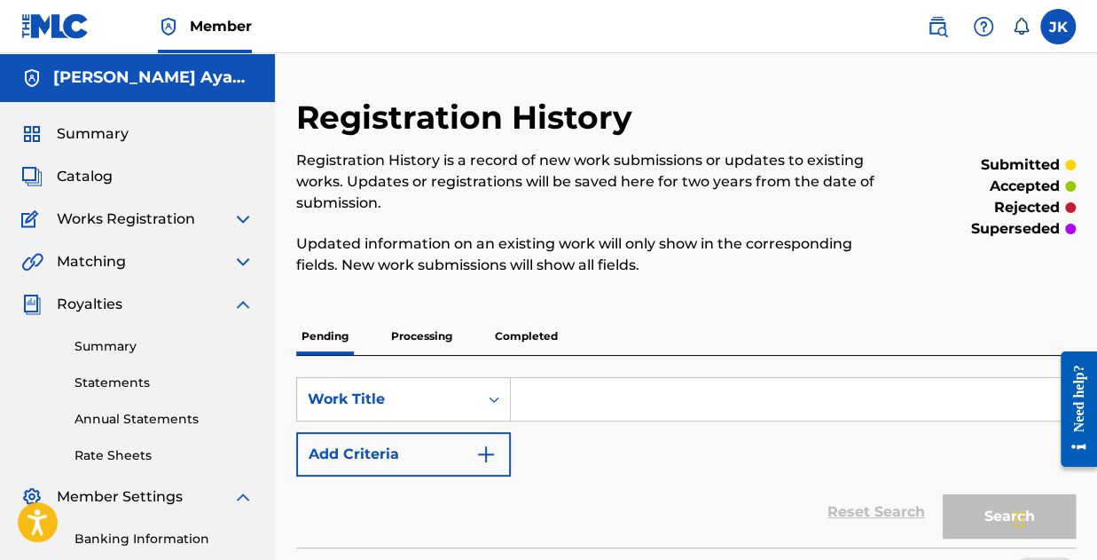
click at [245, 304] on img at bounding box center [242, 304] width 21 height 21
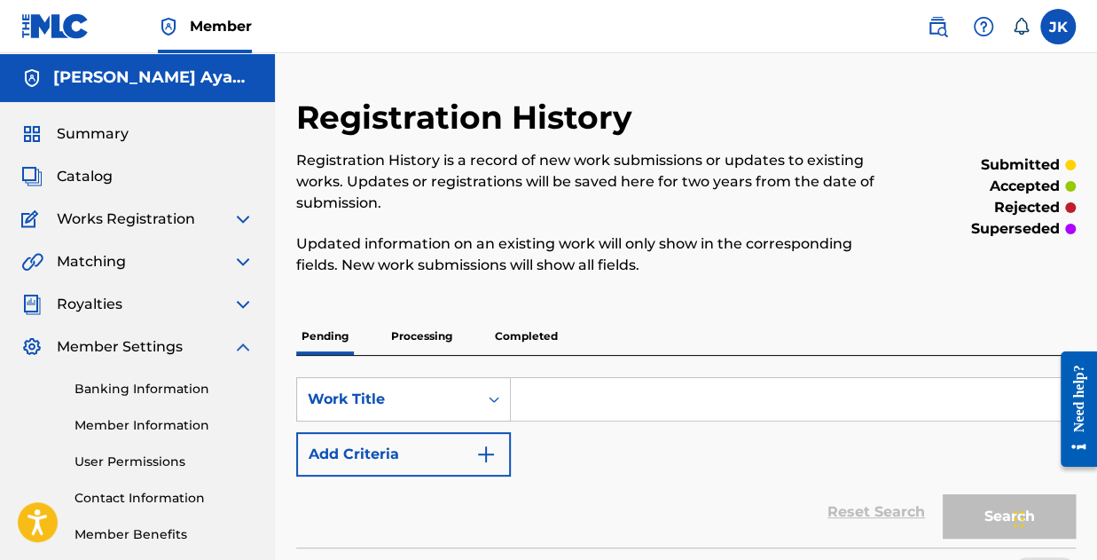
click at [241, 347] on img at bounding box center [242, 346] width 21 height 21
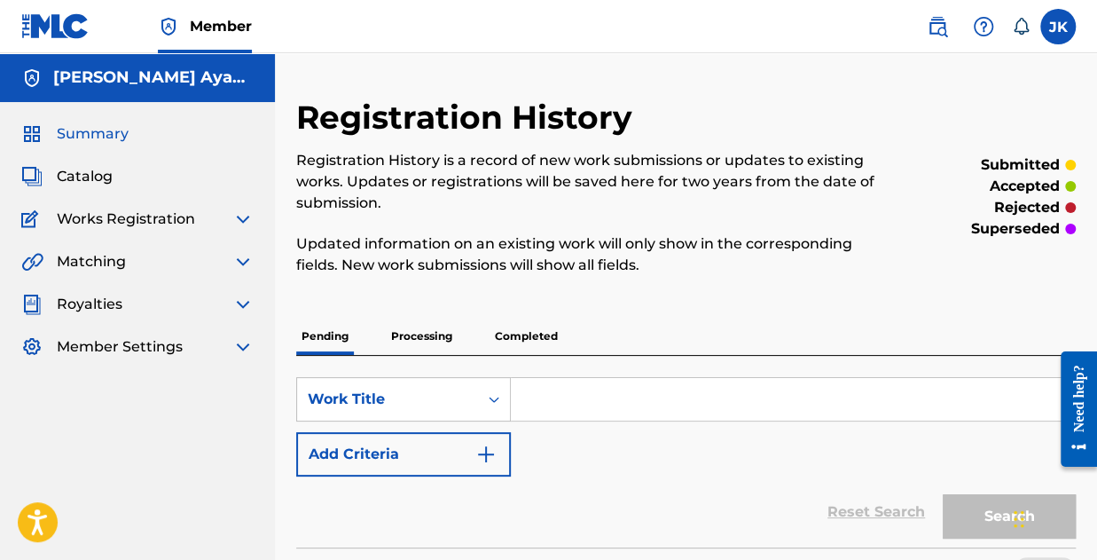
click at [71, 128] on span "Summary" at bounding box center [93, 133] width 72 height 21
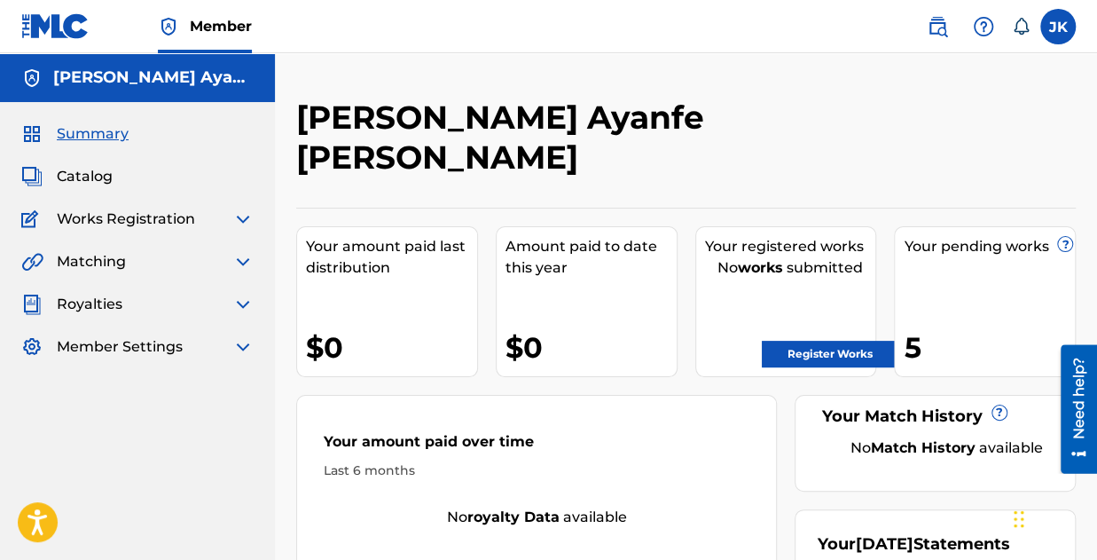
click at [995, 327] on div "5" at bounding box center [989, 347] width 171 height 40
click at [213, 340] on div "Member Settings" at bounding box center [137, 346] width 232 height 21
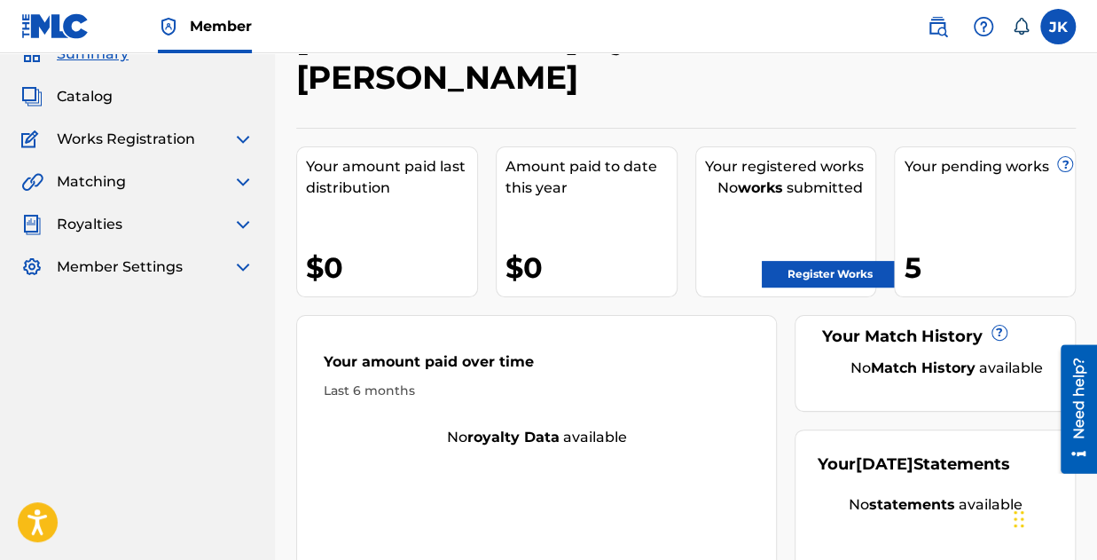
scroll to position [163, 0]
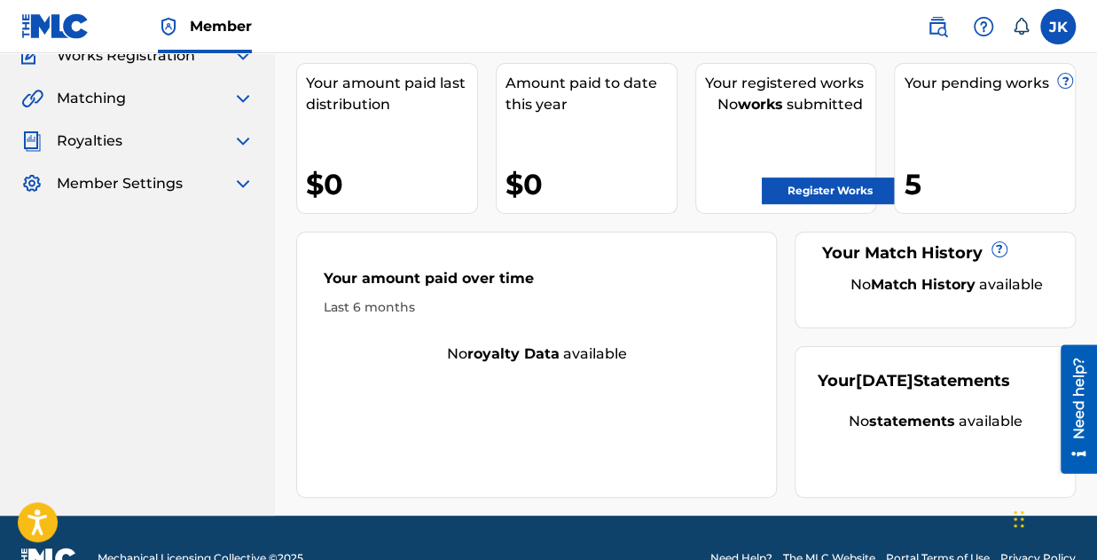
click at [239, 185] on img at bounding box center [242, 183] width 21 height 21
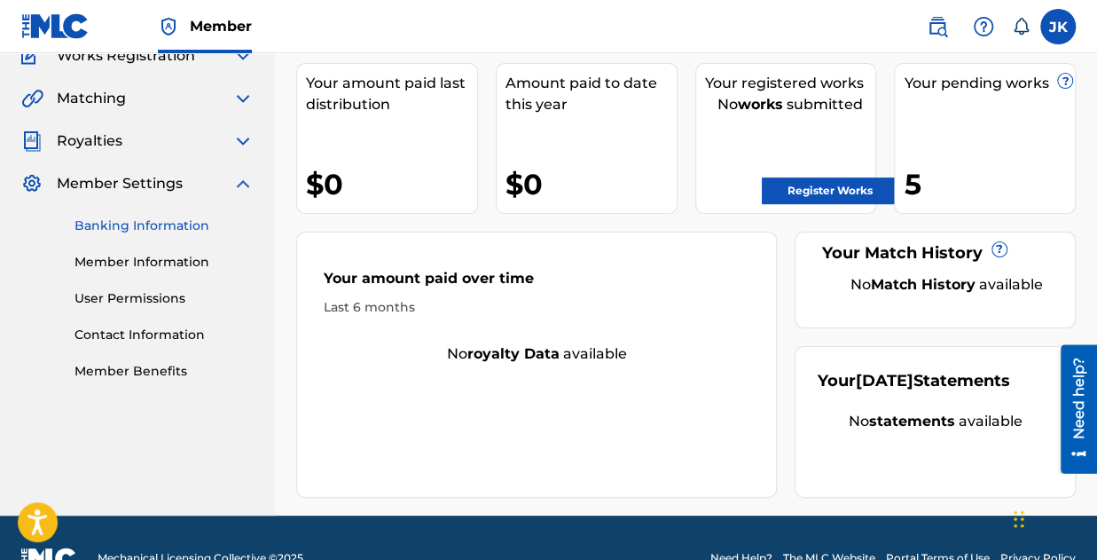
click at [129, 227] on link "Banking Information" at bounding box center [164, 225] width 179 height 19
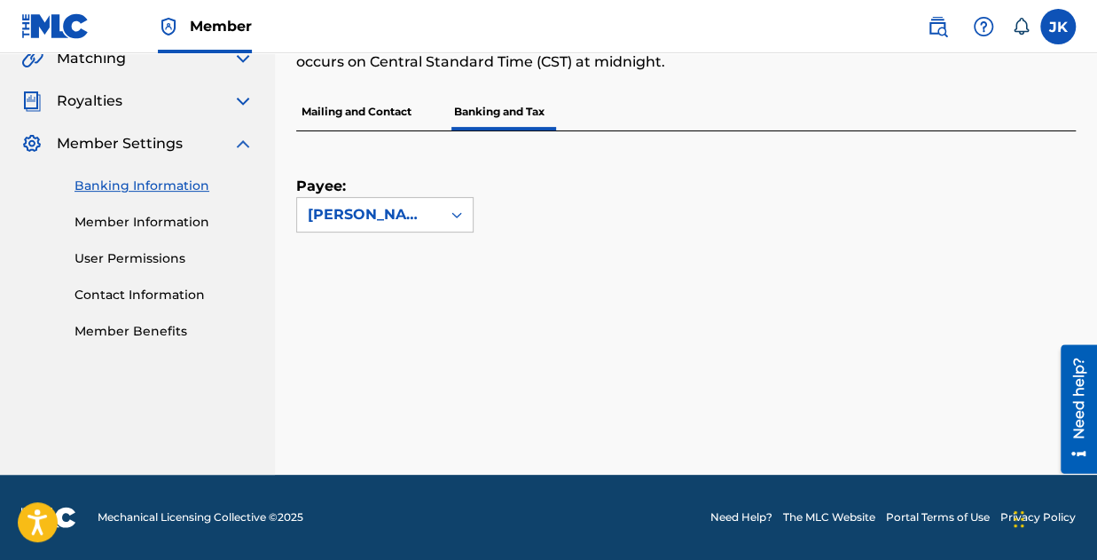
scroll to position [201, 0]
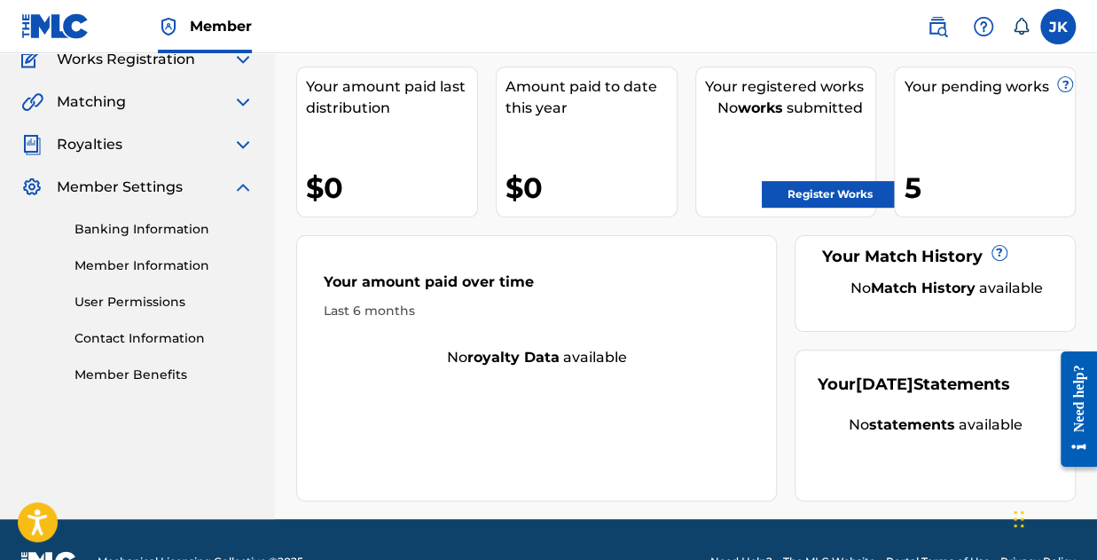
scroll to position [163, 0]
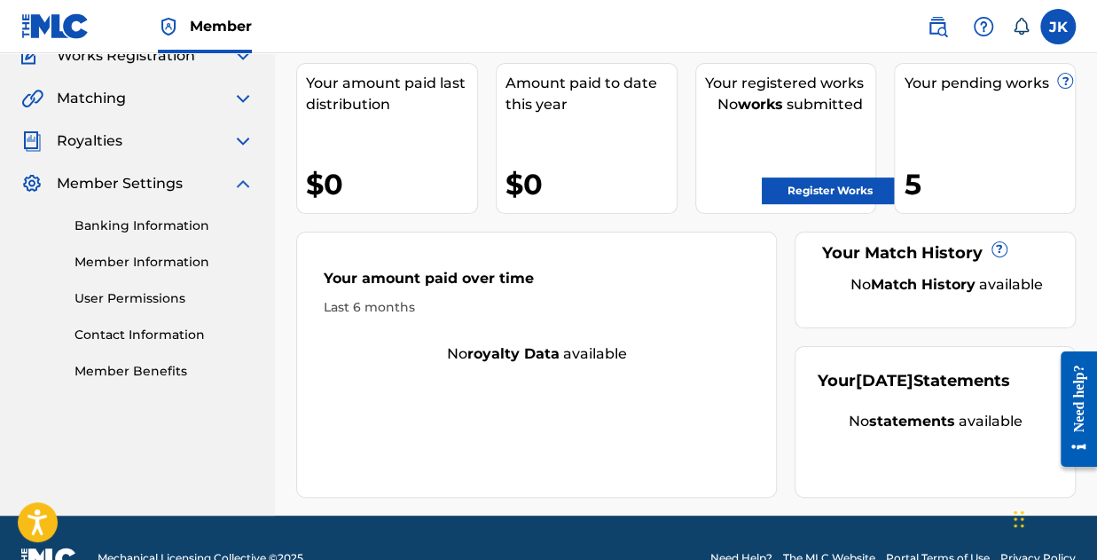
click at [145, 219] on link "Banking Information" at bounding box center [164, 225] width 179 height 19
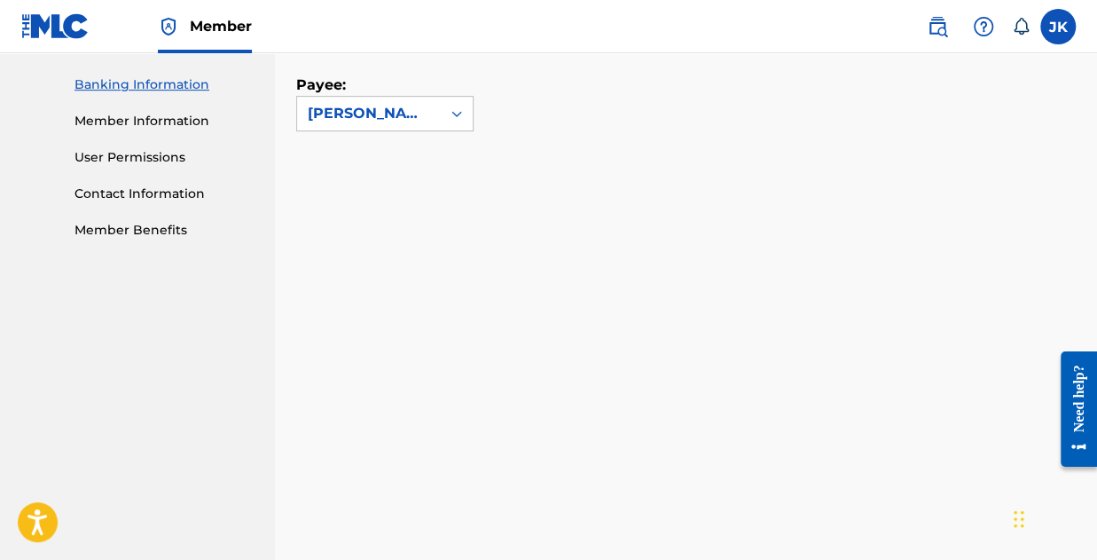
scroll to position [250, 0]
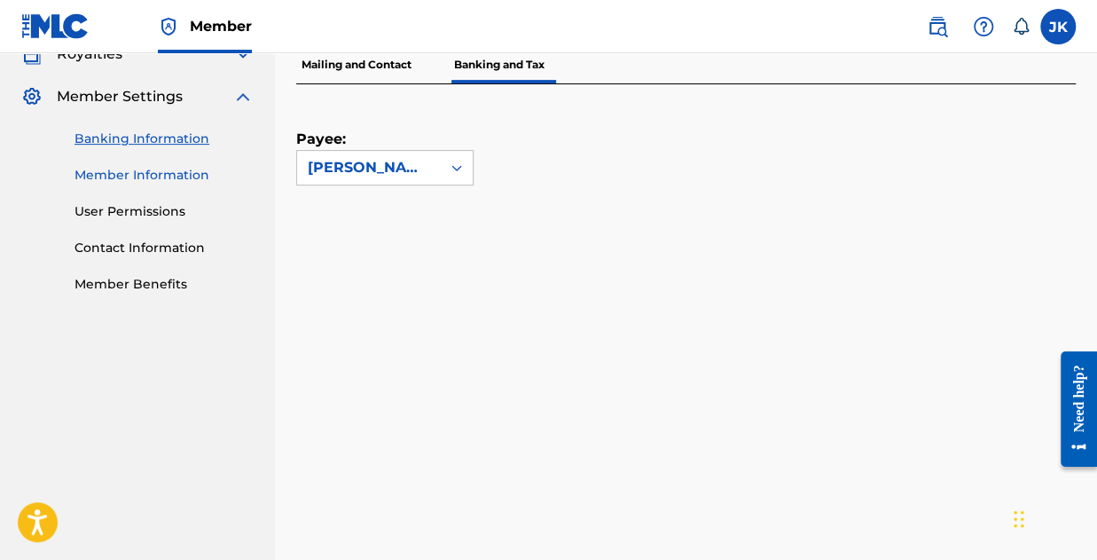
click at [139, 171] on link "Member Information" at bounding box center [164, 175] width 179 height 19
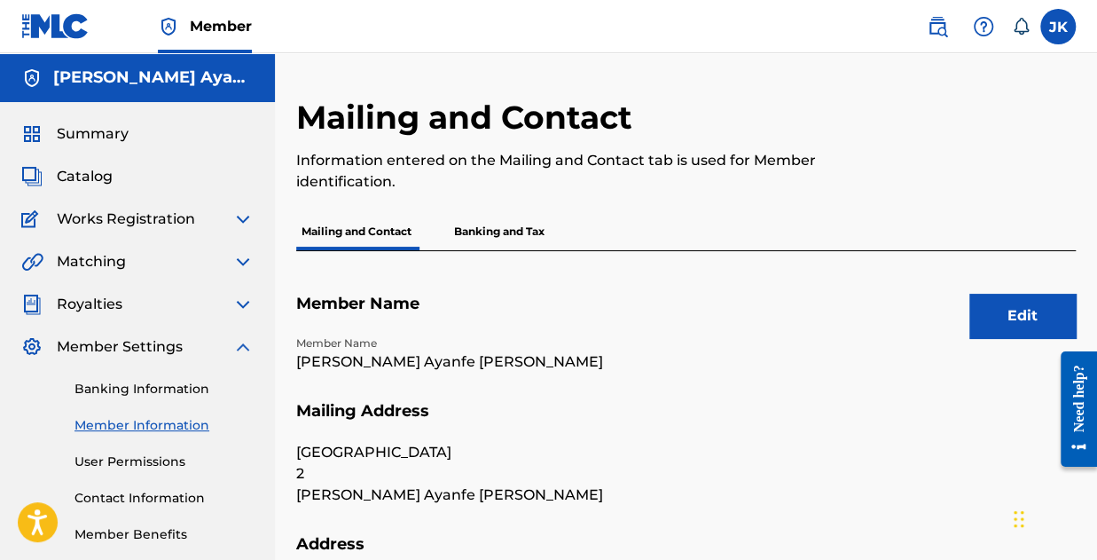
click at [483, 224] on p "Banking and Tax" at bounding box center [499, 231] width 101 height 37
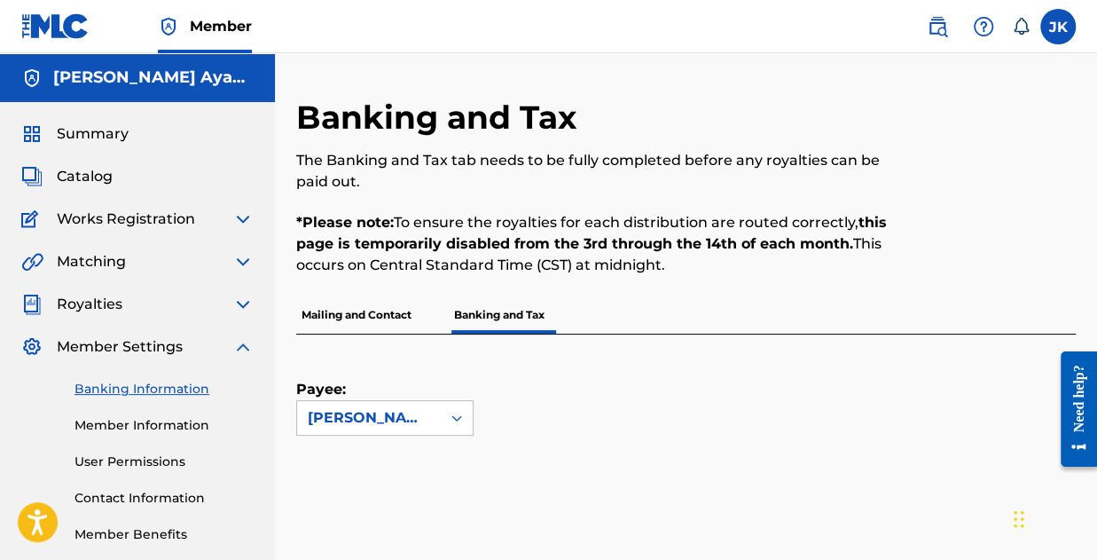
click at [244, 345] on img at bounding box center [242, 346] width 21 height 21
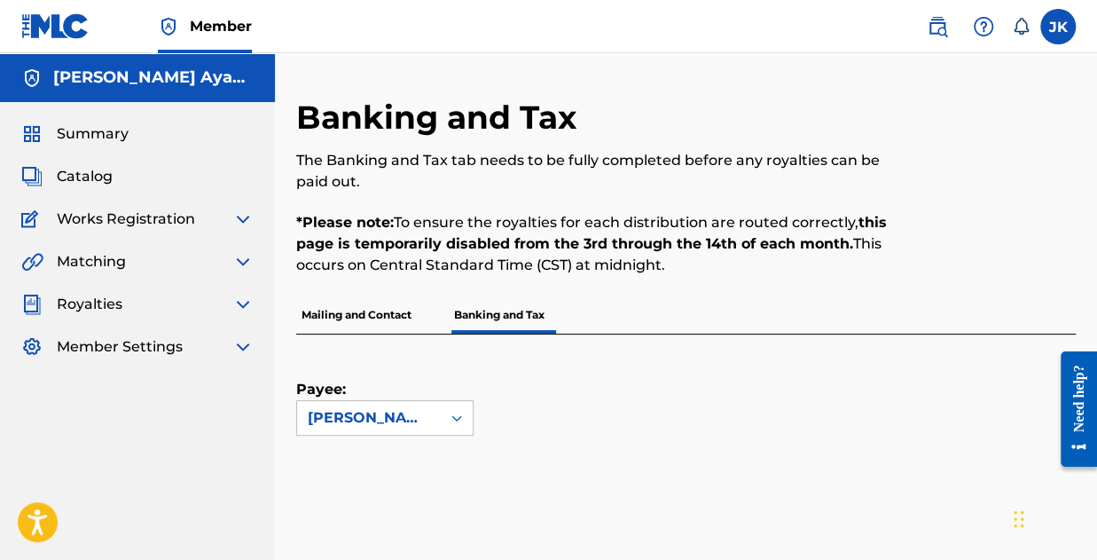
click at [242, 264] on img at bounding box center [242, 261] width 21 height 21
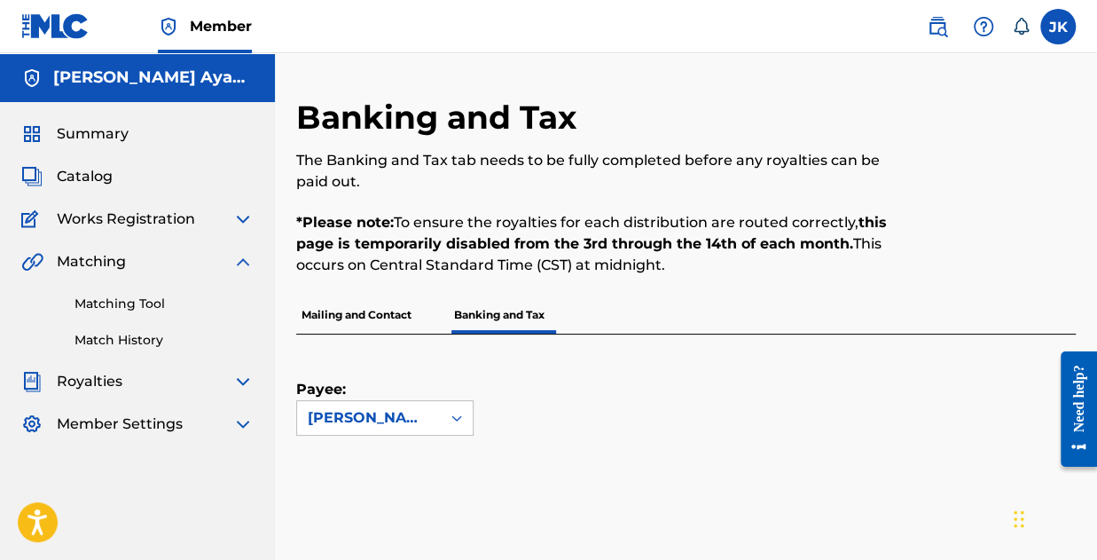
click at [239, 262] on img at bounding box center [242, 261] width 21 height 21
click at [239, 267] on img at bounding box center [242, 261] width 21 height 21
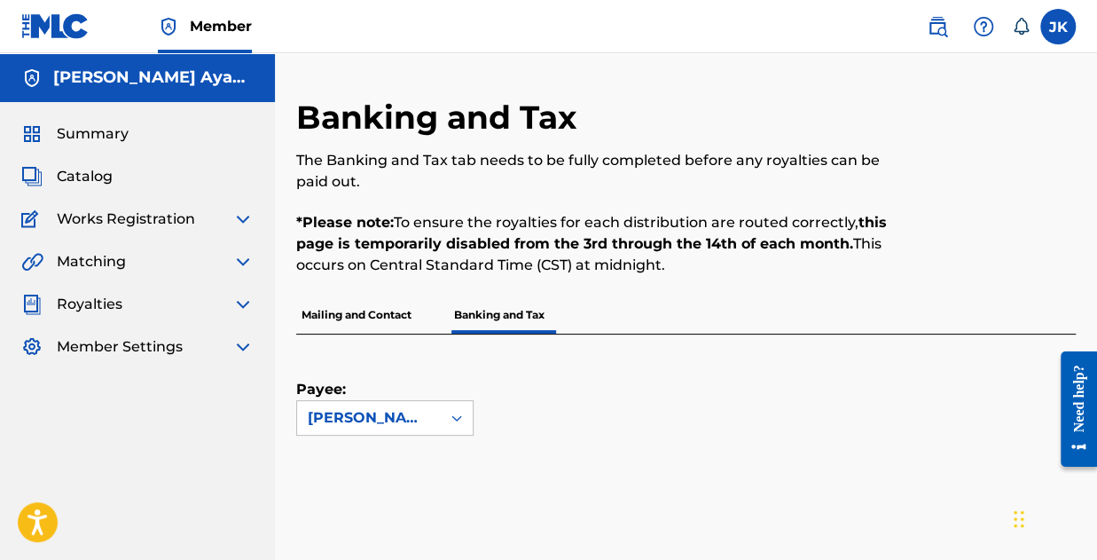
click at [255, 219] on div "Summary Catalog Works Registration Claiming Tool Individual Registration Tool B…" at bounding box center [137, 240] width 275 height 277
click at [236, 224] on img at bounding box center [242, 218] width 21 height 21
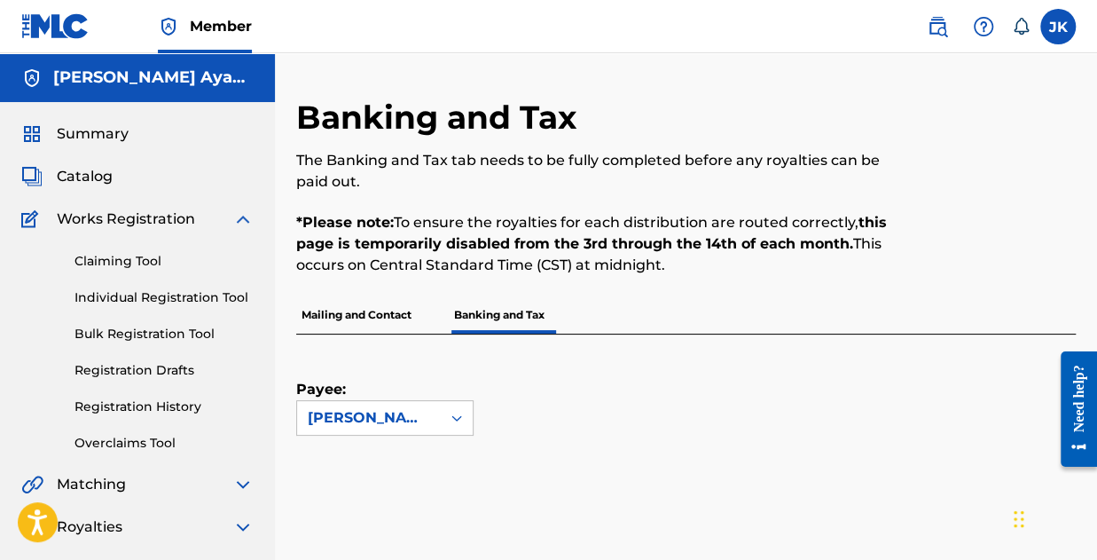
click at [244, 215] on img at bounding box center [242, 218] width 21 height 21
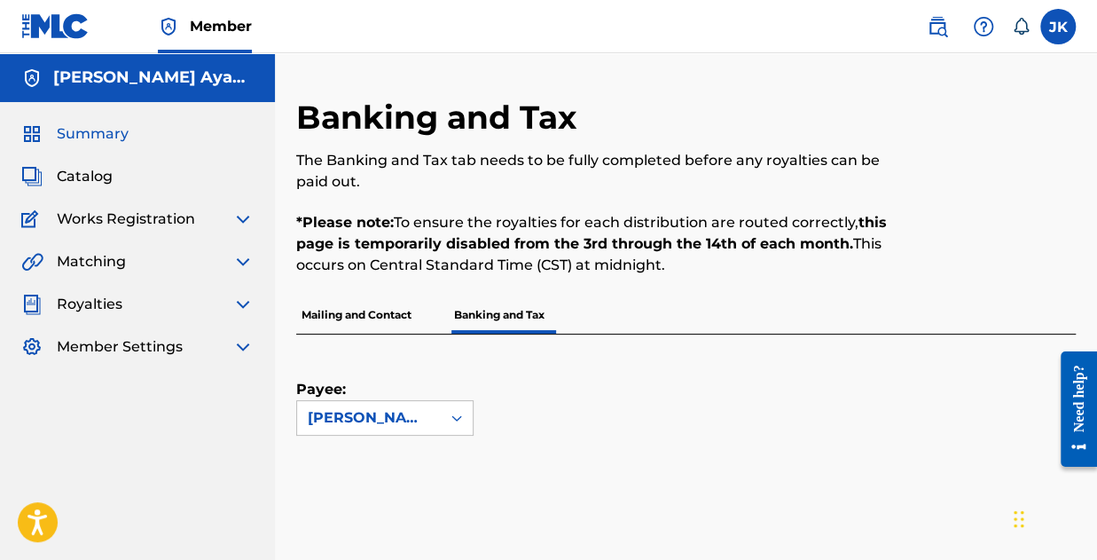
click at [113, 130] on span "Summary" at bounding box center [93, 133] width 72 height 21
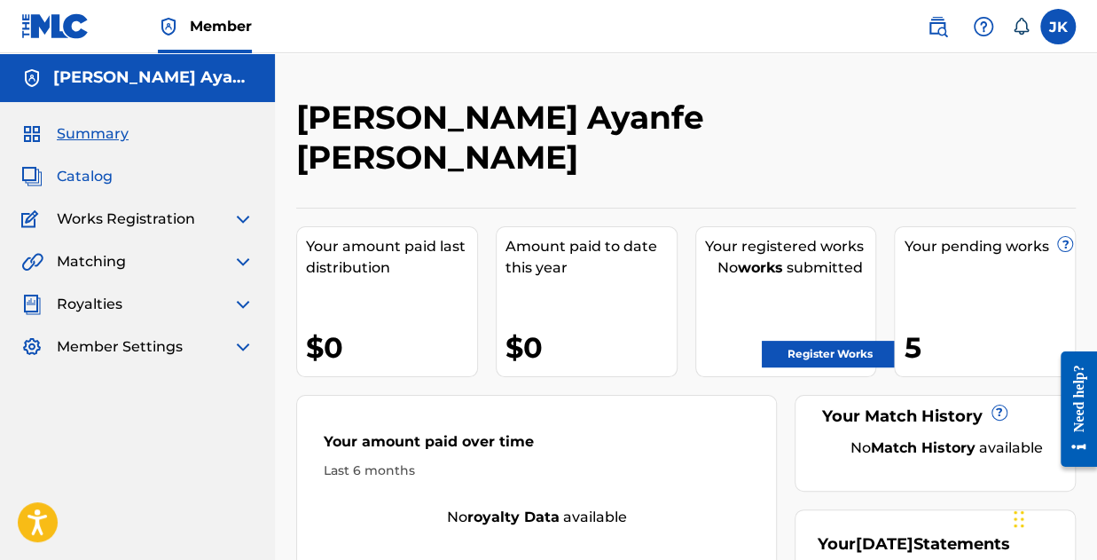
click at [76, 174] on span "Catalog" at bounding box center [85, 176] width 56 height 21
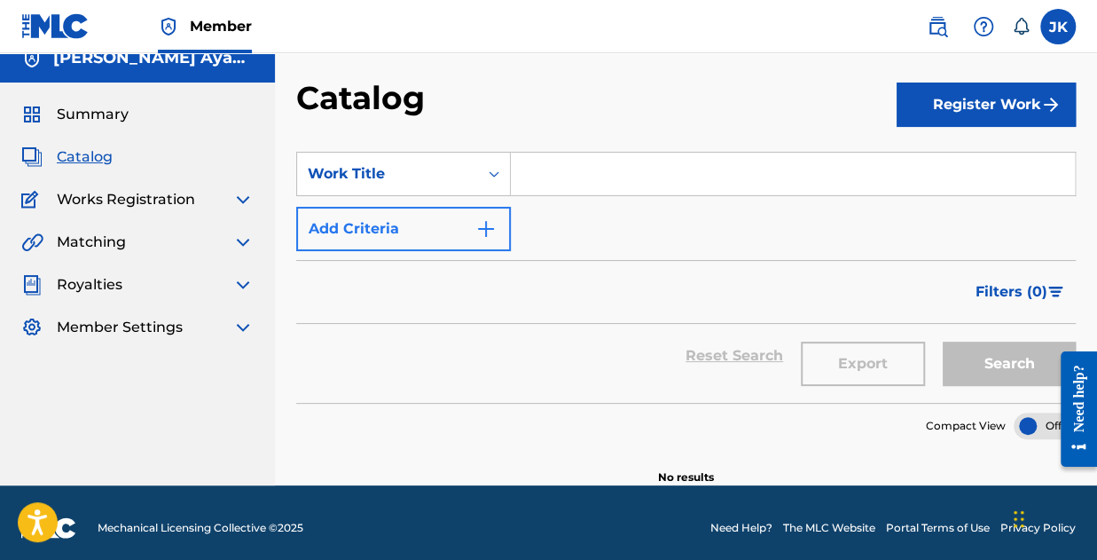
scroll to position [28, 0]
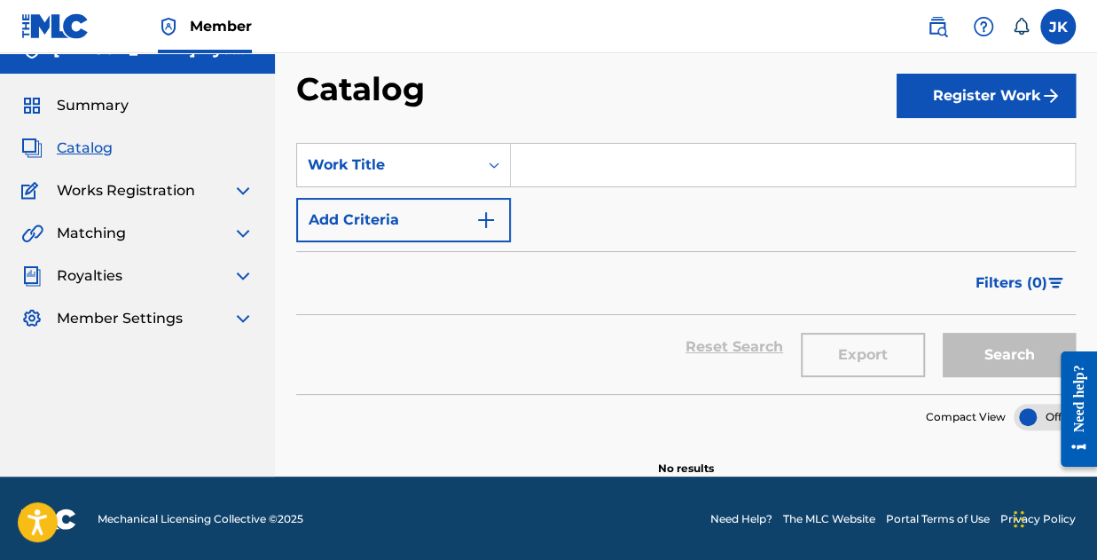
click at [566, 171] on input "Search Form" at bounding box center [793, 165] width 564 height 43
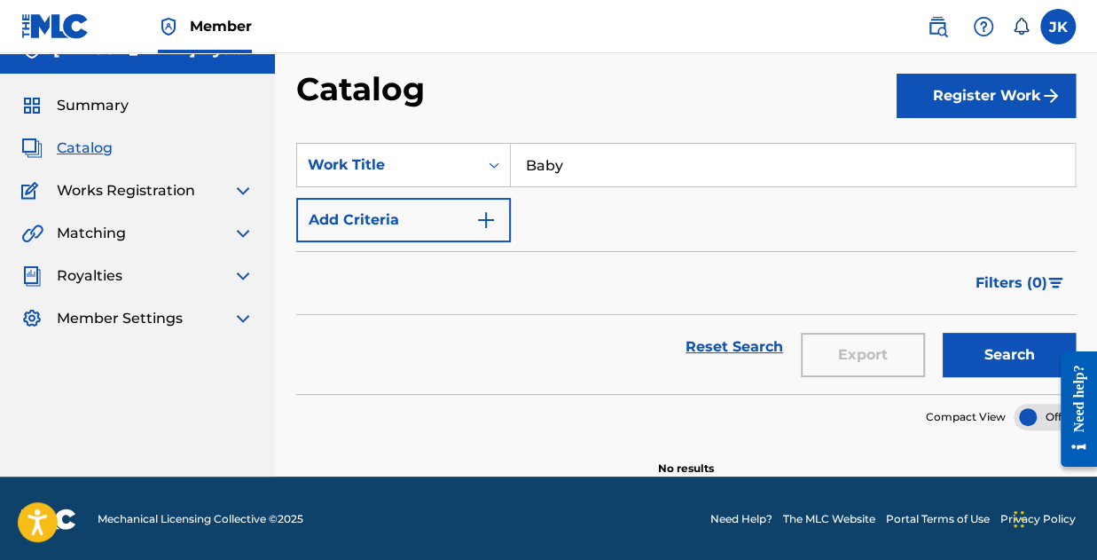
type input "Baby"
click at [561, 231] on div "SearchWithCriteriac44b5de5-bfb8-42a3-a794-2652fd89d281 Work Title Baby Add Crit…" at bounding box center [686, 192] width 780 height 99
click at [986, 334] on button "Search" at bounding box center [1009, 355] width 133 height 44
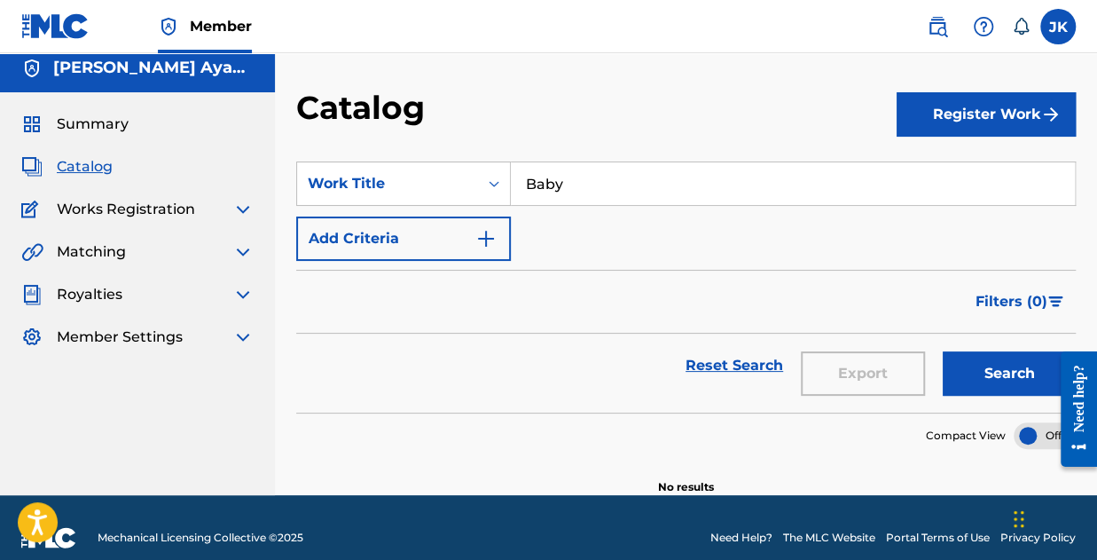
scroll to position [0, 0]
